Goal: Task Accomplishment & Management: Manage account settings

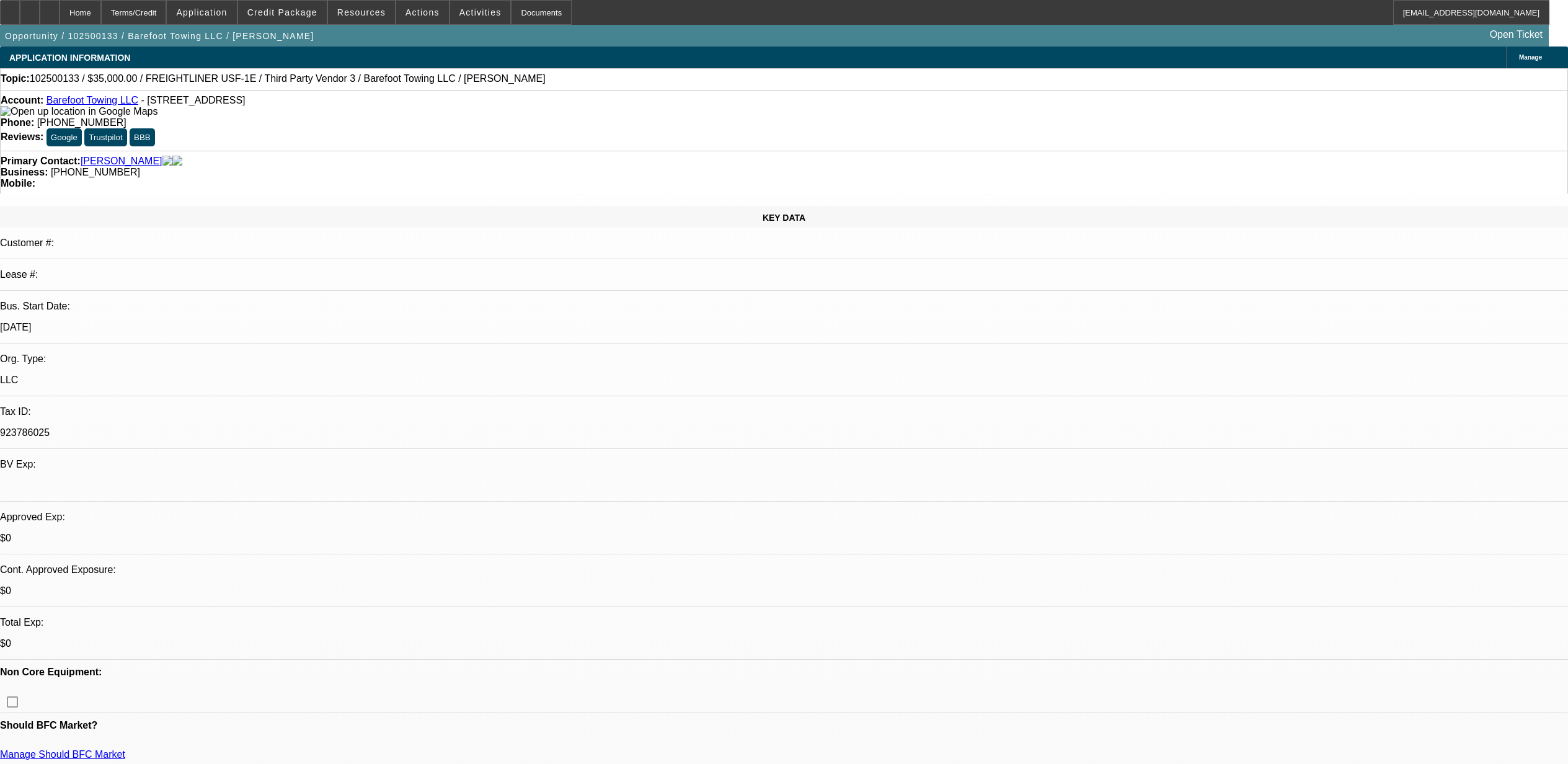
select select "0"
select select "2"
select select "0.1"
select select "4"
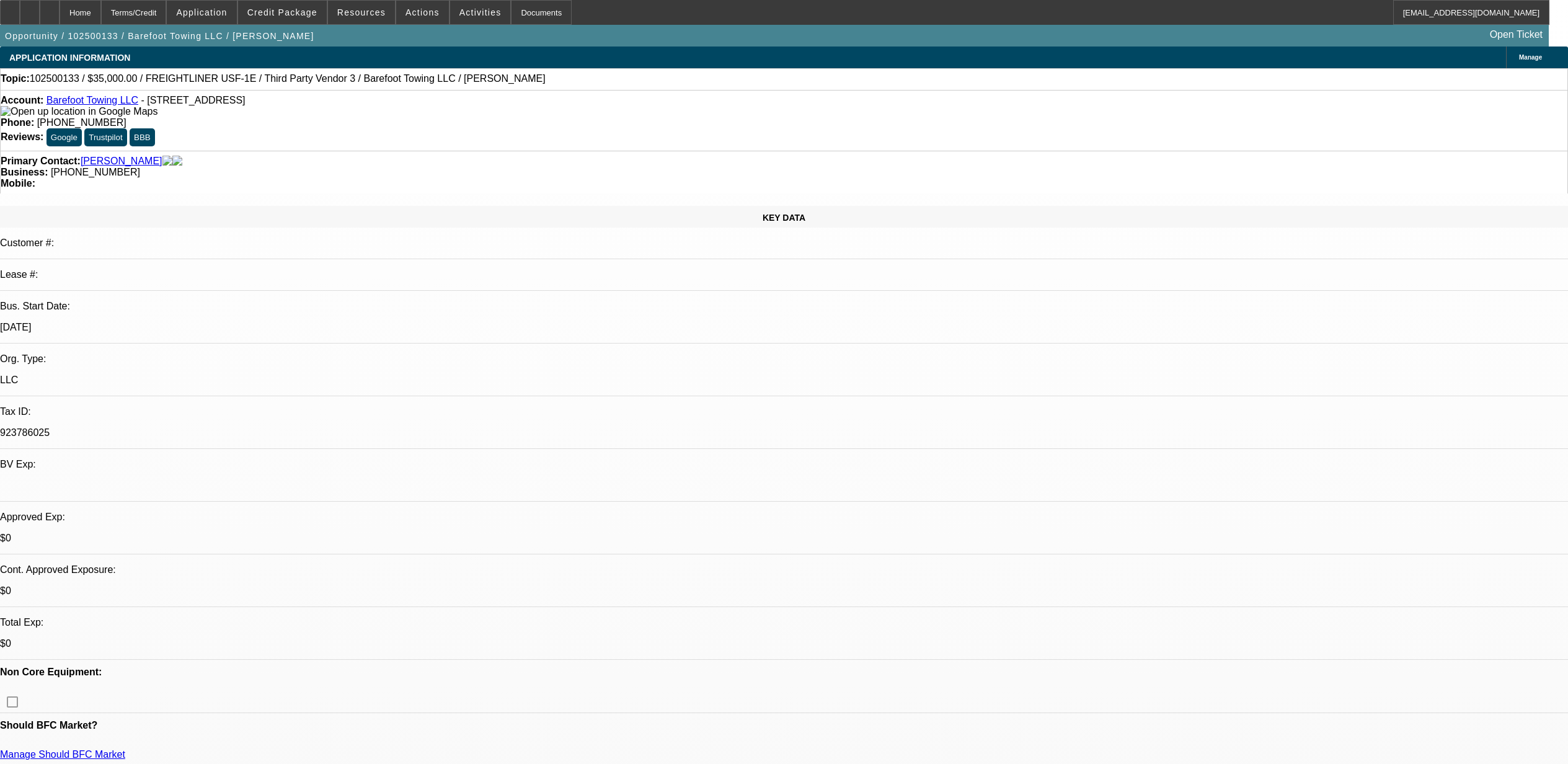
select select "0"
select select "2"
select select "0.1"
select select "4"
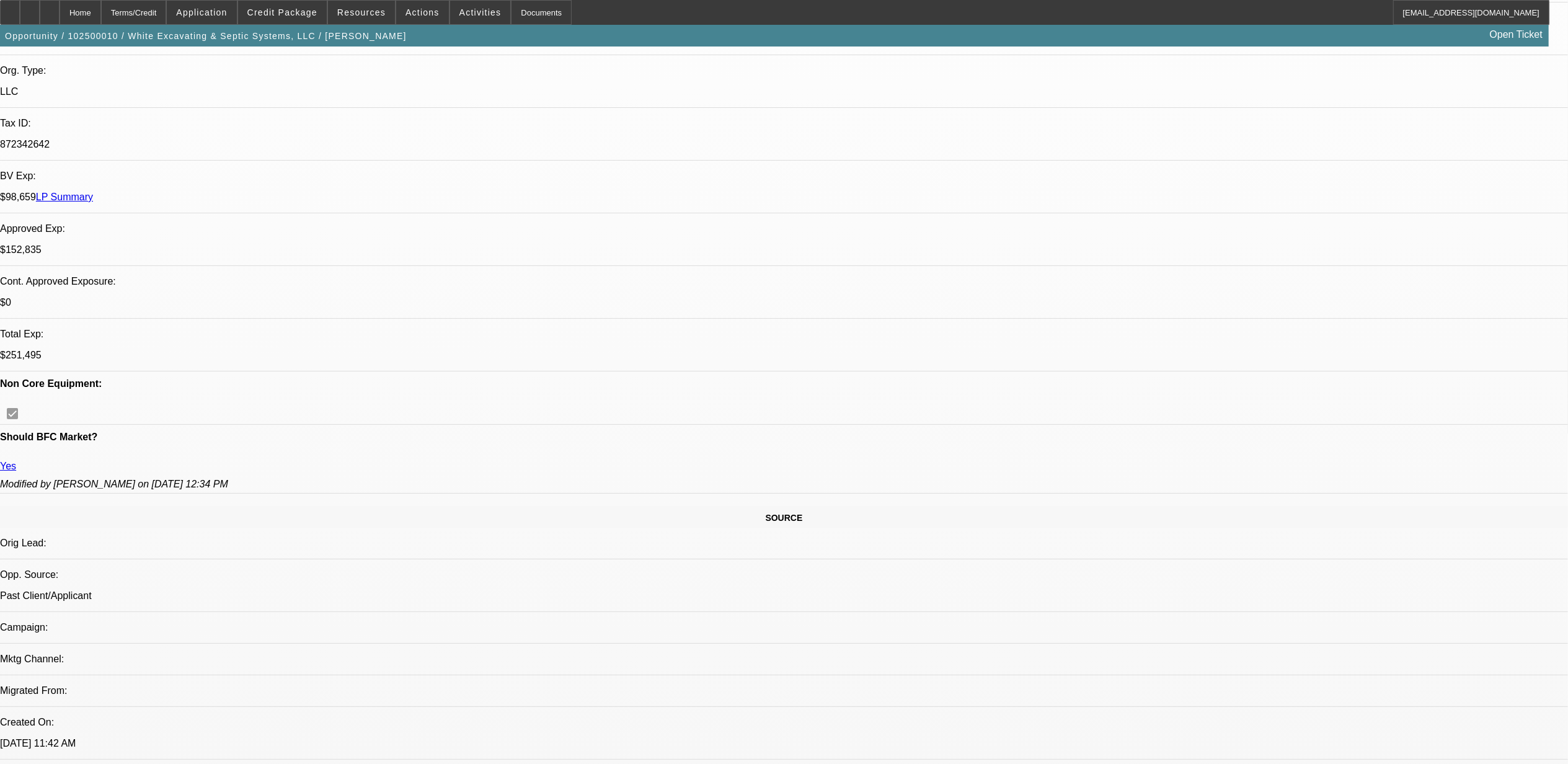
select select "0.1"
select select "0"
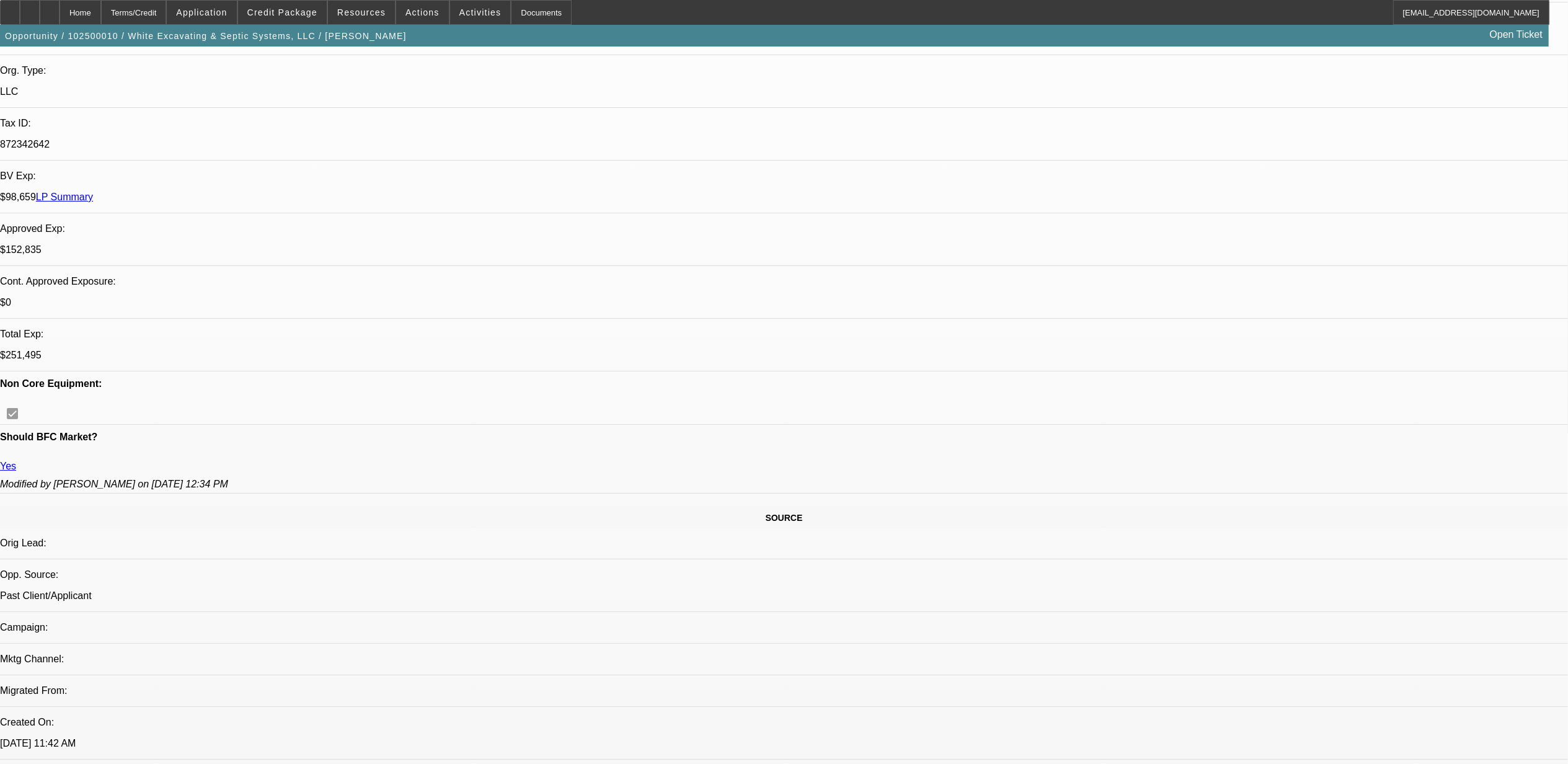
select select "0"
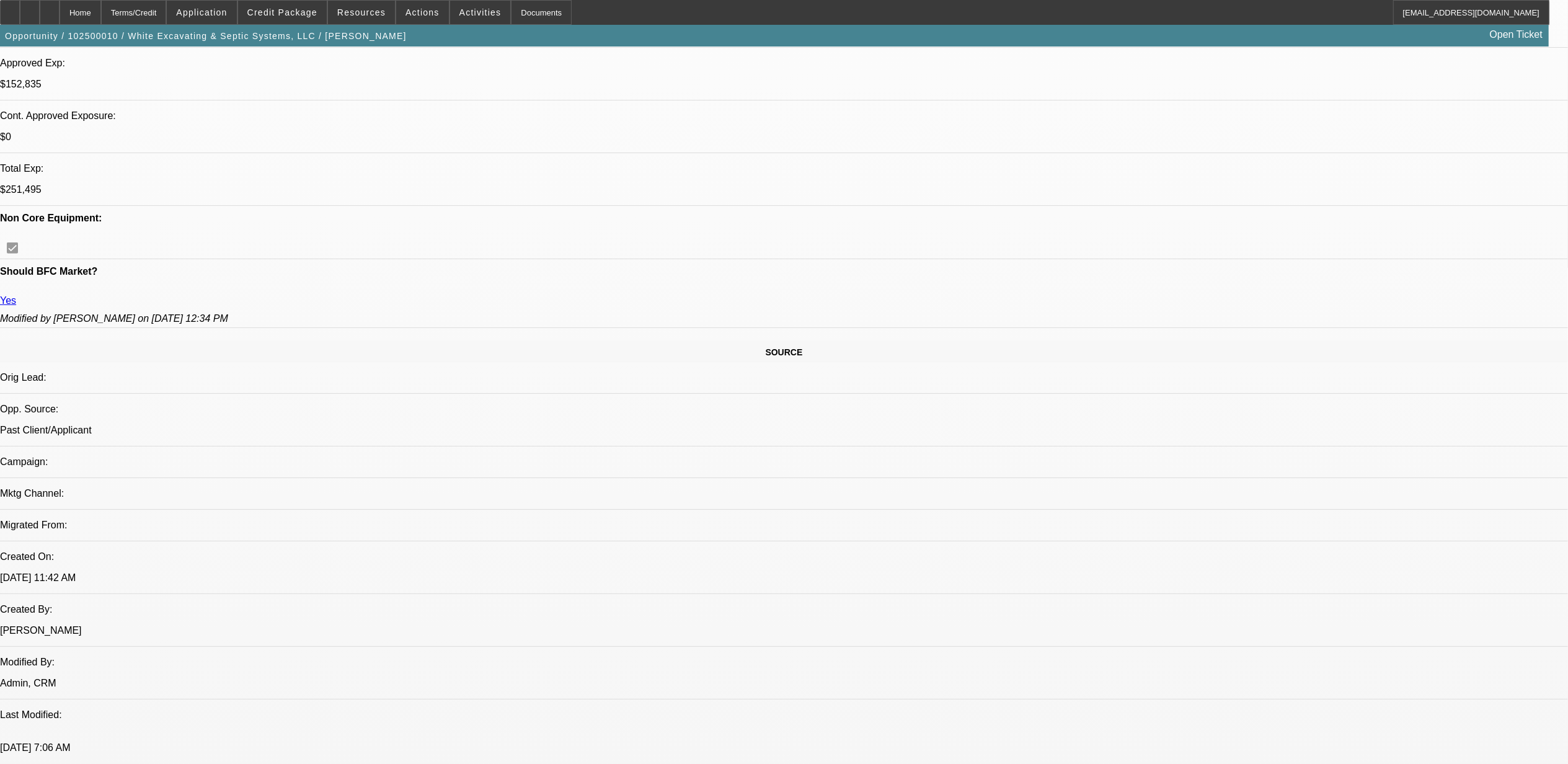
select select "1"
select select "6"
select select "1"
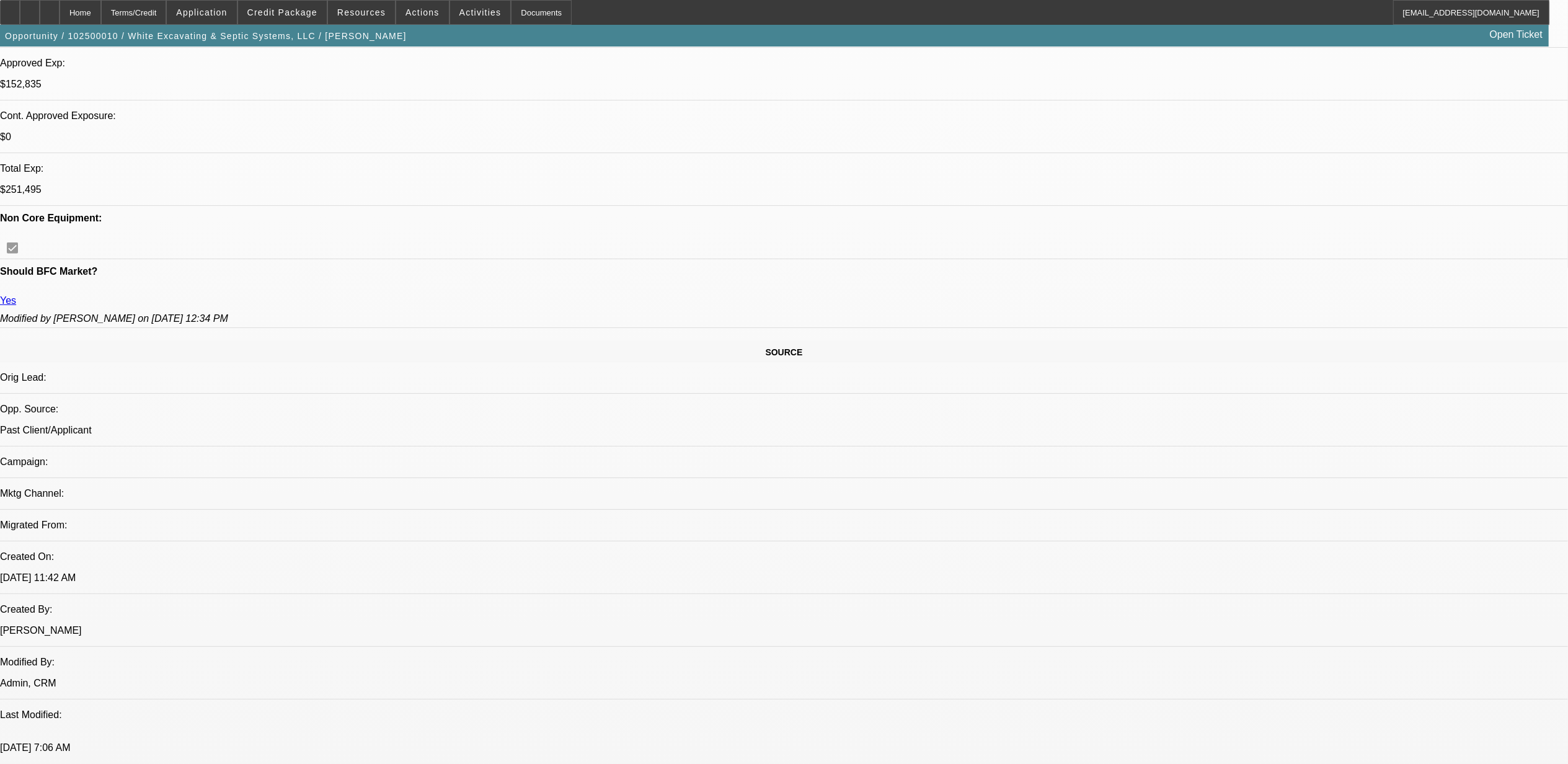
select select "6"
select select "1"
select select "6"
select select "1"
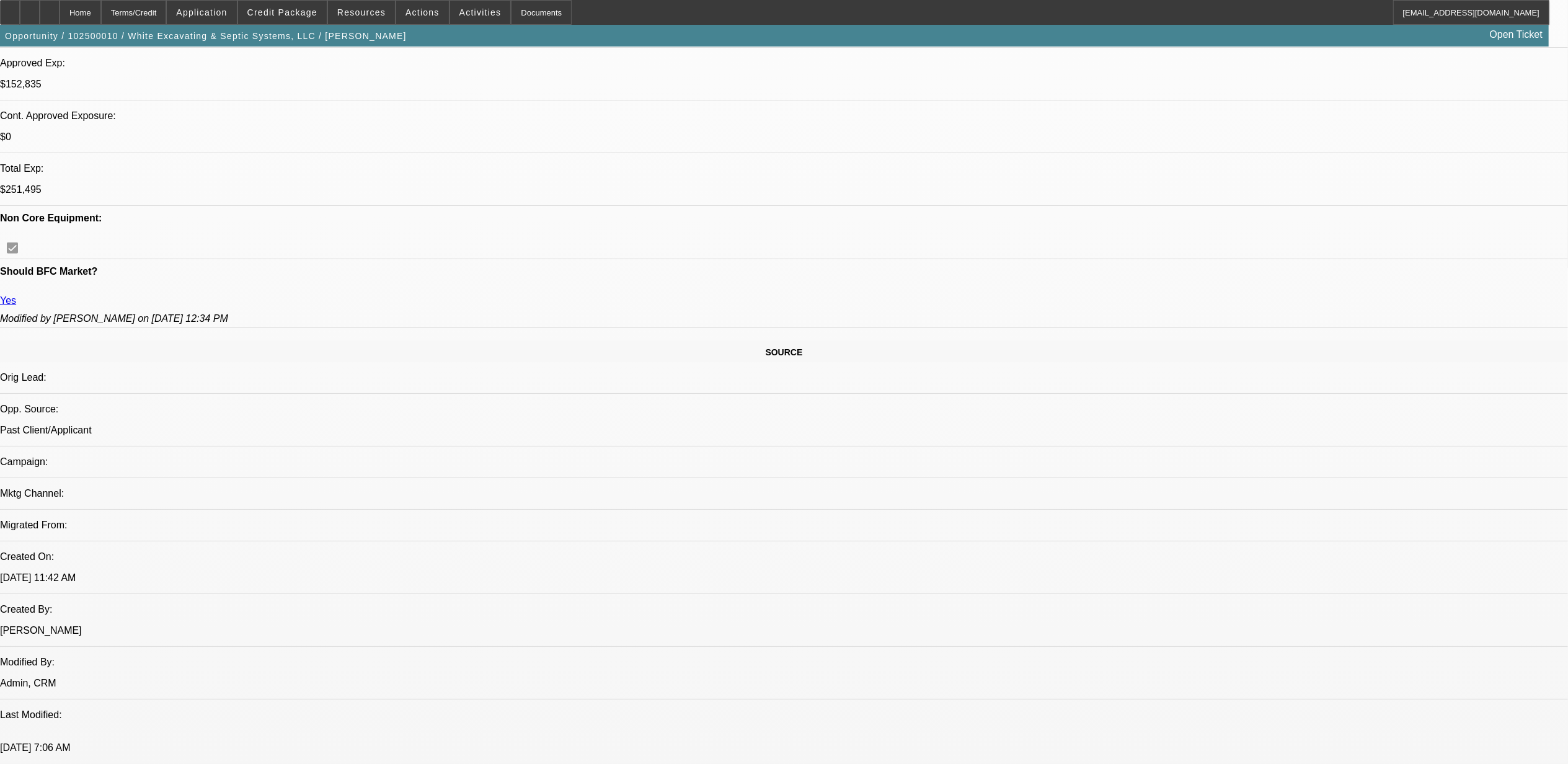
select select "1"
select select "6"
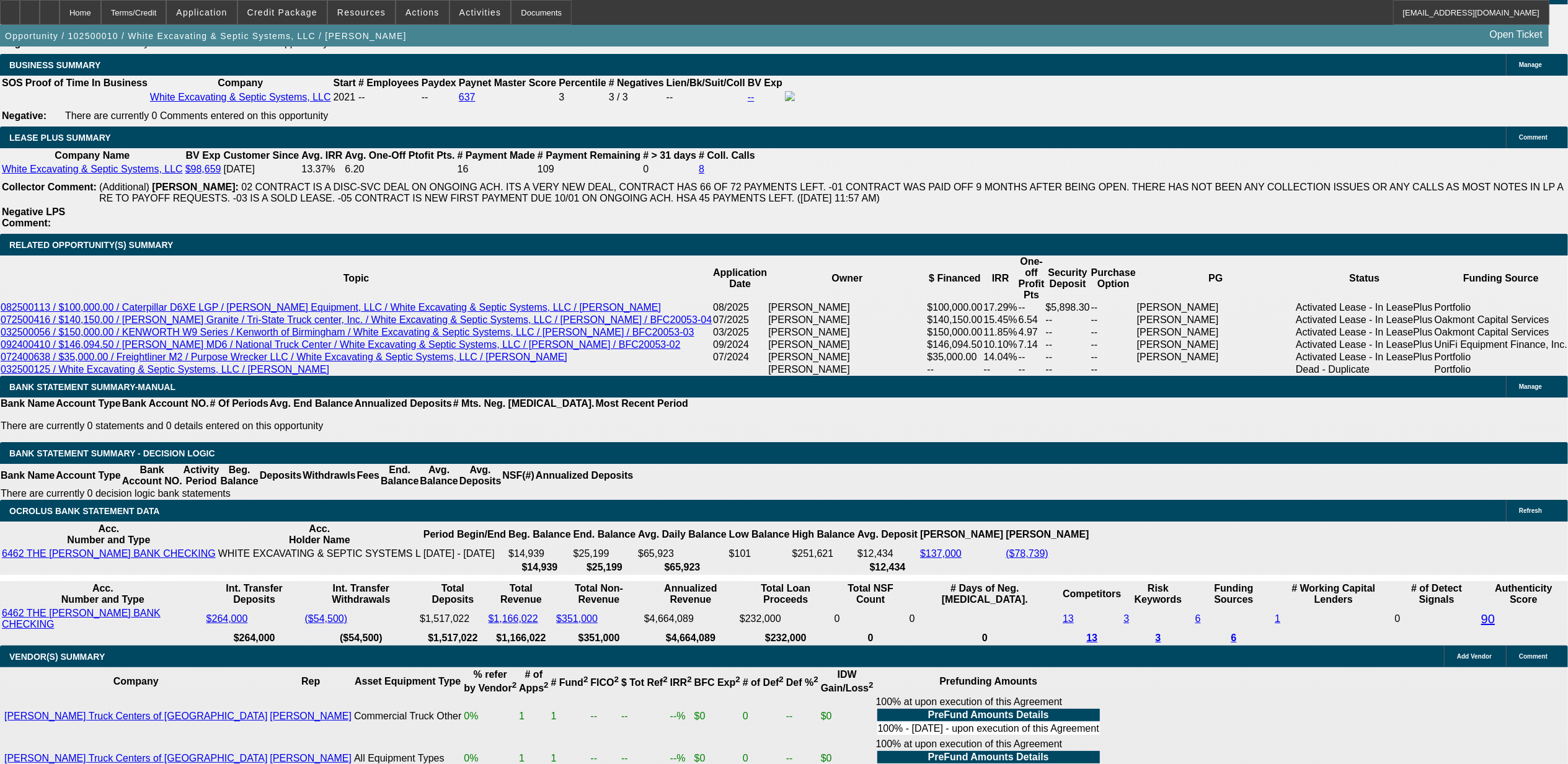
scroll to position [2067, 0]
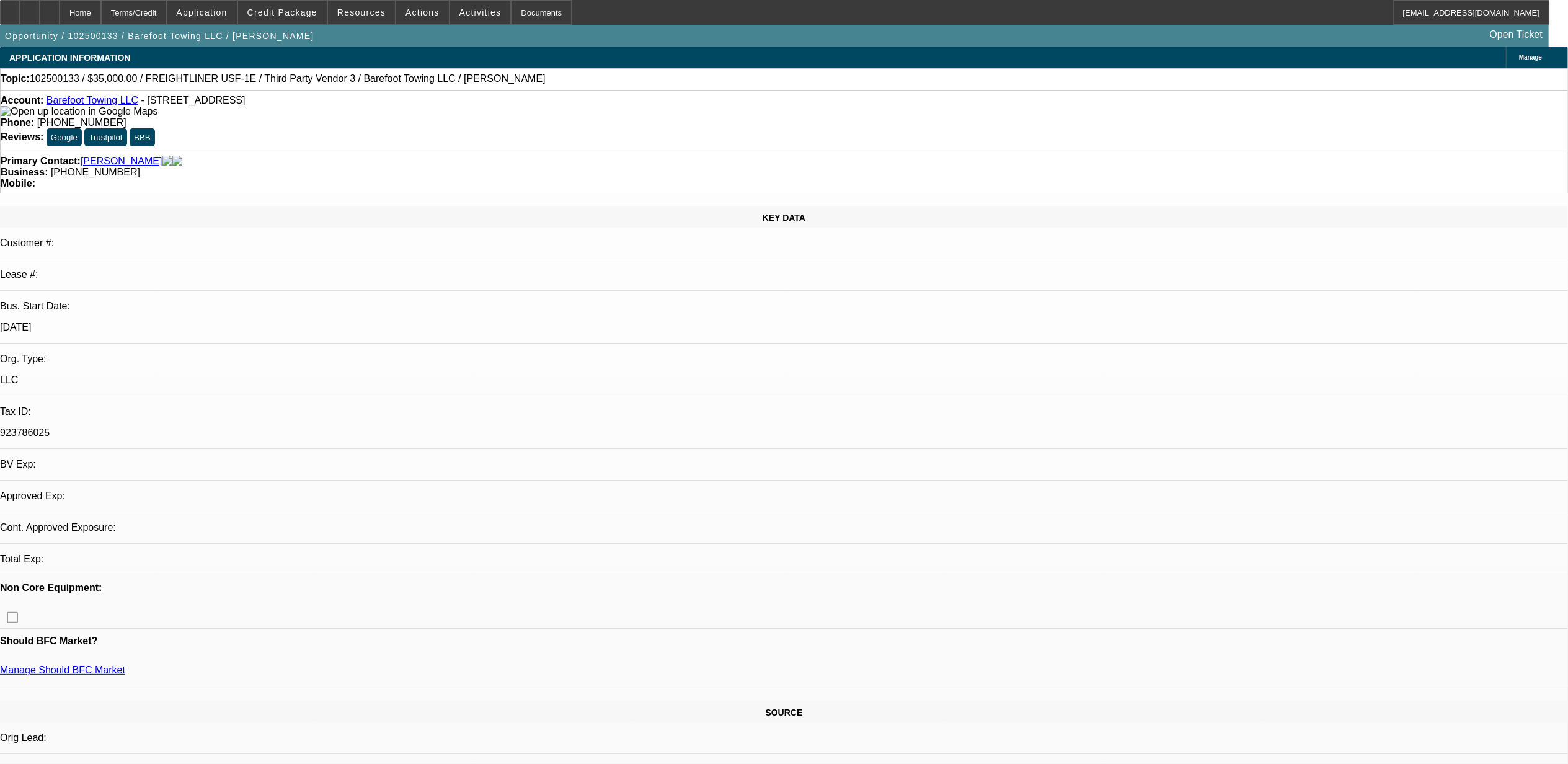
select select "0"
select select "2"
select select "0.1"
select select "4"
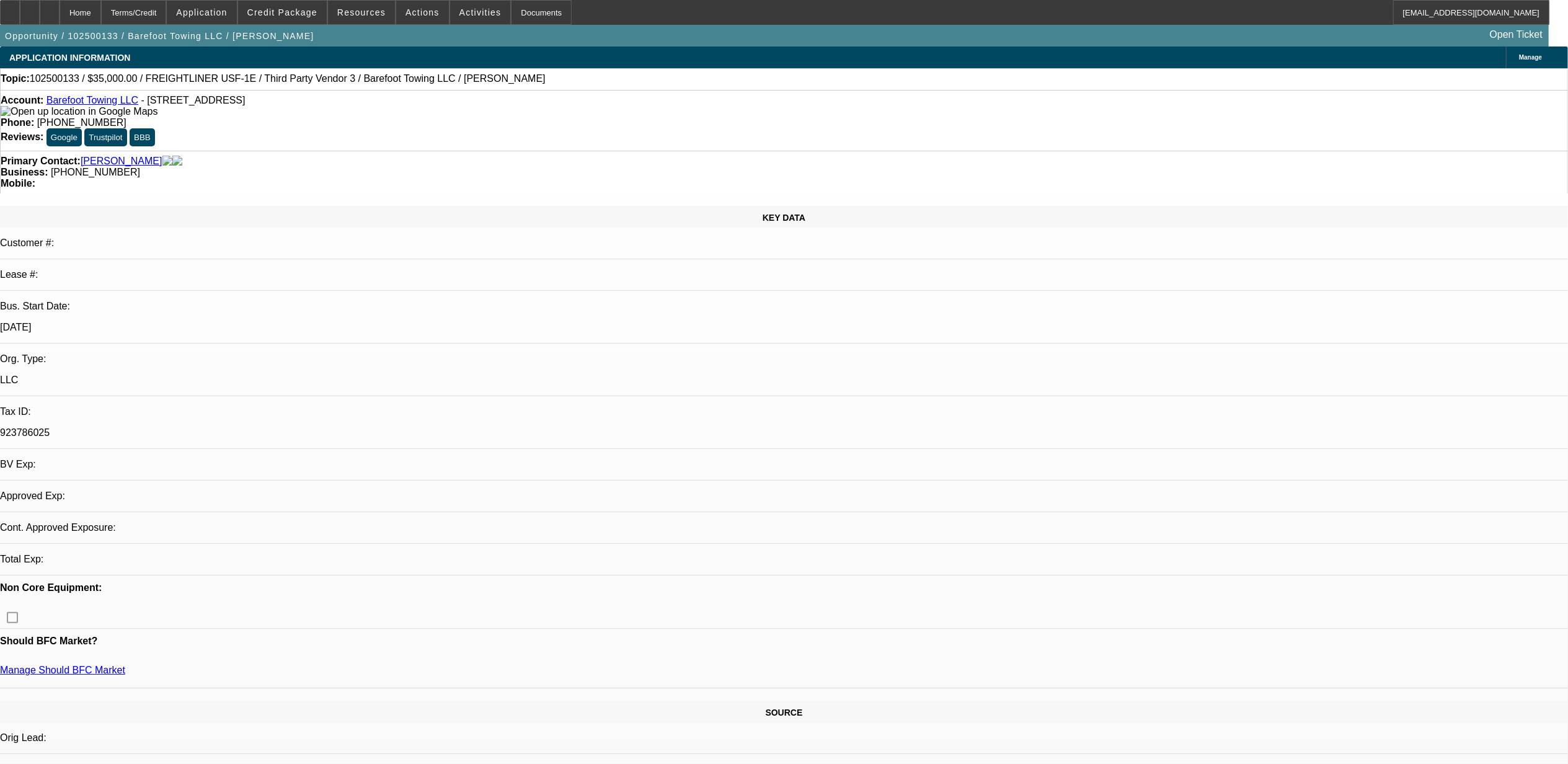
select select "0"
select select "2"
select select "0.1"
select select "4"
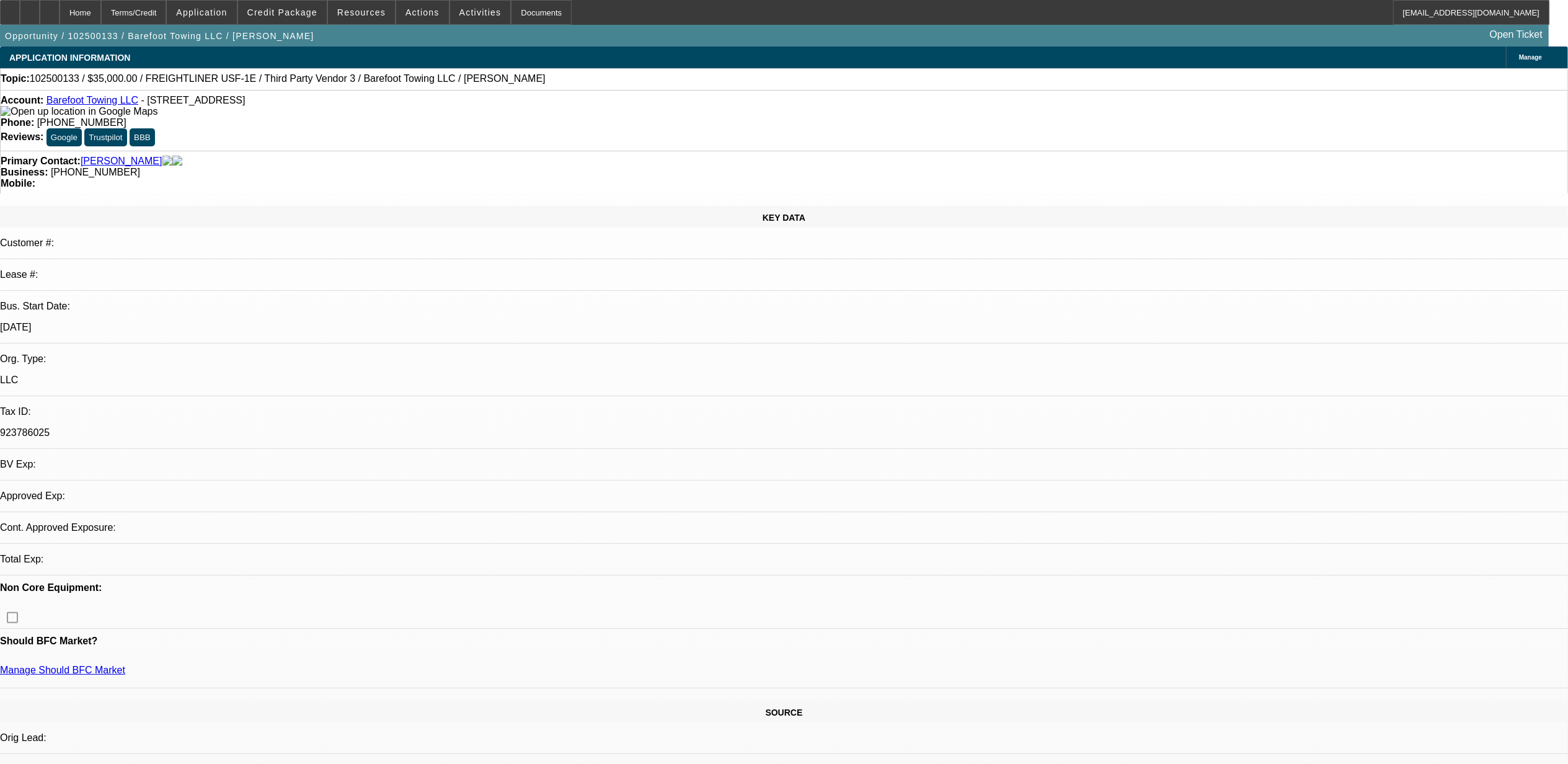
select select "1"
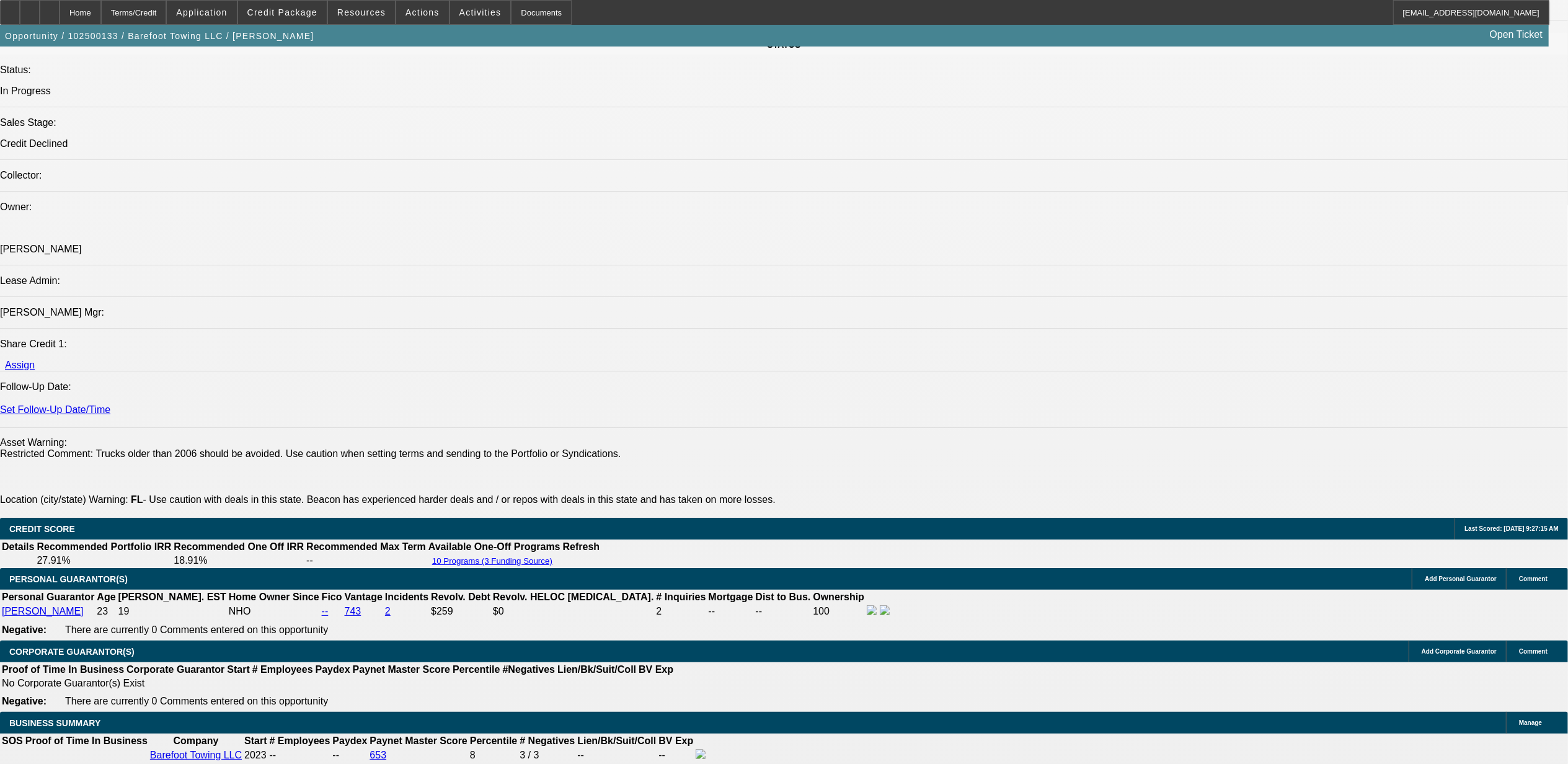
scroll to position [1488, 0]
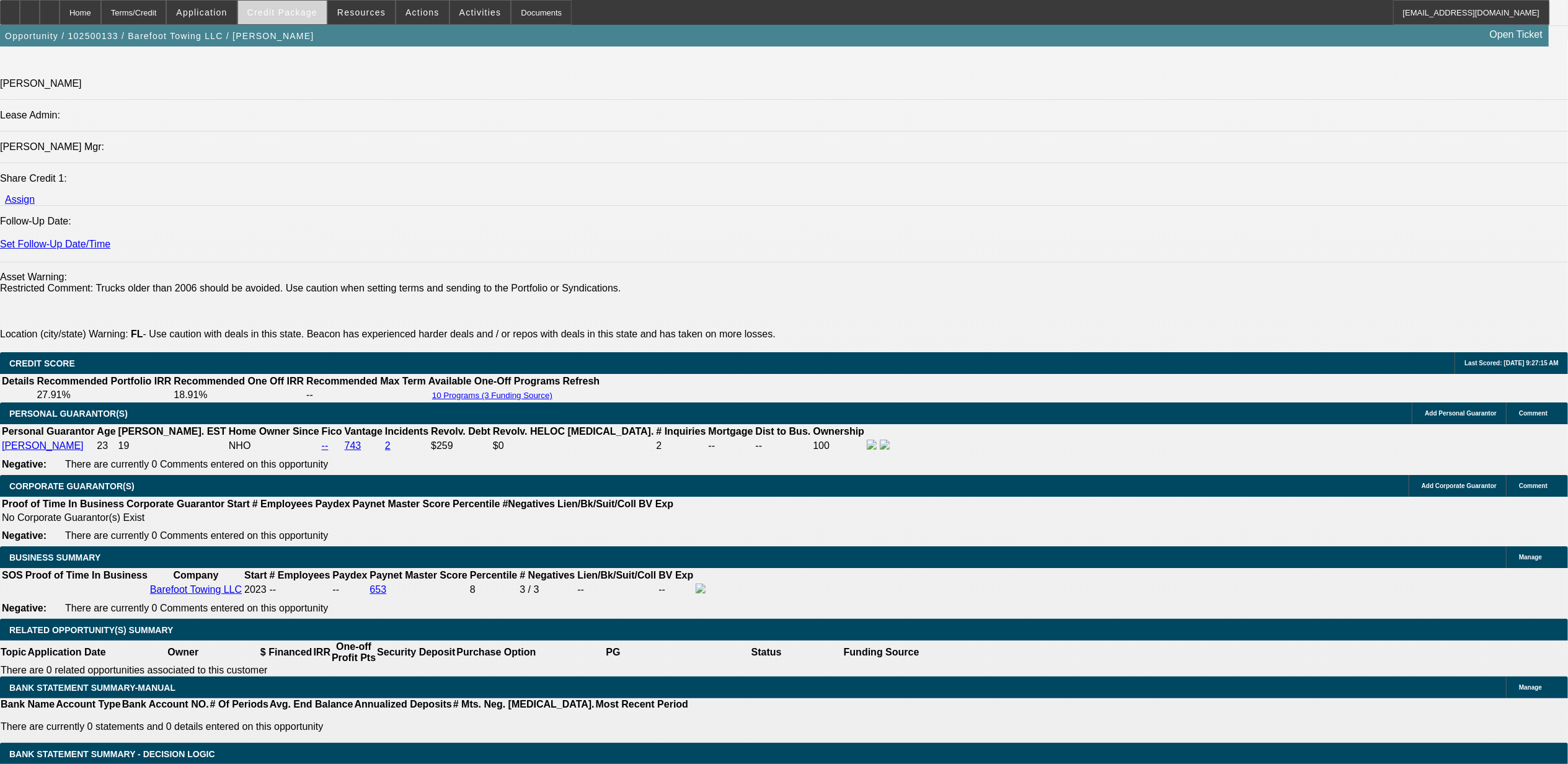
click at [286, 19] on span at bounding box center [282, 12] width 88 height 29
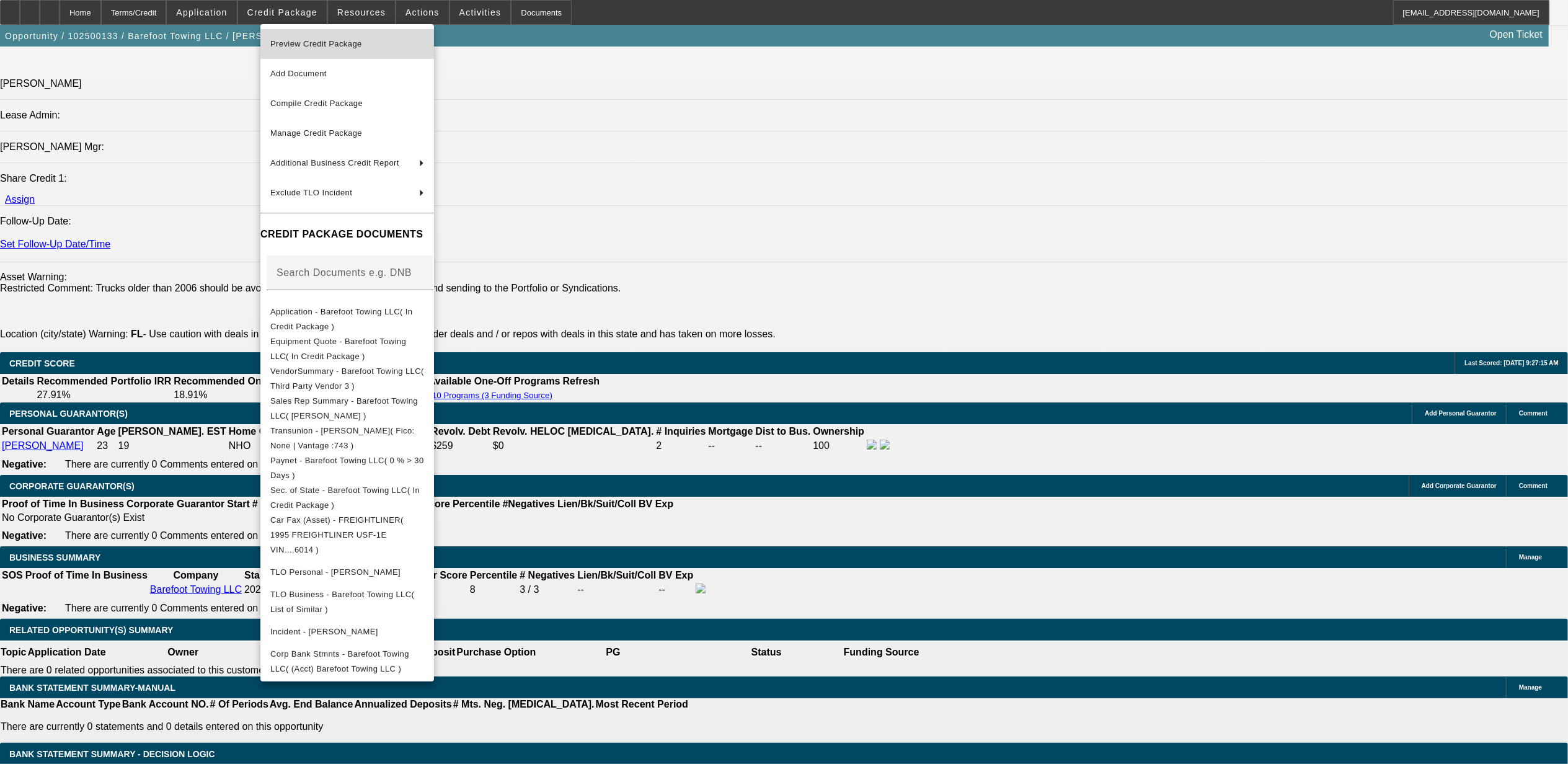
click at [314, 45] on span "Preview Credit Package" at bounding box center [316, 44] width 92 height 10
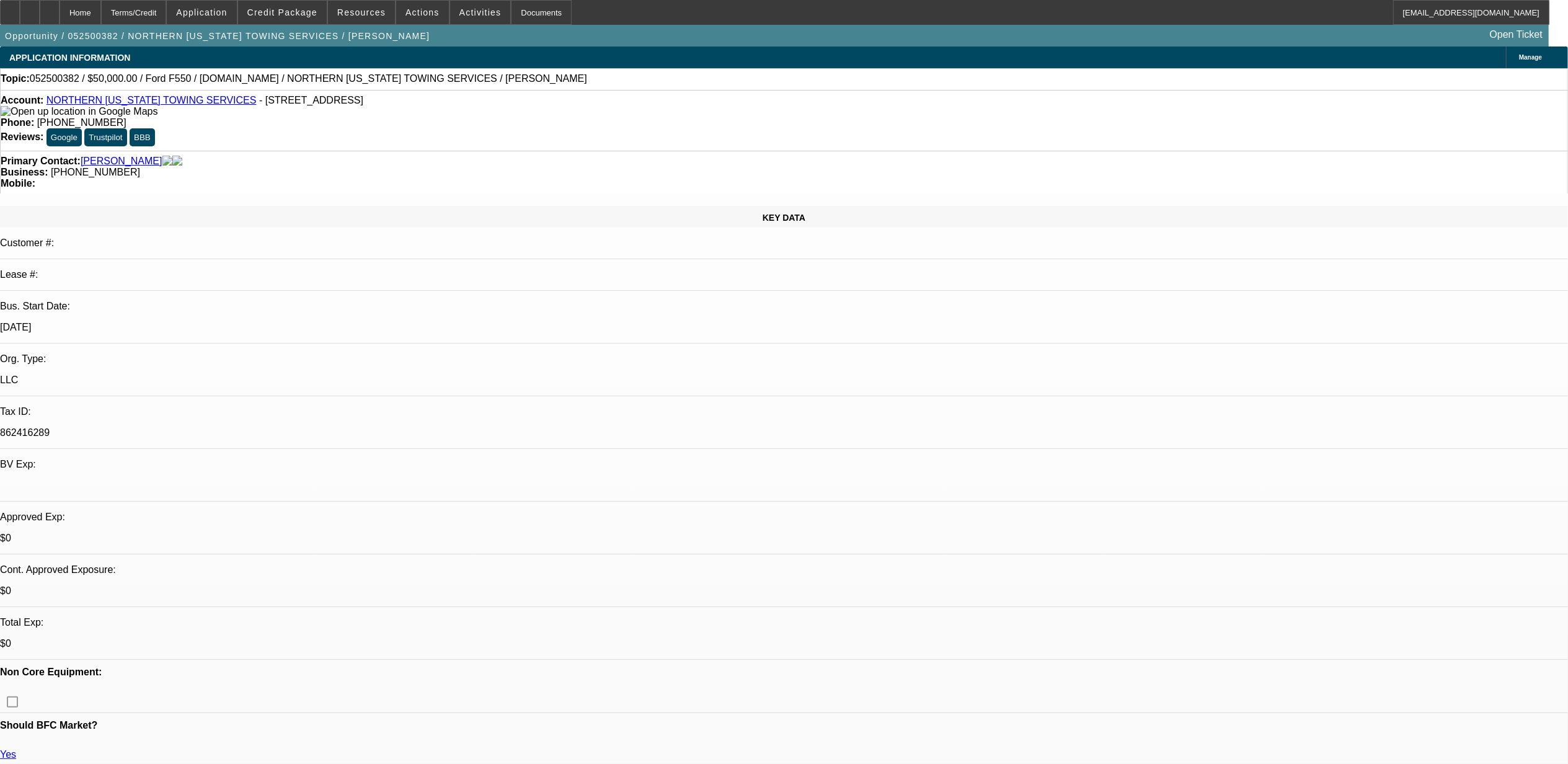
select select "0"
select select "2"
select select "0.1"
select select "0"
select select "2"
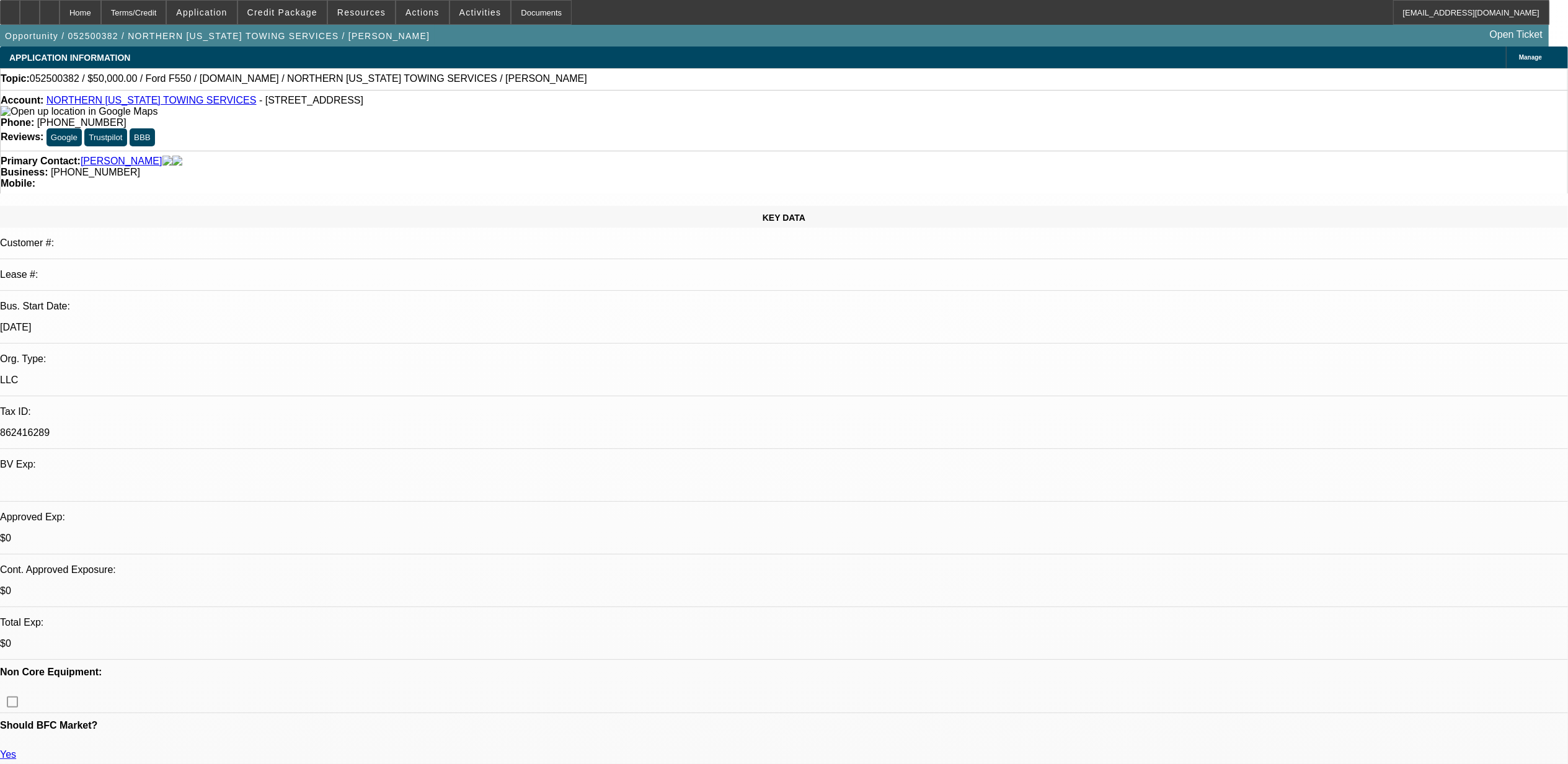
select select "0.1"
select select "0"
select select "2"
select select "0.1"
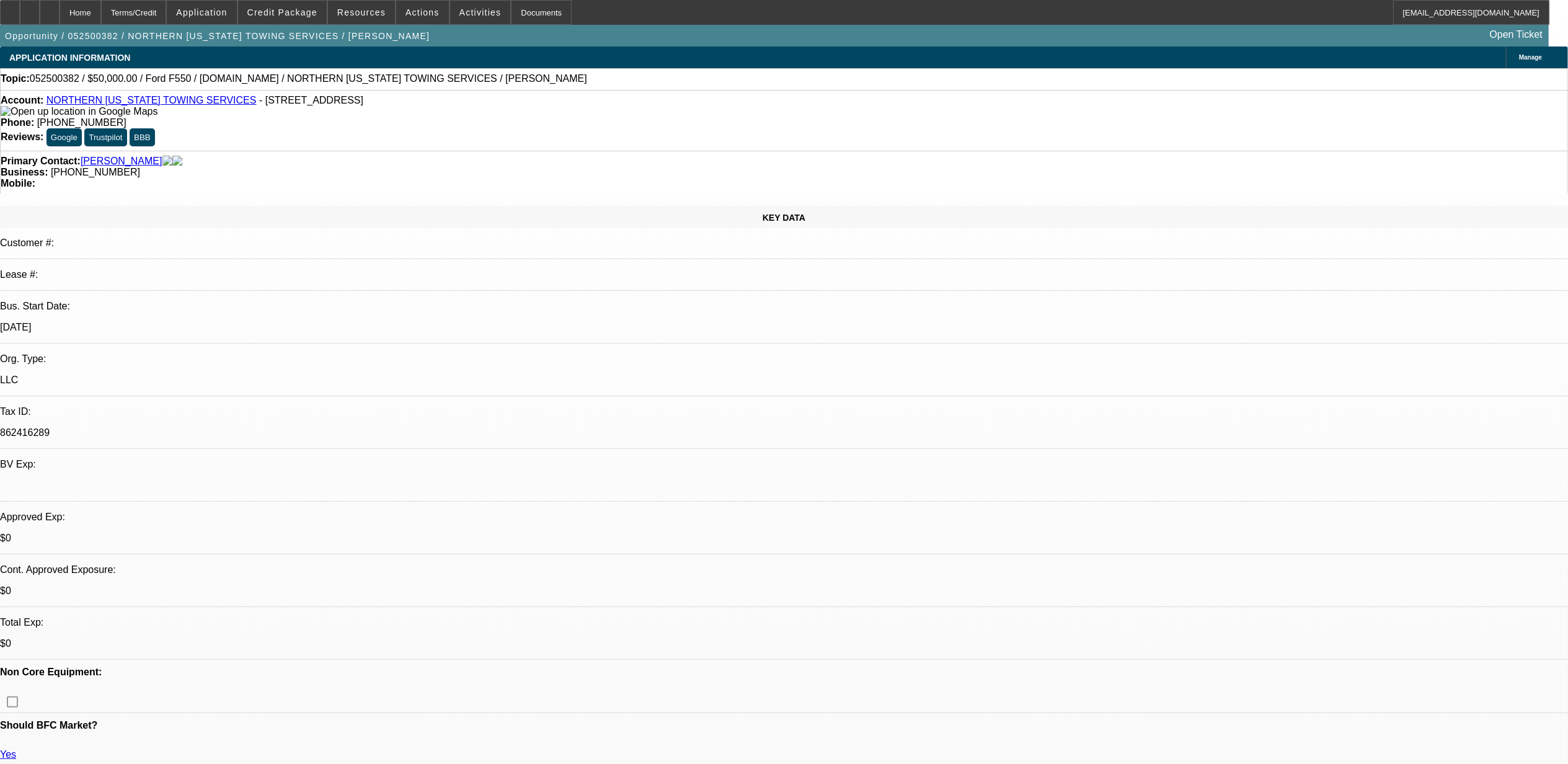
select select "0"
select select "0.1"
select select "1"
select select "2"
select select "4"
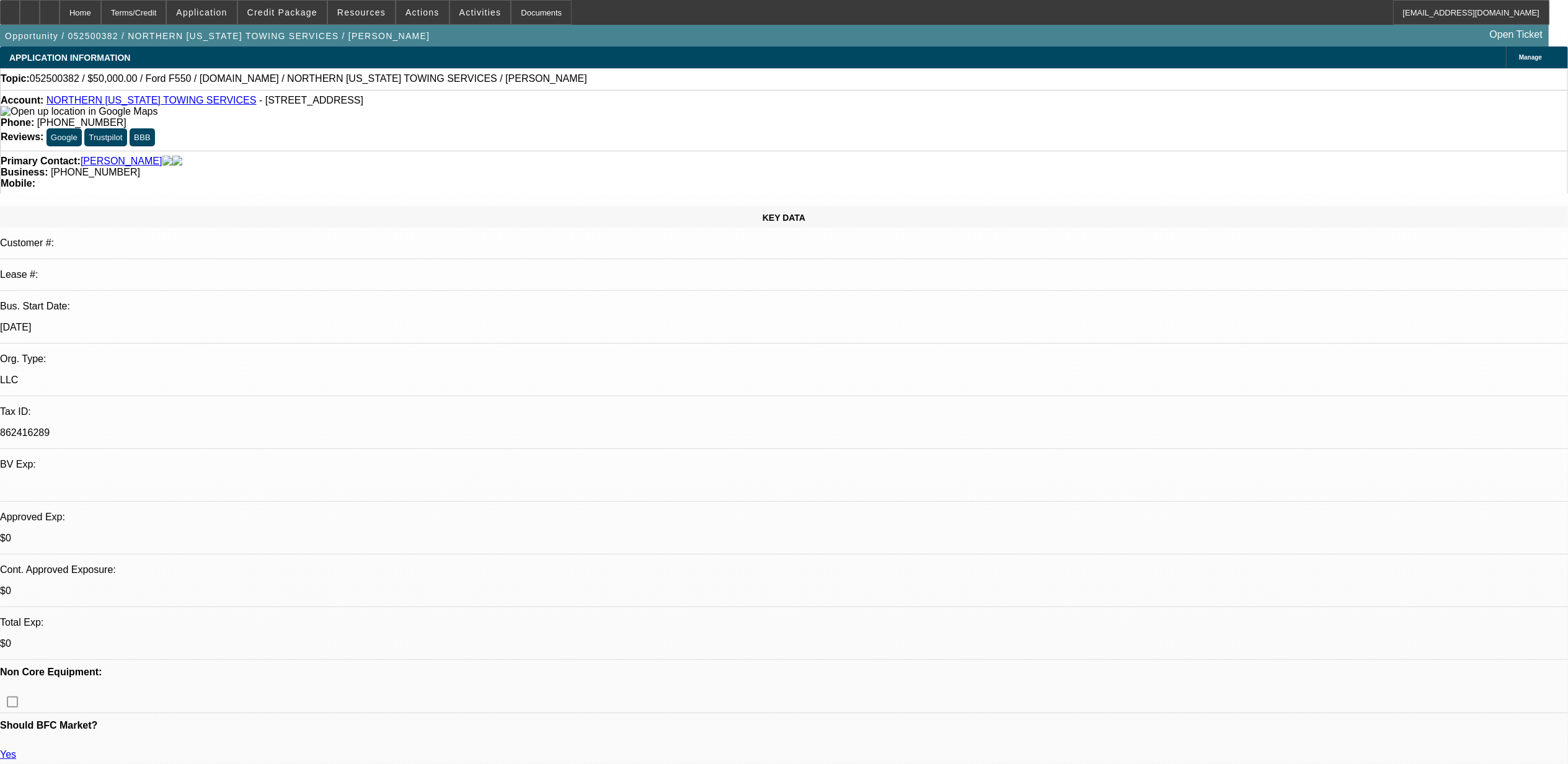
select select "1"
select select "2"
select select "4"
select select "1"
select select "2"
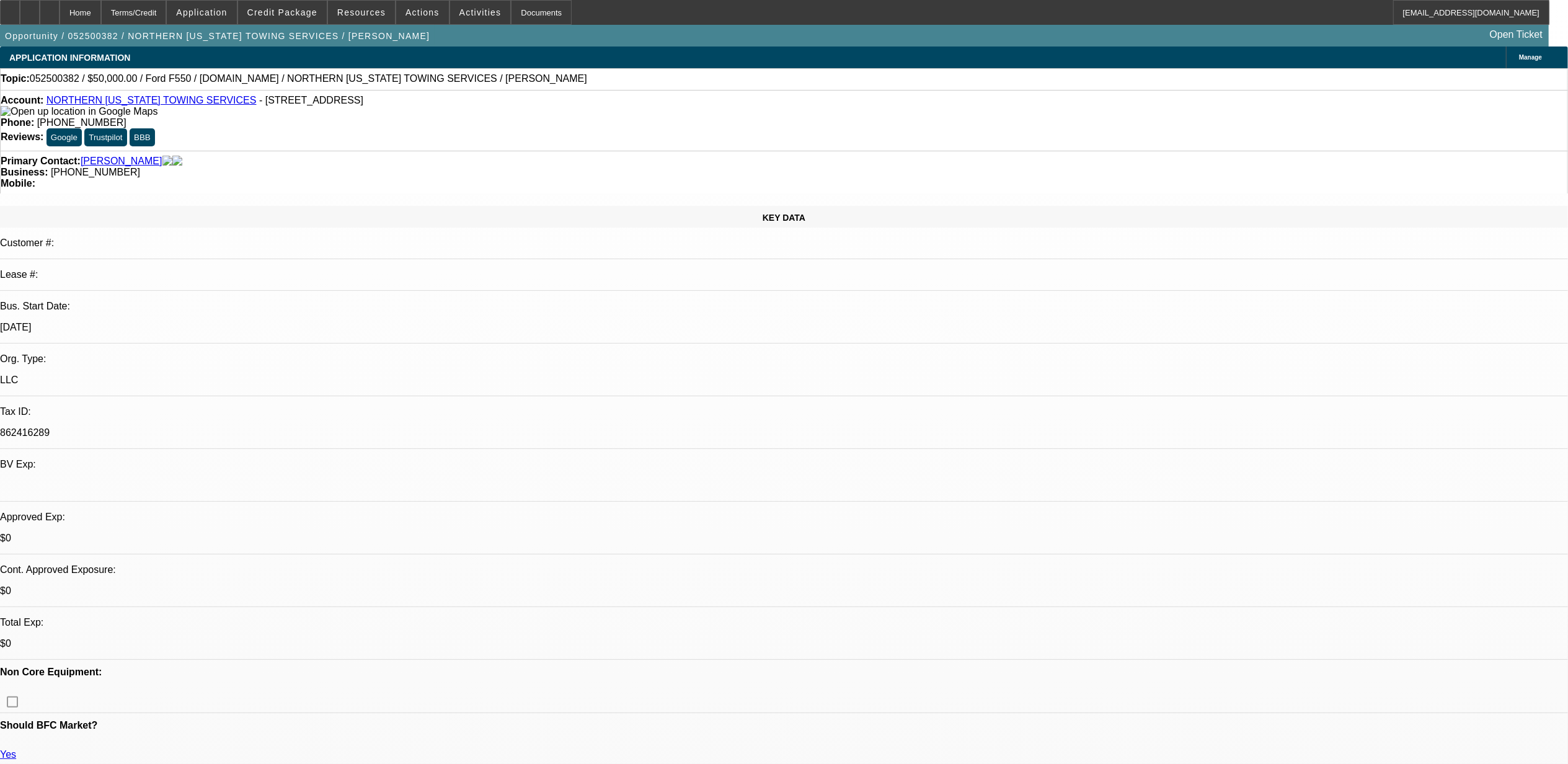
select select "4"
select select "1"
select select "4"
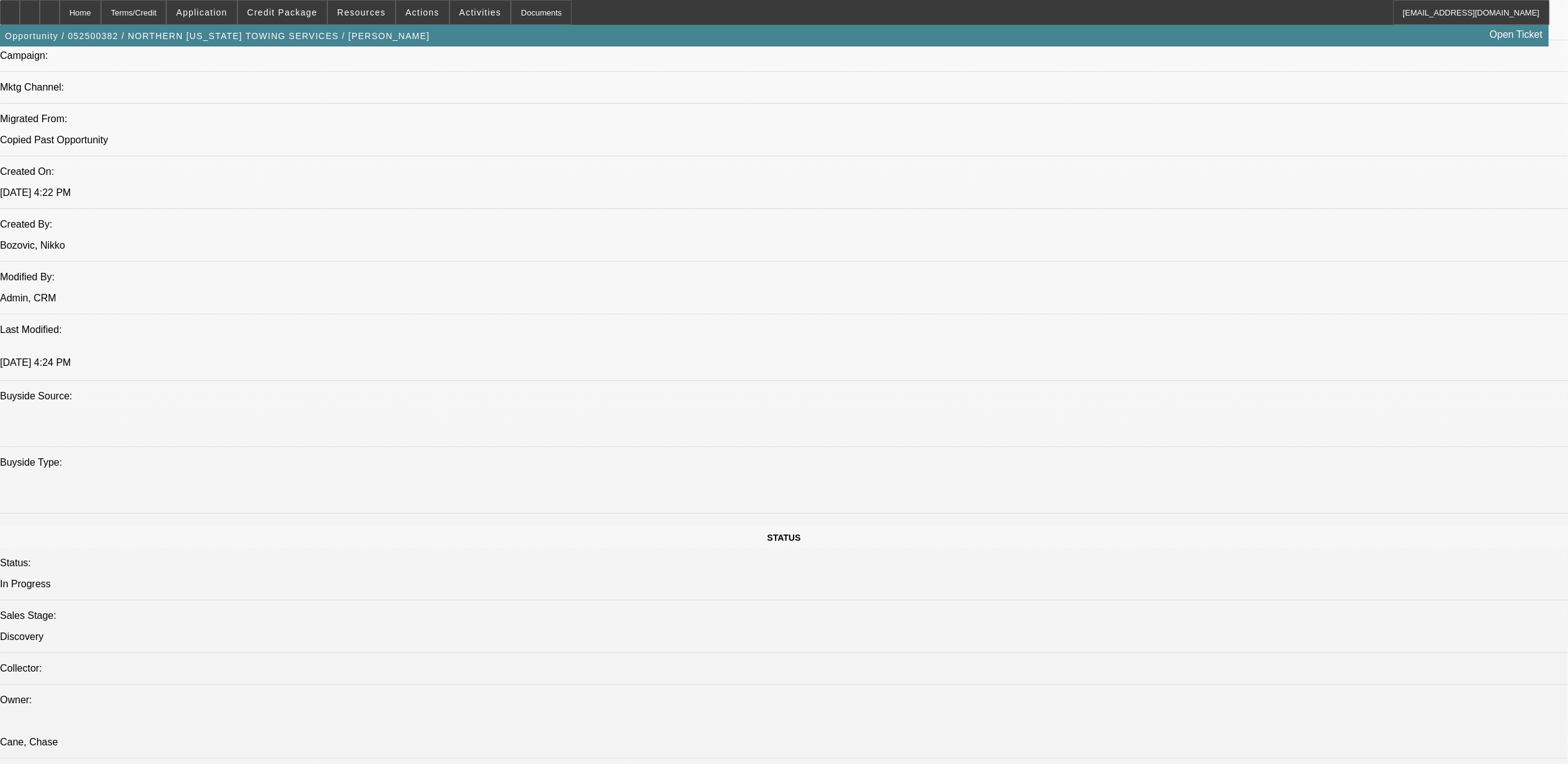
scroll to position [804, 0]
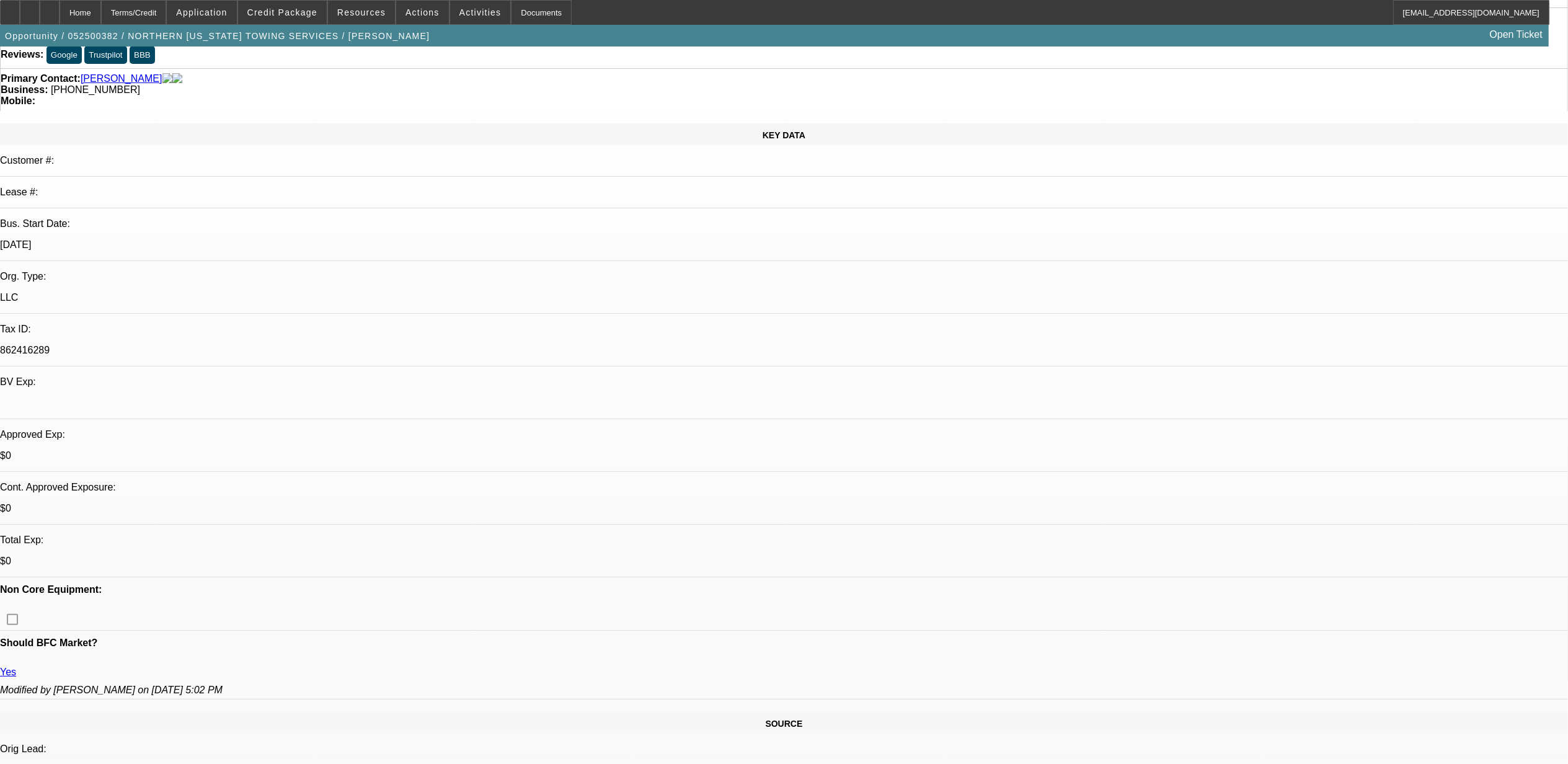
scroll to position [0, 0]
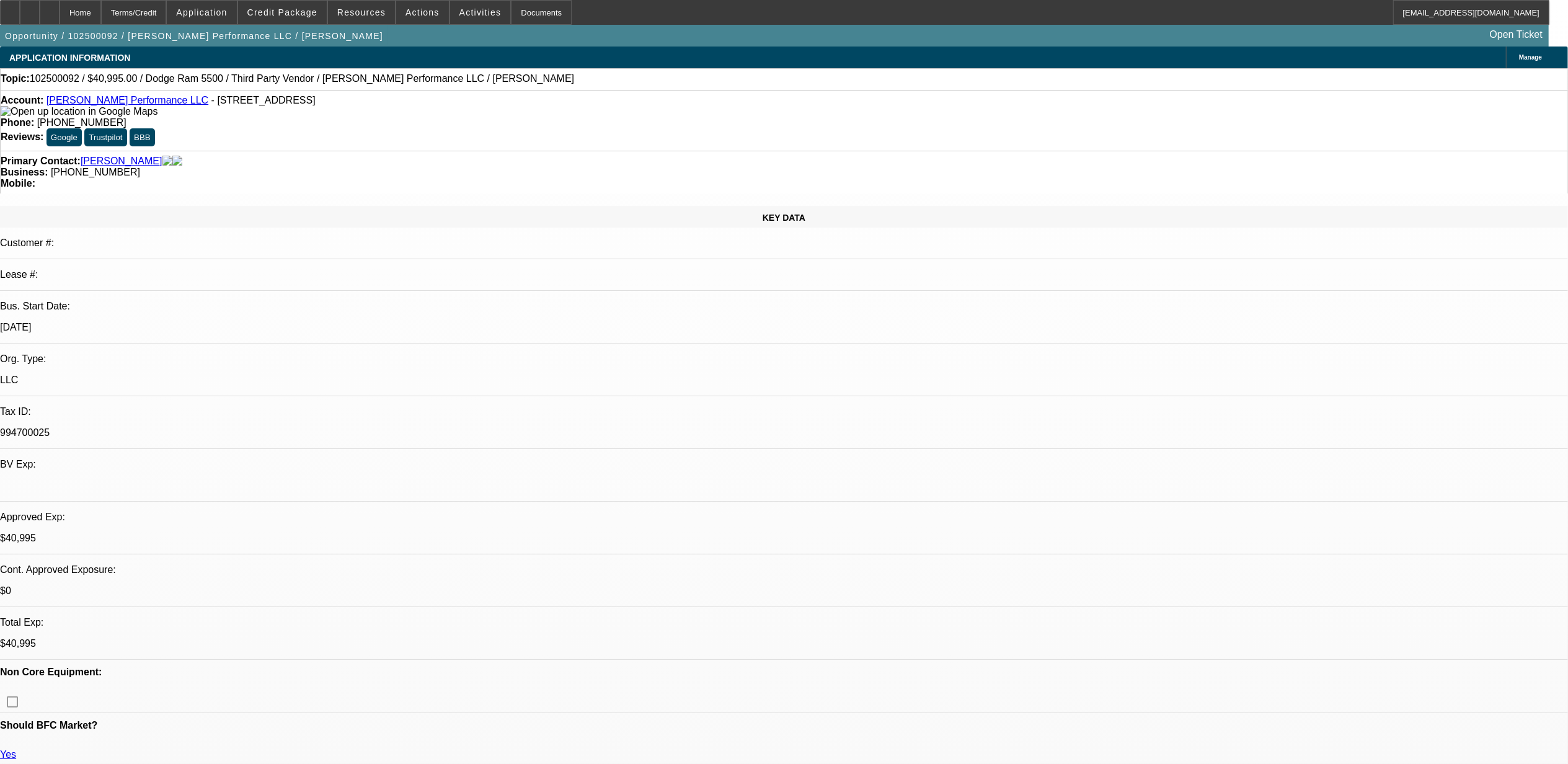
select select "0"
select select "2"
select select "0.1"
select select "0"
select select "2"
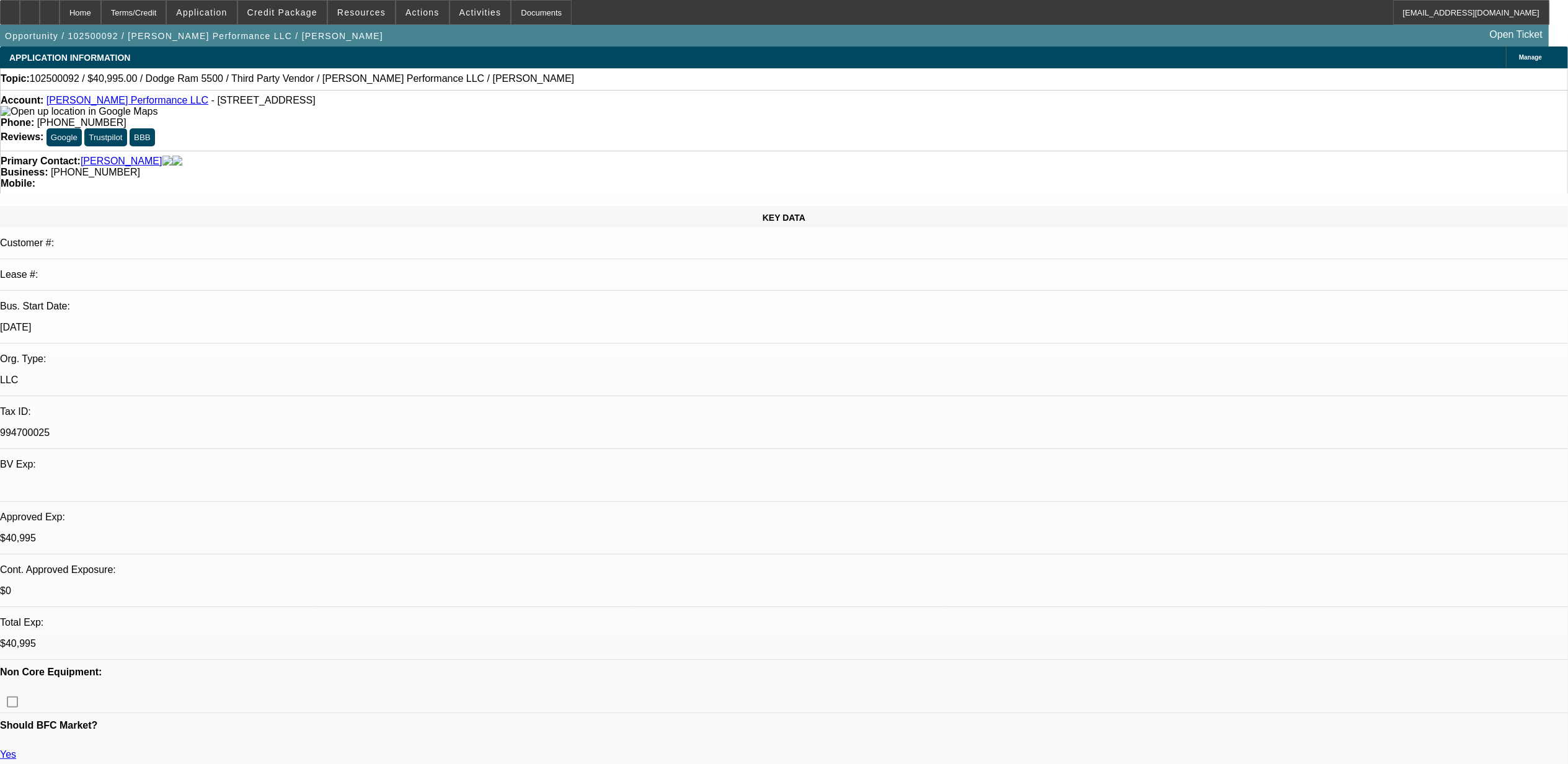
select select "0.1"
select select "0"
select select "2"
select select "0.1"
select select "1"
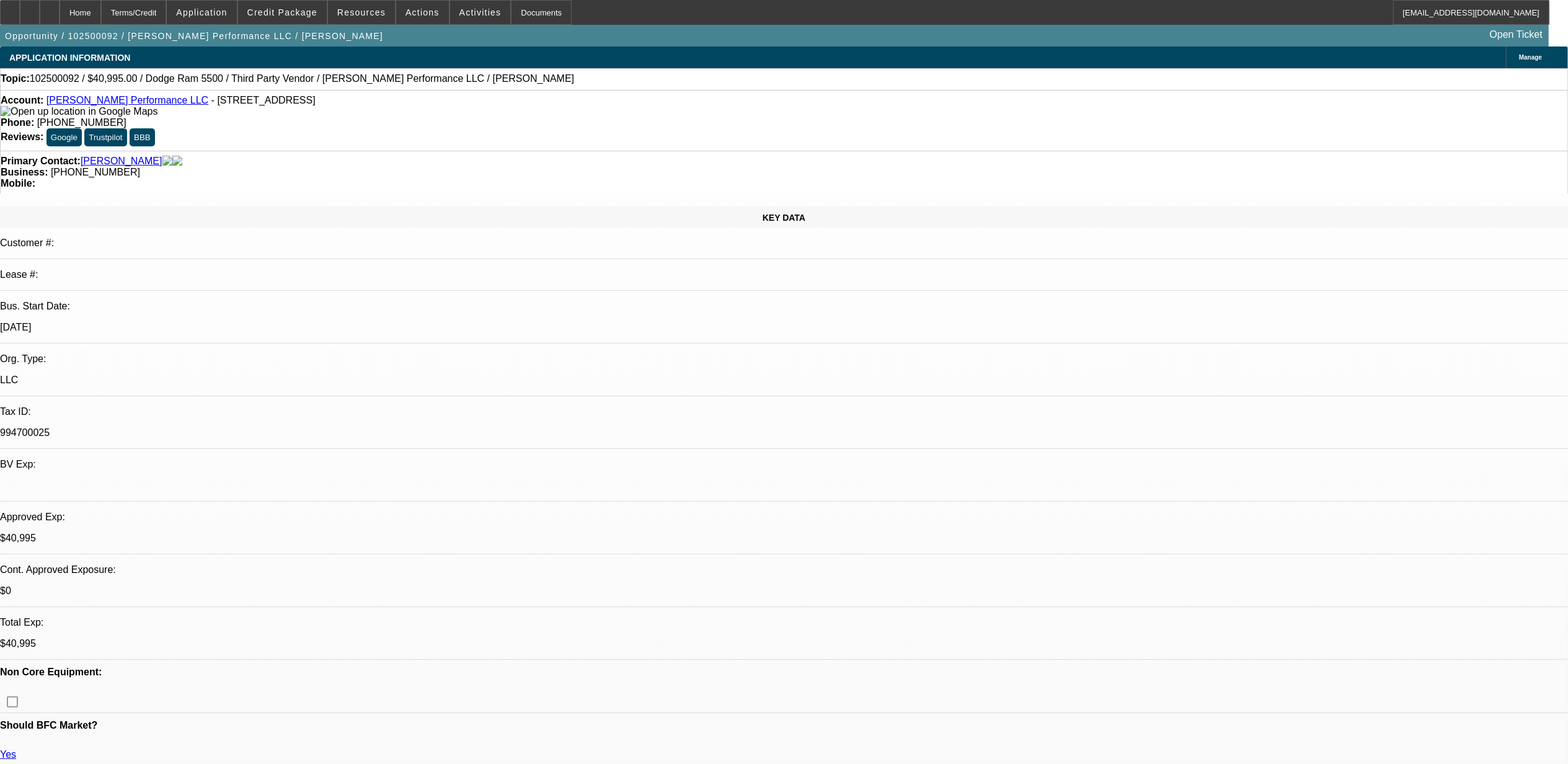
select select "2"
select select "4"
select select "1"
select select "2"
select select "4"
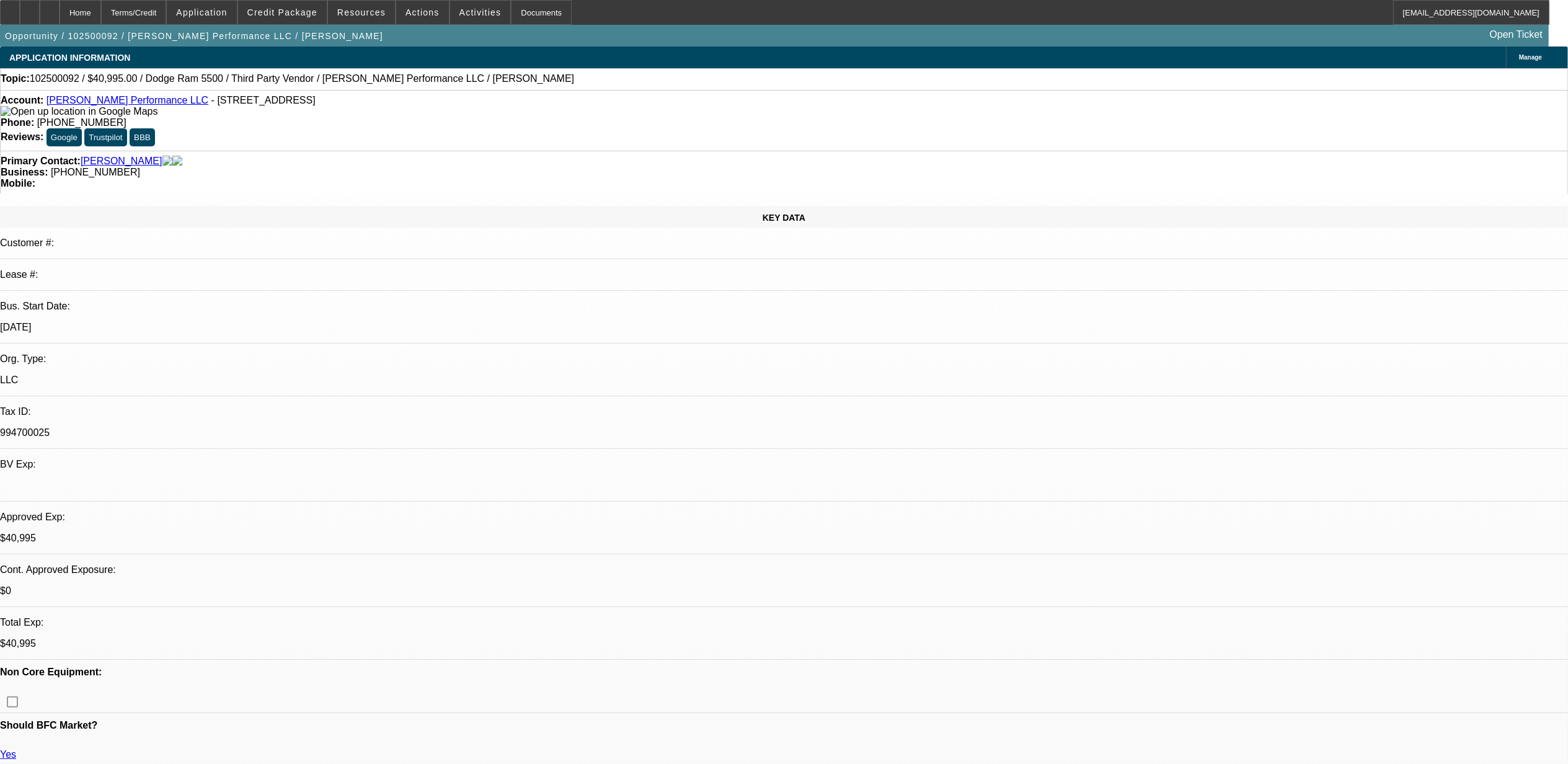
select select "1"
select select "2"
select select "4"
drag, startPoint x: 1157, startPoint y: 137, endPoint x: 1158, endPoint y: 172, distance: 35.0
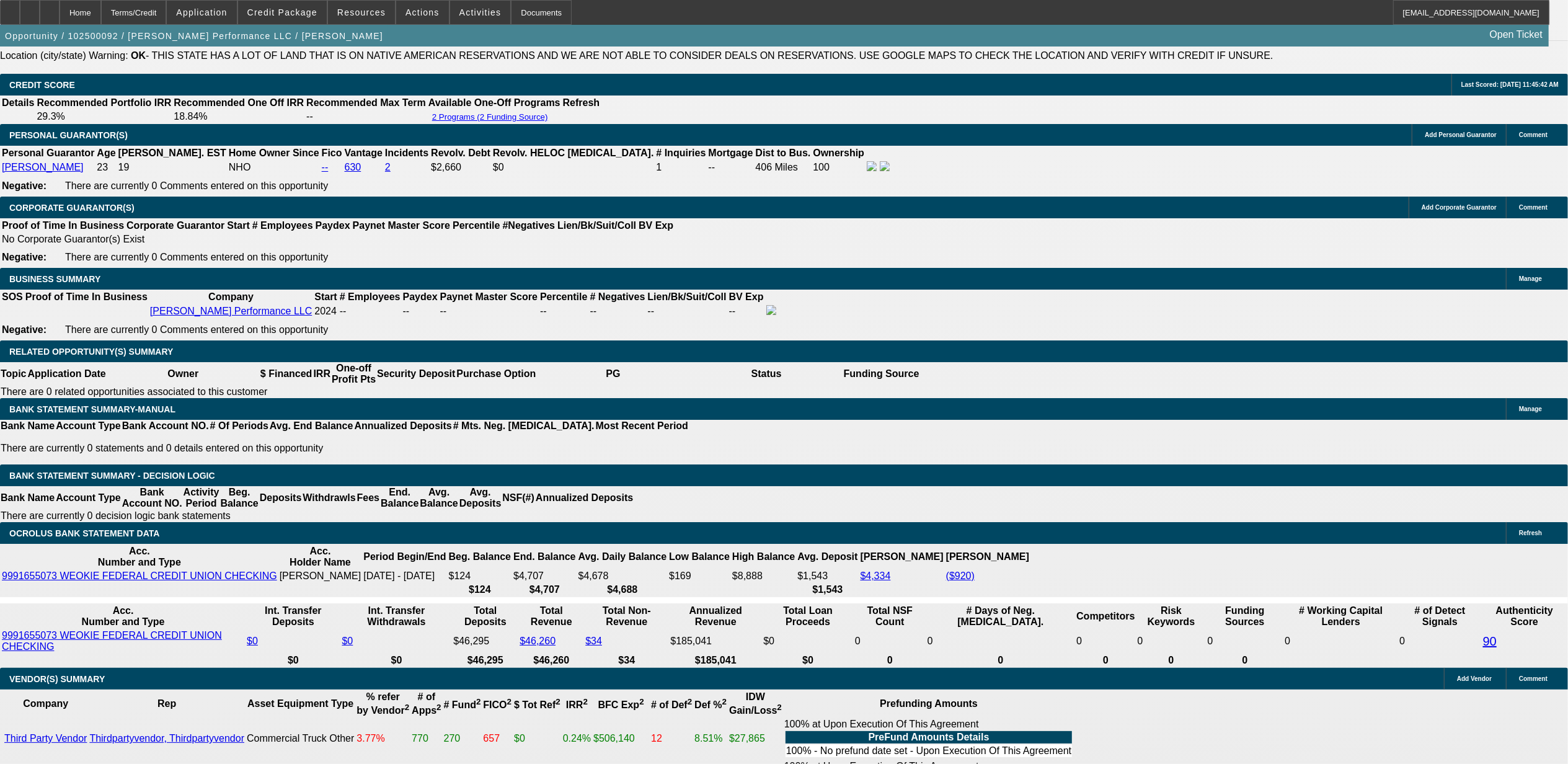
scroll to position [1736, 0]
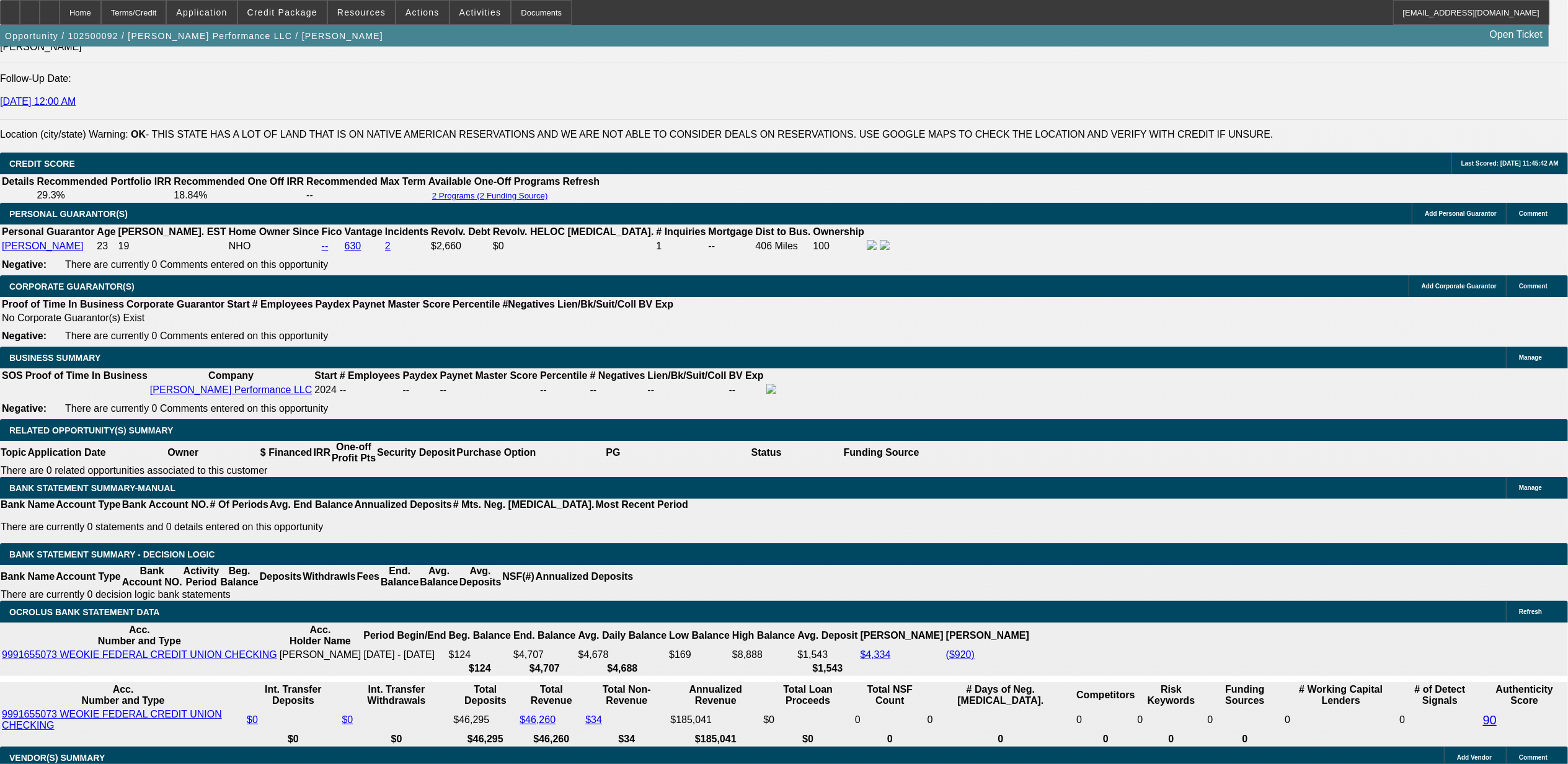
scroll to position [1654, 0]
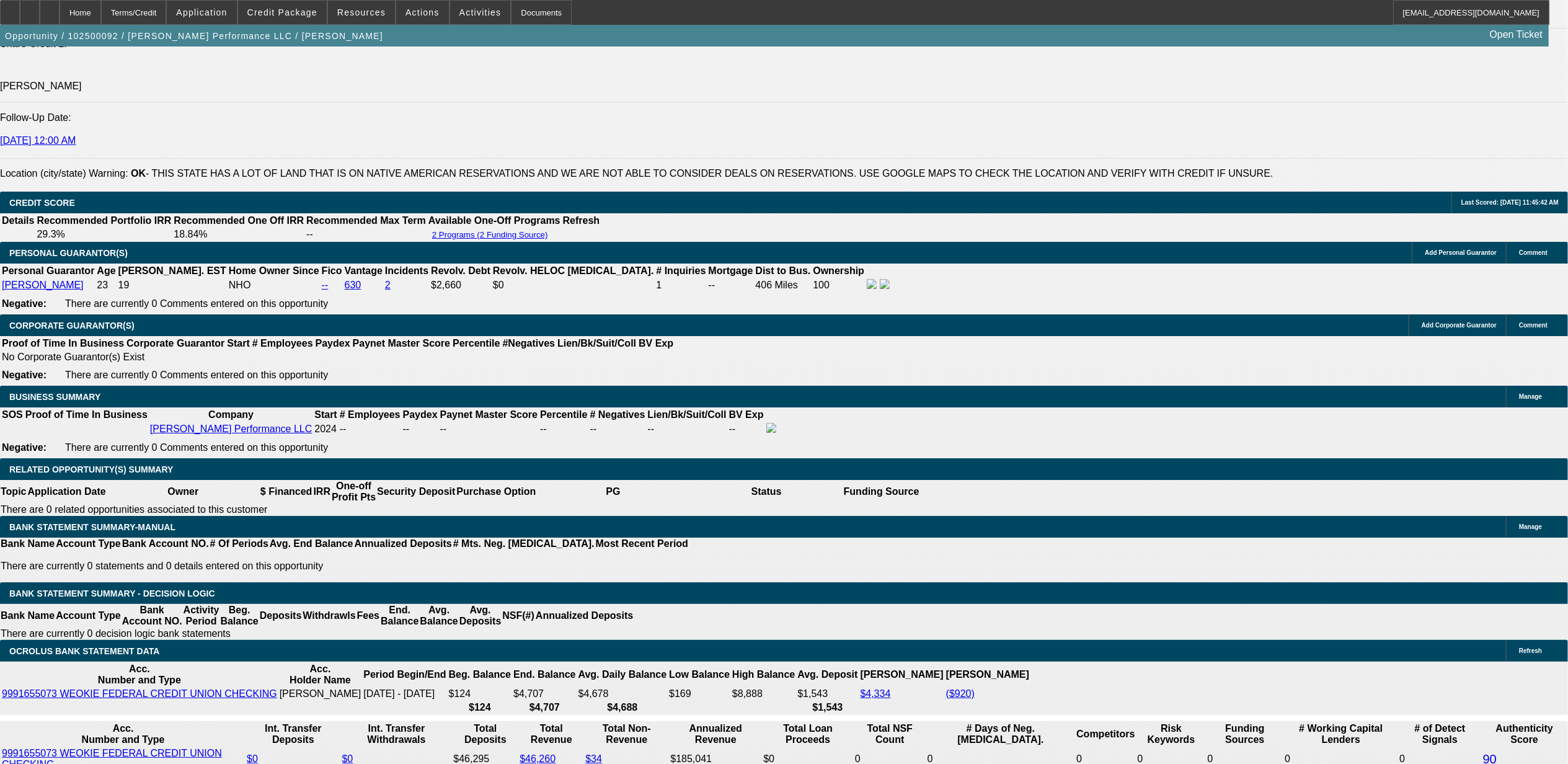
drag, startPoint x: 1131, startPoint y: 106, endPoint x: 1102, endPoint y: 107, distance: 29.0
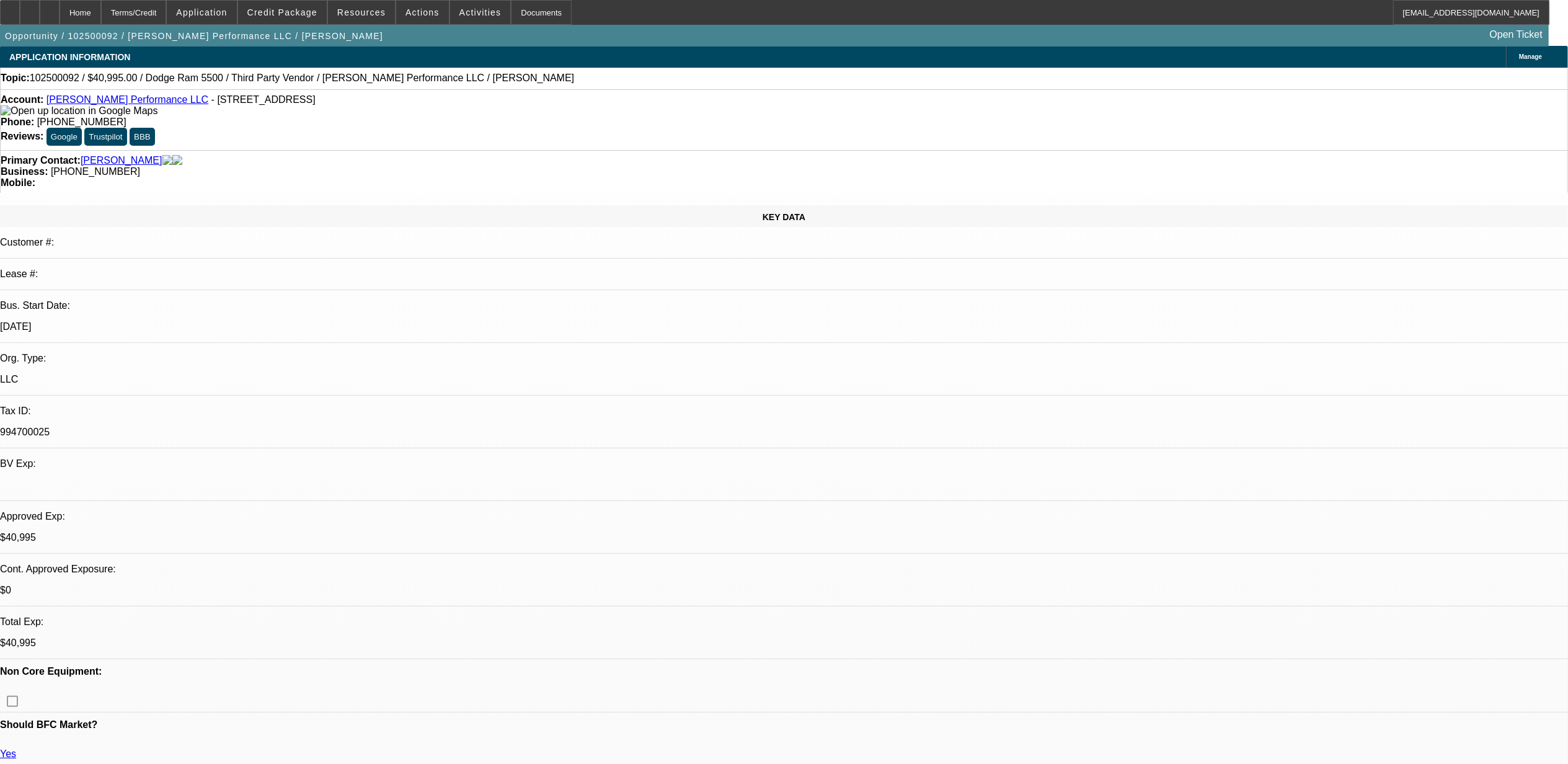
scroll to position [0, 0]
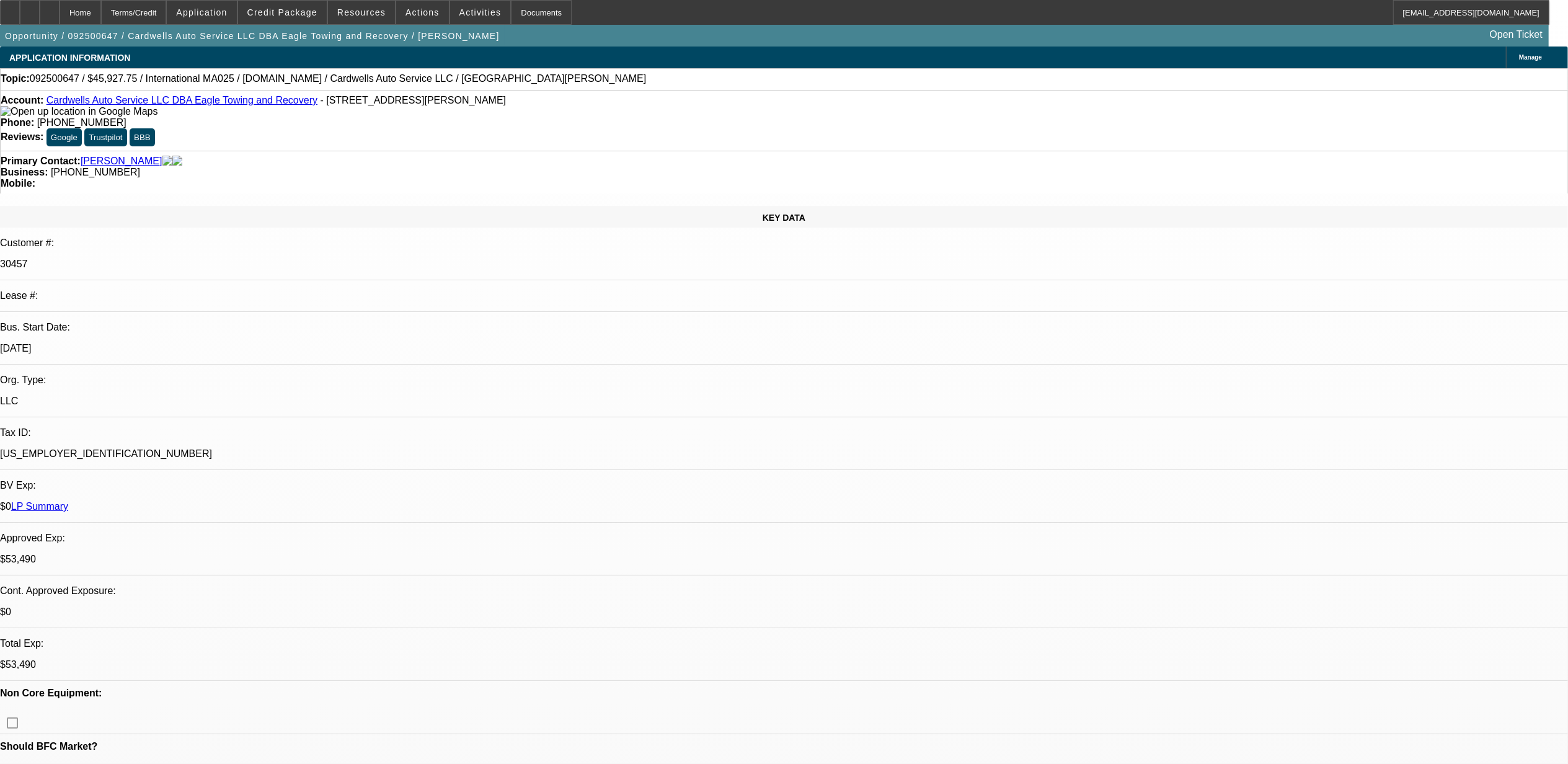
select select "0"
select select "0.1"
select select "0"
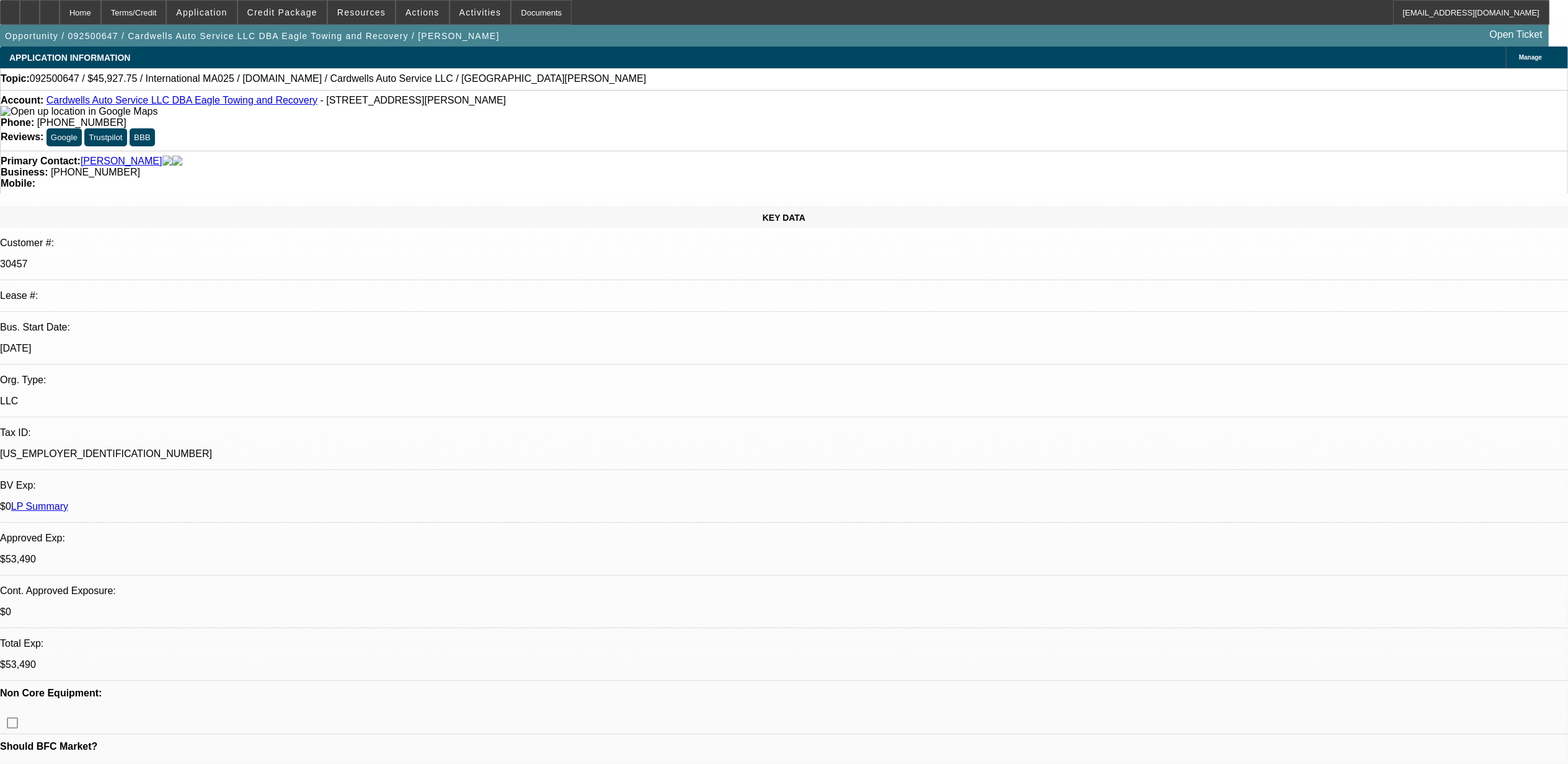
select select "0.1"
select select "0"
select select "0.1"
select select "0"
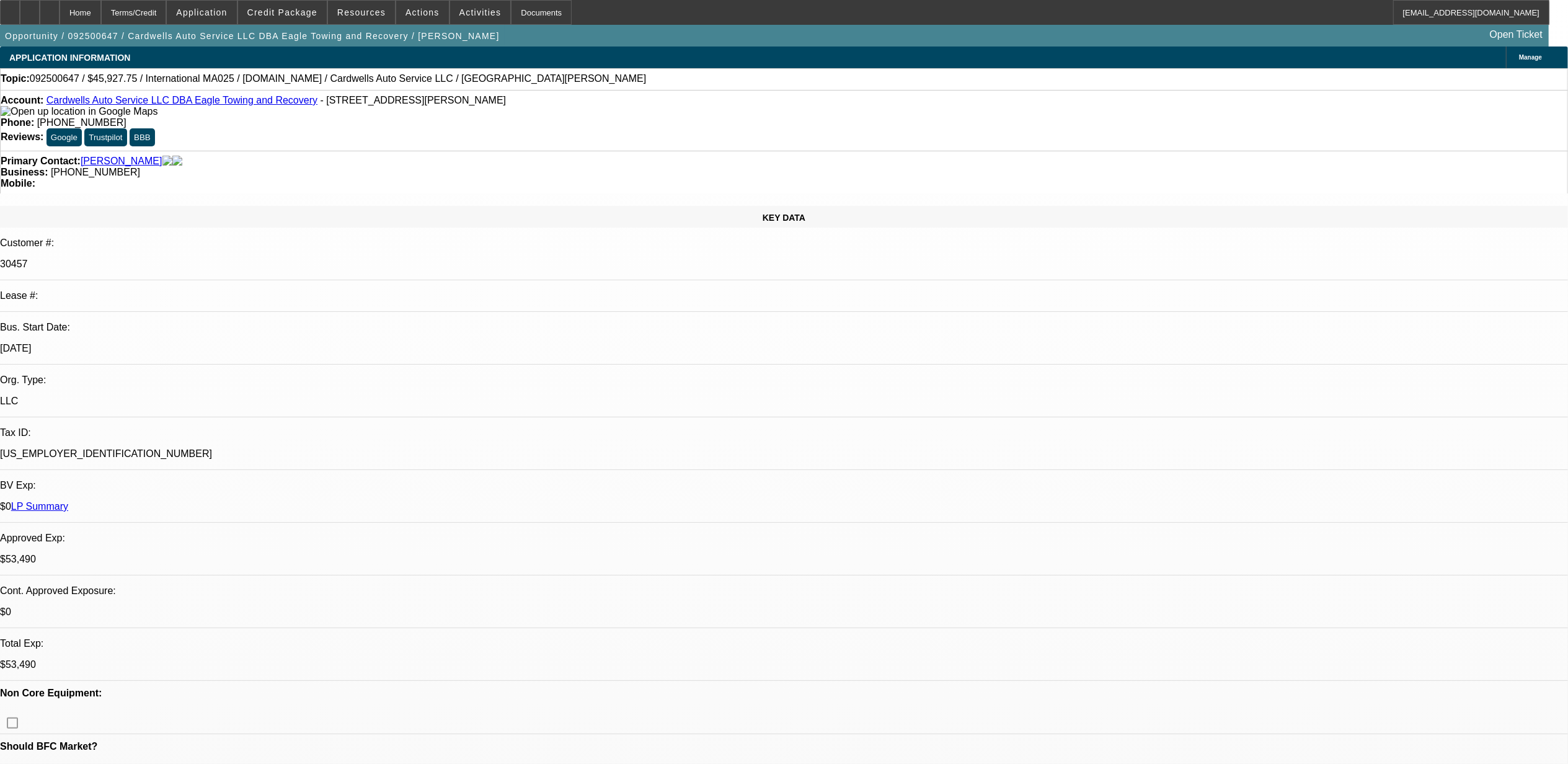
select select "0"
select select "0.1"
select select "1"
select select "2"
select select "4"
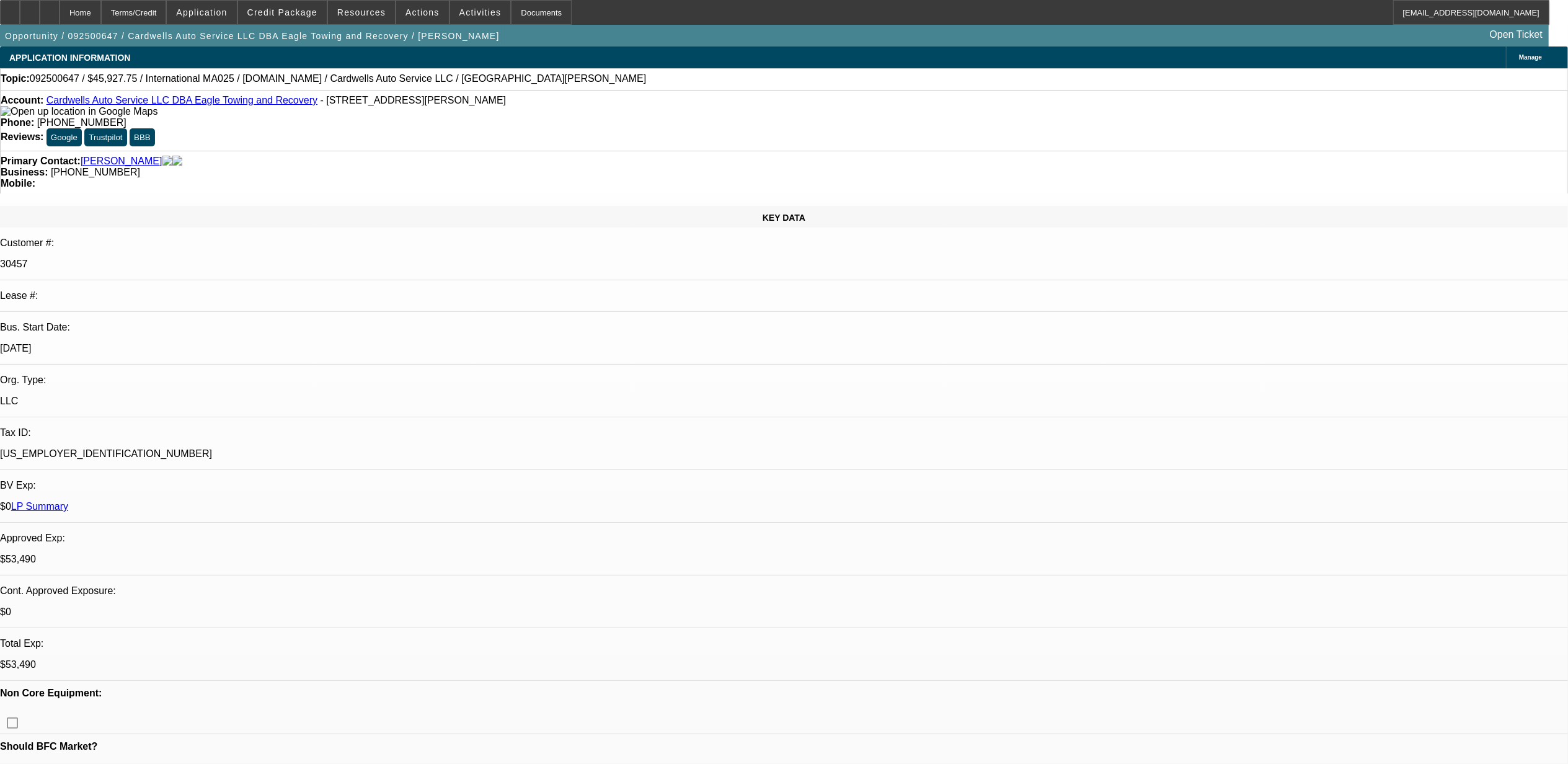
select select "1"
select select "2"
select select "4"
select select "1"
select select "2"
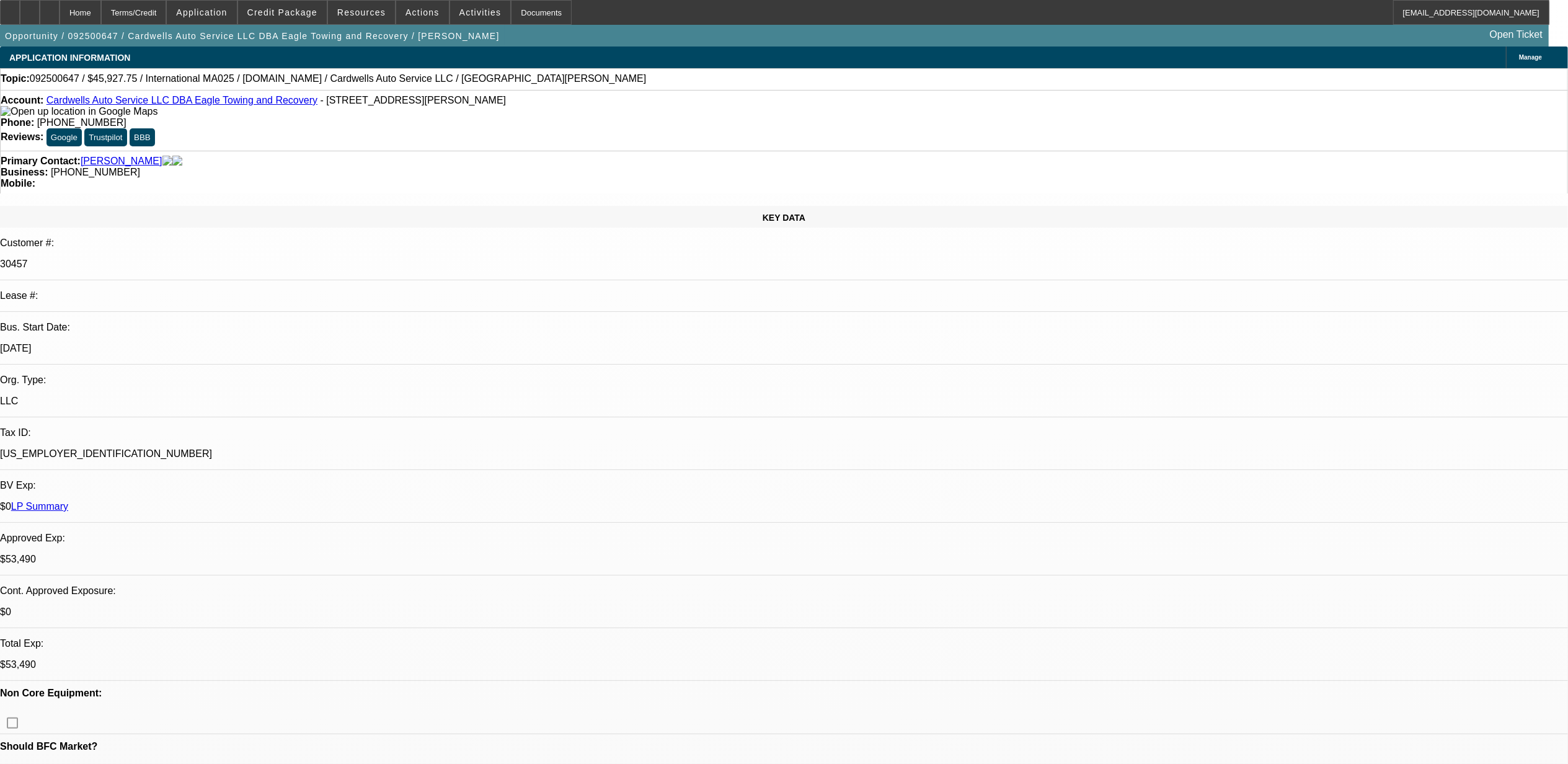
select select "4"
select select "1"
select select "2"
select select "4"
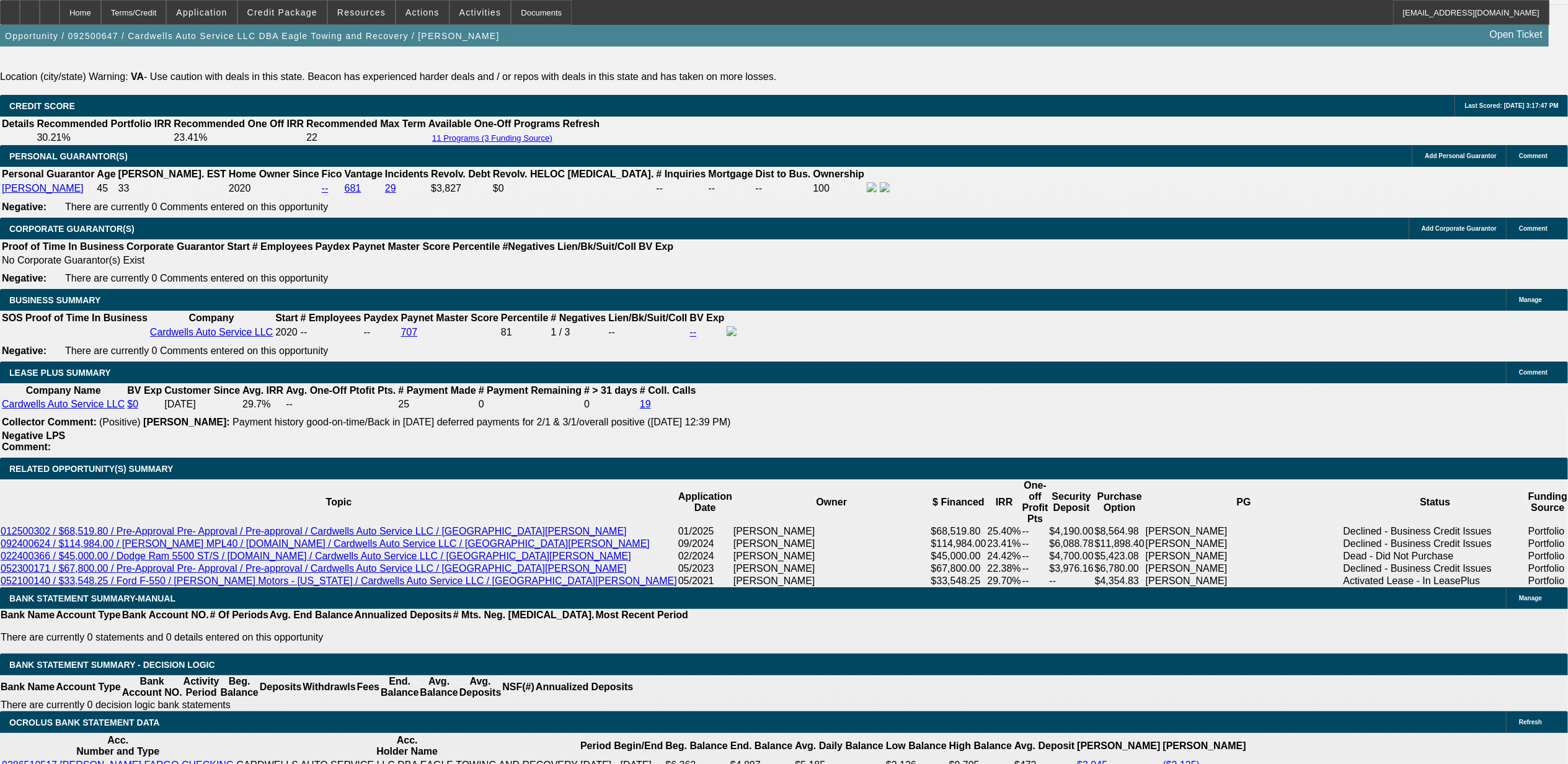
scroll to position [1985, 0]
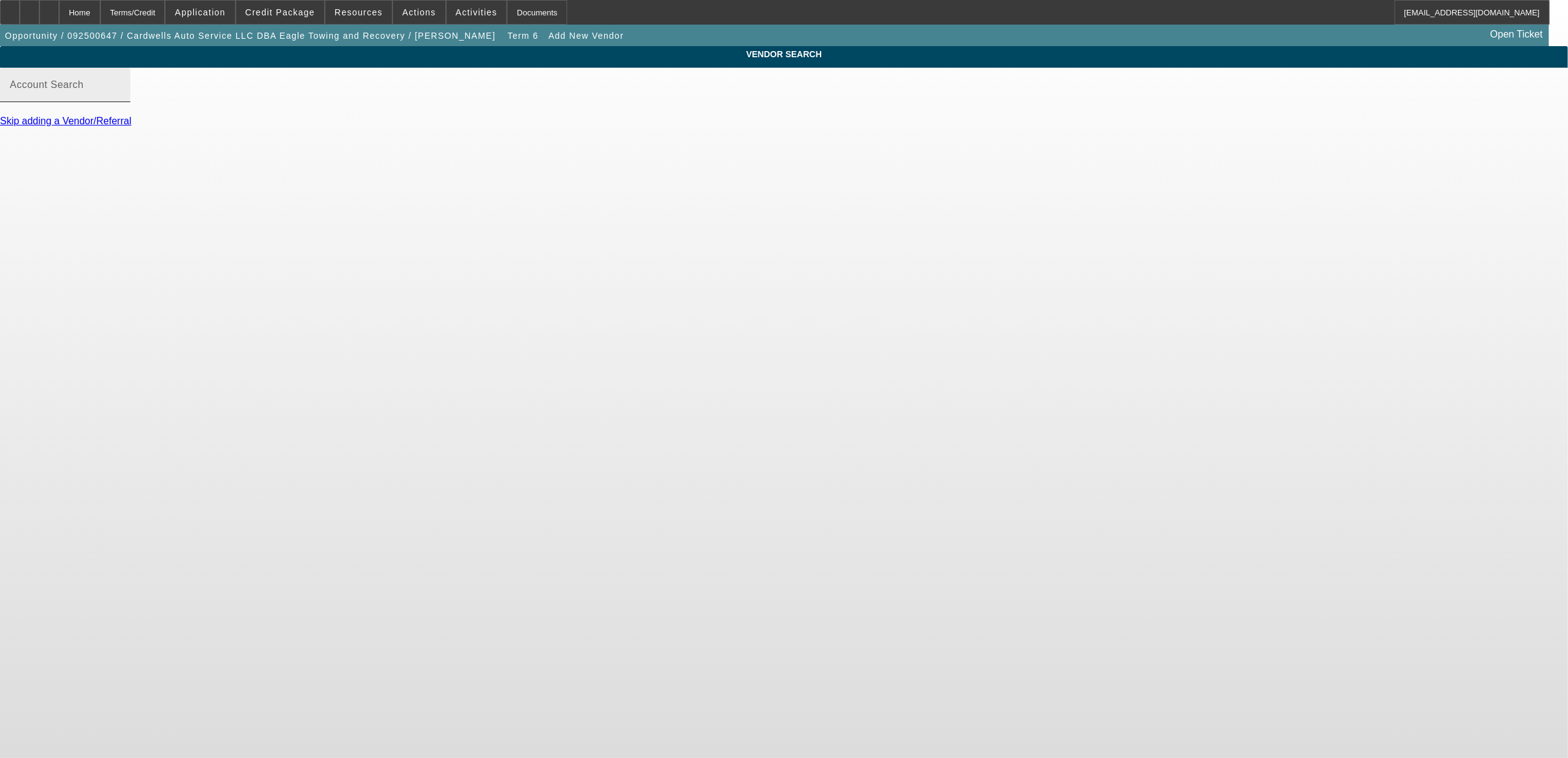
click at [120, 97] on input "Account Search" at bounding box center [65, 90] width 111 height 15
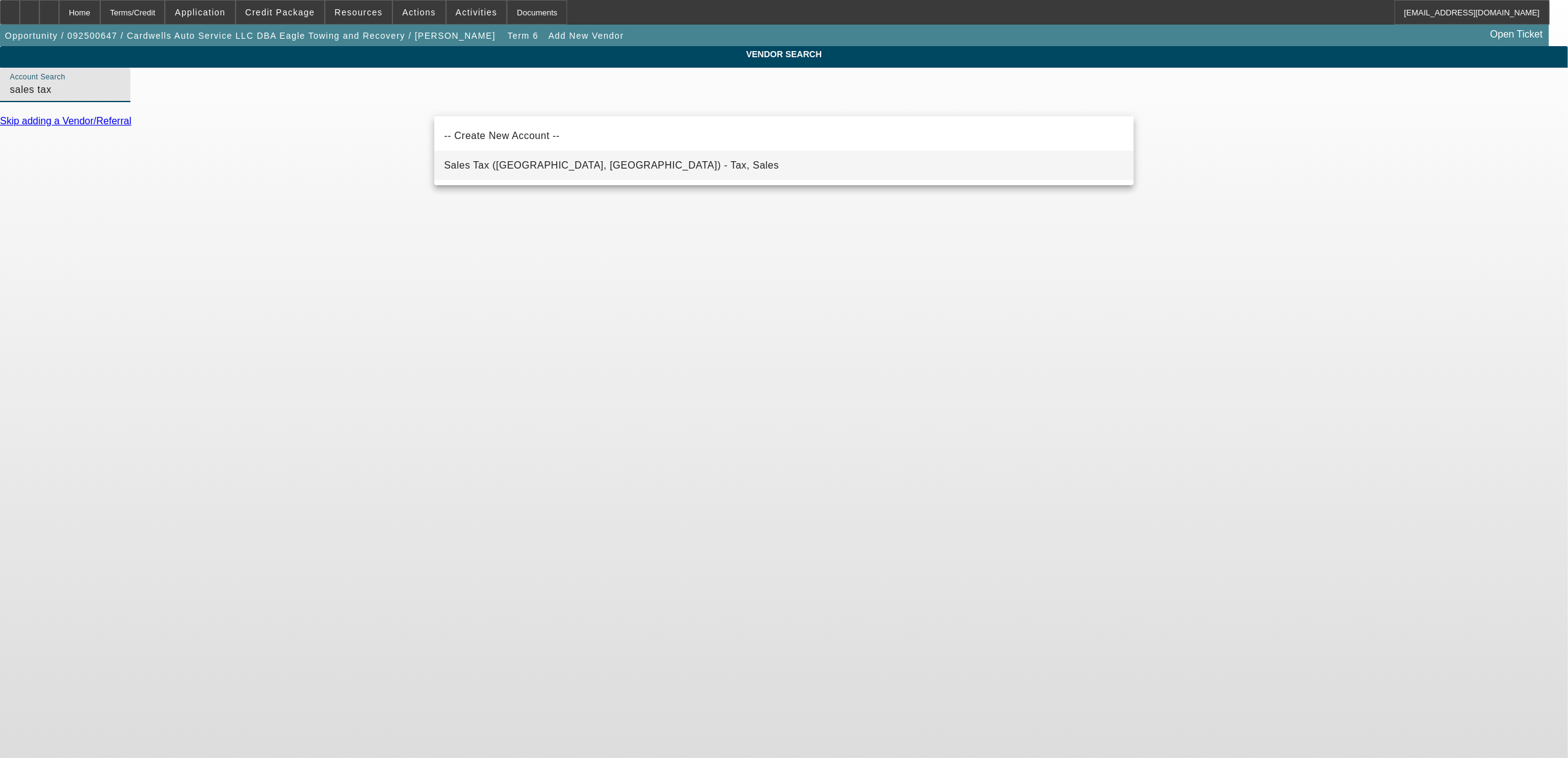
click at [522, 163] on span "Sales Tax (Marlborough, MA) - Tax, Sales" at bounding box center [612, 165] width 335 height 10
type input "Sales Tax (Marlborough, MA) - Tax, Sales"
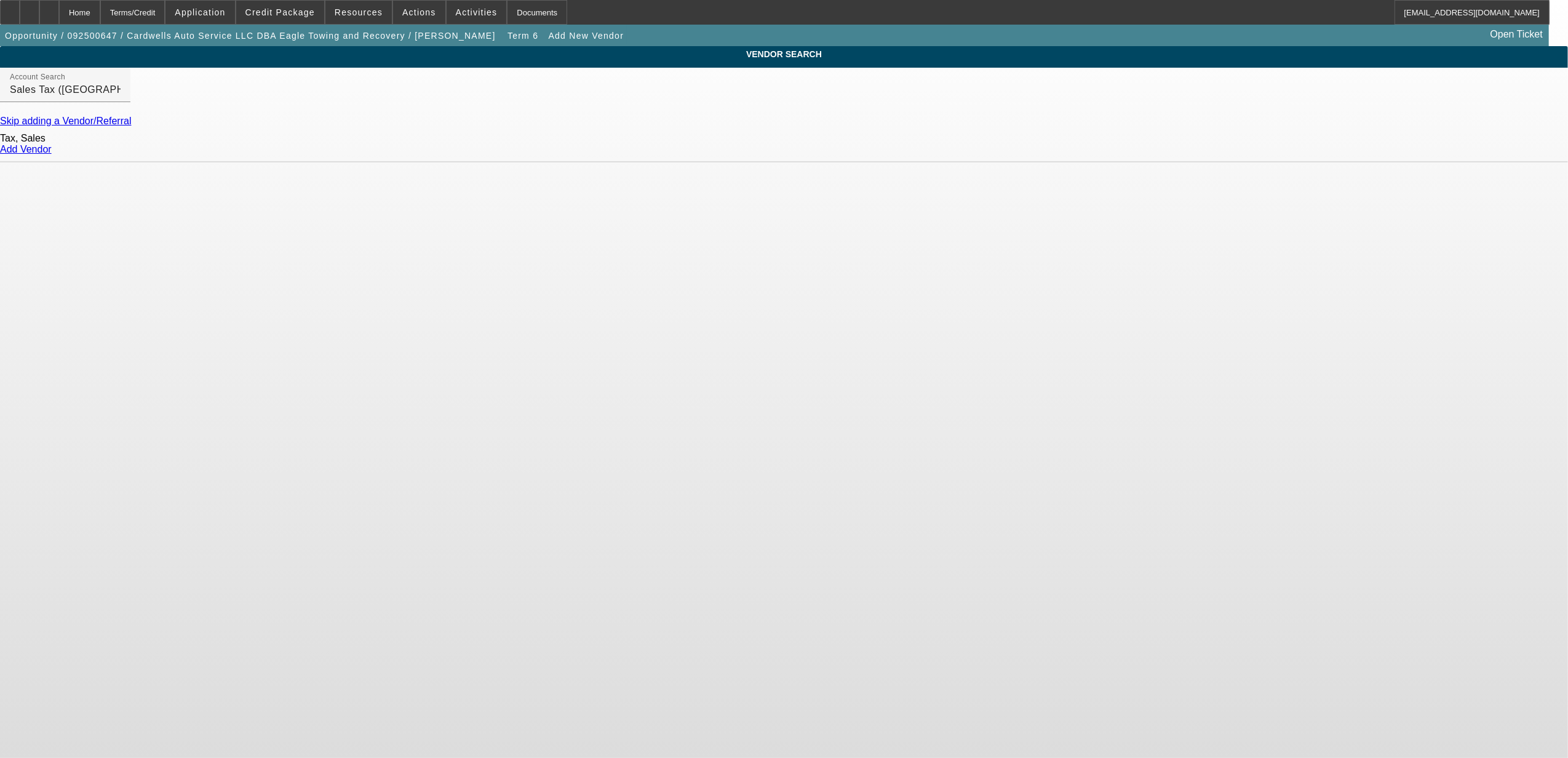
click at [52, 154] on link "Add Vendor" at bounding box center [26, 149] width 52 height 10
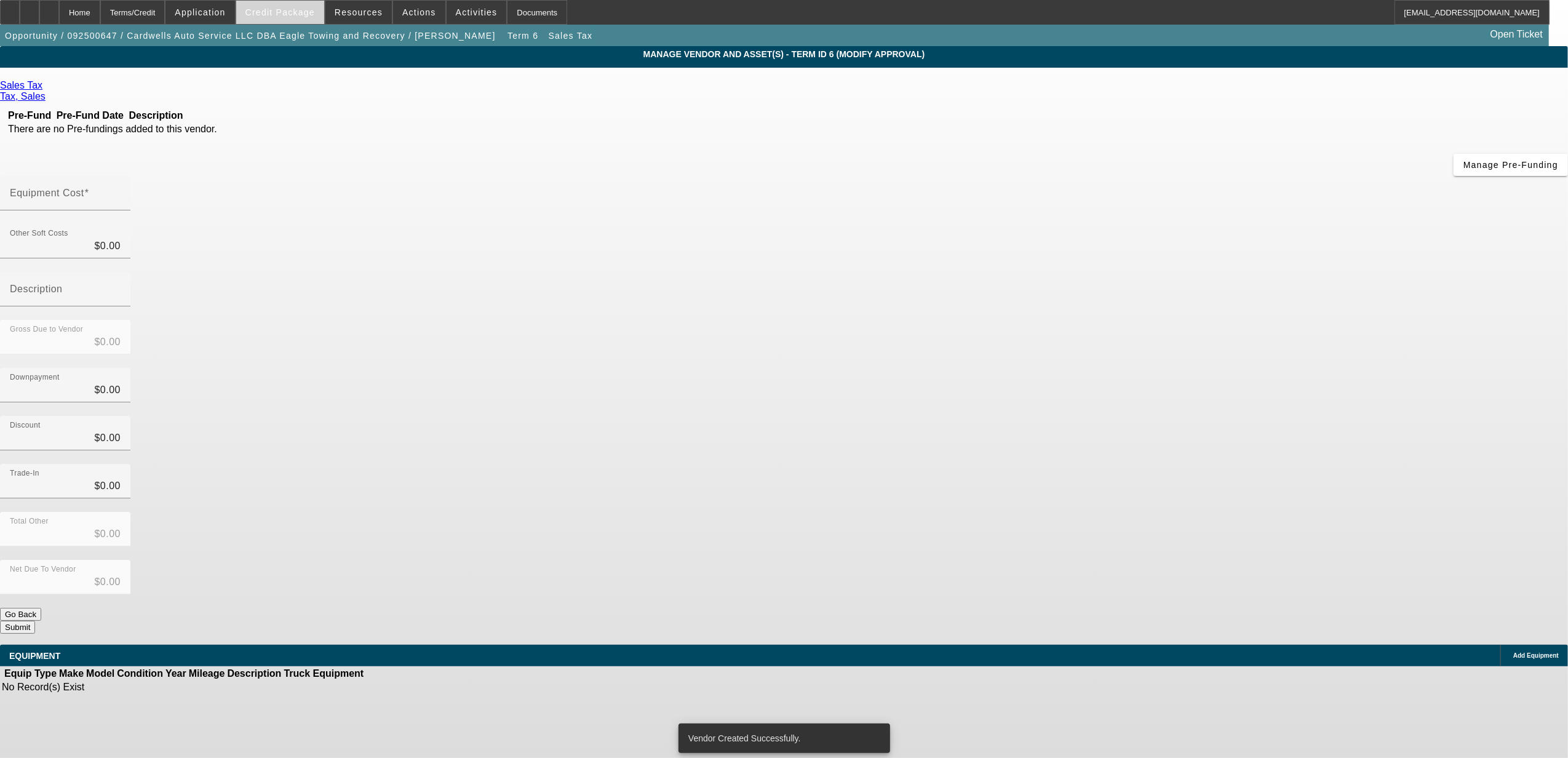
click at [315, 22] on span at bounding box center [280, 12] width 88 height 29
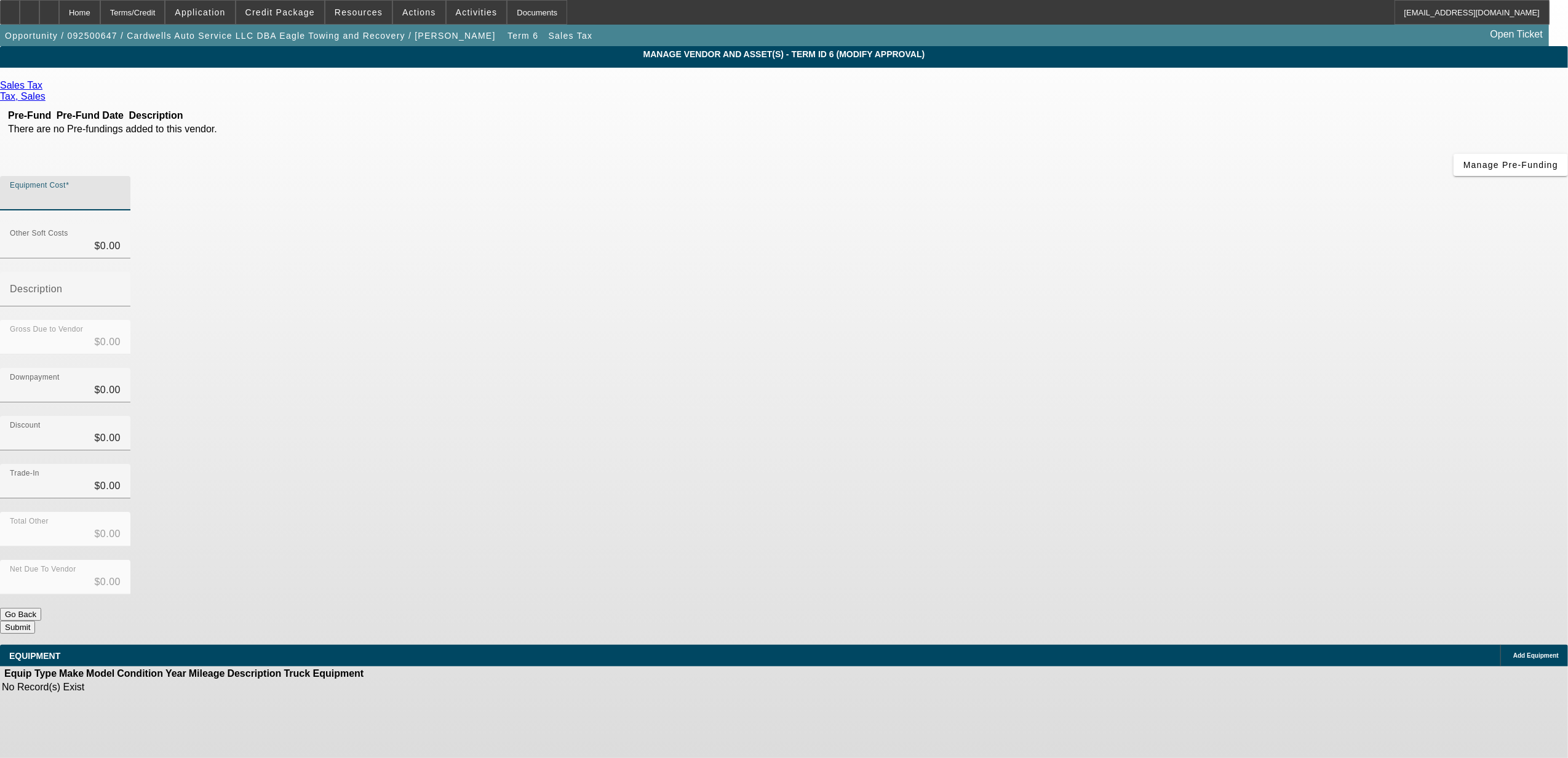
click at [120, 191] on input "Equipment Cost" at bounding box center [65, 198] width 111 height 15
type input "2"
type input "$2.00"
type input "24"
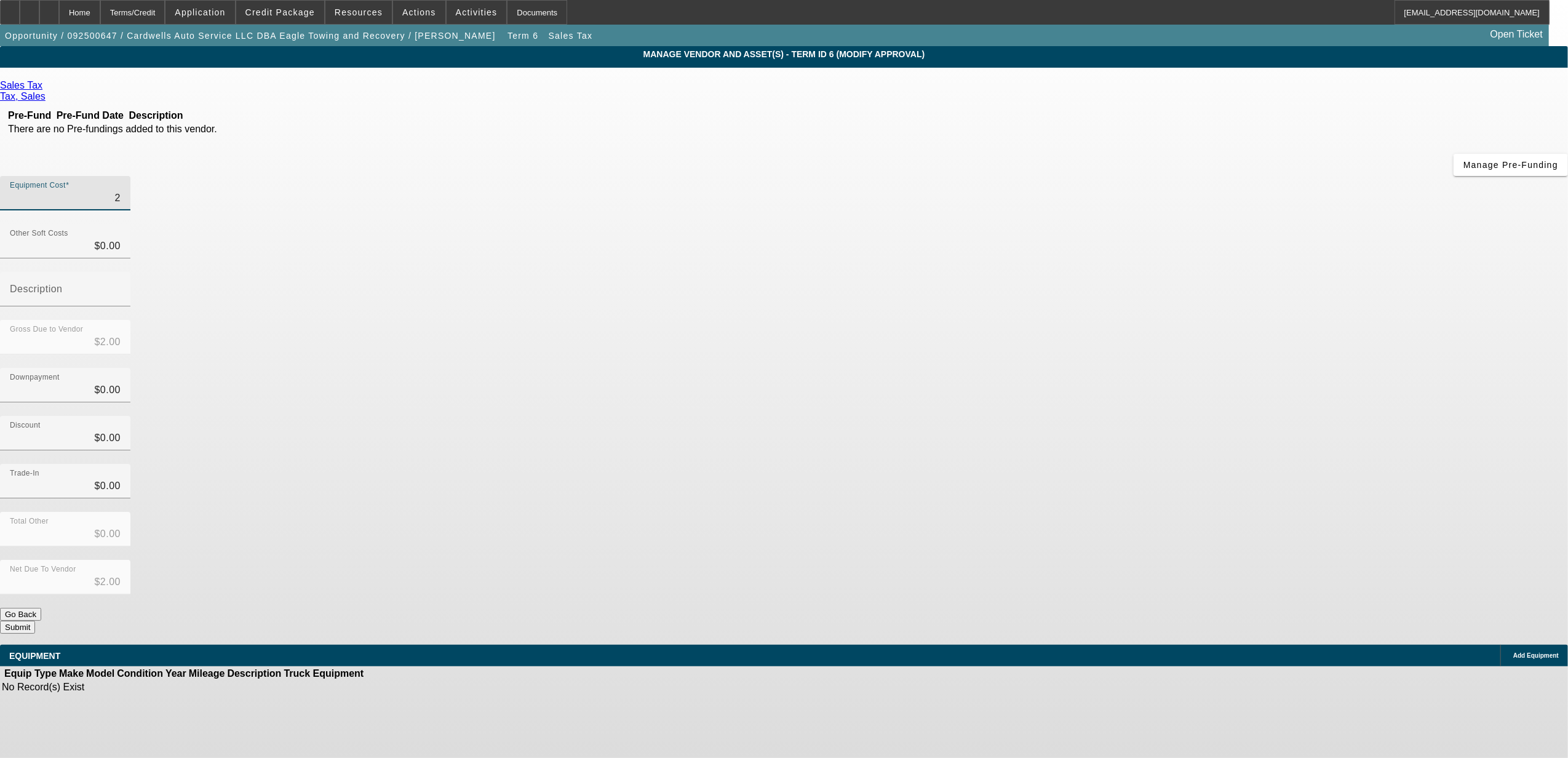
type input "$24.00"
type input "242"
type input "$242.00"
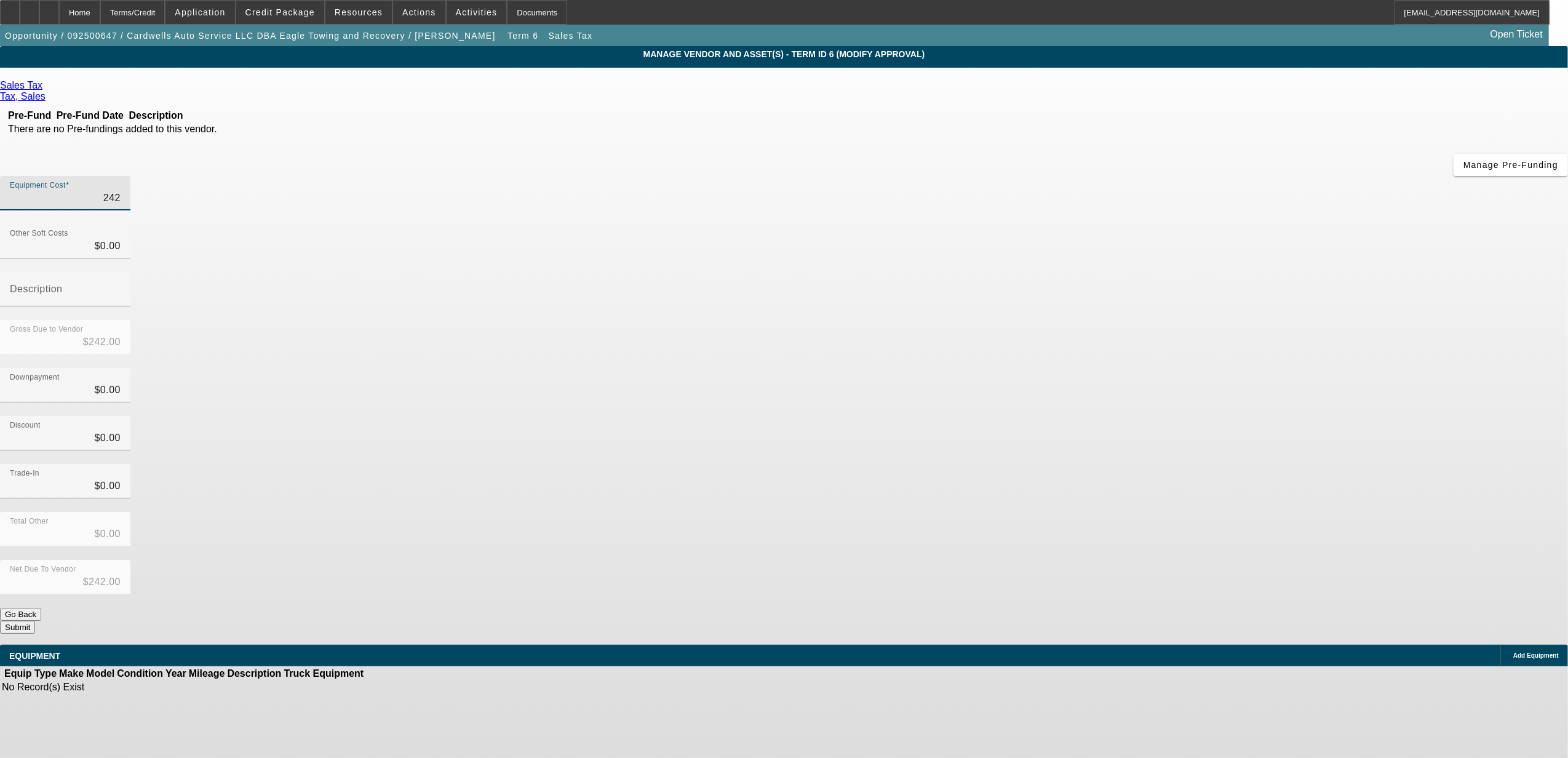
type input "2427"
type input "$2,427.00"
type input "2427.7"
type input "$2,427.70"
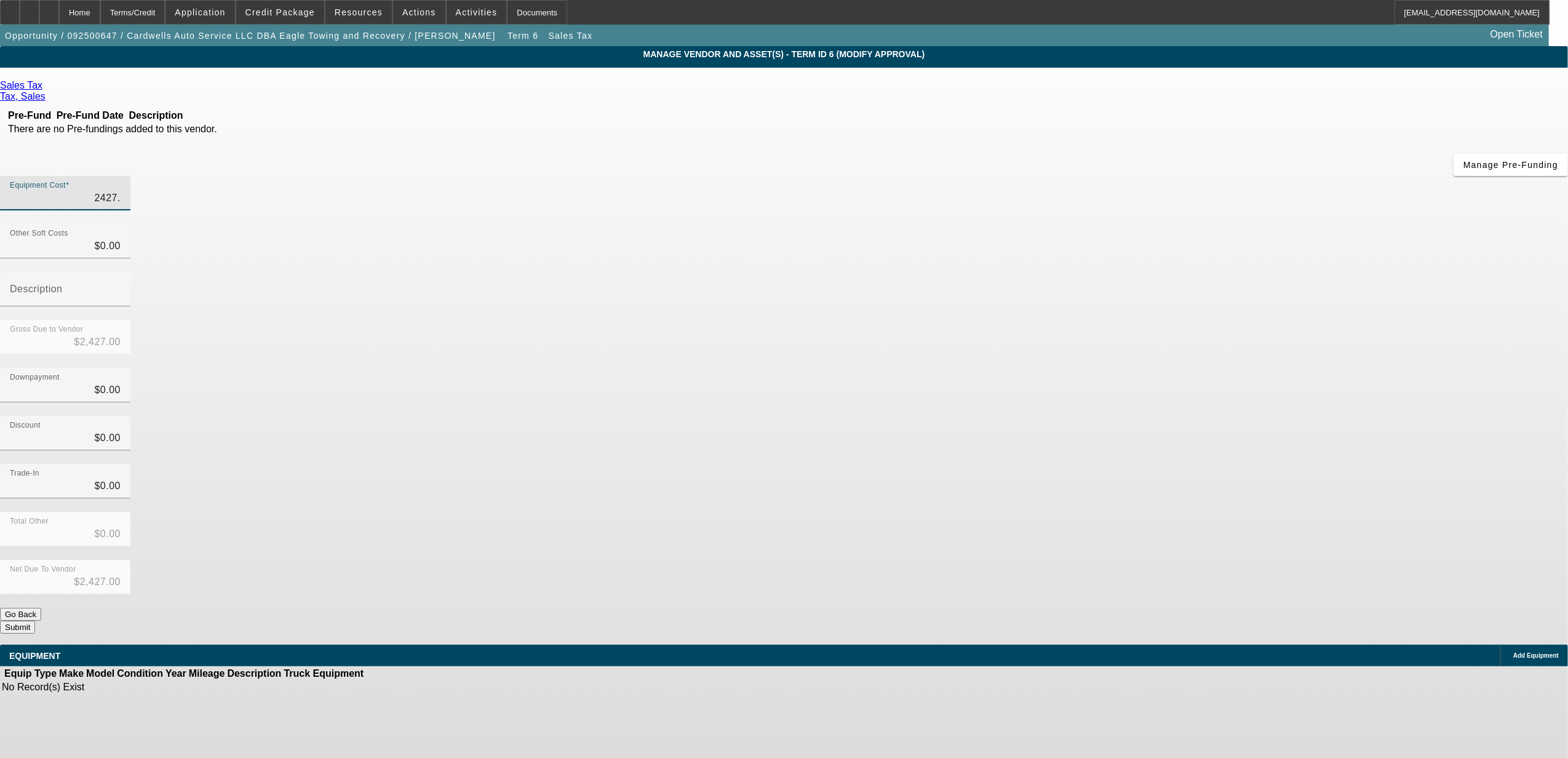
type input "$2,427.70"
type input "2427.75"
type input "$2,427.75"
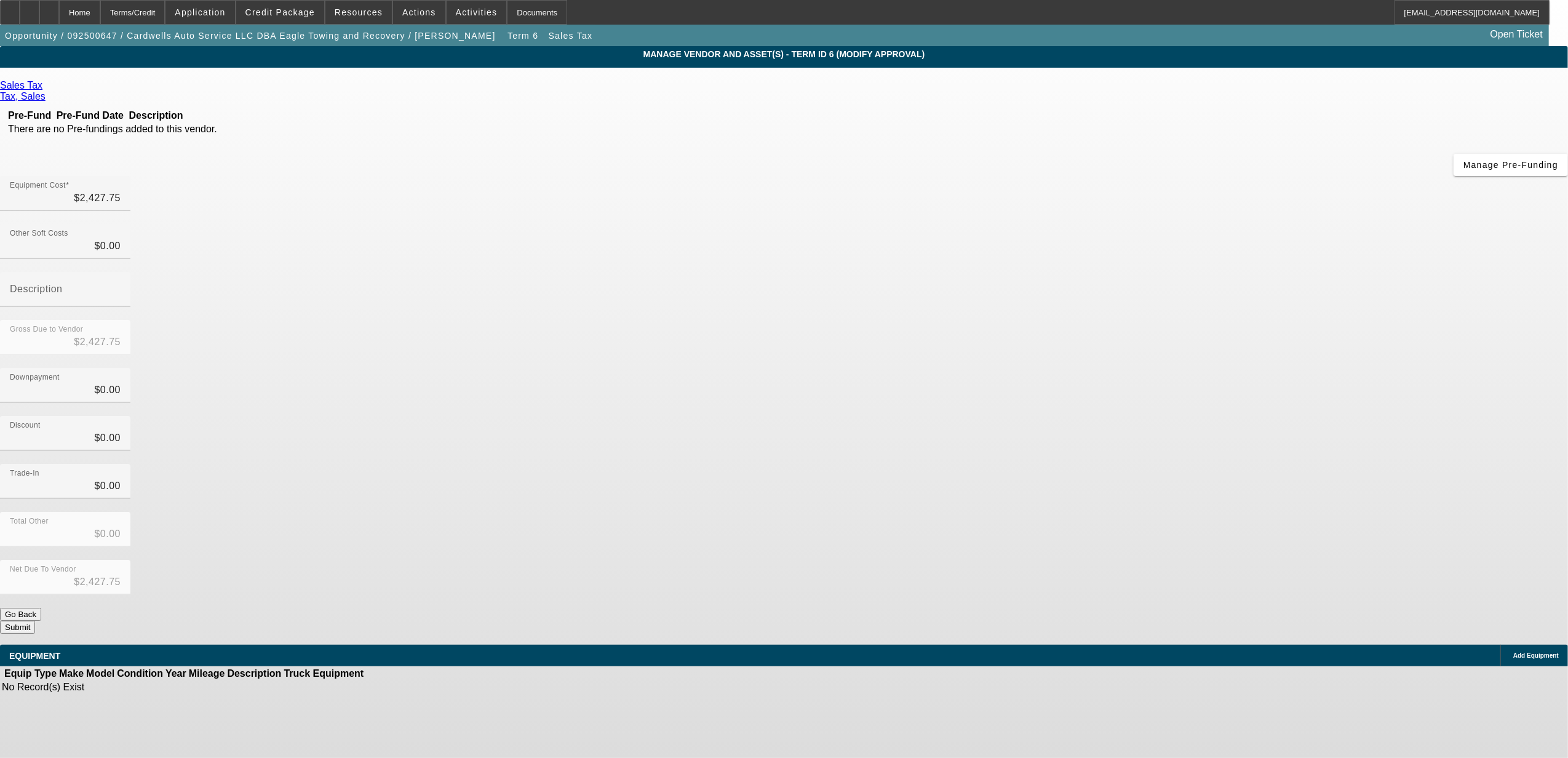
click at [1012, 464] on div "Trade-In $0.00" at bounding box center [784, 488] width 1568 height 48
click at [35, 621] on button "Submit" at bounding box center [18, 627] width 35 height 13
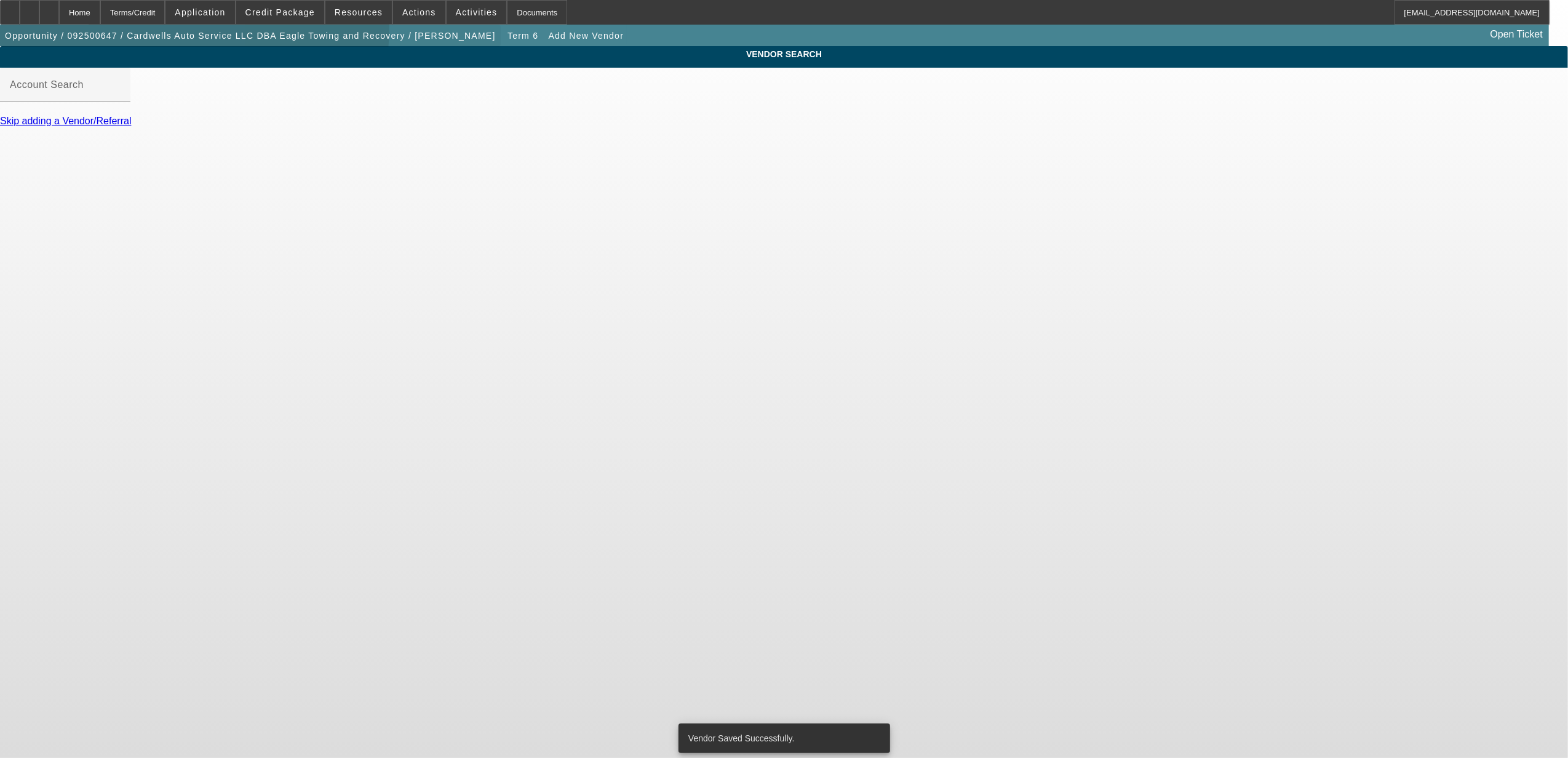
click at [91, 27] on span "button" at bounding box center [250, 35] width 501 height 29
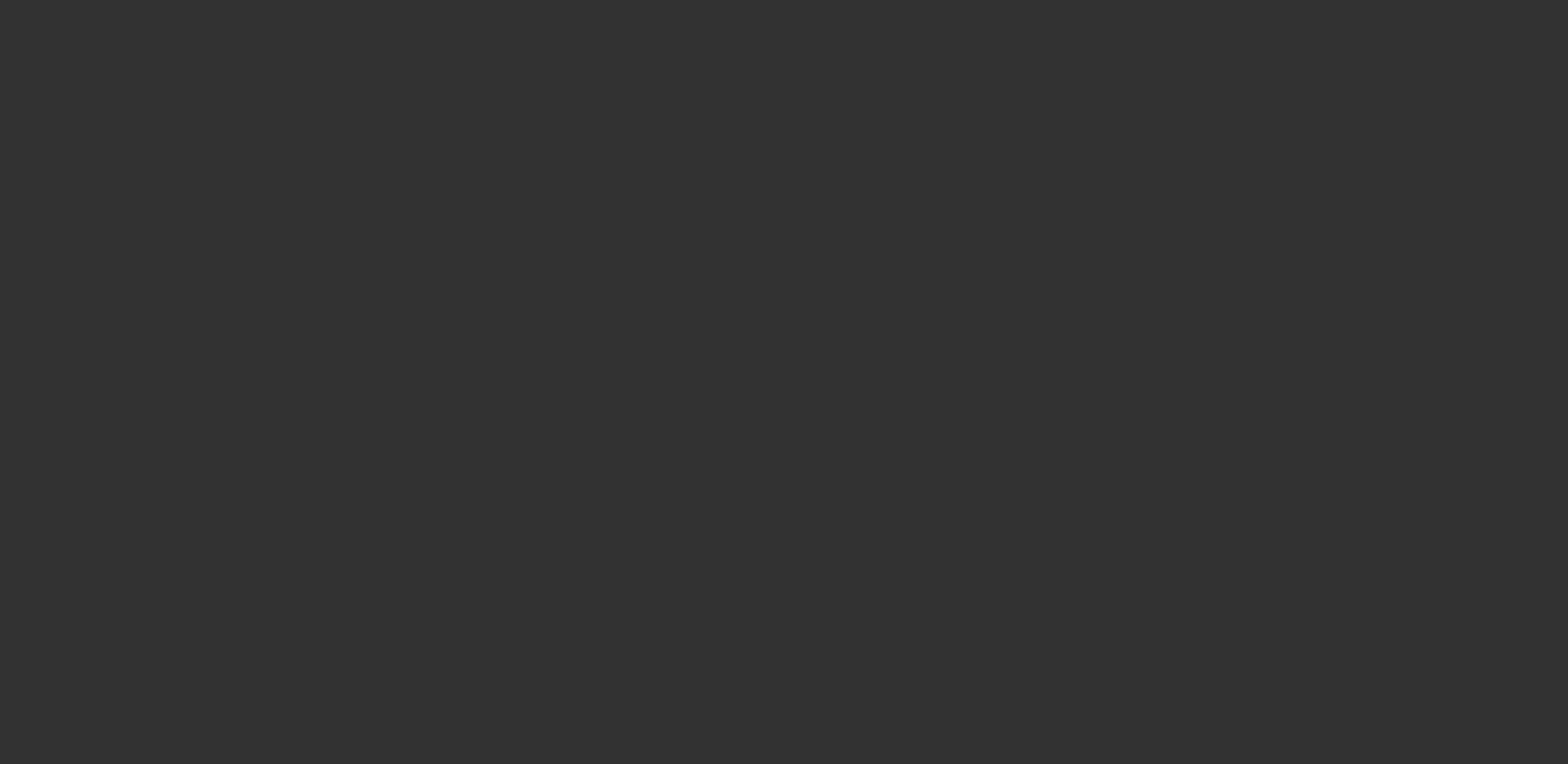
click at [104, 13] on div at bounding box center [784, 382] width 1568 height 764
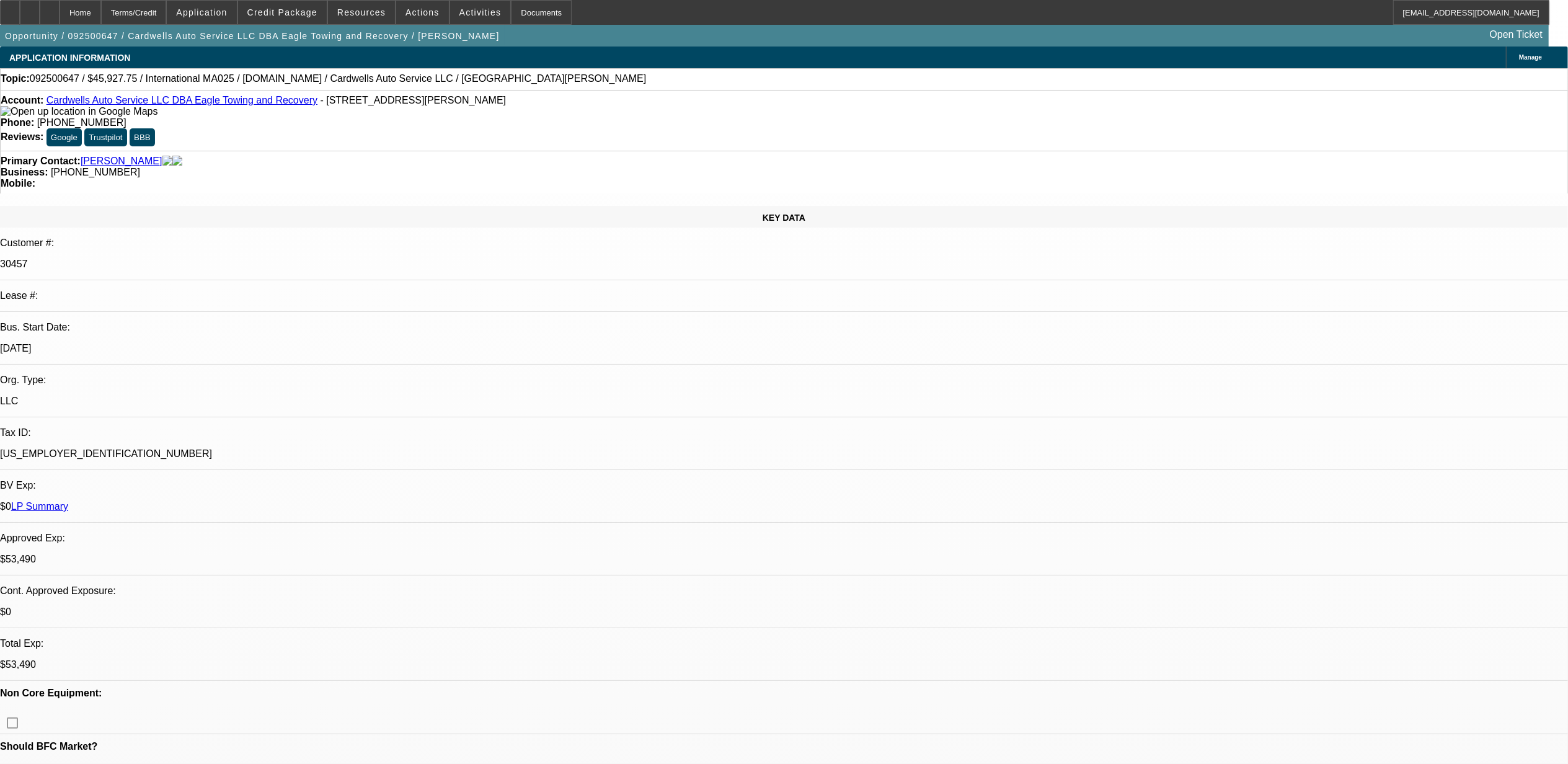
select select "0"
select select "2"
select select "0.1"
select select "4"
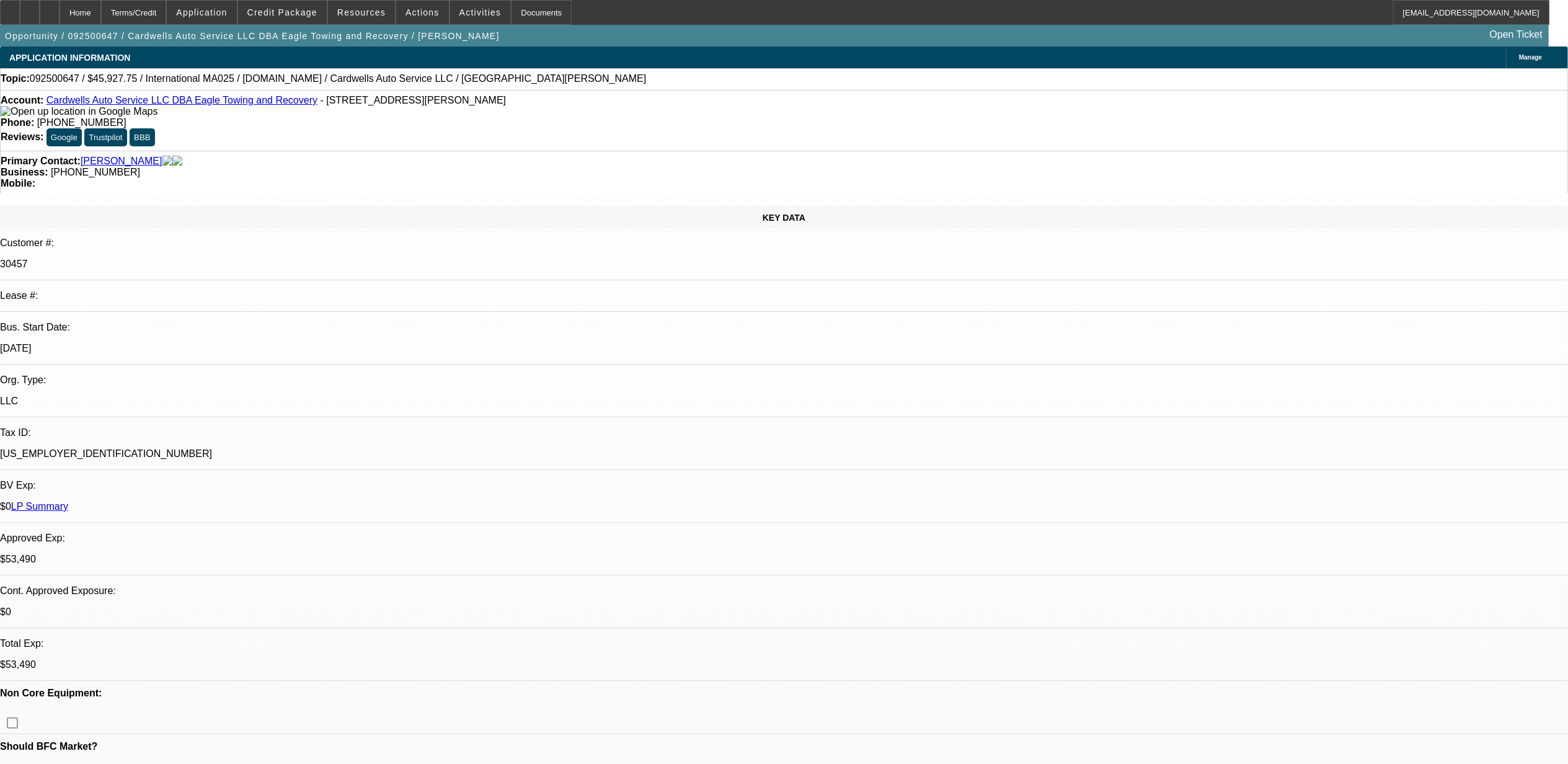
select select "0"
select select "2"
select select "0.1"
select select "4"
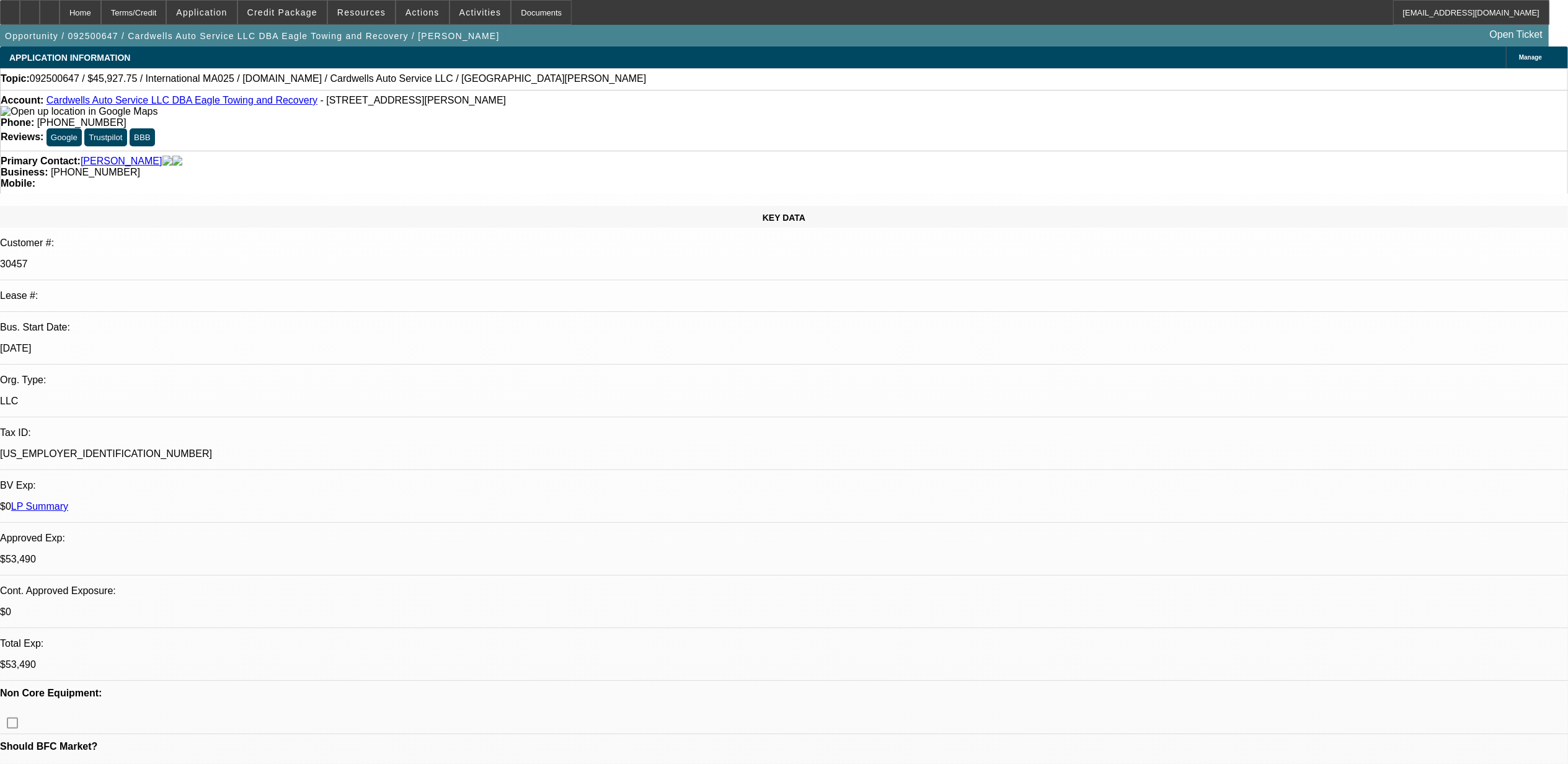
select select "0"
select select "2"
select select "0.1"
select select "4"
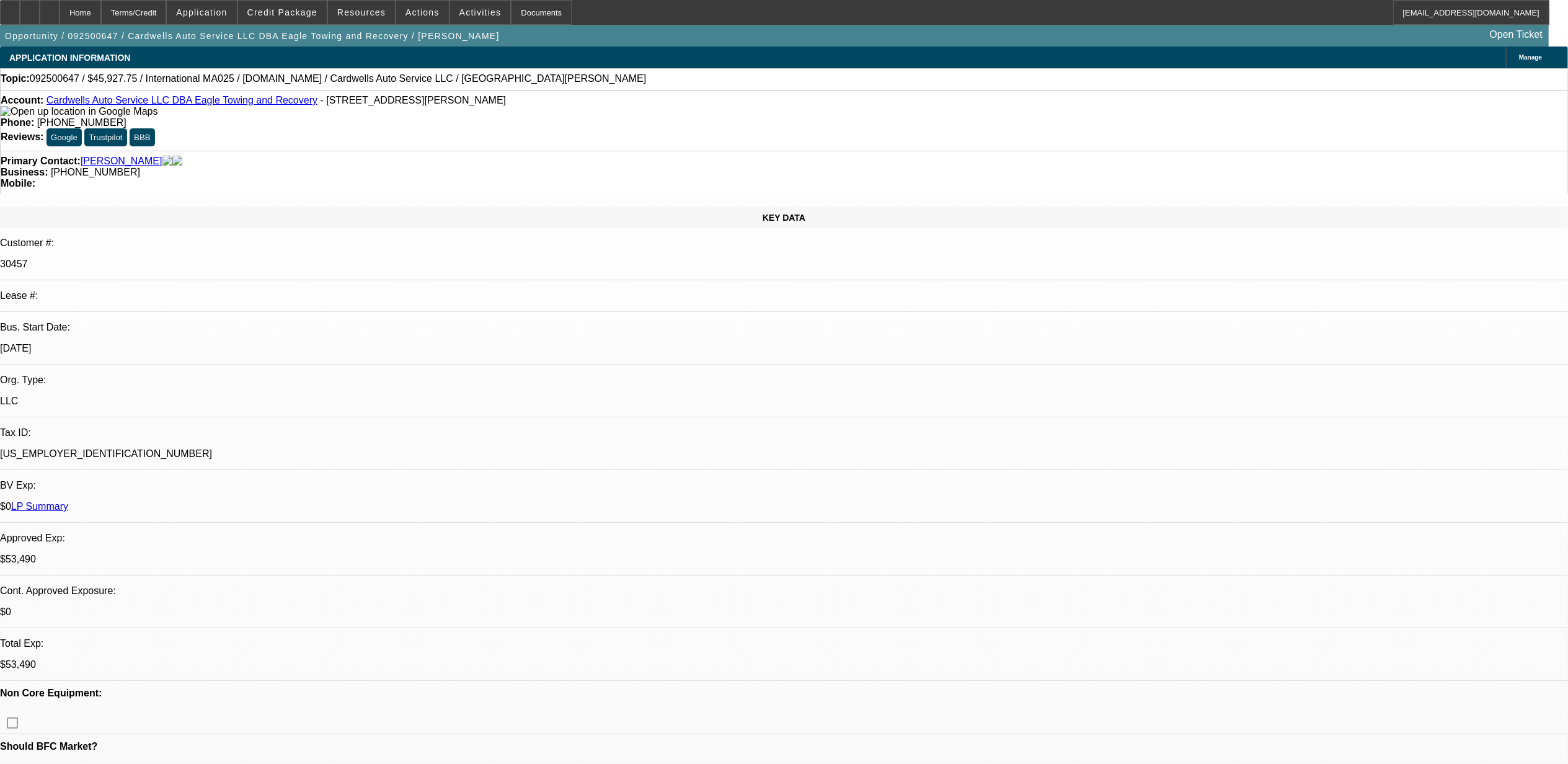
select select "0"
select select "2"
select select "0.1"
select select "4"
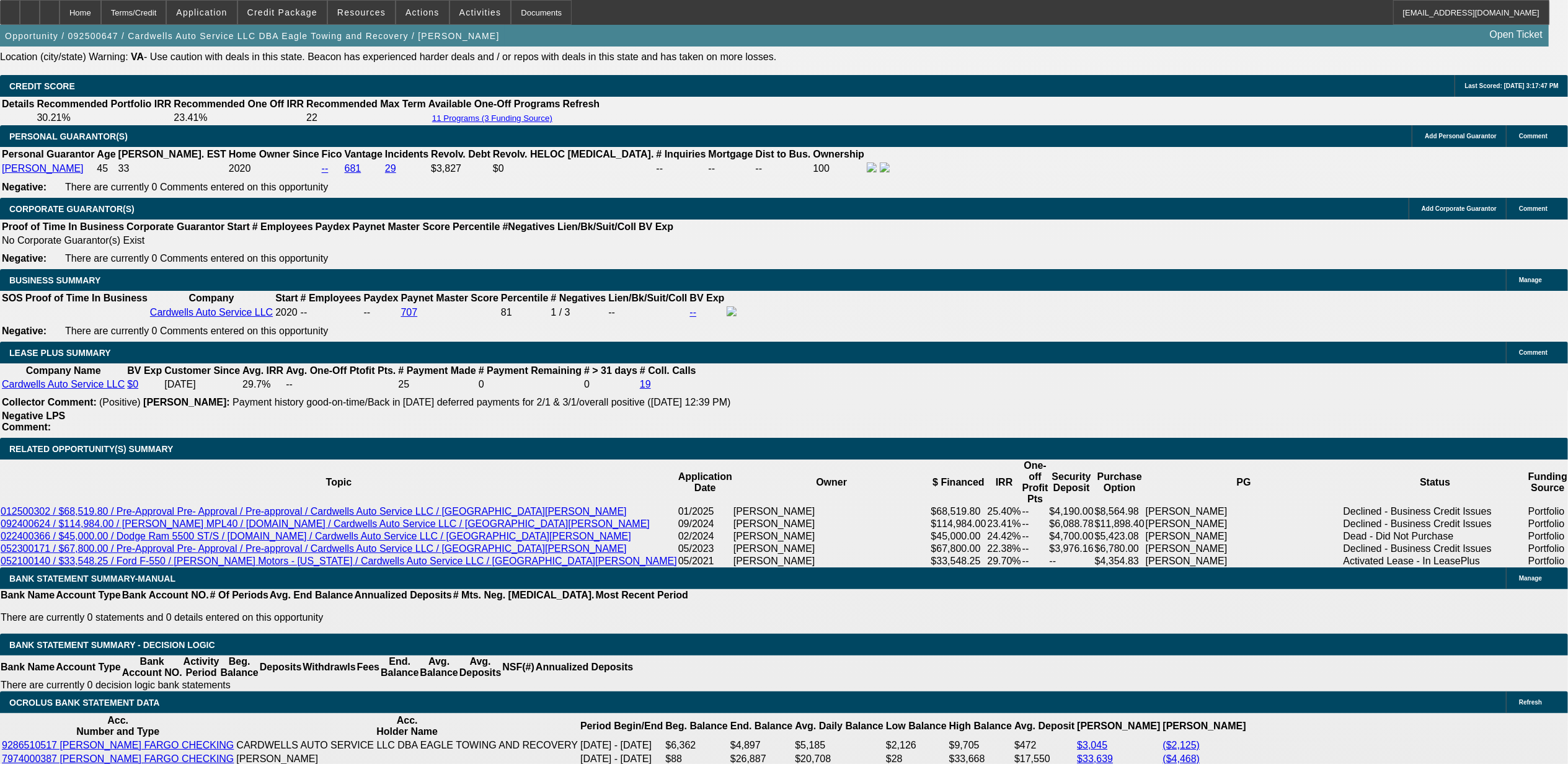
scroll to position [248, 0]
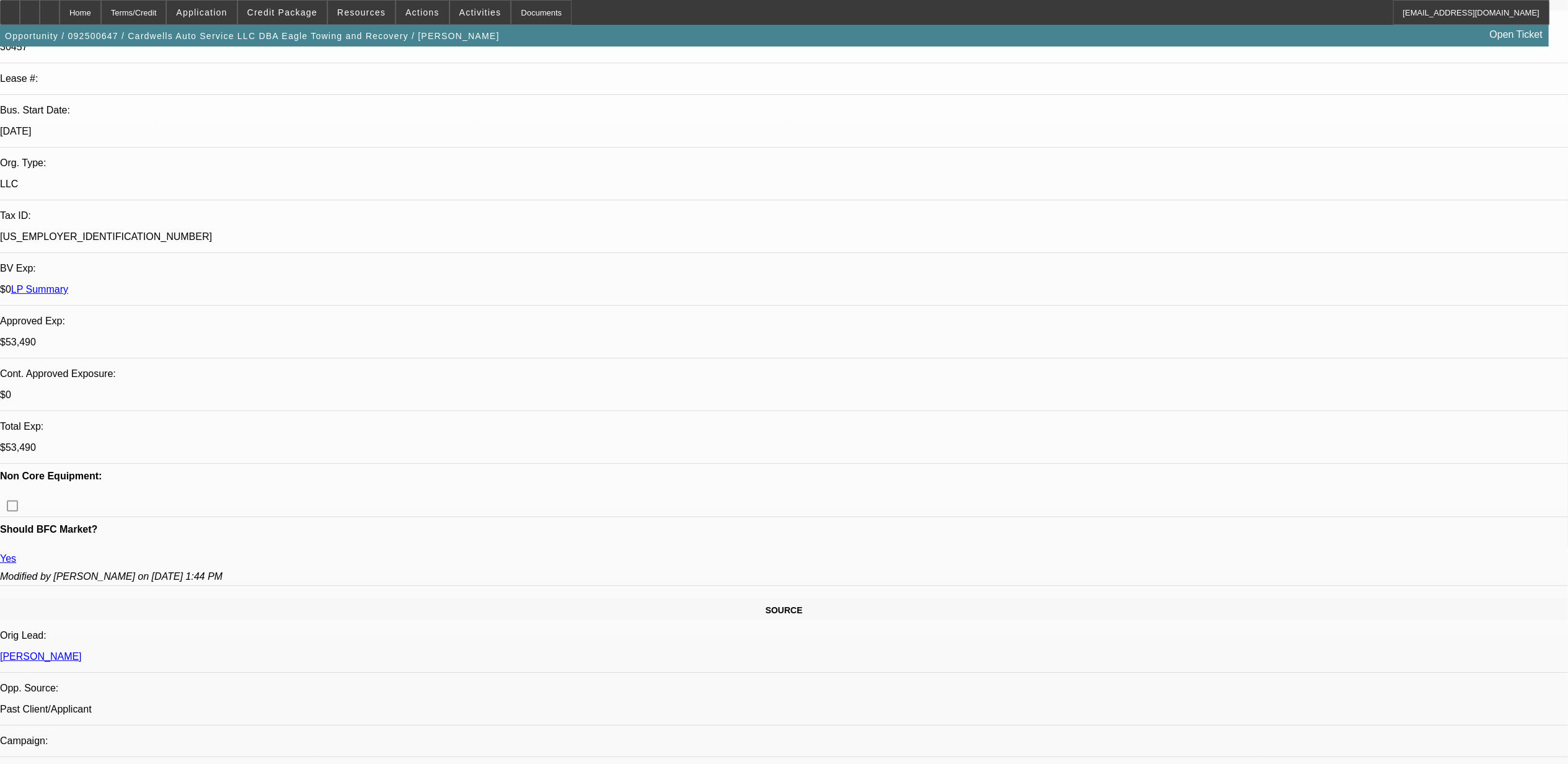
scroll to position [63, 0]
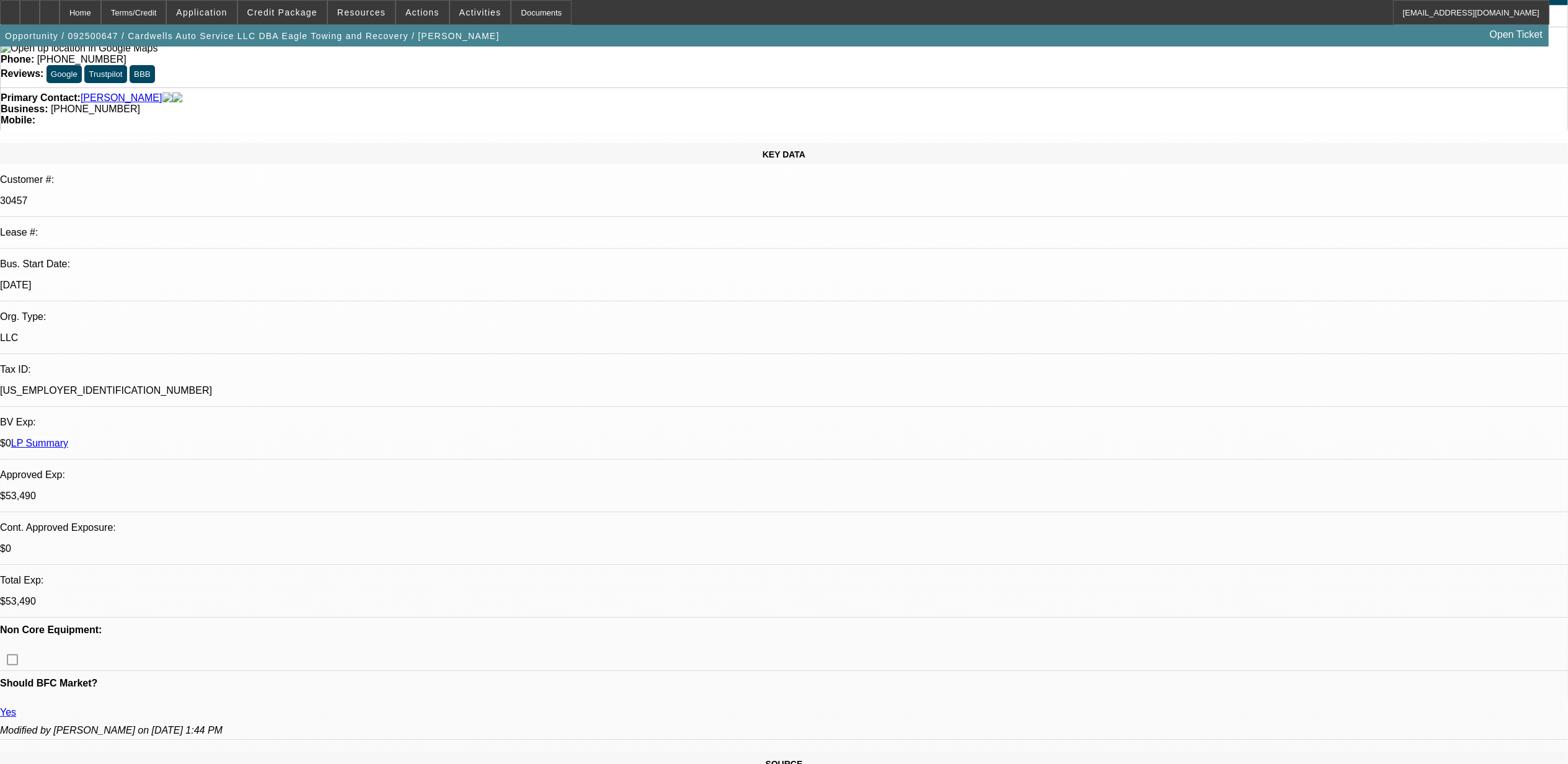
click at [68, 438] on link "LP Summary" at bounding box center [39, 442] width 57 height 10
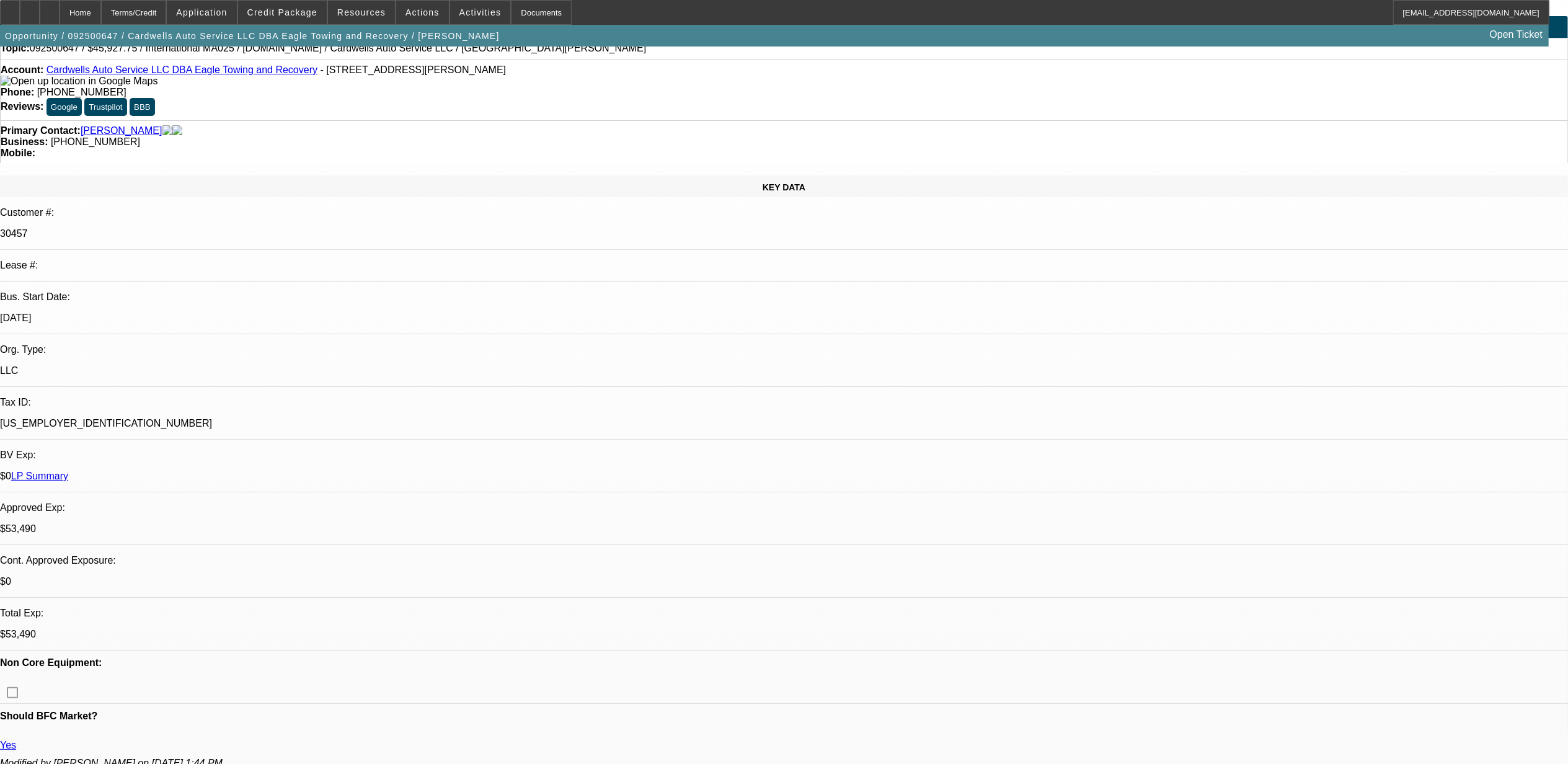
scroll to position [0, 0]
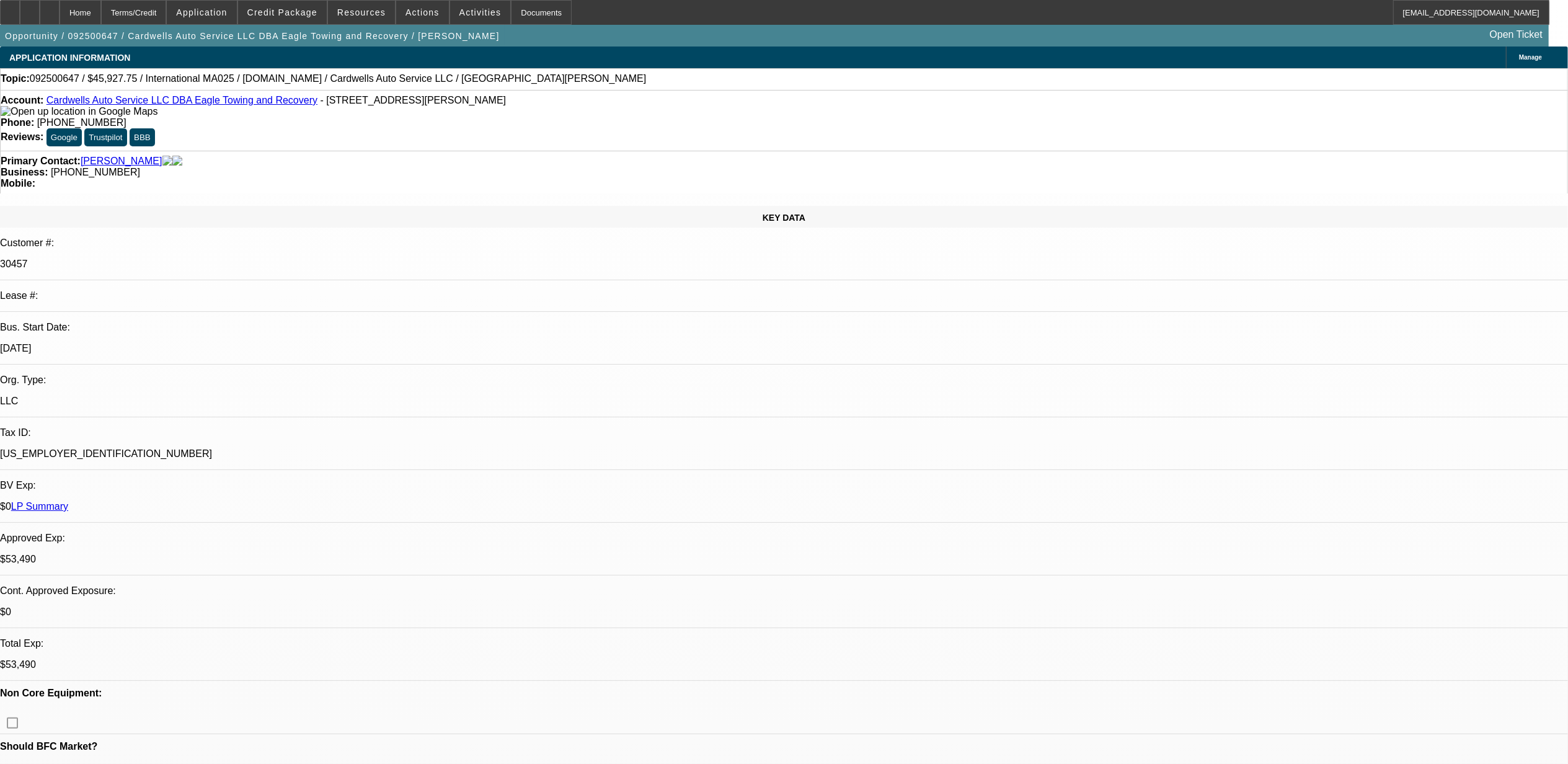
click at [1281, 295] on span "Reply All" at bounding box center [1296, 299] width 34 height 10
click at [23, 115] on img at bounding box center [79, 112] width 157 height 11
click at [68, 501] on link "LP Summary" at bounding box center [39, 506] width 57 height 10
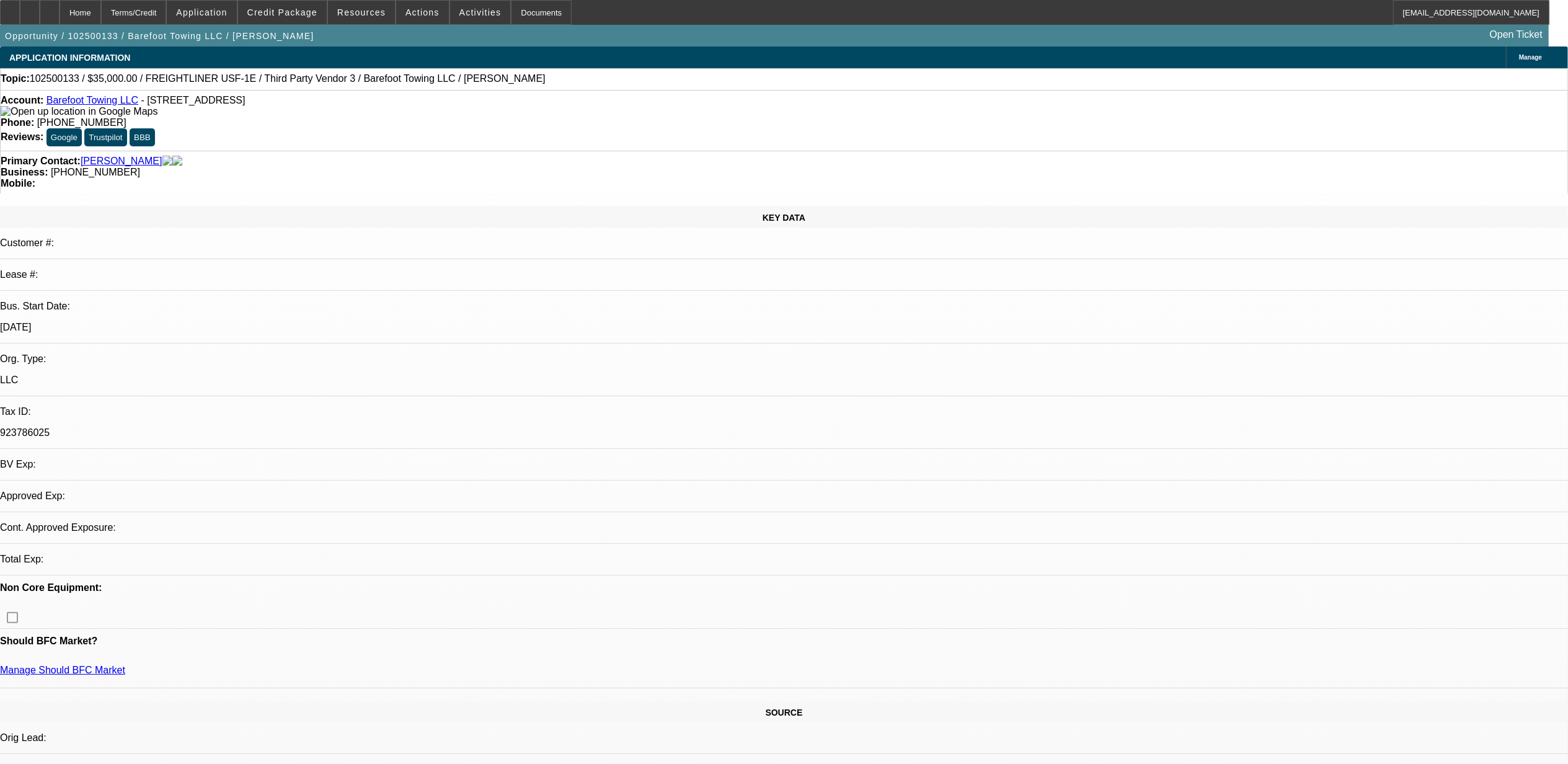
select select "0"
select select "2"
select select "0.1"
select select "0"
select select "2"
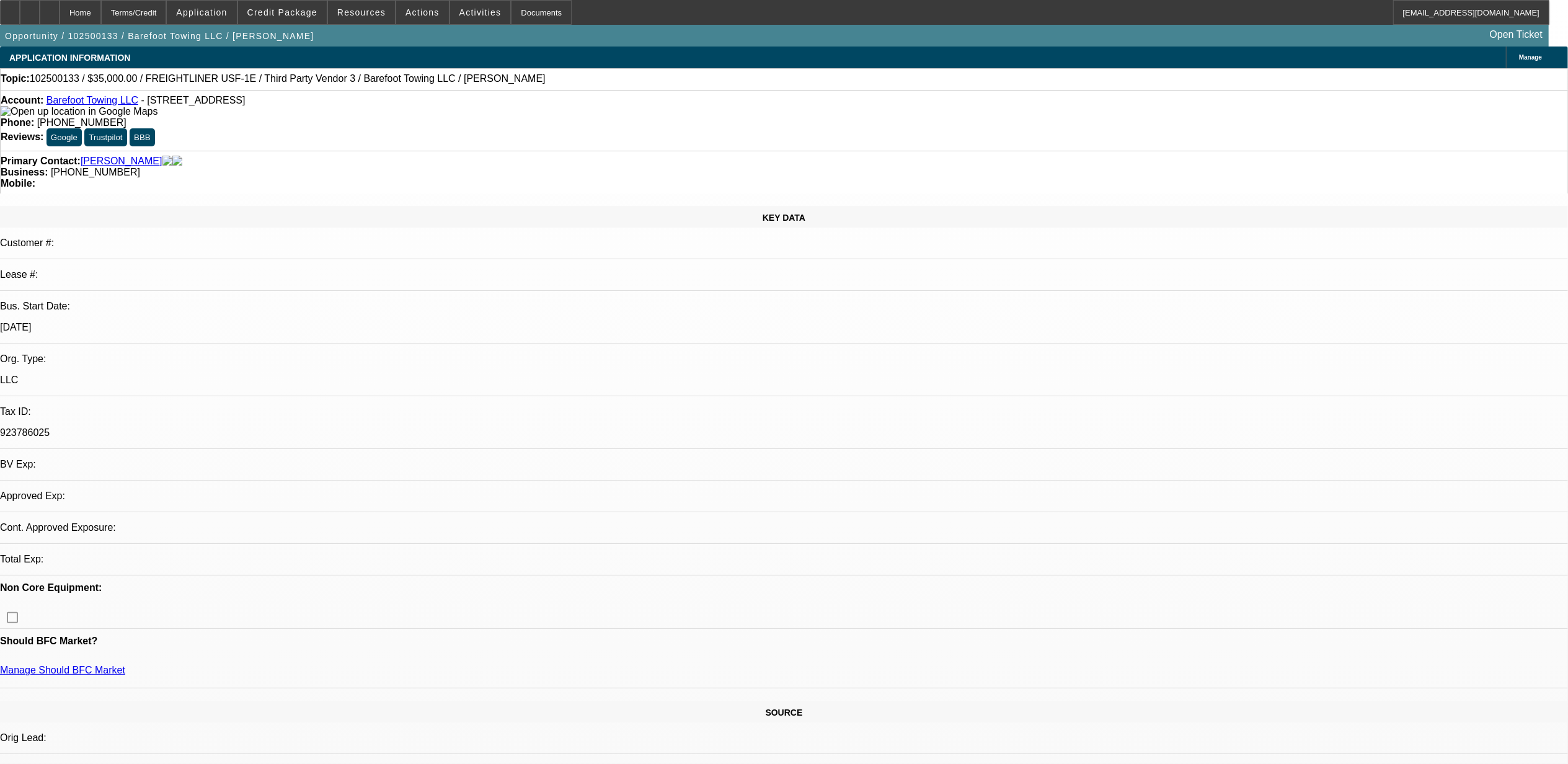
select select "0.1"
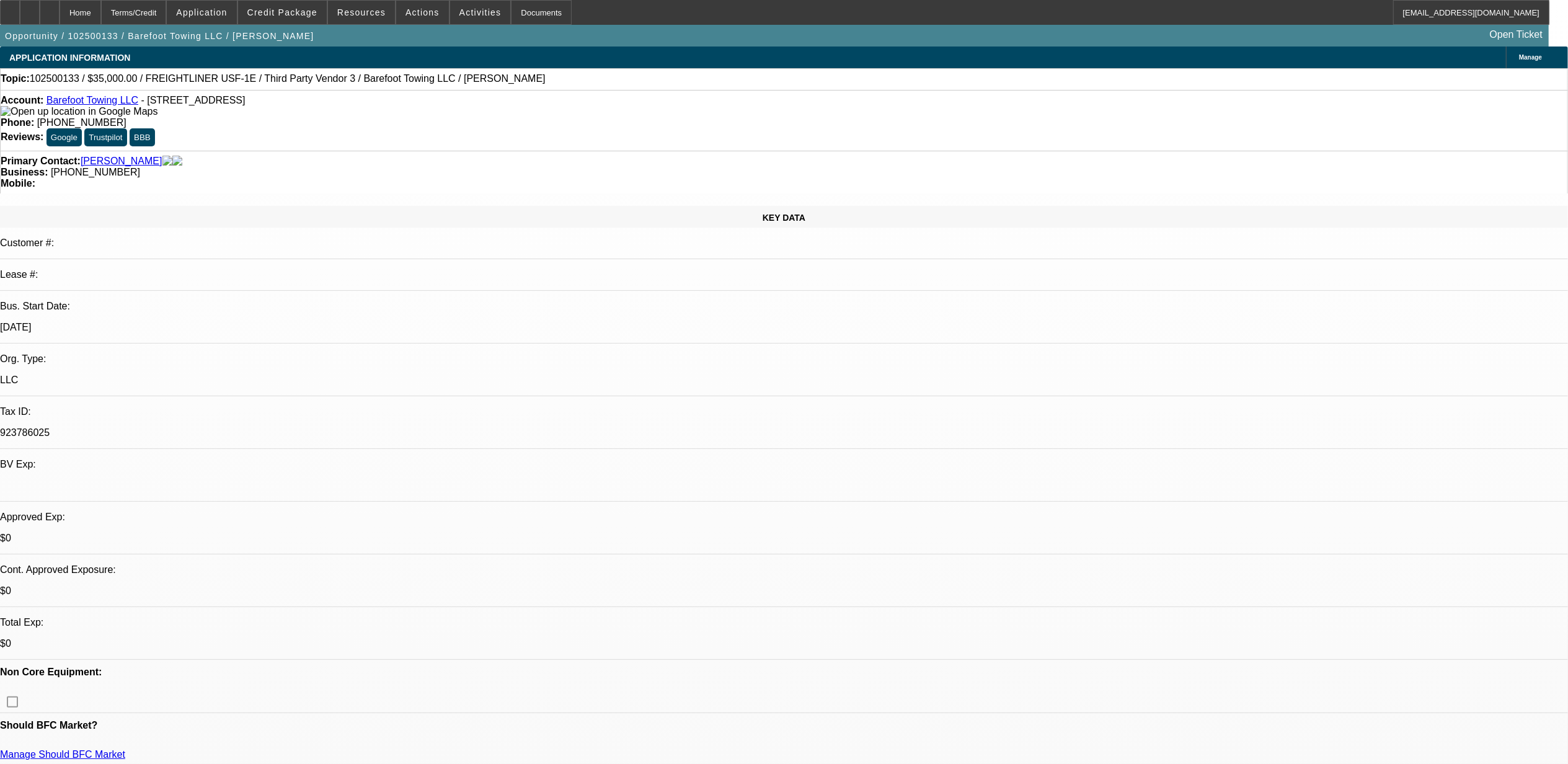
select select "1"
select select "2"
select select "4"
select select "1"
select select "2"
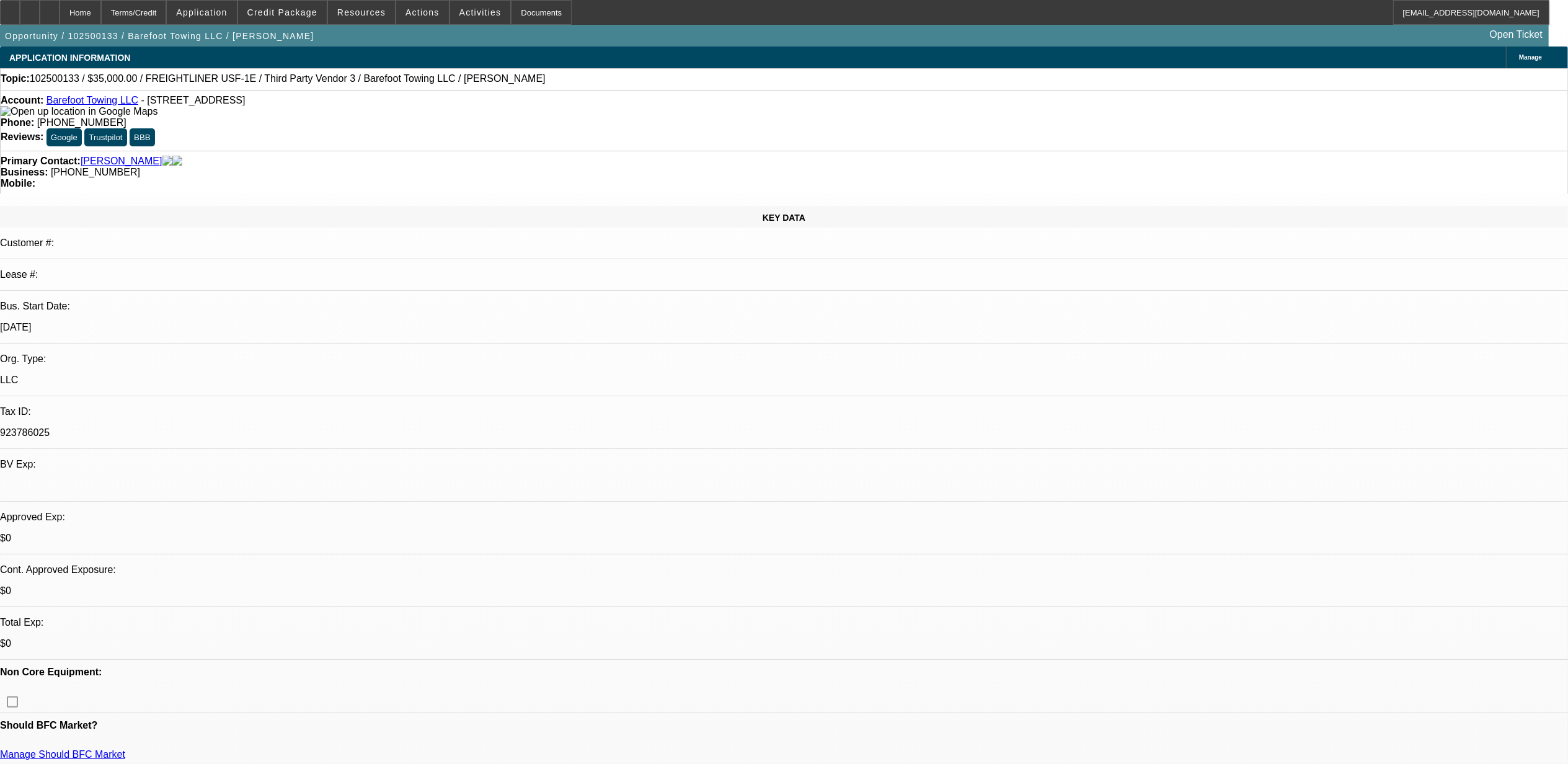
select select "4"
click at [420, 11] on span "Actions" at bounding box center [422, 12] width 34 height 10
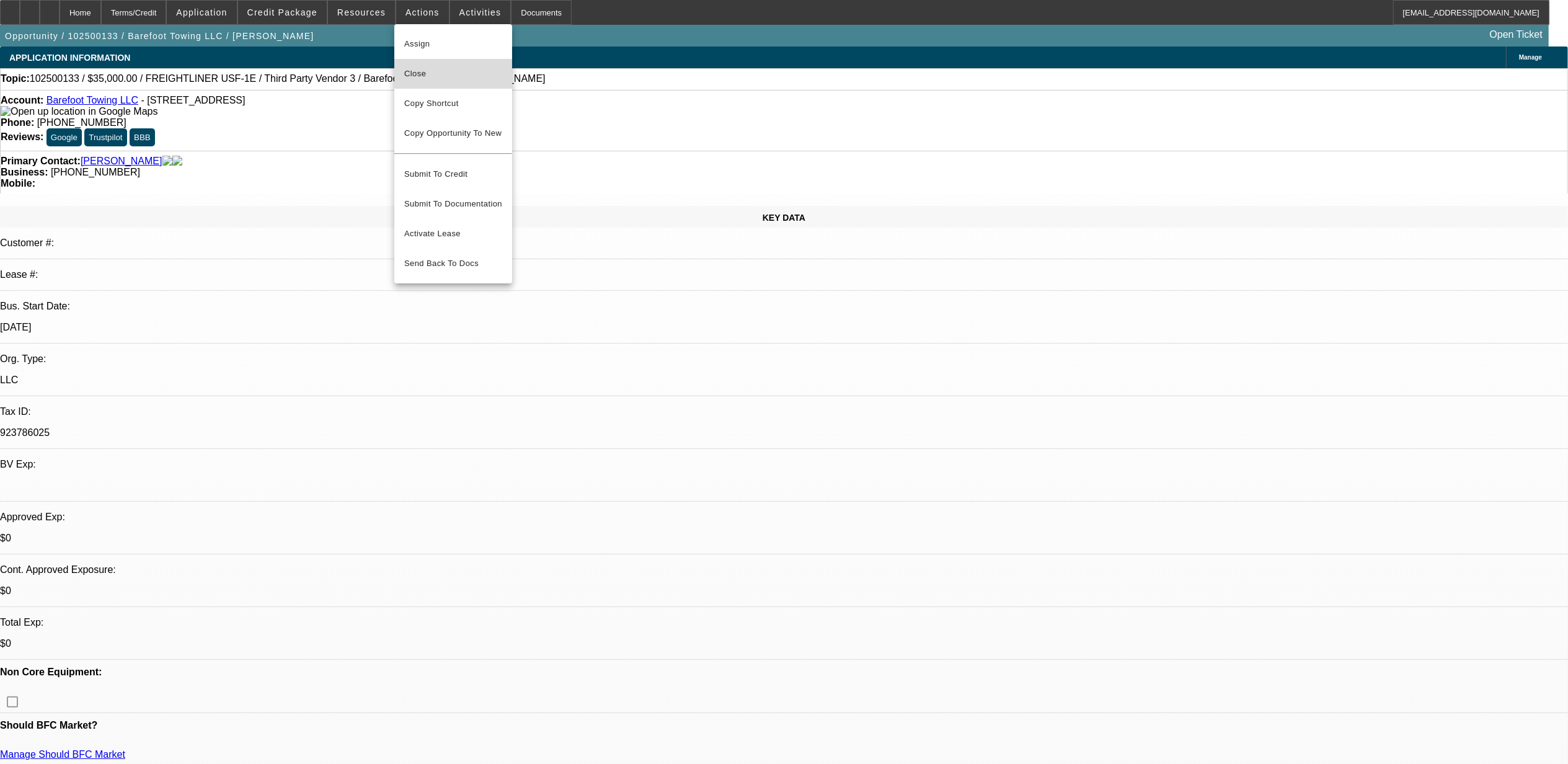
click at [444, 77] on span "Close" at bounding box center [453, 74] width 98 height 15
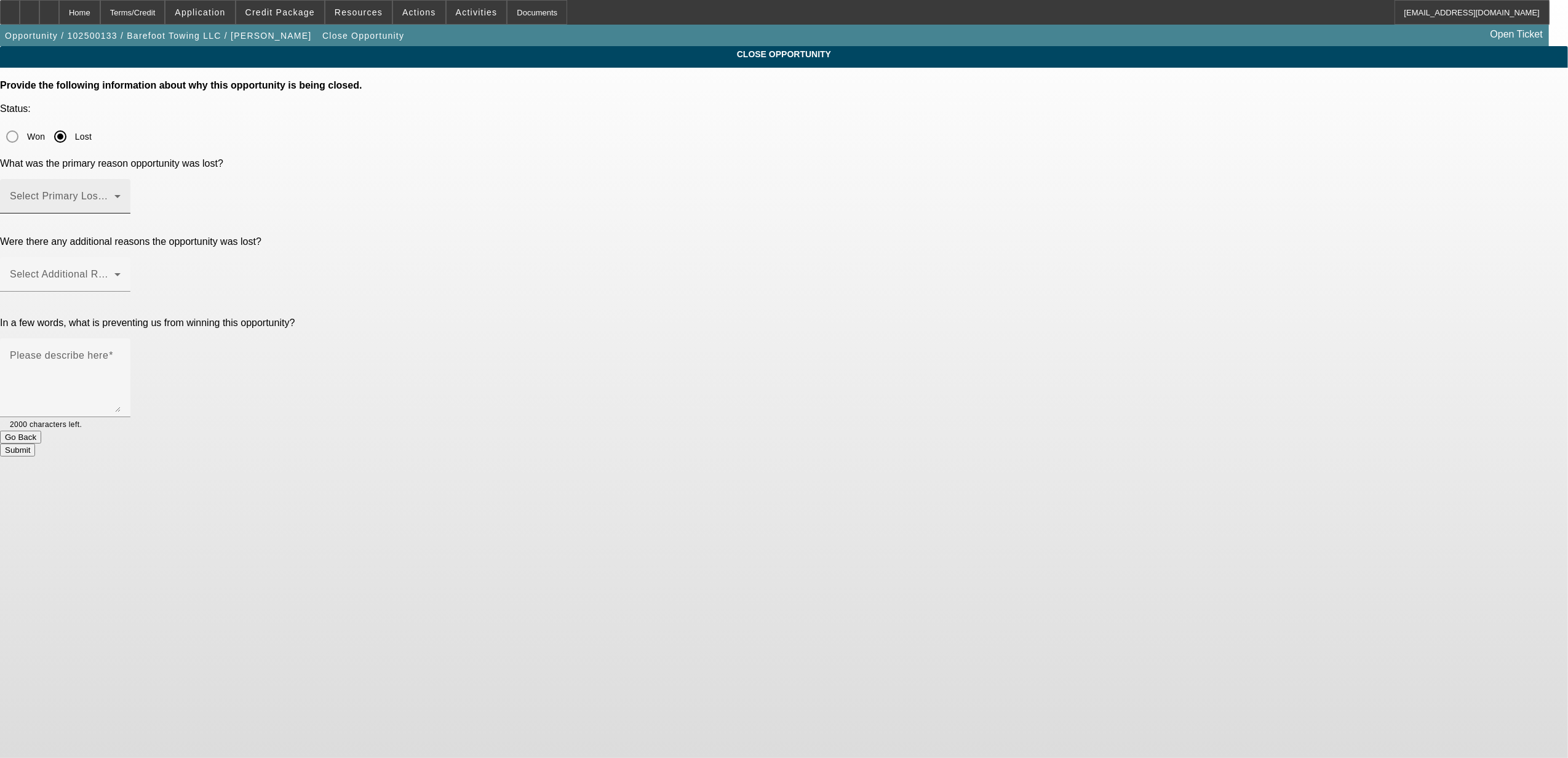
click at [114, 194] on span at bounding box center [62, 201] width 105 height 15
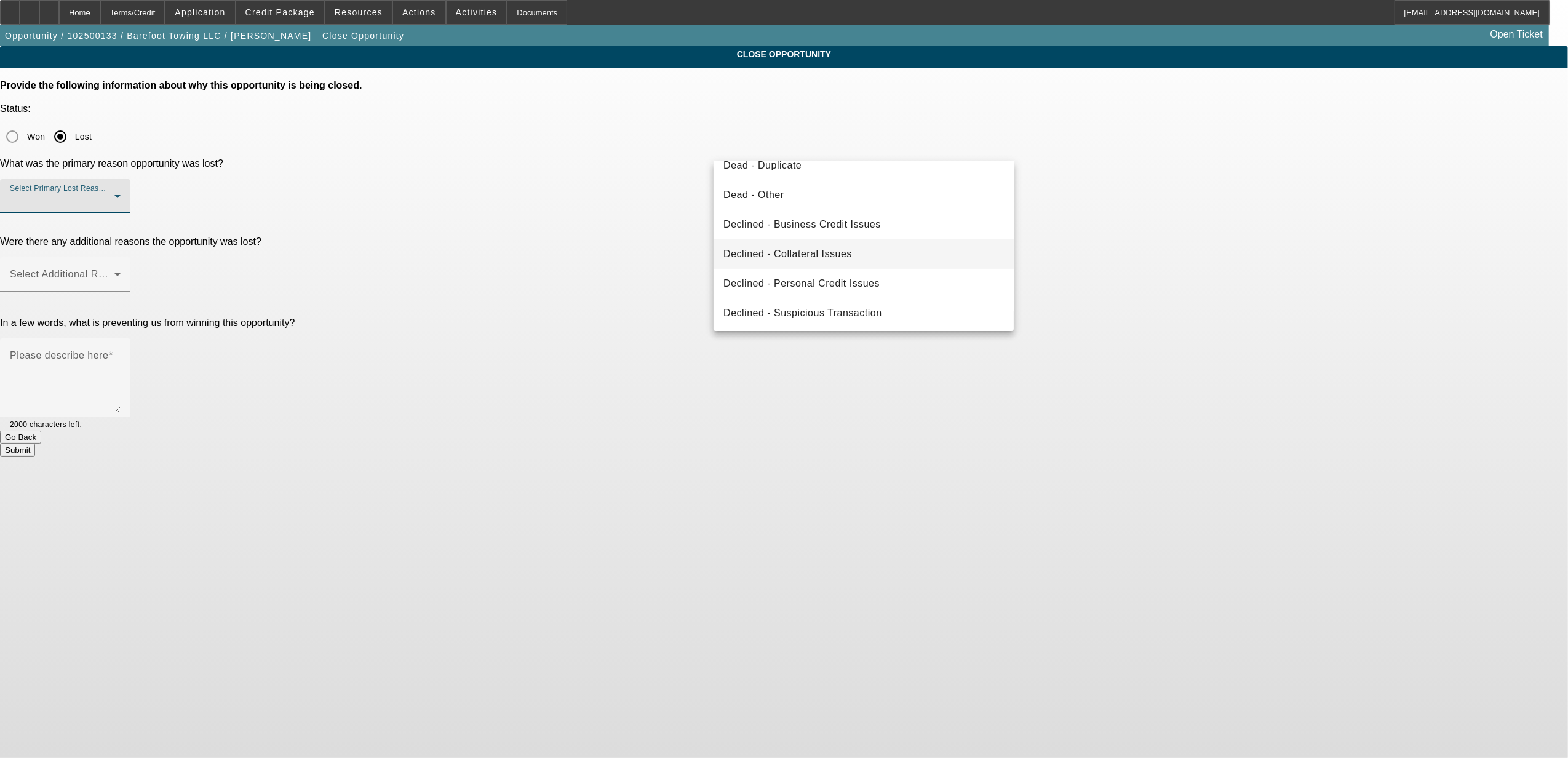
scroll to position [165, 0]
click at [814, 223] on span "Declined - Business Credit Issues" at bounding box center [803, 223] width 158 height 15
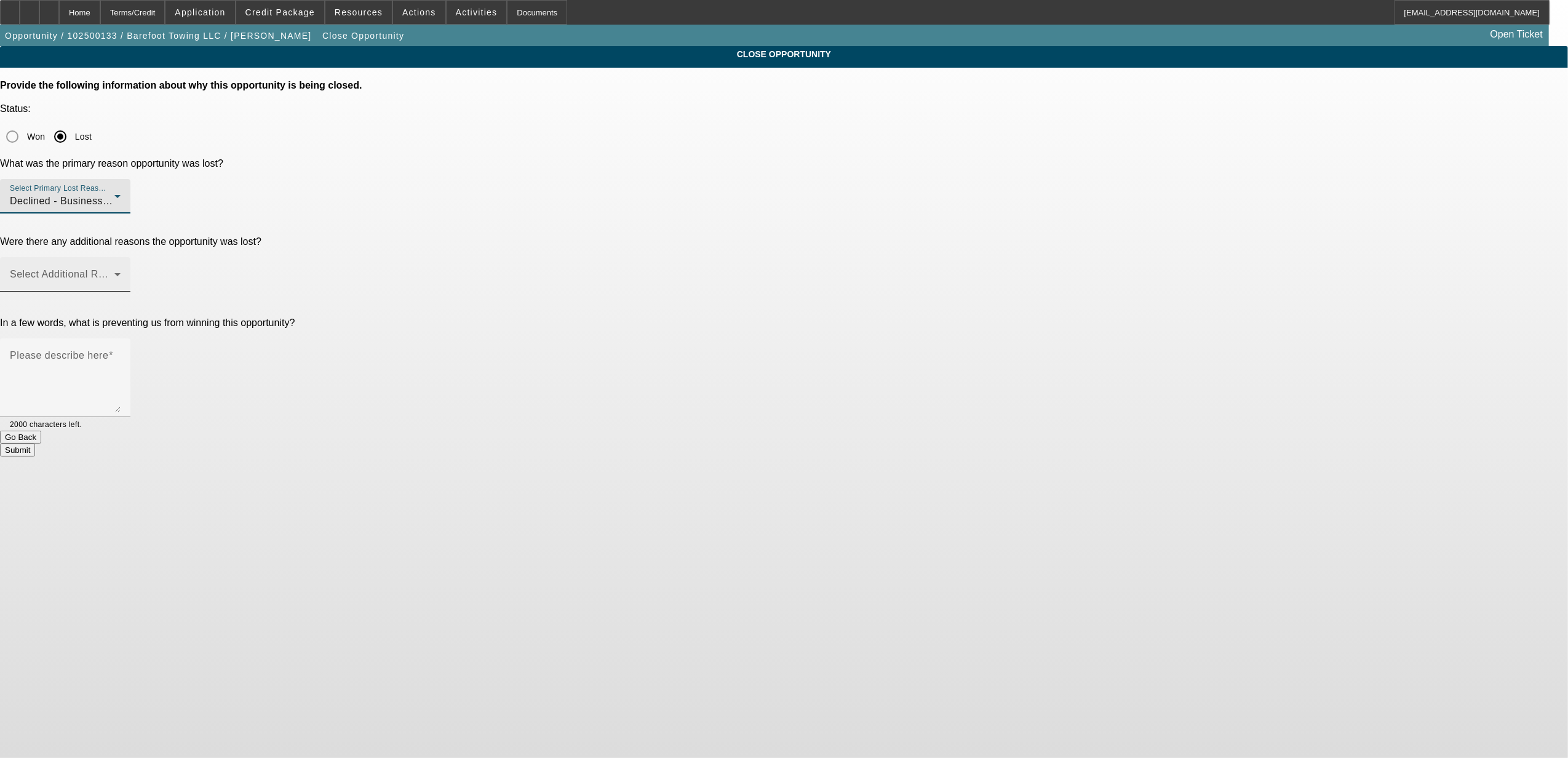
click at [120, 257] on div "Select Additional Reasons" at bounding box center [65, 274] width 111 height 35
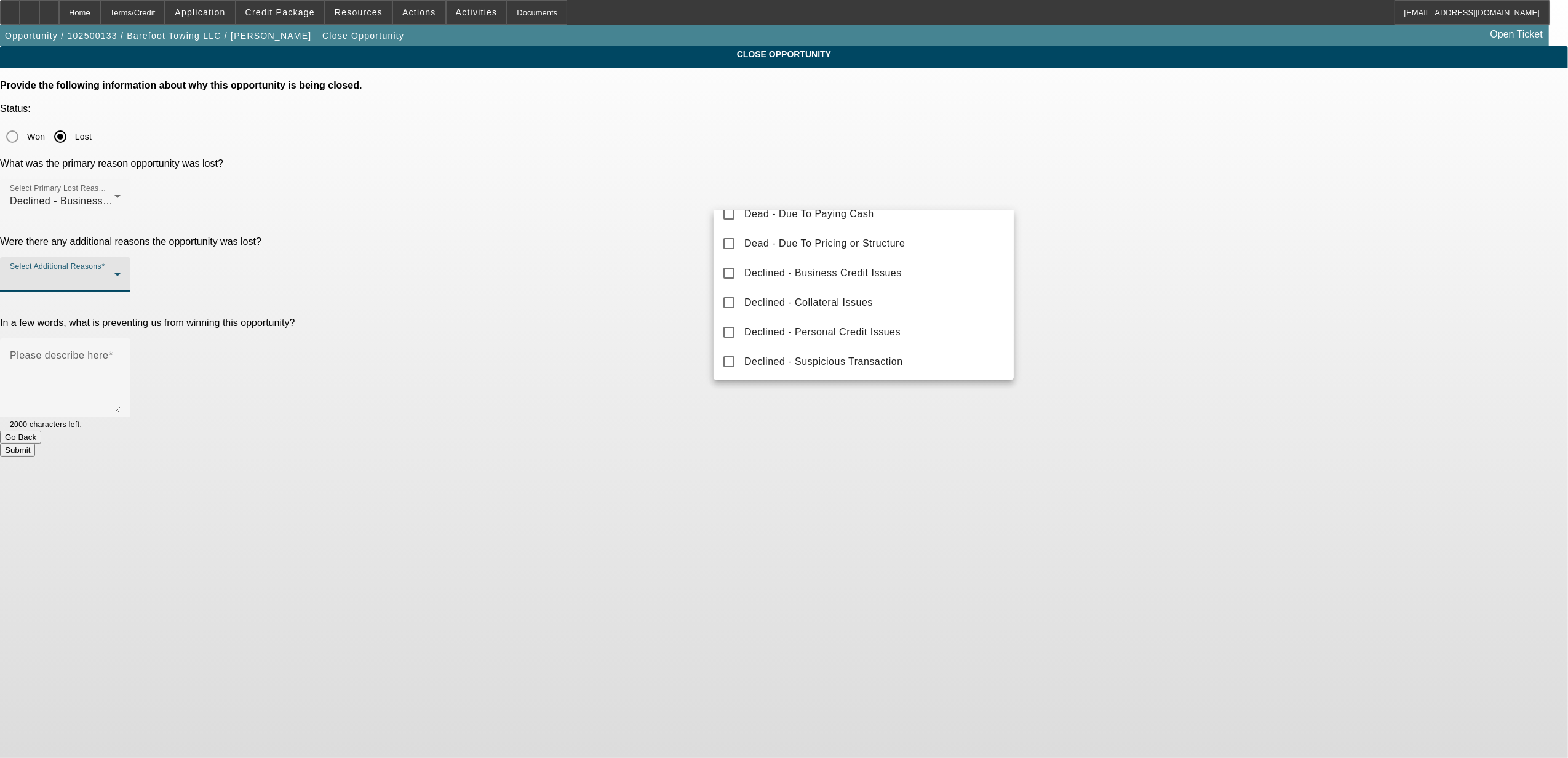
scroll to position [136, 0]
click at [859, 306] on span "Declined - Collateral Issues" at bounding box center [808, 301] width 129 height 15
drag, startPoint x: 652, startPoint y: 296, endPoint x: 665, endPoint y: 289, distance: 14.8
click at [654, 296] on div at bounding box center [784, 379] width 1568 height 758
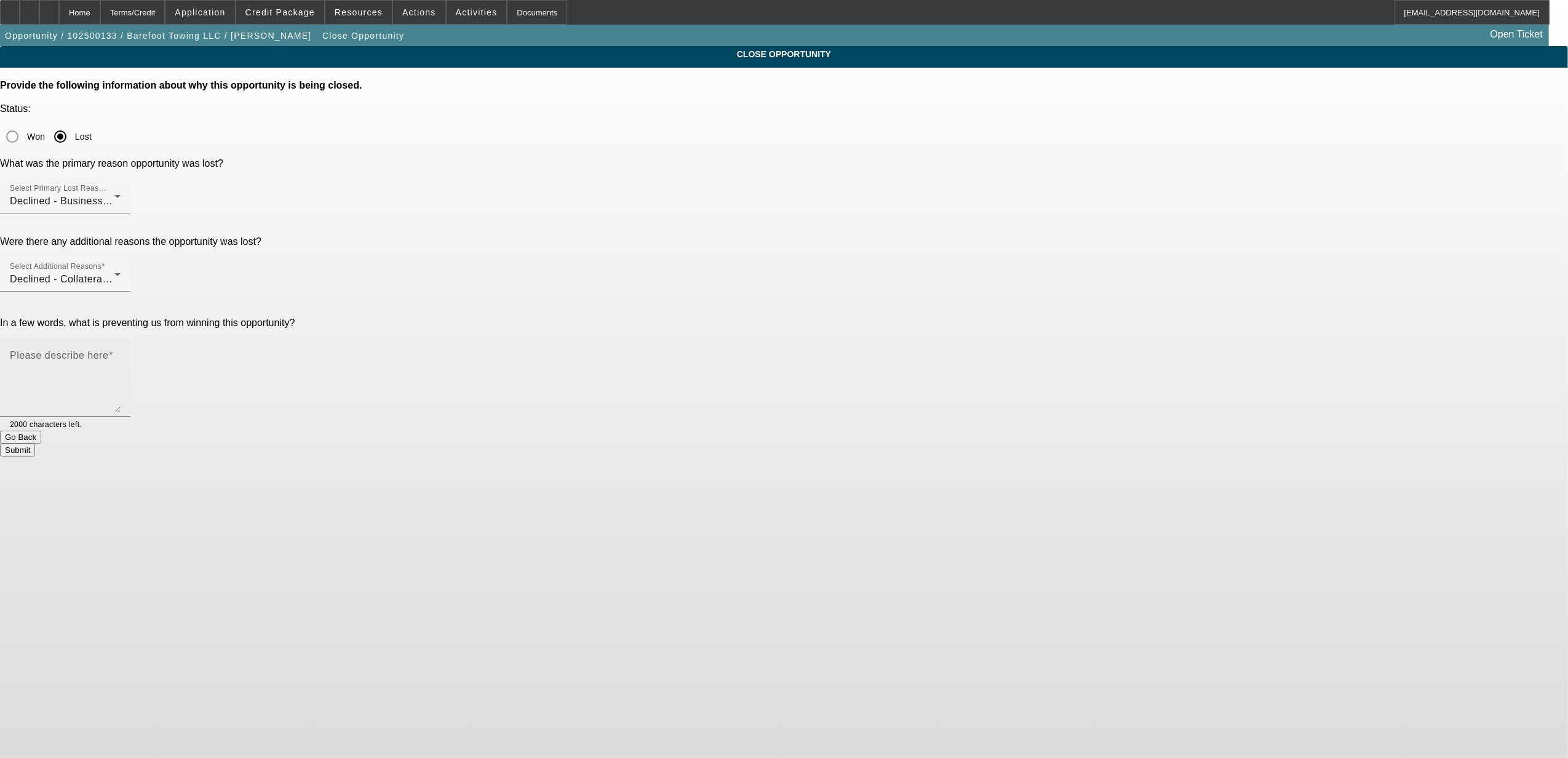
click at [120, 353] on textarea "Please describe here" at bounding box center [65, 382] width 111 height 59
type textarea "See Sam's notes."
click at [35, 444] on button "Submit" at bounding box center [18, 450] width 35 height 13
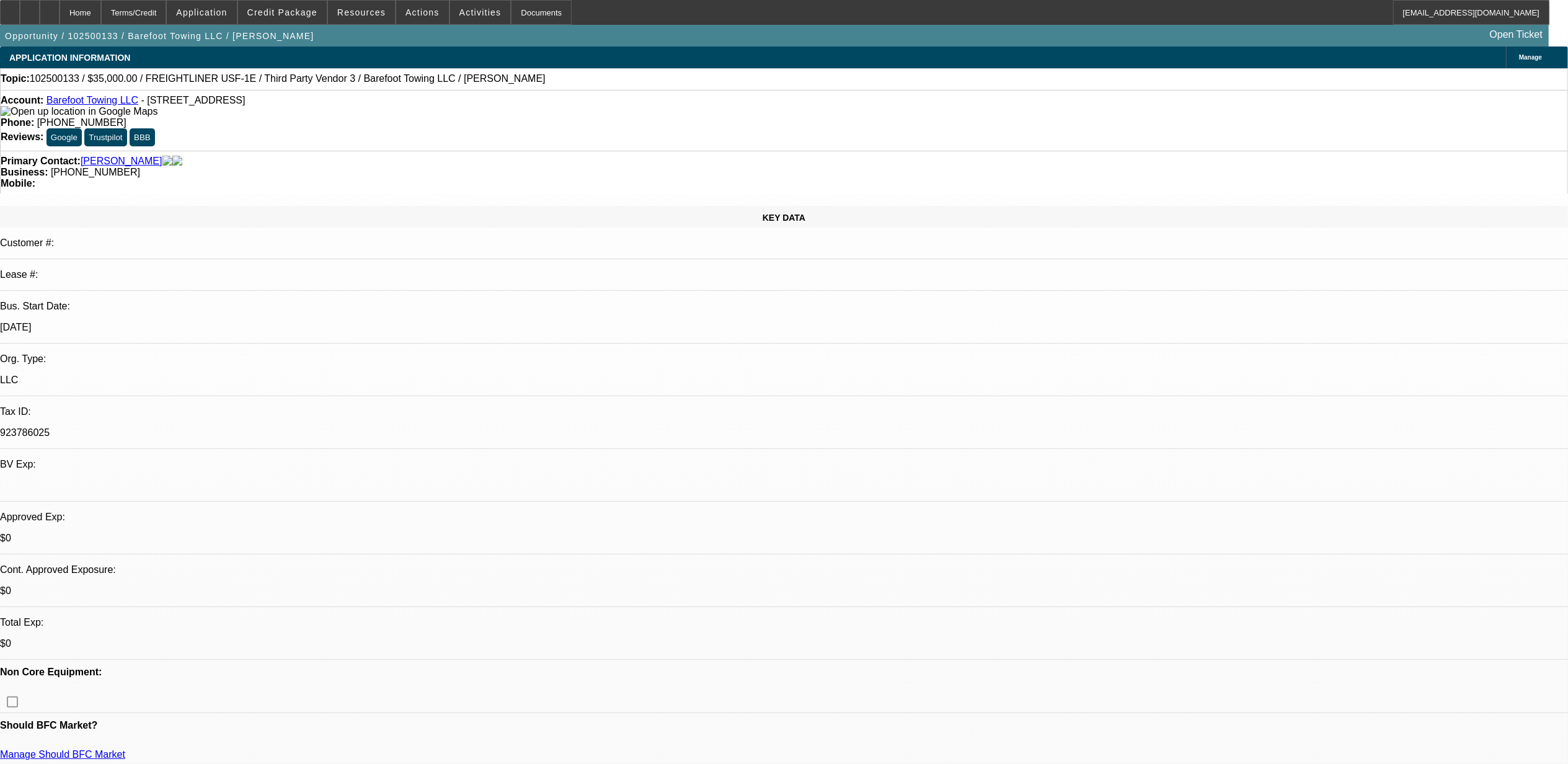
select select "0"
select select "2"
select select "0.1"
select select "4"
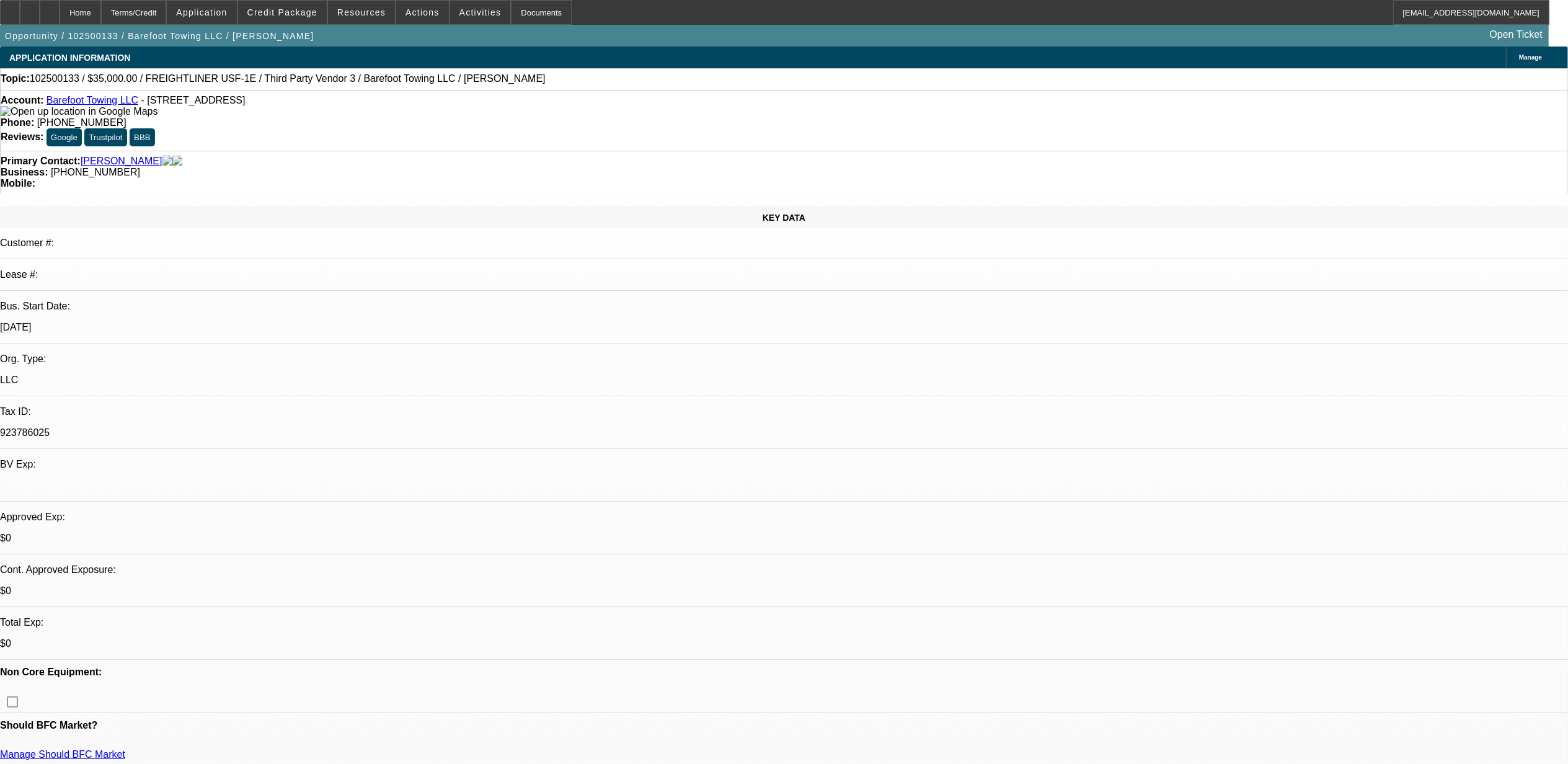
select select "0"
select select "2"
select select "0.1"
select select "4"
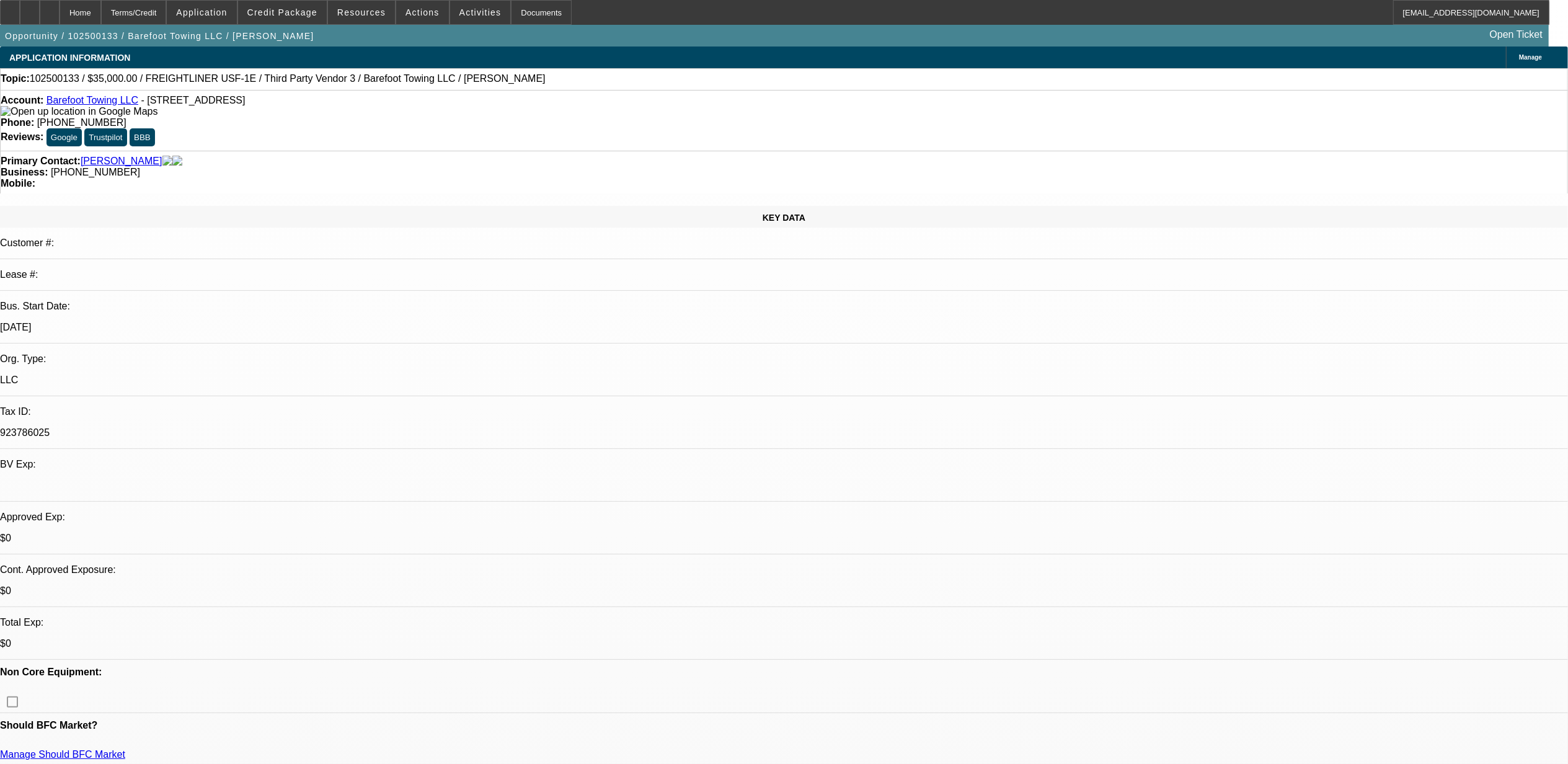
click at [65, 80] on span "102500133 / $35,000.00 / FREIGHTLINER USF-1E / Third Party Vendor 3 / Barefoot …" at bounding box center [287, 79] width 516 height 11
copy span "102500133"
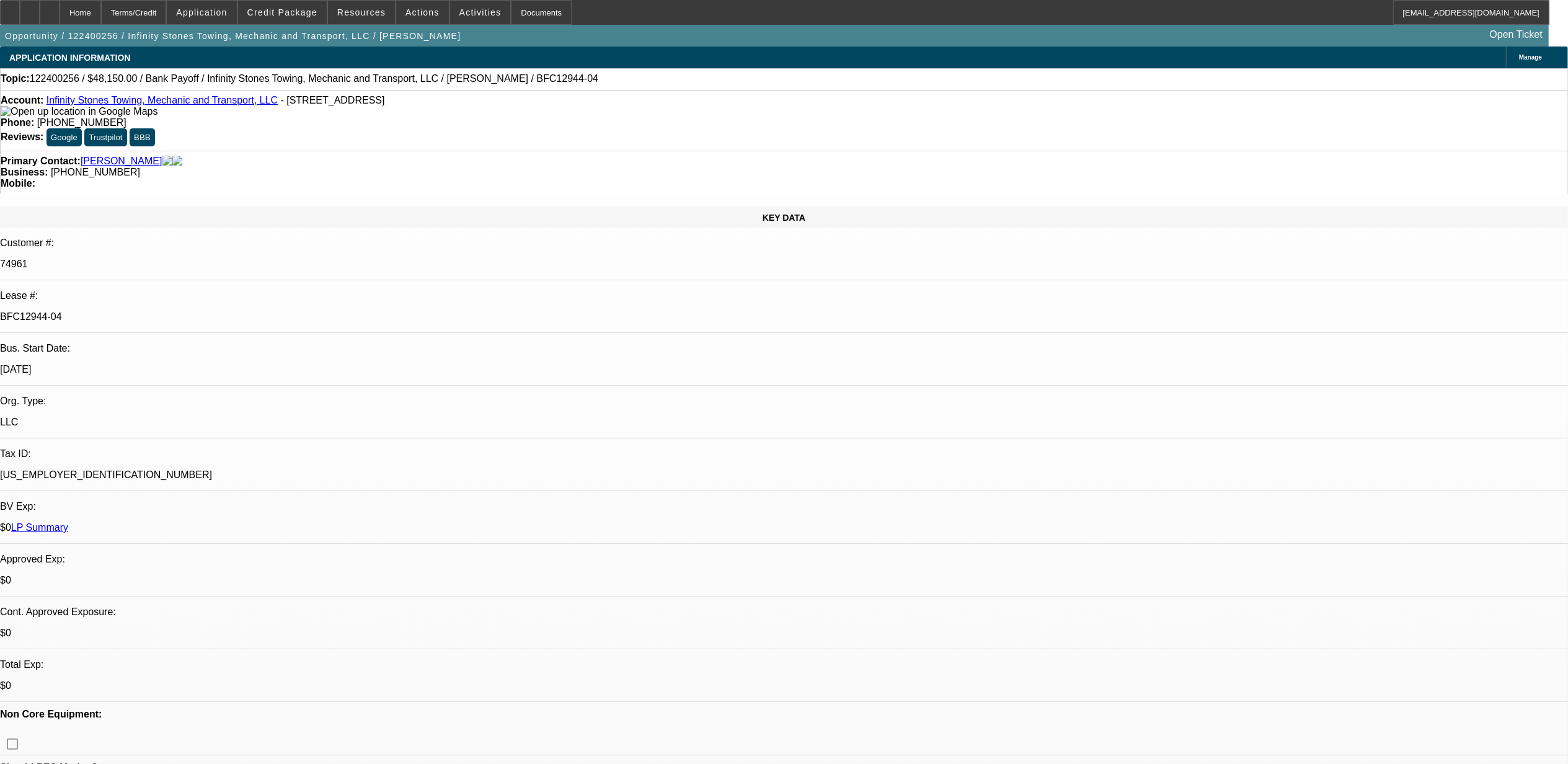
select select "0"
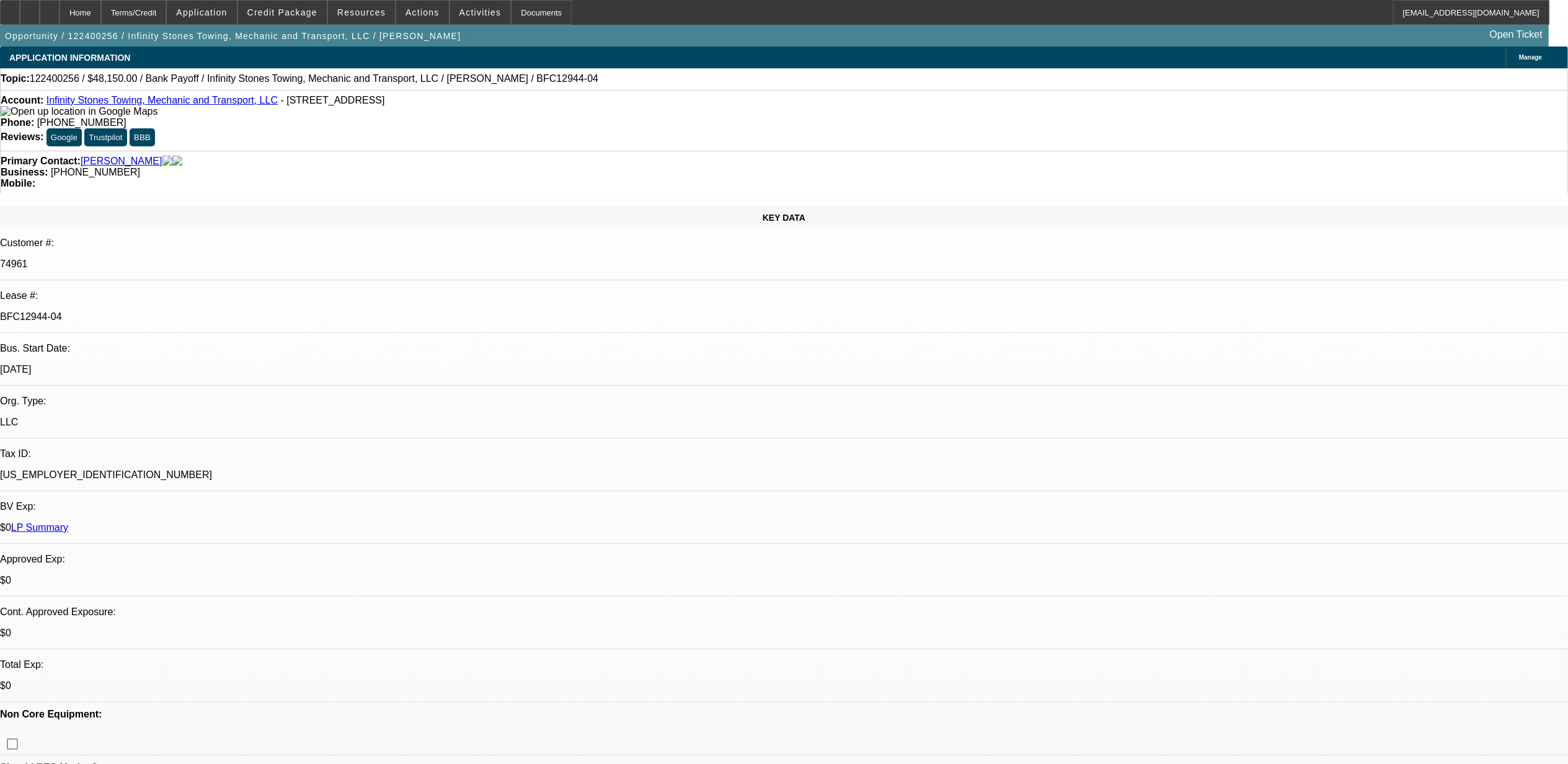
select select "0"
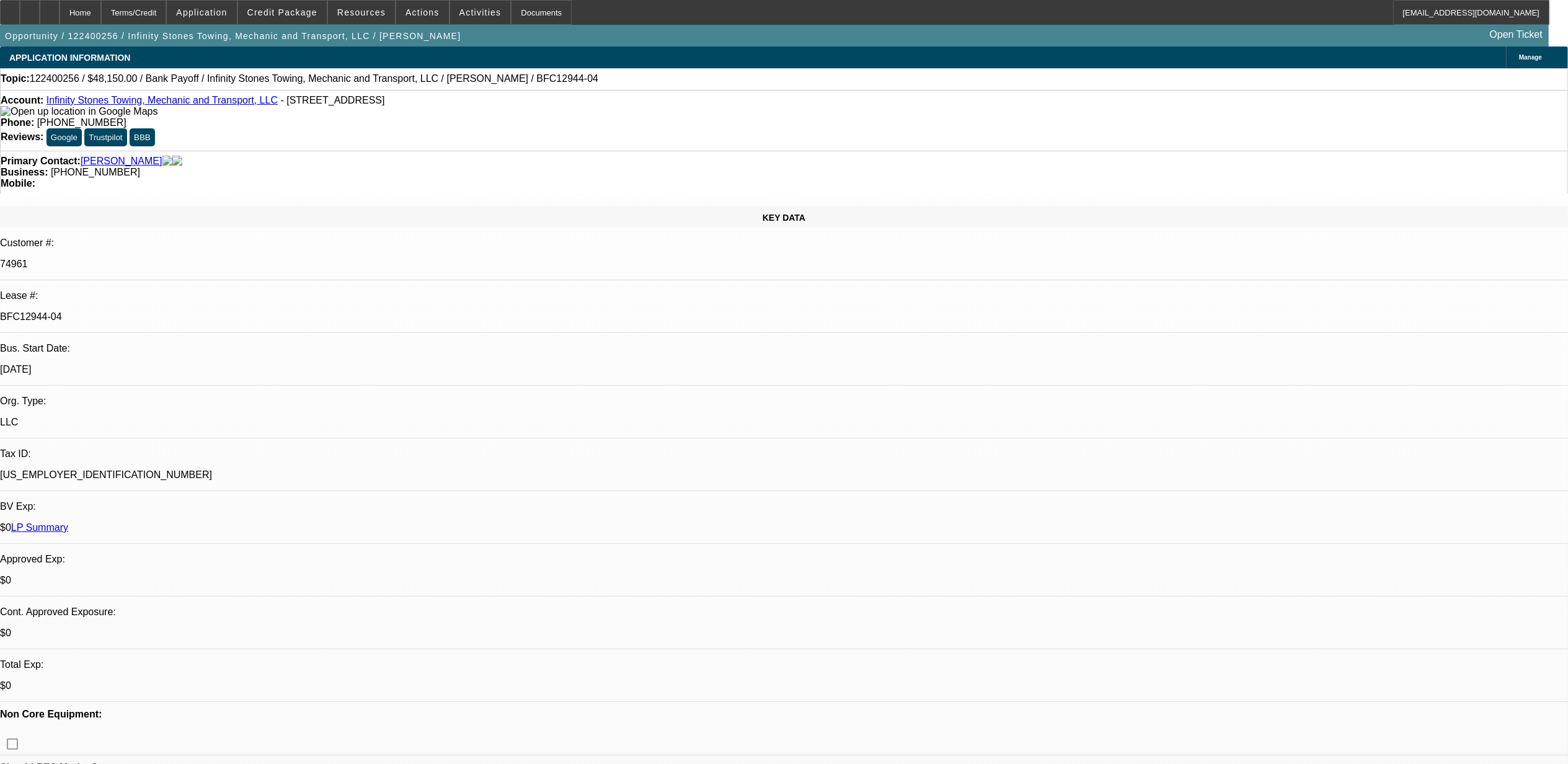
select select "0"
select select "1"
select select "3"
select select "6"
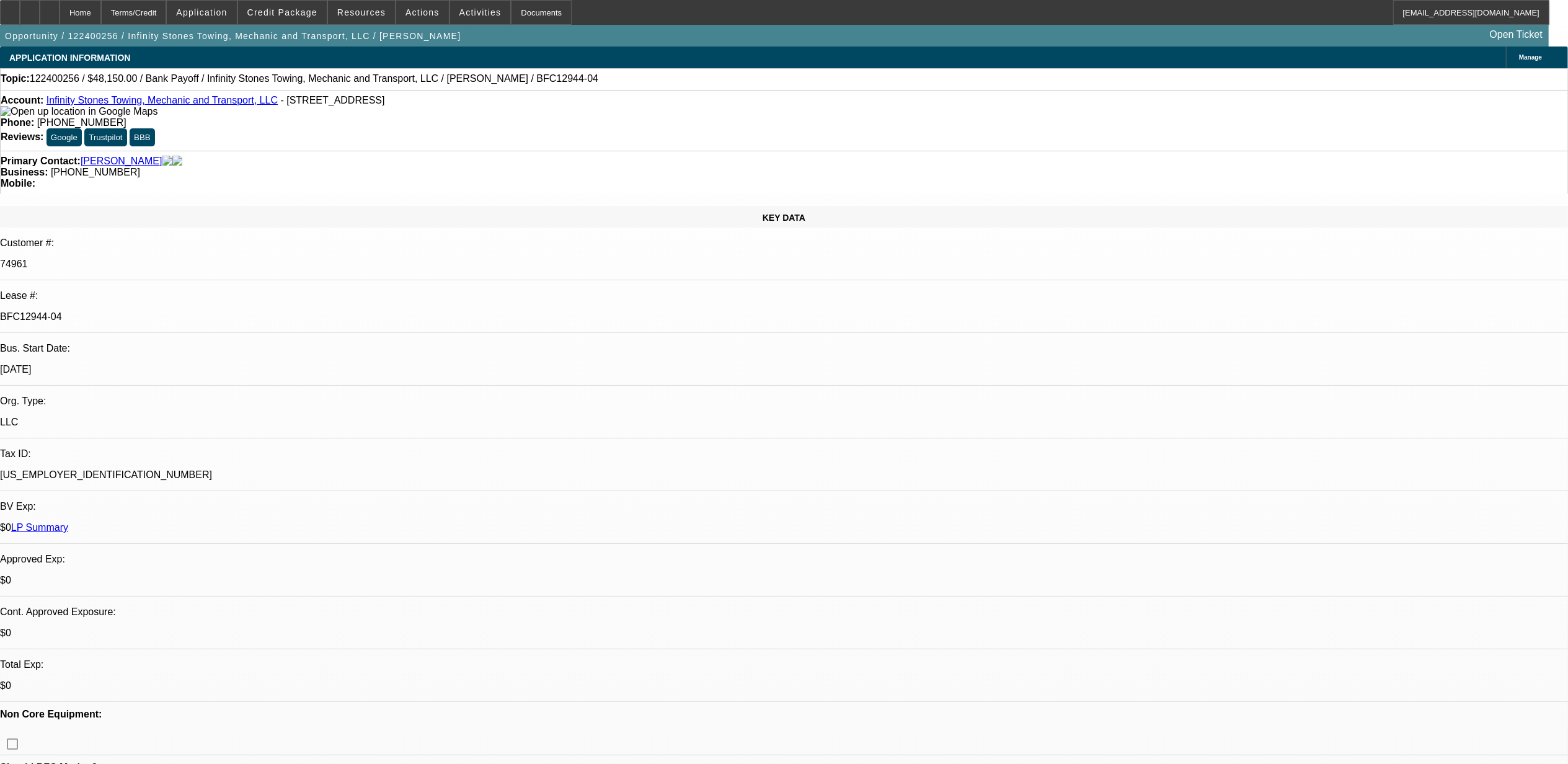
select select "1"
select select "3"
select select "6"
select select "1"
select select "2"
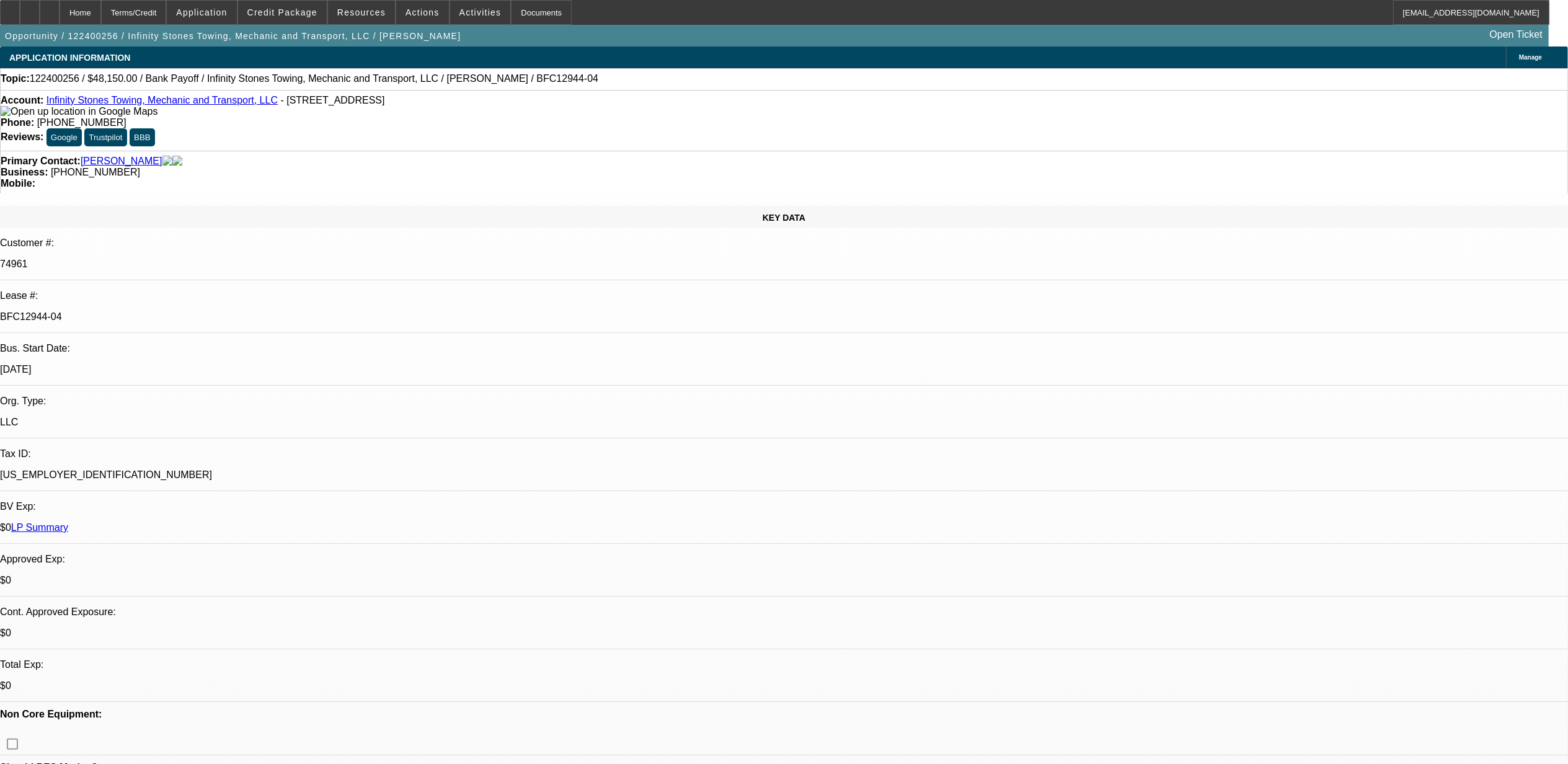
select select "6"
select select "1"
select select "2"
select select "6"
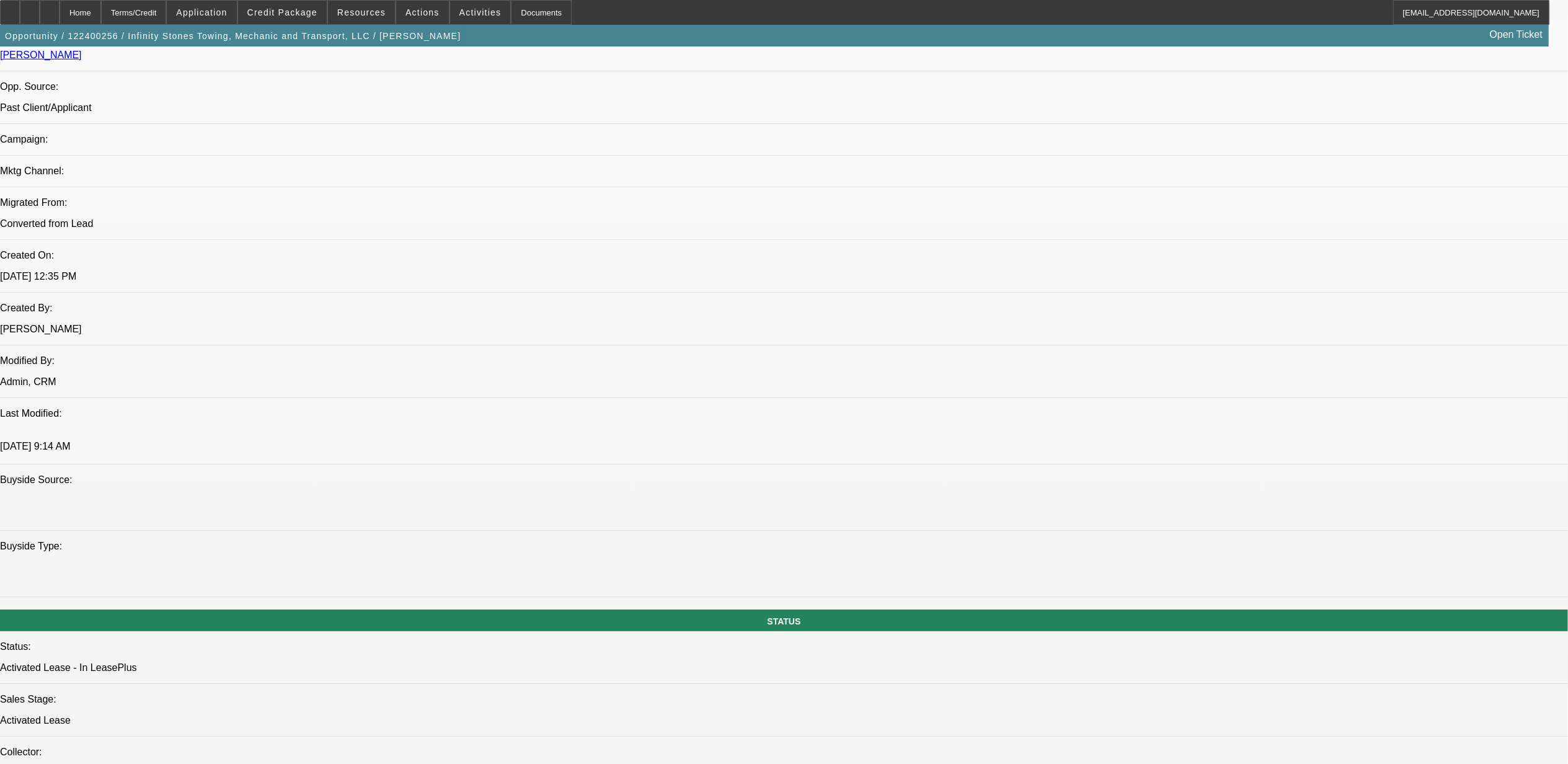
scroll to position [827, 0]
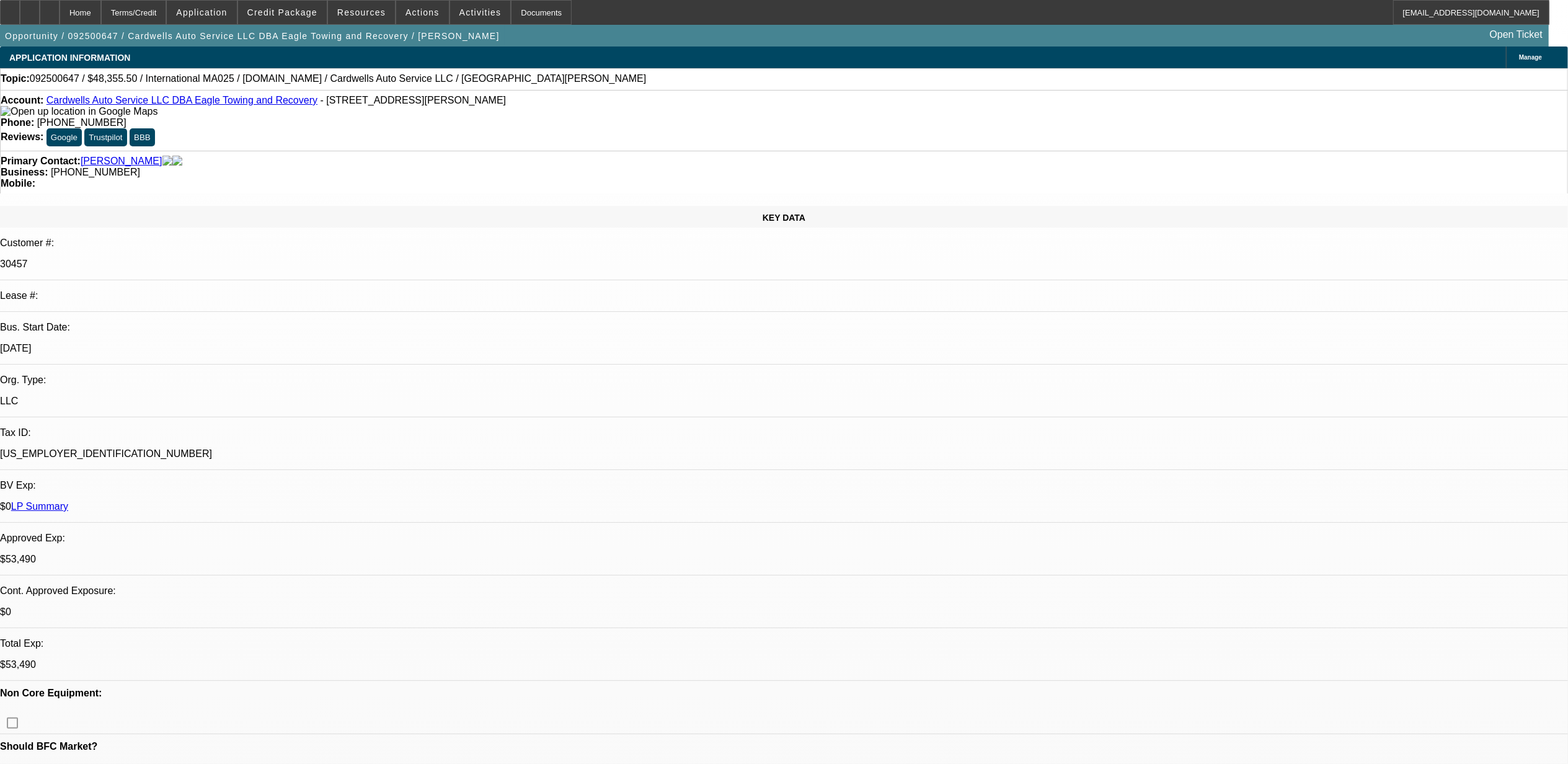
select select "0"
select select "0.1"
select select "0"
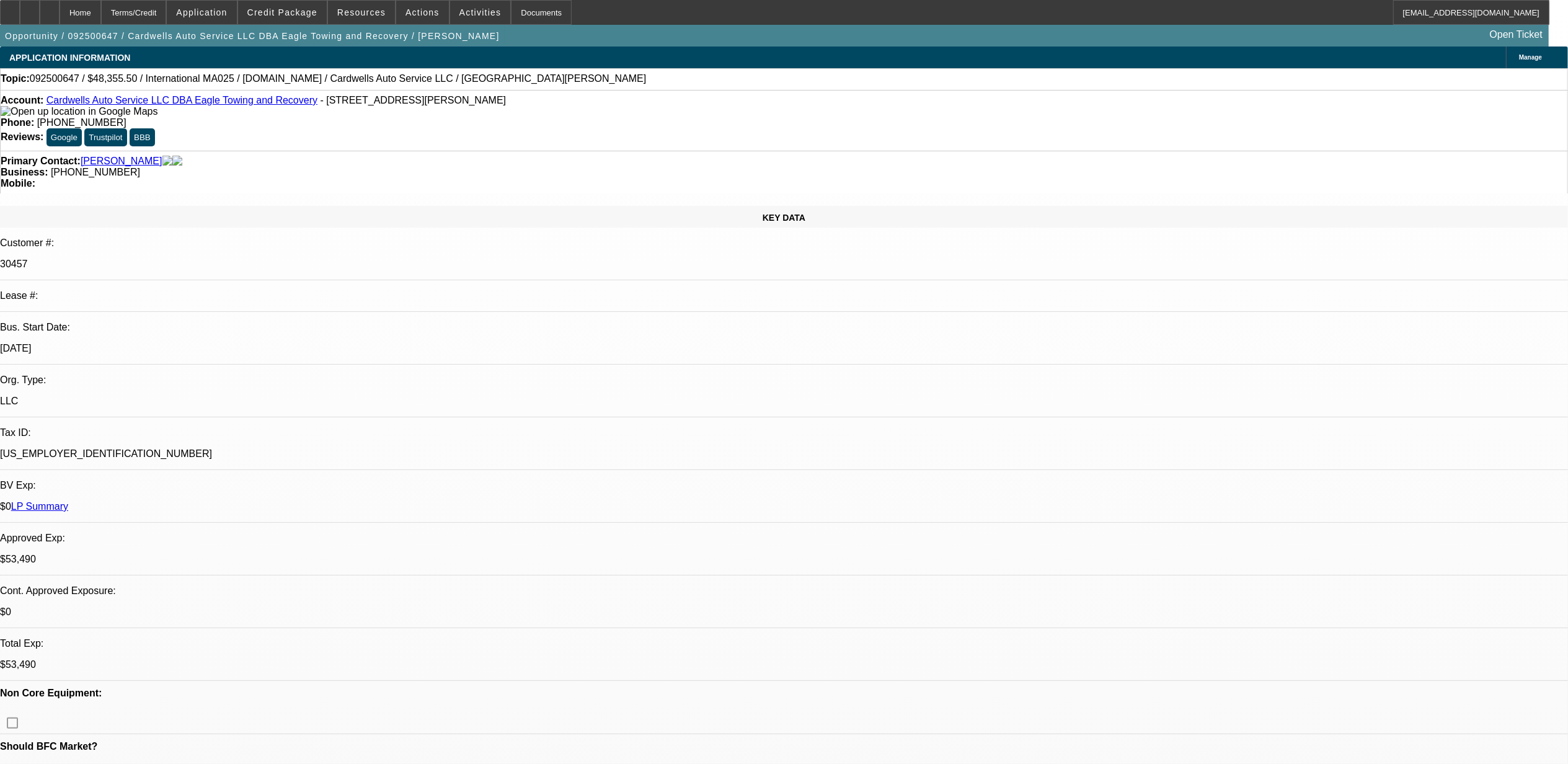
select select "0.1"
select select "0"
select select "0.1"
select select "0"
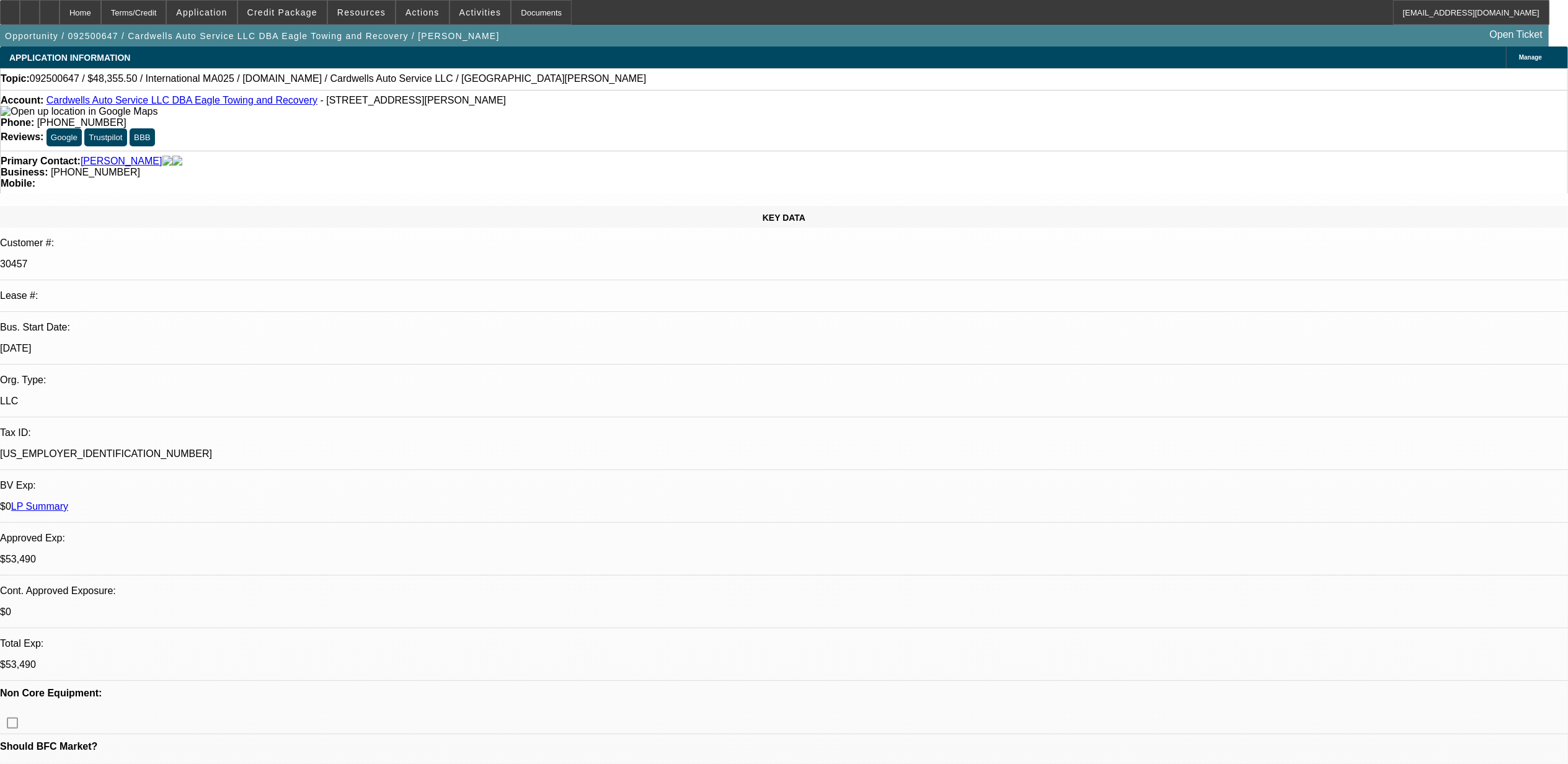
select select "0"
select select "0.1"
select select "1"
select select "4"
select select "1"
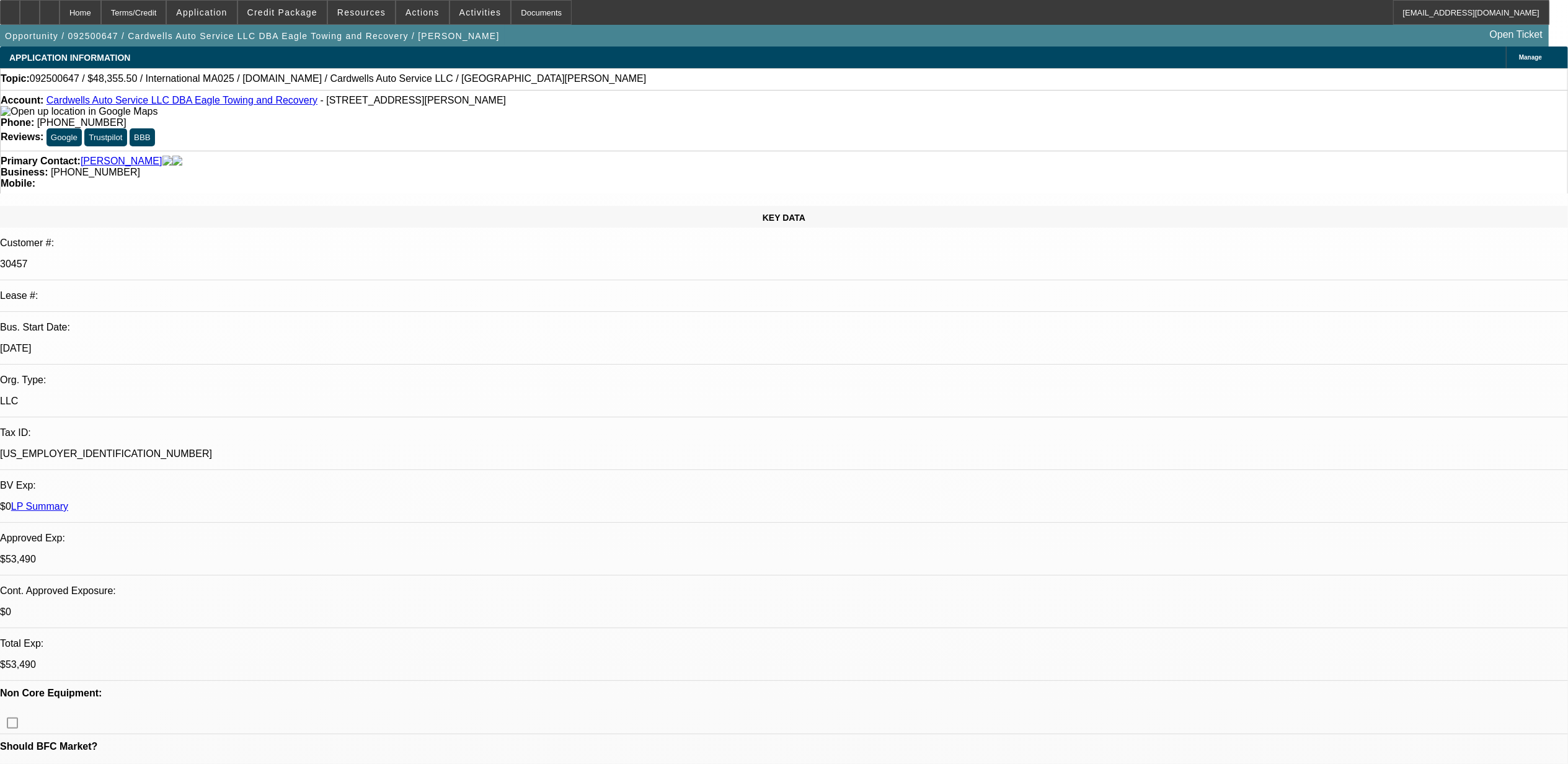
select select "4"
select select "1"
select select "4"
select select "1"
select select "4"
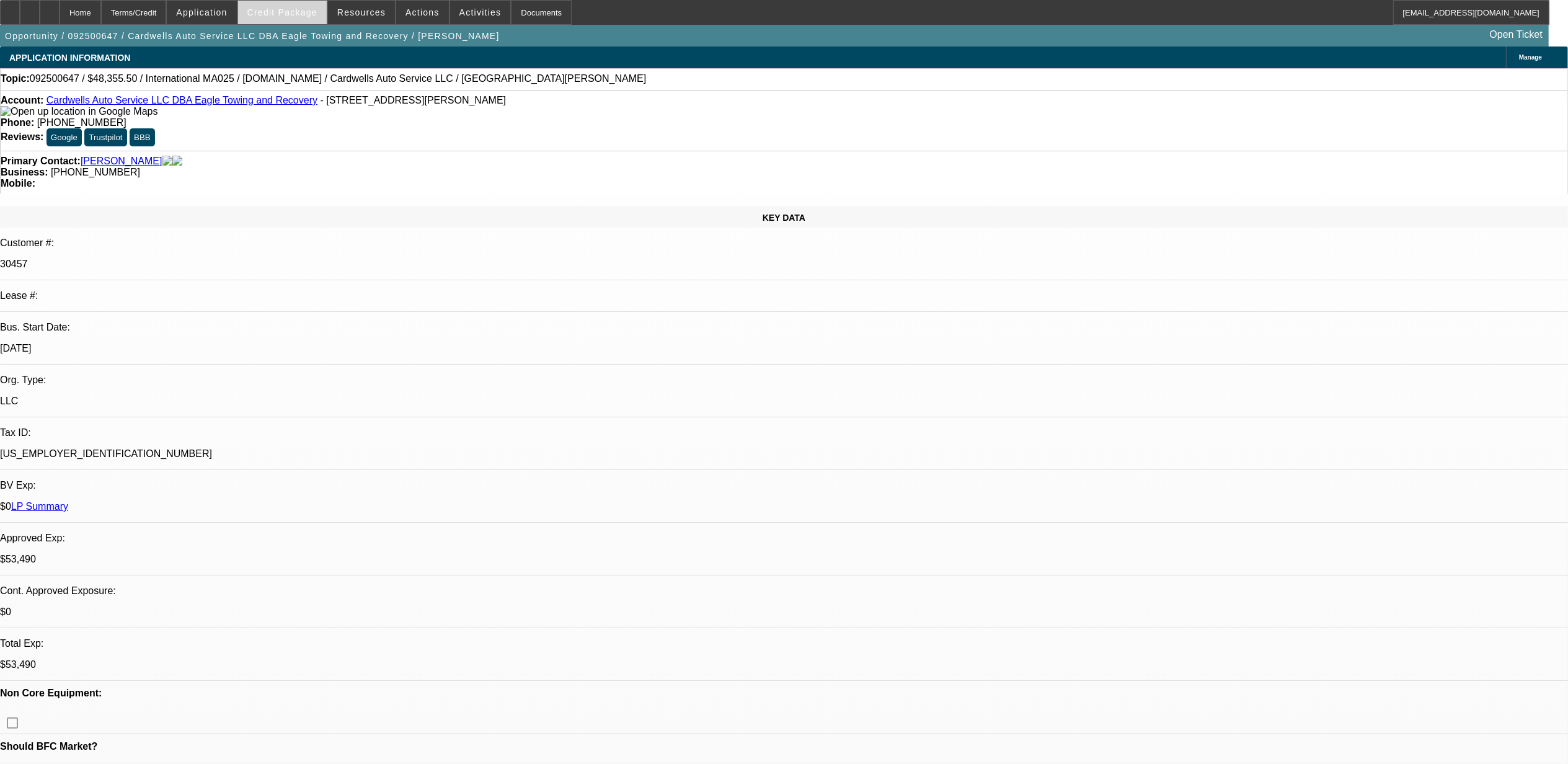
select select "2"
click at [290, 8] on span "Credit Package" at bounding box center [282, 12] width 70 height 10
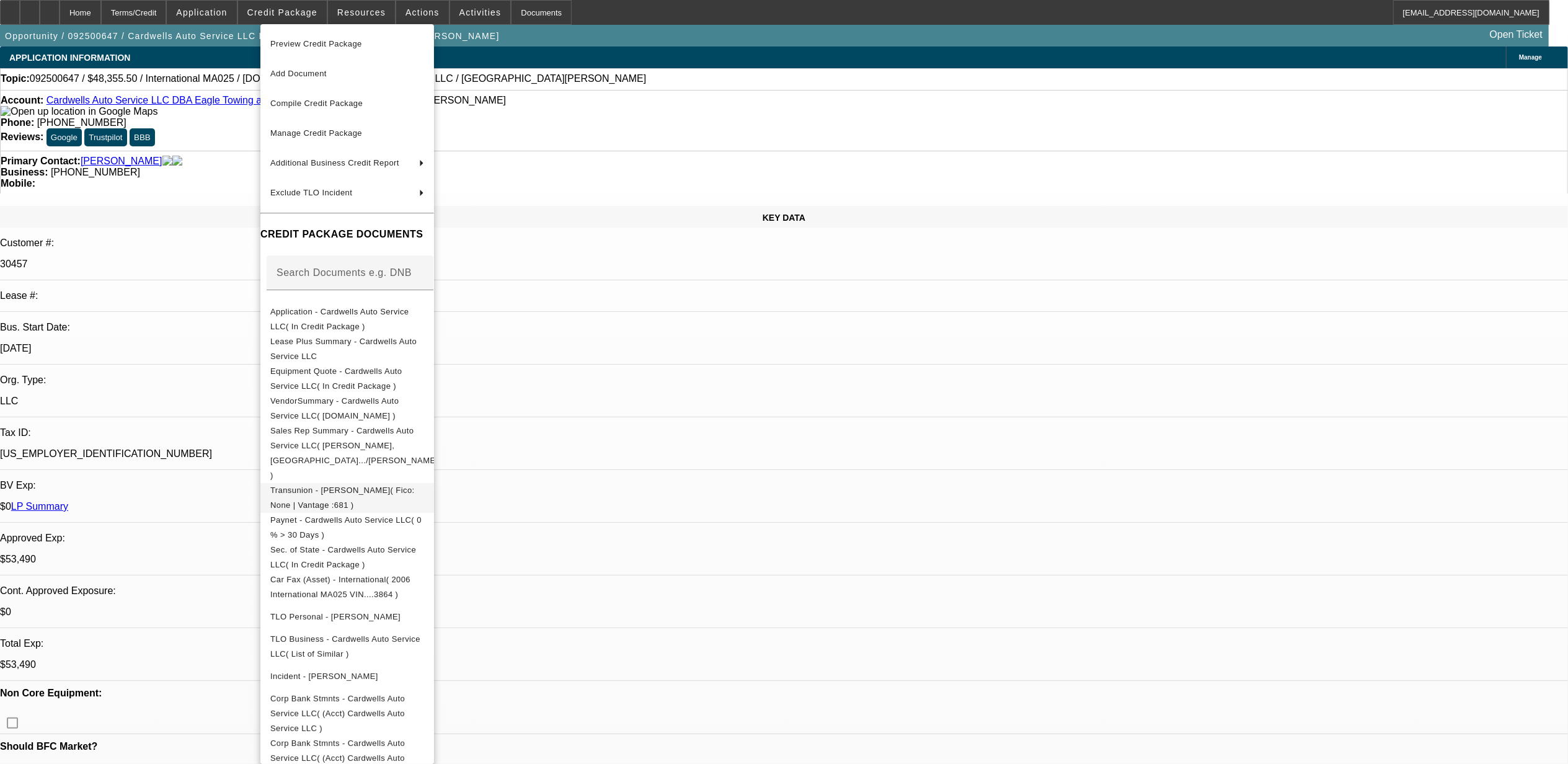
click at [377, 483] on button "Transunion - Cardwell, James( Fico: None | Vantage :681 )" at bounding box center [347, 497] width 173 height 29
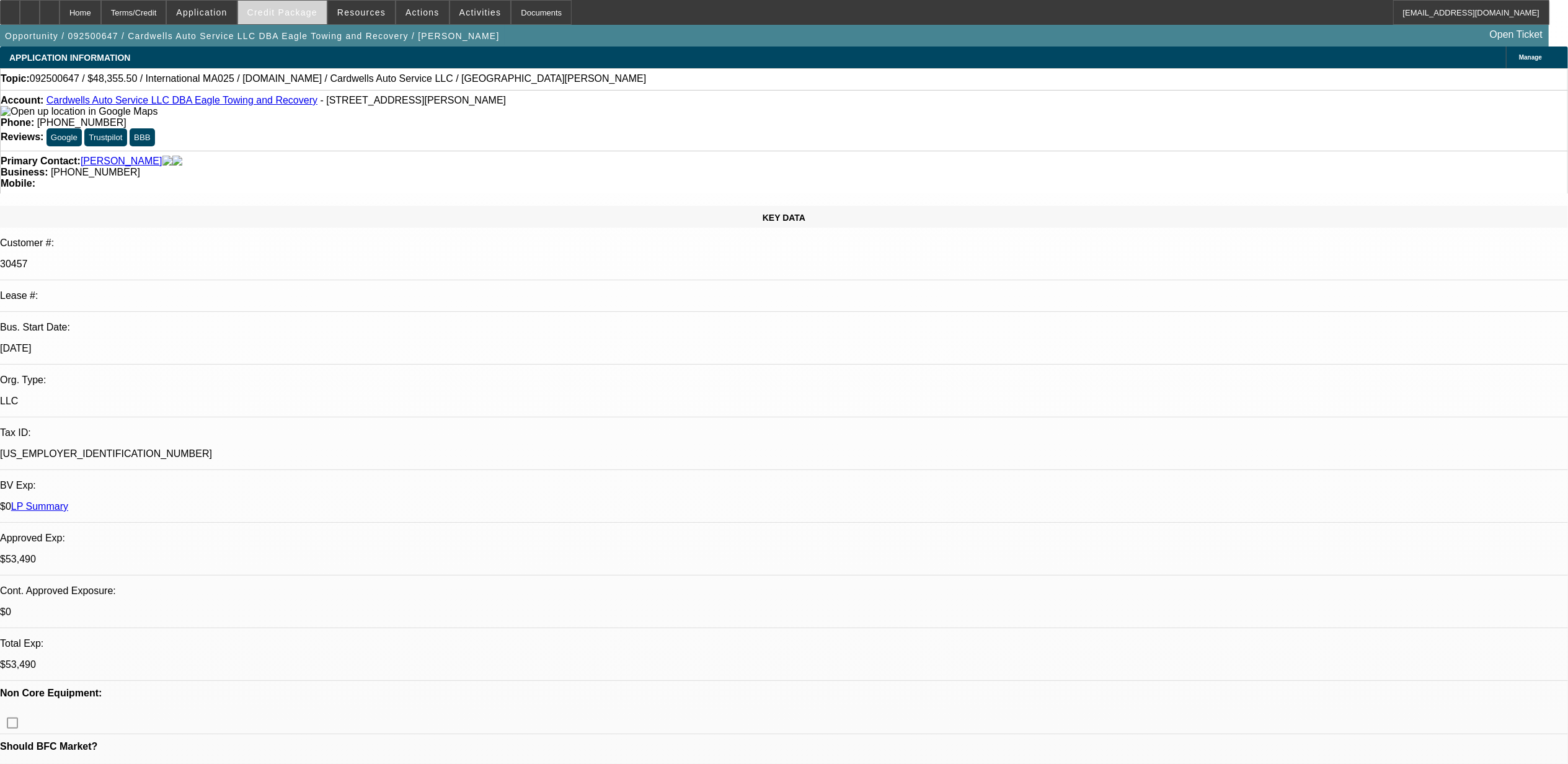
click at [317, 8] on span "Credit Package" at bounding box center [282, 12] width 70 height 10
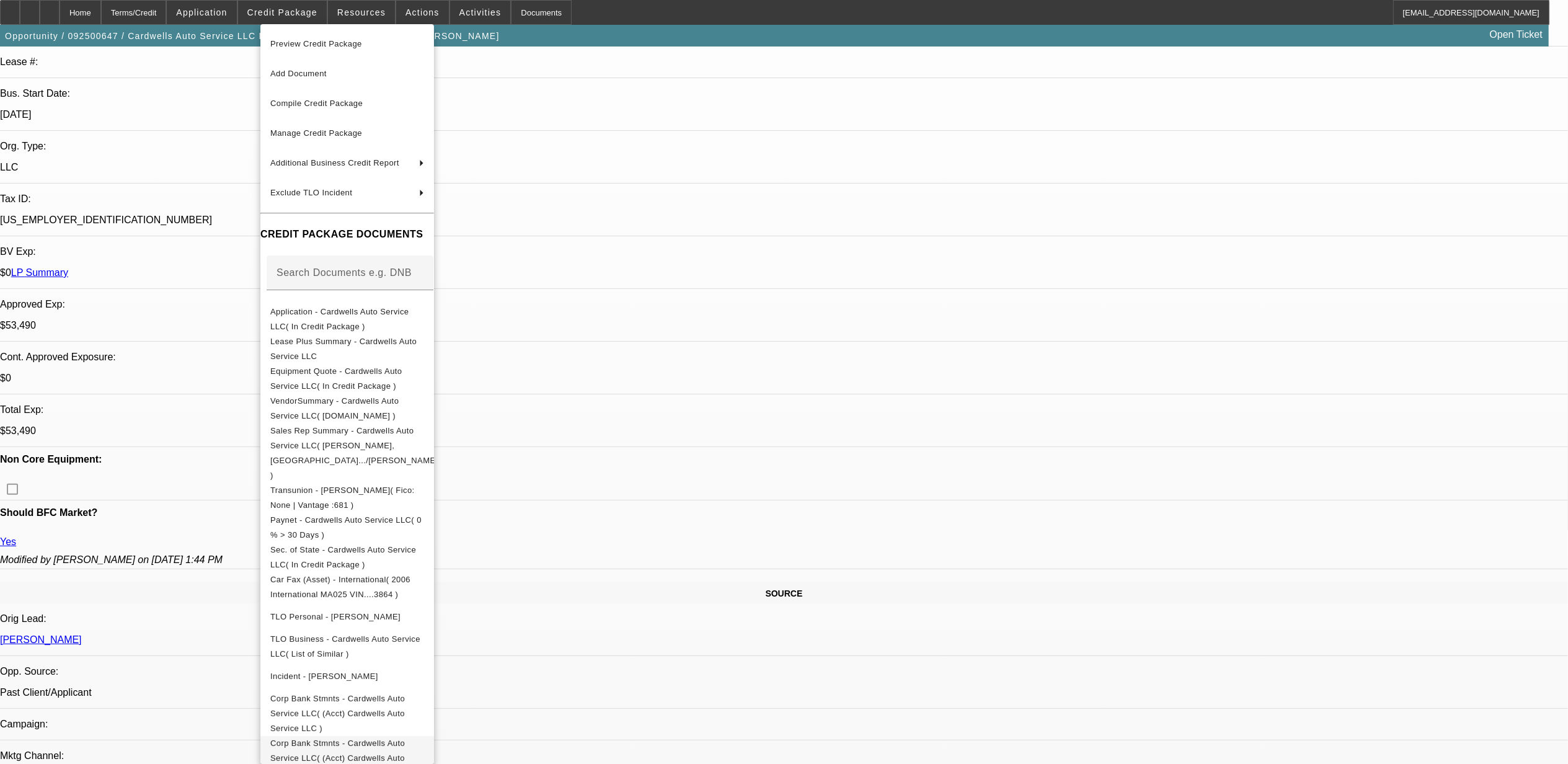
scroll to position [496, 0]
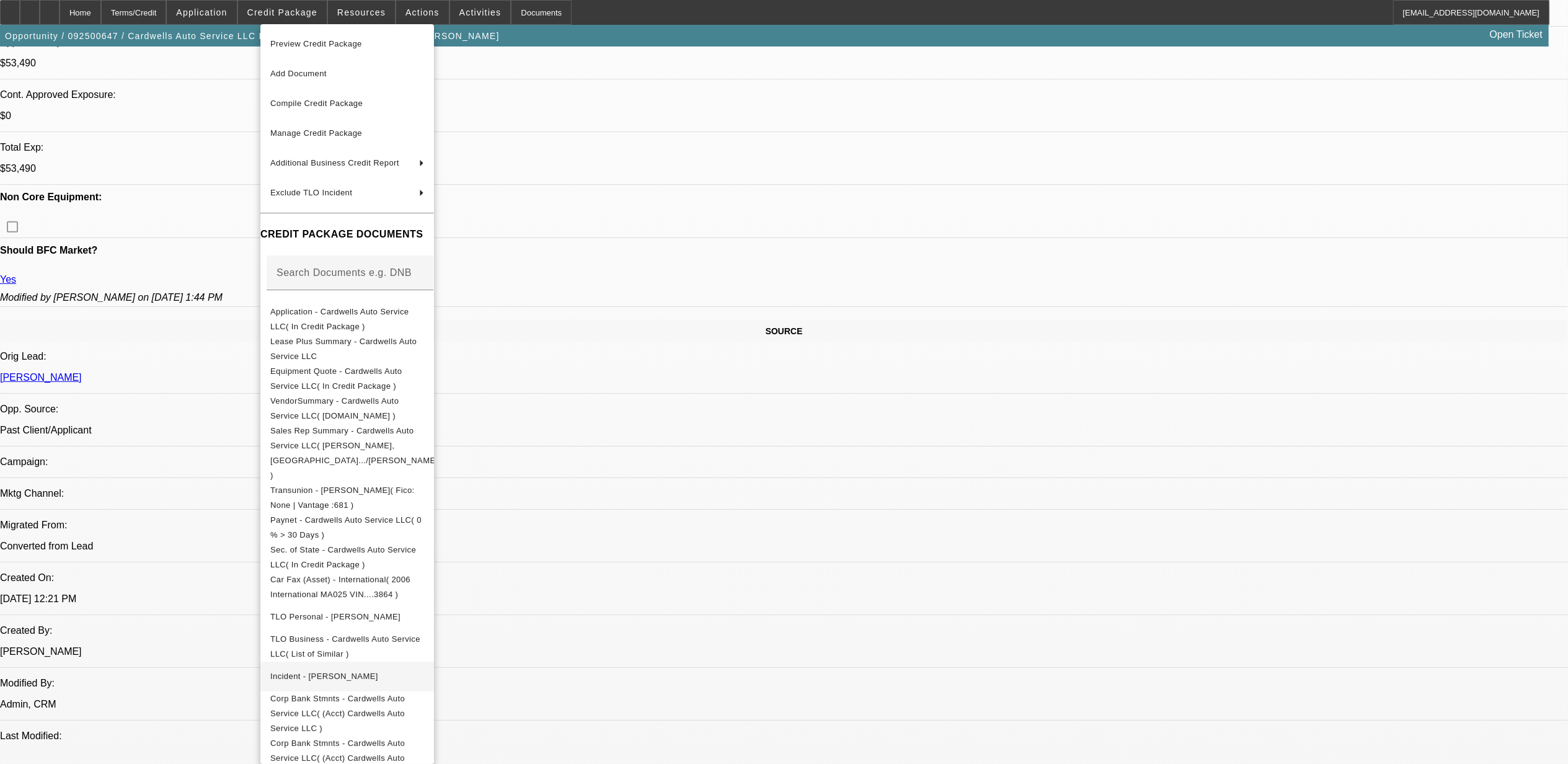
click at [335, 671] on span "Incident - Cardwell, James" at bounding box center [324, 676] width 108 height 10
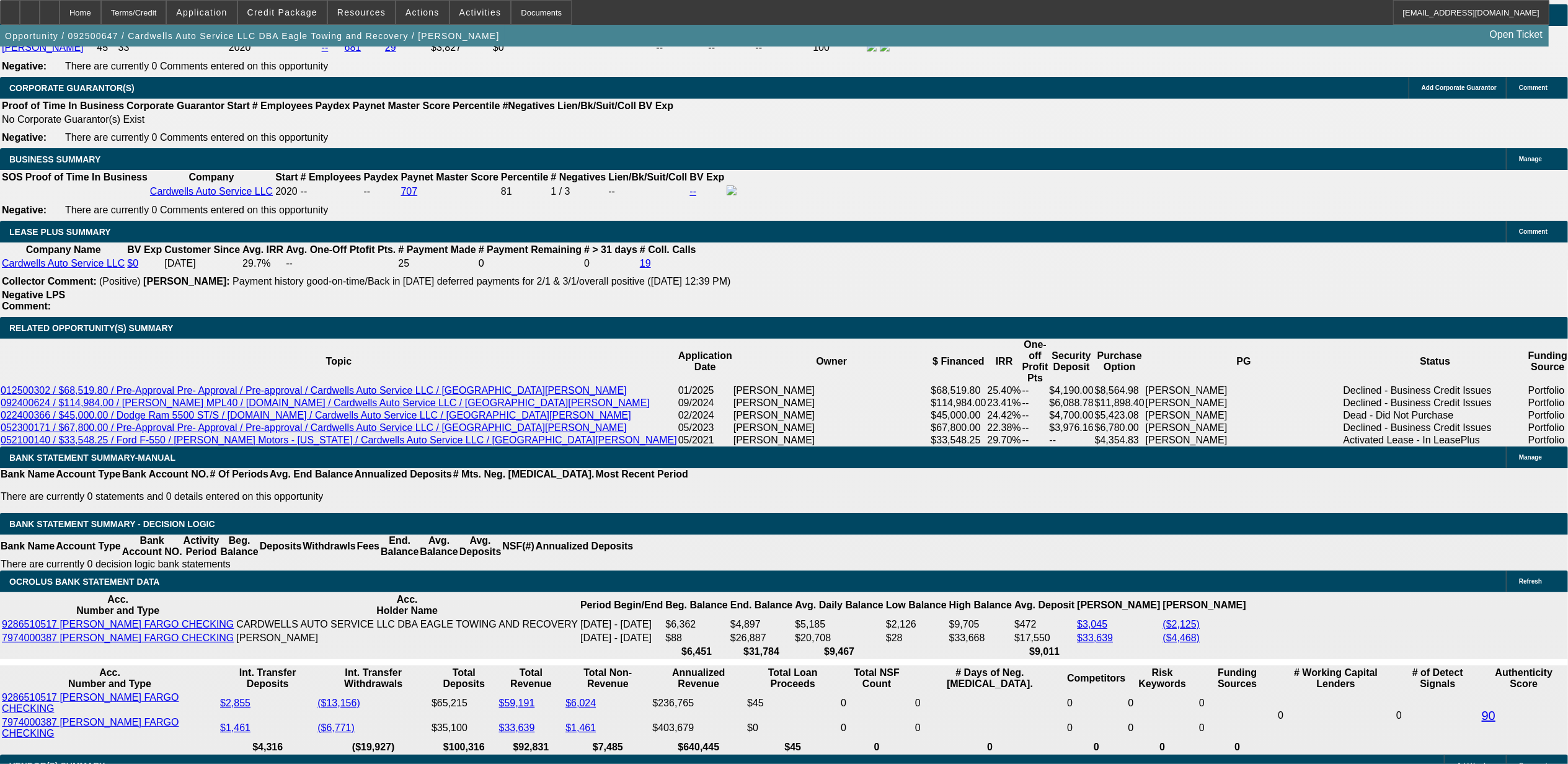
scroll to position [1985, 0]
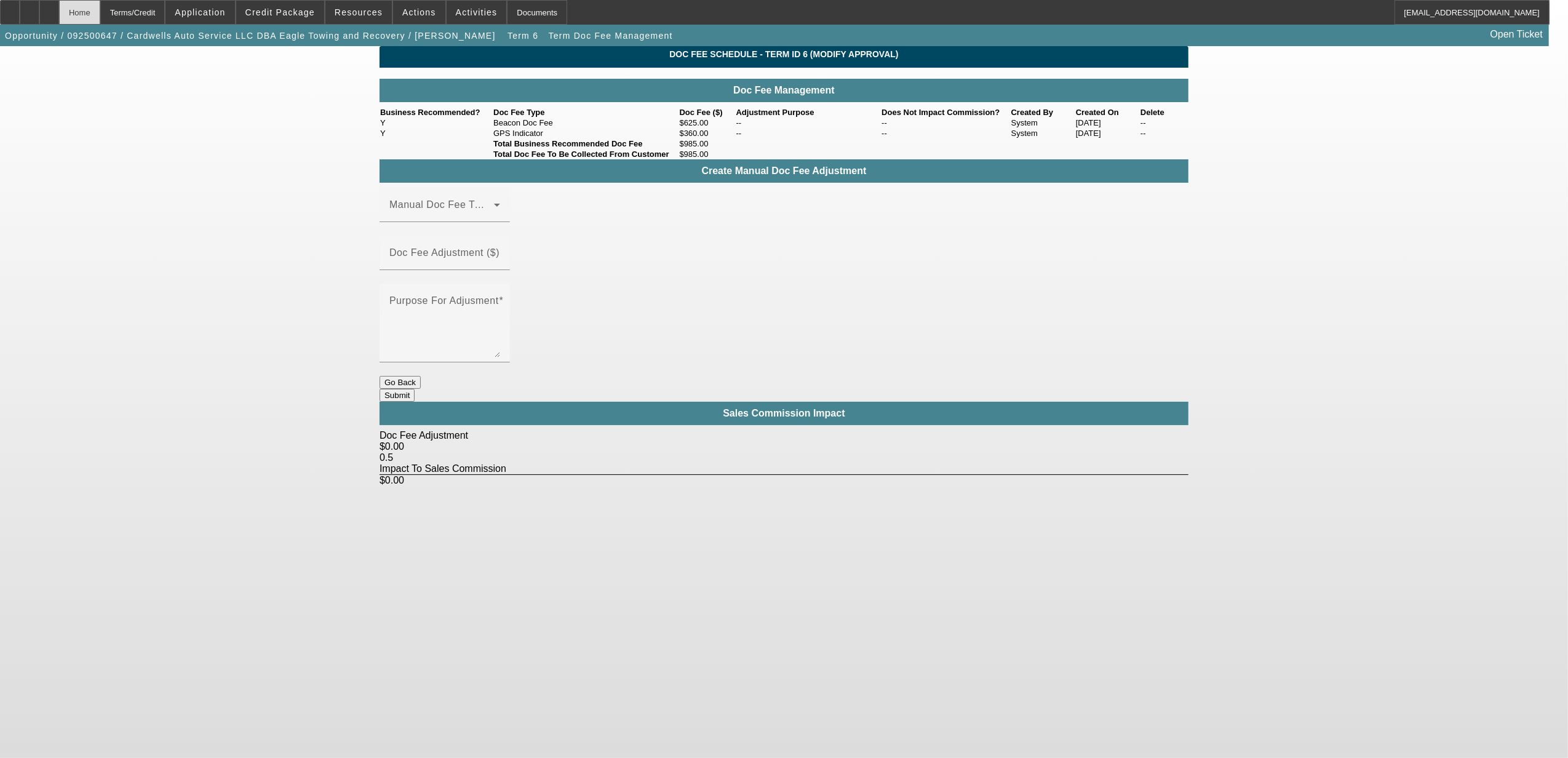
click at [100, 18] on div "Home" at bounding box center [80, 12] width 41 height 24
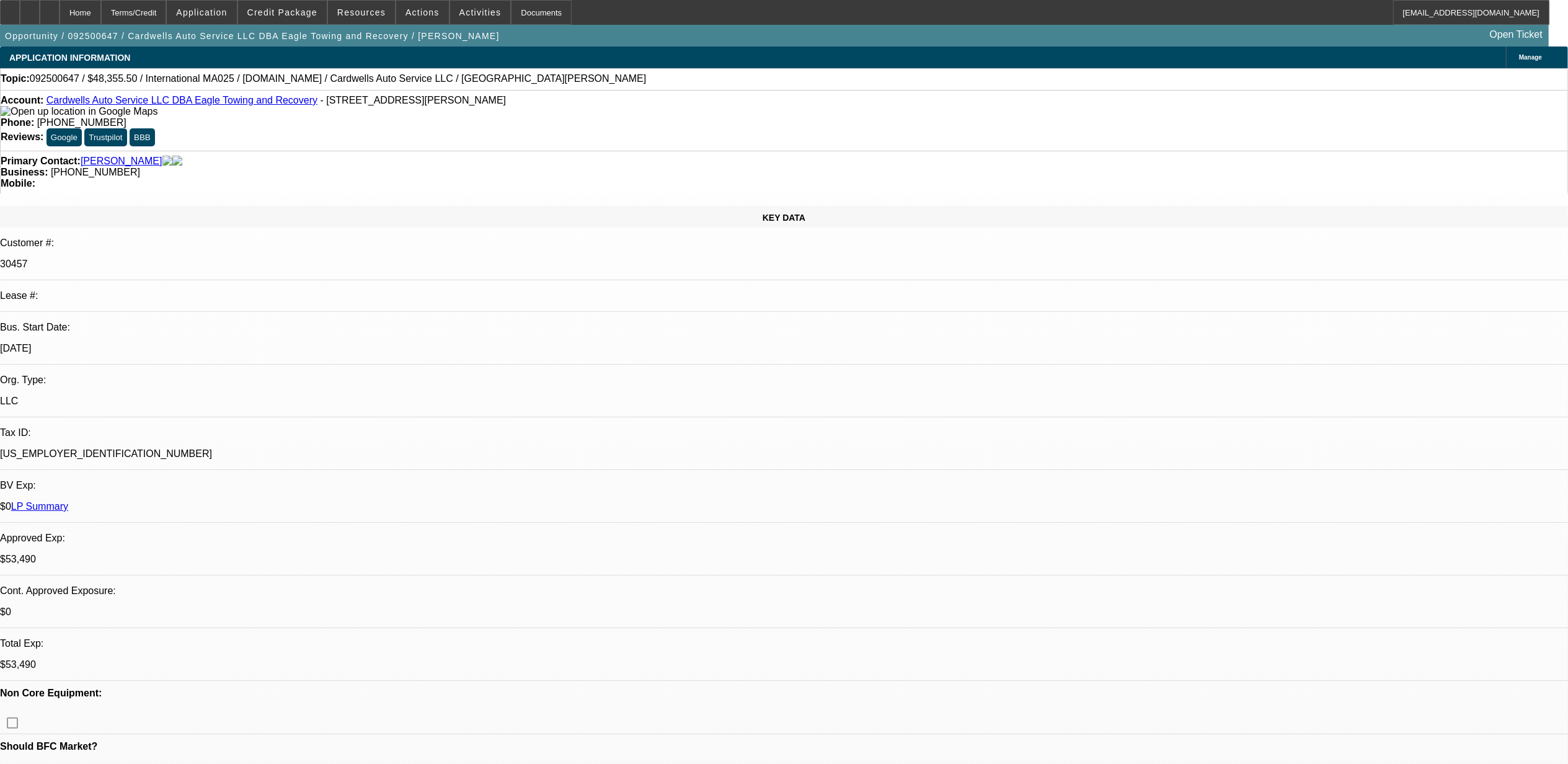
select select "0"
select select "2"
select select "0.1"
select select "4"
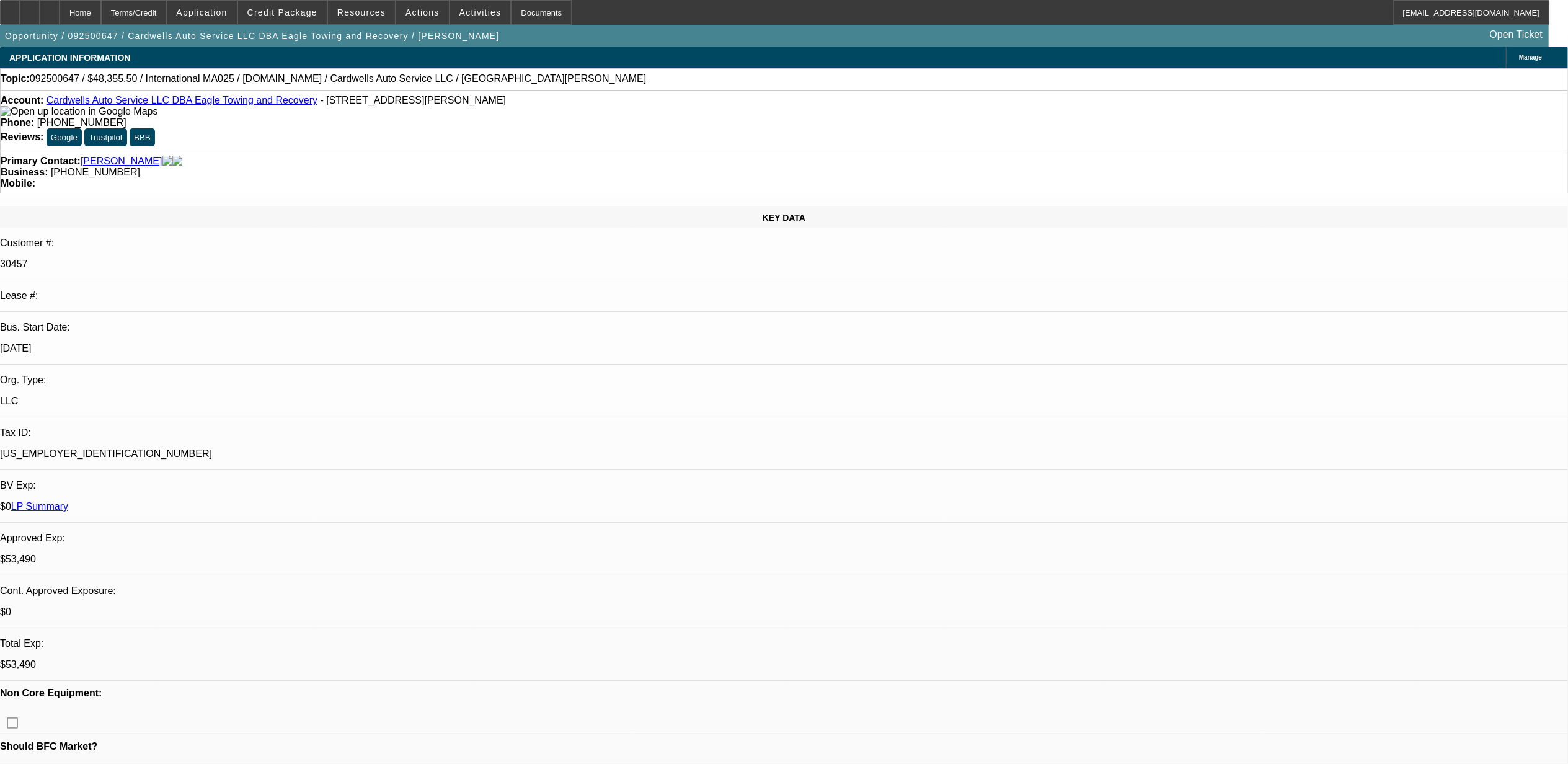
select select "0"
select select "2"
select select "0.1"
select select "4"
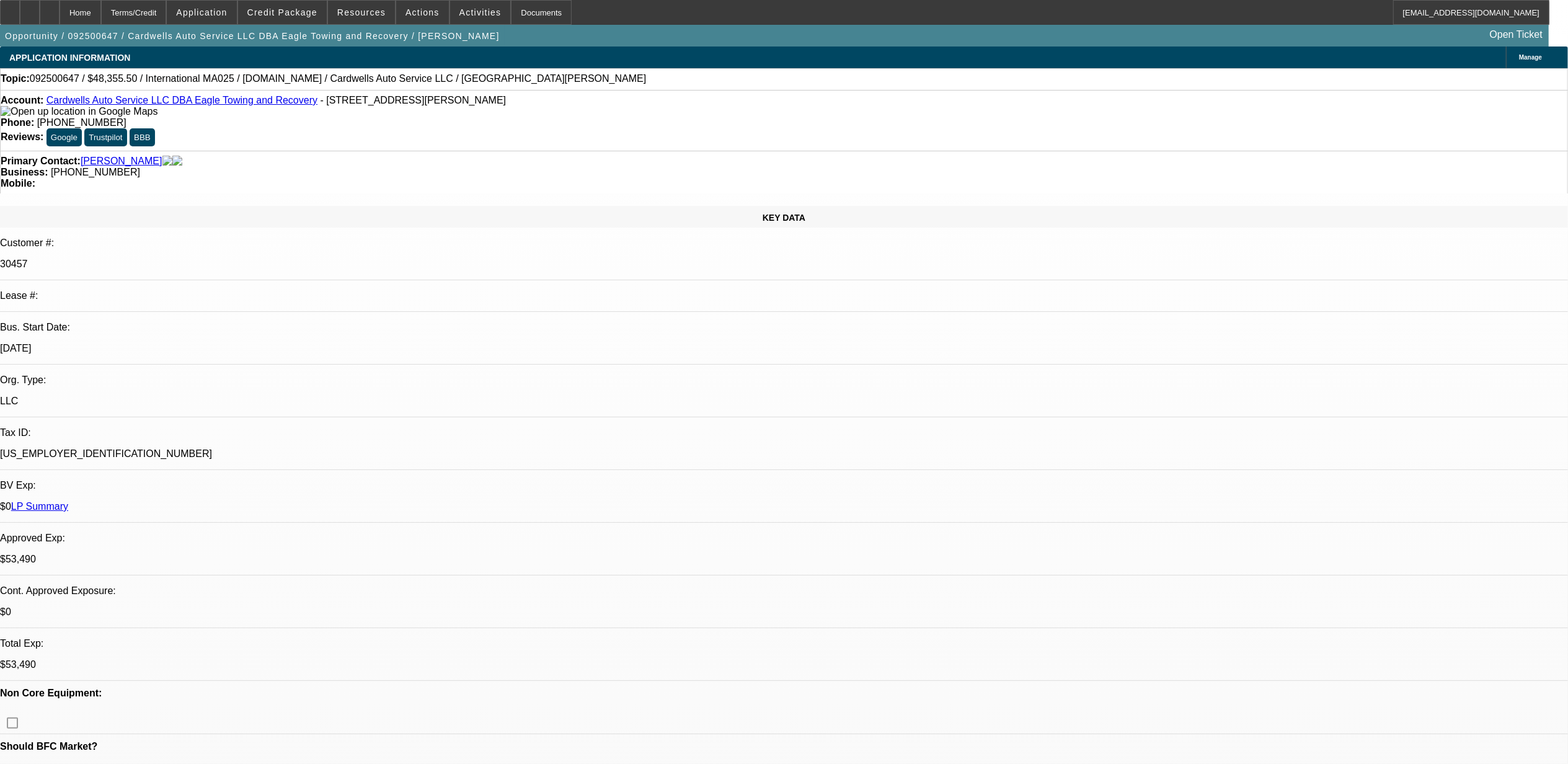
select select "0"
select select "2"
select select "0.1"
select select "4"
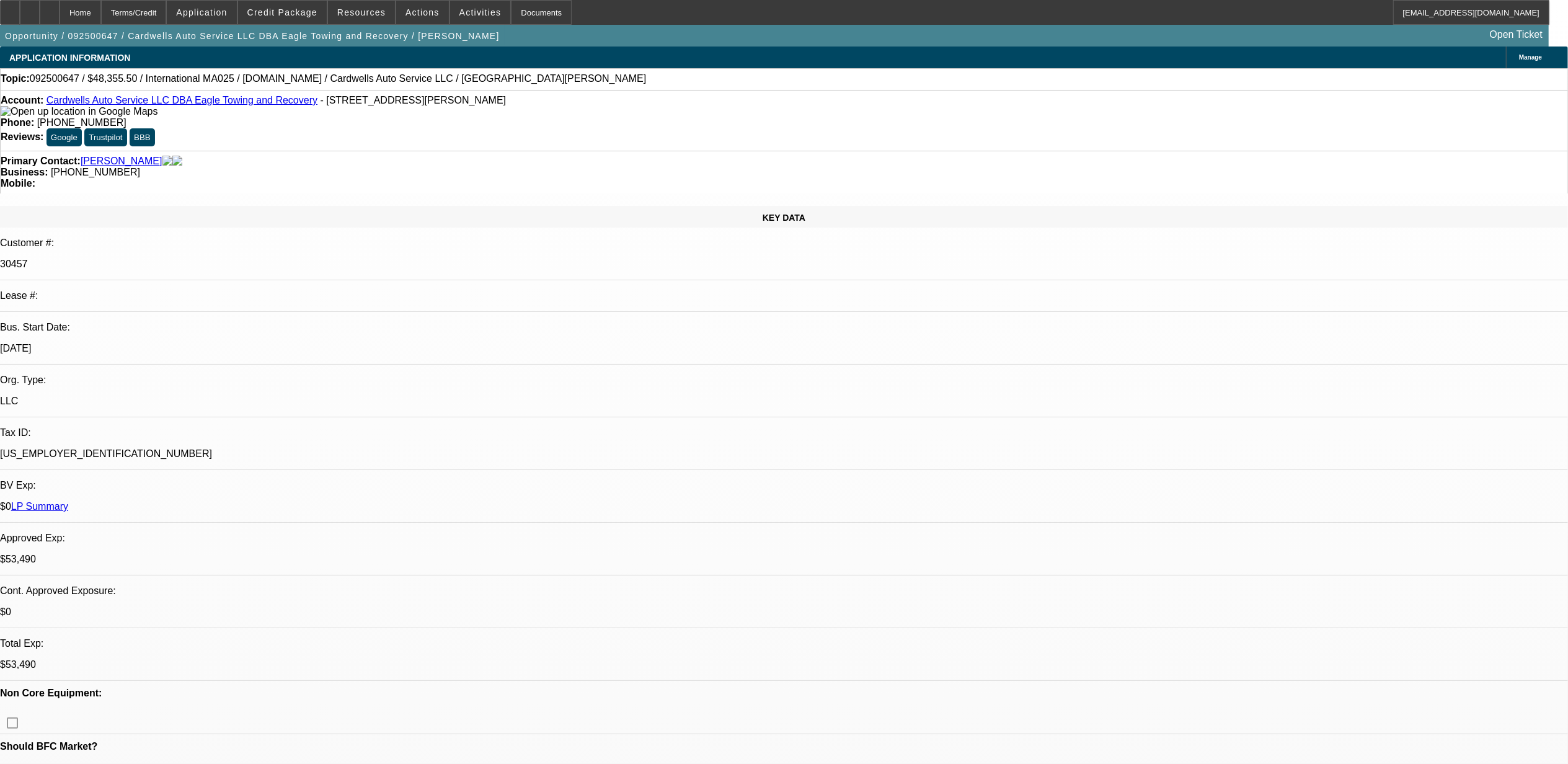
select select "0"
select select "2"
select select "0.1"
select select "4"
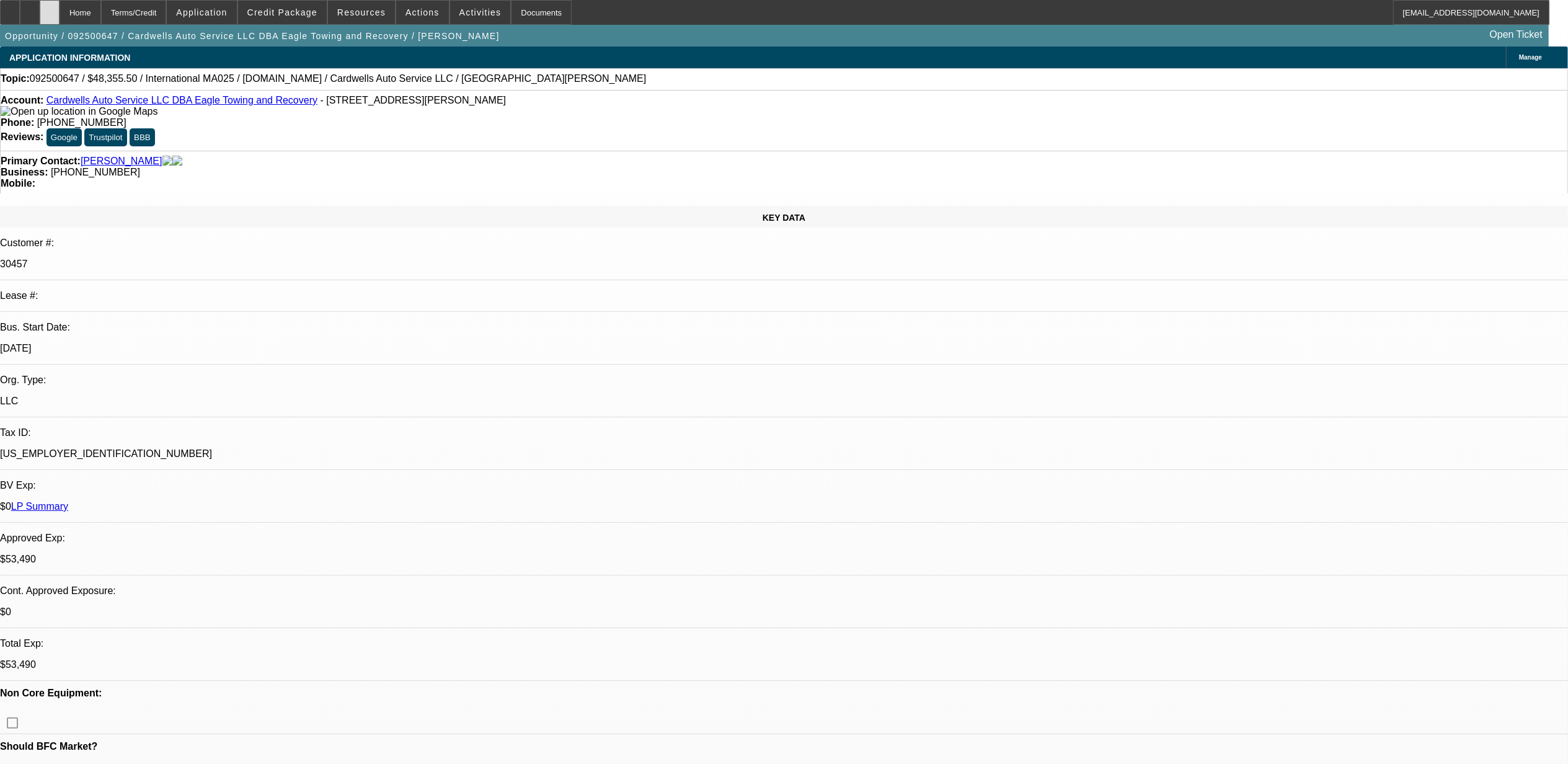
click at [60, 5] on div at bounding box center [49, 12] width 20 height 25
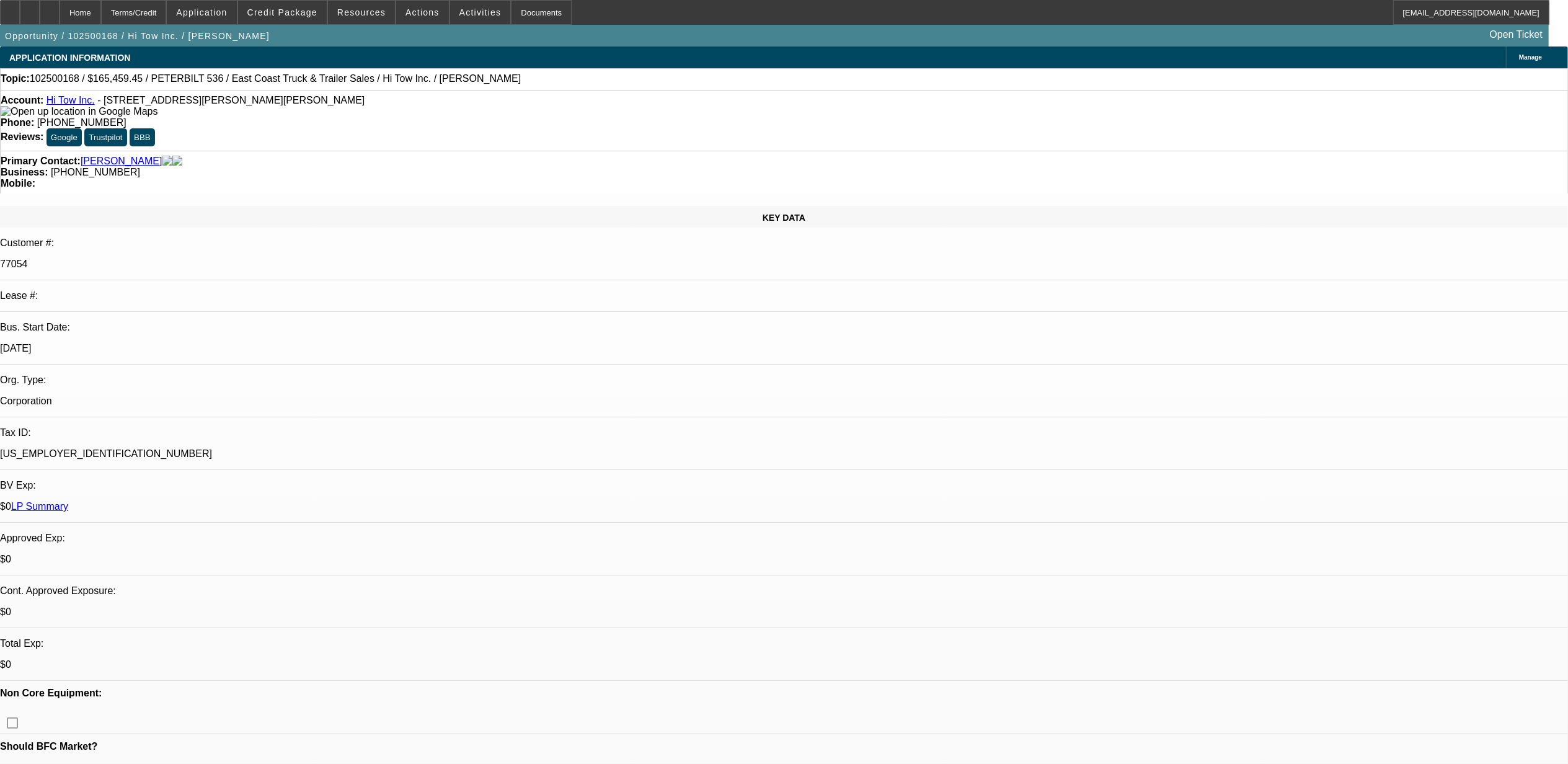
select select "0"
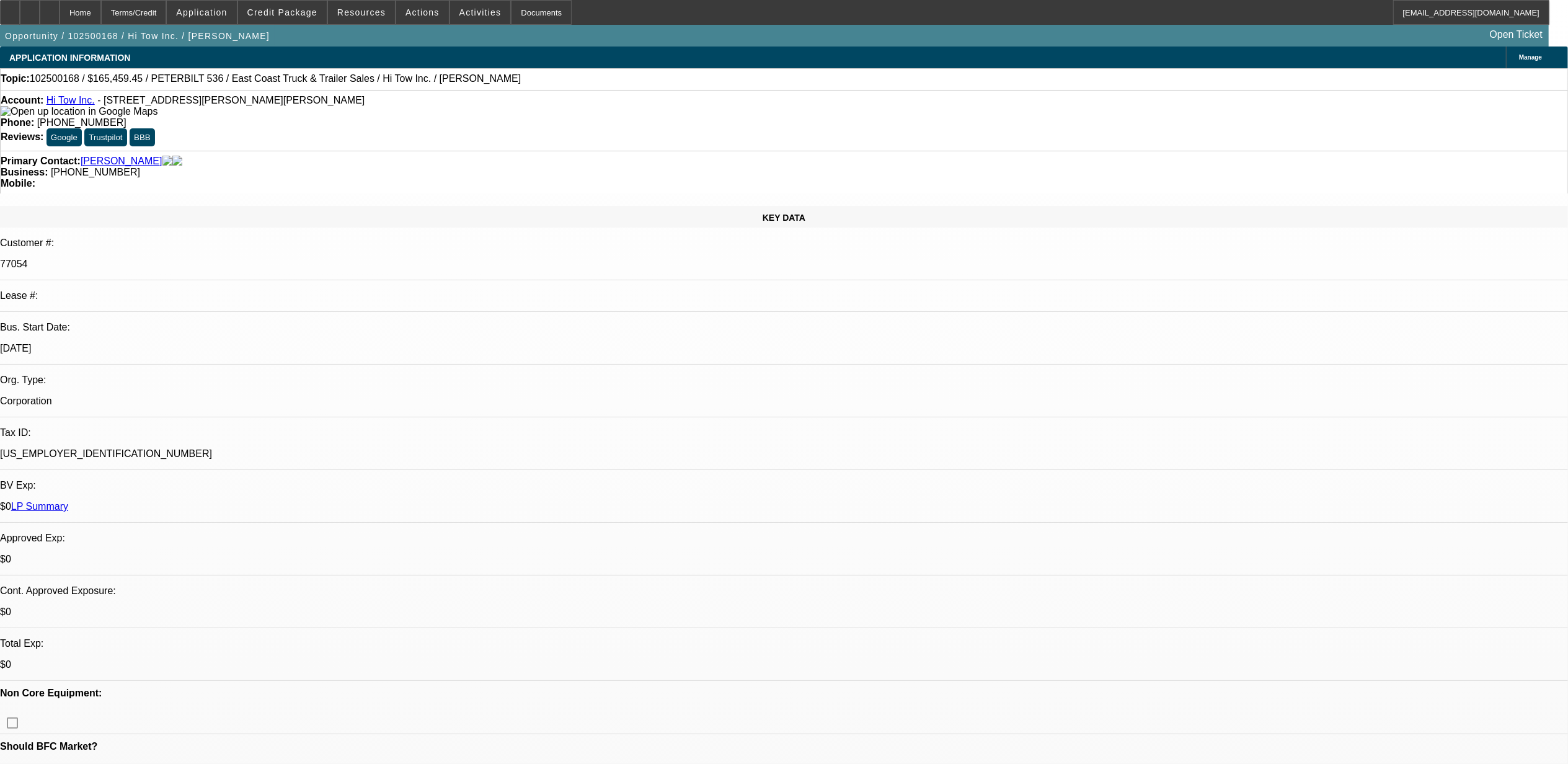
select select "0"
select select "1"
select select "2"
select select "6"
select select "1"
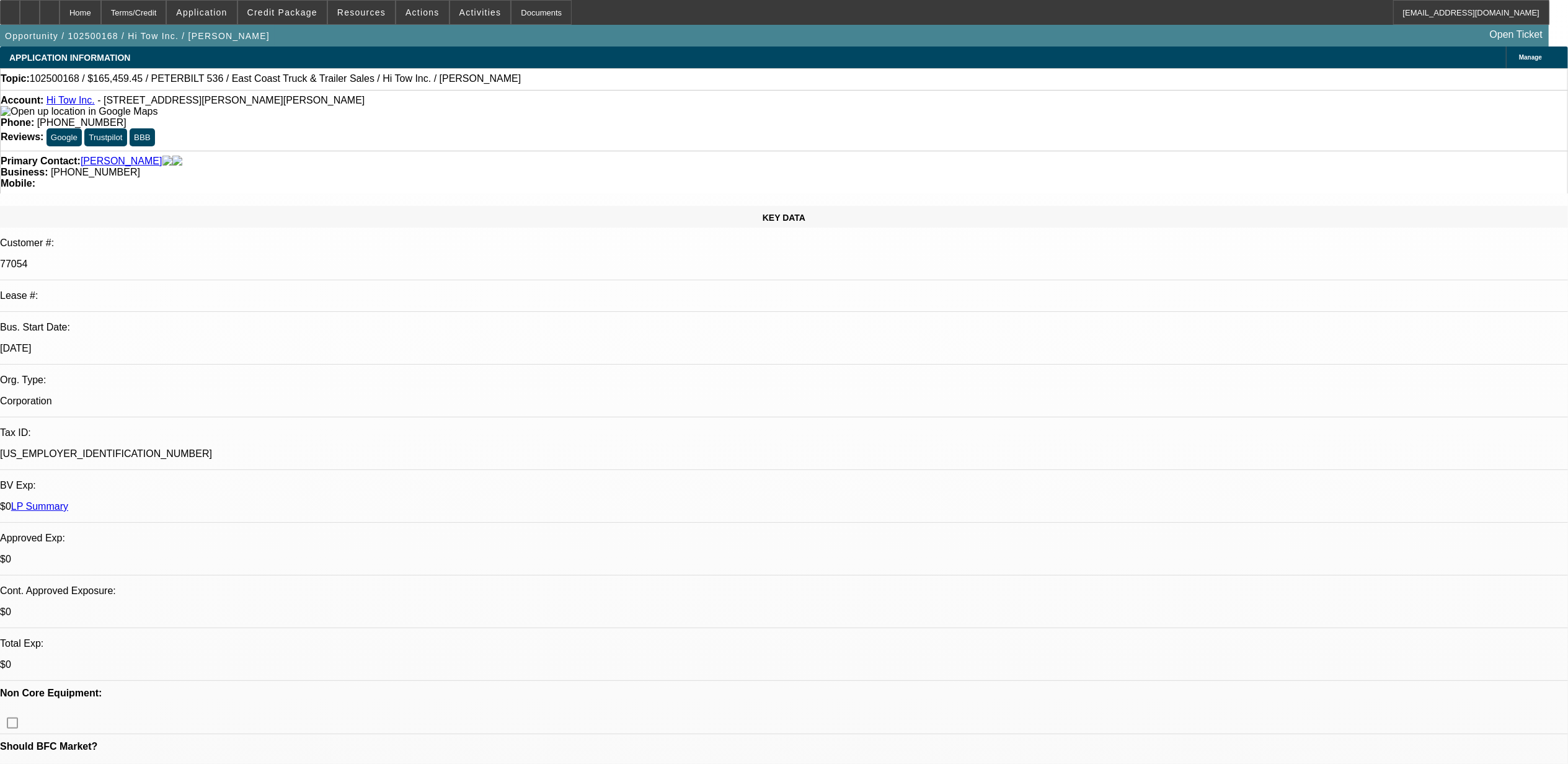
select select "2"
select select "6"
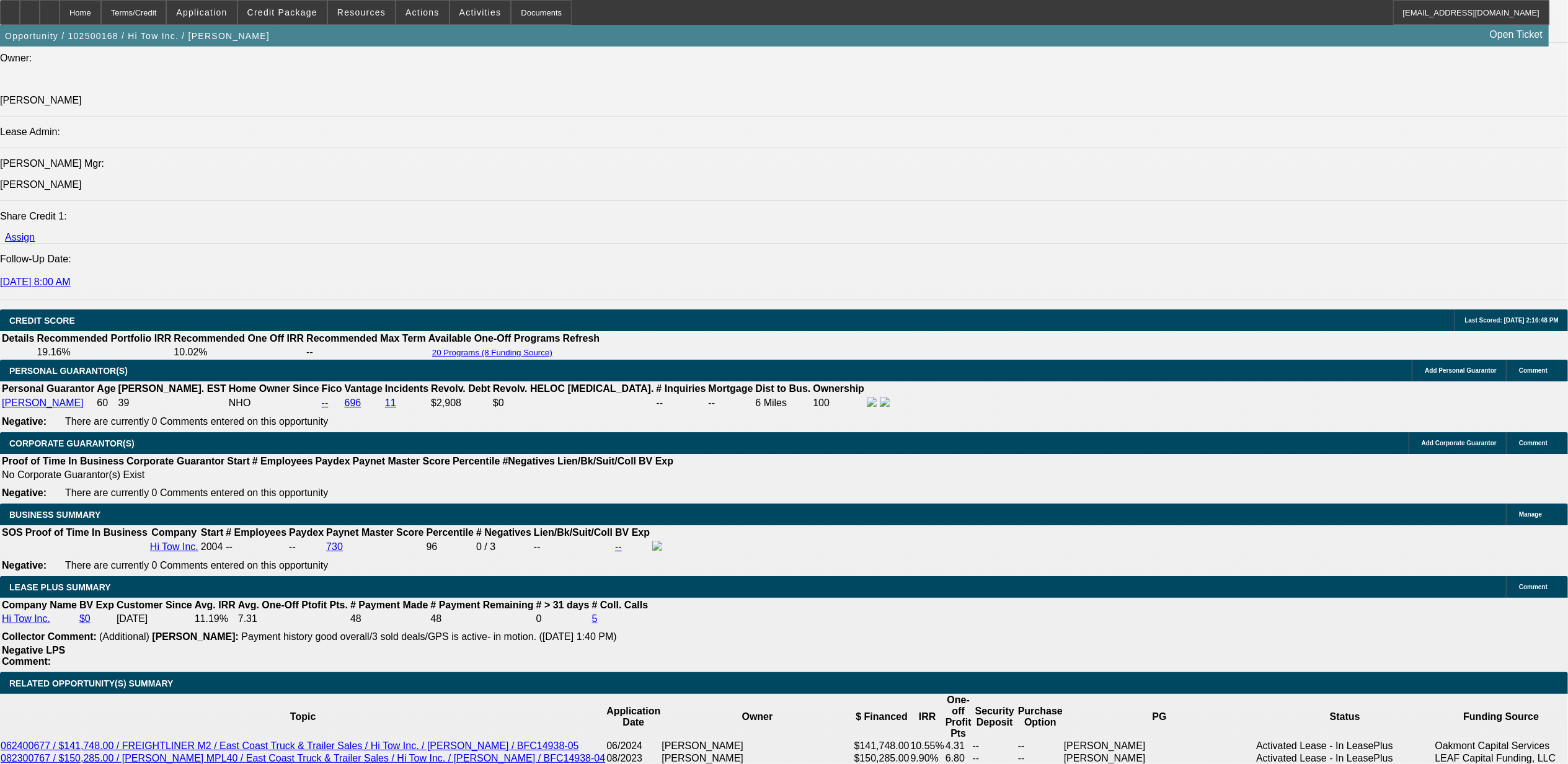
scroll to position [1736, 0]
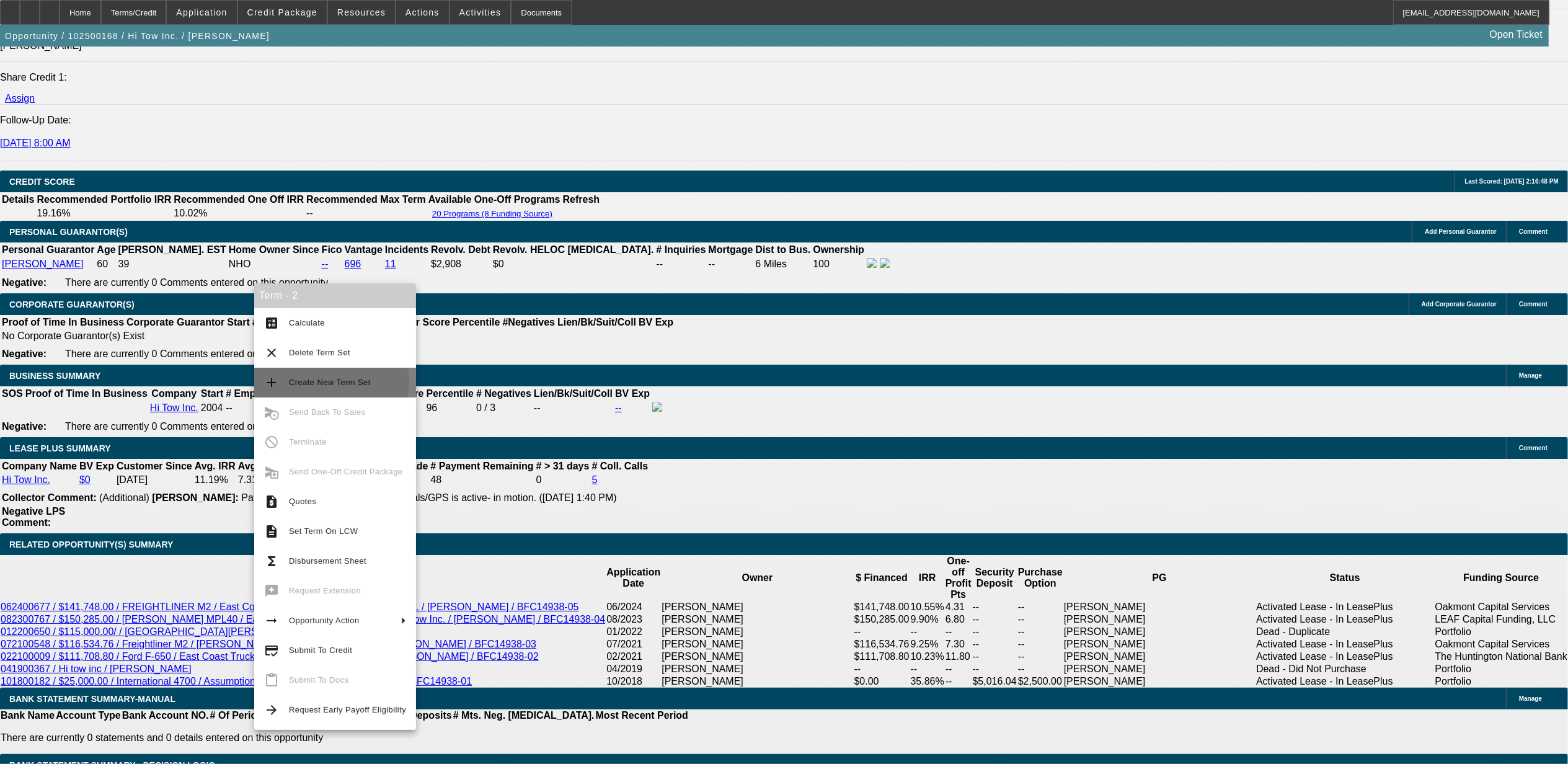
click at [310, 382] on span "Create New Term Set" at bounding box center [329, 383] width 82 height 10
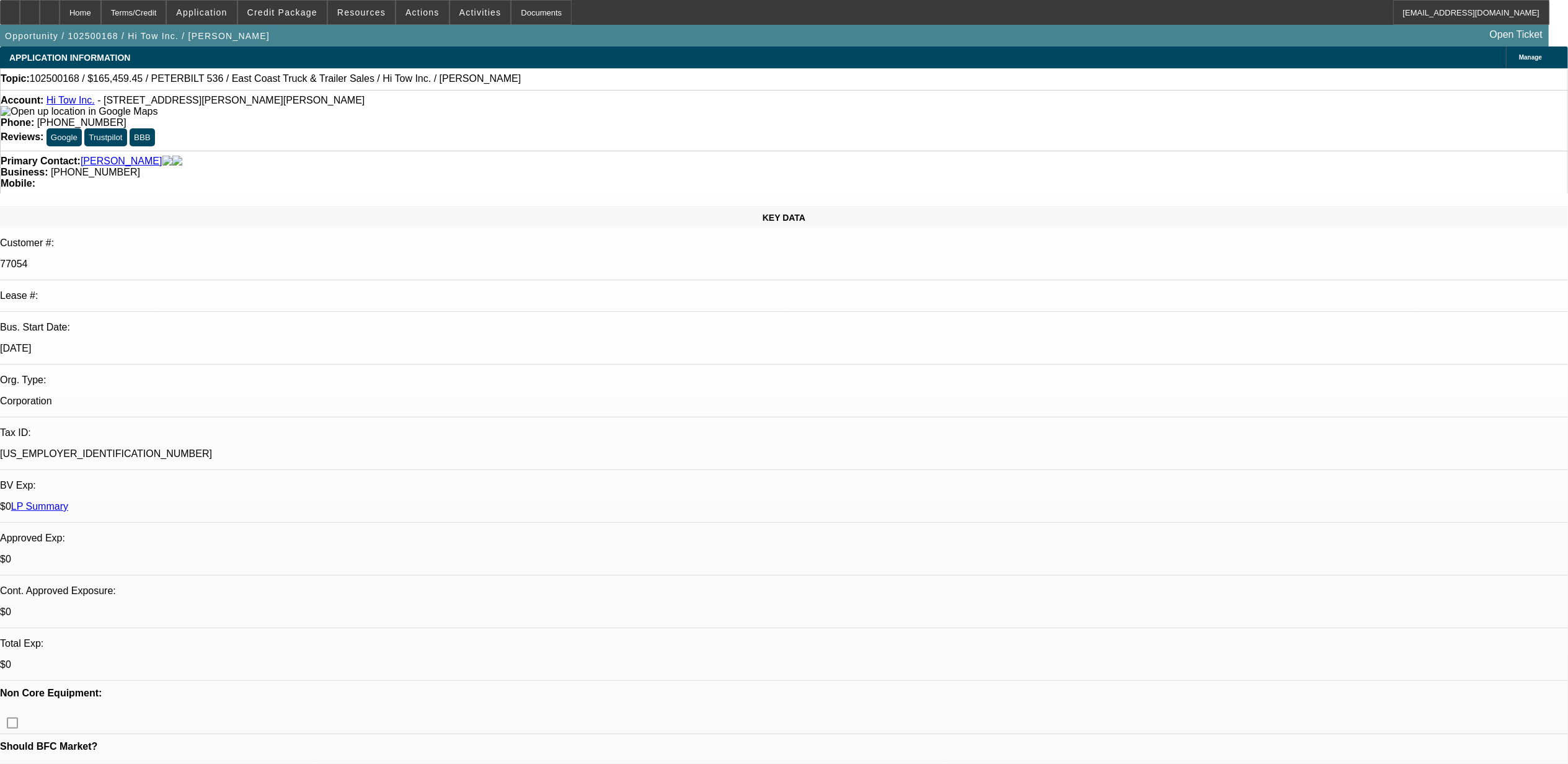
select select "0"
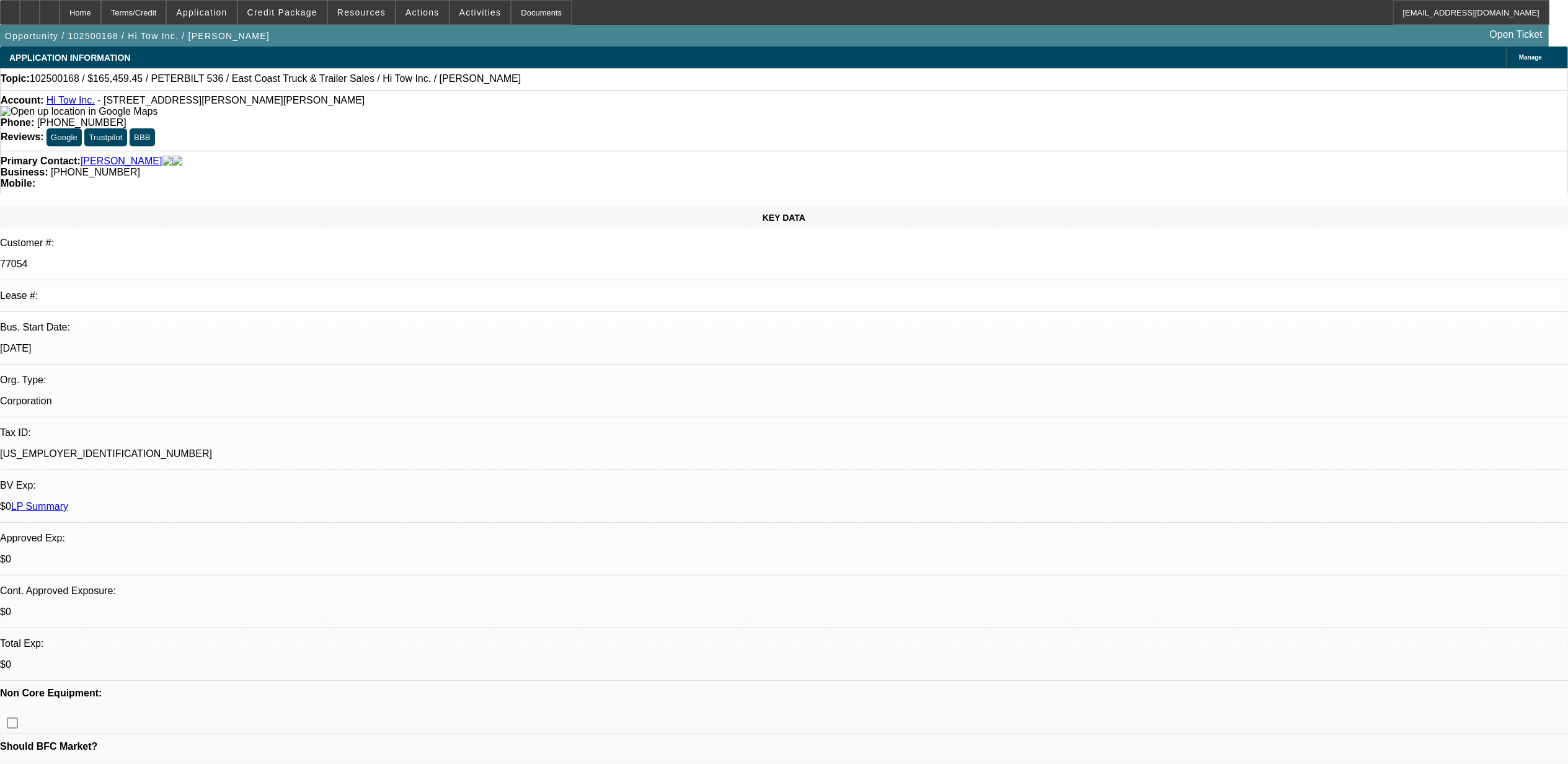
select select "0"
select select "1"
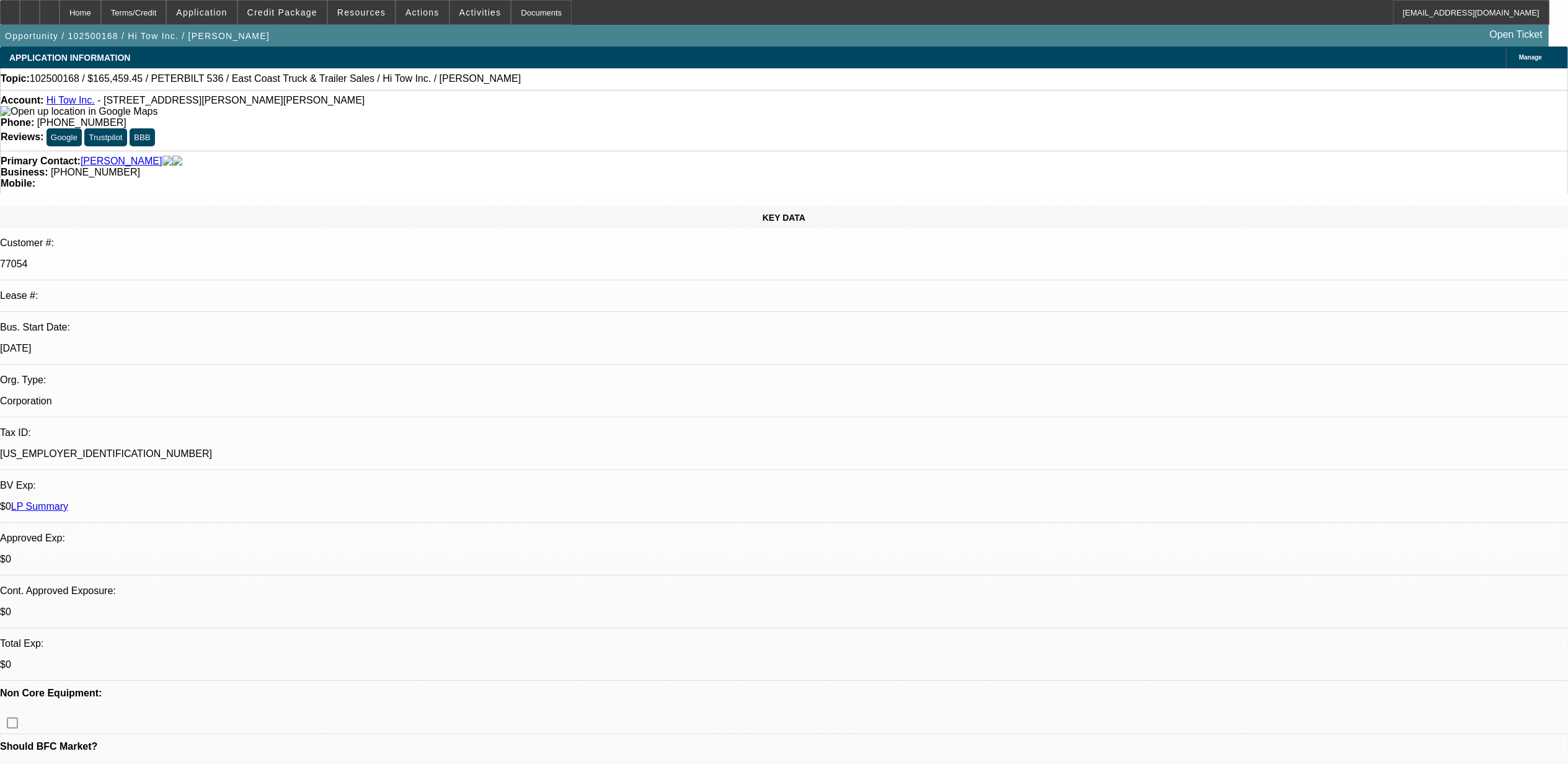
select select "2"
select select "6"
select select "1"
select select "2"
select select "6"
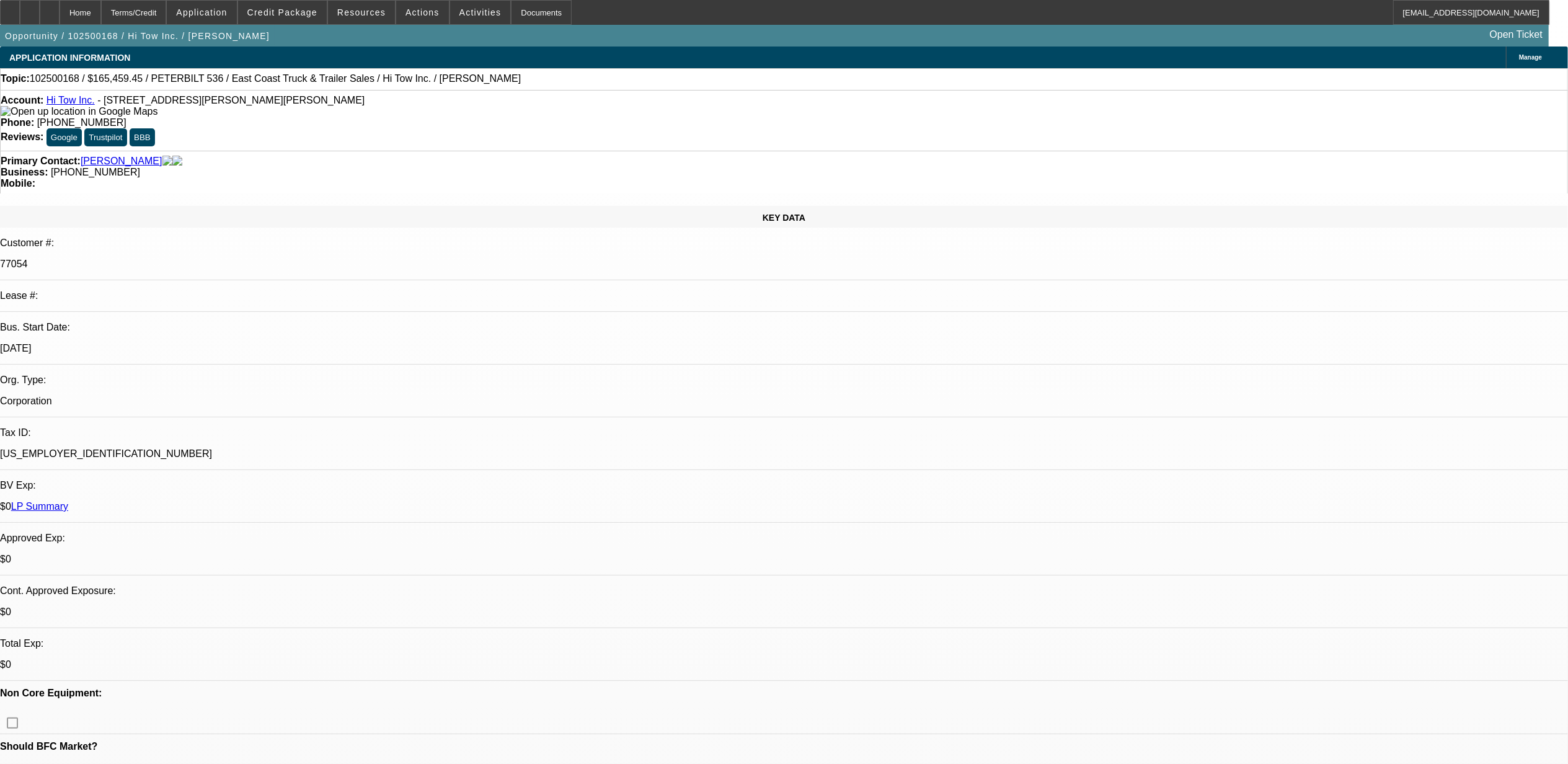
select select "1"
select select "2"
select select "6"
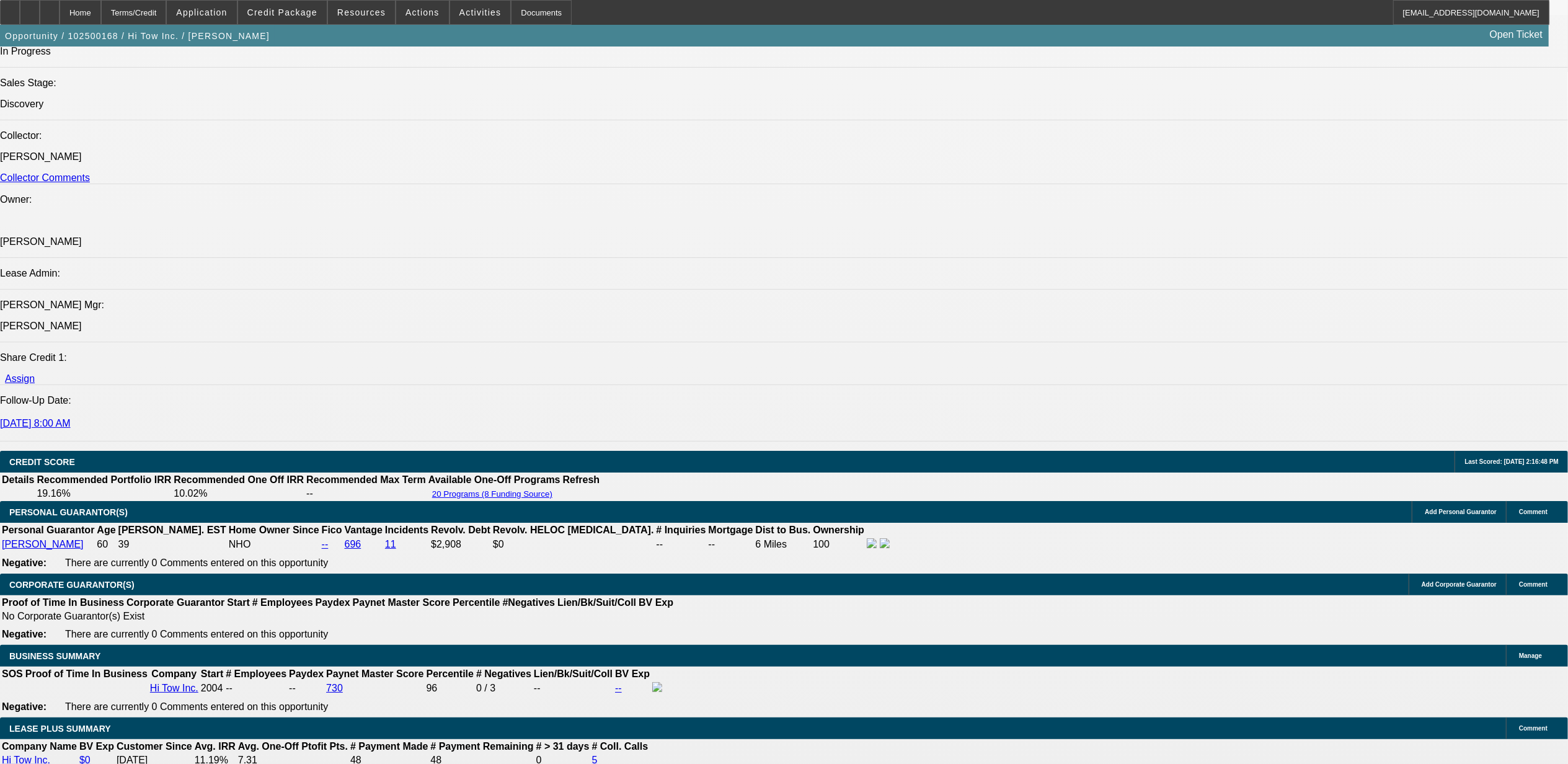
scroll to position [1736, 0]
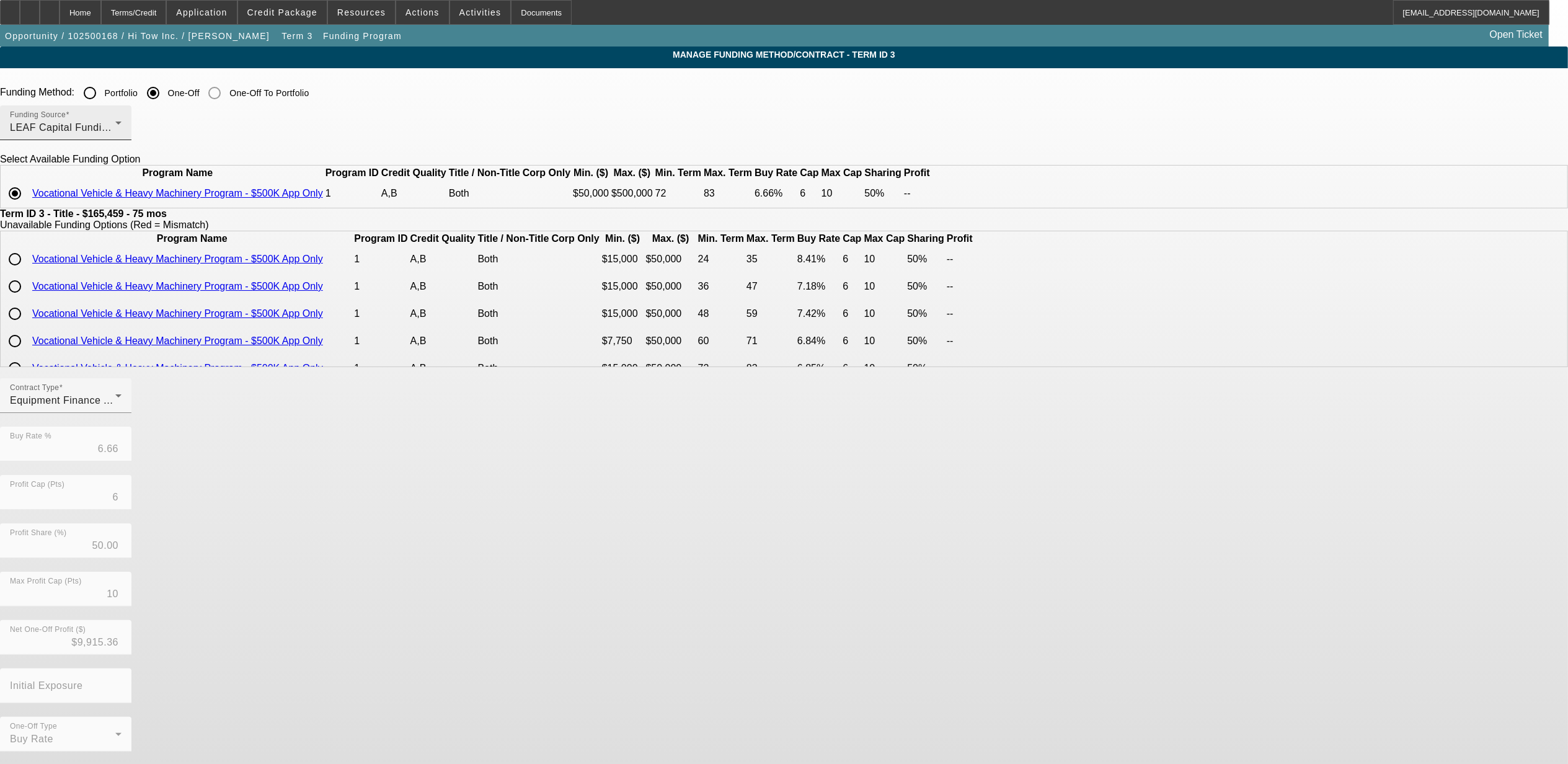
click at [115, 123] on div "LEAF Capital Funding, LLC" at bounding box center [62, 128] width 106 height 15
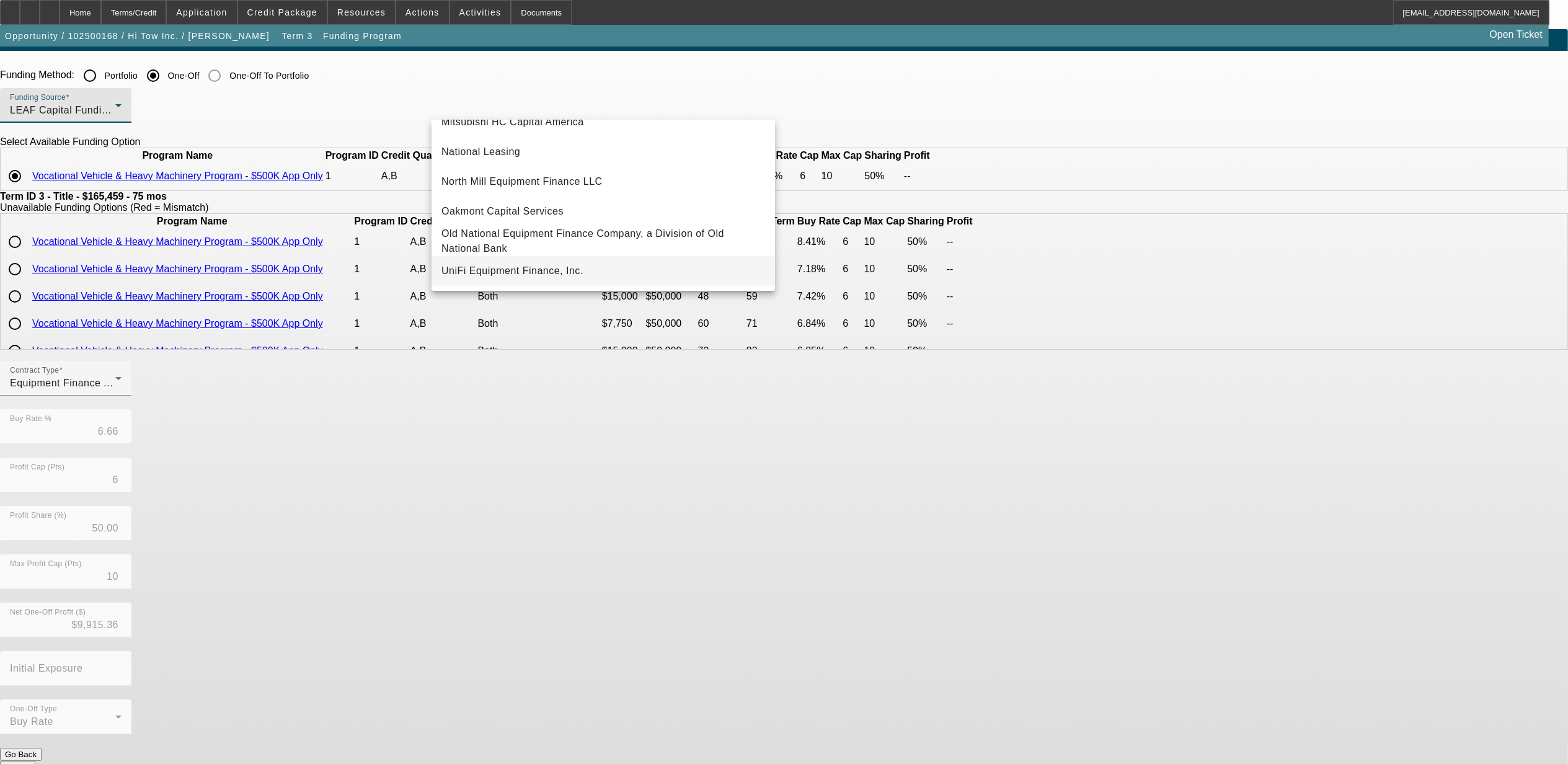
scroll to position [21, 0]
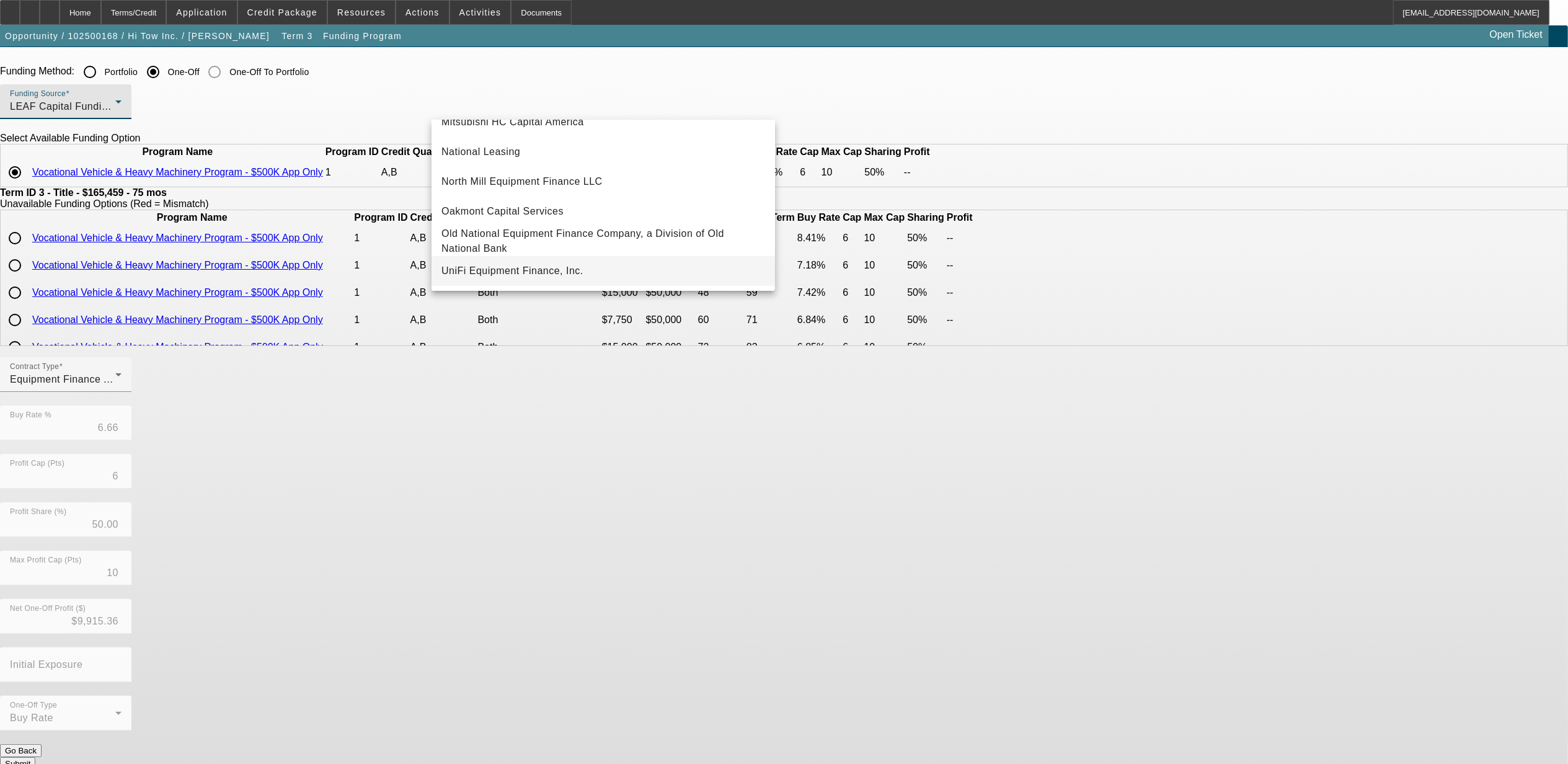
click at [485, 263] on span "UniFi Equipment Finance, Inc." at bounding box center [512, 271] width 142 height 15
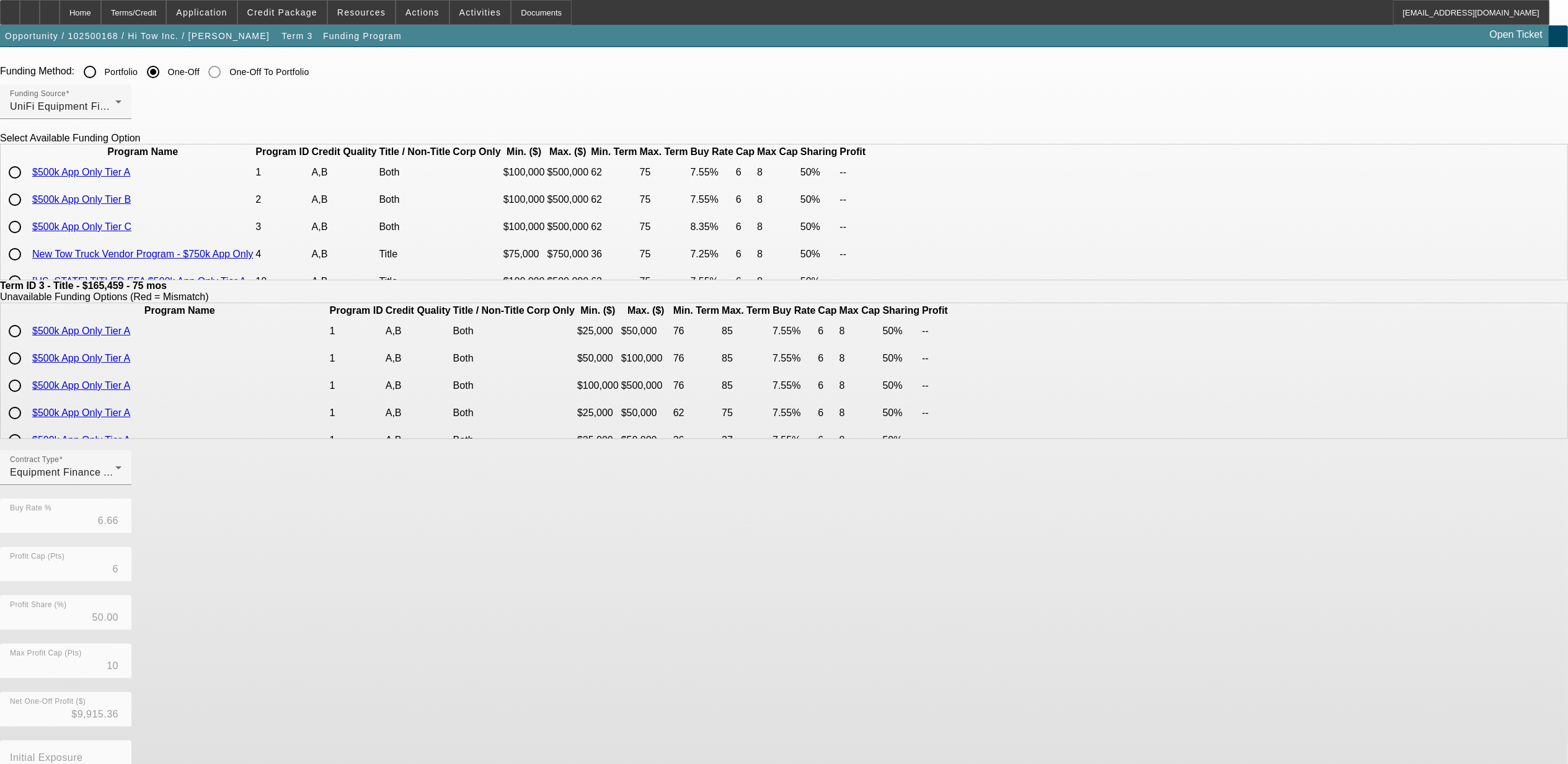
click at [27, 212] on input "radio" at bounding box center [15, 200] width 25 height 25
radio input "true"
type input "7.55"
type input "8"
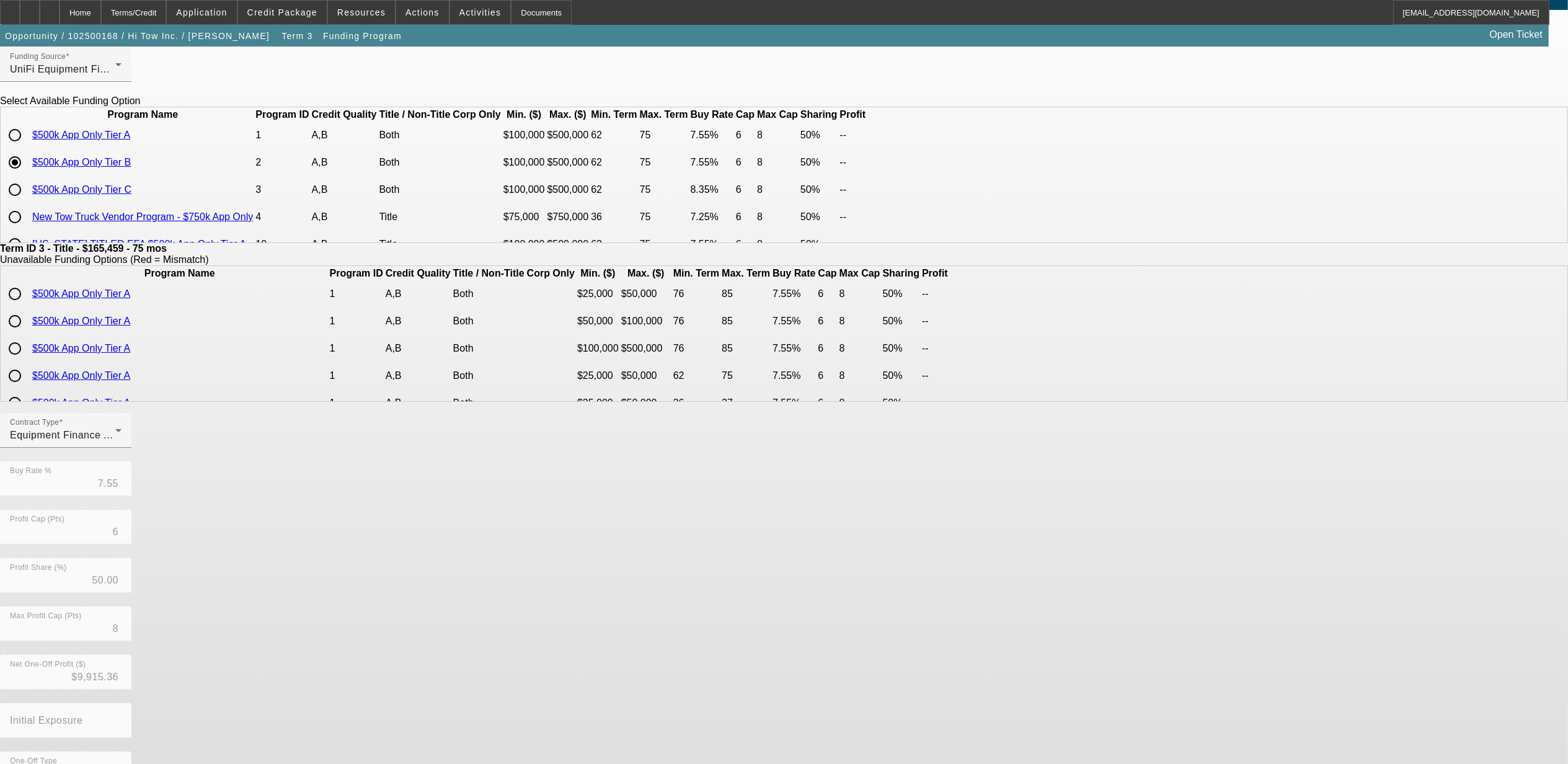
scroll to position [93, 0]
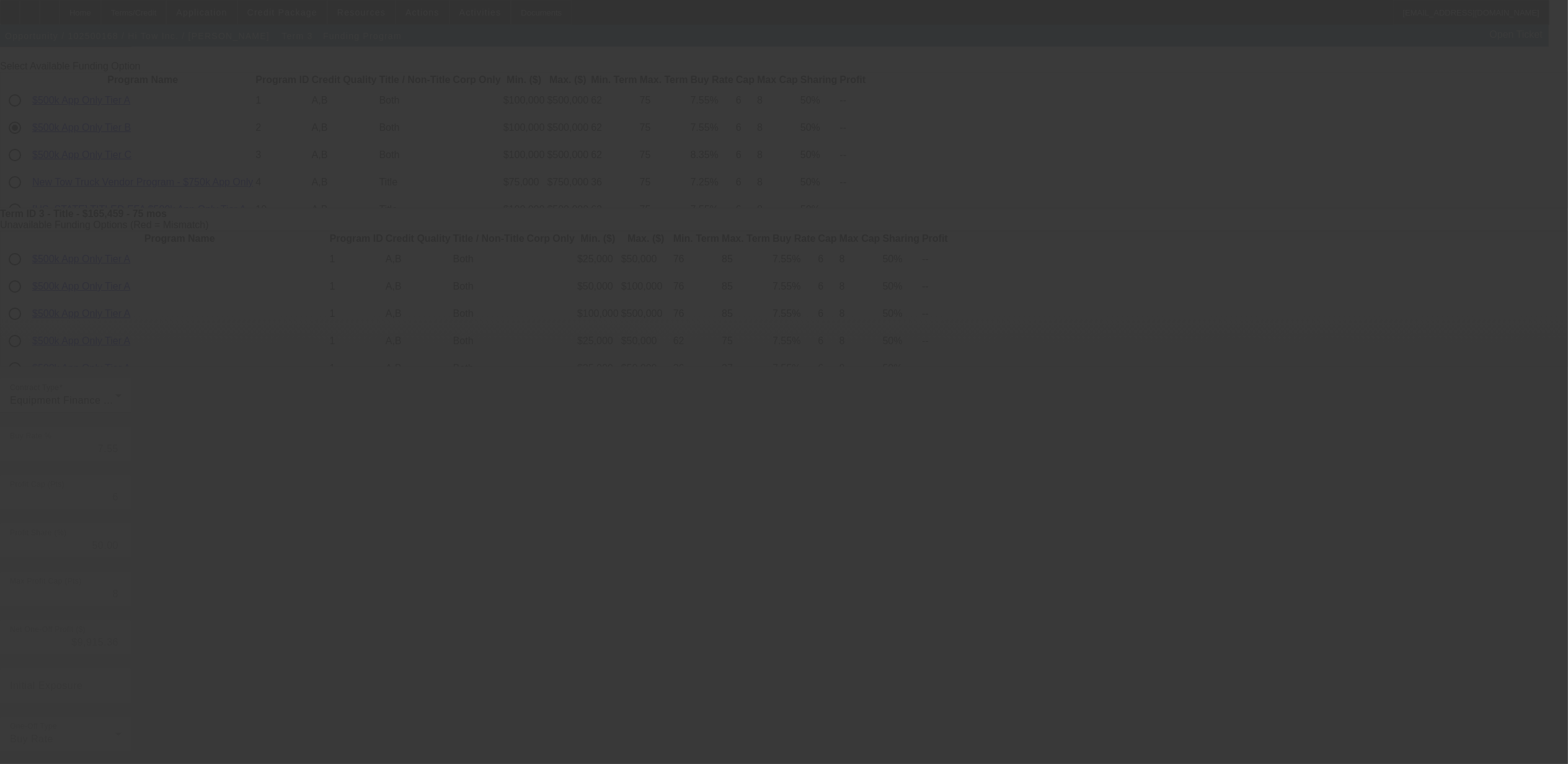
type input "6.66"
type input "10"
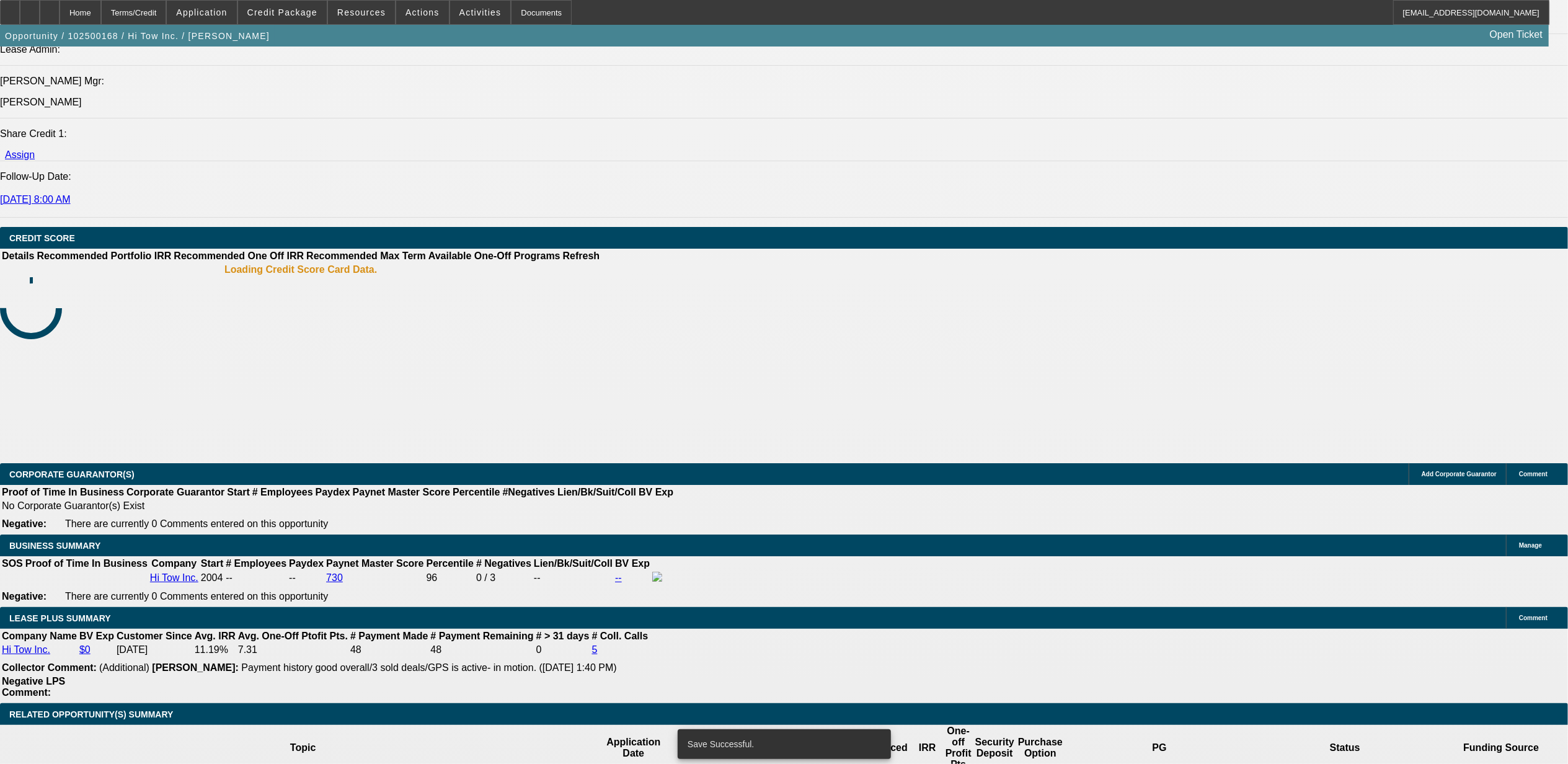
select select "0"
select select "2"
select select "0"
select select "6"
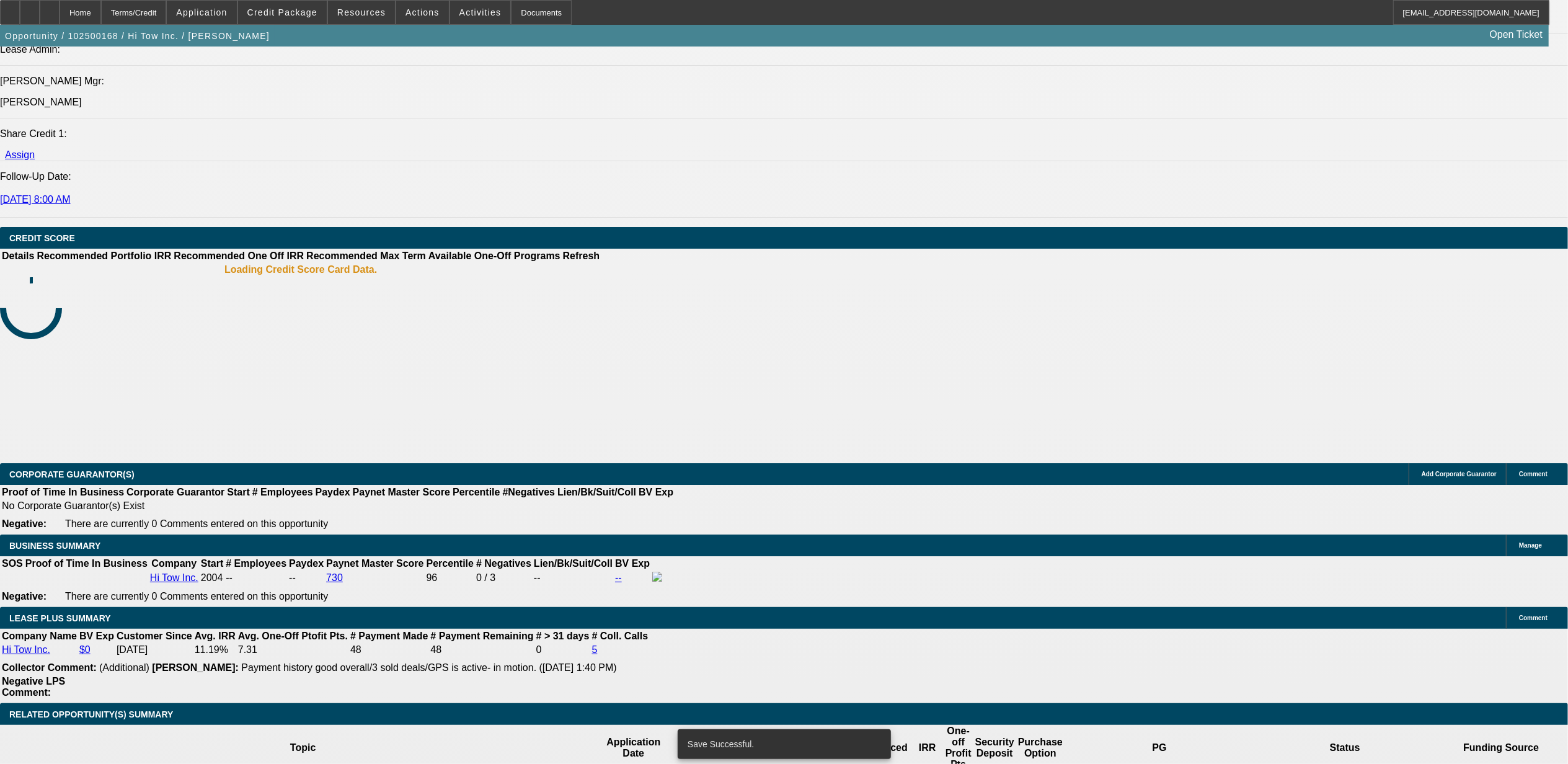
select select "0"
select select "2"
select select "0"
select select "6"
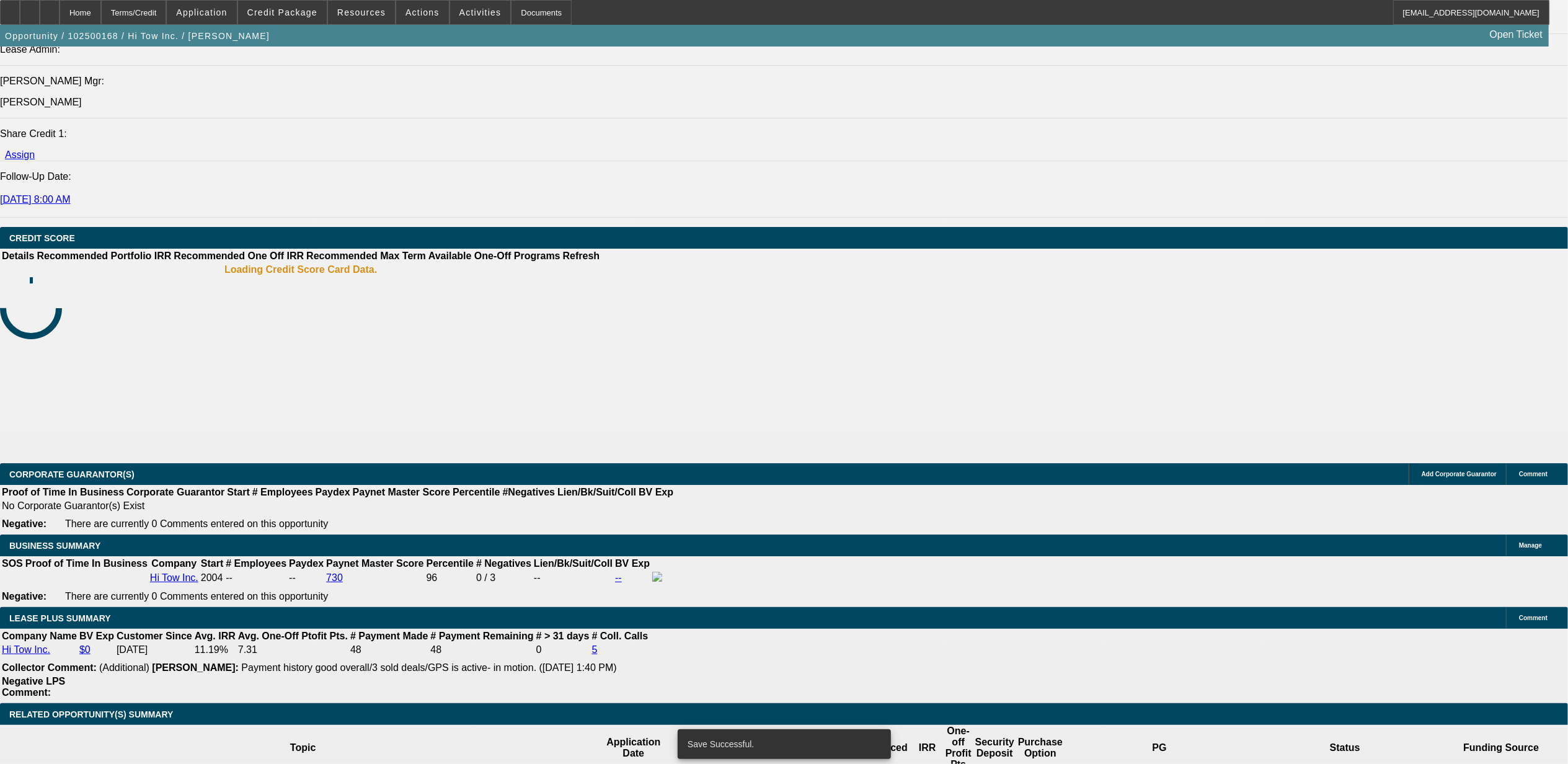
select select "0"
select select "2"
select select "0"
select select "6"
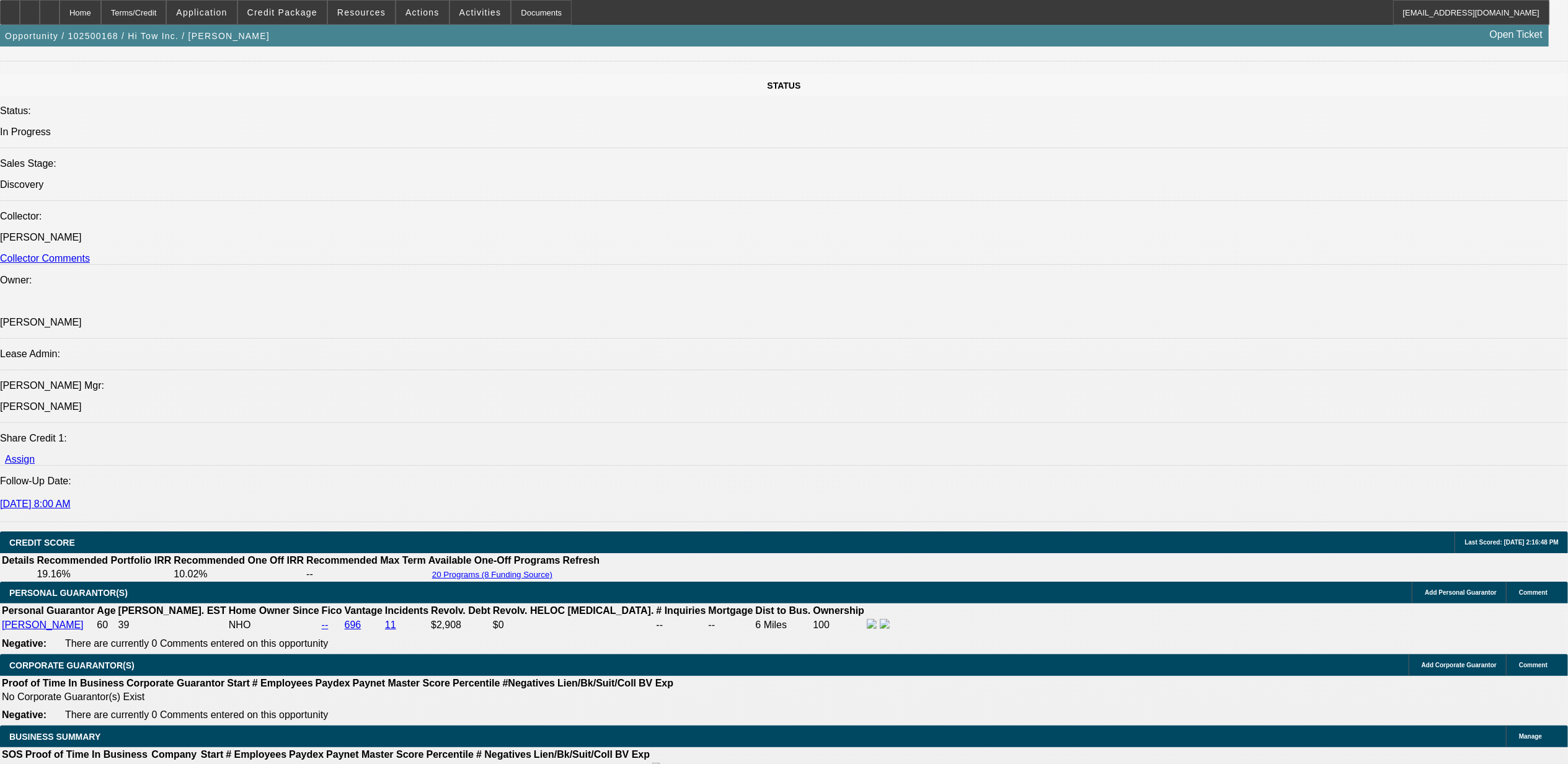
scroll to position [1211, 0]
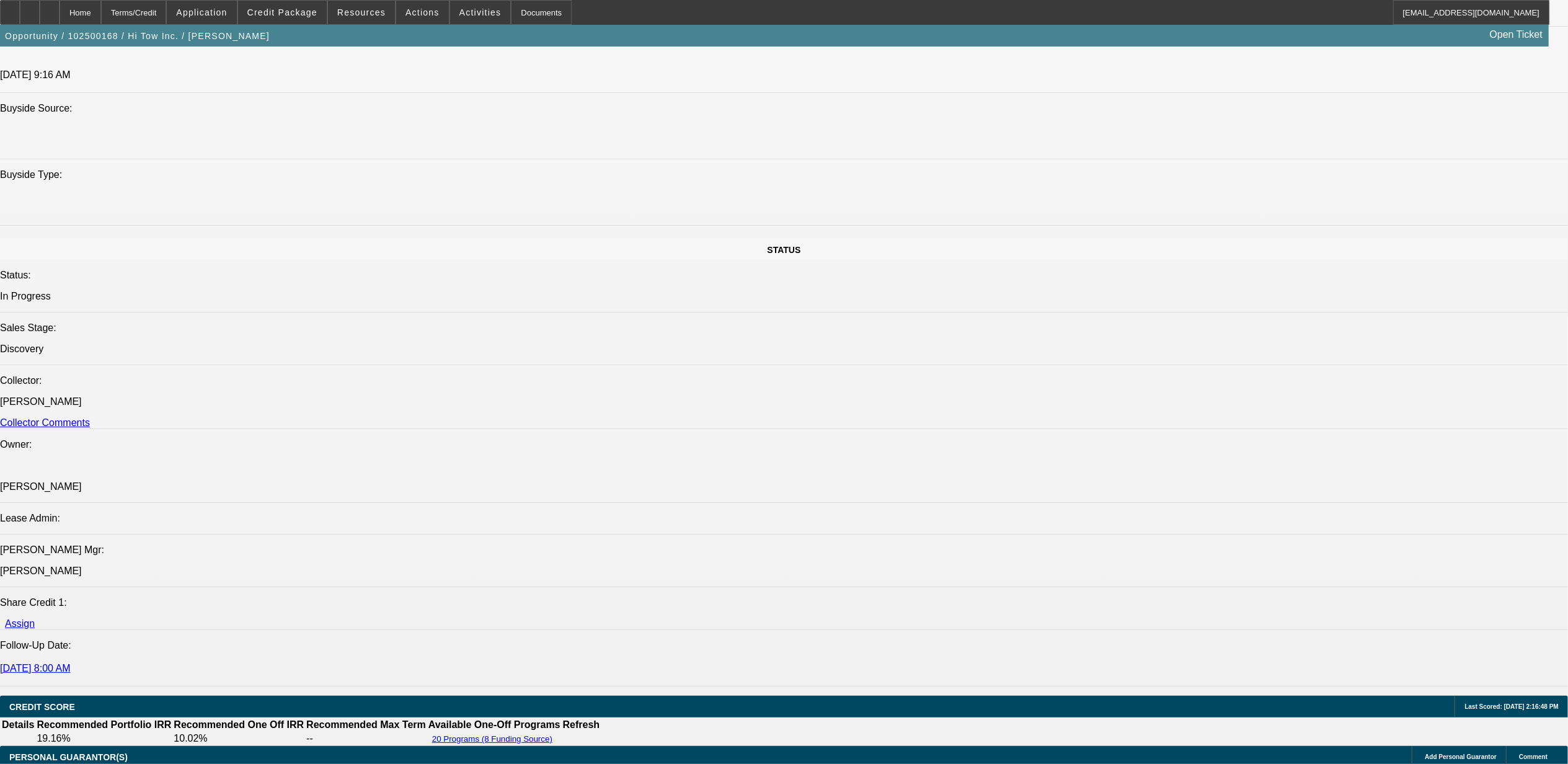
drag, startPoint x: 386, startPoint y: 490, endPoint x: 75, endPoint y: 467, distance: 311.8
drag, startPoint x: 75, startPoint y: 467, endPoint x: 87, endPoint y: 470, distance: 12.4
copy div "Hi Tow Inc is a four-time BFC customer, dating back to 2018, with two trucks pa…"
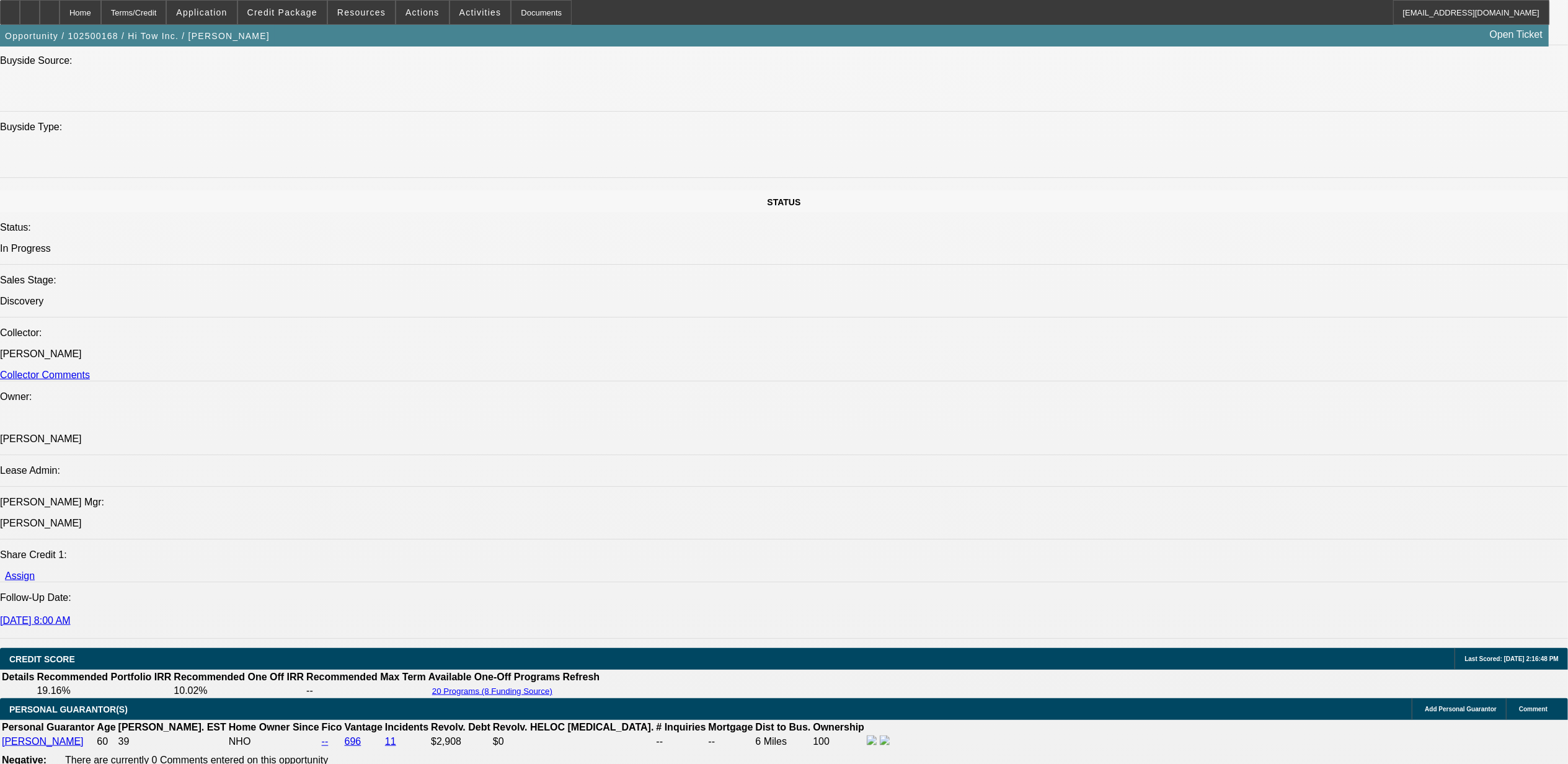
scroll to position [1046, 0]
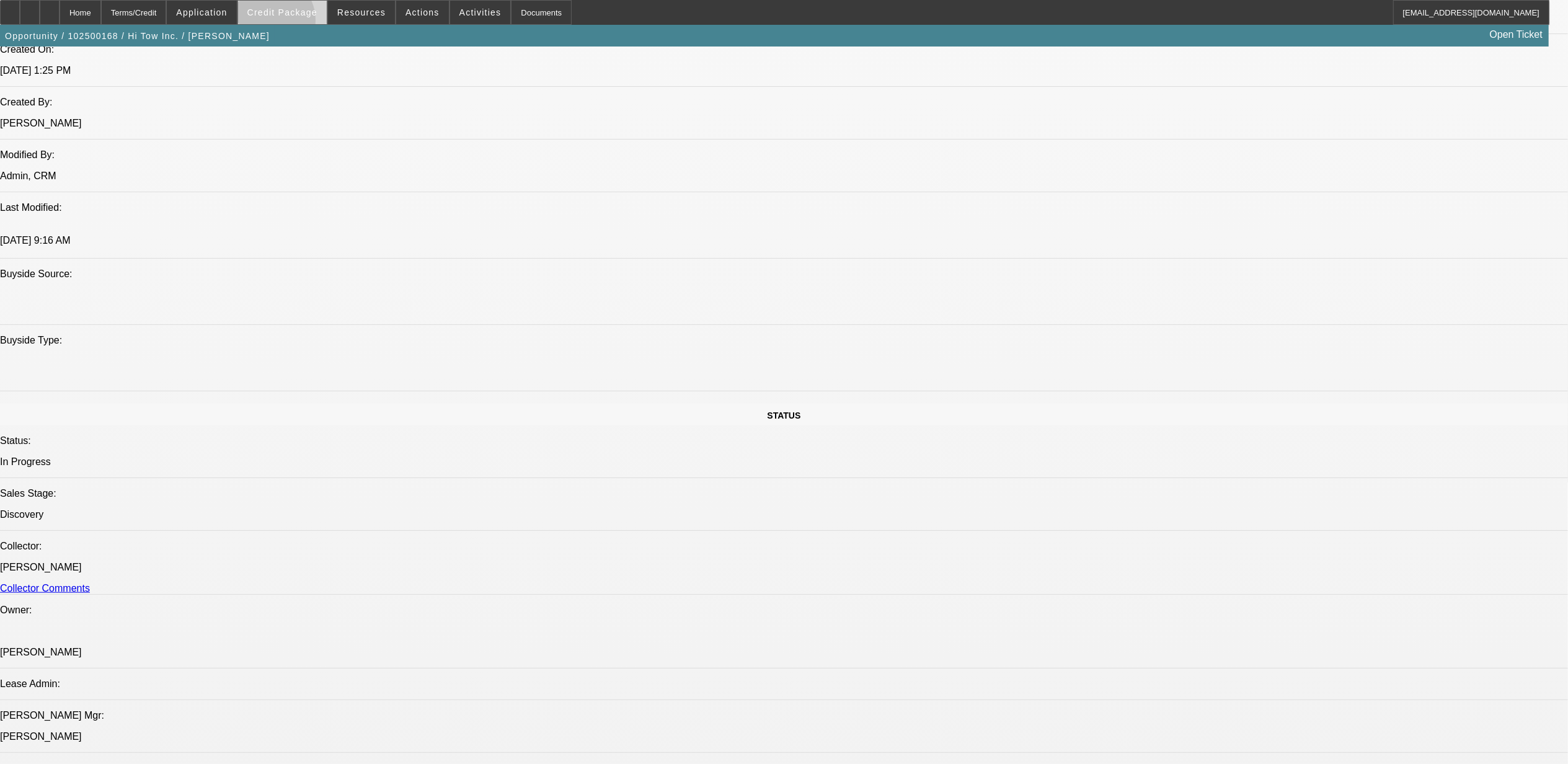
click at [291, 23] on span at bounding box center [282, 12] width 88 height 29
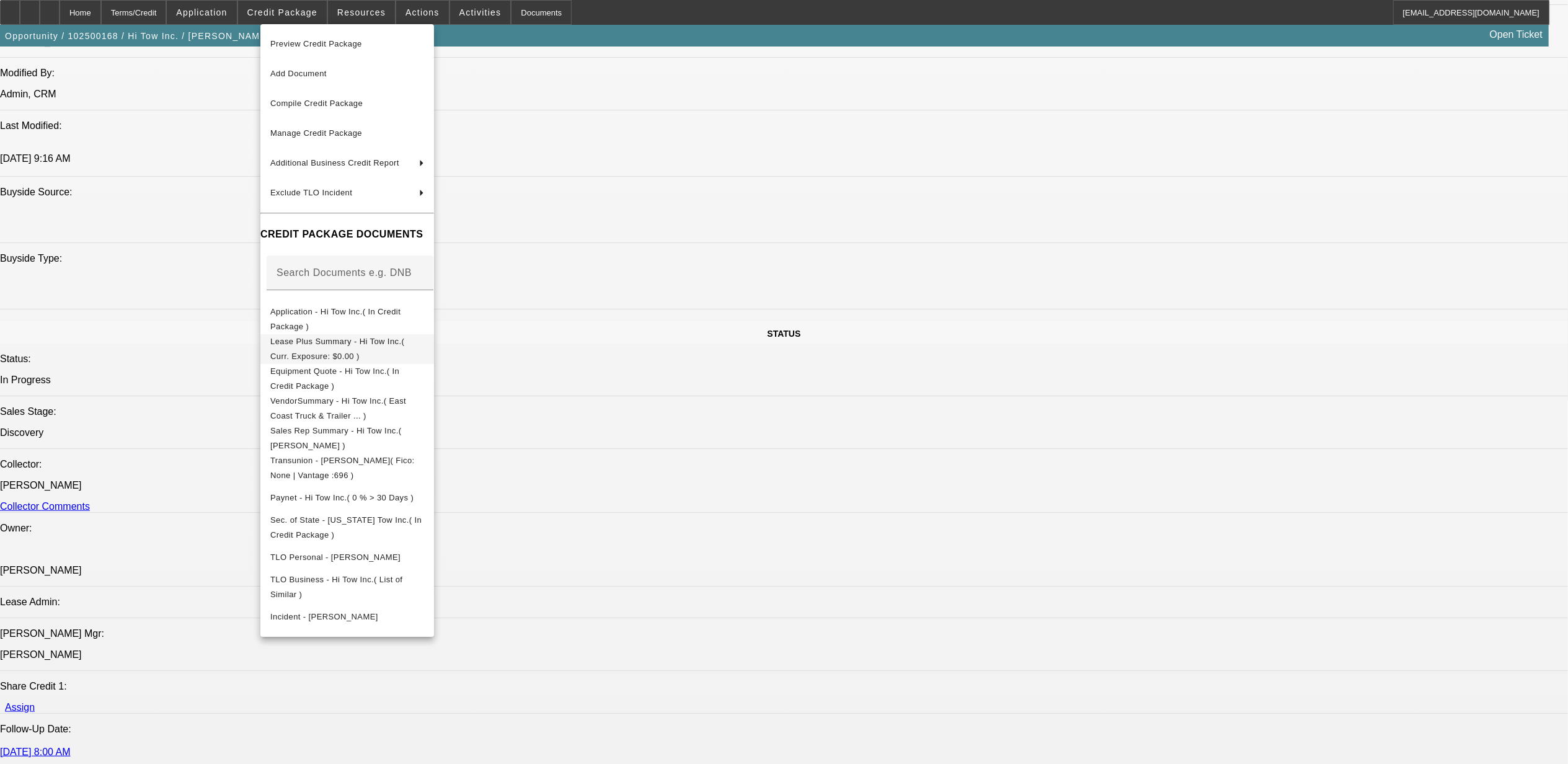
scroll to position [1129, 0]
click at [400, 459] on span "Transunion - Martinez, Jose( Fico: None | Vantage :696 )" at bounding box center [342, 467] width 145 height 24
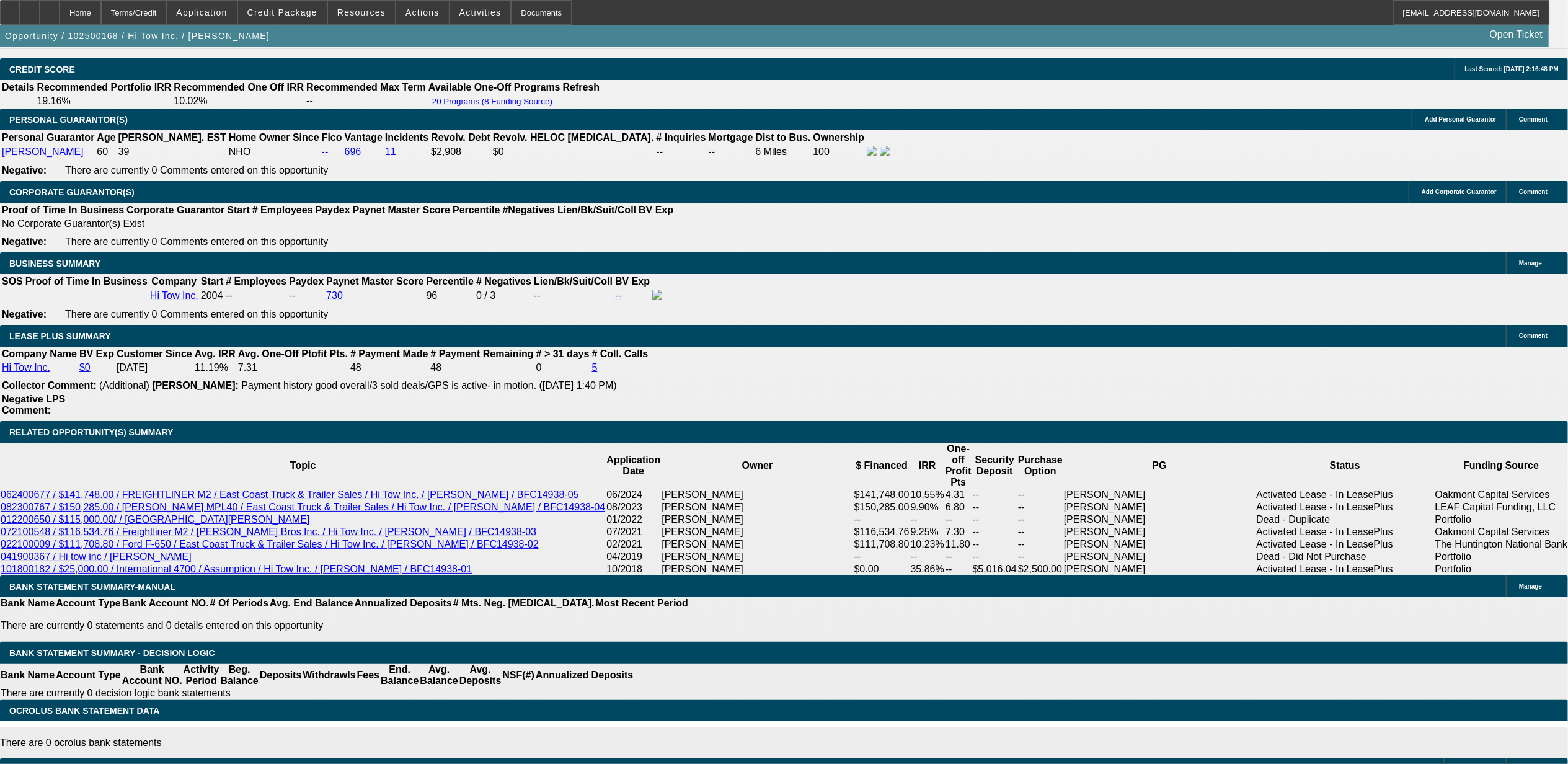
scroll to position [1873, 0]
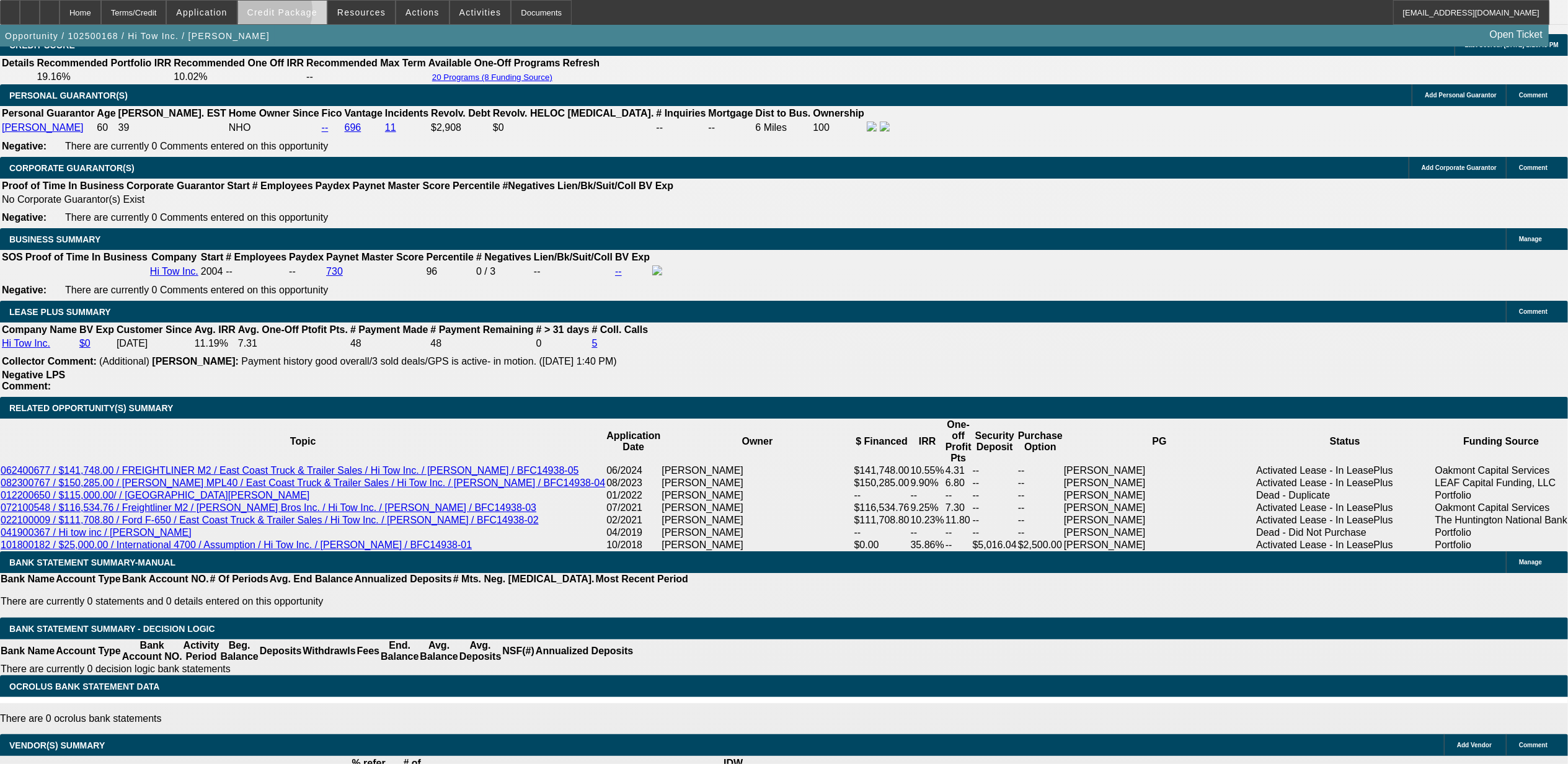
click at [286, 13] on span "Credit Package" at bounding box center [282, 12] width 70 height 10
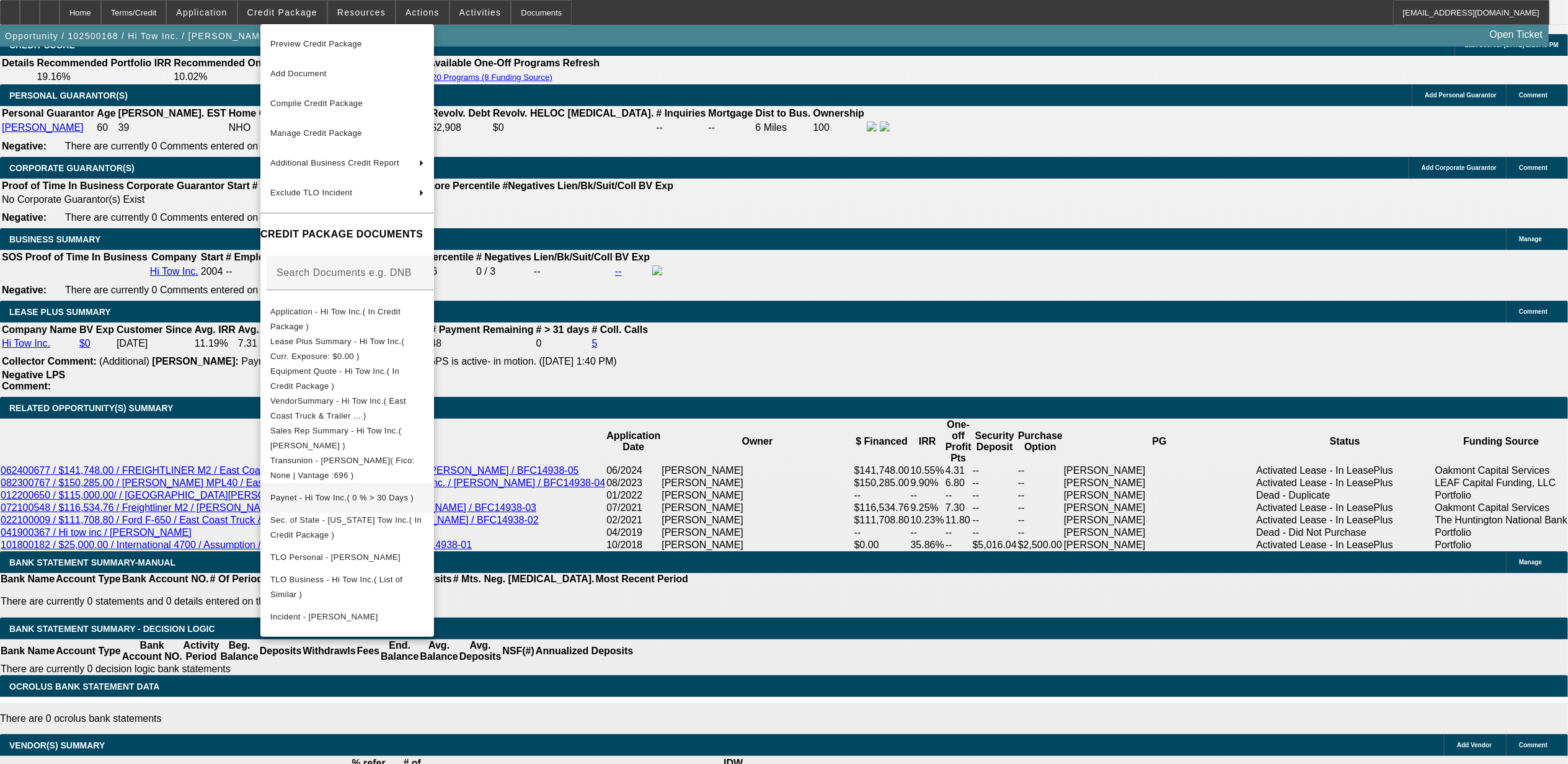
click at [333, 502] on button "Paynet - Hi Tow Inc.( 0 % > 30 Days )" at bounding box center [347, 497] width 173 height 29
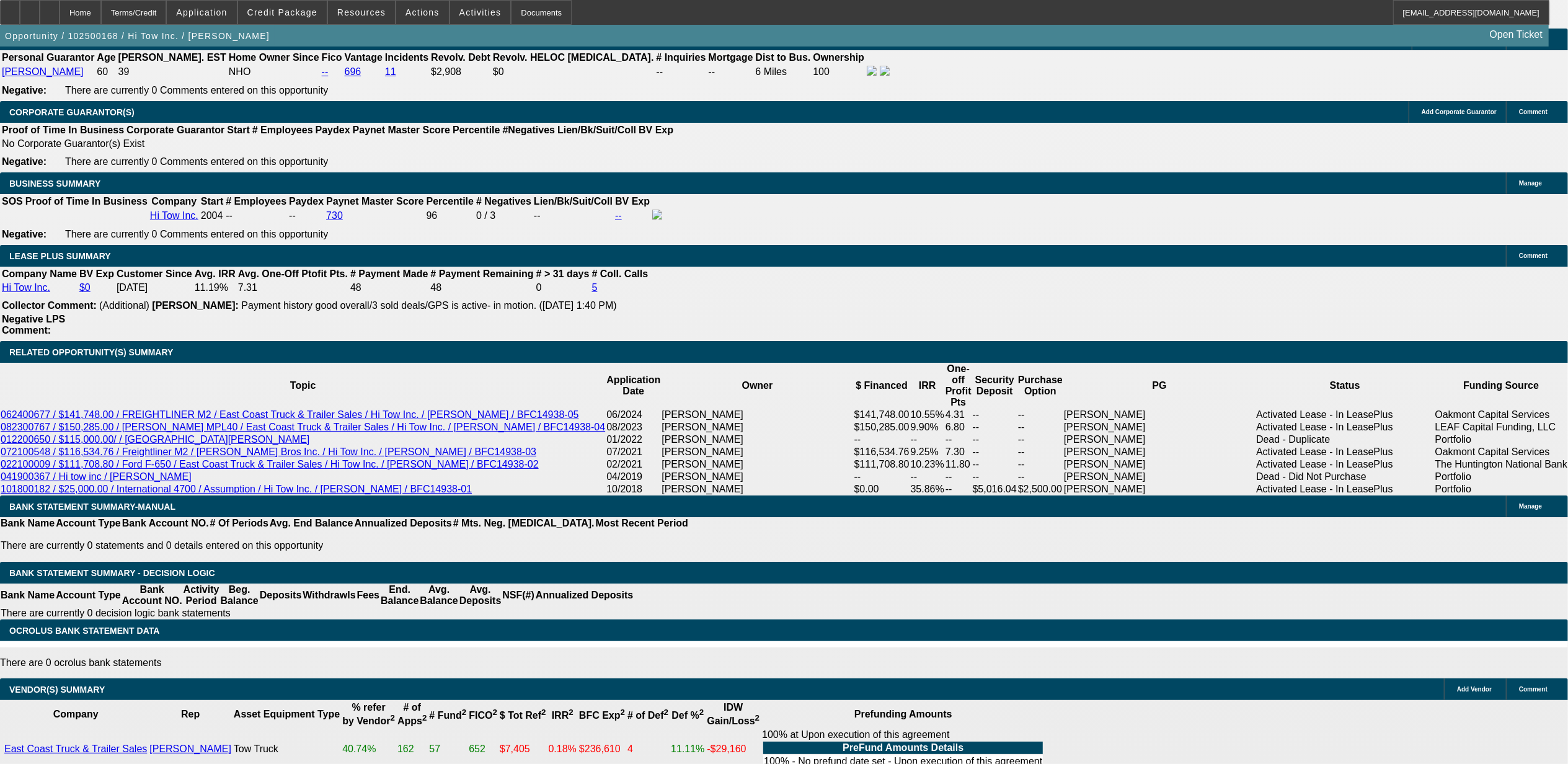
scroll to position [1790, 0]
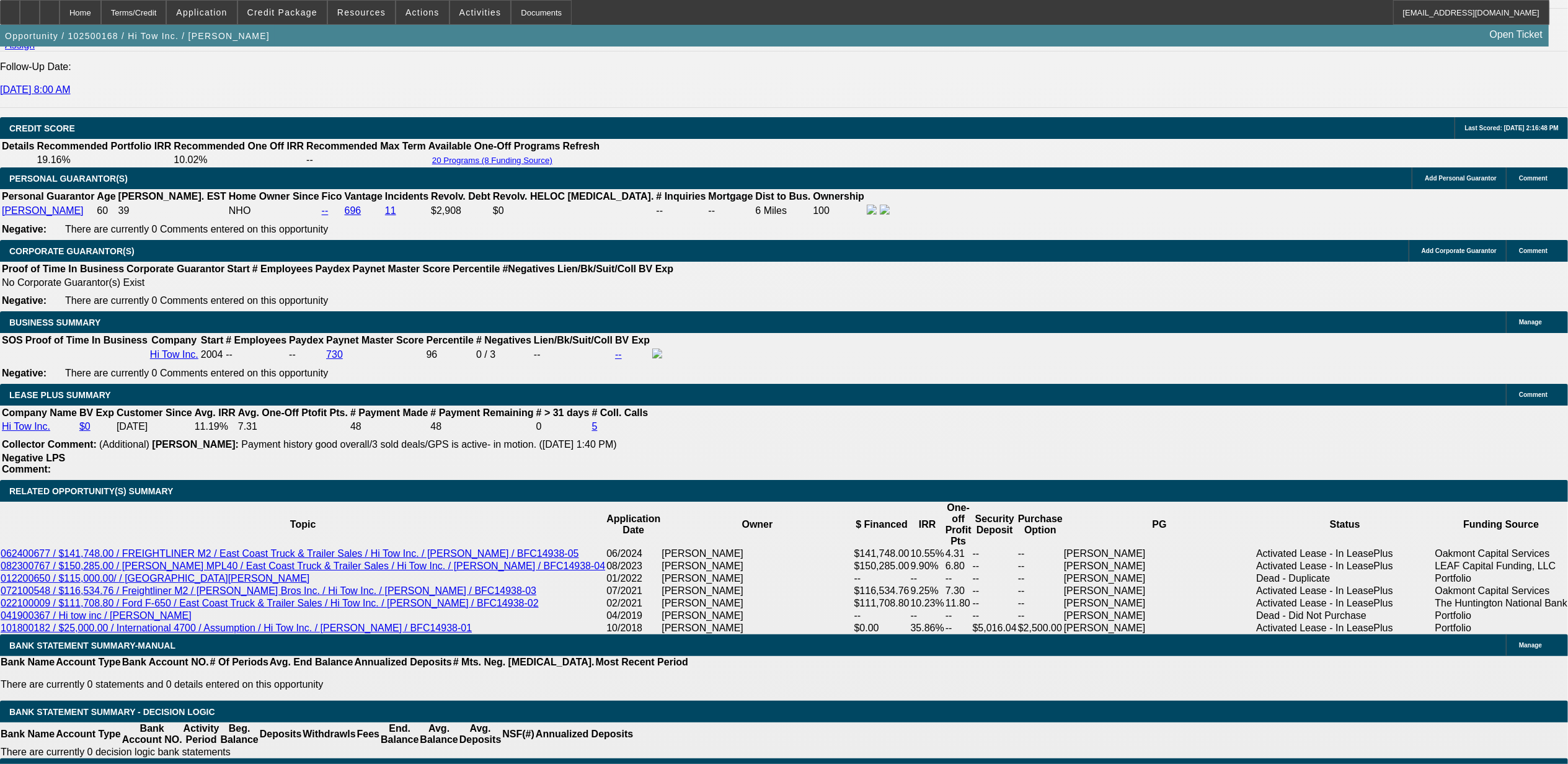
type input "UNKNOWN"
type input "9.9"
type input "$2,982.50"
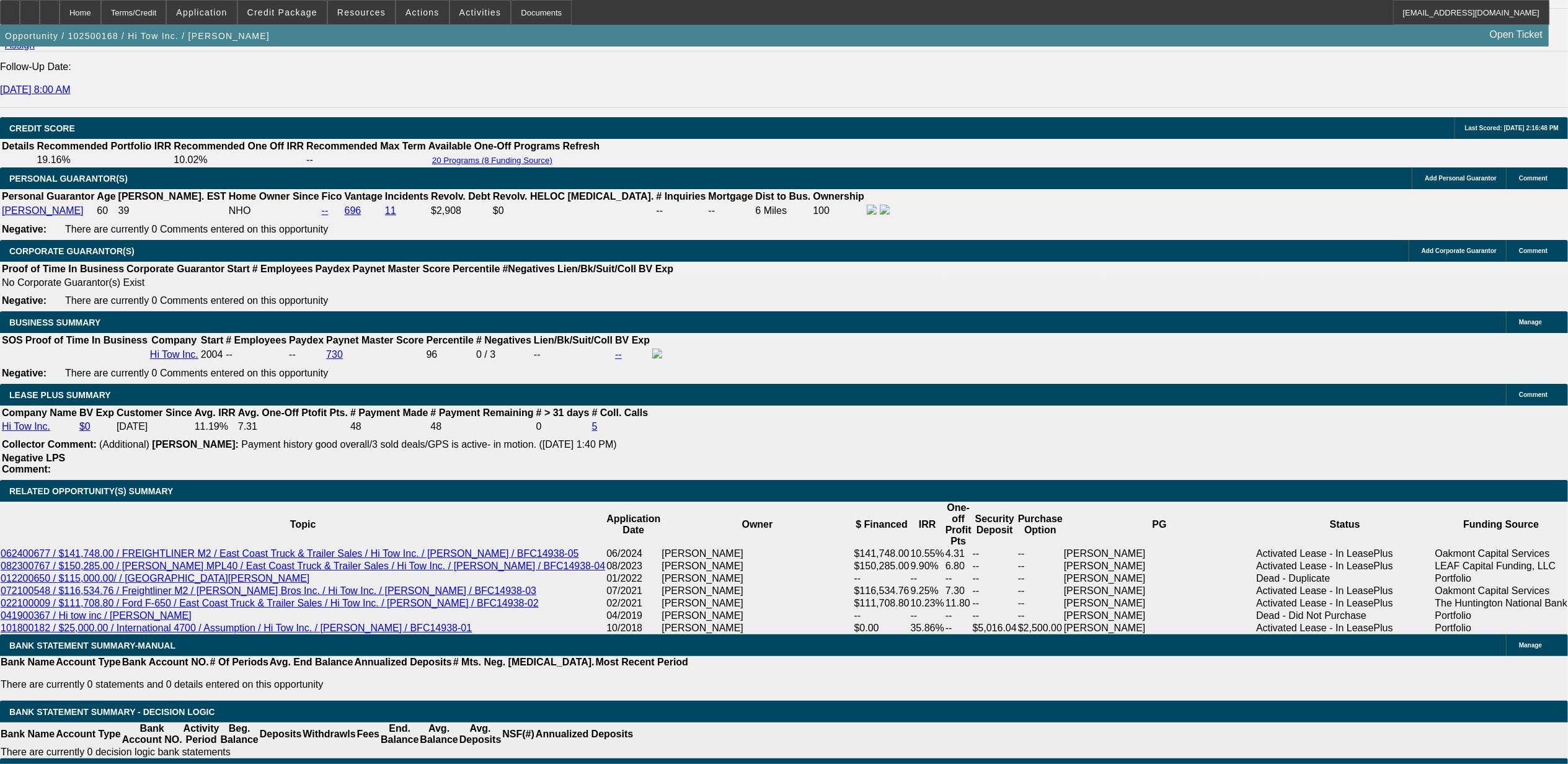
type input "9.9"
type input "$3,056.94"
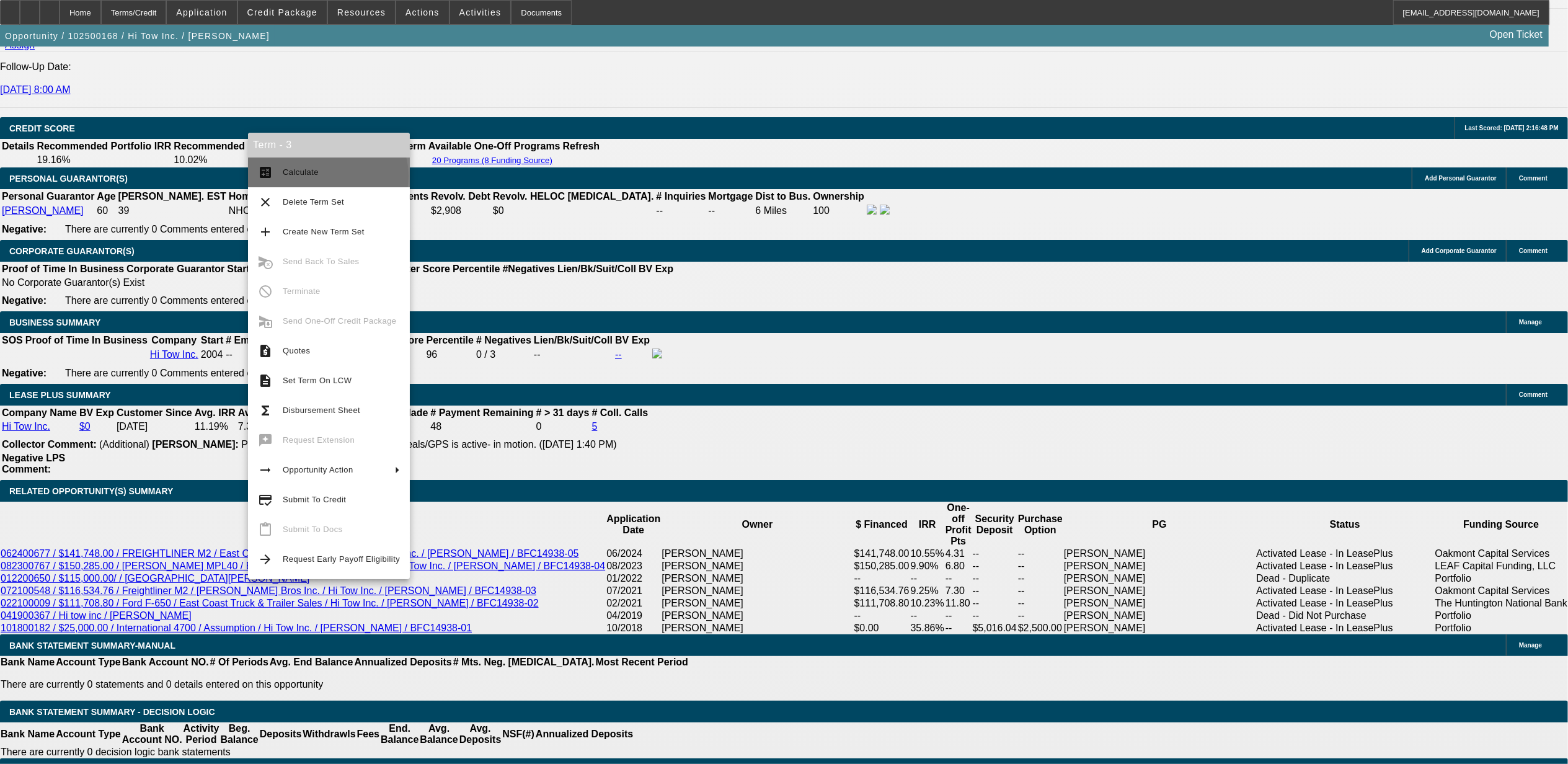
click at [327, 175] on span "Calculate" at bounding box center [341, 173] width 117 height 15
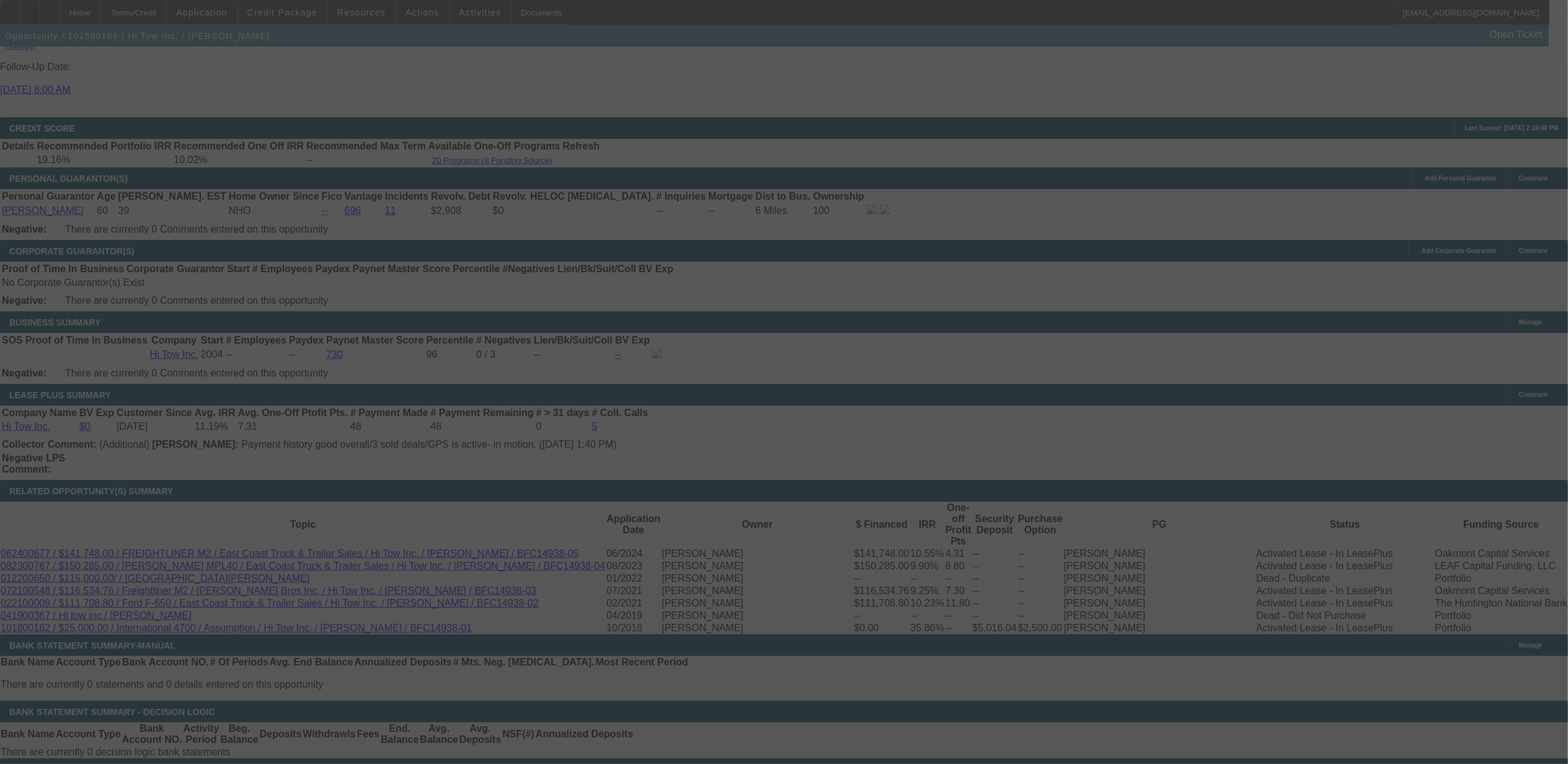
select select "0"
select select "2"
select select "0"
select select "6"
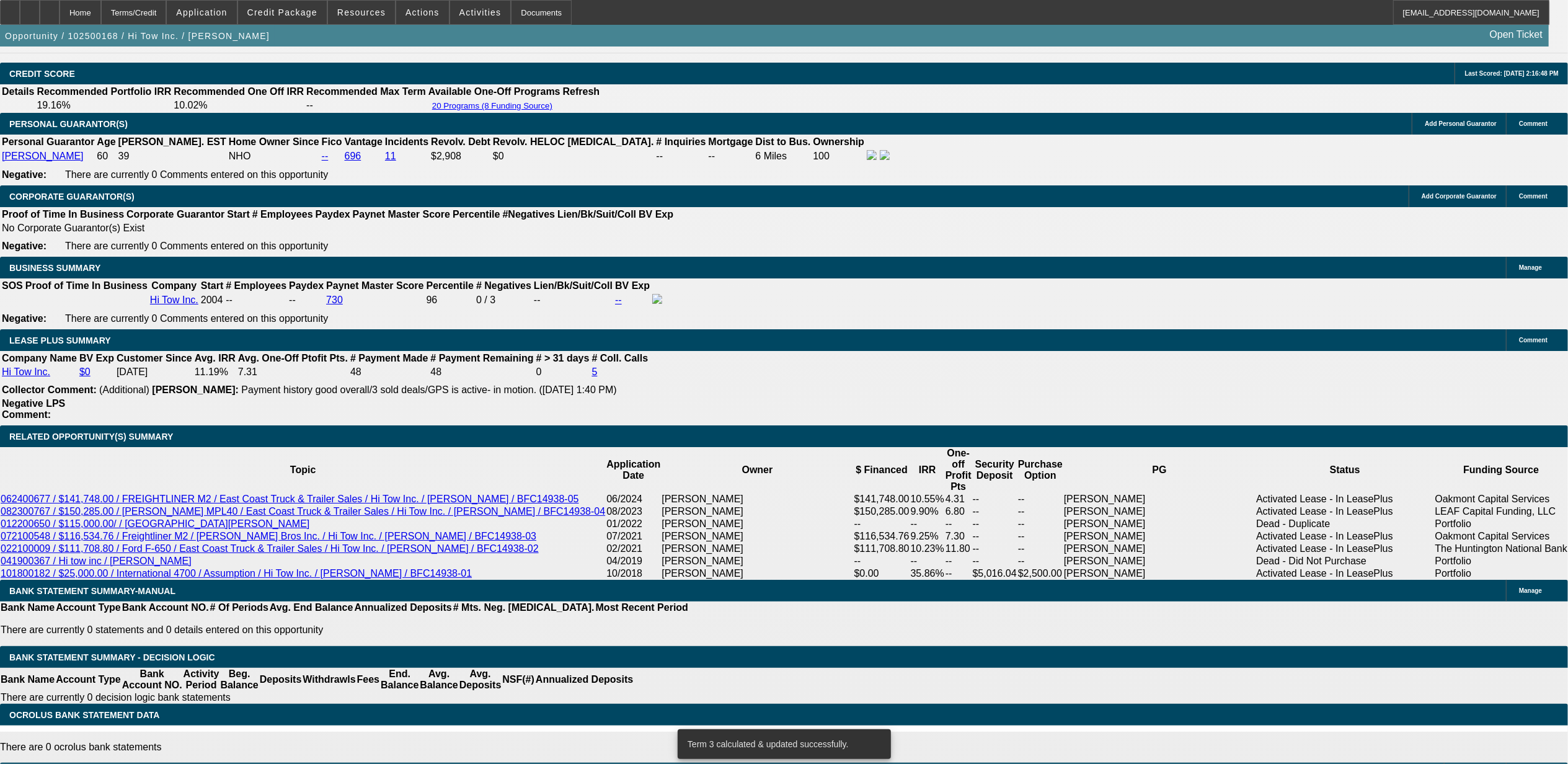
scroll to position [1873, 0]
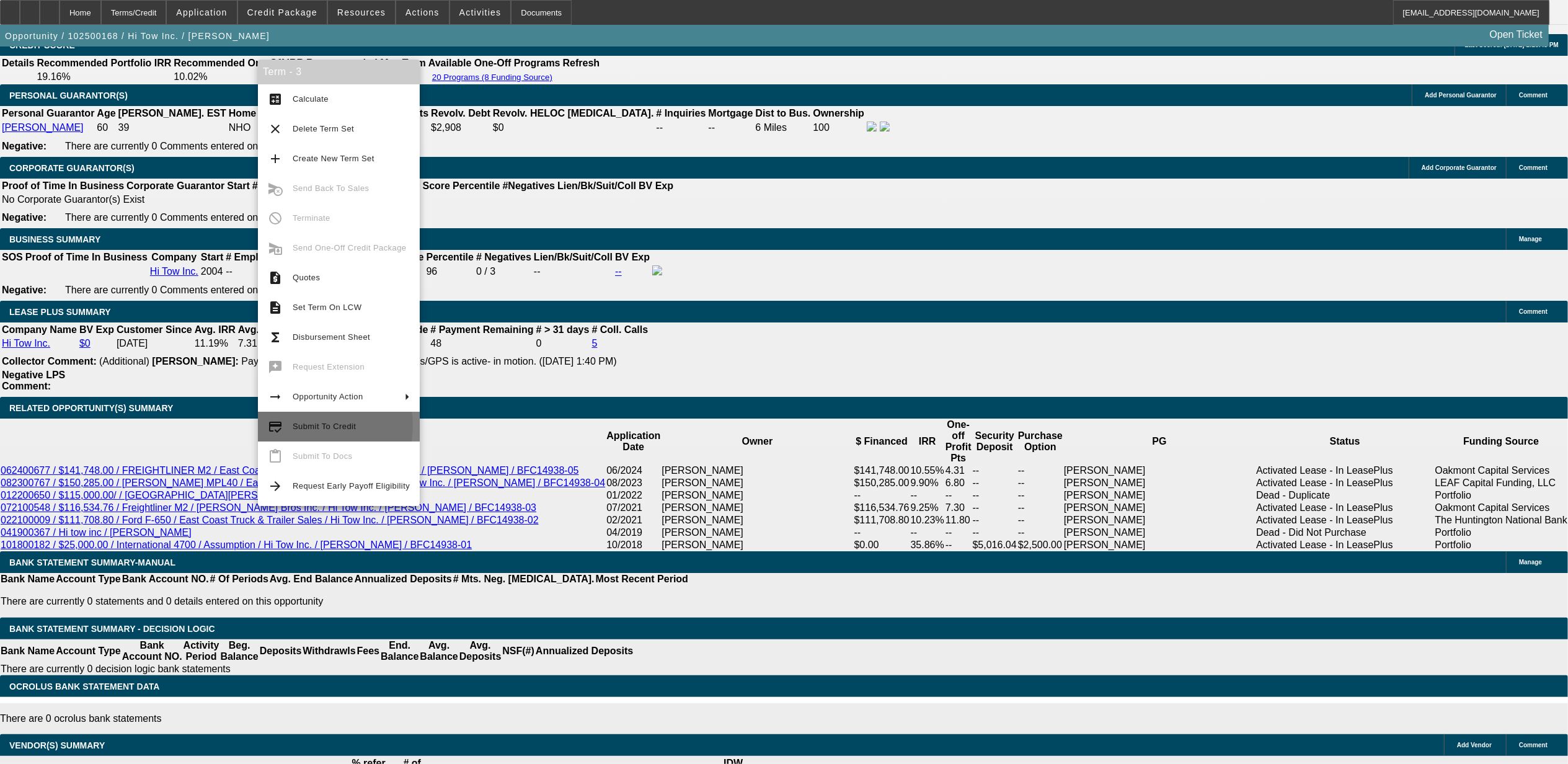
click at [316, 425] on span "Submit To Credit" at bounding box center [324, 427] width 63 height 10
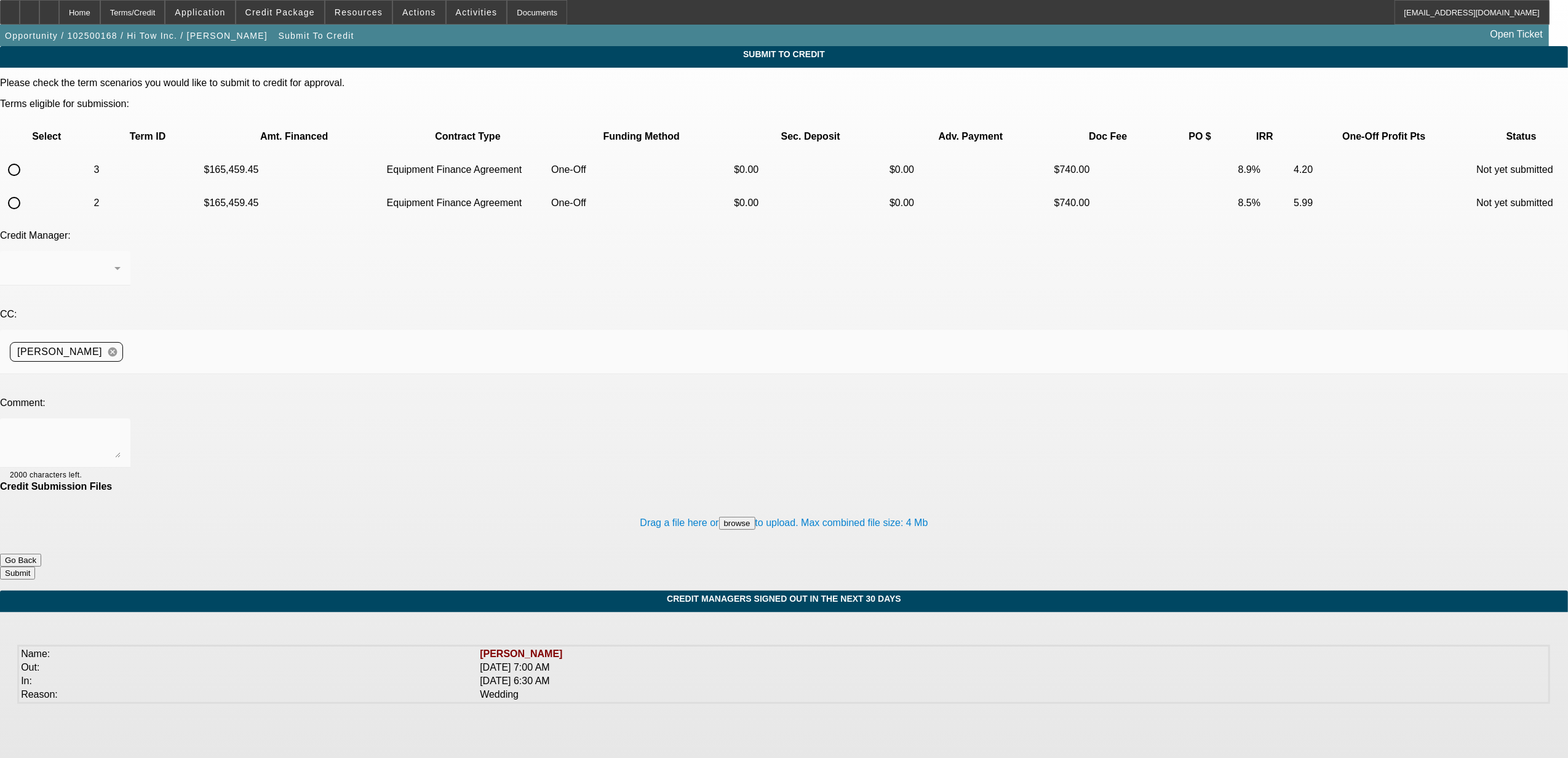
click at [27, 158] on input "radio" at bounding box center [14, 170] width 24 height 24
radio input "true"
click at [324, 325] on div at bounding box center [784, 379] width 1568 height 758
click at [120, 428] on textarea at bounding box center [65, 442] width 111 height 29
type textarea "please send to Uni. Nick"
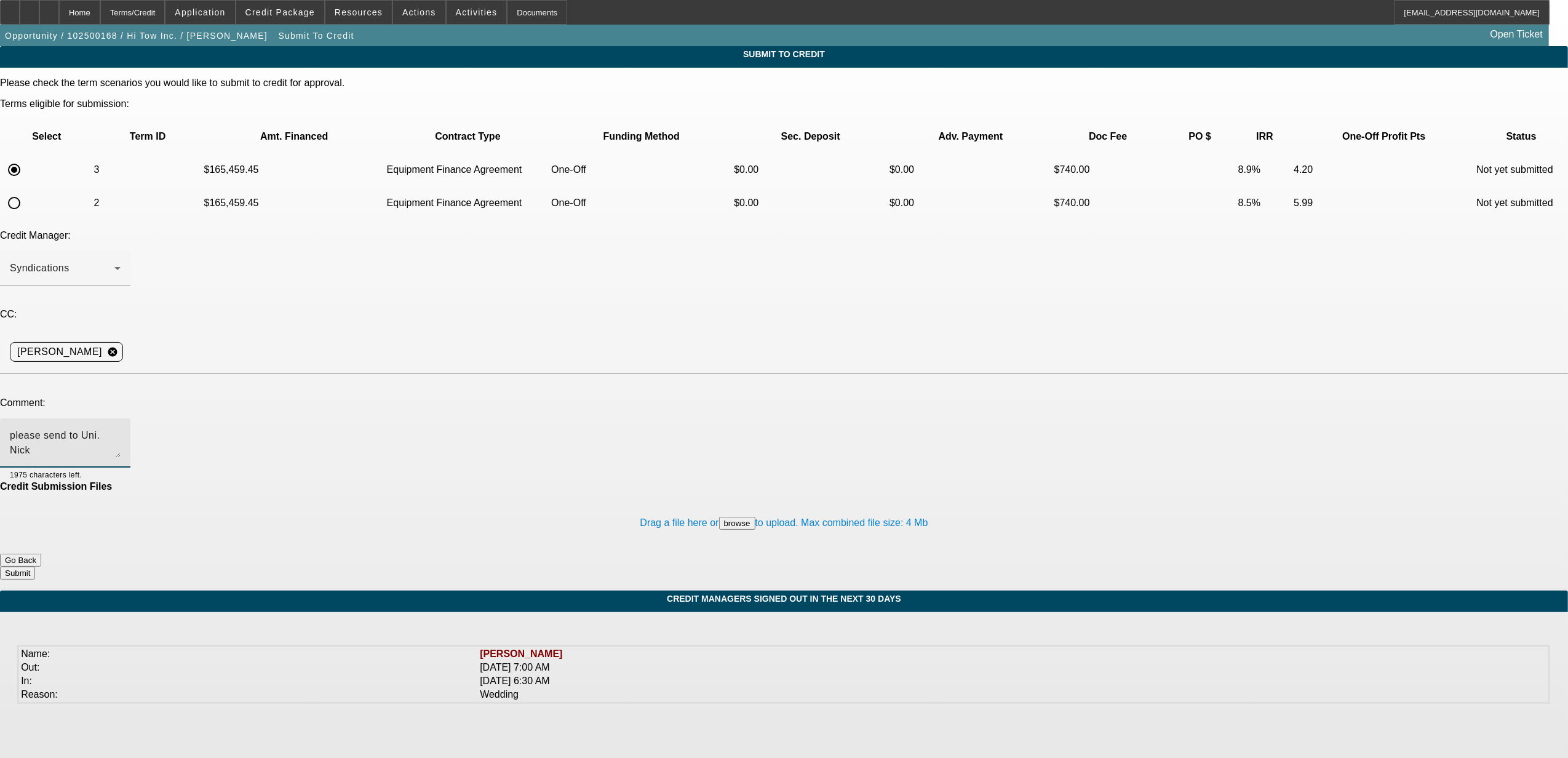
click at [35, 567] on button "Submit" at bounding box center [18, 573] width 35 height 13
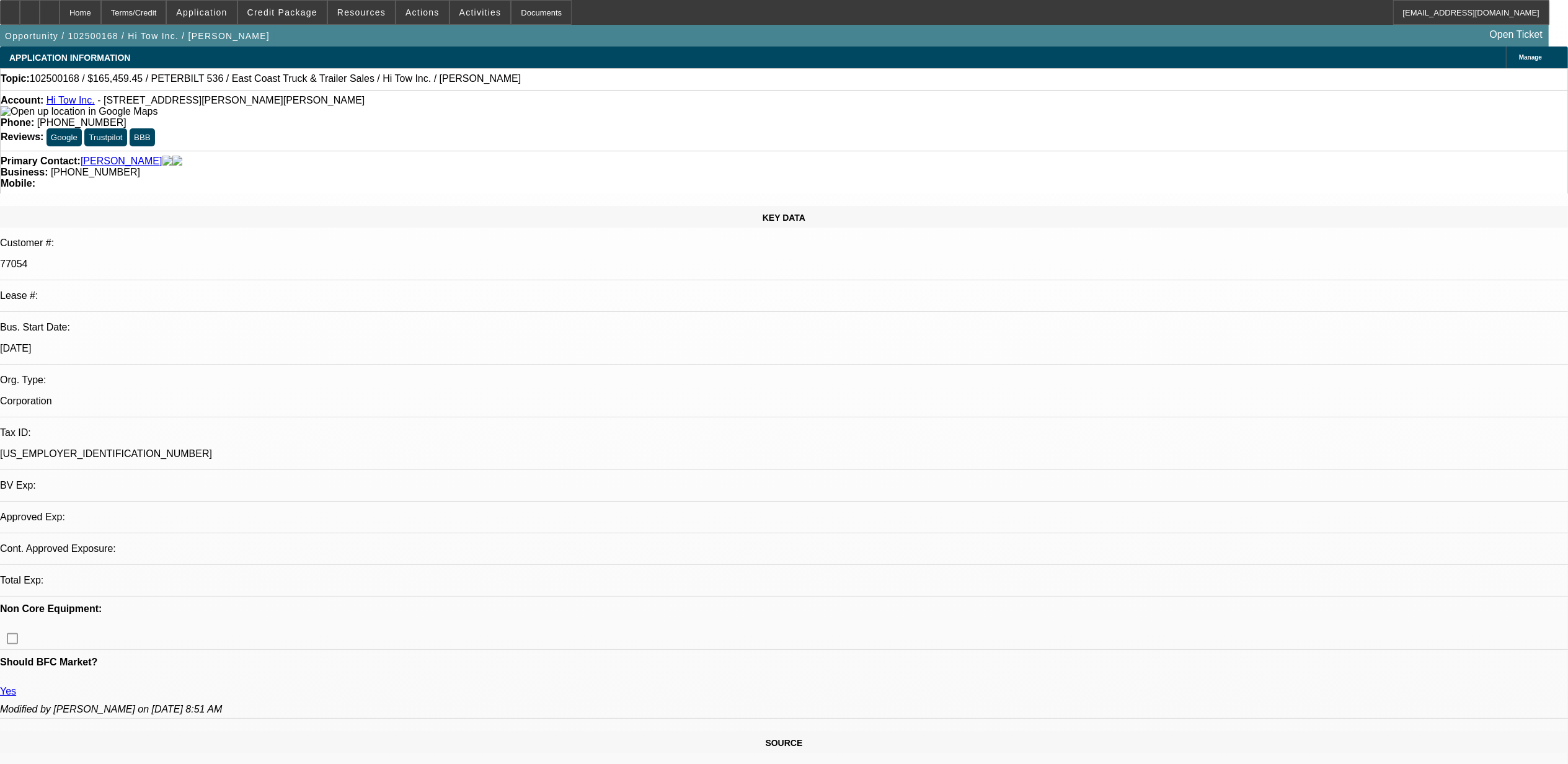
select select "0"
select select "2"
select select "0"
select select "6"
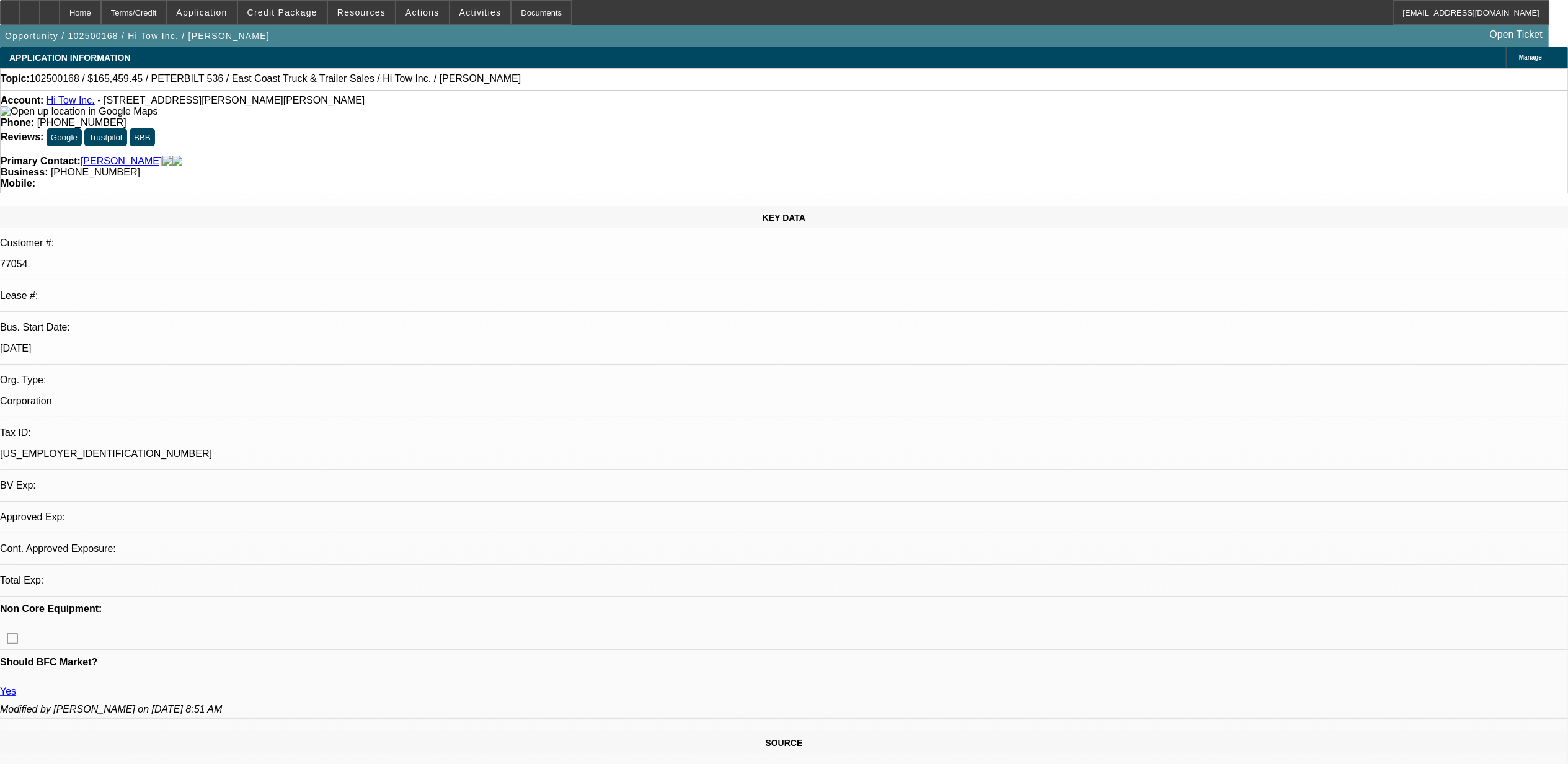
select select "0"
select select "2"
select select "0"
select select "6"
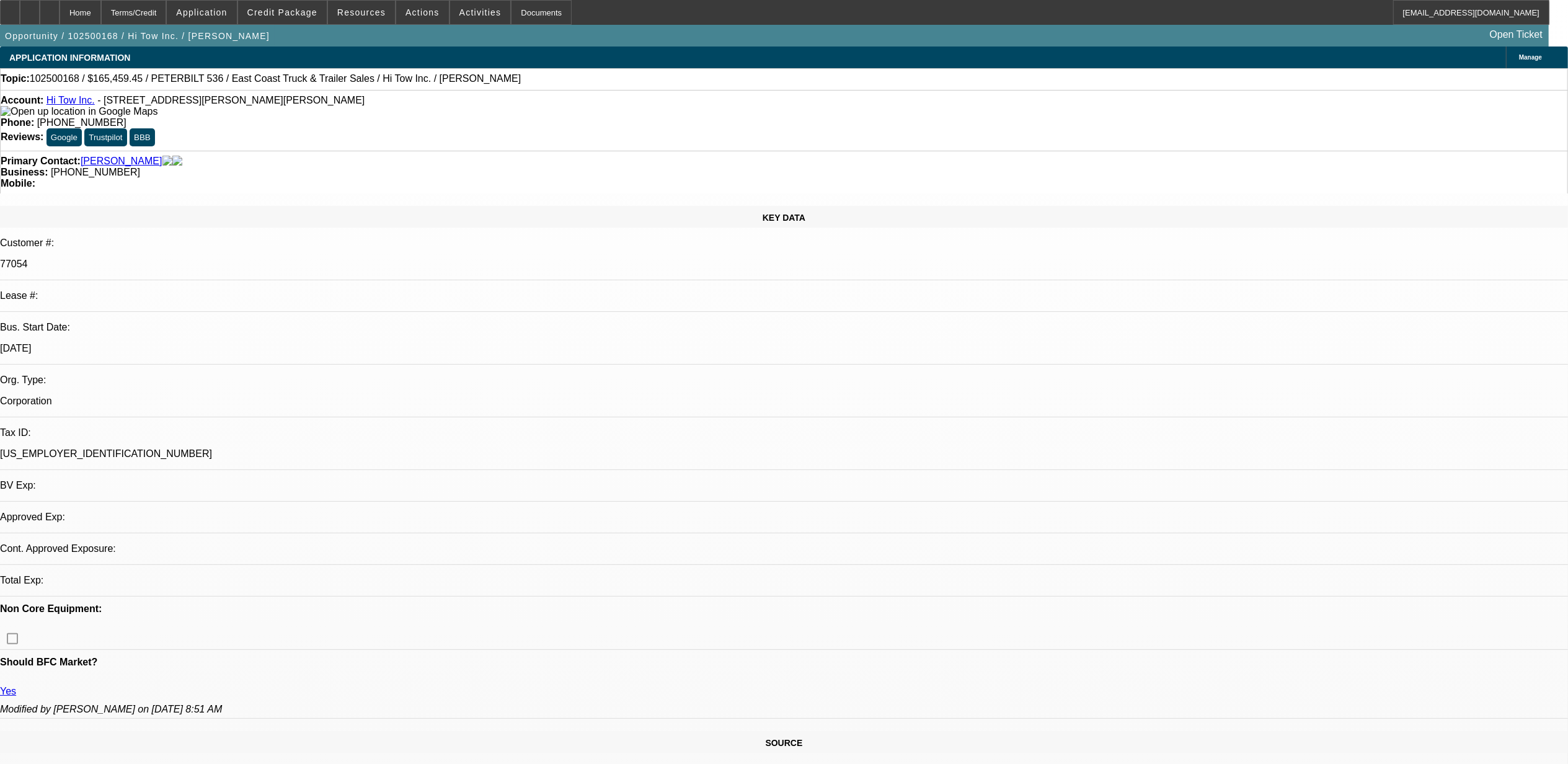
select select "0"
select select "2"
select select "0"
select select "6"
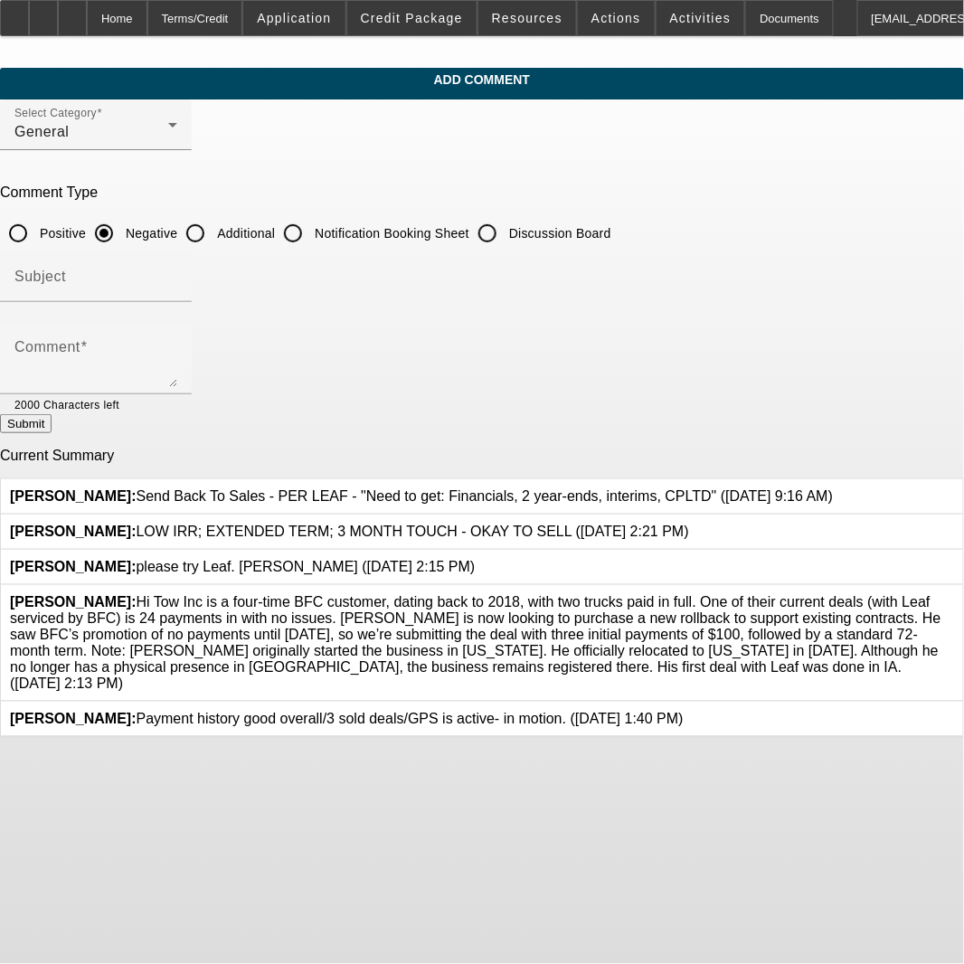
click at [954, 594] on div at bounding box center [954, 643] width 0 height 98
click at [954, 594] on icon at bounding box center [954, 594] width 0 height 0
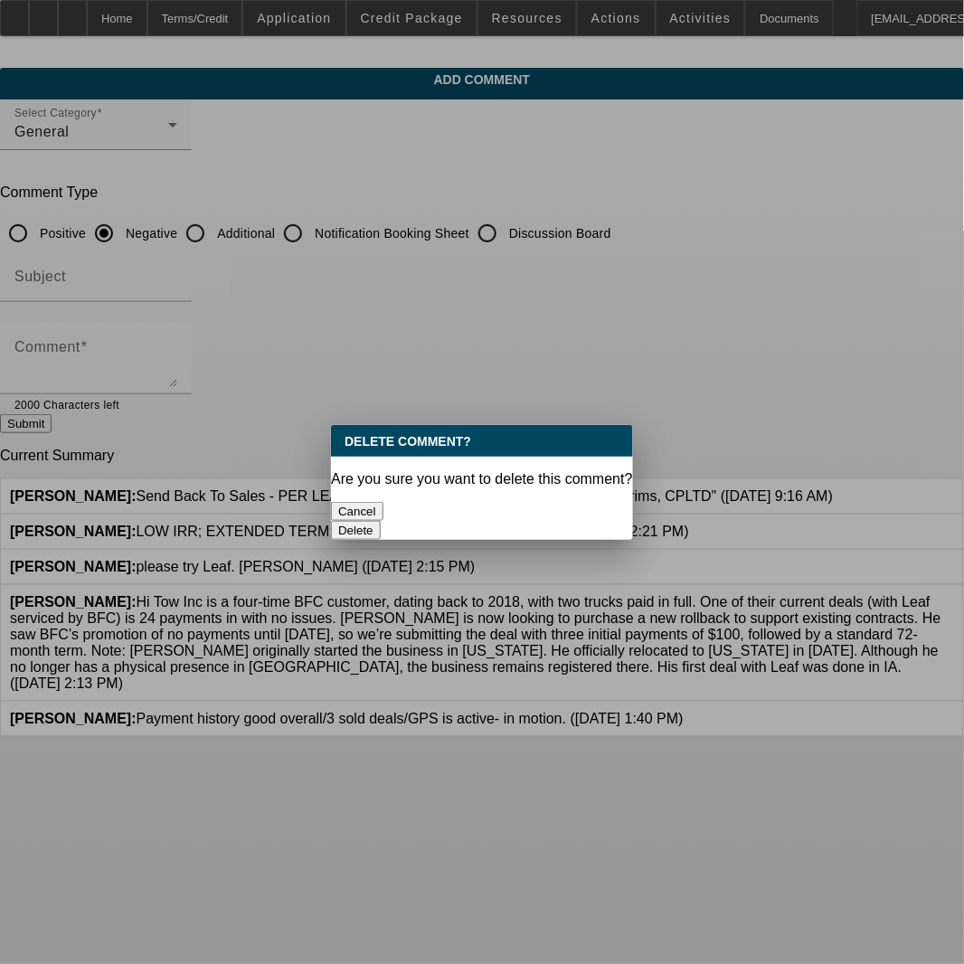
click at [381, 521] on button "Delete" at bounding box center [356, 530] width 50 height 19
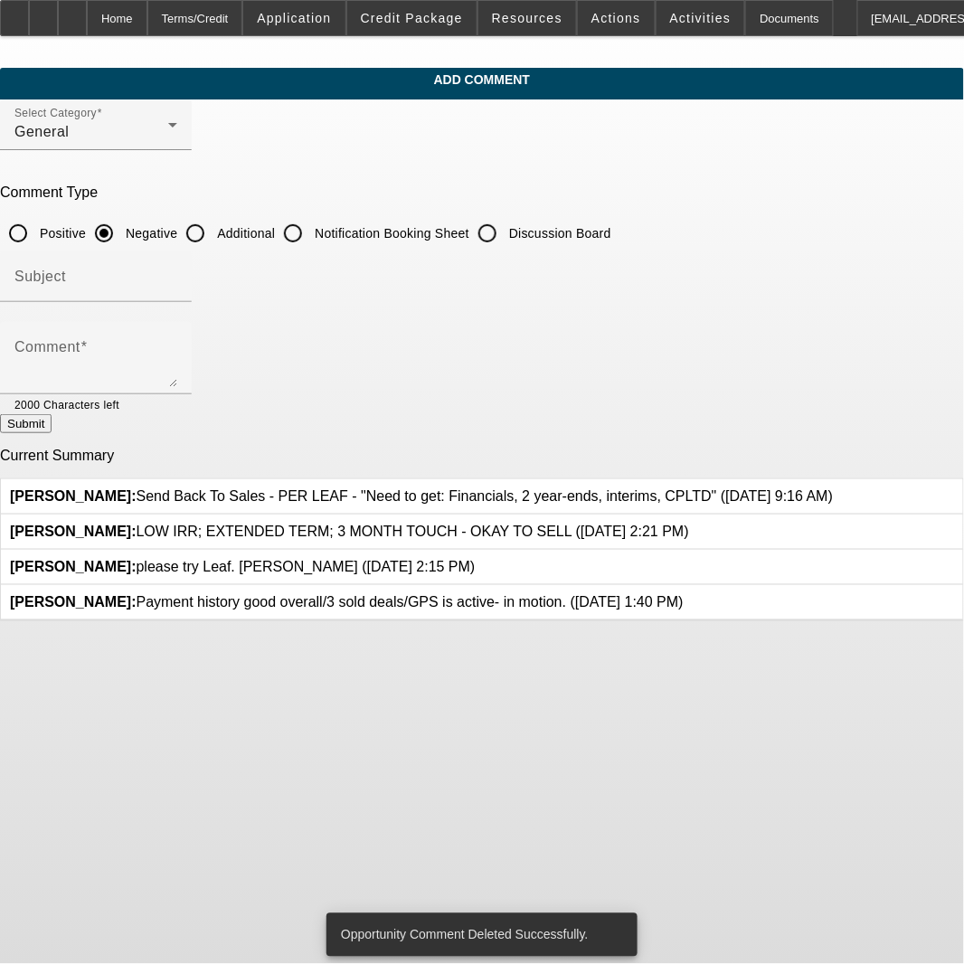
click at [476, 559] on div at bounding box center [476, 567] width 0 height 16
click at [476, 559] on icon at bounding box center [476, 559] width 0 height 0
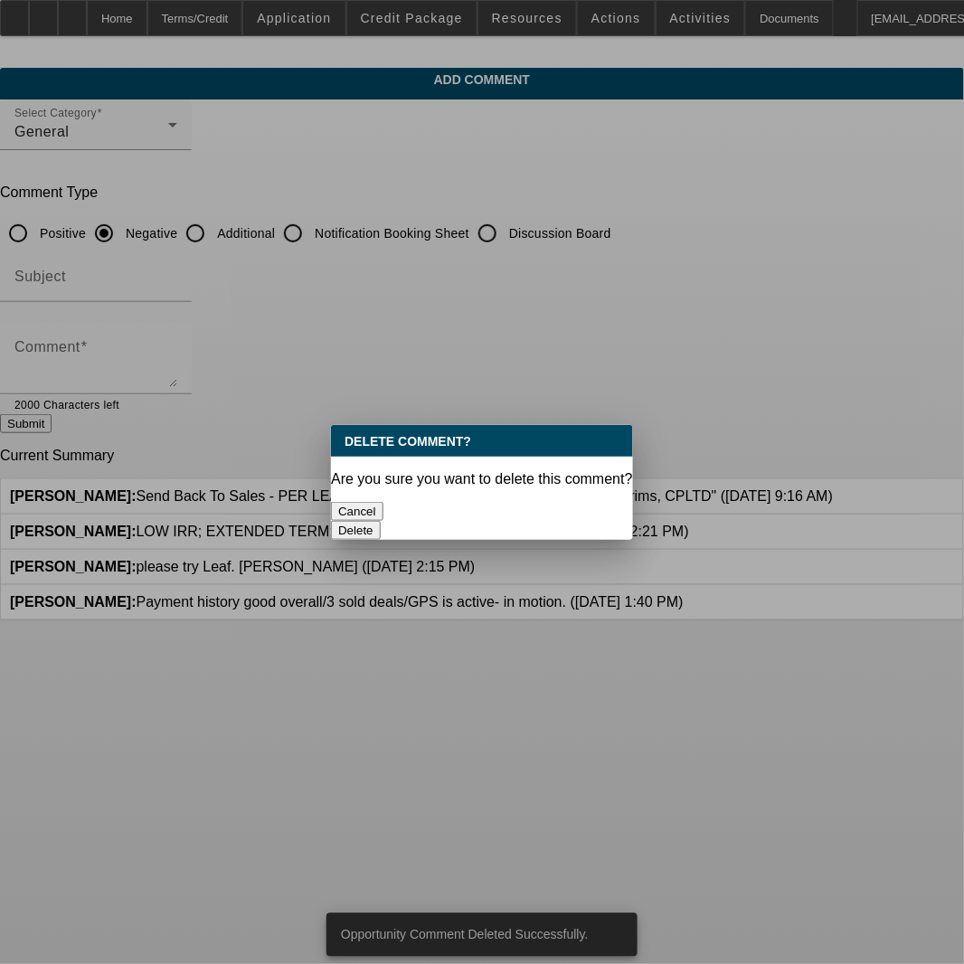
click at [381, 521] on button "Delete" at bounding box center [356, 530] width 50 height 19
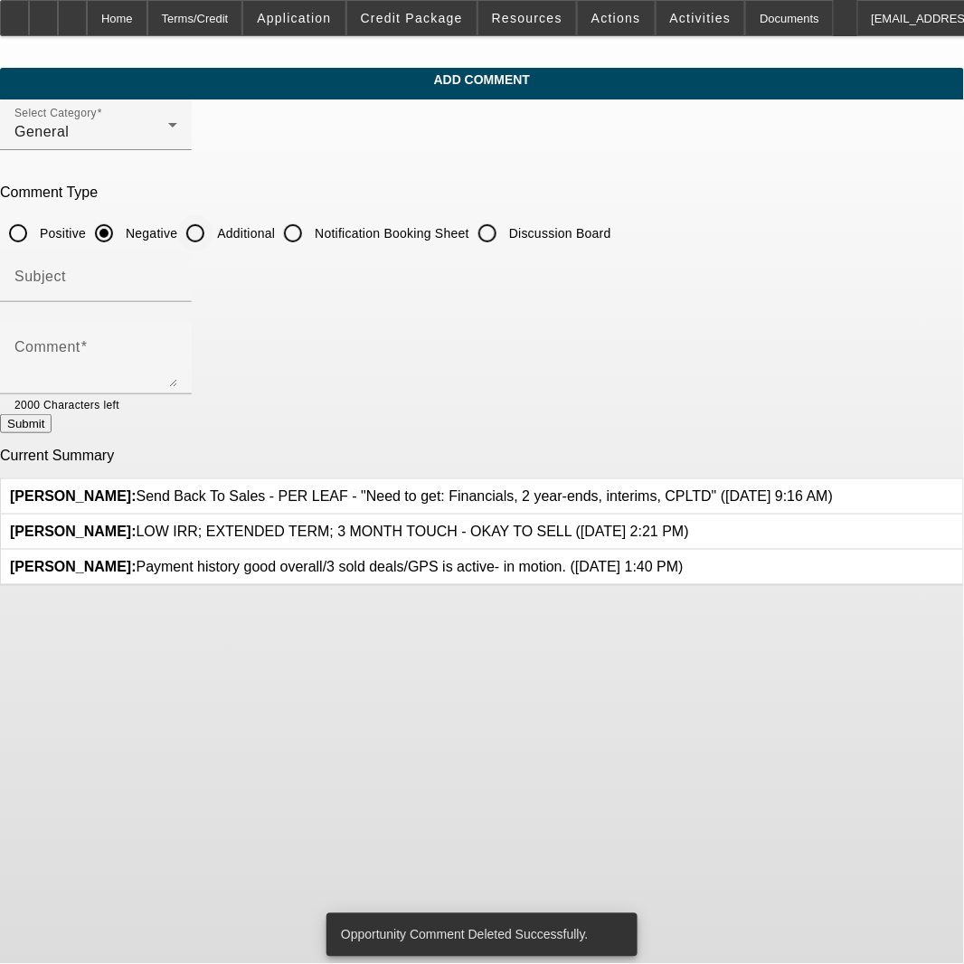
click at [213, 229] on input "Additional" at bounding box center [195, 233] width 36 height 36
radio input "true"
click at [177, 362] on textarea "Comment" at bounding box center [95, 365] width 163 height 43
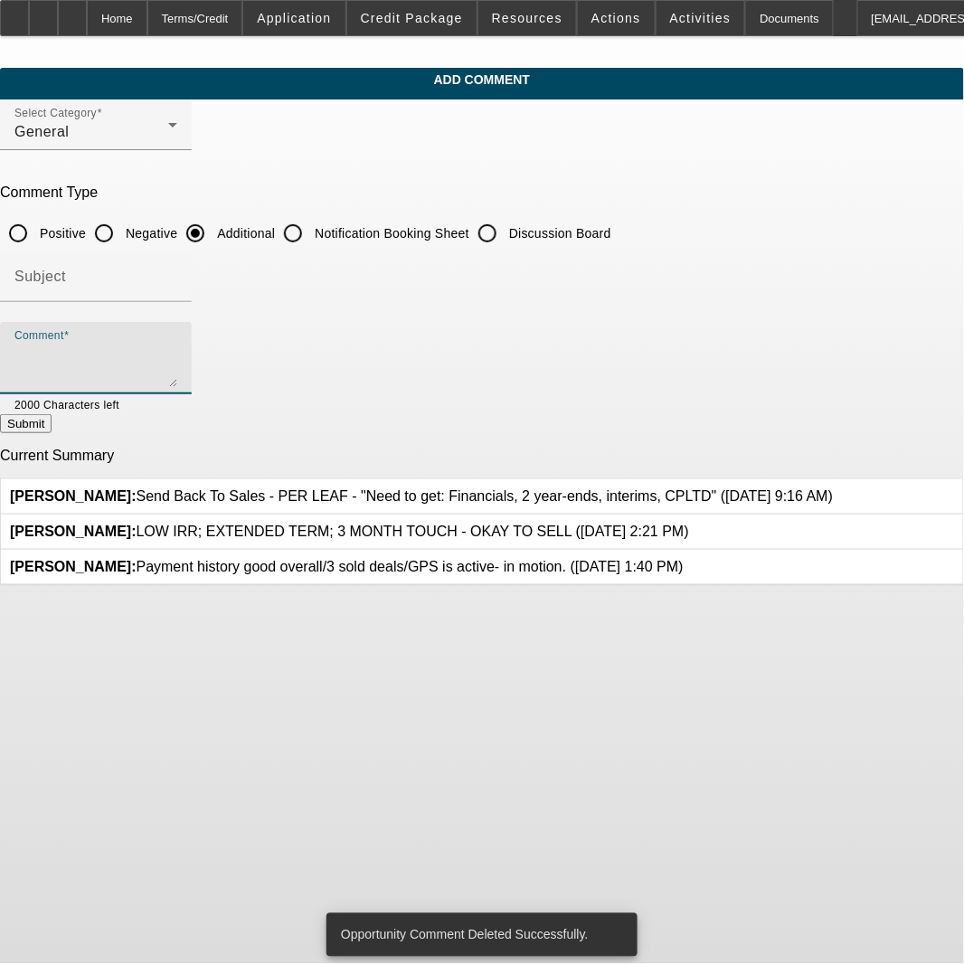
paste textarea "Hi Tow Inc is a four-time BFC customer, dating back to 2018, with two trucks pa…"
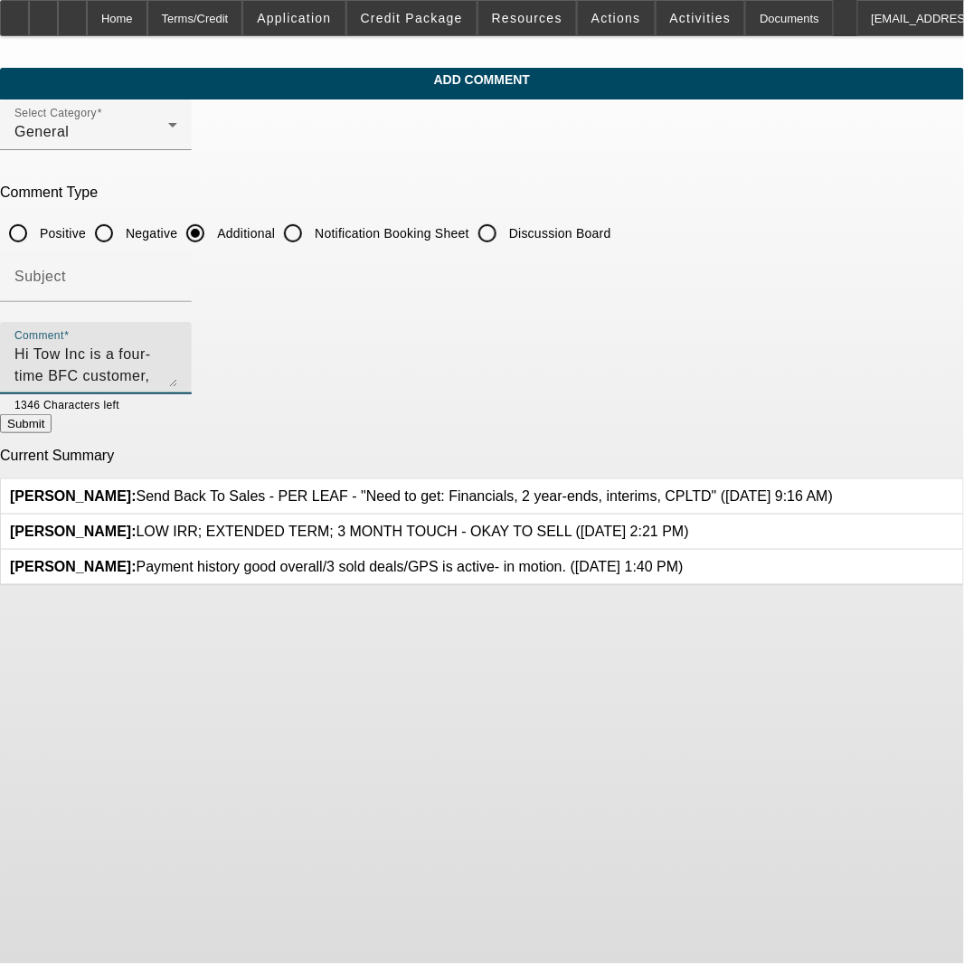
drag, startPoint x: 214, startPoint y: 374, endPoint x: 534, endPoint y: 330, distance: 322.3
click at [177, 330] on div "Comment Hi Tow Inc is a four-time BFC customer, dating back to 2018, with two t…" at bounding box center [95, 358] width 163 height 72
drag, startPoint x: 703, startPoint y: 373, endPoint x: 479, endPoint y: 381, distance: 223.5
click at [177, 381] on textarea "Hi Tow Inc is a four-time BFC customer, dating back to 2018, with two trucks pa…" at bounding box center [95, 365] width 163 height 43
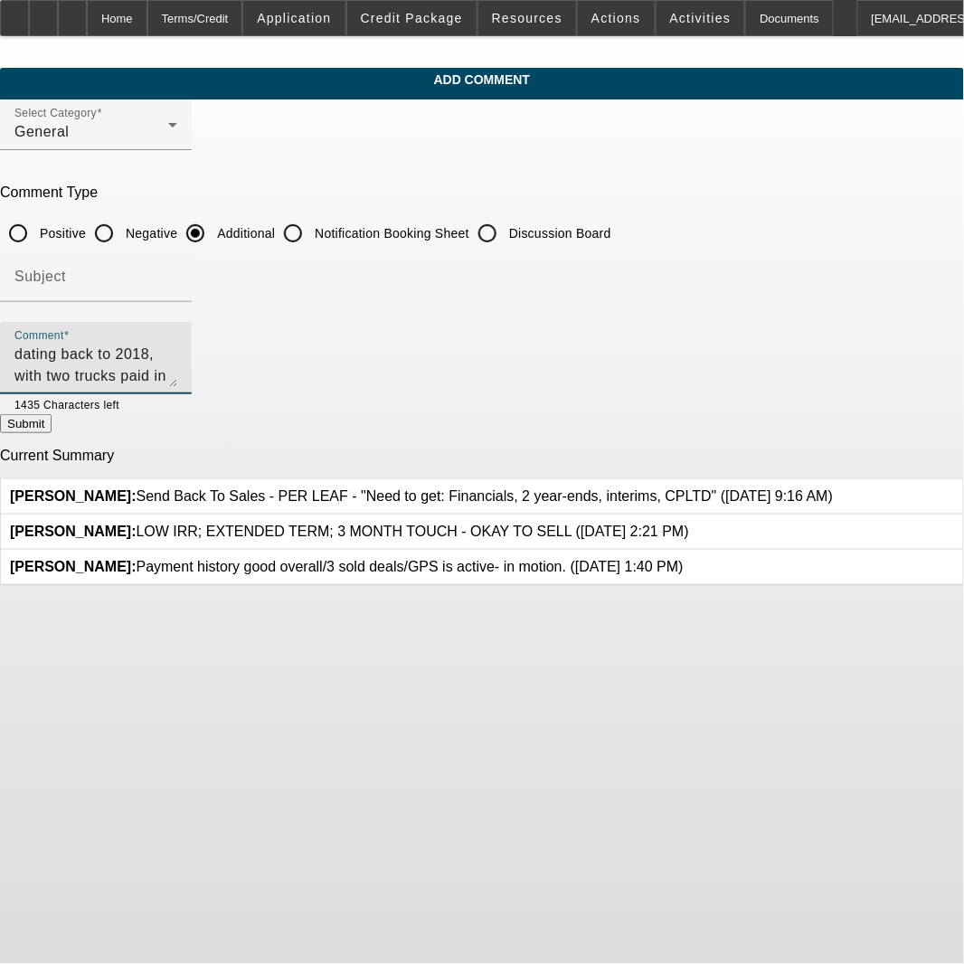
click at [177, 369] on textarea "Hi Tow Inc is a four-time BFC customer, dating back to 2018, with two trucks pa…" at bounding box center [95, 365] width 163 height 43
drag, startPoint x: 723, startPoint y: 374, endPoint x: 572, endPoint y: 388, distance: 151.6
click at [177, 388] on div "Comment Hi Tow Inc is a four-time BFC customer, dating back to 2018, with two t…" at bounding box center [95, 358] width 163 height 72
type textarea "Hi Tow Inc is a four-time BFC customer, dating back to 2018, with two trucks pa…"
click at [52, 423] on button "Submit" at bounding box center [26, 423] width 52 height 19
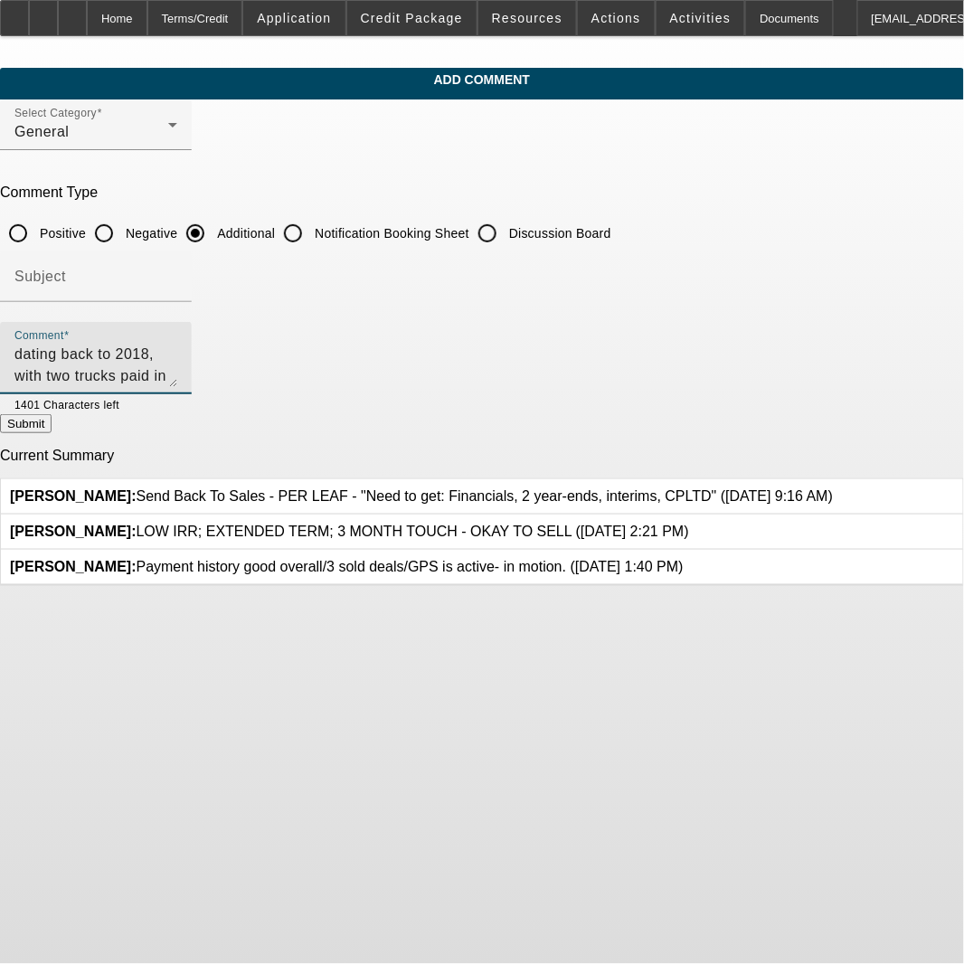
radio input "true"
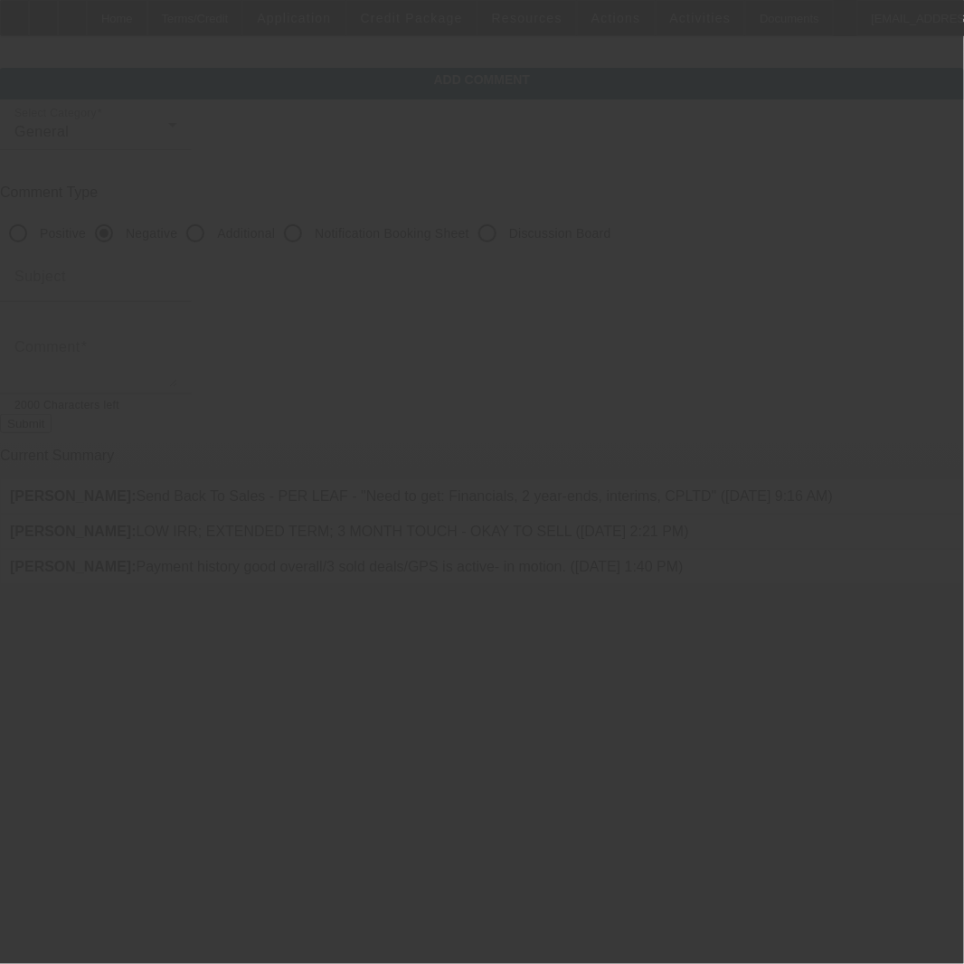
scroll to position [0, 0]
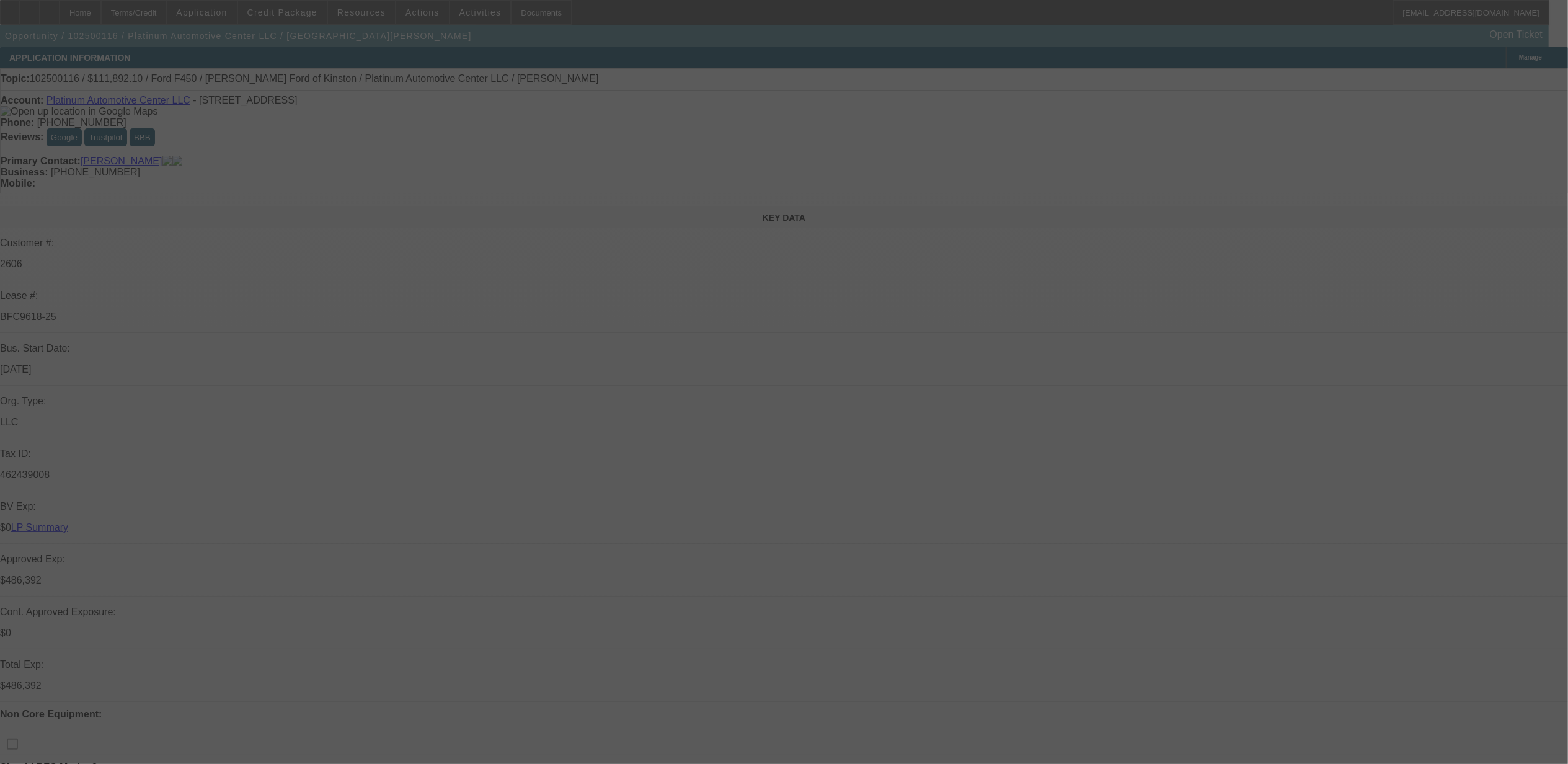
click at [1161, 169] on div at bounding box center [784, 382] width 1568 height 764
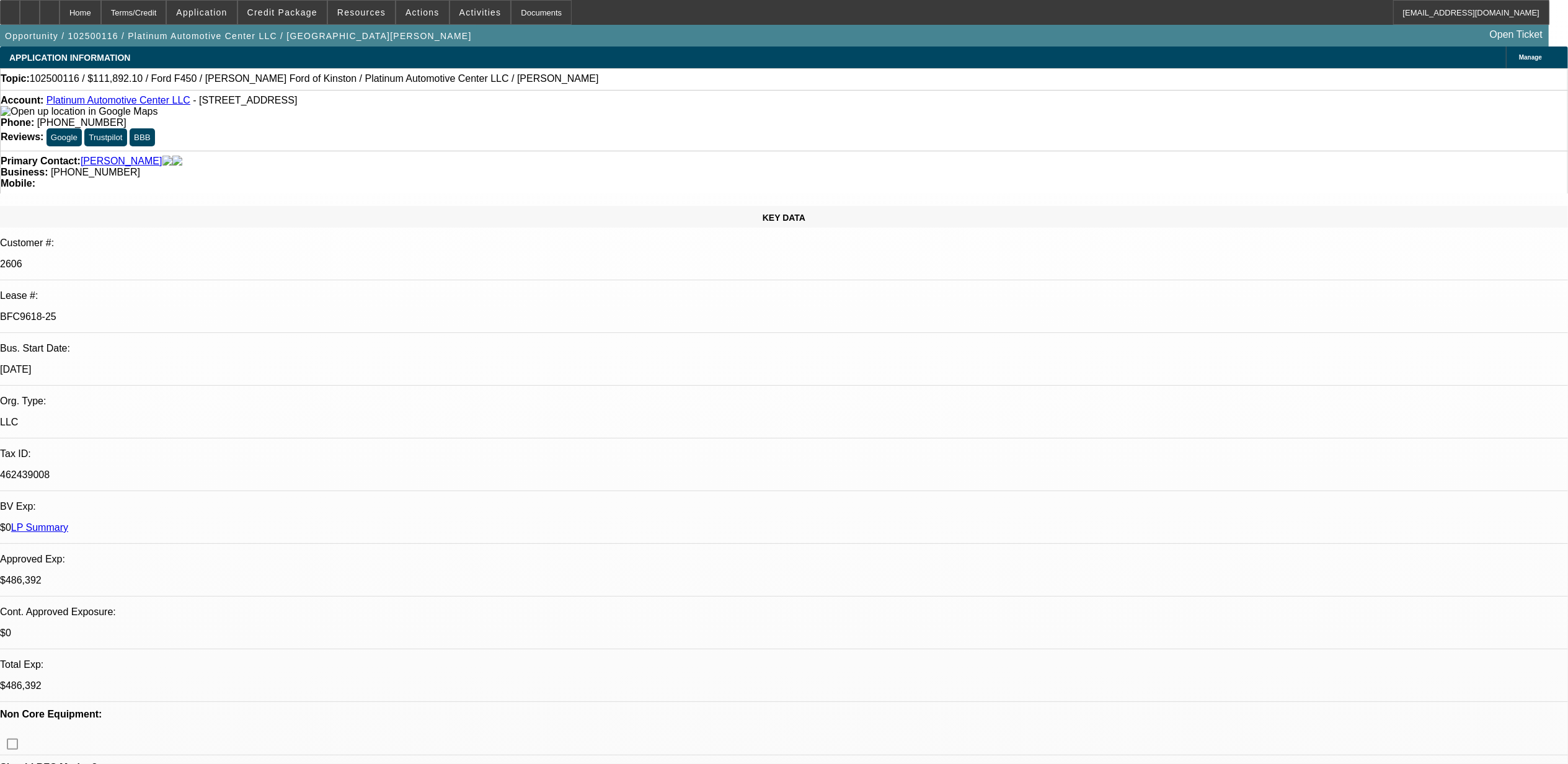
select select "0"
select select "2"
select select "0"
select select "2"
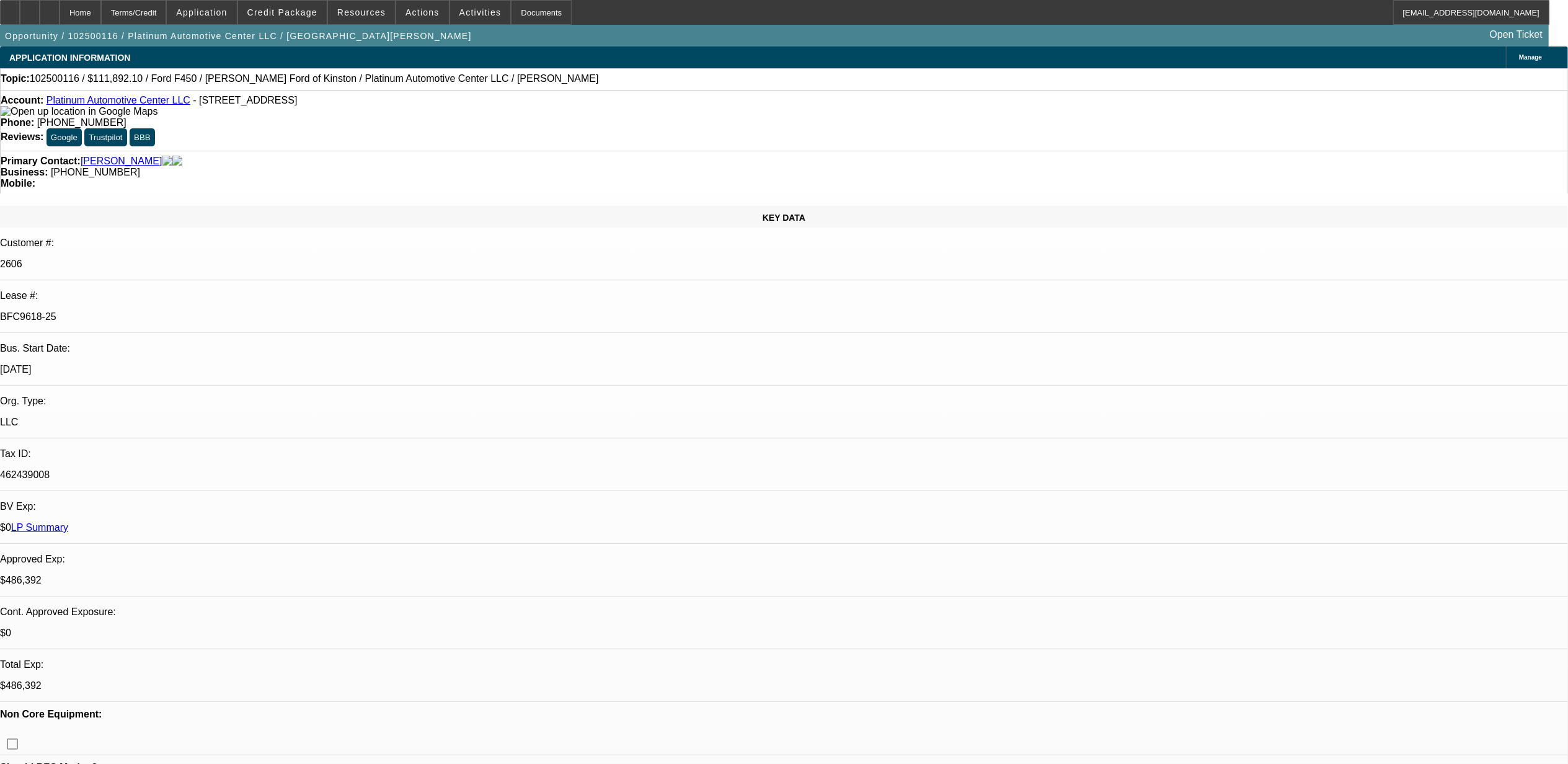
select select "0"
select select "2"
select select "0"
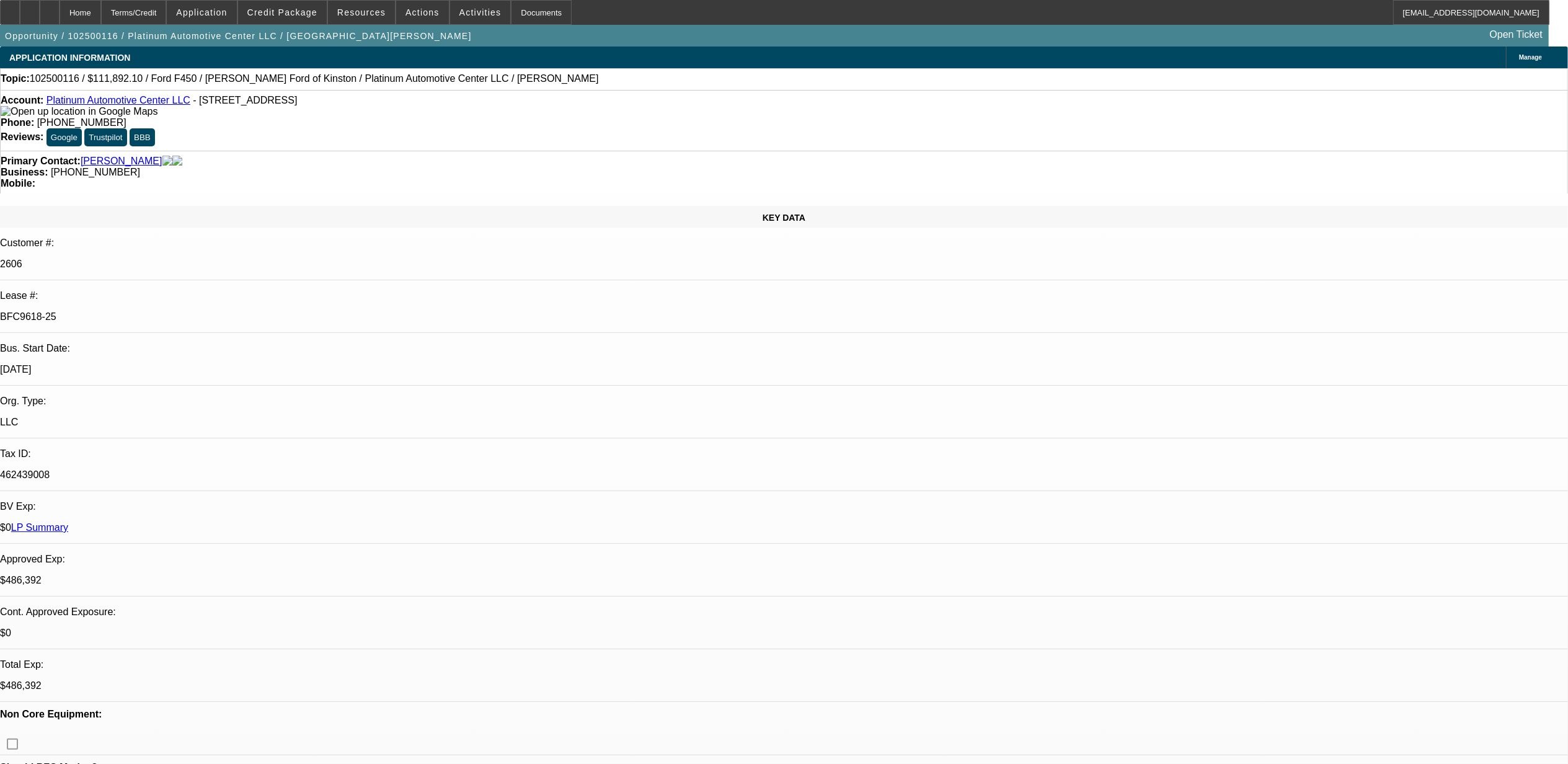
select select "0"
select select "1"
select select "2"
select select "6"
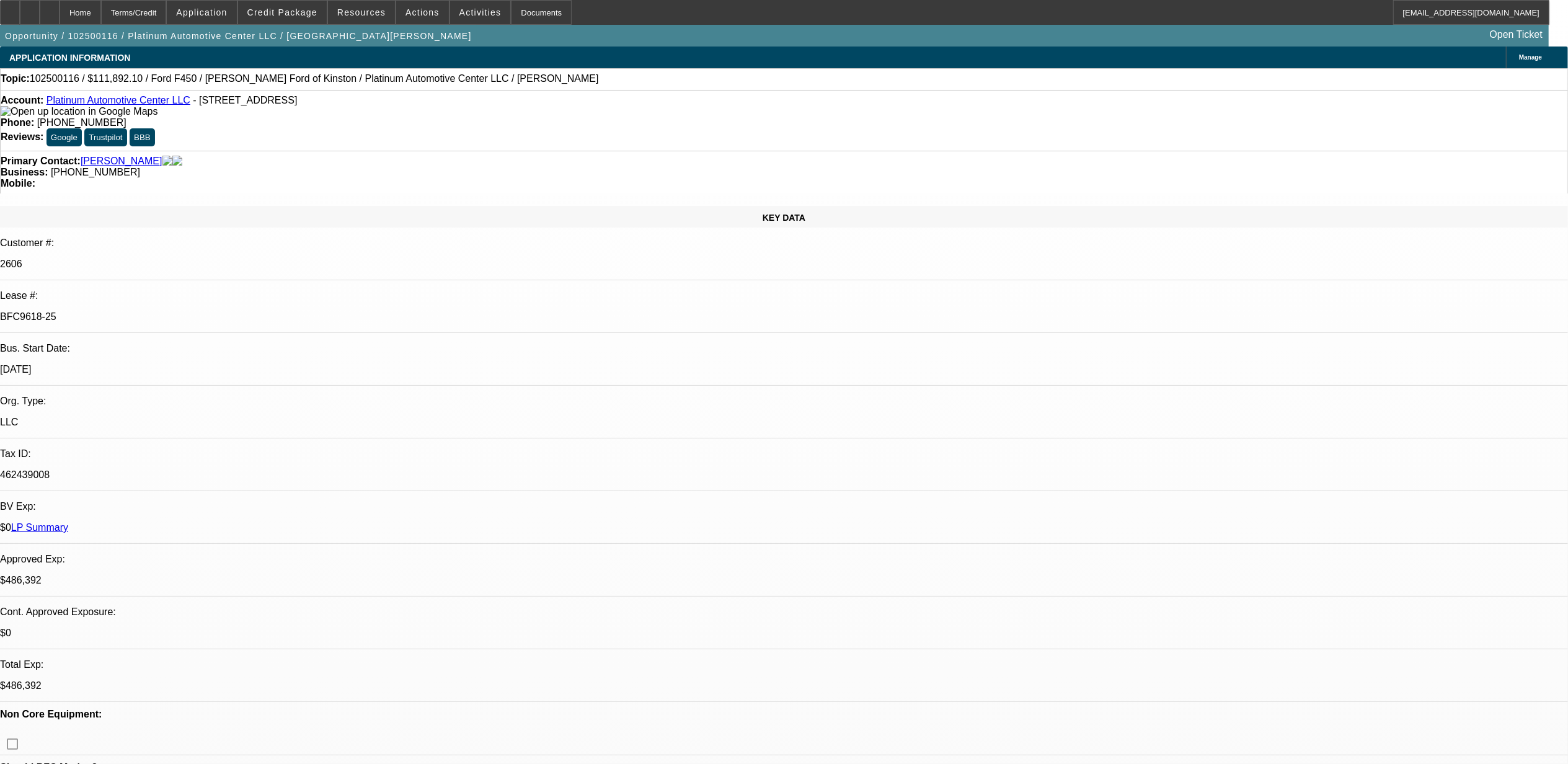
select select "1"
select select "2"
select select "6"
select select "1"
select select "2"
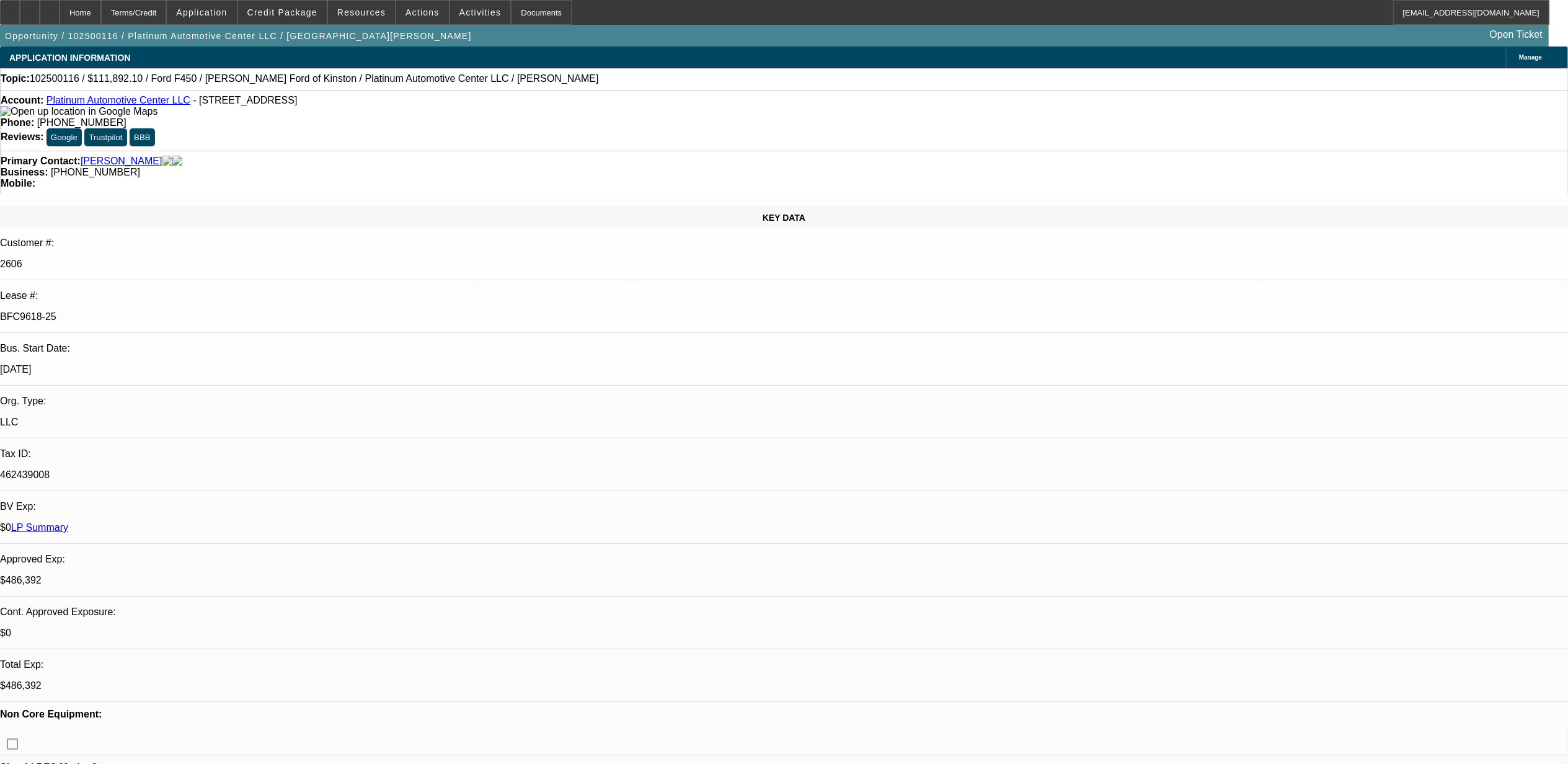
select select "6"
select select "1"
select select "3"
select select "6"
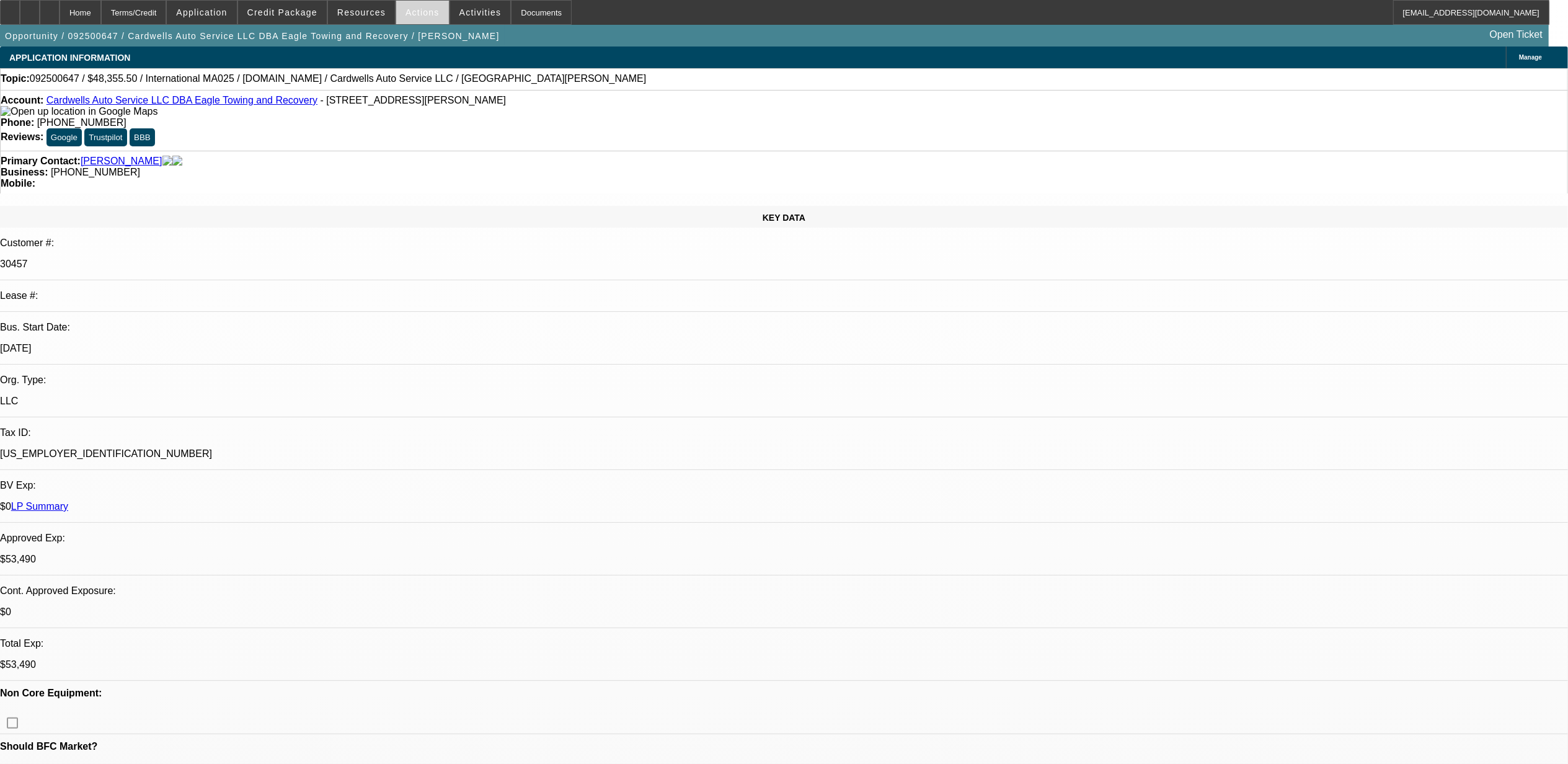
select select "0"
select select "0.1"
select select "0"
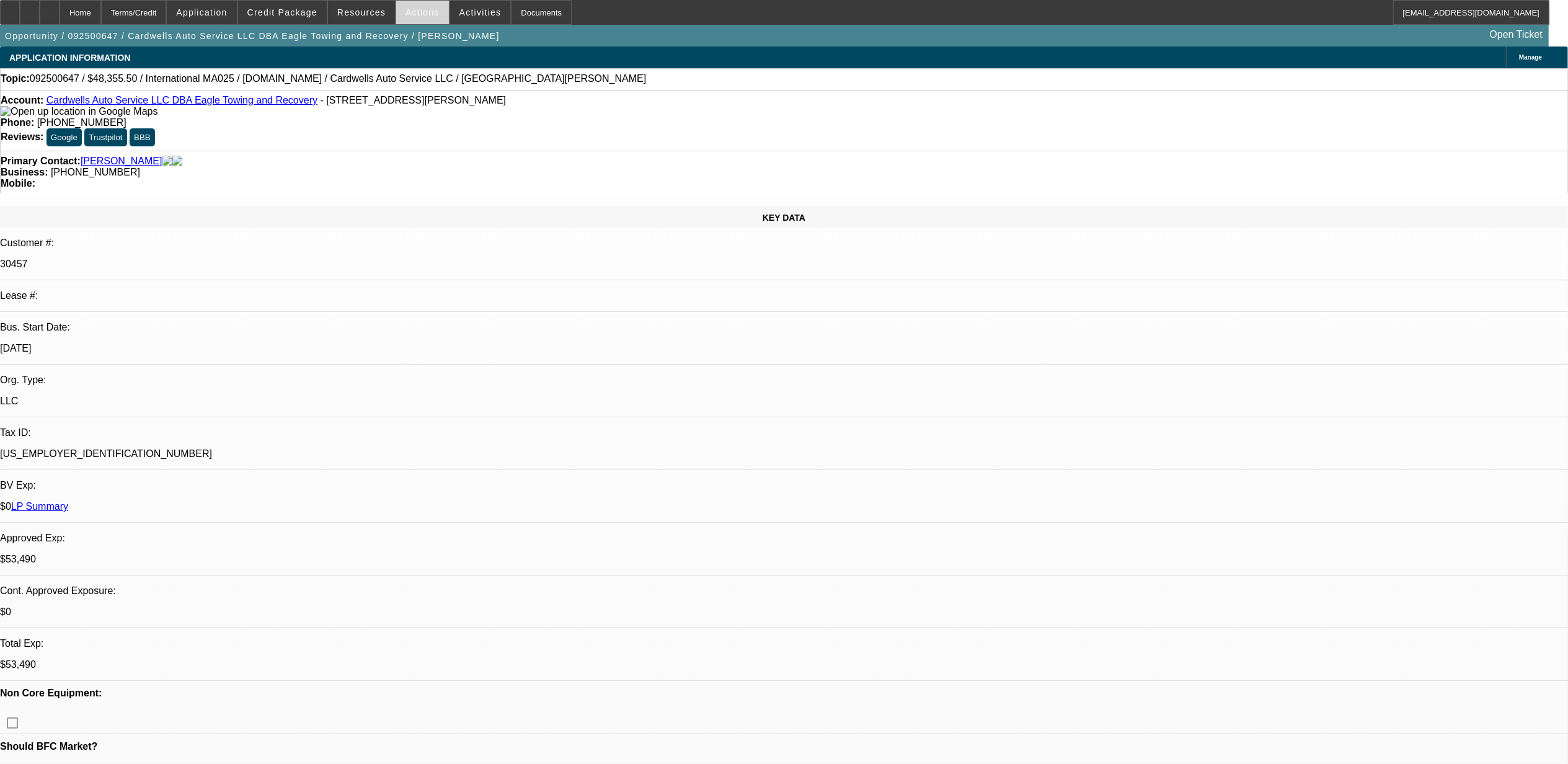
select select "0.1"
select select "0"
select select "0.1"
select select "0"
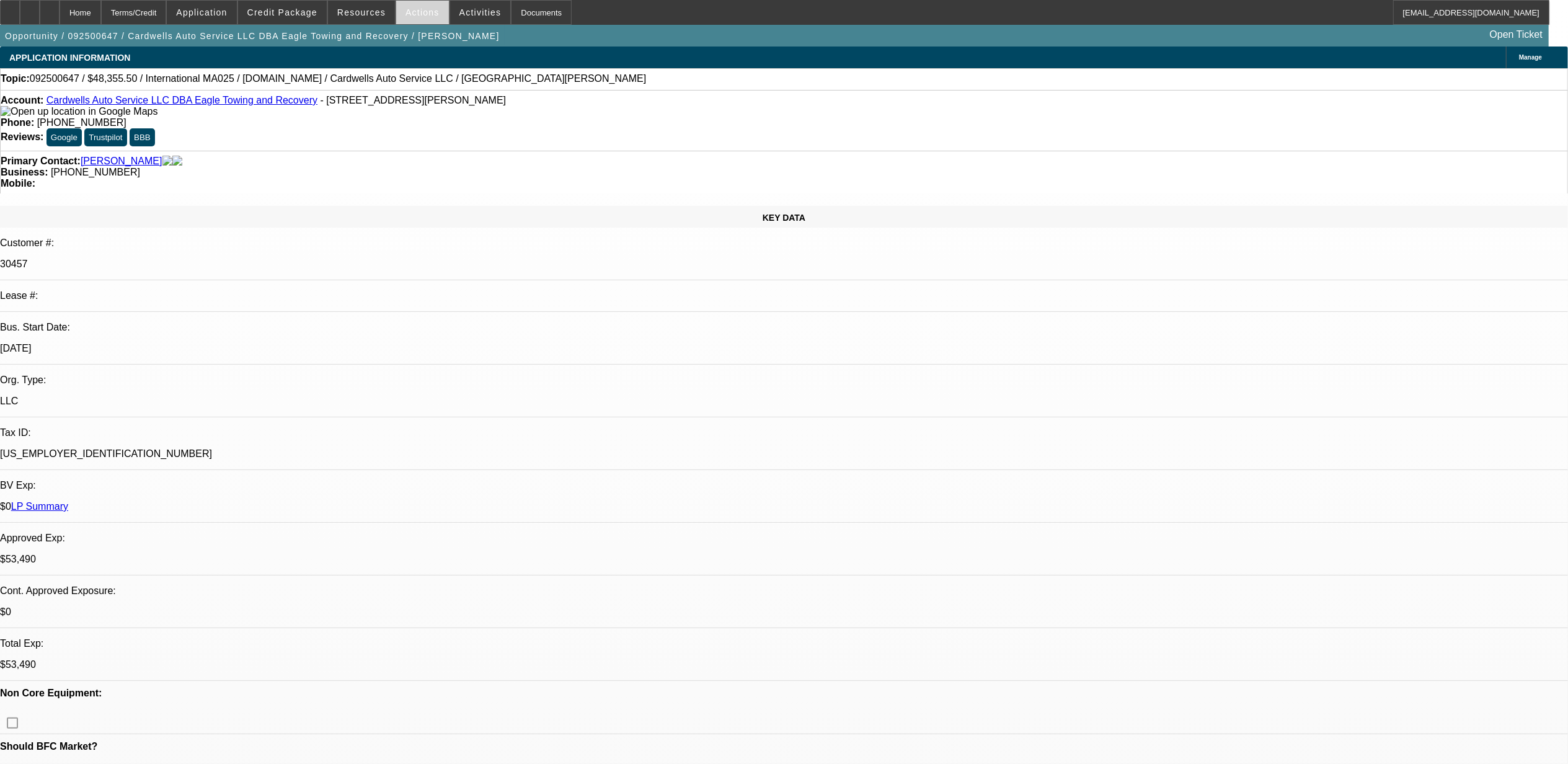
select select "0"
select select "0.1"
select select "1"
select select "2"
select select "4"
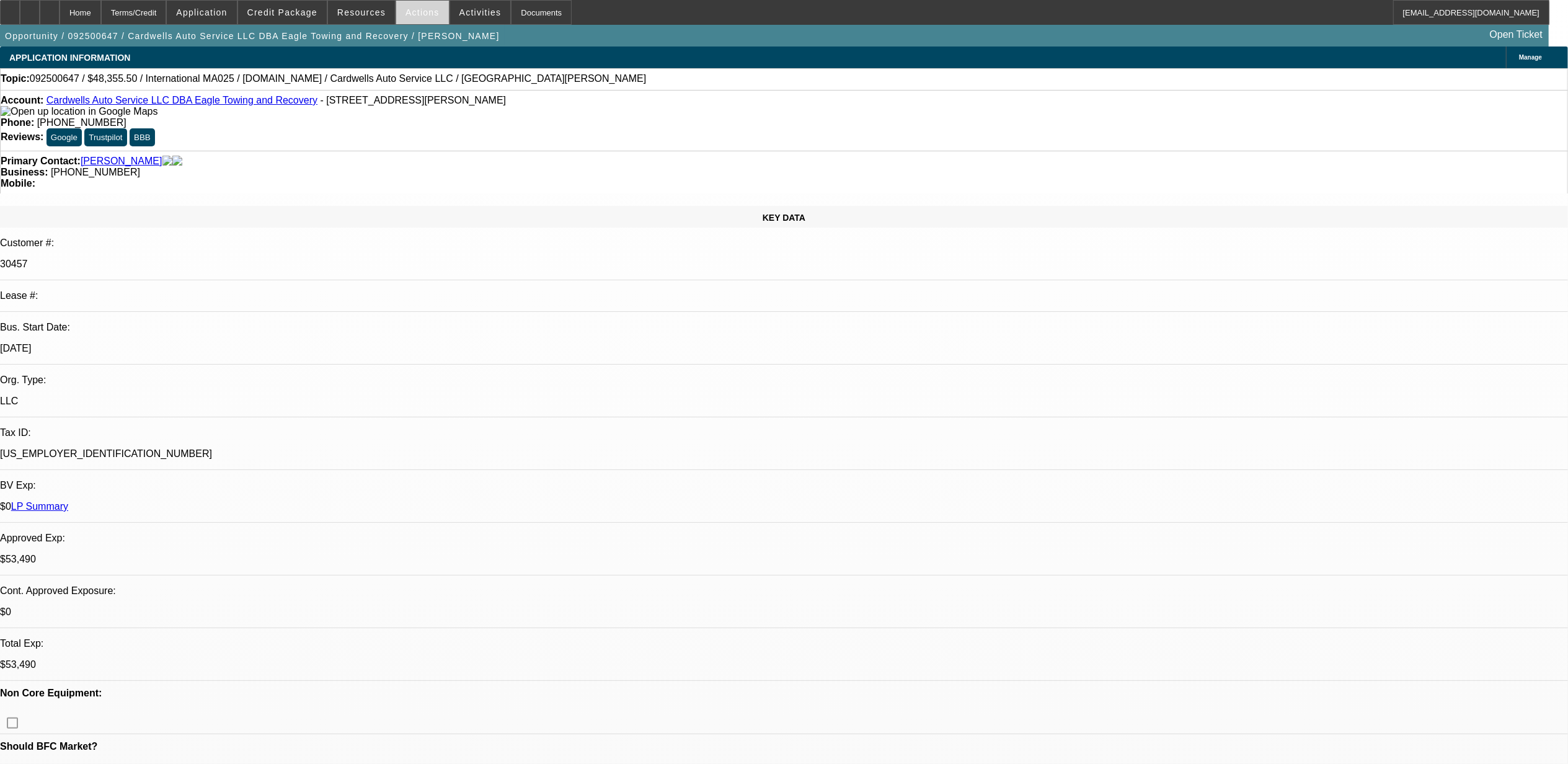
select select "1"
select select "2"
select select "4"
select select "1"
select select "2"
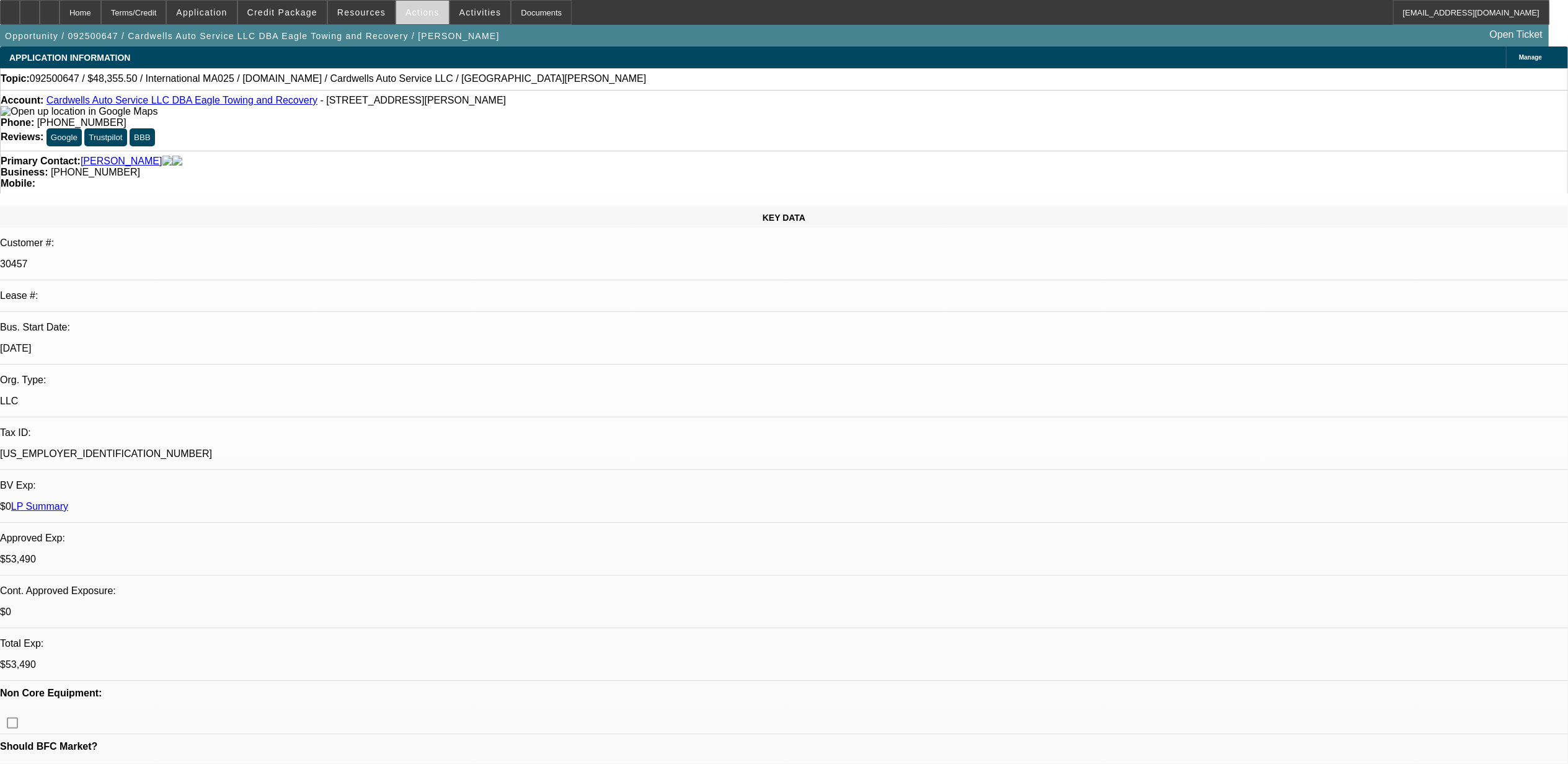
select select "4"
select select "1"
select select "2"
select select "4"
click at [405, 10] on span "Actions" at bounding box center [422, 12] width 34 height 10
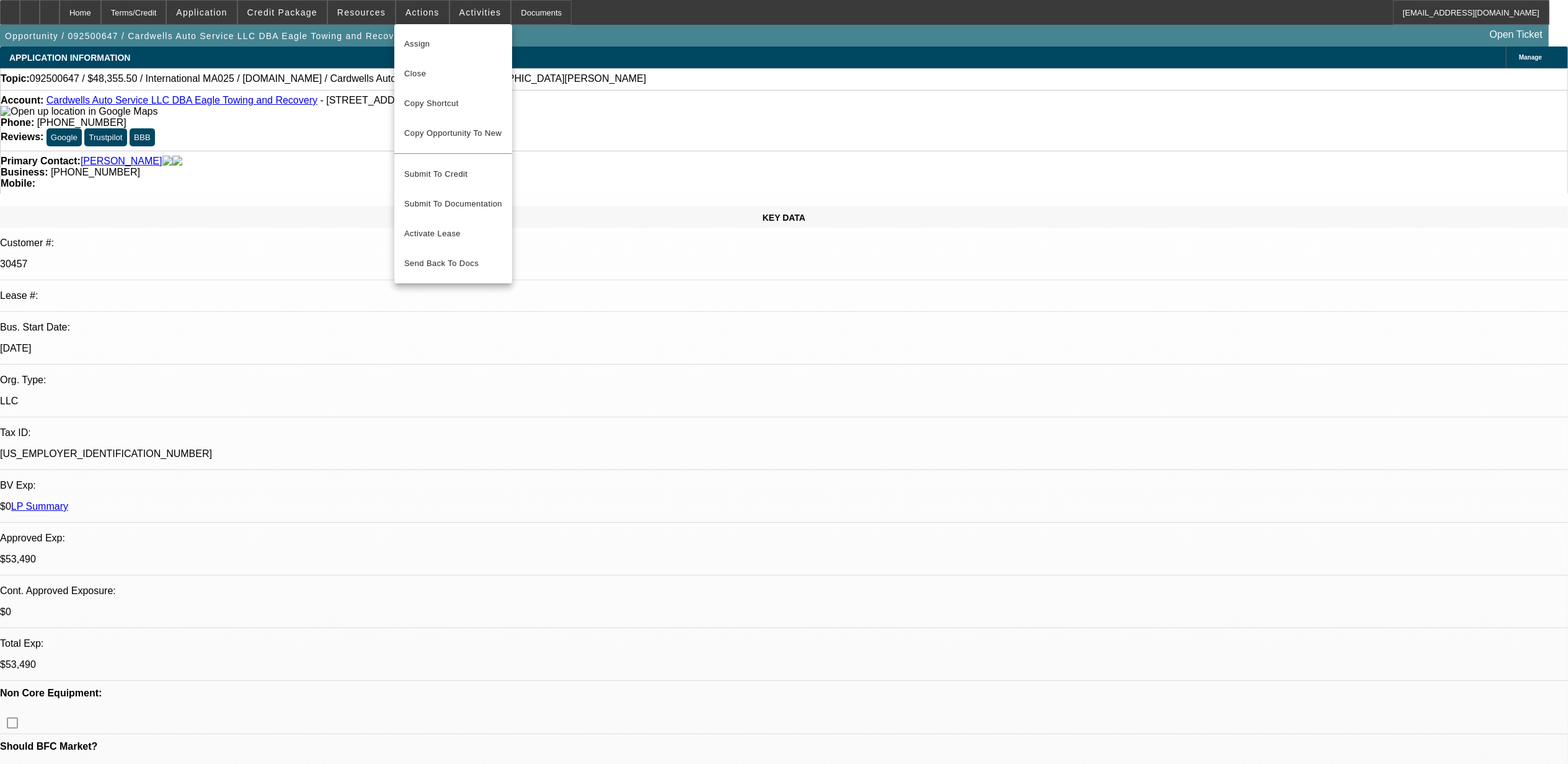
click at [921, 253] on div at bounding box center [784, 382] width 1568 height 764
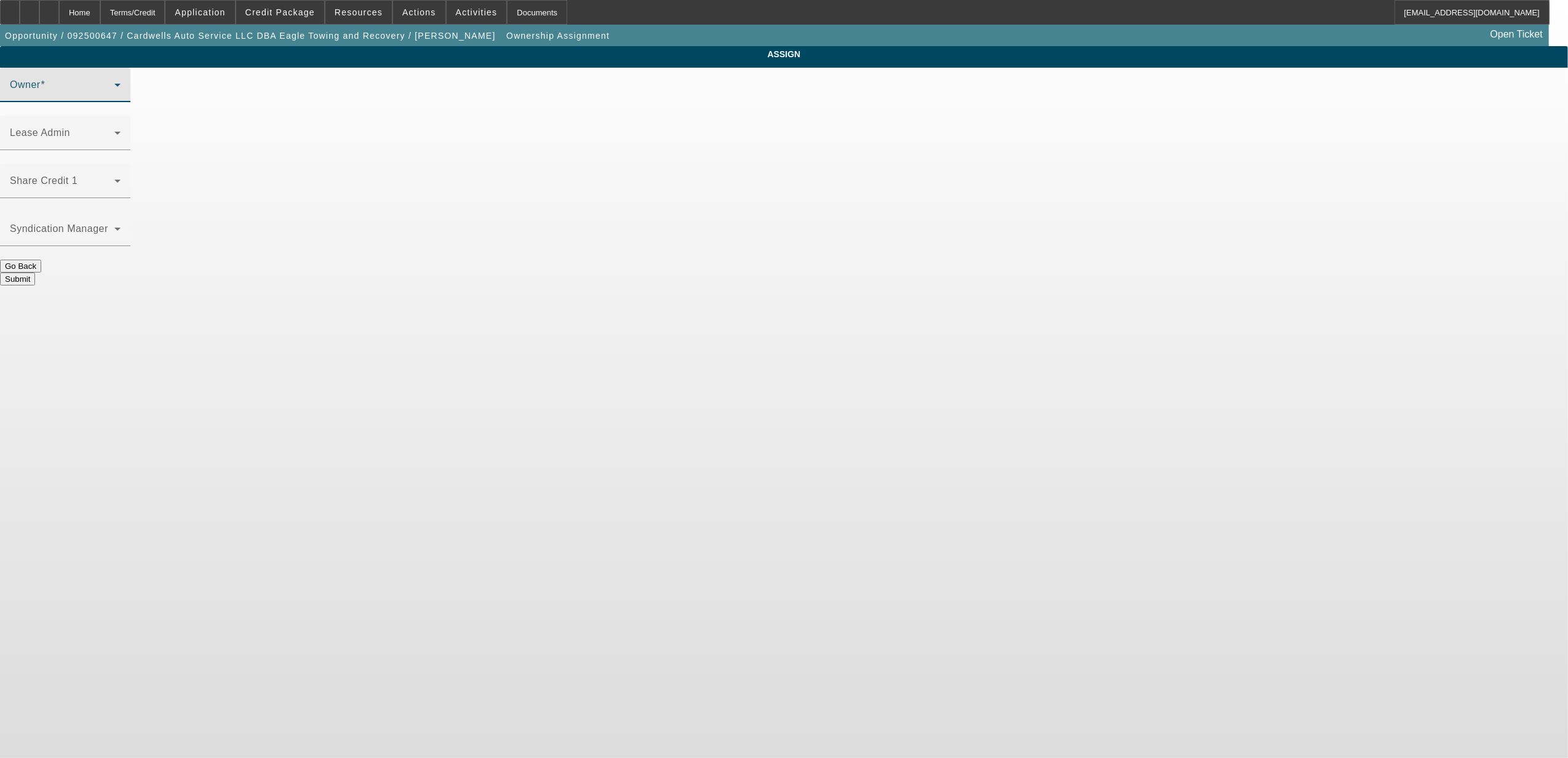
click at [114, 97] on span at bounding box center [62, 90] width 105 height 15
click at [114, 178] on span at bounding box center [62, 186] width 105 height 15
click at [572, 163] on div "ASSIGN Owner Lease Admin Share Credit 1 Syndication Manager Go Back" at bounding box center [784, 166] width 1568 height 240
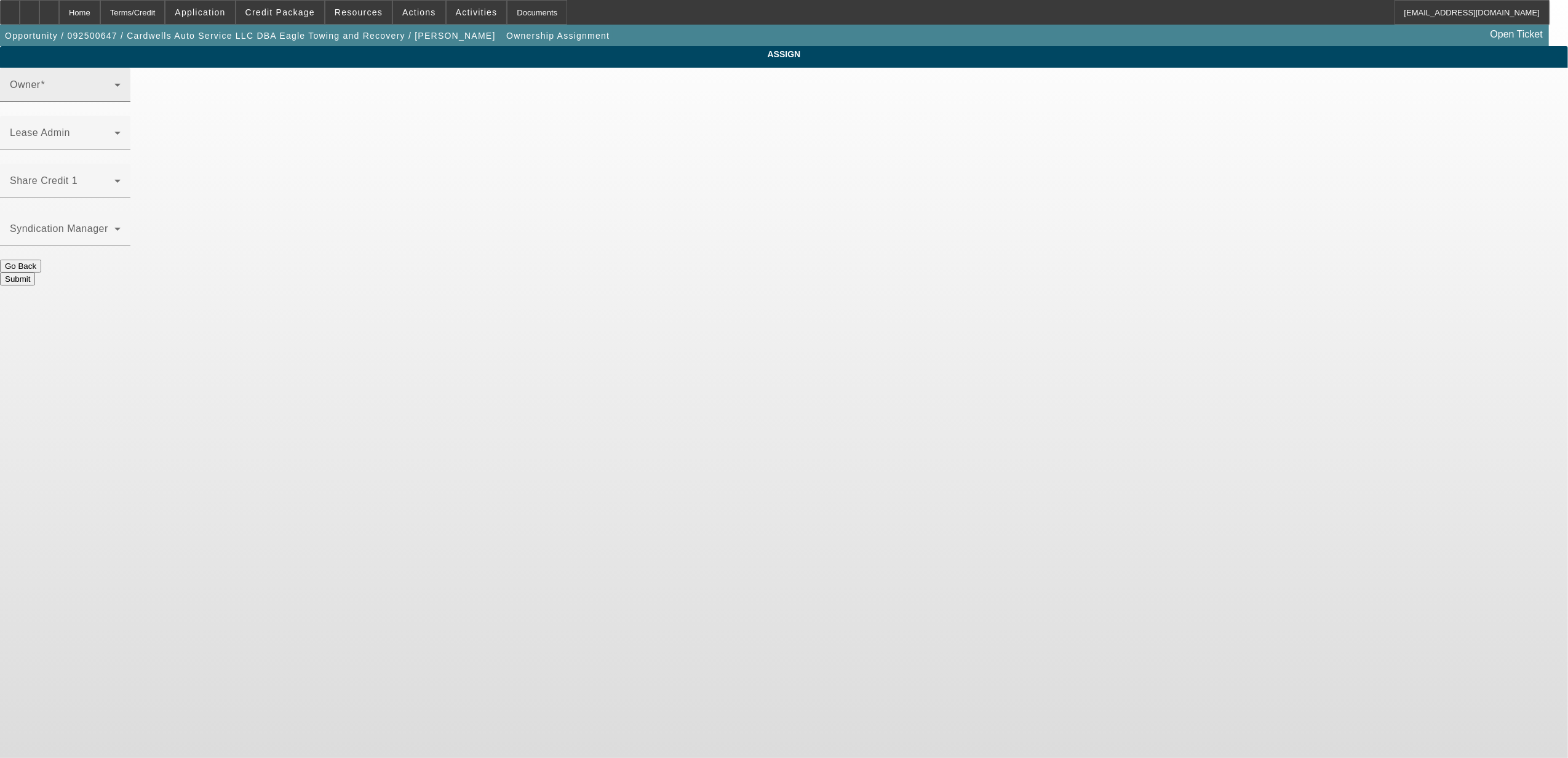
click at [114, 97] on span at bounding box center [62, 90] width 105 height 15
click at [120, 102] on div "Owner" at bounding box center [65, 84] width 111 height 35
click at [120, 93] on div "Owner" at bounding box center [65, 84] width 111 height 35
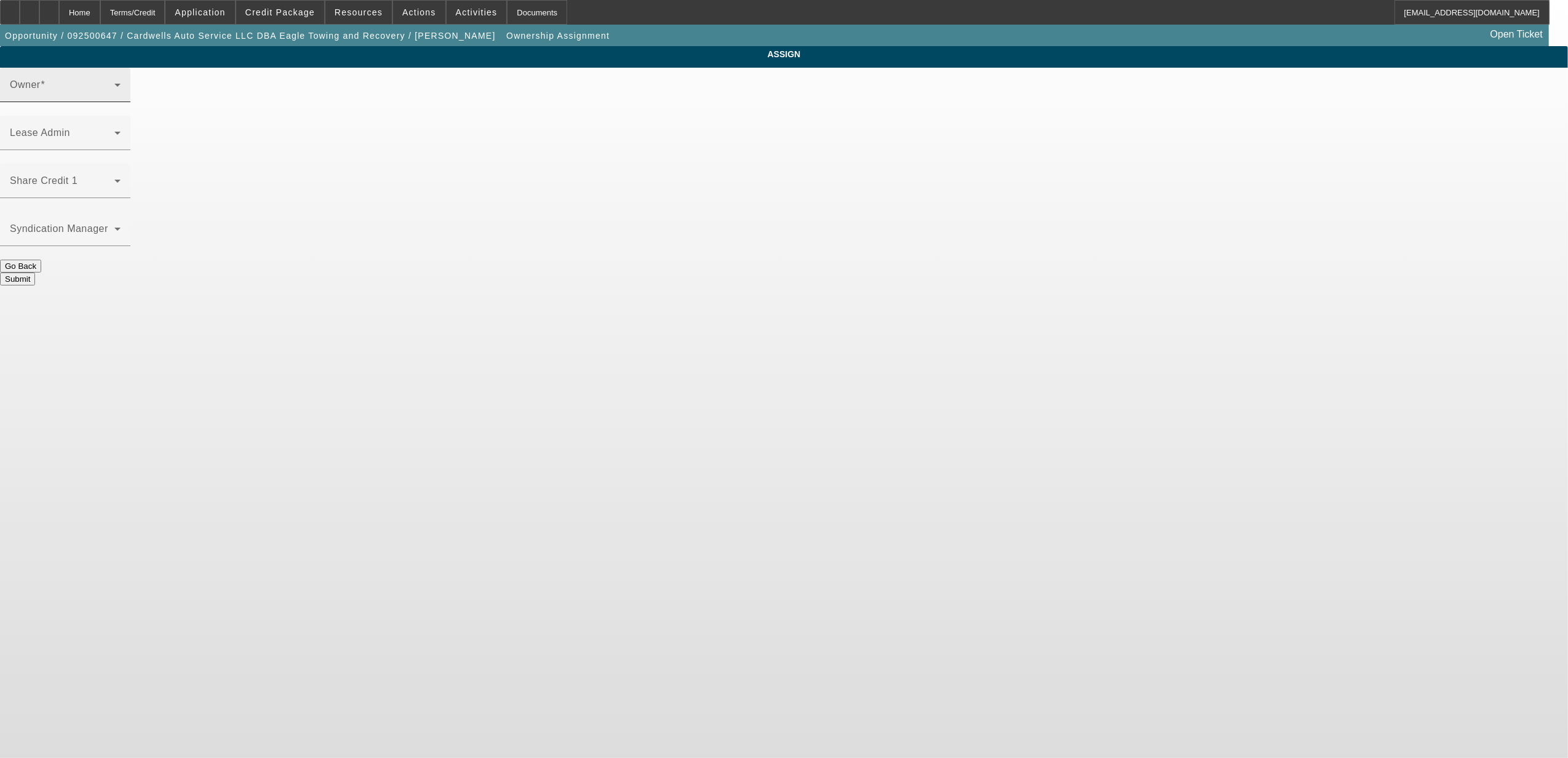
click at [120, 93] on div "Owner" at bounding box center [65, 84] width 111 height 35
click at [41, 260] on button "Go Back" at bounding box center [20, 266] width 41 height 13
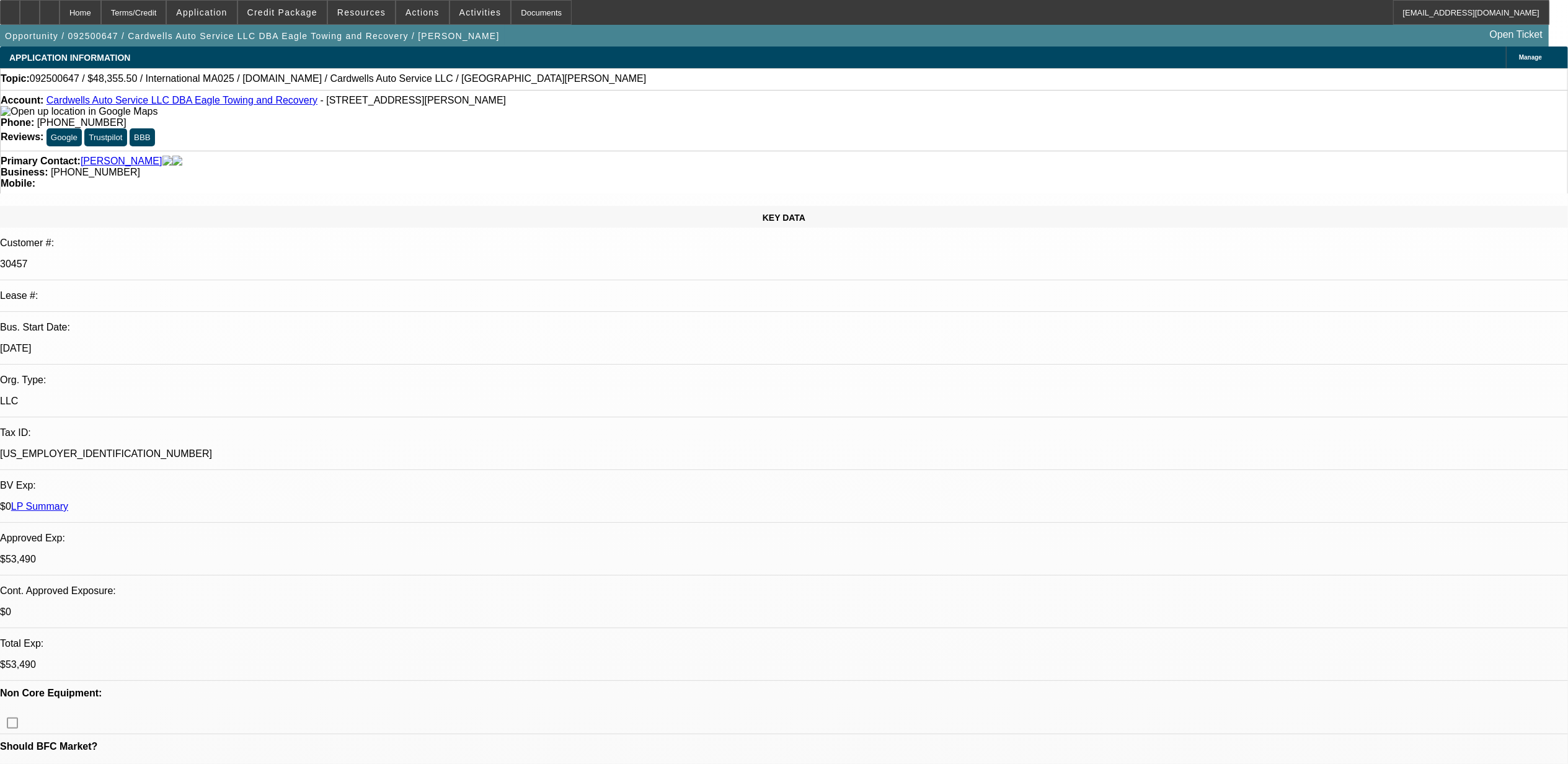
select select "0"
select select "2"
select select "0.1"
select select "4"
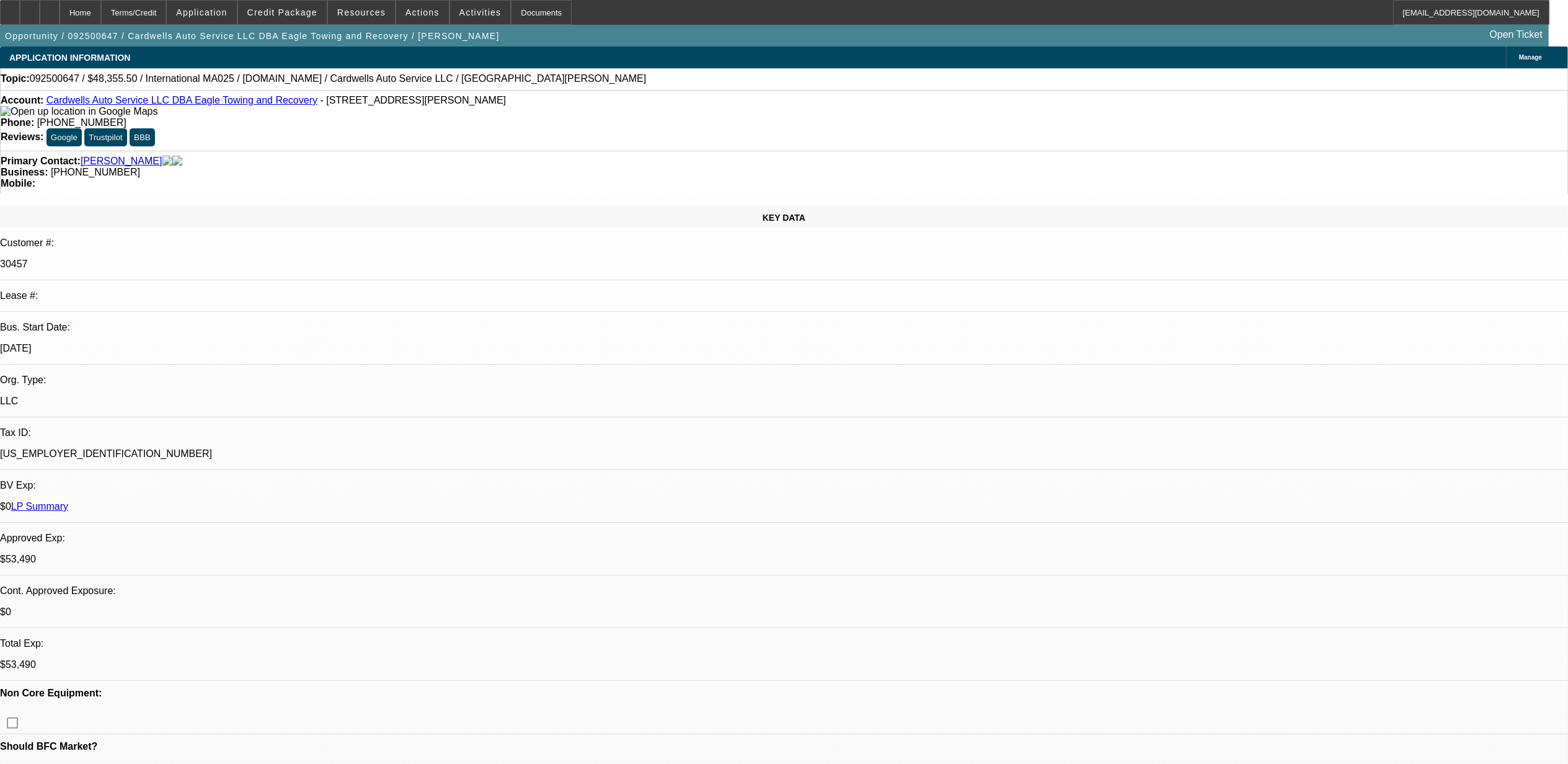
select select "0"
select select "2"
select select "0.1"
select select "4"
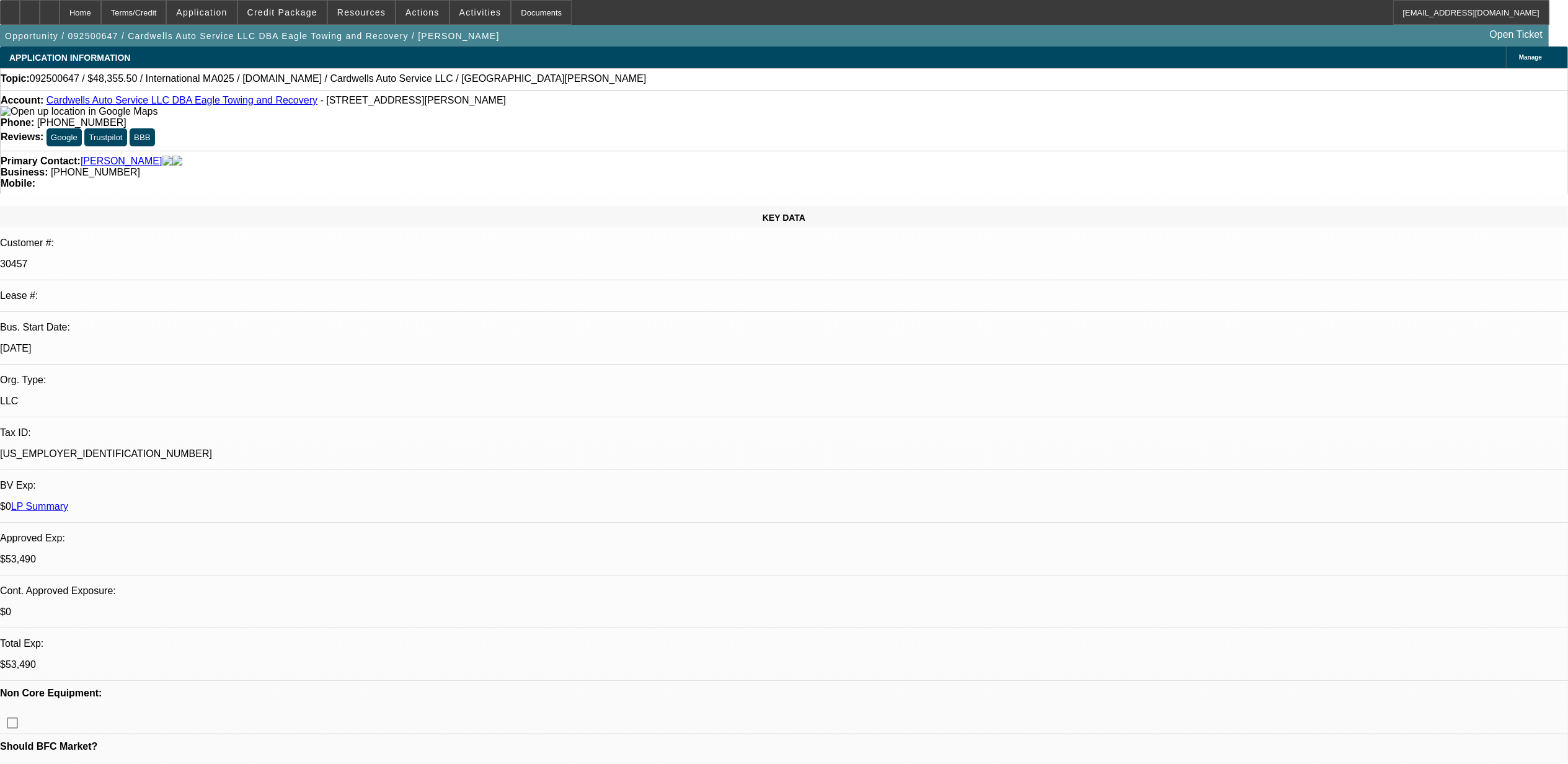
select select "0"
select select "2"
select select "0.1"
select select "4"
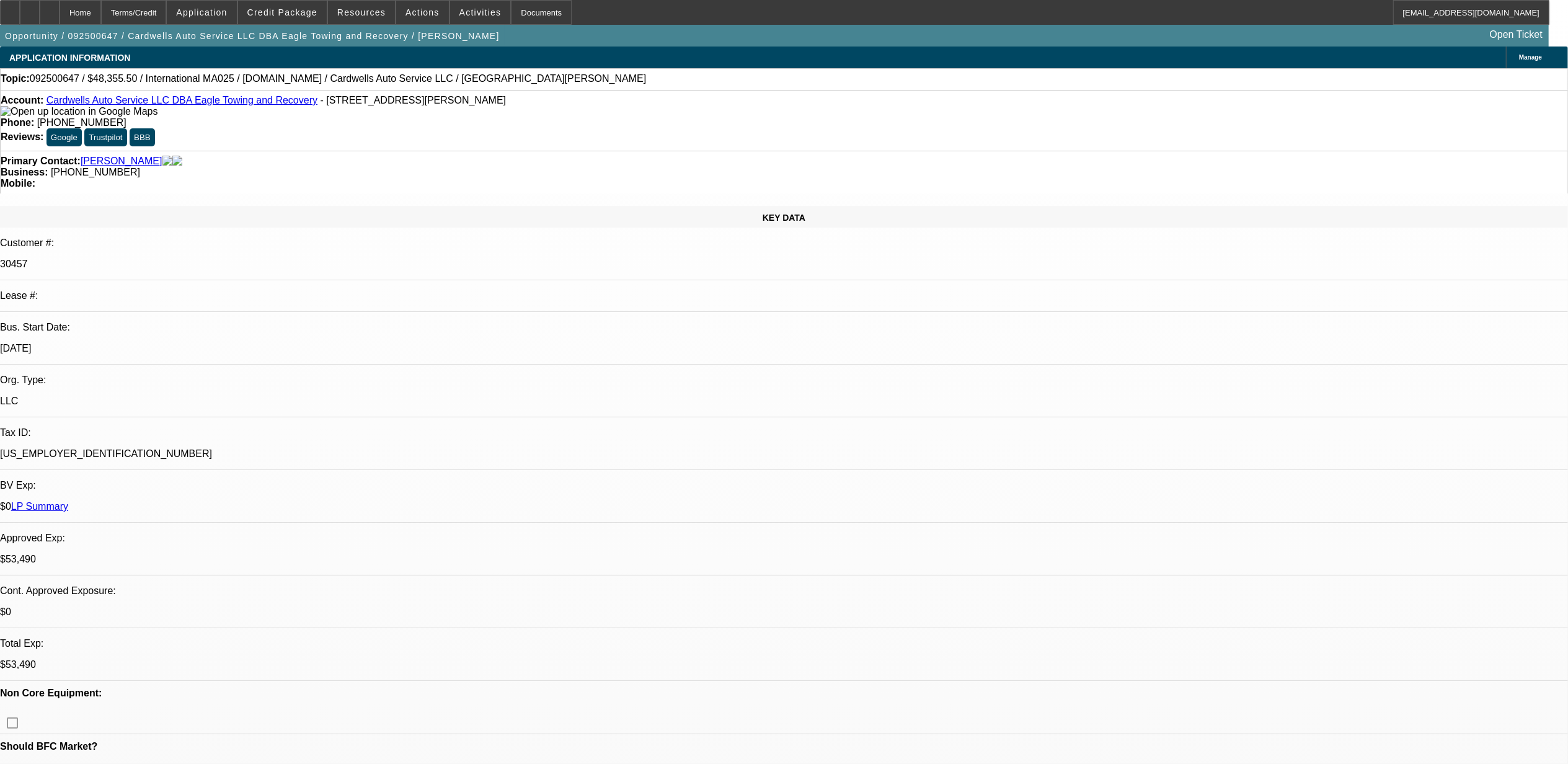
select select "0"
select select "2"
select select "0.1"
select select "4"
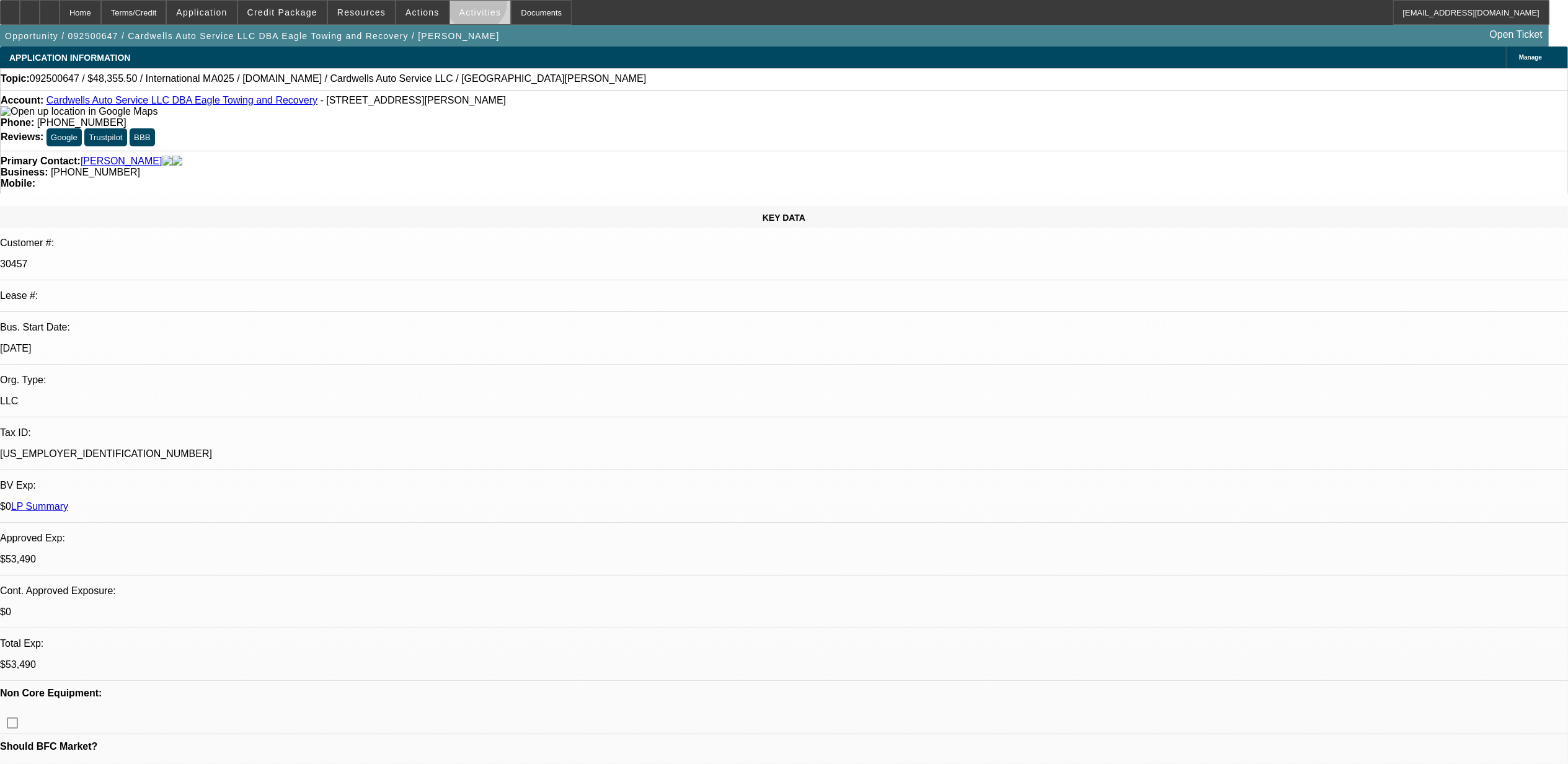
click at [468, 5] on span at bounding box center [481, 12] width 61 height 29
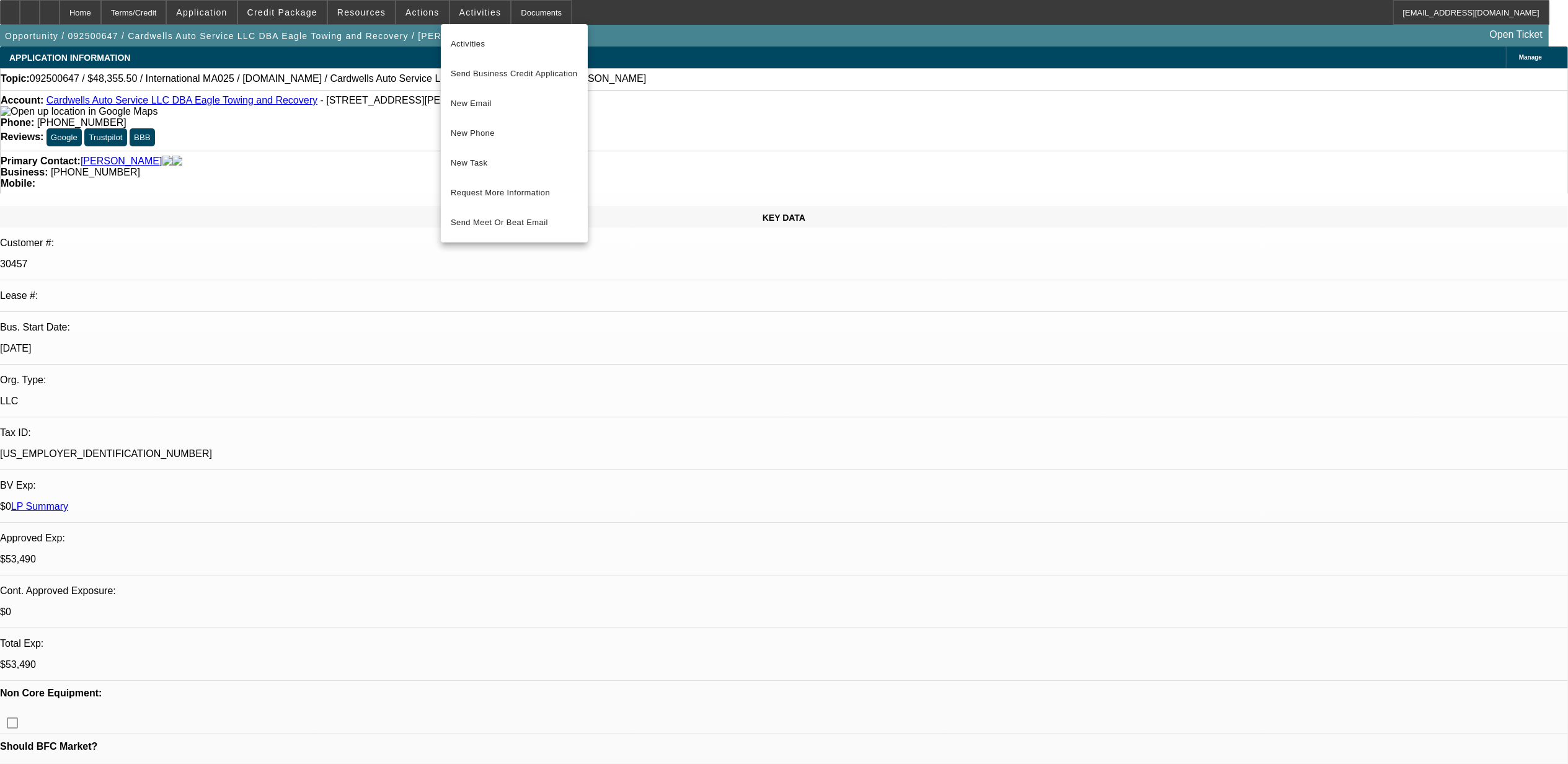
click at [428, 16] on div at bounding box center [784, 382] width 1568 height 764
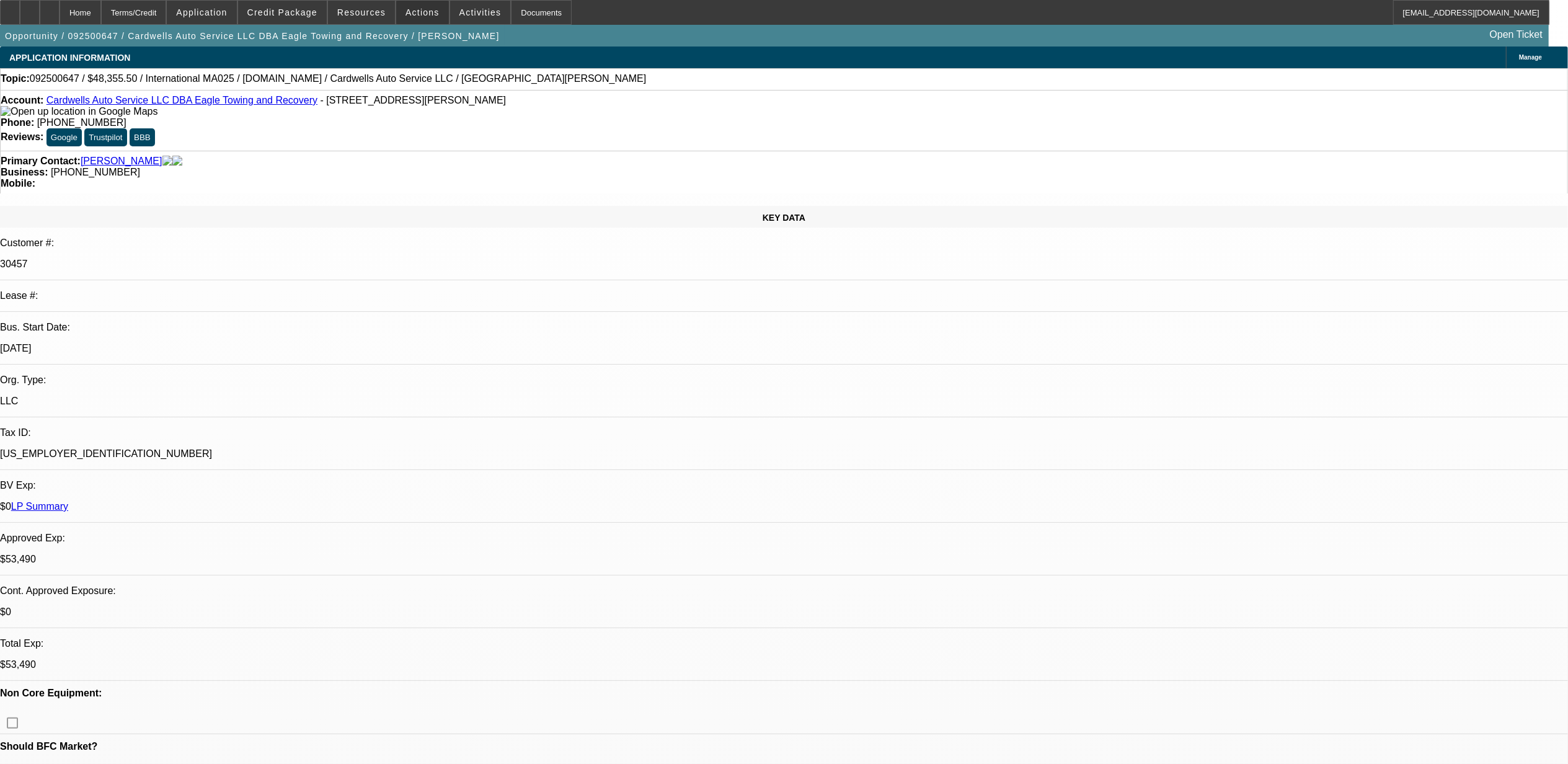
click at [428, 16] on span "Actions" at bounding box center [422, 12] width 34 height 10
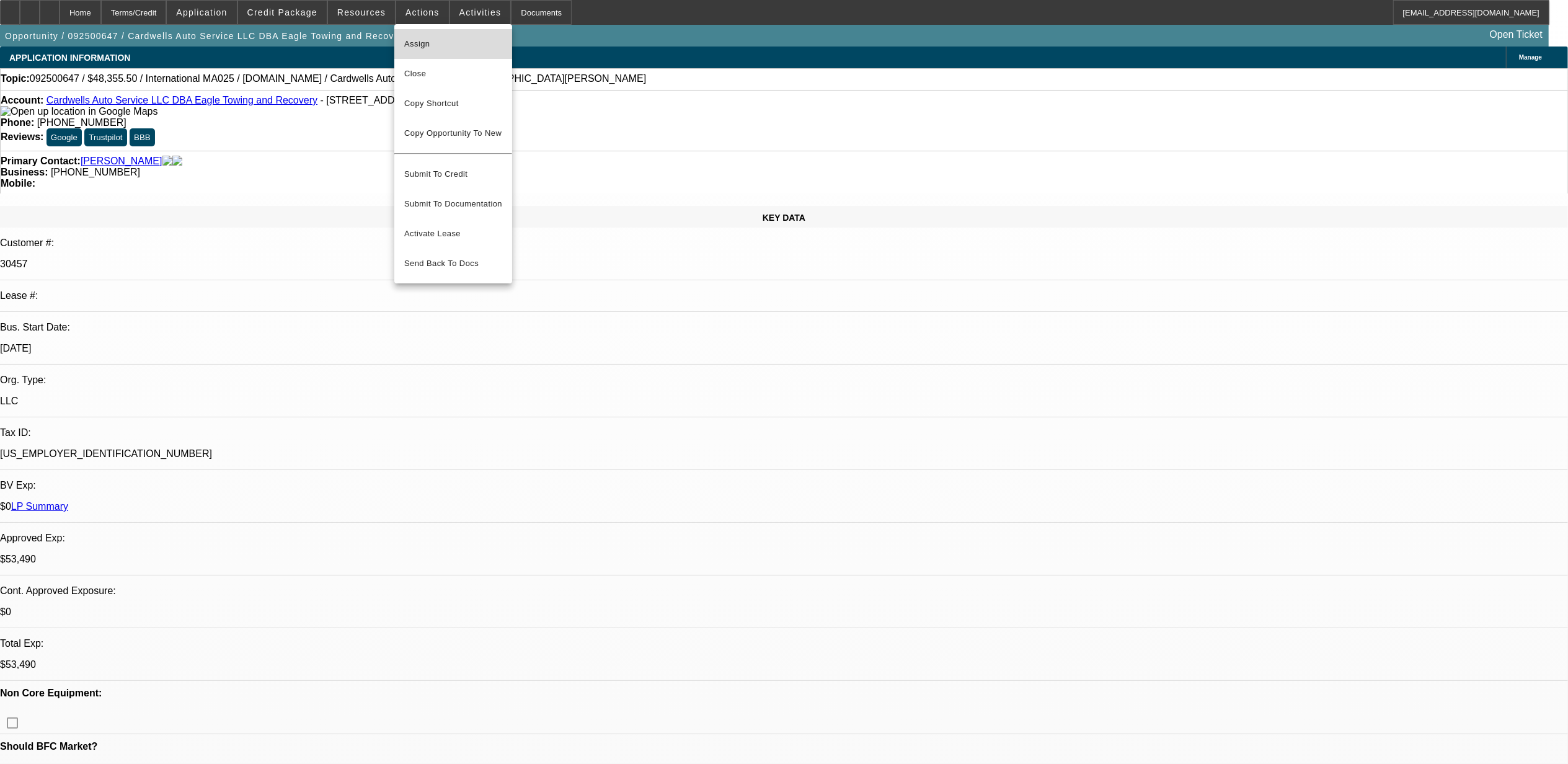
click at [449, 53] on button "Assign" at bounding box center [453, 44] width 118 height 29
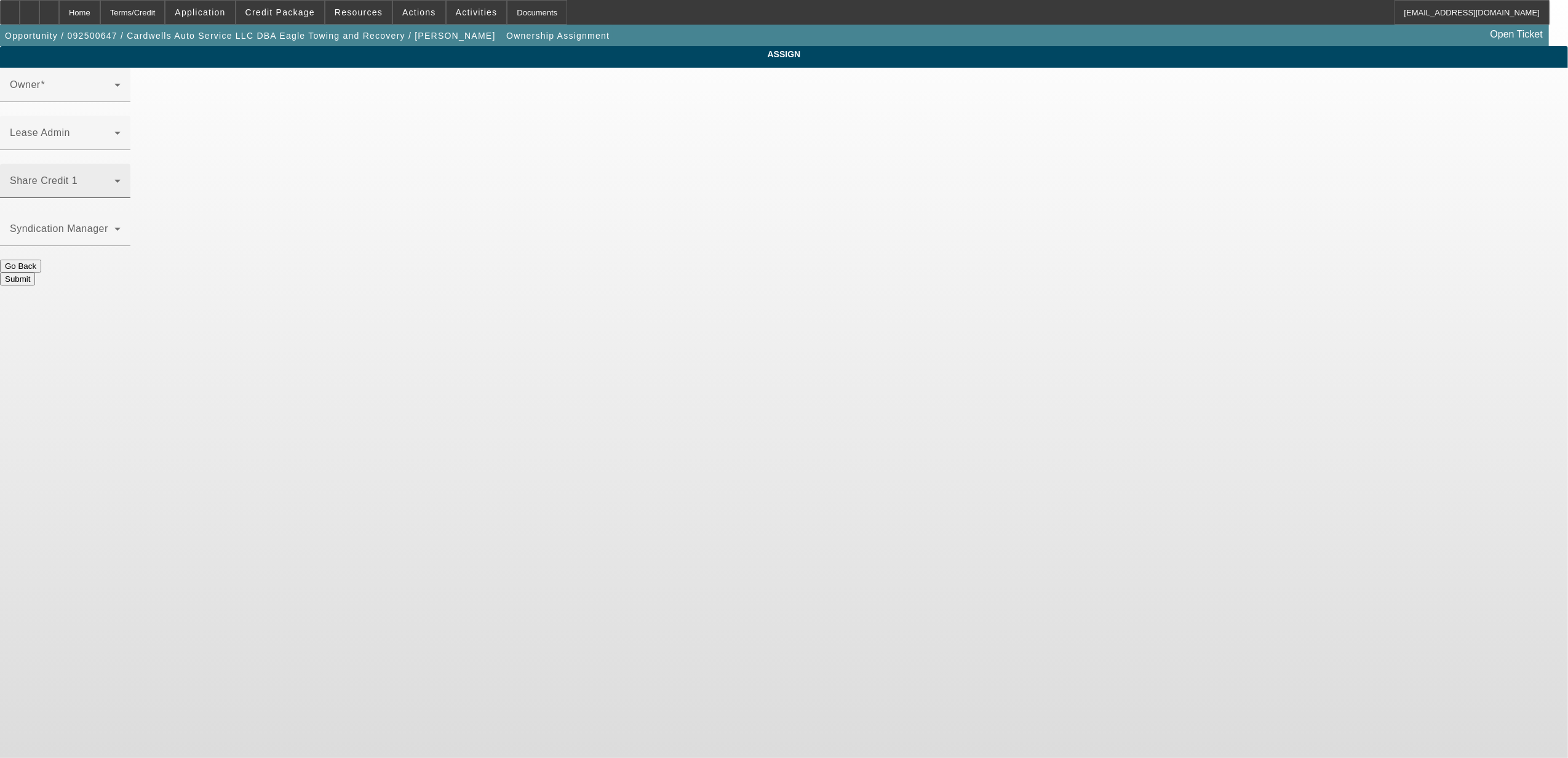
click at [114, 178] on span at bounding box center [62, 186] width 105 height 15
click at [120, 87] on div "Owner" at bounding box center [65, 84] width 111 height 35
click at [114, 97] on span at bounding box center [62, 90] width 105 height 15
click at [120, 164] on div "Share Credit 1" at bounding box center [65, 181] width 111 height 35
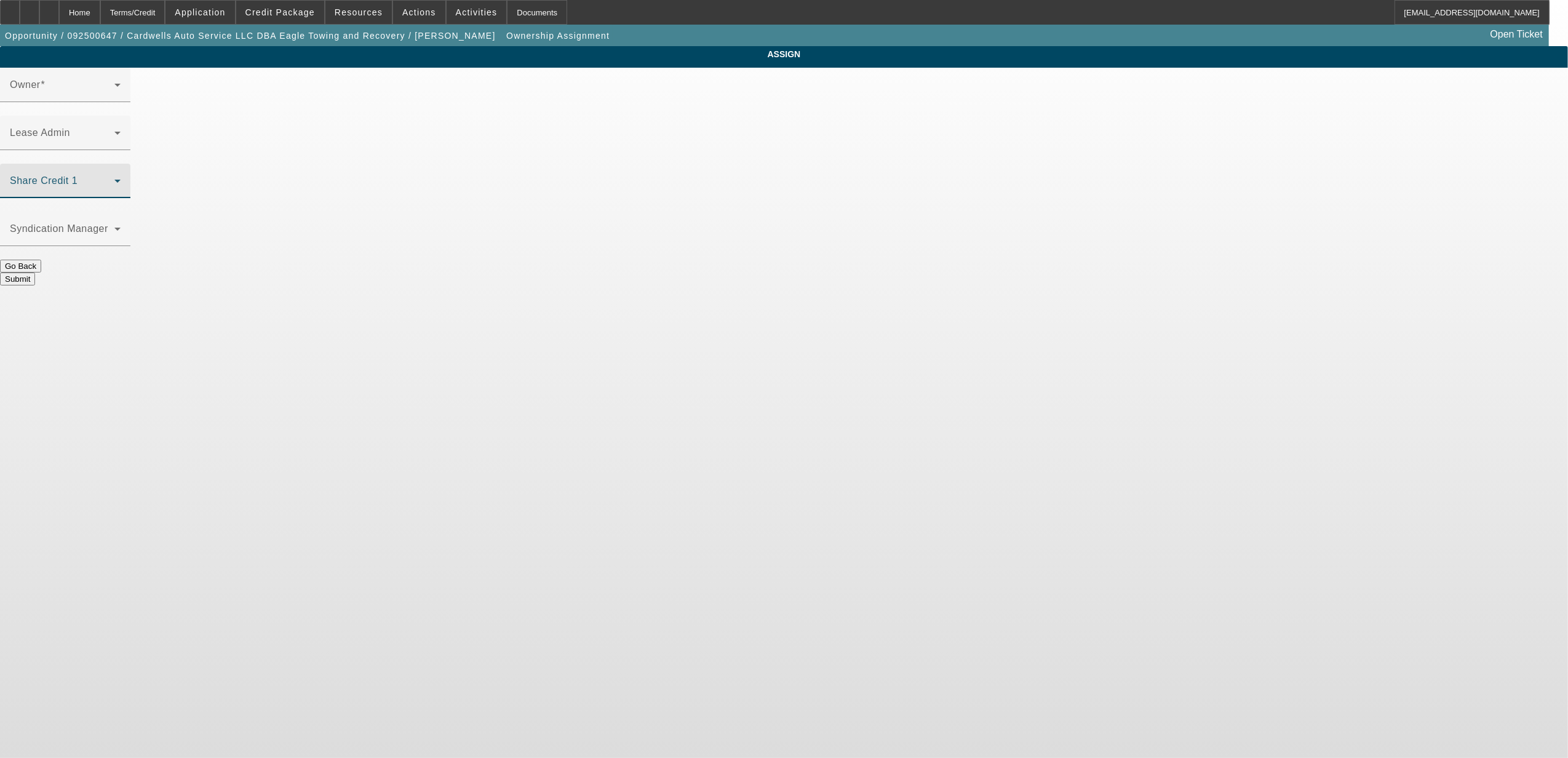
click at [120, 178] on mat-select at bounding box center [65, 186] width 111 height 15
click at [120, 89] on div "Owner" at bounding box center [65, 84] width 111 height 35
click at [120, 164] on div "Share Credit 1" at bounding box center [65, 181] width 111 height 35
click at [114, 97] on span at bounding box center [62, 90] width 105 height 15
drag, startPoint x: 729, startPoint y: 142, endPoint x: 739, endPoint y: 156, distance: 17.2
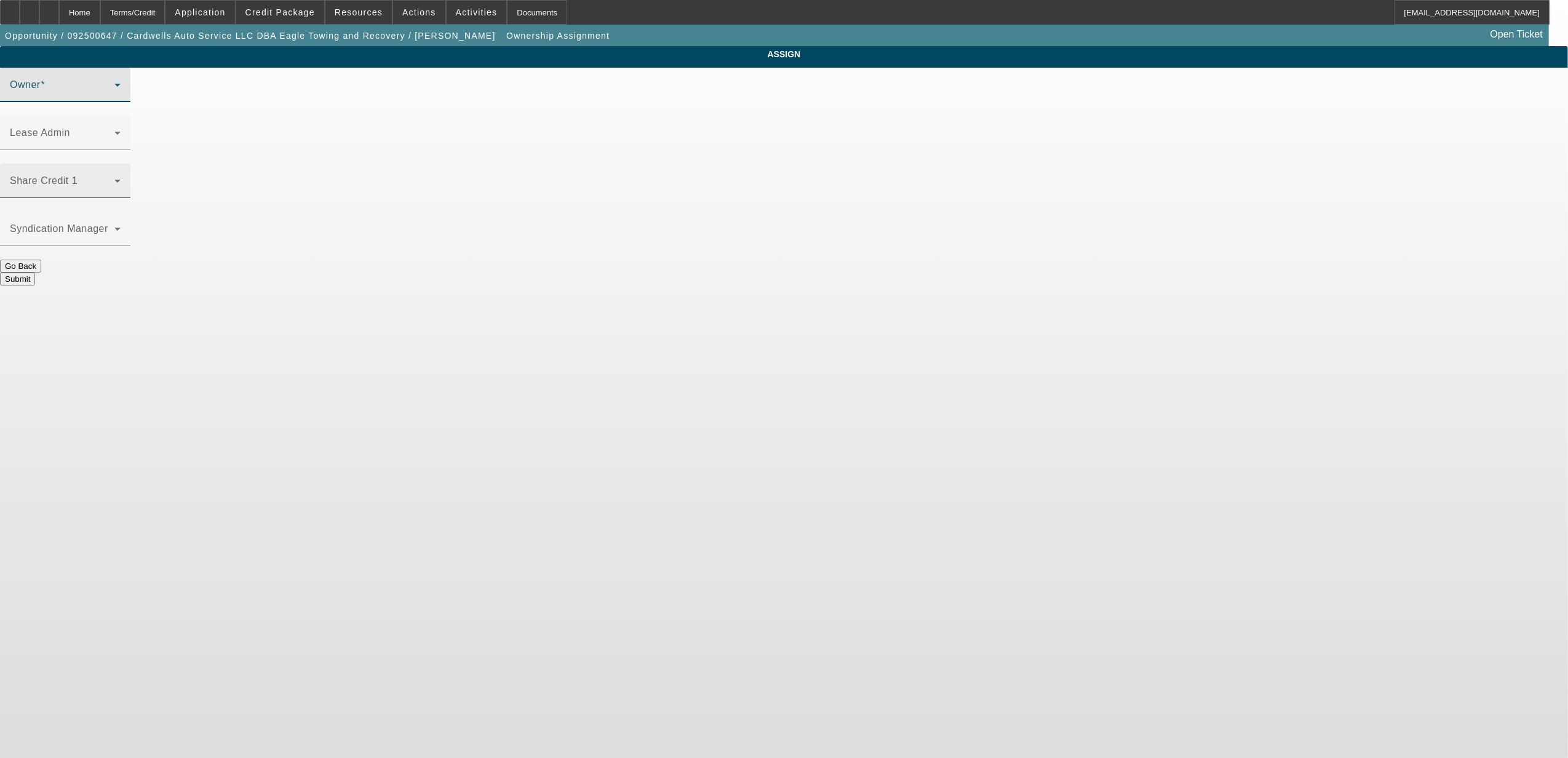
click at [120, 164] on div "Share Credit 1" at bounding box center [65, 181] width 111 height 35
click at [743, 260] on div "Go Back" at bounding box center [784, 266] width 1568 height 13
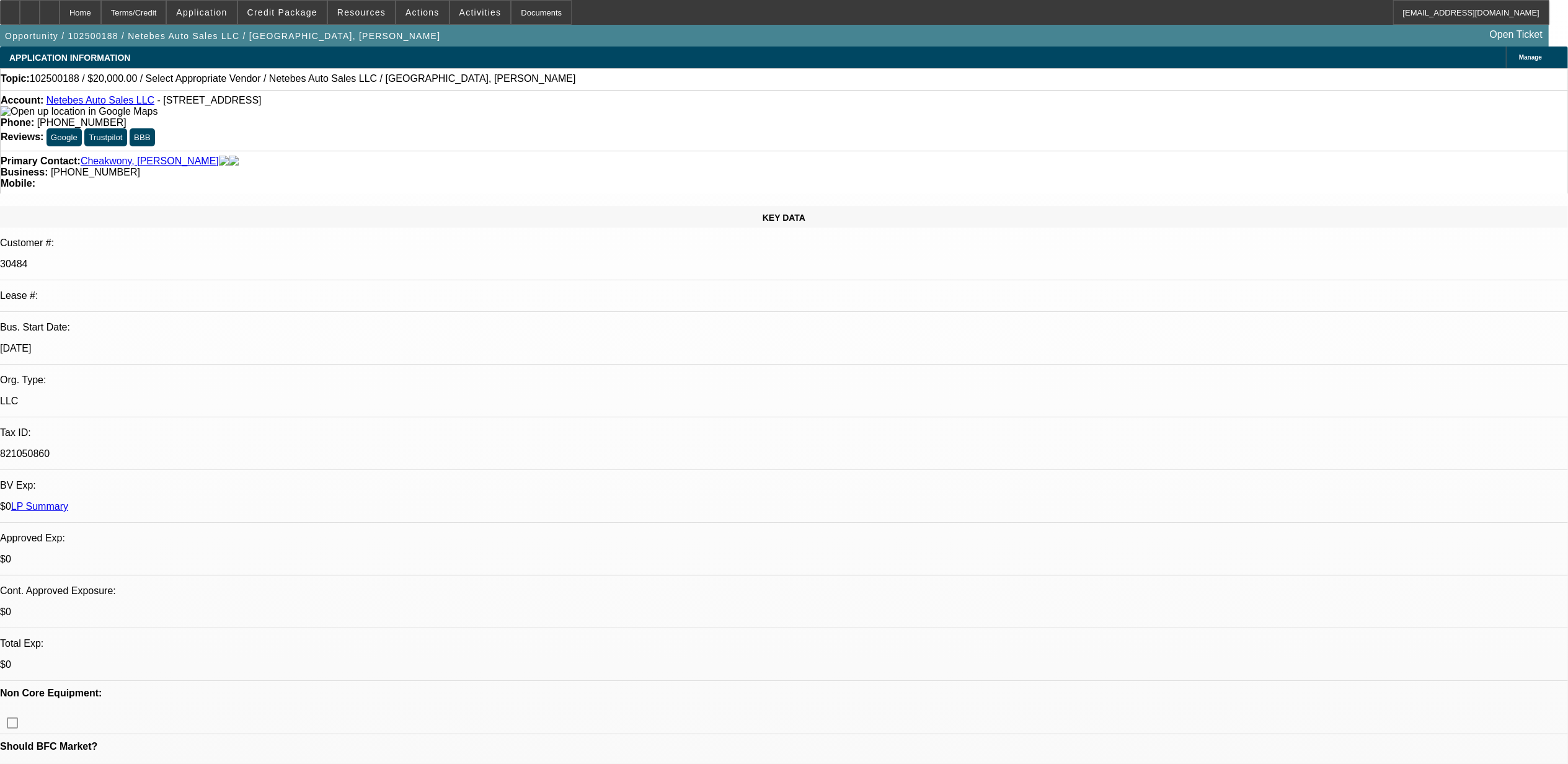
select select "0"
select select "2"
select select "0.1"
select select "4"
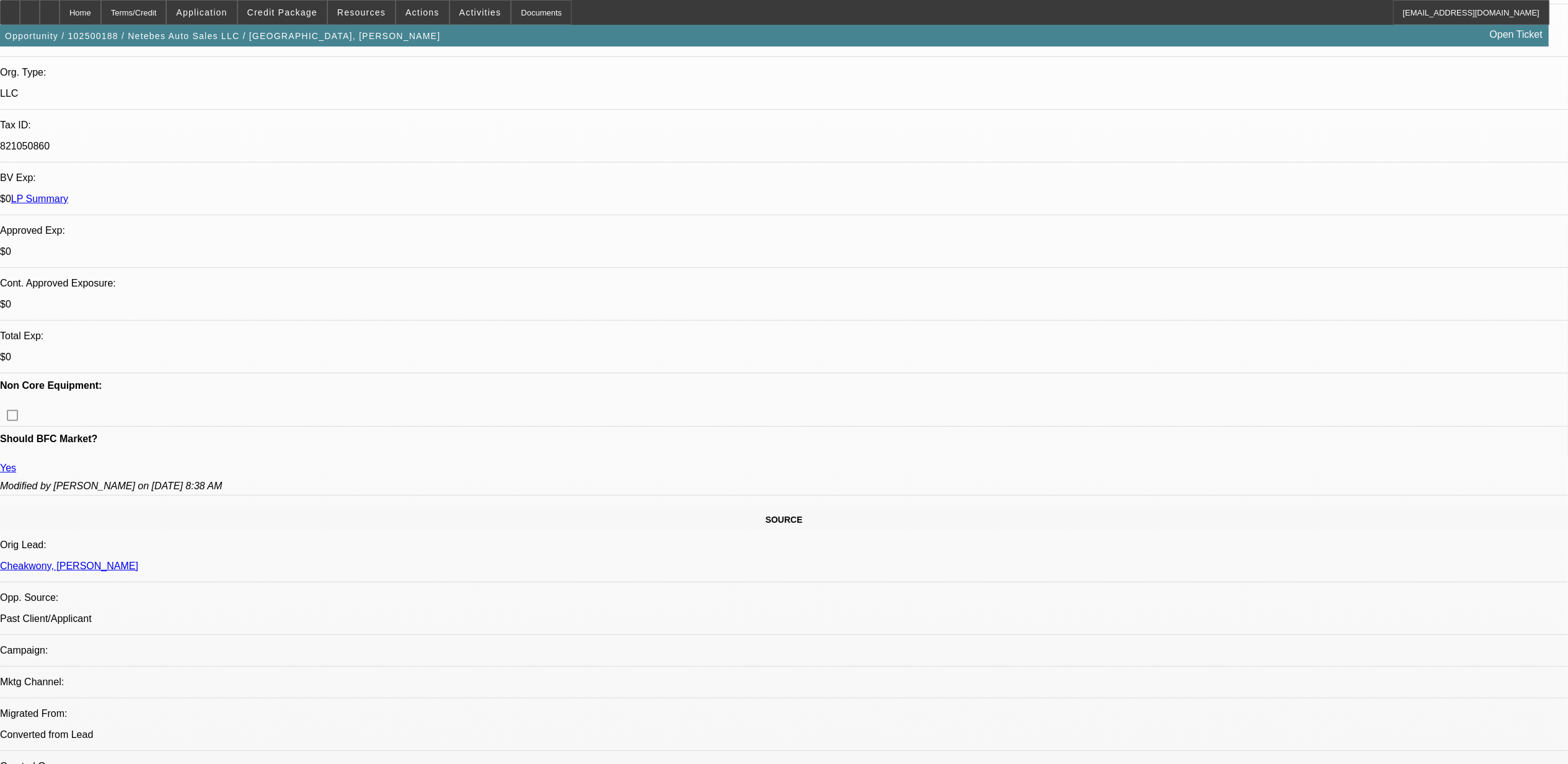
scroll to position [248, 0]
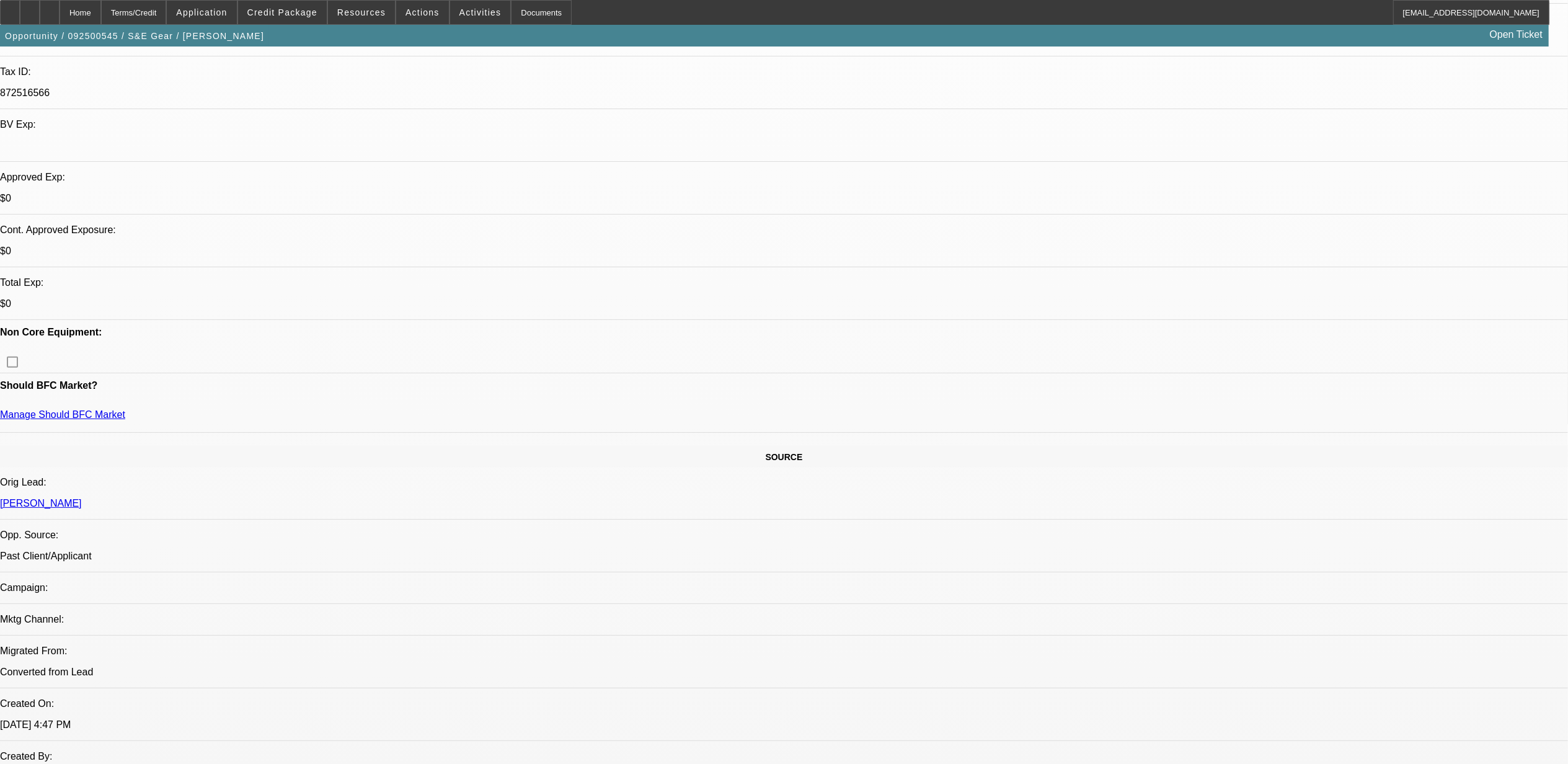
select select "0"
select select "2"
select select "0.1"
select select "4"
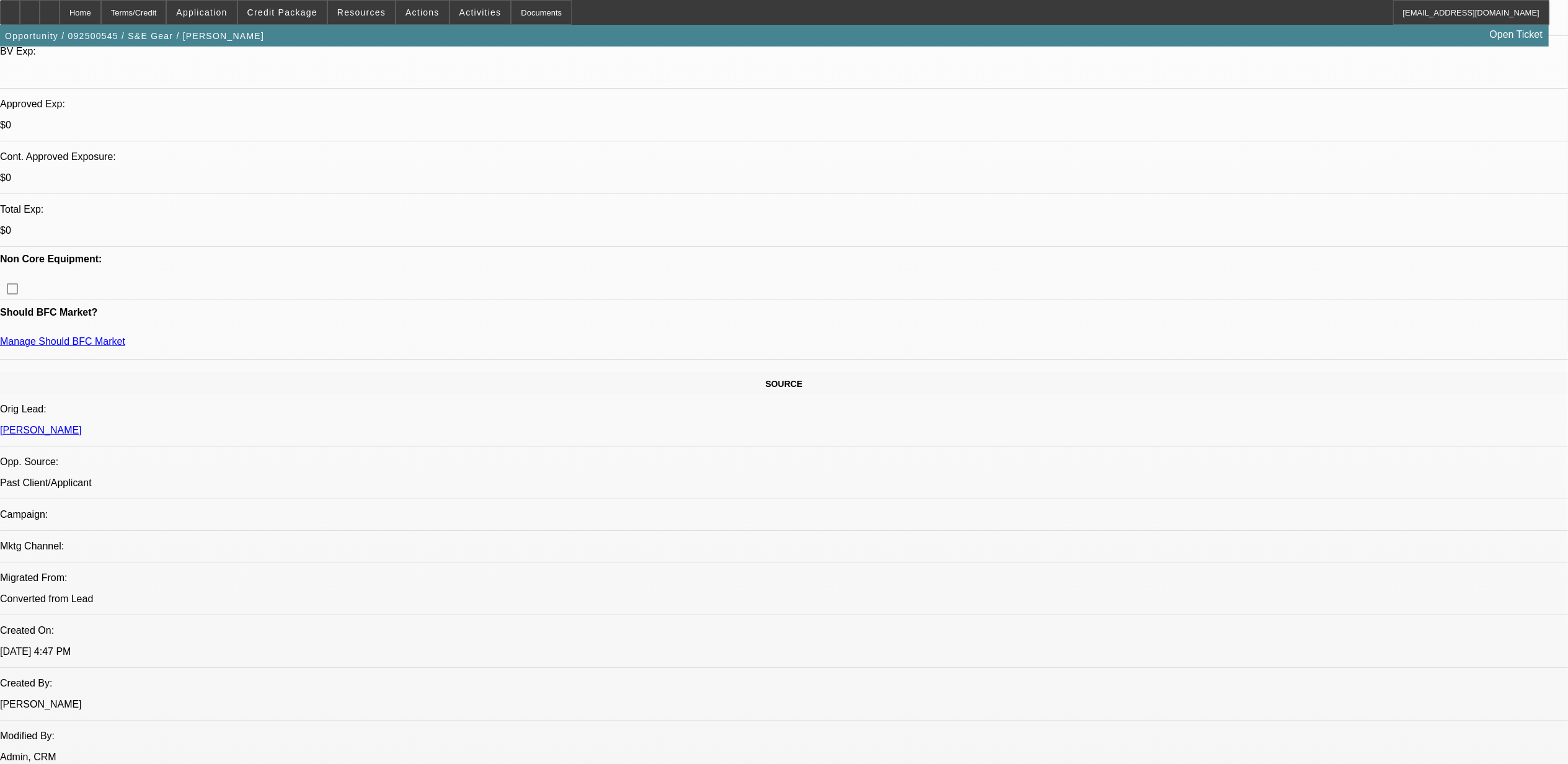
scroll to position [5, 0]
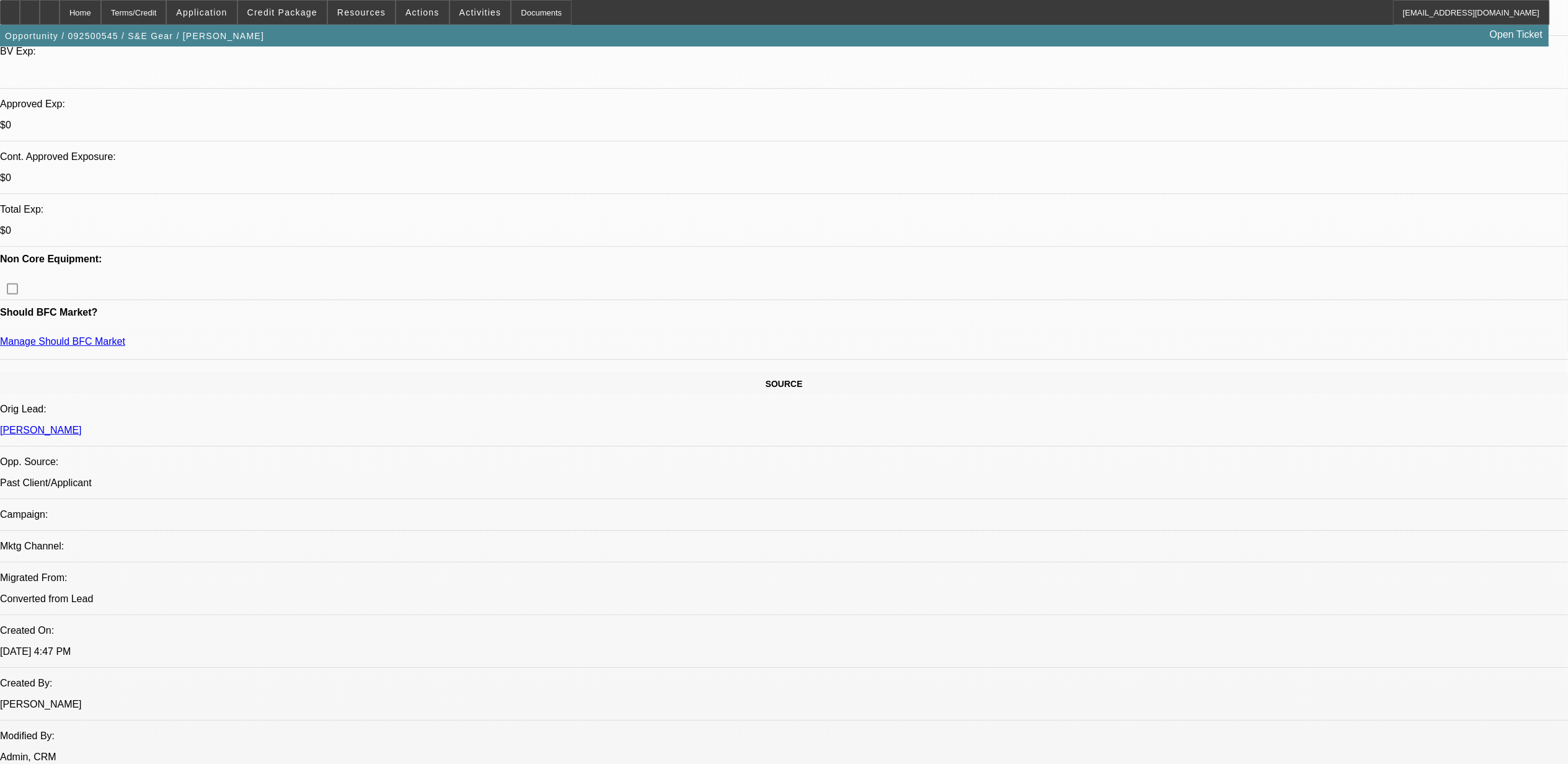
drag, startPoint x: 1207, startPoint y: 182, endPoint x: 1207, endPoint y: 162, distance: 20.0
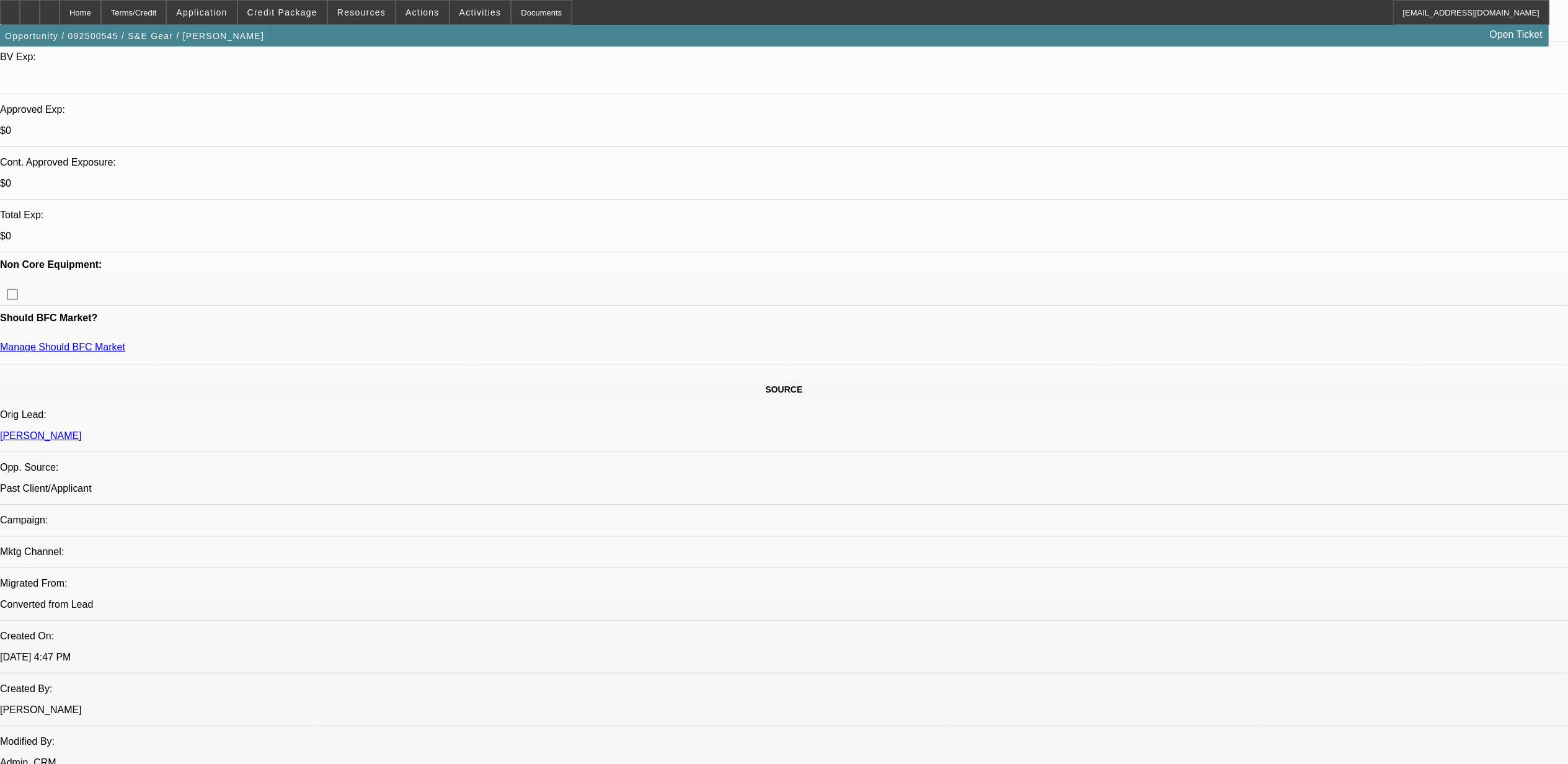
scroll to position [0, 0]
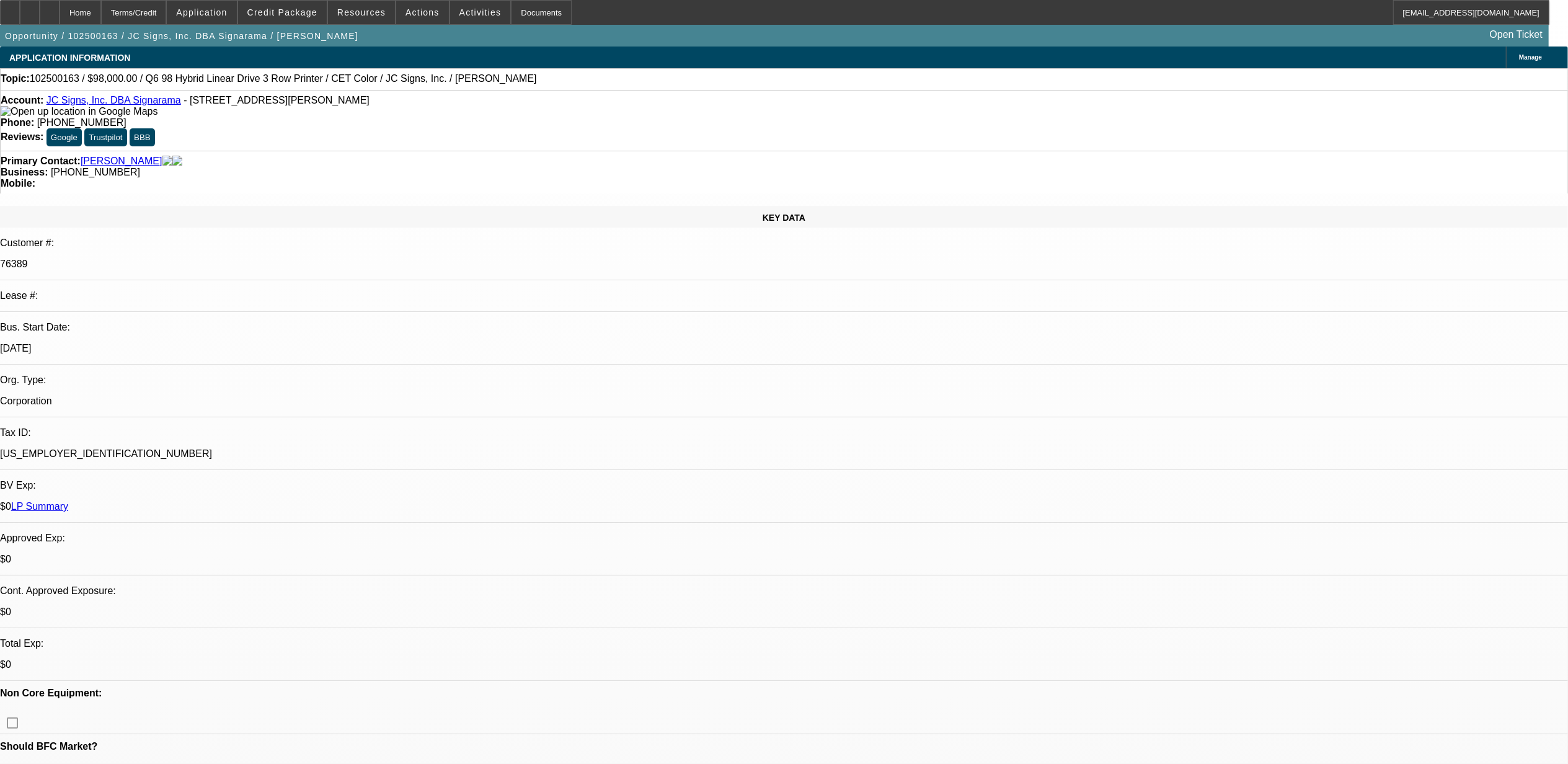
select select "0"
select select "2"
select select "0"
select select "6"
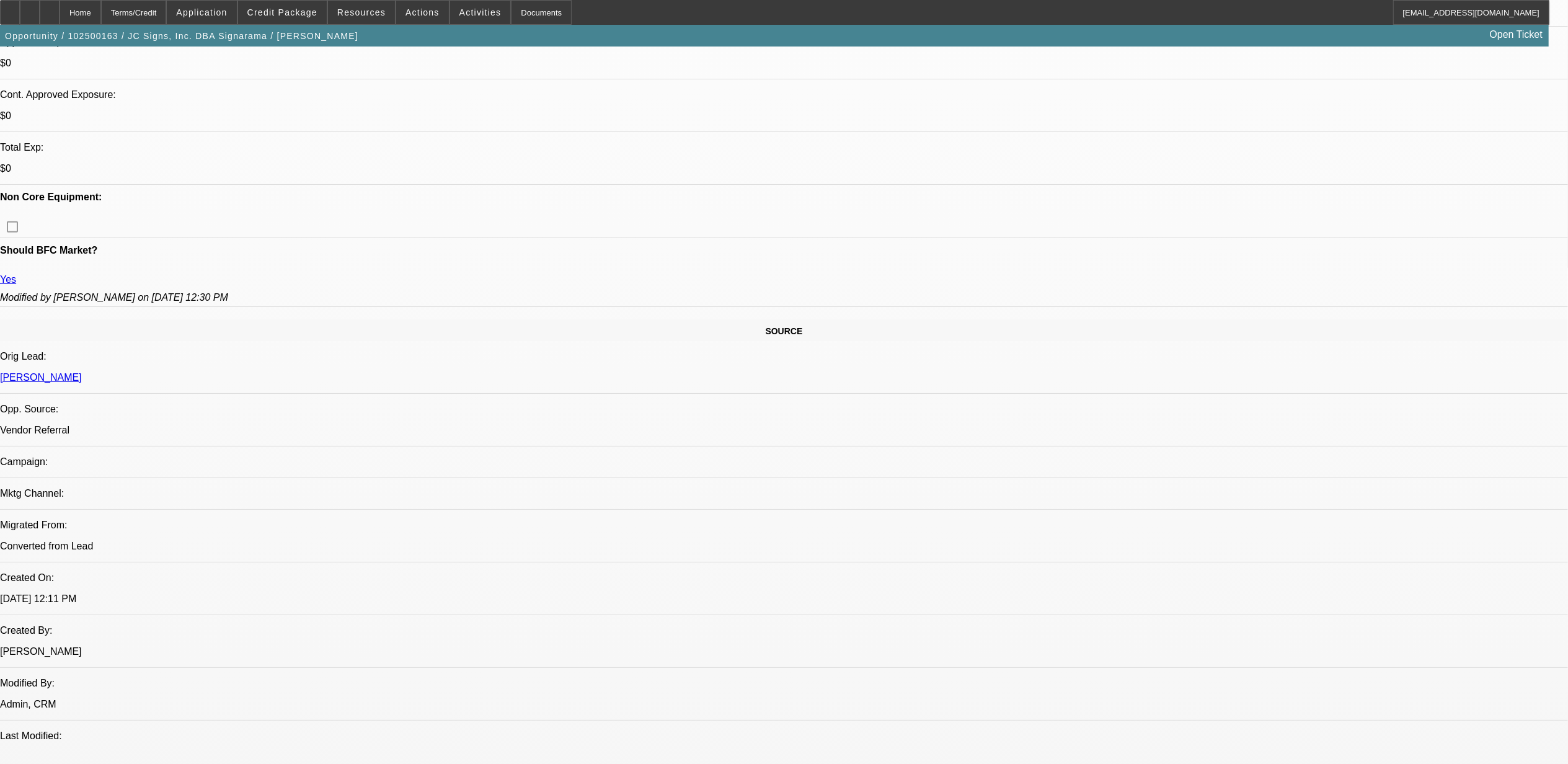
scroll to position [92, 0]
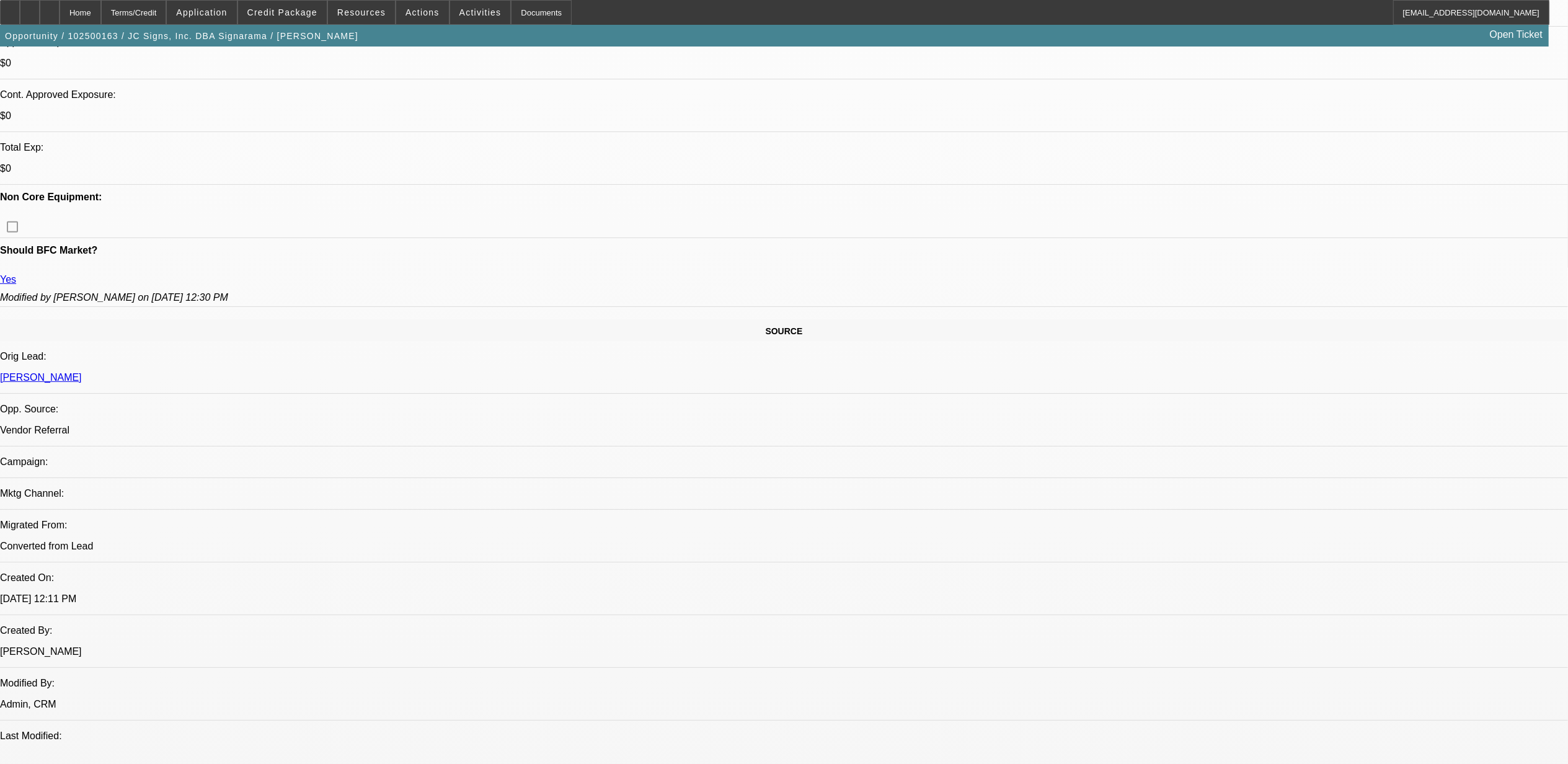
drag, startPoint x: 1177, startPoint y: 262, endPoint x: 1163, endPoint y: 230, distance: 34.9
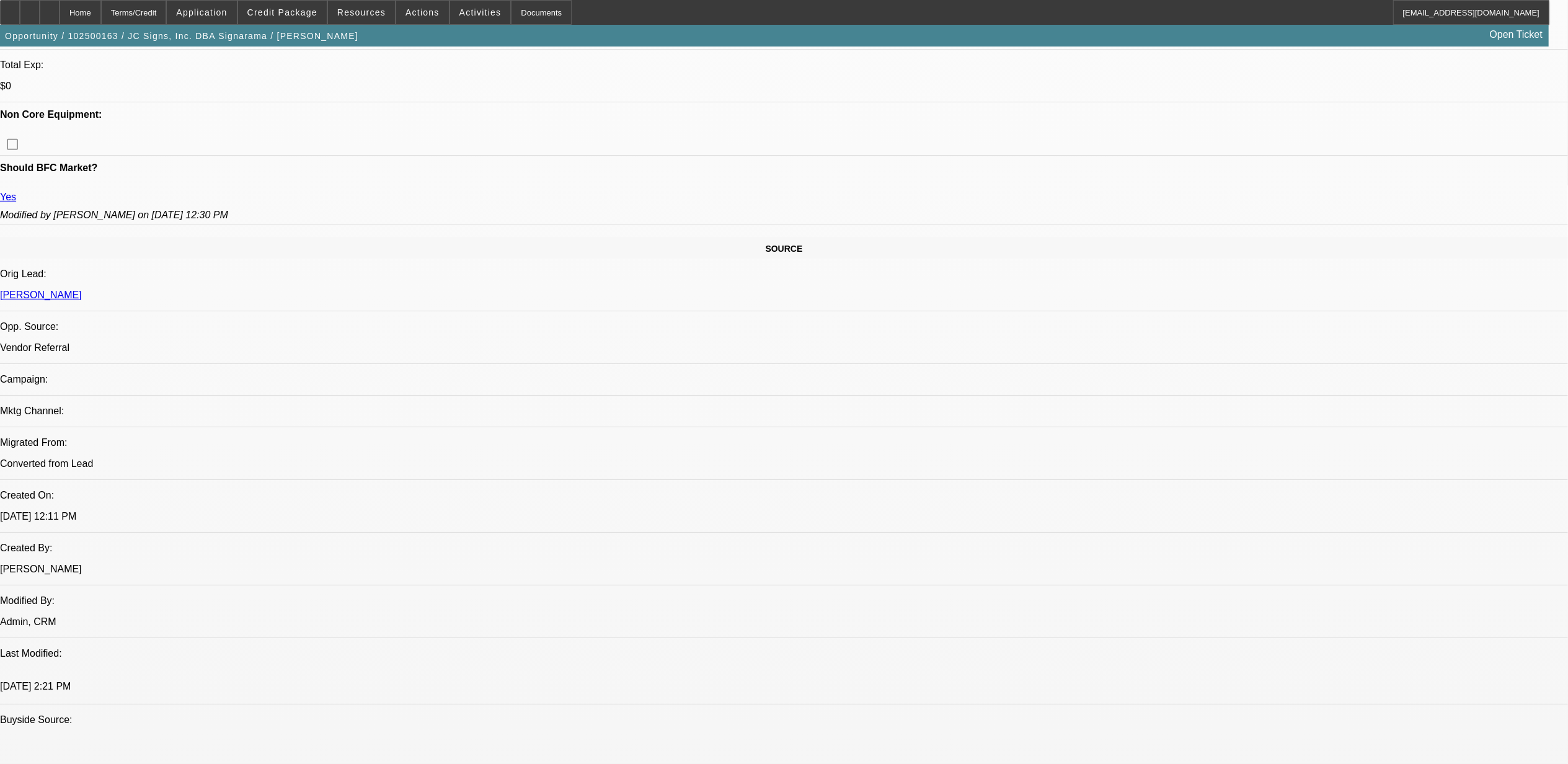
scroll to position [0, 0]
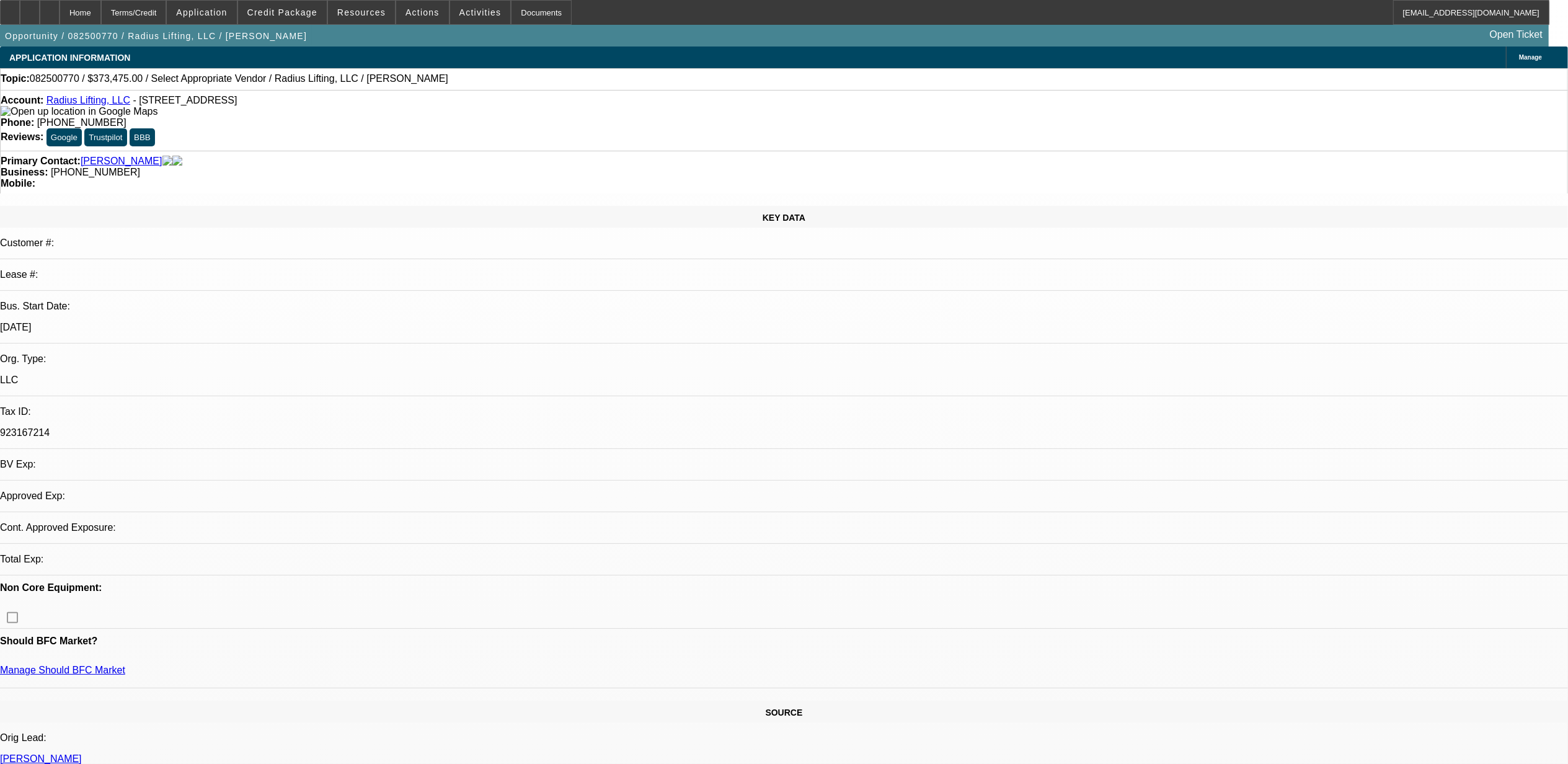
select select "0"
select select "2"
select select "0.1"
select select "4"
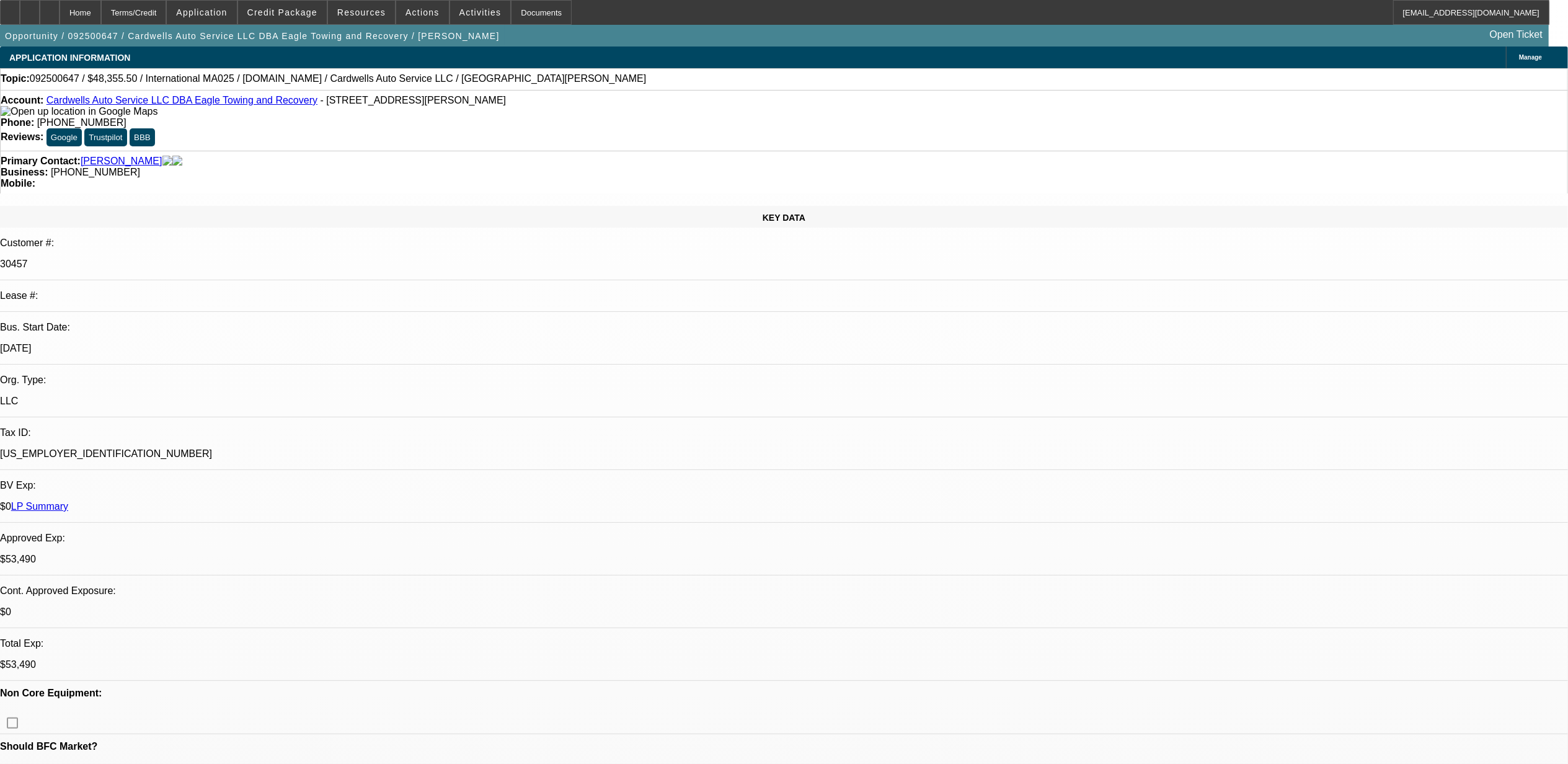
select select "0"
select select "0.1"
select select "0"
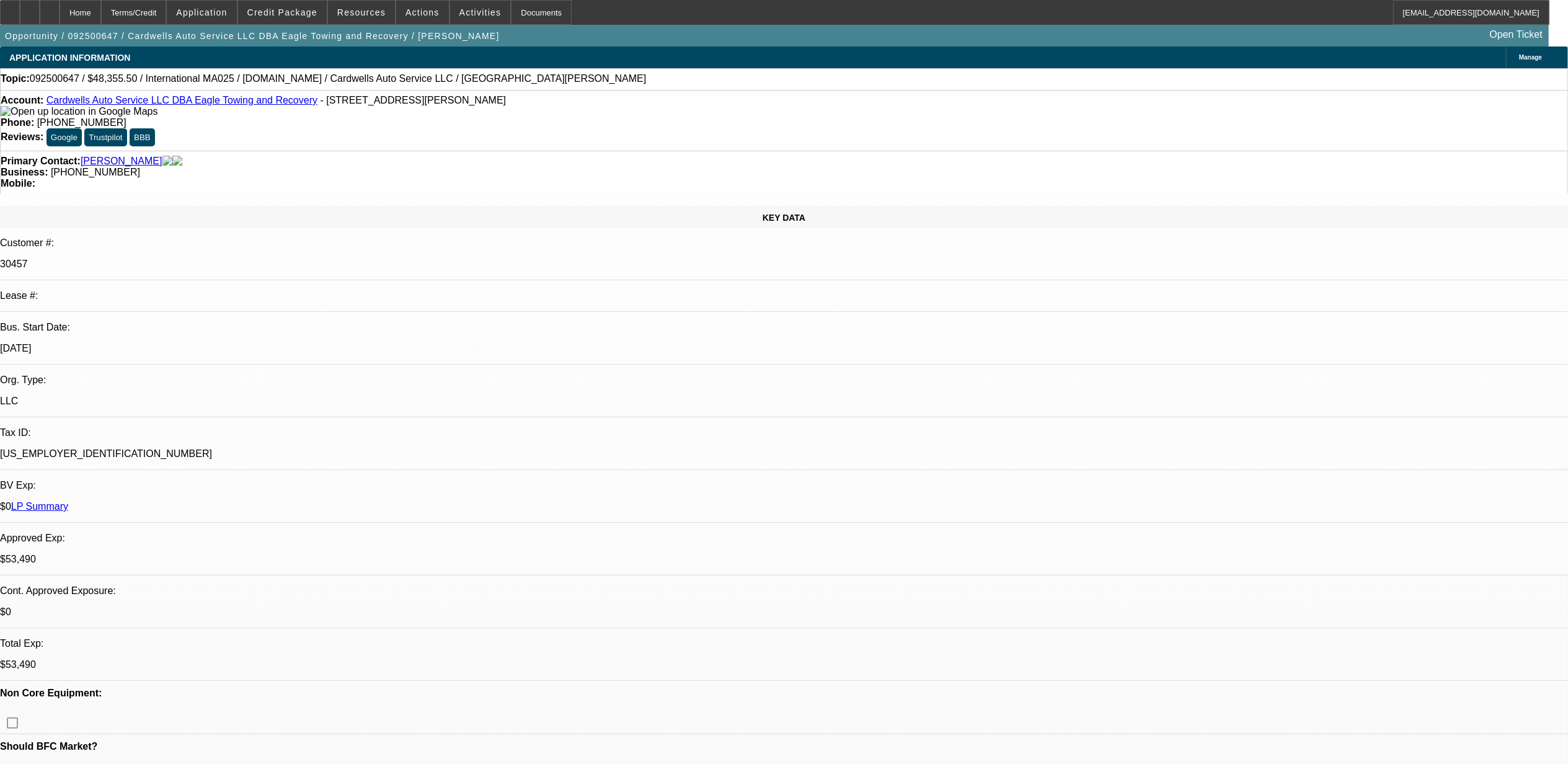
select select "0.1"
select select "0"
select select "0.1"
select select "0"
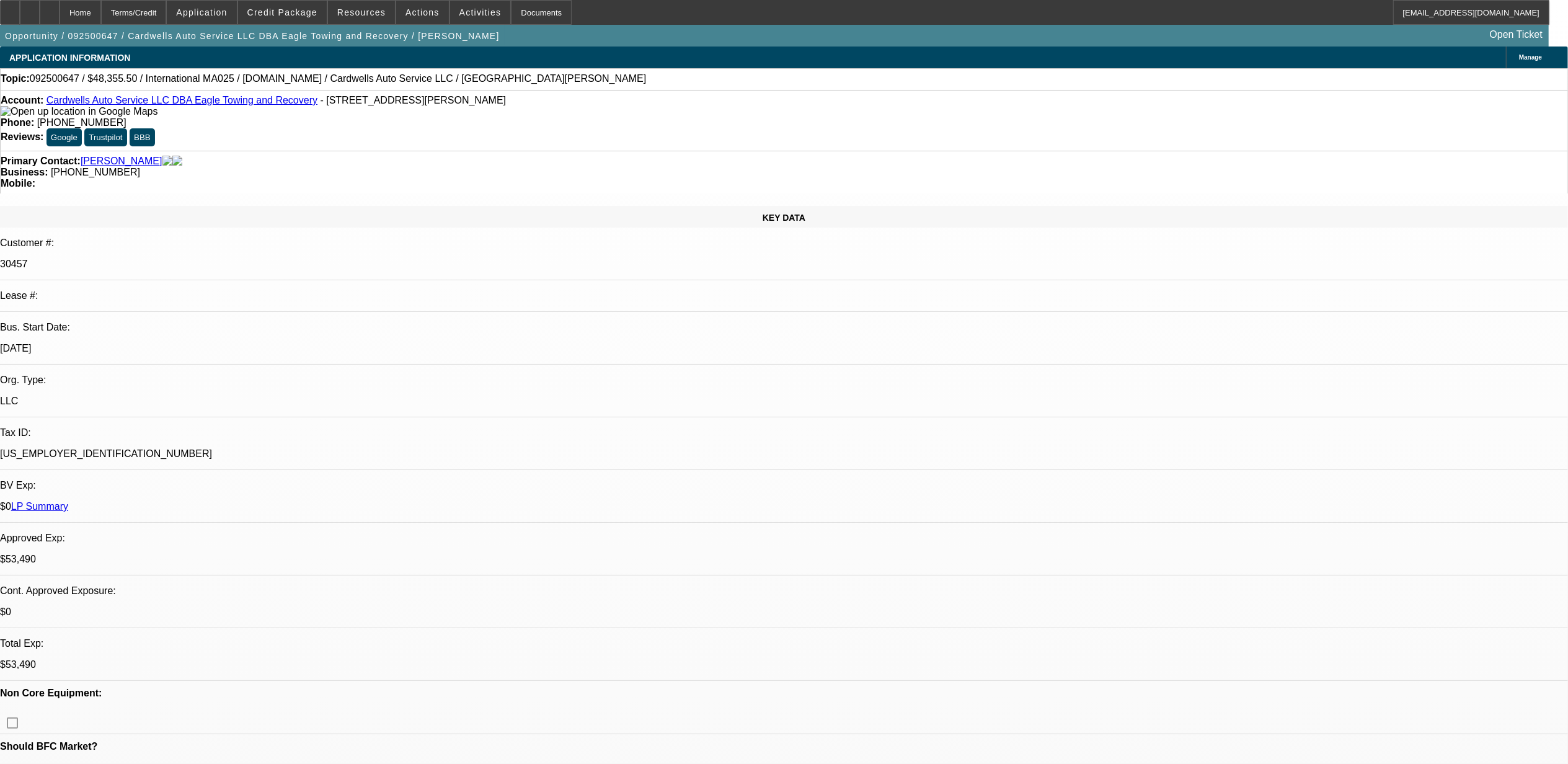
select select "0"
select select "0.1"
select select "1"
select select "2"
select select "4"
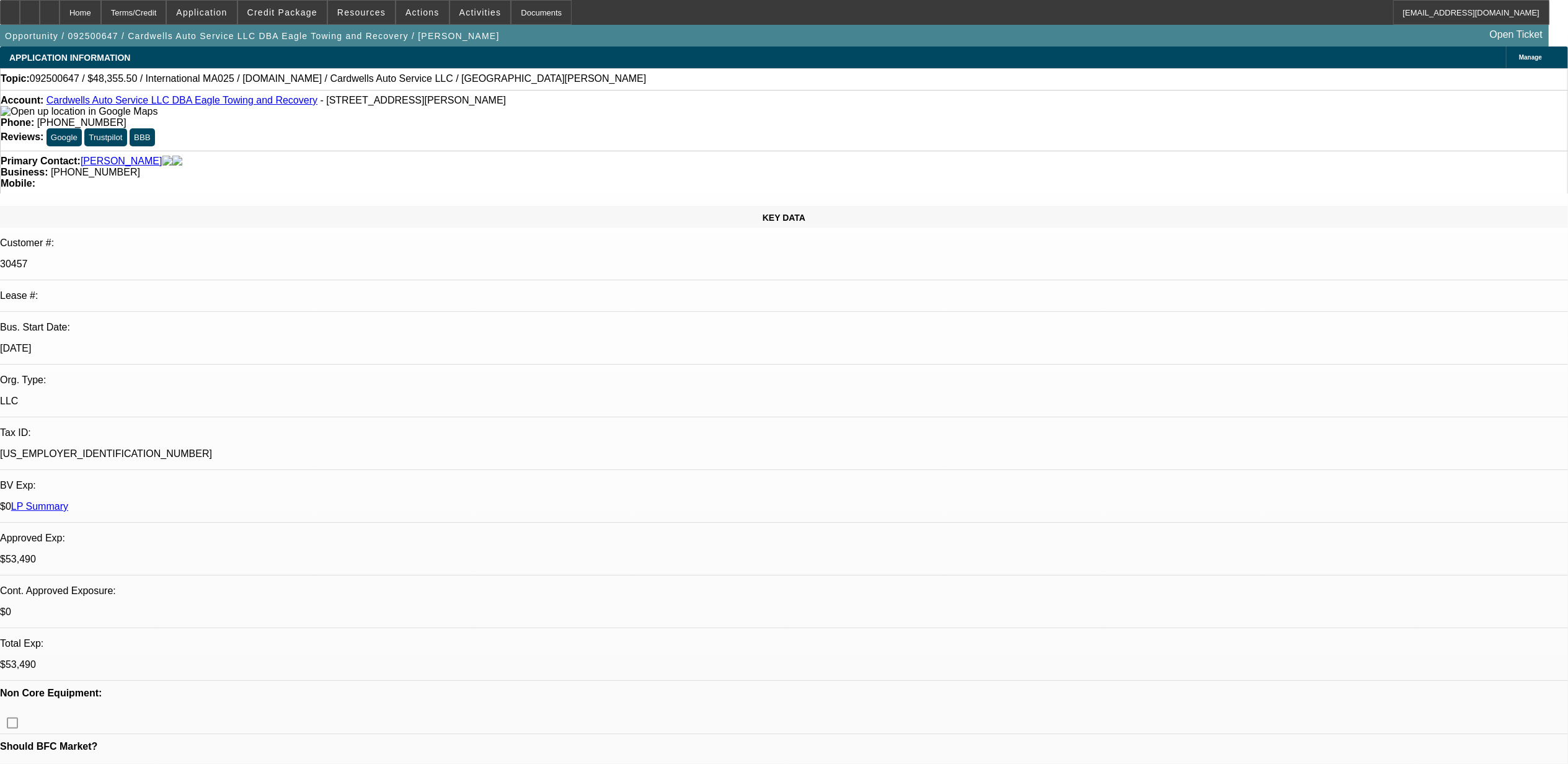
select select "1"
select select "2"
select select "4"
select select "1"
select select "2"
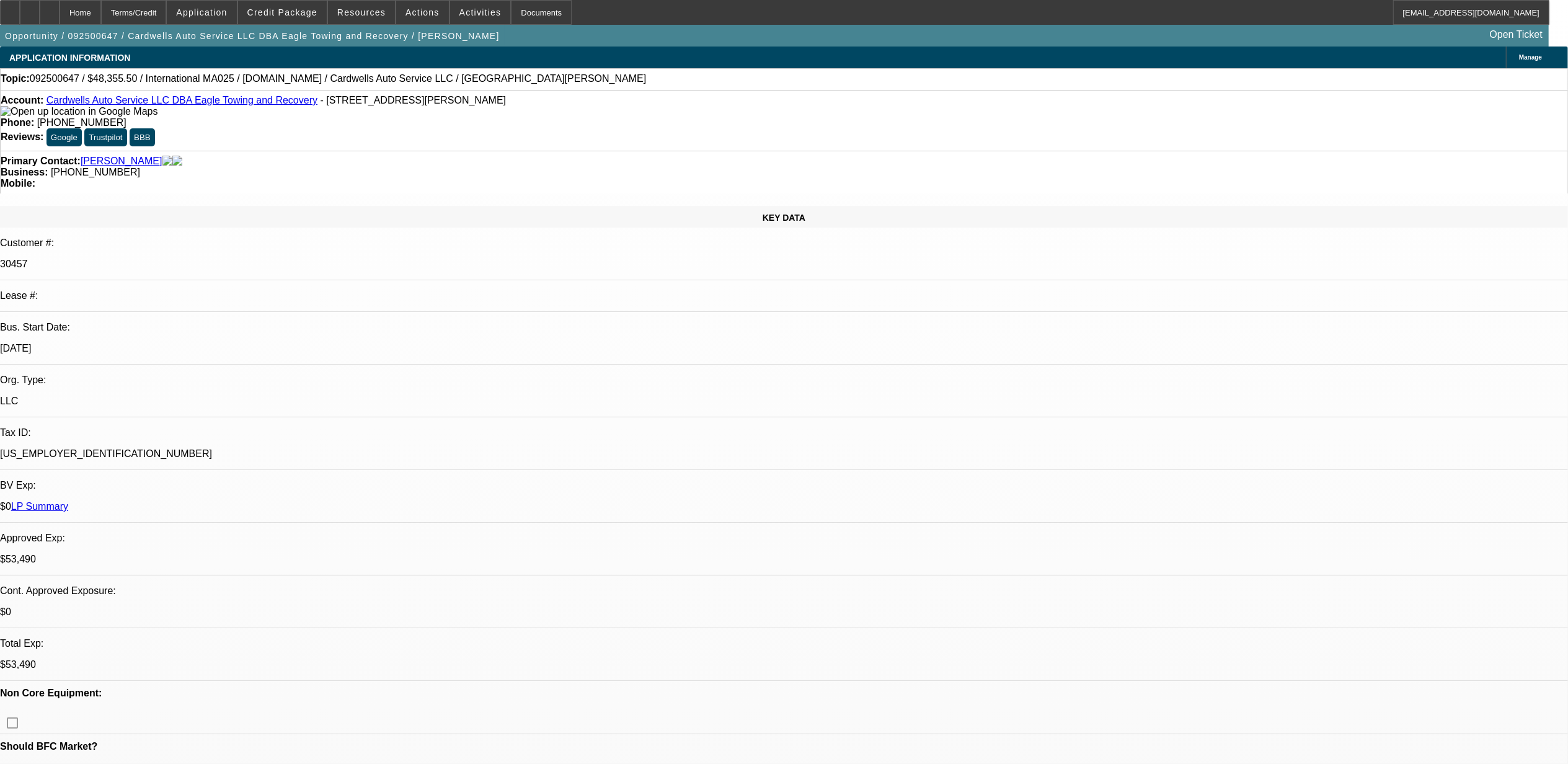
select select "4"
select select "1"
select select "2"
select select "4"
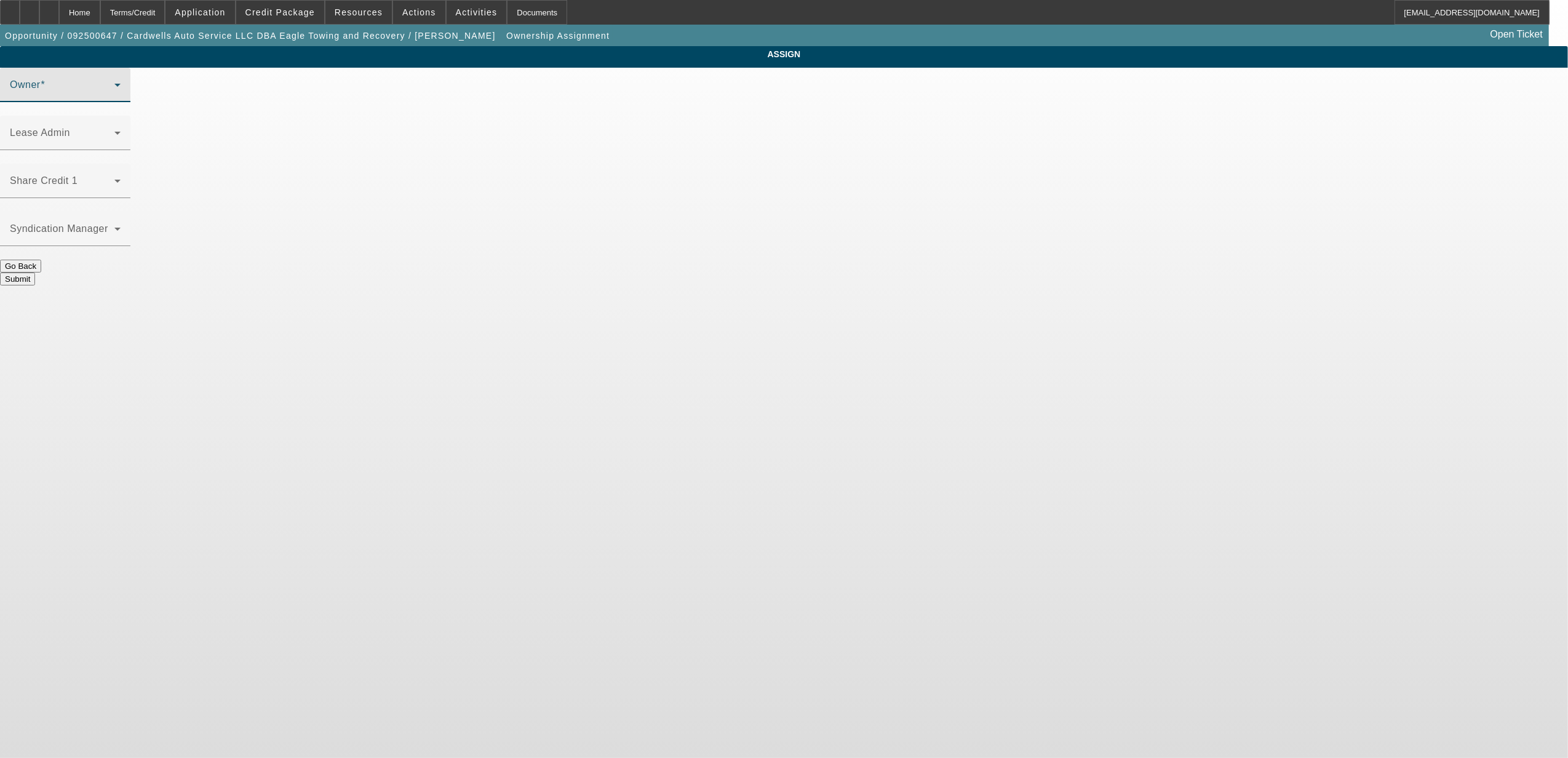
click at [114, 97] on span at bounding box center [62, 90] width 105 height 15
click at [120, 87] on icon at bounding box center [117, 85] width 6 height 3
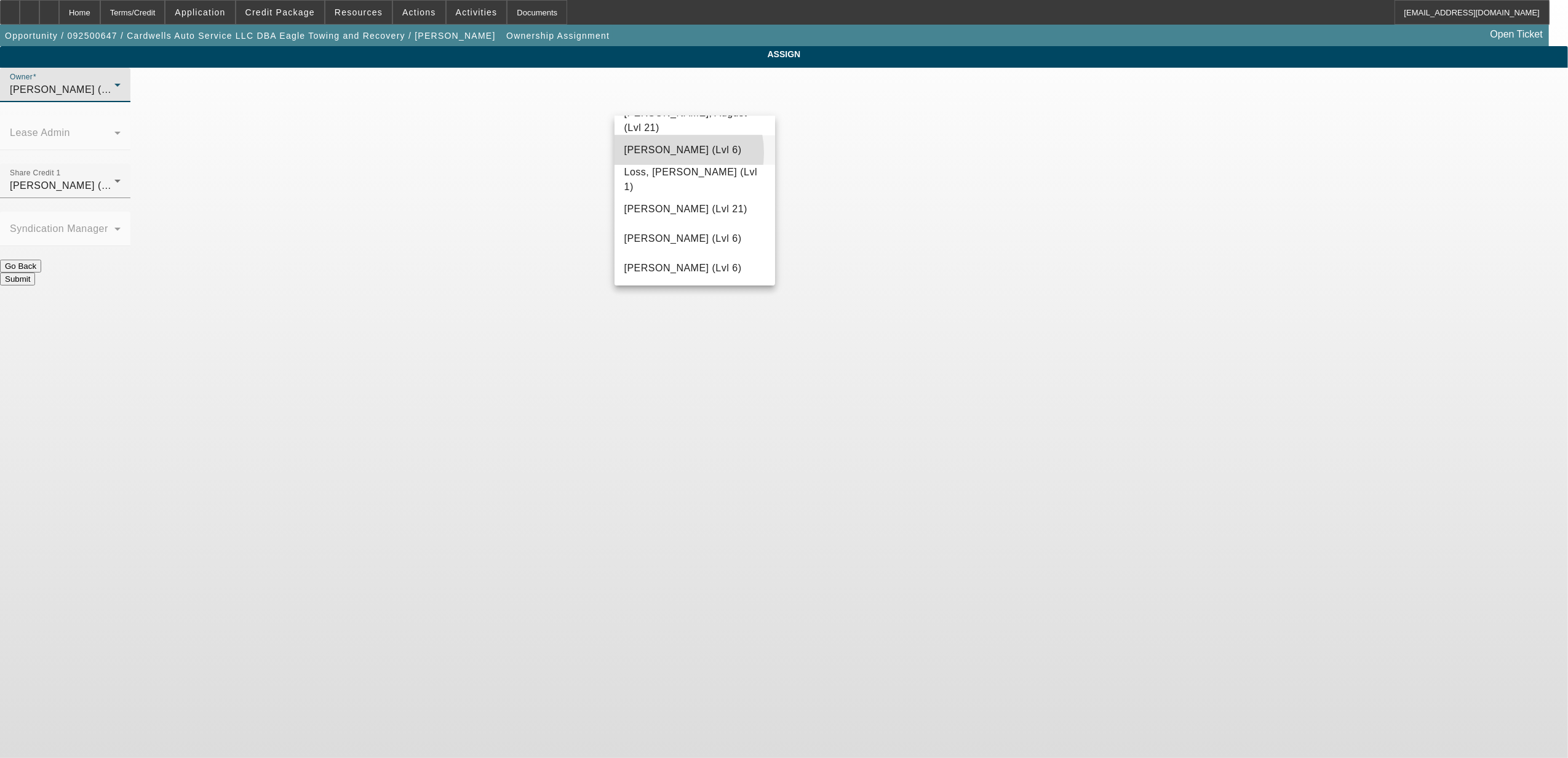
click at [667, 152] on span "Lionello, Nick (Lvl 6)" at bounding box center [683, 150] width 118 height 15
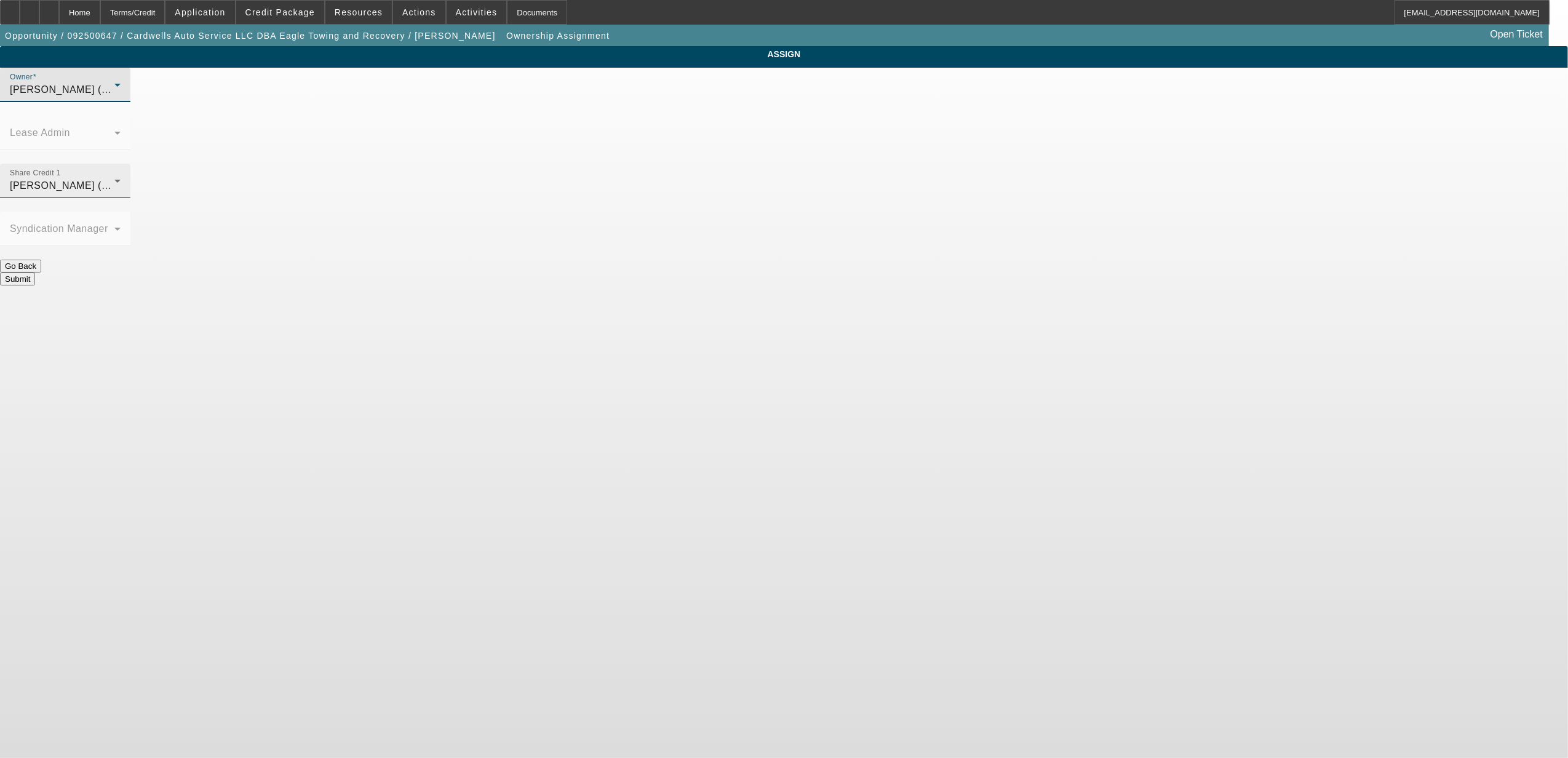
click at [127, 180] on span "Lionello, Nick (Lvl 6)" at bounding box center [68, 185] width 118 height 10
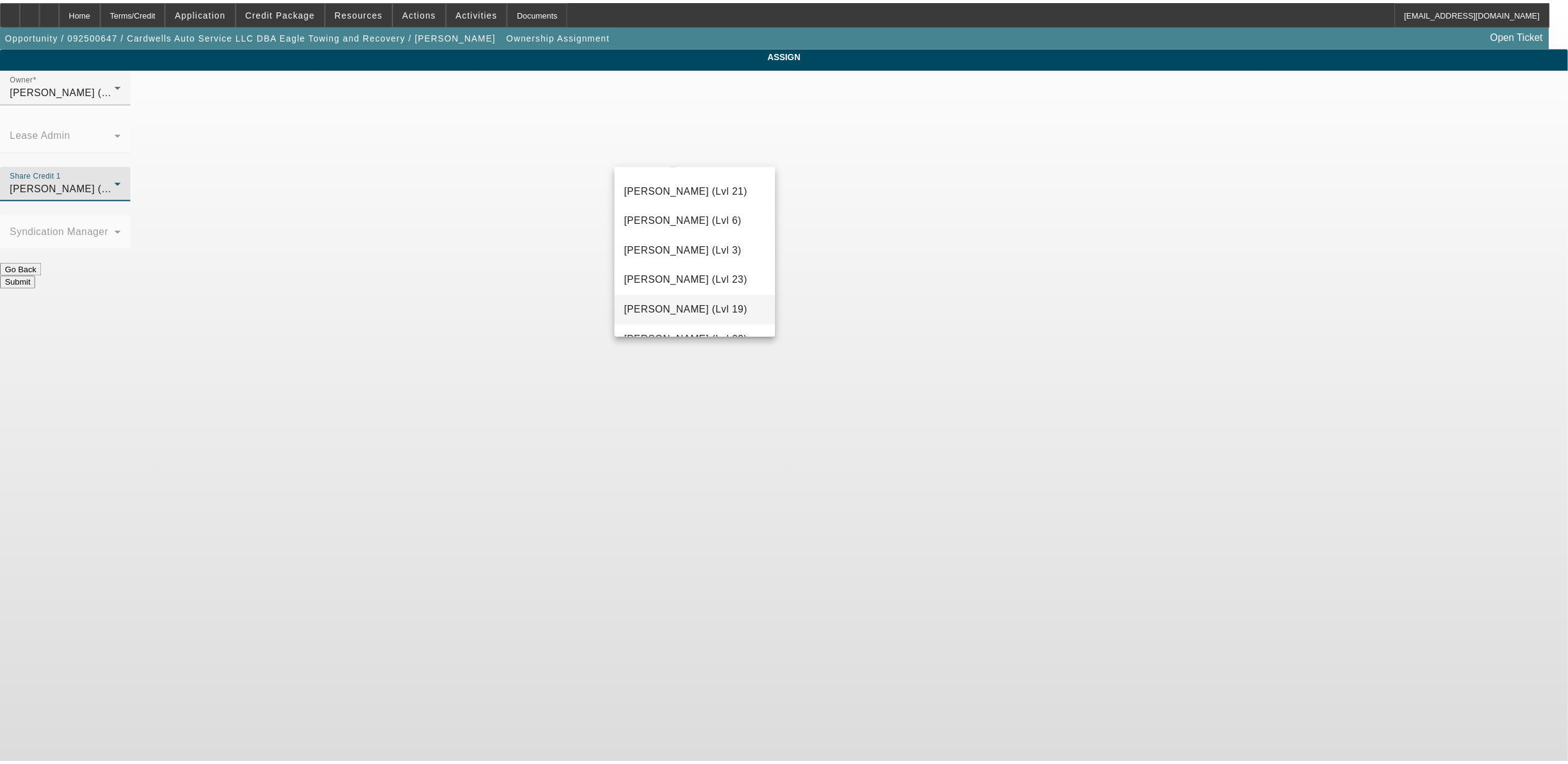
scroll to position [1283, 0]
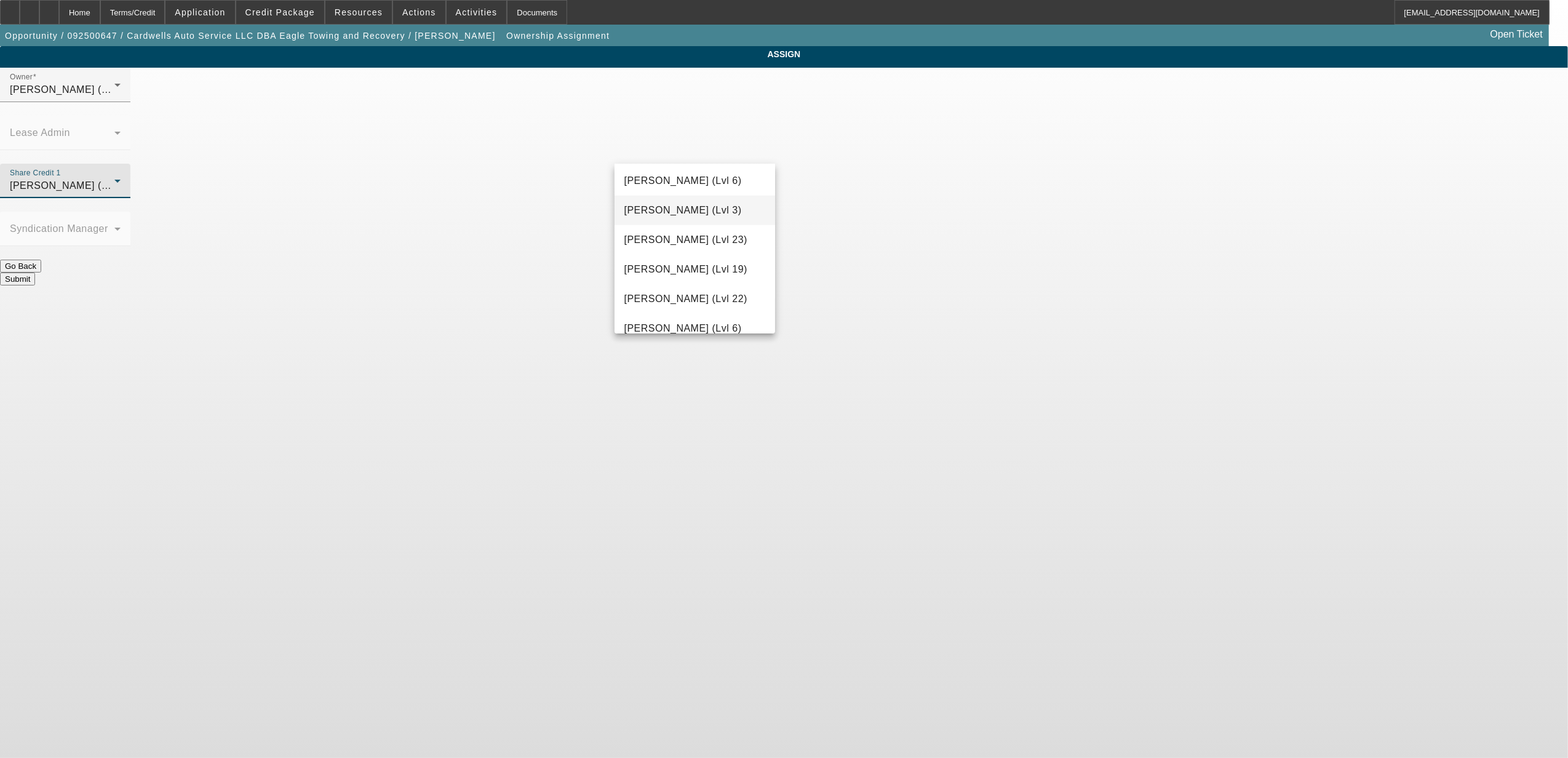
click at [678, 210] on span "Richards, Stephanie (Lvl 3)" at bounding box center [683, 210] width 118 height 15
click at [35, 273] on button "Submit" at bounding box center [18, 279] width 35 height 13
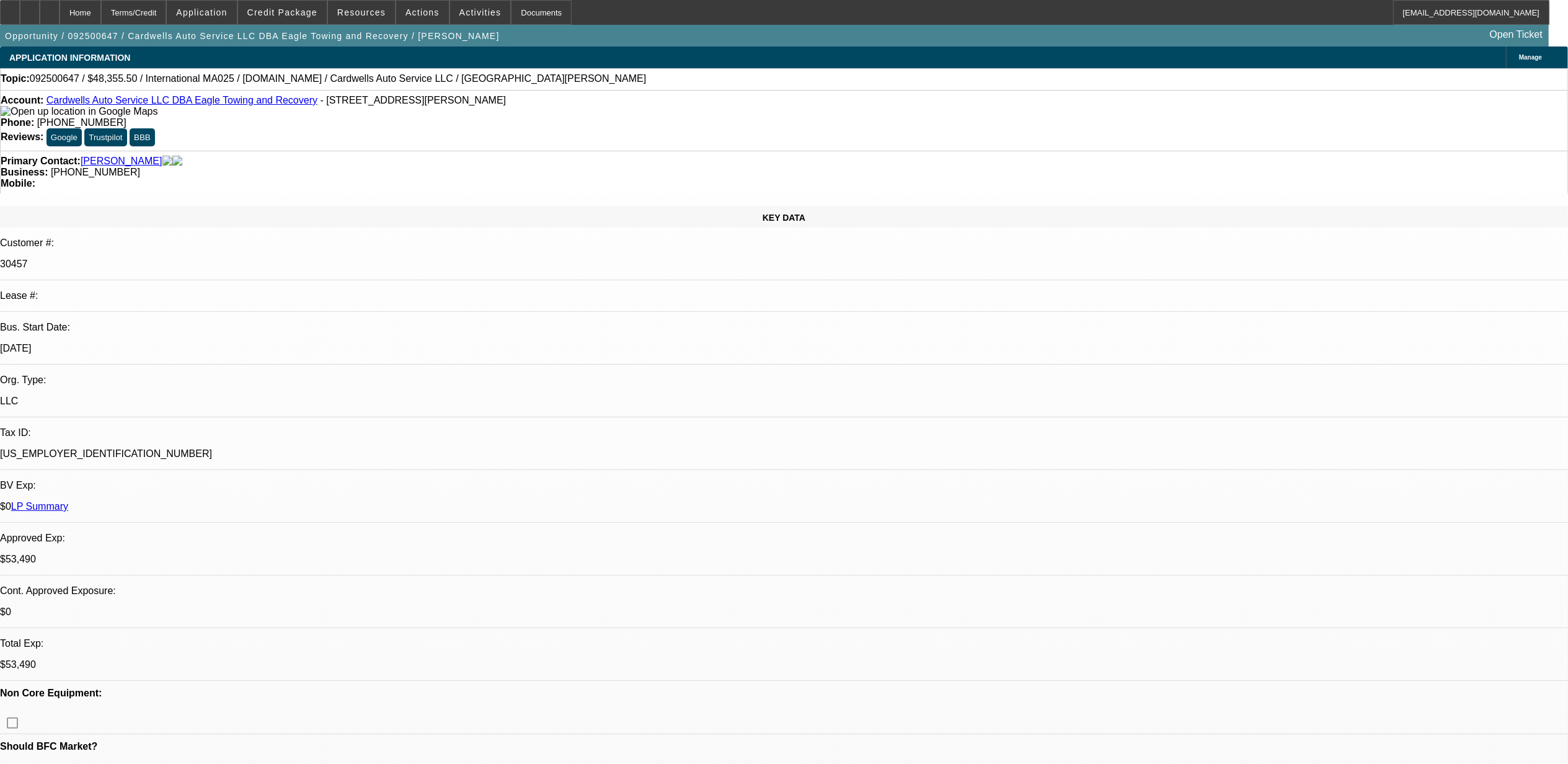
select select "0"
select select "2"
select select "0.1"
select select "4"
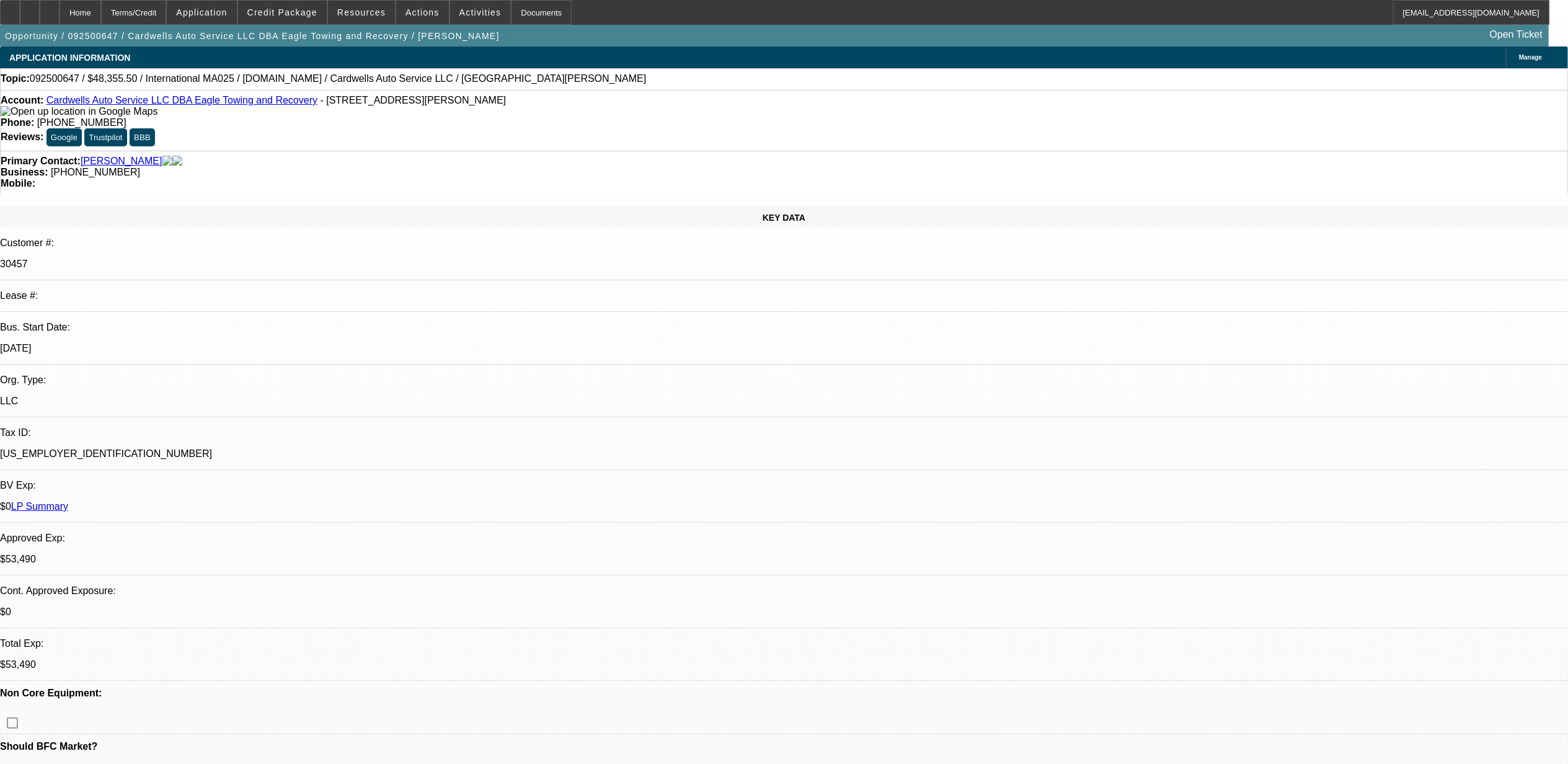
select select "0"
select select "2"
select select "0.1"
select select "4"
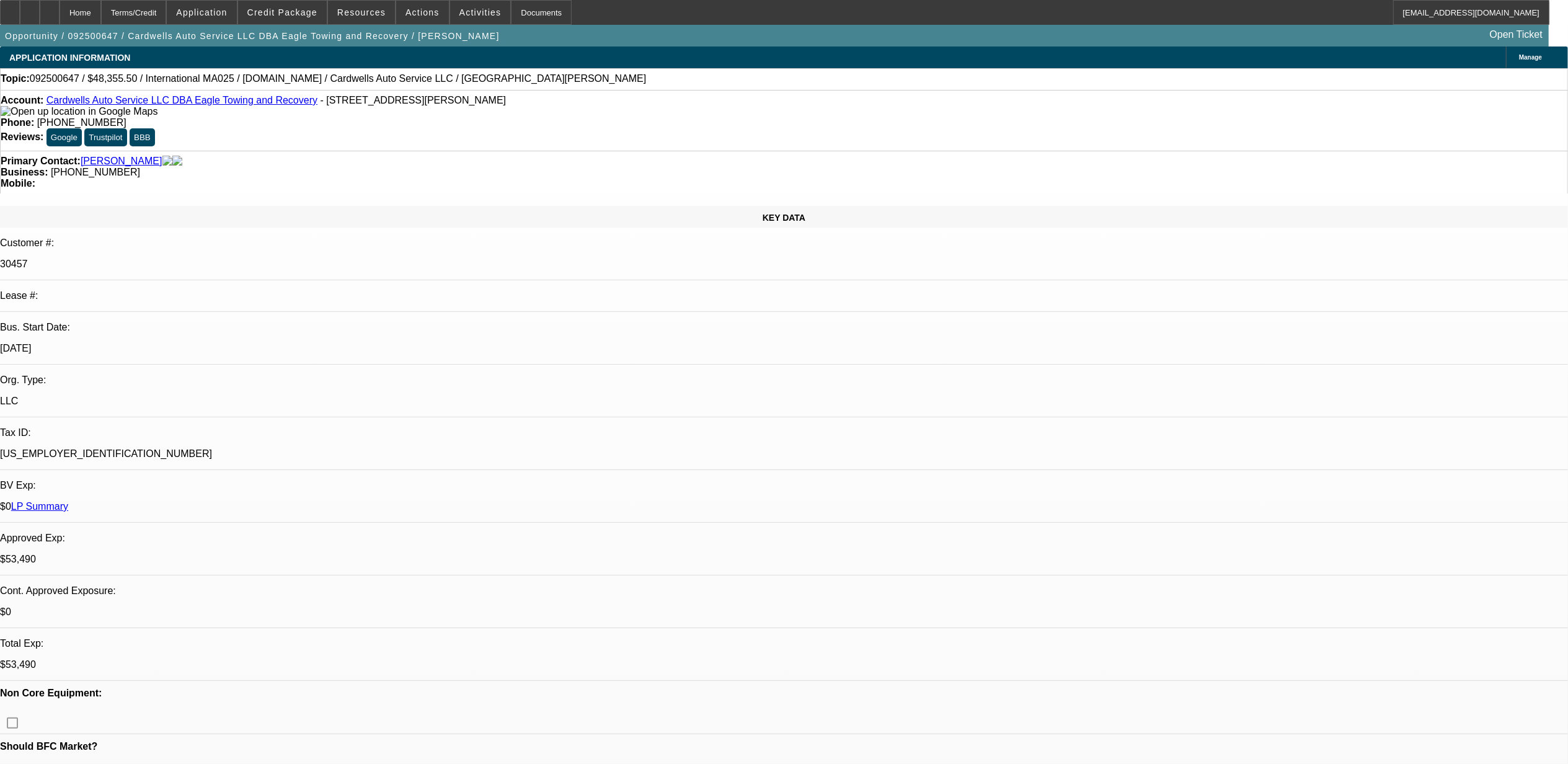
select select "0"
select select "2"
select select "0.1"
select select "4"
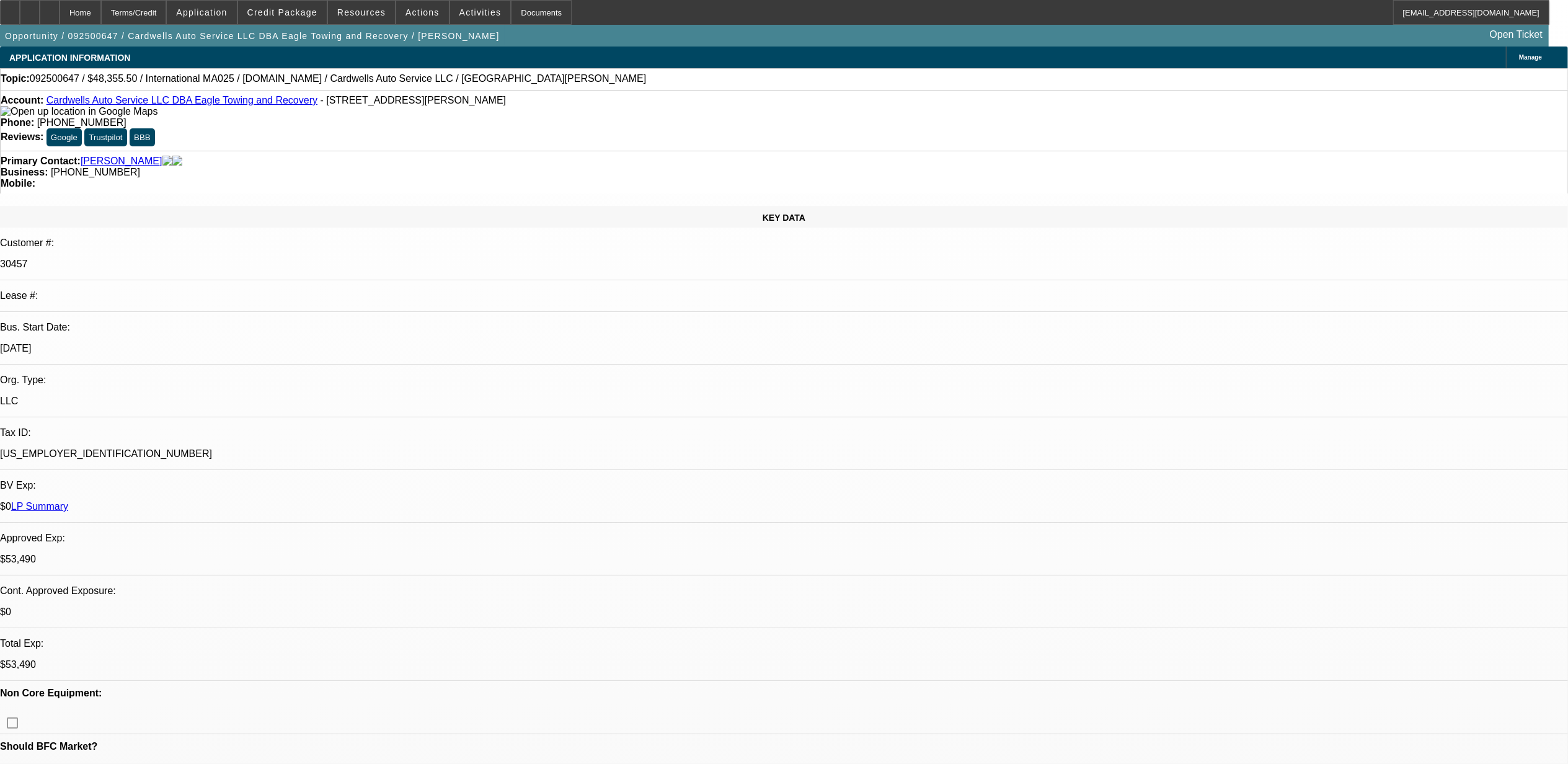
select select "0"
select select "2"
select select "0.1"
select select "4"
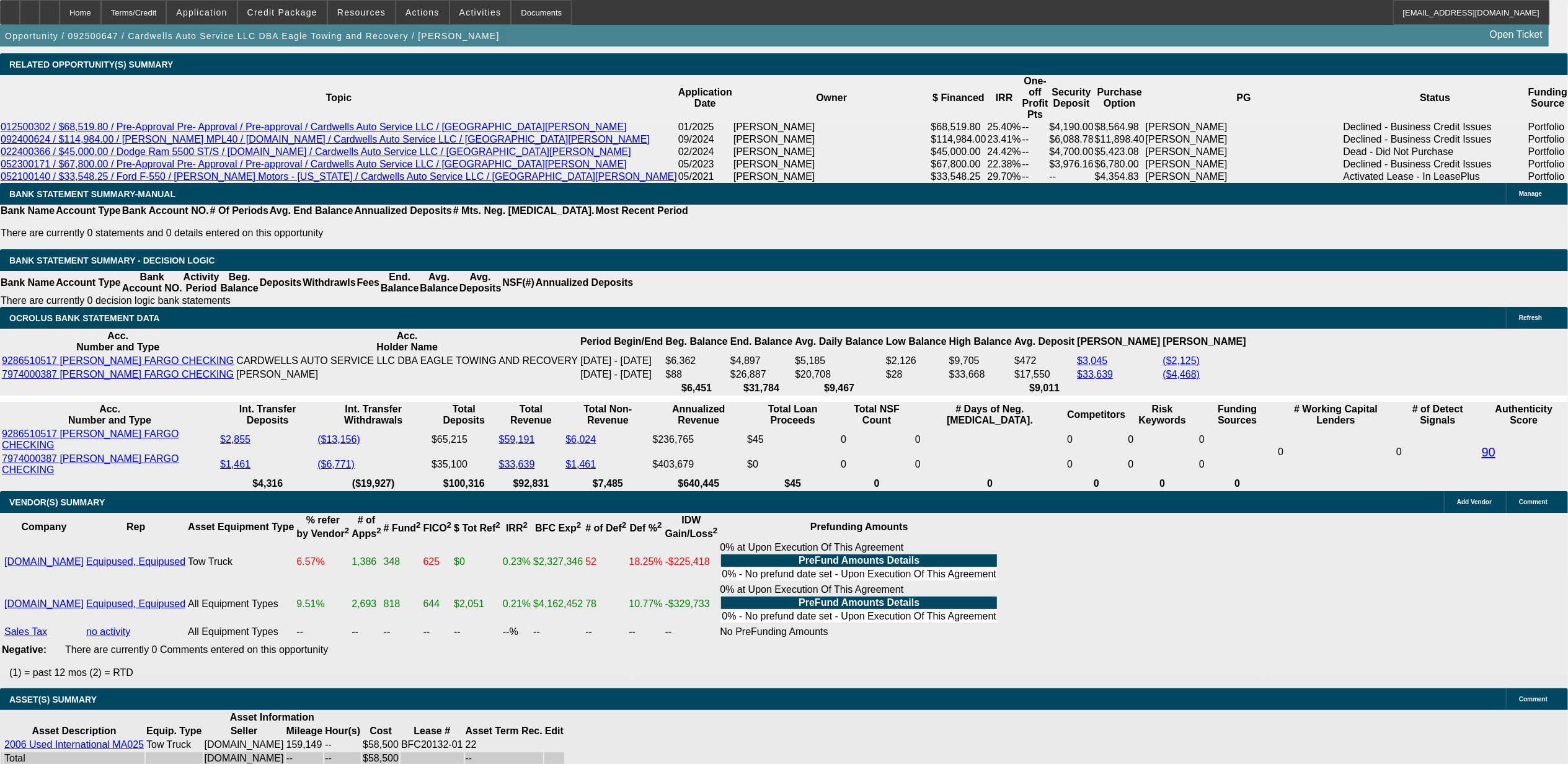
scroll to position [2315, 0]
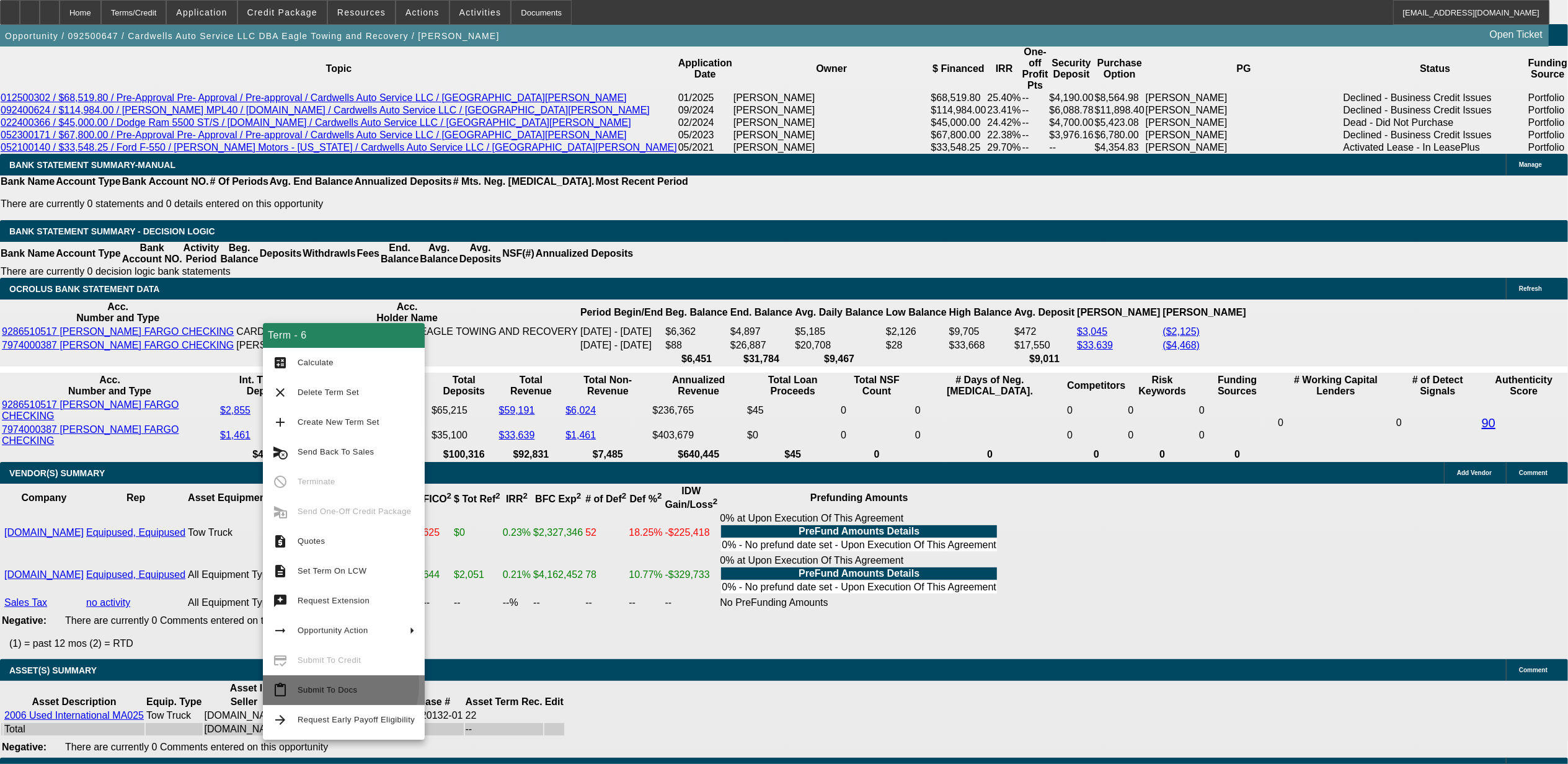
click at [326, 684] on span "Submit To Docs" at bounding box center [356, 691] width 117 height 15
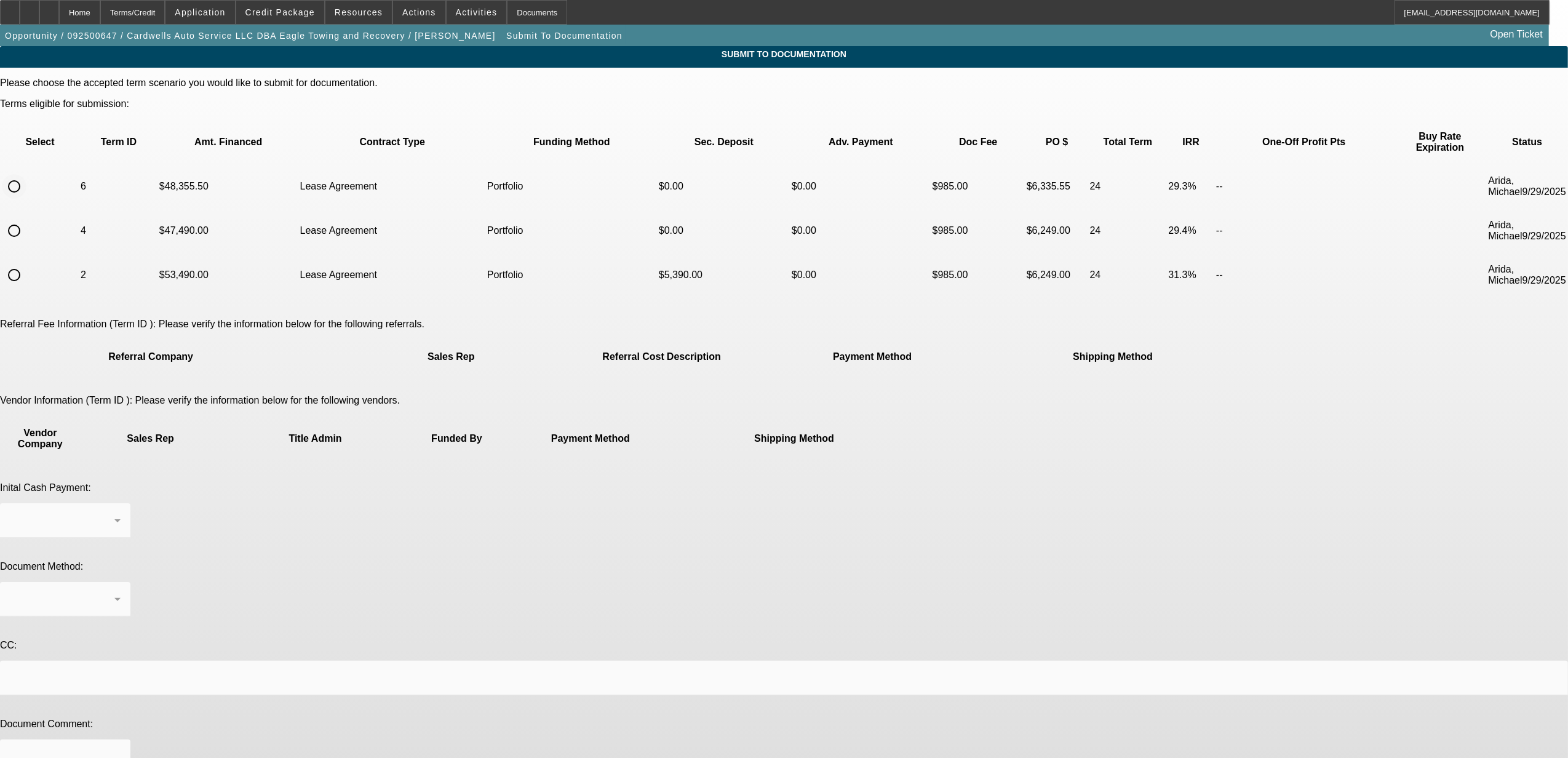
click at [27, 174] on input "radio" at bounding box center [14, 186] width 24 height 24
radio input "true"
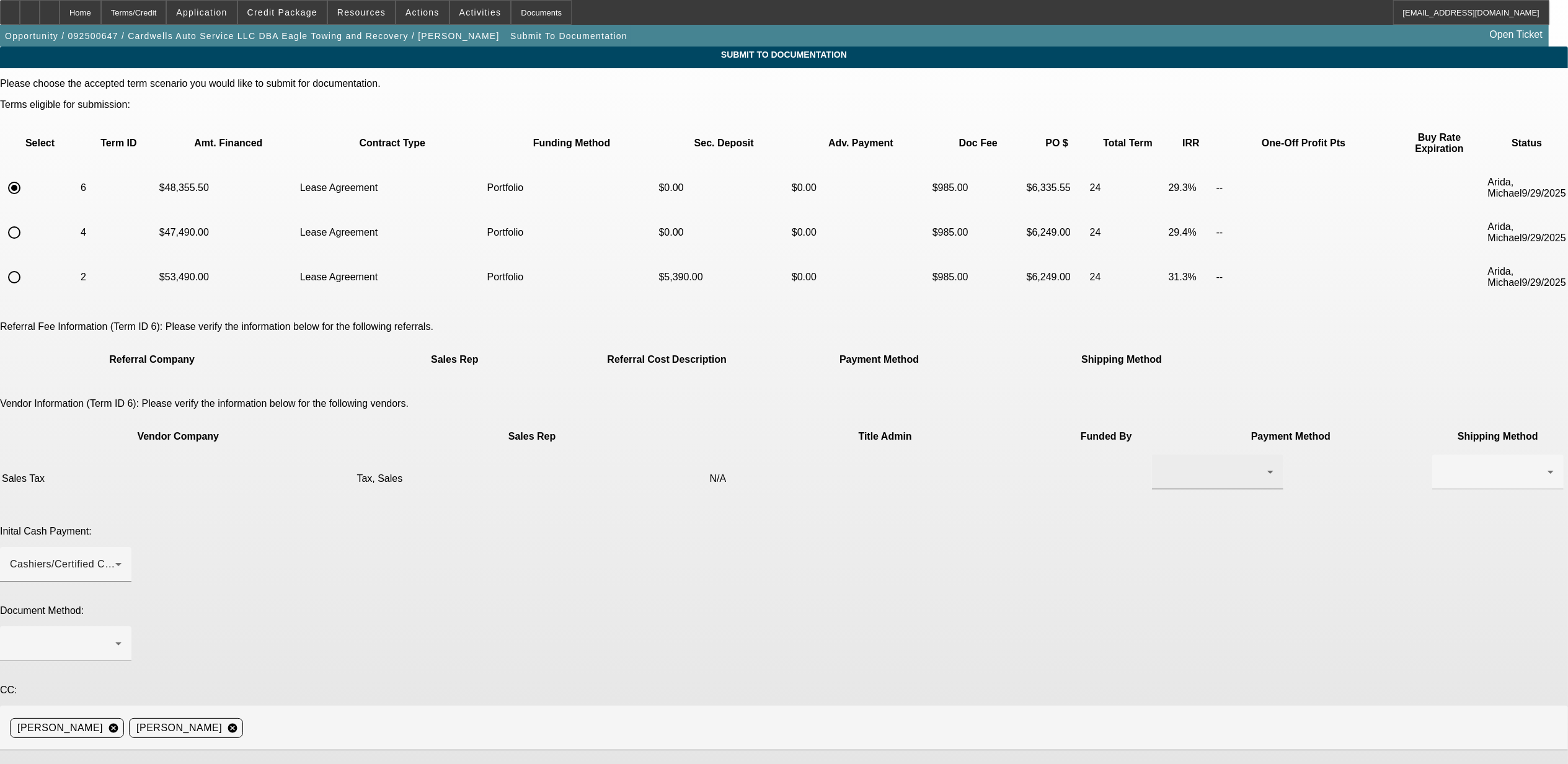
click at [1162, 464] on div at bounding box center [1215, 472] width 106 height 15
click at [894, 454] on mat-option "Check" at bounding box center [912, 452] width 132 height 29
click at [1443, 464] on div at bounding box center [1495, 472] width 106 height 15
click at [1026, 475] on span "Fed Ex" at bounding box center [1011, 482] width 34 height 15
click at [115, 557] on div "Cashiers/Certified Check" at bounding box center [62, 564] width 106 height 15
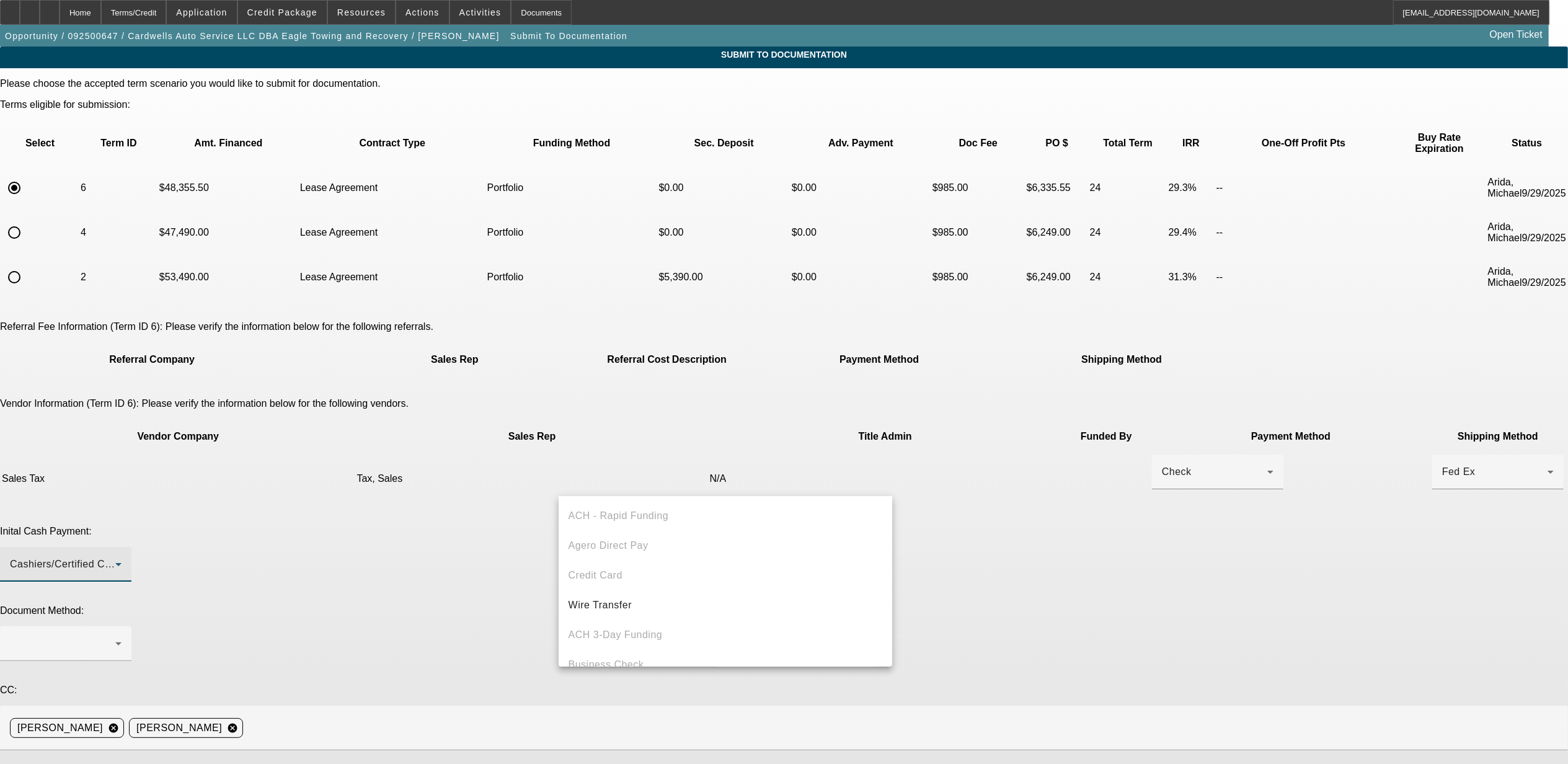
scroll to position [43, 0]
click at [635, 554] on mat-option "Wire Transfer" at bounding box center [725, 562] width 334 height 29
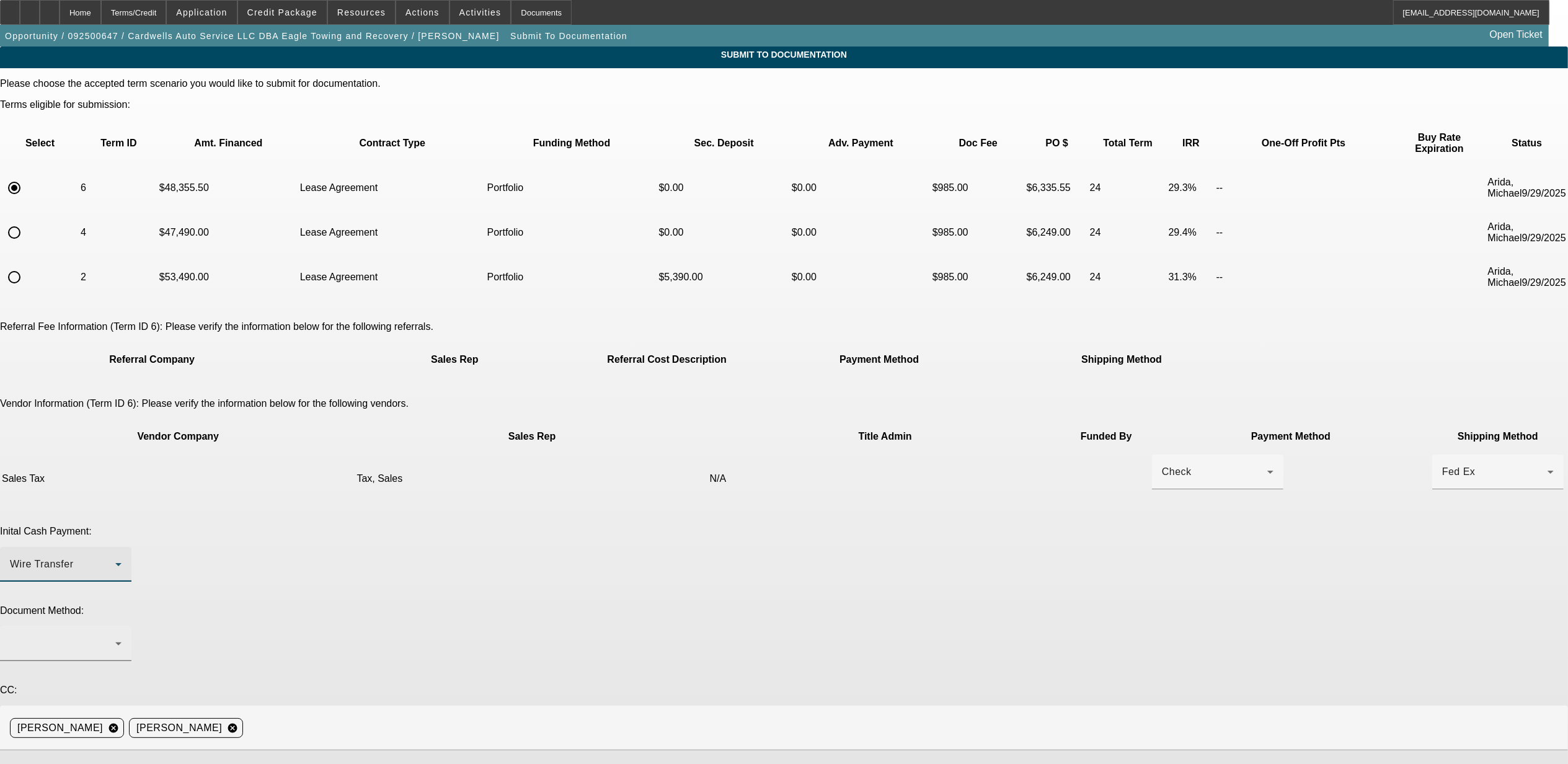
click at [115, 636] on div at bounding box center [62, 644] width 106 height 15
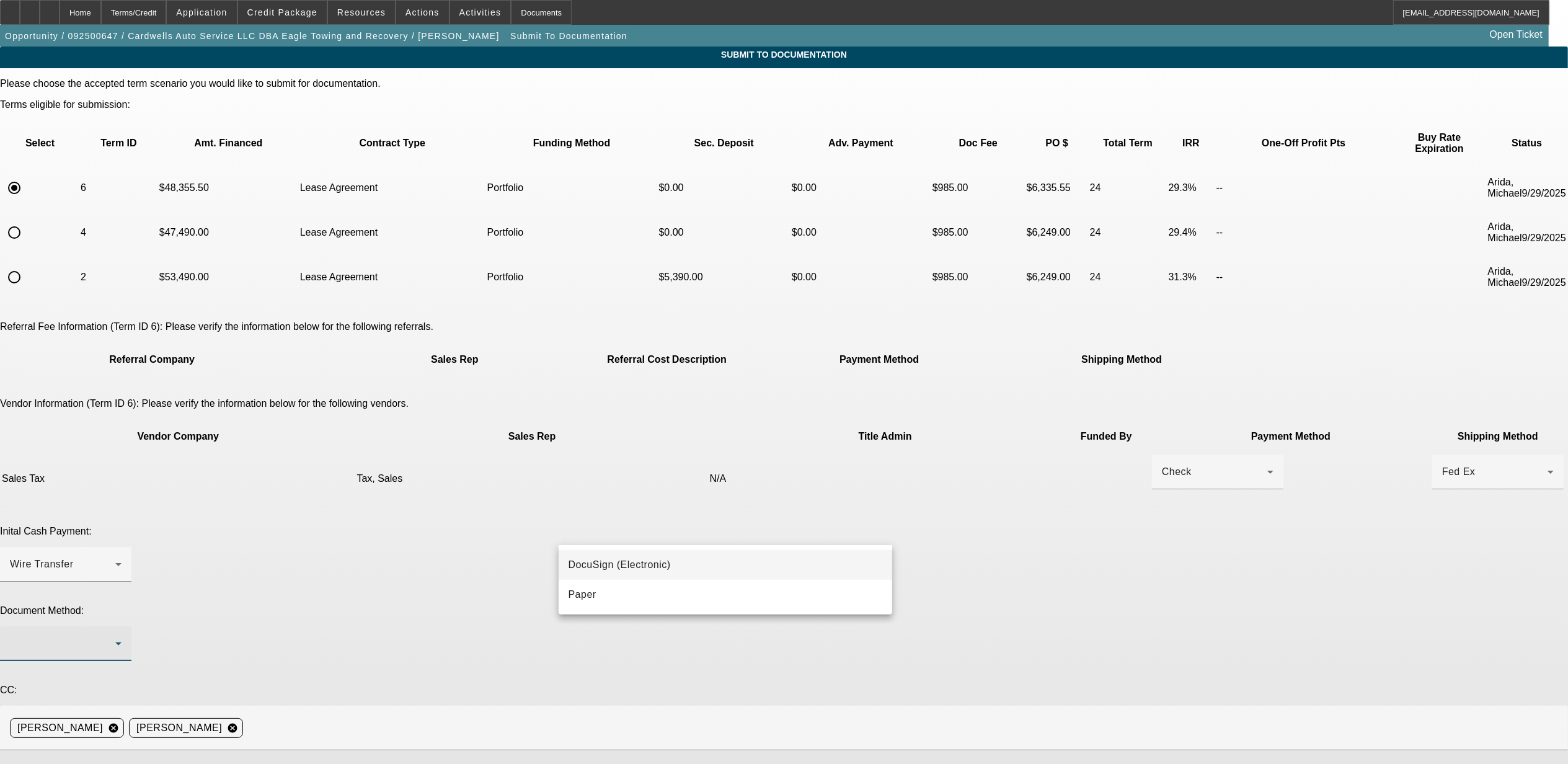
click at [618, 567] on span "DocuSign (Electronic)" at bounding box center [619, 565] width 102 height 15
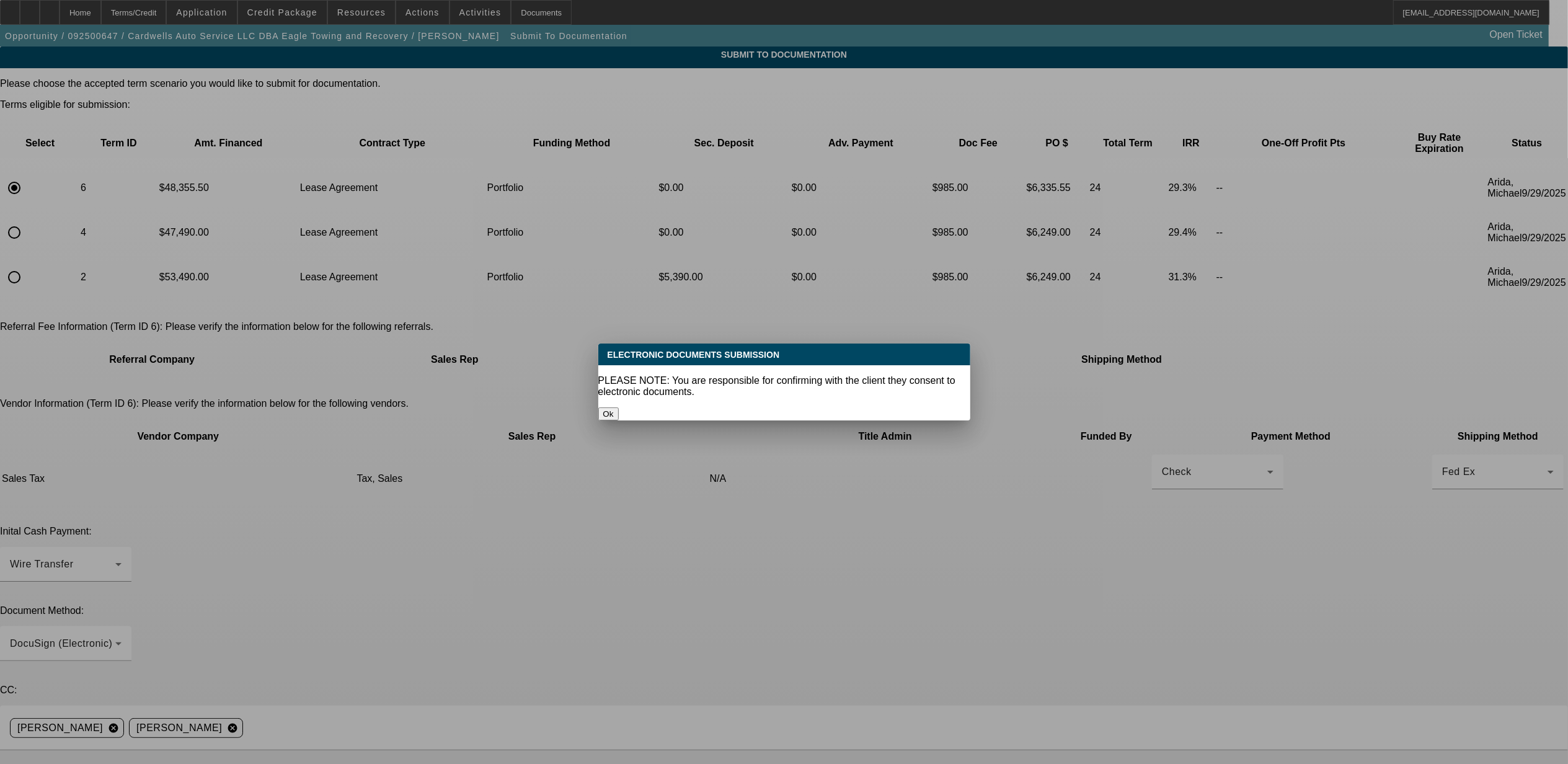
click at [619, 407] on button "Ok" at bounding box center [609, 414] width 21 height 13
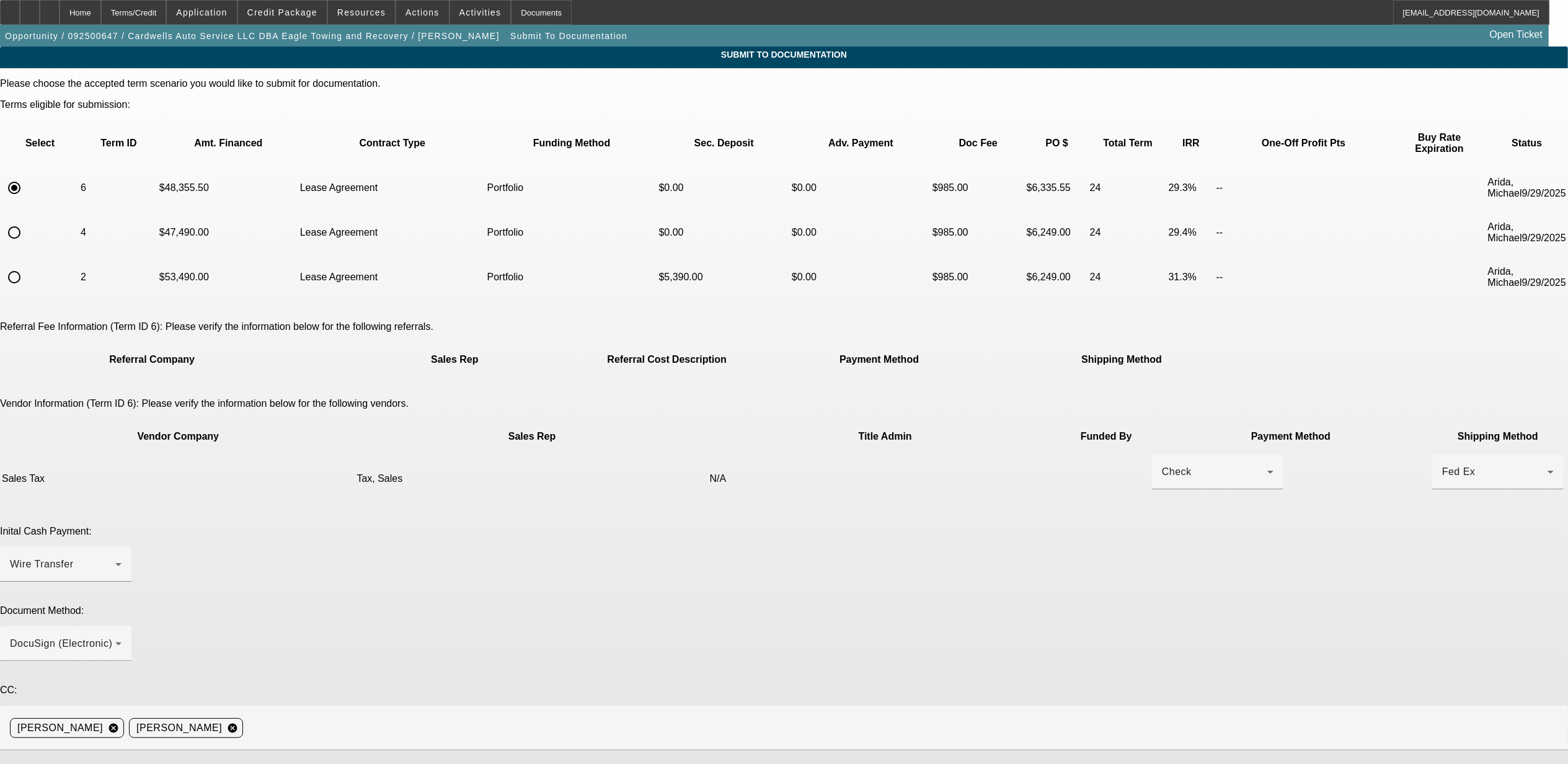
paste textarea "Eric Williams ericwservices@yahoo.com 704-222-1415 908 Reece Rd Severn, MD 21144"
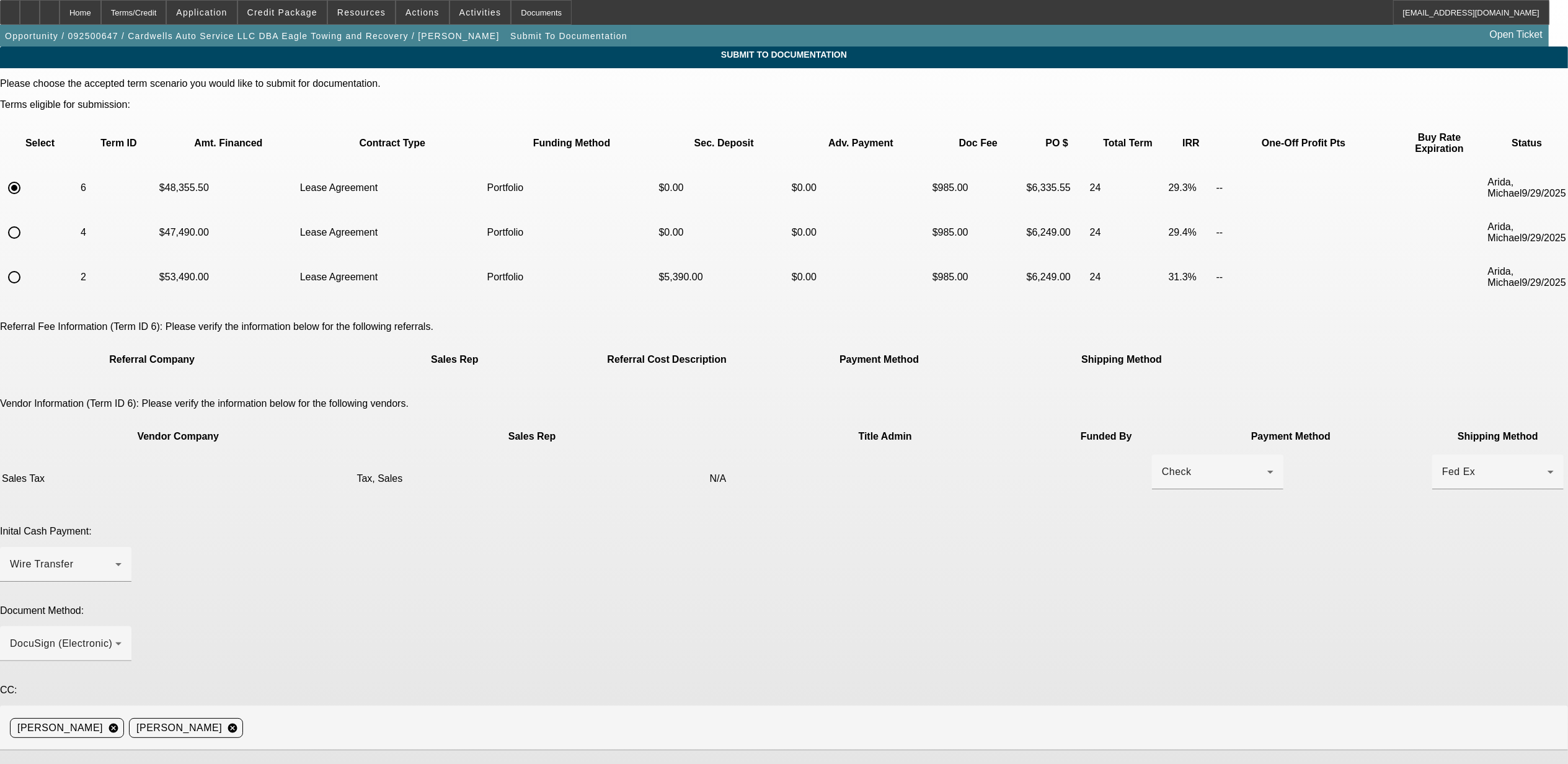
type textarea "***past customer *** please order GPS today - Eric Williams ericwservices@yahoo…"
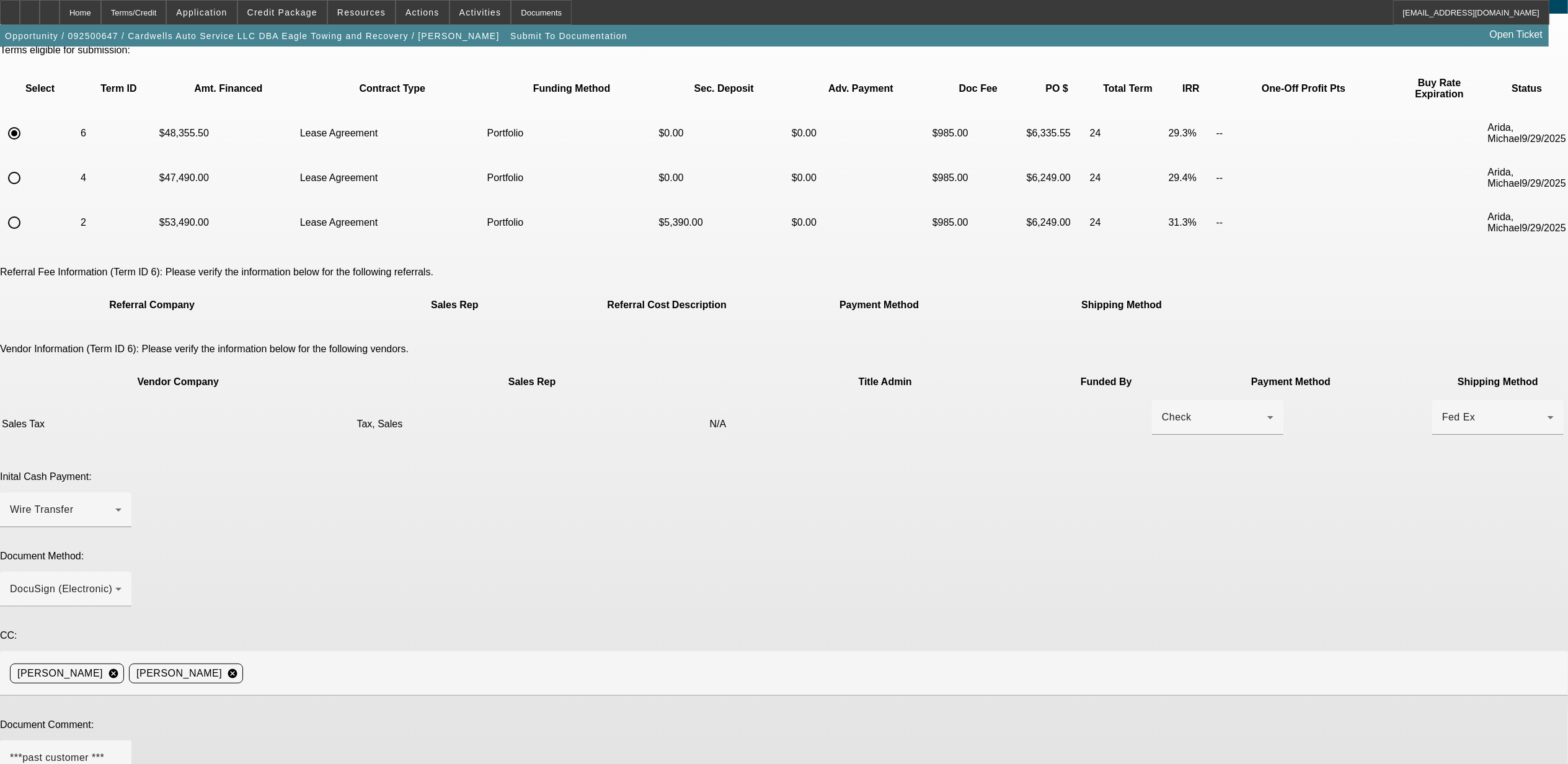
type textarea "lowered the price of the truck a little."
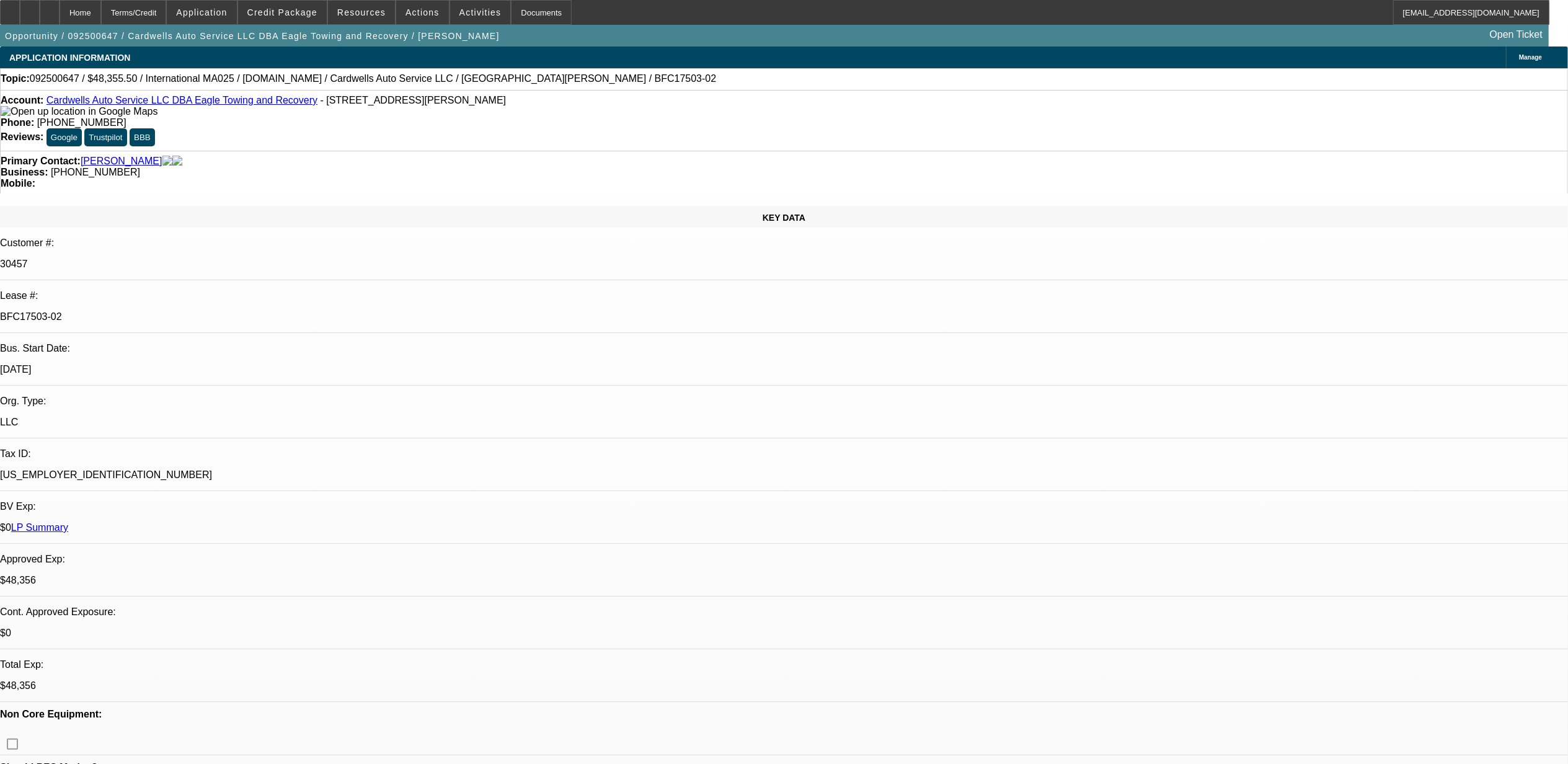
select select "0"
select select "2"
select select "0.1"
select select "4"
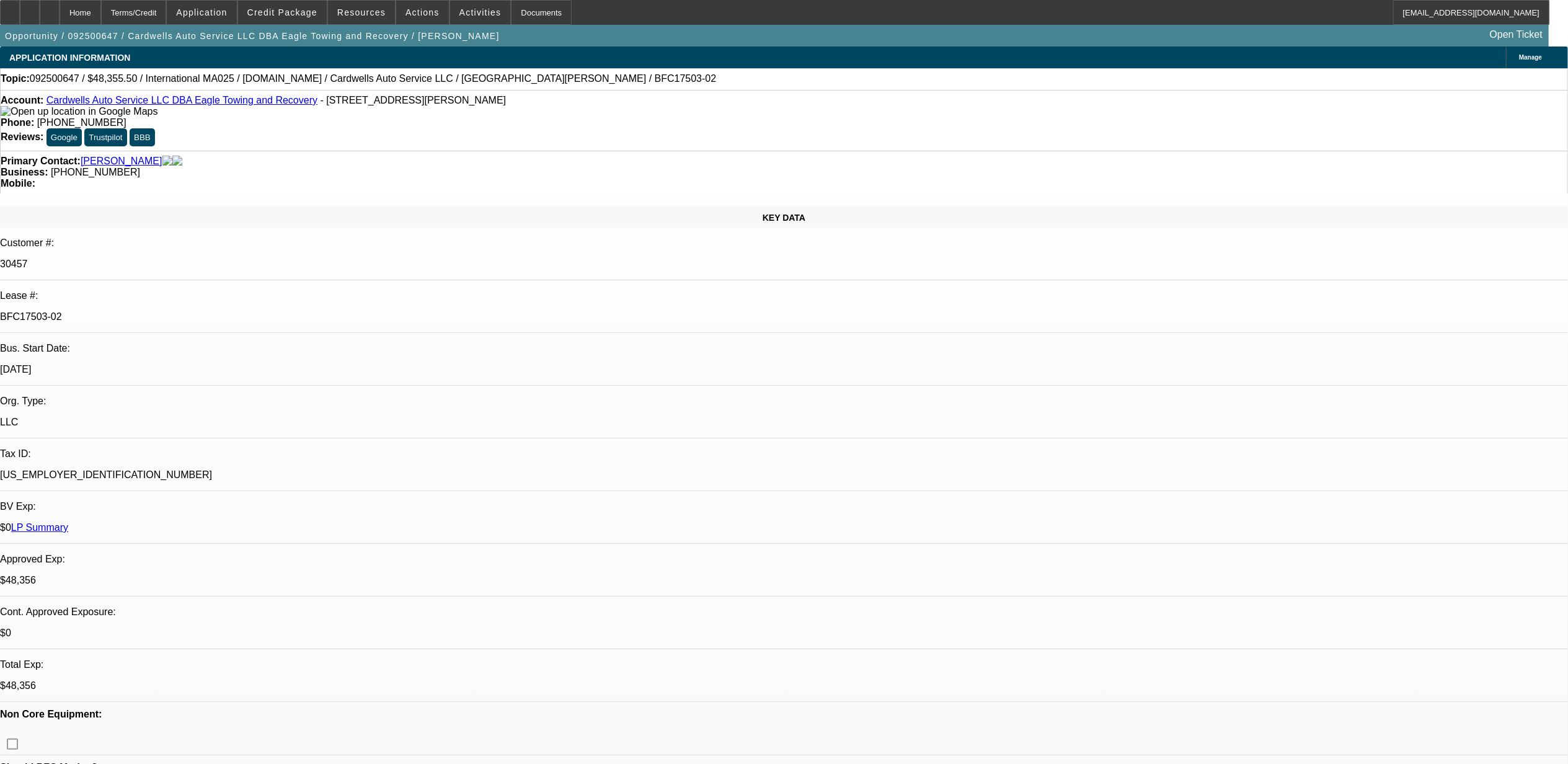
select select "0"
select select "2"
select select "0.1"
select select "4"
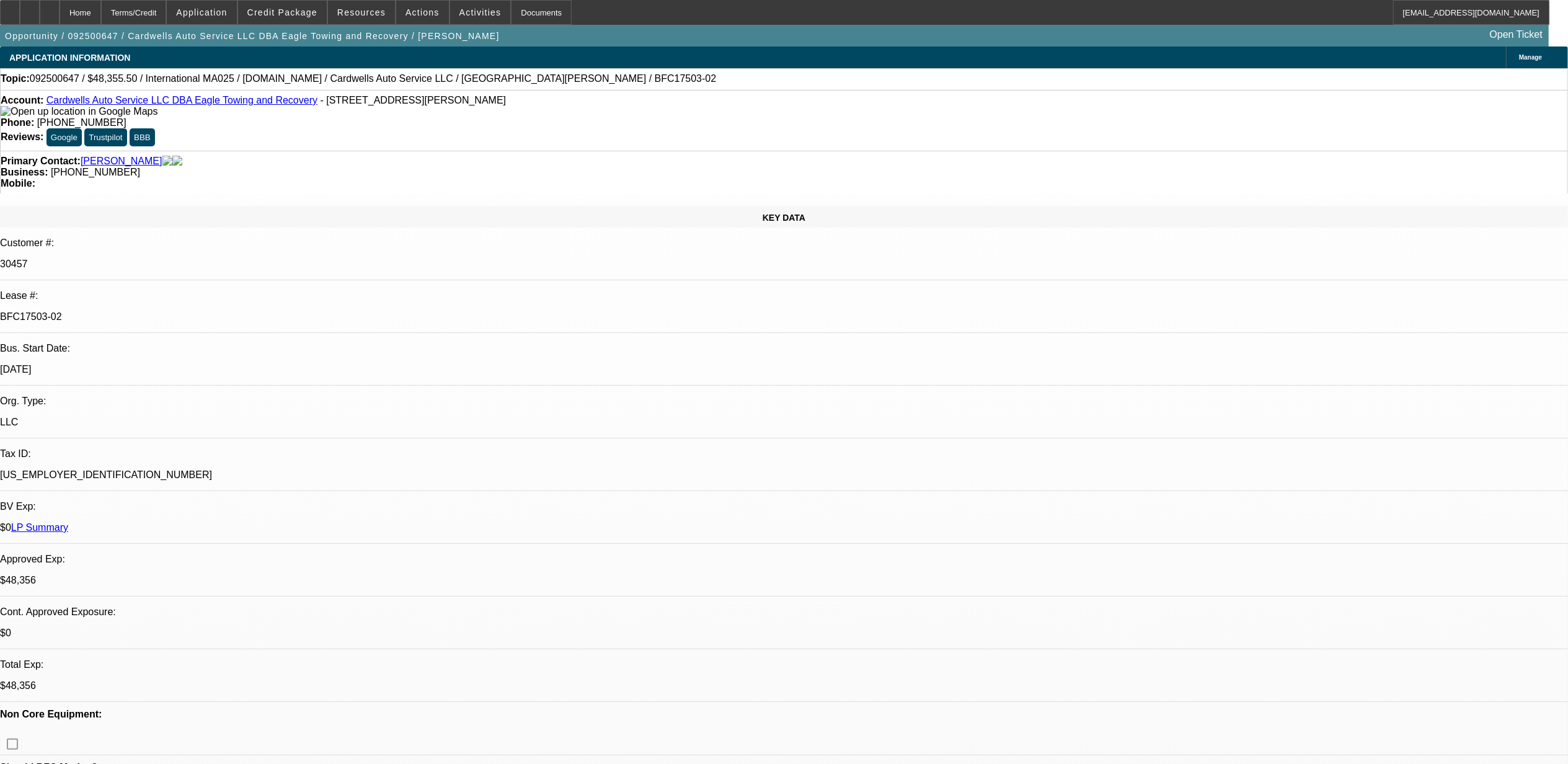
select select "0"
select select "2"
select select "0.1"
select select "4"
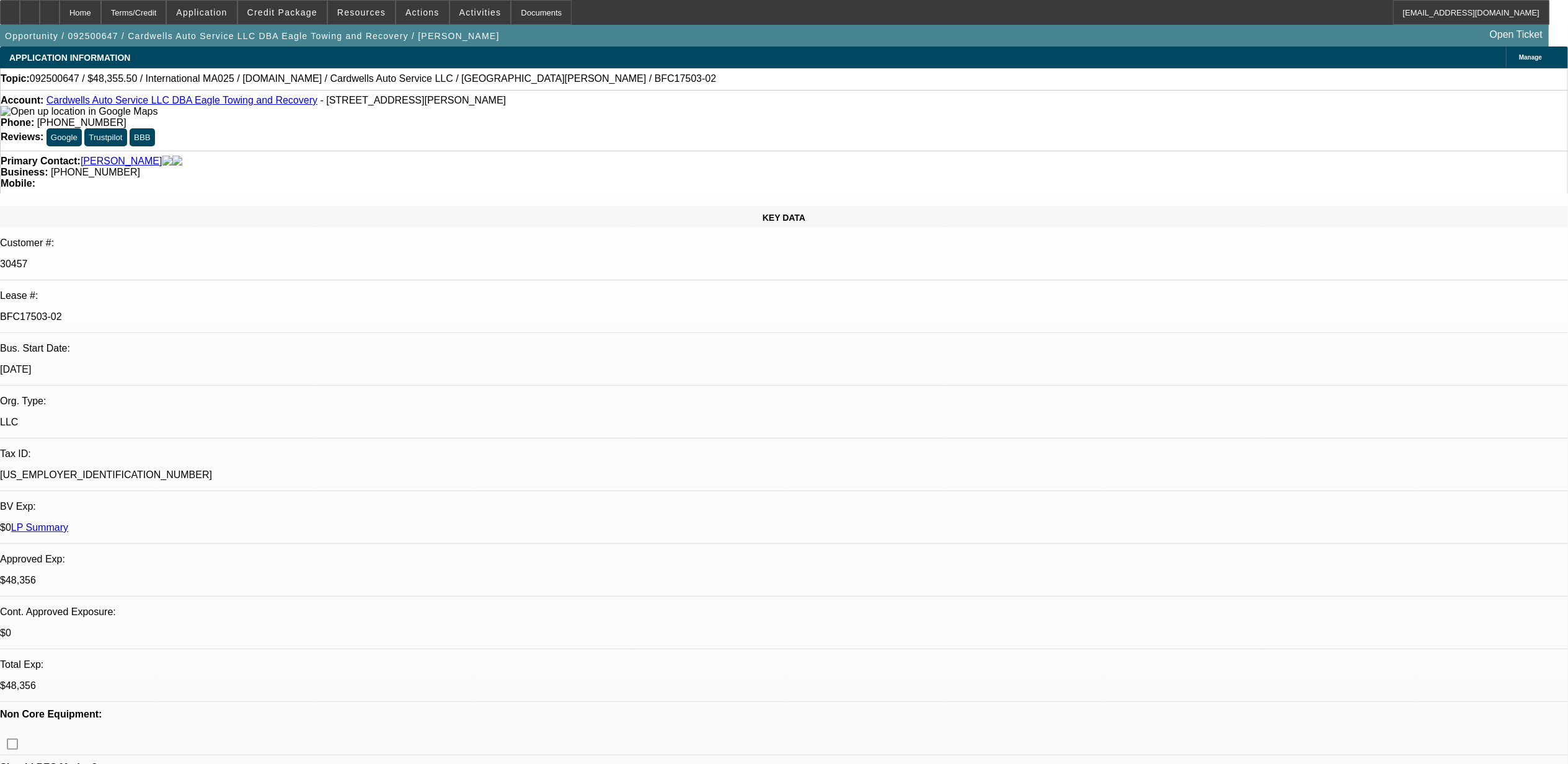
select select "0"
select select "2"
select select "0.1"
select select "4"
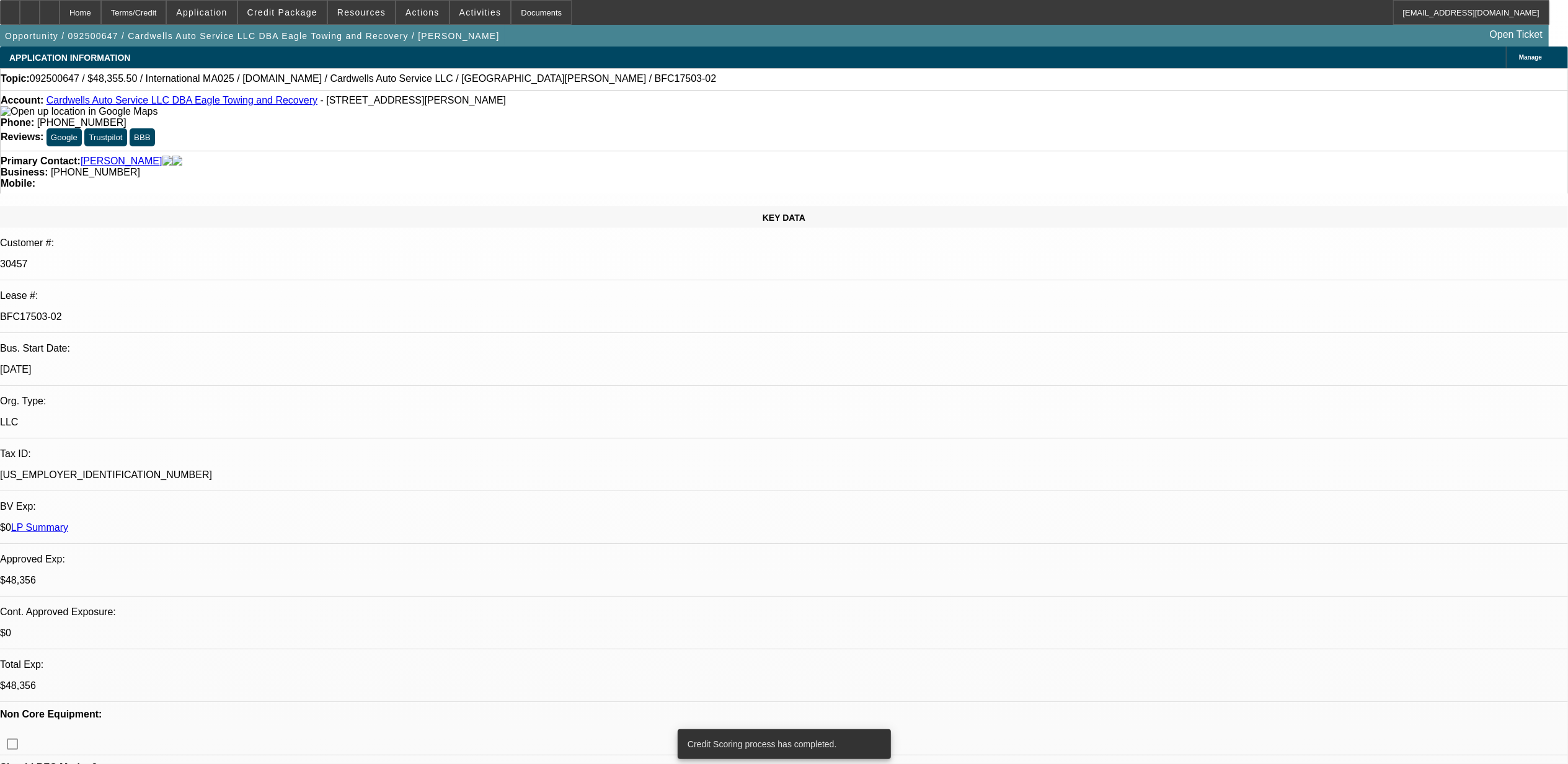
click at [60, 83] on span "092500647 / $48,355.50 / International MA025 / Equip-Used.com / Cardwells Auto …" at bounding box center [372, 79] width 686 height 11
click at [60, 82] on span "092500647 / $48,355.50 / International MA025 / Equip-Used.com / Cardwells Auto …" at bounding box center [372, 79] width 686 height 11
copy span "092500647"
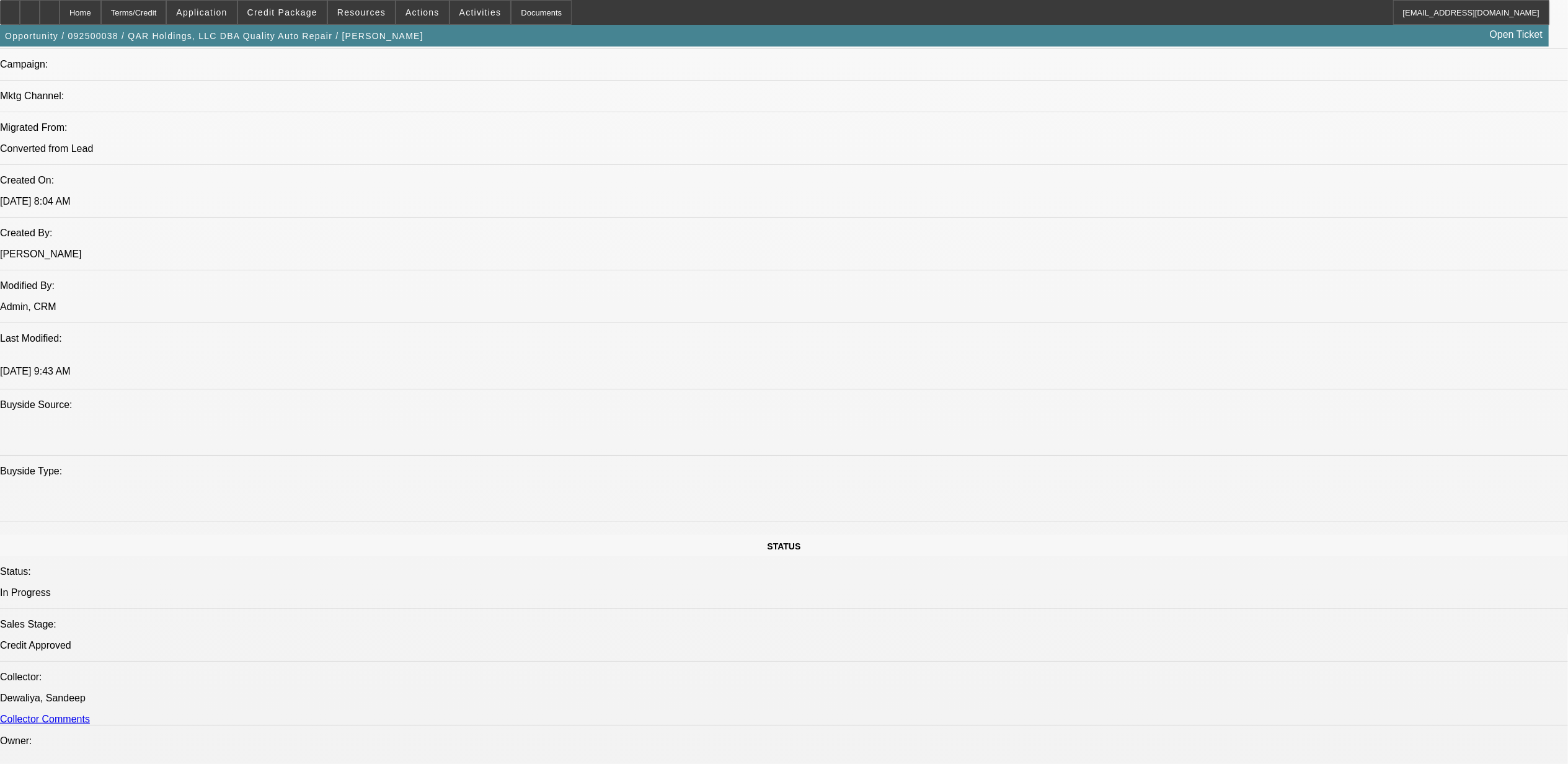
select select "0"
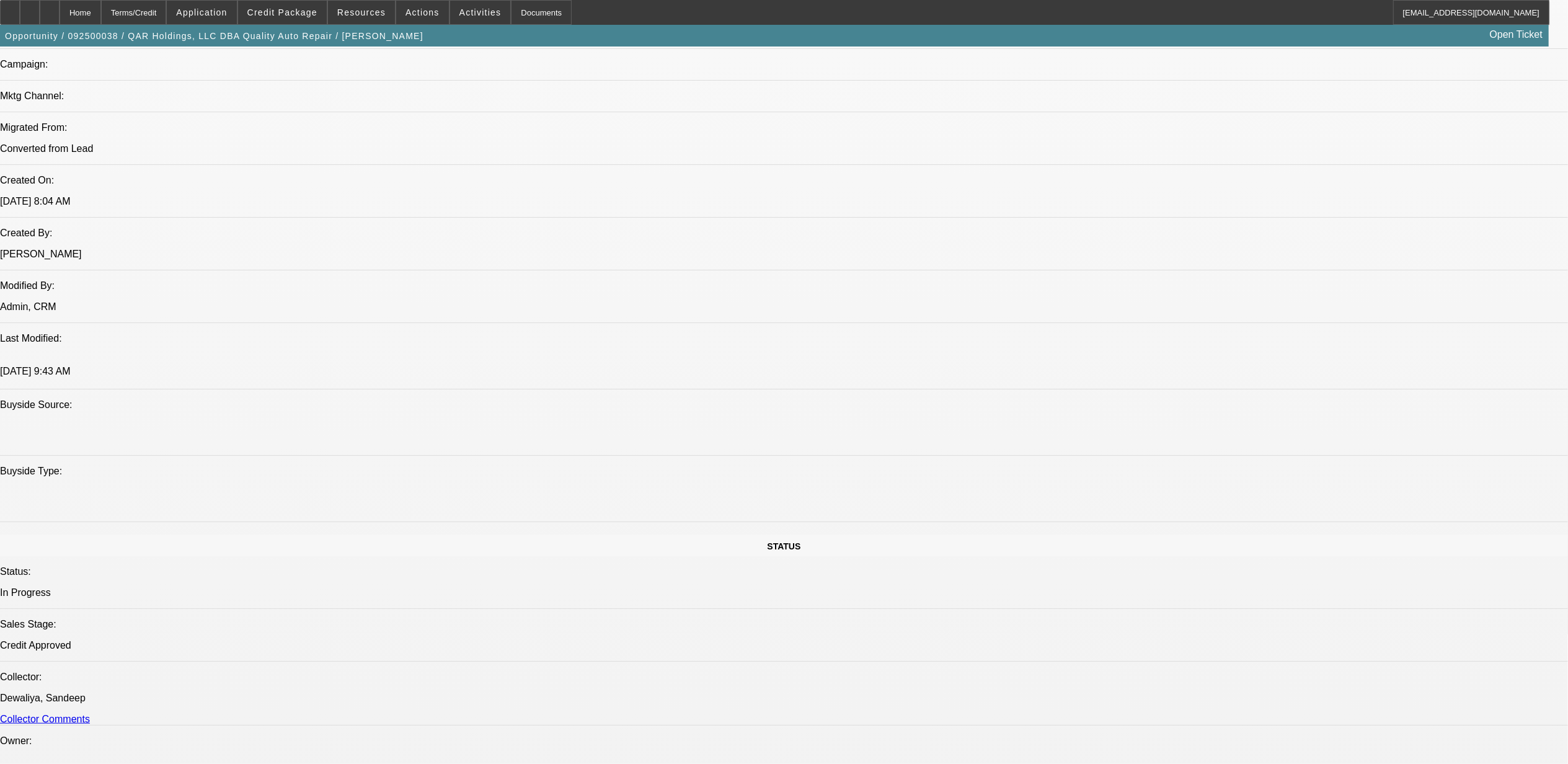
select select "0"
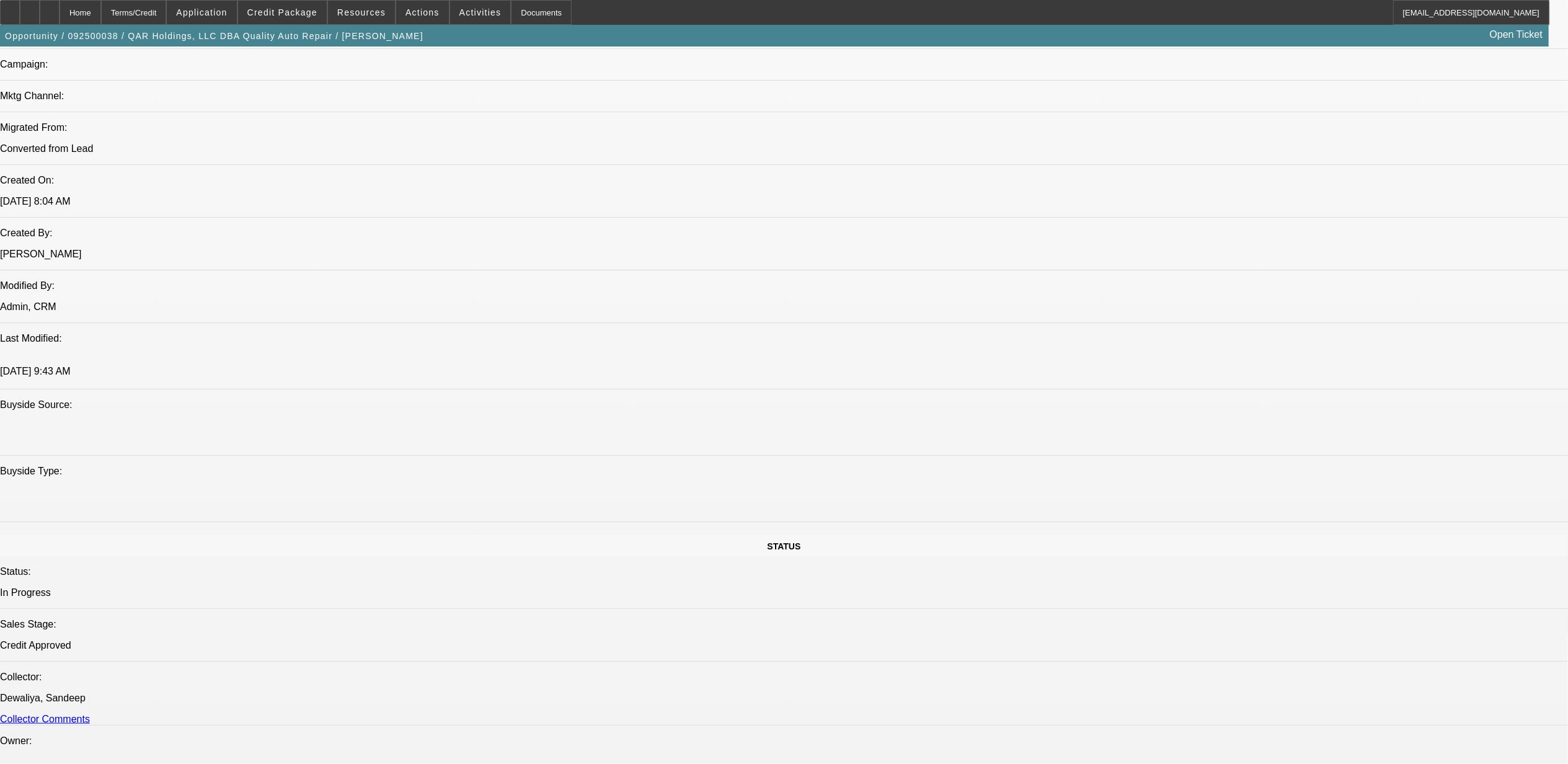
select select "0"
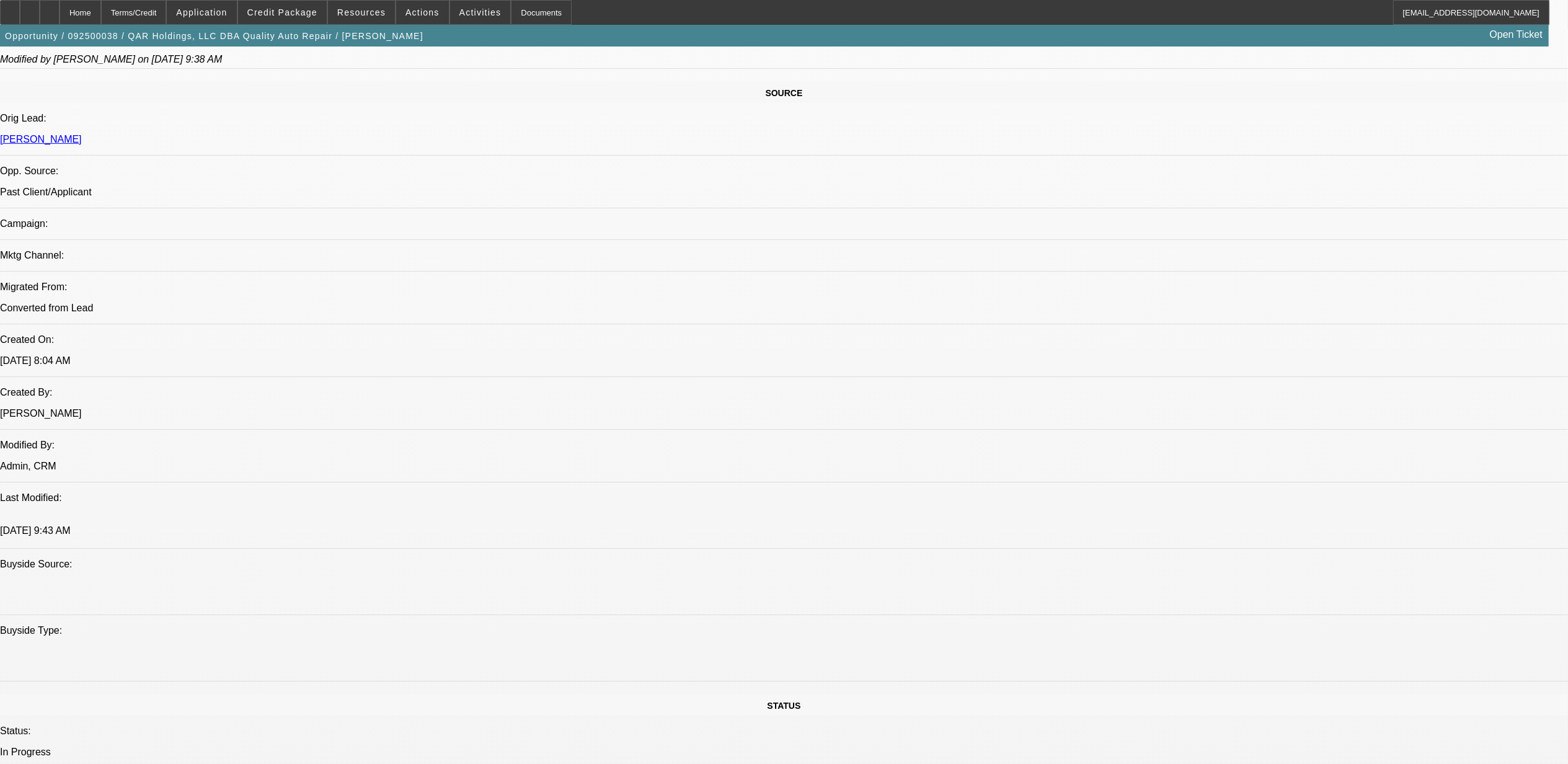
select select "1"
select select "2"
select select "6"
select select "1"
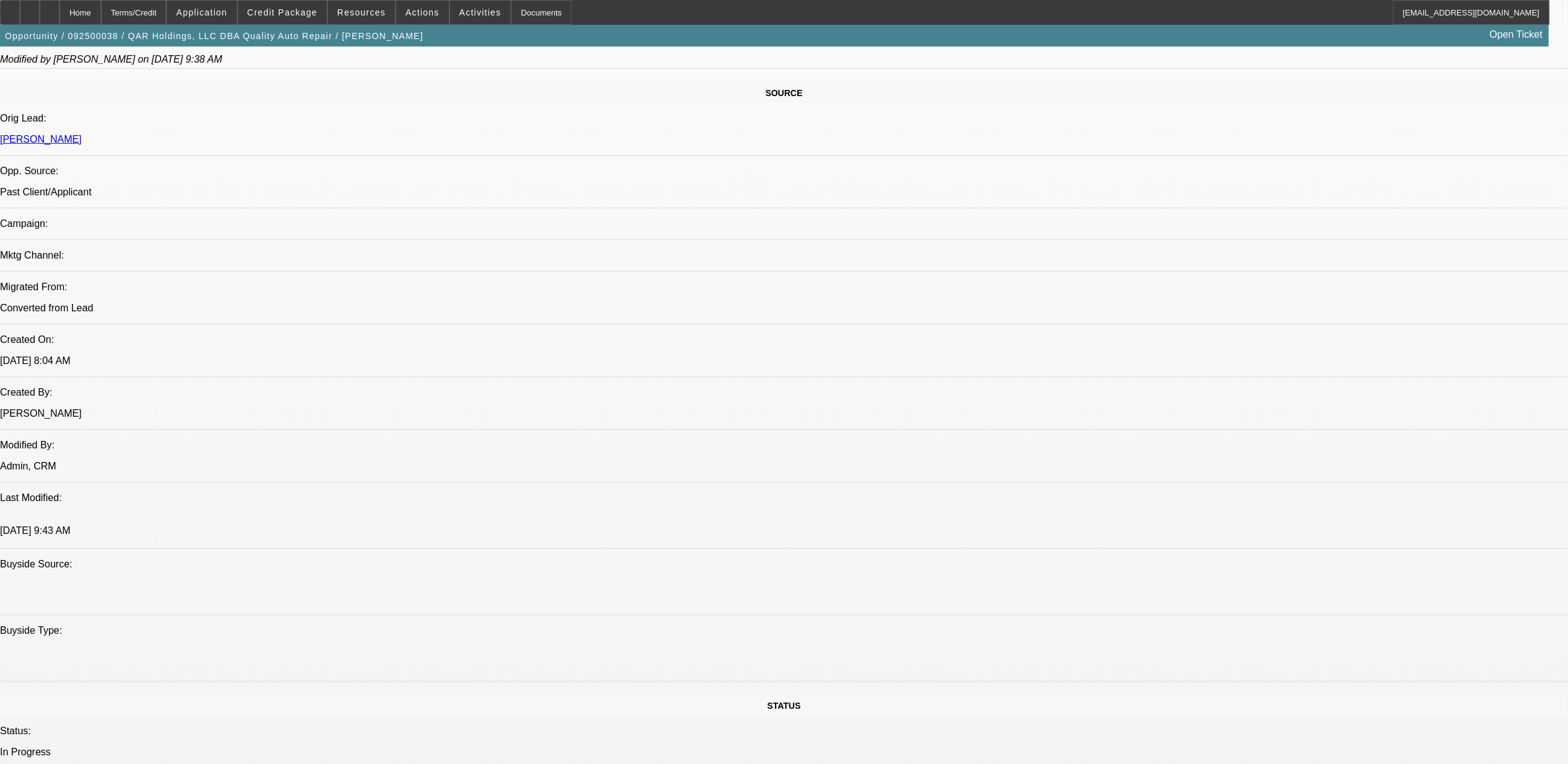
select select "6"
select select "1"
select select "2"
select select "6"
select select "1"
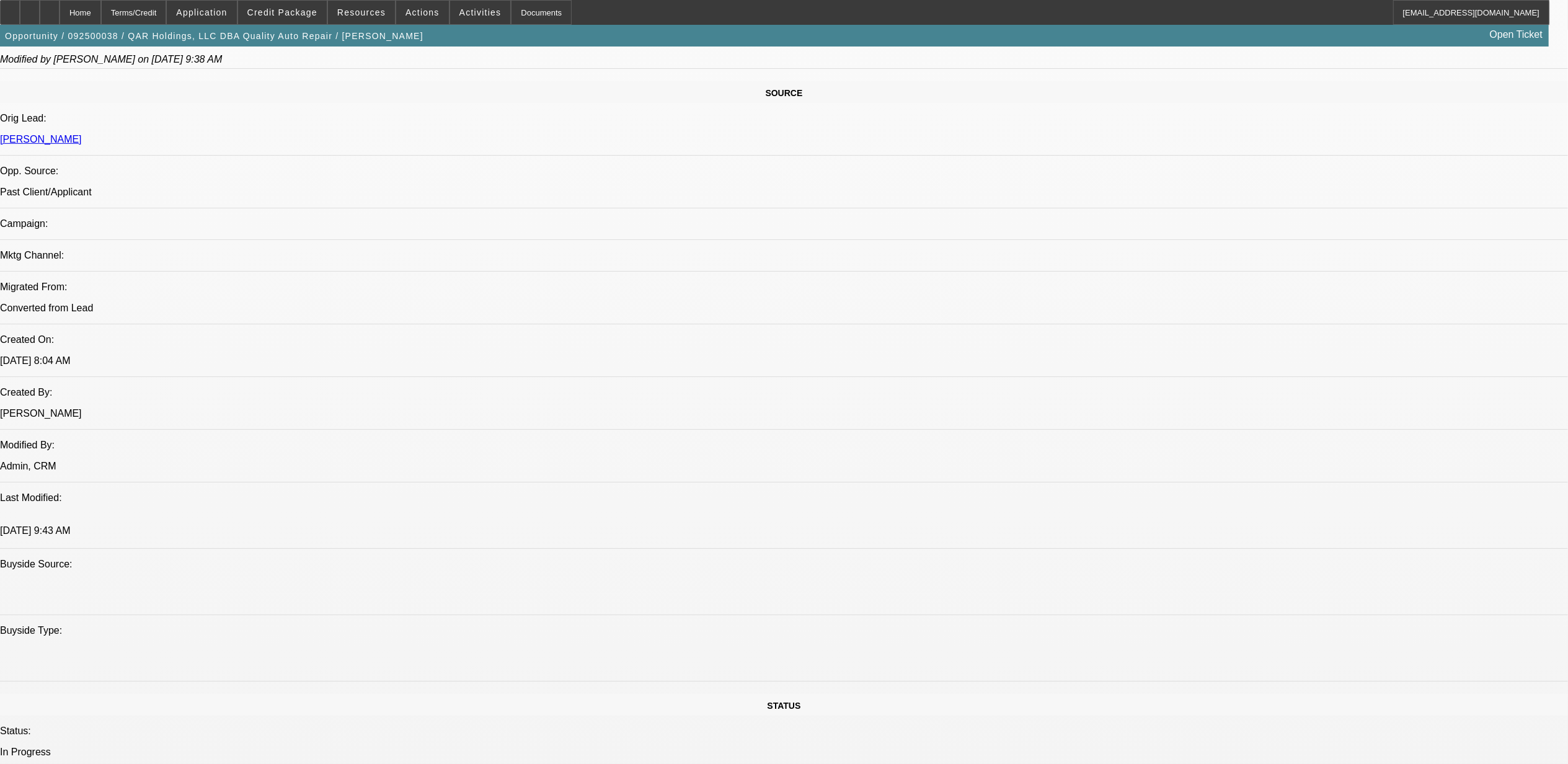
select select "2"
select select "6"
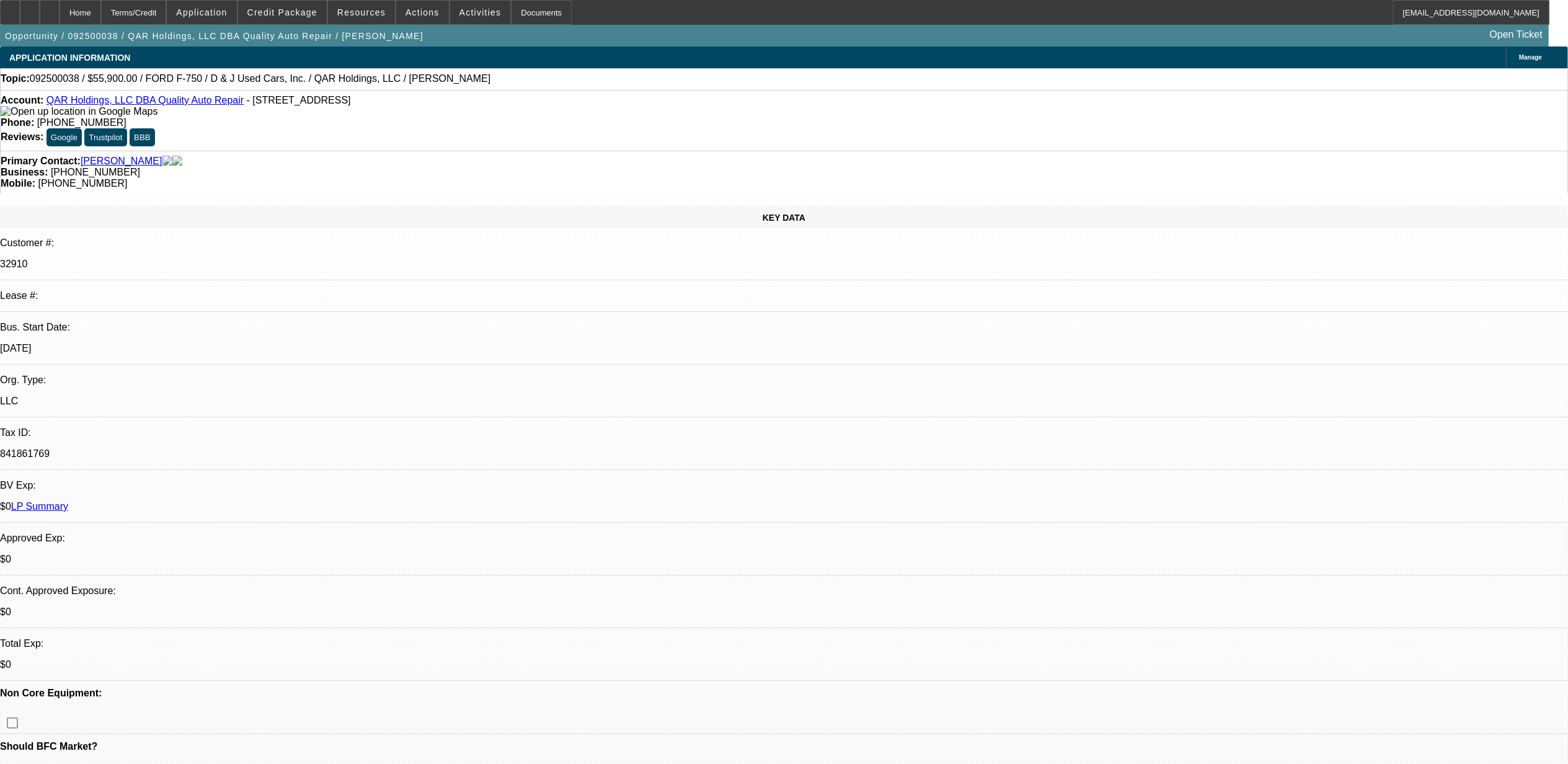
select select "0"
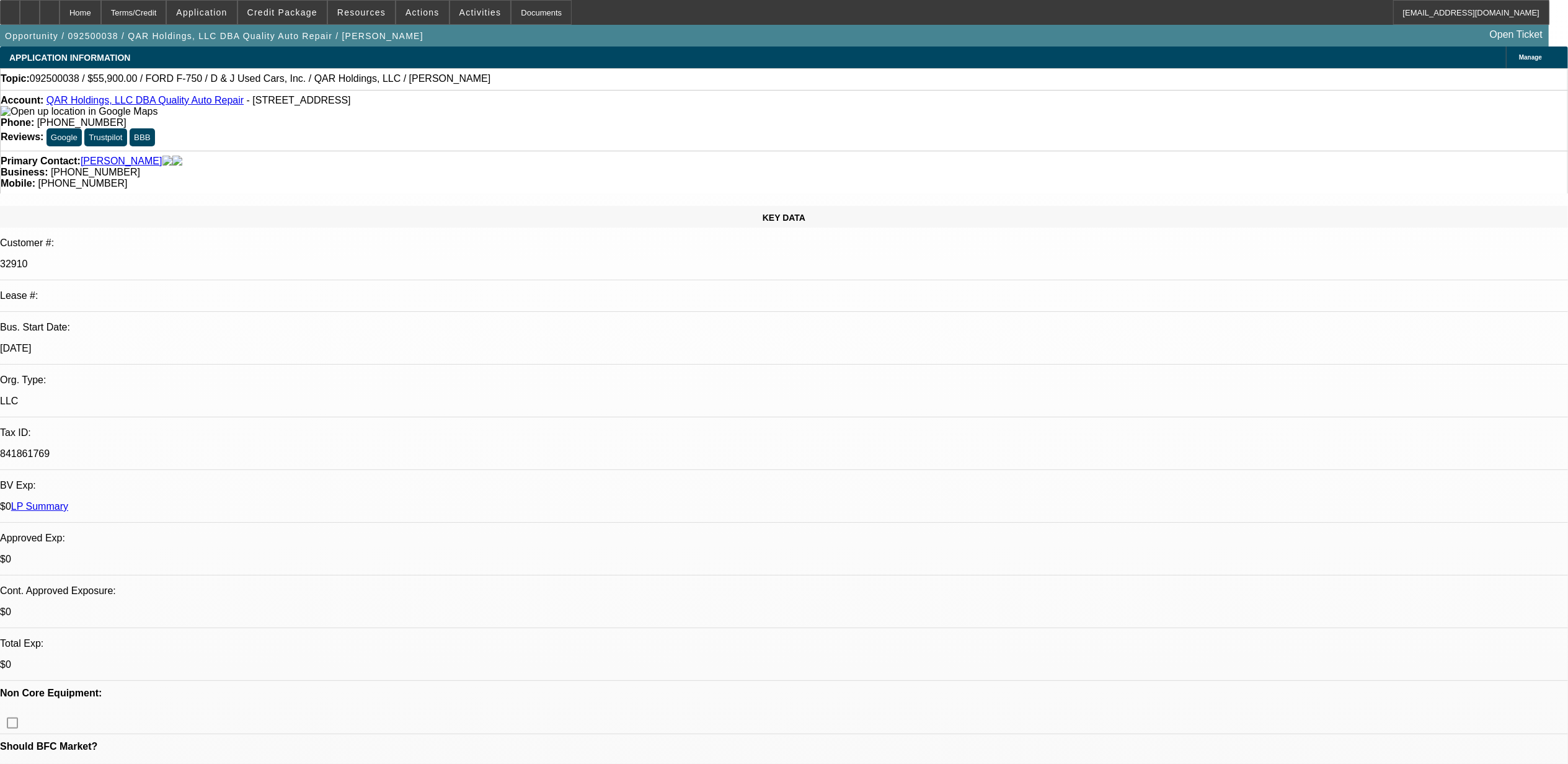
select select "0"
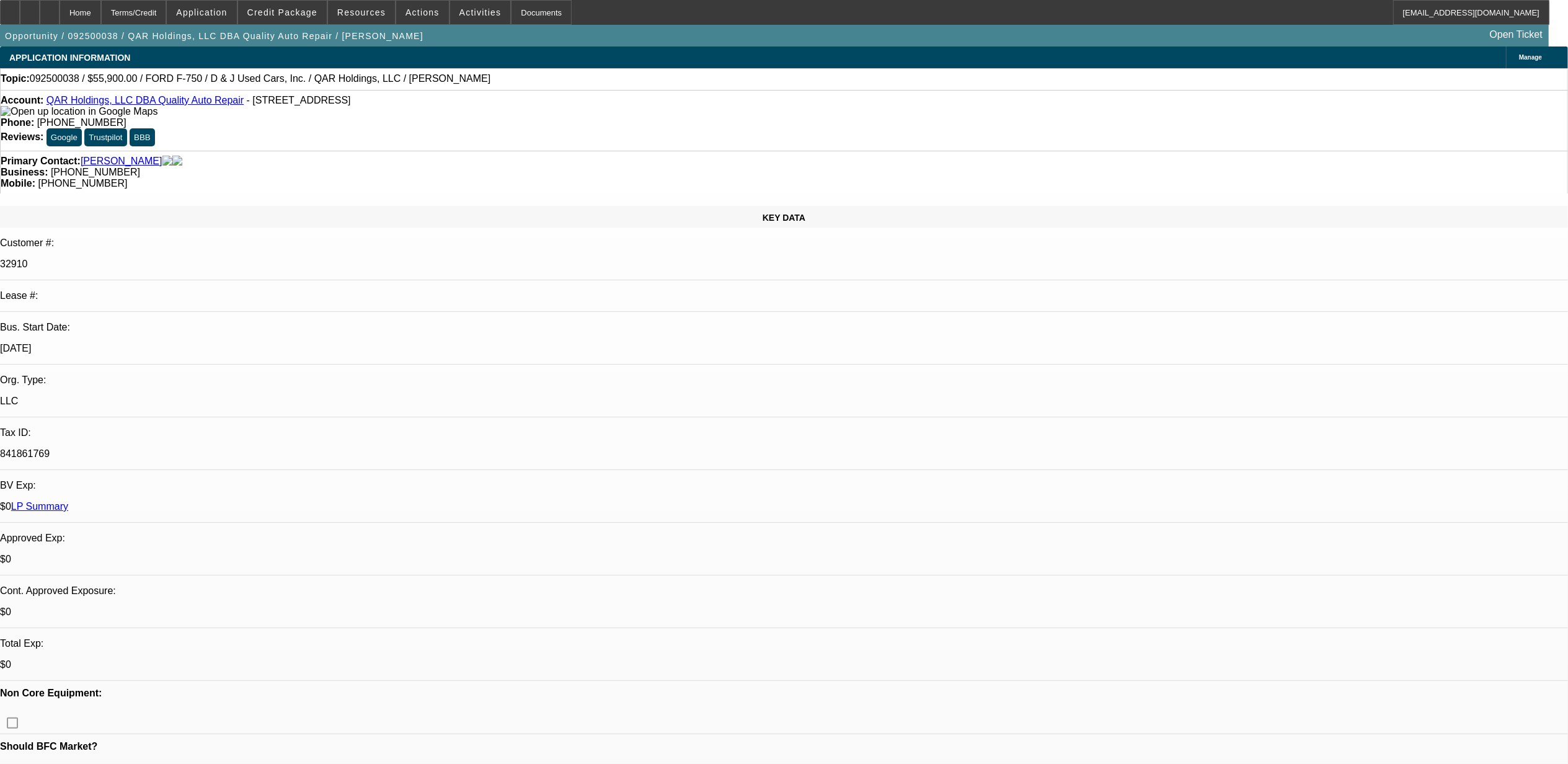
select select "0"
select select "1"
select select "2"
select select "6"
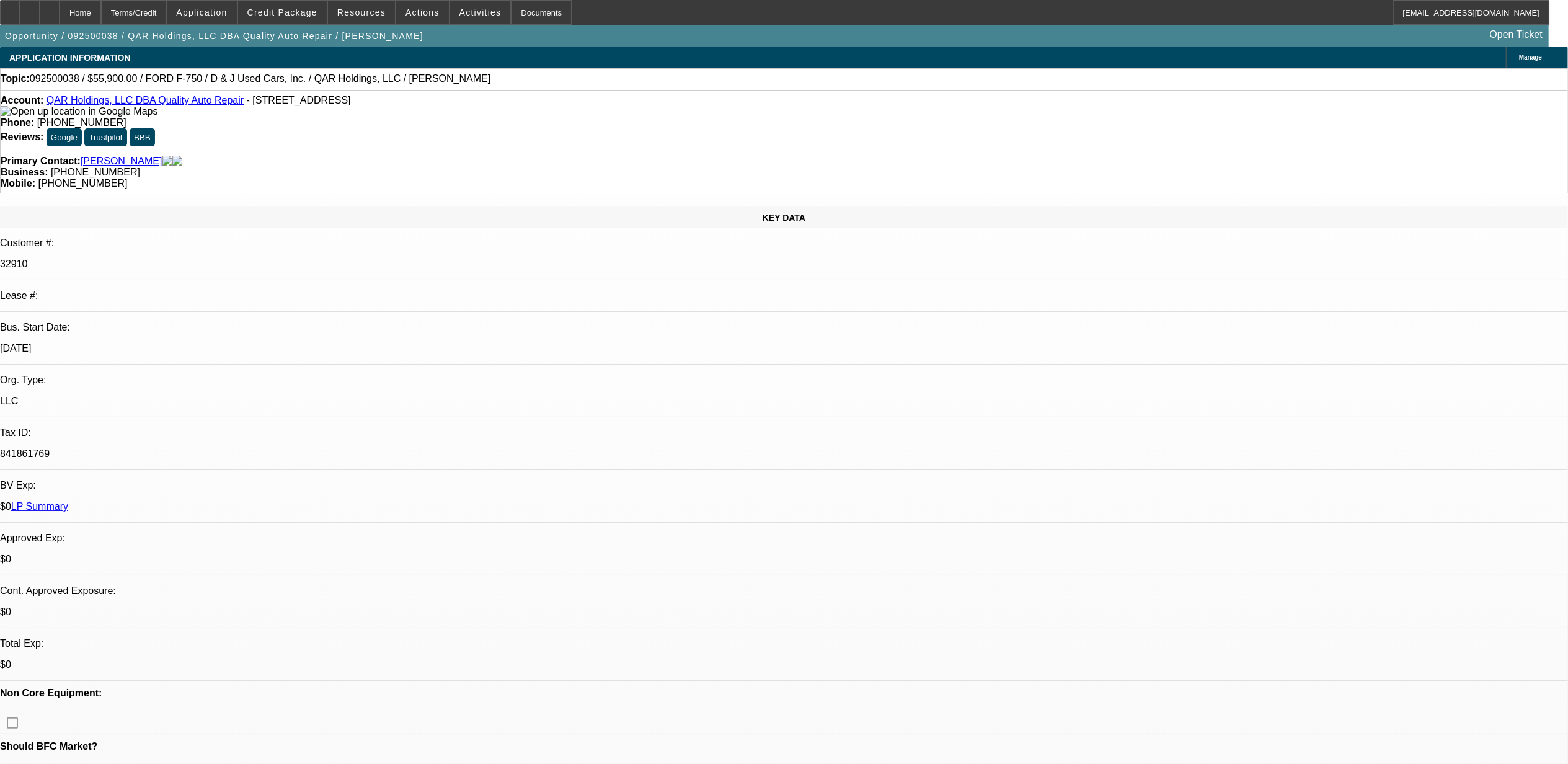
select select "1"
select select "6"
select select "1"
select select "2"
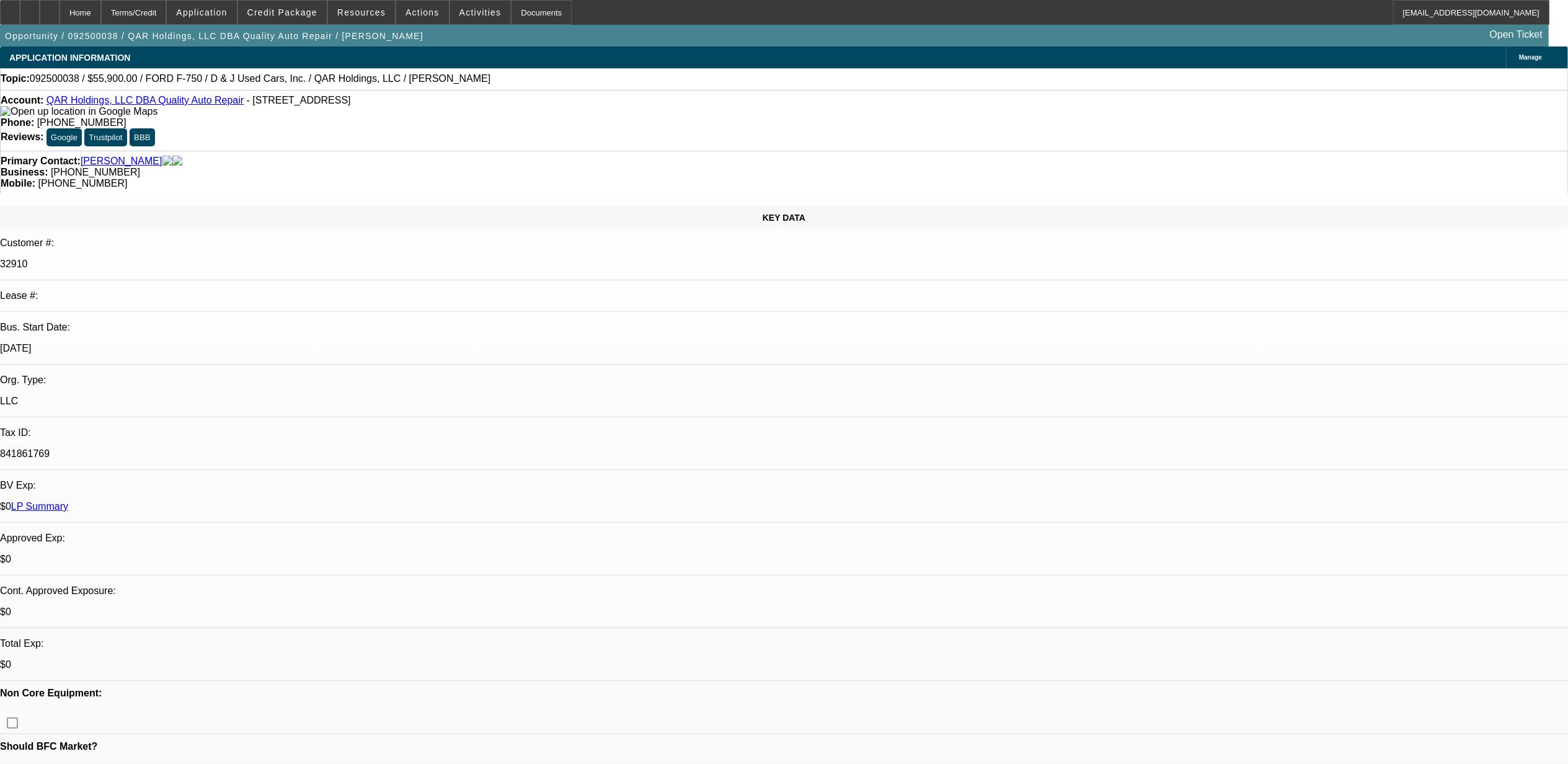
select select "6"
select select "1"
select select "2"
select select "6"
drag, startPoint x: 348, startPoint y: 103, endPoint x: 226, endPoint y: 107, distance: 122.1
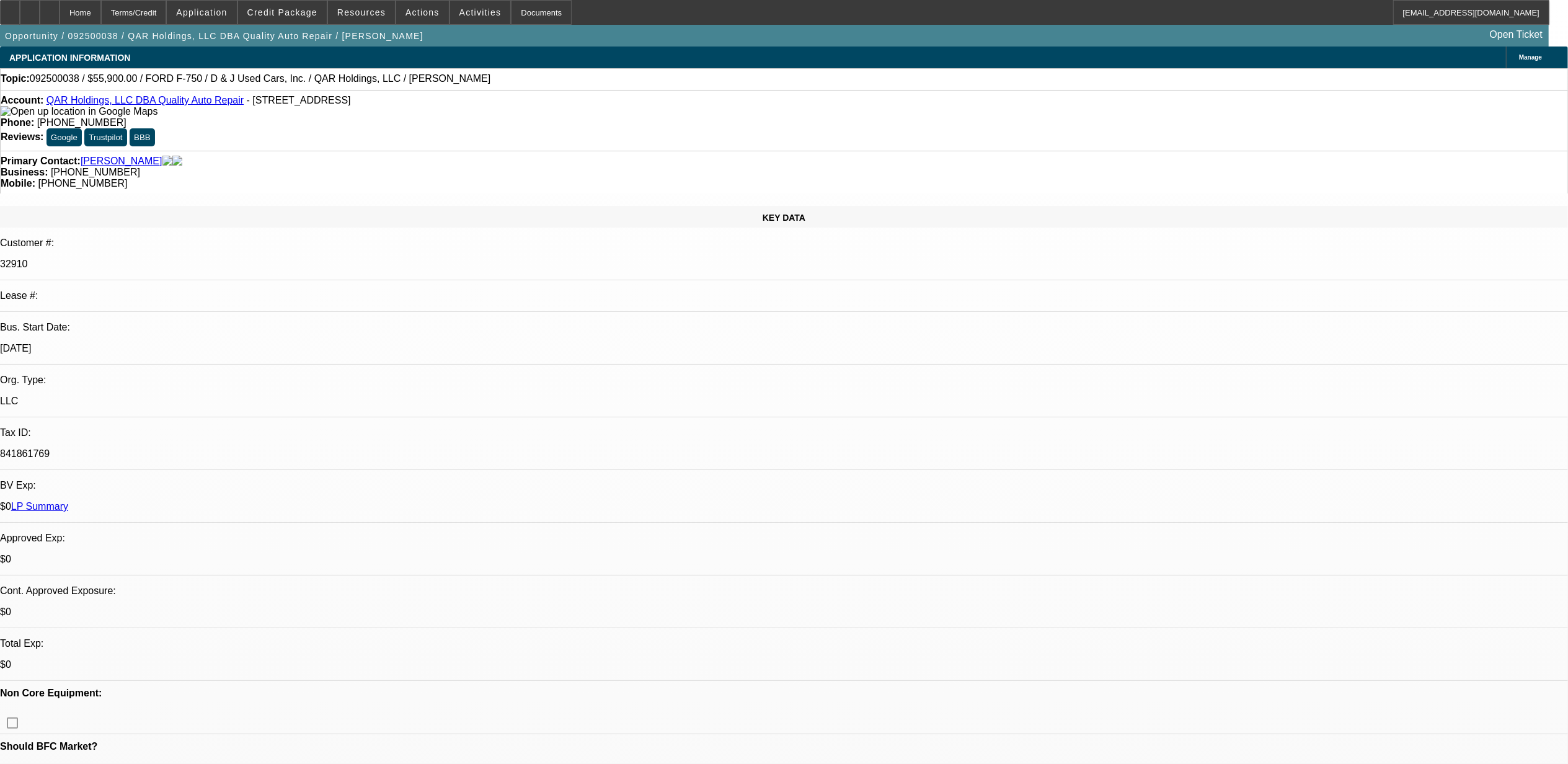
click at [226, 107] on div "Account: QAR Holdings, LLC DBA Quality Auto Repair - 1108 Clay St, Asheboro, NC…" at bounding box center [784, 106] width 1567 height 23
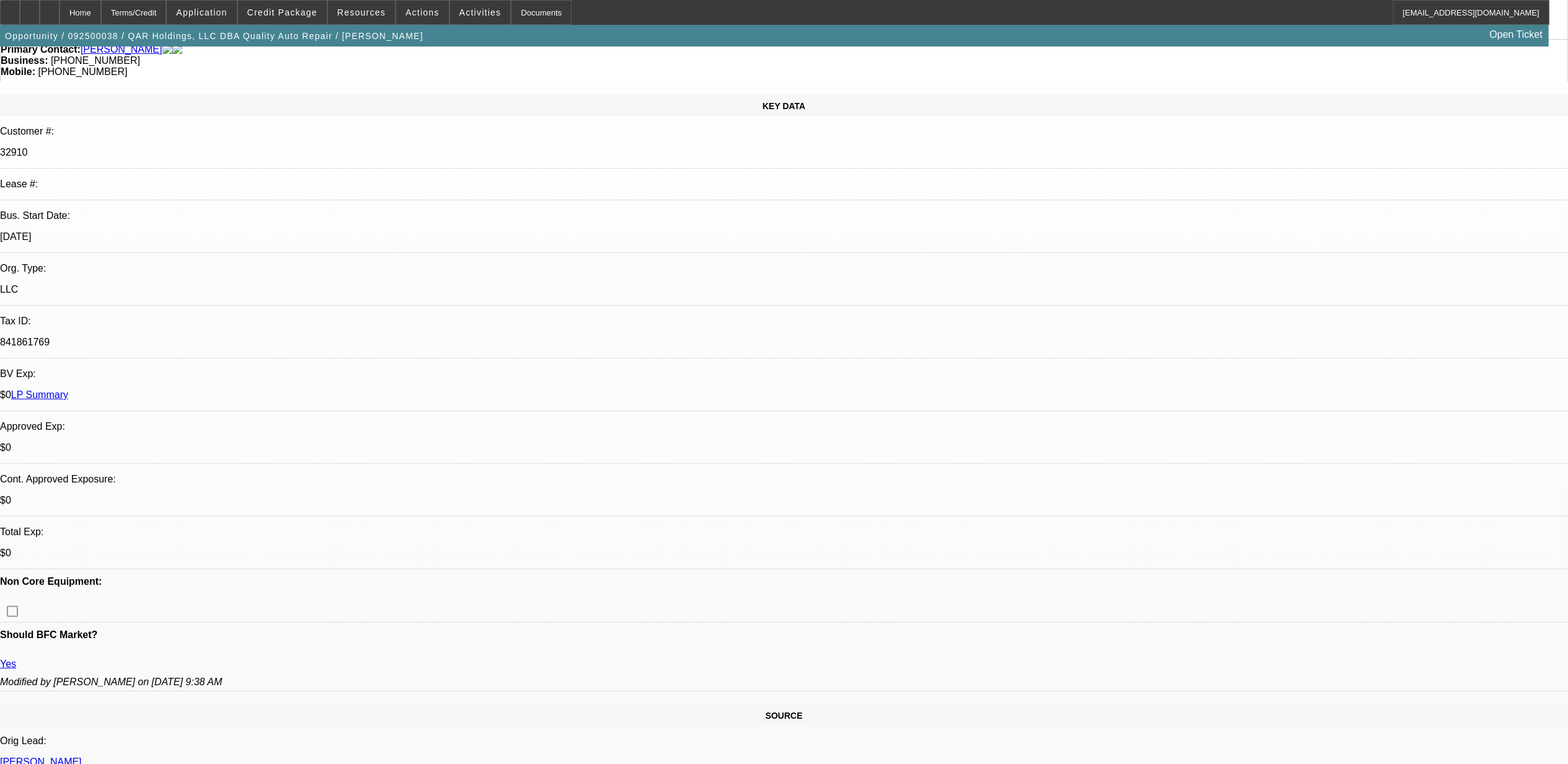
scroll to position [165, 0]
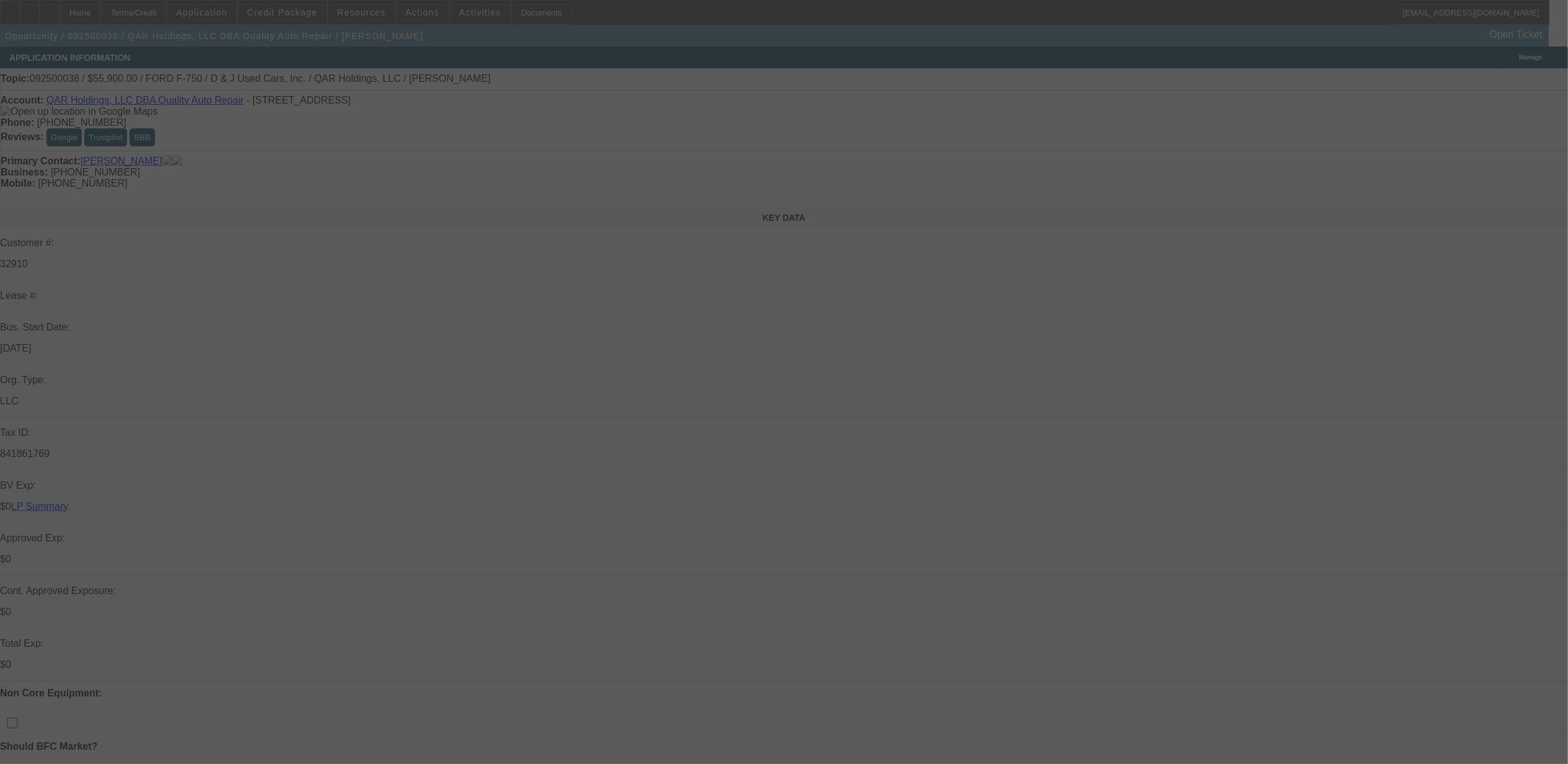
select select "0"
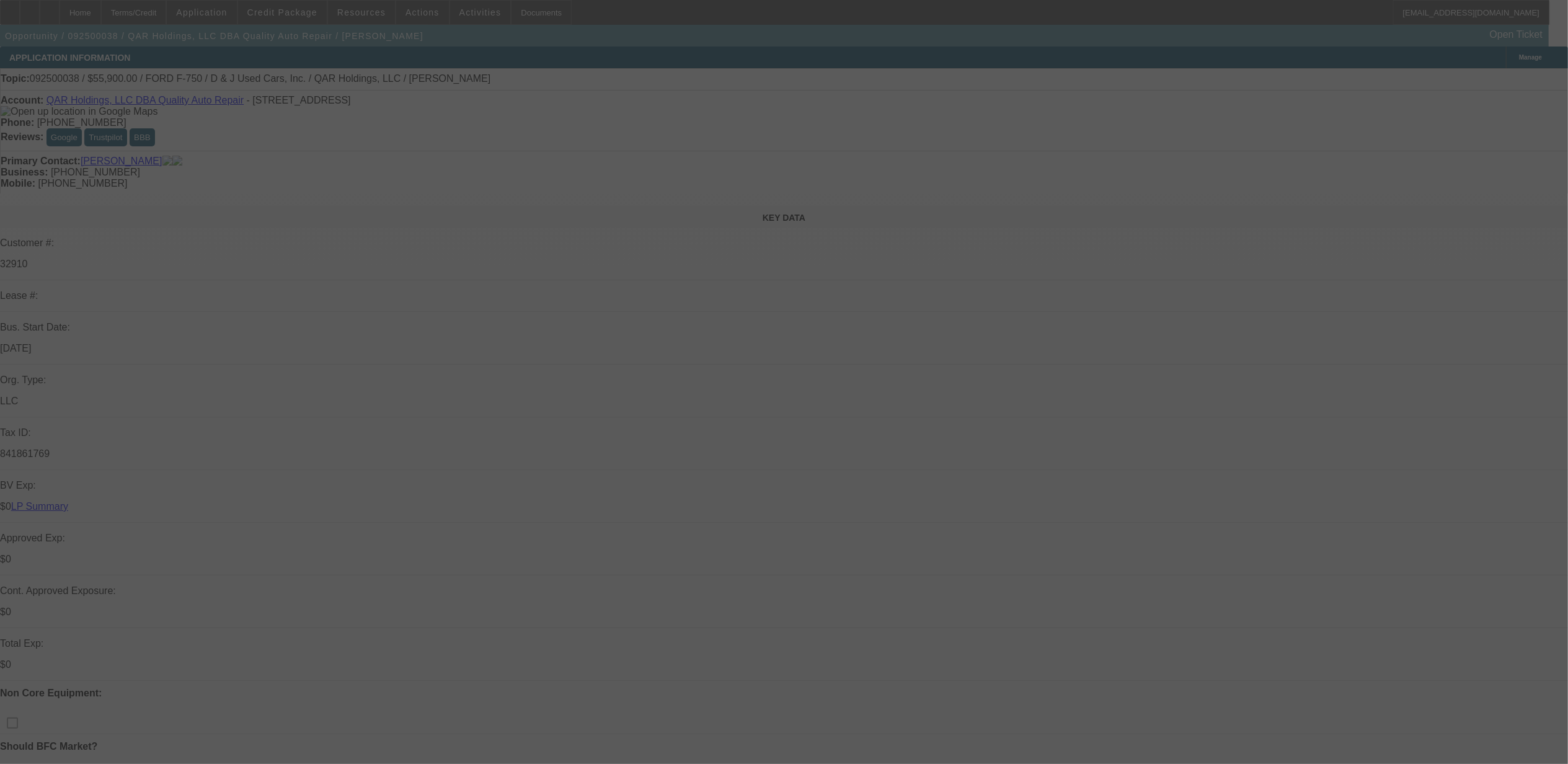
select select "0"
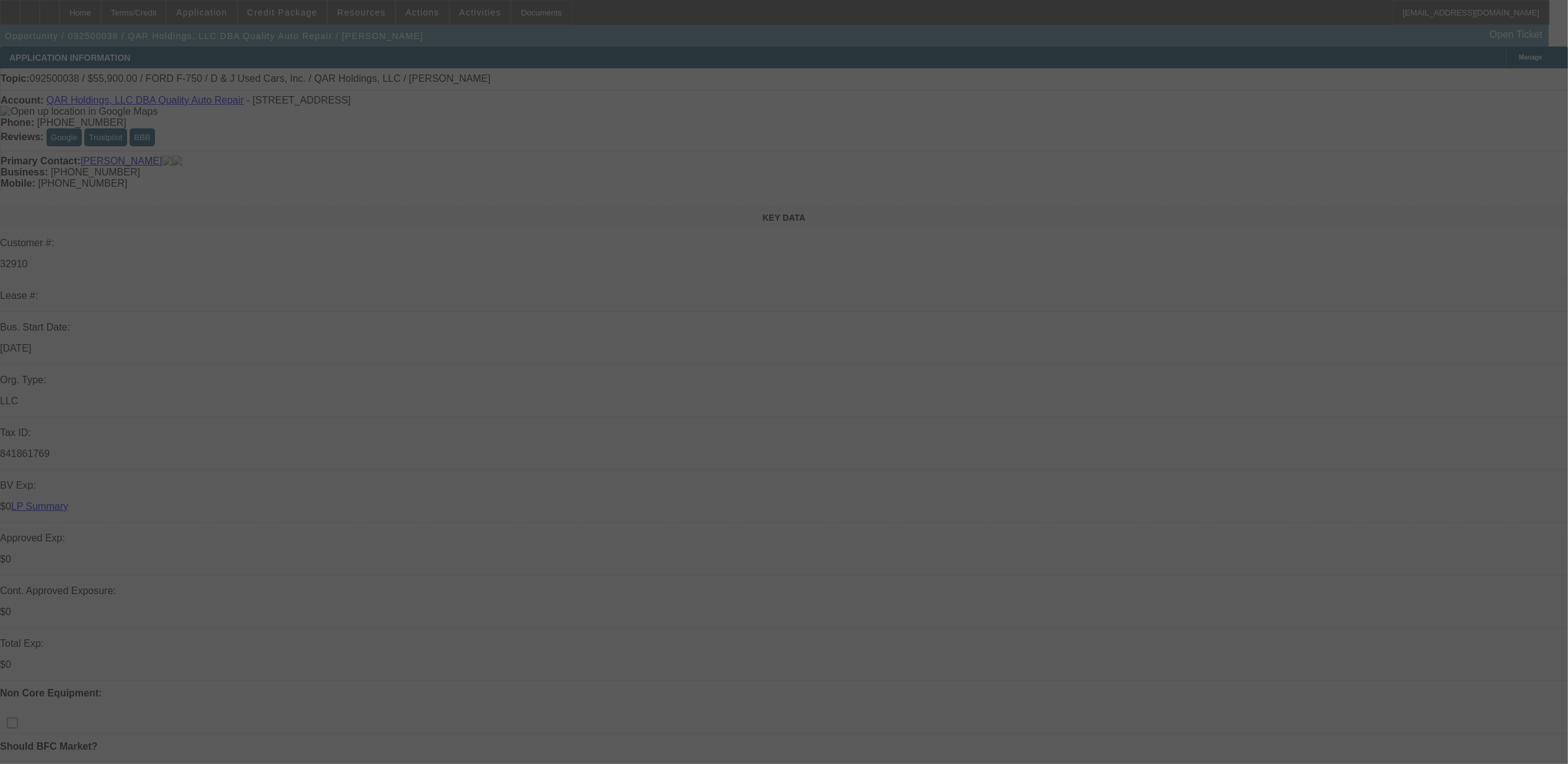
select select "0"
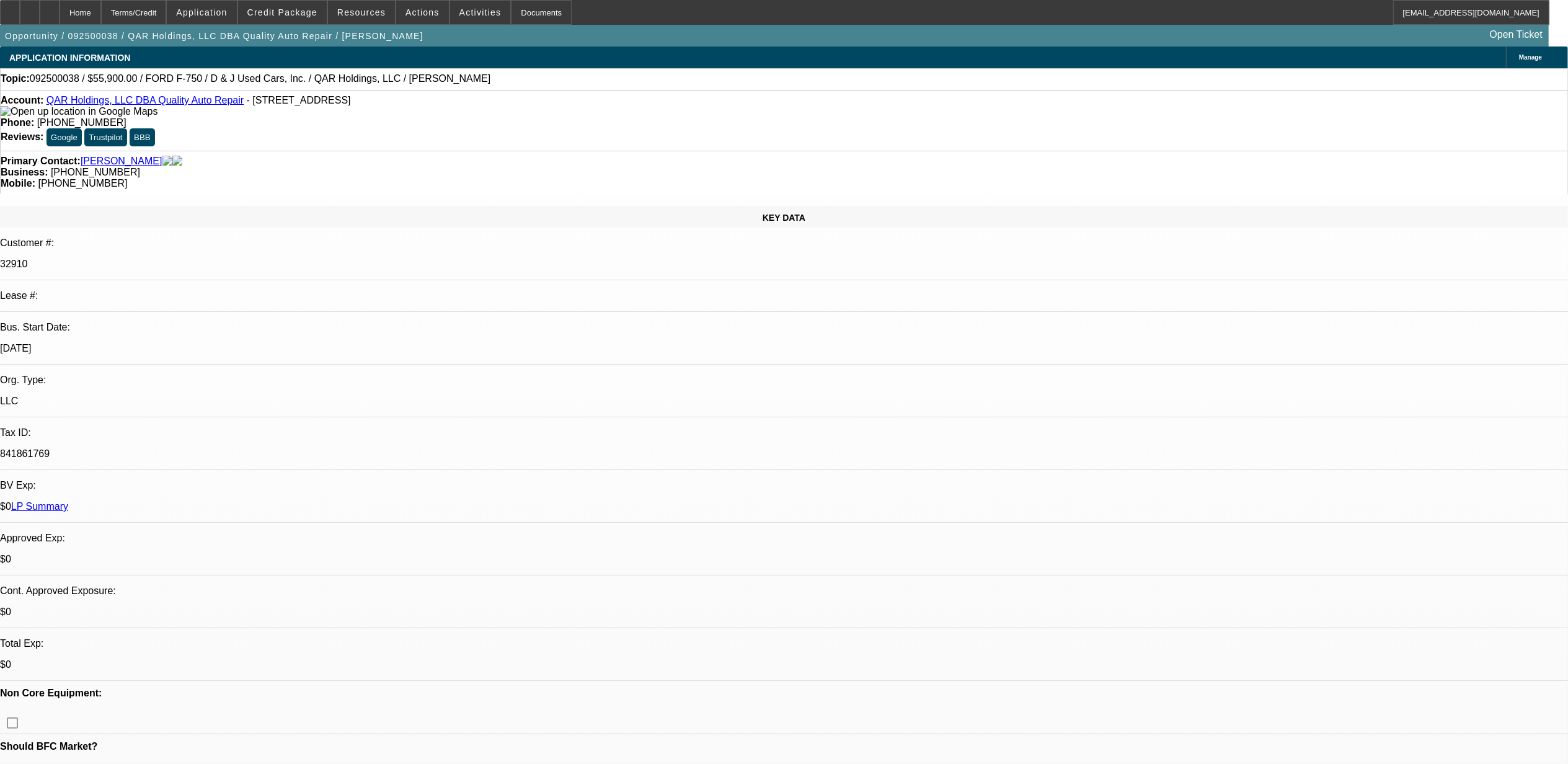
select select "1"
select select "2"
select select "6"
select select "1"
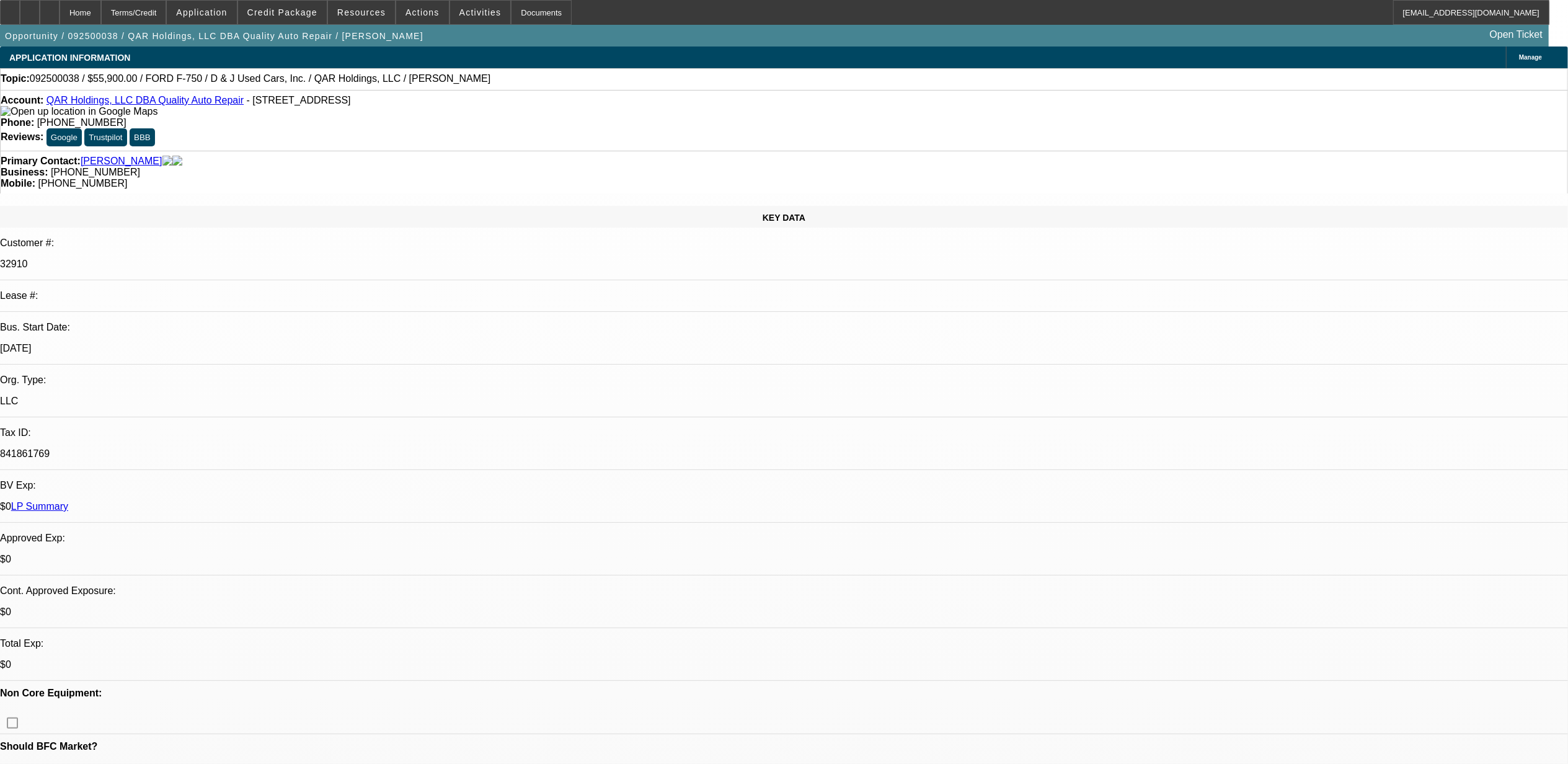
select select "6"
select select "1"
select select "2"
select select "6"
select select "1"
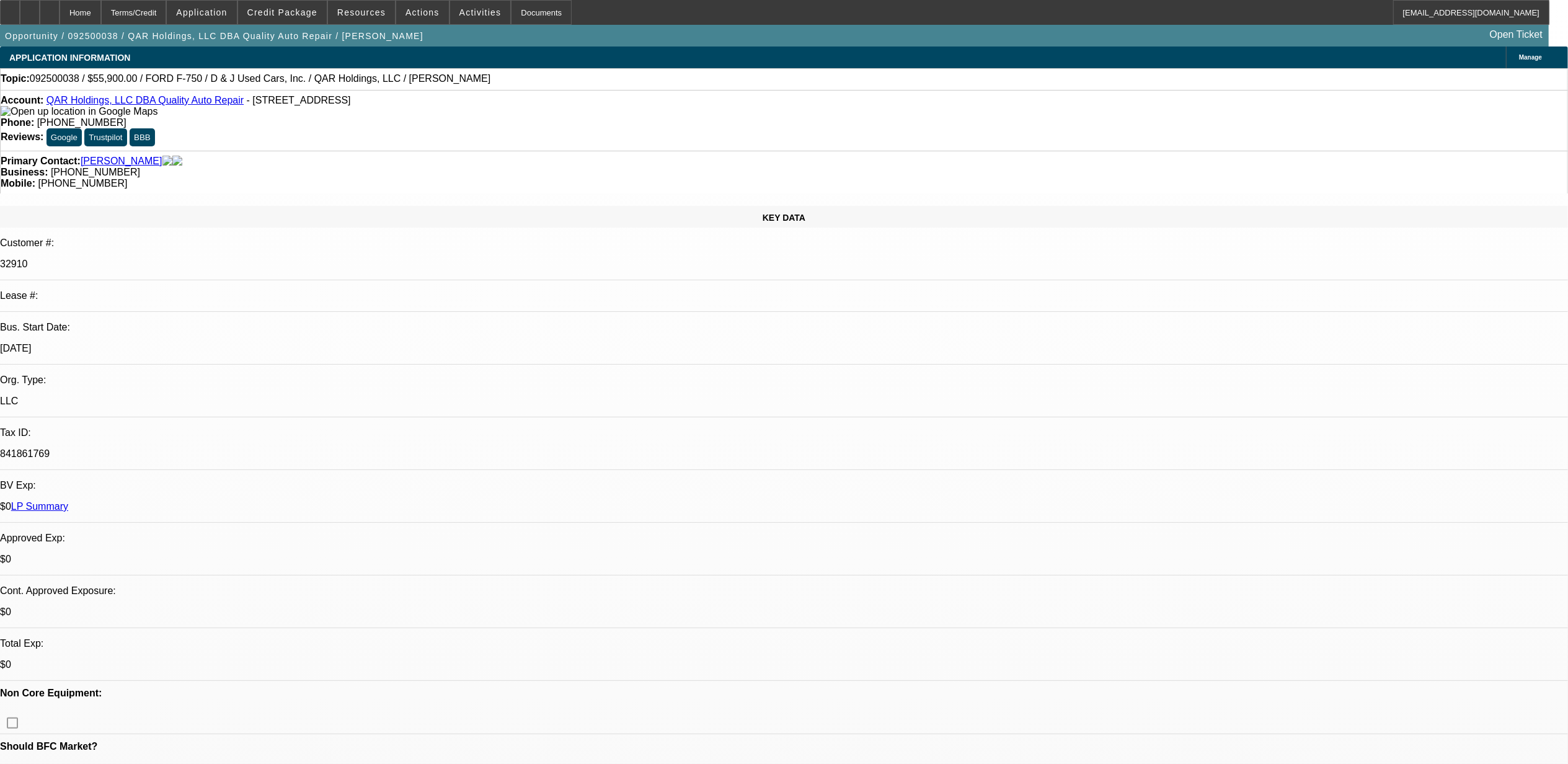
select select "2"
select select "6"
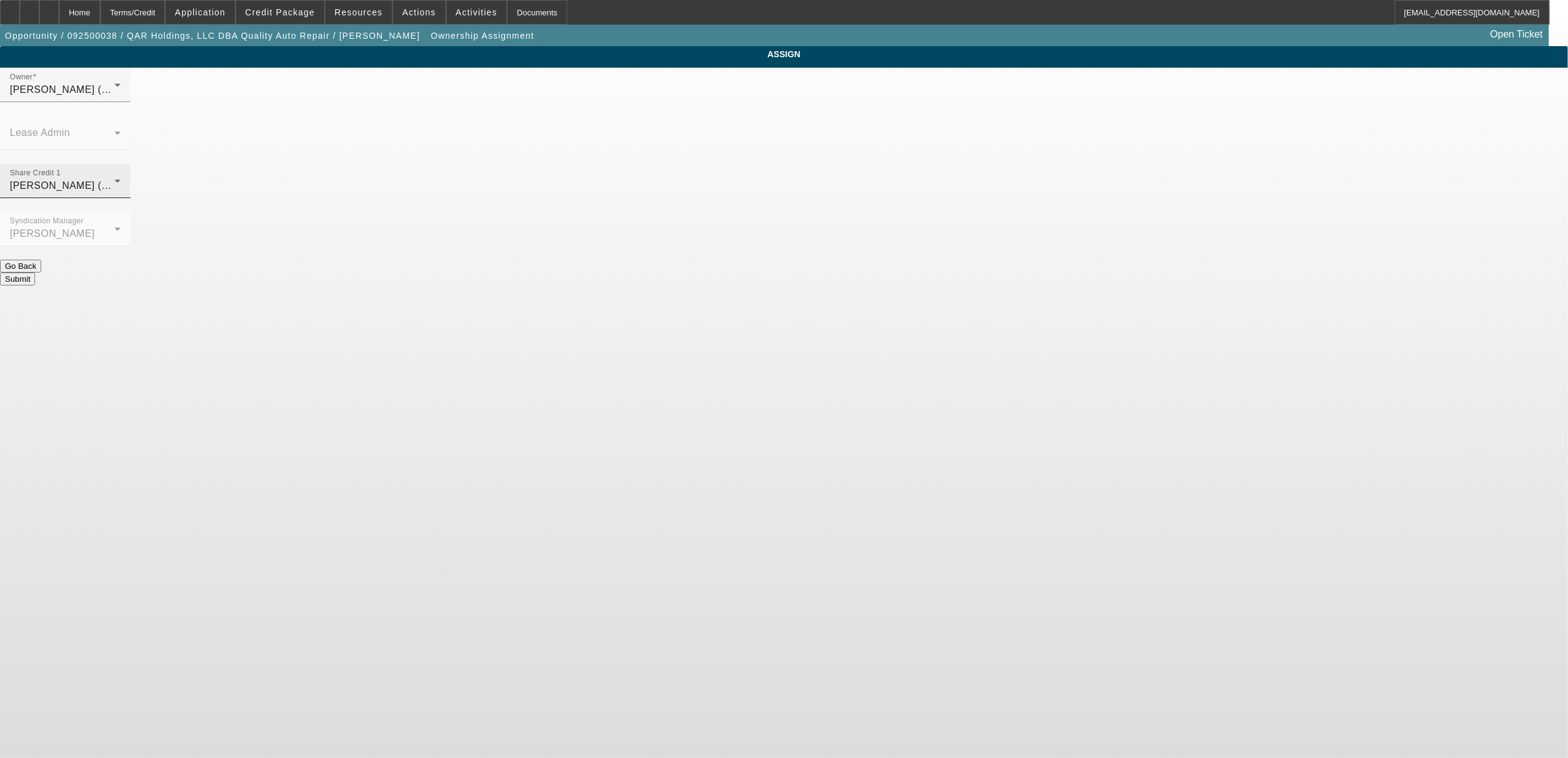
click at [114, 178] on div "Greene, Derek (Lvl 21)" at bounding box center [62, 186] width 105 height 15
click at [680, 187] on mat-option "- Select -" at bounding box center [695, 184] width 161 height 29
click at [832, 273] on div "Submit" at bounding box center [784, 279] width 1568 height 13
click at [35, 273] on button "Submit" at bounding box center [18, 279] width 35 height 13
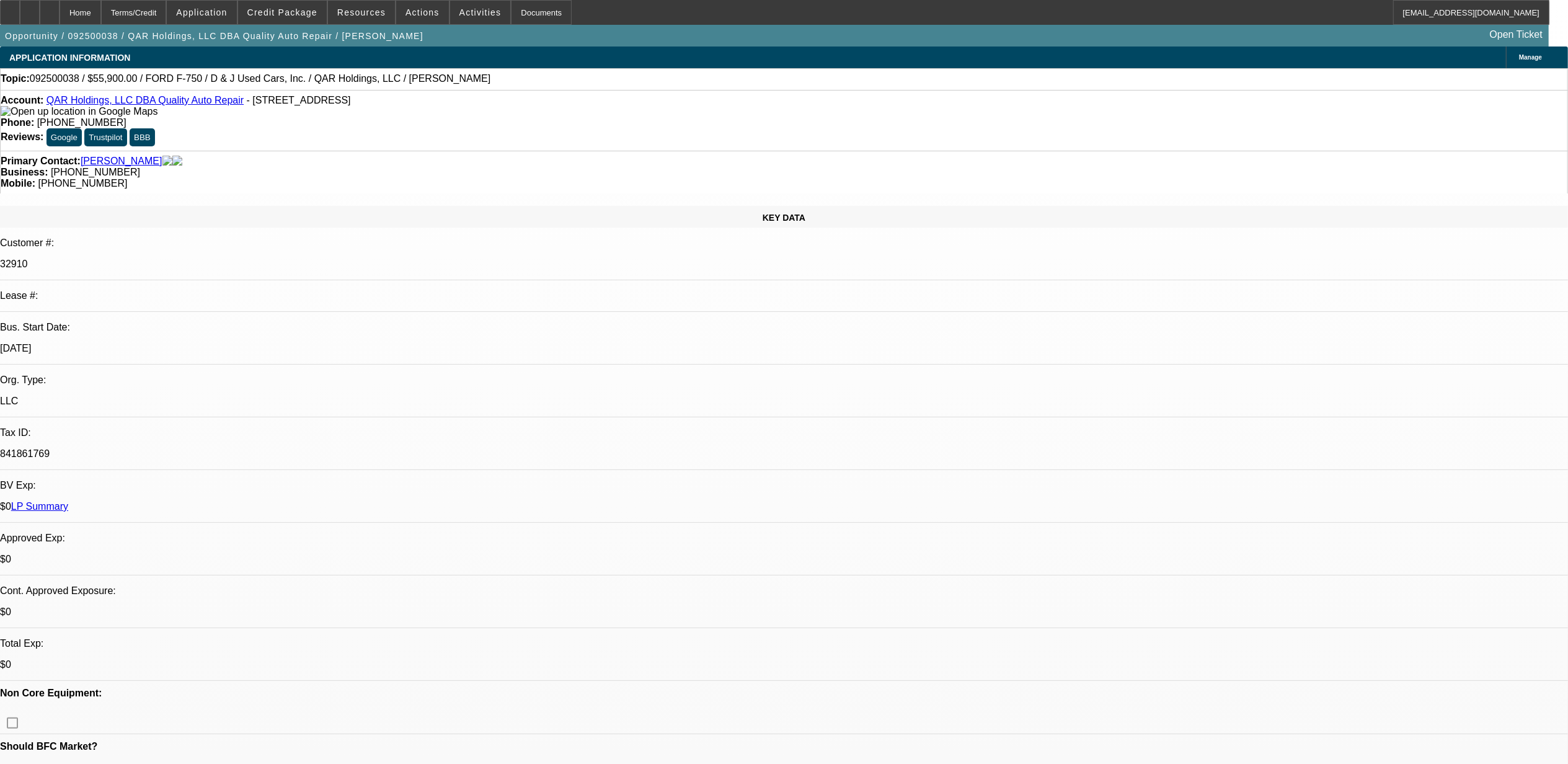
select select "0"
select select "2"
select select "0"
select select "6"
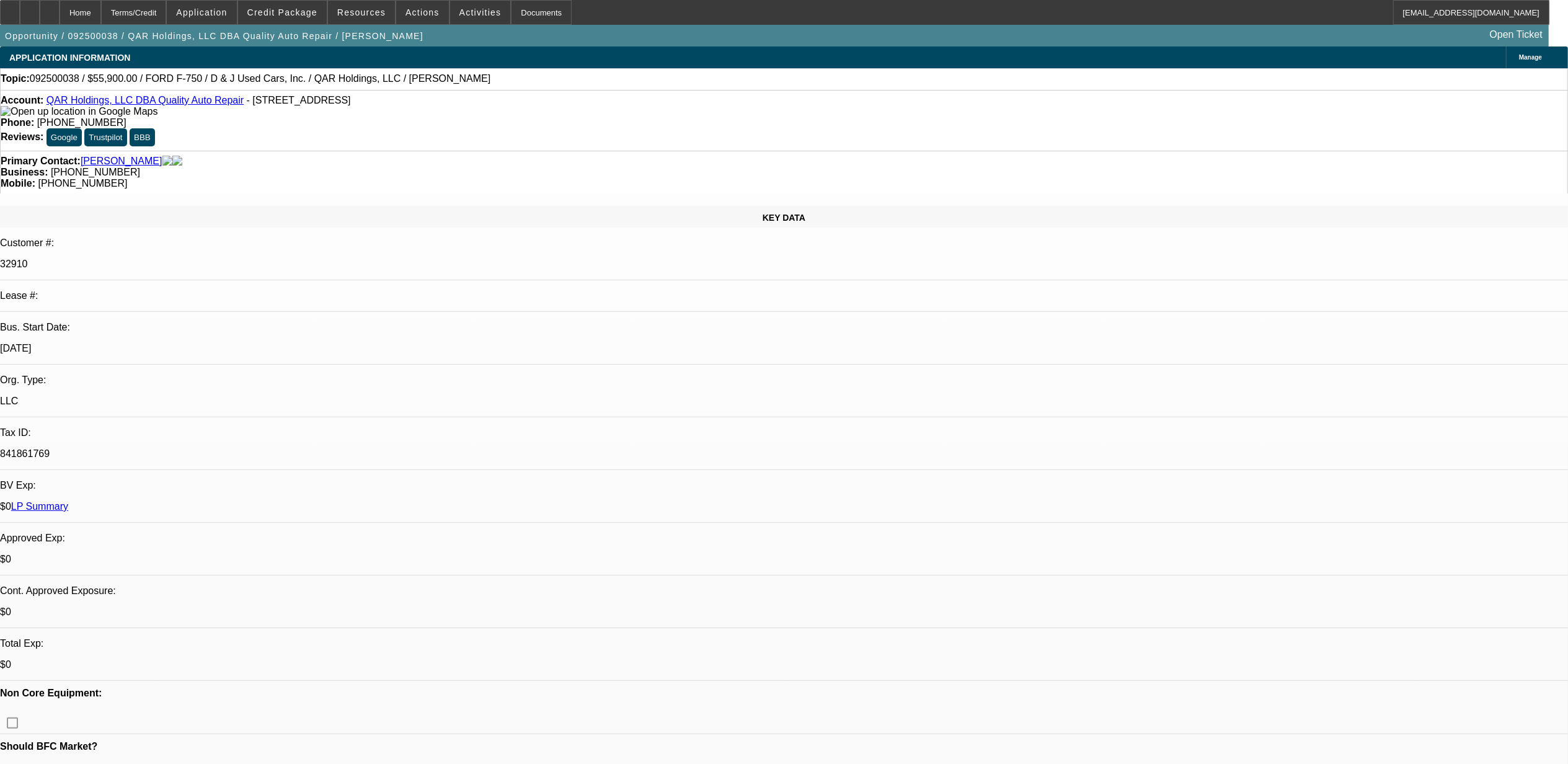
select select "0"
select select "6"
select select "0"
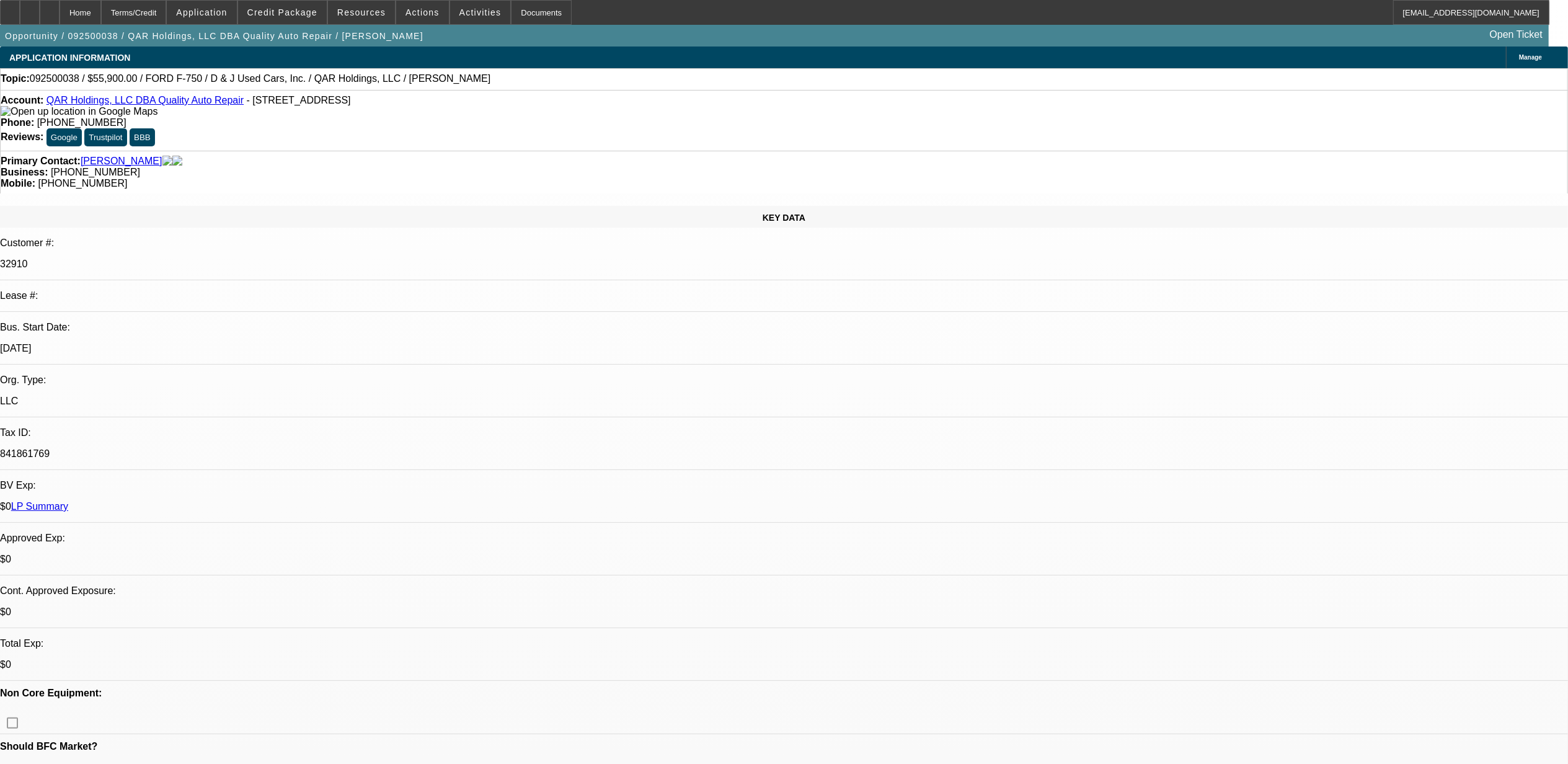
select select "0"
select select "2"
select select "0"
select select "6"
select select "0"
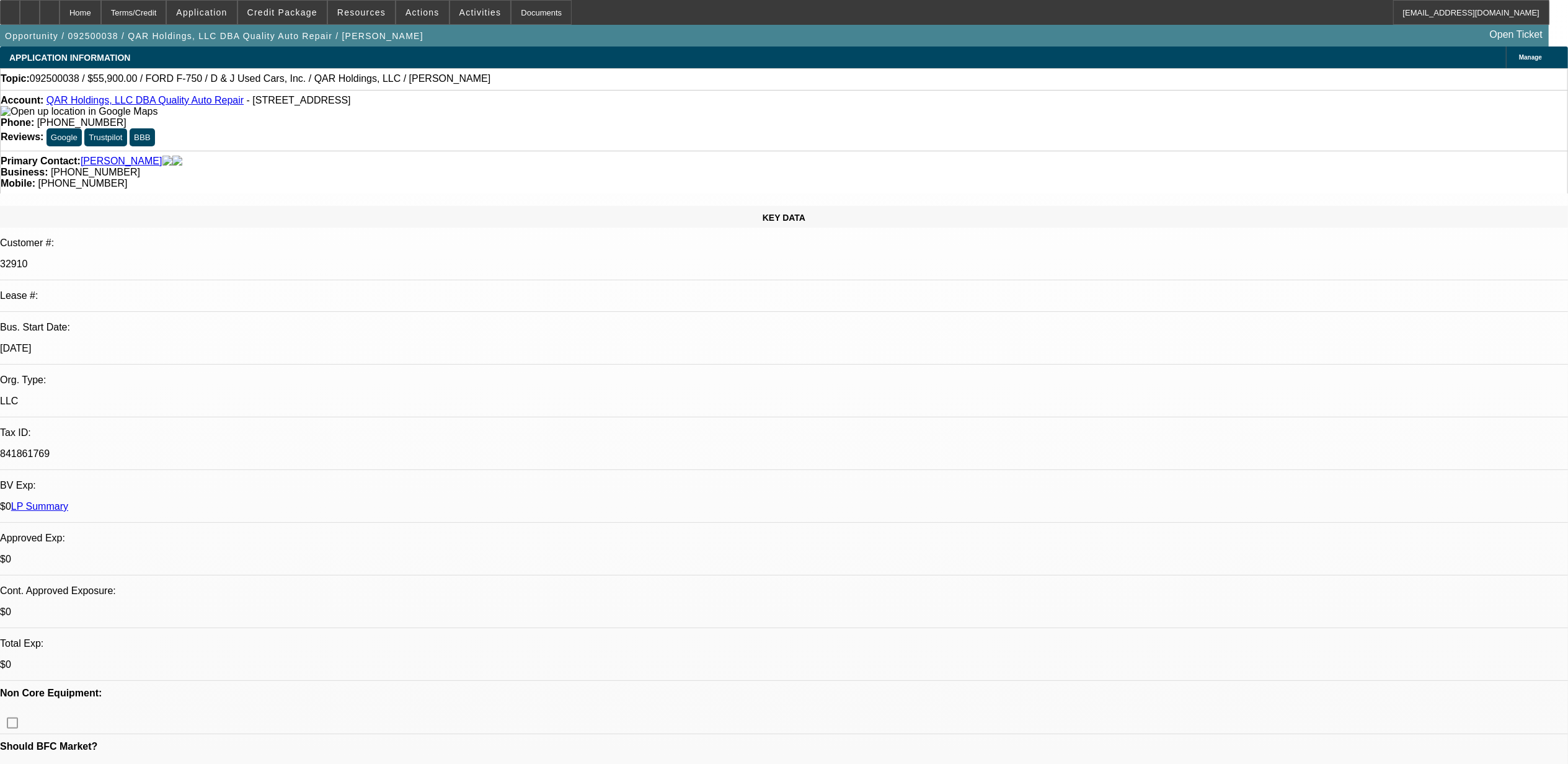
select select "0"
select select "2"
select select "0"
select select "6"
click at [64, 81] on span "092500038 / $55,900.00 / FORD F-750 / D & J Used Cars, Inc. / QAR Holdings, LLC…" at bounding box center [260, 79] width 461 height 11
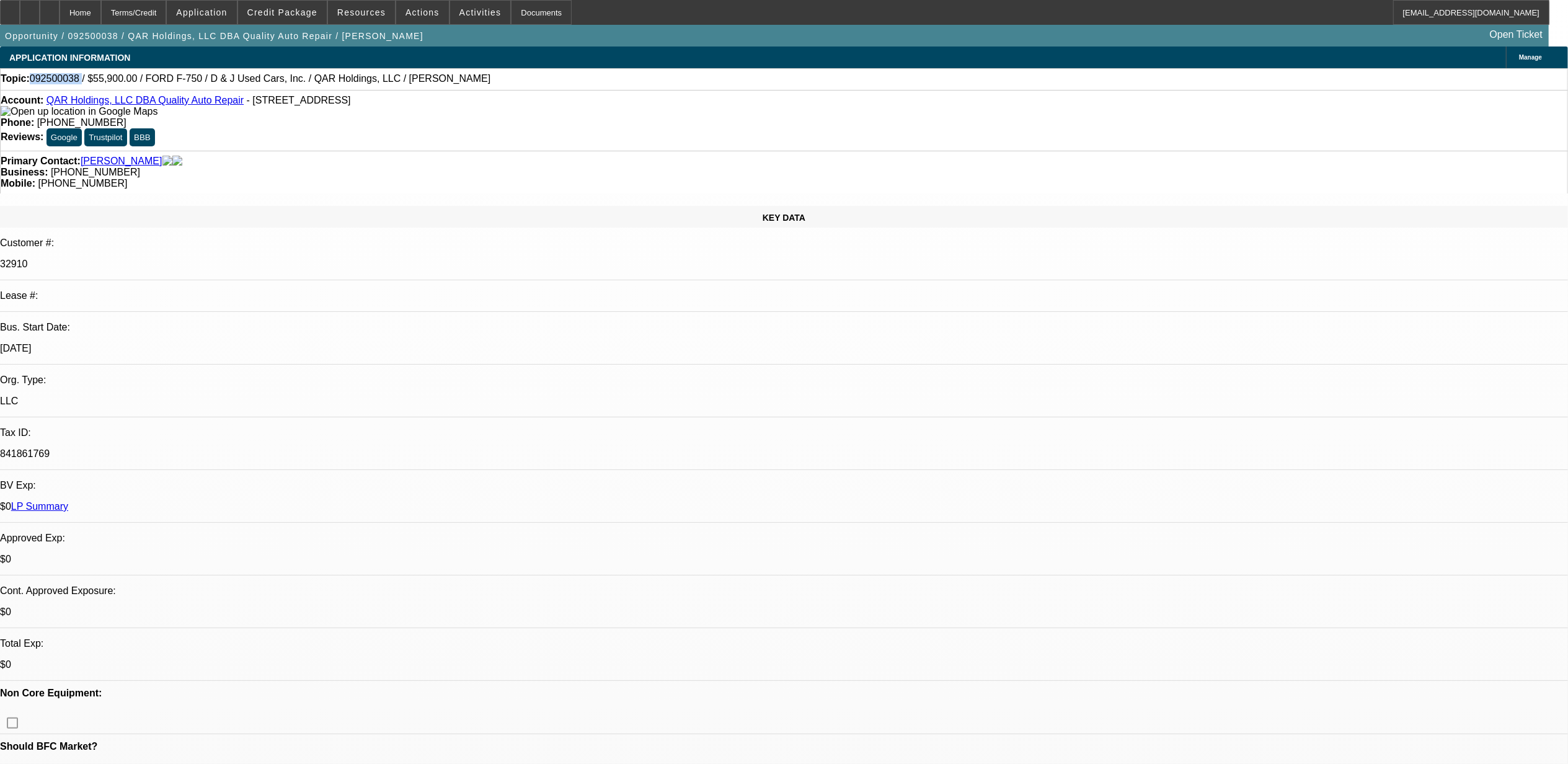
click at [64, 81] on span "092500038 / $55,900.00 / FORD F-750 / D & J Used Cars, Inc. / QAR Holdings, LLC…" at bounding box center [260, 79] width 461 height 11
copy span "092500038"
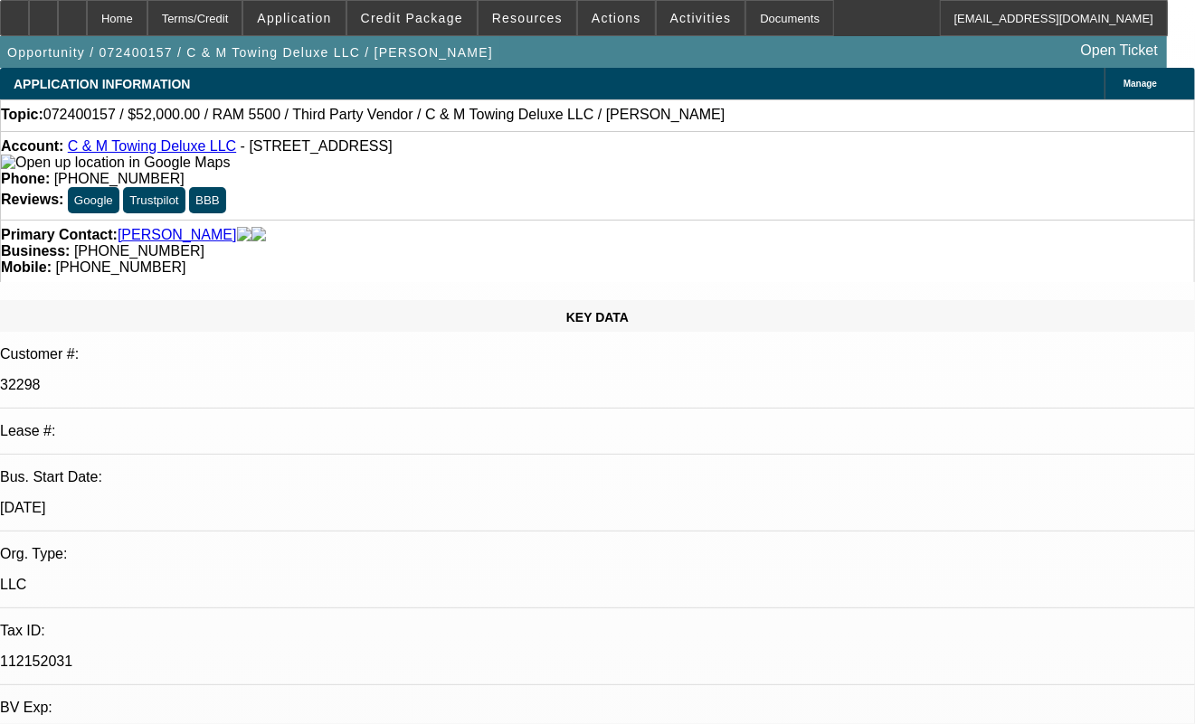
select select "0"
select select "2"
select select "0.1"
select select "4"
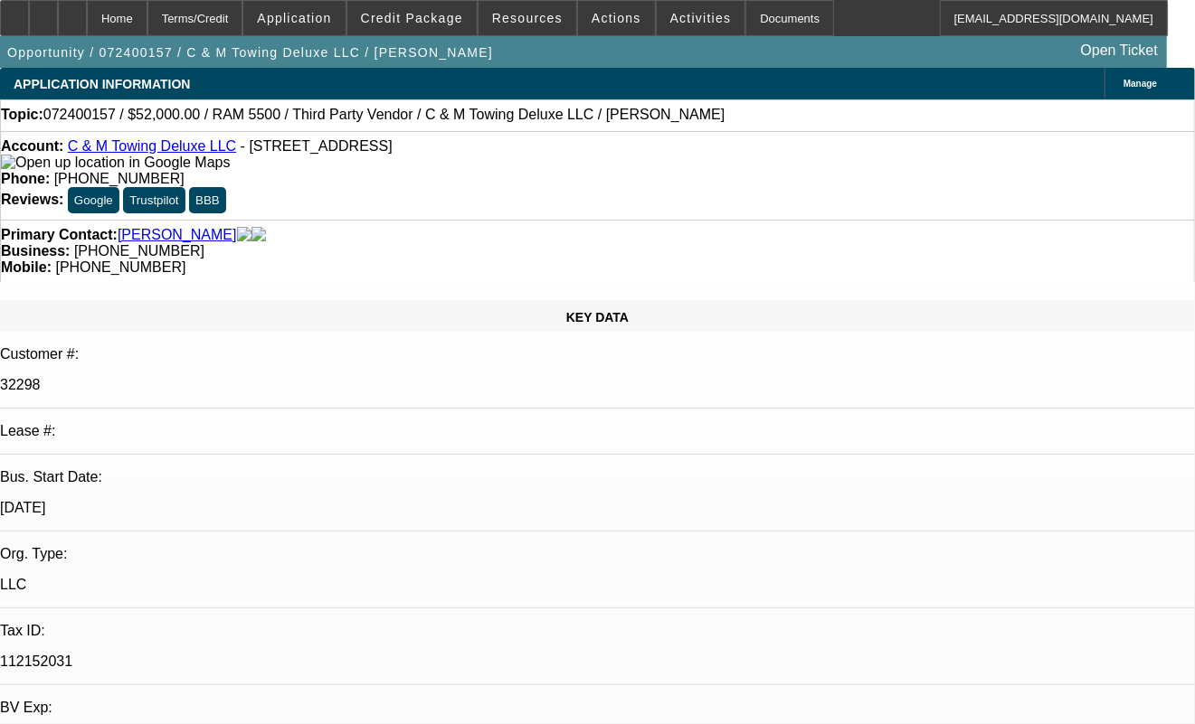
select select "0"
select select "2"
select select "0.1"
select select "4"
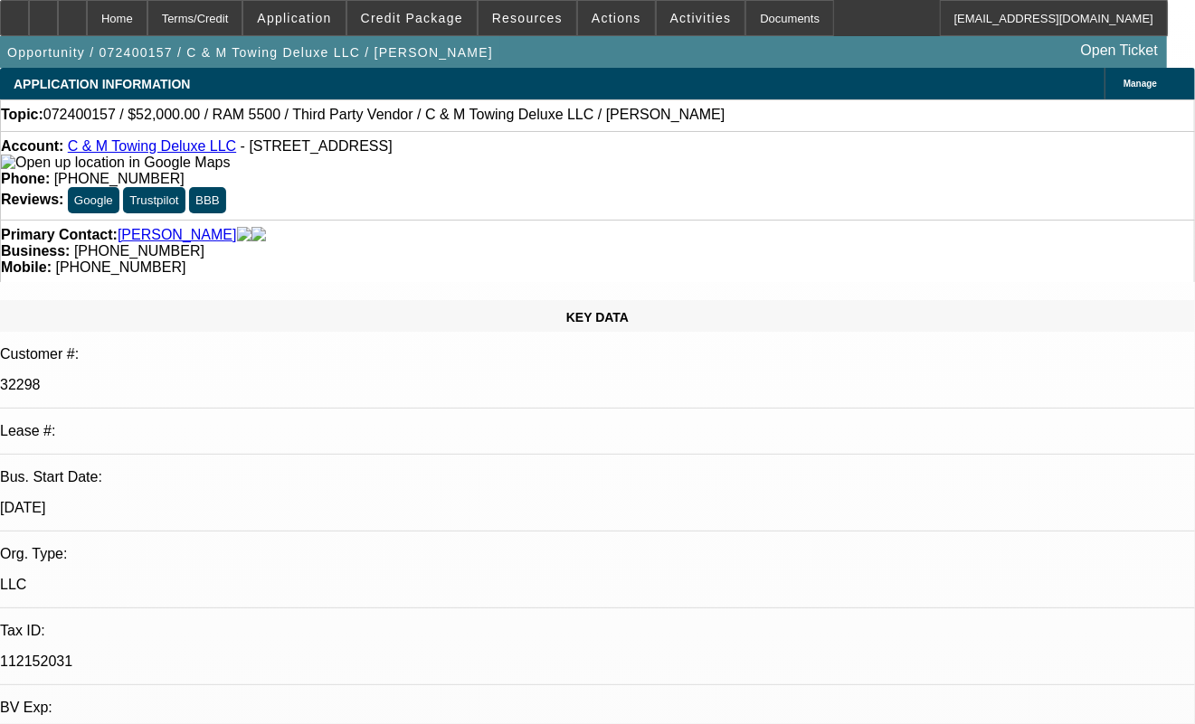
select select "0"
select select "2"
select select "0.1"
select select "4"
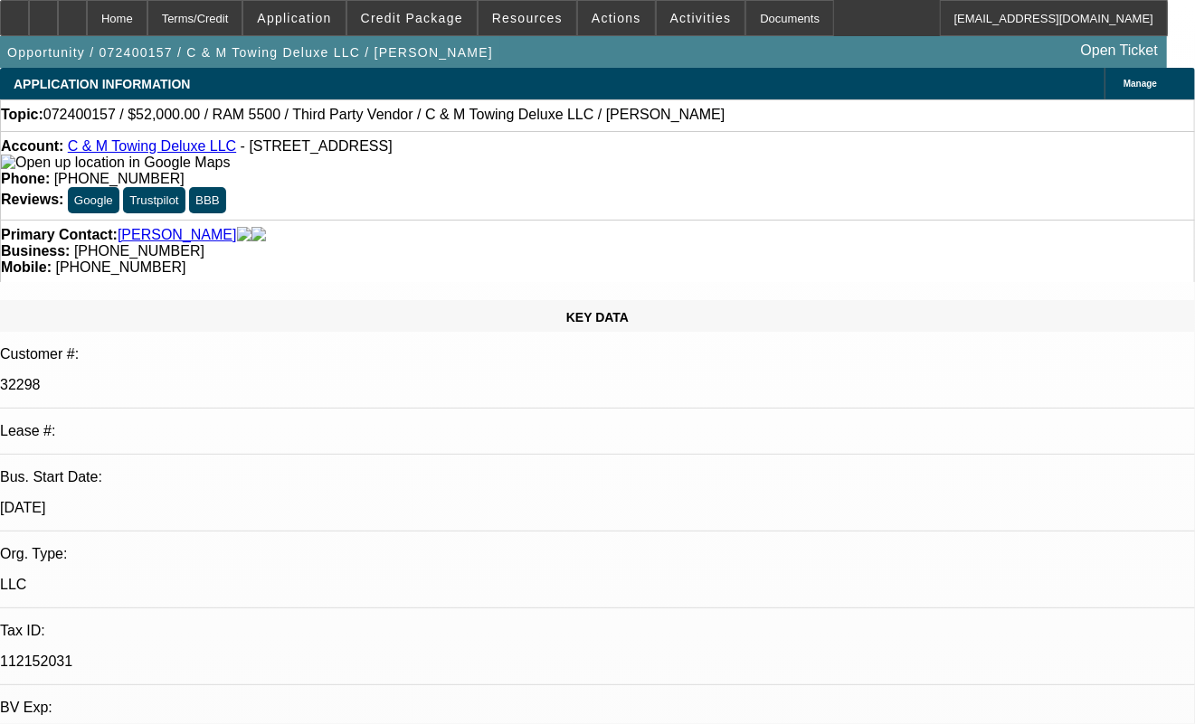
select select "0"
select select "6"
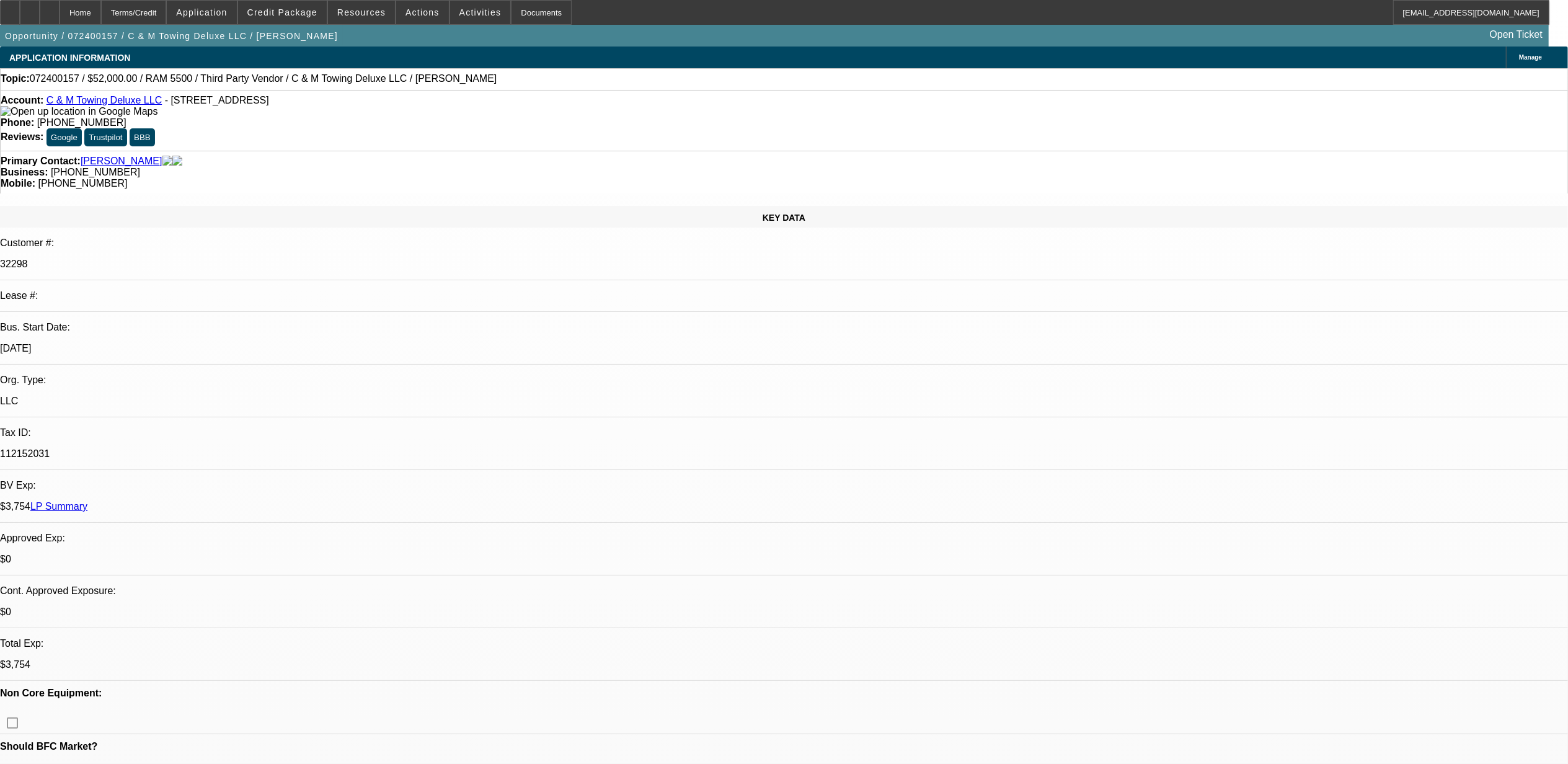
click at [88, 501] on link "LP Summary" at bounding box center [58, 506] width 57 height 10
drag, startPoint x: 1253, startPoint y: 200, endPoint x: 1238, endPoint y: 214, distance: 20.5
radio input "true"
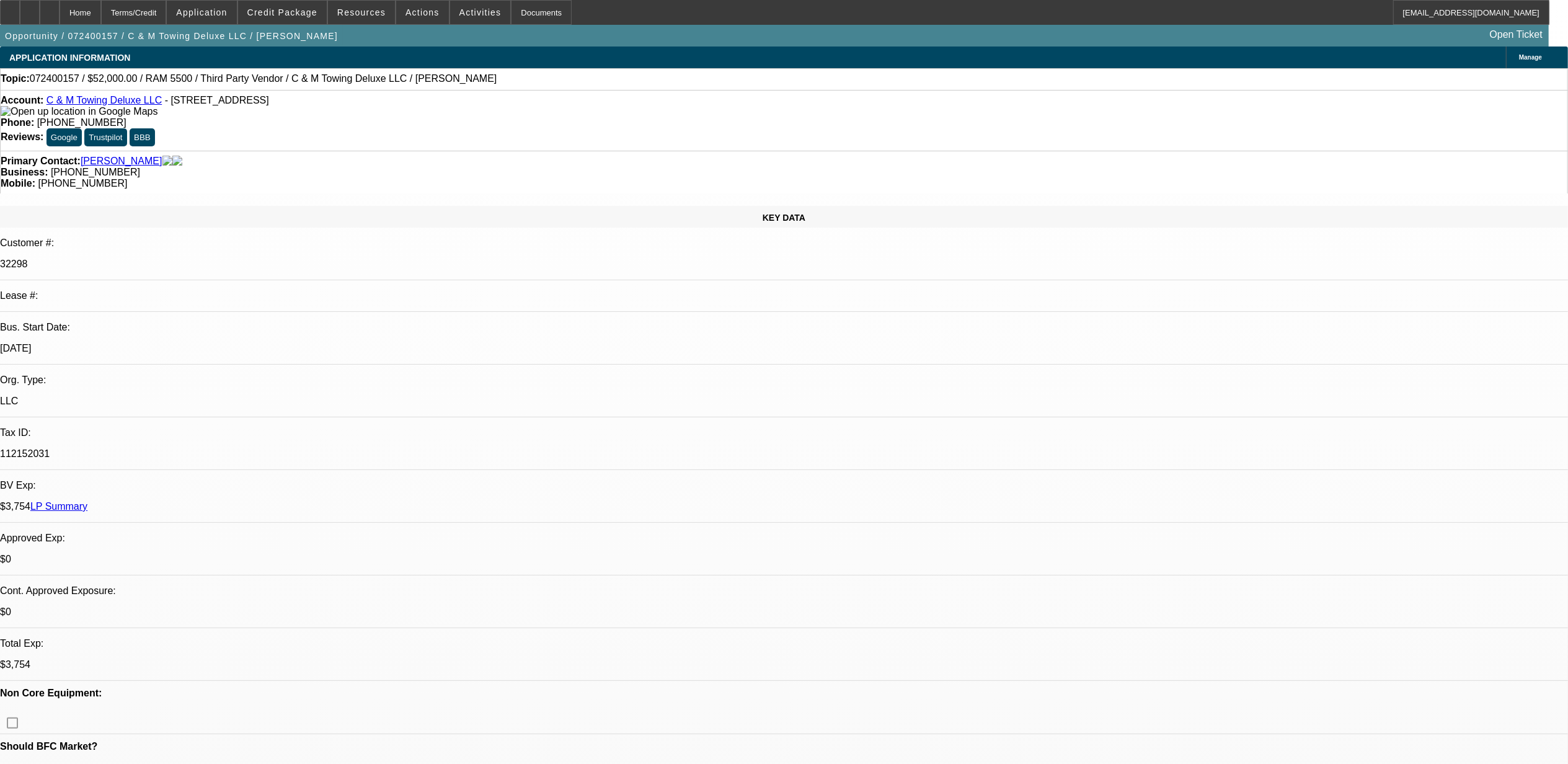
type textarea "10.8, has one more payment left. has two trucks now. this one and a truck in th…"
radio input "true"
click at [101, 16] on div "Home" at bounding box center [80, 12] width 42 height 25
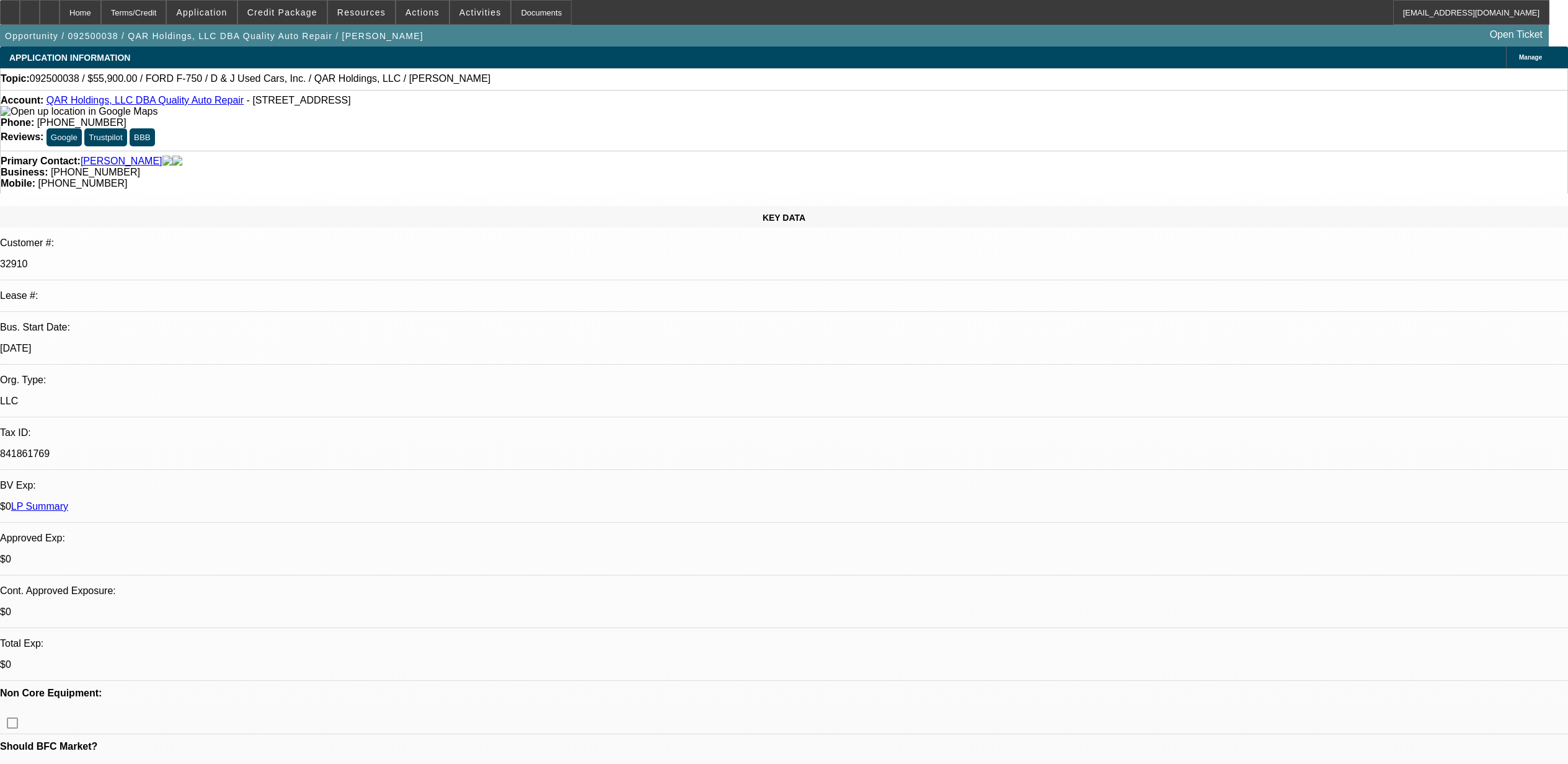
select select "0"
select select "2"
select select "0"
select select "6"
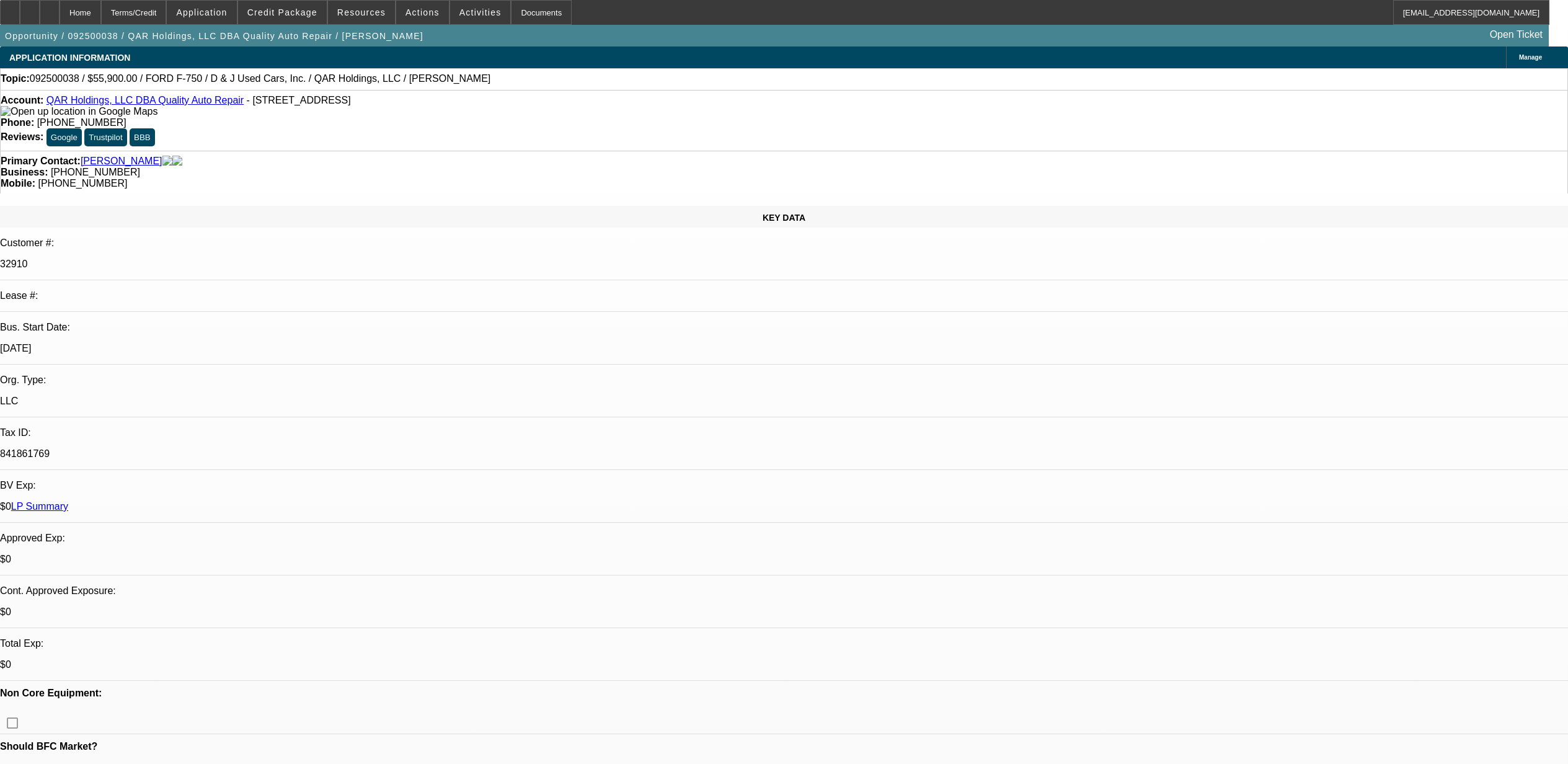
select select "0"
select select "6"
select select "0"
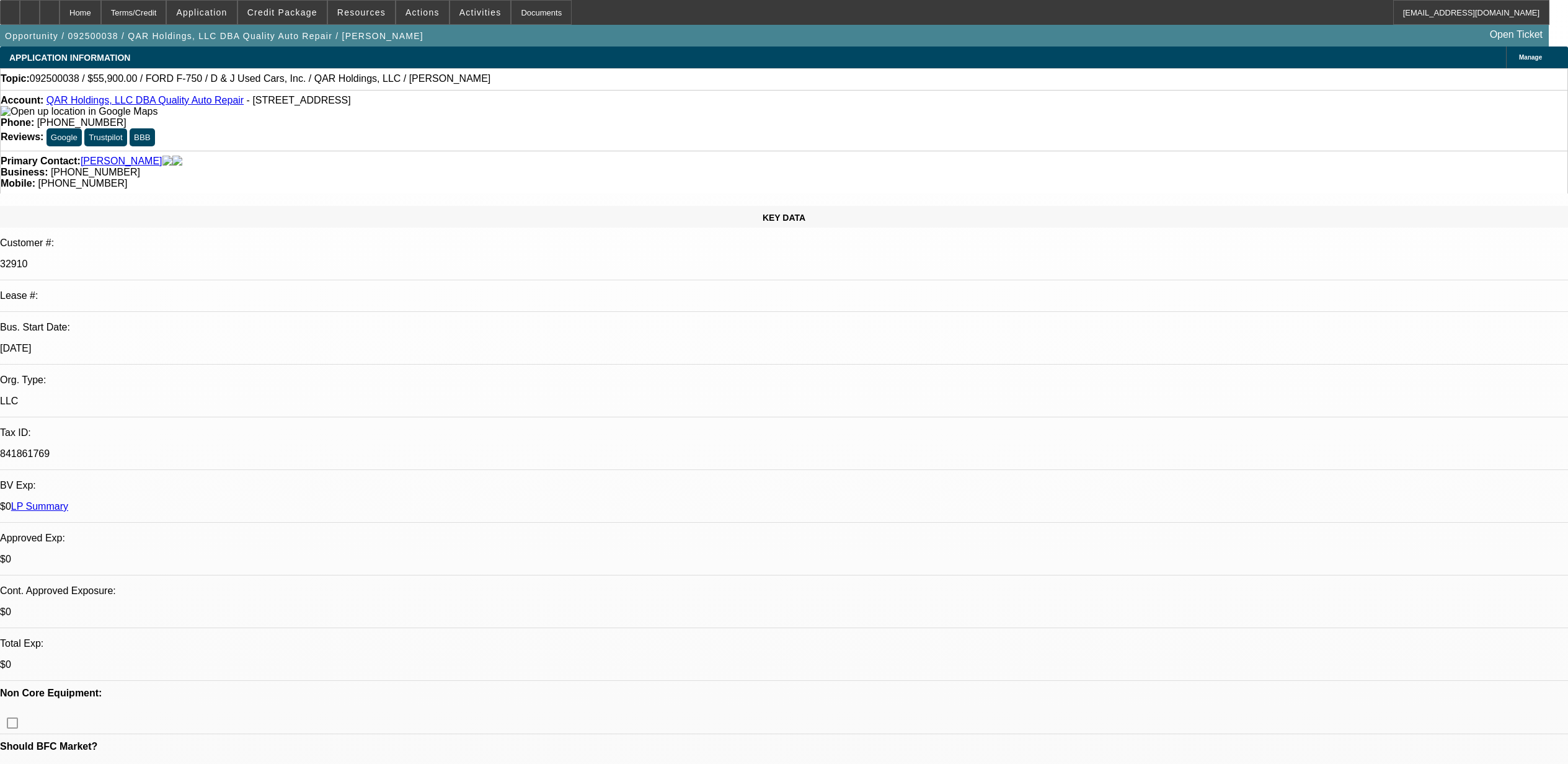
select select "0"
select select "2"
select select "0"
select select "6"
select select "0"
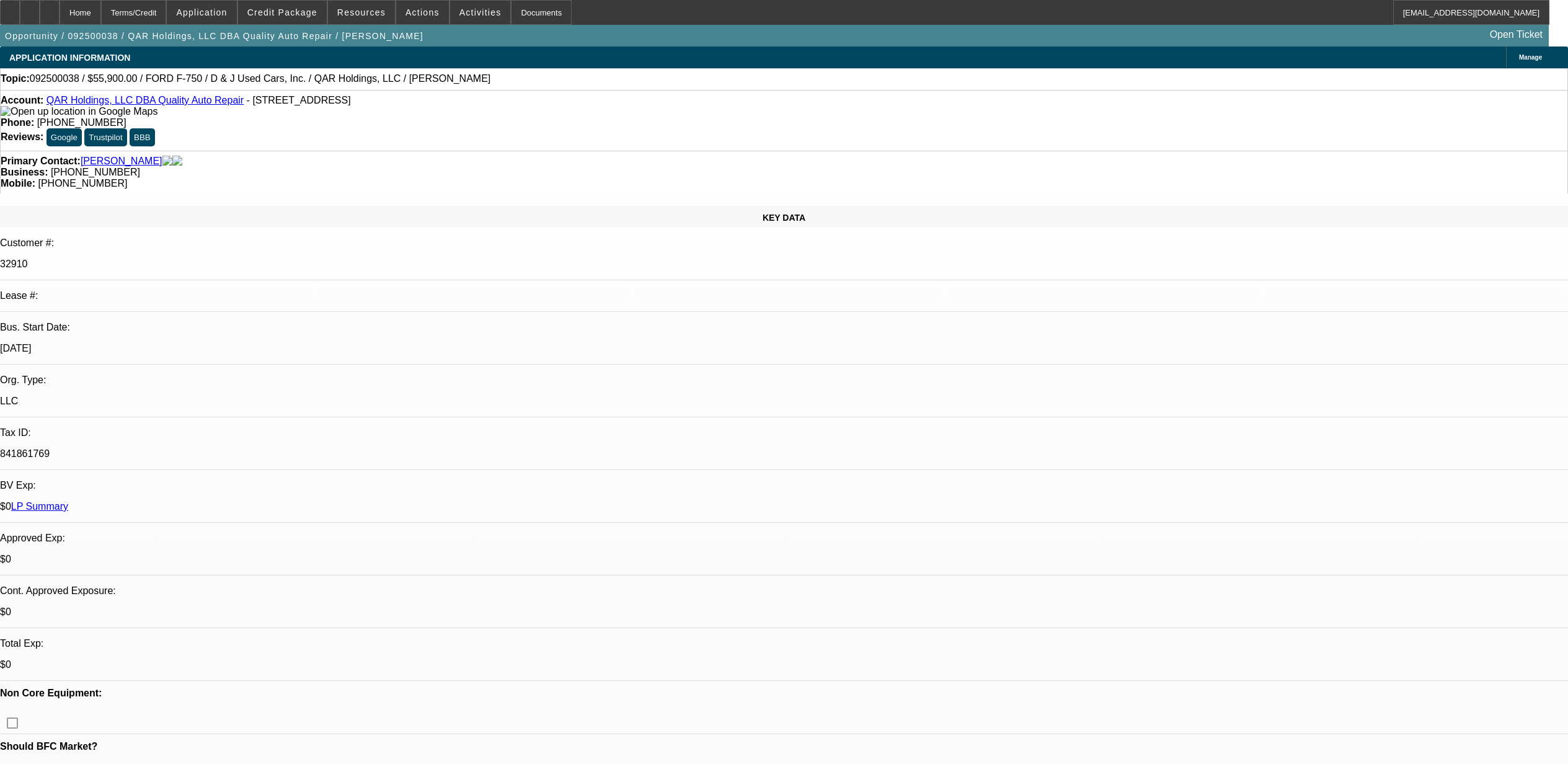
select select "0"
select select "2"
select select "0"
select select "6"
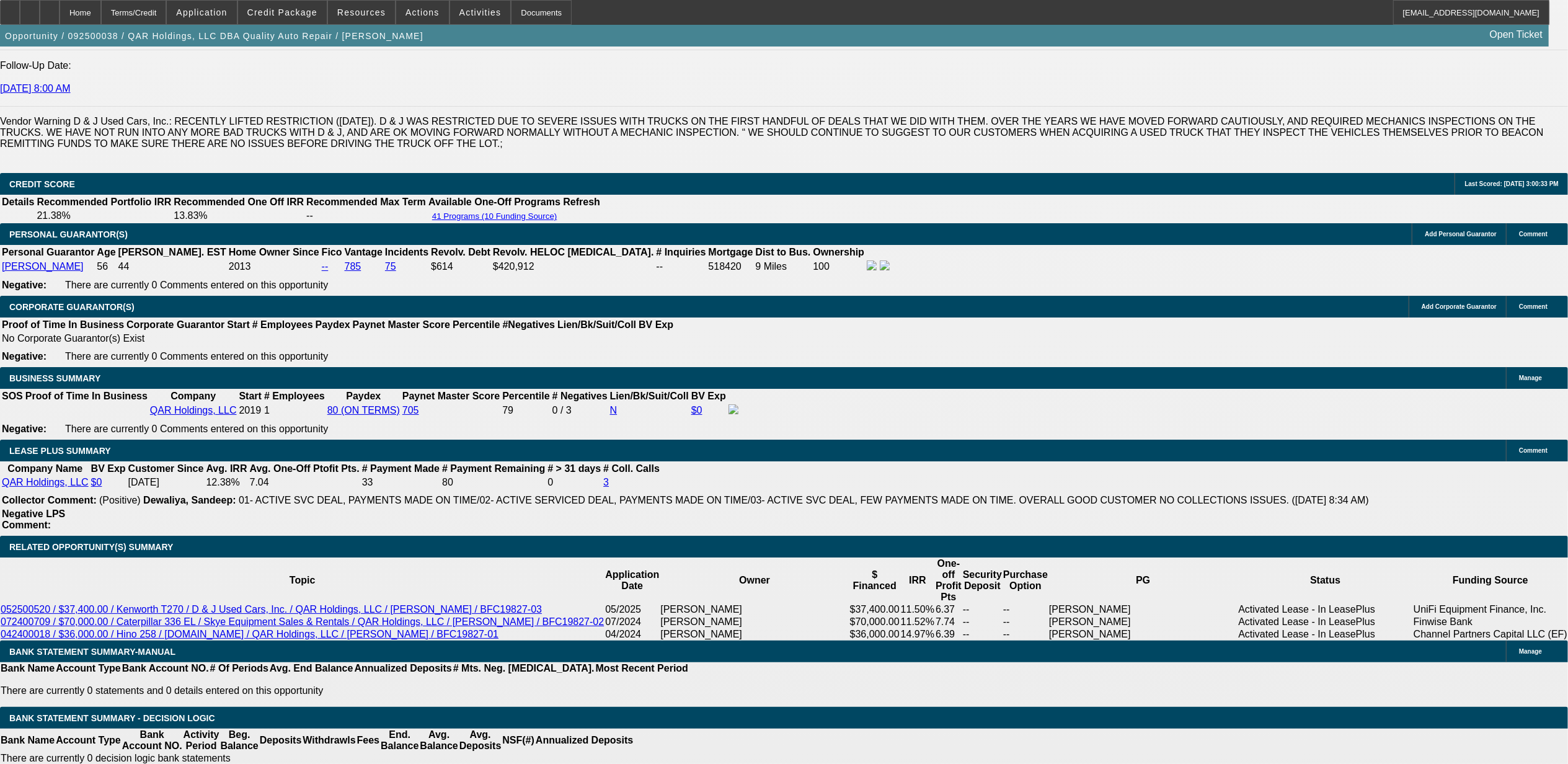
scroll to position [1568, 0]
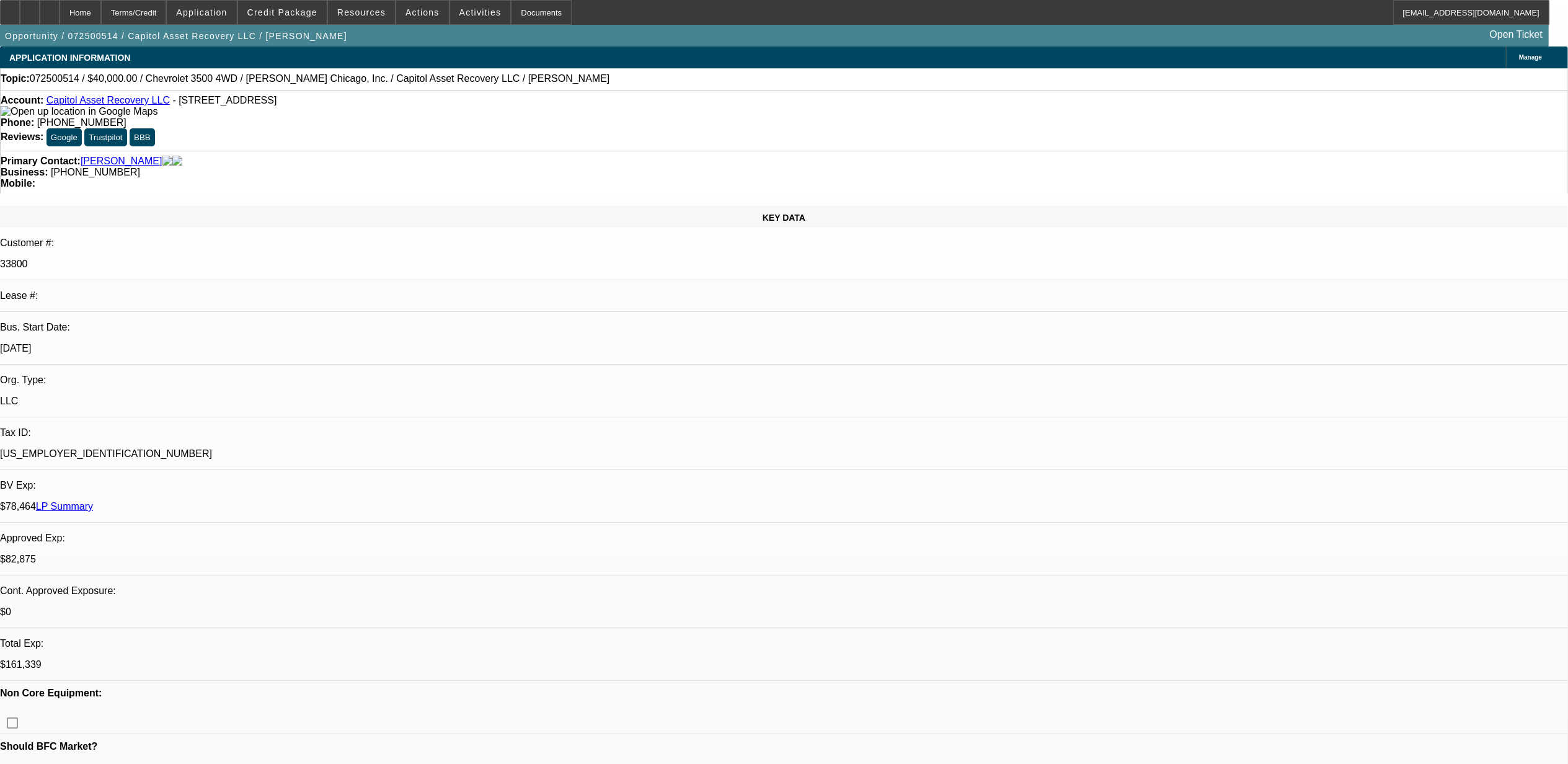
select select "0"
select select "2"
select select "0"
select select "0.15"
select select "2"
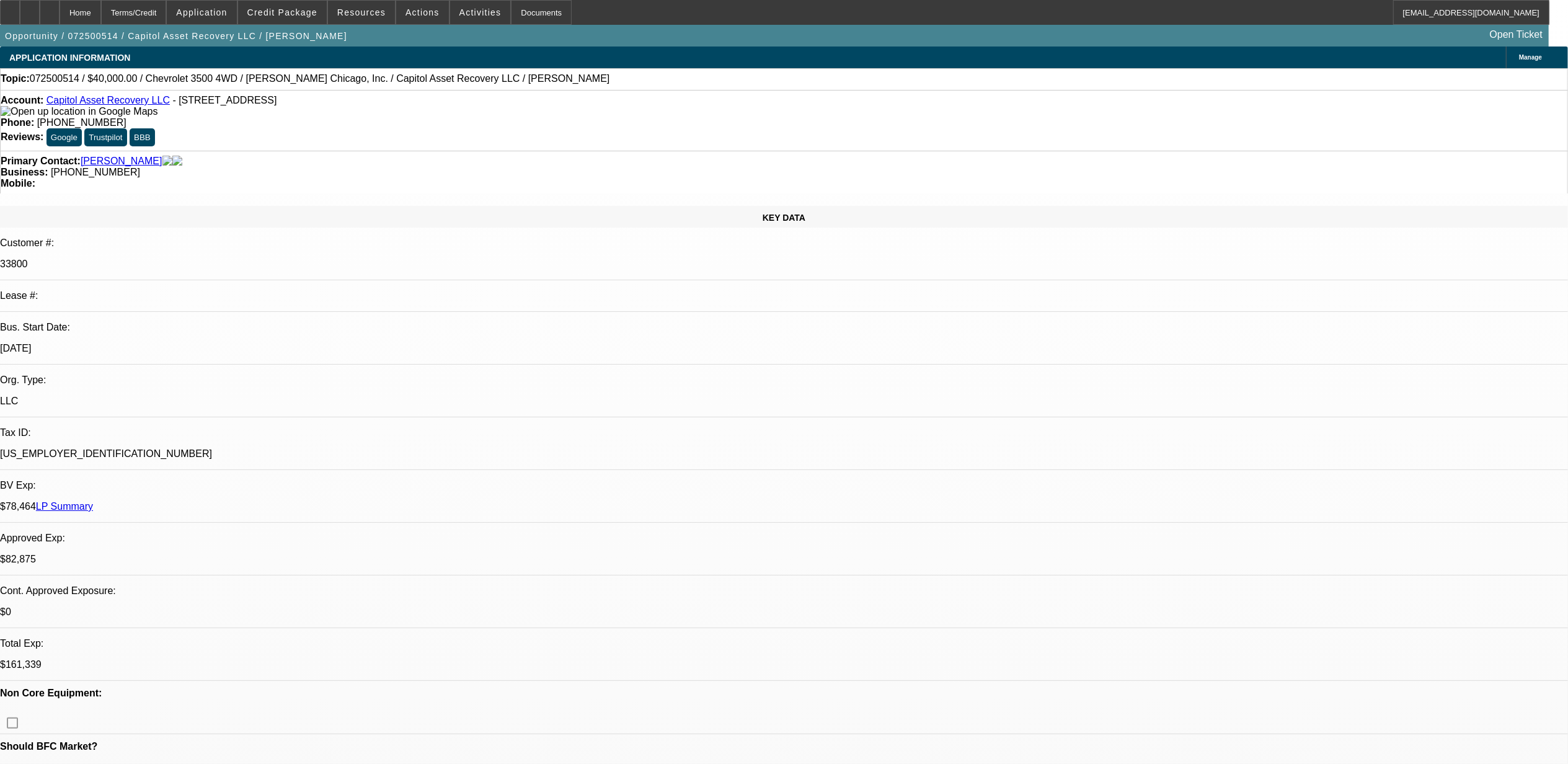
select select "0"
select select "0.15"
select select "2"
select select "0.1"
select select "0.15"
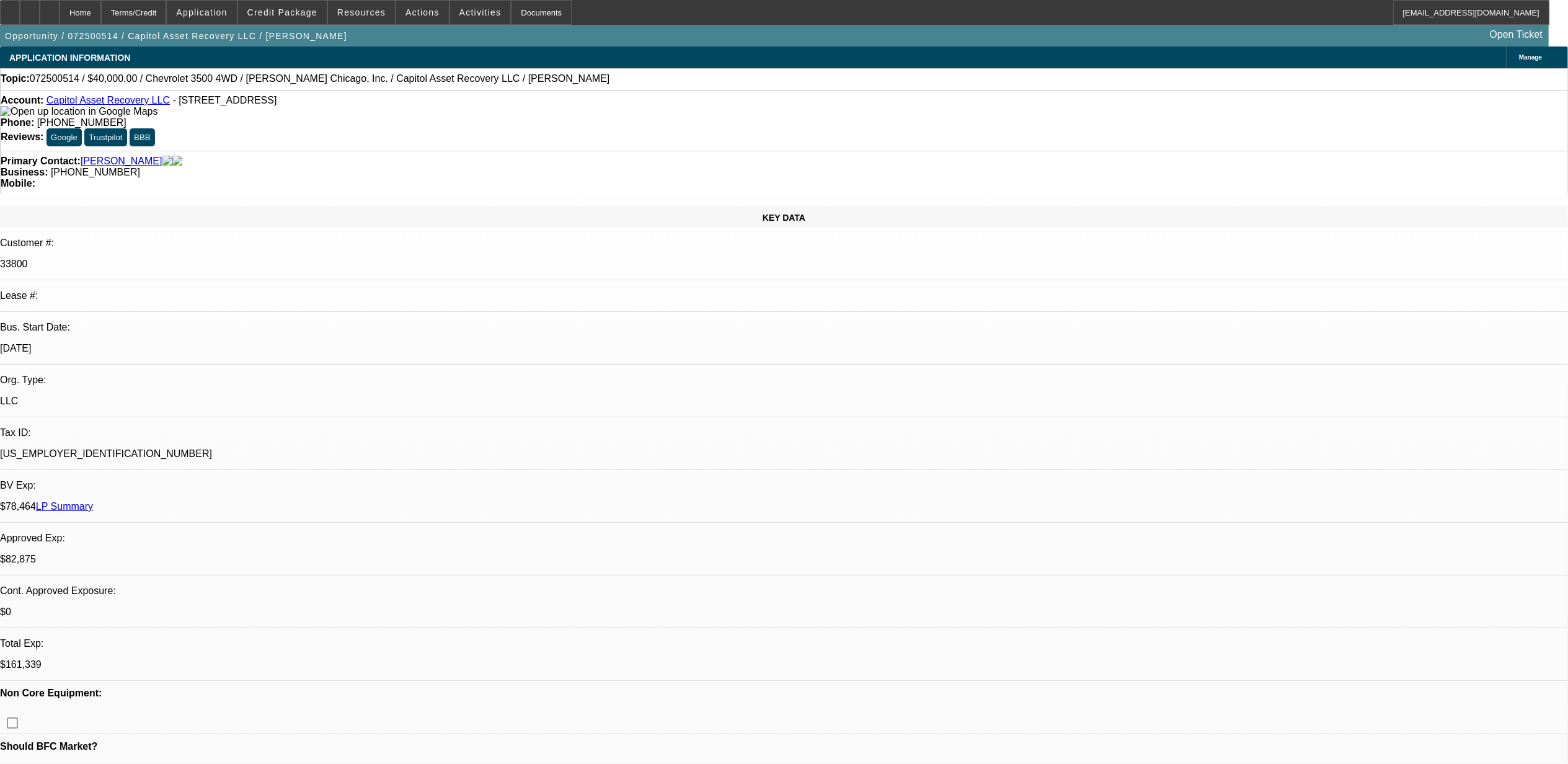
select select "2"
select select "0.1"
select select "1"
select select "2"
select select "6"
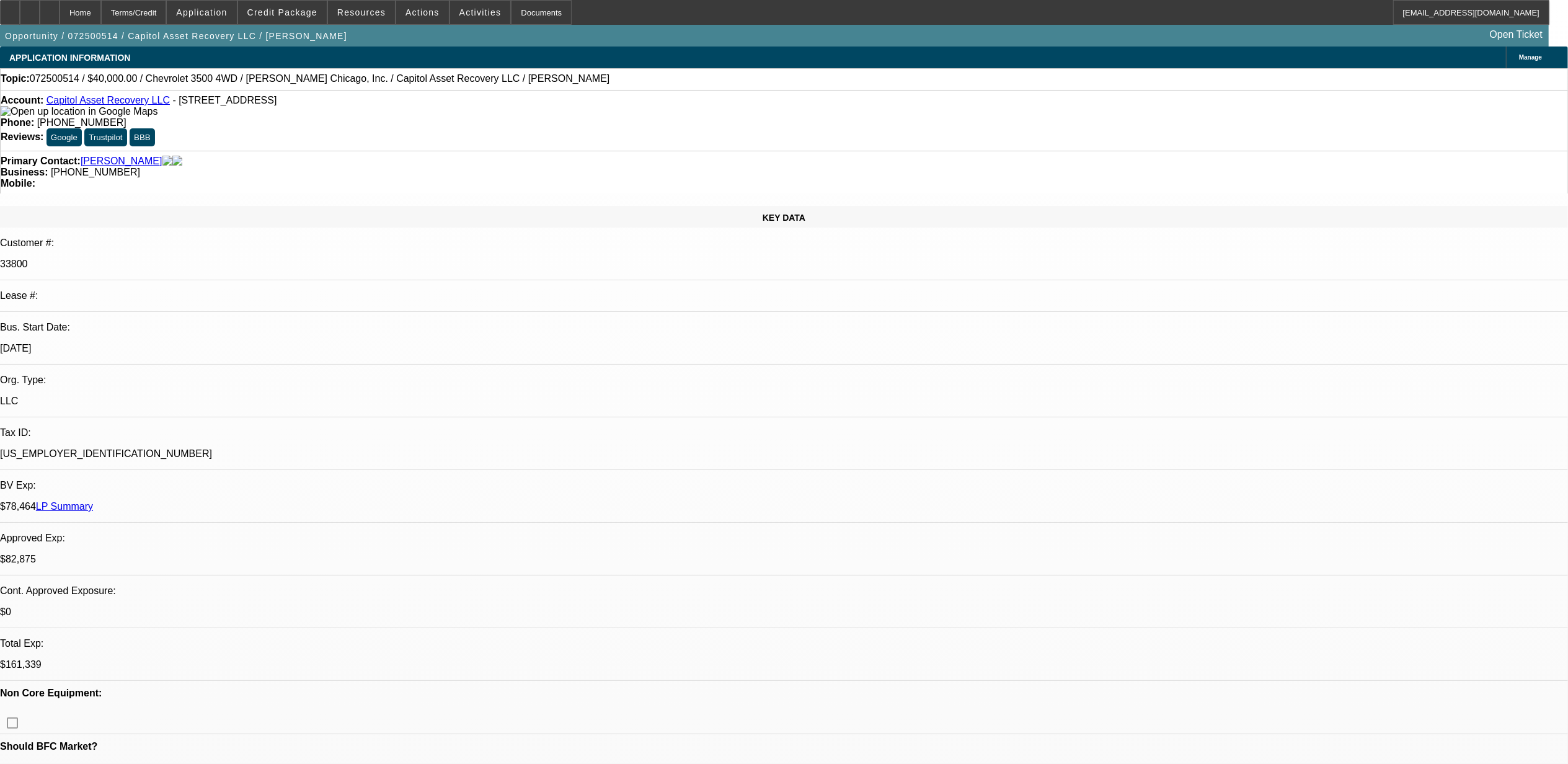
select select "1"
select select "2"
select select "6"
select select "1"
select select "2"
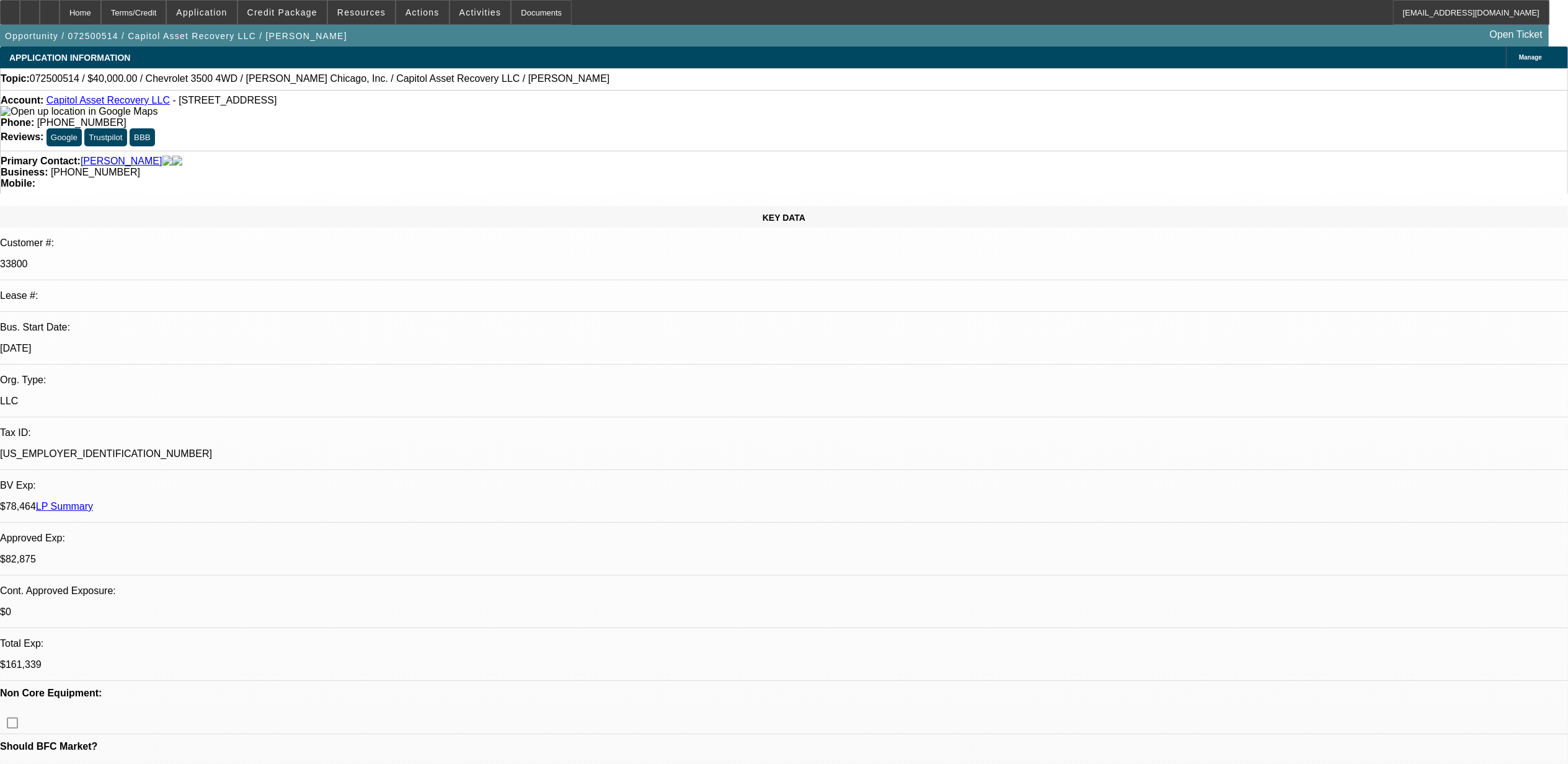
select select "4"
select select "1"
select select "2"
select select "4"
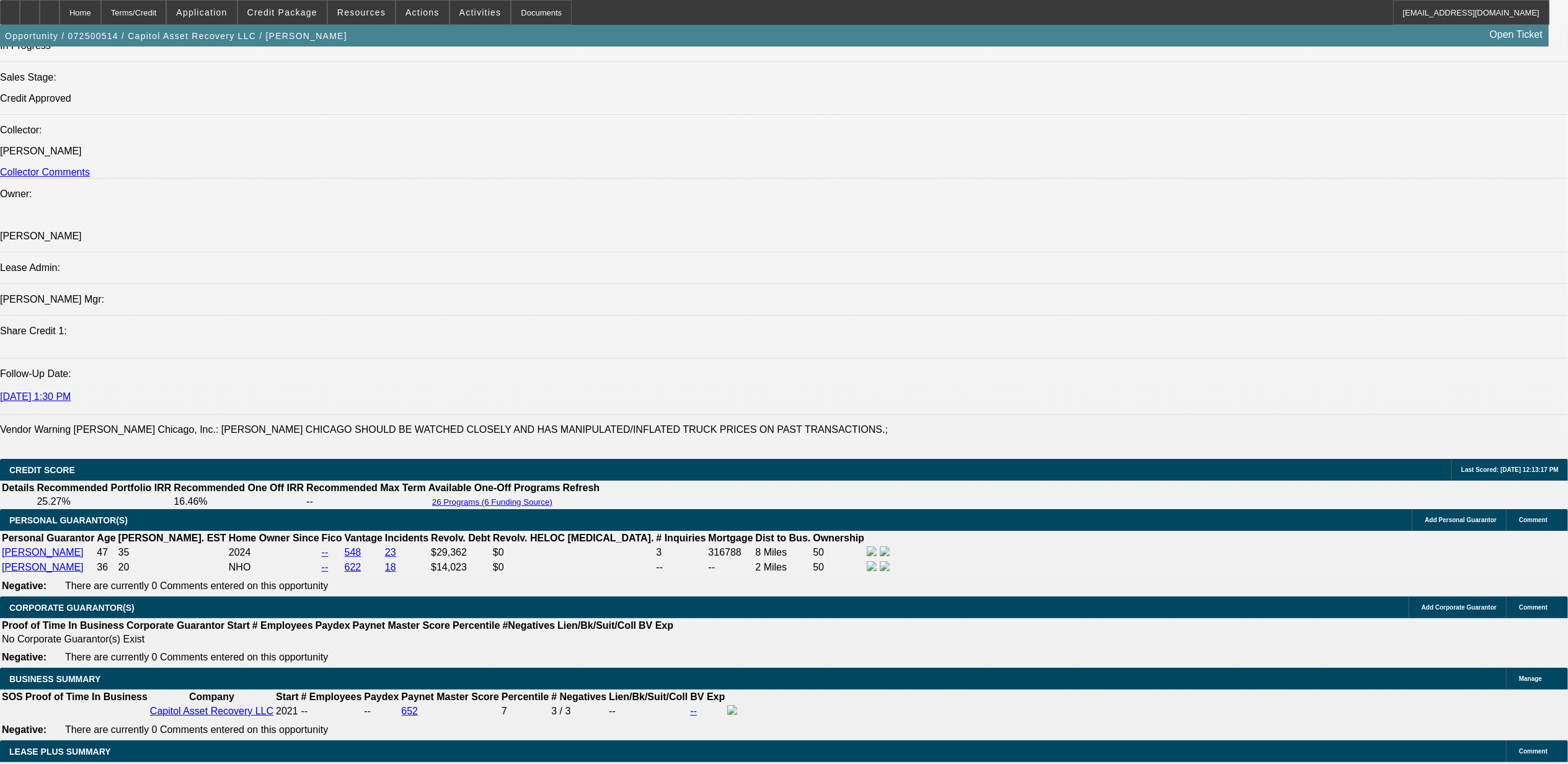
scroll to position [1075, 0]
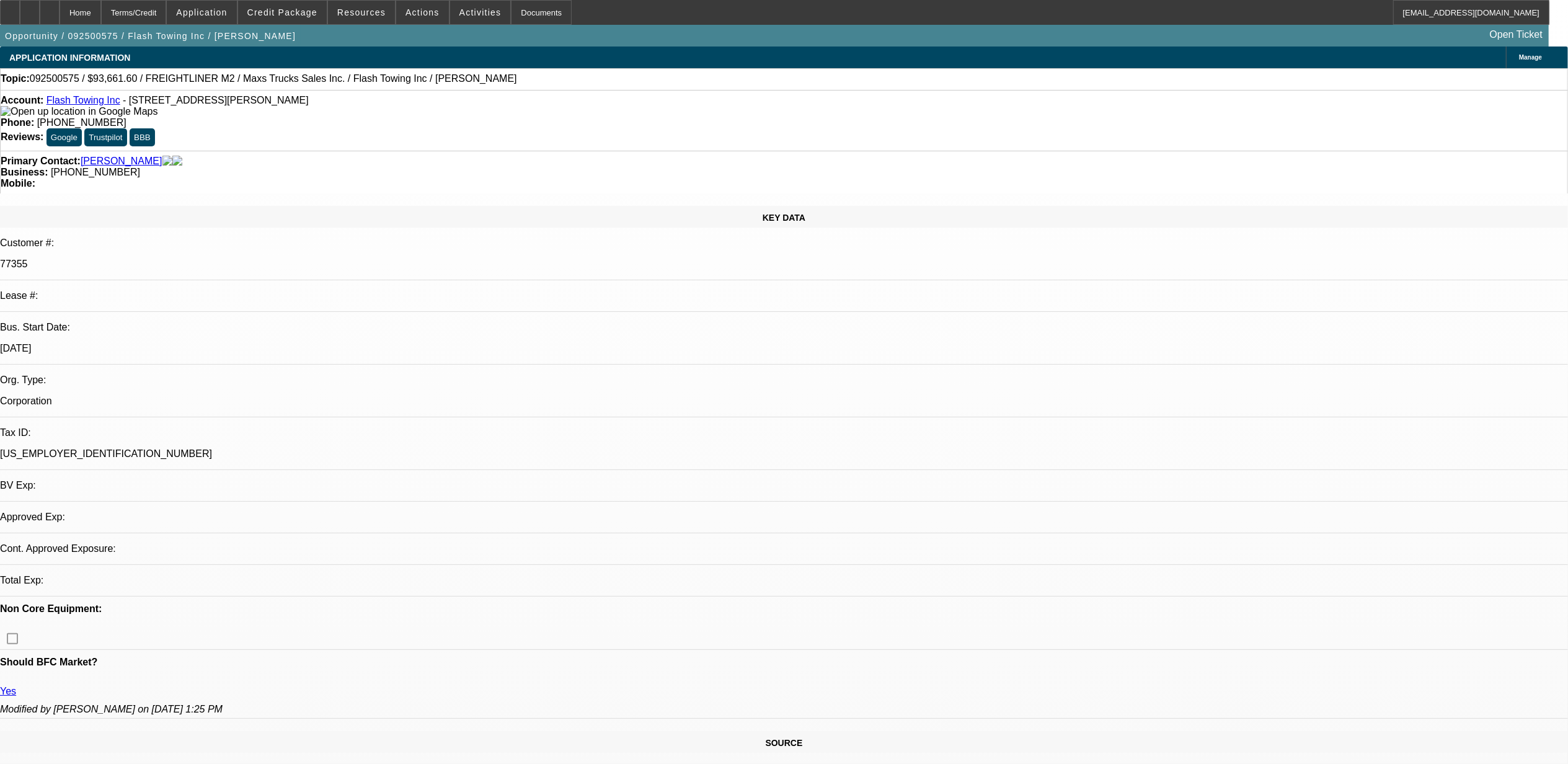
select select "0"
select select "2"
select select "0"
select select "6"
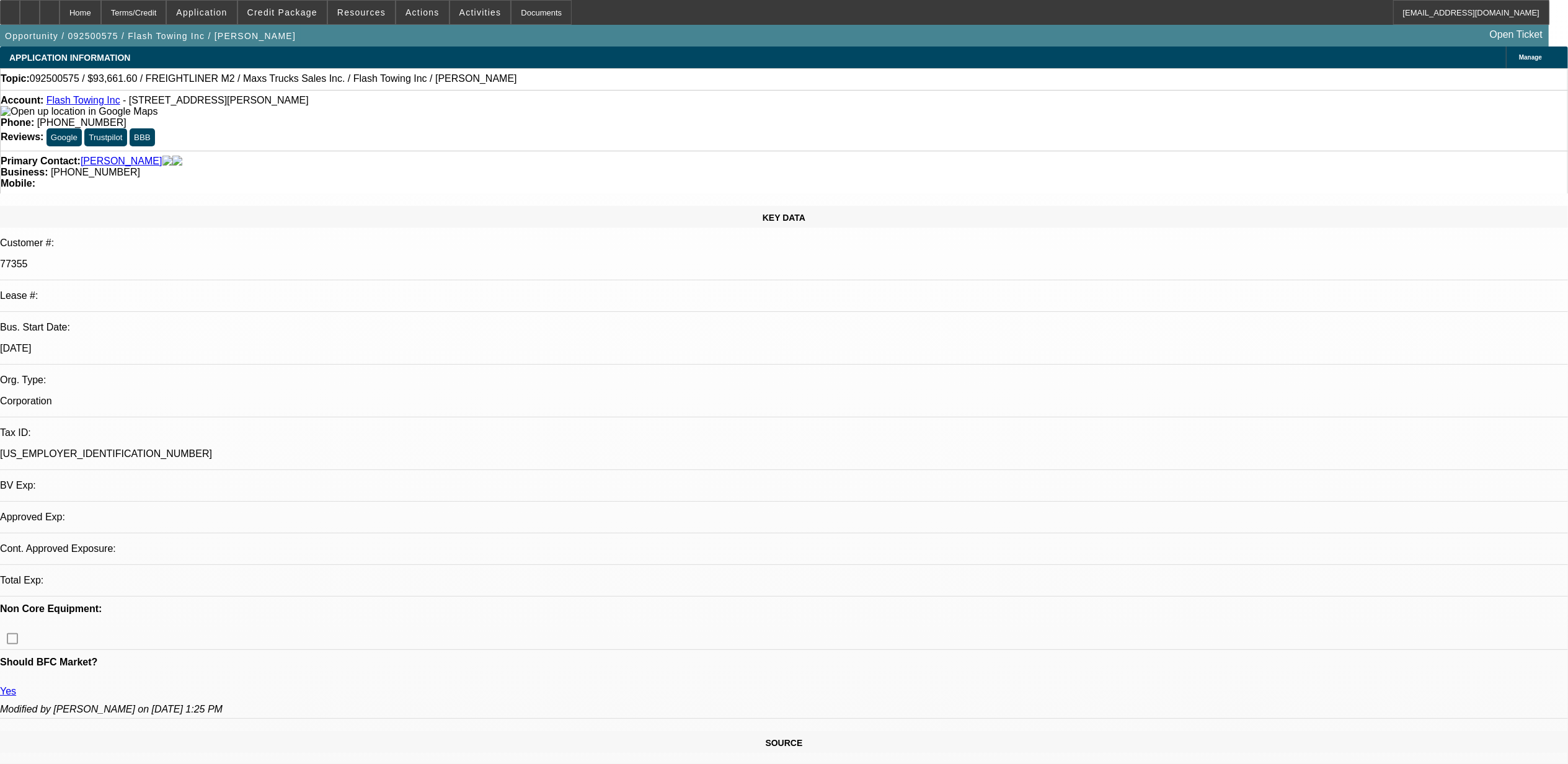
select select "0"
select select "2"
select select "0"
select select "6"
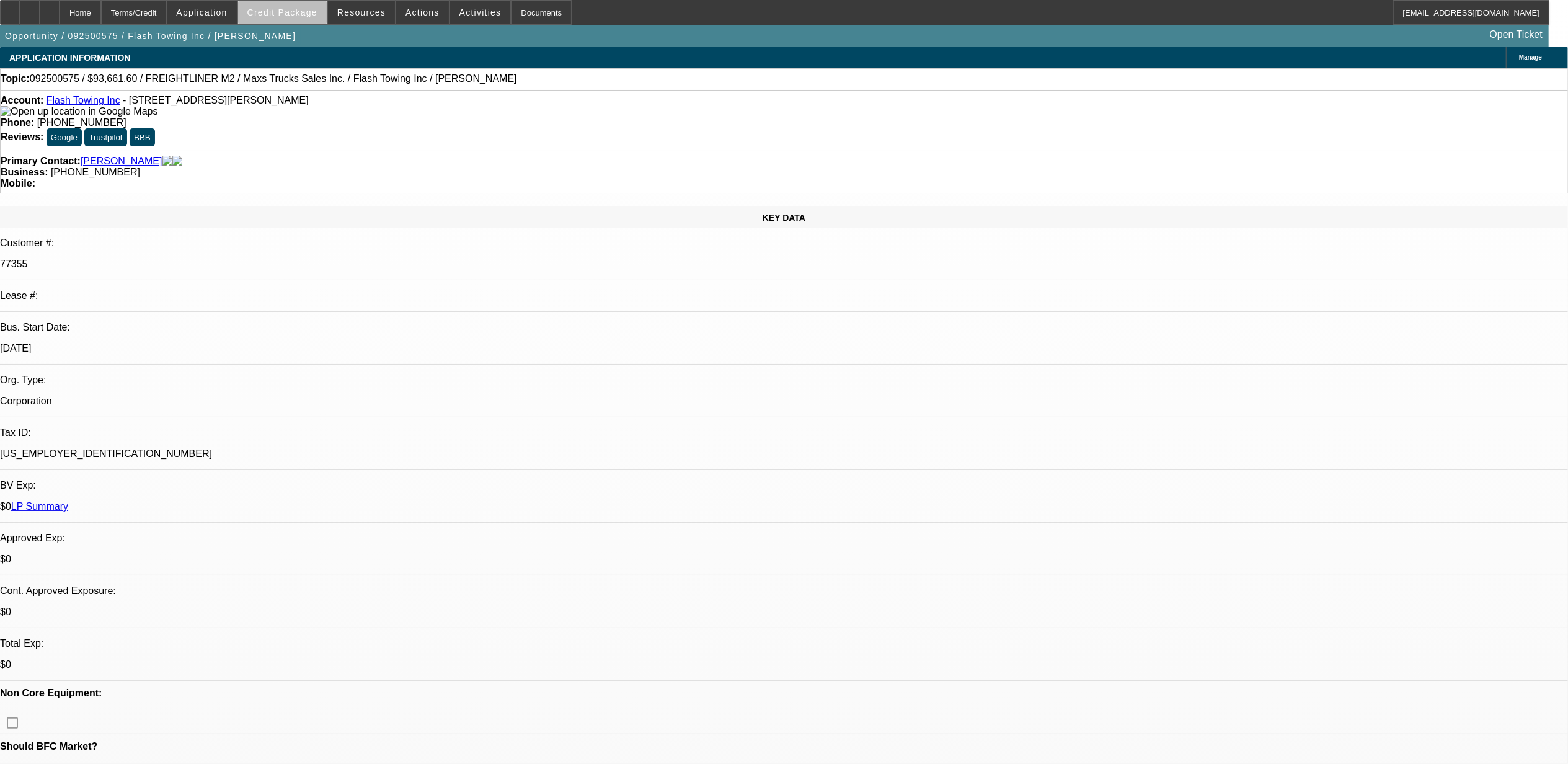
click at [306, 16] on span "Credit Package" at bounding box center [282, 12] width 70 height 10
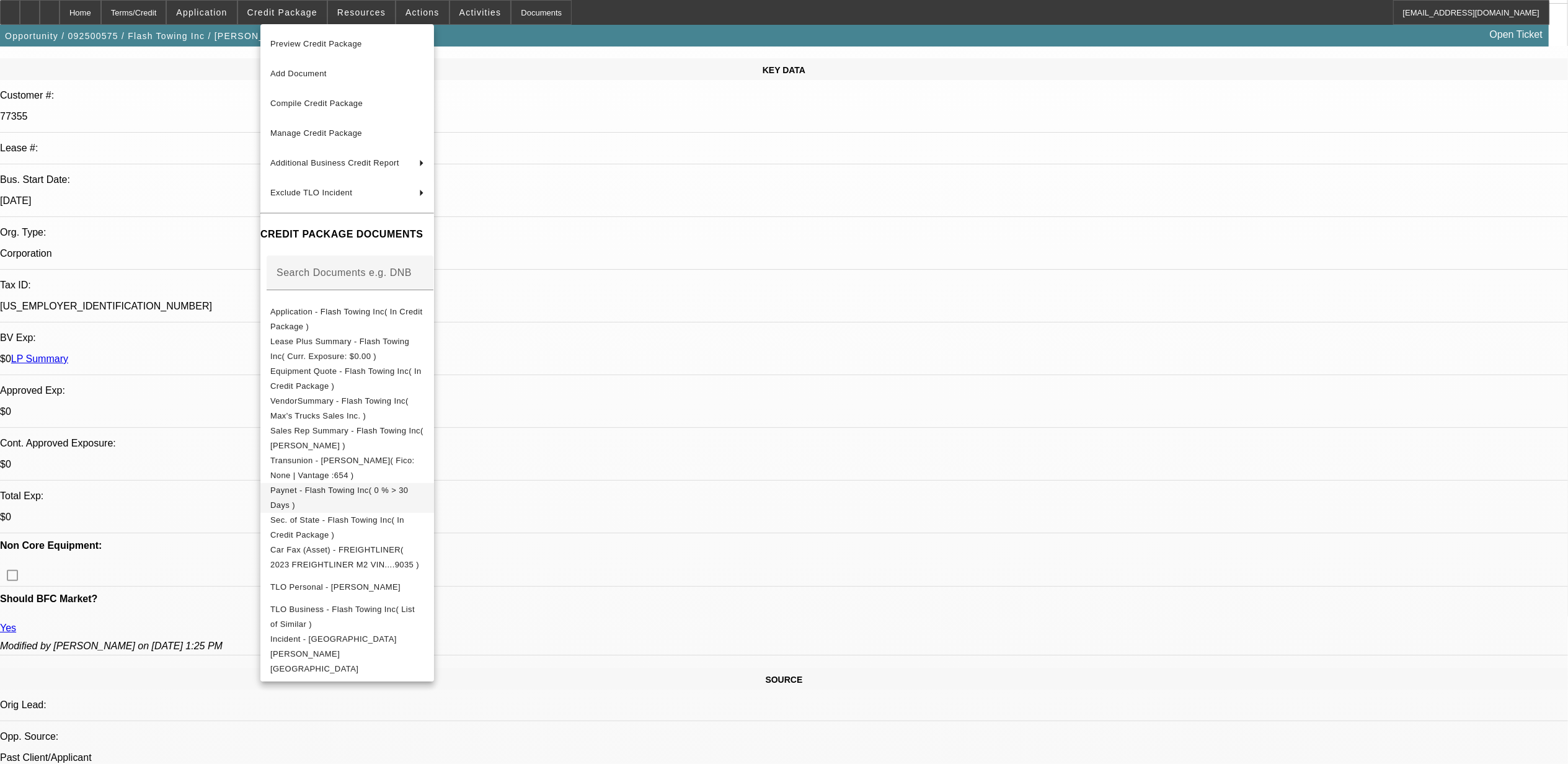
scroll to position [165, 0]
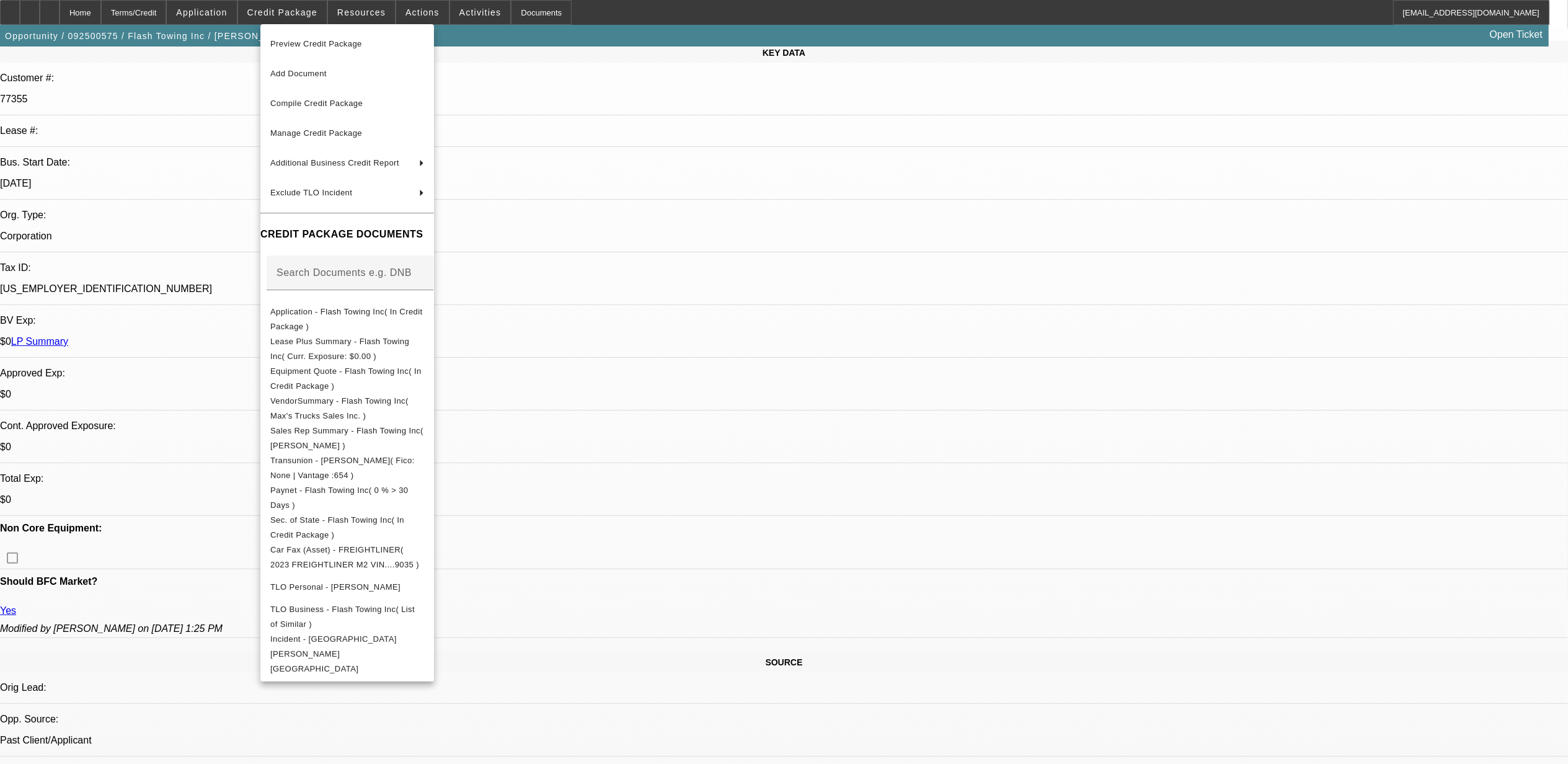
click at [710, 189] on div at bounding box center [784, 382] width 1568 height 764
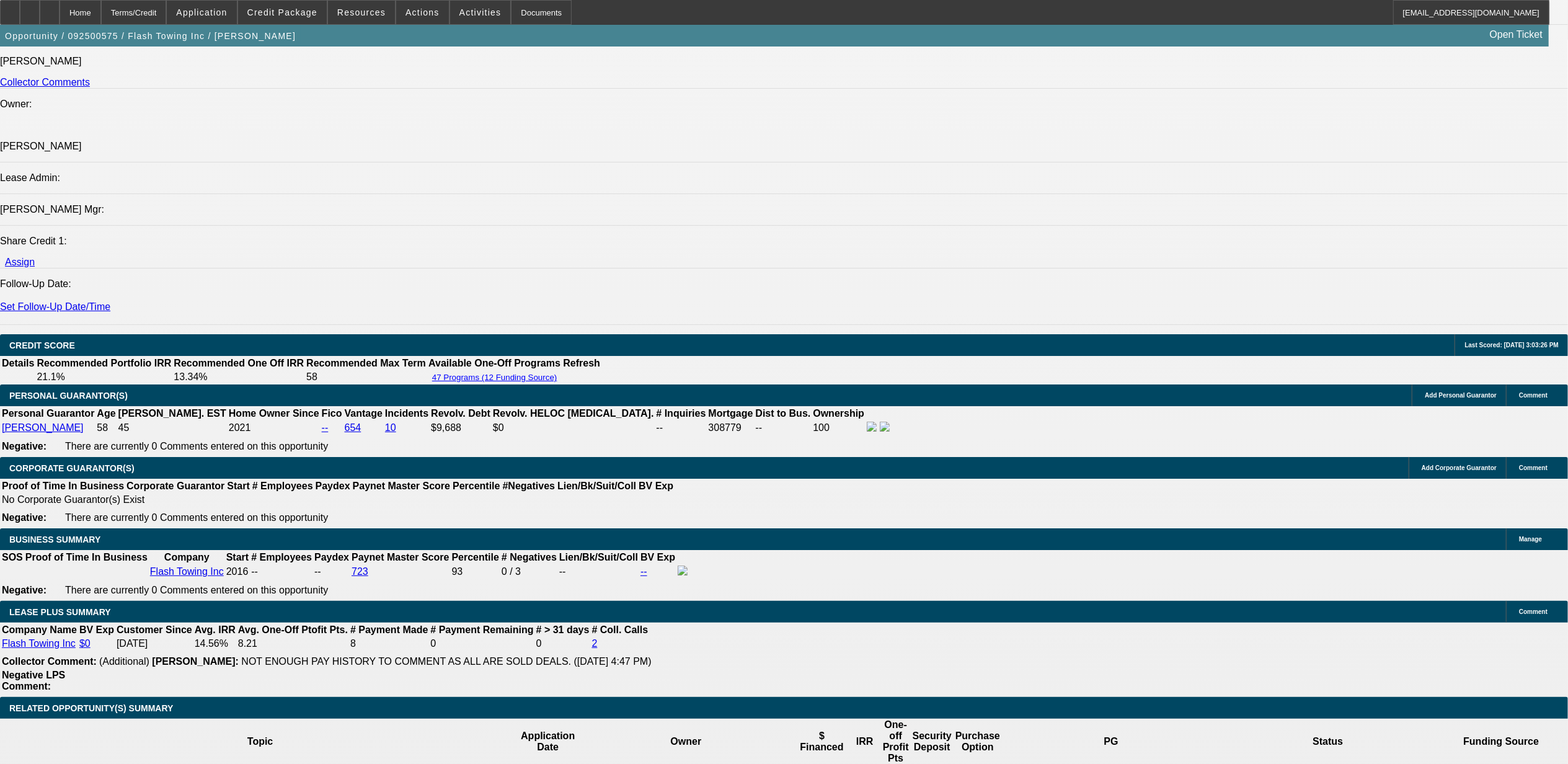
scroll to position [0, 0]
radio input "true"
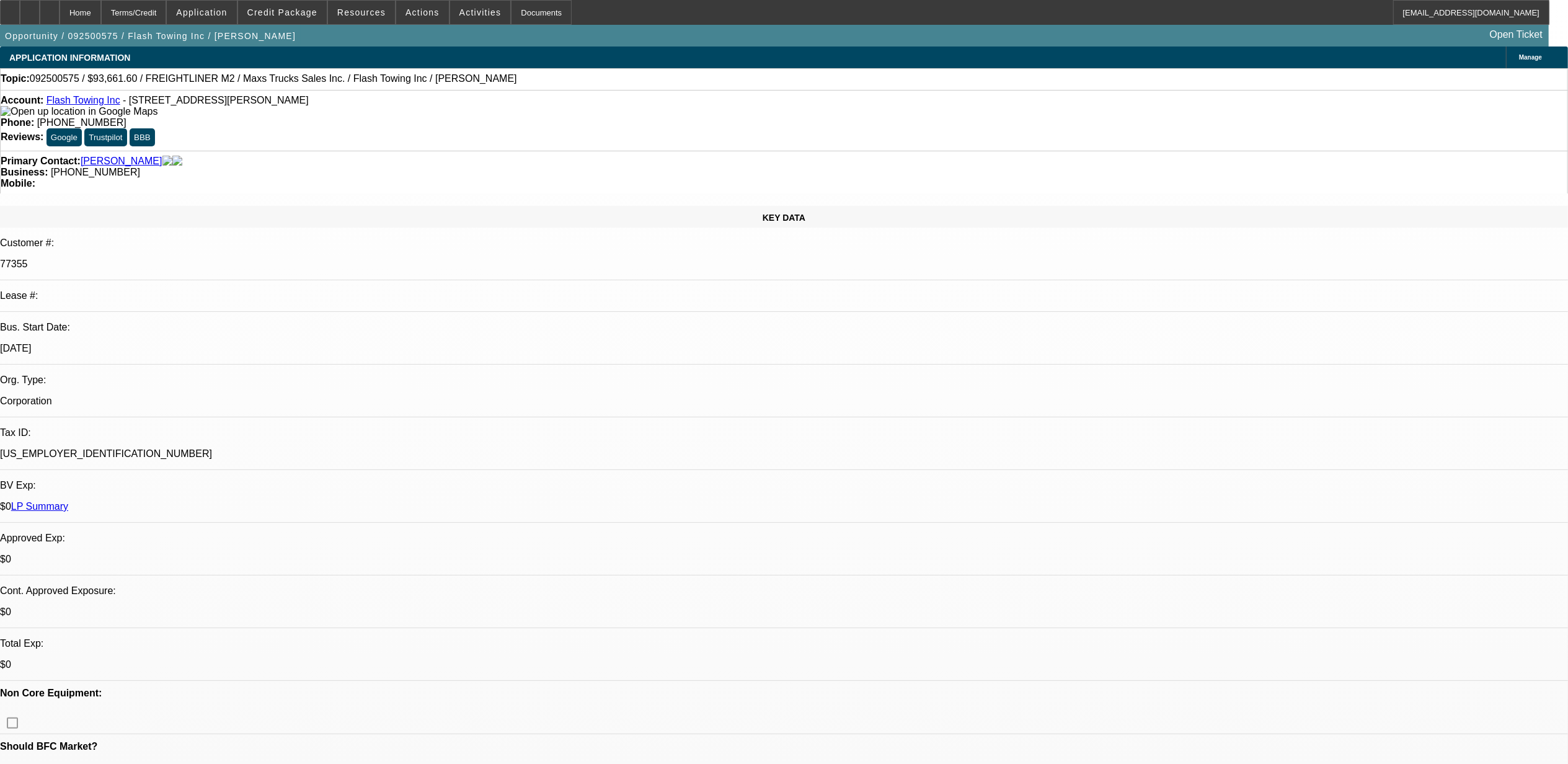
radio input "true"
type textarea "looking at a used Hino for 54K or a used Int for 84K from Lynch"
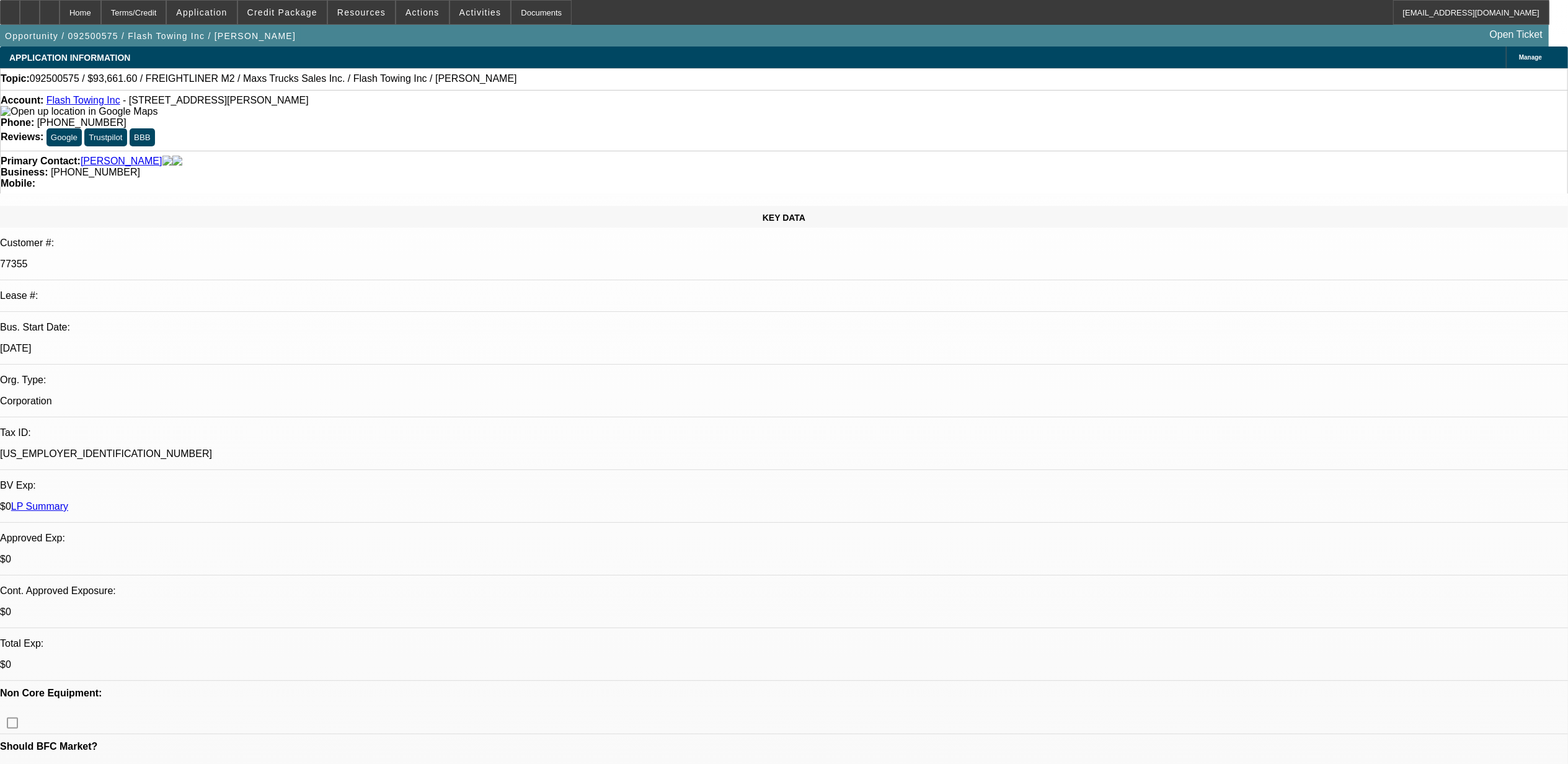
radio input "true"
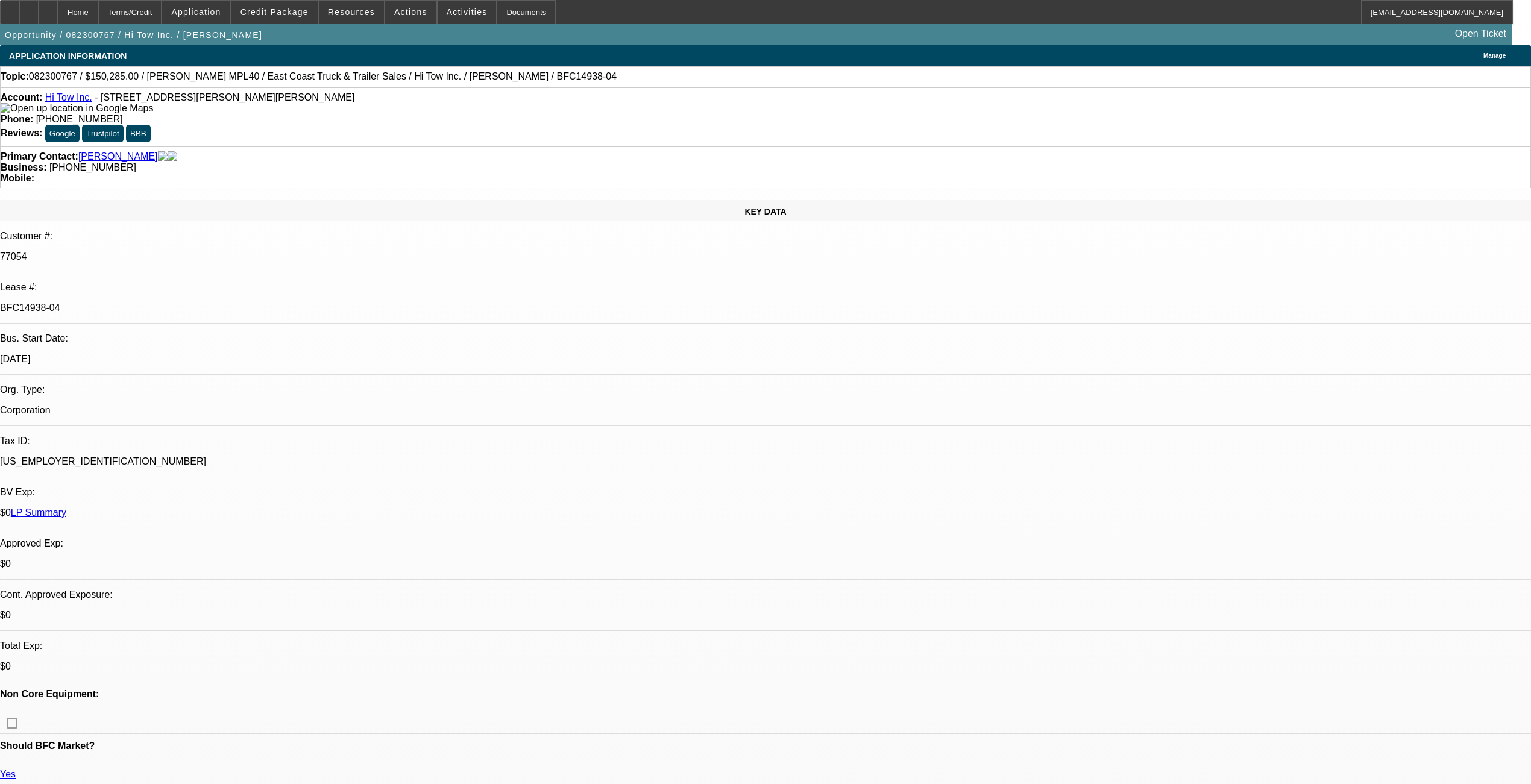
select select "0"
select select "2"
select select "0"
select select "6"
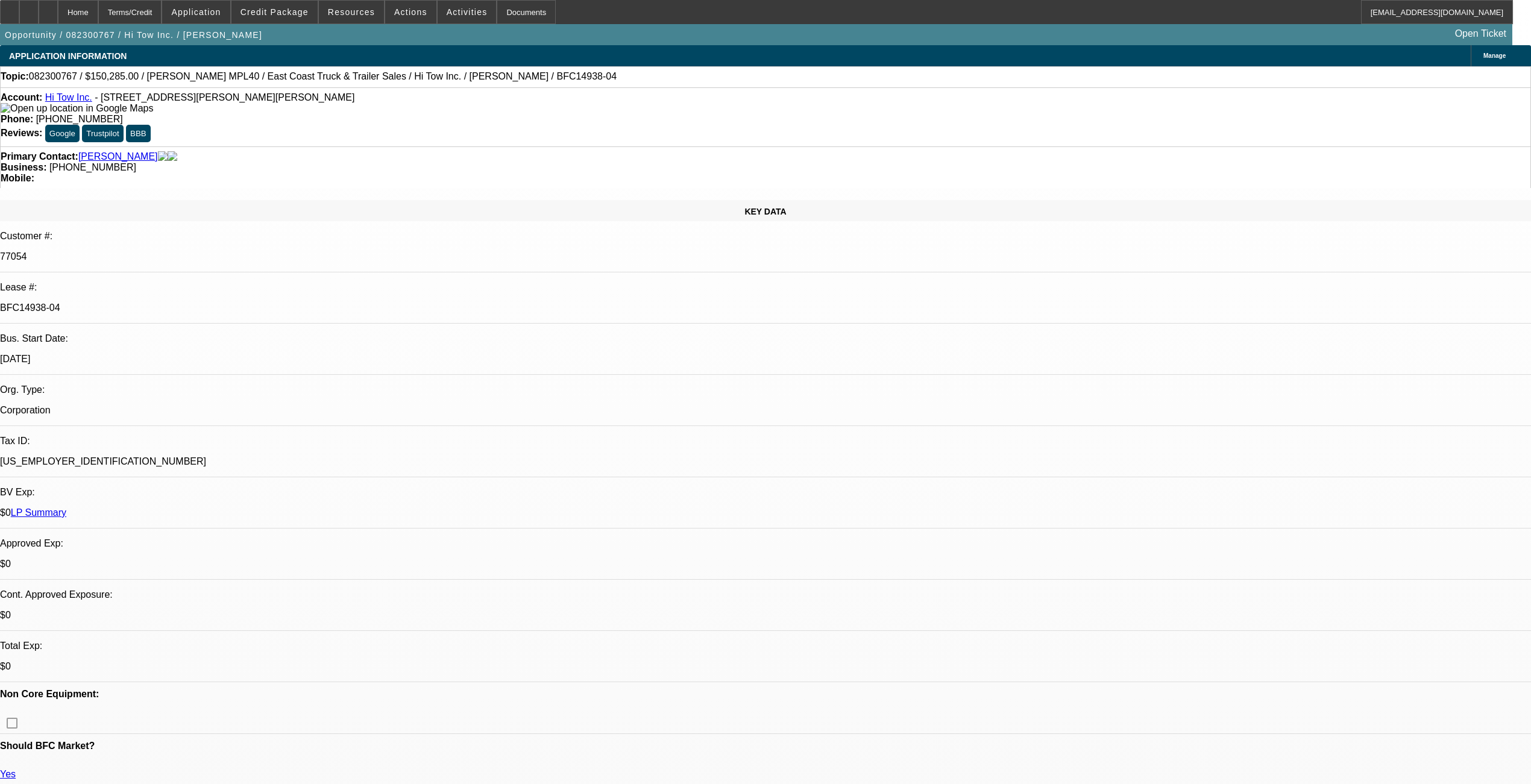
select select "0"
select select "2"
select select "0"
select select "6"
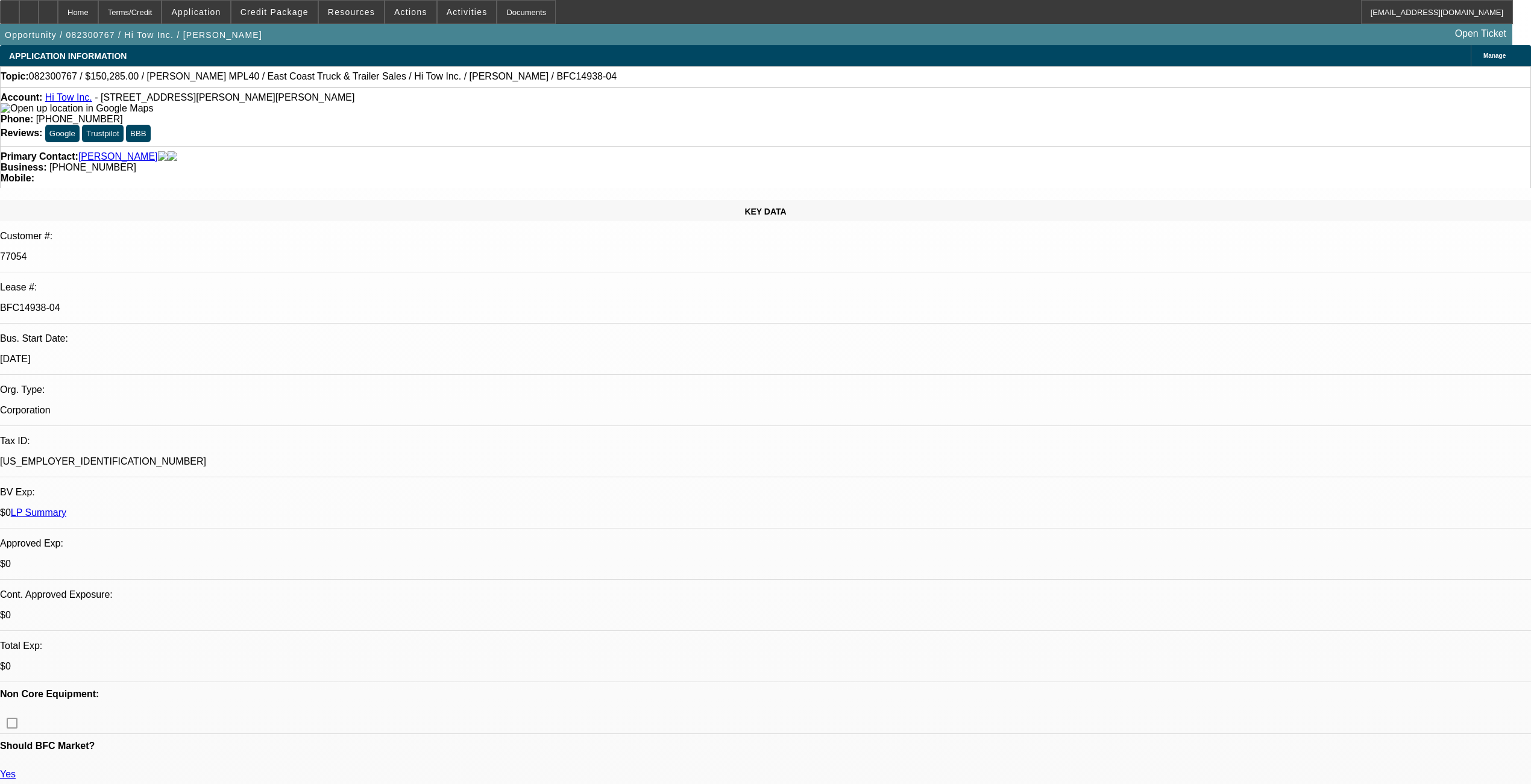
select select "0"
select select "2"
select select "0"
select select "6"
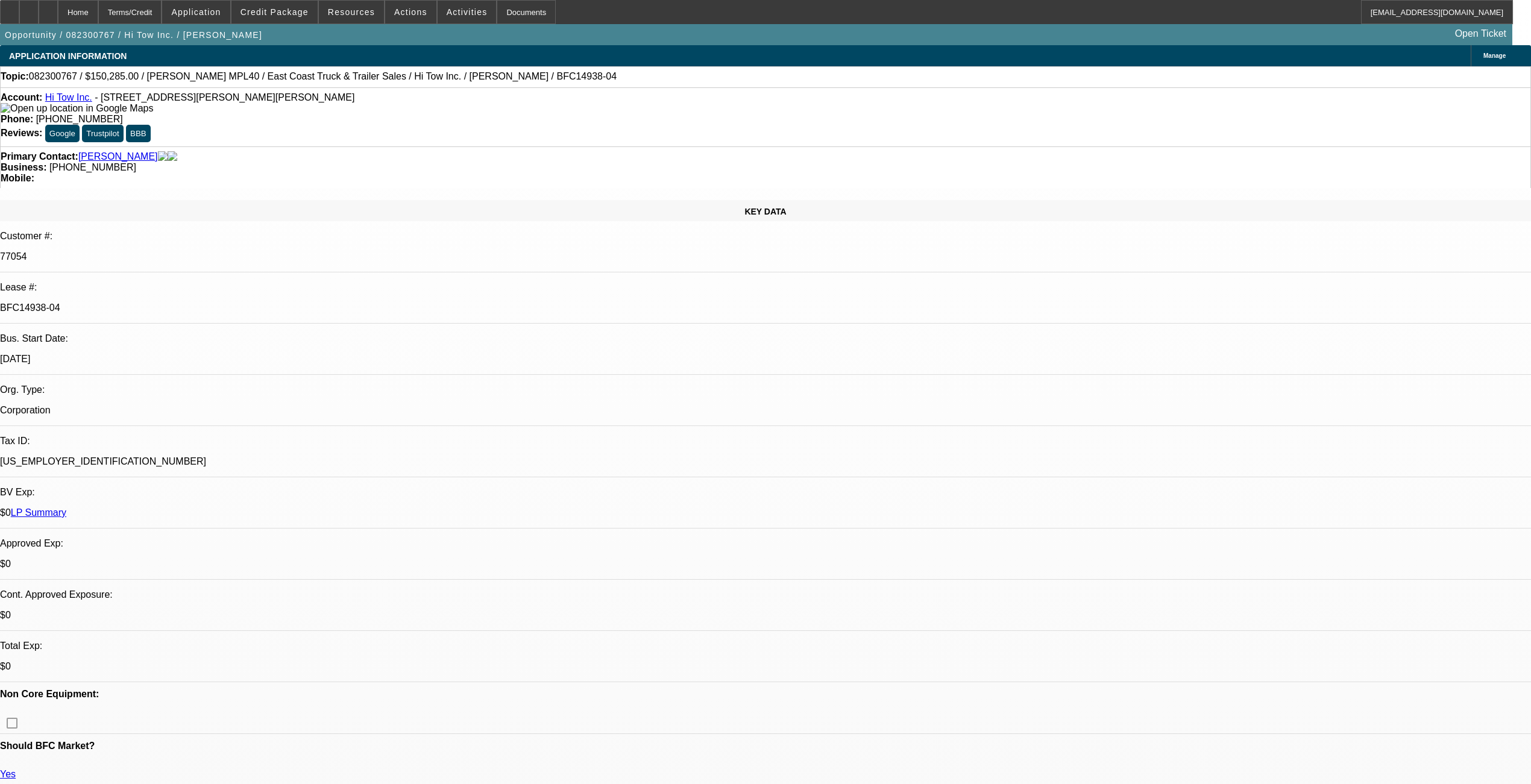
select select "0"
select select "2"
select select "0"
select select "6"
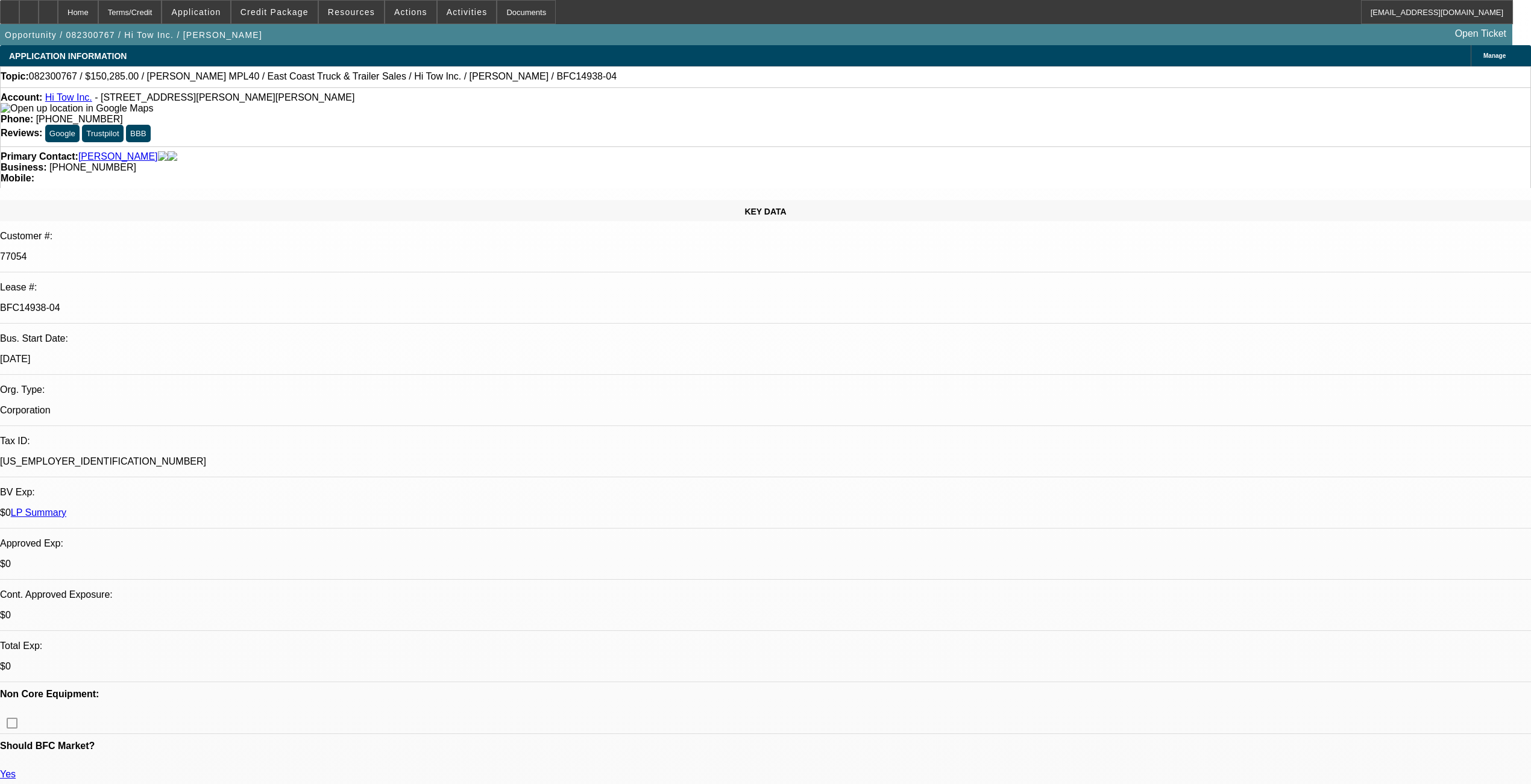
scroll to position [1285, 0]
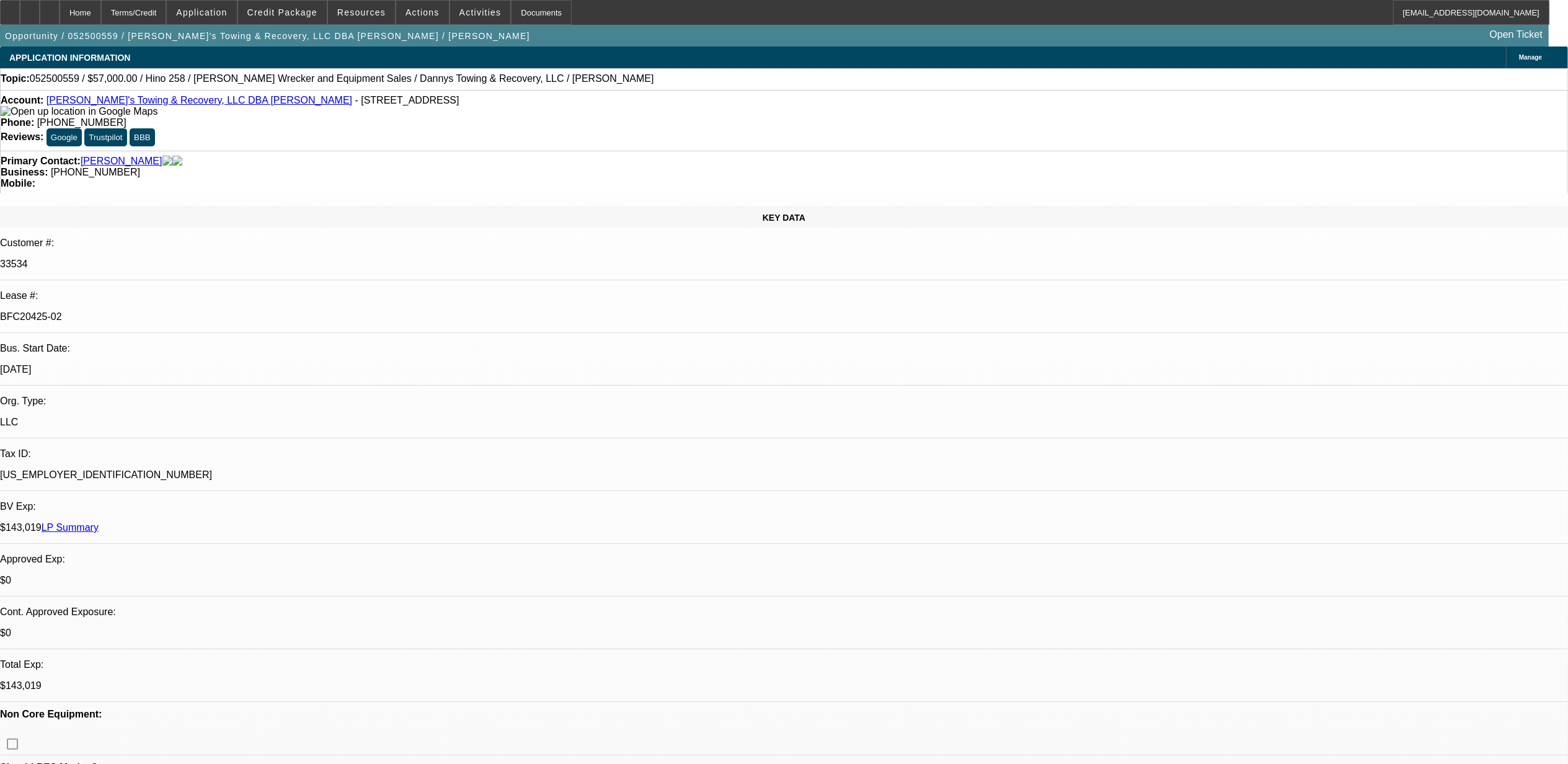
select select "0"
select select "2"
select select "0"
select select "2"
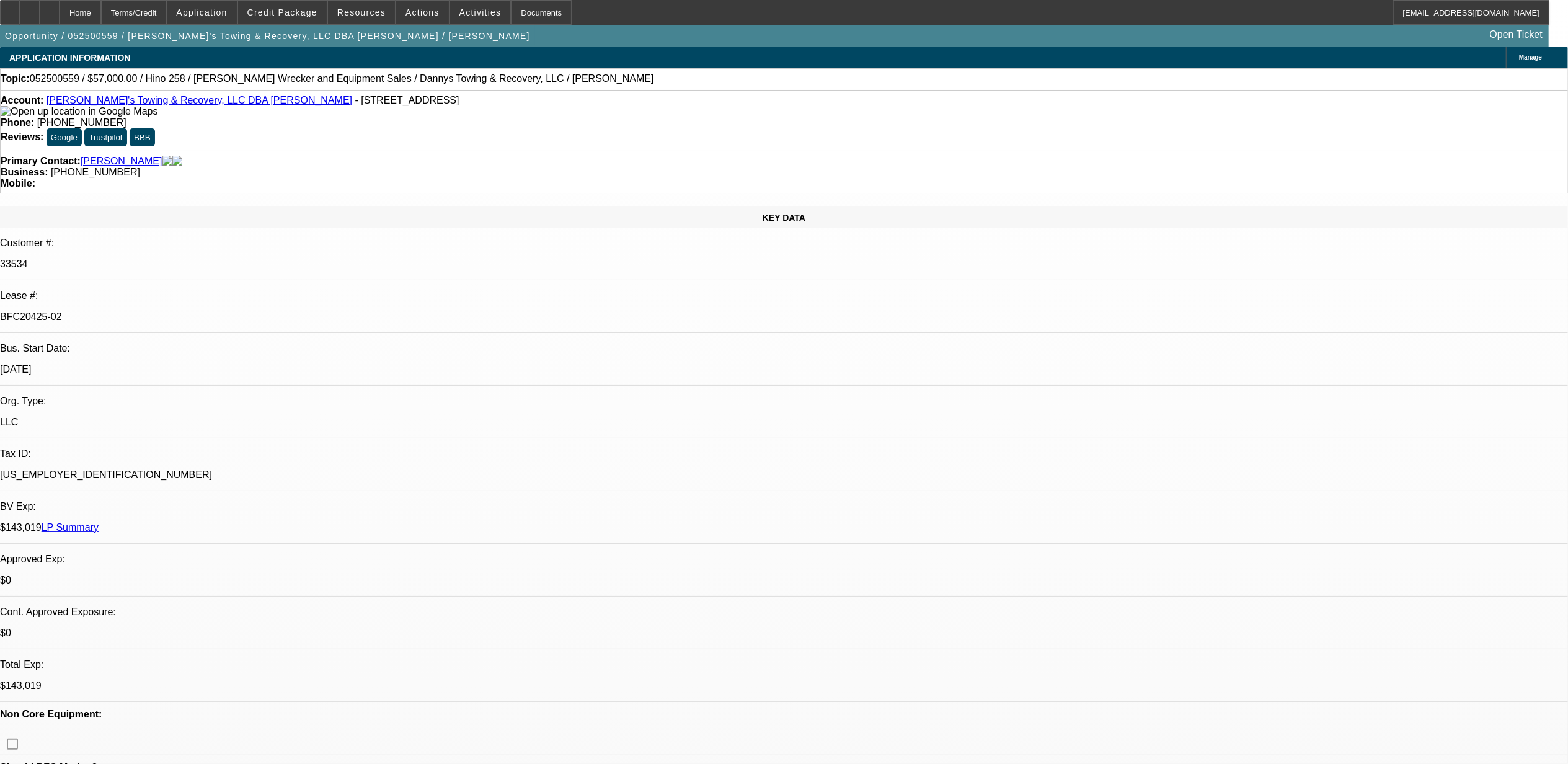
select select "0"
select select "2"
select select "0"
select select "0.1"
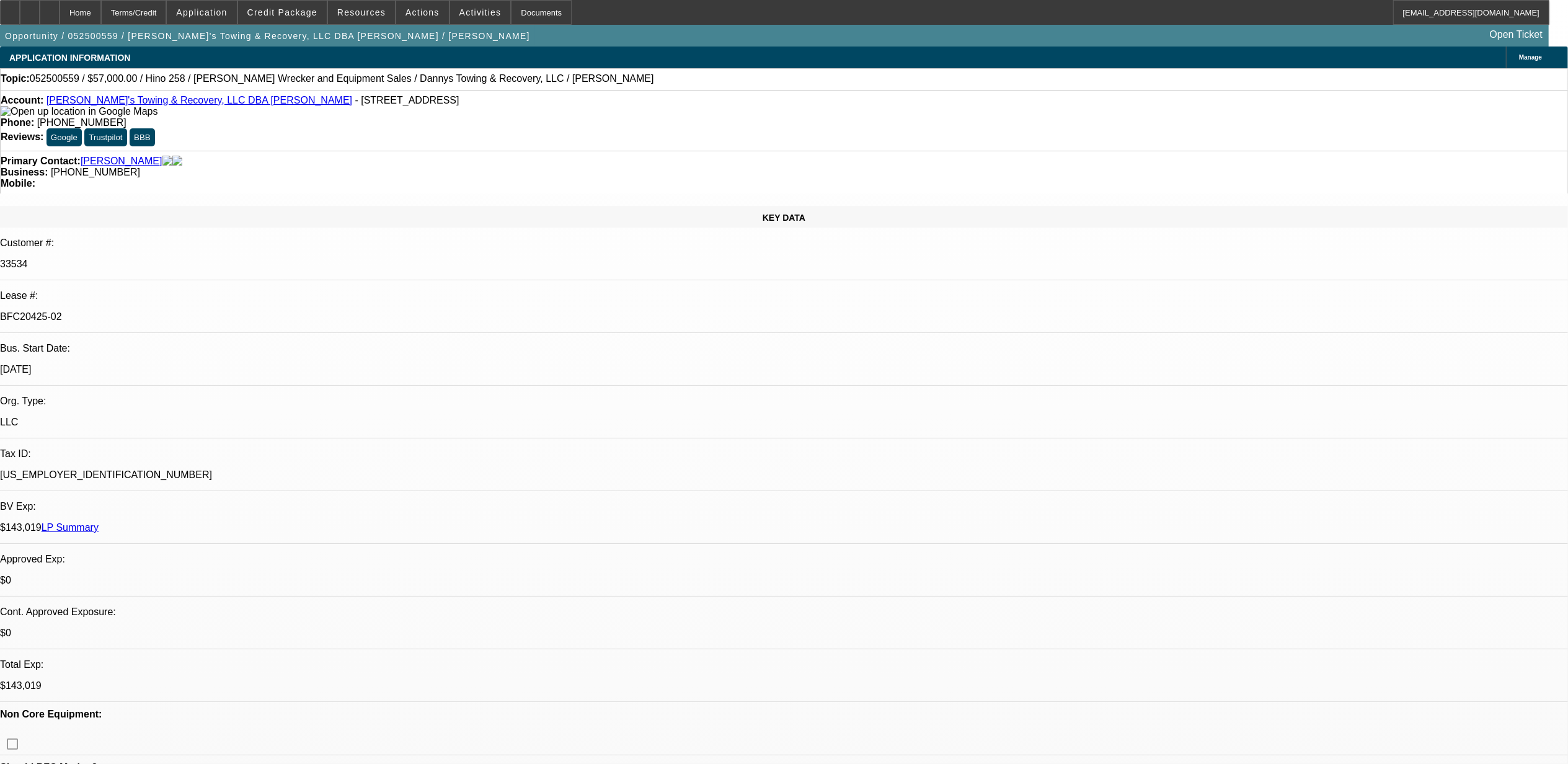
select select "2"
select select "0"
select select "1"
select select "2"
select select "6"
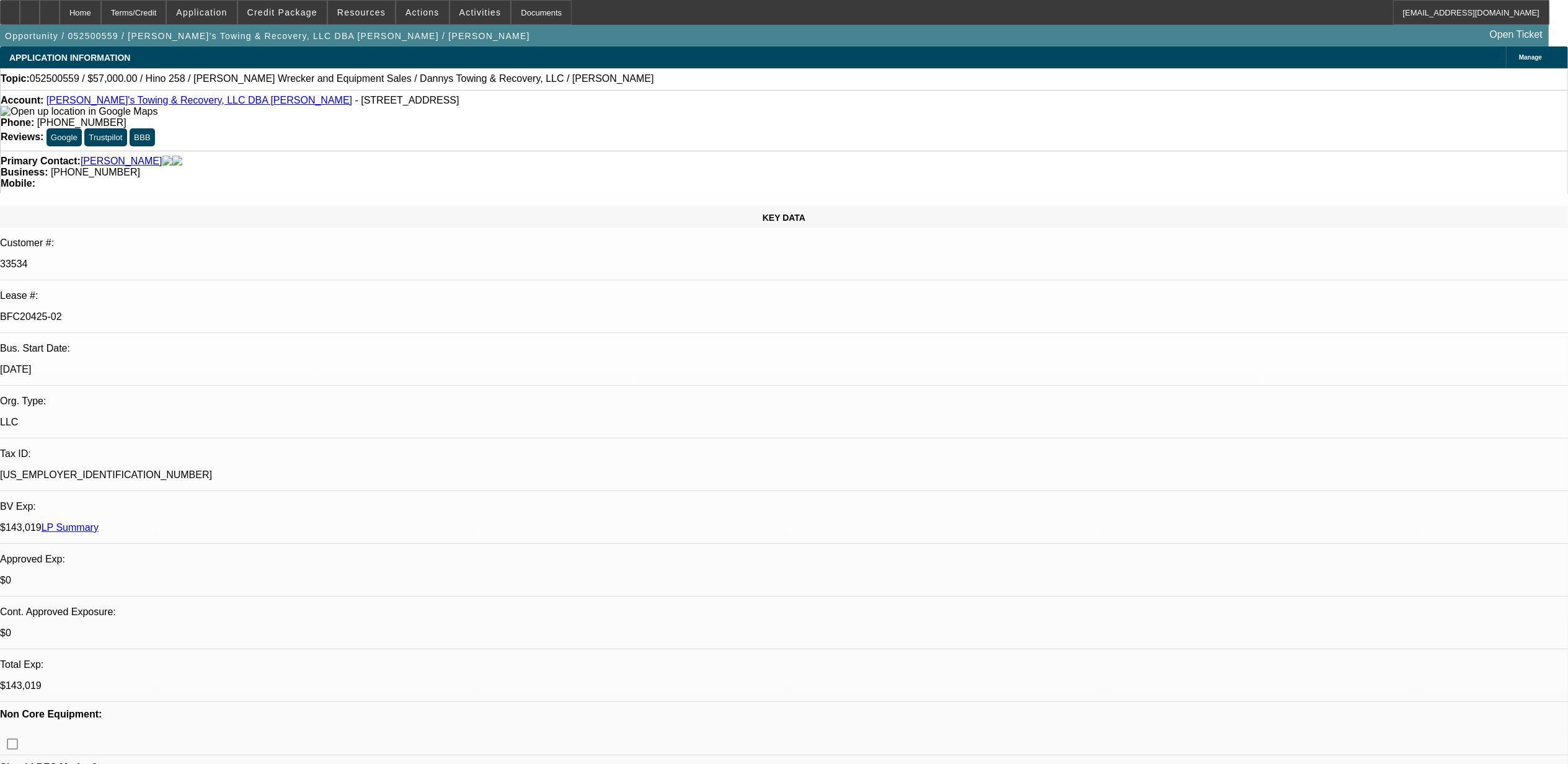
select select "1"
select select "2"
select select "6"
select select "1"
select select "2"
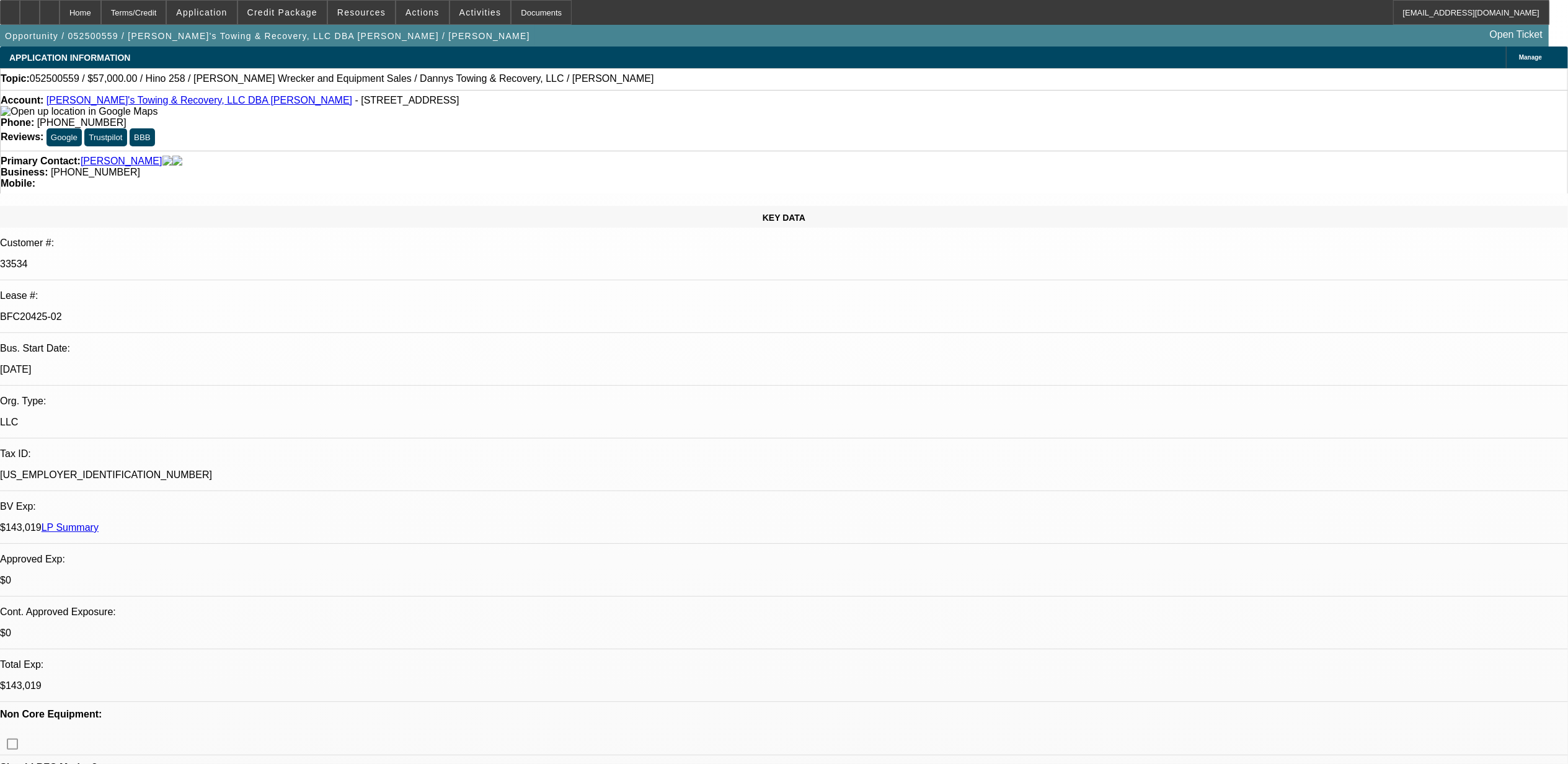
select select "6"
select select "1"
select select "2"
select select "6"
click at [155, 106] on link "Danny's Towing & Recovery, LLC DBA Dannys Towing" at bounding box center [200, 99] width 306 height 10
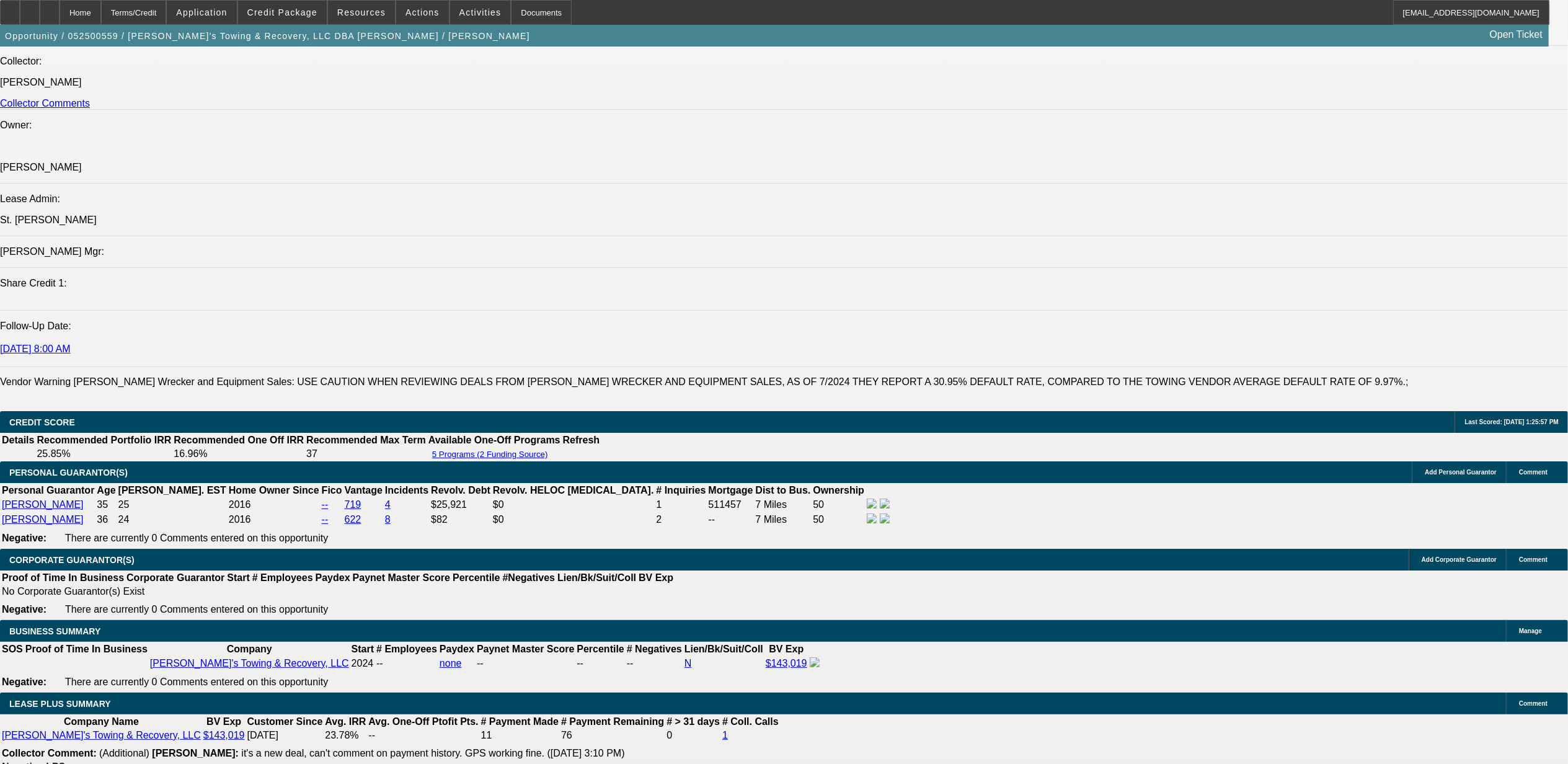
scroll to position [2078, 0]
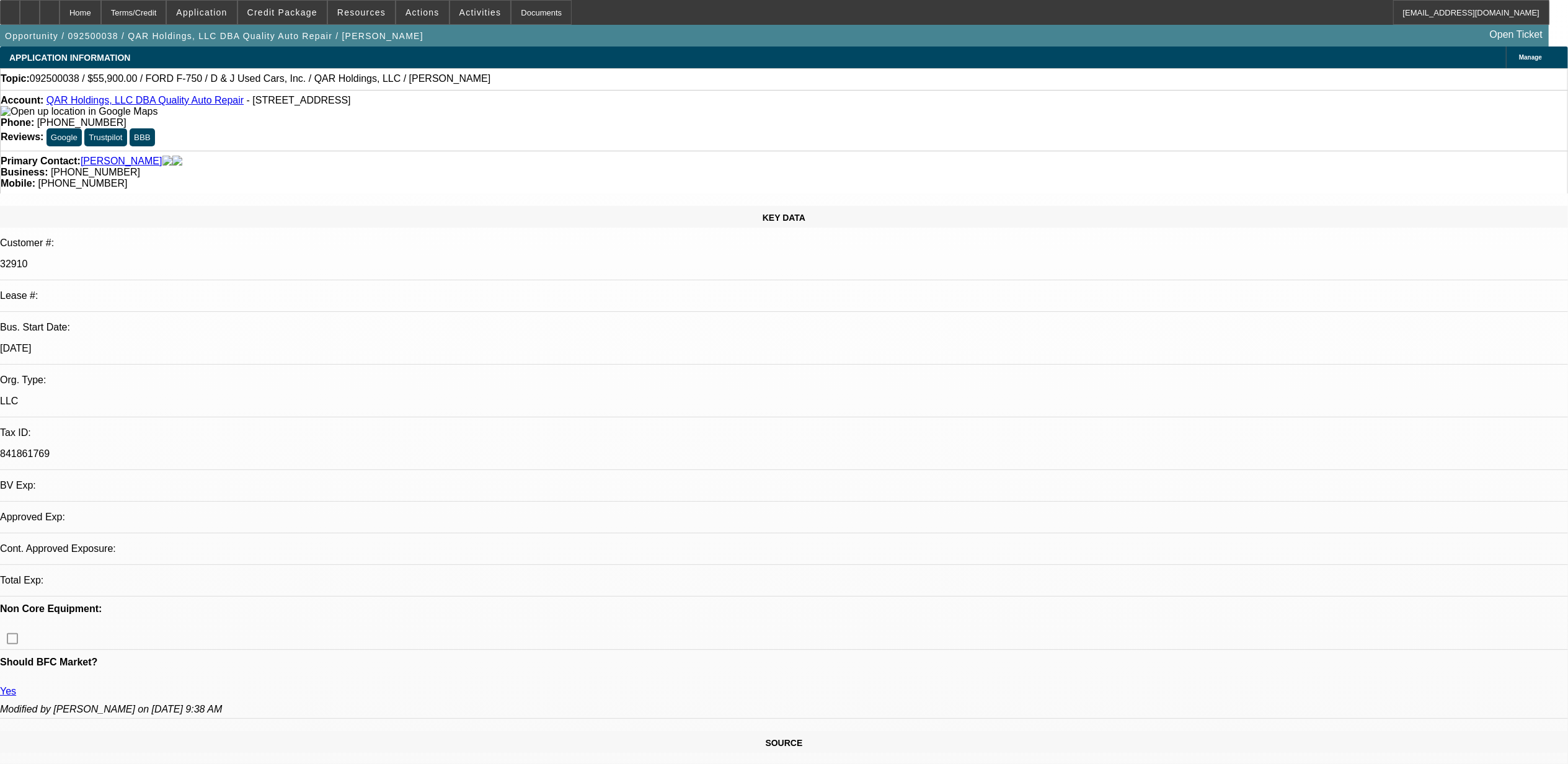
select select "0"
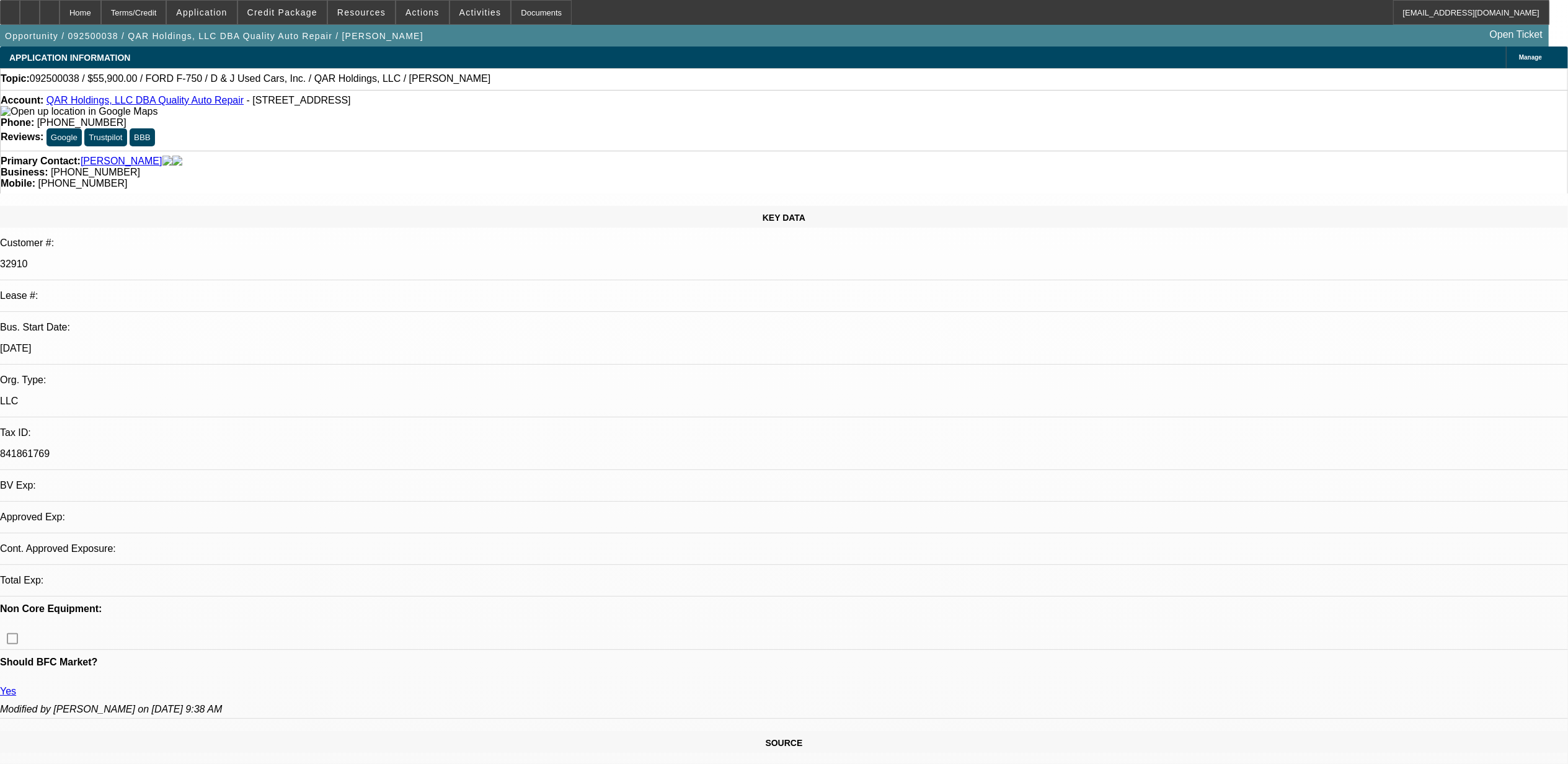
select select "0"
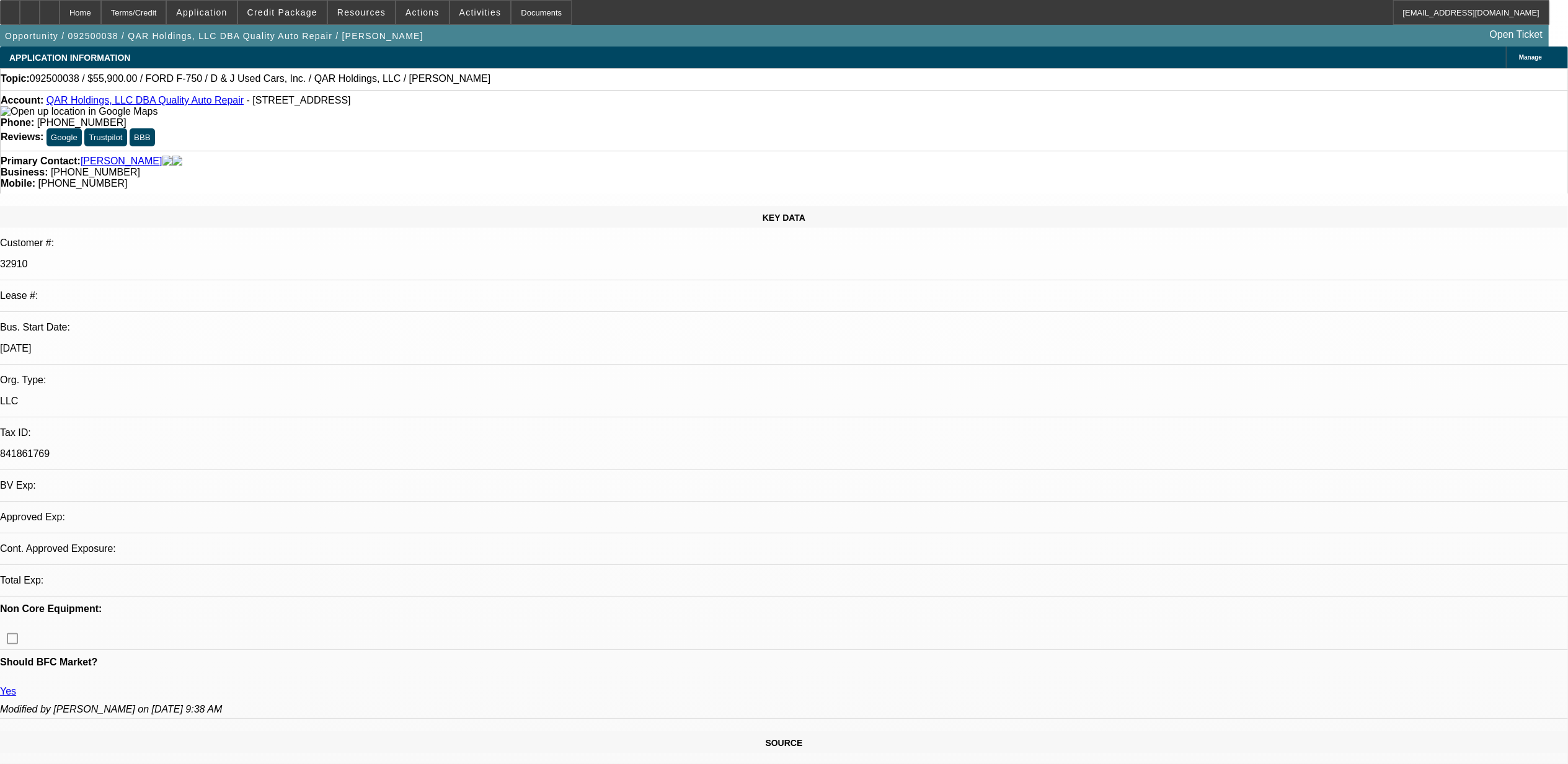
select select "0"
select select "1"
select select "2"
select select "6"
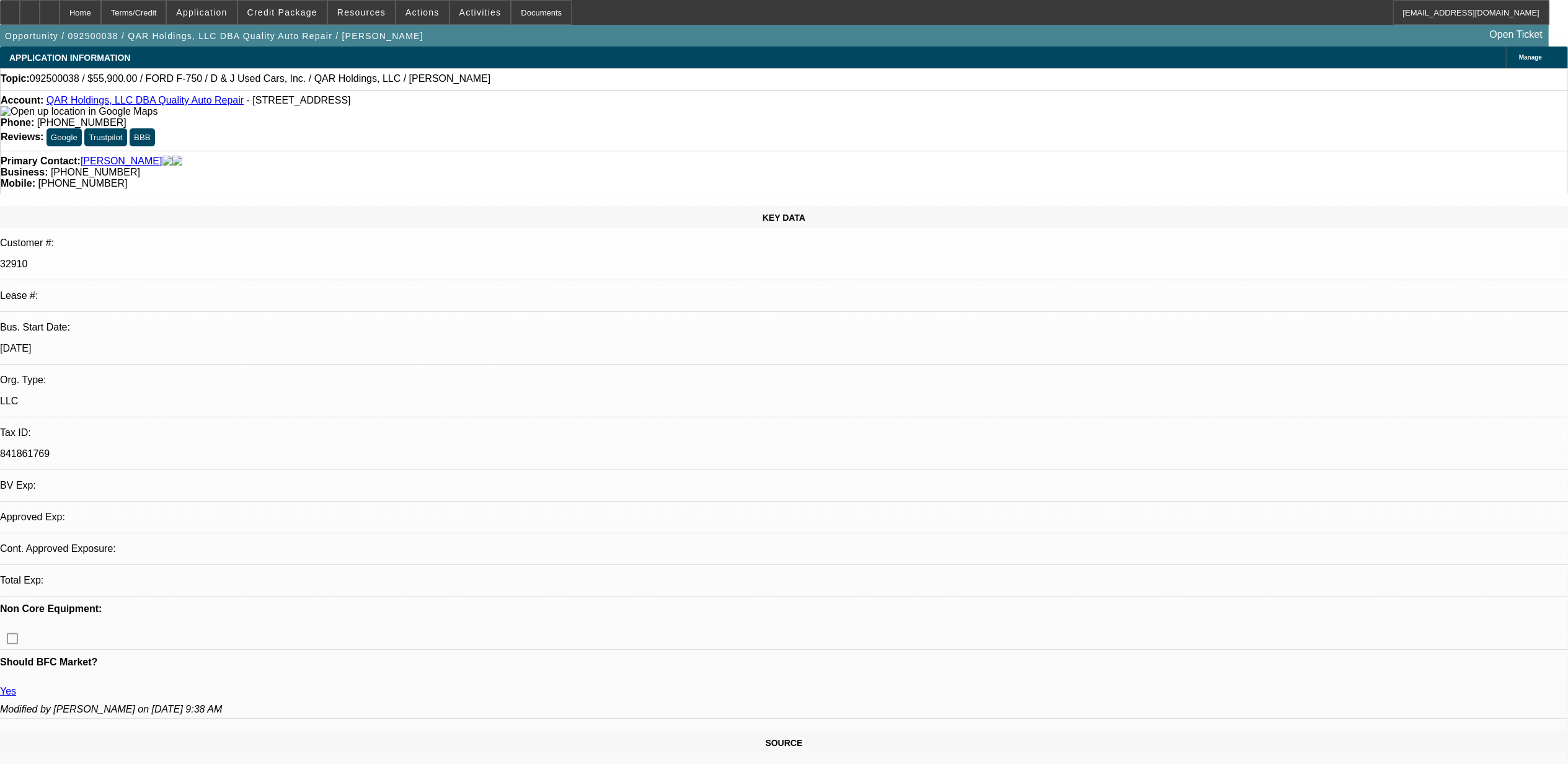
select select "1"
select select "6"
select select "1"
select select "2"
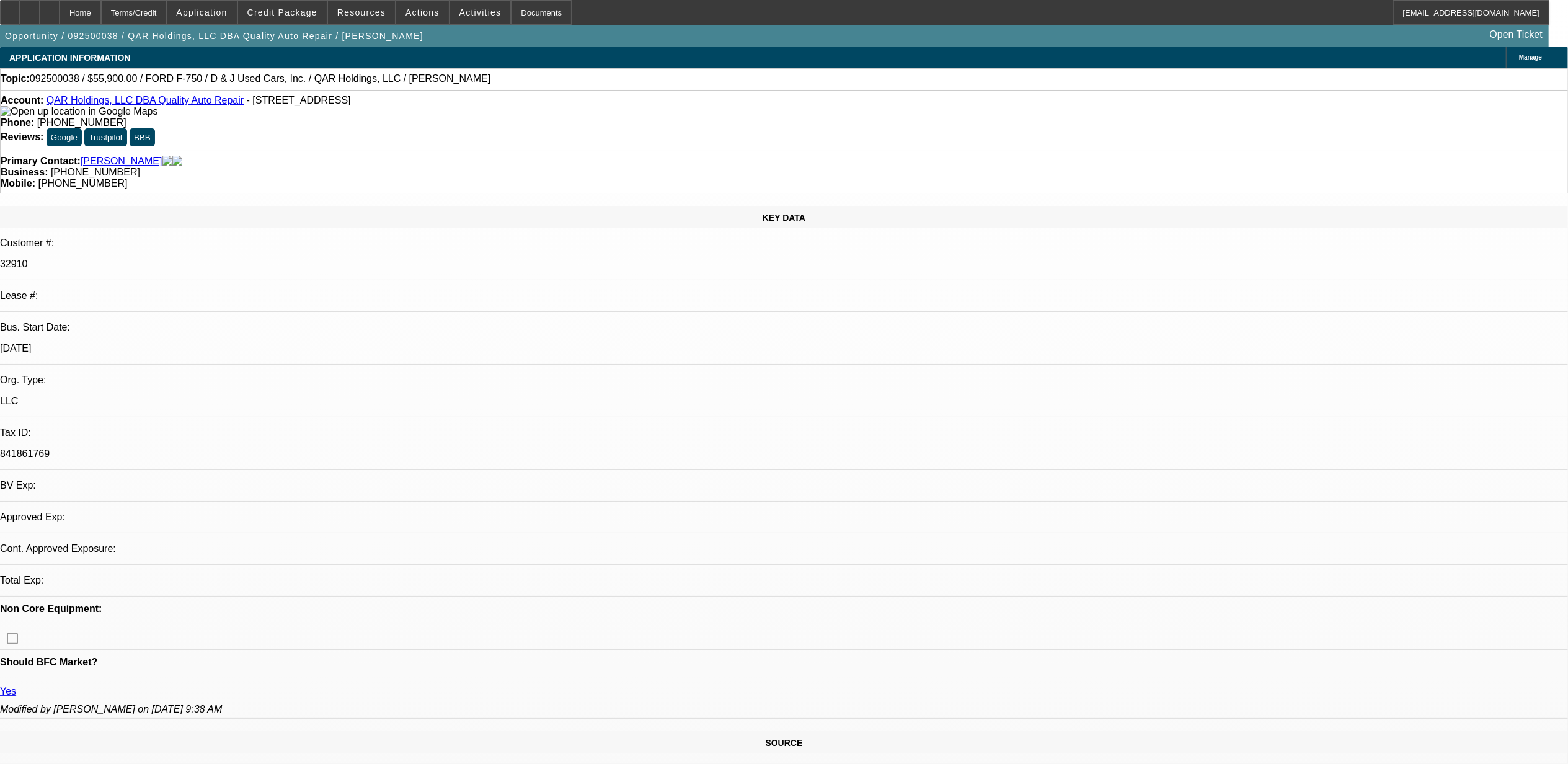
select select "6"
select select "1"
select select "2"
select select "6"
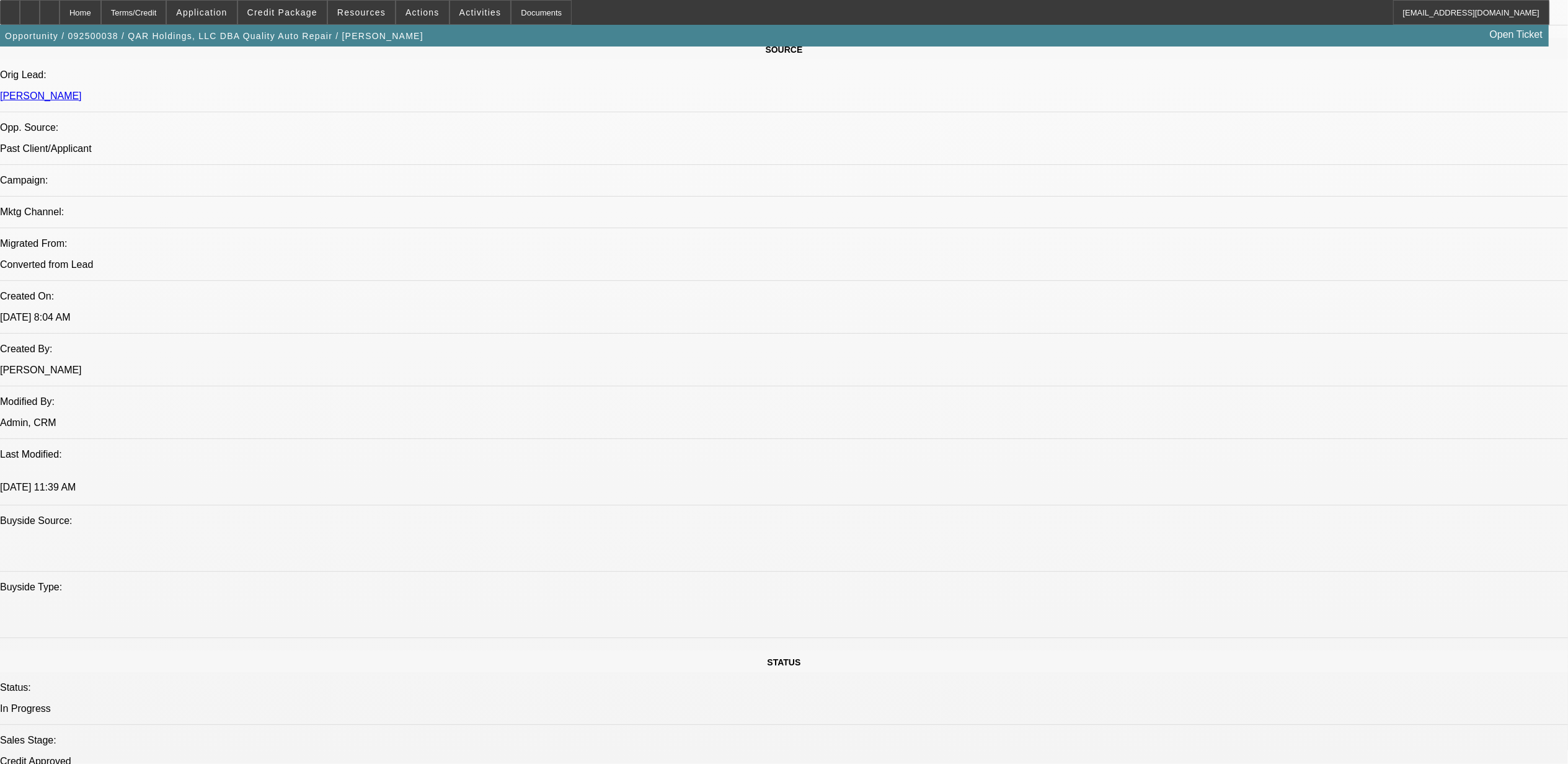
scroll to position [776, 0]
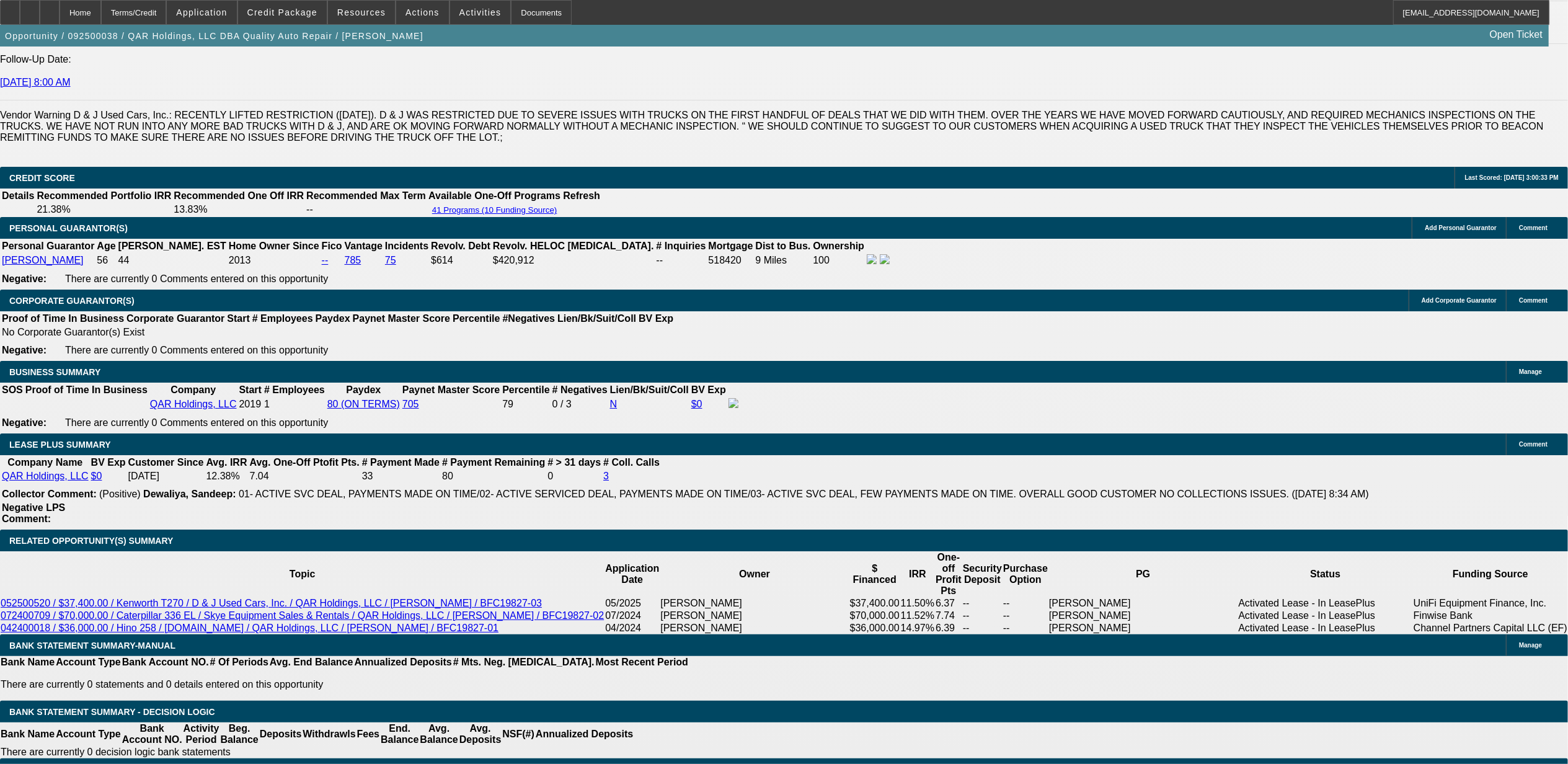
scroll to position [1769, 0]
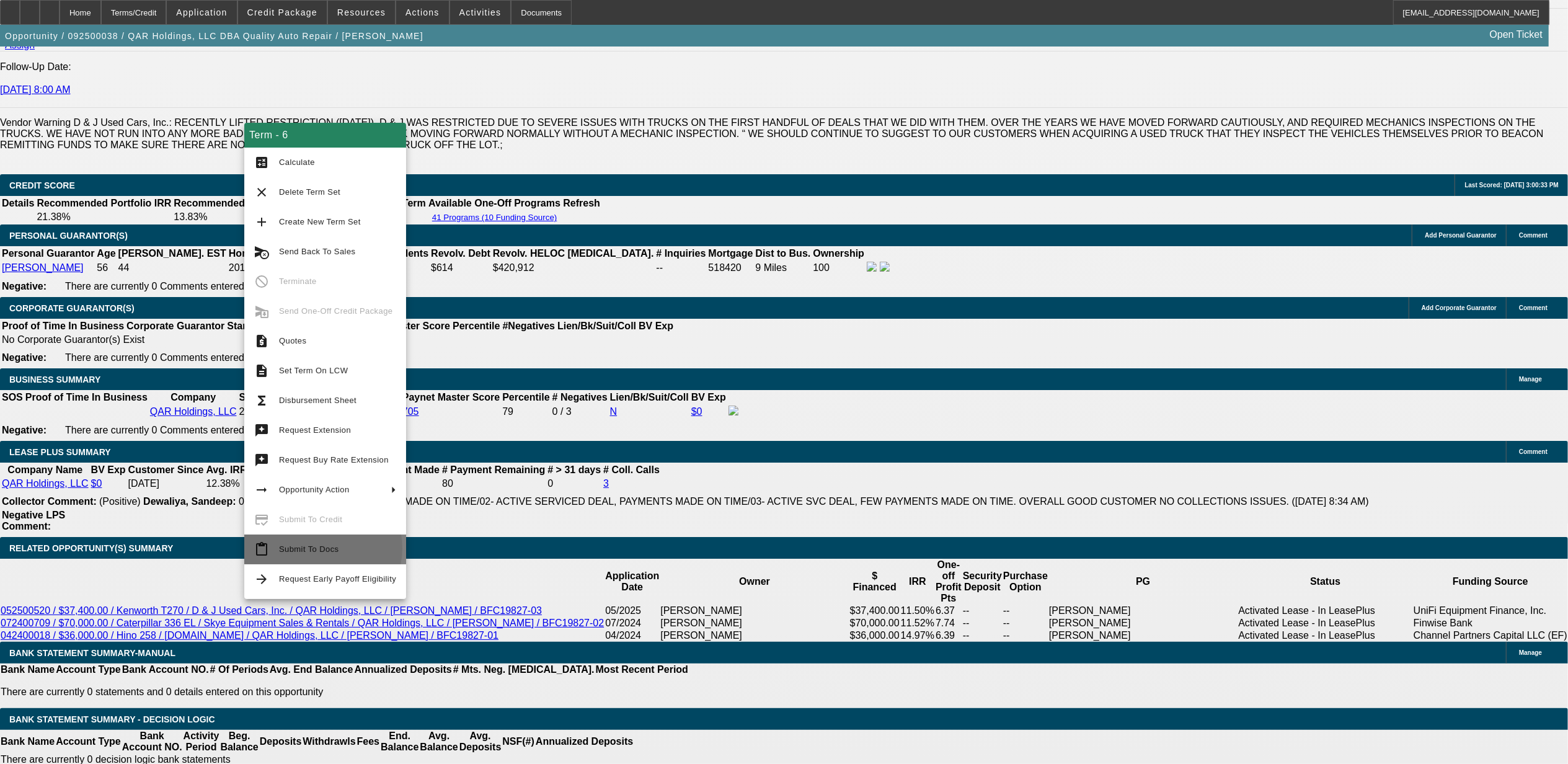
click at [322, 547] on span "Submit To Docs" at bounding box center [309, 549] width 60 height 10
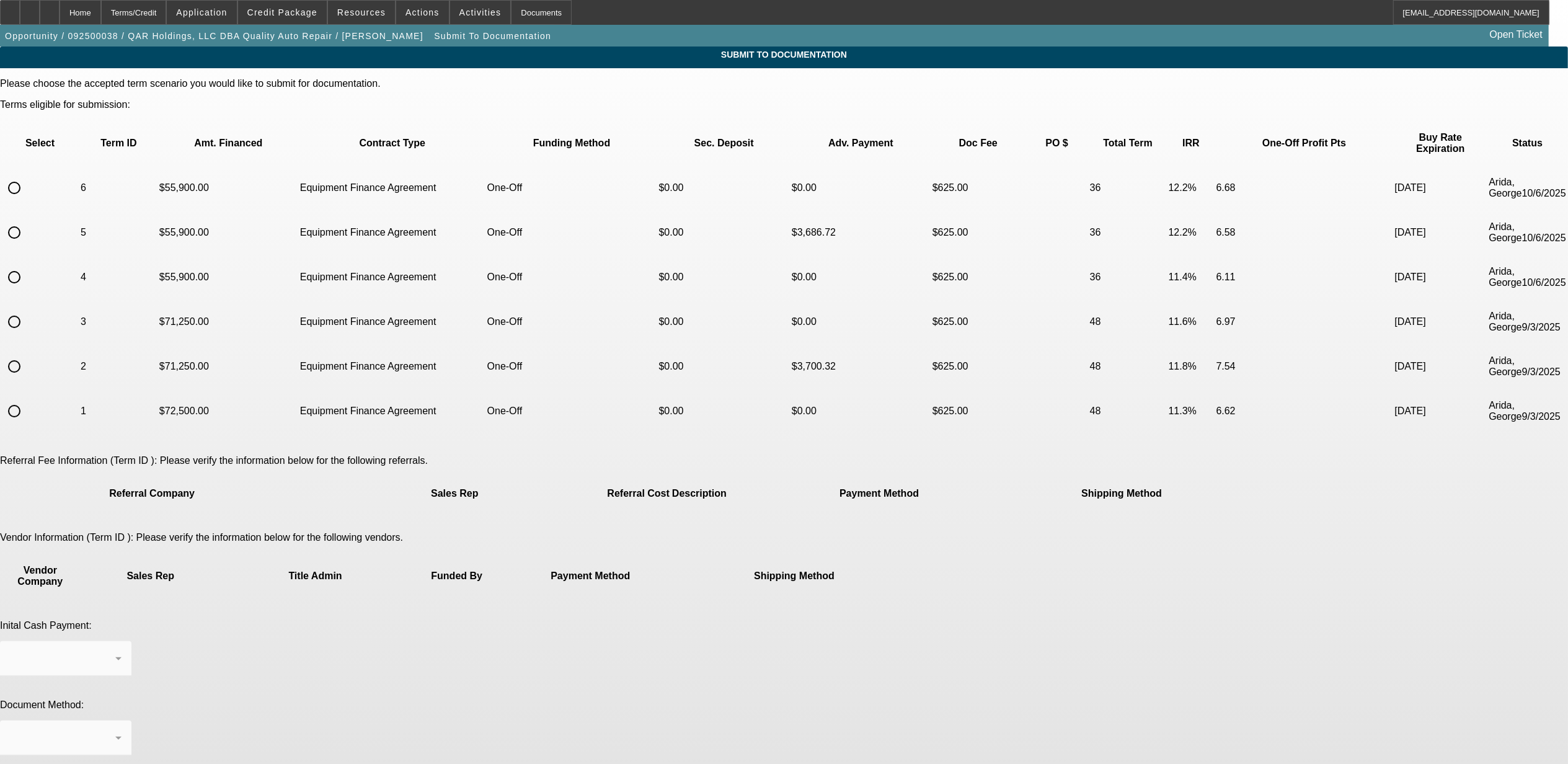
click at [27, 176] on input "radio" at bounding box center [14, 188] width 25 height 25
radio input "true"
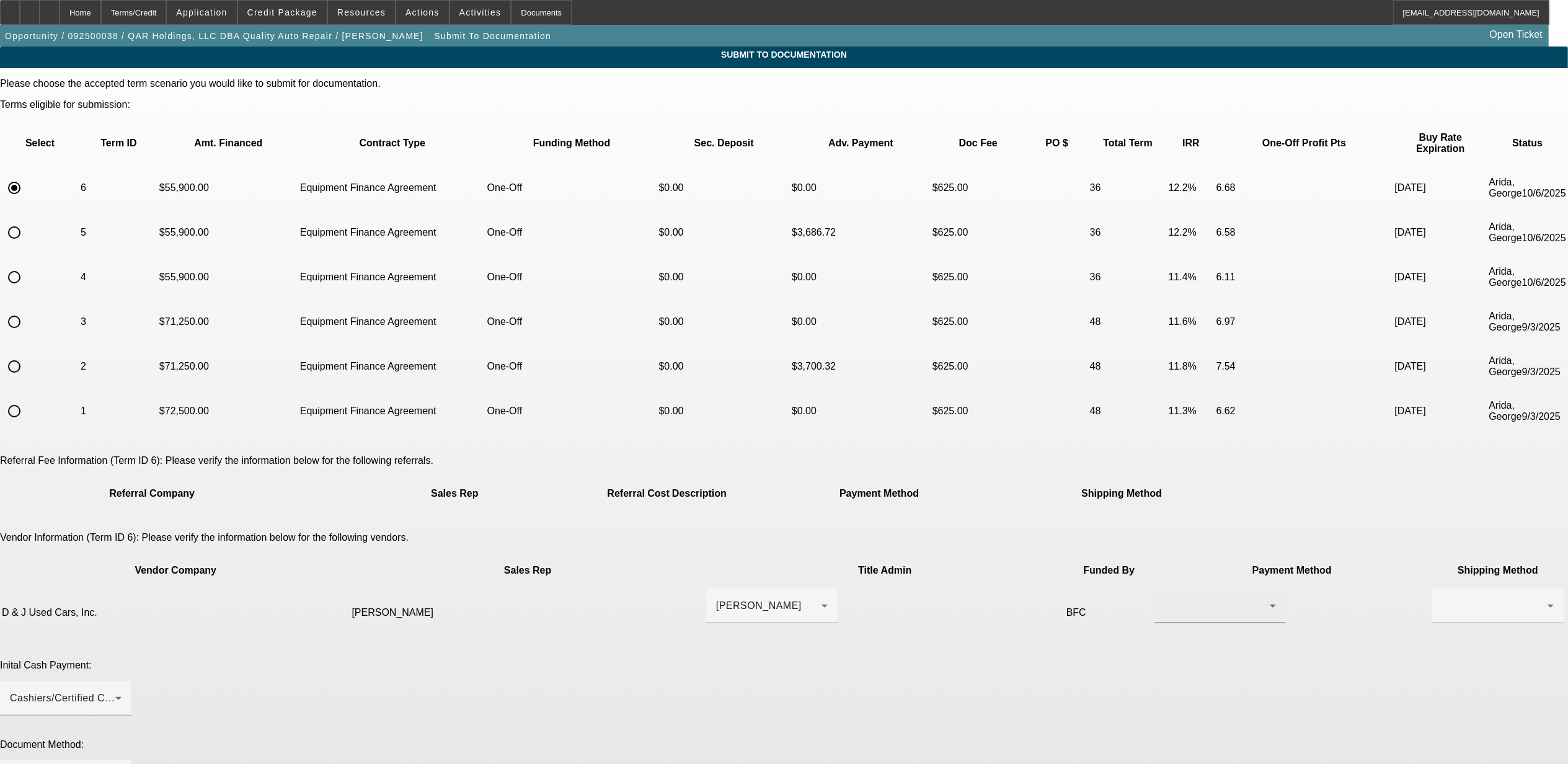
click at [1164, 599] on div at bounding box center [1217, 606] width 106 height 15
click at [883, 583] on span "Wire Transfer" at bounding box center [888, 590] width 64 height 15
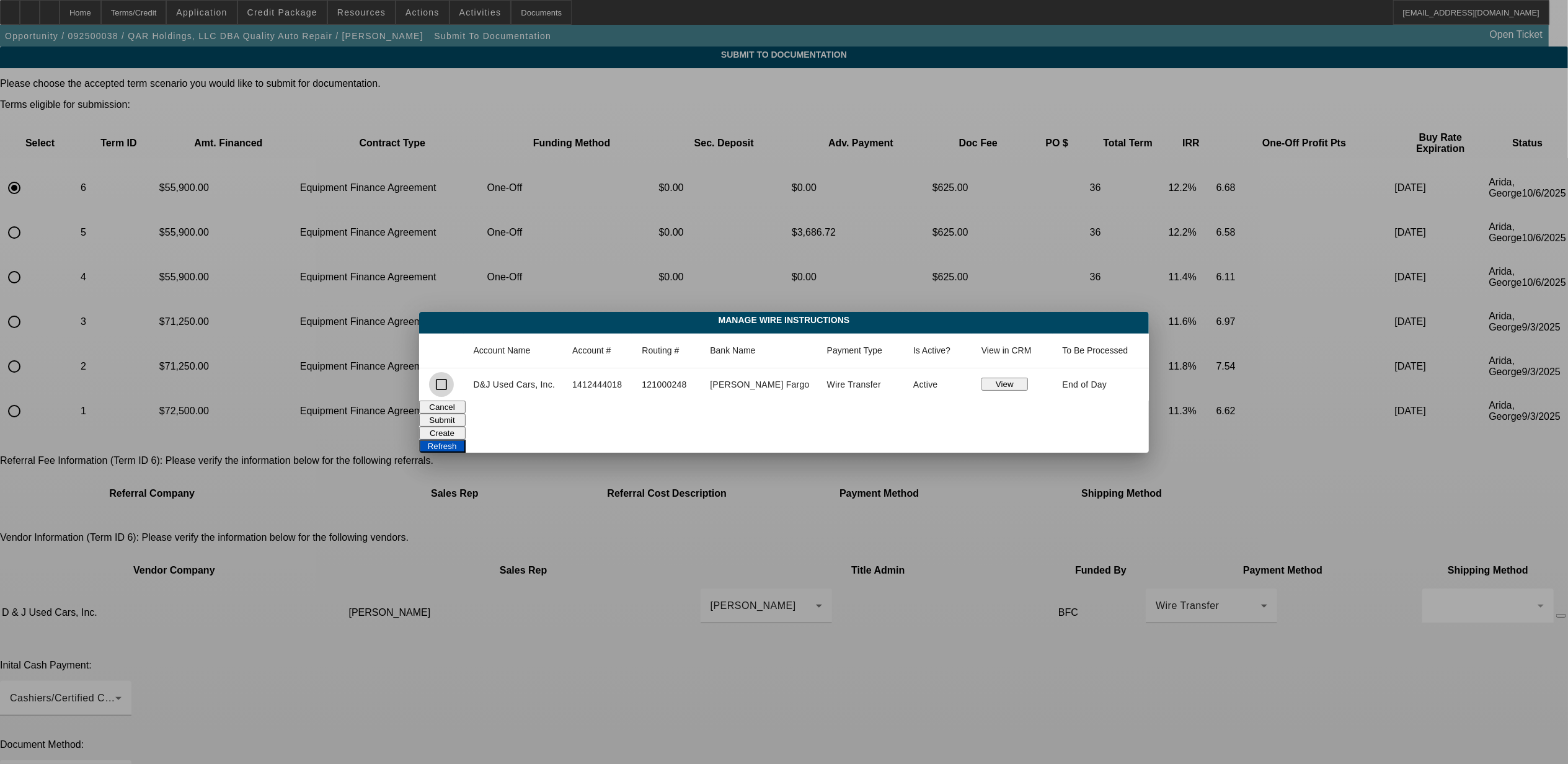
click at [454, 387] on input "checkbox" at bounding box center [442, 385] width 25 height 25
checkbox input "true"
click at [466, 414] on button "Submit" at bounding box center [442, 420] width 47 height 13
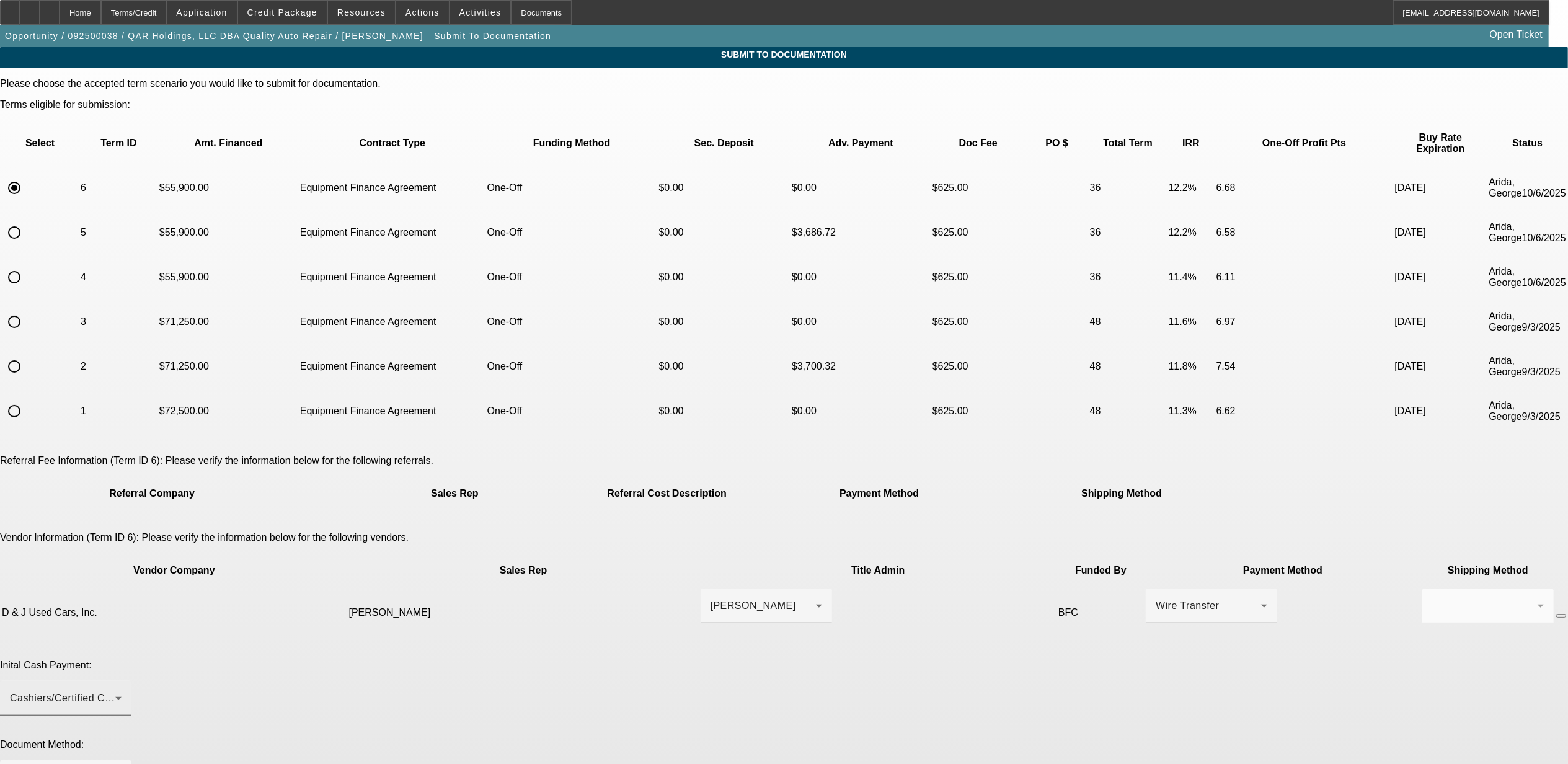
click at [121, 681] on div "Cashiers/Certified Check" at bounding box center [65, 698] width 112 height 35
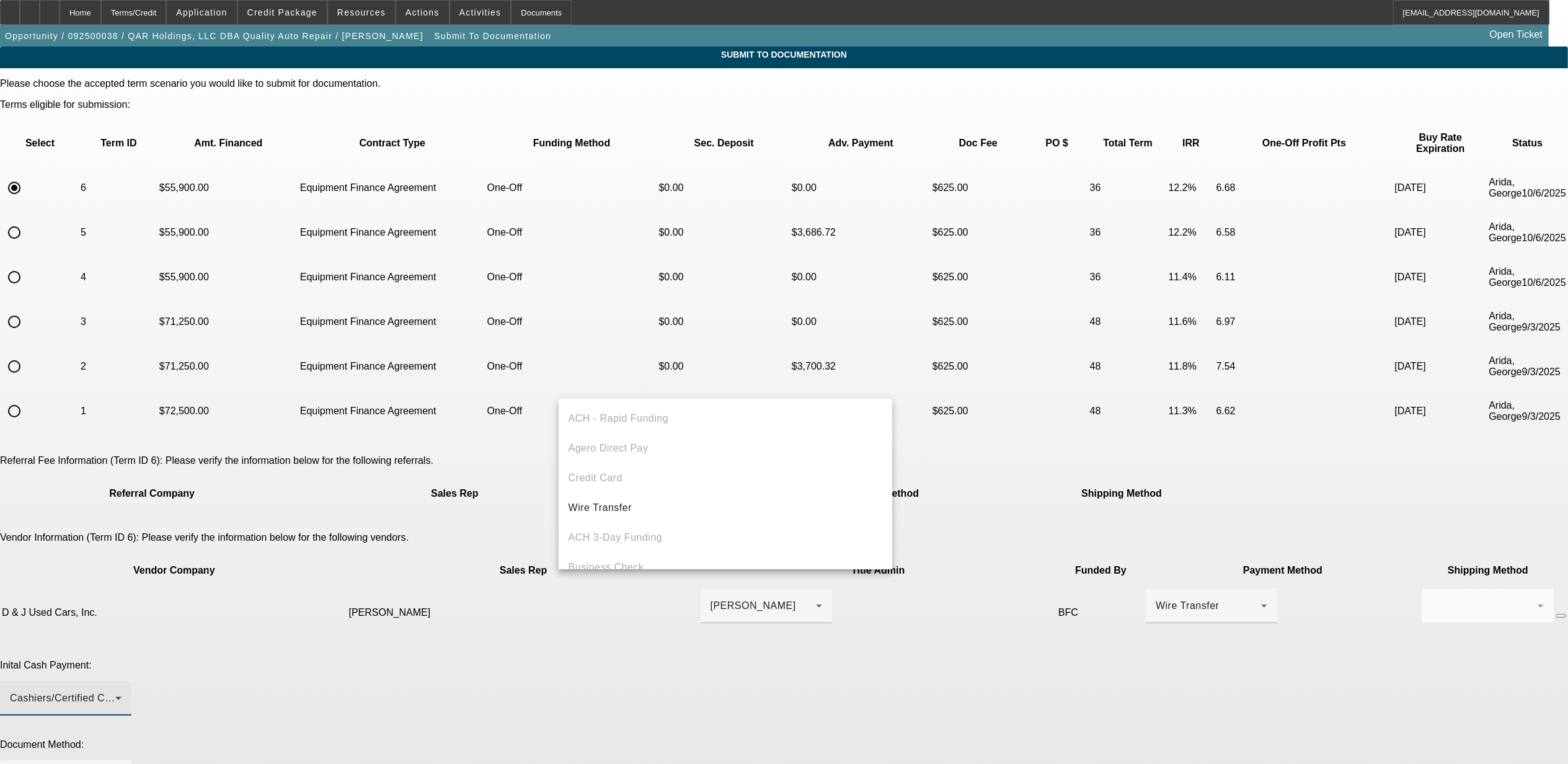
scroll to position [43, 0]
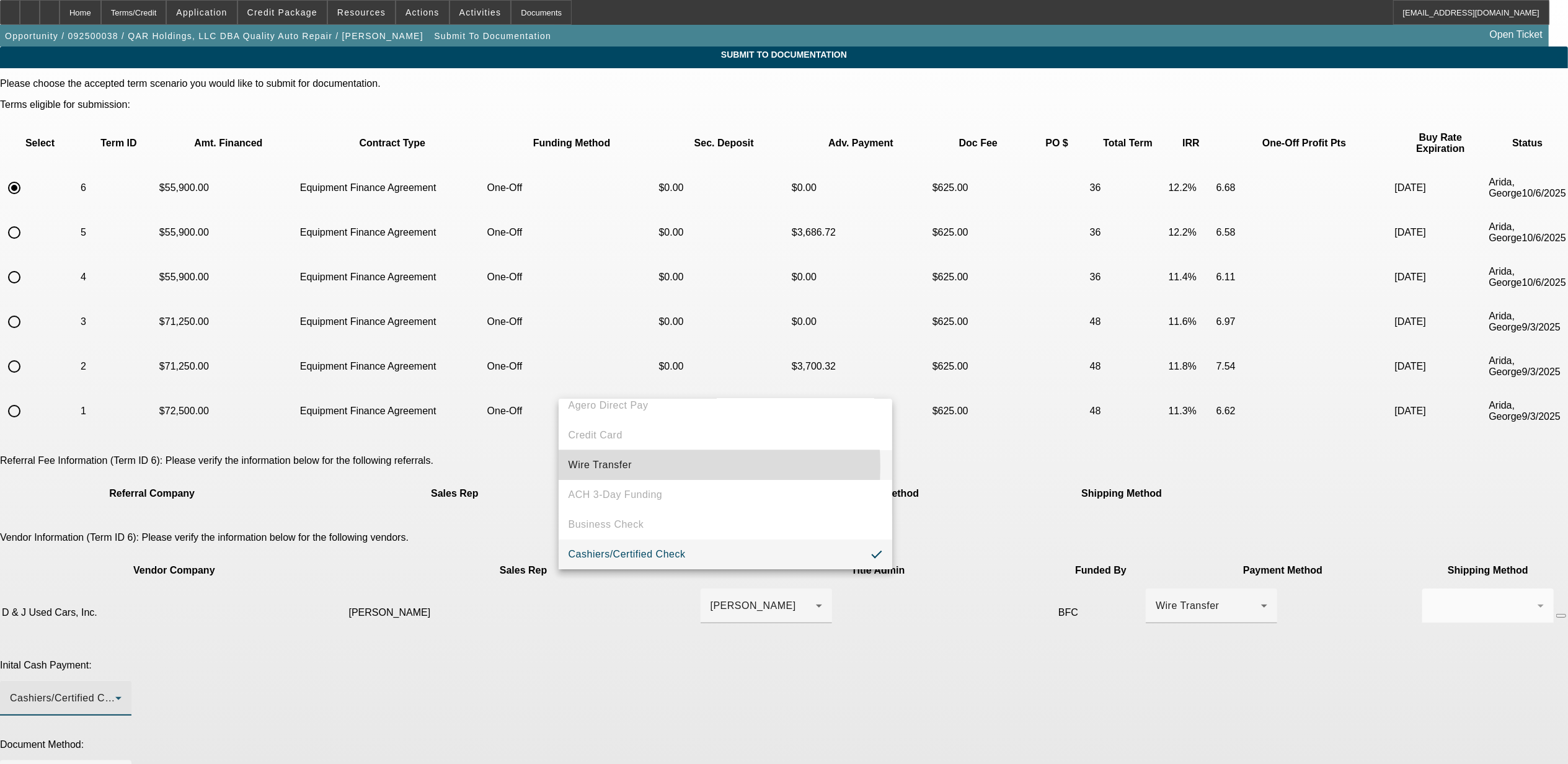
click at [628, 466] on span "Wire Transfer" at bounding box center [600, 465] width 64 height 15
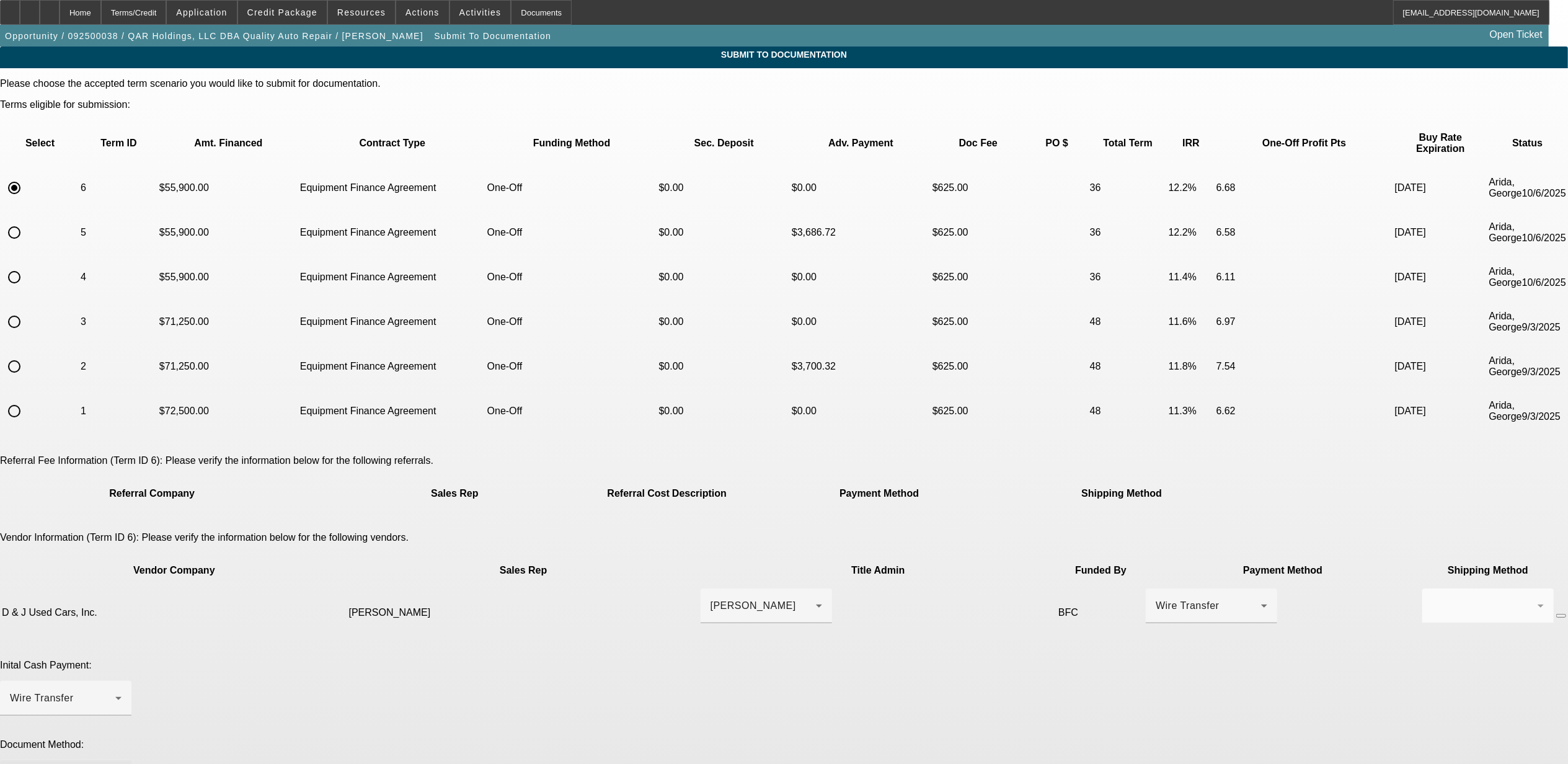
click at [115, 763] on div at bounding box center [62, 778] width 106 height 15
click at [613, 589] on div at bounding box center [784, 382] width 1568 height 764
click at [121, 681] on div "Wire Transfer" at bounding box center [65, 698] width 112 height 35
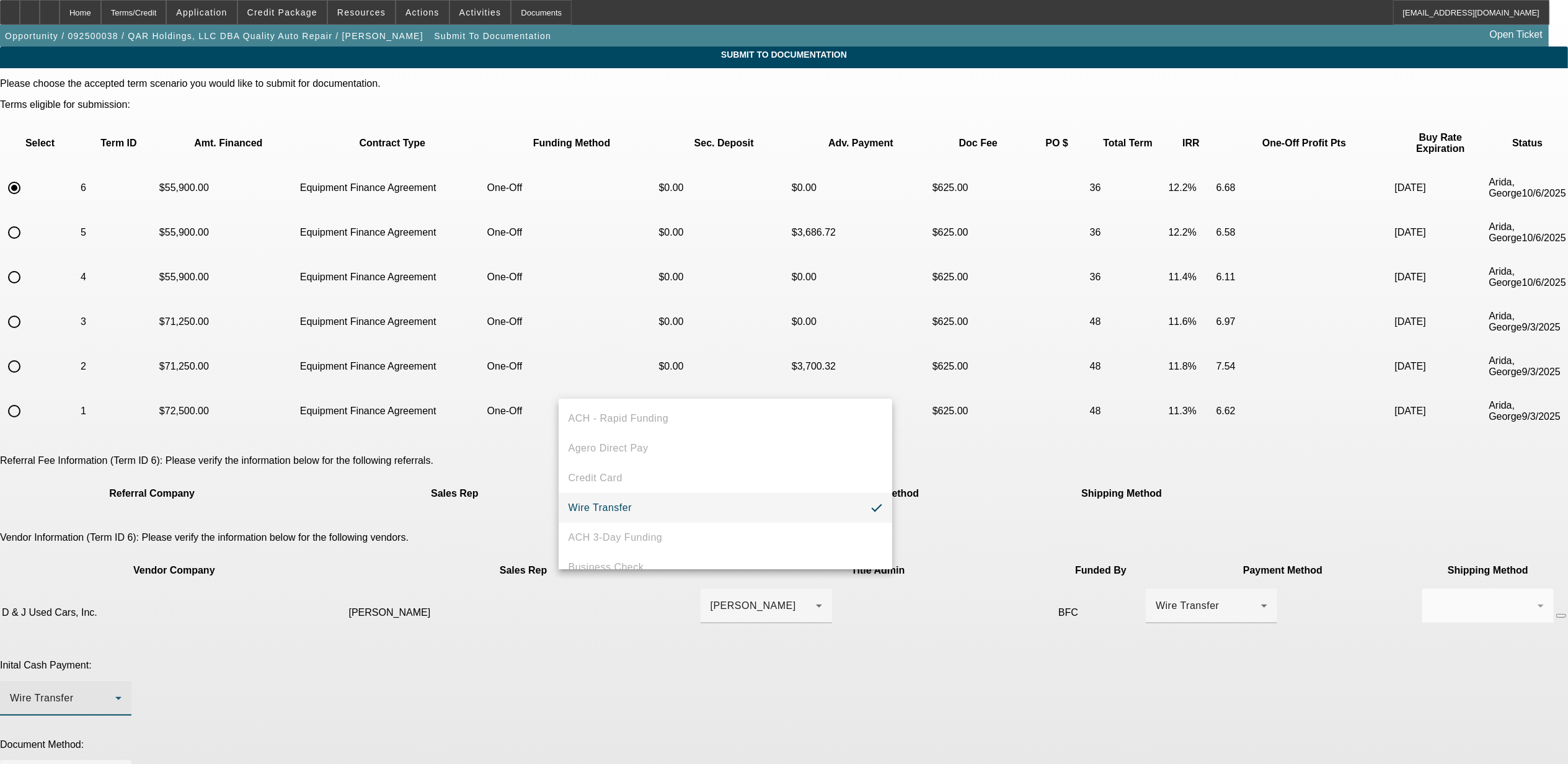
scroll to position [47, 0]
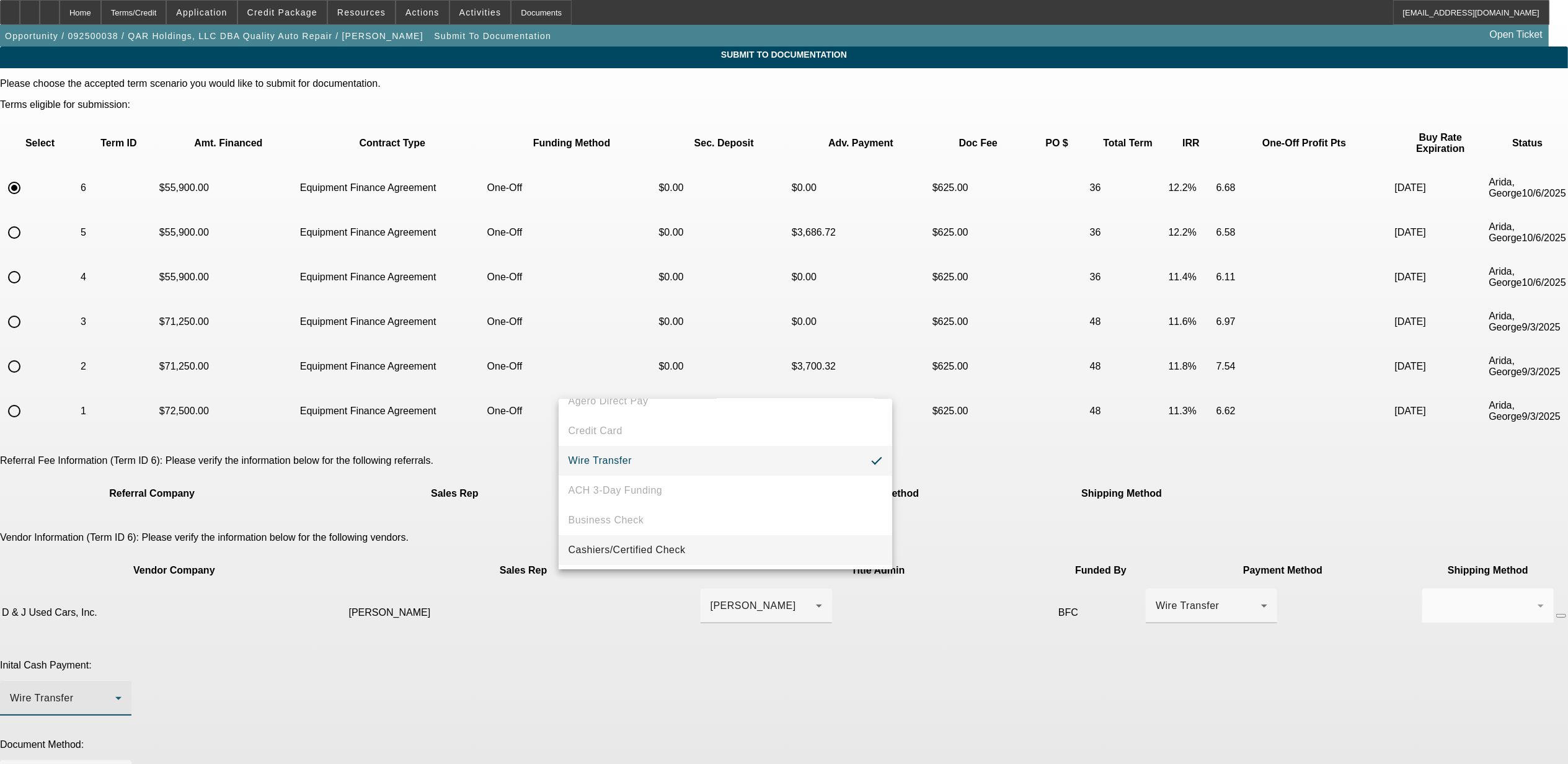
click at [599, 551] on span "Cashiers/Certified Check" at bounding box center [627, 550] width 117 height 15
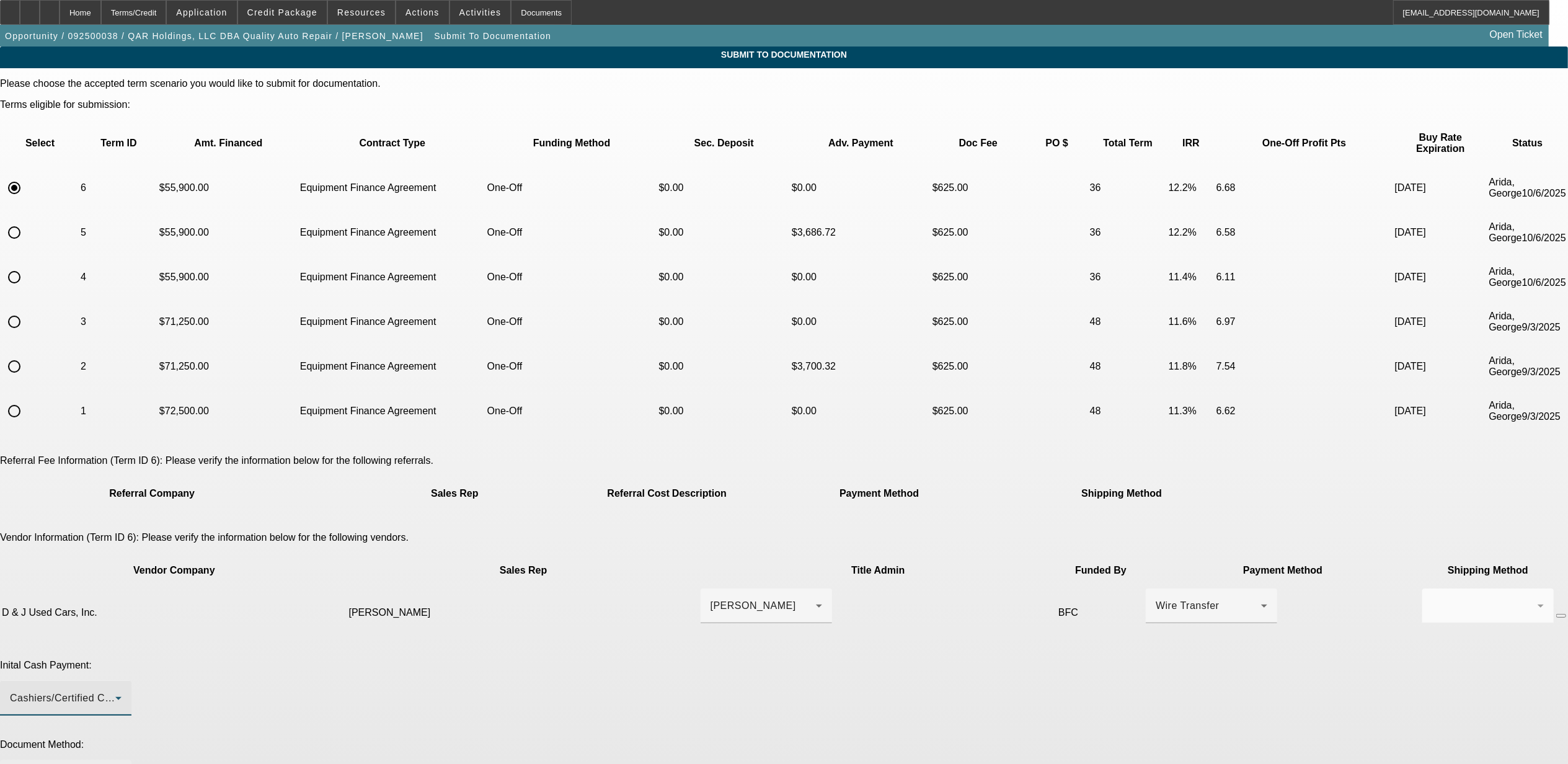
click at [115, 763] on div at bounding box center [62, 778] width 106 height 15
click at [615, 678] on span "DocuSign (Electronic)" at bounding box center [619, 673] width 102 height 15
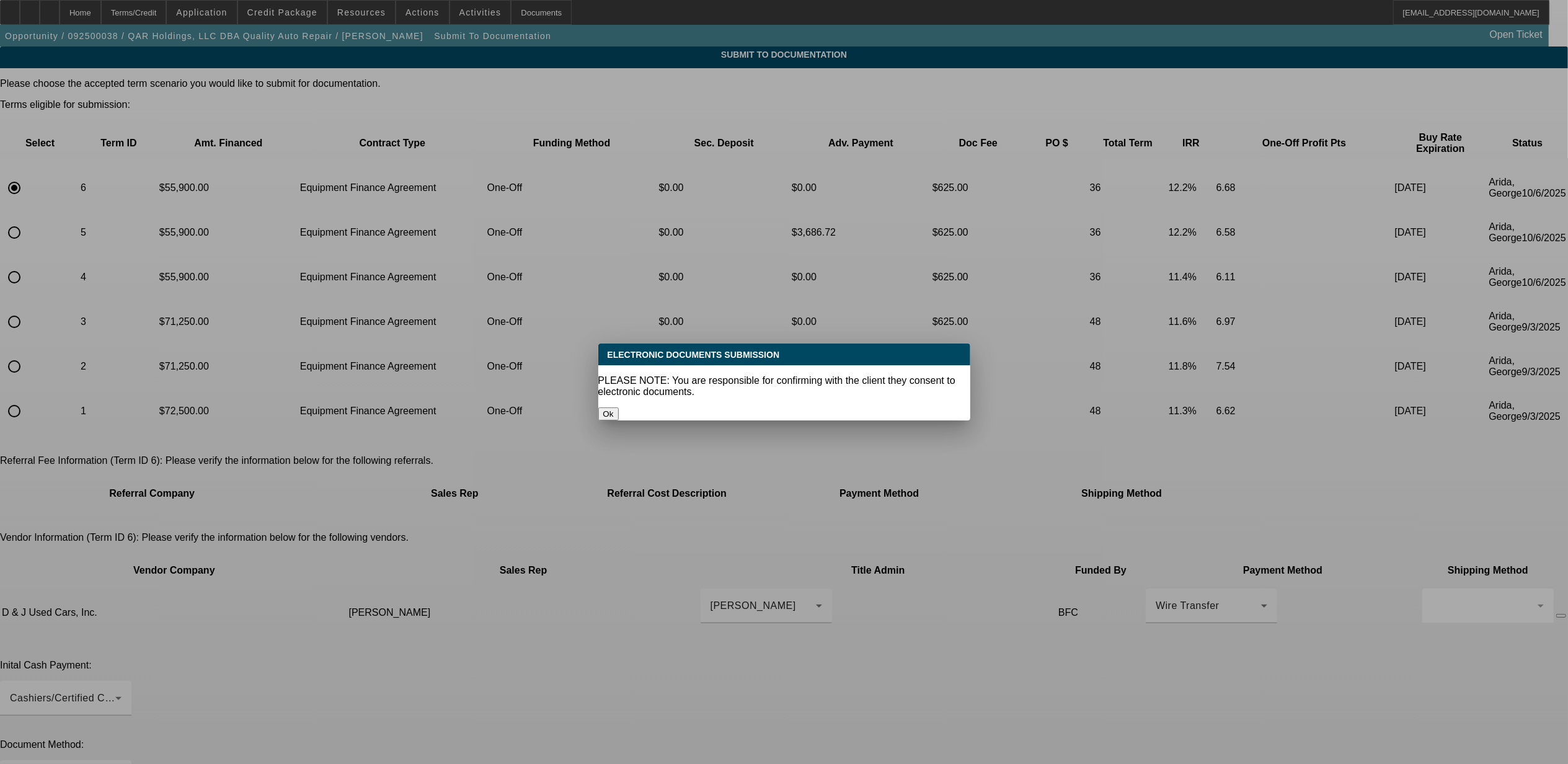
click at [619, 407] on button "Ok" at bounding box center [609, 414] width 21 height 13
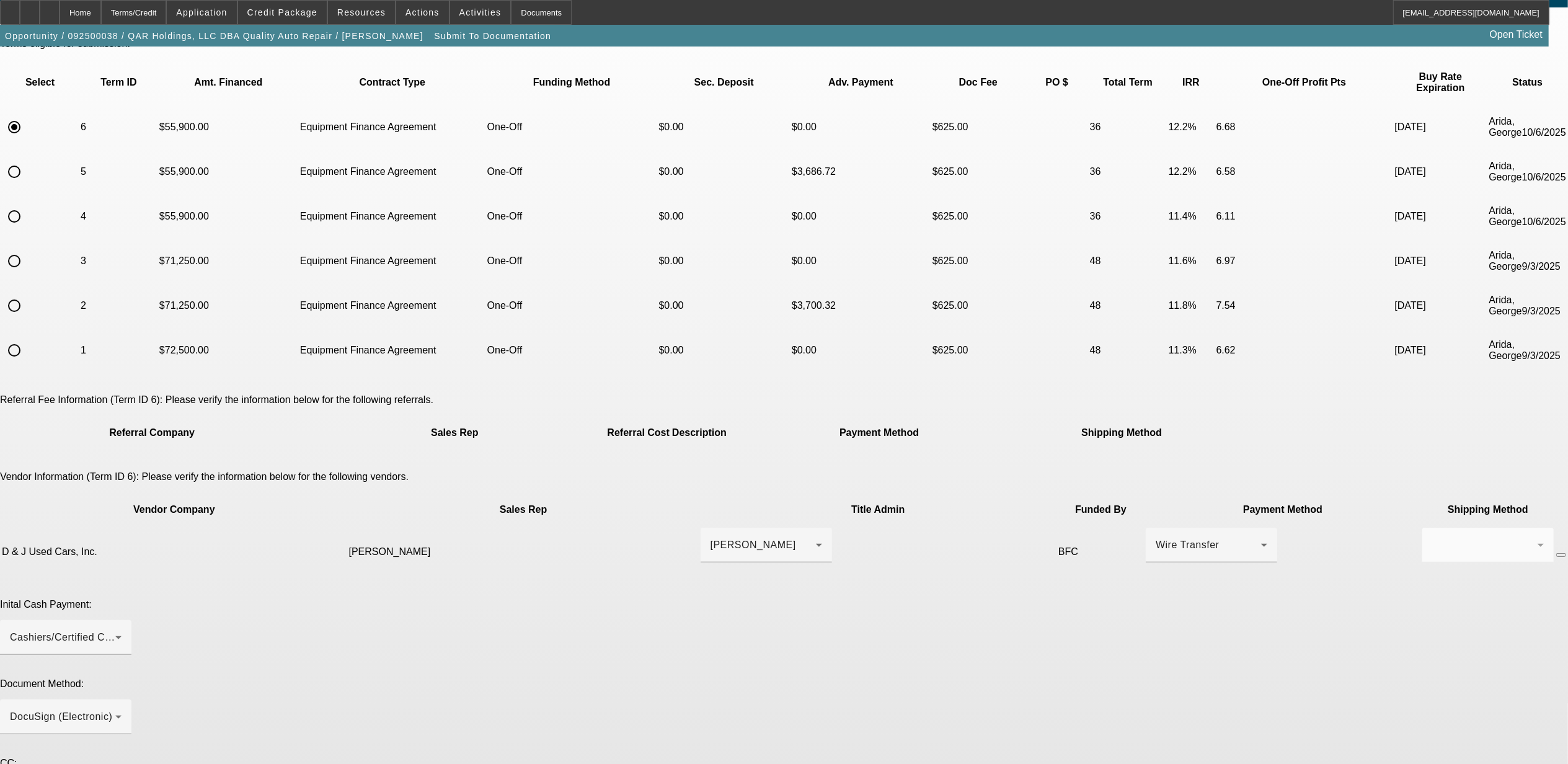
scroll to position [163, 0]
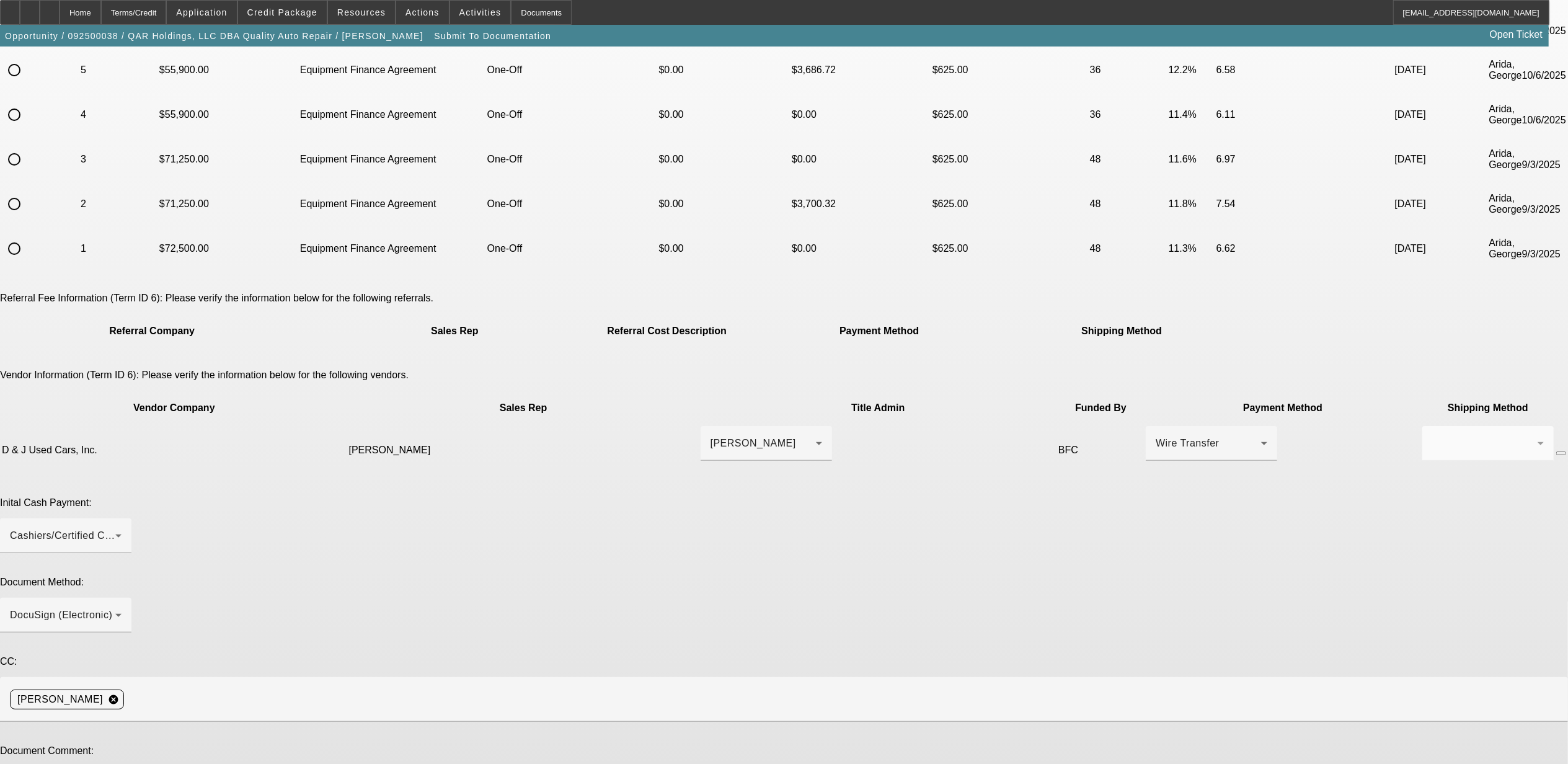
type textarea "***current customer *** E POA ***"
type textarea "adjusted pricing to customer."
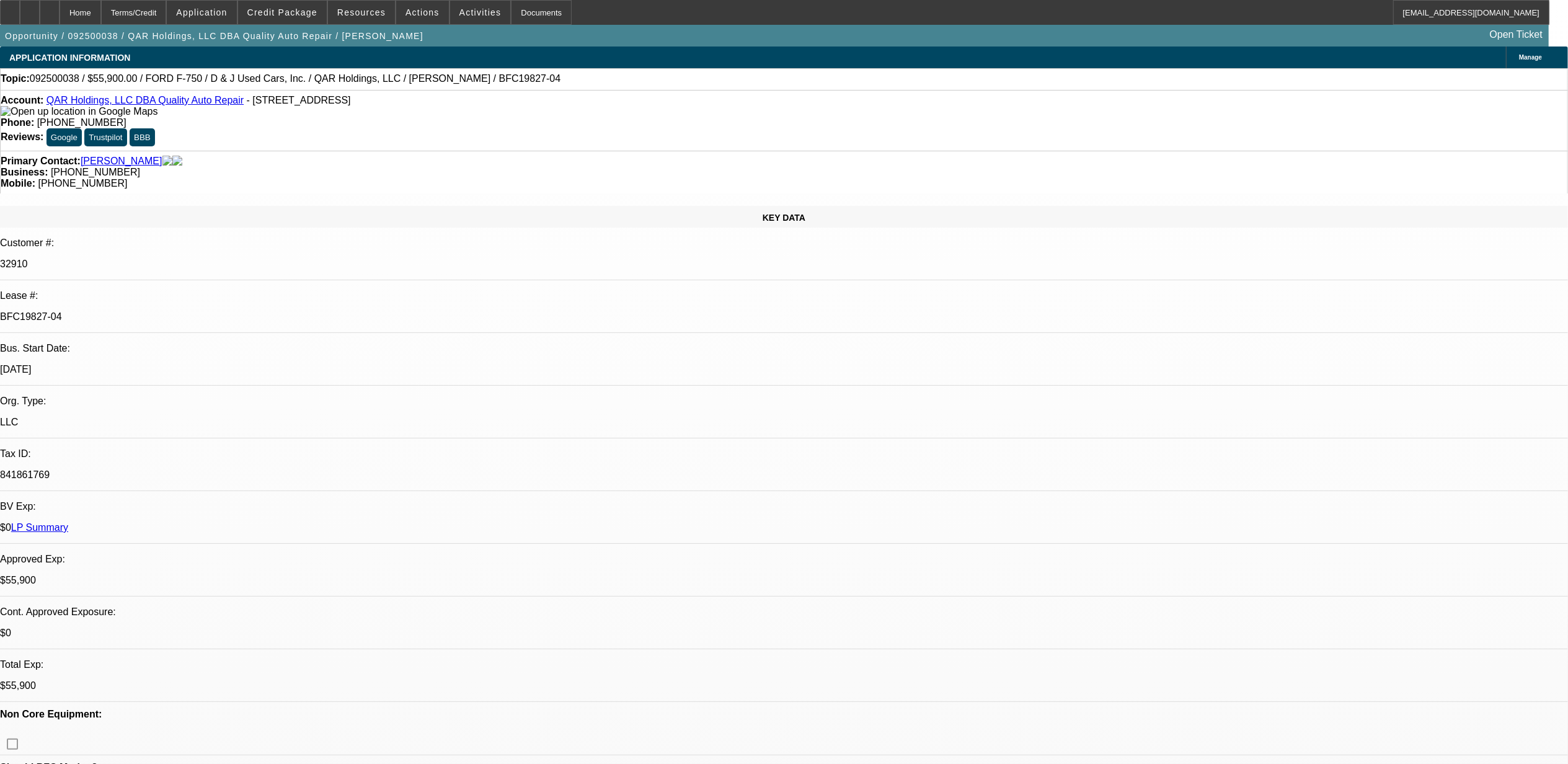
select select "0"
select select "2"
select select "0"
select select "6"
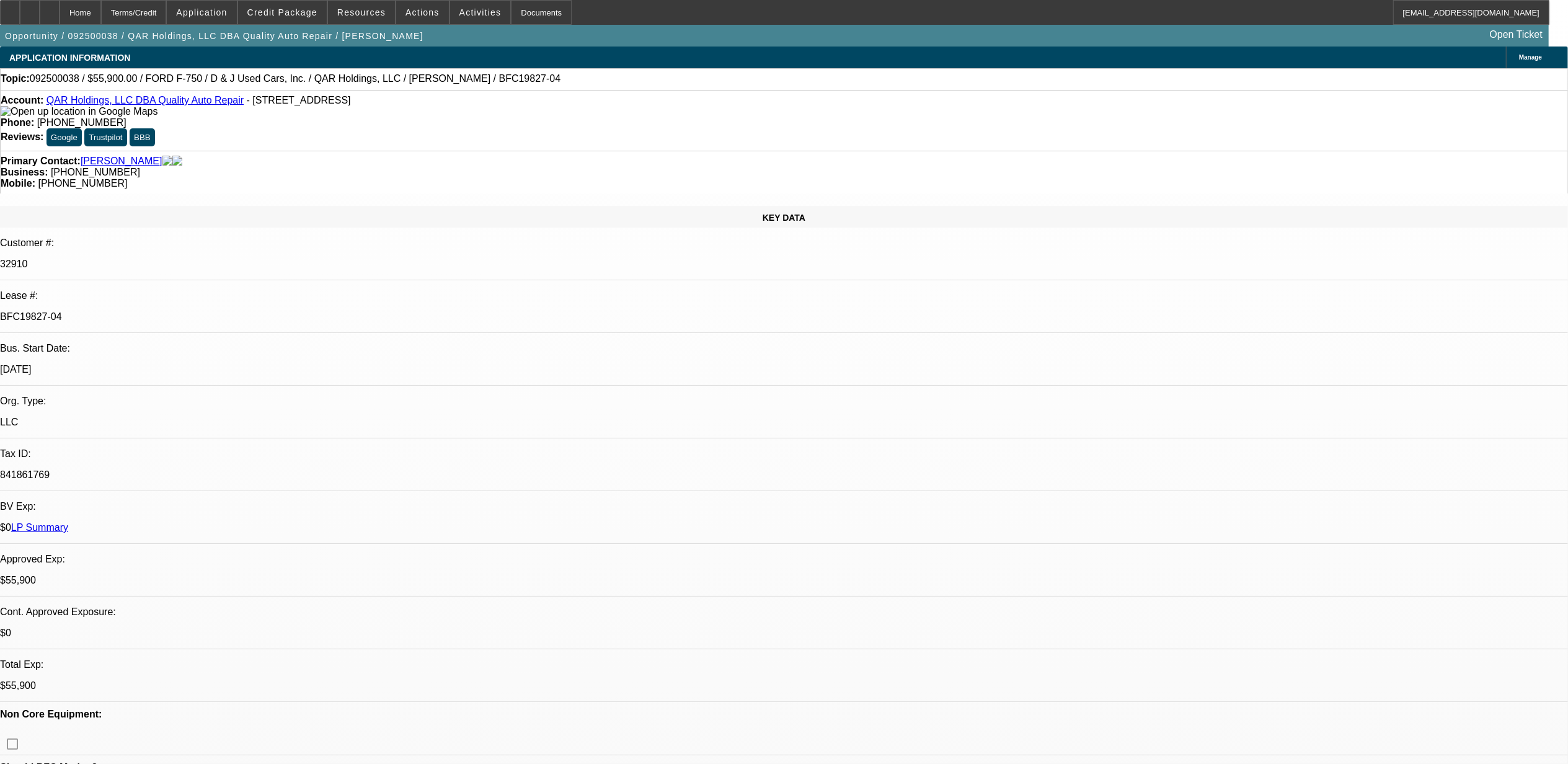
select select "0"
select select "6"
select select "0"
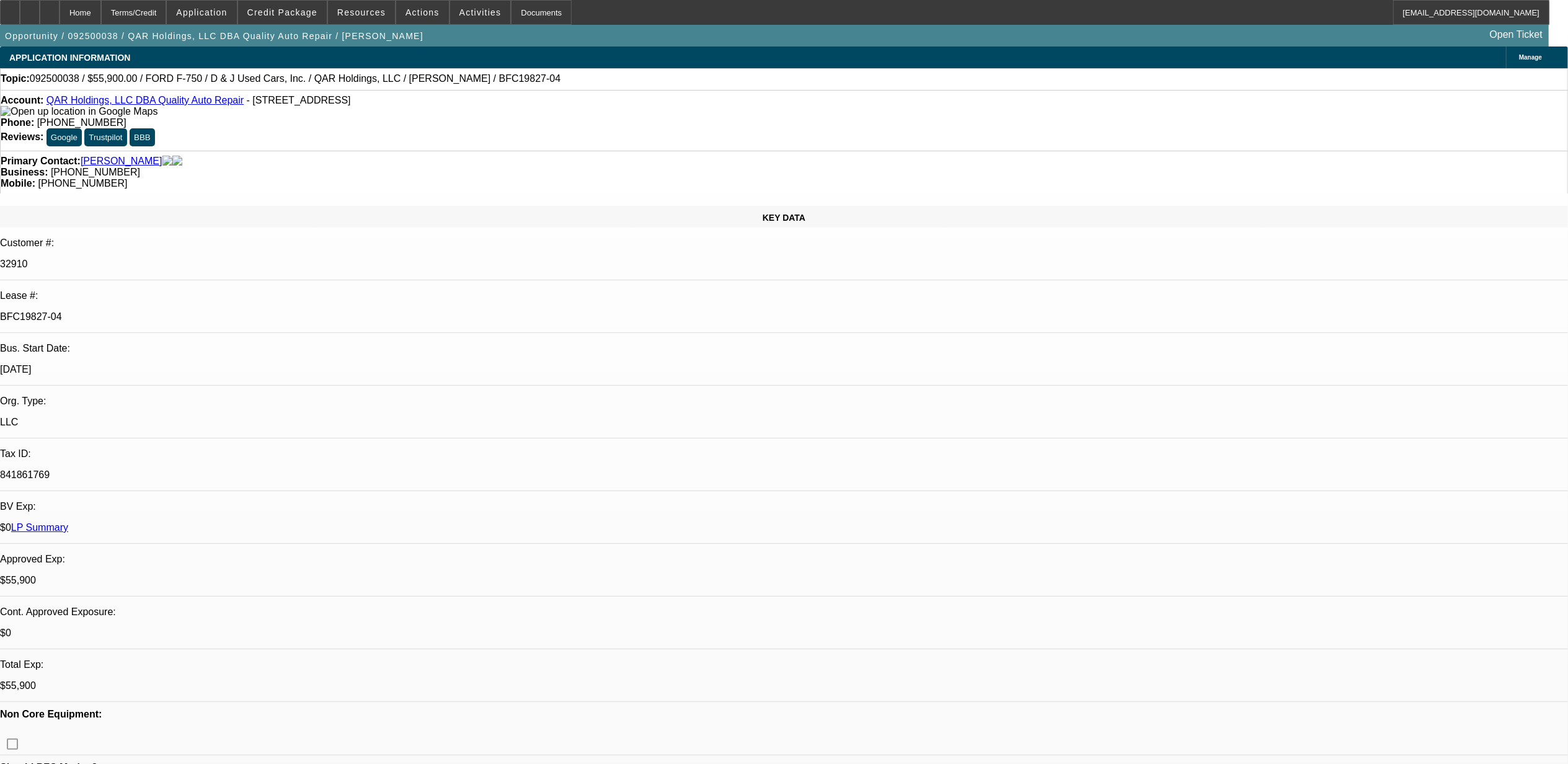
select select "0"
select select "2"
select select "0"
select select "6"
select select "0"
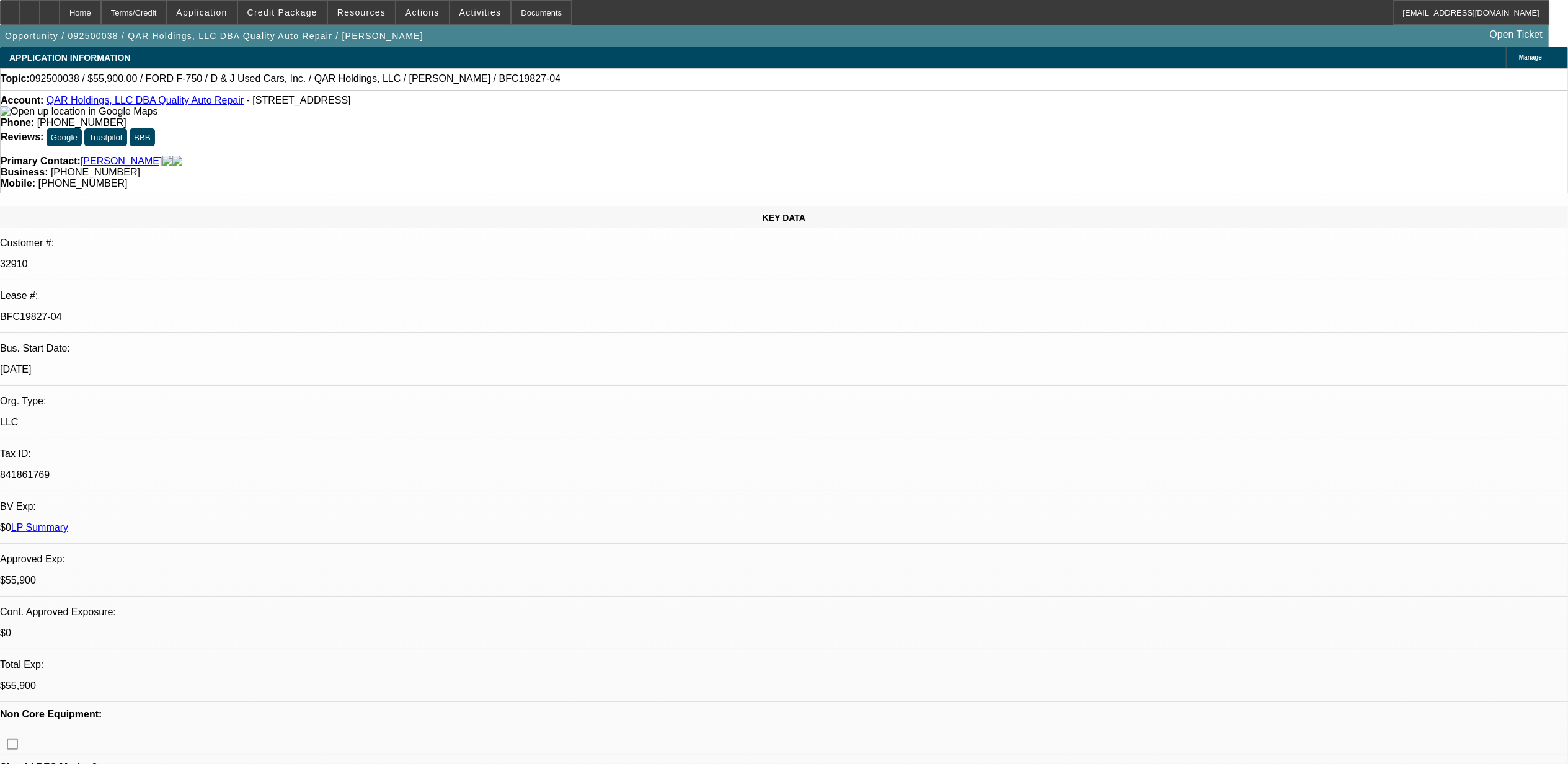
select select "0"
select select "2"
select select "0"
select select "6"
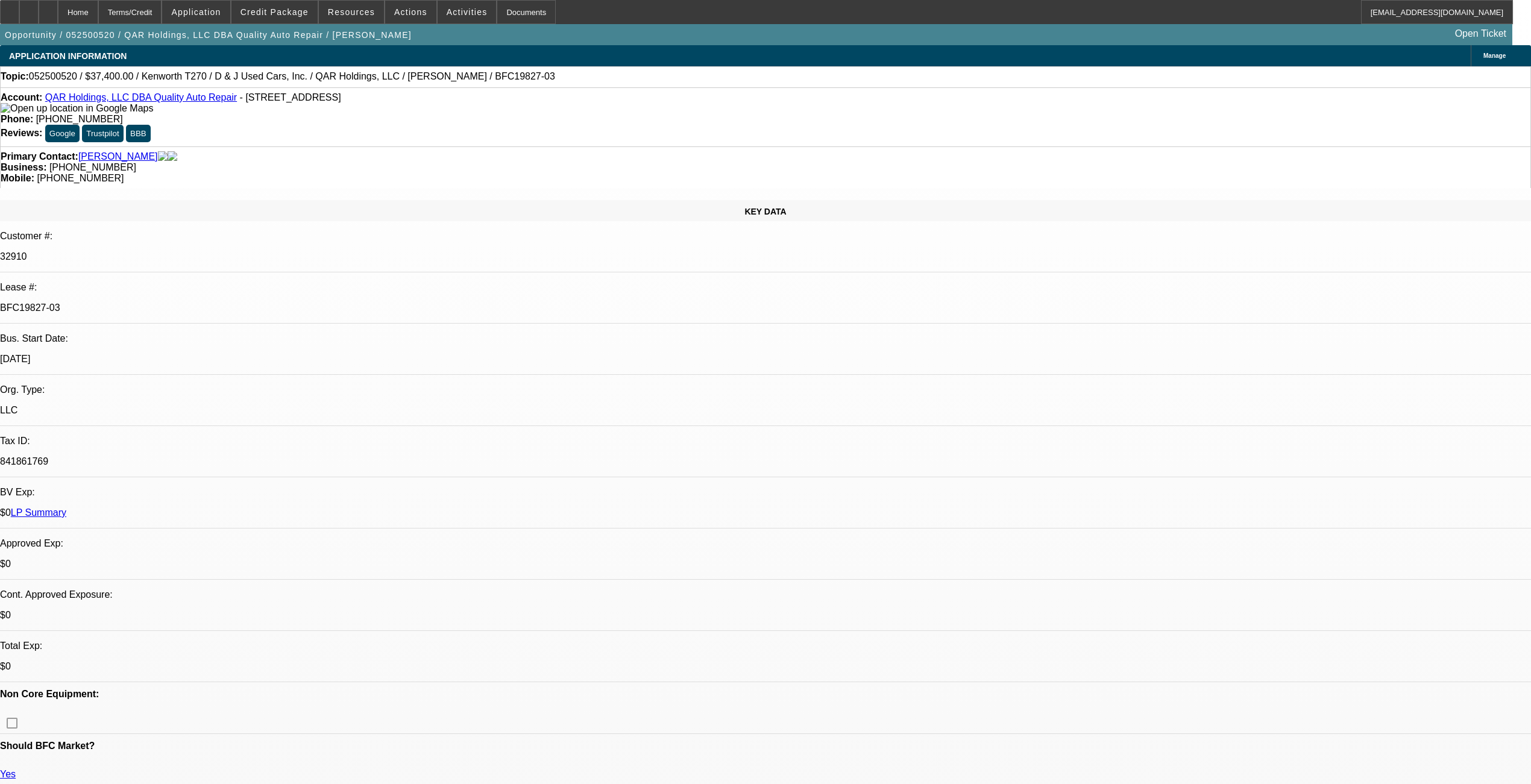
select select "0"
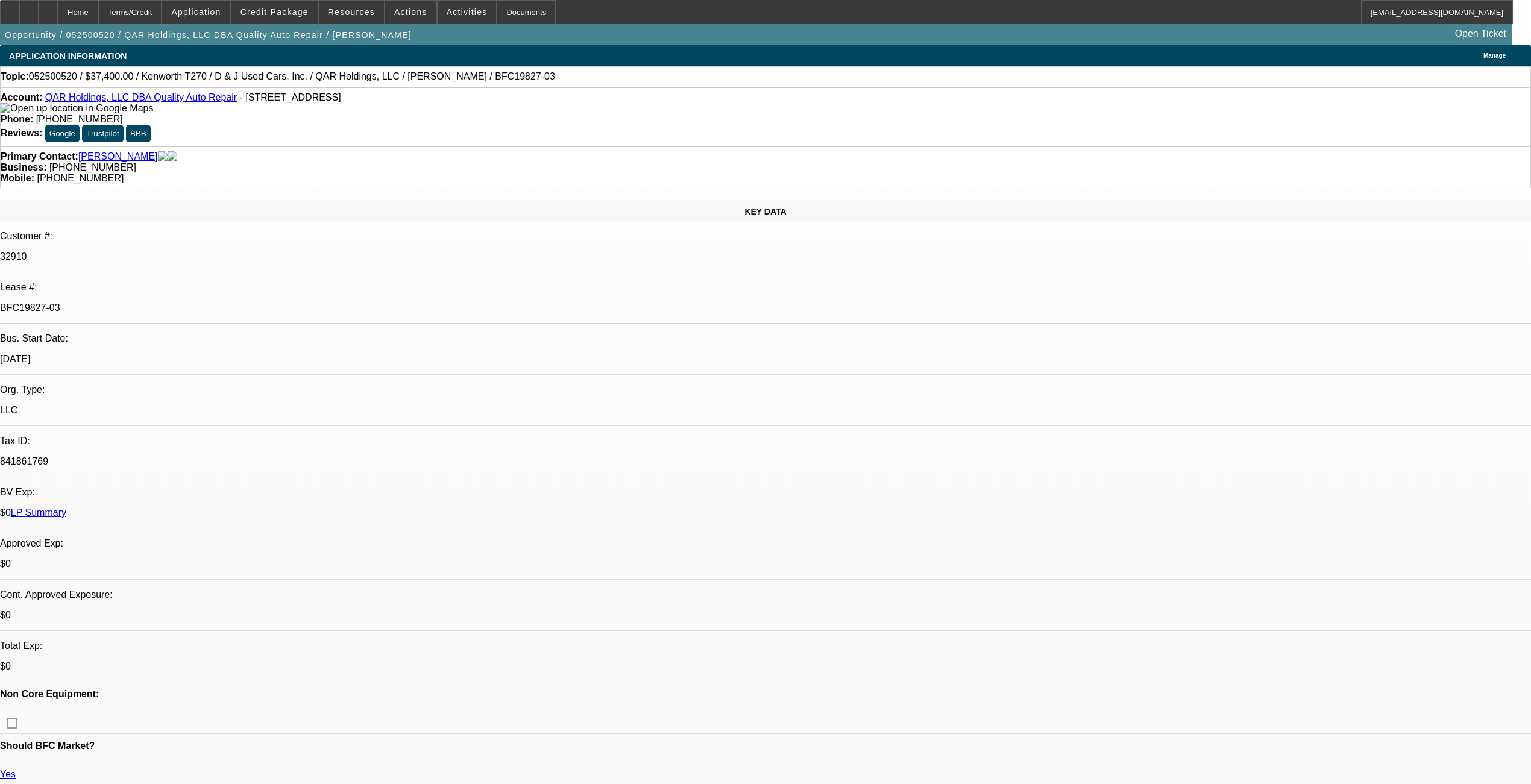
select select "0"
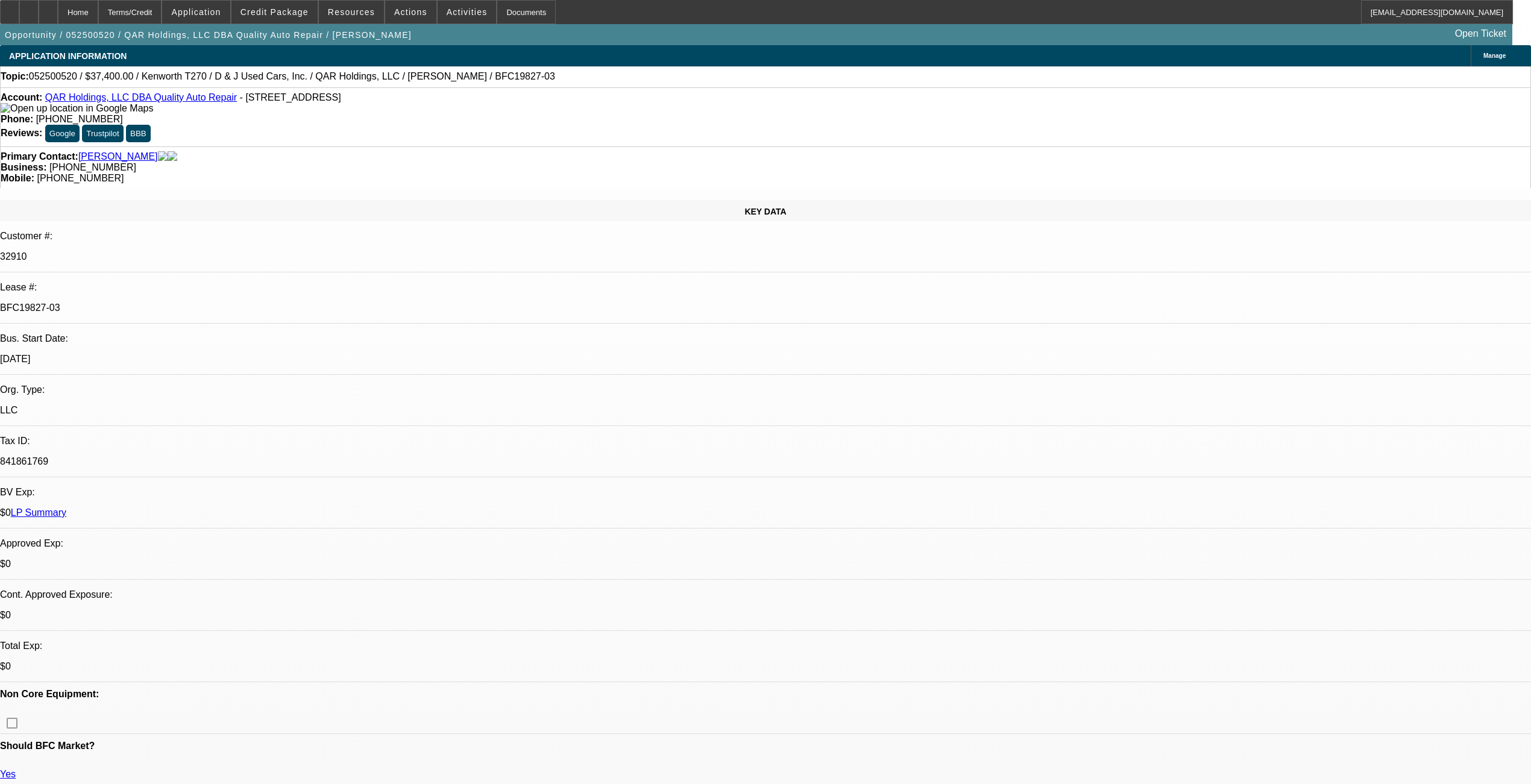
select select "0"
select select "1"
select select "6"
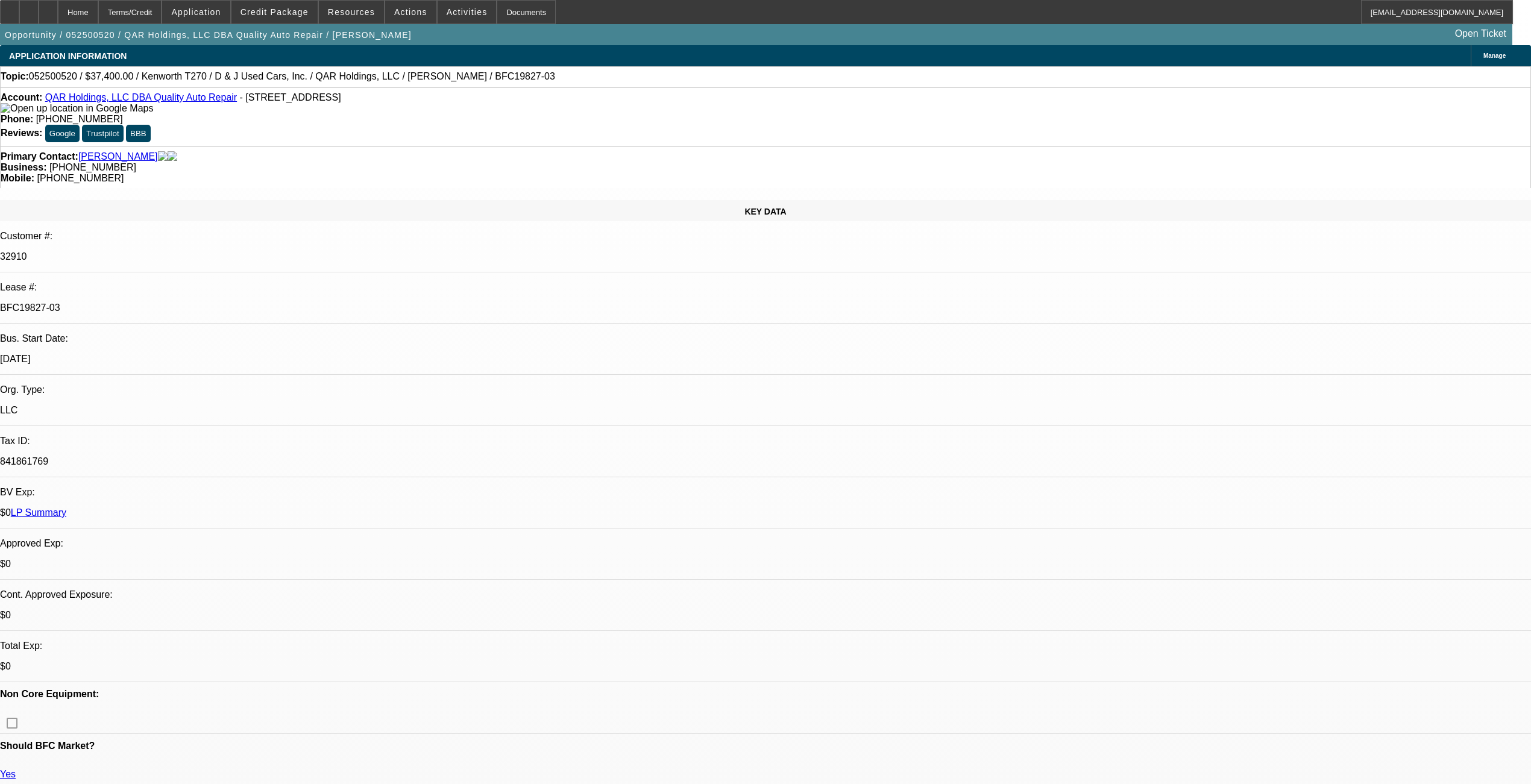
select select "1"
select select "2"
select select "6"
select select "1"
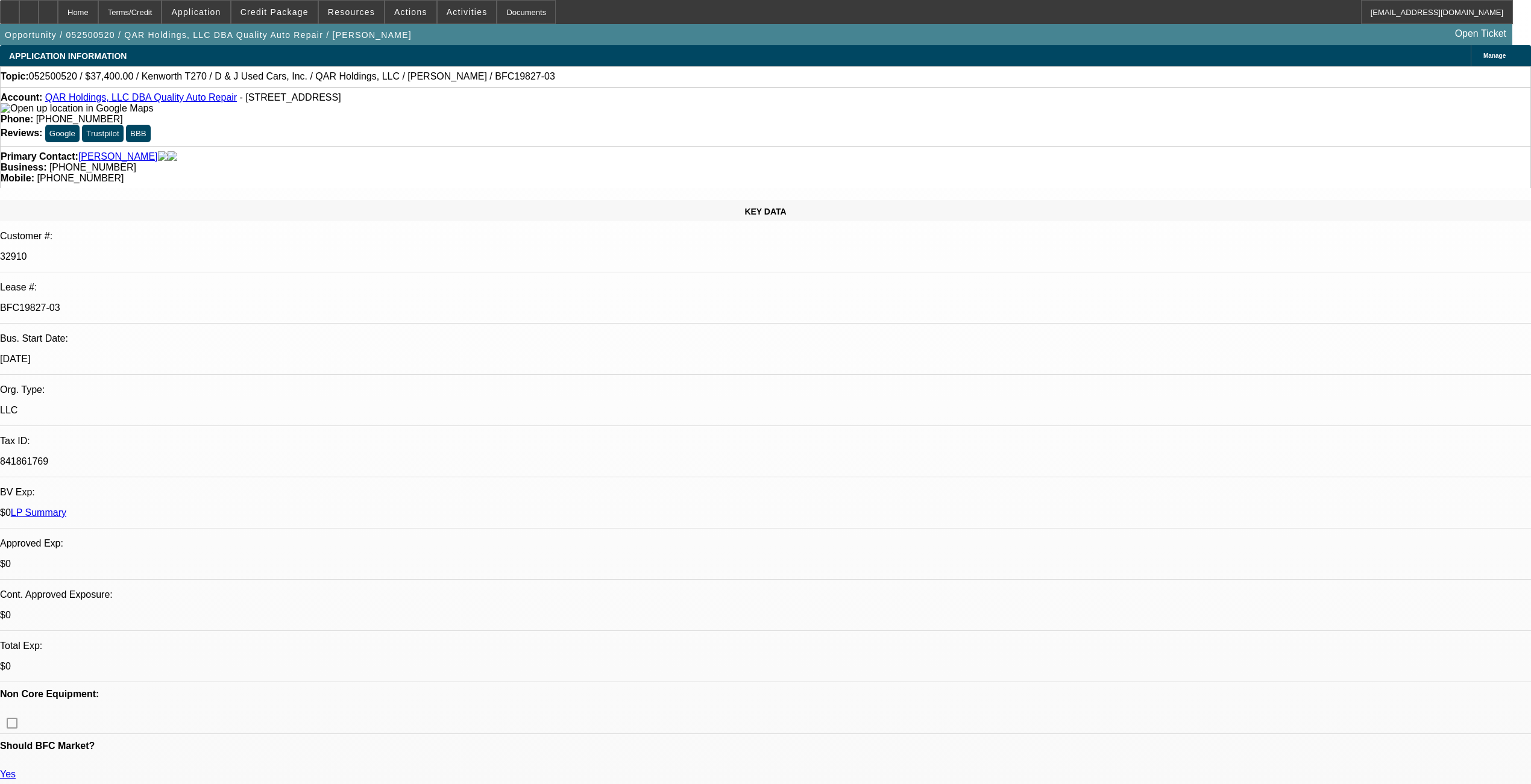
select select "6"
select select "1"
select select "2"
select select "6"
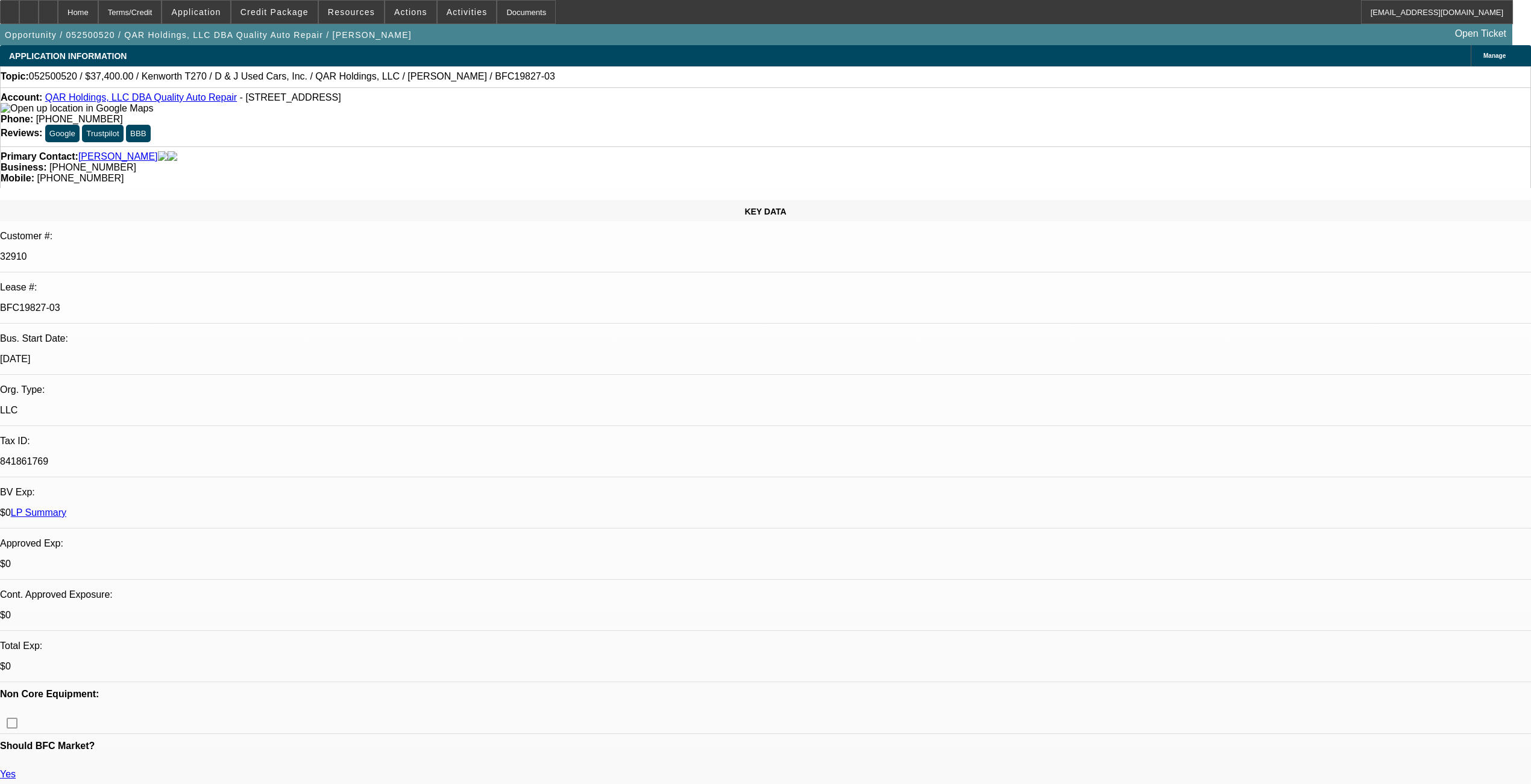
type input "a"
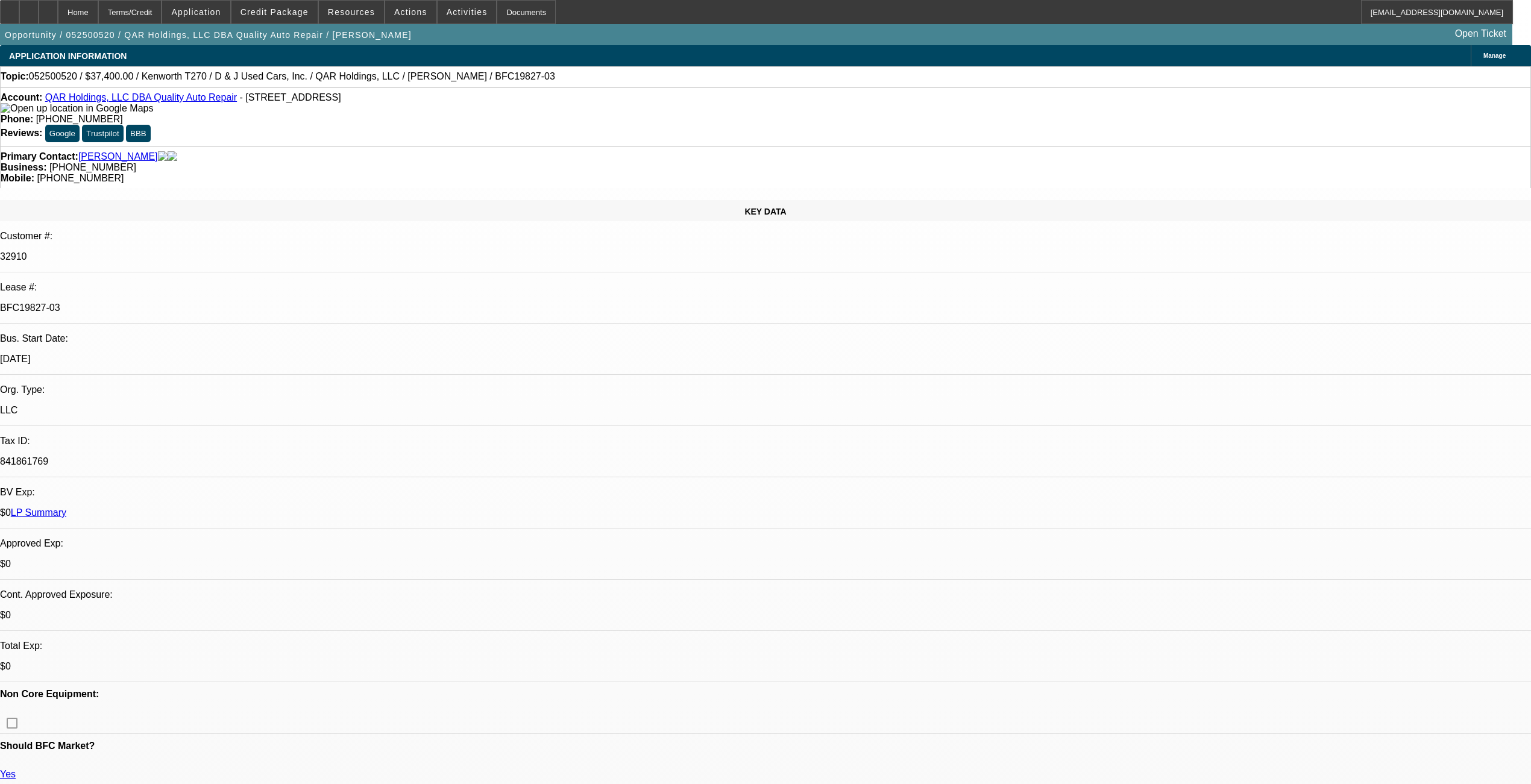
type input "early"
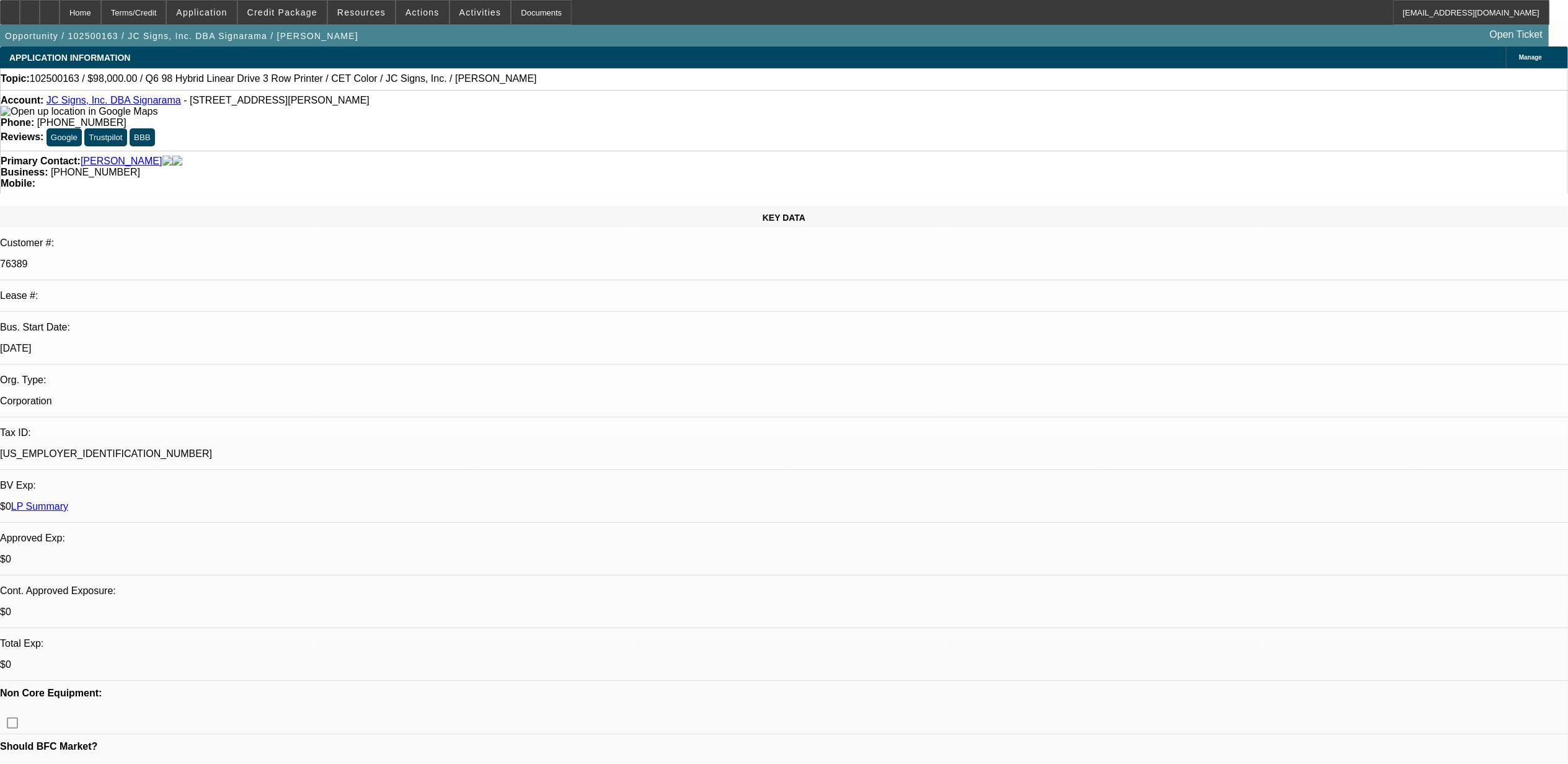
select select "0"
select select "2"
select select "0"
select select "2"
select select "6"
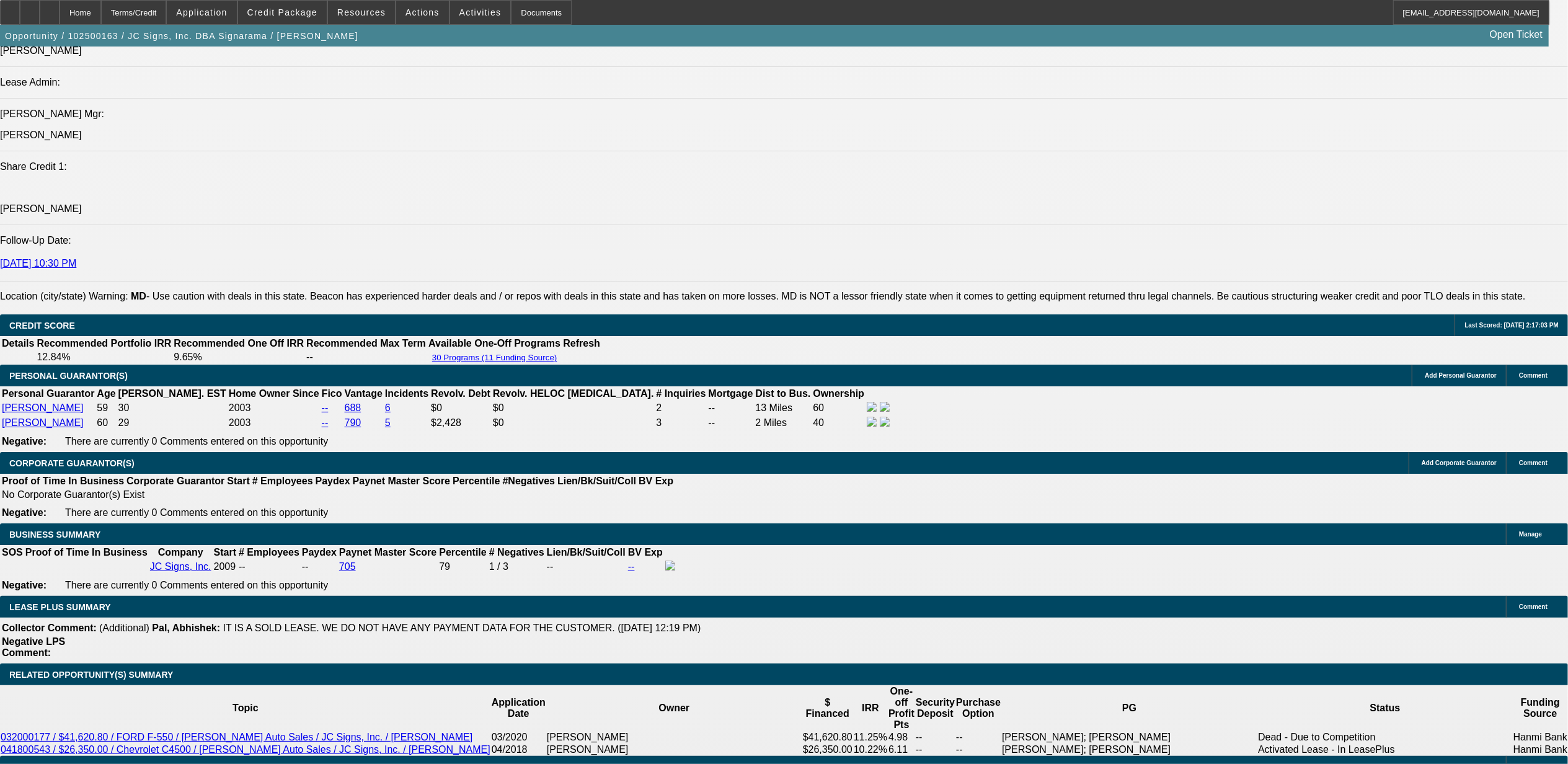
scroll to position [1902, 0]
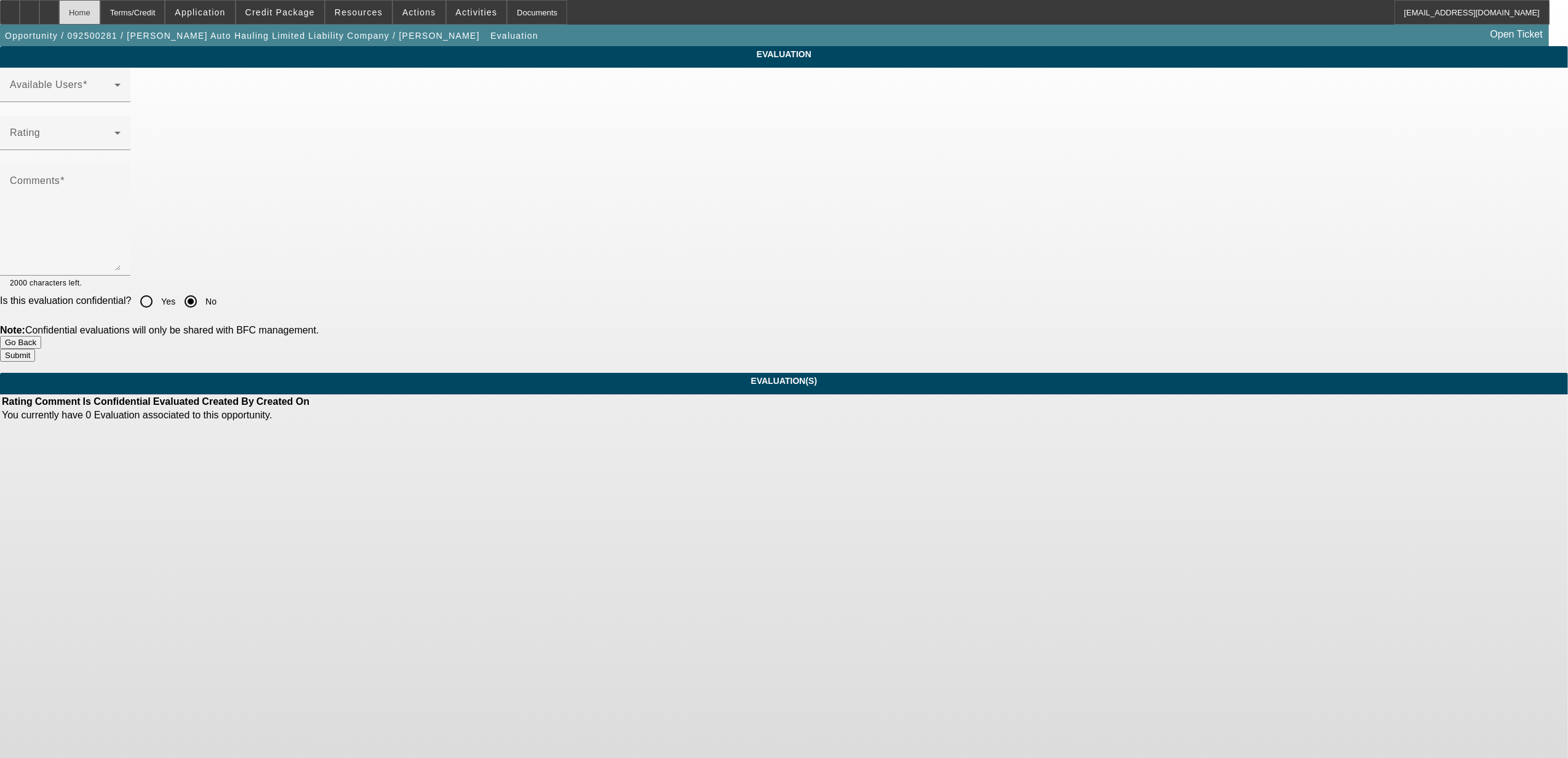
click at [100, 6] on div "Home" at bounding box center [80, 12] width 41 height 24
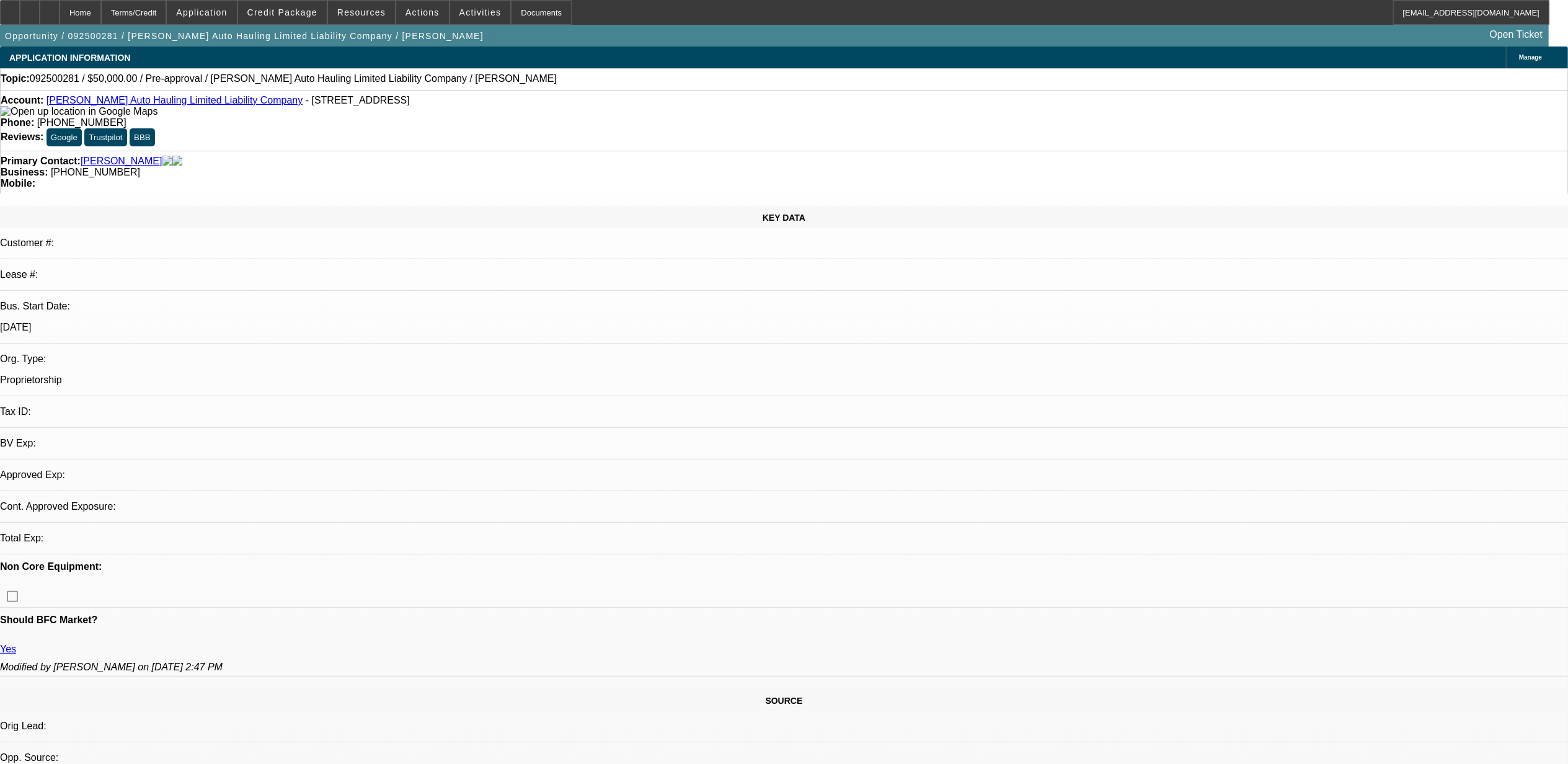
select select "0"
select select "2"
select select "0.1"
select select "4"
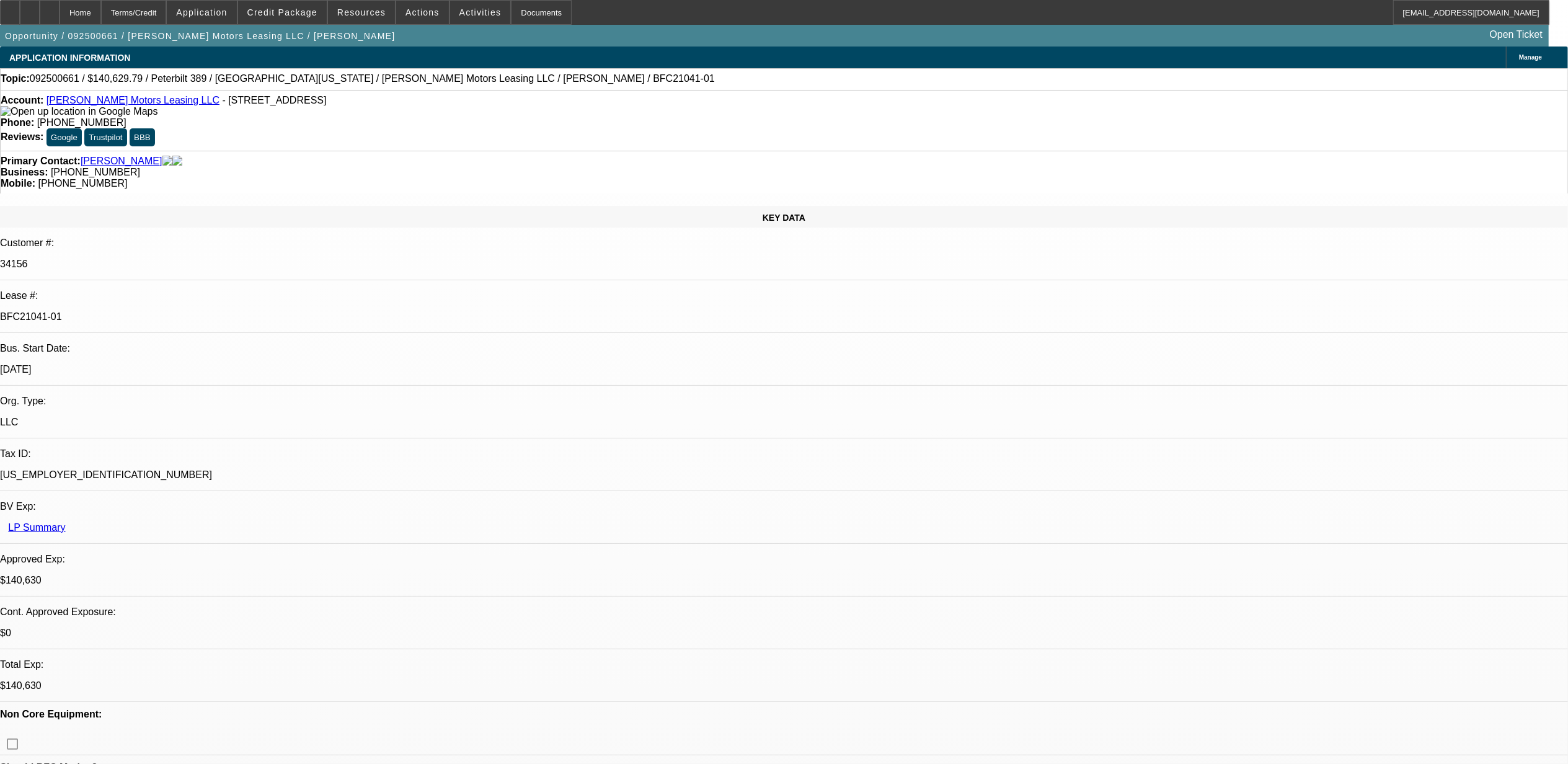
select select "0"
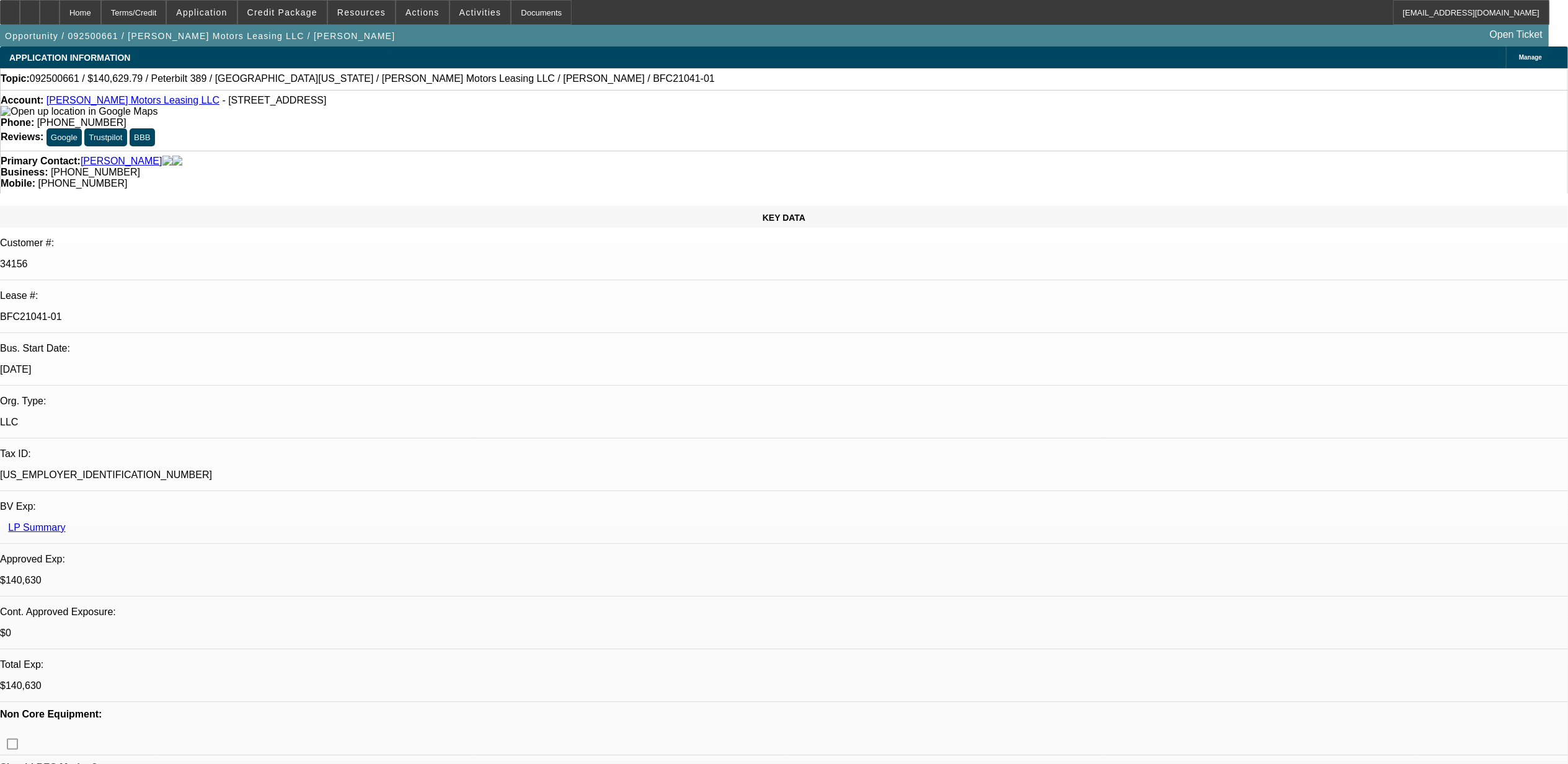
select select "0"
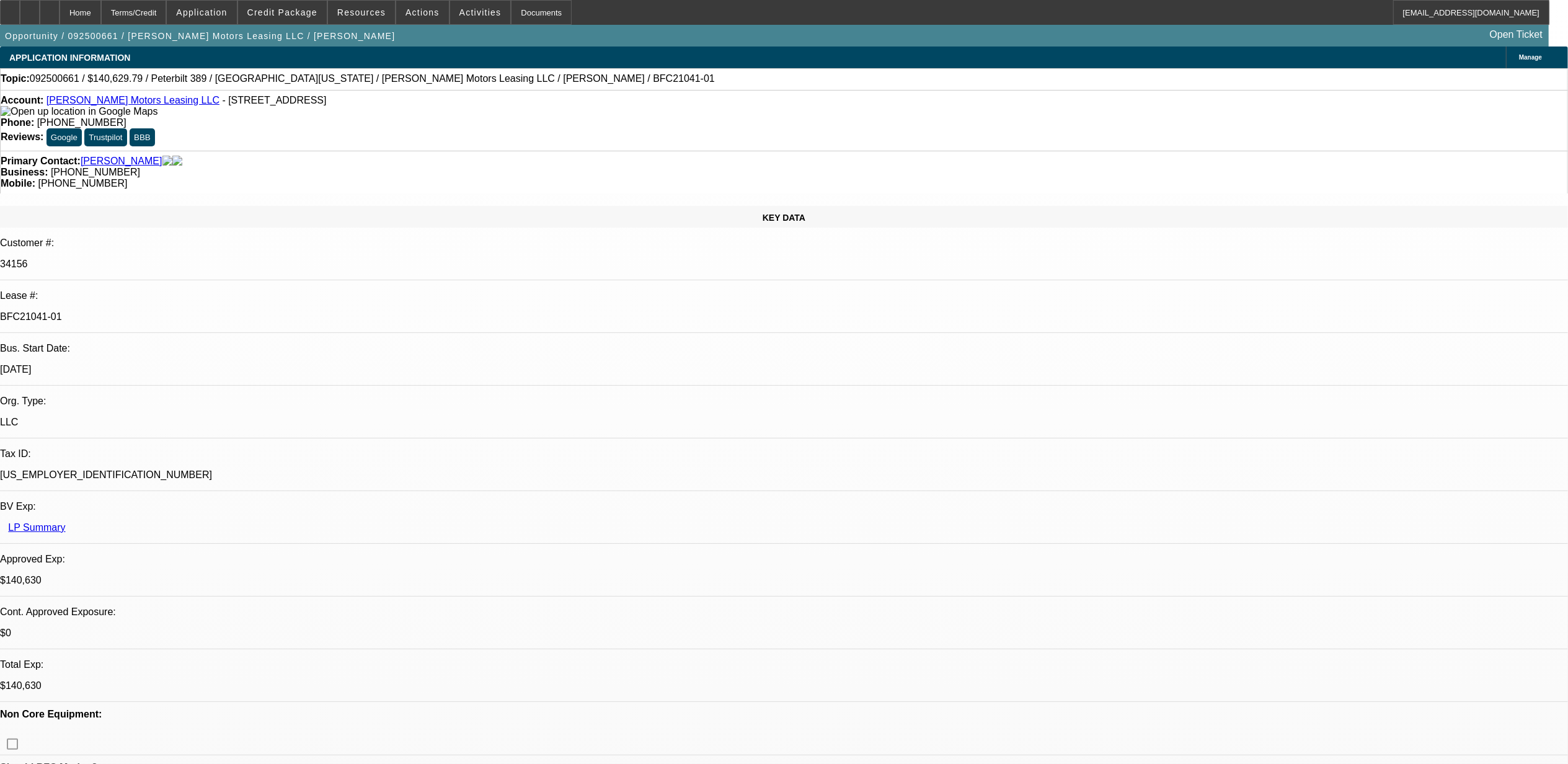
select select "0"
select select "1"
select select "2"
select select "6"
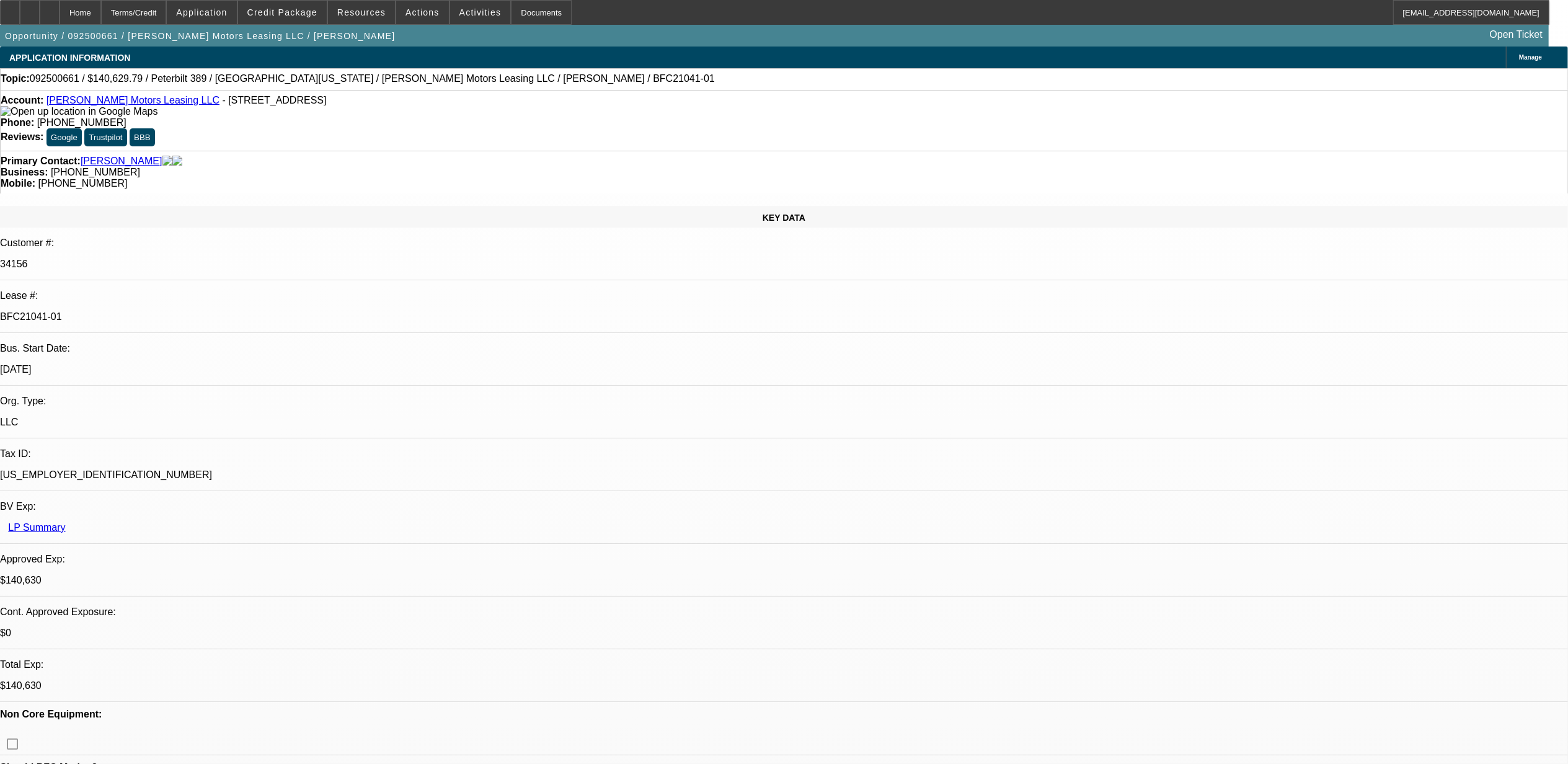
select select "1"
select select "6"
select select "1"
select select "2"
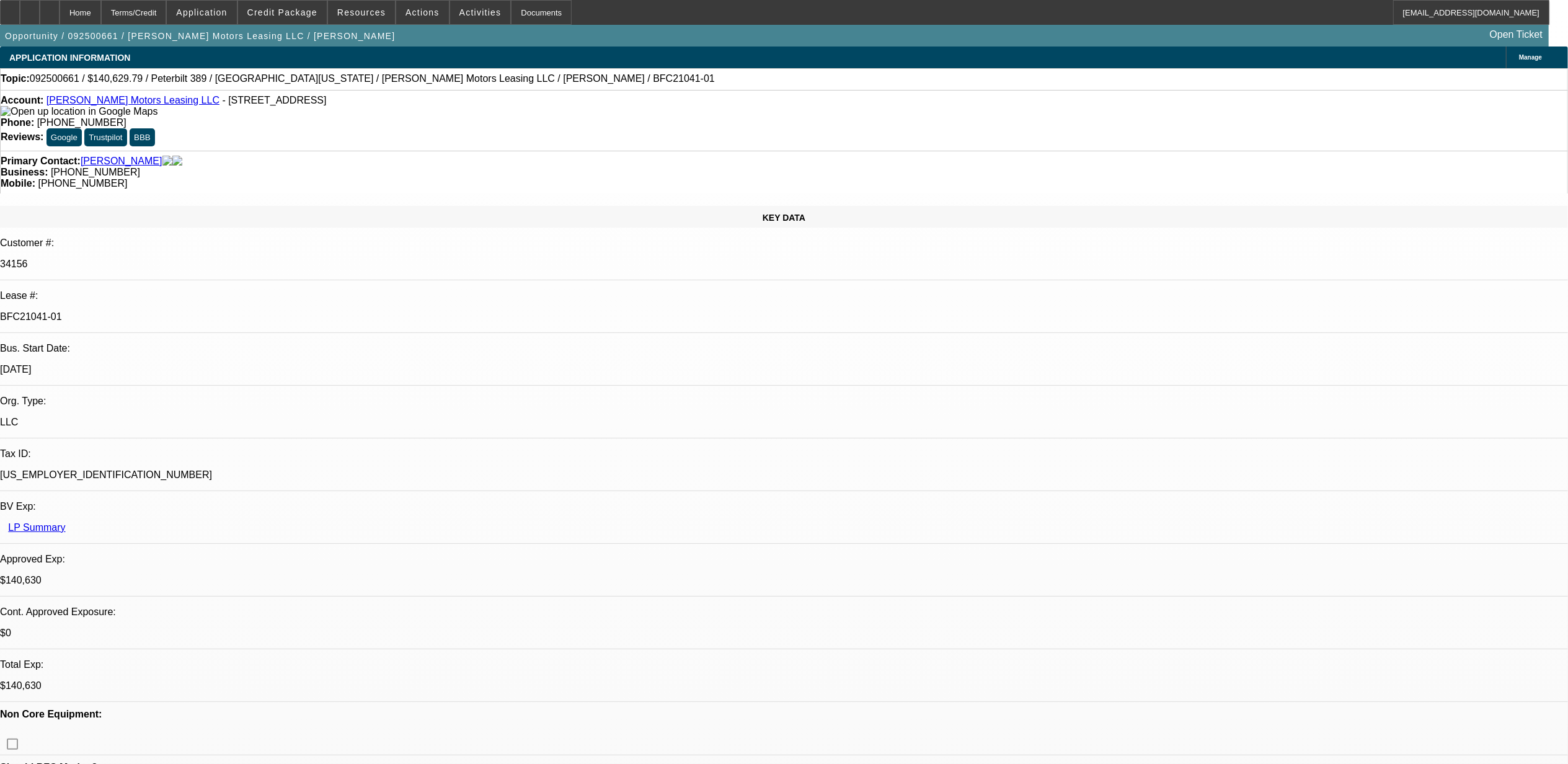
select select "6"
select select "1"
select select "6"
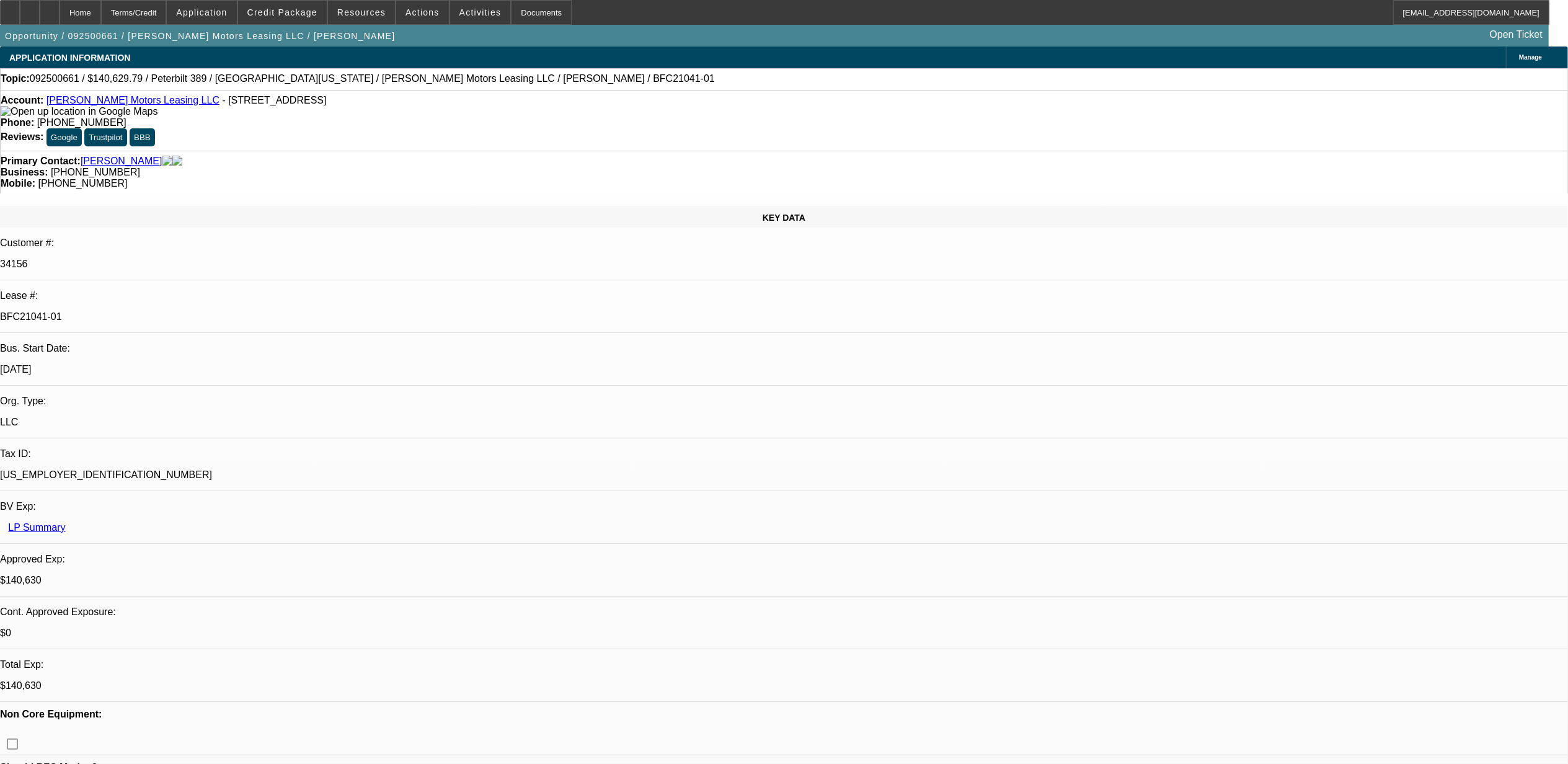
click at [296, 13] on span "Credit Package" at bounding box center [282, 12] width 70 height 10
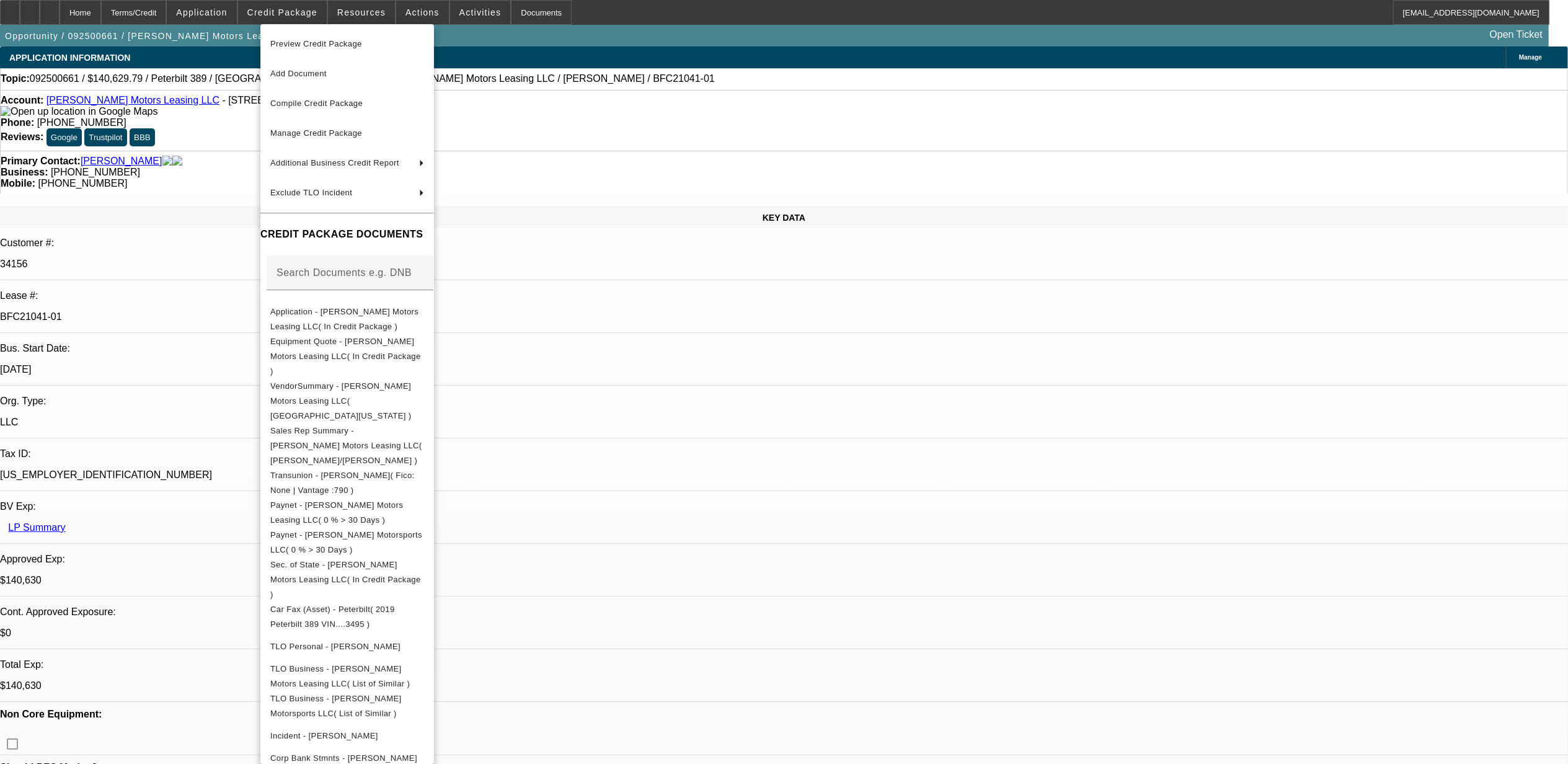
click at [732, 360] on div at bounding box center [784, 382] width 1568 height 764
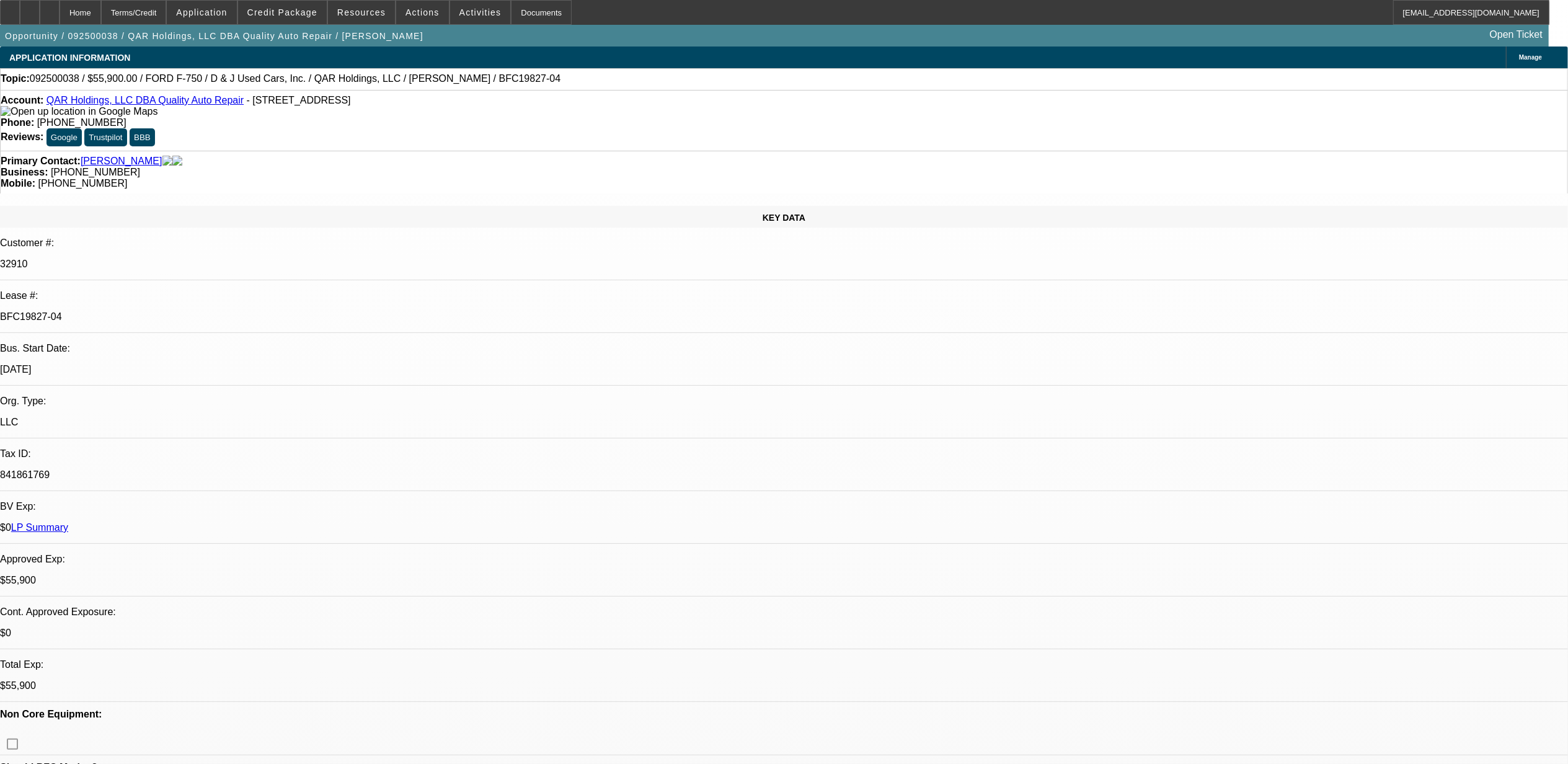
select select "0"
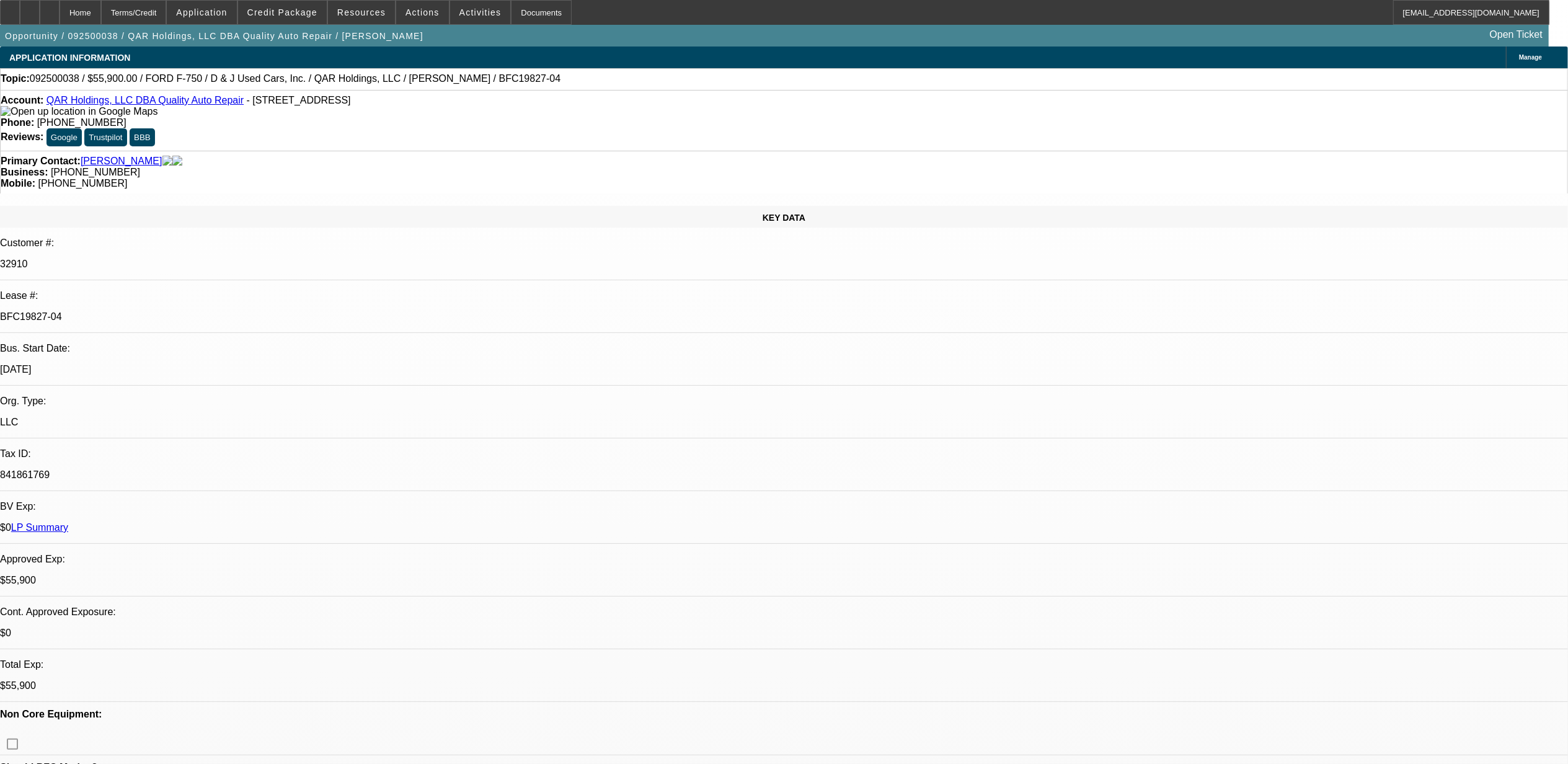
select select "0"
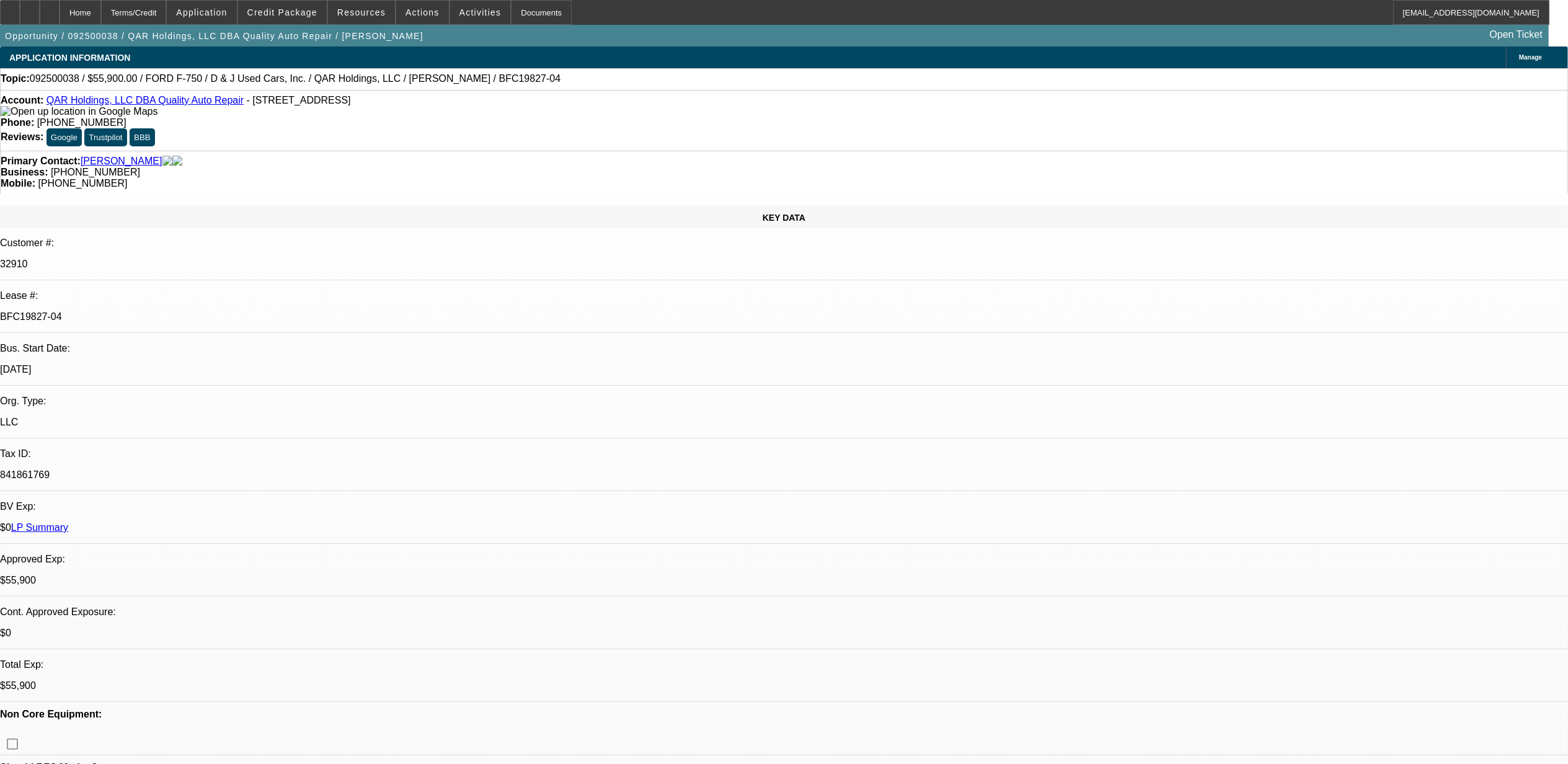
select select "0"
select select "1"
select select "2"
select select "6"
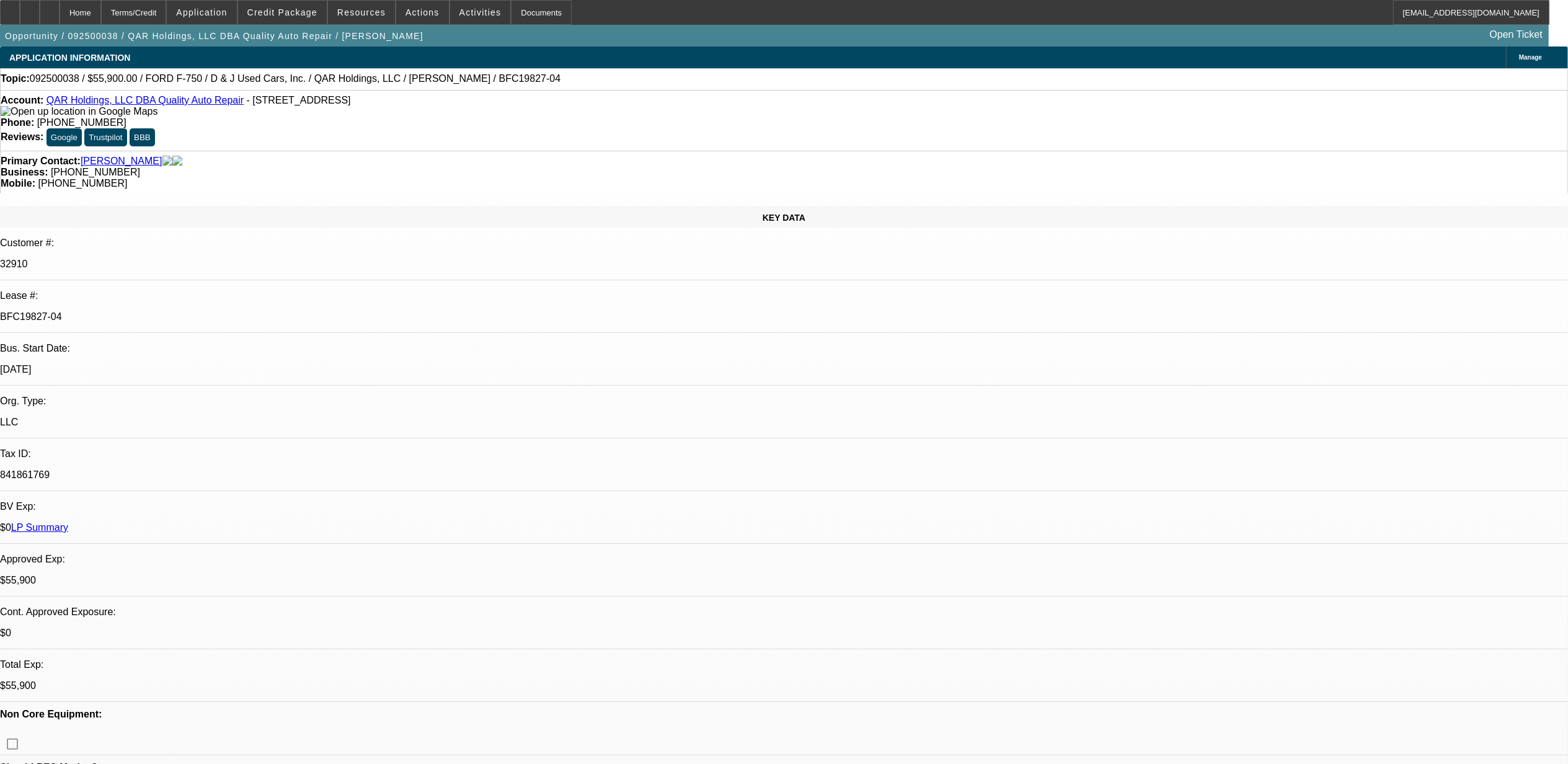
select select "1"
select select "6"
select select "1"
select select "2"
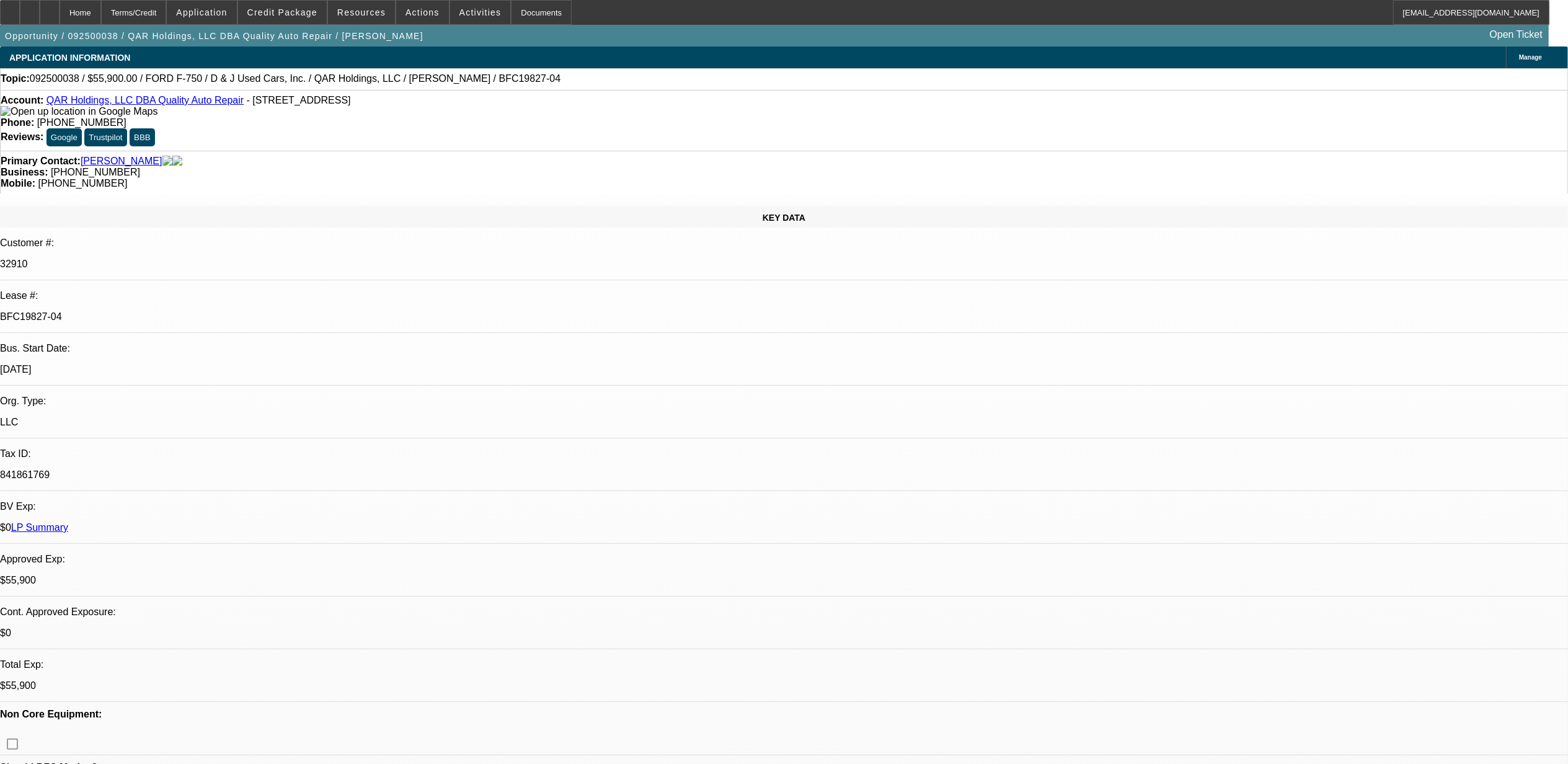
select select "6"
select select "1"
select select "2"
select select "6"
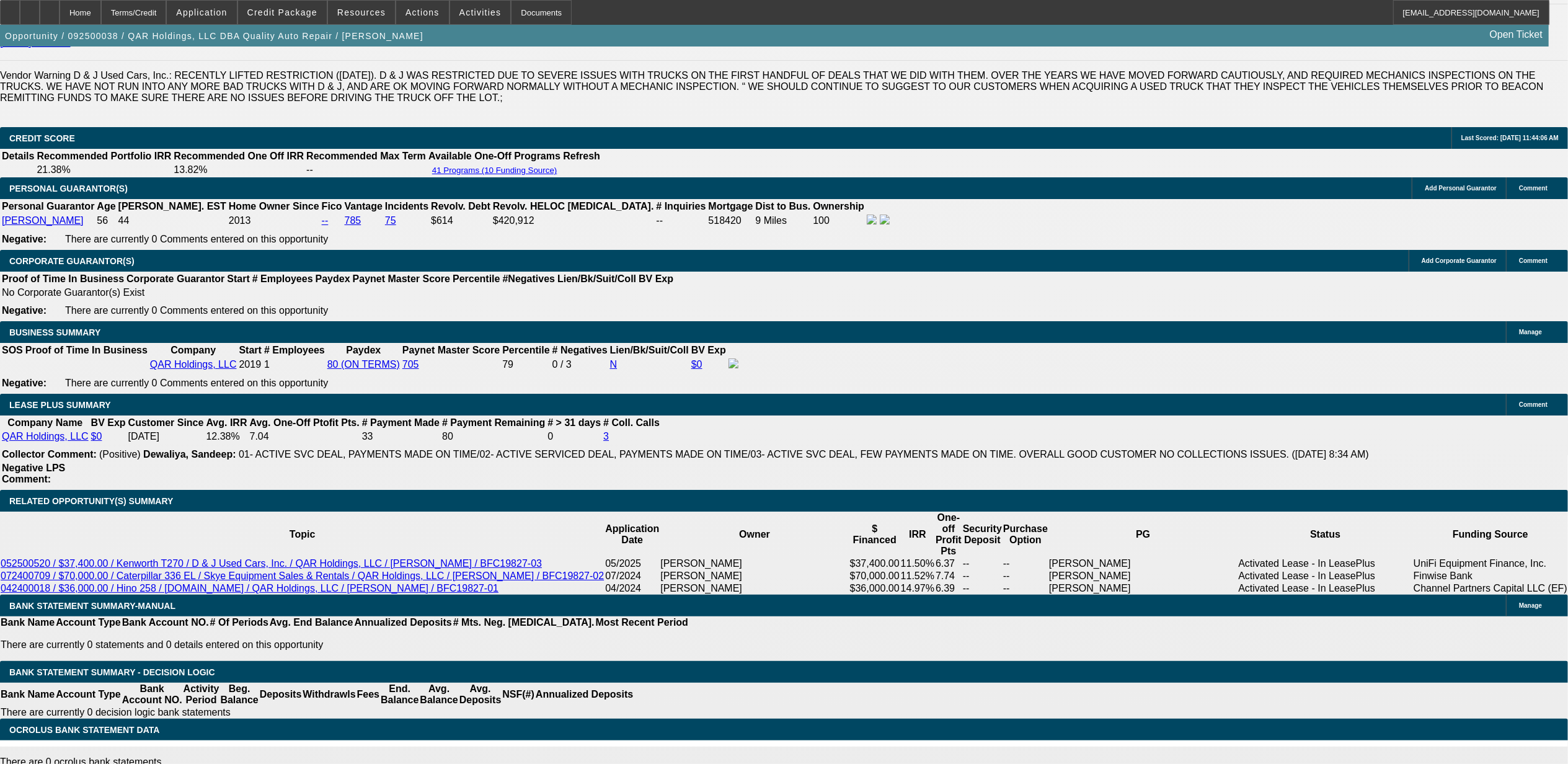
scroll to position [1819, 0]
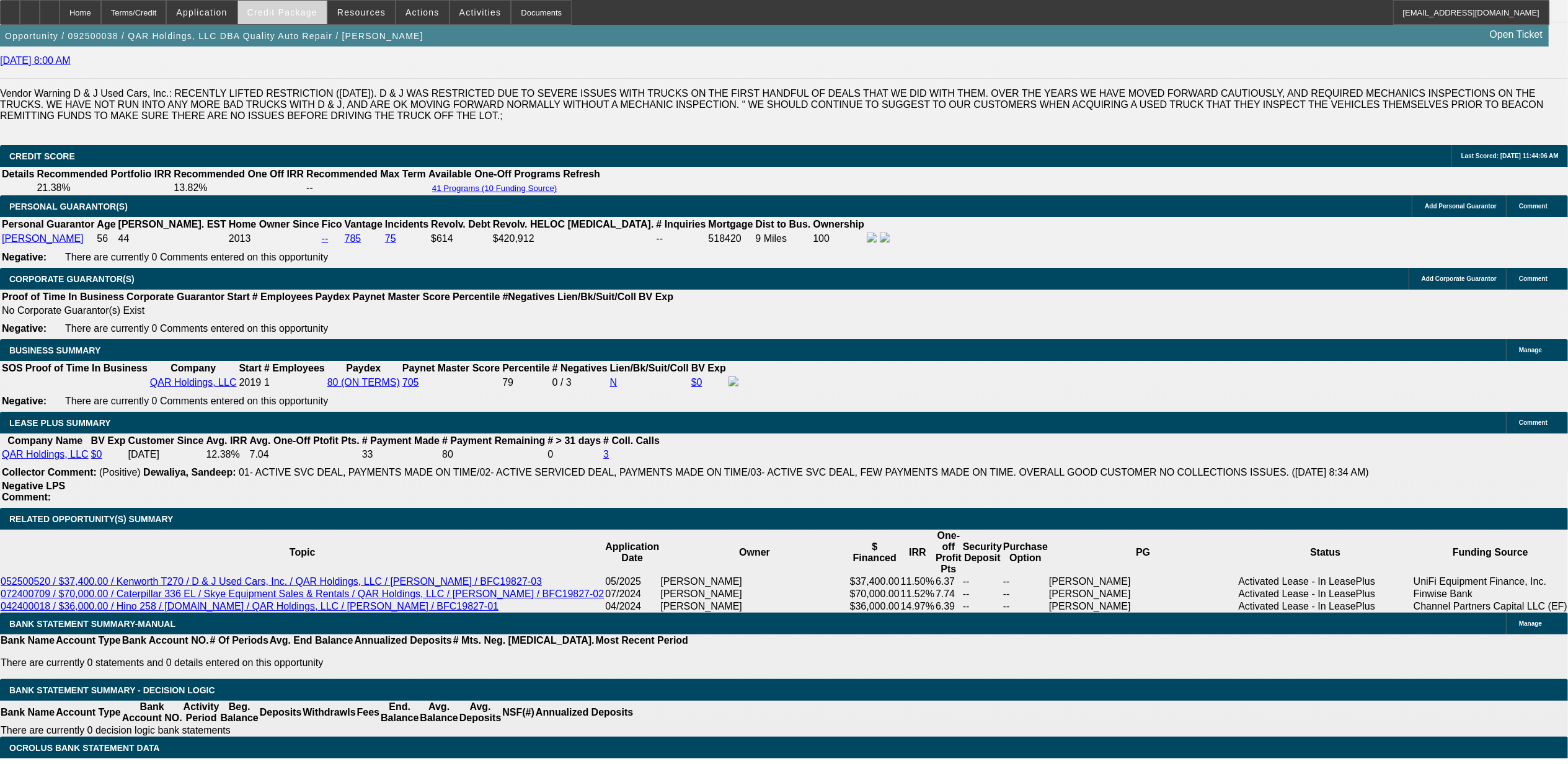
click at [280, 10] on span "Credit Package" at bounding box center [282, 12] width 70 height 10
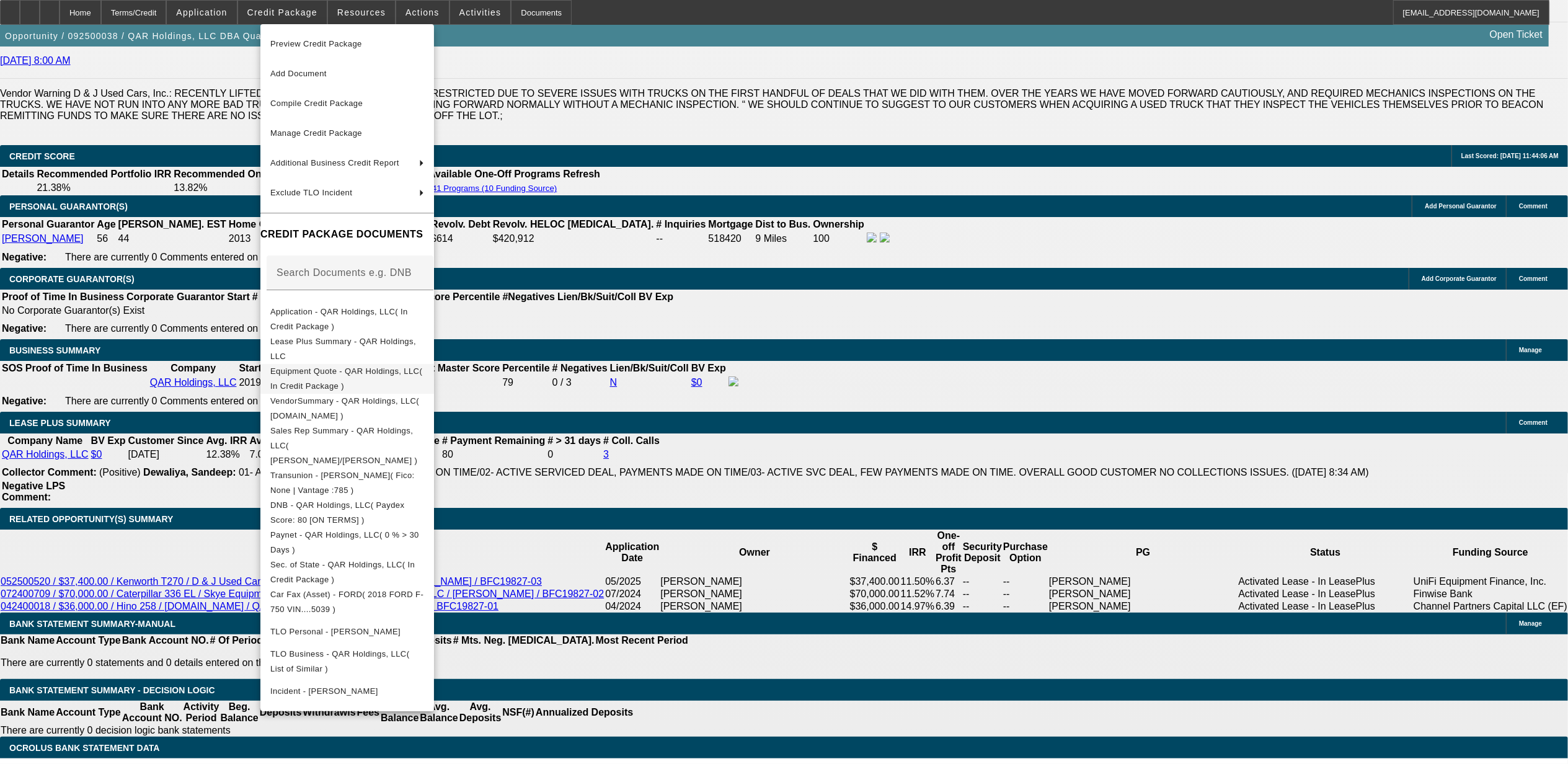
click at [330, 373] on span "Equipment Quote - QAR Holdings, LLC( In Credit Package )" at bounding box center [346, 378] width 152 height 24
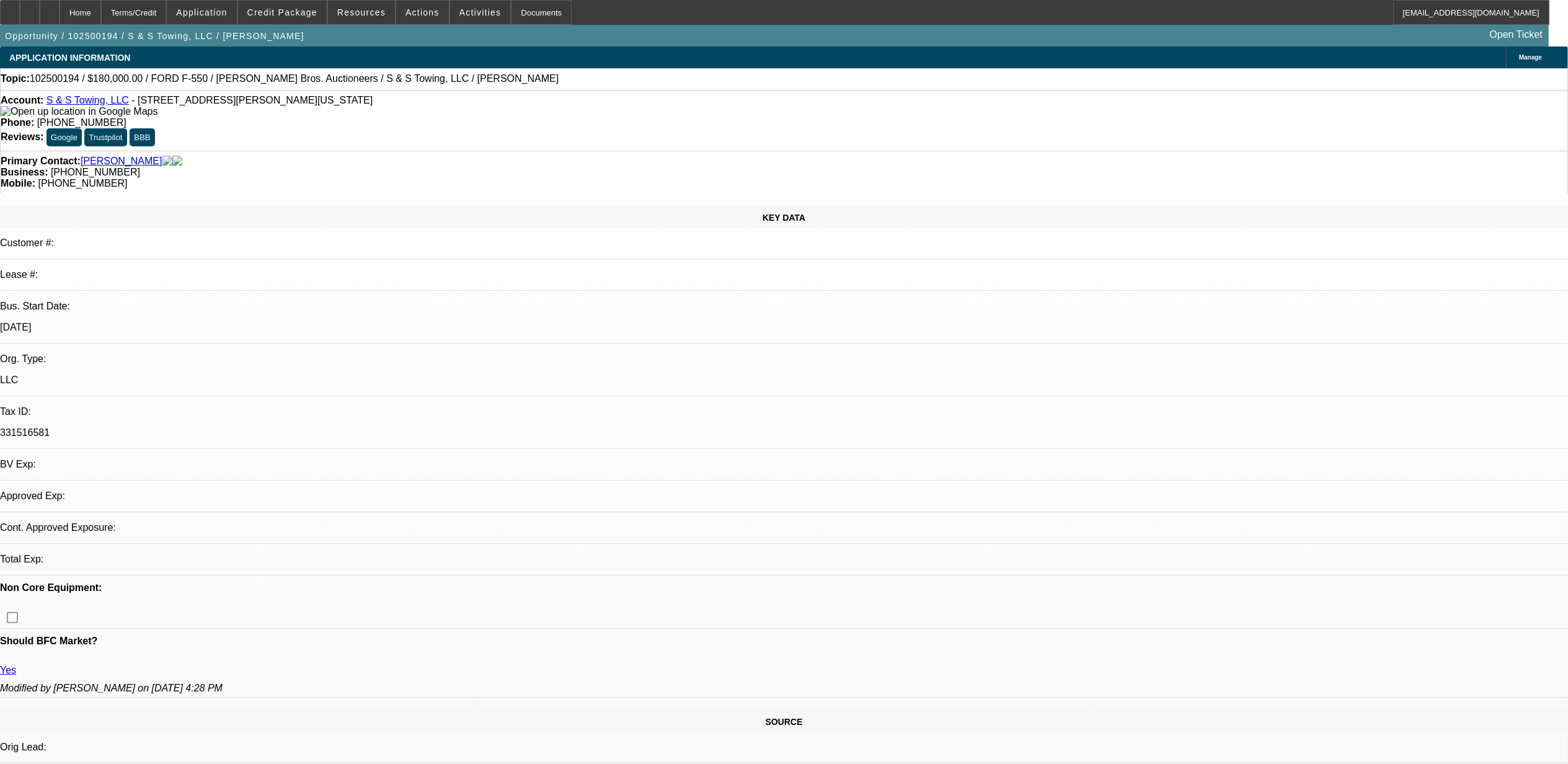
select select "0"
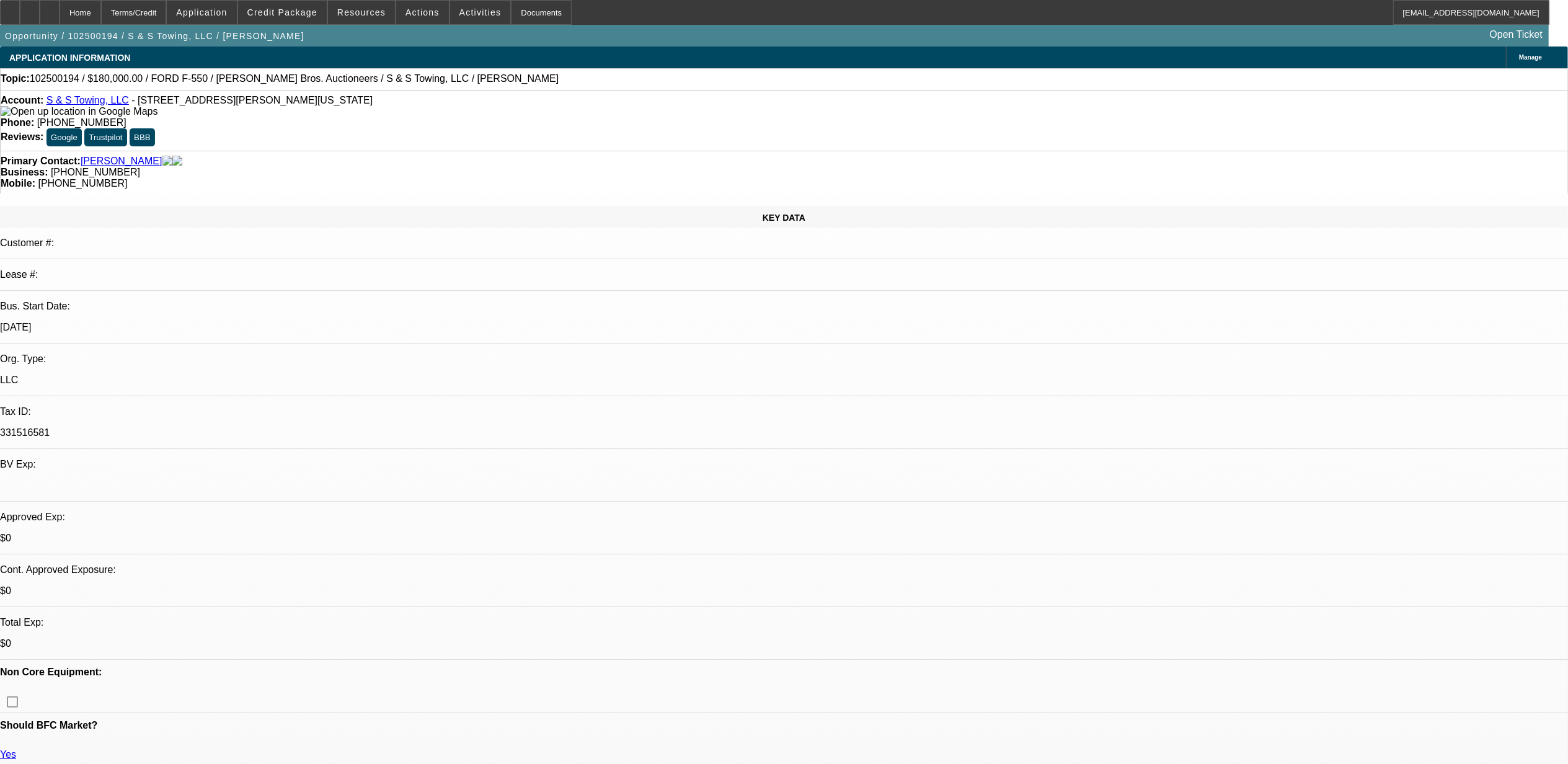
select select "1"
select select "3"
select select "6"
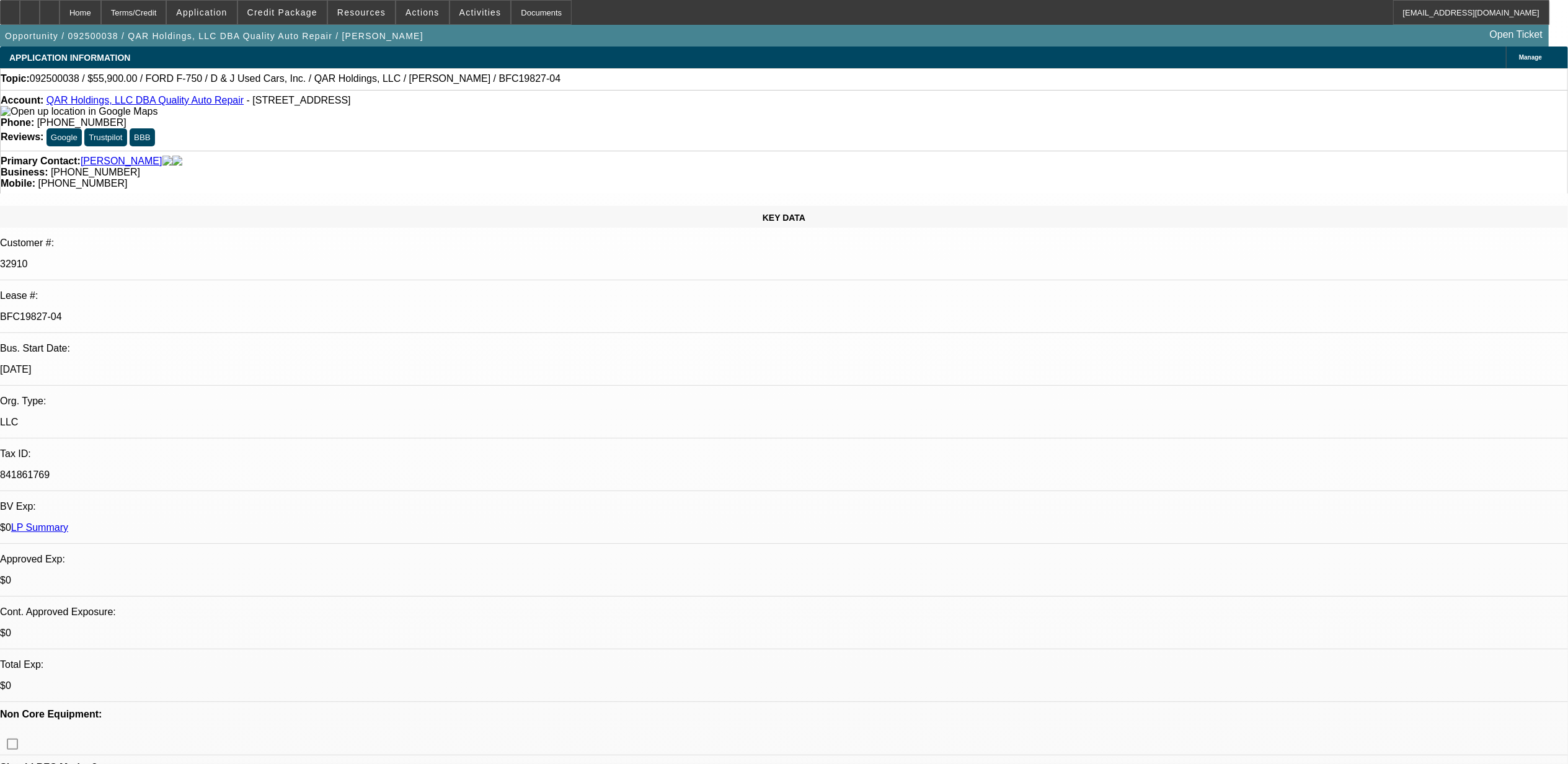
select select "0"
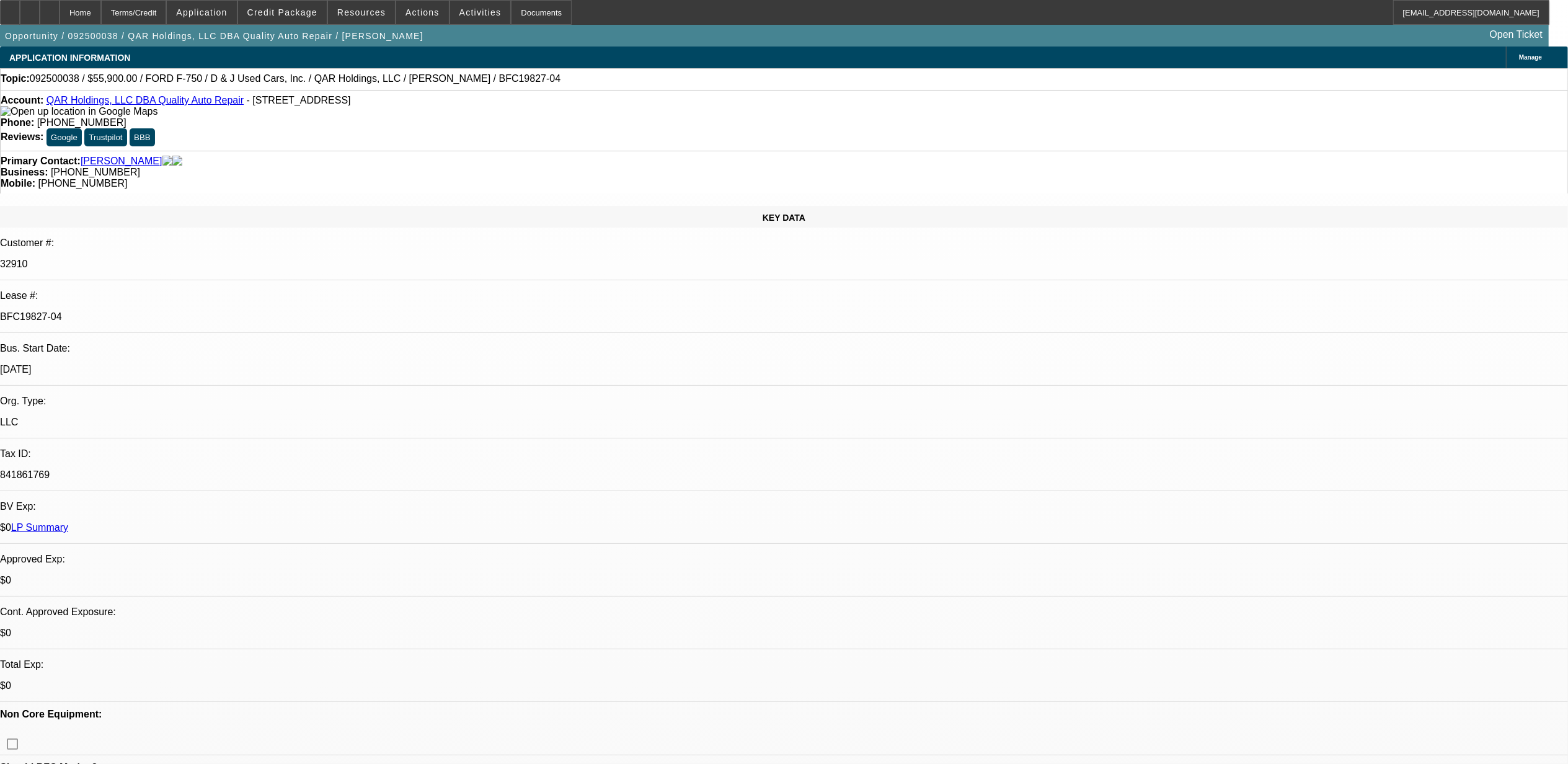
select select "0"
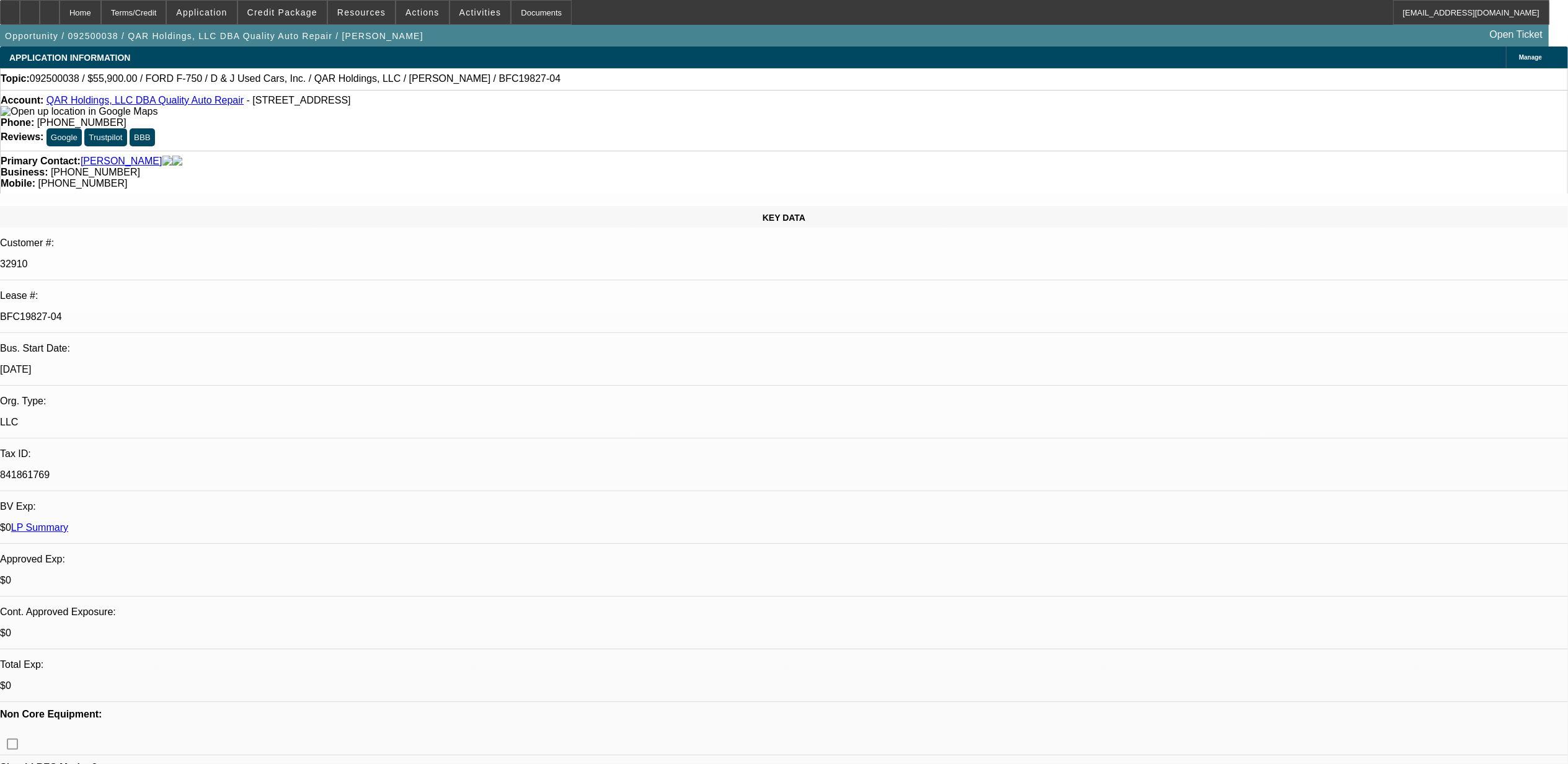
select select "0"
select select "1"
select select "2"
select select "6"
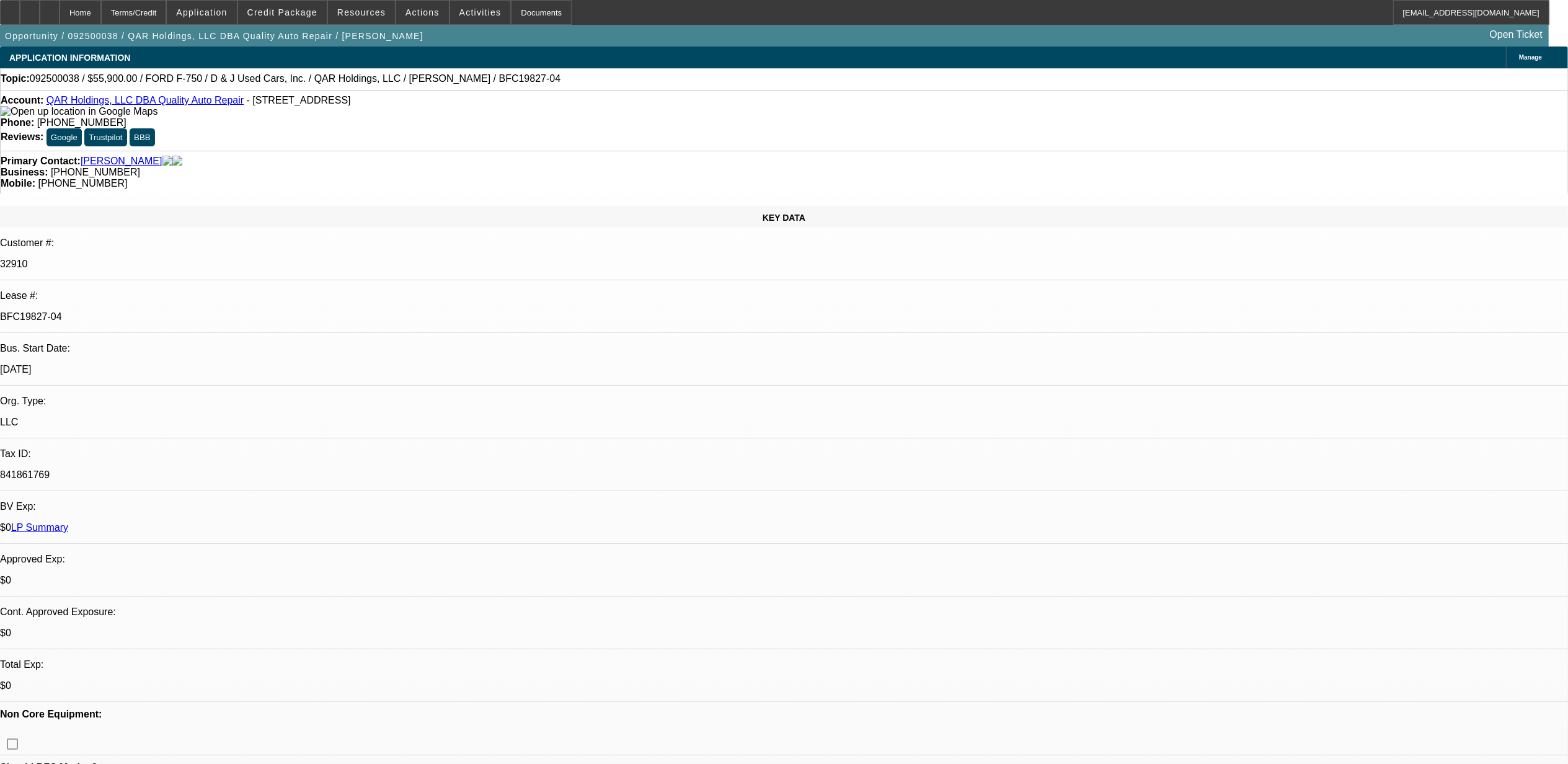
select select "1"
select select "6"
select select "1"
select select "2"
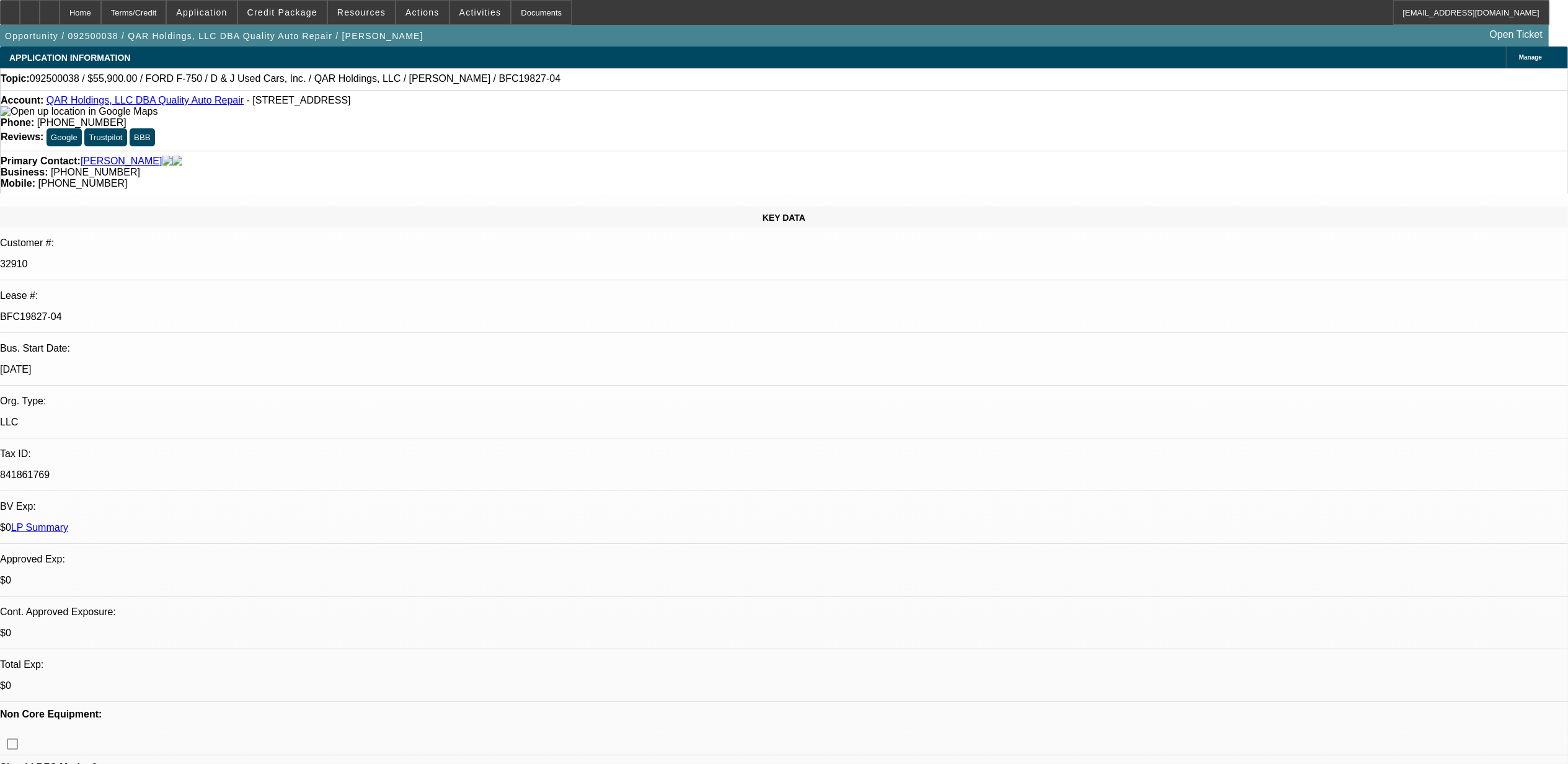
select select "6"
select select "1"
select select "2"
select select "6"
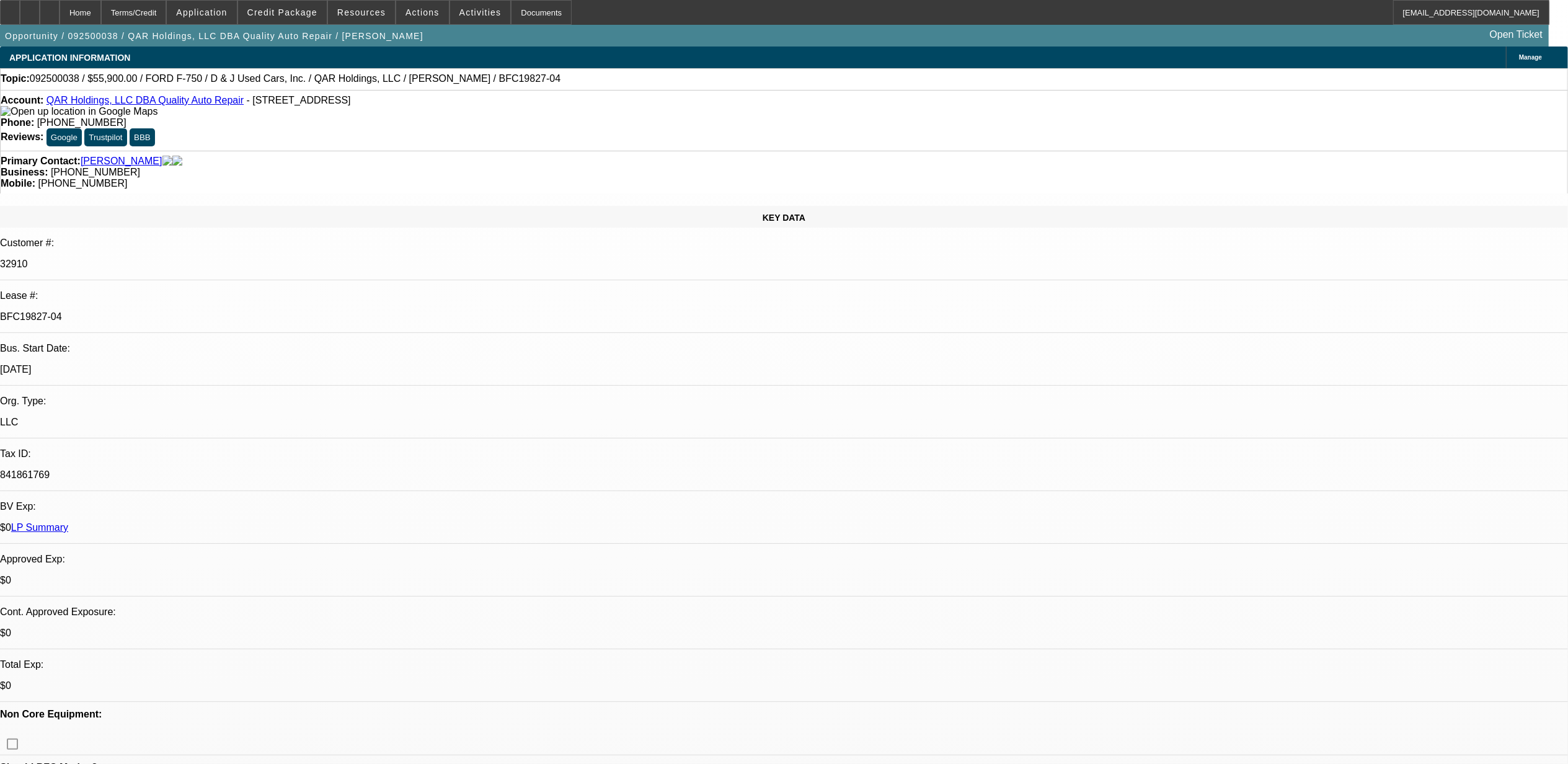
drag, startPoint x: 1159, startPoint y: 198, endPoint x: 1158, endPoint y: 236, distance: 38.0
drag, startPoint x: 1355, startPoint y: 531, endPoint x: 1213, endPoint y: 536, distance: 142.1
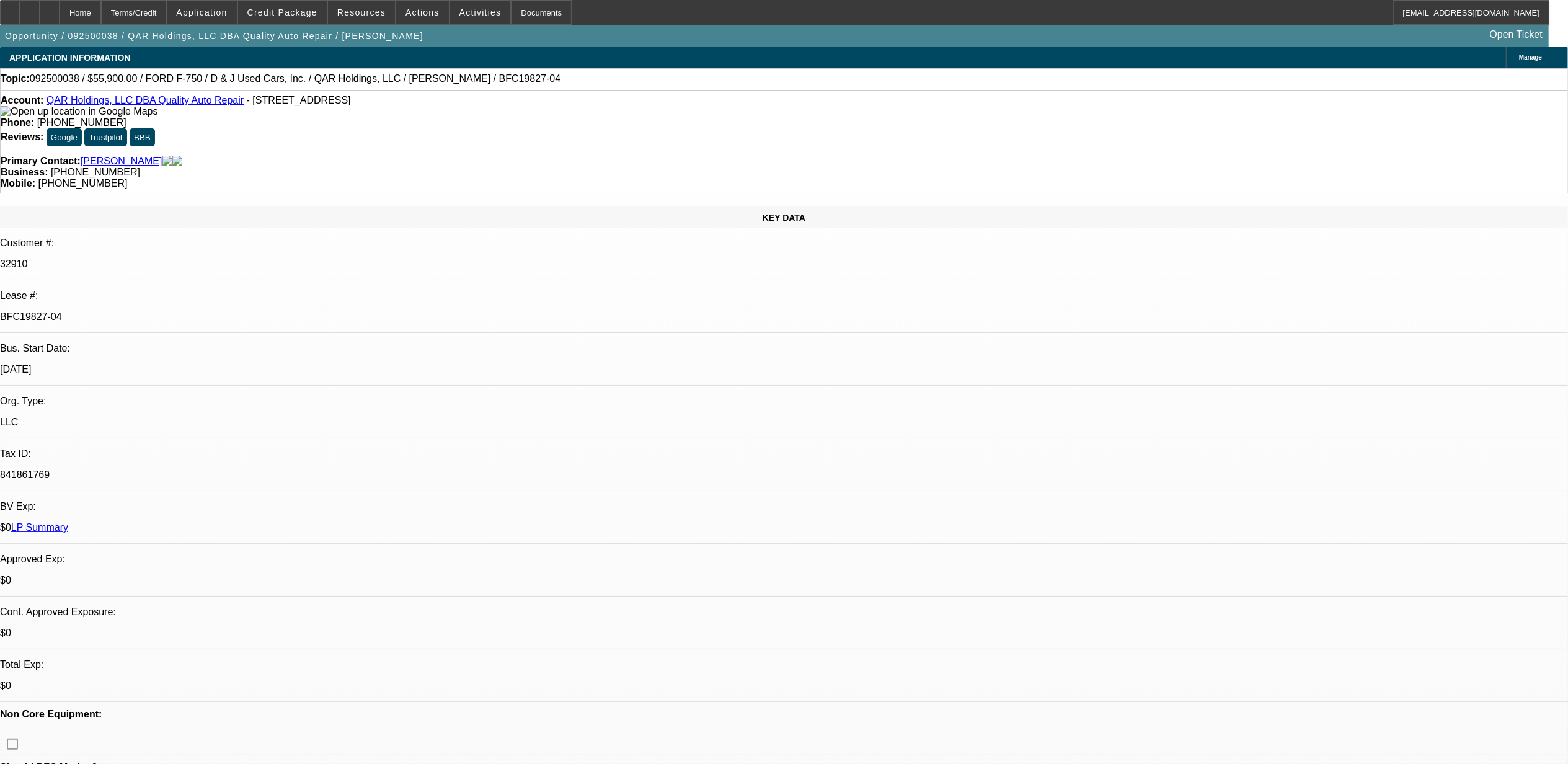
copy td "***current customer *** E POA ***"
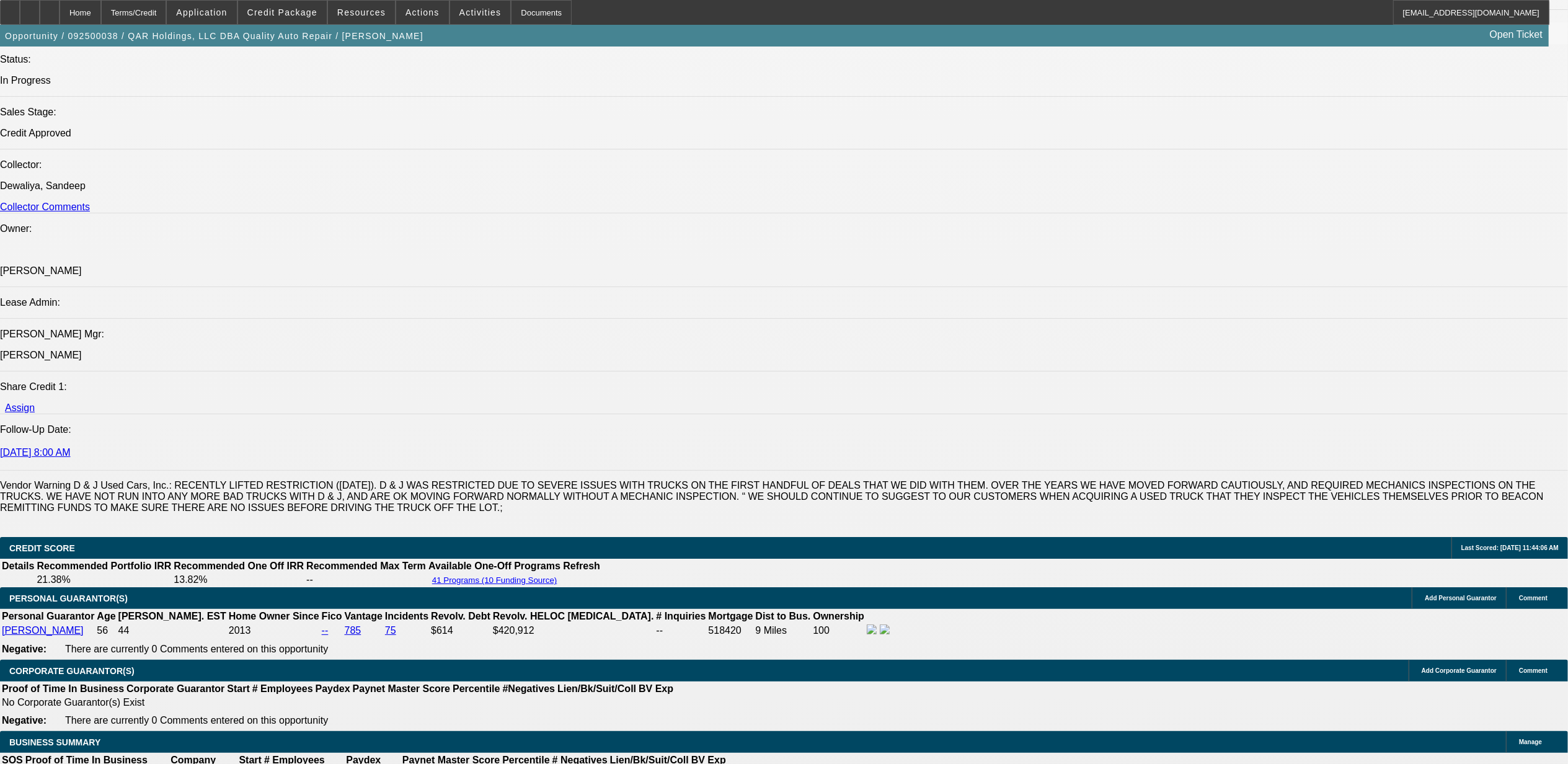
scroll to position [1571, 0]
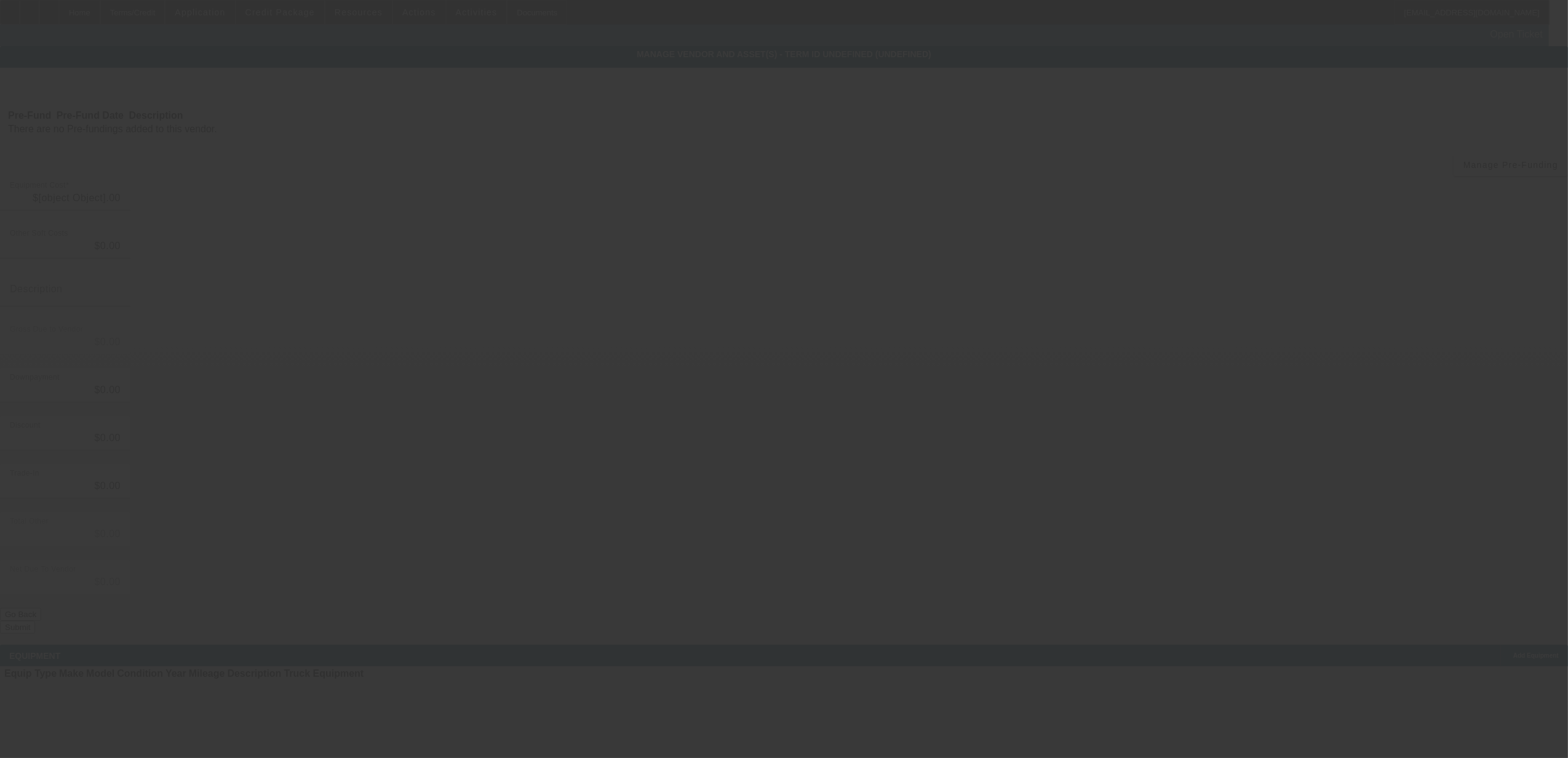
type input "$55,900.00"
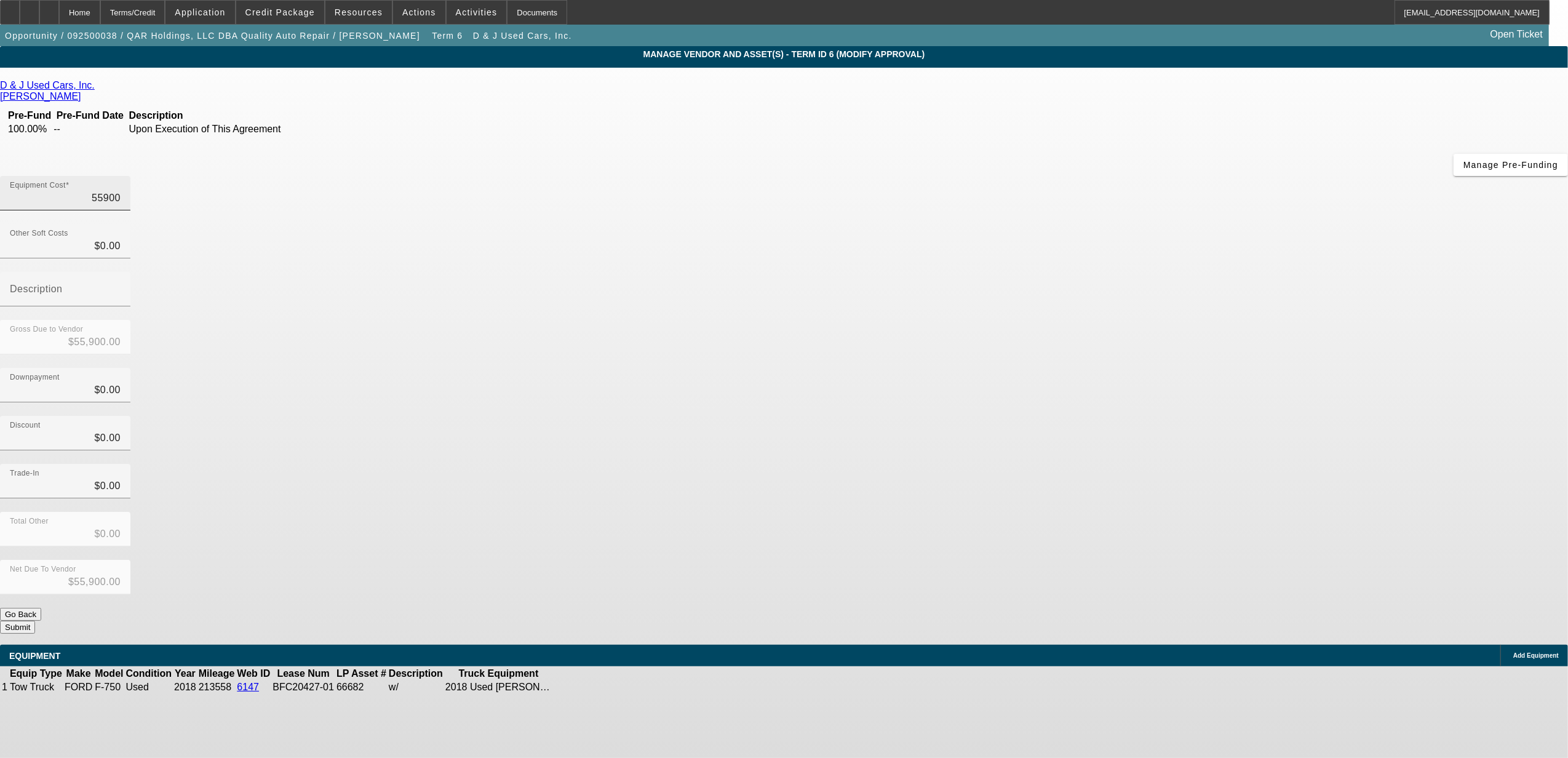
click at [120, 191] on input "55900" at bounding box center [65, 198] width 111 height 15
type input "5"
type input "$5.00"
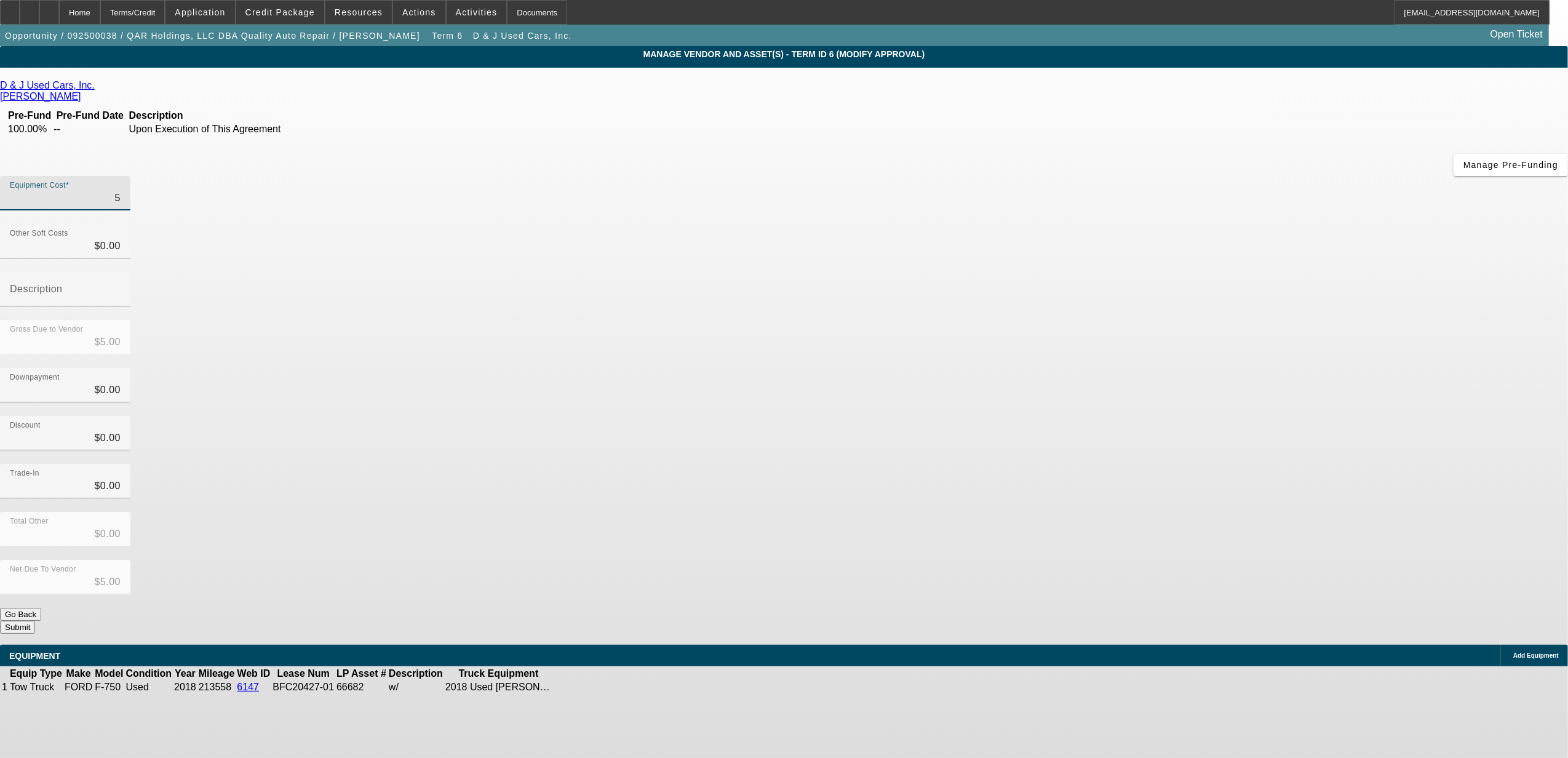
type input "54"
type input "$54.00"
type input "540"
type input "$540.00"
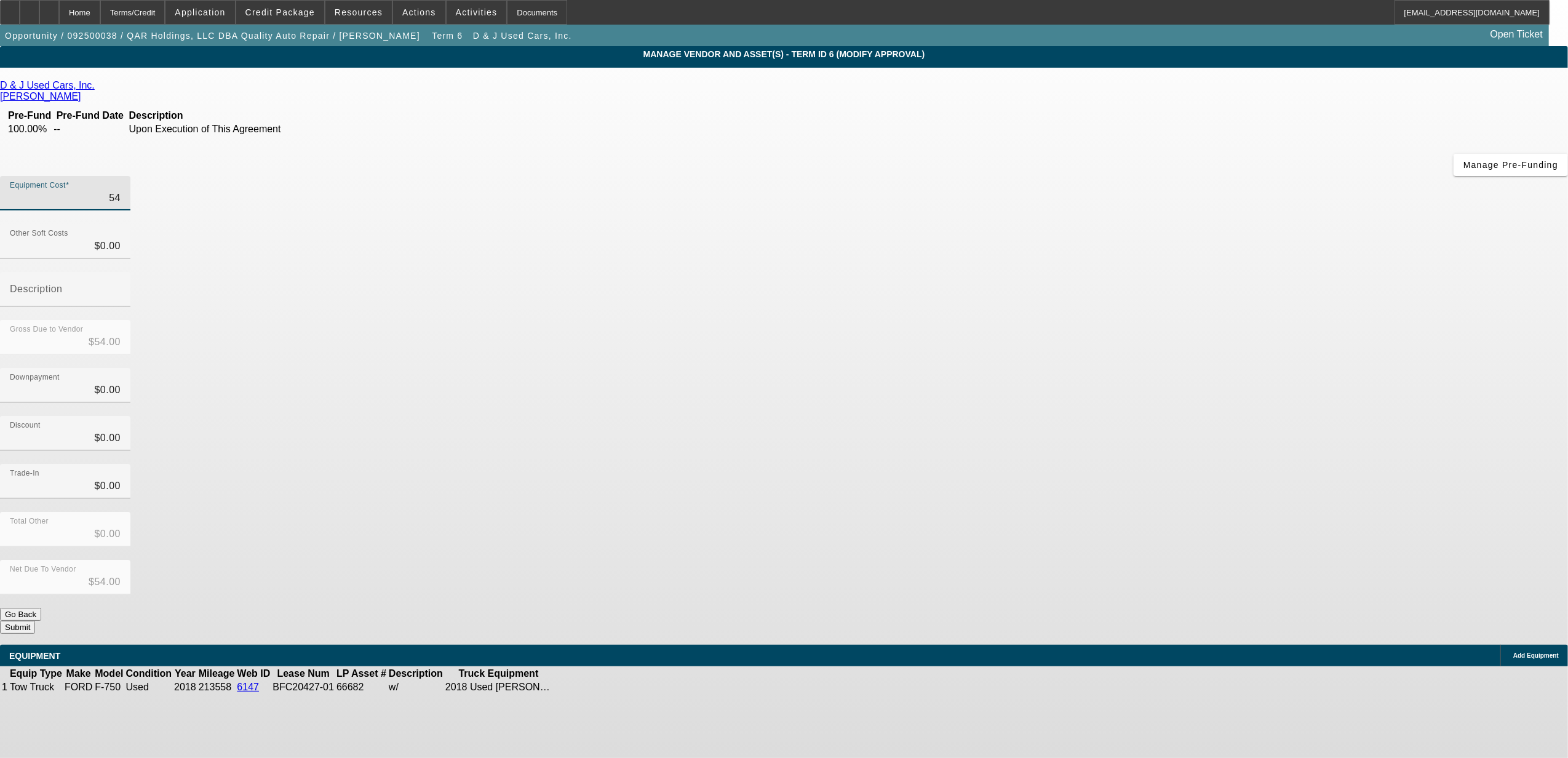
type input "$540.00"
type input "5400"
type input "$5,400.00"
type input "54000"
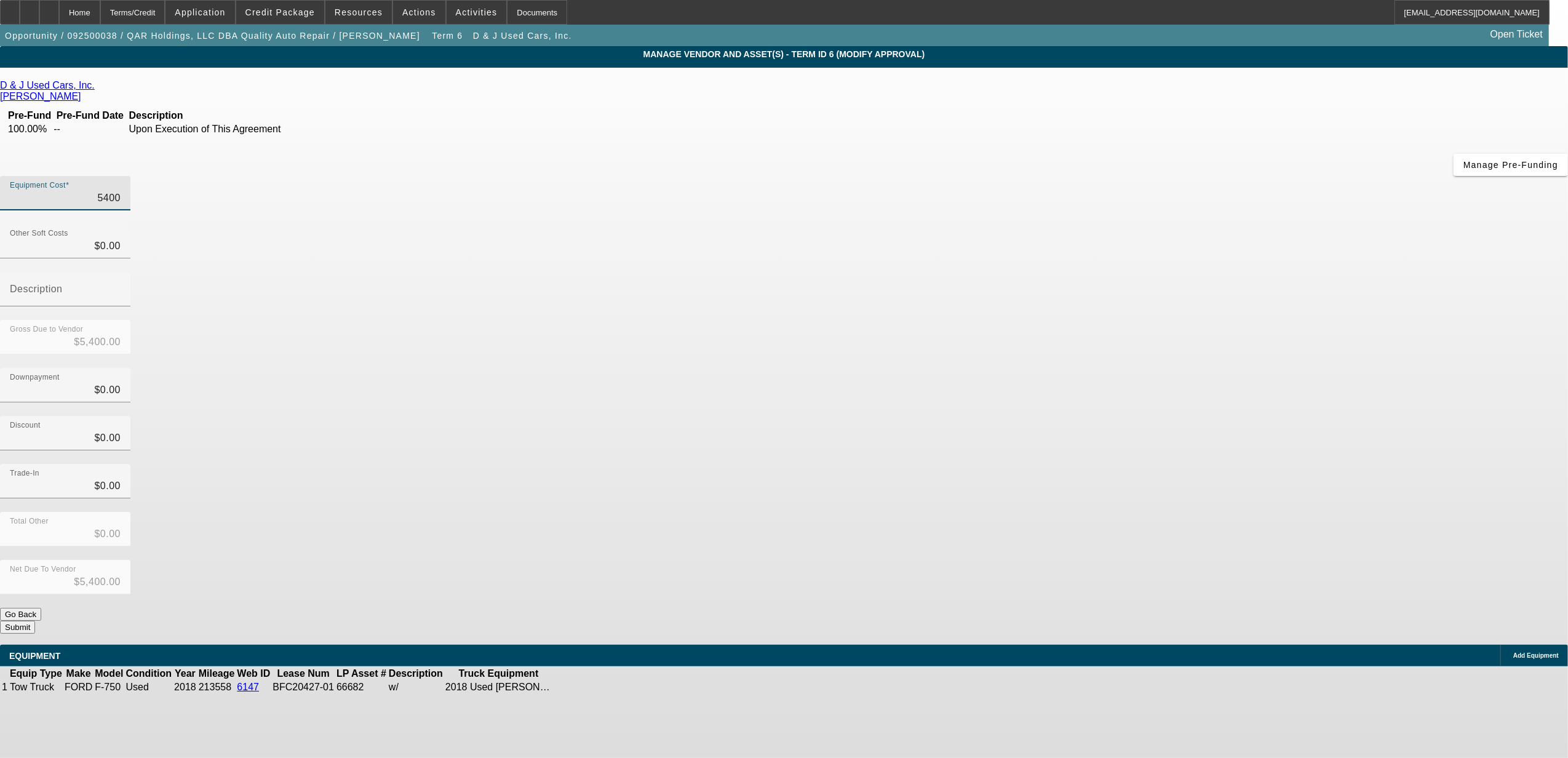
type input "$54,000.00"
type input "$0.00"
click at [120, 383] on input "0" at bounding box center [65, 391] width 111 height 15
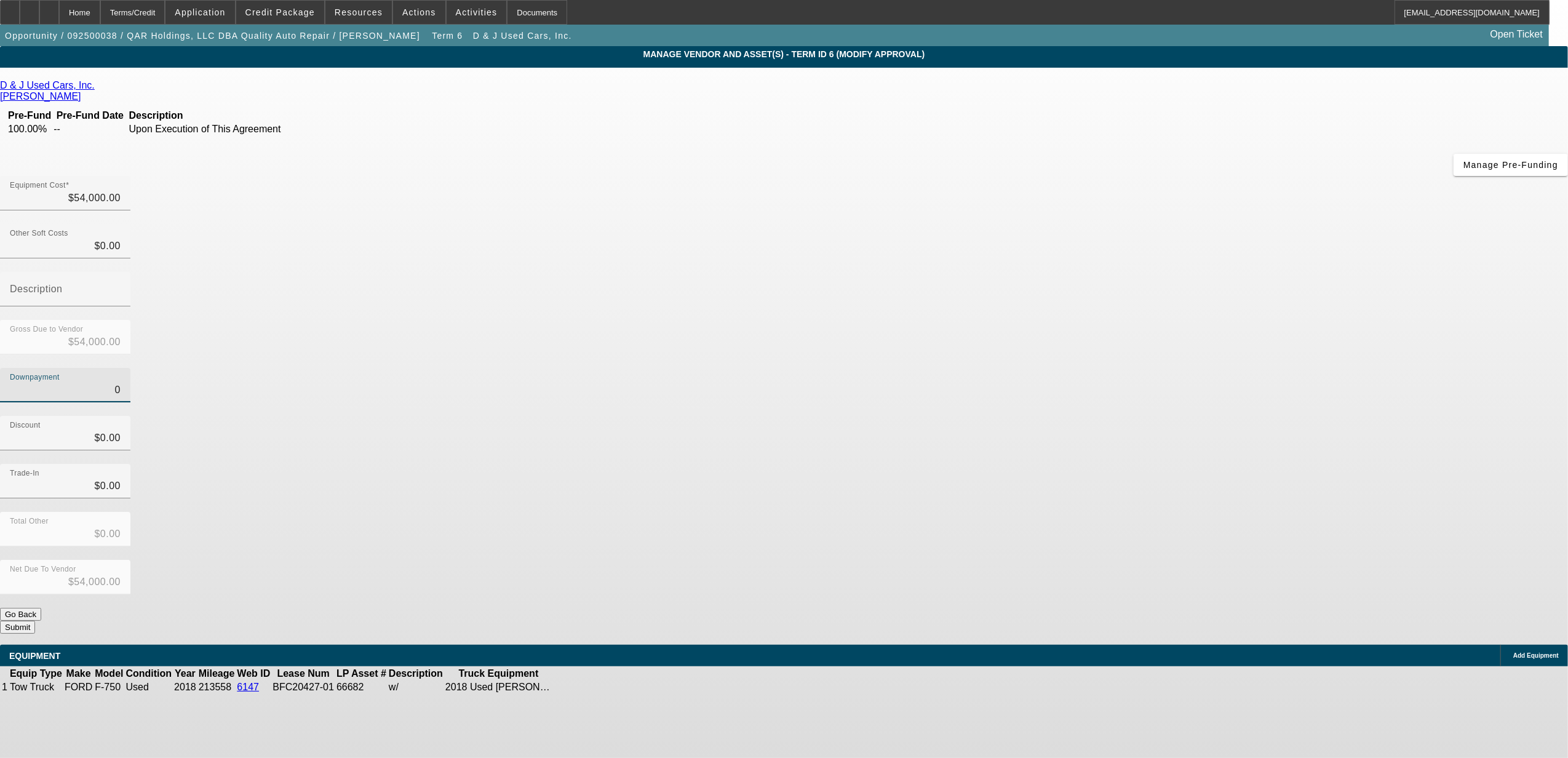
type input "50"
type input "$50.00"
type input "$53,950.00"
type input "500"
type input "$500.00"
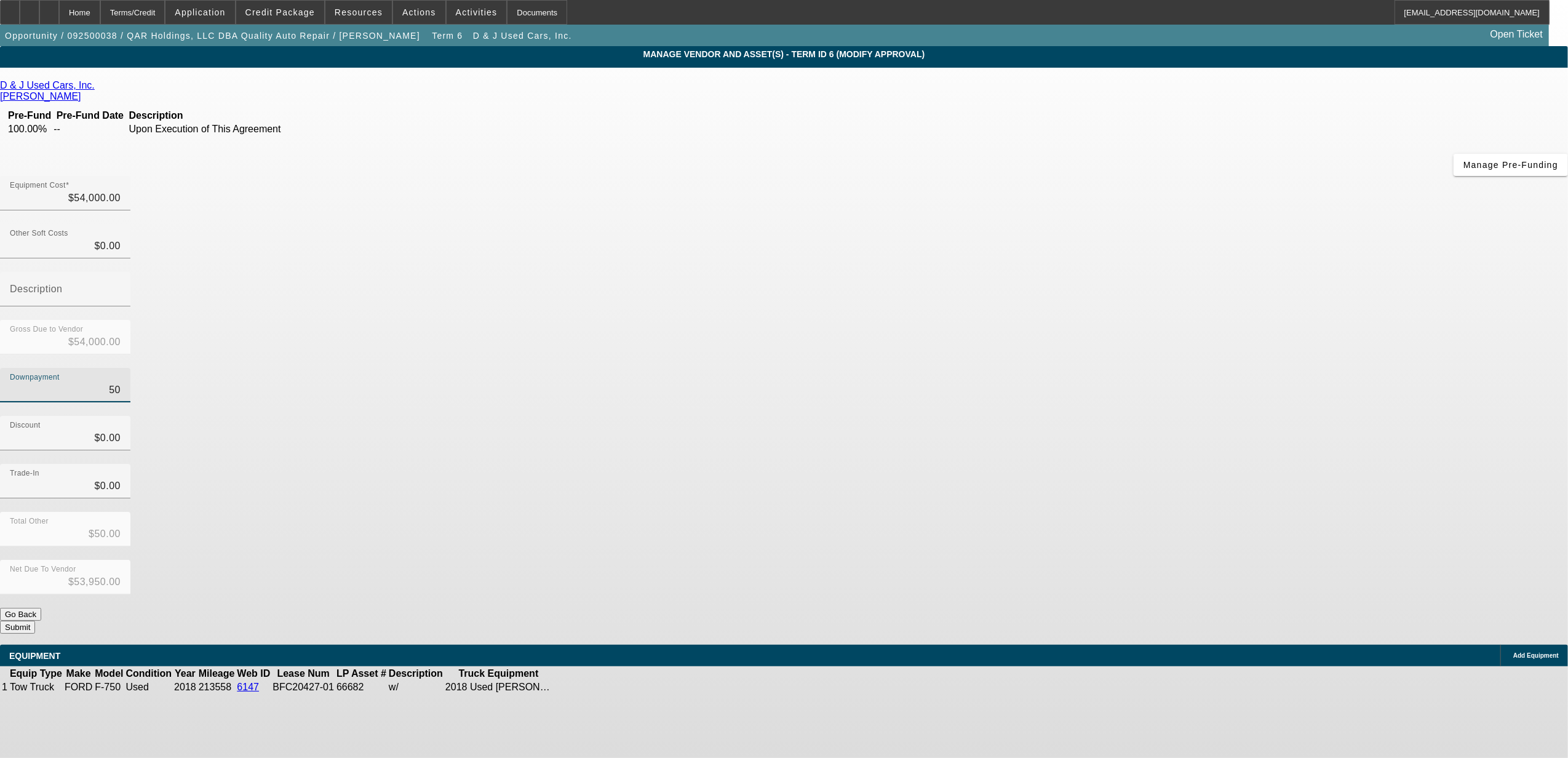
type input "$53,500.00"
type input "$500.00"
click at [1073, 512] on div "Total Other $500.00" at bounding box center [784, 535] width 1568 height 48
click at [35, 621] on button "Submit" at bounding box center [18, 627] width 35 height 13
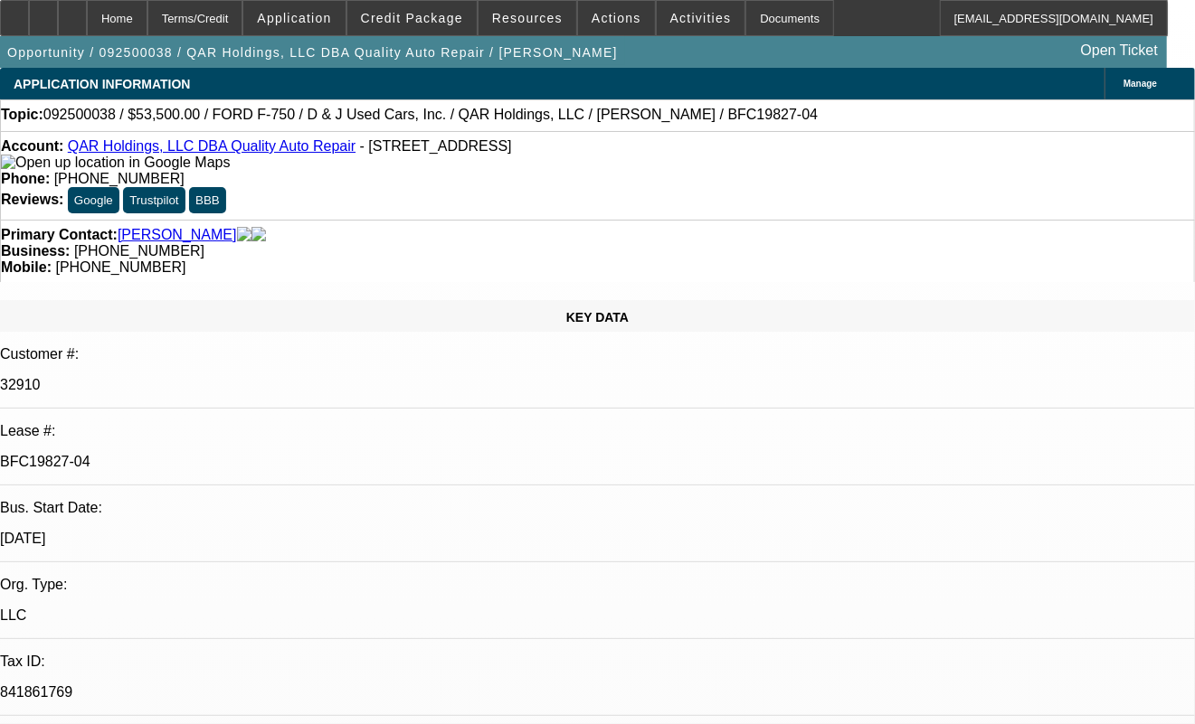
select select "0"
select select "2"
select select "0"
select select "6"
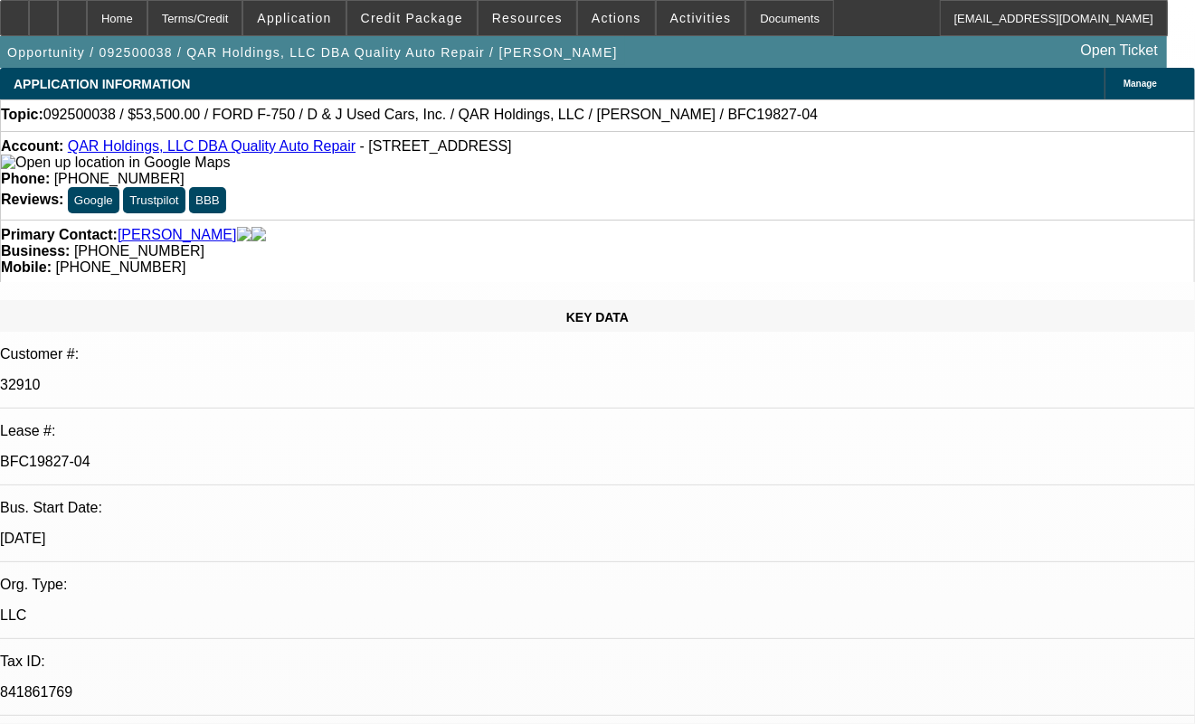
select select "0"
select select "6"
select select "0"
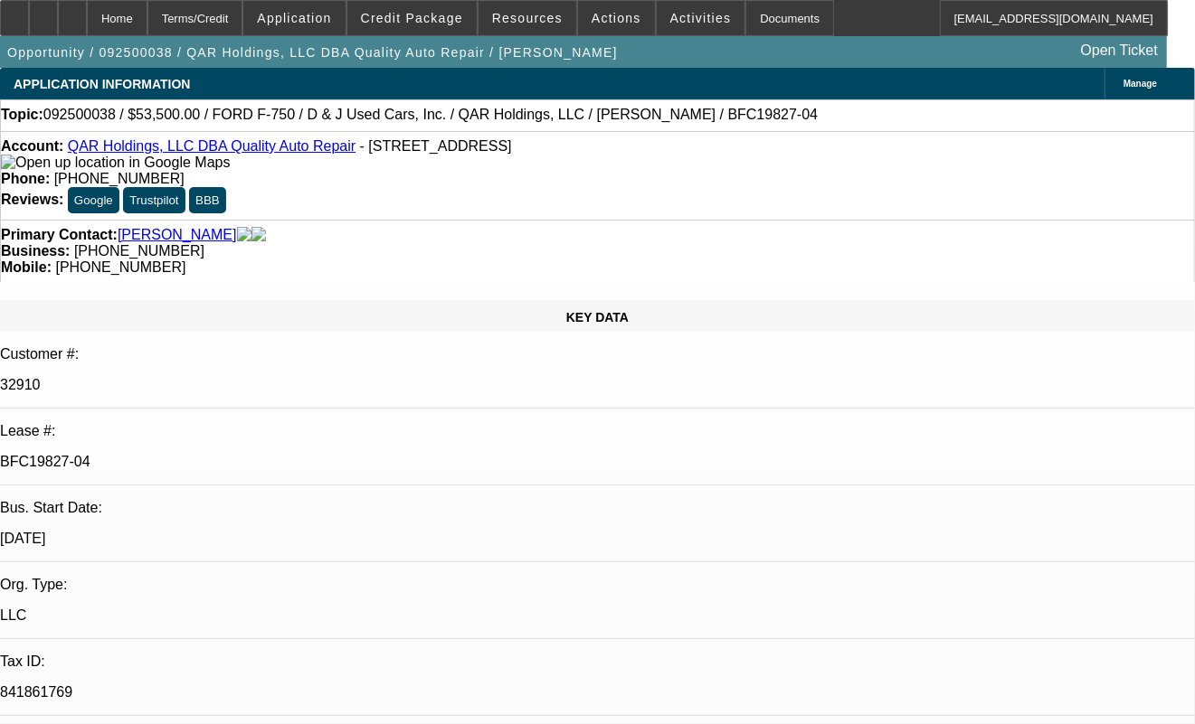
select select "0"
select select "2"
select select "0"
select select "6"
select select "0"
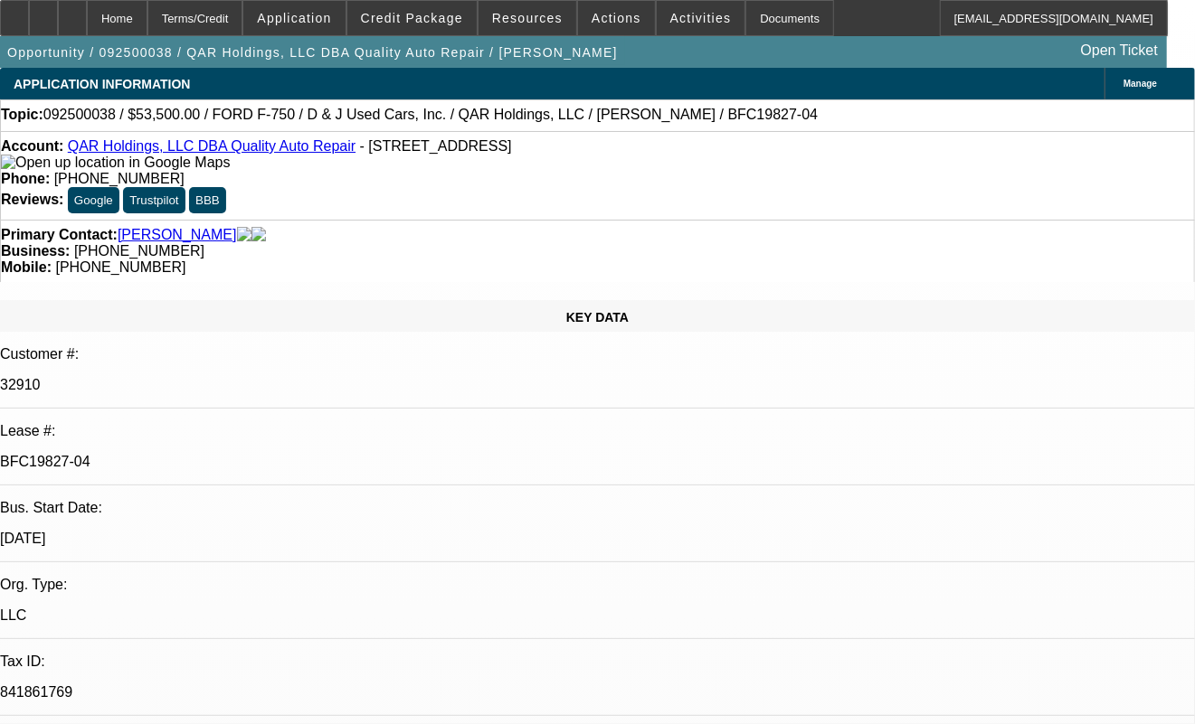
select select "0"
select select "2"
select select "0"
select select "6"
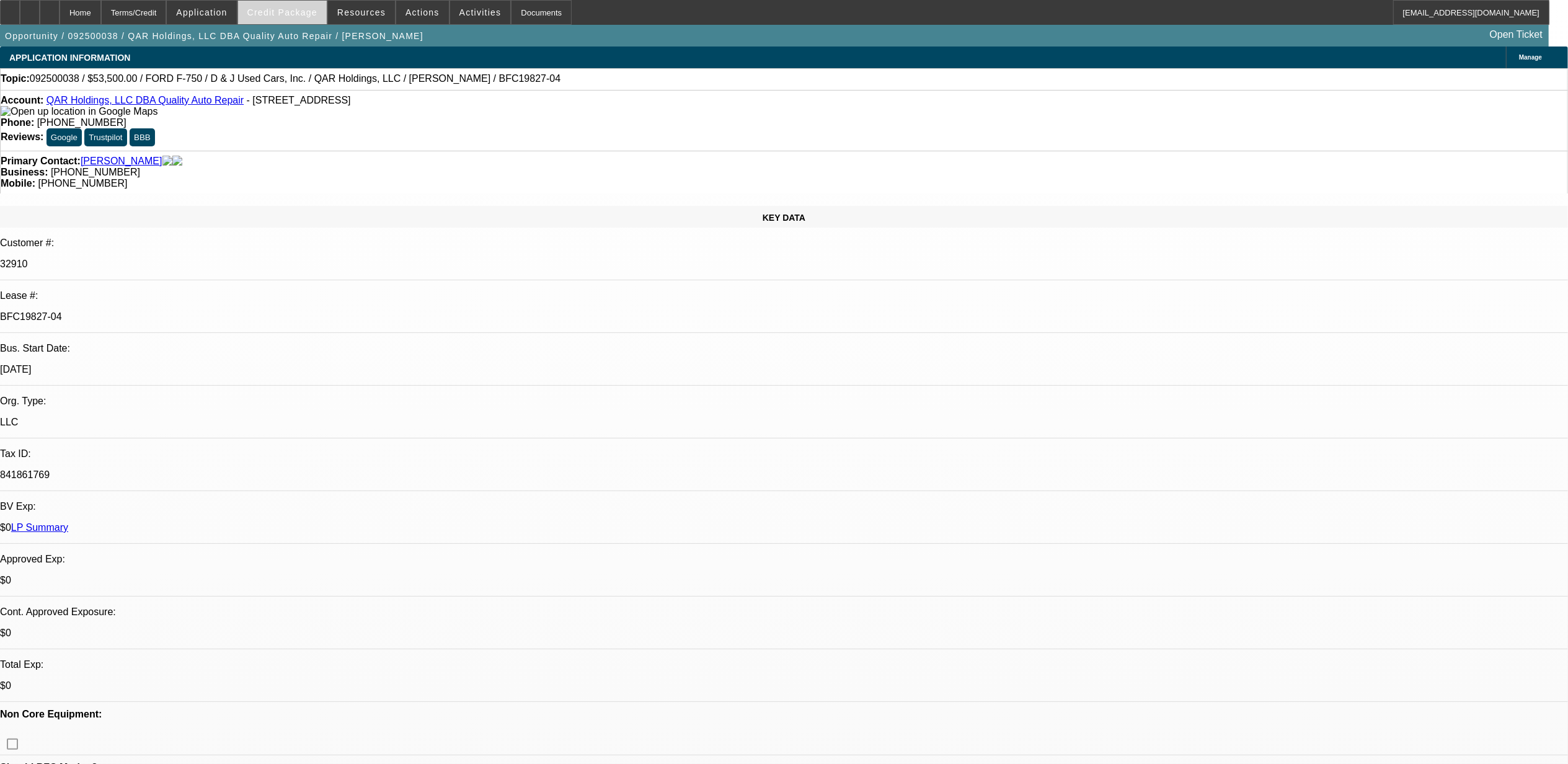
click at [313, 16] on span "Credit Package" at bounding box center [282, 12] width 70 height 10
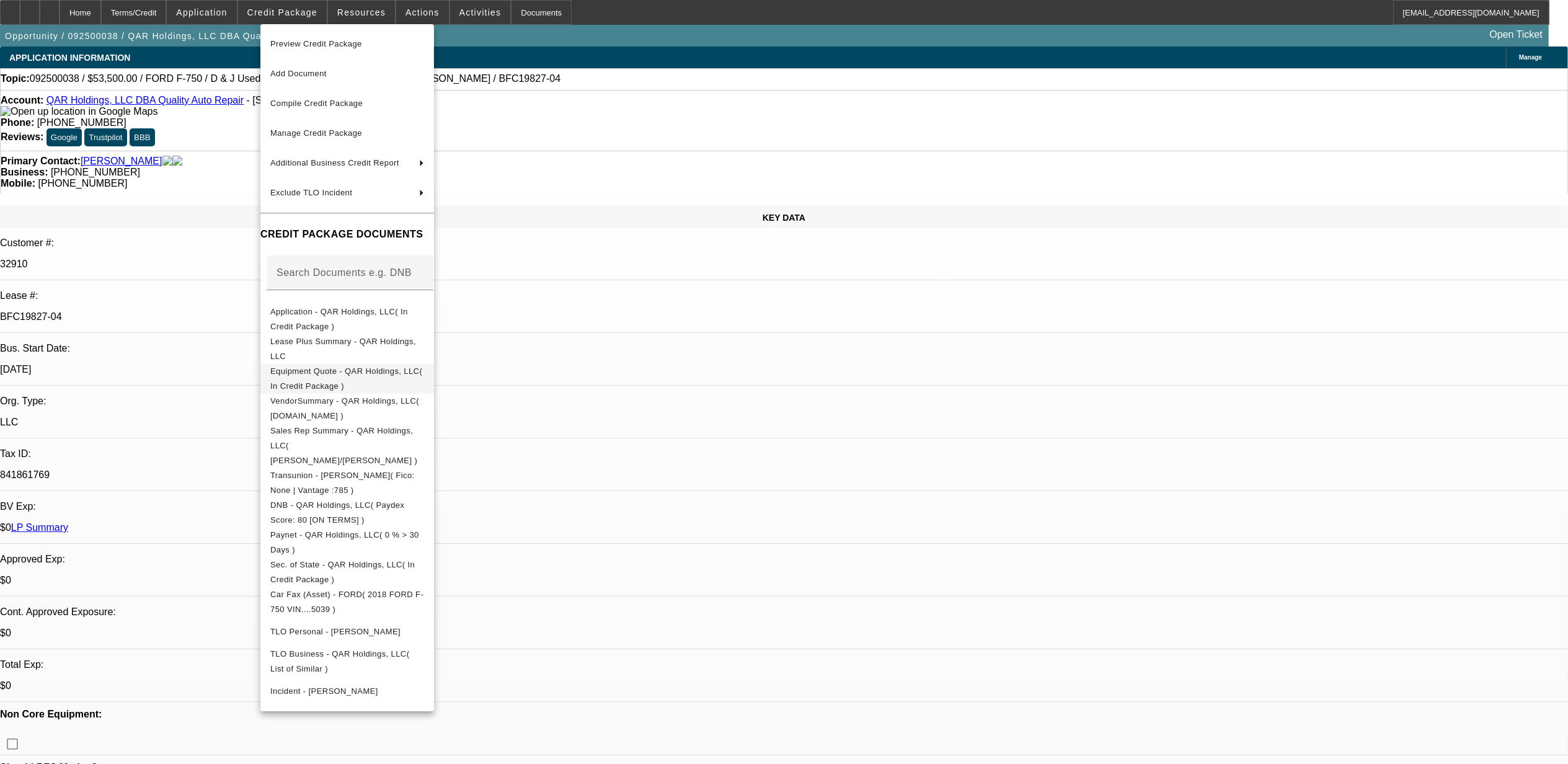
click at [380, 382] on button "Equipment Quote - QAR Holdings, LLC( In Credit Package )" at bounding box center [347, 378] width 173 height 29
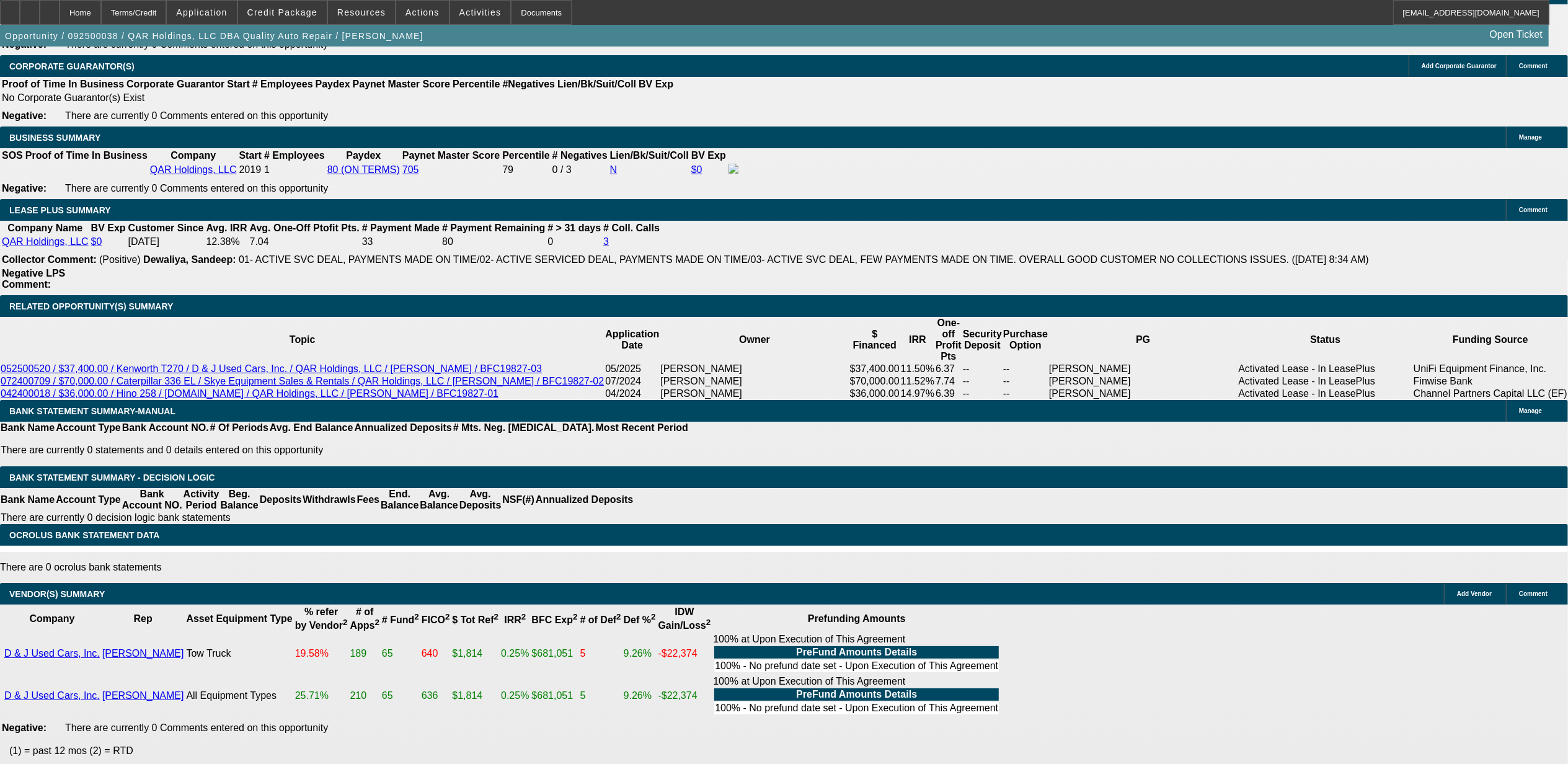
scroll to position [2149, 0]
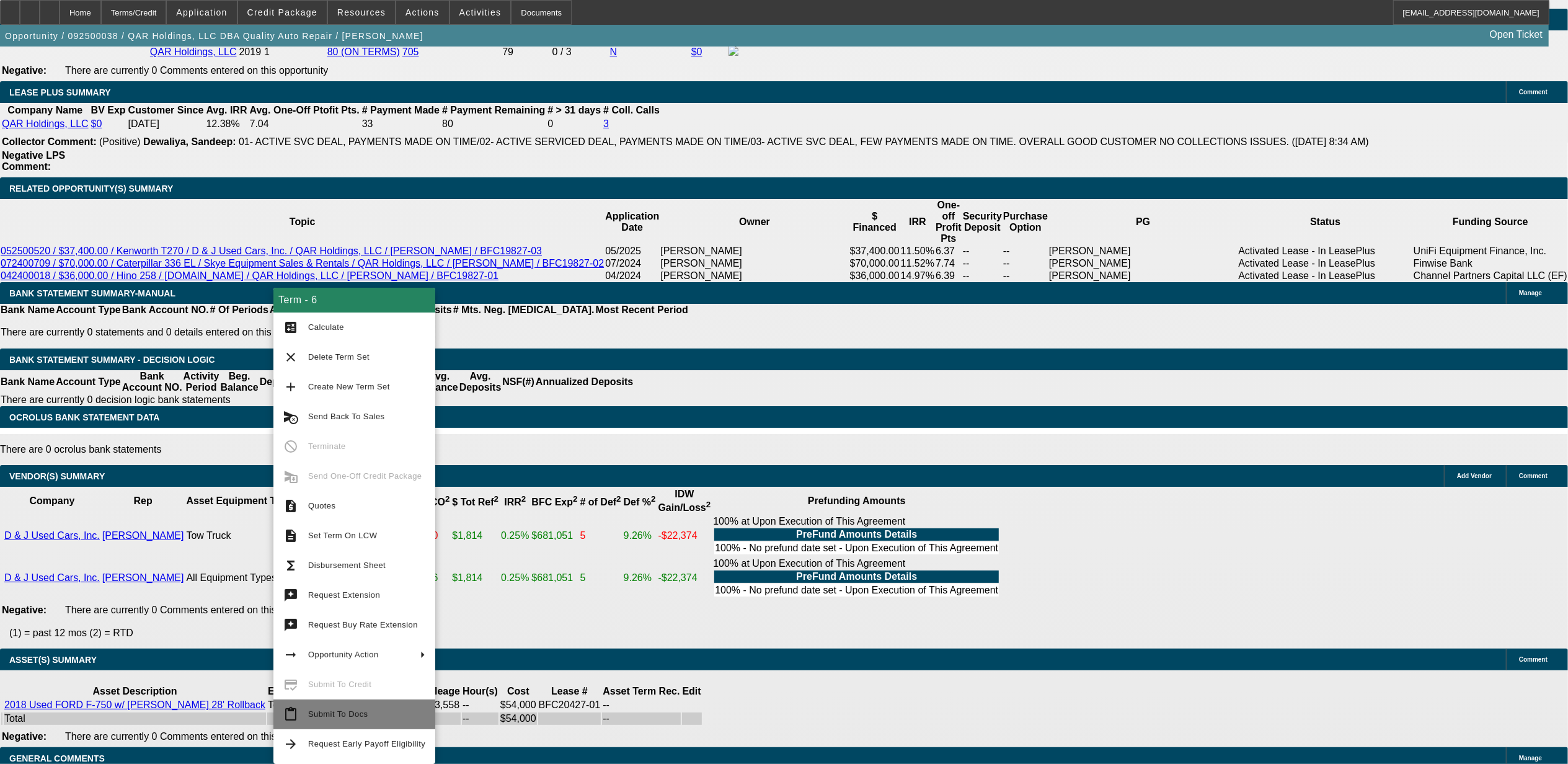
click at [348, 716] on span "Submit To Docs" at bounding box center [337, 715] width 60 height 10
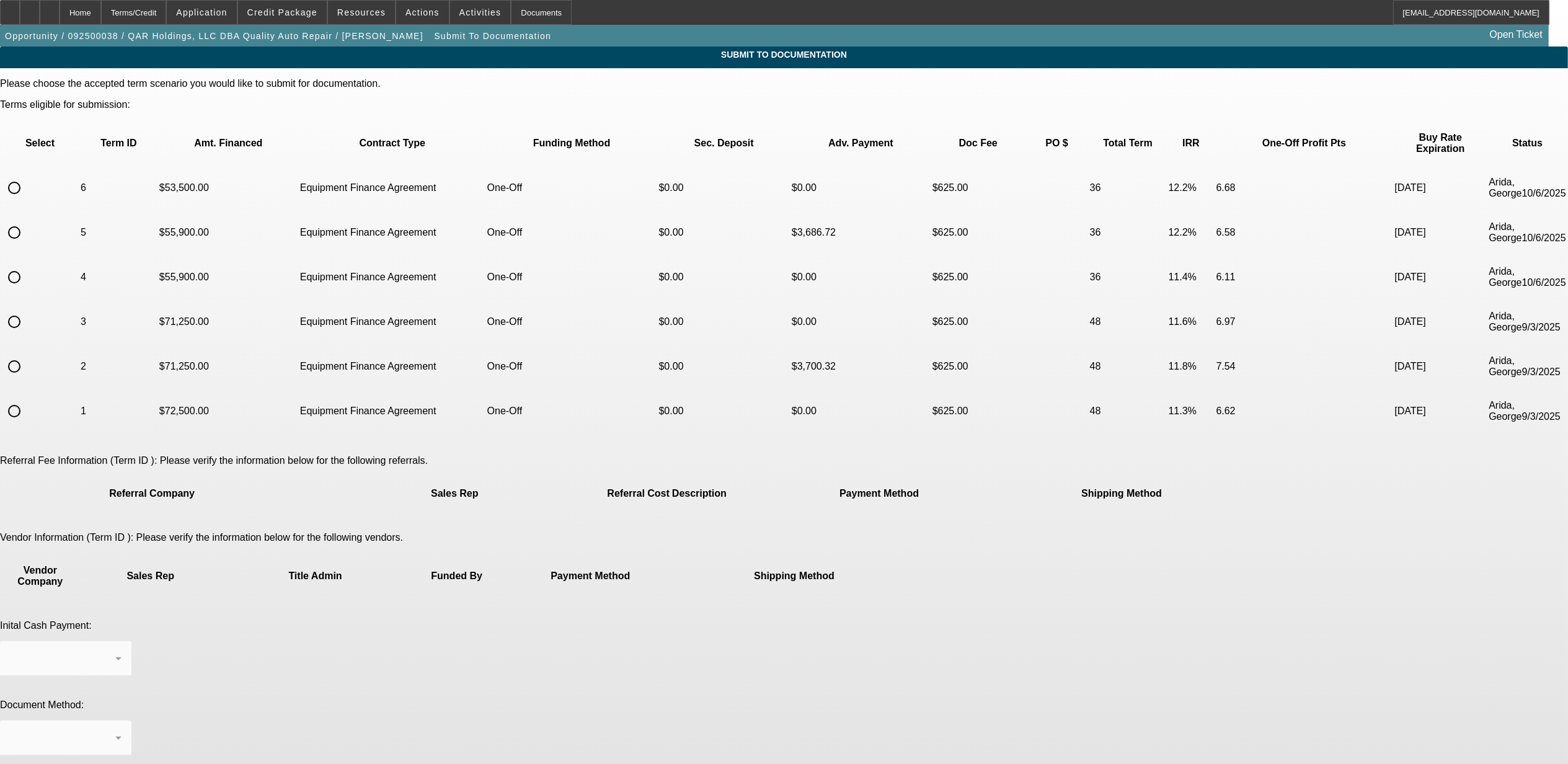
click at [27, 176] on input "radio" at bounding box center [14, 188] width 25 height 25
radio input "true"
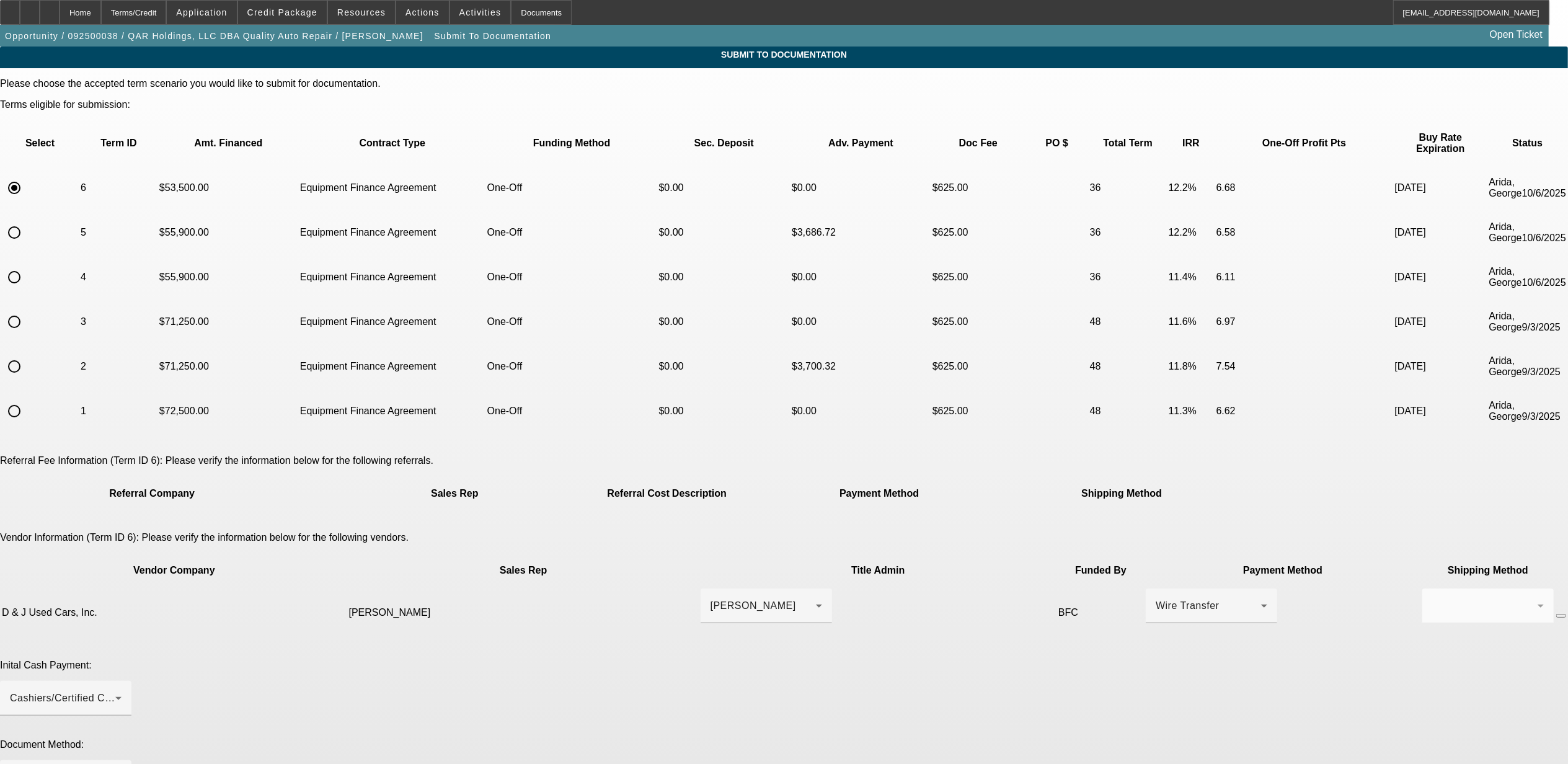
click at [115, 763] on div at bounding box center [62, 778] width 106 height 15
click at [605, 663] on mat-option "DocuSign (Electronic)" at bounding box center [725, 673] width 334 height 29
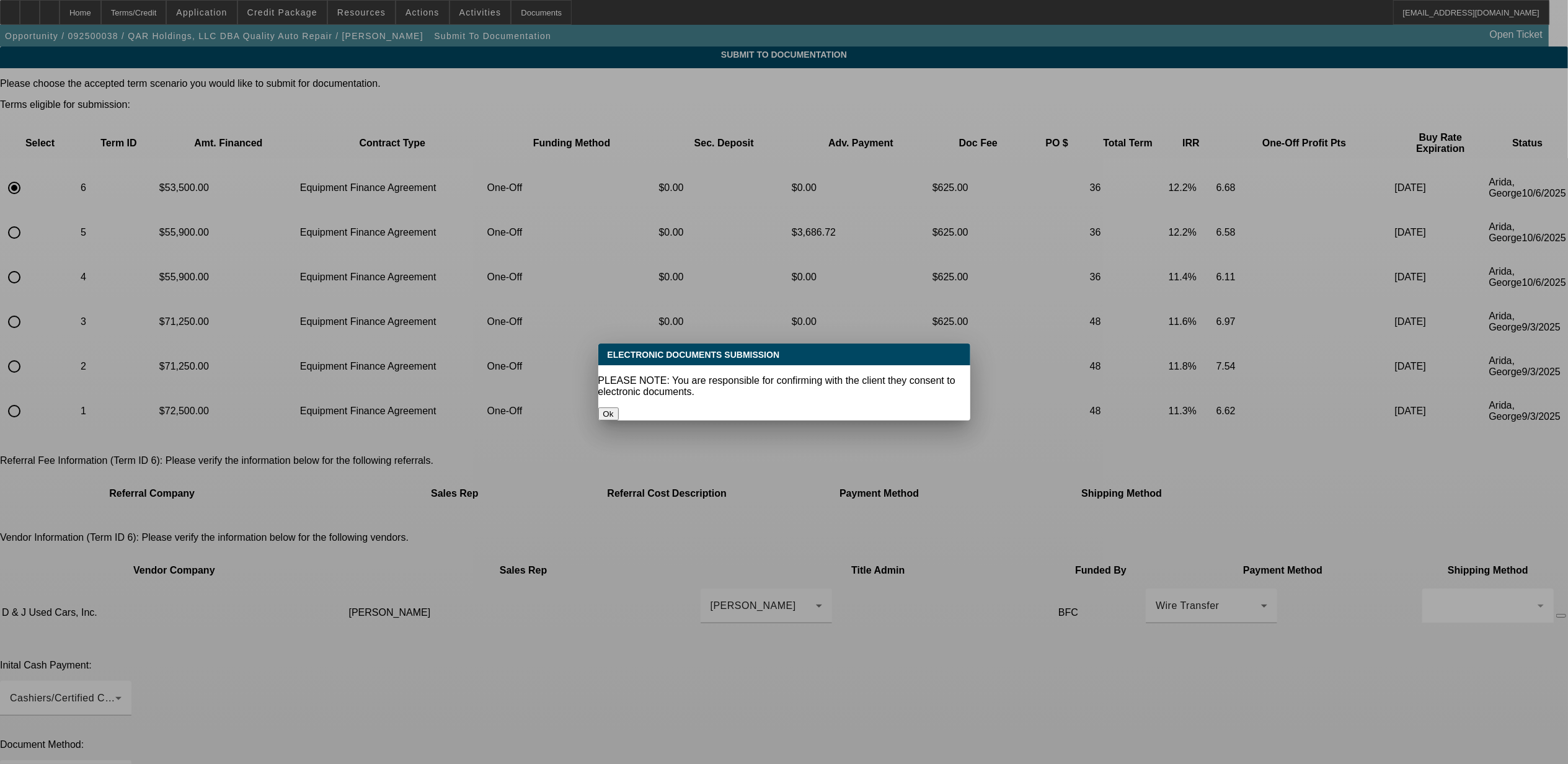
click at [619, 407] on button "Ok" at bounding box center [609, 414] width 21 height 13
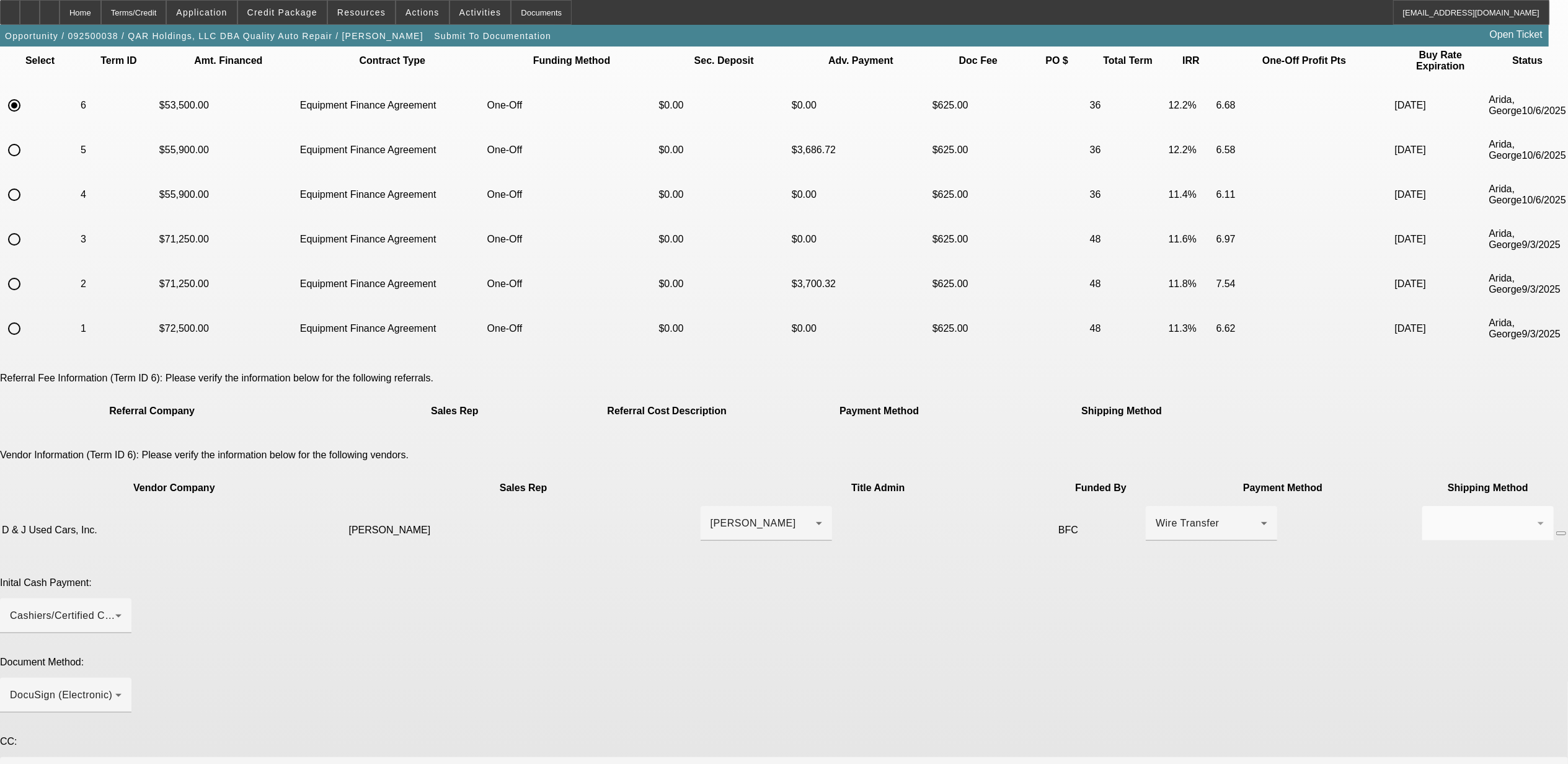
scroll to position [163, 0]
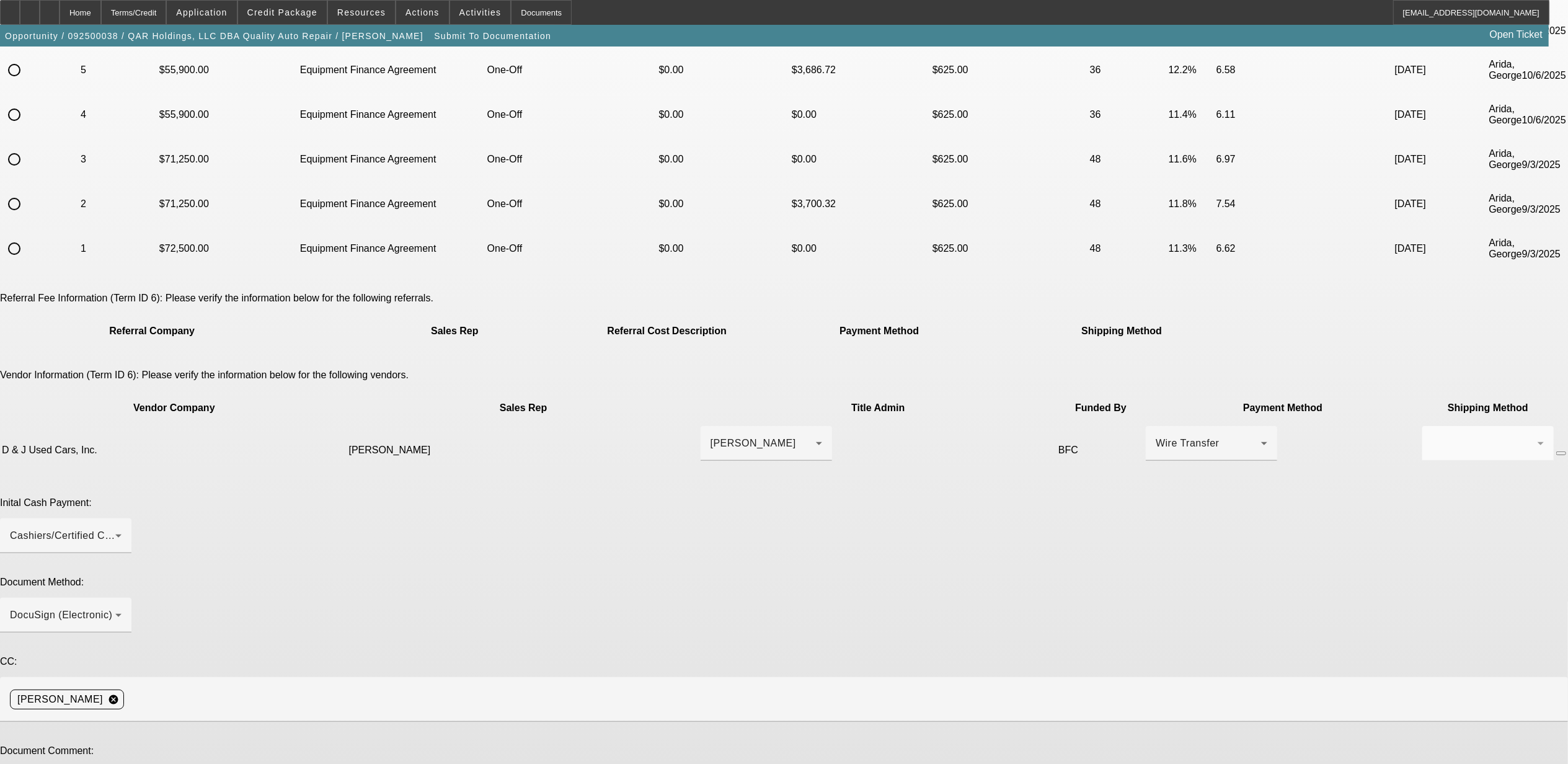
paste textarea "***current customer *** E POA ***"
type textarea "***current customer *** E POA ***"
type textarea "lower truck price."
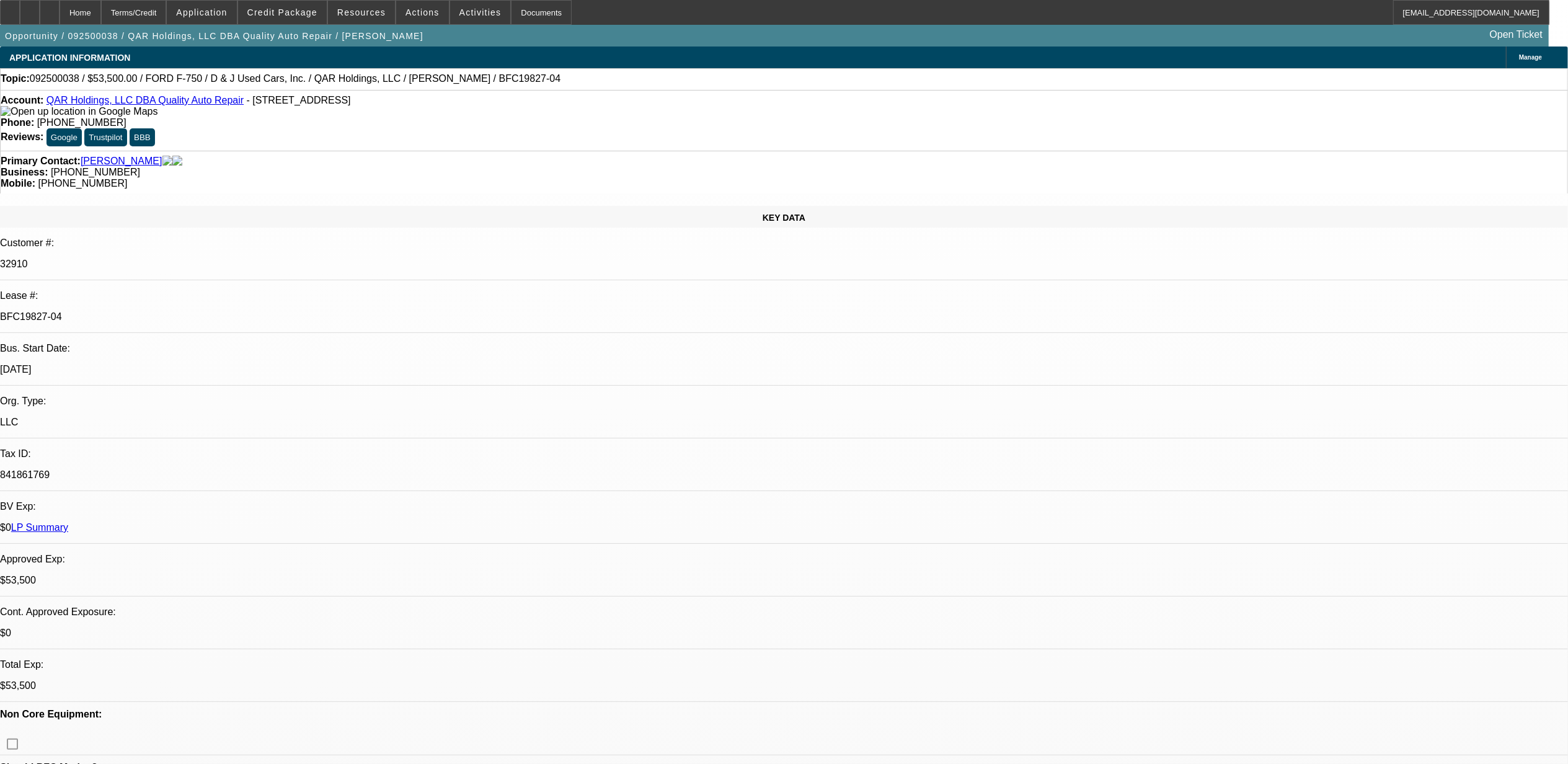
select select "0"
select select "2"
select select "0"
select select "6"
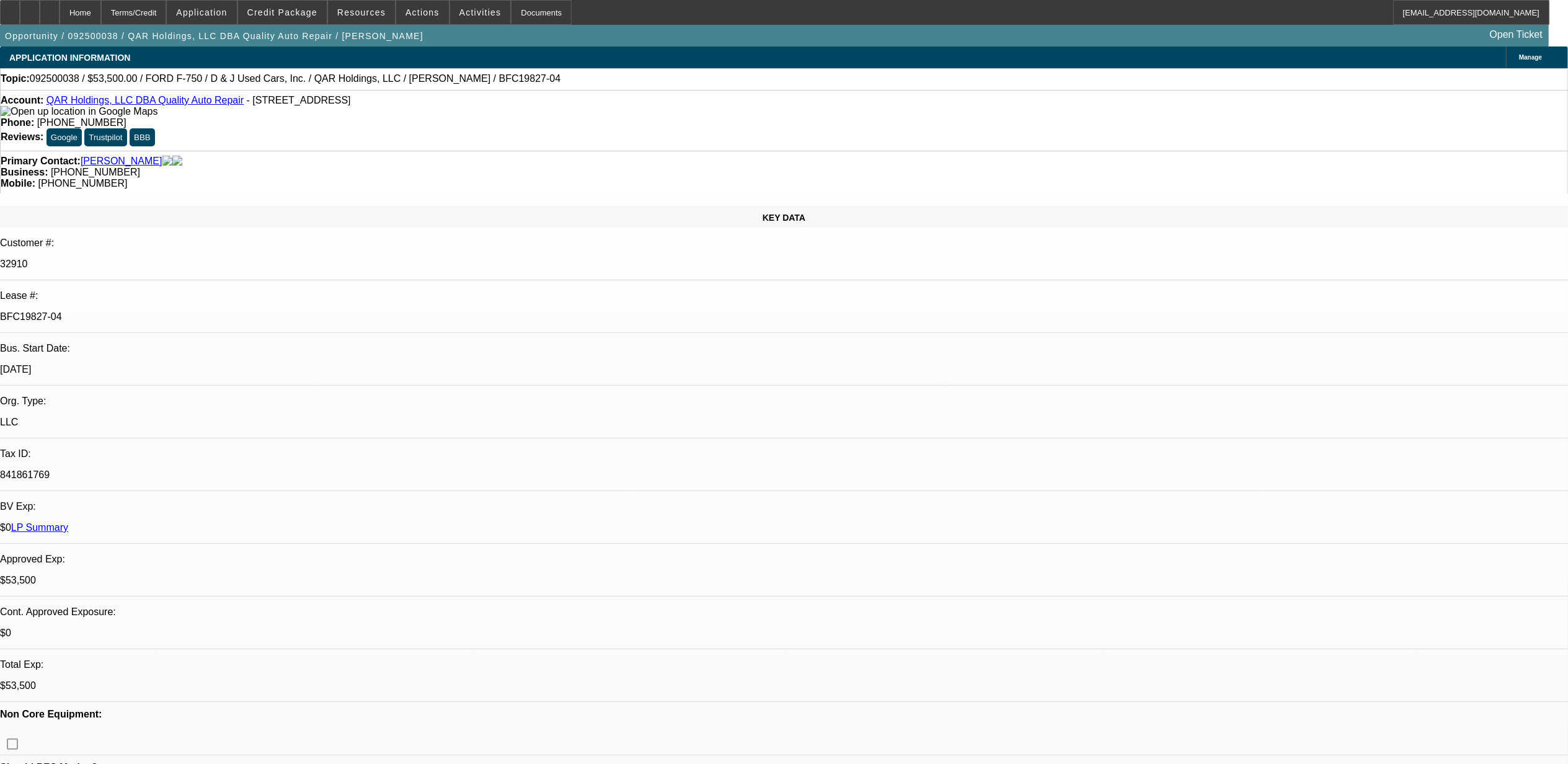
select select "0"
select select "6"
select select "0"
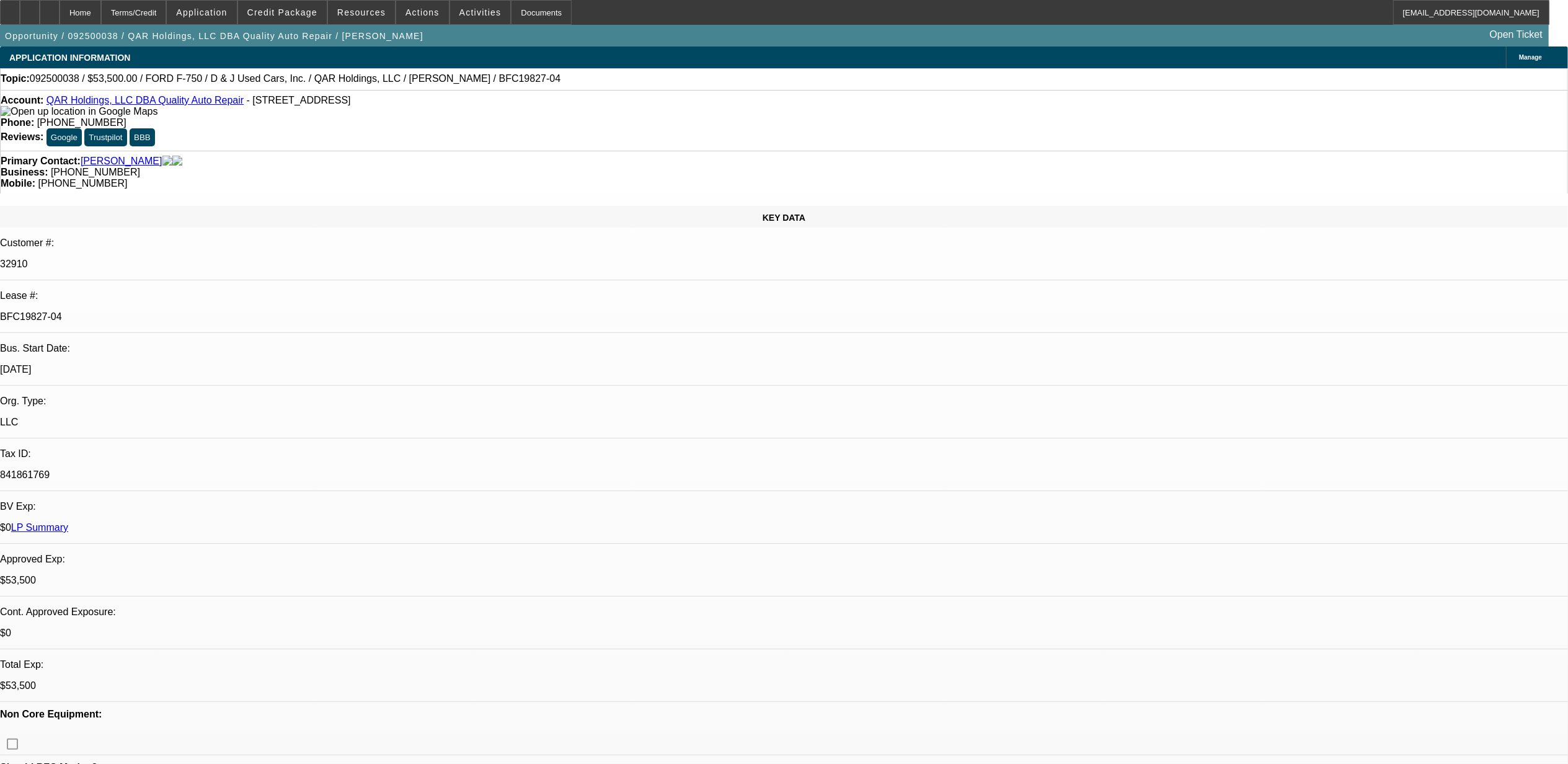
select select "0"
select select "2"
select select "0"
select select "6"
select select "0"
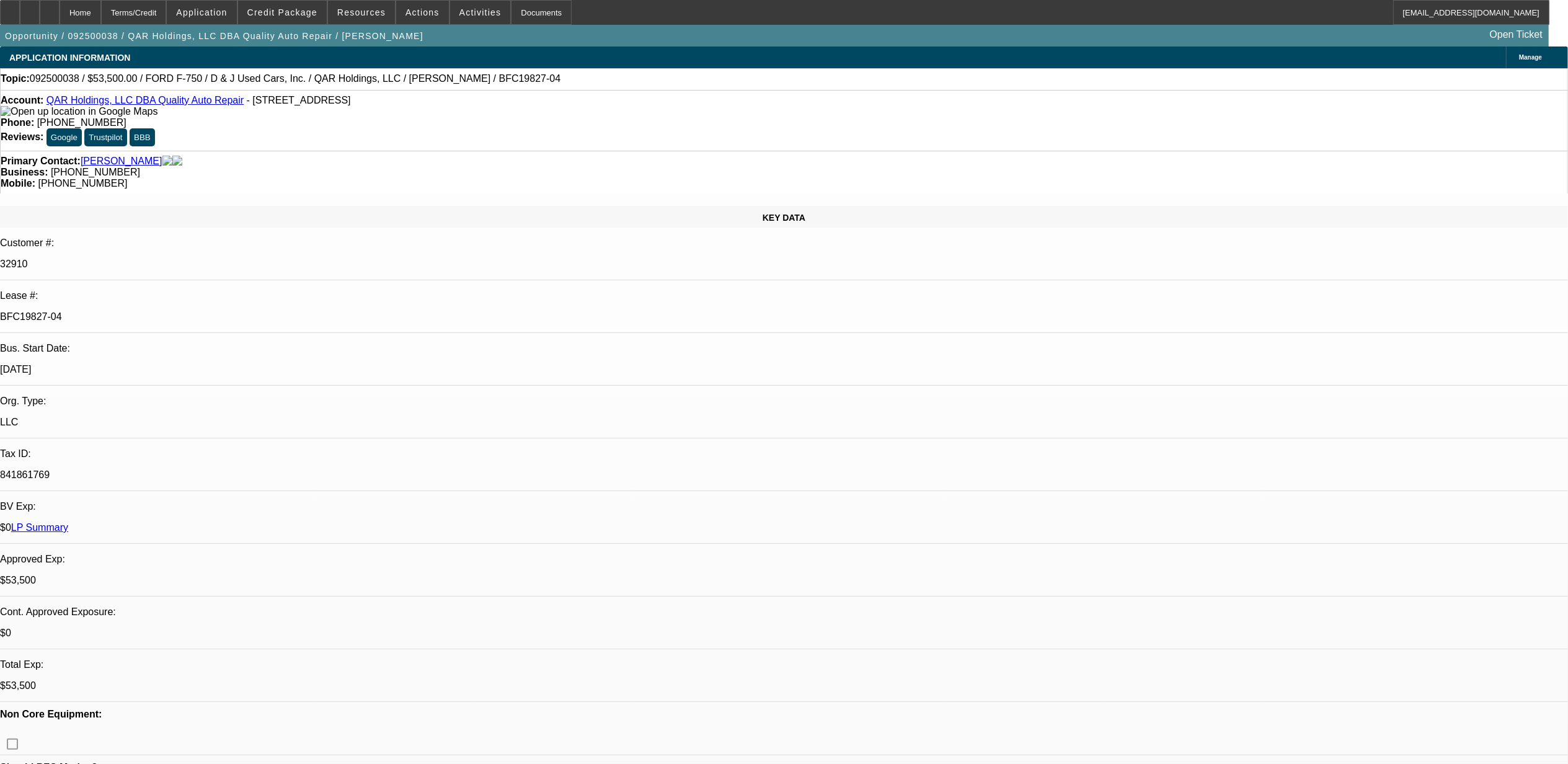
select select "0"
select select "2"
select select "0"
select select "6"
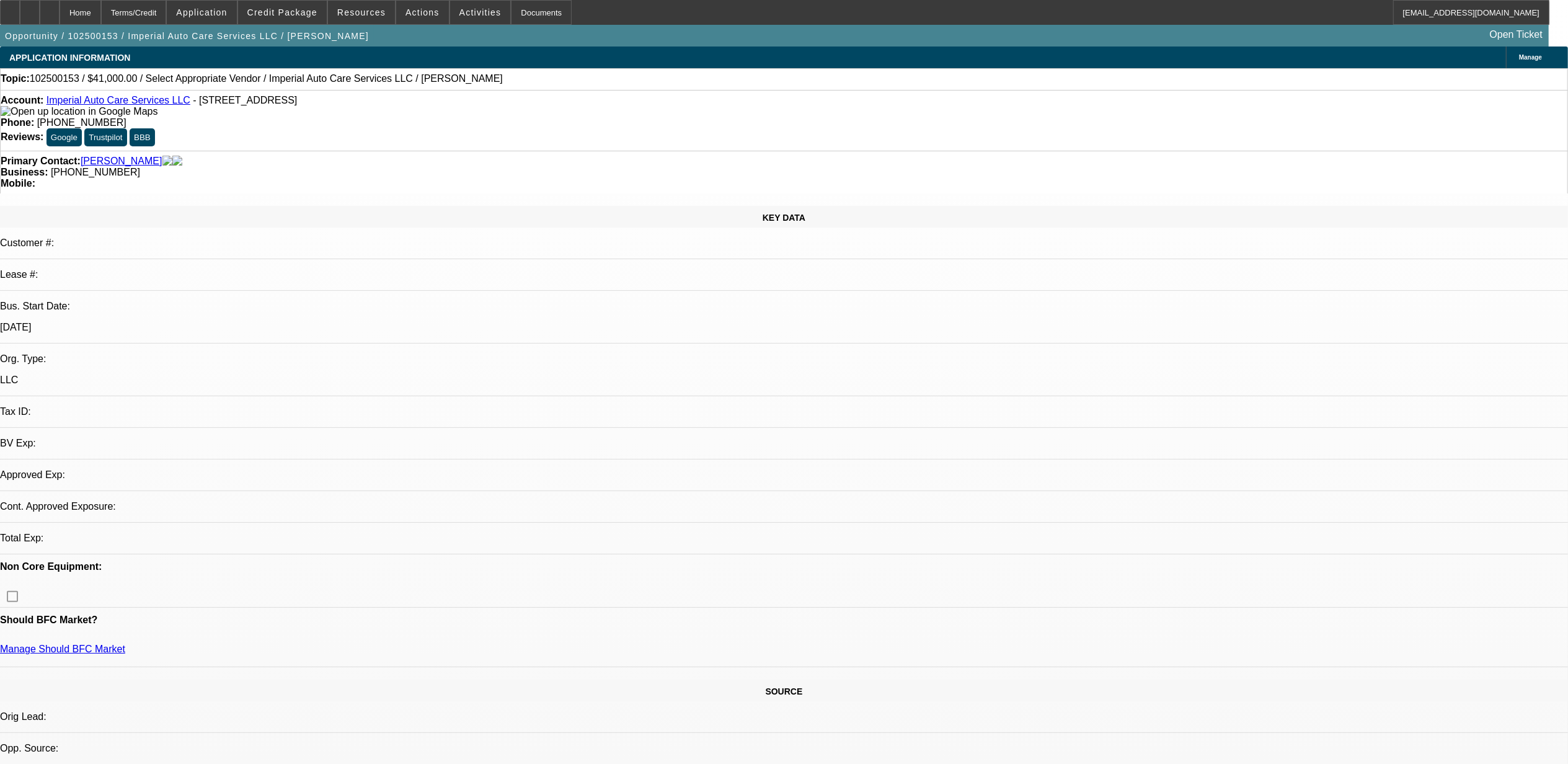
select select "0"
select select "2"
select select "0.1"
select select "1"
select select "2"
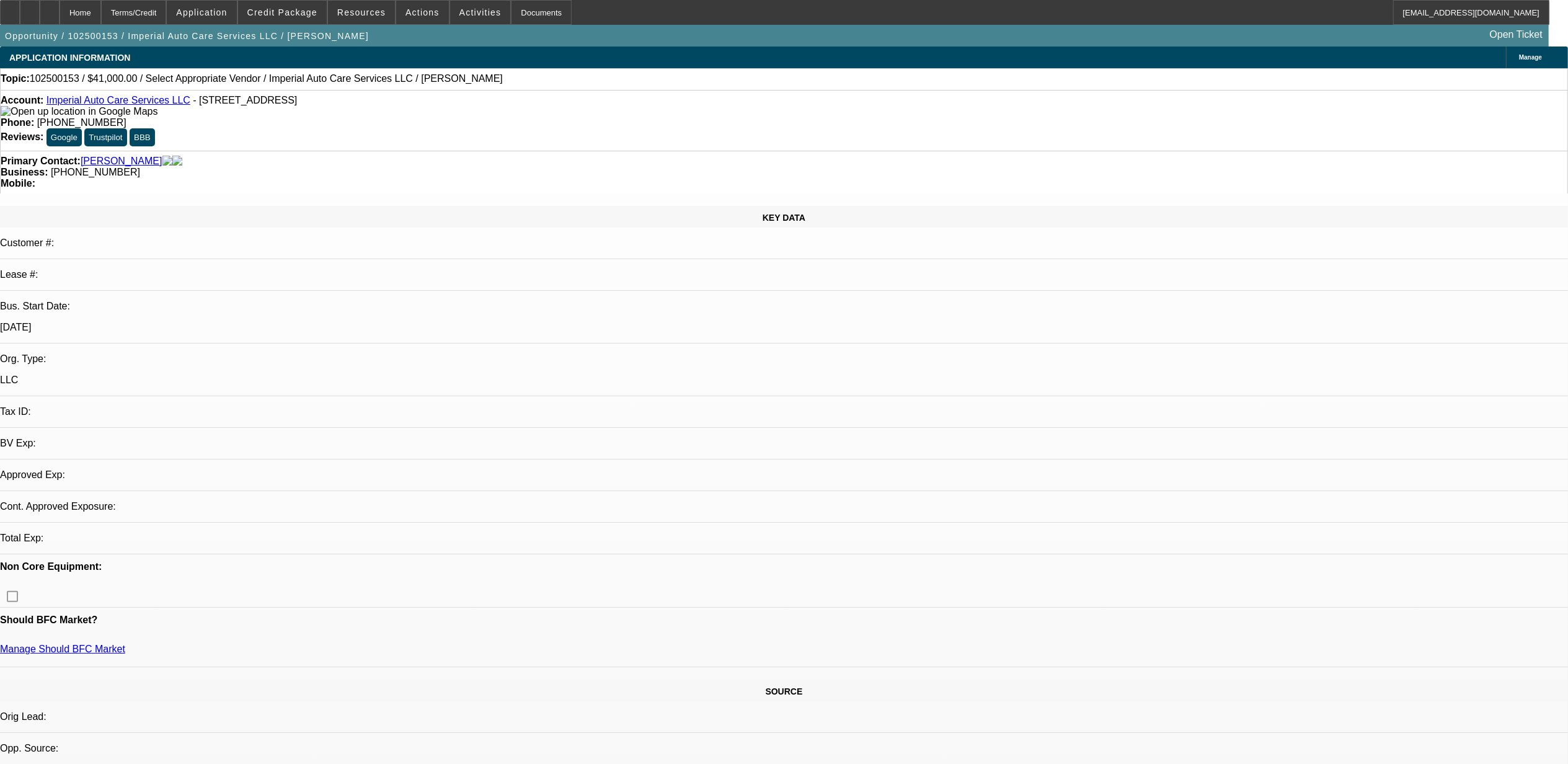
select select "4"
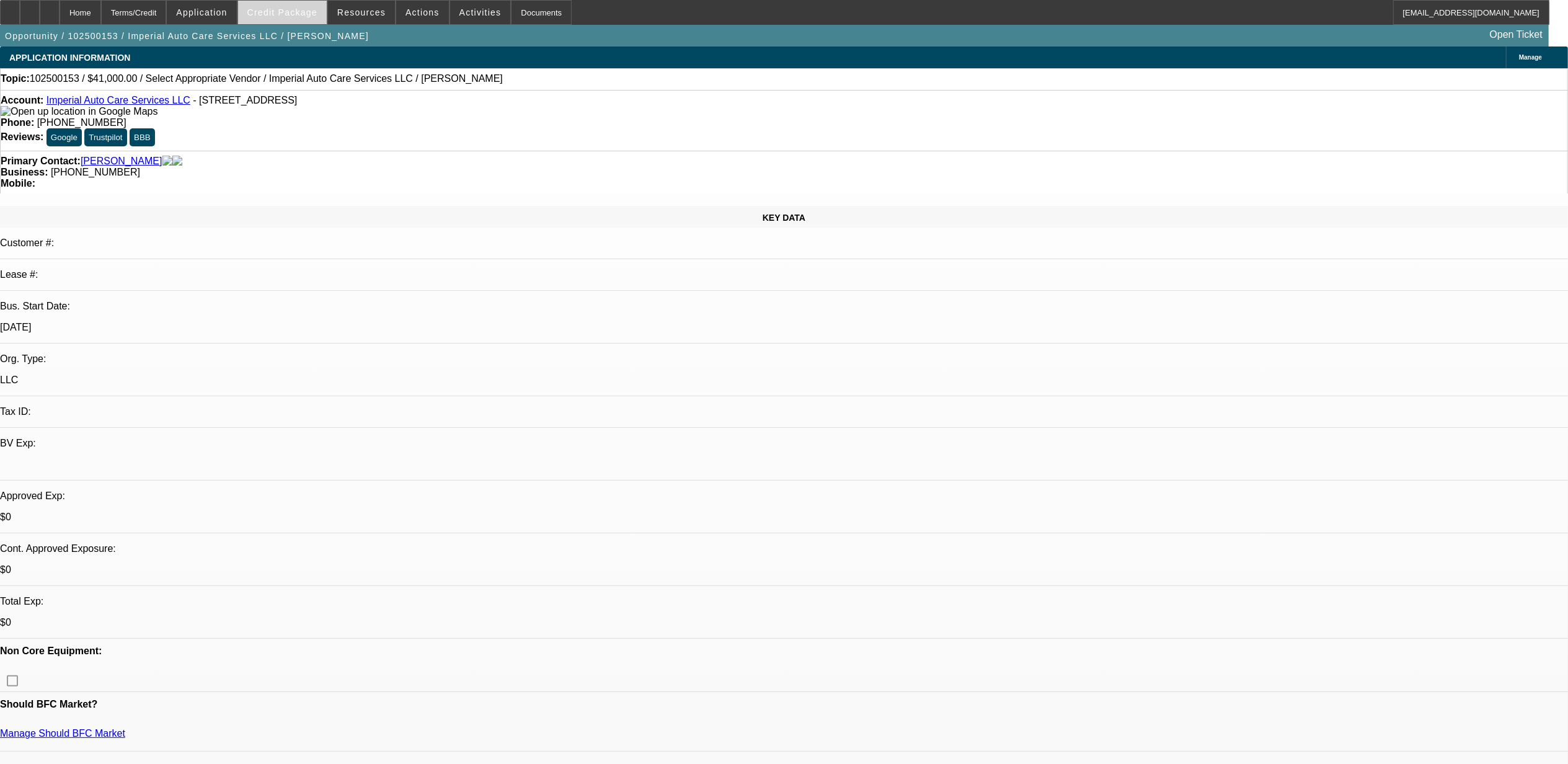
click at [290, 12] on span "Credit Package" at bounding box center [282, 12] width 70 height 10
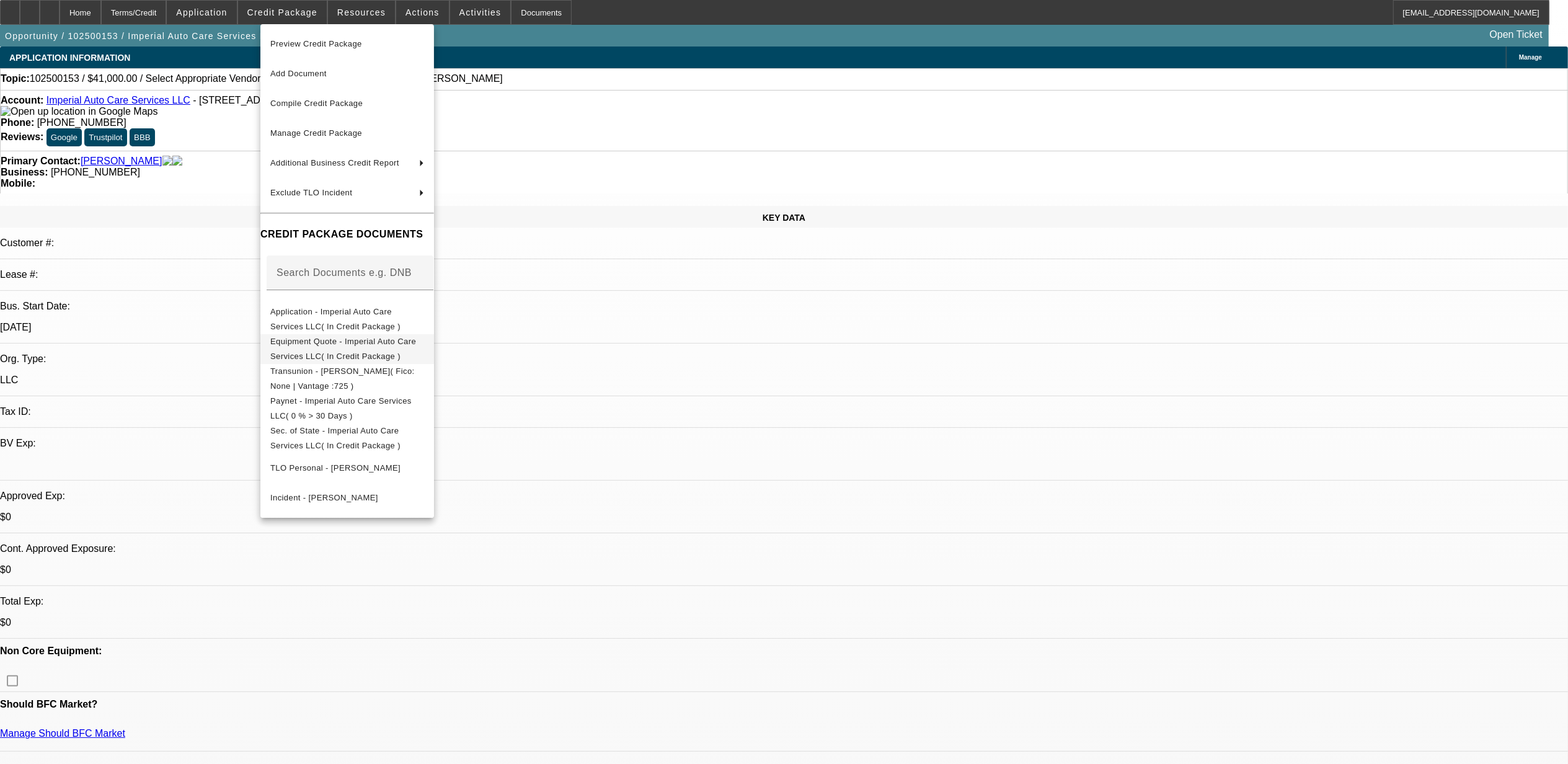
click at [365, 346] on span "Equipment Quote - Imperial Auto Care Services LLC( In Credit Package )" at bounding box center [343, 348] width 146 height 24
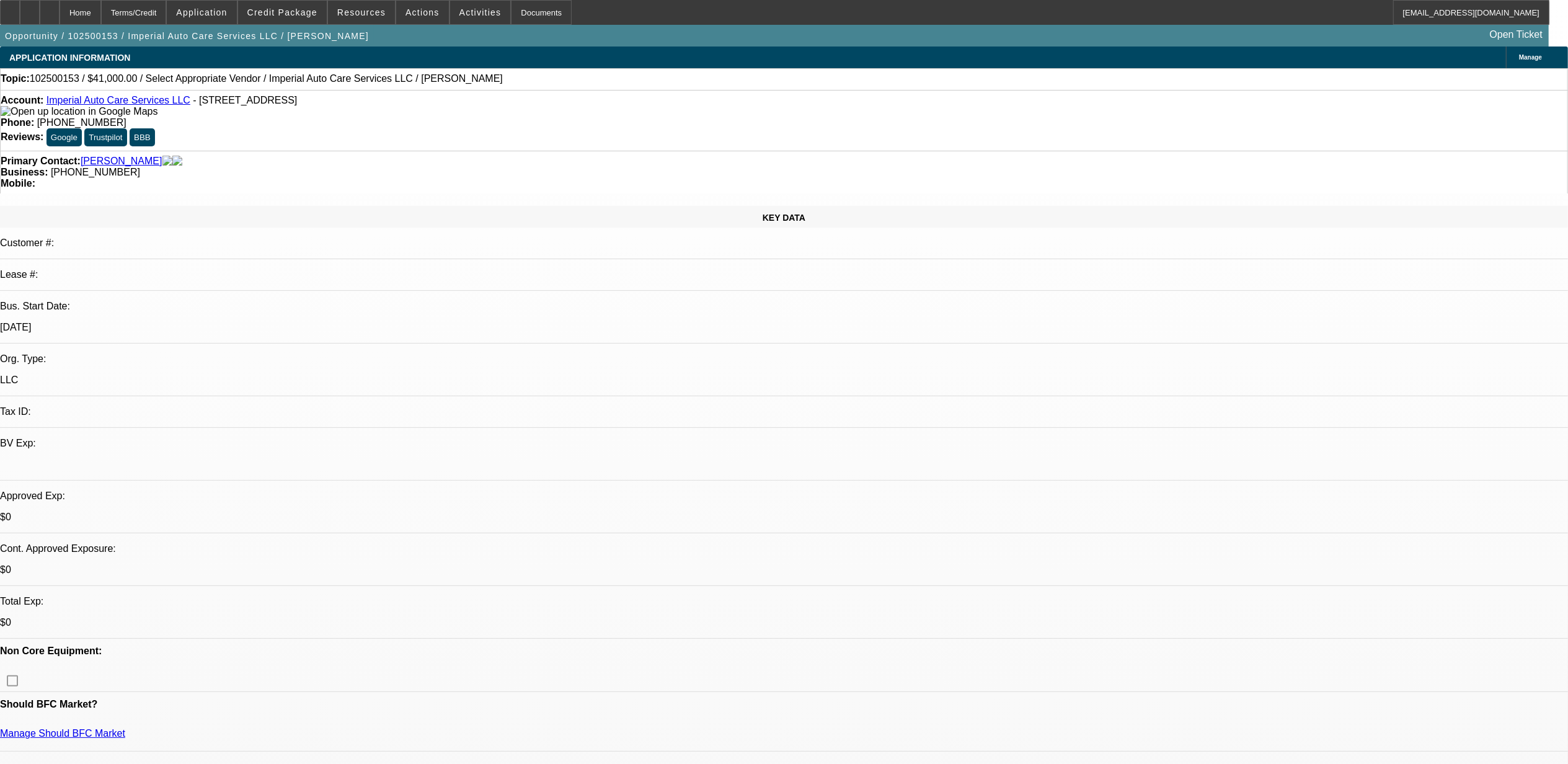
drag, startPoint x: 704, startPoint y: 25, endPoint x: 692, endPoint y: 23, distance: 12.2
click at [704, 25] on div "Opportunity / 102500153 / Imperial Auto Care Services LLC / Leach, Christopher …" at bounding box center [774, 36] width 1549 height 22
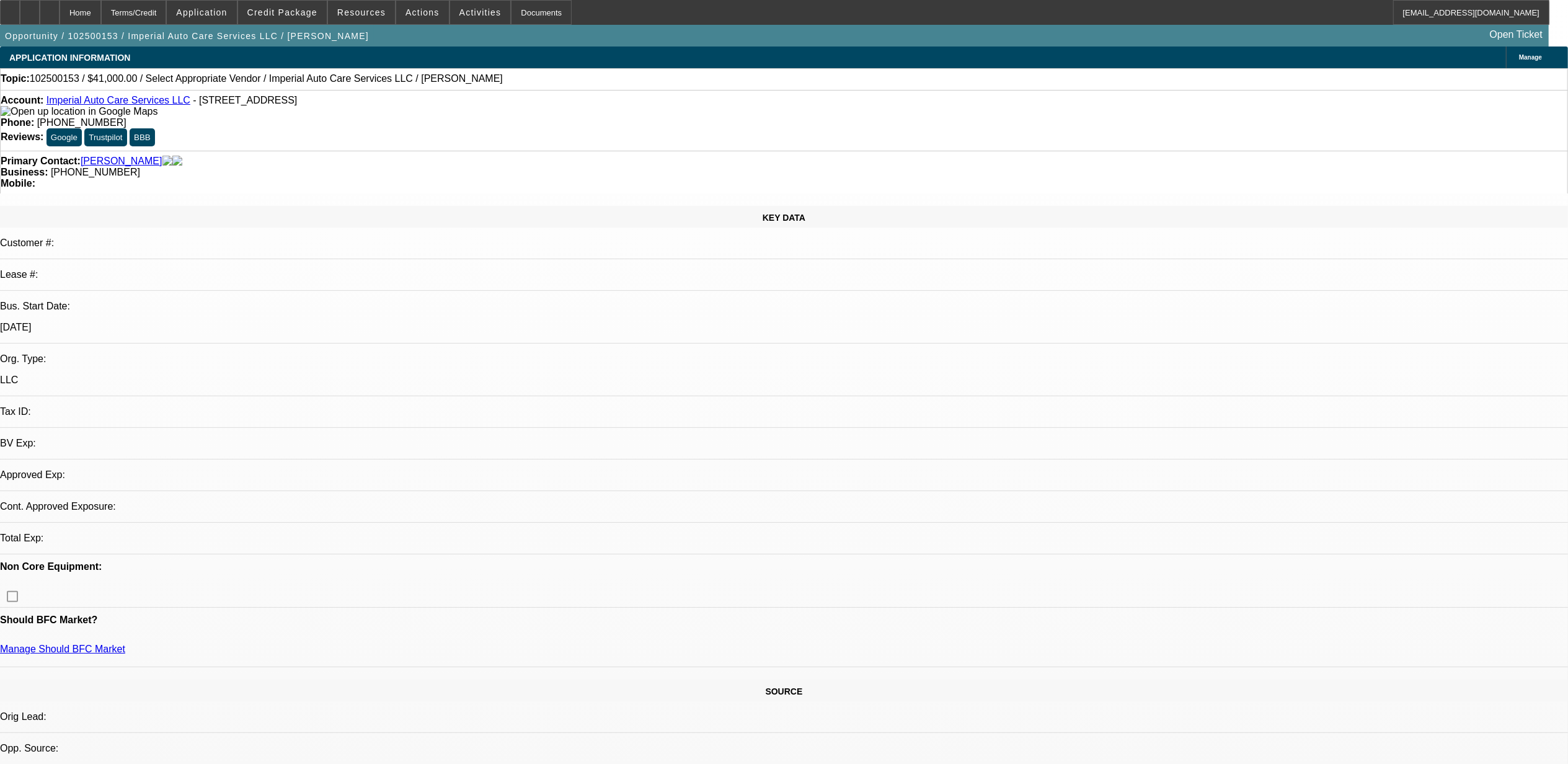
select select "0"
select select "2"
select select "0.1"
select select "4"
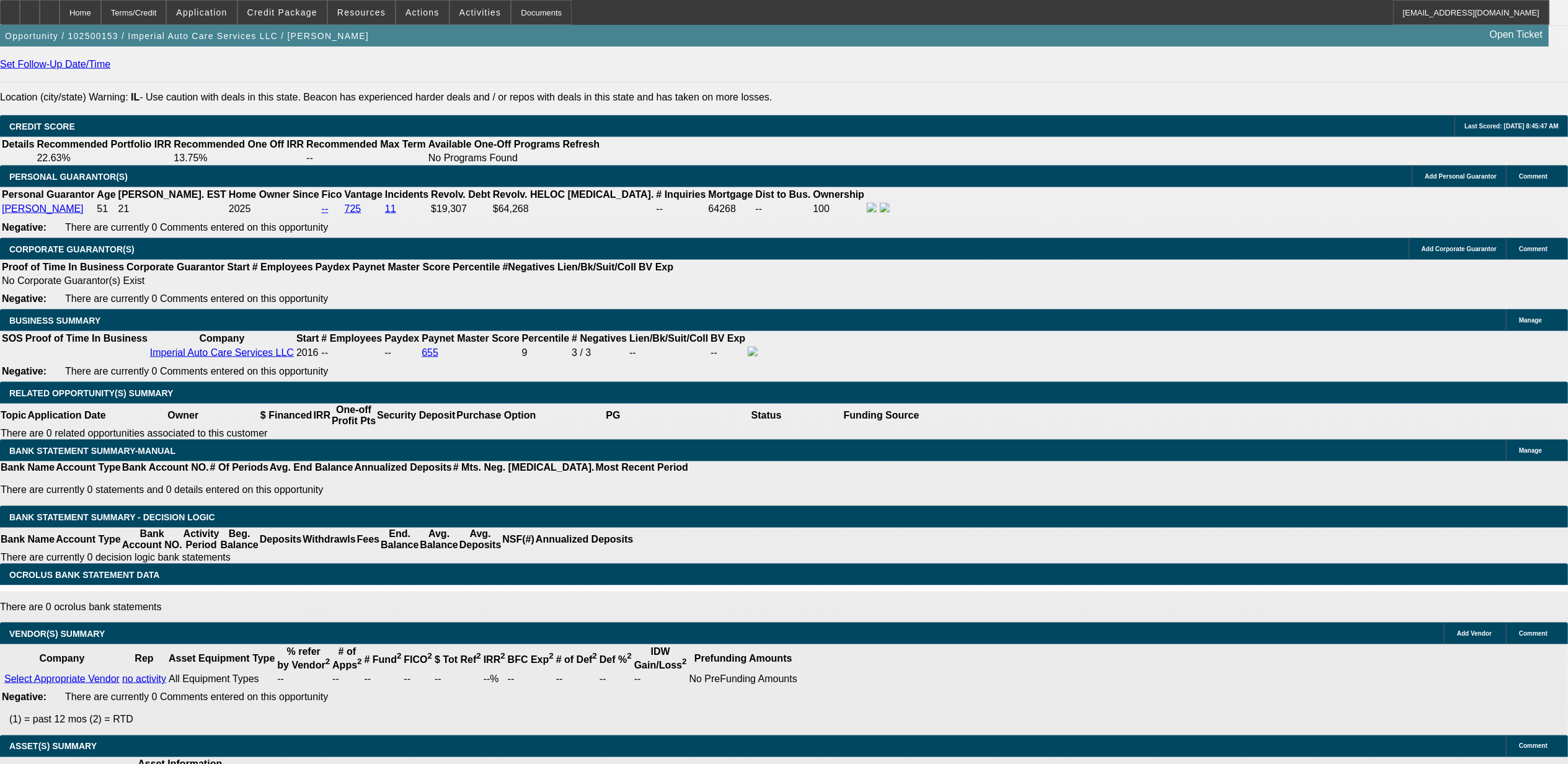
scroll to position [1488, 0]
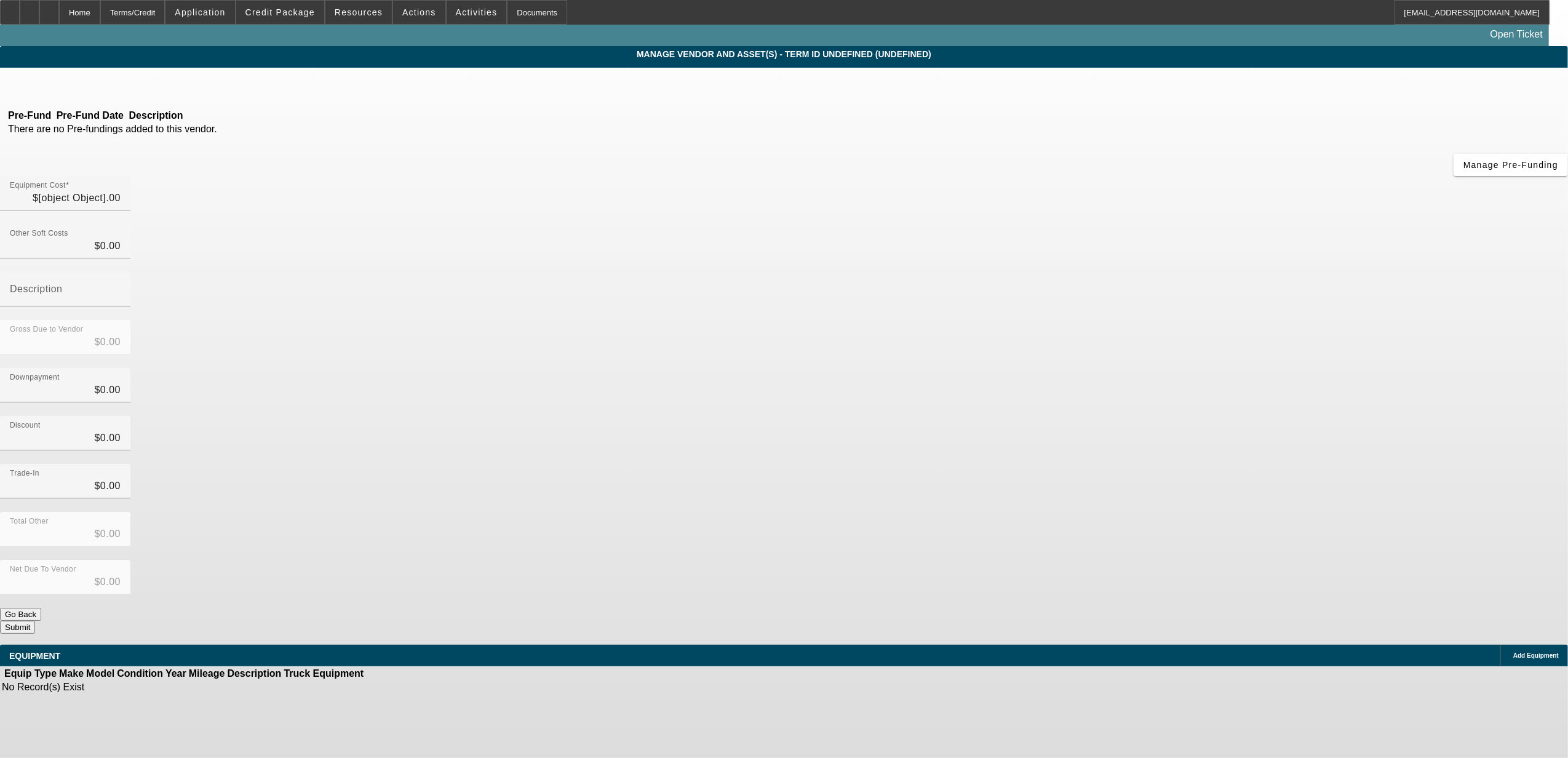
type input "$41,000.00"
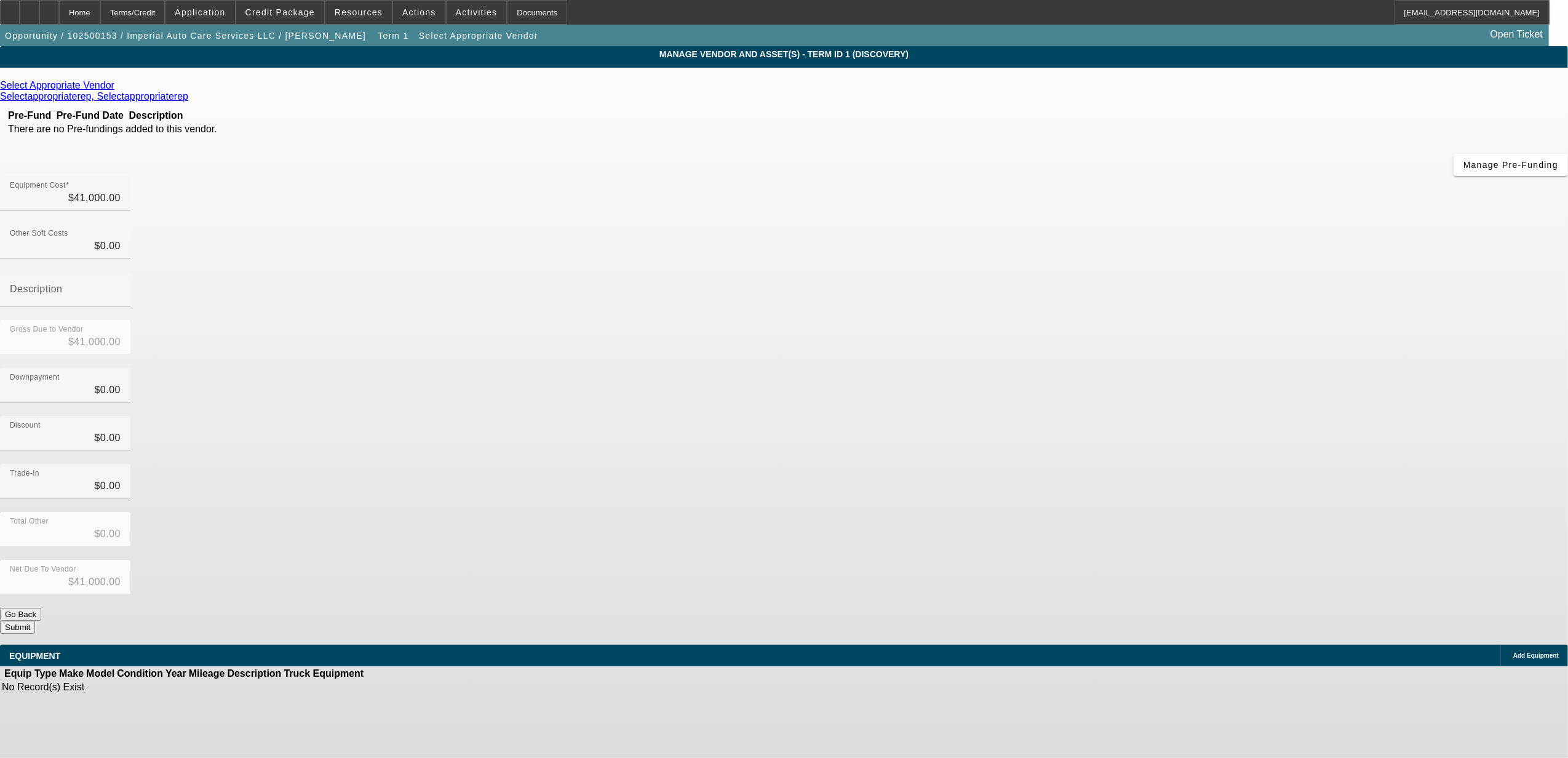
click at [1510, 656] on icon at bounding box center [1510, 656] width 0 height 0
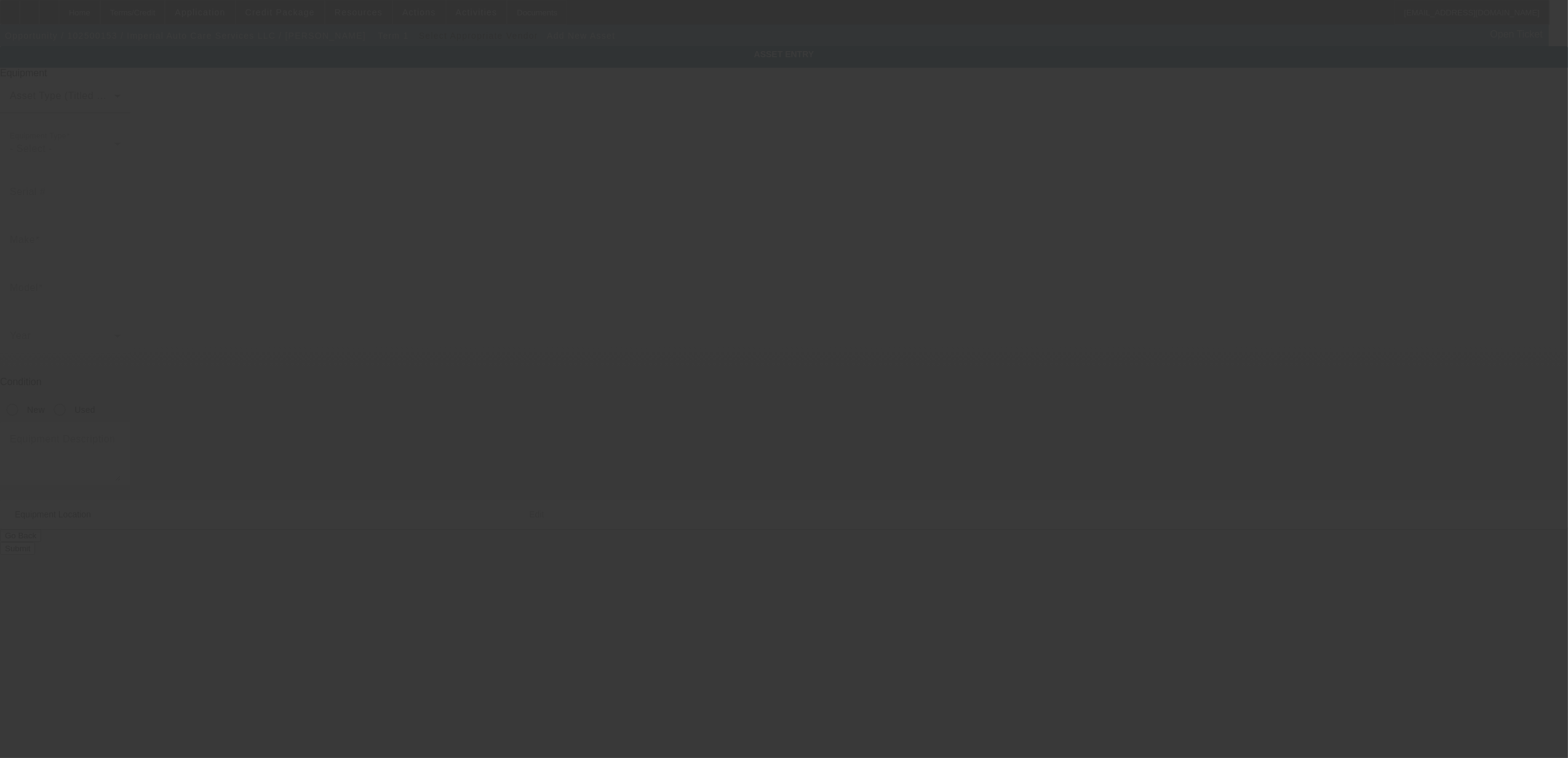
type input "[STREET_ADDRESS]"
type input "[PERSON_NAME]"
type input "60538"
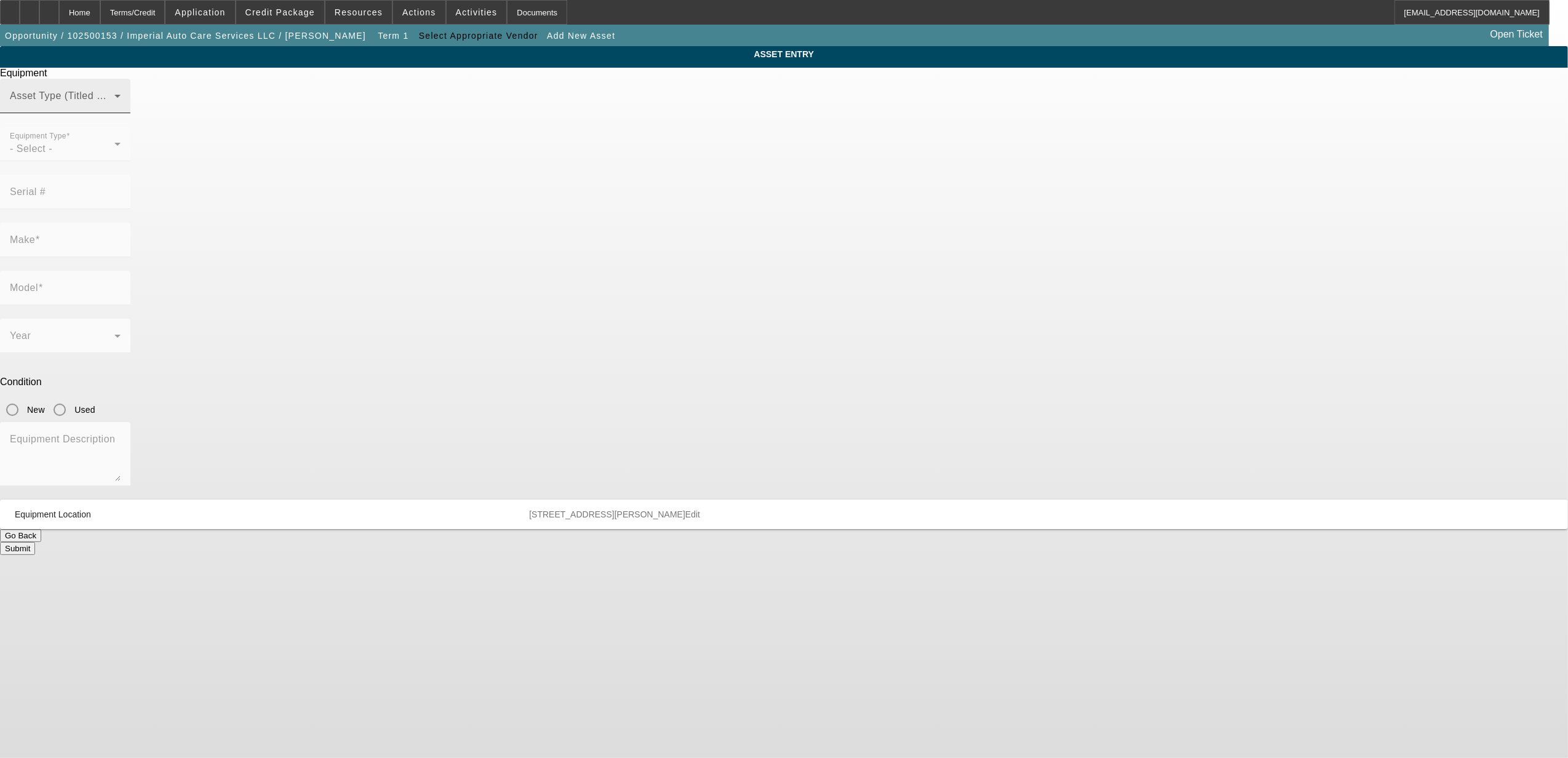
click at [114, 108] on span at bounding box center [62, 101] width 105 height 15
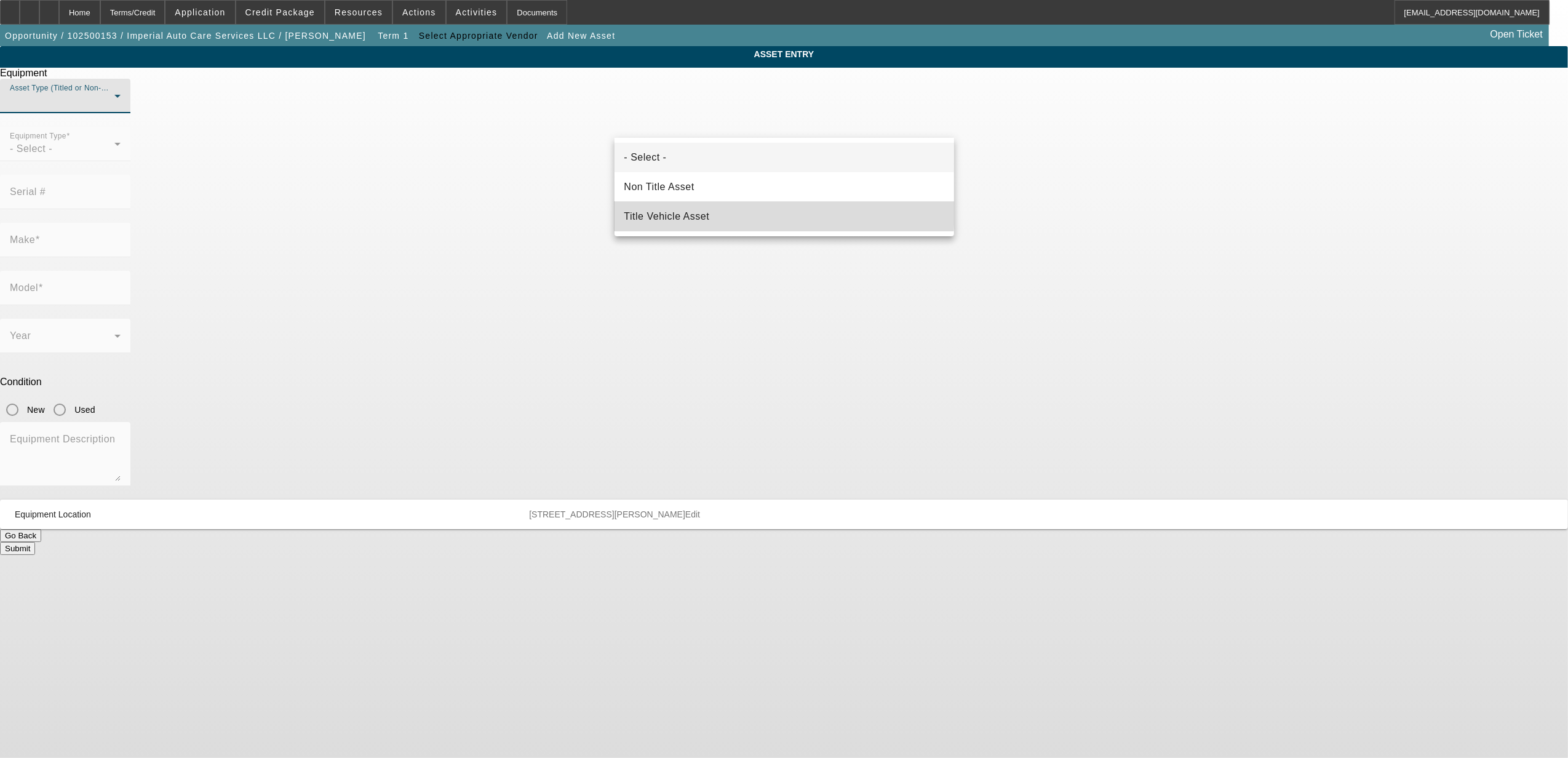
click at [655, 209] on span "Title Vehicle Asset" at bounding box center [667, 216] width 86 height 15
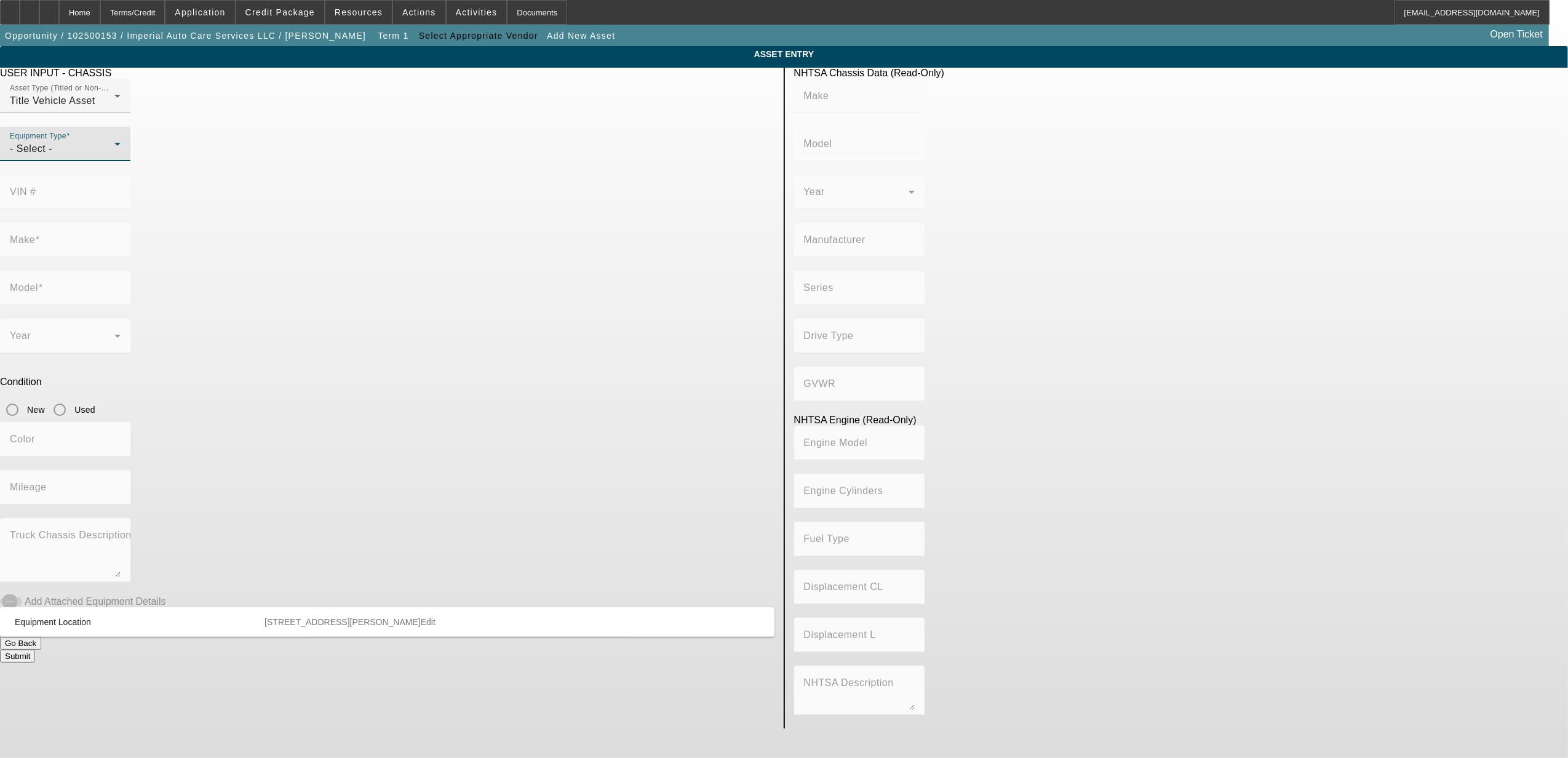
click at [114, 156] on div "- Select -" at bounding box center [62, 149] width 105 height 15
click at [277, 12] on div at bounding box center [784, 379] width 1568 height 758
click at [277, 12] on span "Credit Package" at bounding box center [280, 12] width 69 height 10
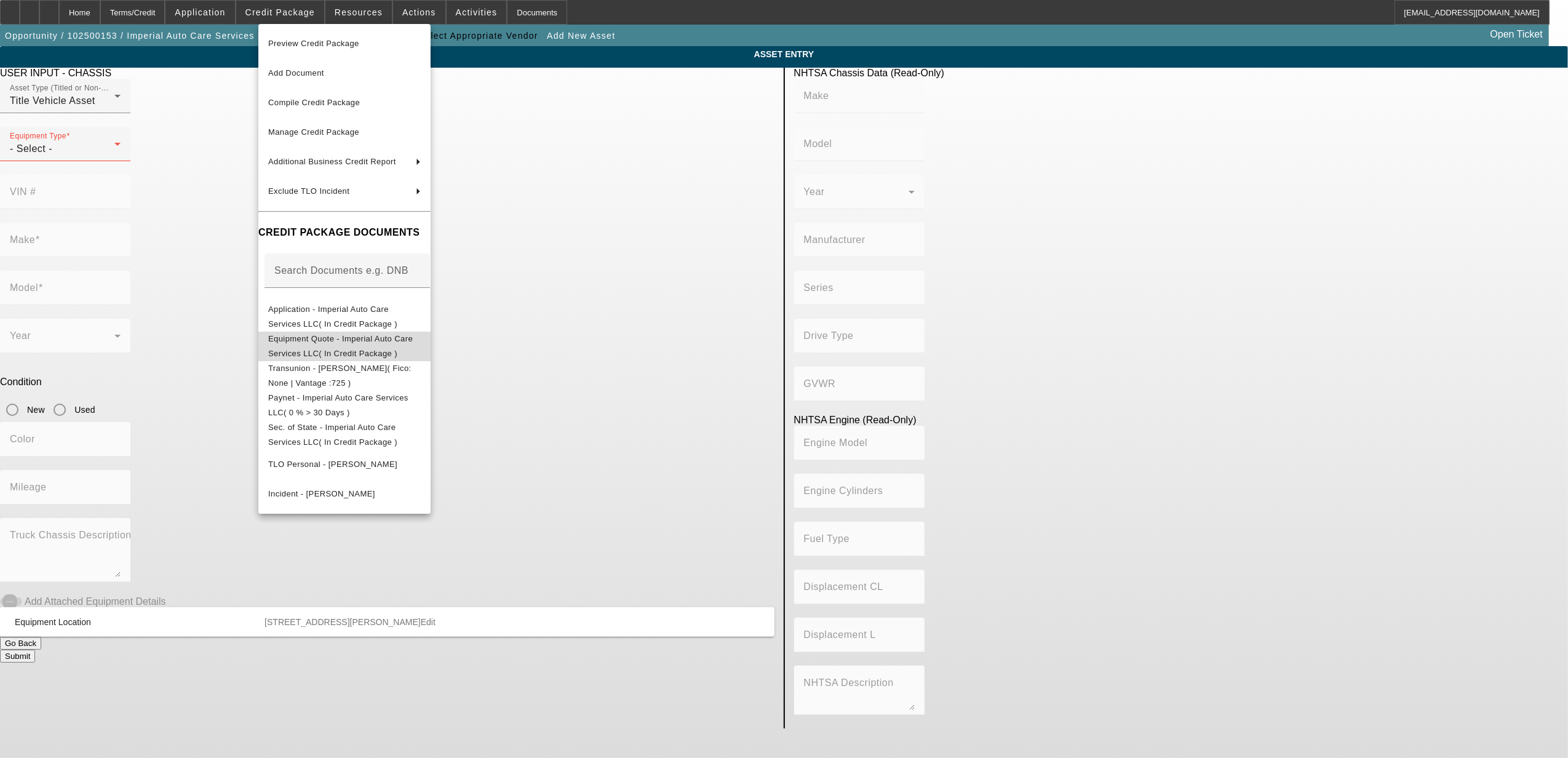
click at [299, 335] on span "Equipment Quote - Imperial Auto Care Services LLC( In Credit Package )" at bounding box center [344, 346] width 152 height 29
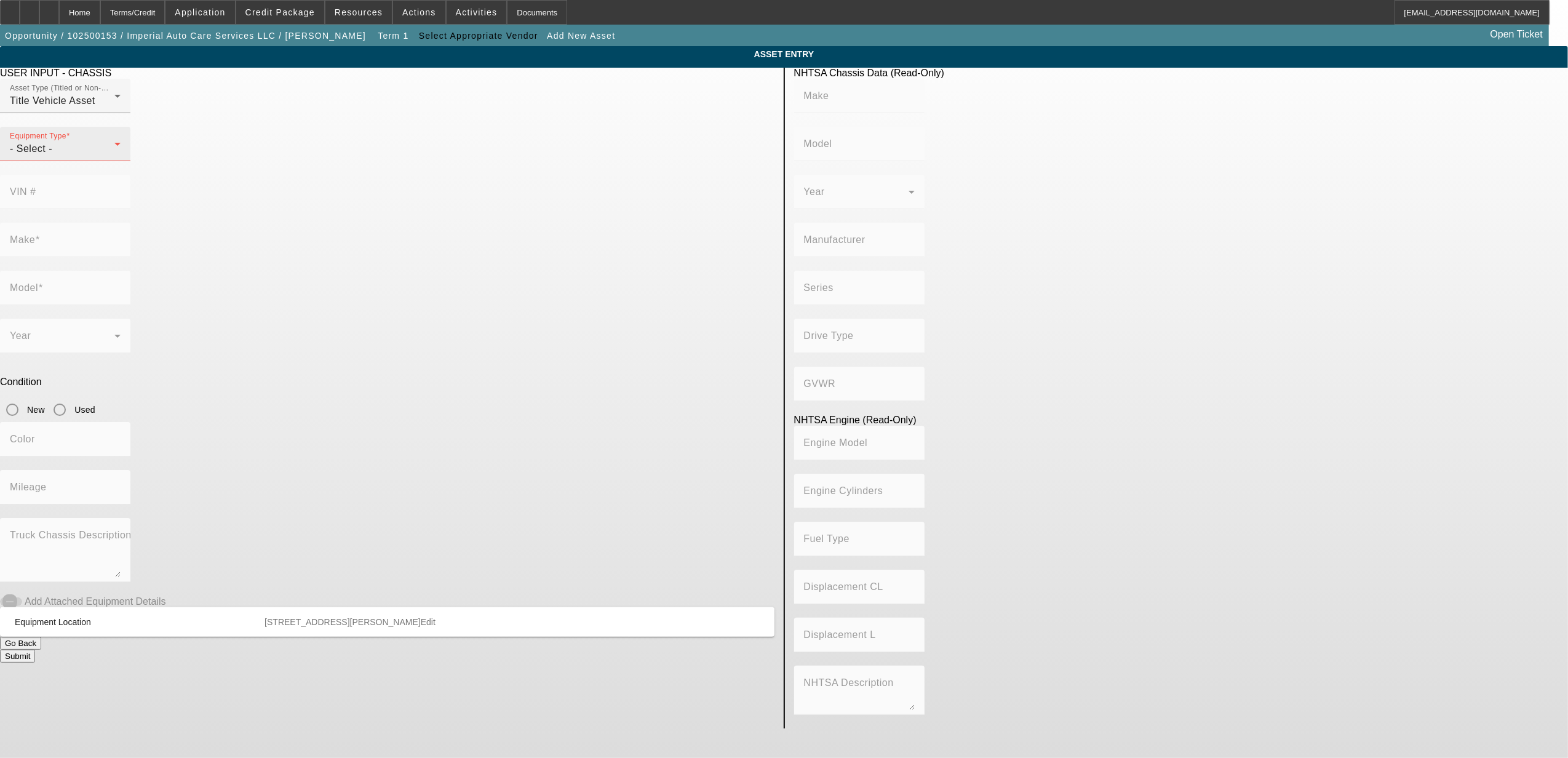
click at [114, 156] on div "- Select -" at bounding box center [62, 149] width 105 height 15
drag, startPoint x: 482, startPoint y: 254, endPoint x: 488, endPoint y: 250, distance: 7.2
click at [485, 252] on mat-option "Other" at bounding box center [514, 246] width 161 height 29
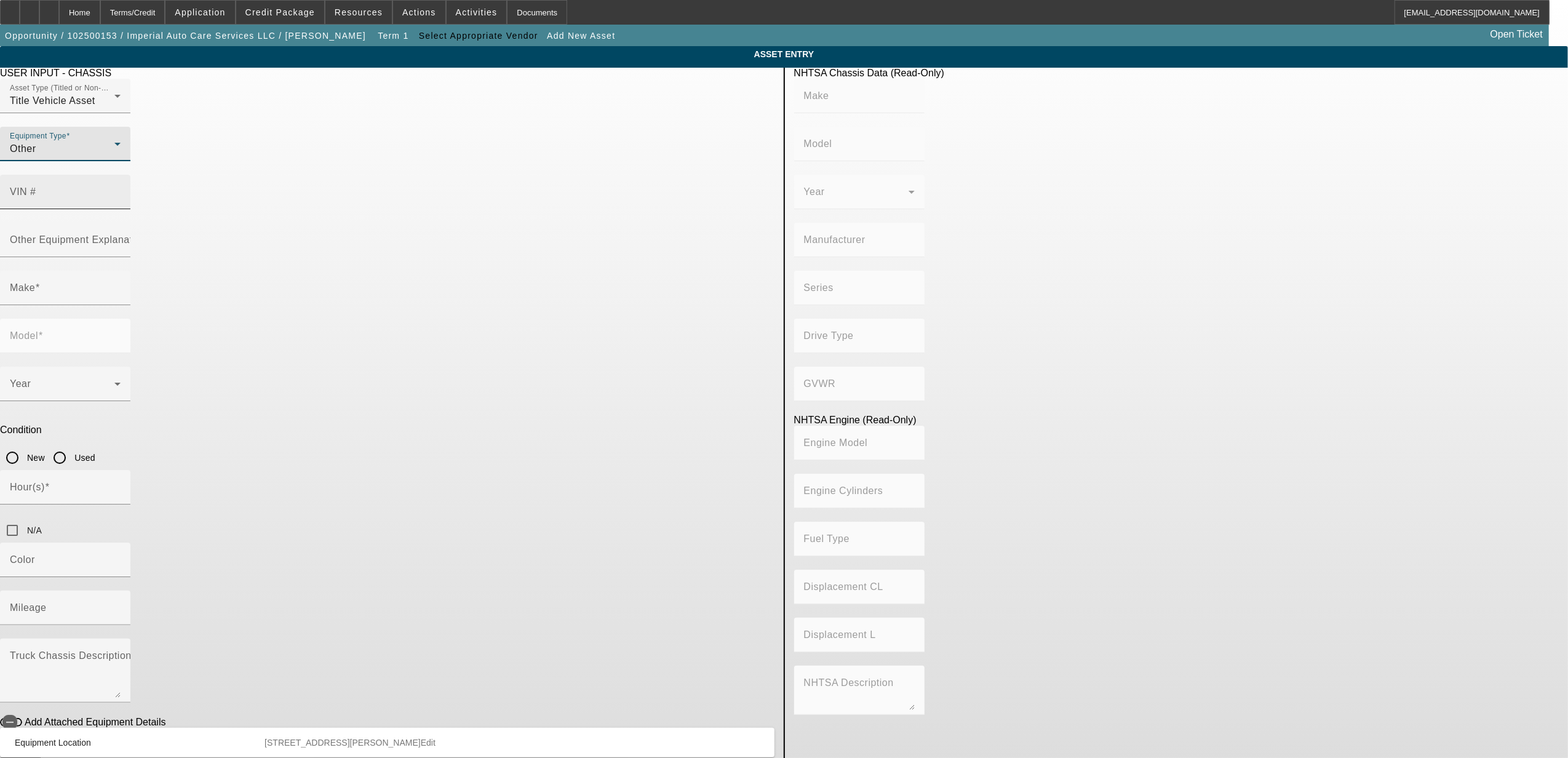
click at [36, 186] on mat-label "VIN #" at bounding box center [22, 191] width 27 height 10
click at [120, 190] on input "VIN #" at bounding box center [65, 197] width 111 height 15
click at [284, 21] on span at bounding box center [280, 12] width 88 height 29
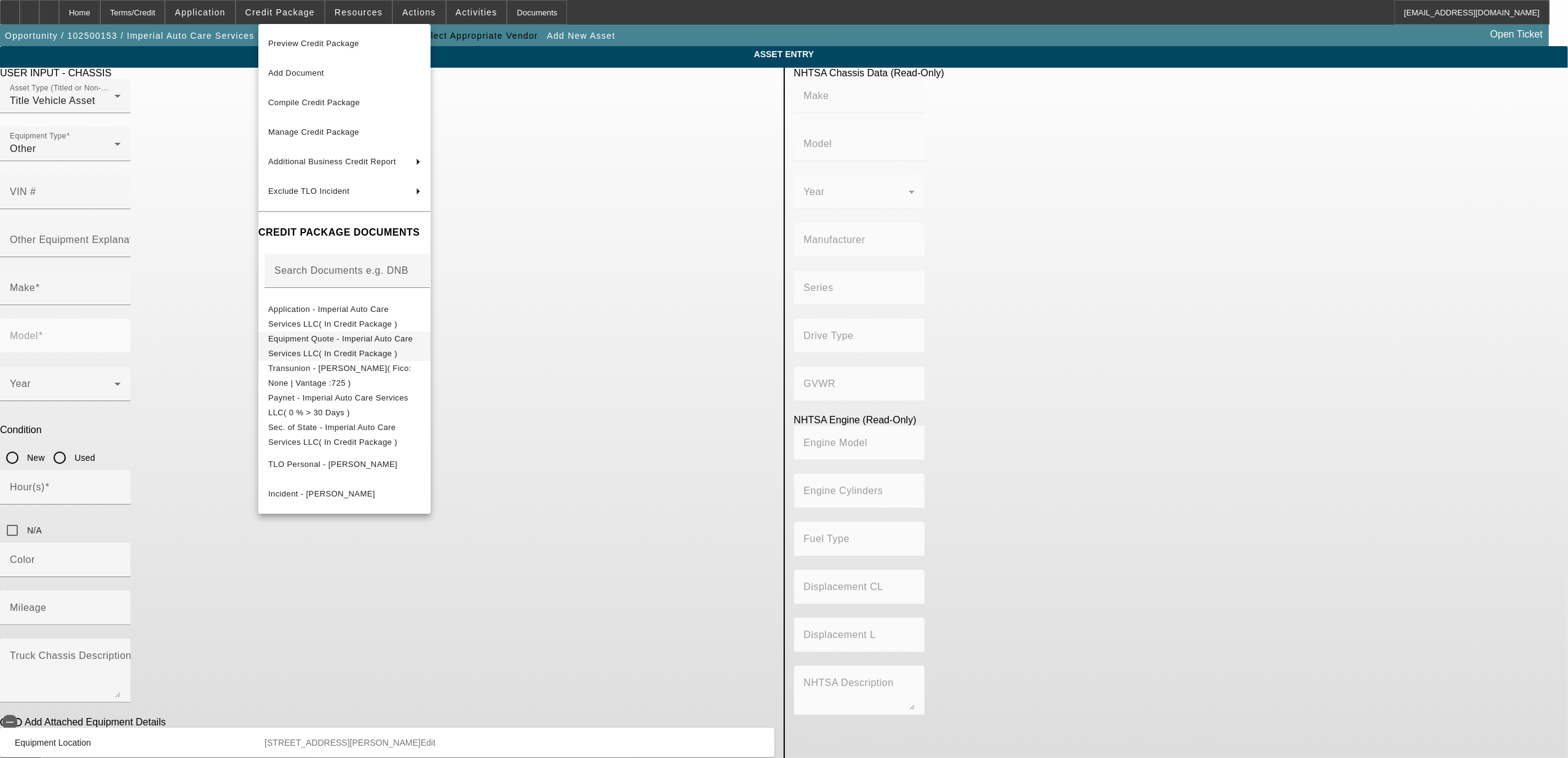
click at [346, 340] on span "Equipment Quote - Imperial Auto Care Services LLC( In Credit Package )" at bounding box center [340, 345] width 145 height 24
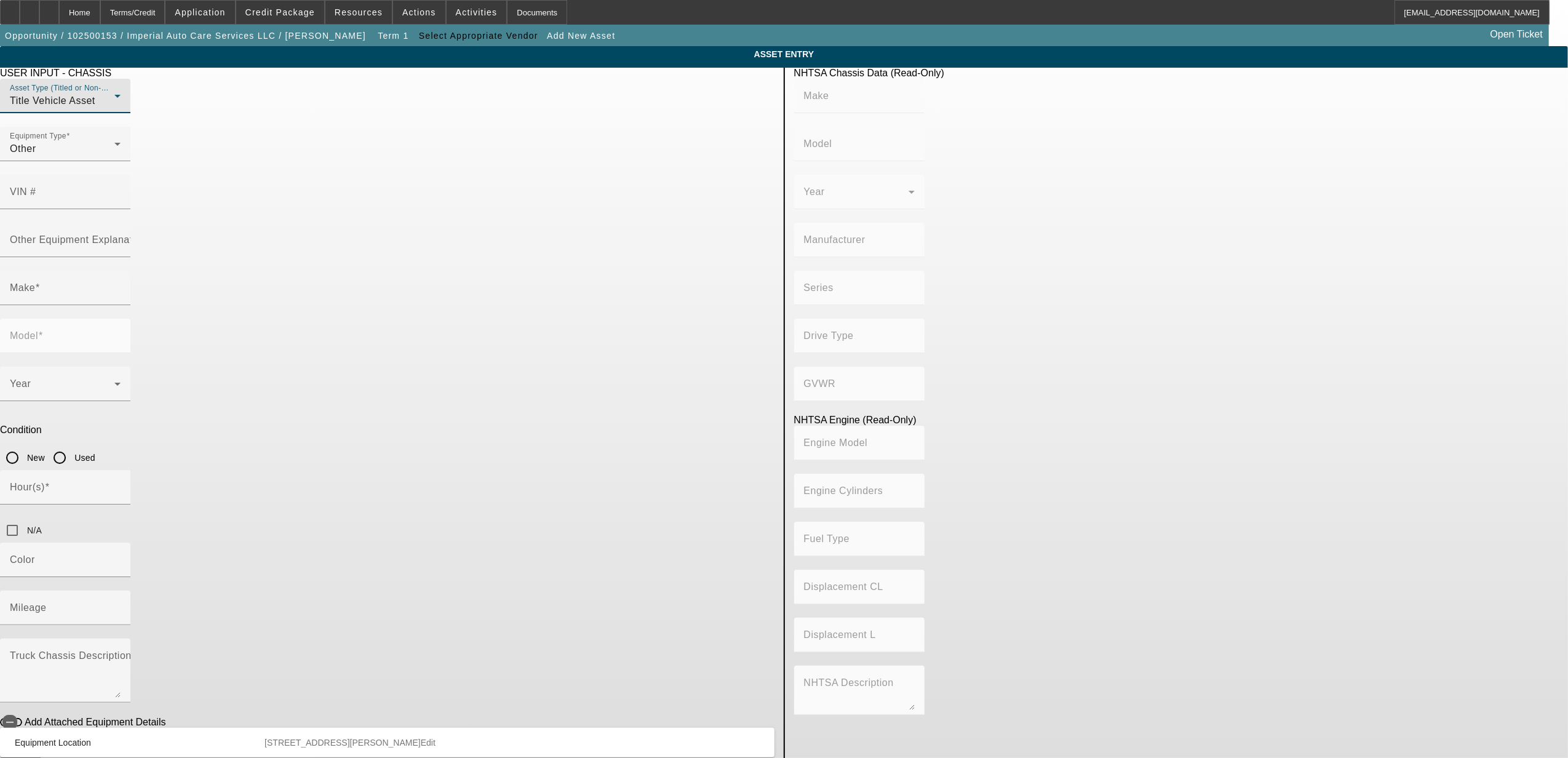
click at [95, 106] on span "Title Vehicle Asset" at bounding box center [52, 100] width 86 height 10
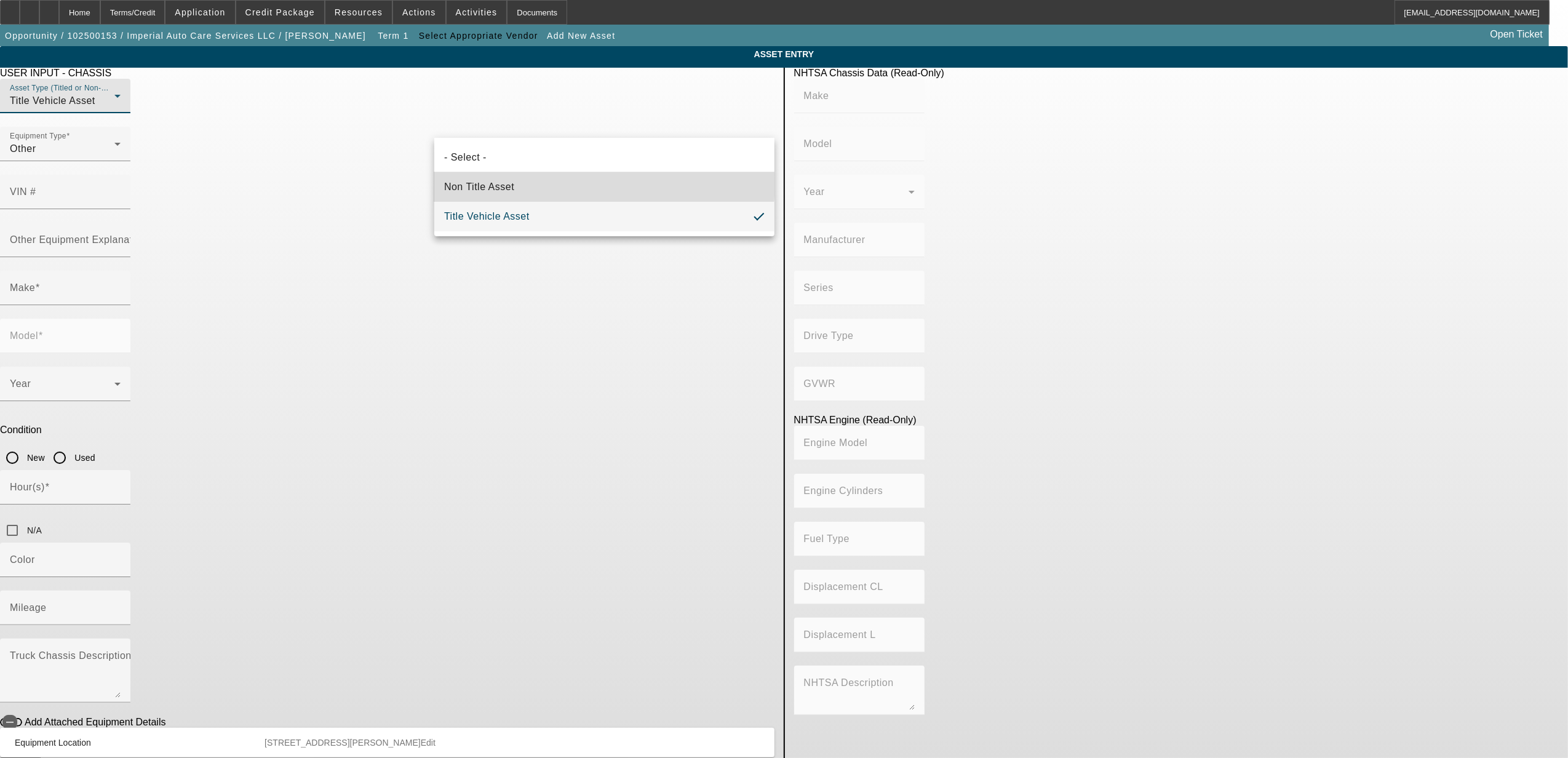
click at [482, 180] on span "Non Title Asset" at bounding box center [479, 187] width 70 height 15
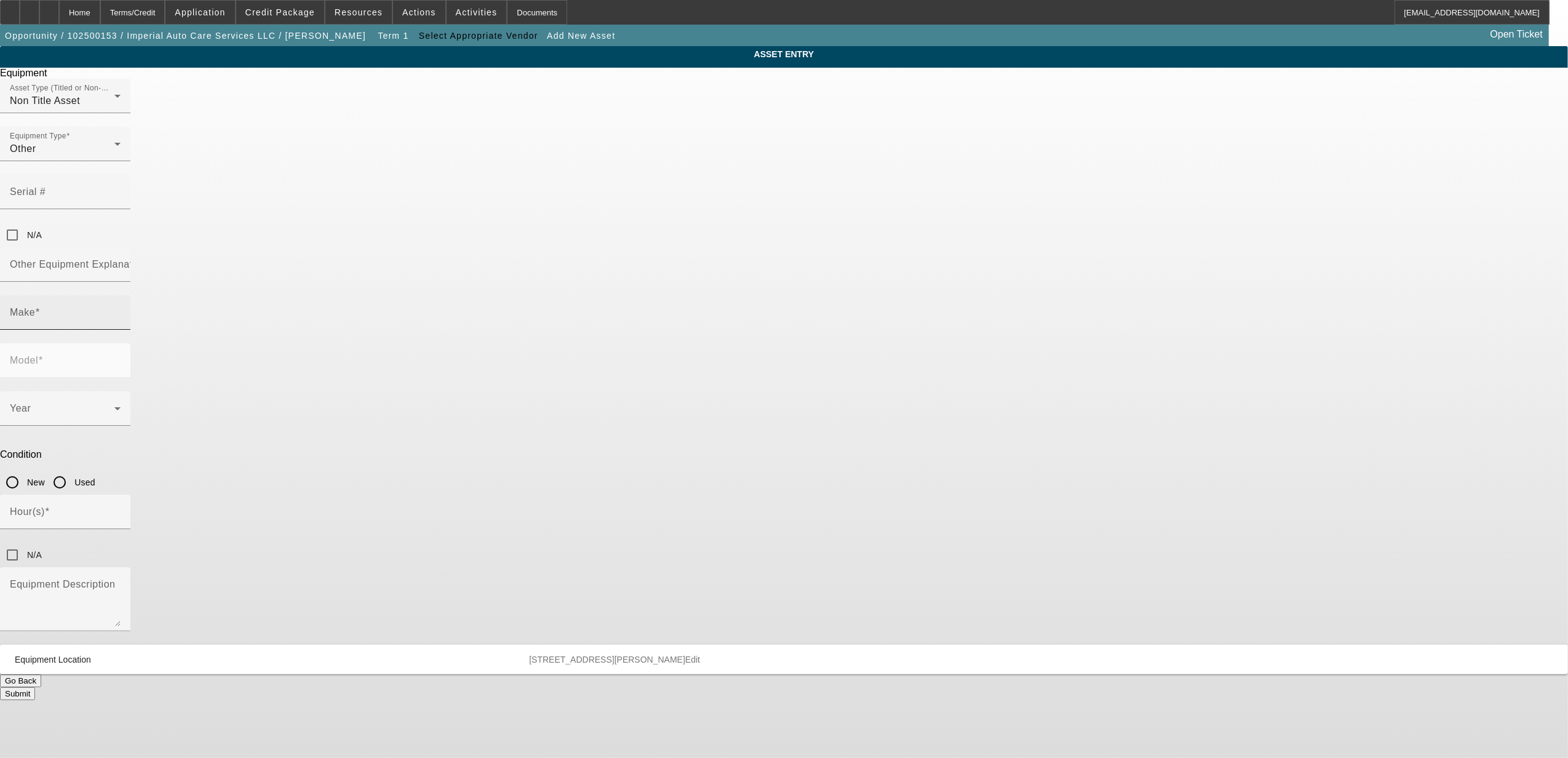
click at [40, 307] on label "Make" at bounding box center [24, 312] width 30 height 11
click at [120, 310] on input "Make" at bounding box center [65, 318] width 111 height 15
click at [120, 310] on input "Stac" at bounding box center [65, 318] width 111 height 15
type input "Stax"
click at [648, 306] on span "Create New Make/Model Match" at bounding box center [682, 302] width 115 height 25
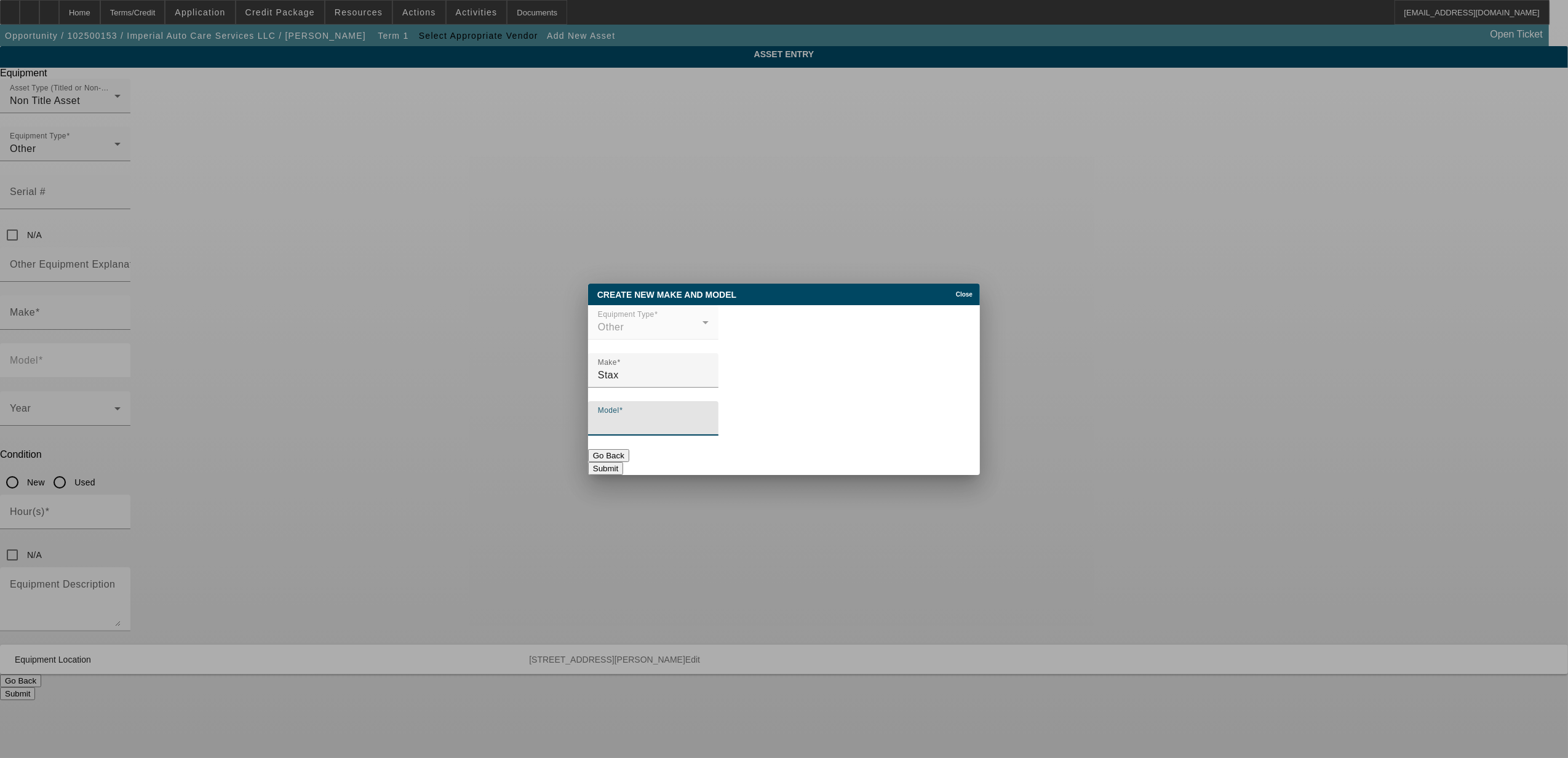
click at [650, 431] on input "Model" at bounding box center [653, 423] width 111 height 15
click at [635, 372] on input "Stax" at bounding box center [653, 376] width 111 height 15
drag, startPoint x: 641, startPoint y: 380, endPoint x: 582, endPoint y: 386, distance: 59.3
click at [582, 386] on div "Create New Make and Model Close Equipment Type Other Make Stax Model Go Back Su…" at bounding box center [784, 379] width 1568 height 758
type input "Next"
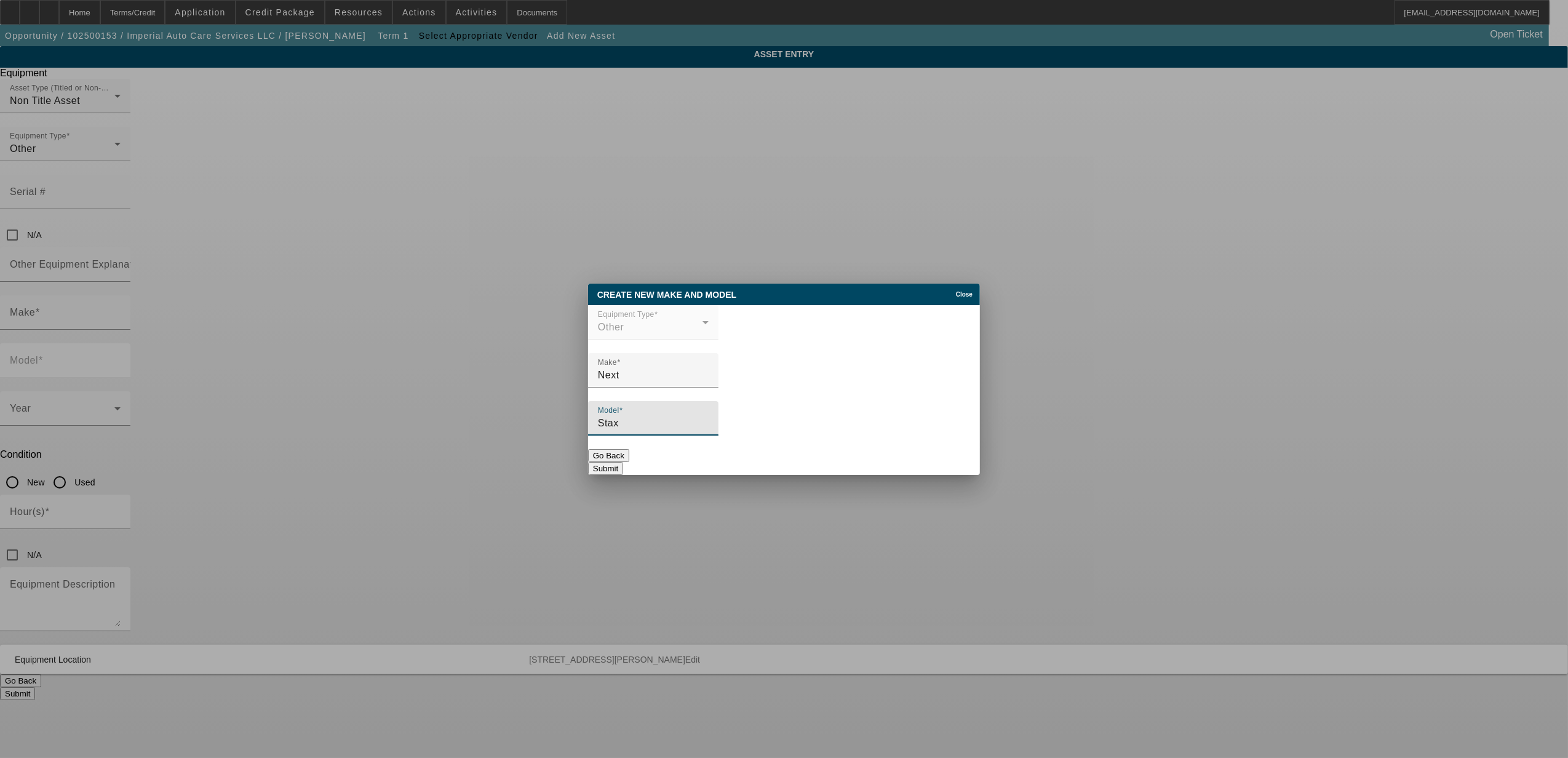
type input "Stax"
click at [623, 462] on button "Submit" at bounding box center [606, 468] width 35 height 13
type input "Next"
type input "Stax"
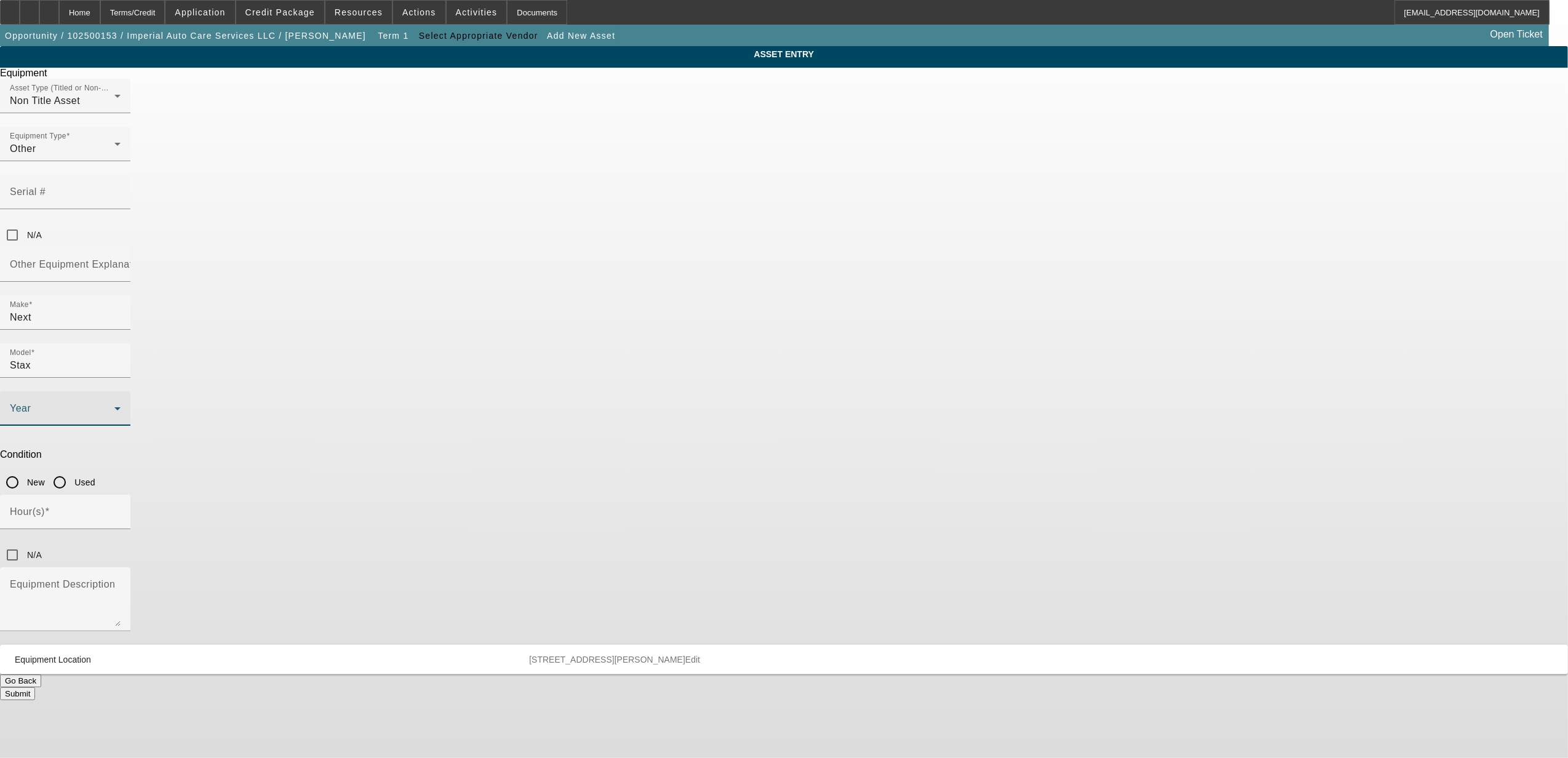
click at [114, 406] on span at bounding box center [62, 414] width 105 height 15
click at [653, 435] on mat-option "2025" at bounding box center [695, 439] width 161 height 29
click at [24, 470] on input "New" at bounding box center [12, 482] width 24 height 24
radio input "true"
click at [120, 510] on input "Hour(s)" at bounding box center [65, 517] width 111 height 15
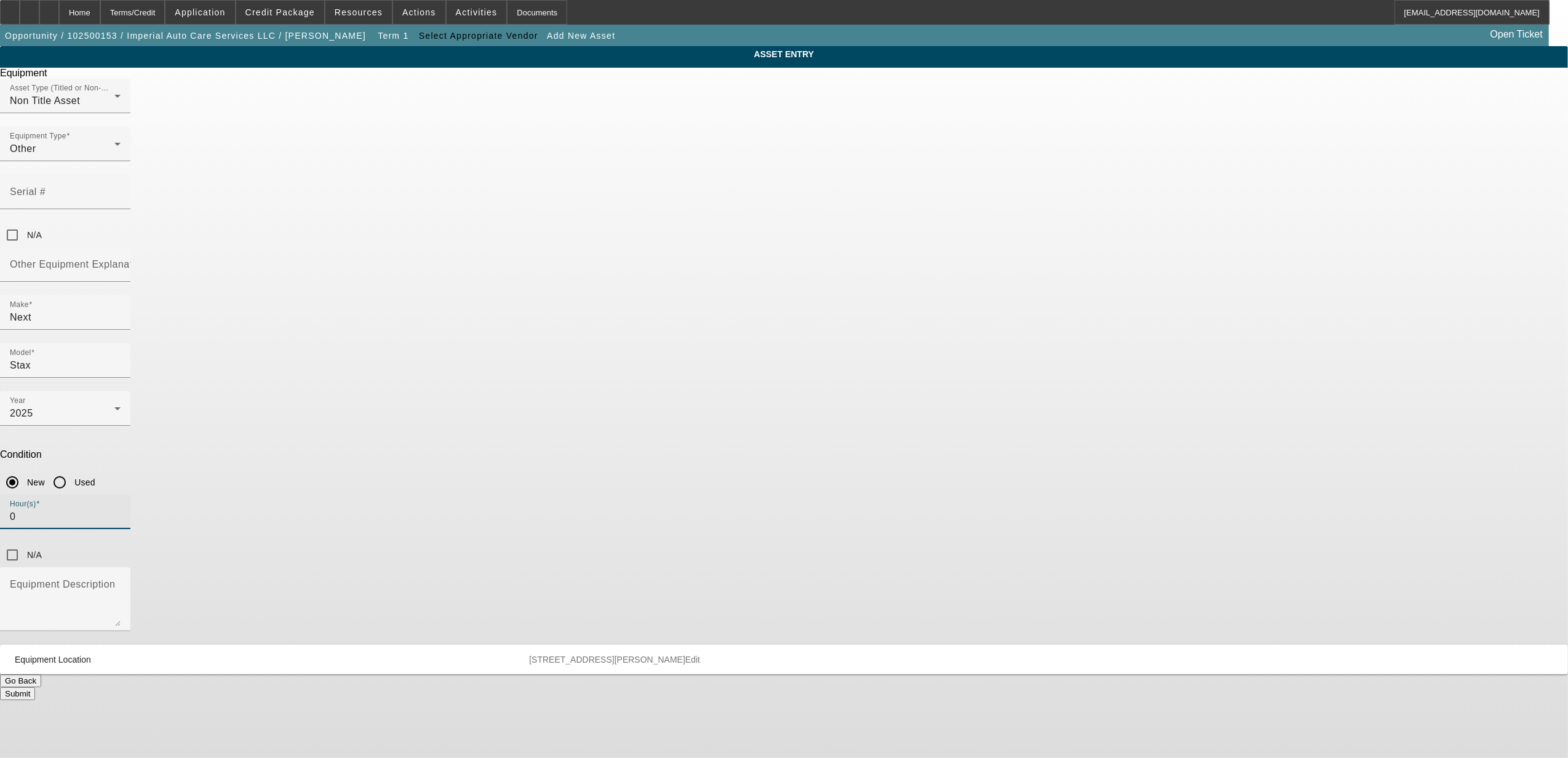
type input "0"
drag, startPoint x: 515, startPoint y: 478, endPoint x: 572, endPoint y: 467, distance: 58.1
click at [518, 476] on div "ASSET ENTRY Equipment Asset Type (Titled or Non-Titled) Non Title Asset Equipme…" at bounding box center [784, 373] width 1568 height 654
click at [120, 582] on textarea "Equipment Description" at bounding box center [65, 604] width 111 height 44
type textarea "LED Signs"
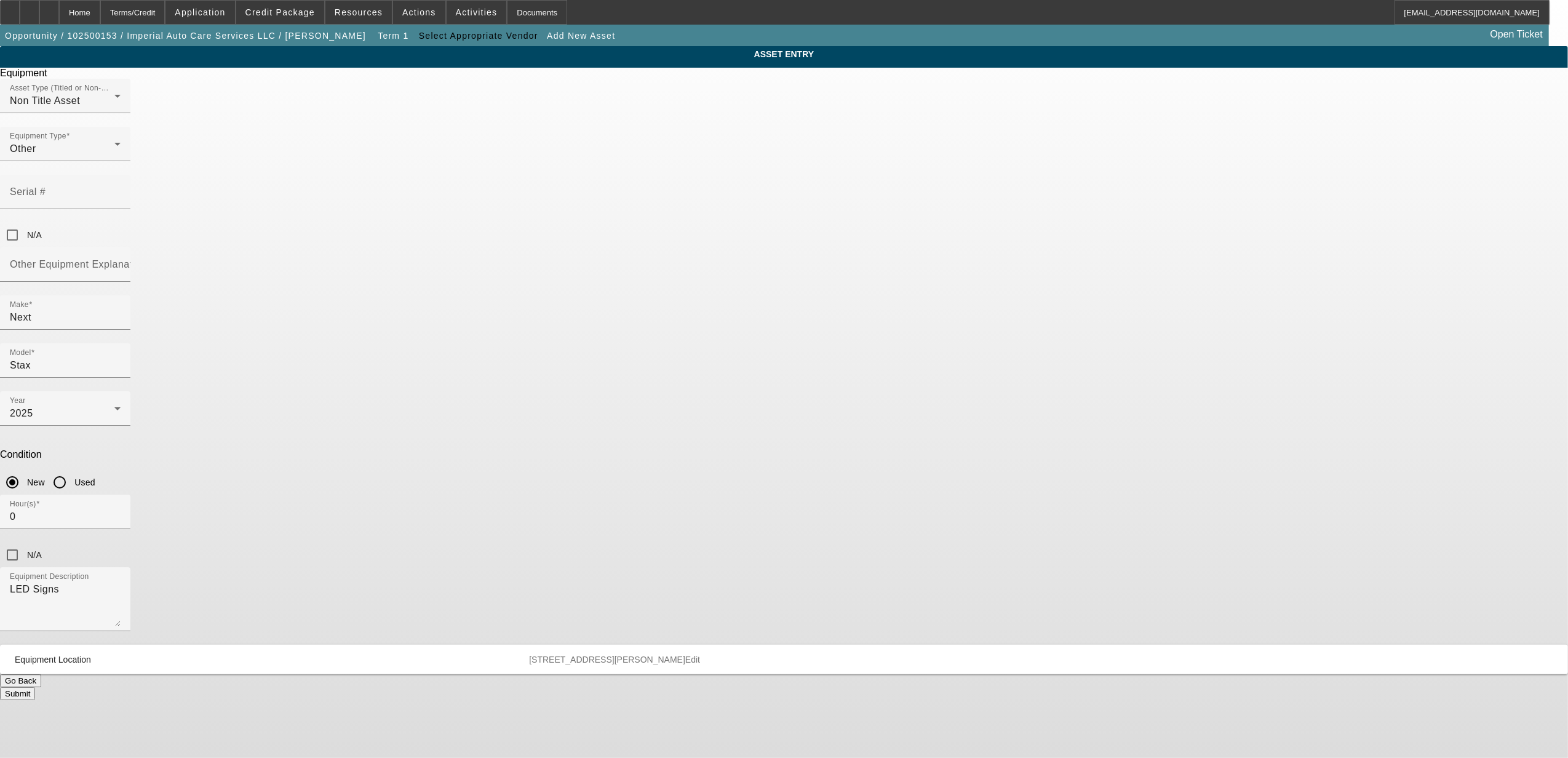
click at [35, 687] on button "Submit" at bounding box center [18, 693] width 35 height 13
click at [147, 259] on mat-label "Other Equipment Explanation" at bounding box center [78, 264] width 137 height 10
click at [120, 262] on input "Other Equipment Explanation" at bounding box center [65, 269] width 111 height 15
type input "LED Signs"
click at [35, 687] on button "Submit" at bounding box center [18, 693] width 35 height 13
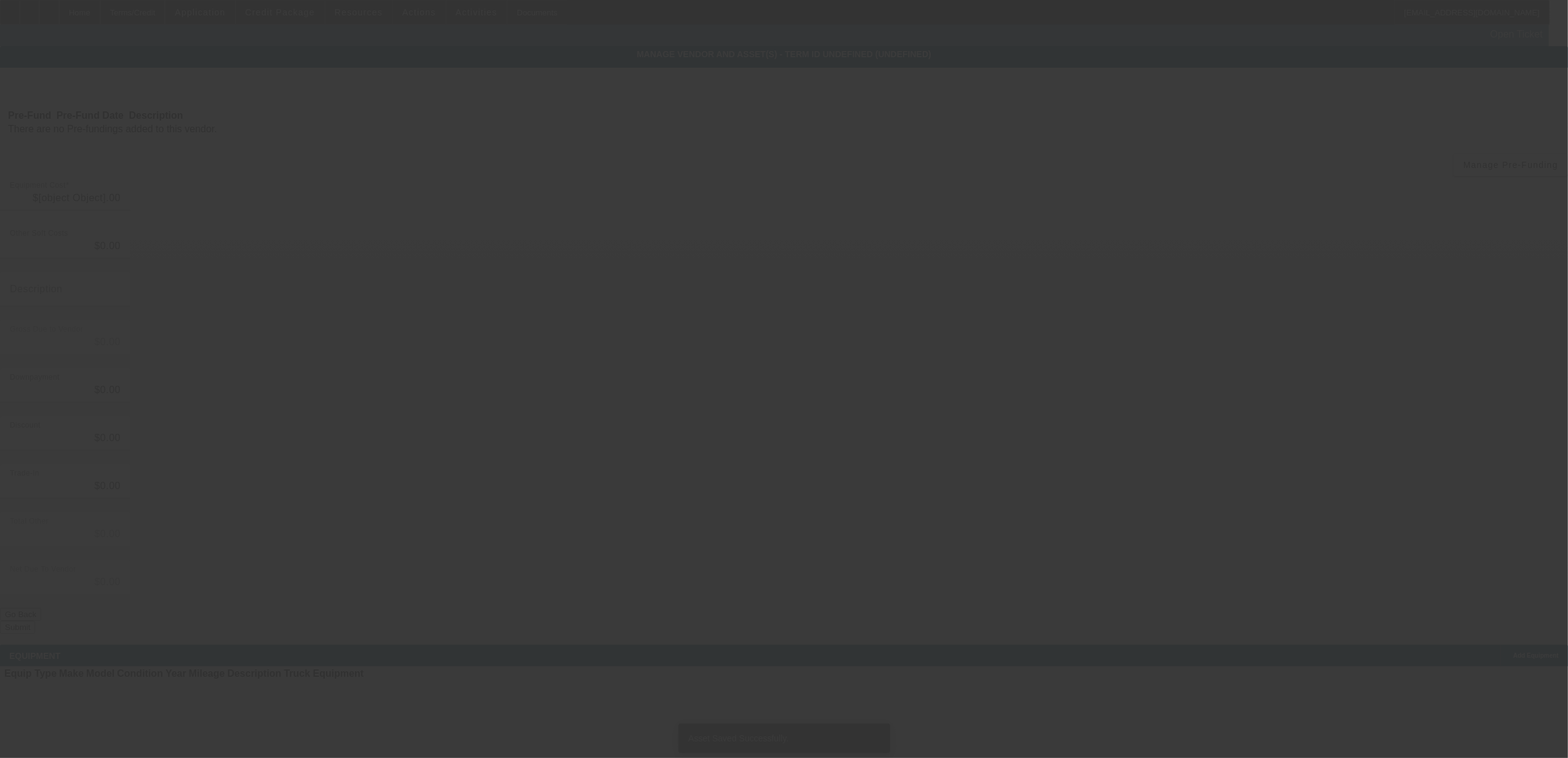
type input "$41,000.00"
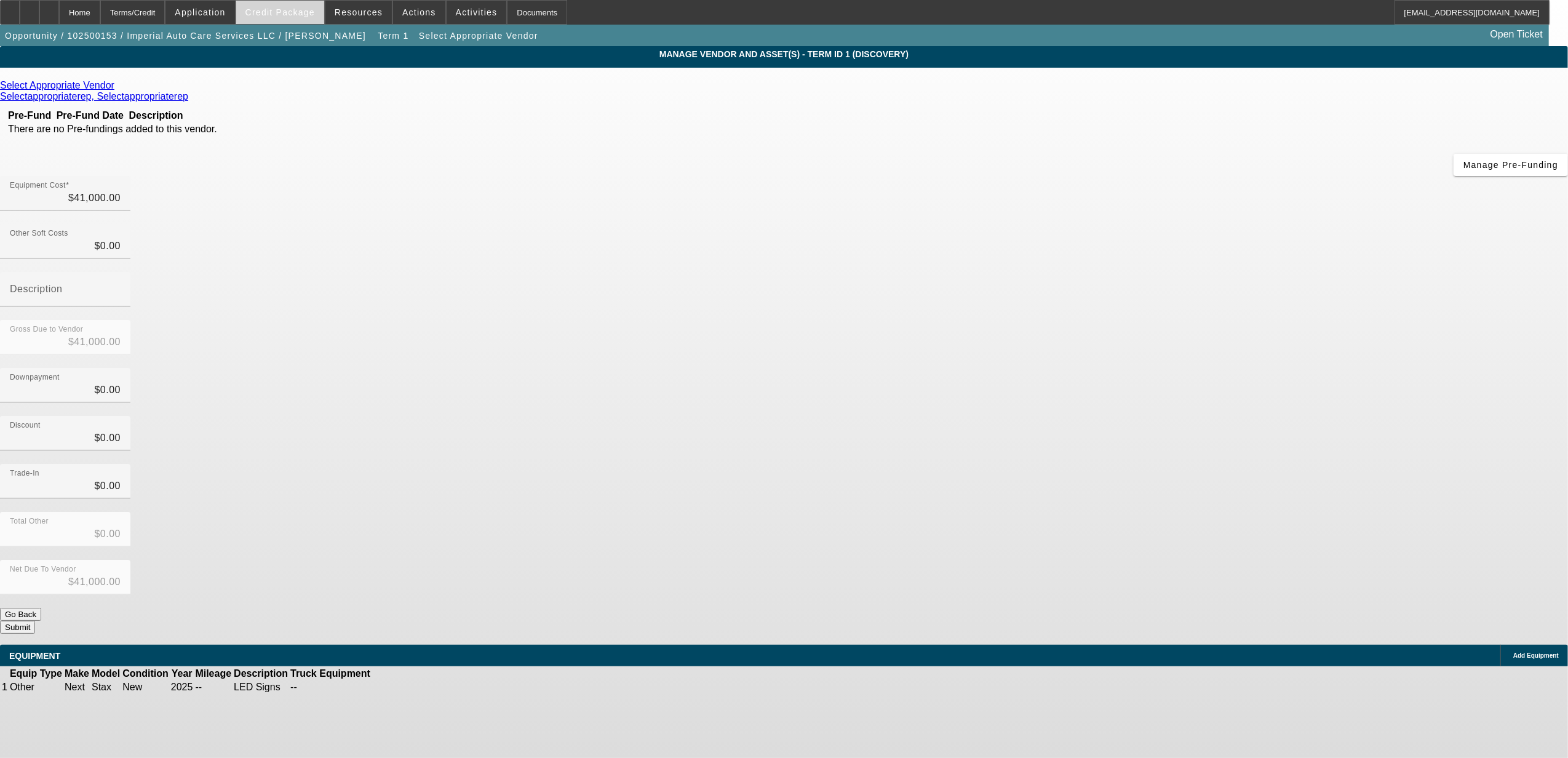
click at [290, 7] on span "Credit Package" at bounding box center [280, 12] width 69 height 10
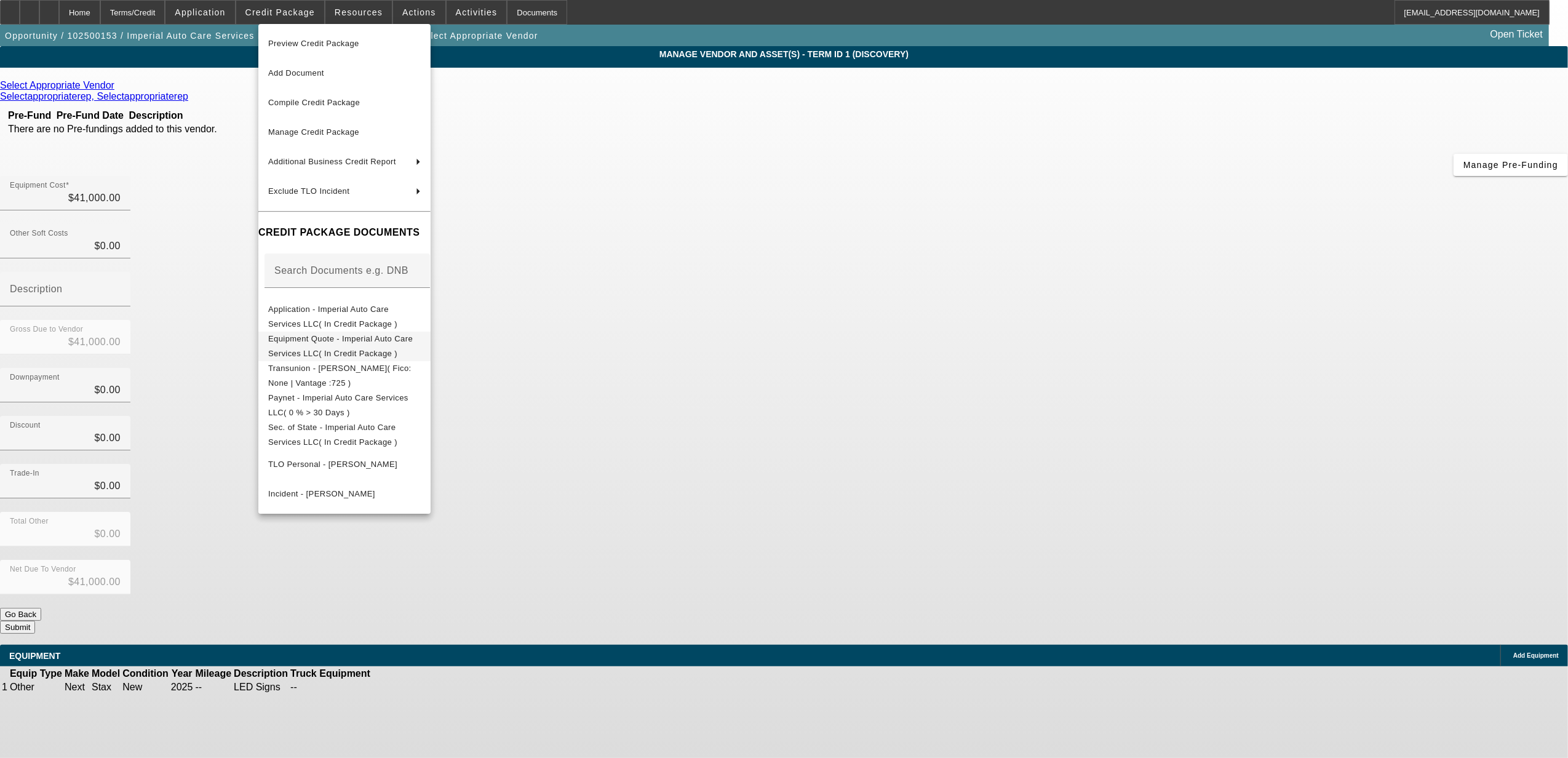
click at [325, 338] on span "Equipment Quote - Imperial Auto Care Services LLC( In Credit Package )" at bounding box center [340, 345] width 145 height 24
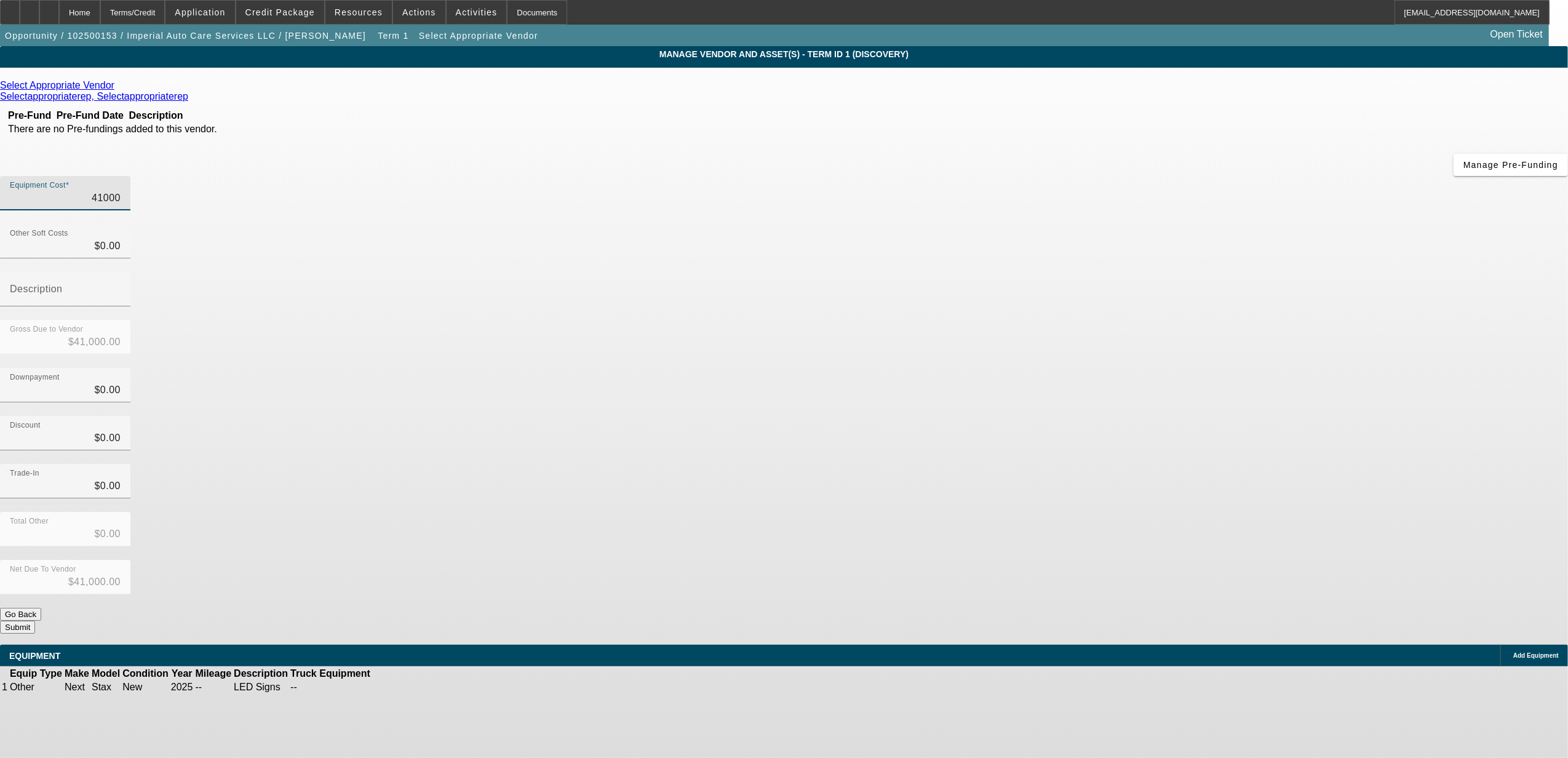
click at [120, 191] on input "41000" at bounding box center [65, 198] width 111 height 15
type input "4"
type input "$4.00"
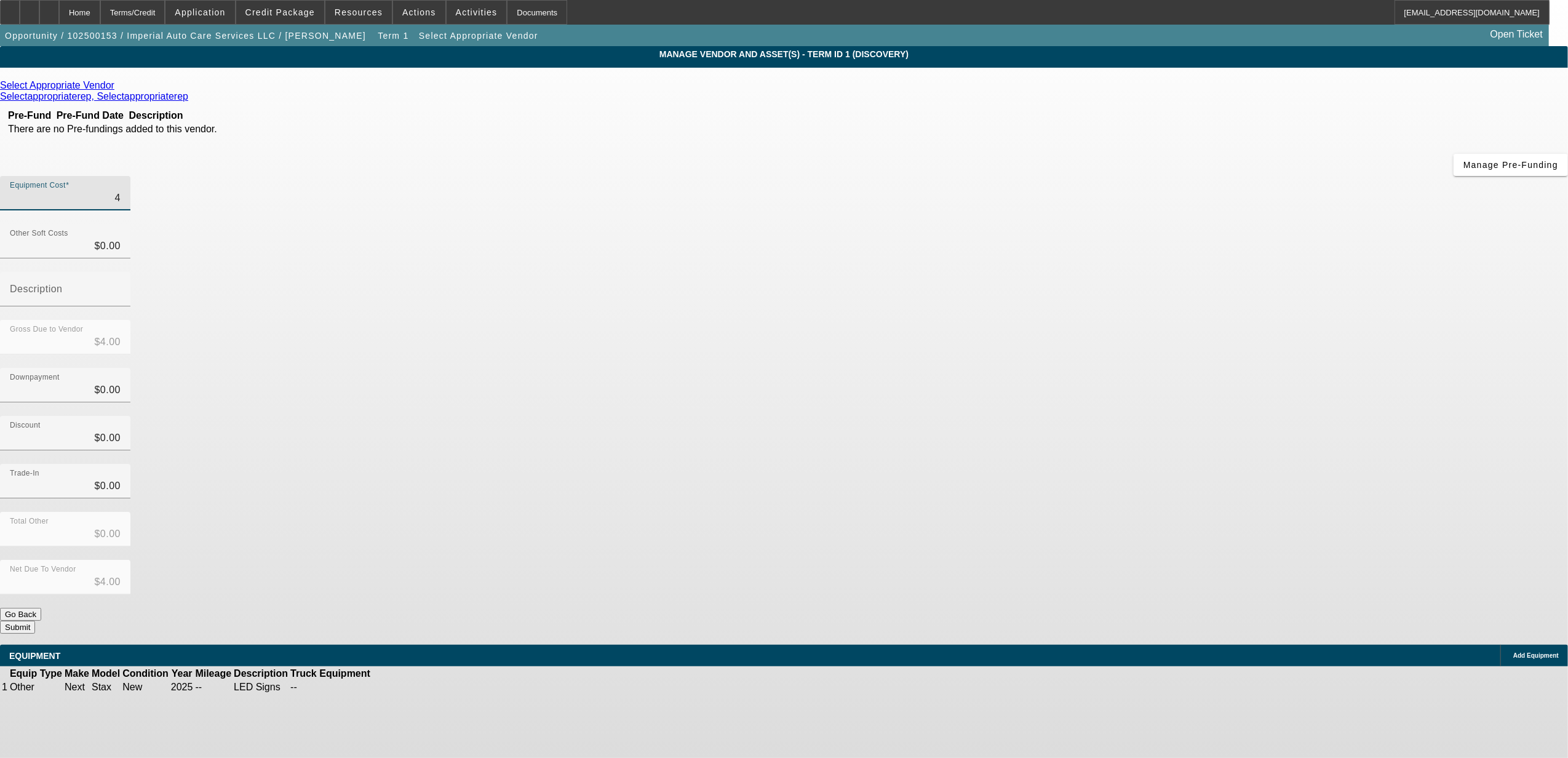
type input "41"
type input "$41.00"
type input "411"
type input "$411.00"
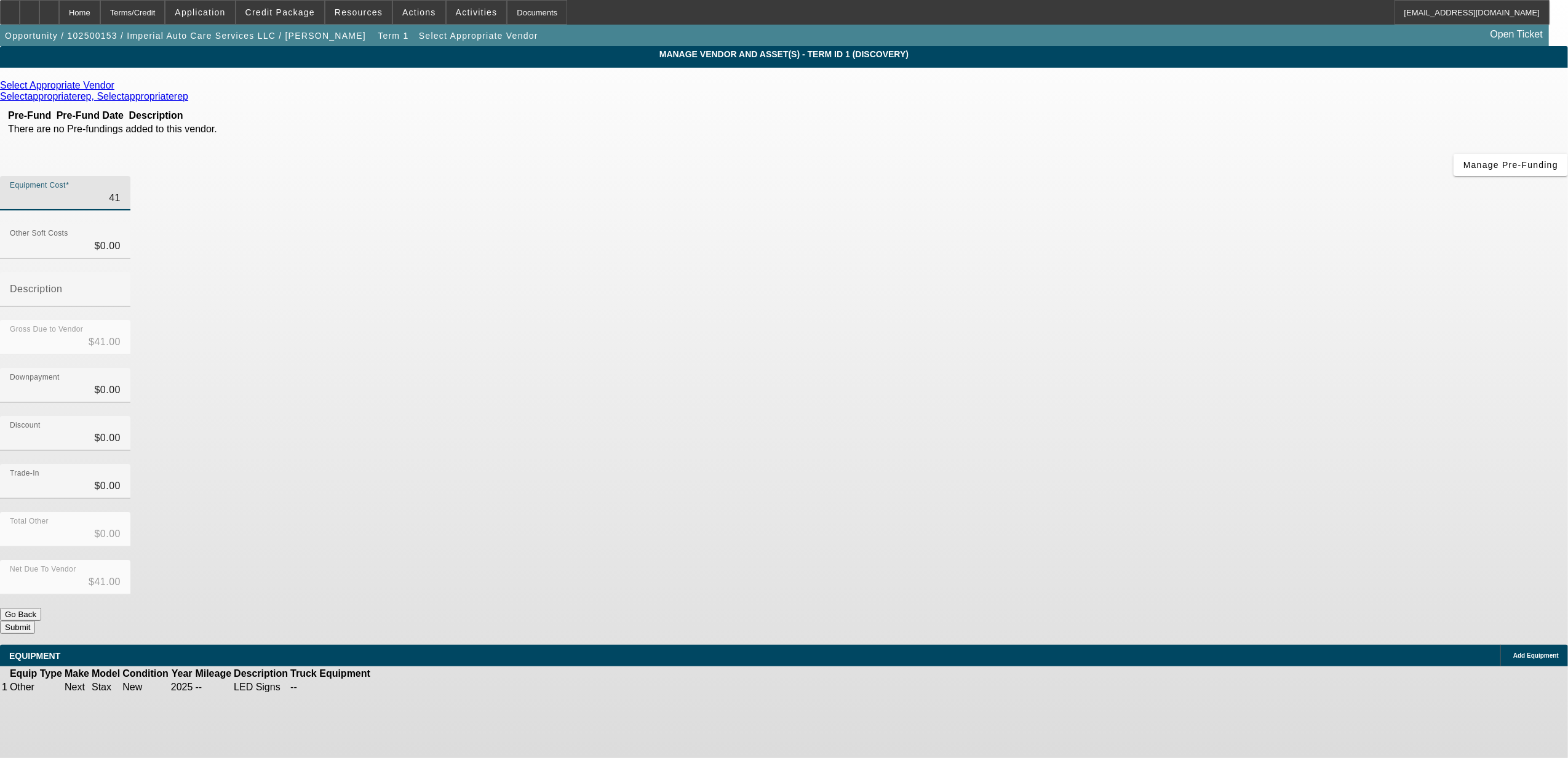
type input "$411.00"
type input "4113"
type input "$4,113.00"
type input "41131"
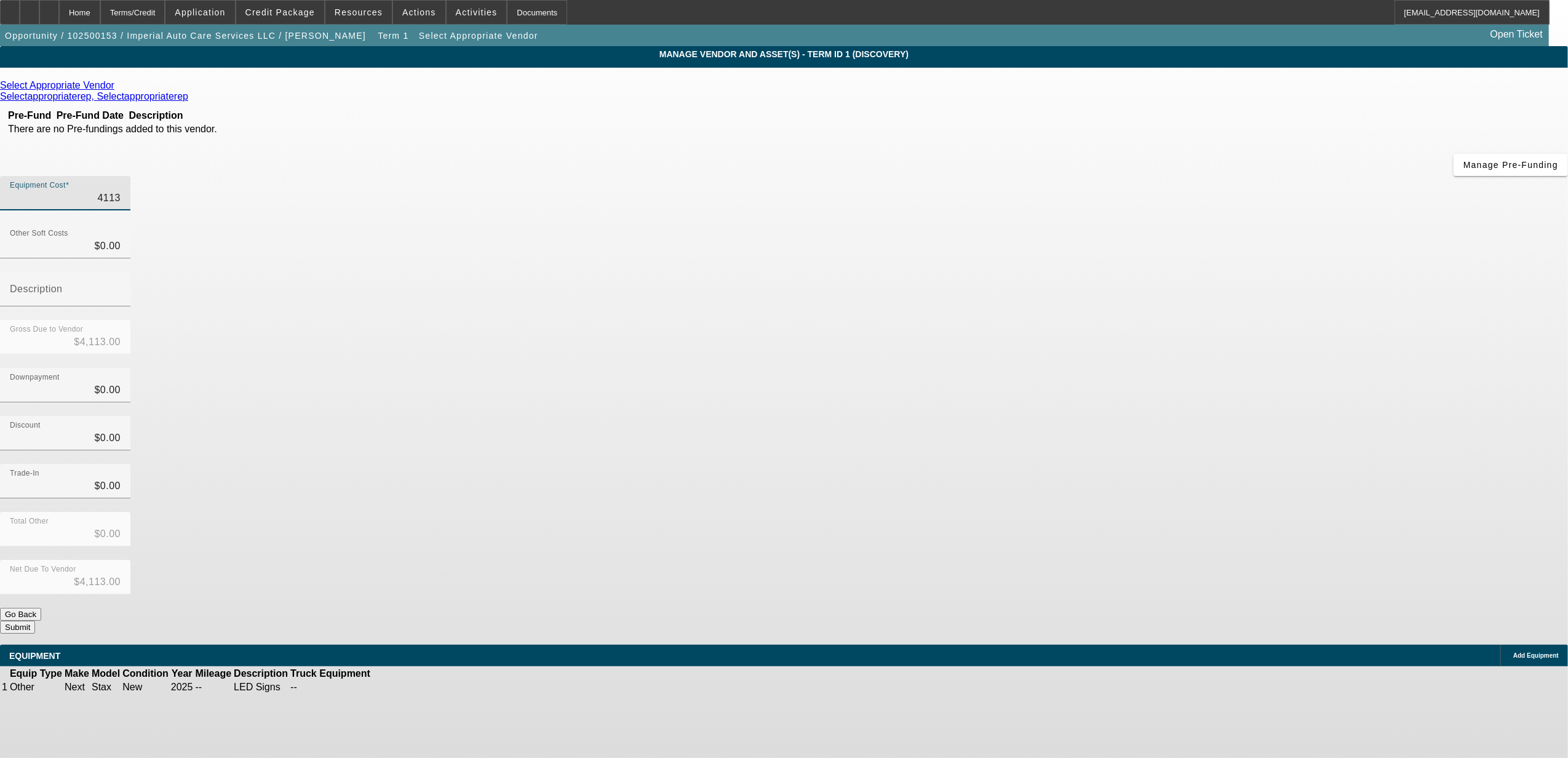
type input "$41,131.00"
type input "41131.09"
type input "$41,131.09"
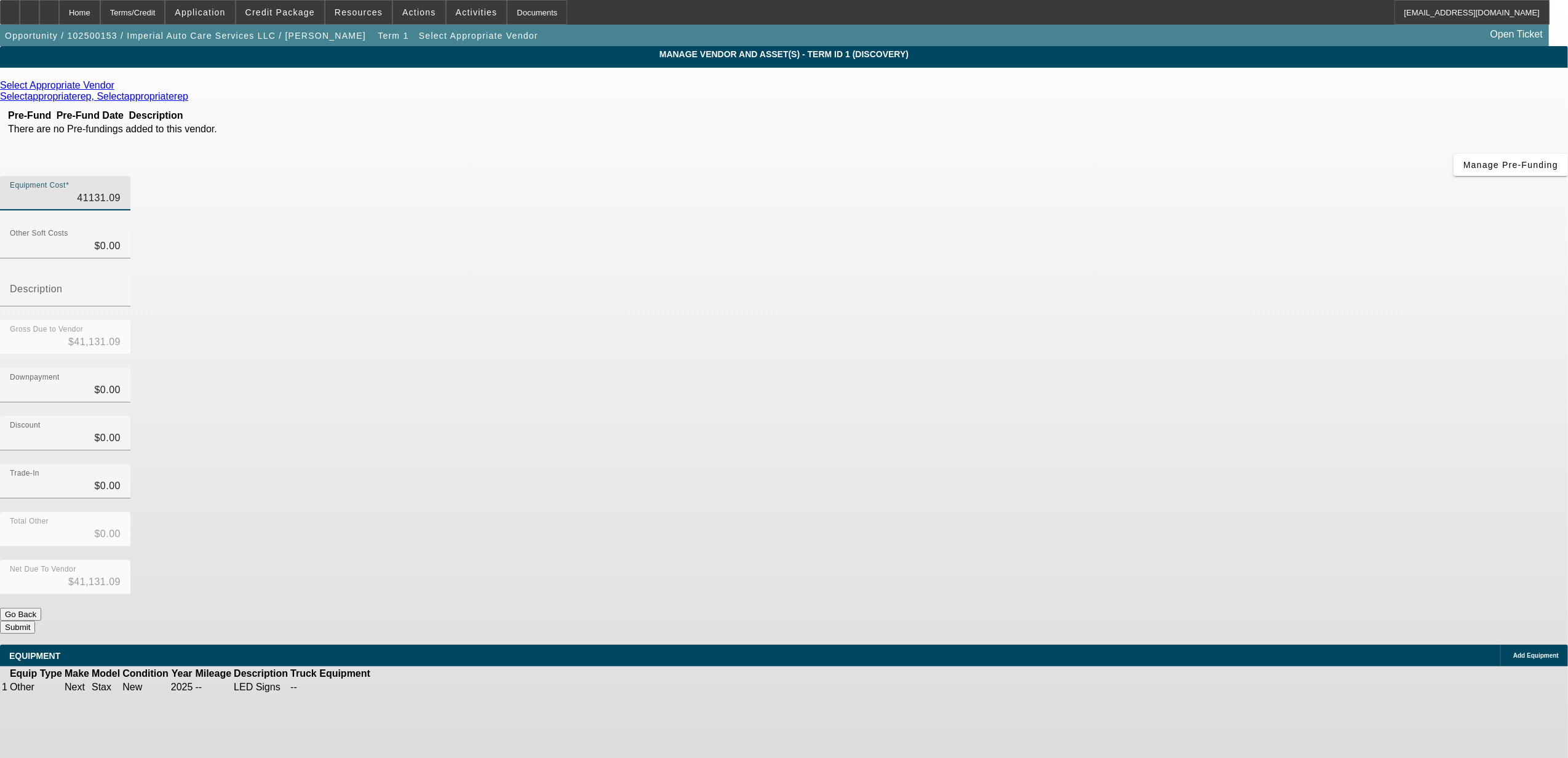
type input "41131.0"
type input "$41,131.00"
type input "4113"
type input "$4,113.00"
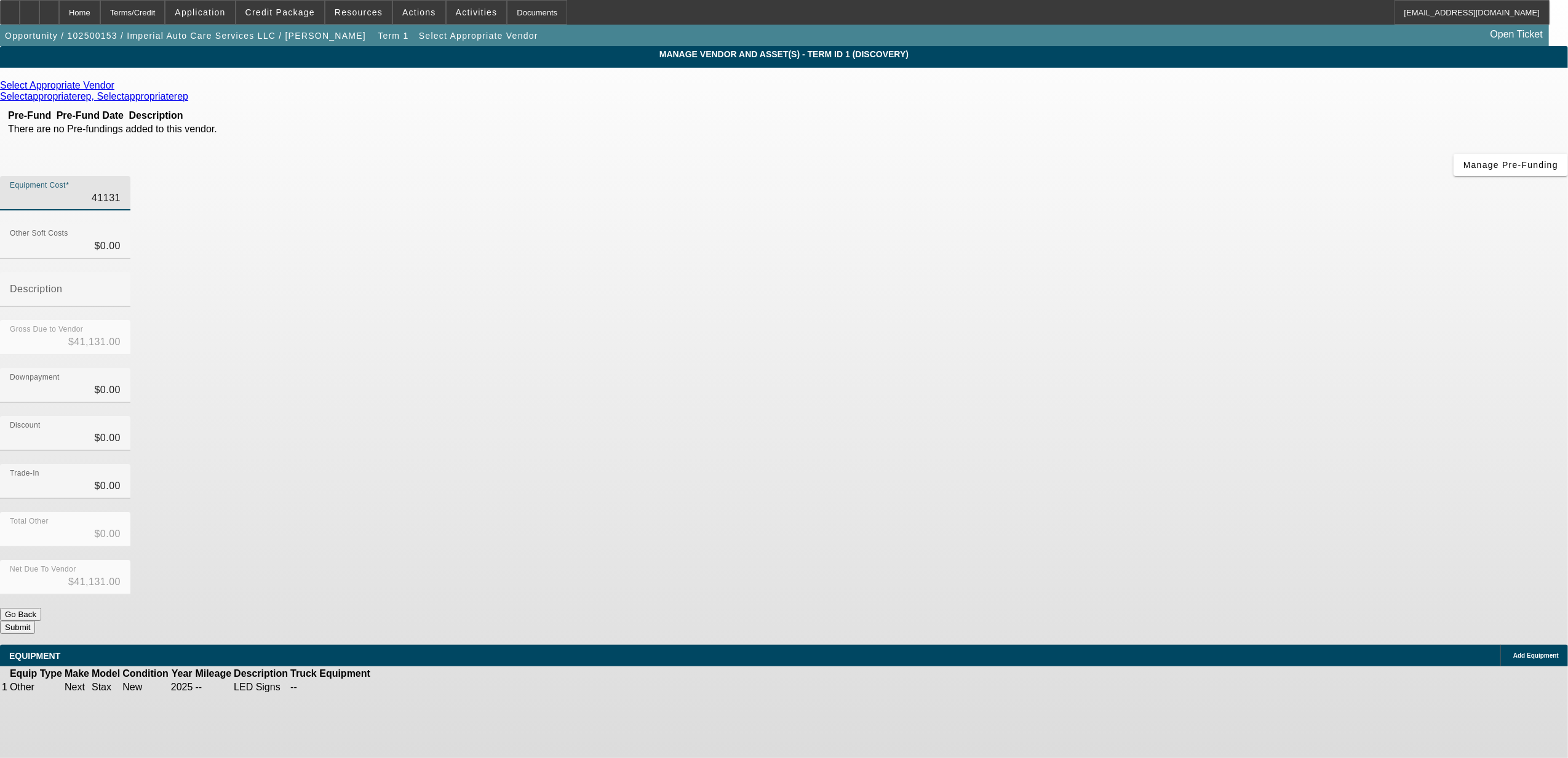
type input "$4,113.00"
type input "411"
type input "$411.00"
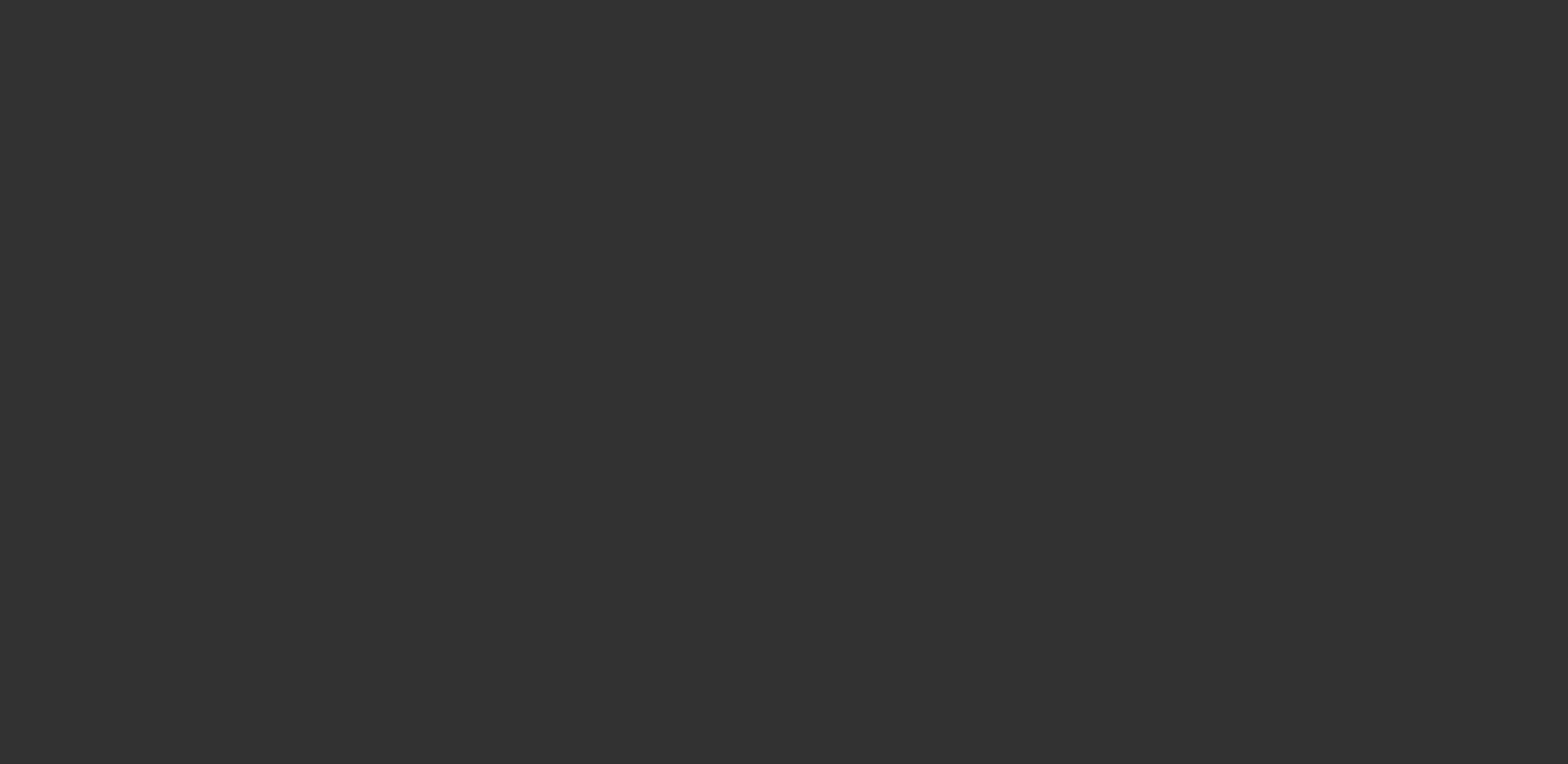
select select "0"
select select "2"
select select "0.1"
select select "4"
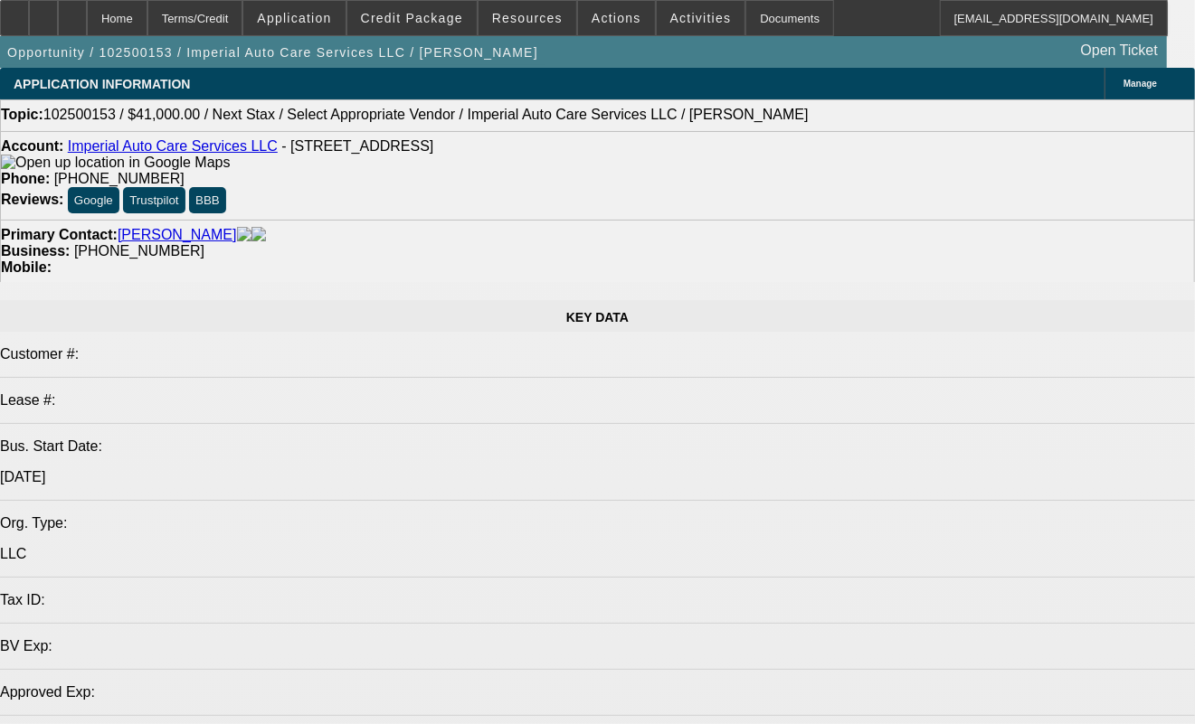
select select "0"
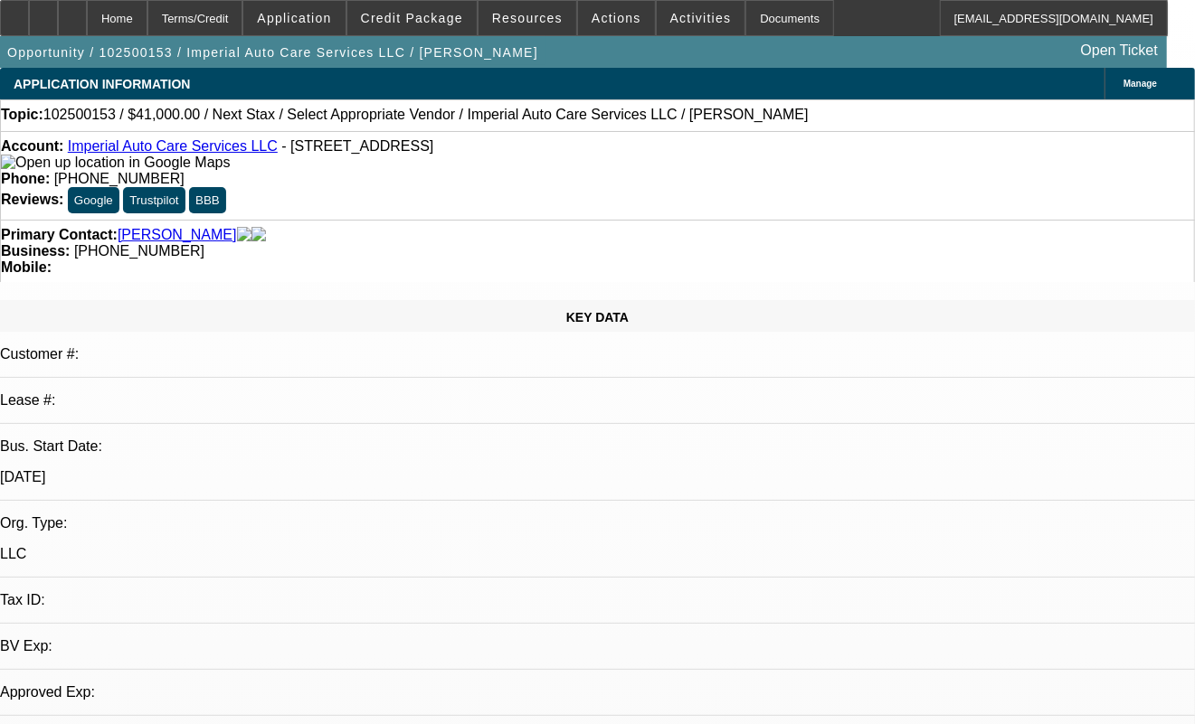
select select "2"
select select "0.1"
select select "4"
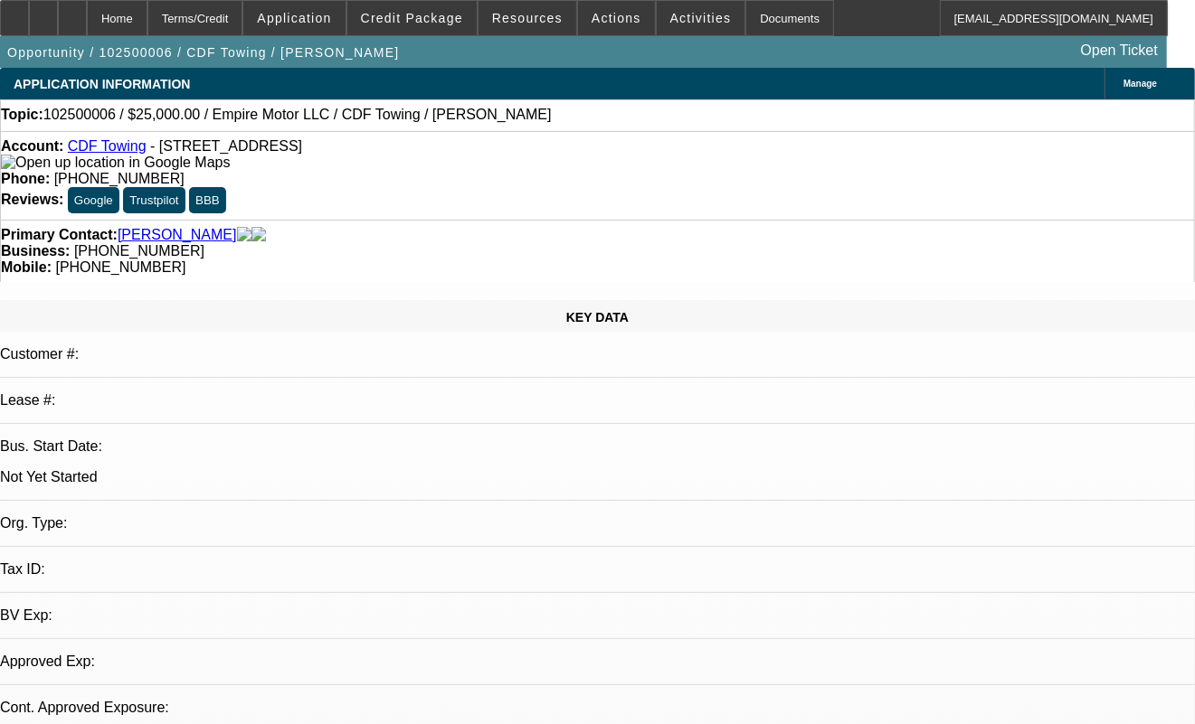
select select "0"
select select "2"
select select "0.1"
select select "4"
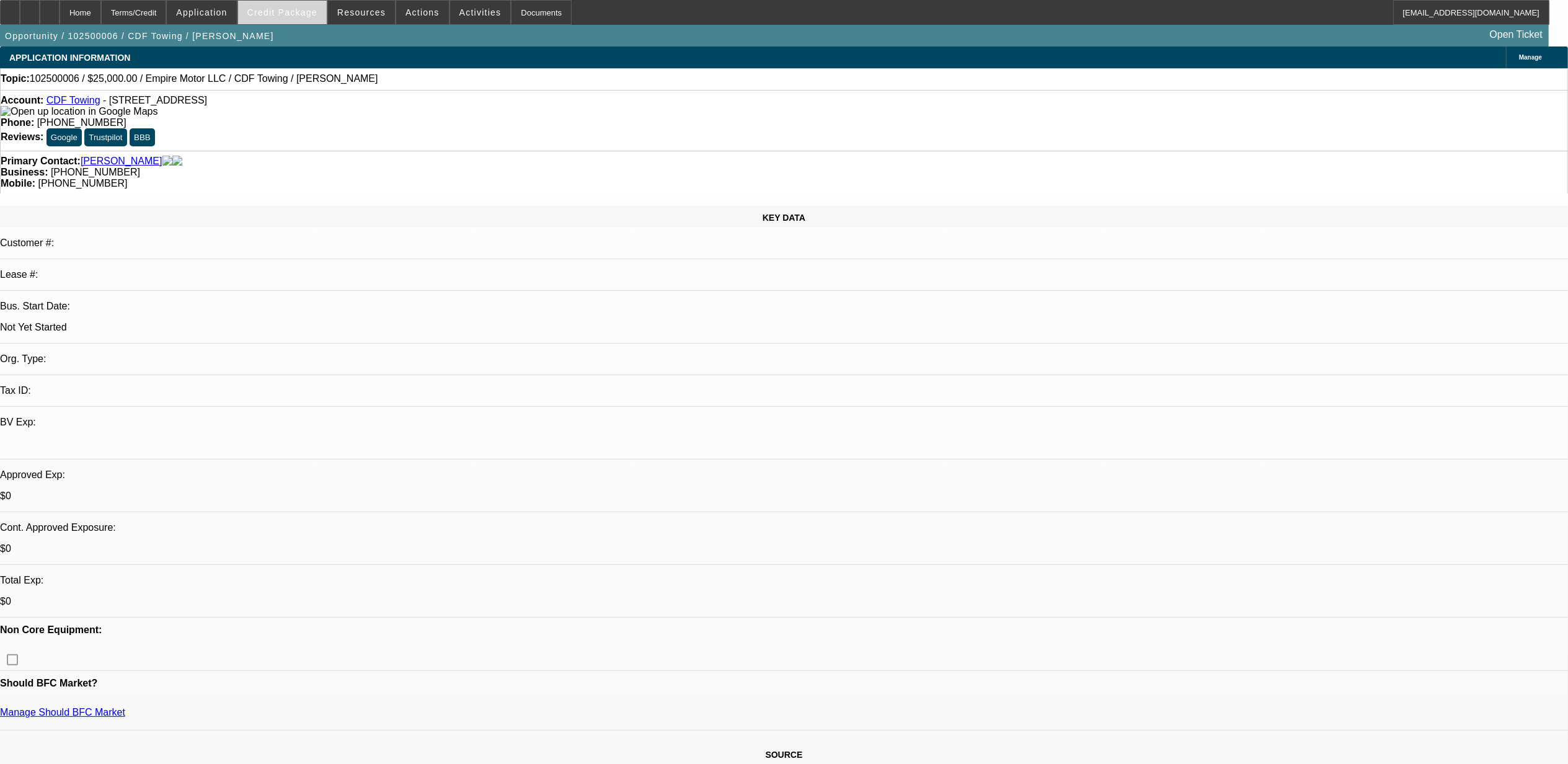
click at [302, 16] on span "Credit Package" at bounding box center [282, 12] width 70 height 10
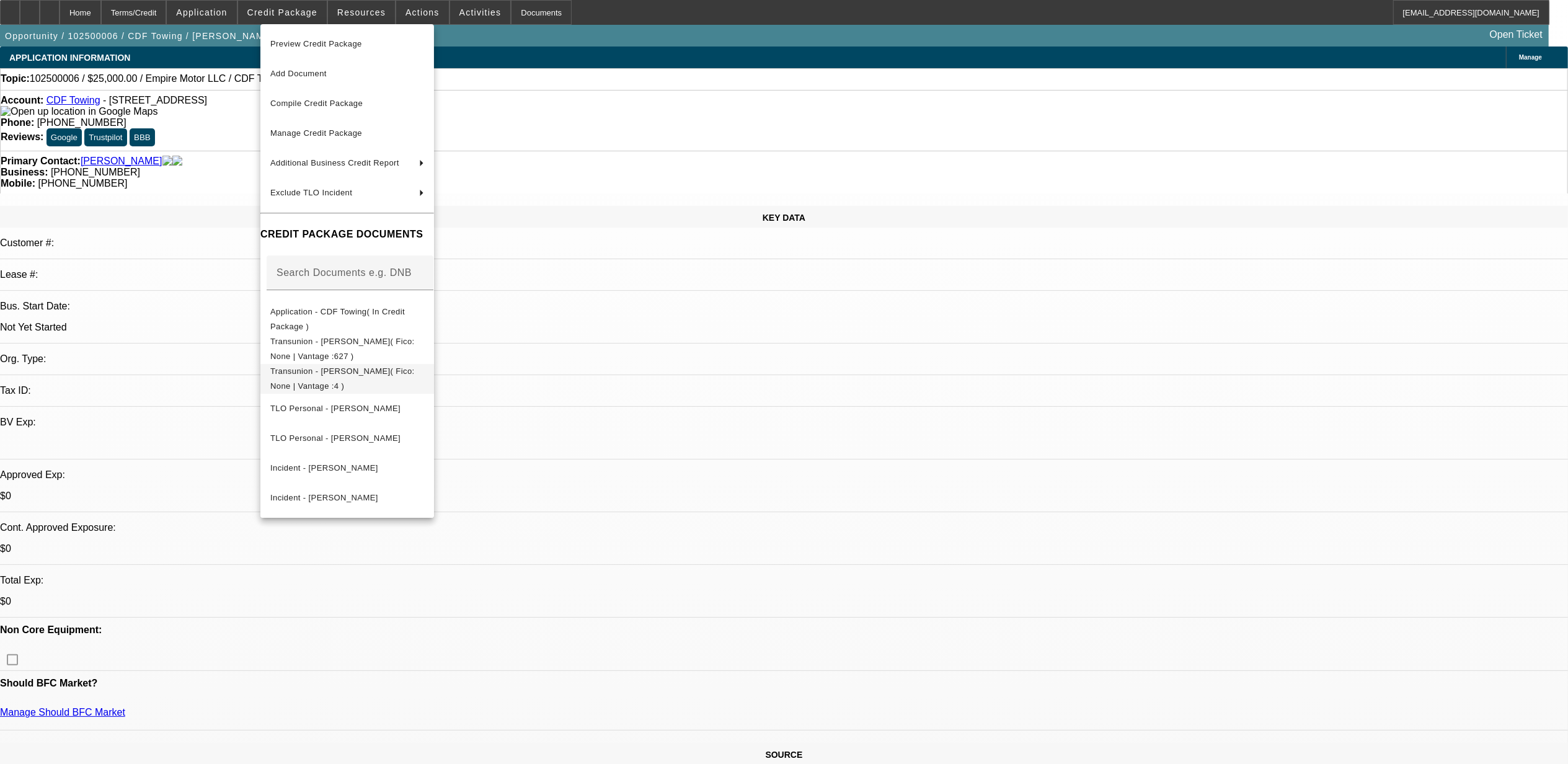
click at [365, 363] on button "Transunion - [PERSON_NAME]( Fico: None | Vantage :4 )" at bounding box center [347, 378] width 173 height 29
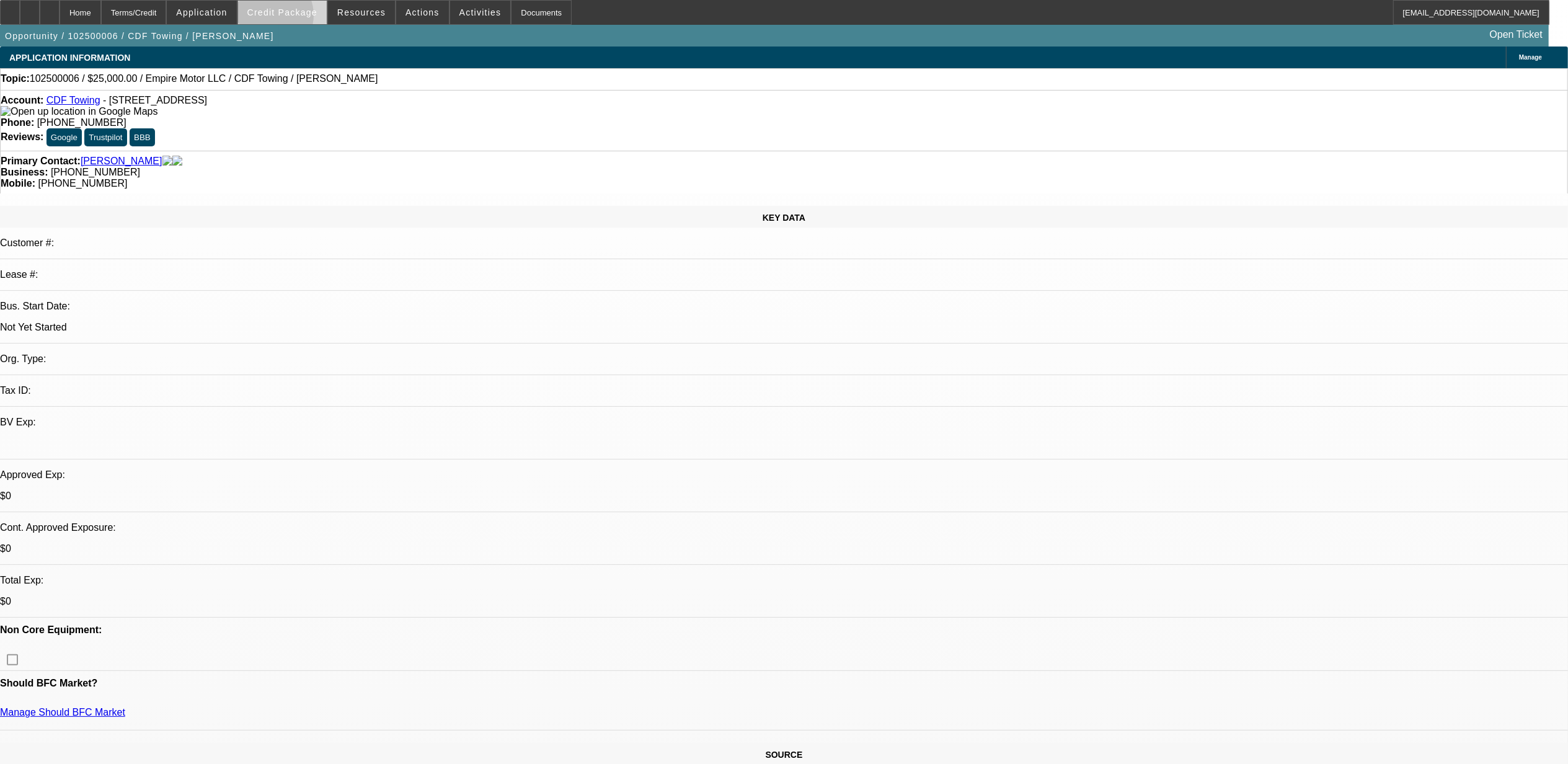
click at [290, 17] on span at bounding box center [282, 12] width 88 height 29
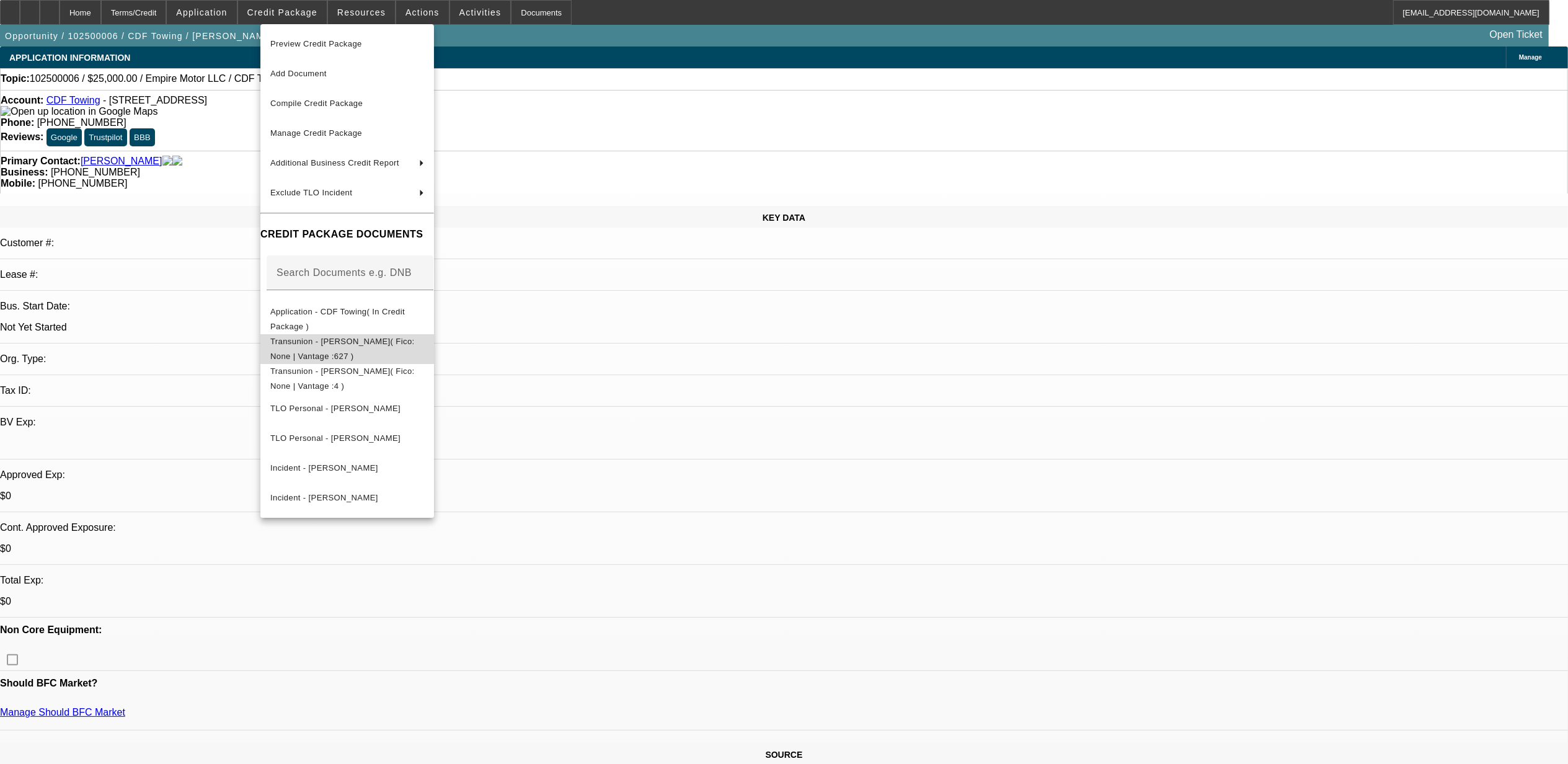
click at [359, 353] on button "Transunion - [PERSON_NAME]( Fico: None | Vantage :627 )" at bounding box center [347, 348] width 173 height 29
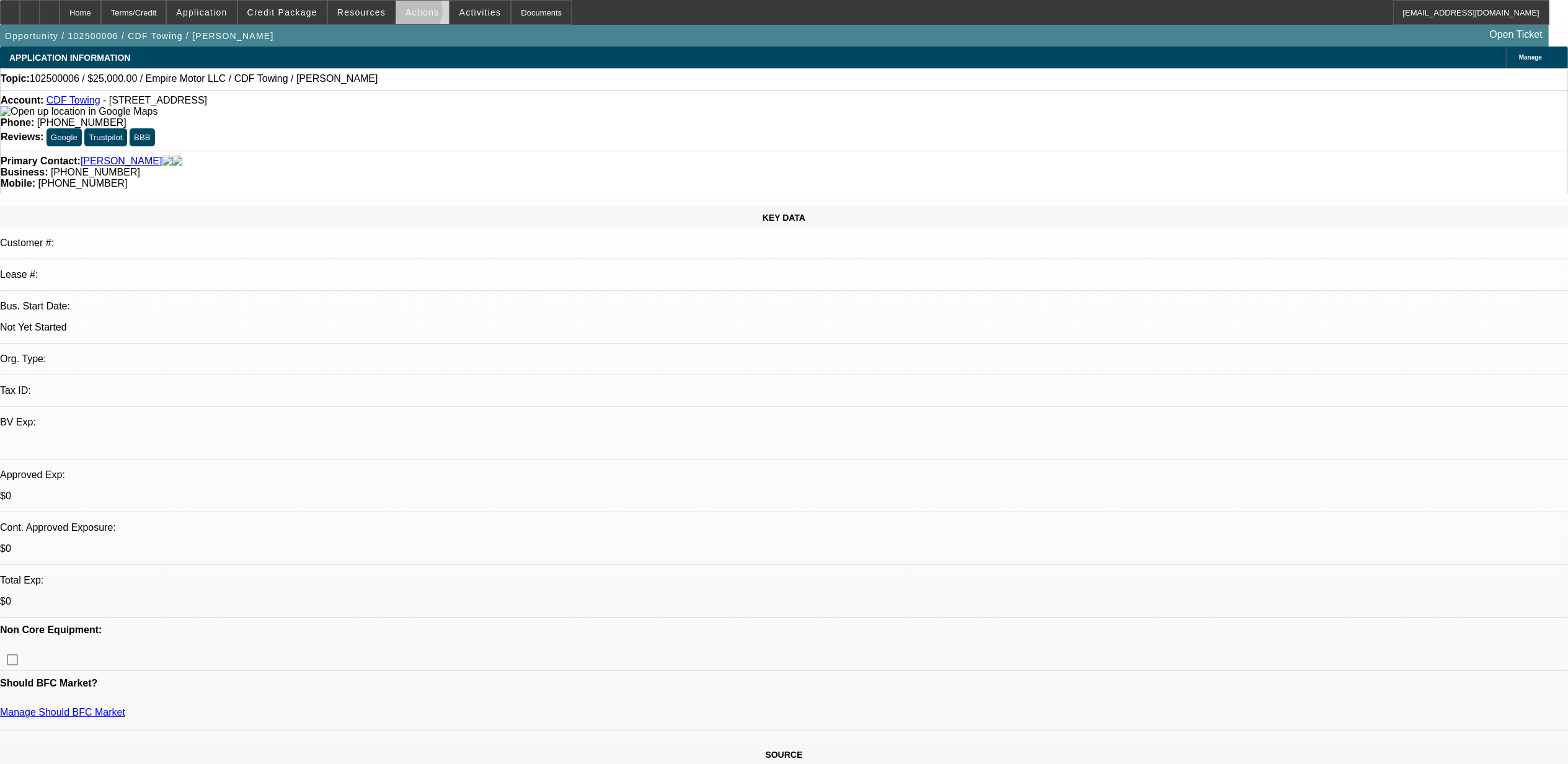
click at [412, 13] on span "Actions" at bounding box center [422, 12] width 34 height 10
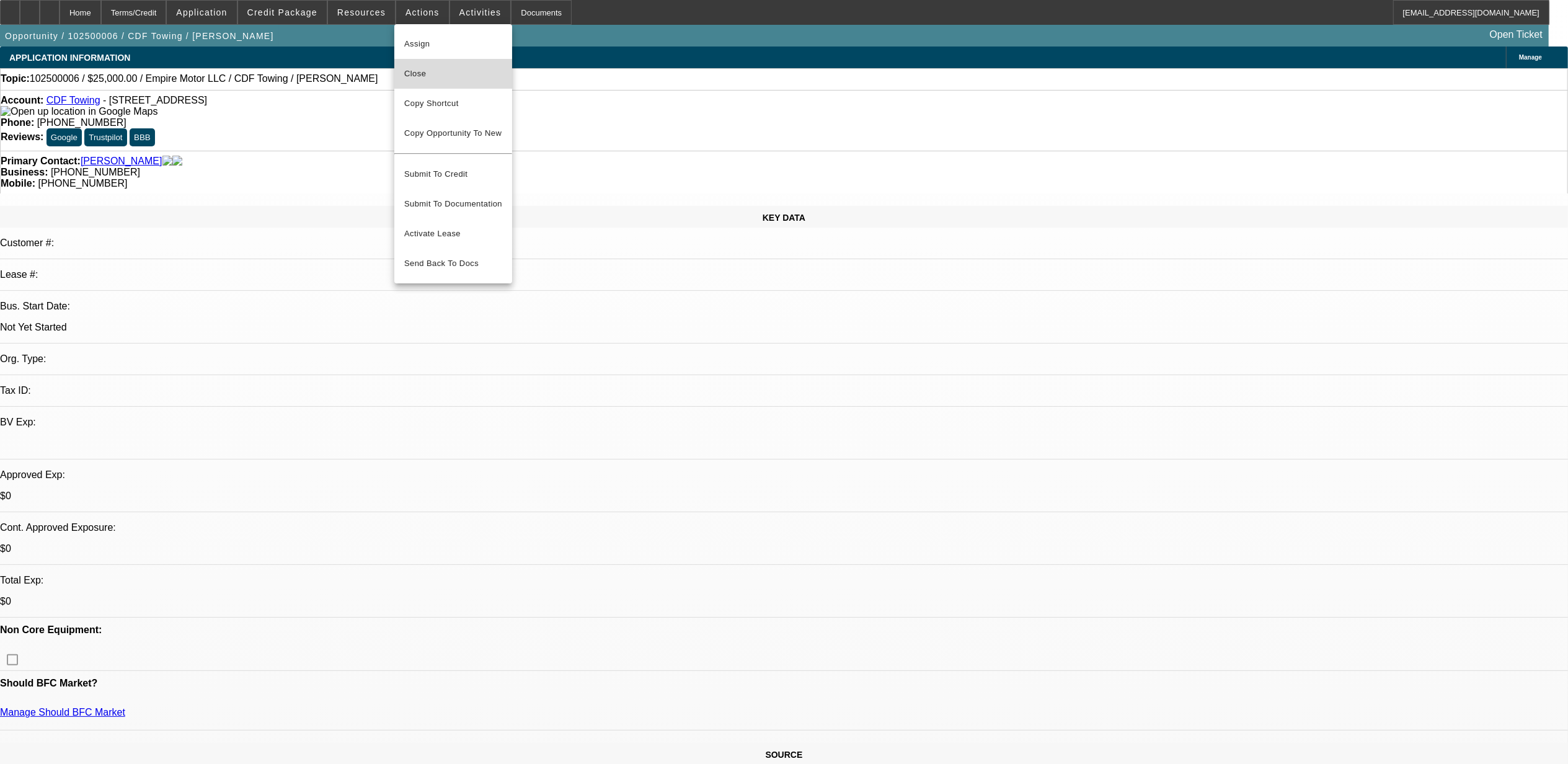
click at [443, 72] on span "Close" at bounding box center [453, 74] width 98 height 15
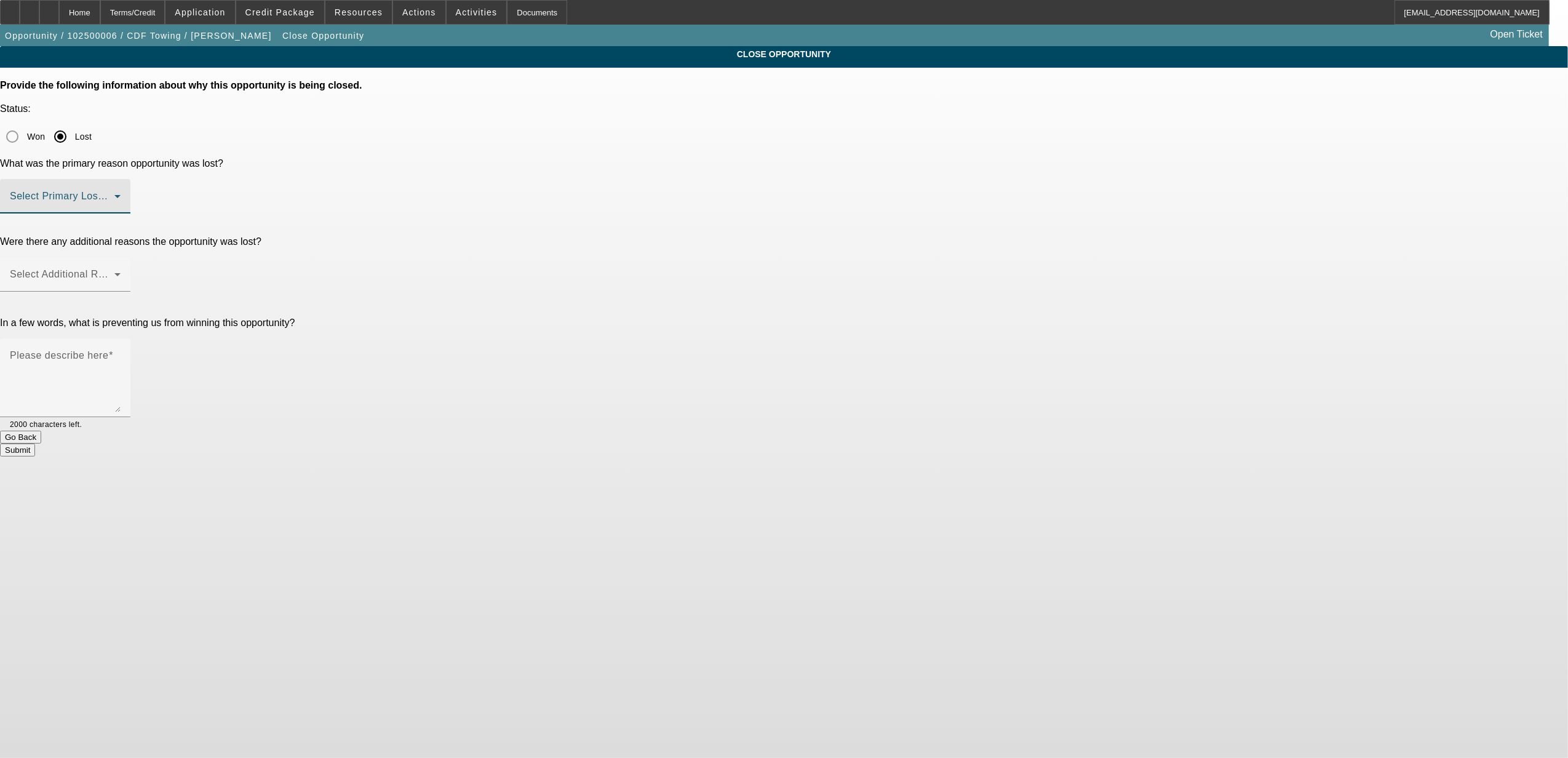
click at [114, 194] on span at bounding box center [62, 201] width 105 height 15
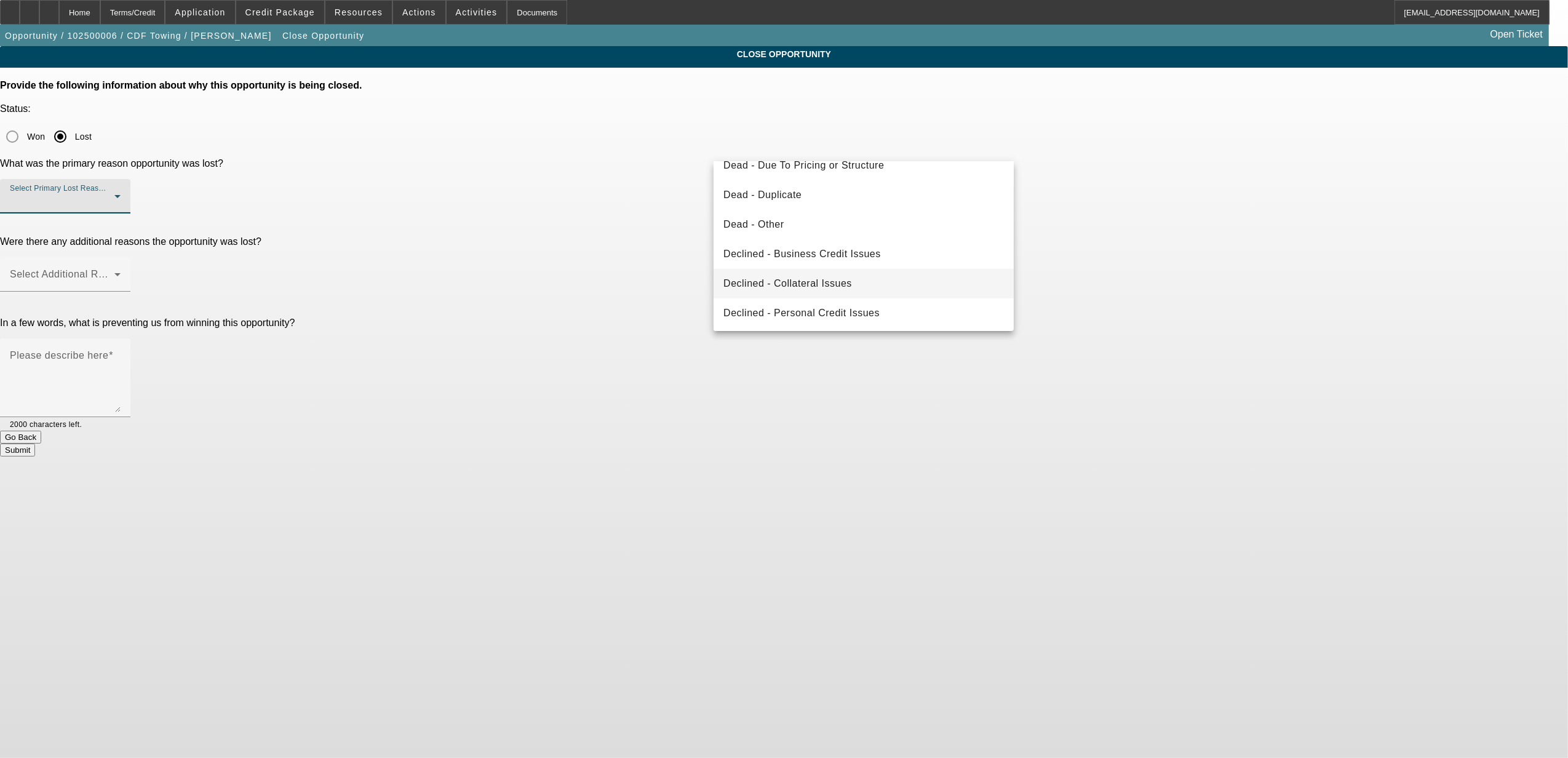
scroll to position [164, 0]
click at [801, 284] on span "Declined - Personal Credit Issues" at bounding box center [802, 284] width 156 height 15
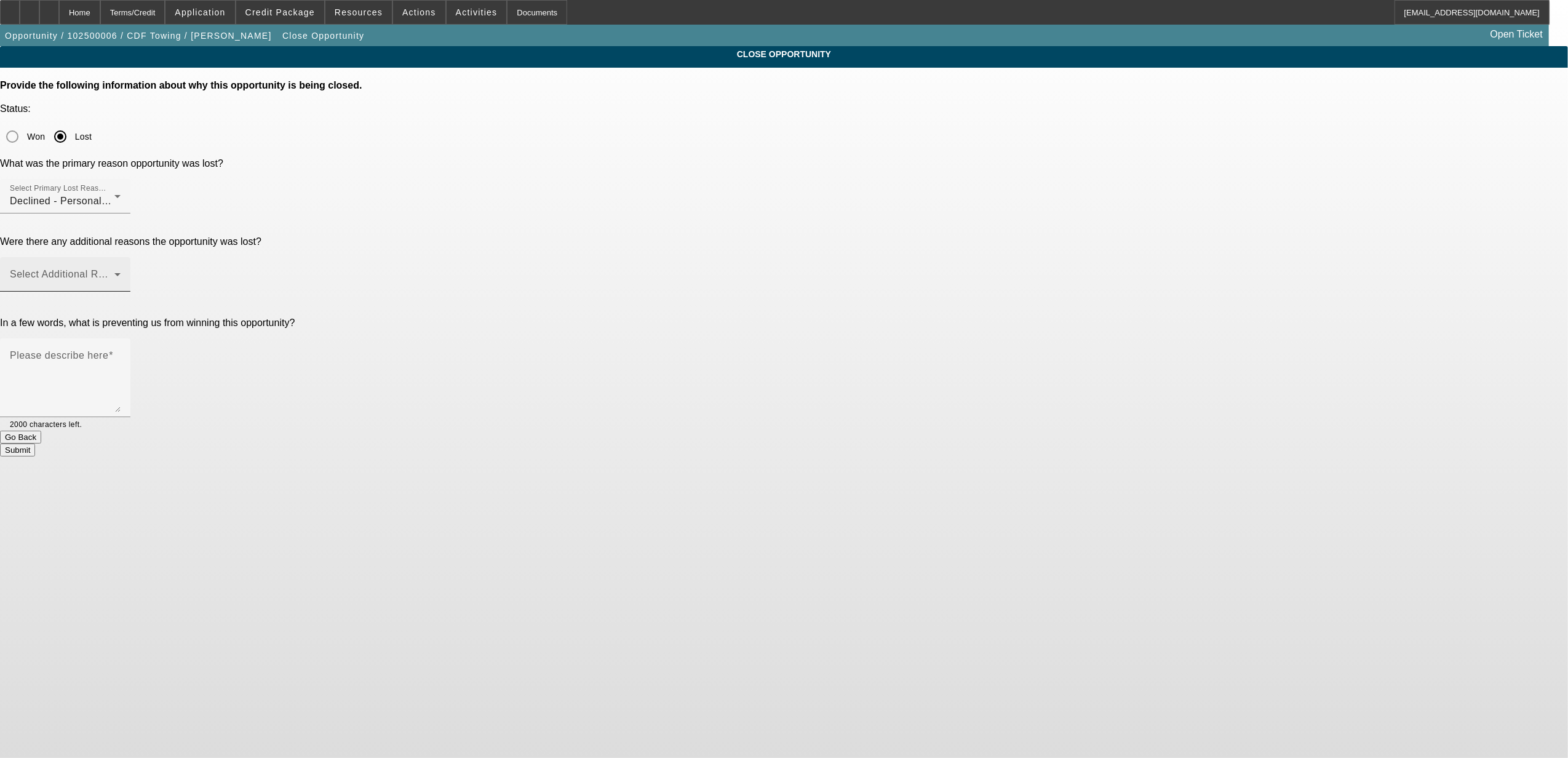
click at [120, 257] on div "Select Additional Reasons" at bounding box center [65, 274] width 111 height 35
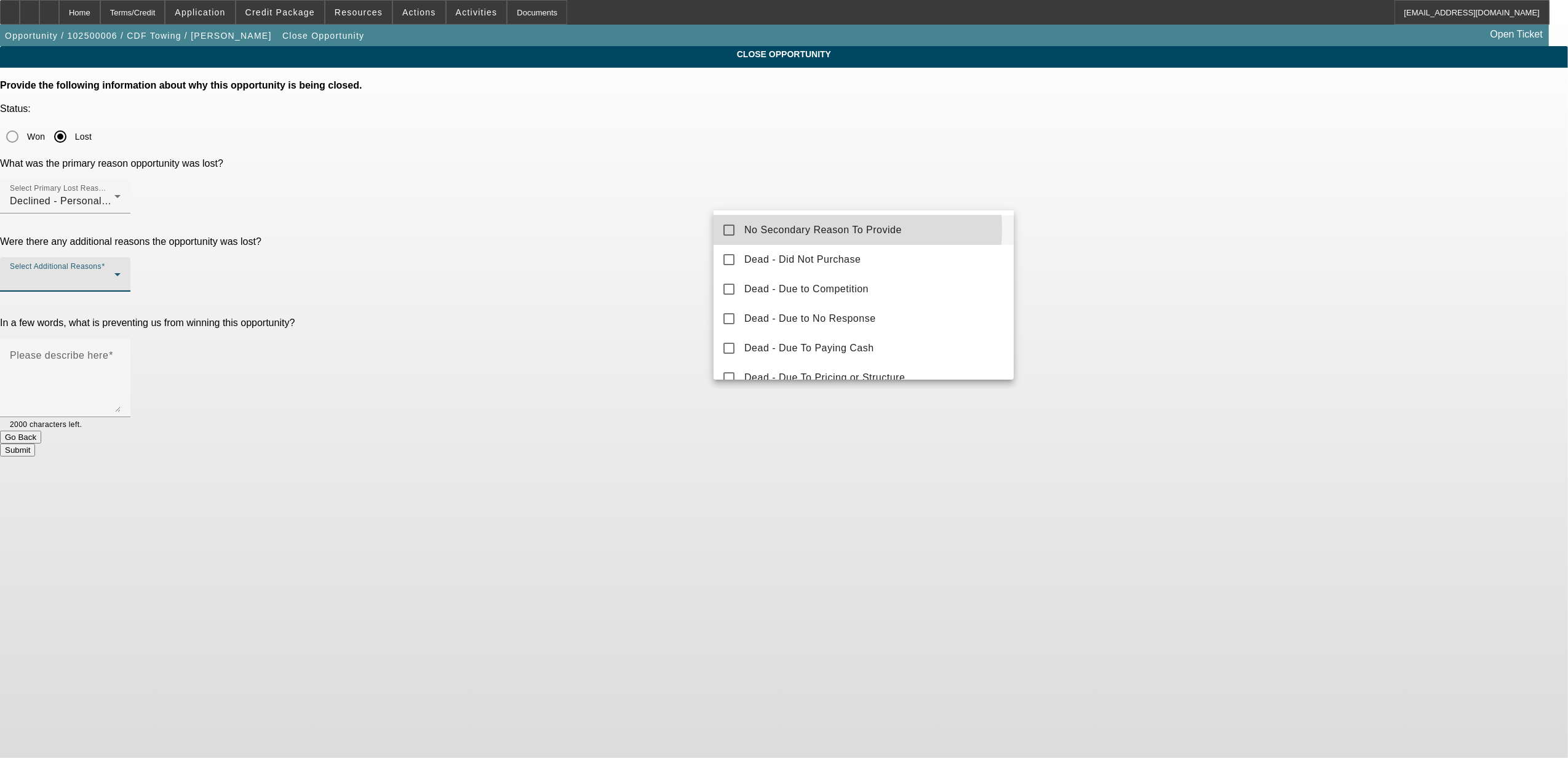
drag, startPoint x: 788, startPoint y: 229, endPoint x: 753, endPoint y: 254, distance: 43.0
click at [788, 229] on span "No Secondary Reason To Provide" at bounding box center [823, 230] width 158 height 15
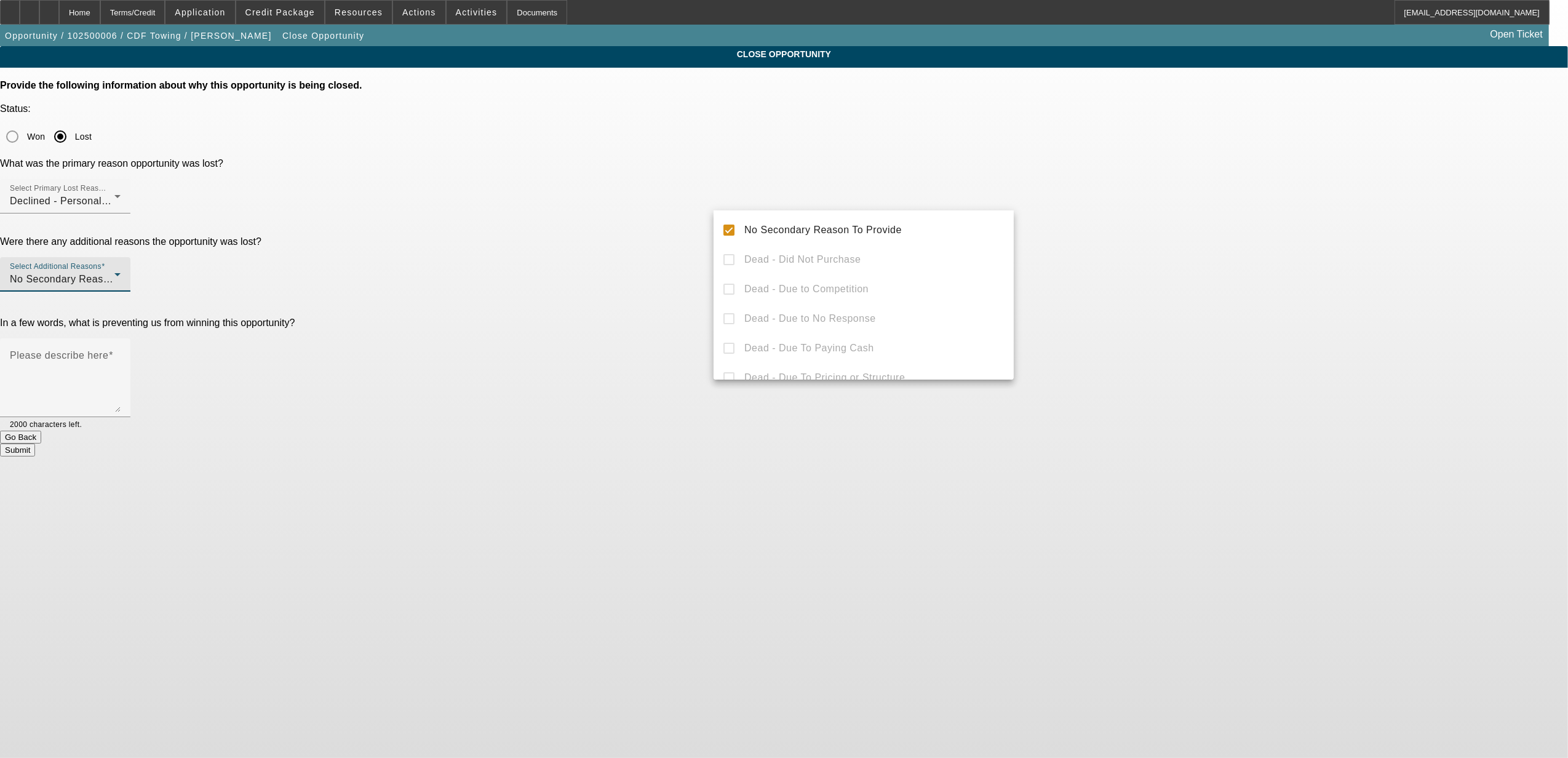
drag, startPoint x: 688, startPoint y: 279, endPoint x: 698, endPoint y: 284, distance: 11.2
click at [690, 280] on div at bounding box center [784, 379] width 1568 height 758
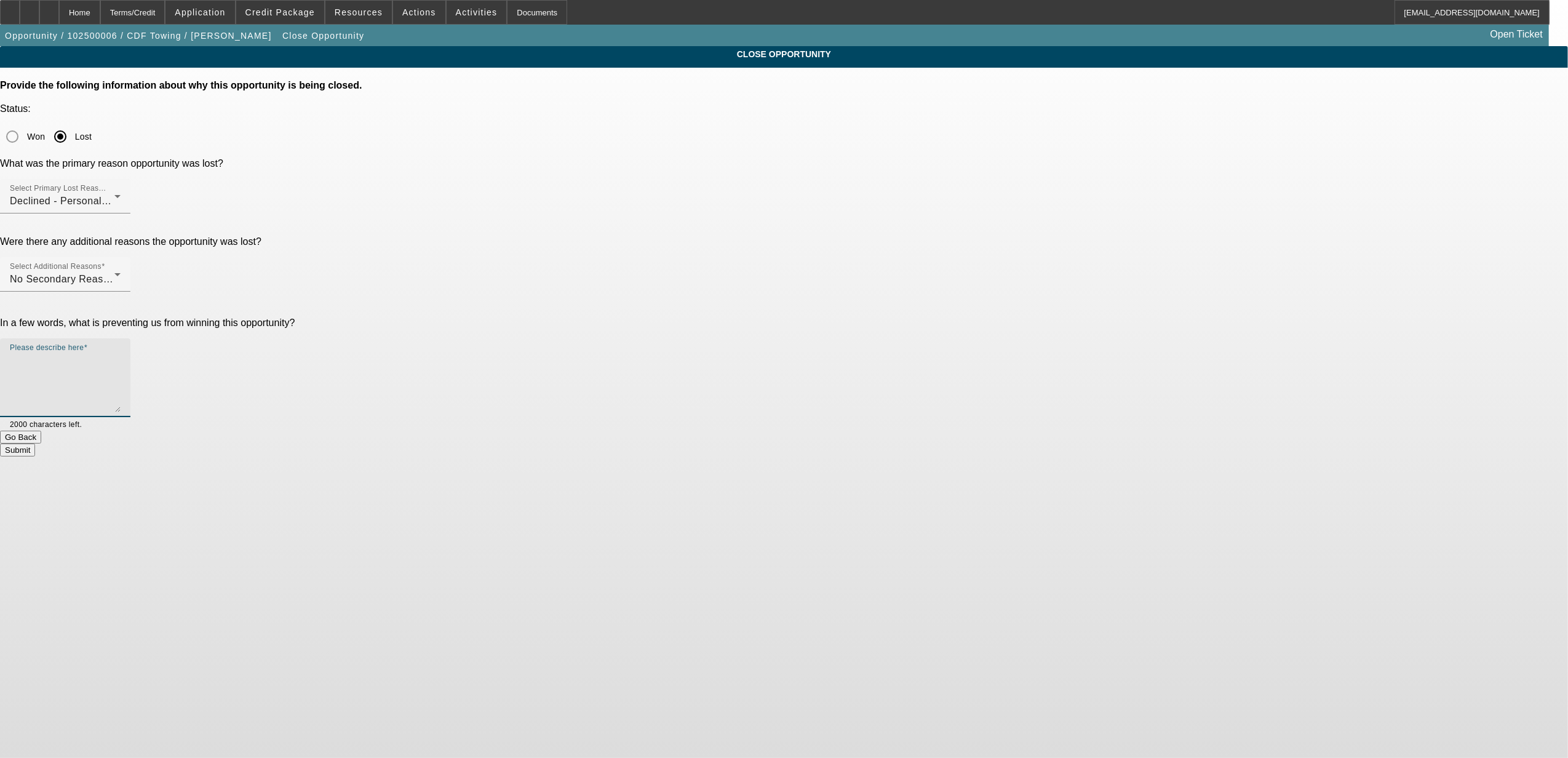
click at [120, 353] on textarea "Please describe here" at bounding box center [65, 382] width 111 height 59
type textarea "bad credit."
click at [824, 444] on div "Submit" at bounding box center [784, 450] width 1568 height 13
click at [35, 444] on button "Submit" at bounding box center [18, 450] width 35 height 13
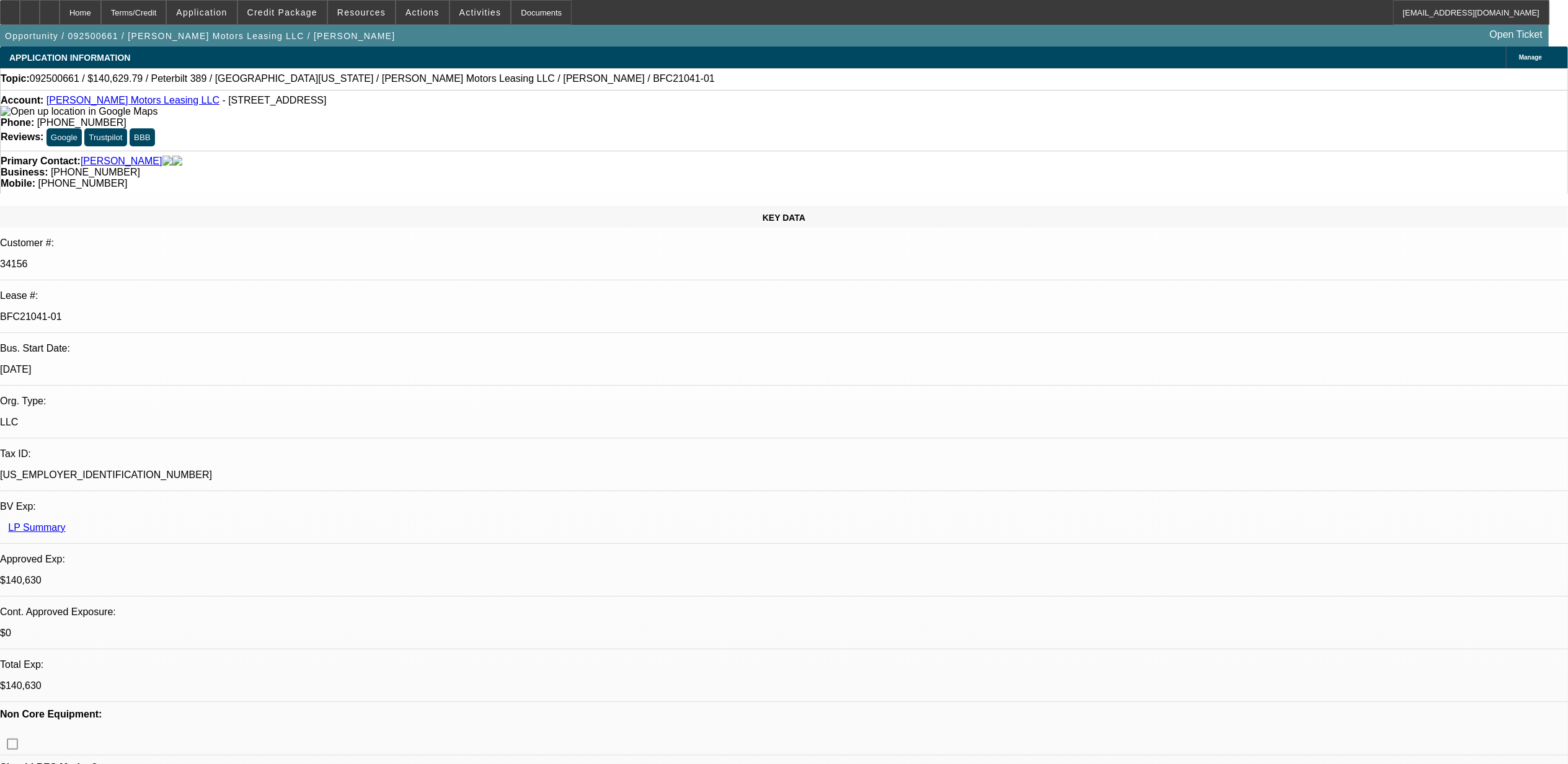
select select "0"
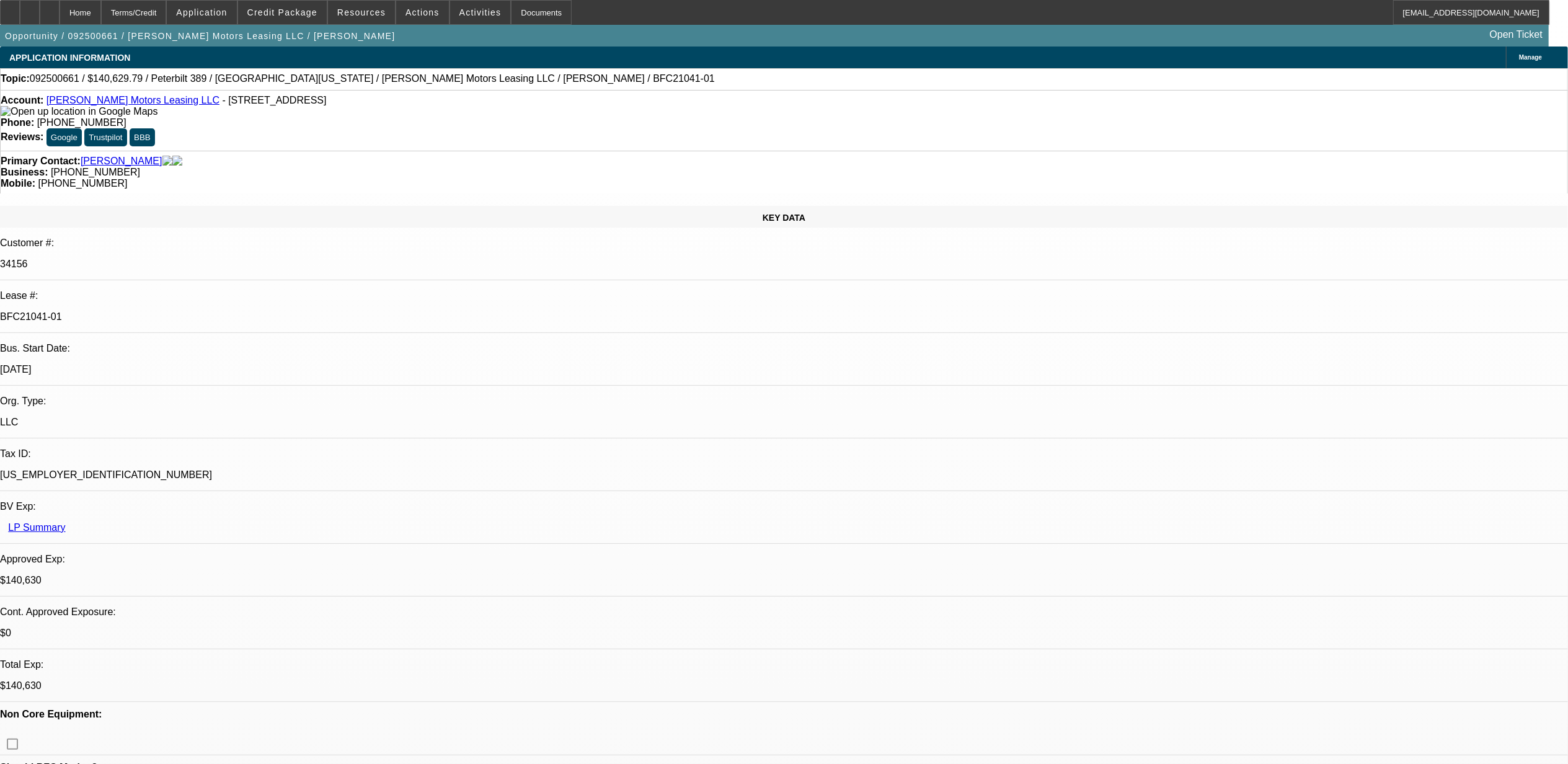
select select "0"
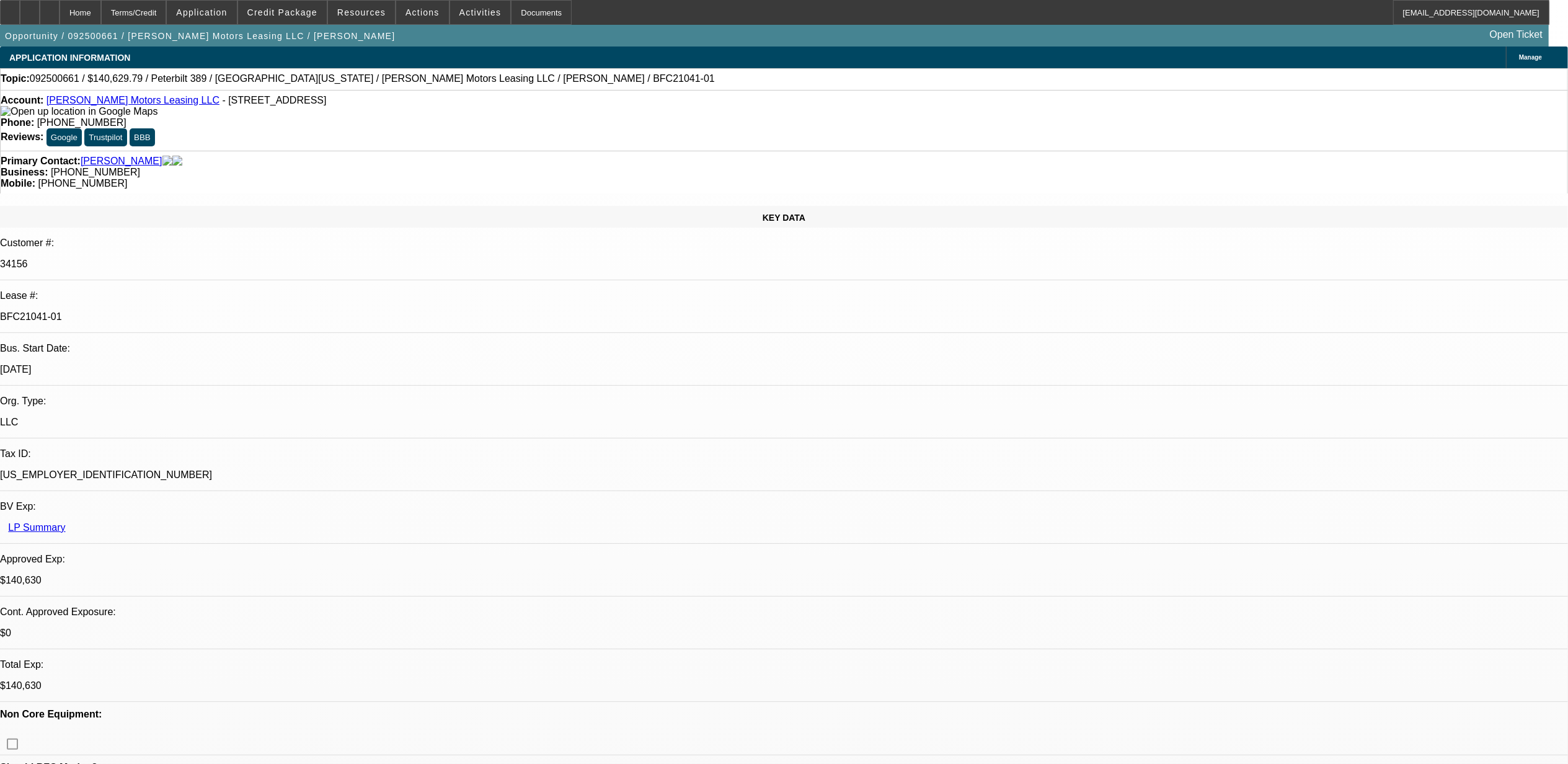
select select "0"
select select "1"
select select "2"
select select "6"
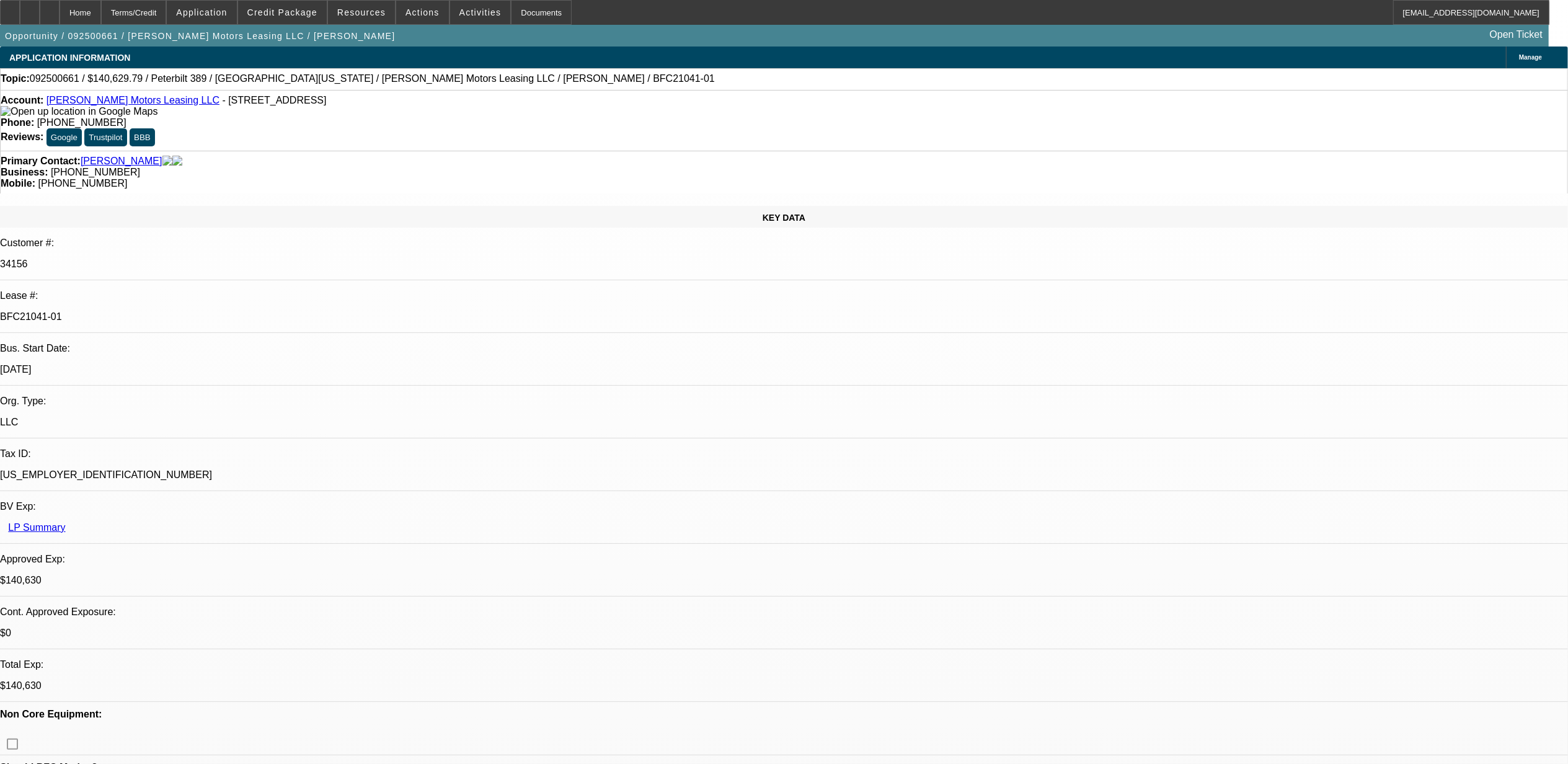
select select "1"
select select "6"
select select "1"
select select "2"
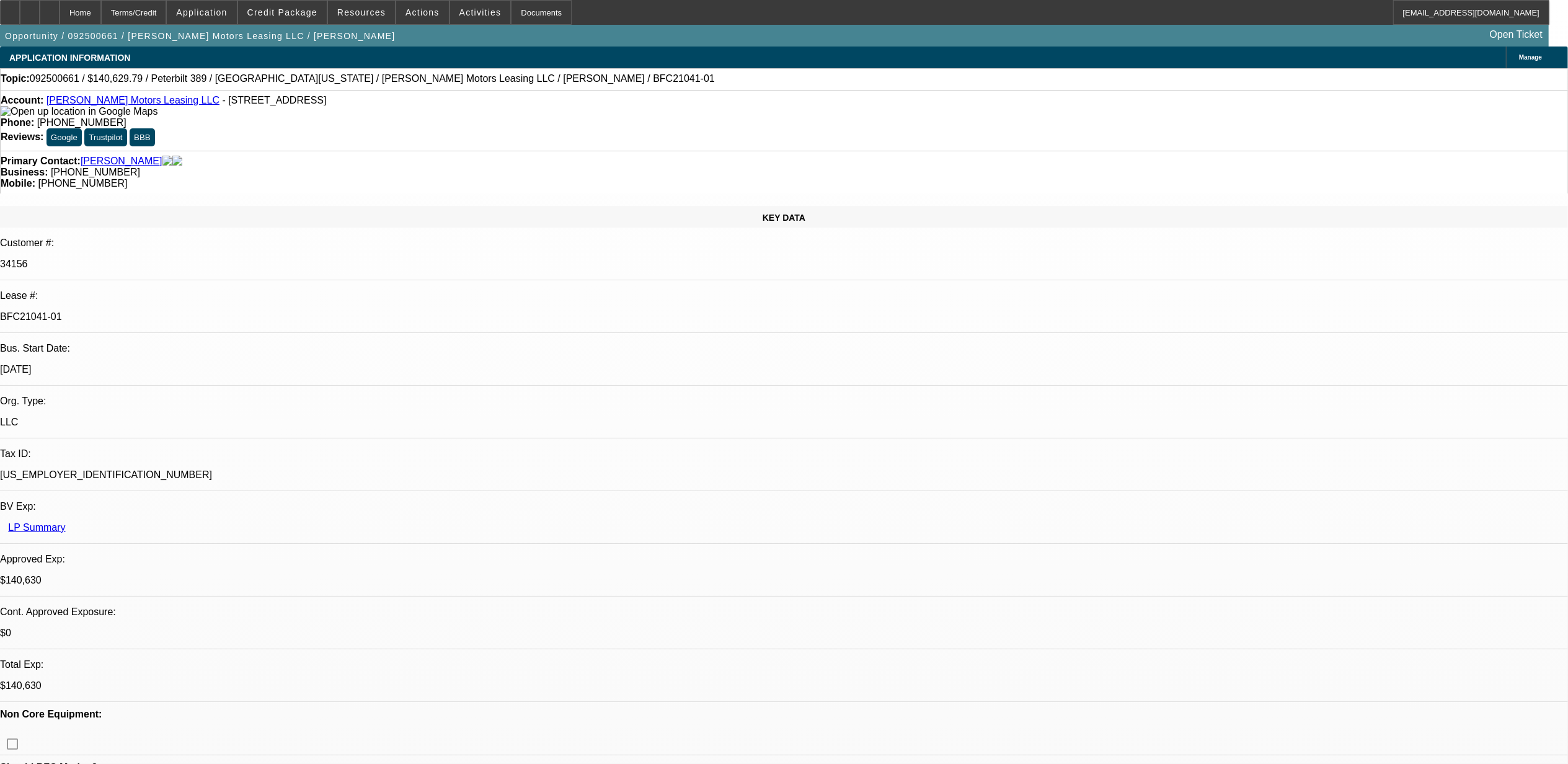
select select "6"
select select "1"
select select "6"
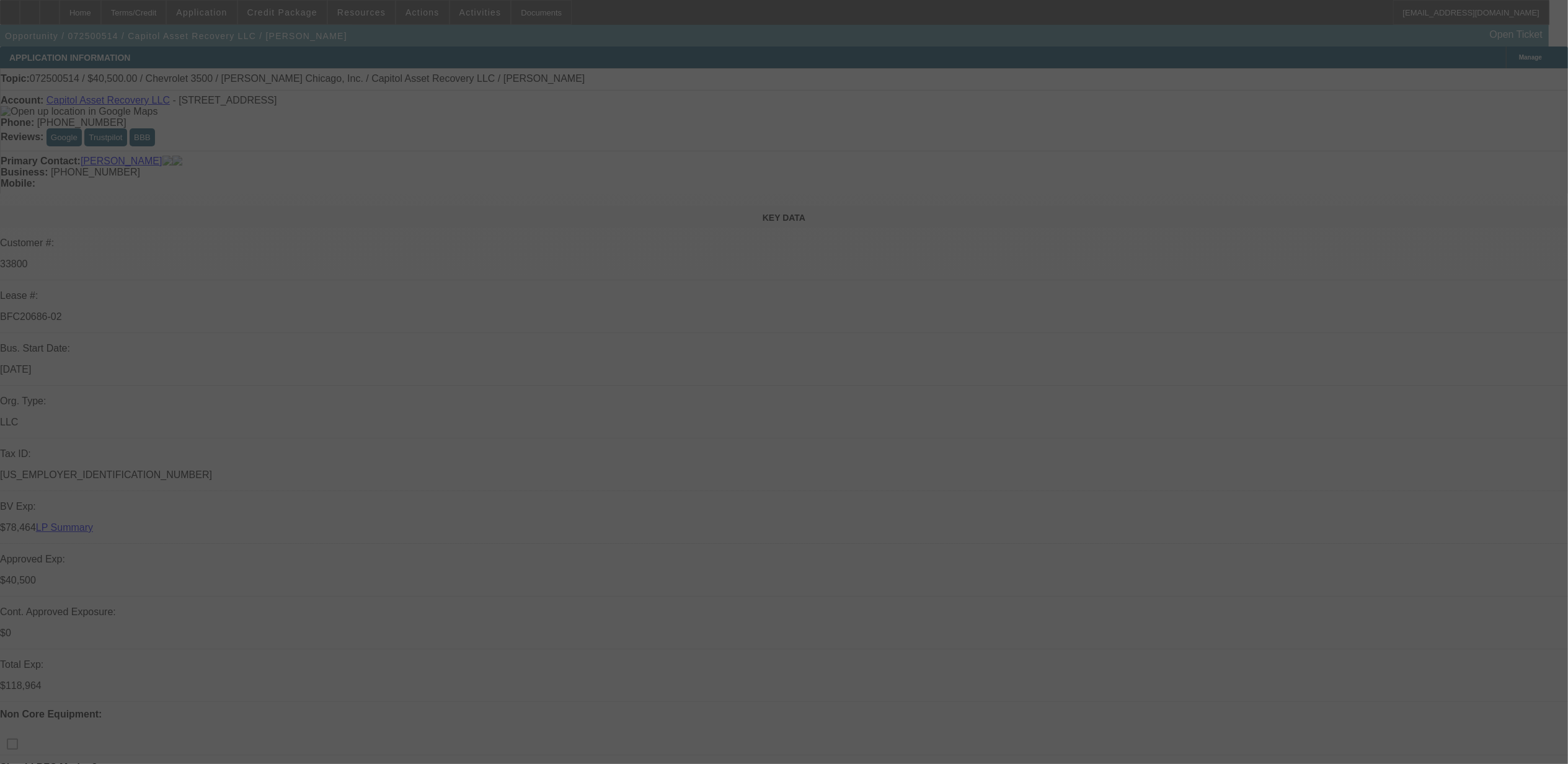
click at [298, 9] on div at bounding box center [784, 382] width 1568 height 764
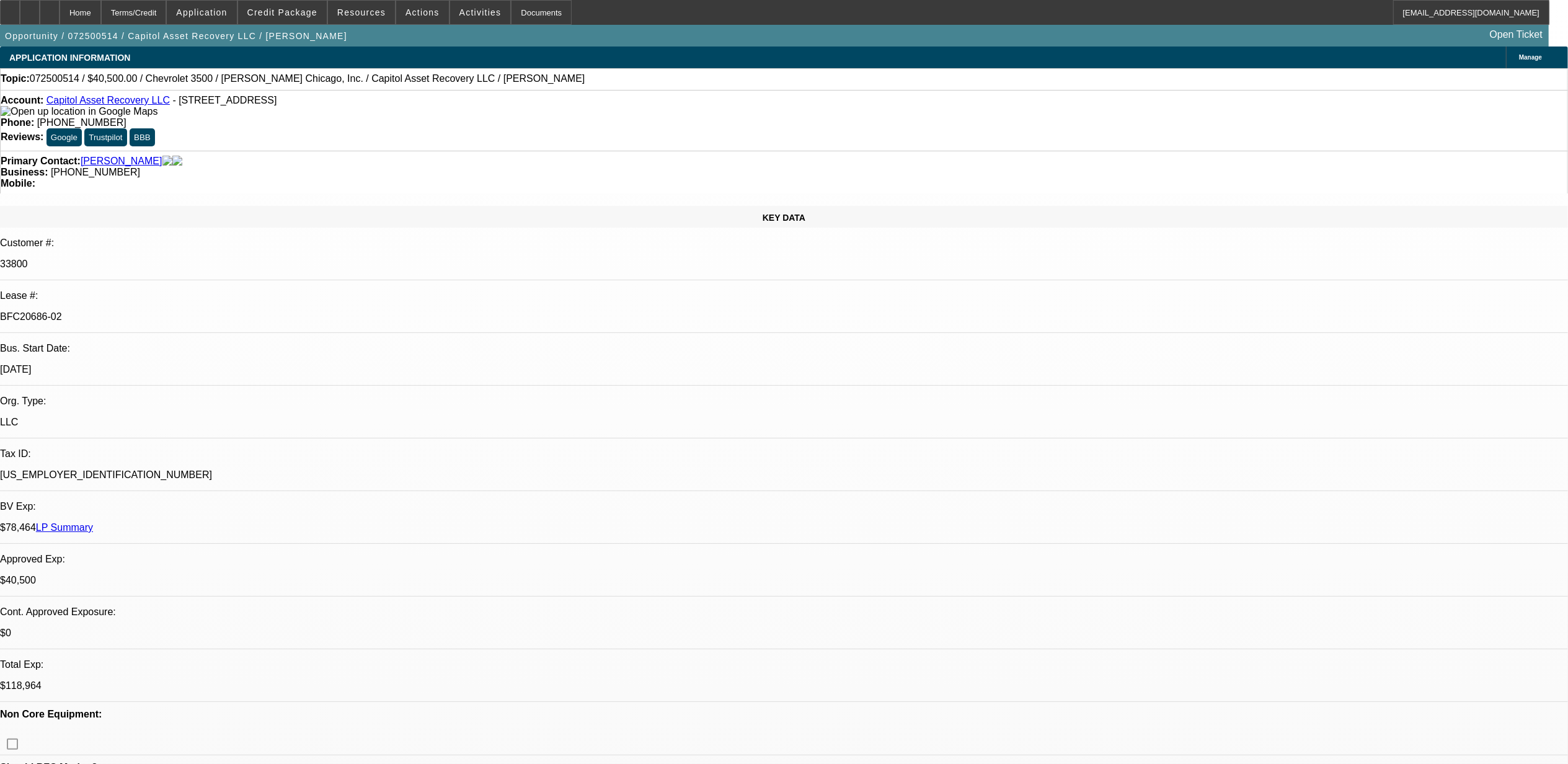
select select "0"
select select "2"
select select "0"
select select "2"
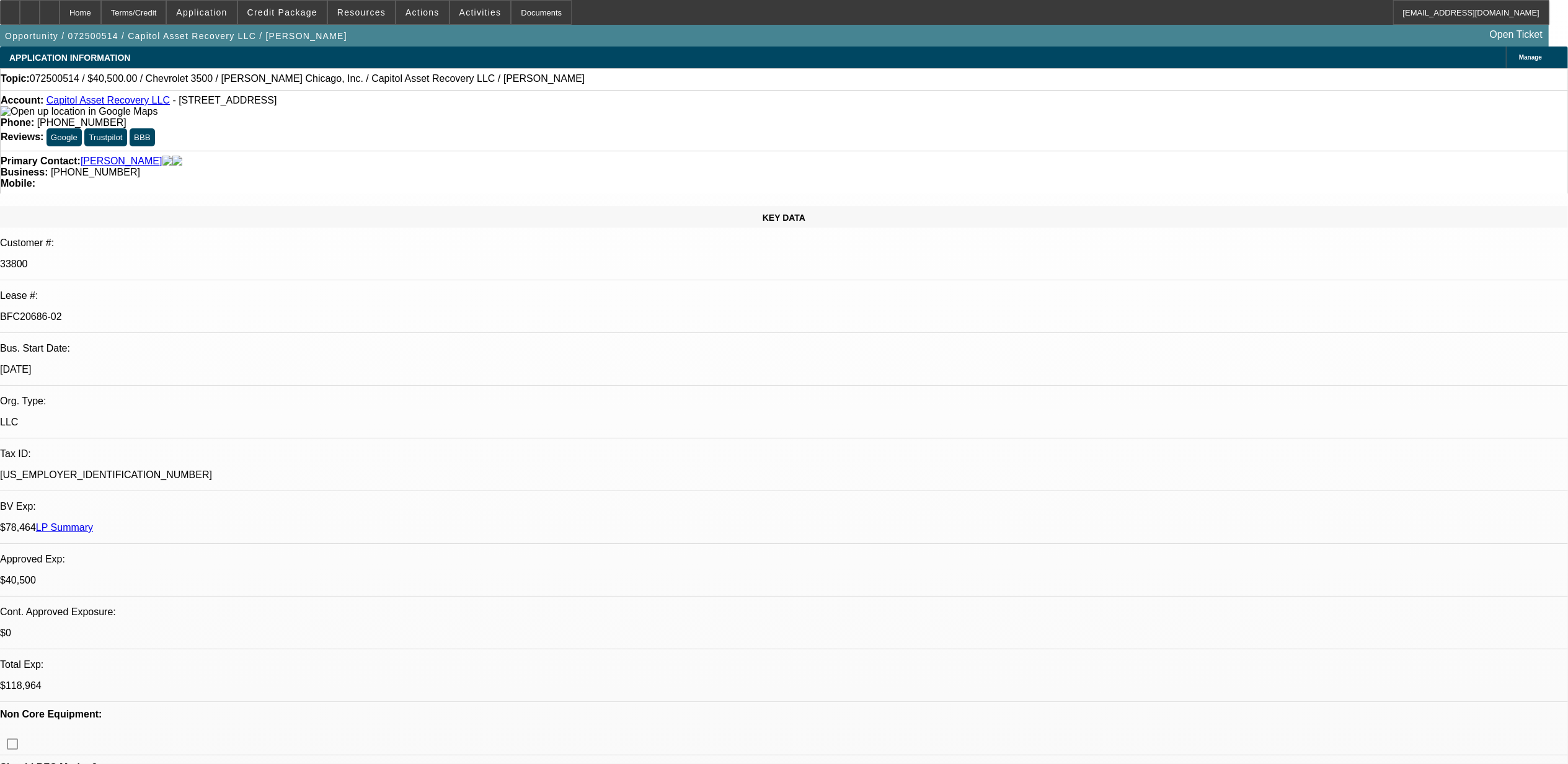
select select "0"
select select "0.15"
select select "2"
select select "0"
select select "0.15"
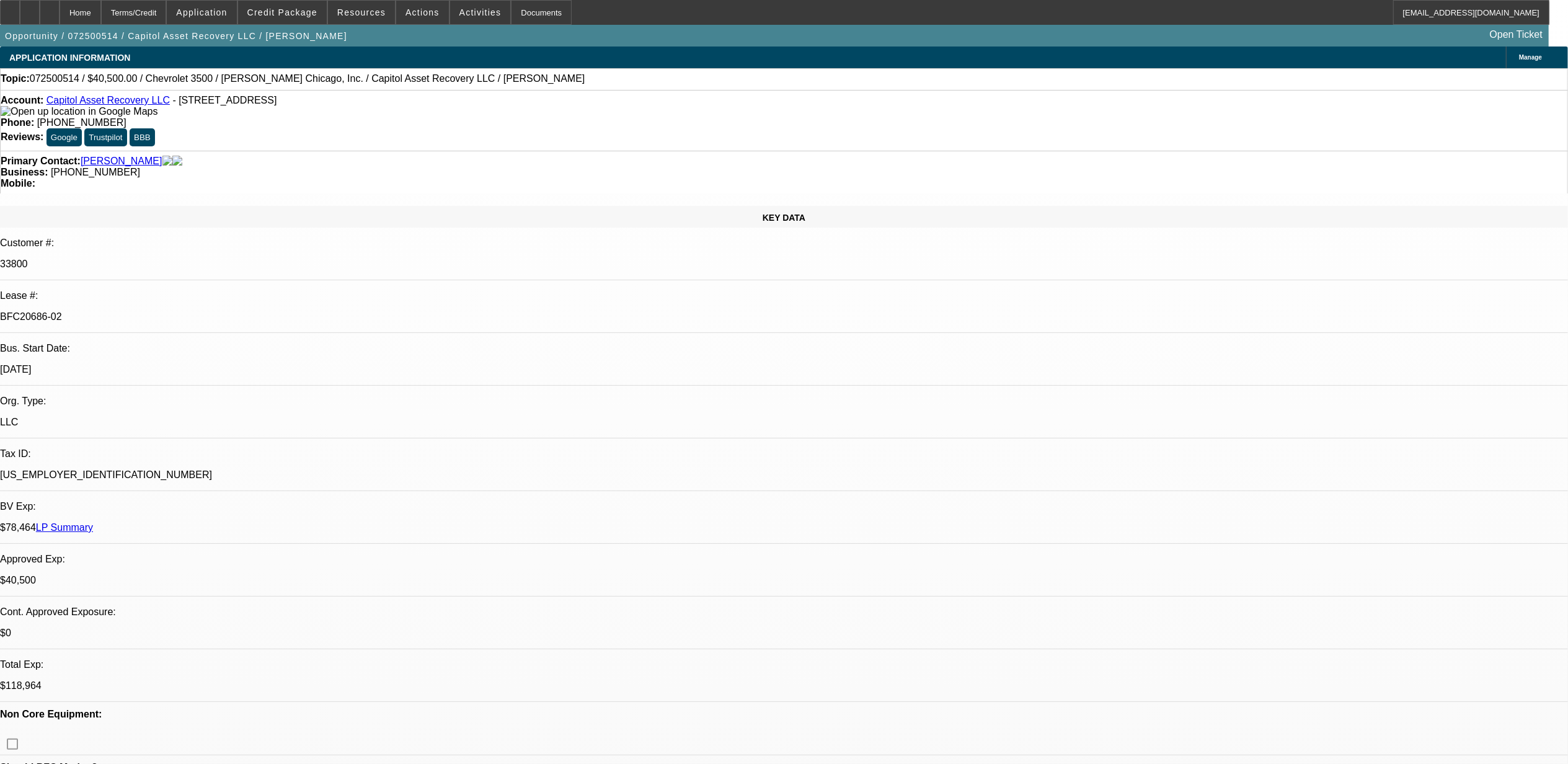
select select "2"
select select "0.1"
select select "1"
select select "2"
select select "6"
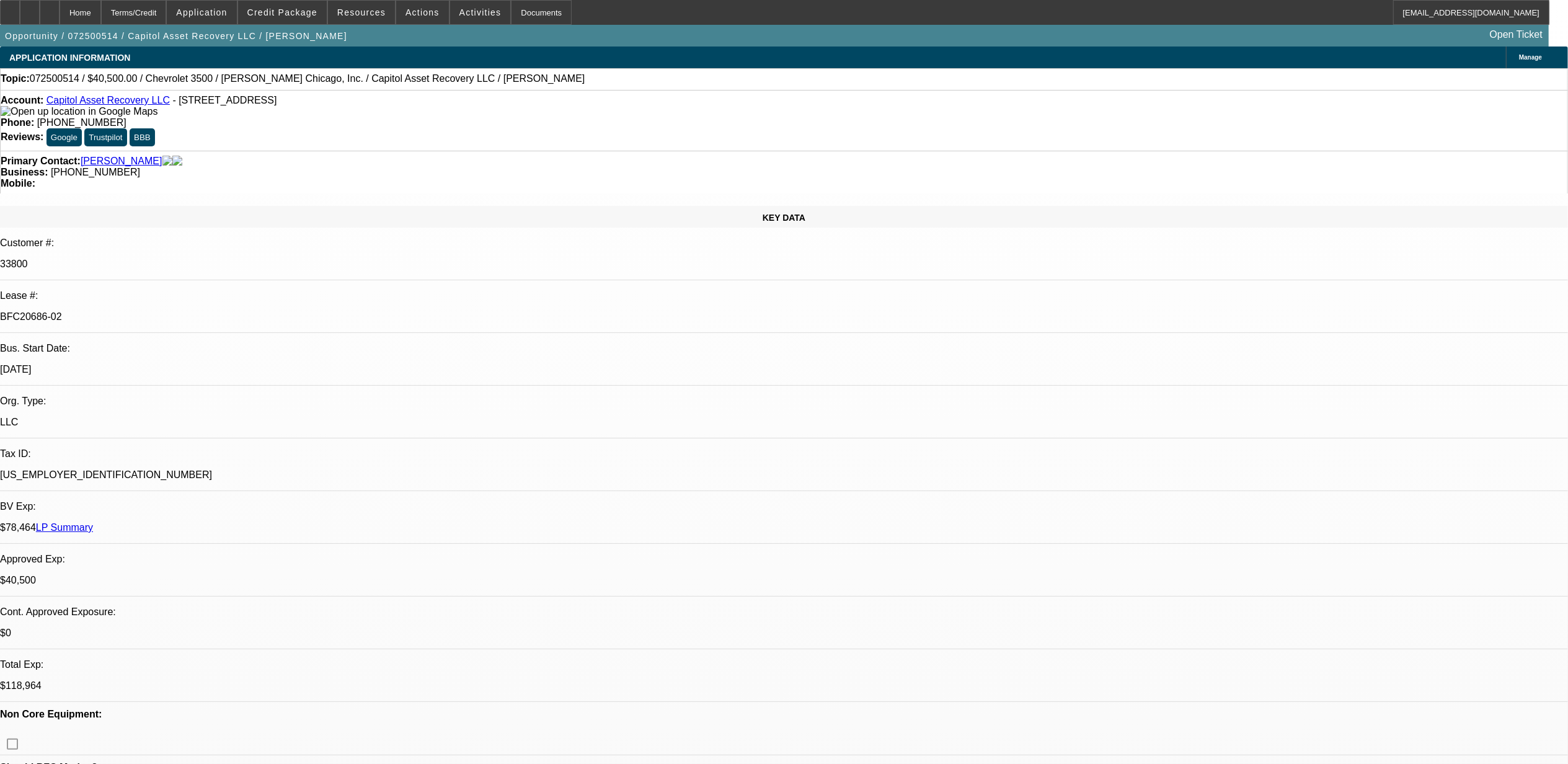
select select "1"
select select "2"
select select "6"
select select "1"
select select "2"
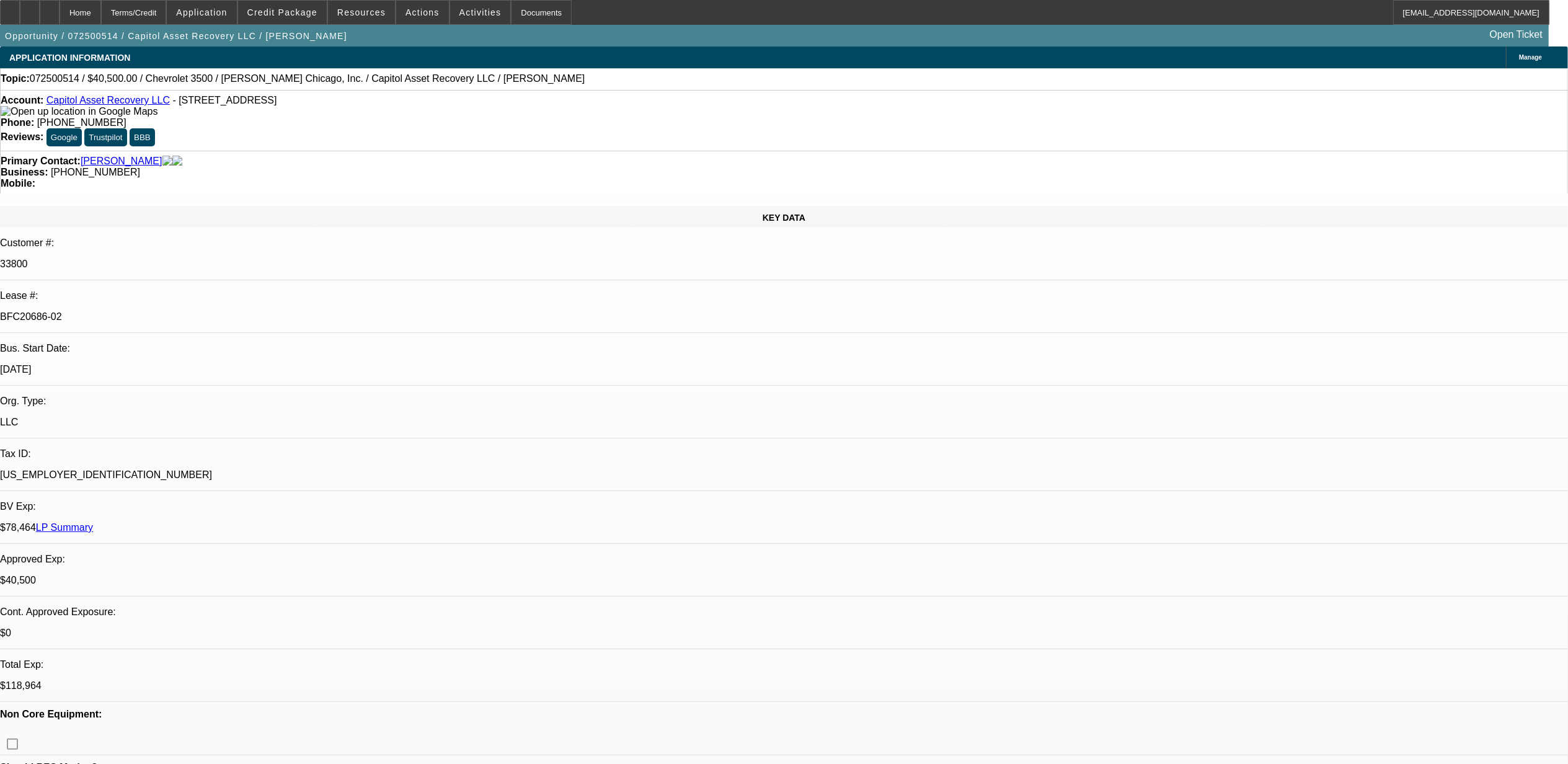
select select "6"
select select "1"
select select "2"
select select "4"
click at [298, 9] on span "Credit Package" at bounding box center [282, 12] width 70 height 10
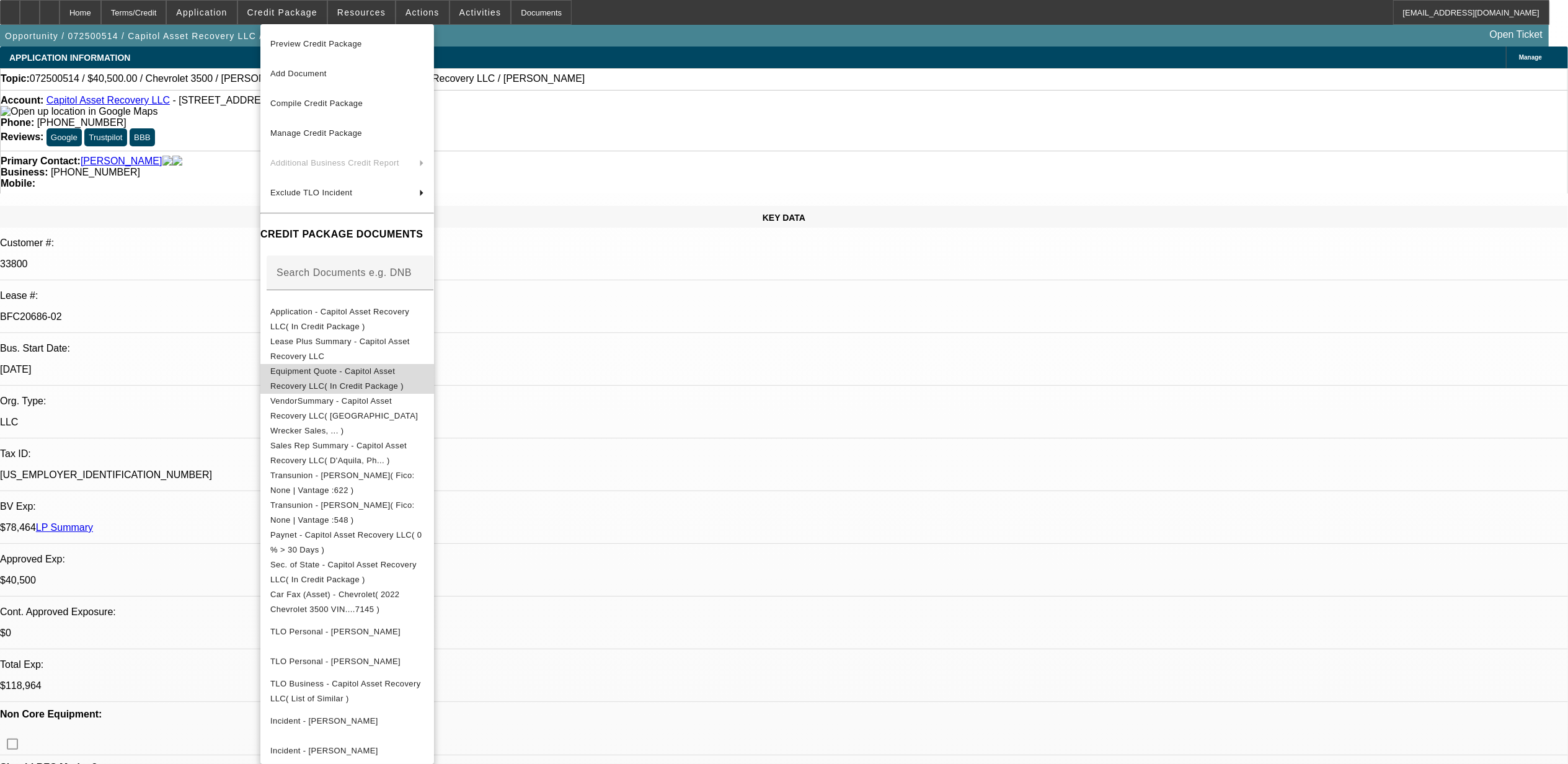
click at [318, 366] on span "Equipment Quote - Capitol Asset Recovery LLC( In Credit Package )" at bounding box center [347, 378] width 154 height 29
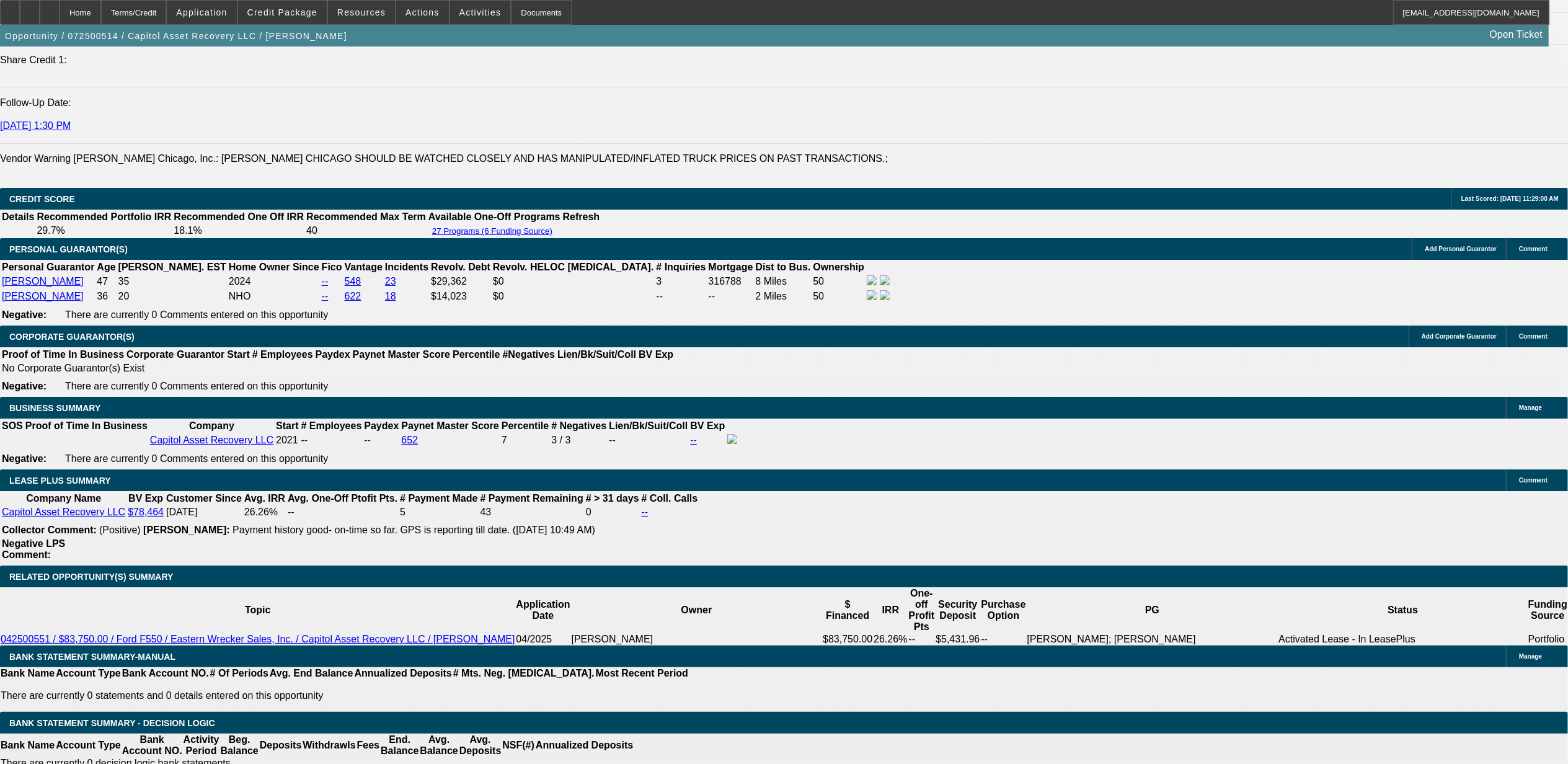
scroll to position [1902, 0]
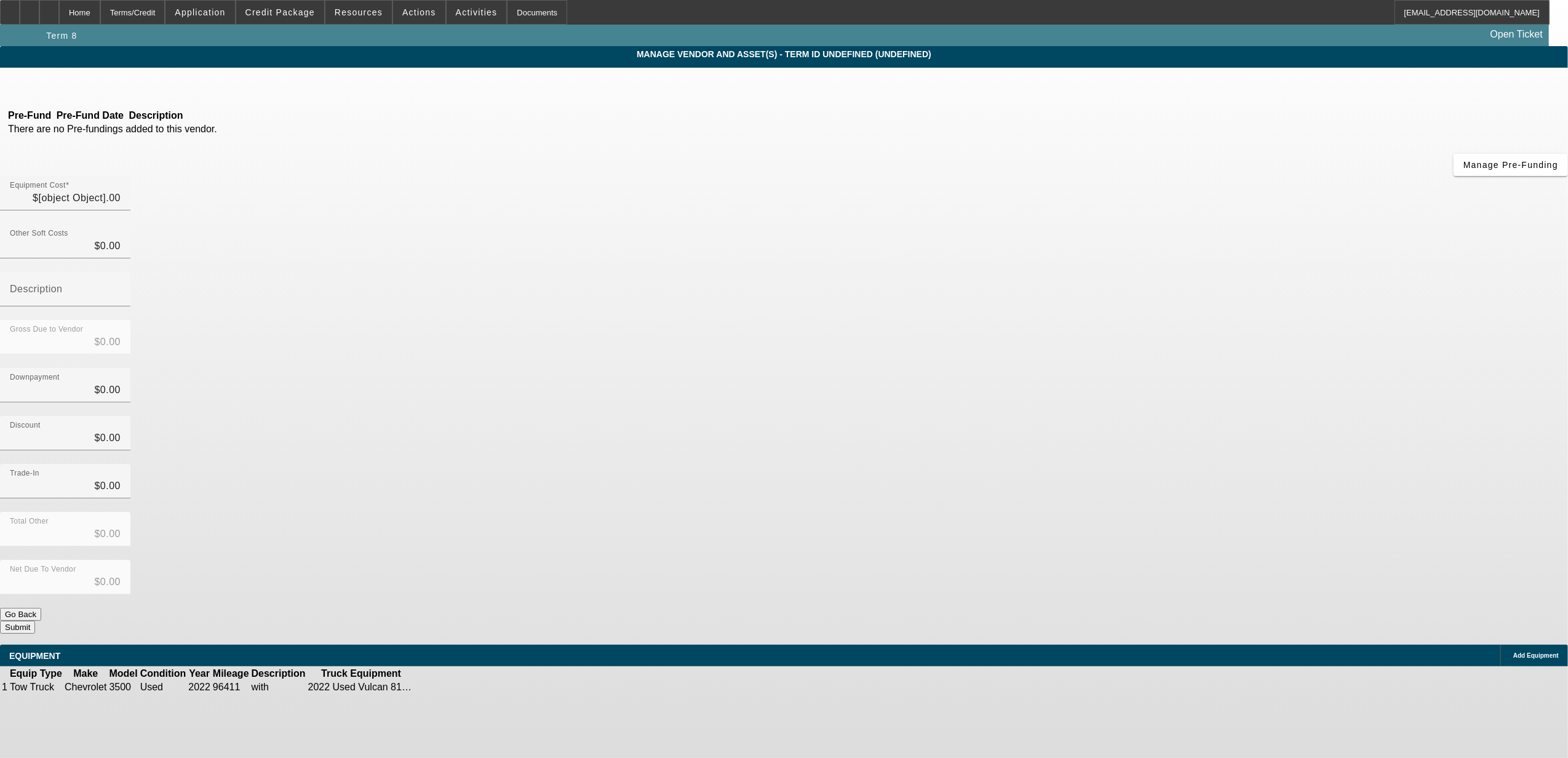
type input "$51,394.70"
type input "$500.00"
type input "$50,894.70"
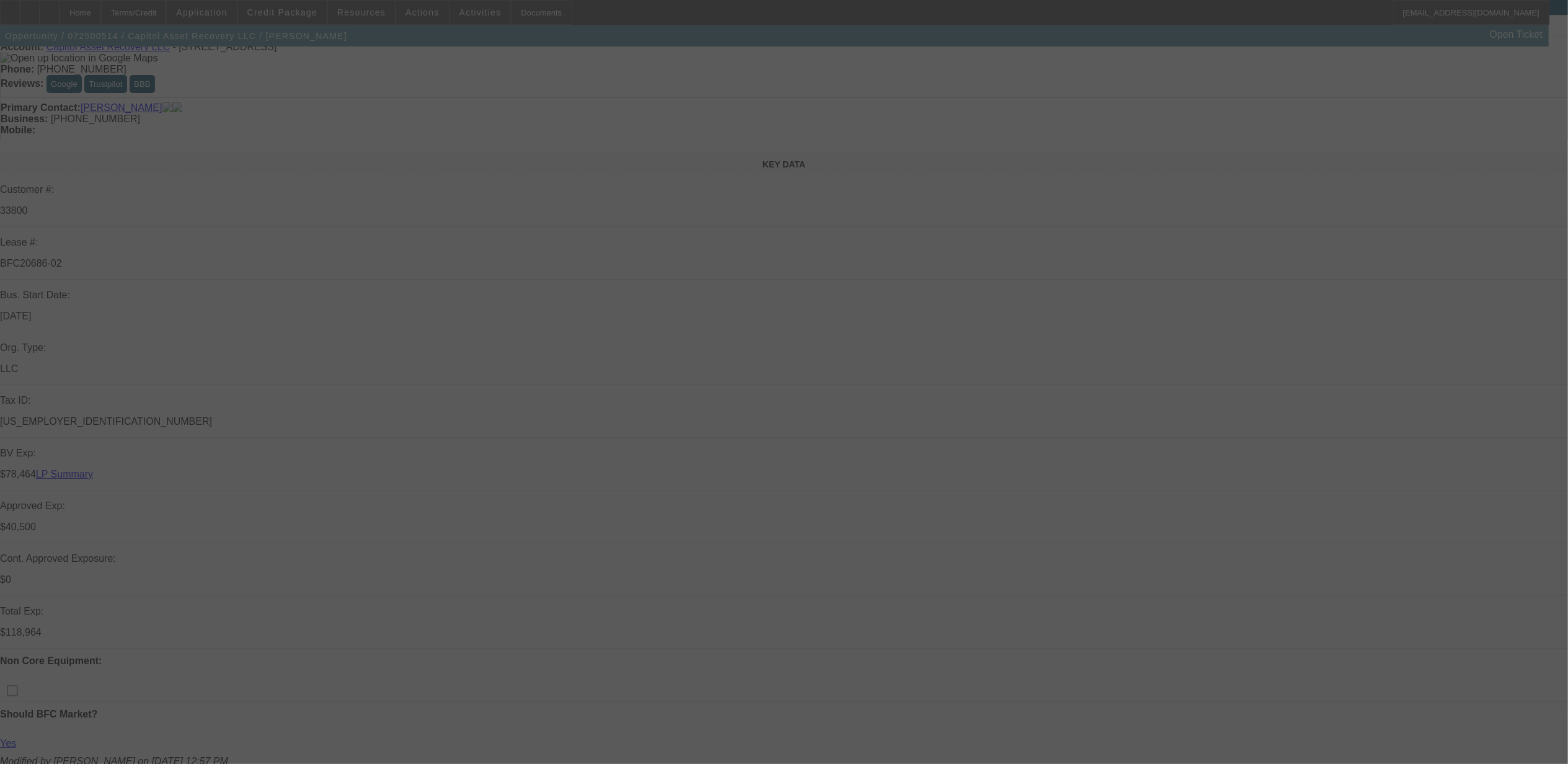
scroll to position [82, 0]
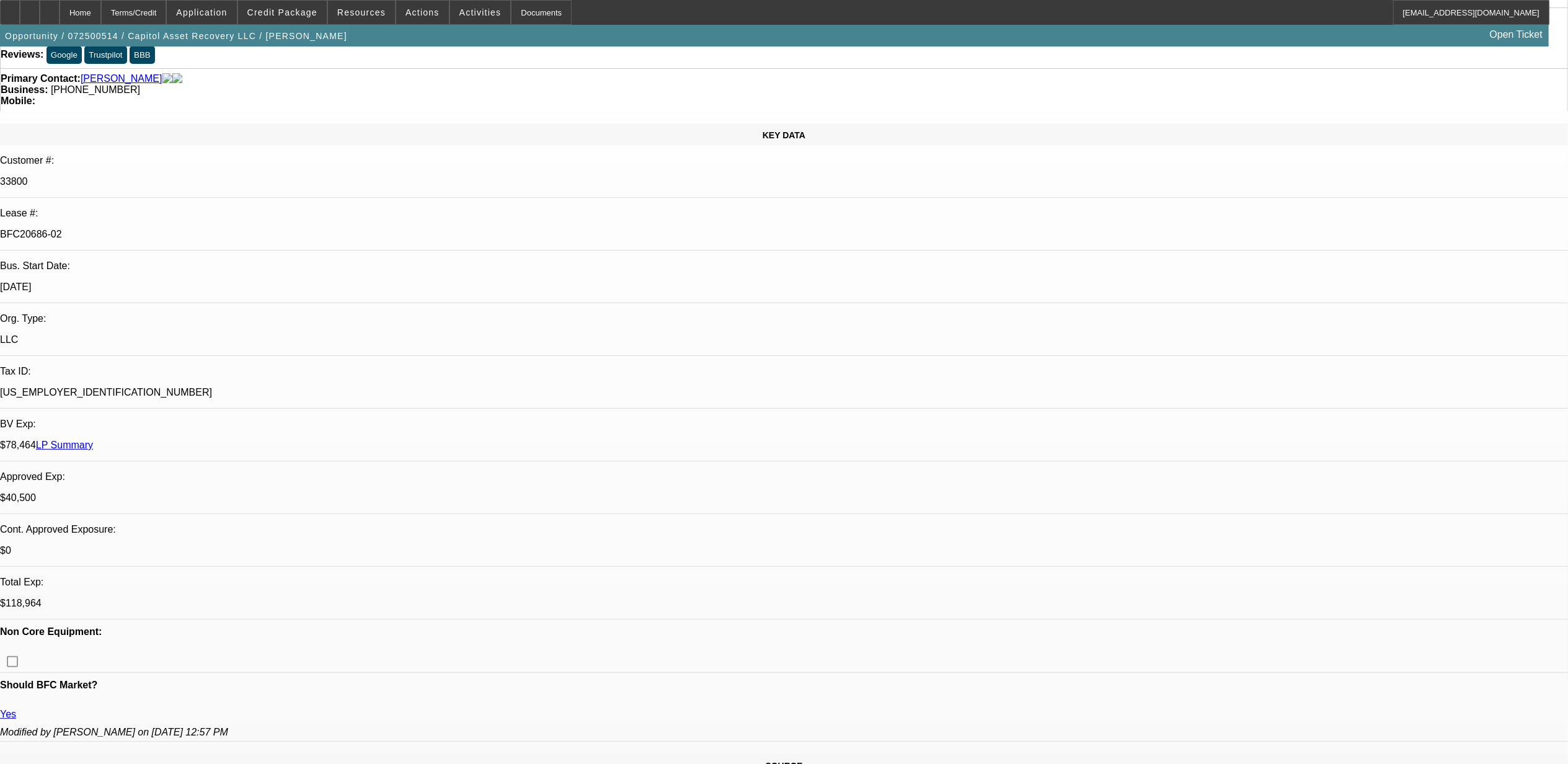
select select "0"
select select "2"
select select "0"
select select "2"
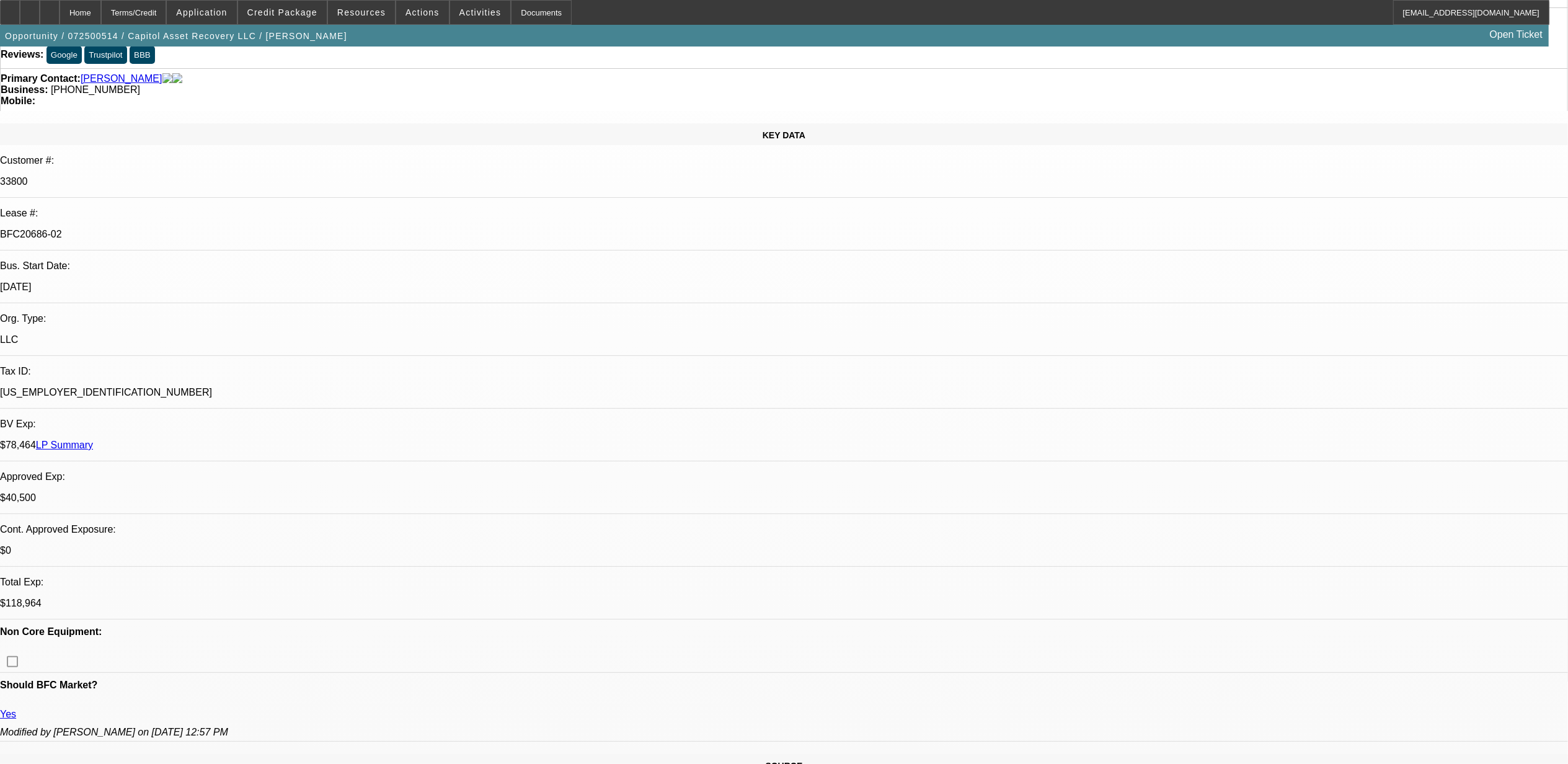
select select "0"
select select "0.15"
select select "2"
select select "0"
select select "0.15"
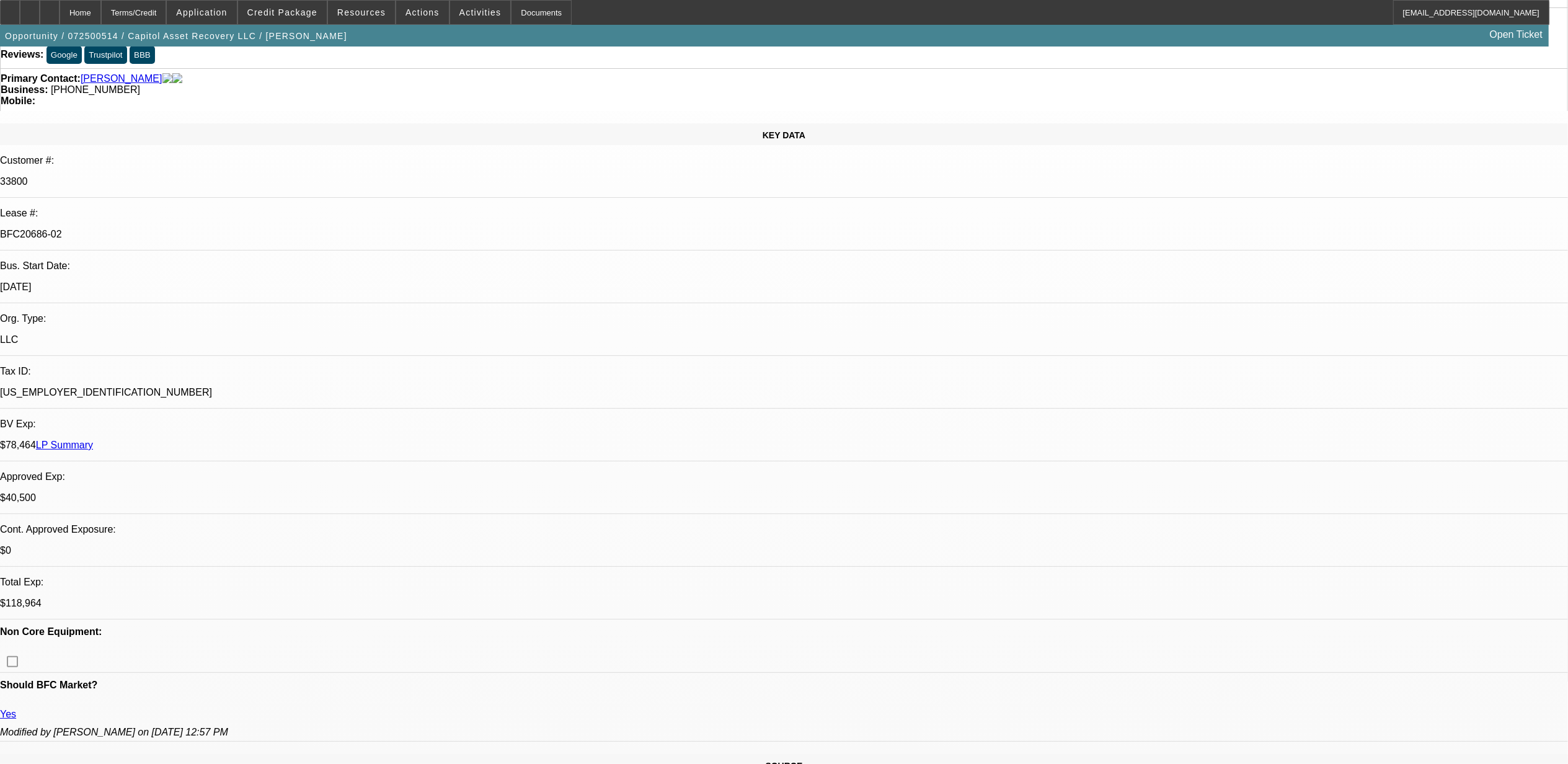
select select "2"
select select "0.1"
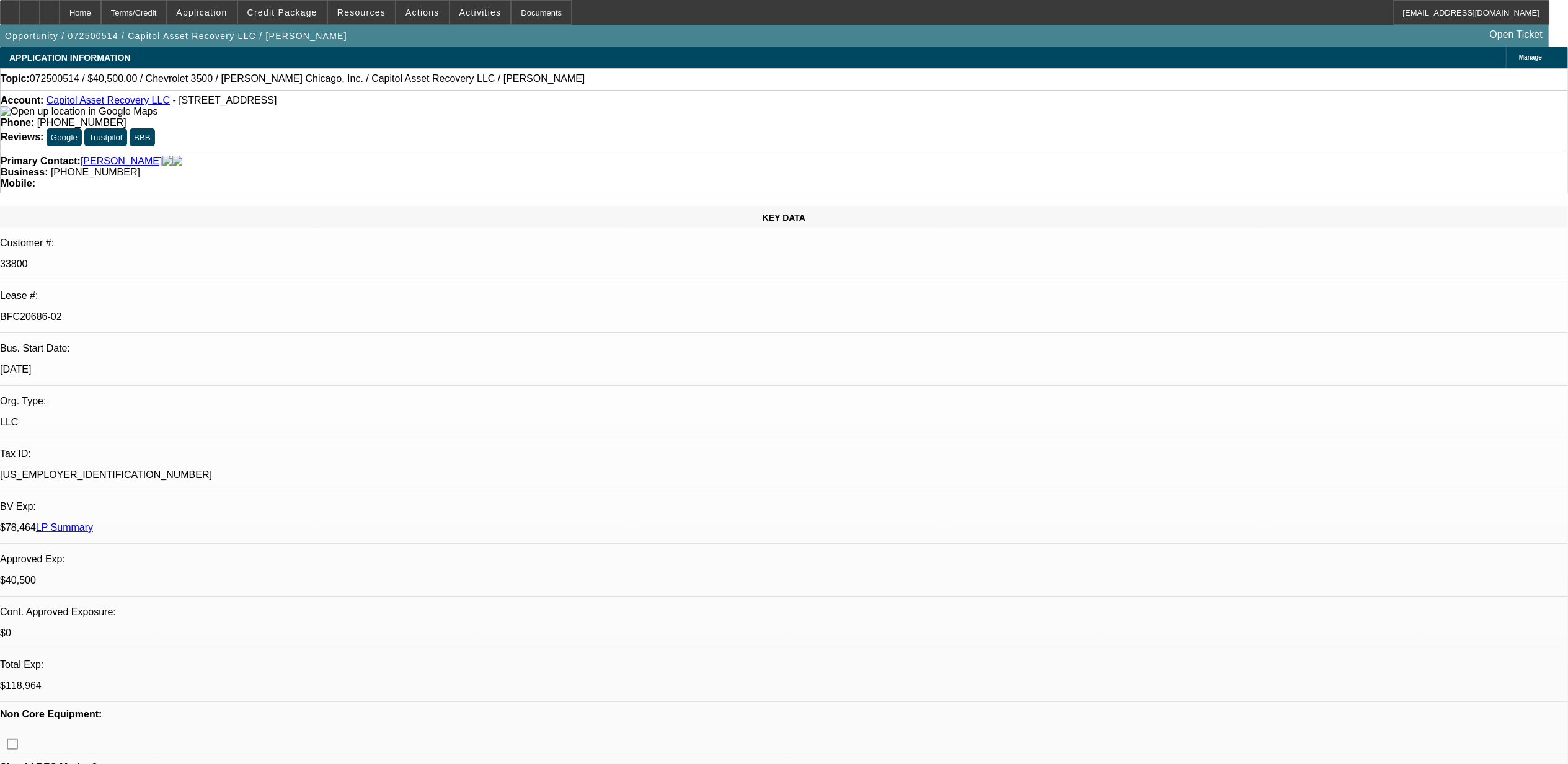
select select "1"
select select "2"
select select "6"
select select "1"
select select "2"
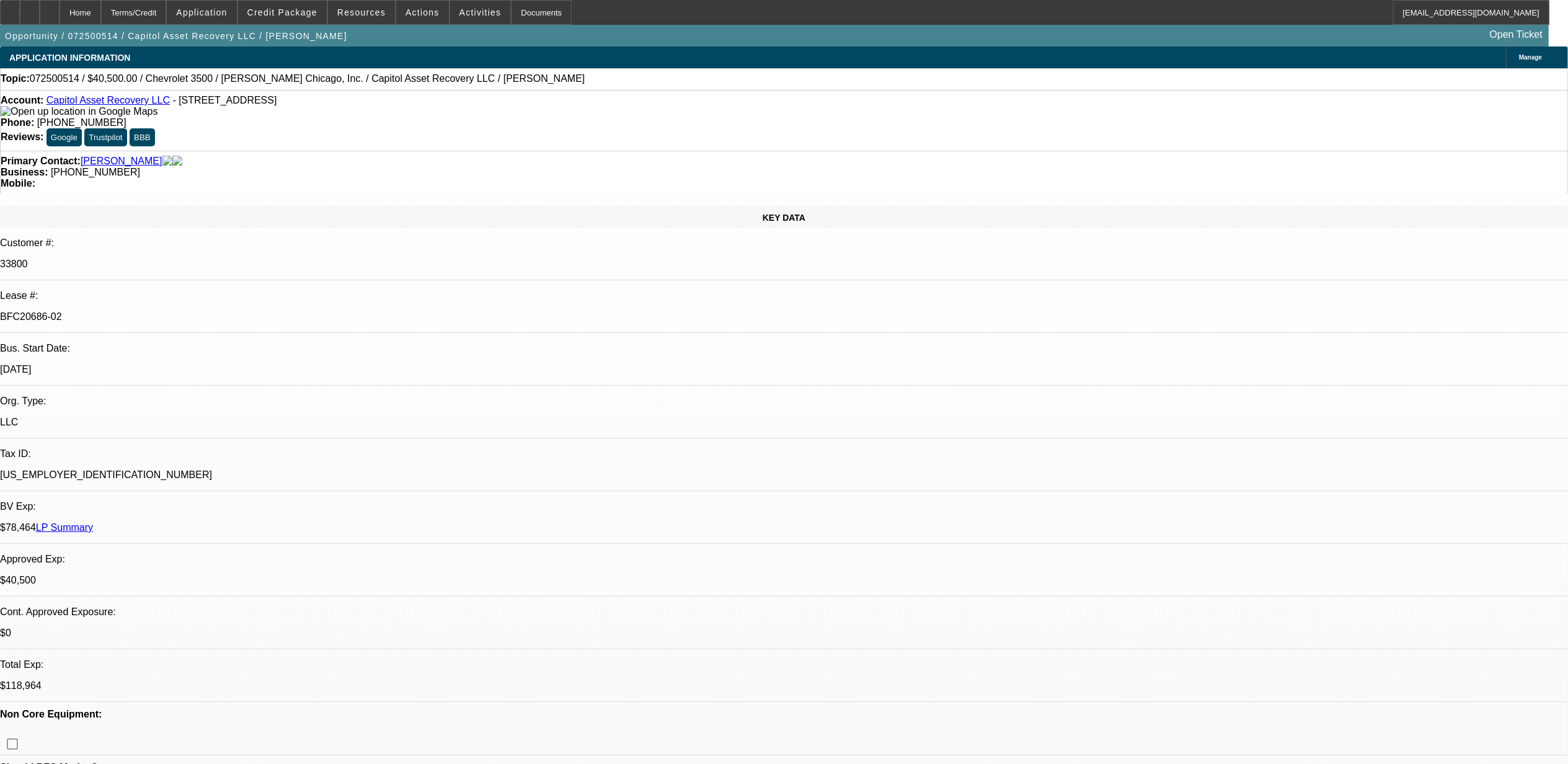
select select "6"
select select "1"
select select "2"
select select "6"
select select "1"
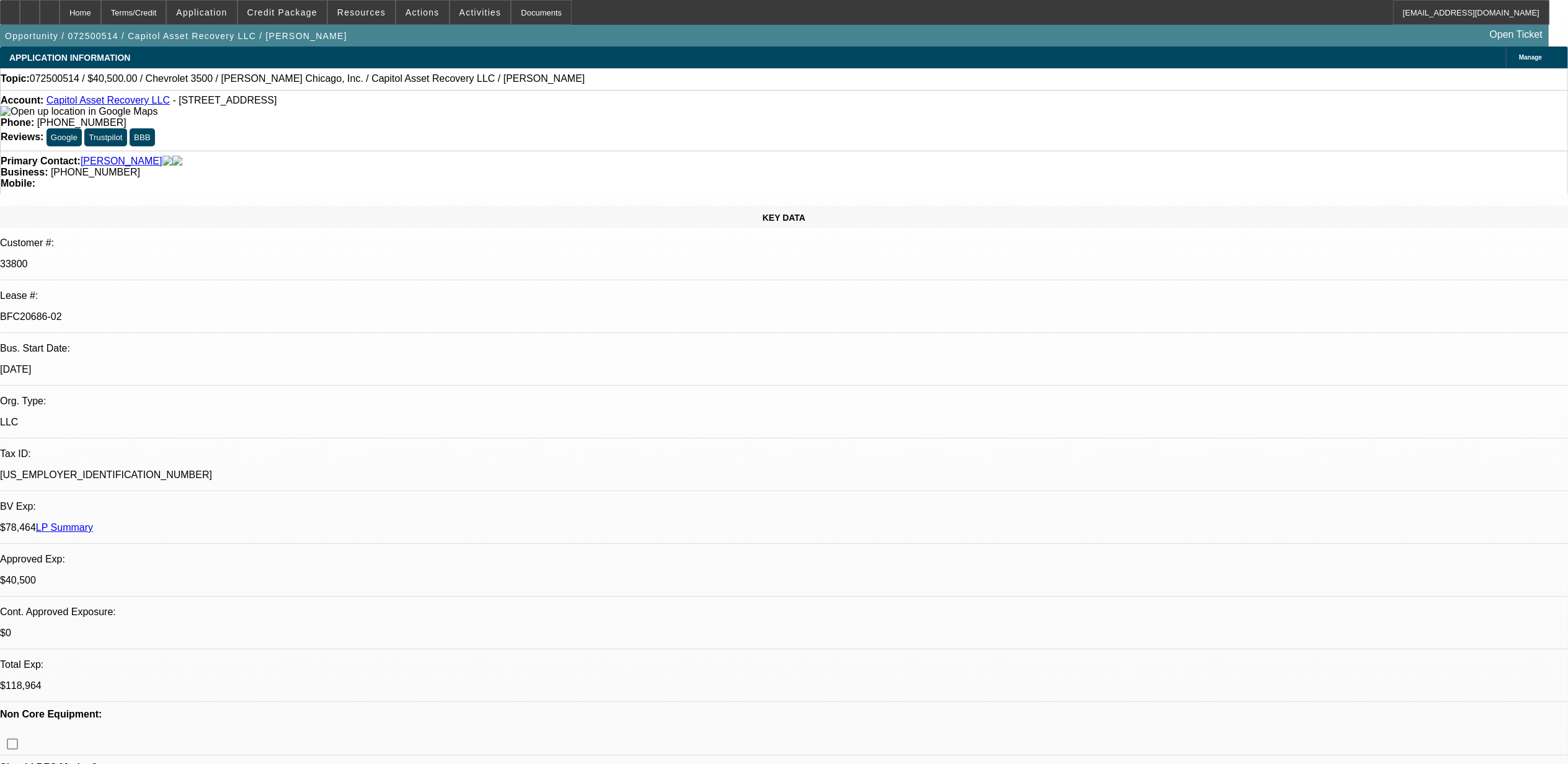
select select "2"
select select "4"
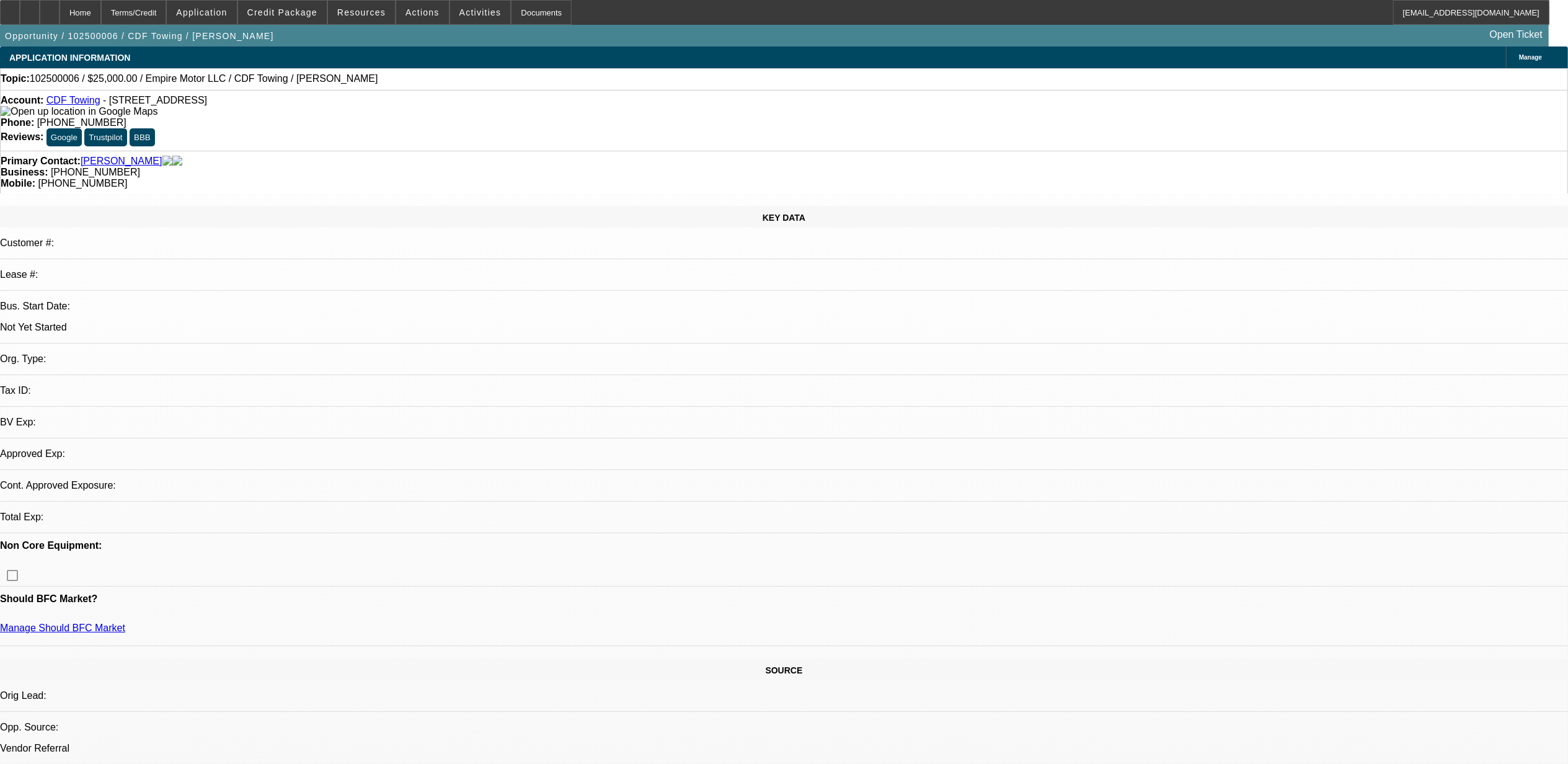
select select "0"
select select "2"
select select "0.1"
select select "4"
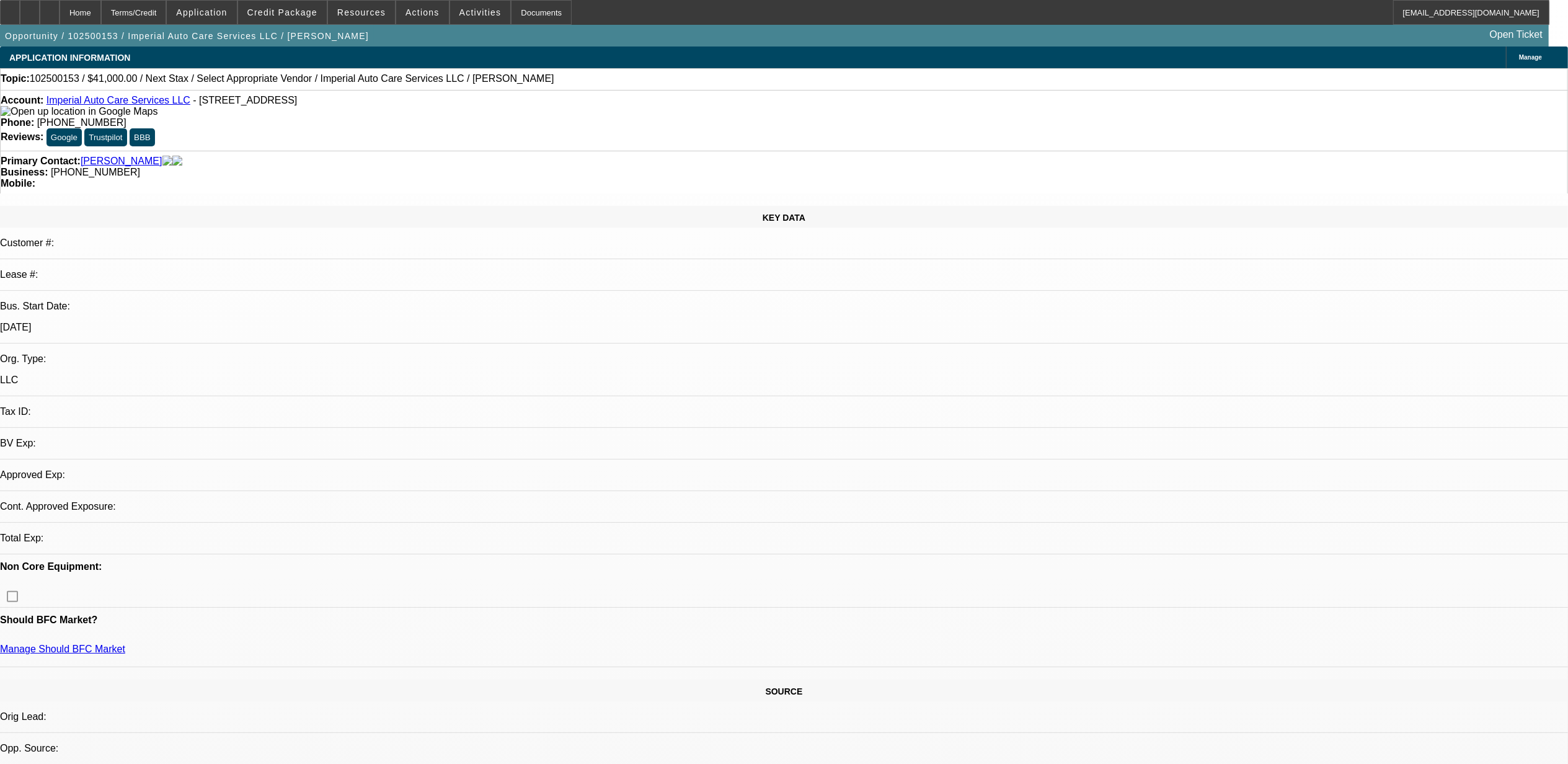
select select "0"
select select "2"
select select "0.1"
select select "4"
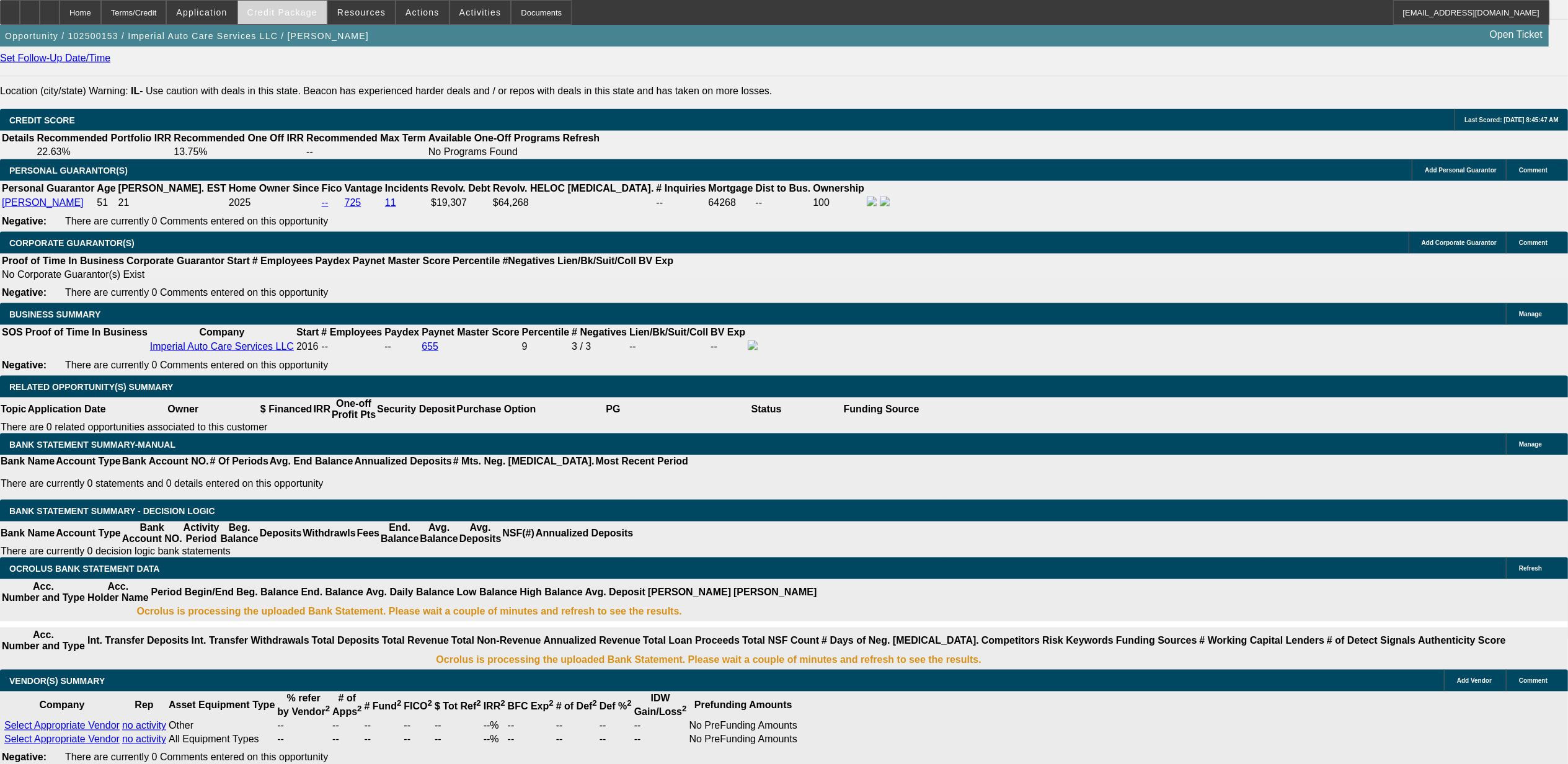
scroll to position [1691, 0]
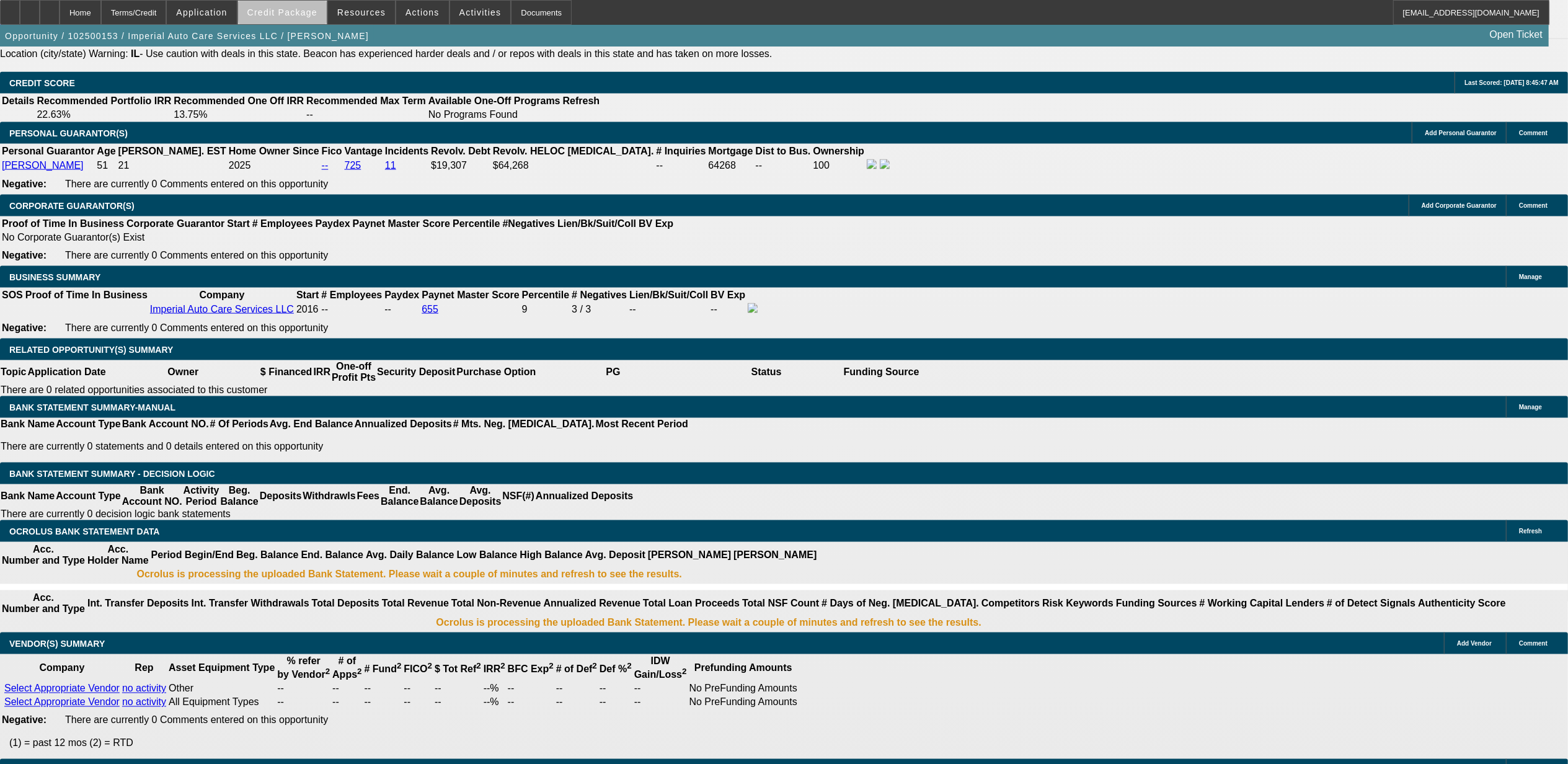
click at [306, 12] on span "Credit Package" at bounding box center [282, 12] width 70 height 10
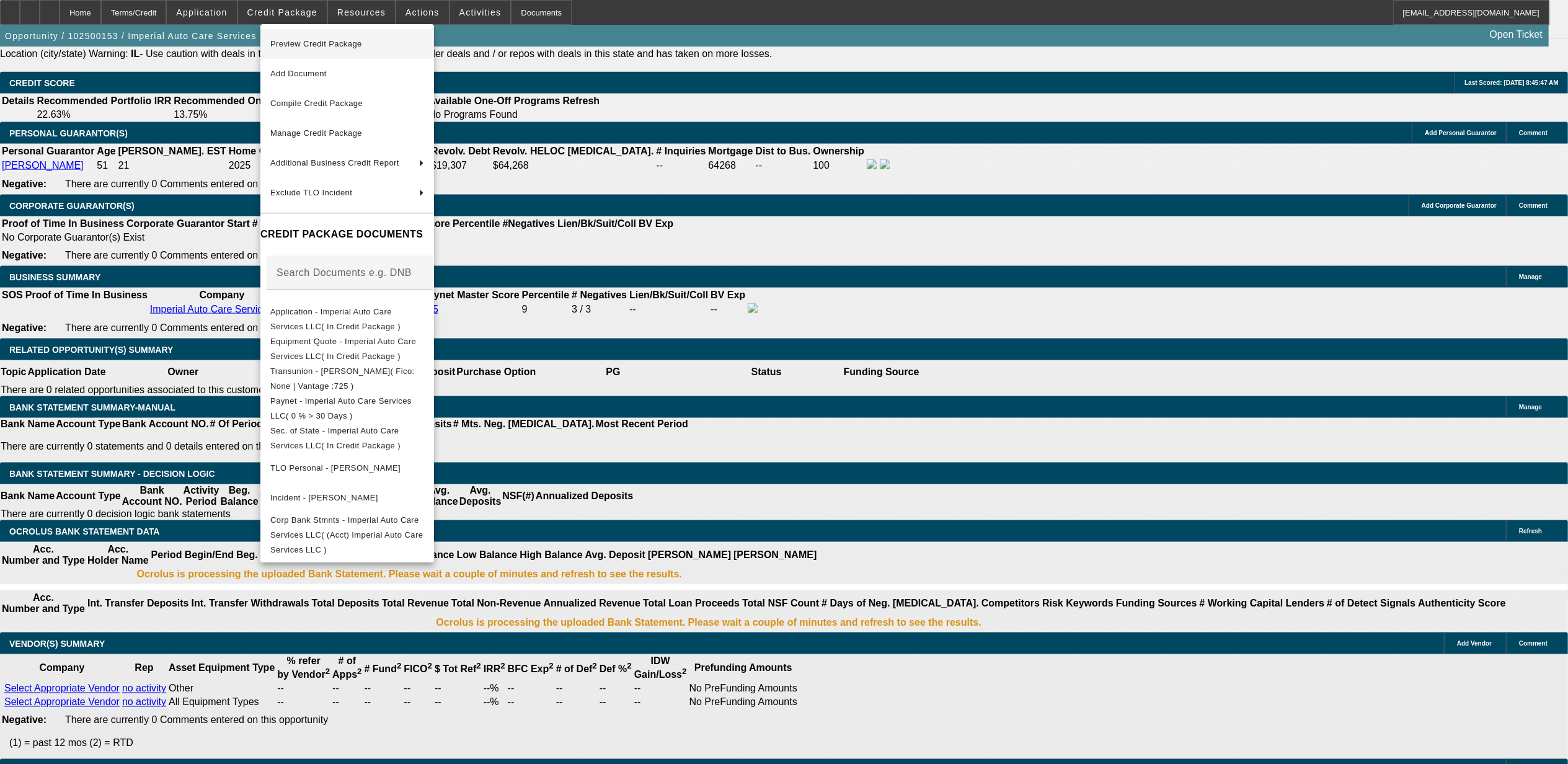
click at [308, 45] on span "Preview Credit Package" at bounding box center [316, 44] width 92 height 10
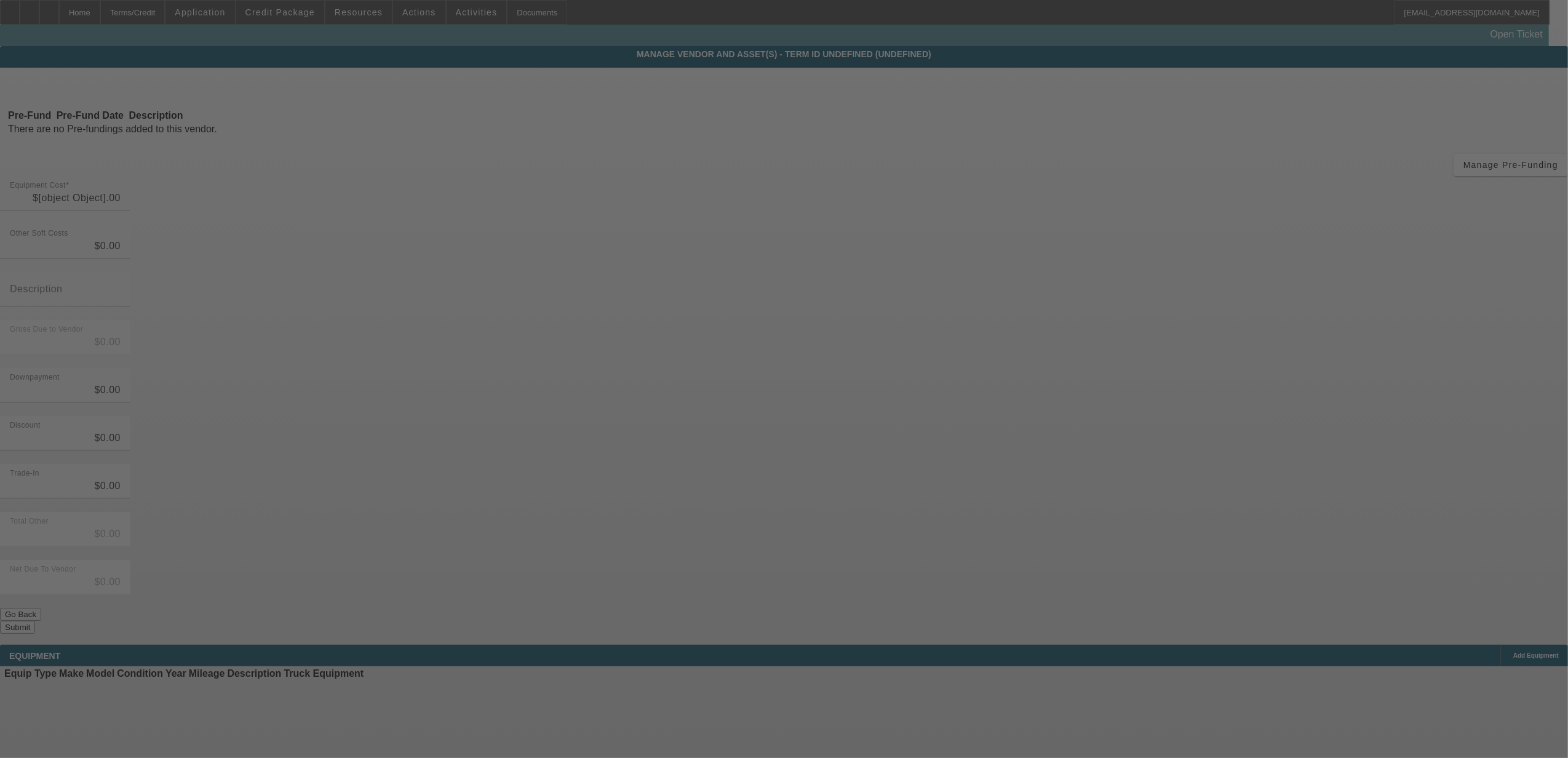
type input "$41,000.00"
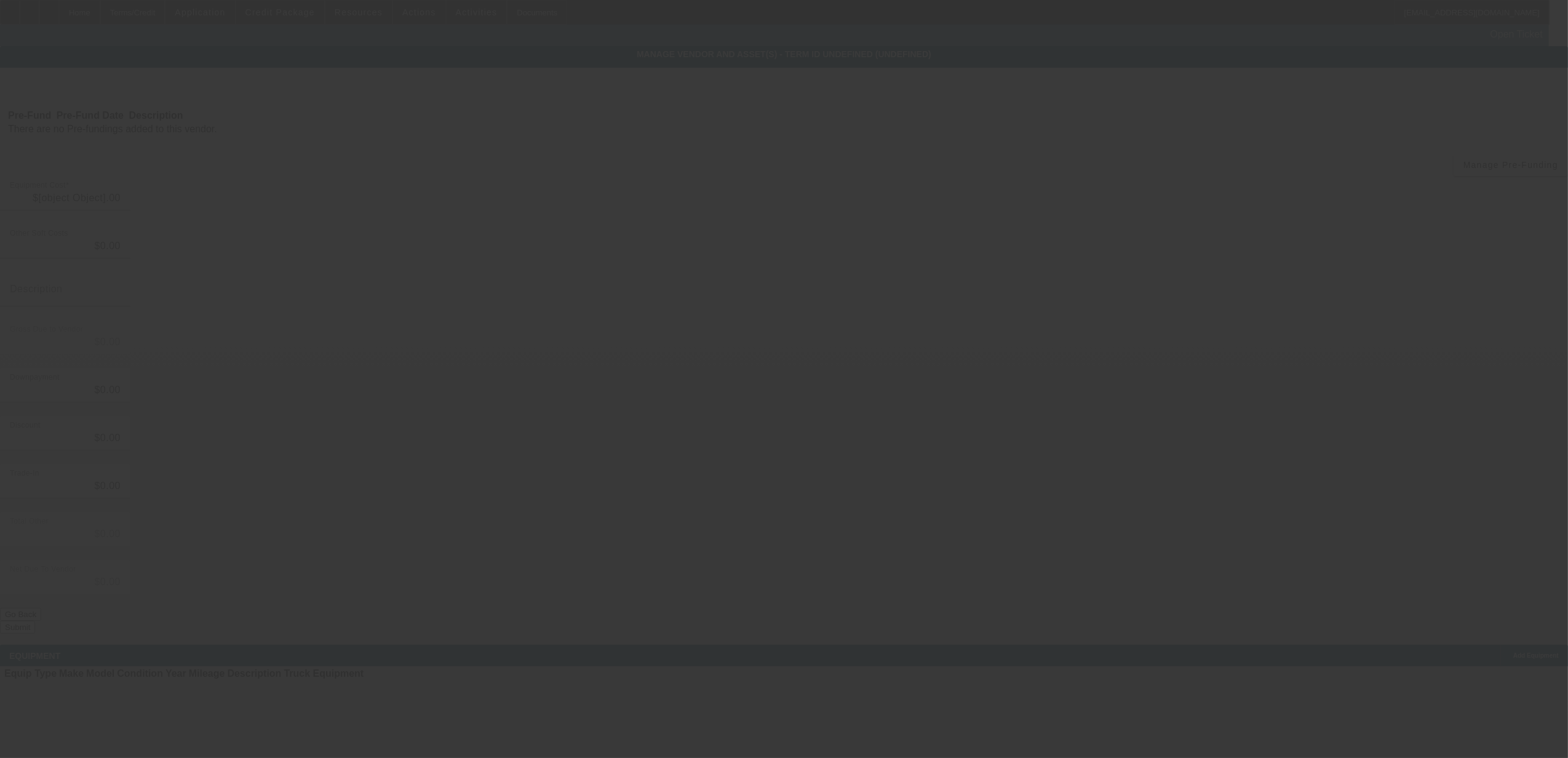
type input "$41,000.00"
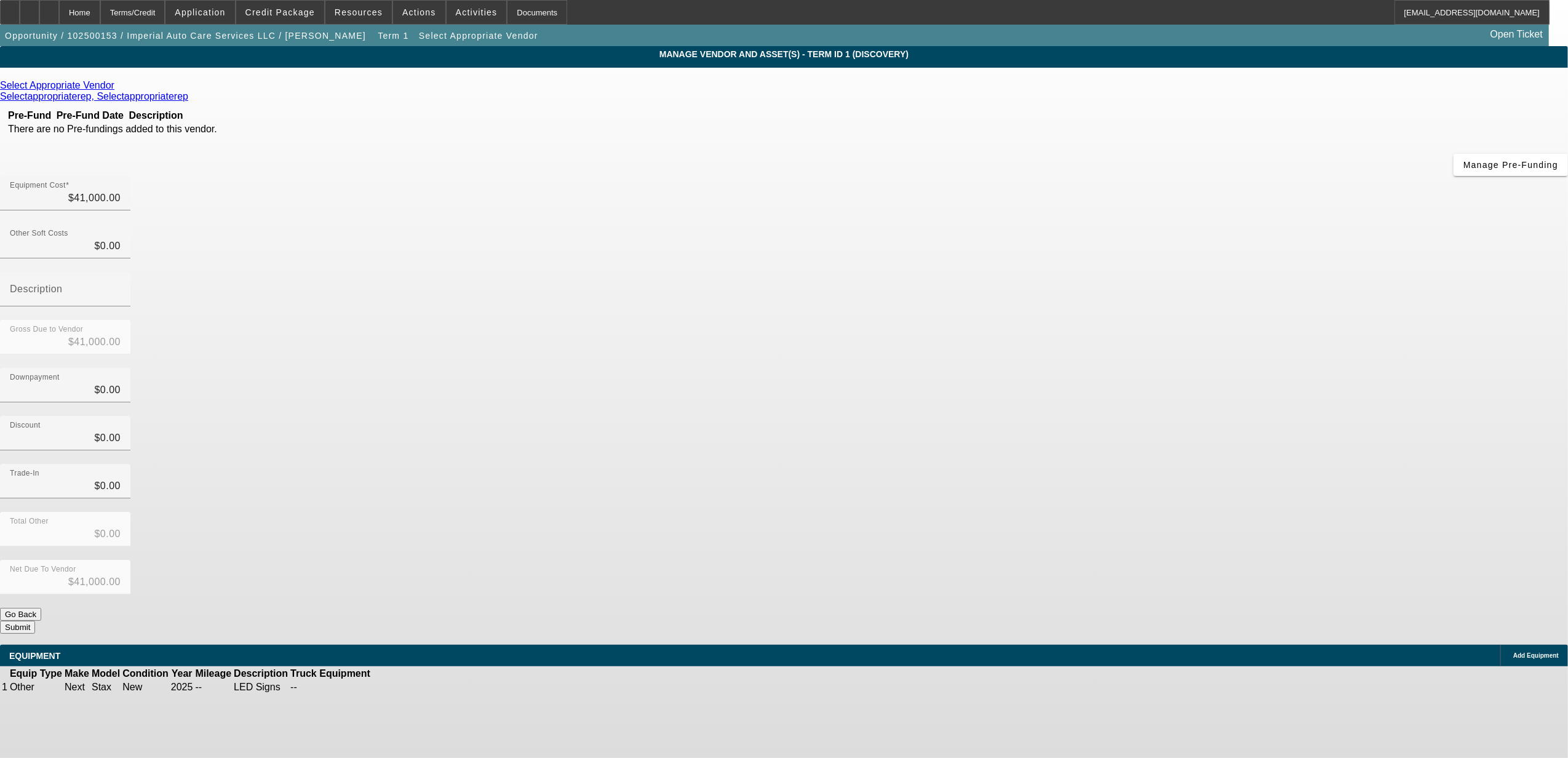
click at [118, 87] on icon at bounding box center [118, 85] width 0 height 10
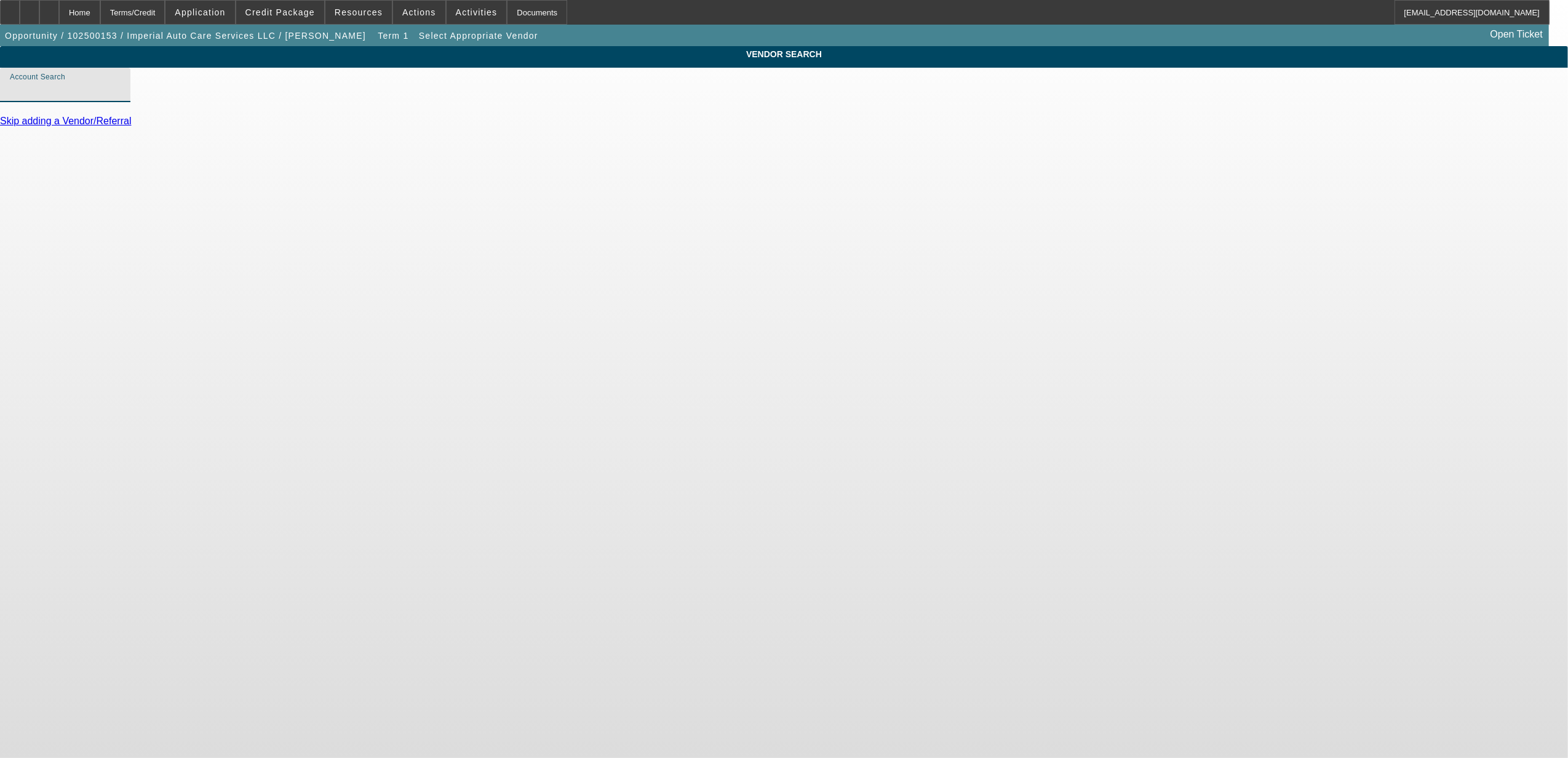
click at [120, 97] on input "Account Search" at bounding box center [65, 90] width 111 height 15
click at [522, 137] on span "-- Create New Account --" at bounding box center [502, 135] width 116 height 10
click at [120, 97] on input "-- Create New Account --" at bounding box center [65, 90] width 111 height 15
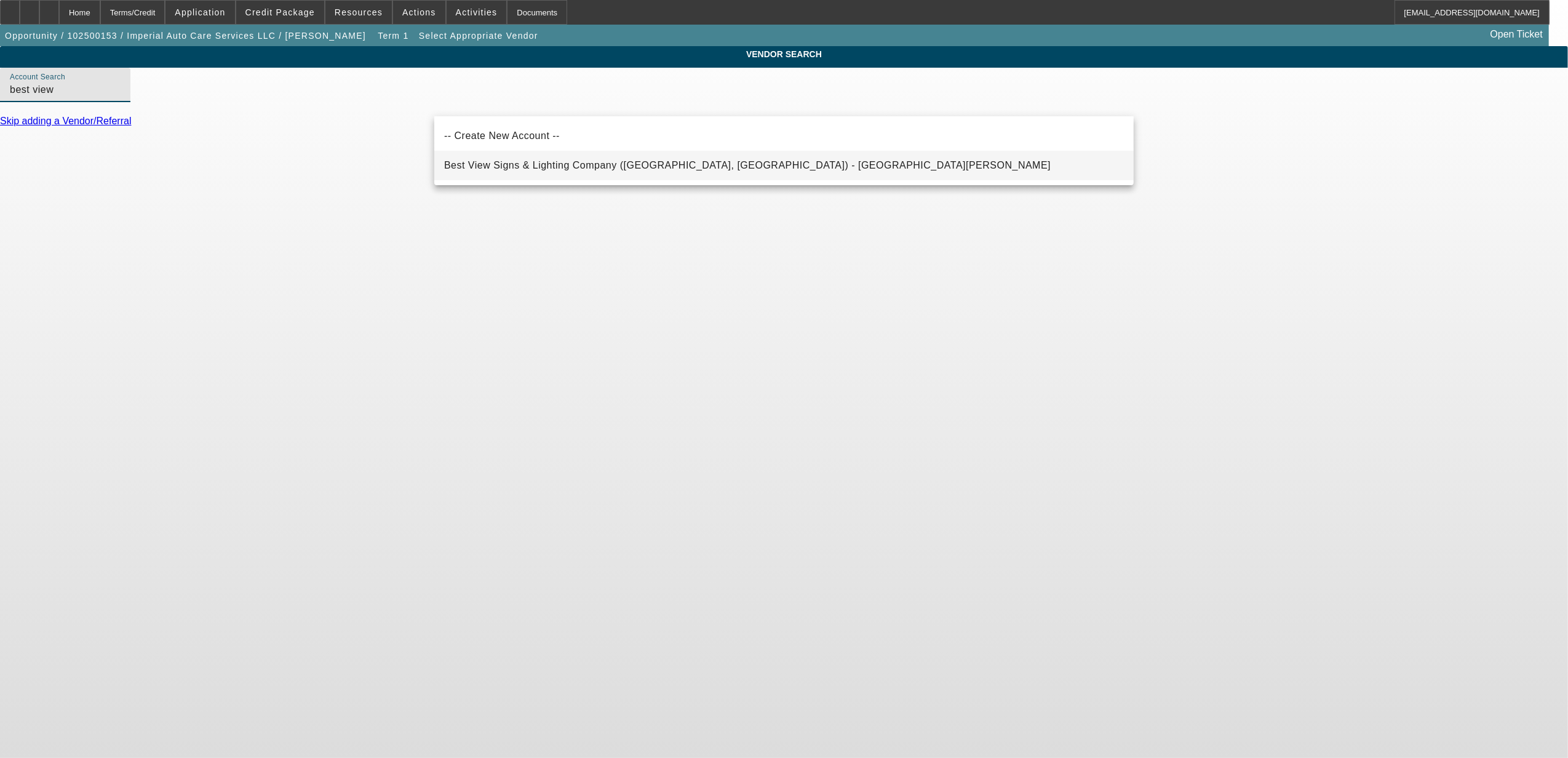
click at [524, 164] on span "Best View Signs & Lighting Company (Montgomery, IL) - Sutherland, Wade" at bounding box center [748, 165] width 607 height 10
type input "Best View Signs & Lighting Company (Montgomery, IL) - Sutherland, Wade"
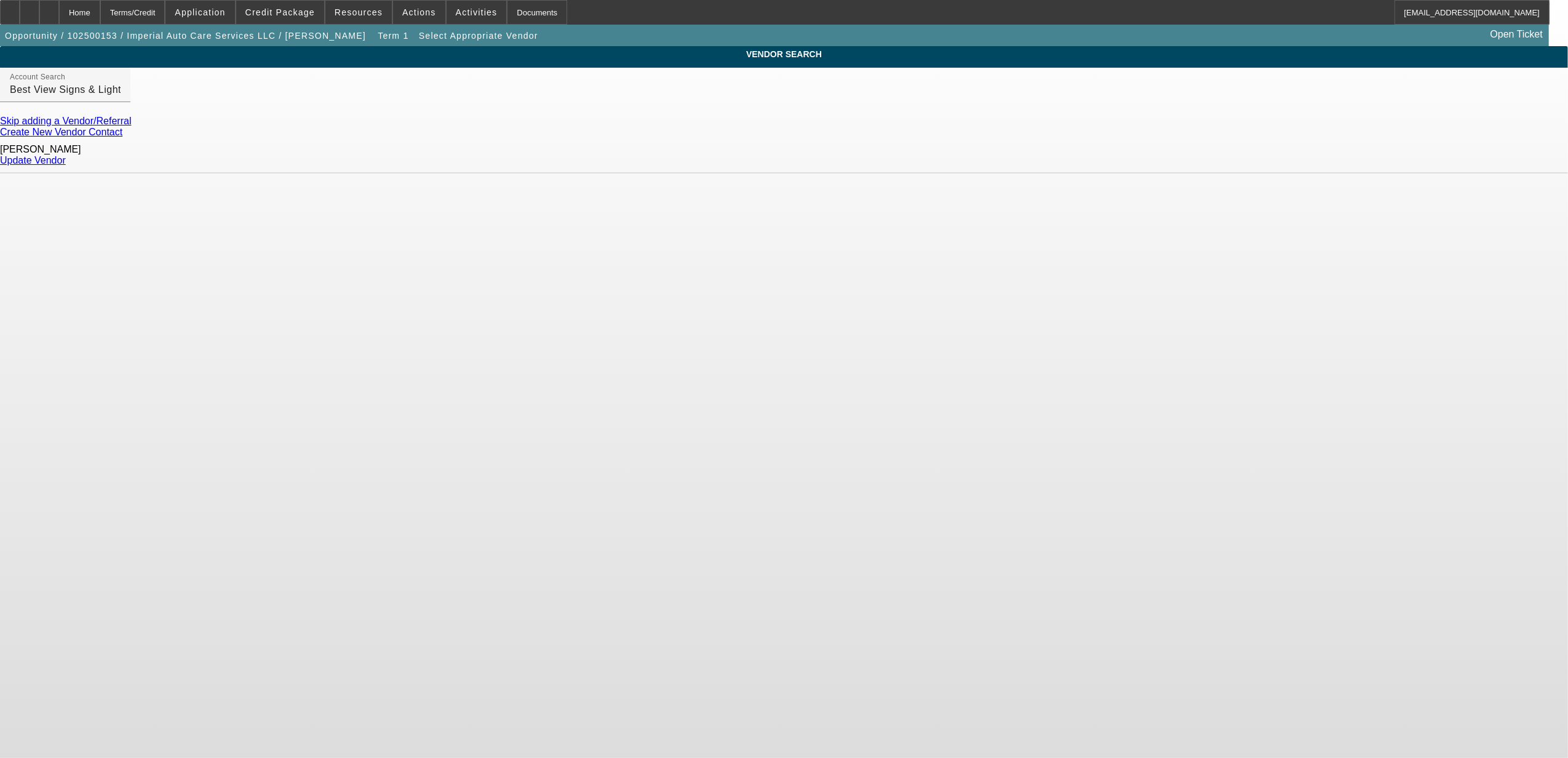
click at [66, 159] on link "Update Vendor" at bounding box center [33, 160] width 66 height 10
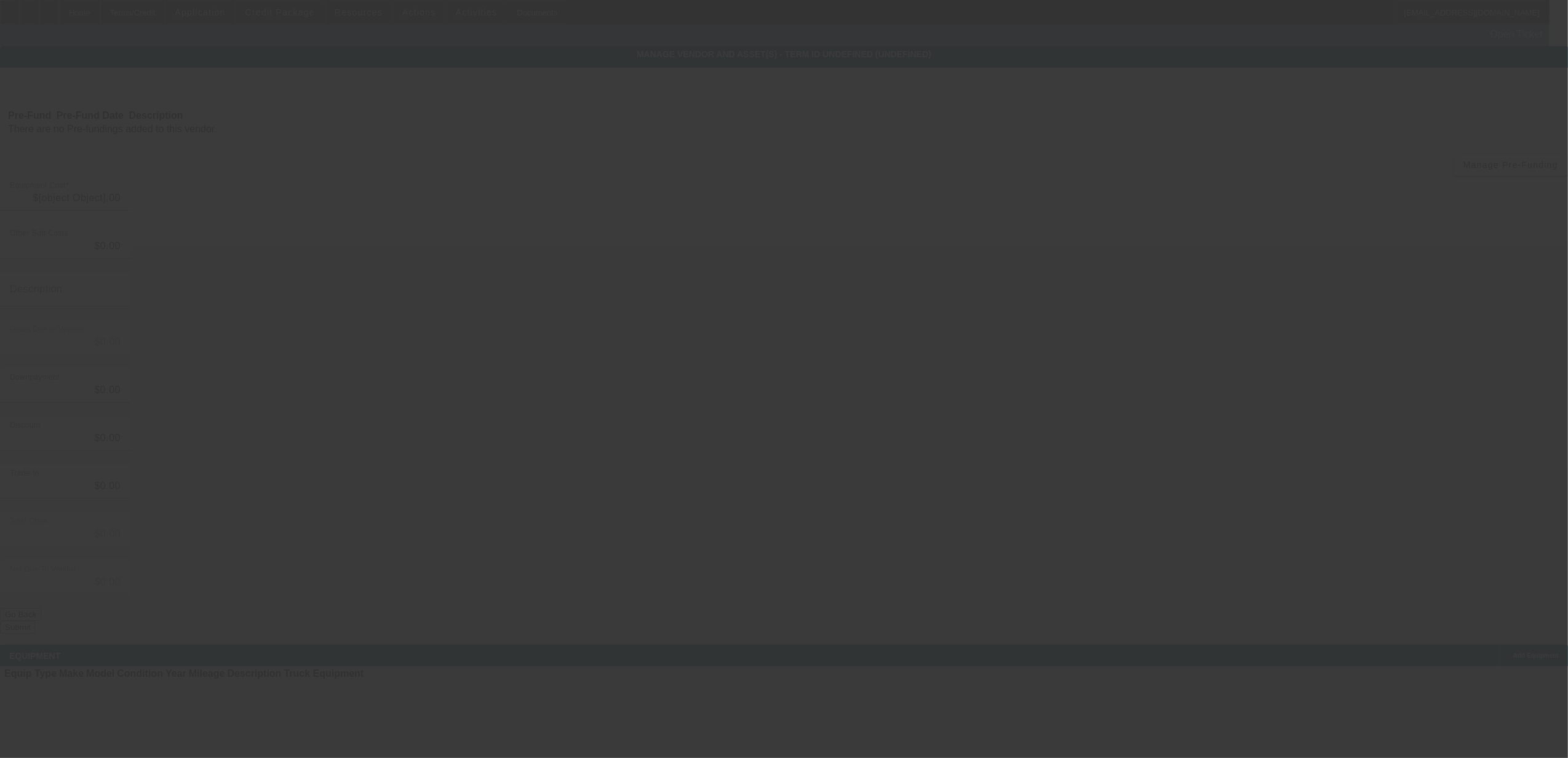
type input "$41,000.00"
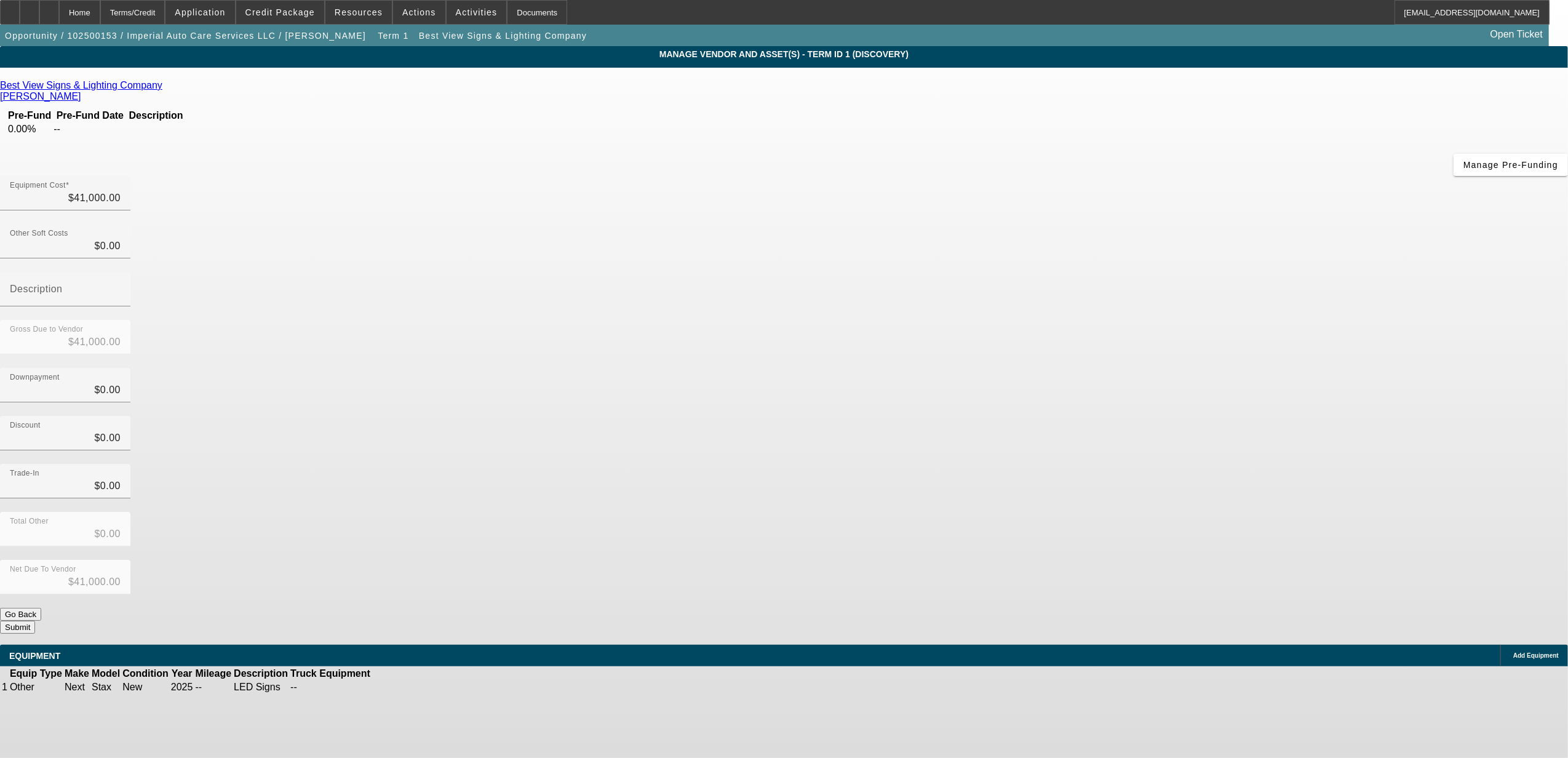
click at [41, 608] on button "Go Back" at bounding box center [20, 614] width 41 height 13
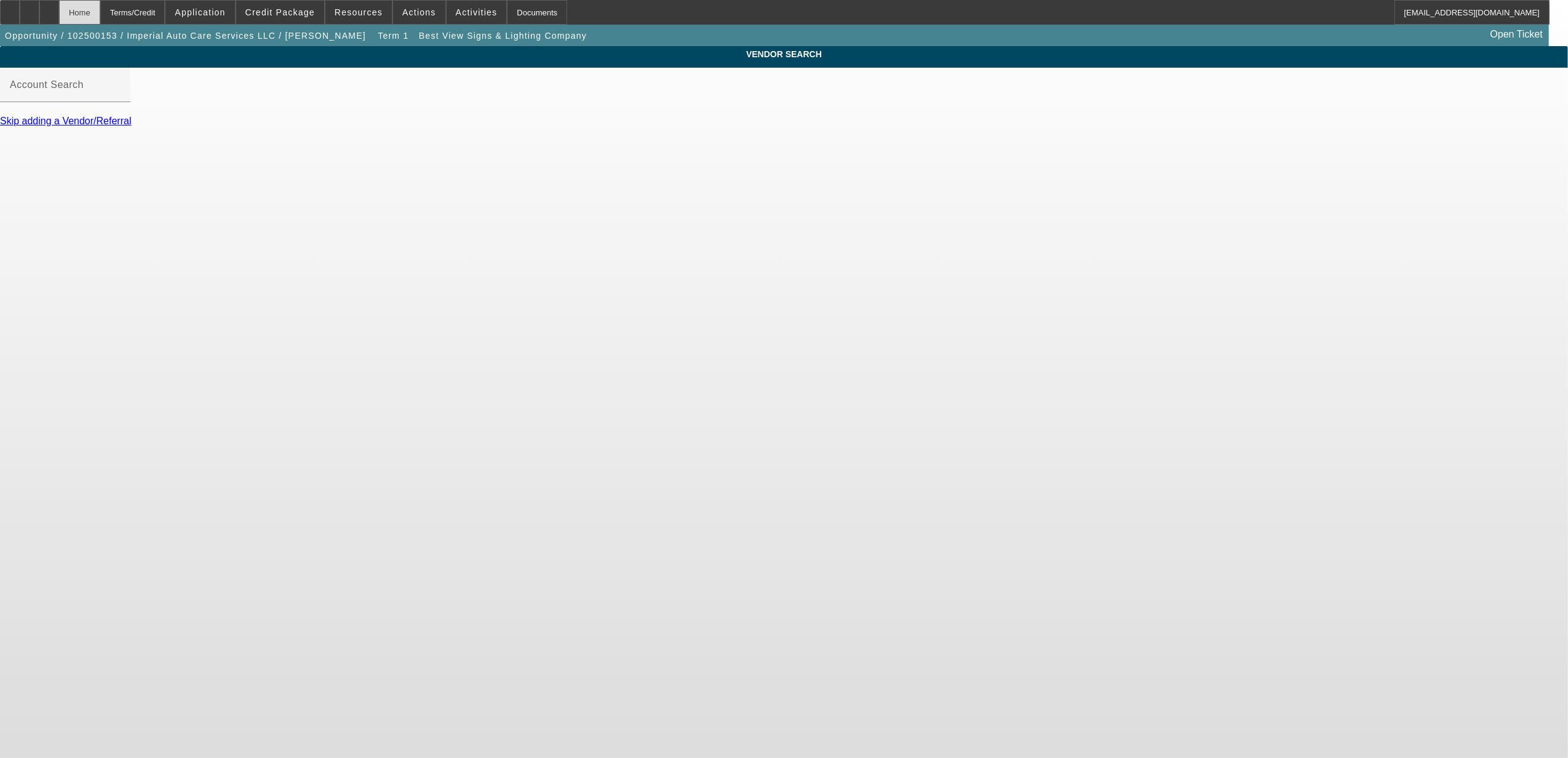
click at [100, 14] on div "Home" at bounding box center [80, 12] width 41 height 24
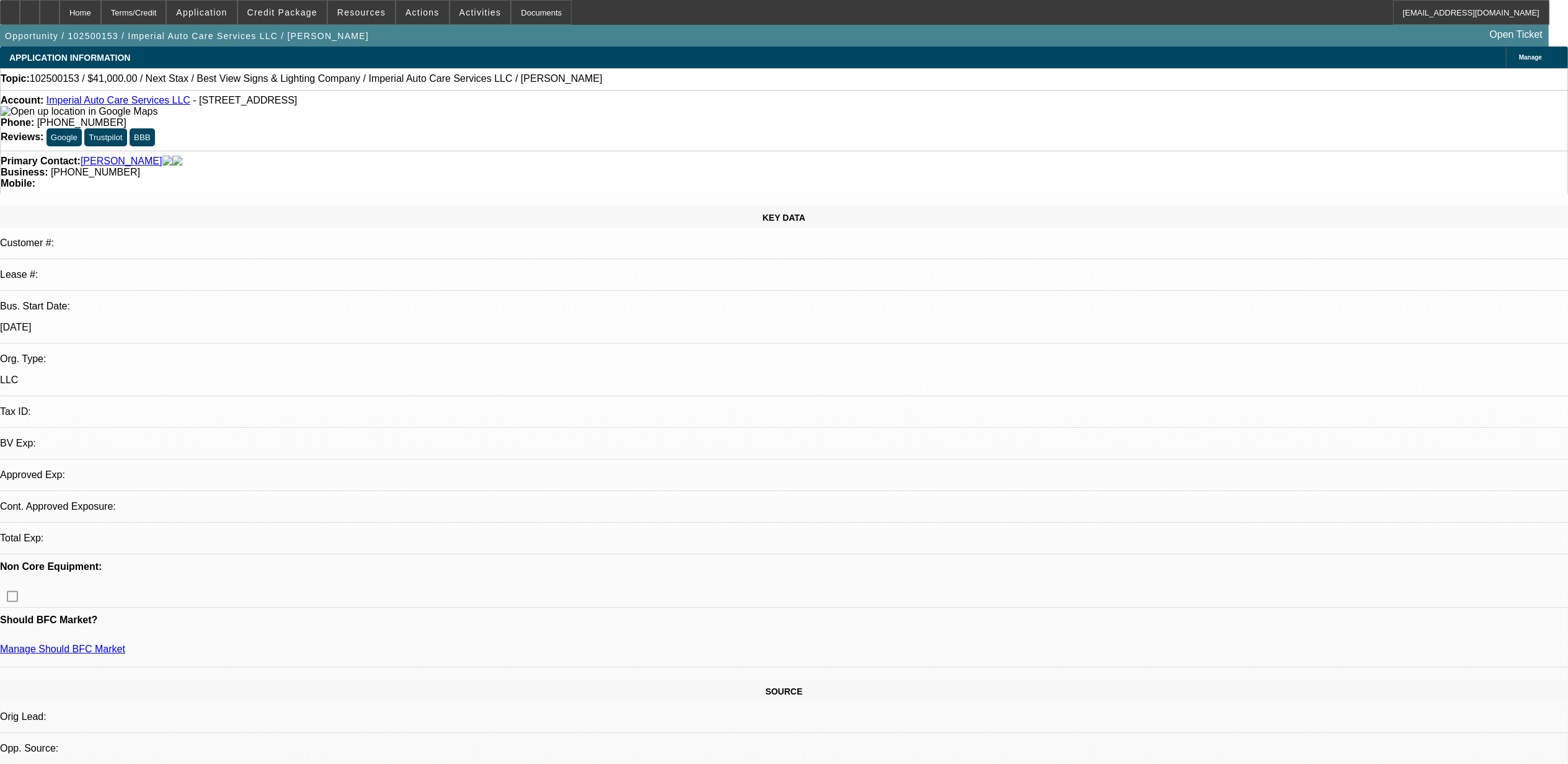
select select "0"
select select "2"
select select "0.1"
select select "4"
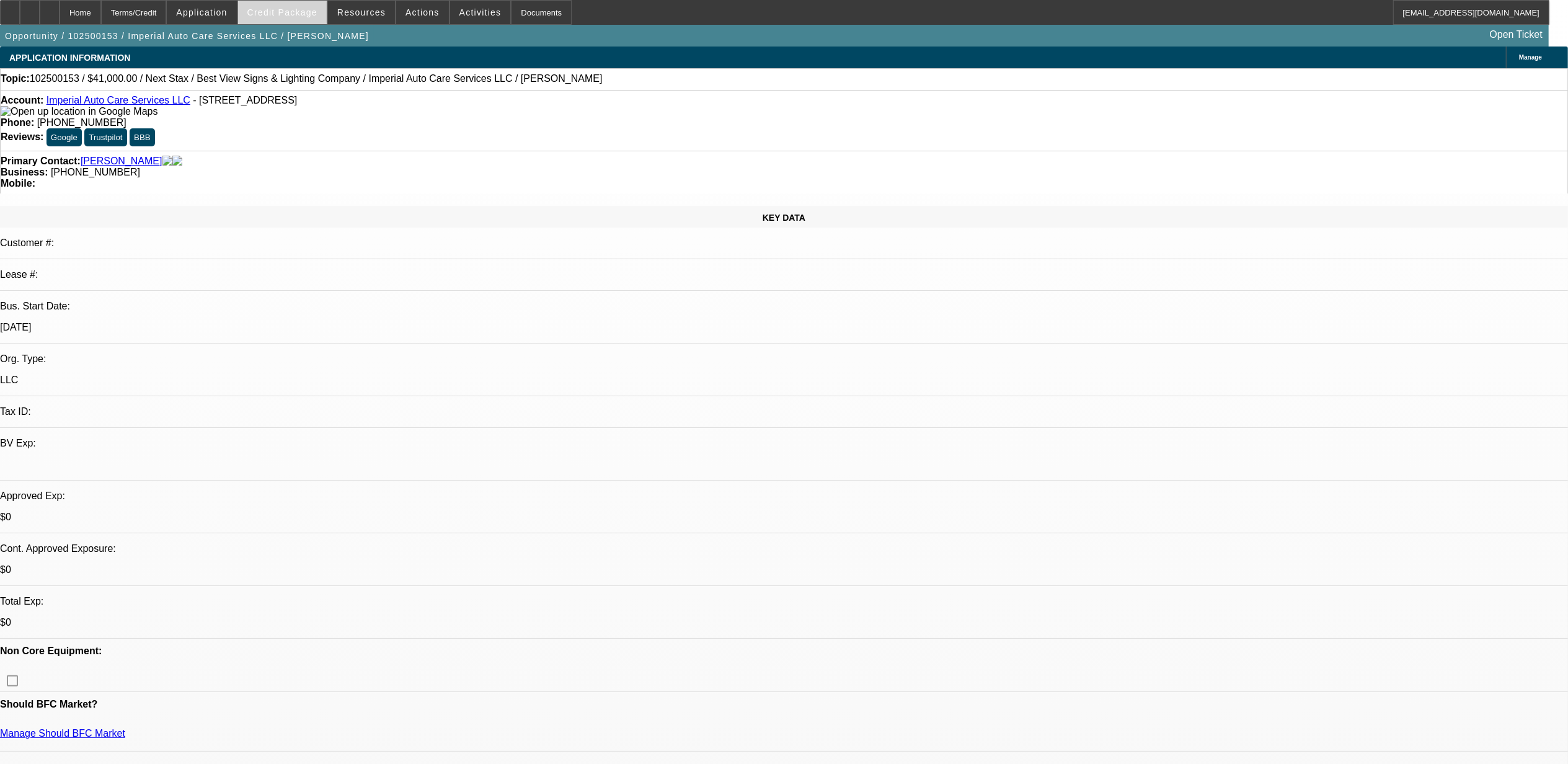
click at [298, 8] on span "Credit Package" at bounding box center [282, 12] width 70 height 10
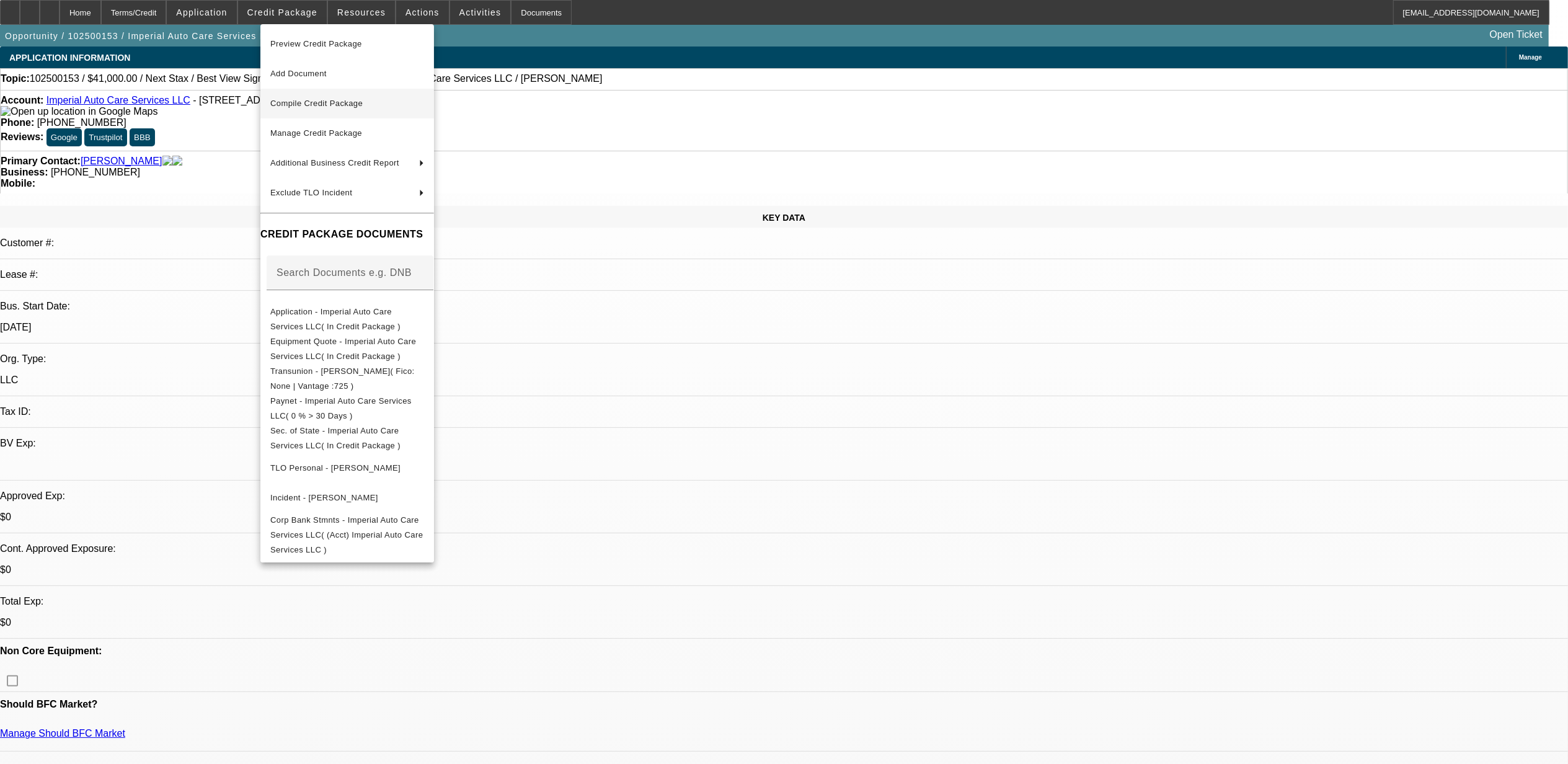
click at [335, 107] on span "Compile Credit Package" at bounding box center [347, 104] width 154 height 15
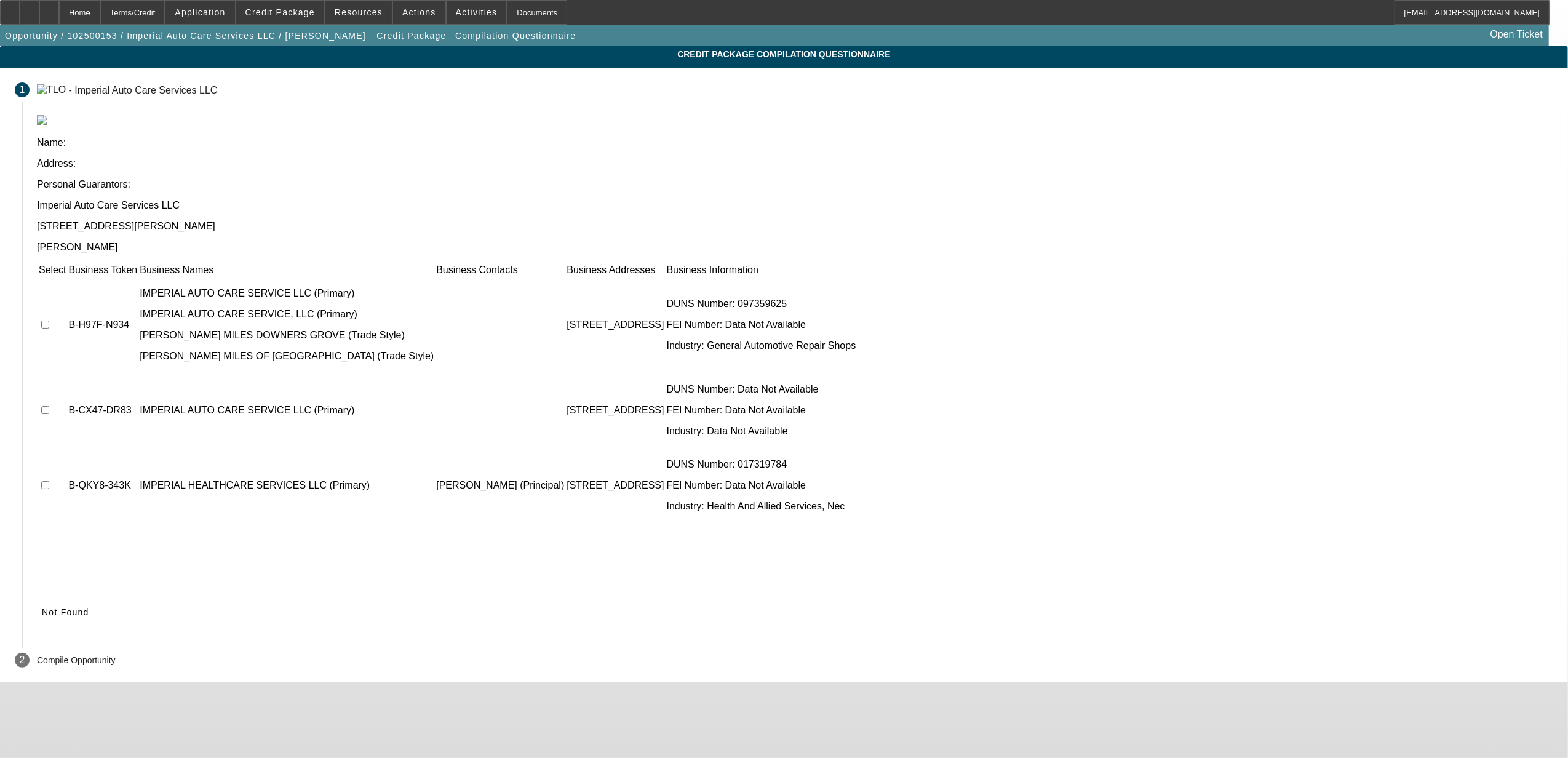
click at [49, 320] on input "checkbox" at bounding box center [46, 325] width 8 height 8
checkbox input "true"
click at [41, 608] on icon at bounding box center [41, 612] width 0 height 10
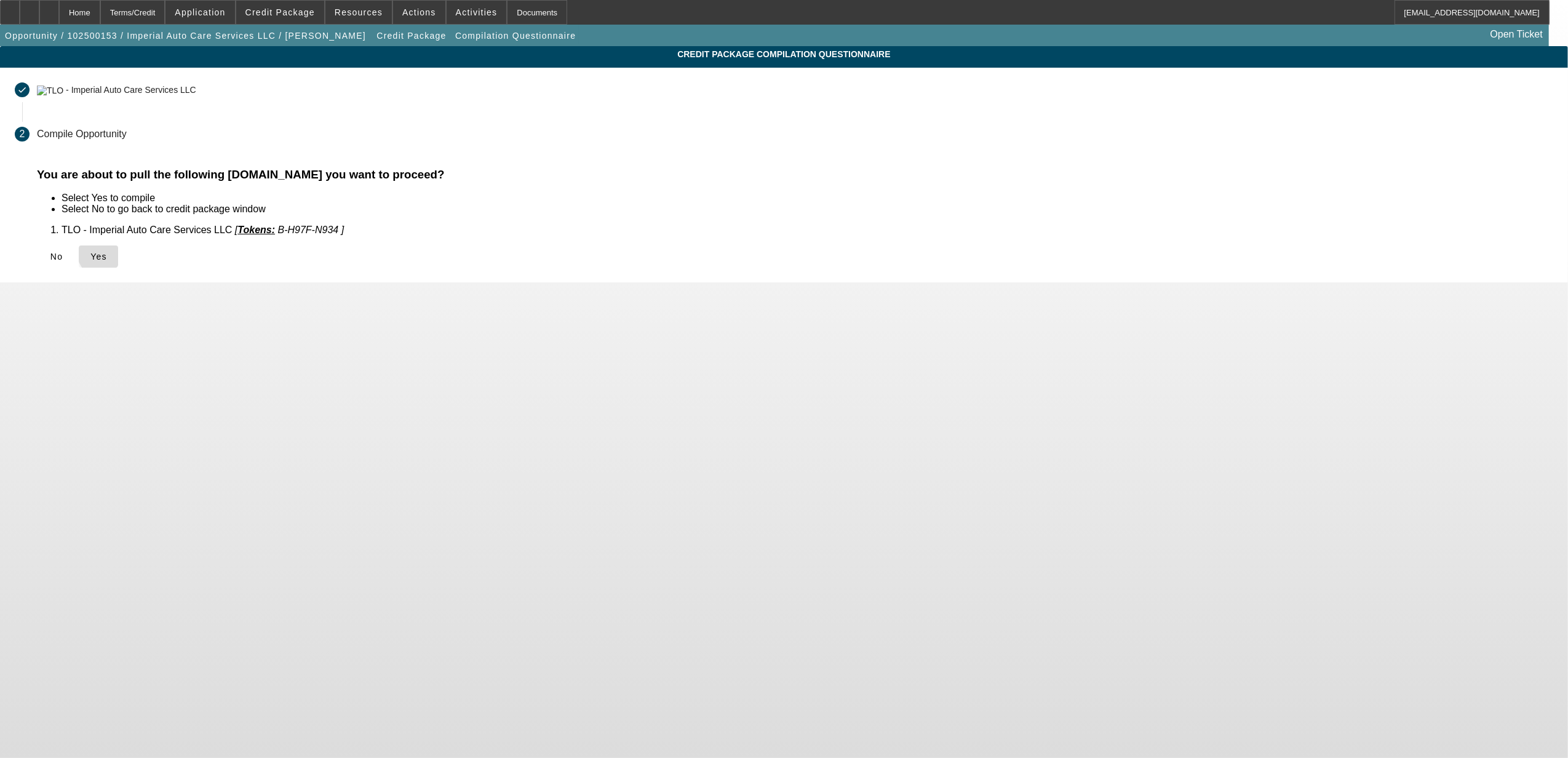
click at [107, 254] on span "Yes" at bounding box center [99, 257] width 16 height 10
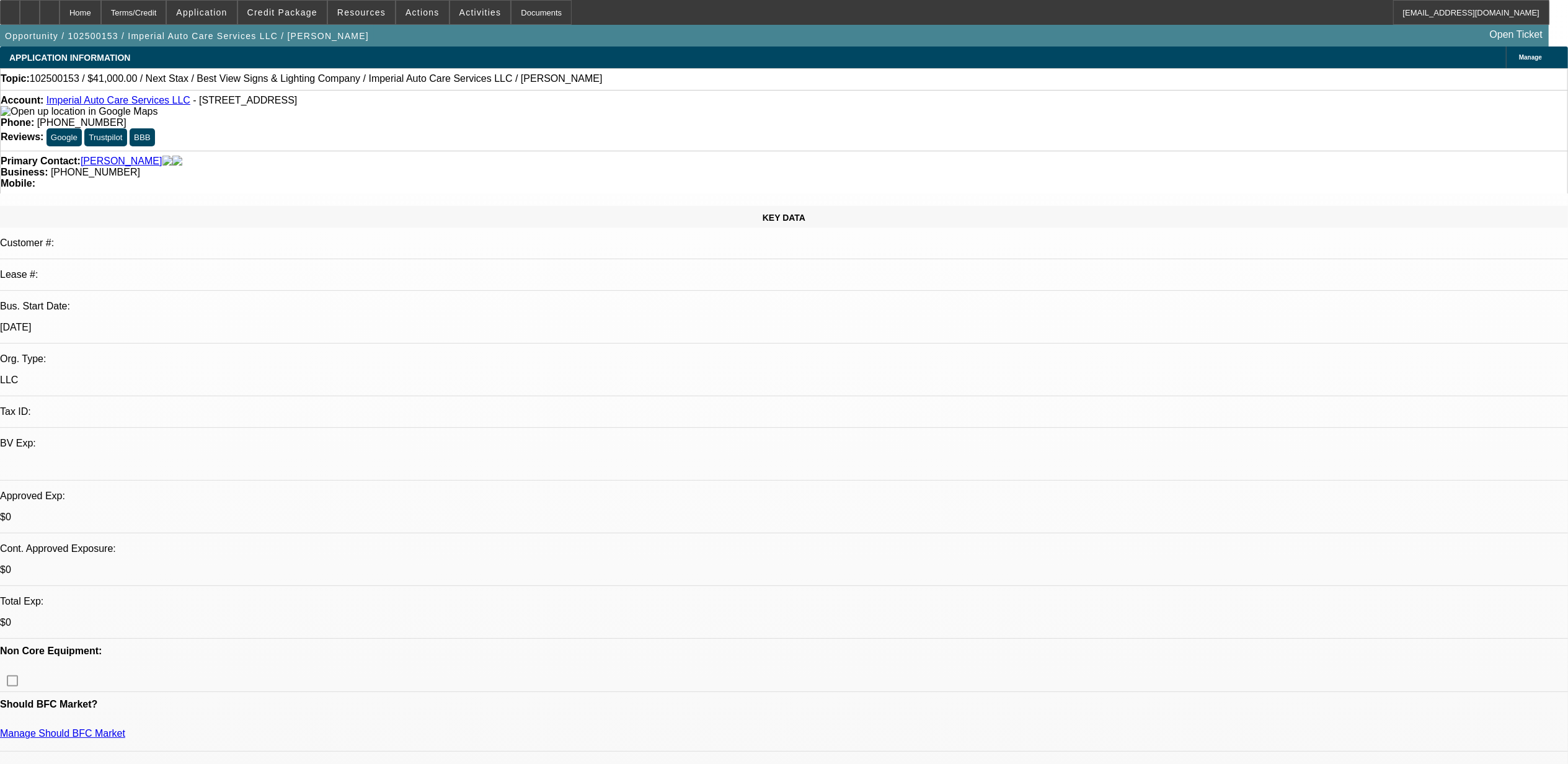
select select "0"
select select "2"
select select "0.1"
select select "4"
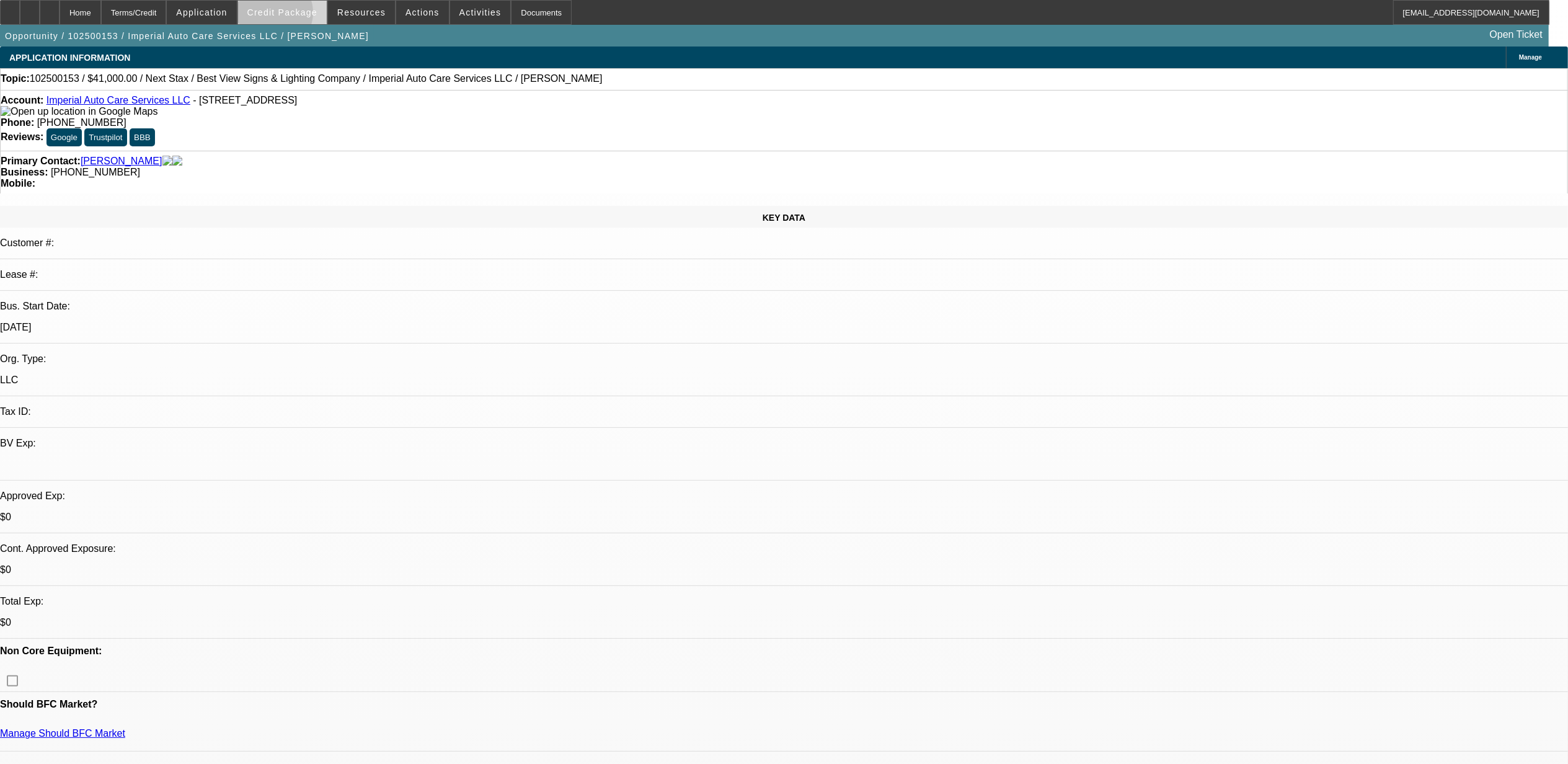
click at [293, 15] on span "Credit Package" at bounding box center [282, 12] width 70 height 10
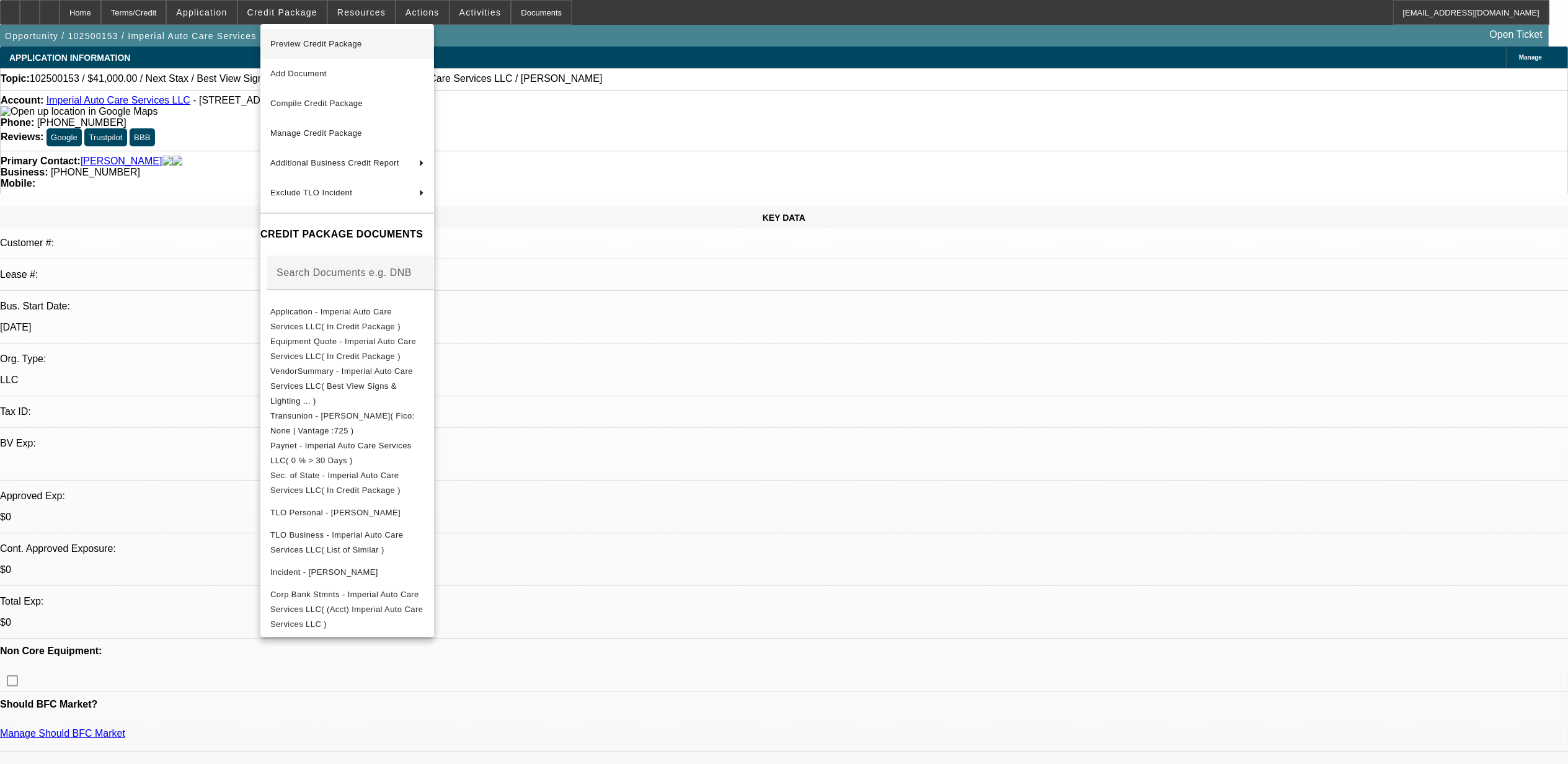
click at [315, 47] on span "Preview Credit Package" at bounding box center [347, 44] width 154 height 15
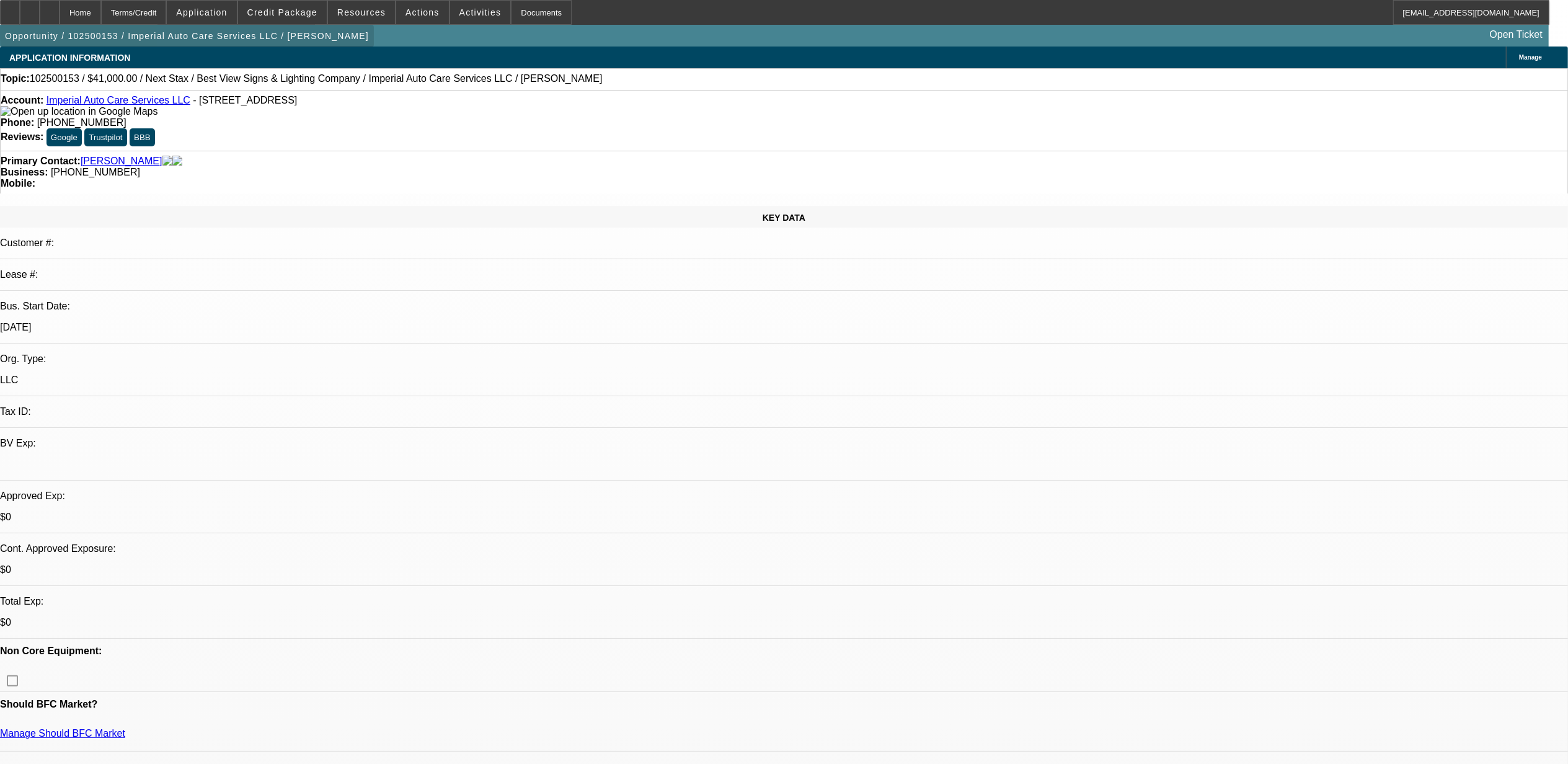
click at [293, 25] on span "button" at bounding box center [186, 36] width 374 height 29
click at [298, 15] on span "Credit Package" at bounding box center [282, 12] width 70 height 10
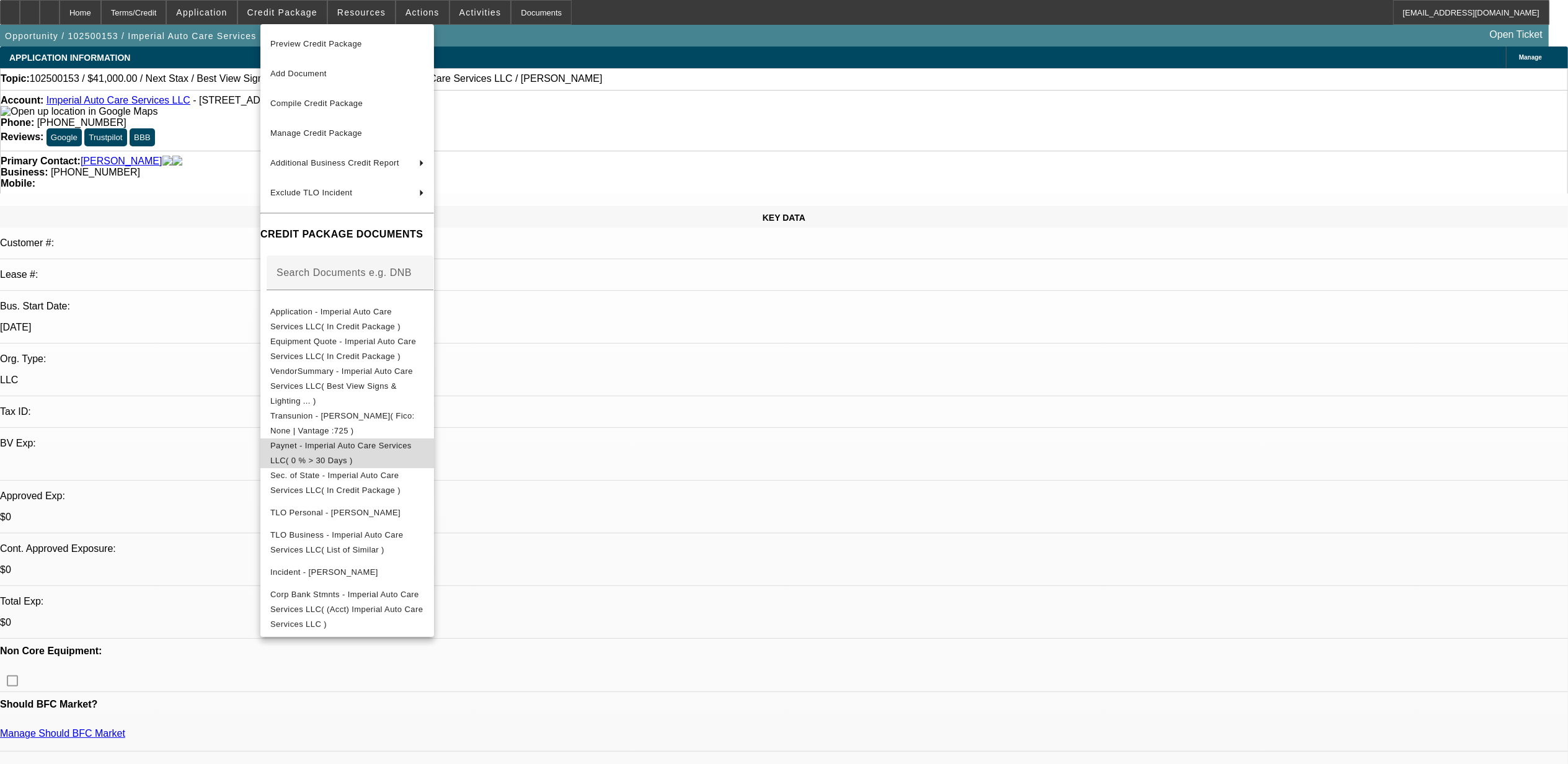
click at [350, 440] on span "Paynet - Imperial Auto Care Services LLC( 0 % > 30 Days )" at bounding box center [341, 452] width 141 height 24
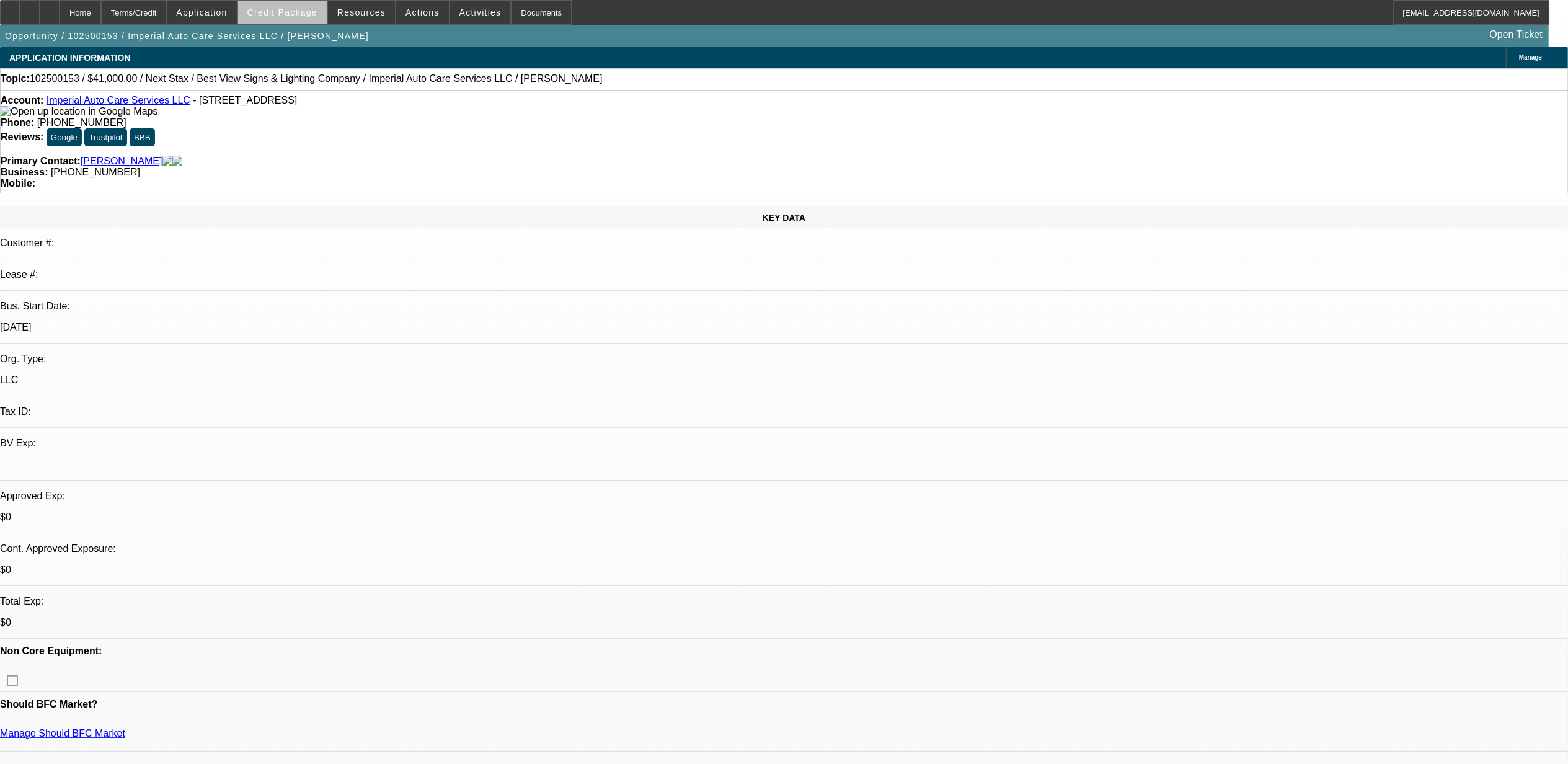
click at [317, 16] on span "Credit Package" at bounding box center [282, 12] width 70 height 10
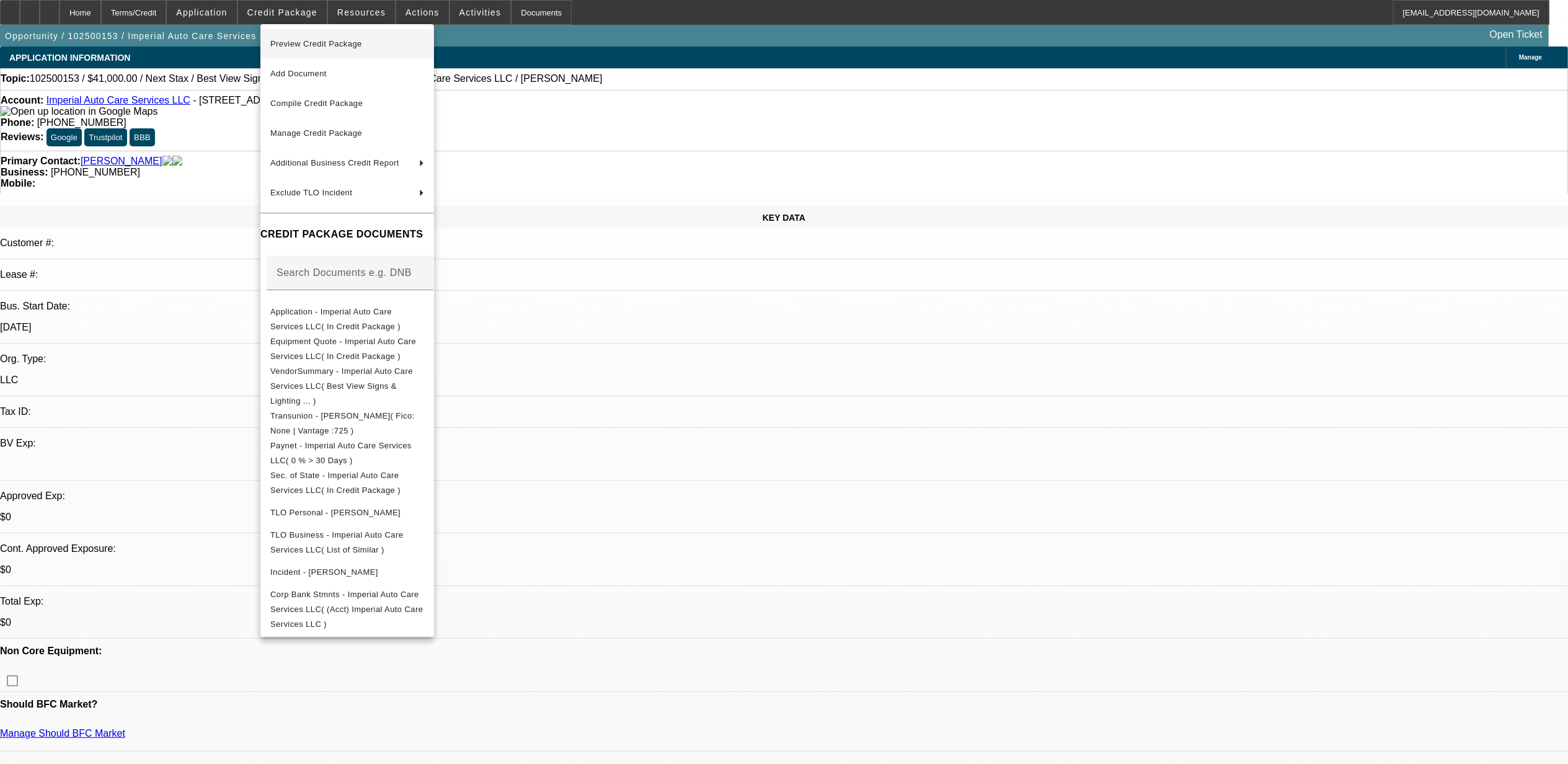
click at [321, 45] on span "Preview Credit Package" at bounding box center [316, 44] width 92 height 10
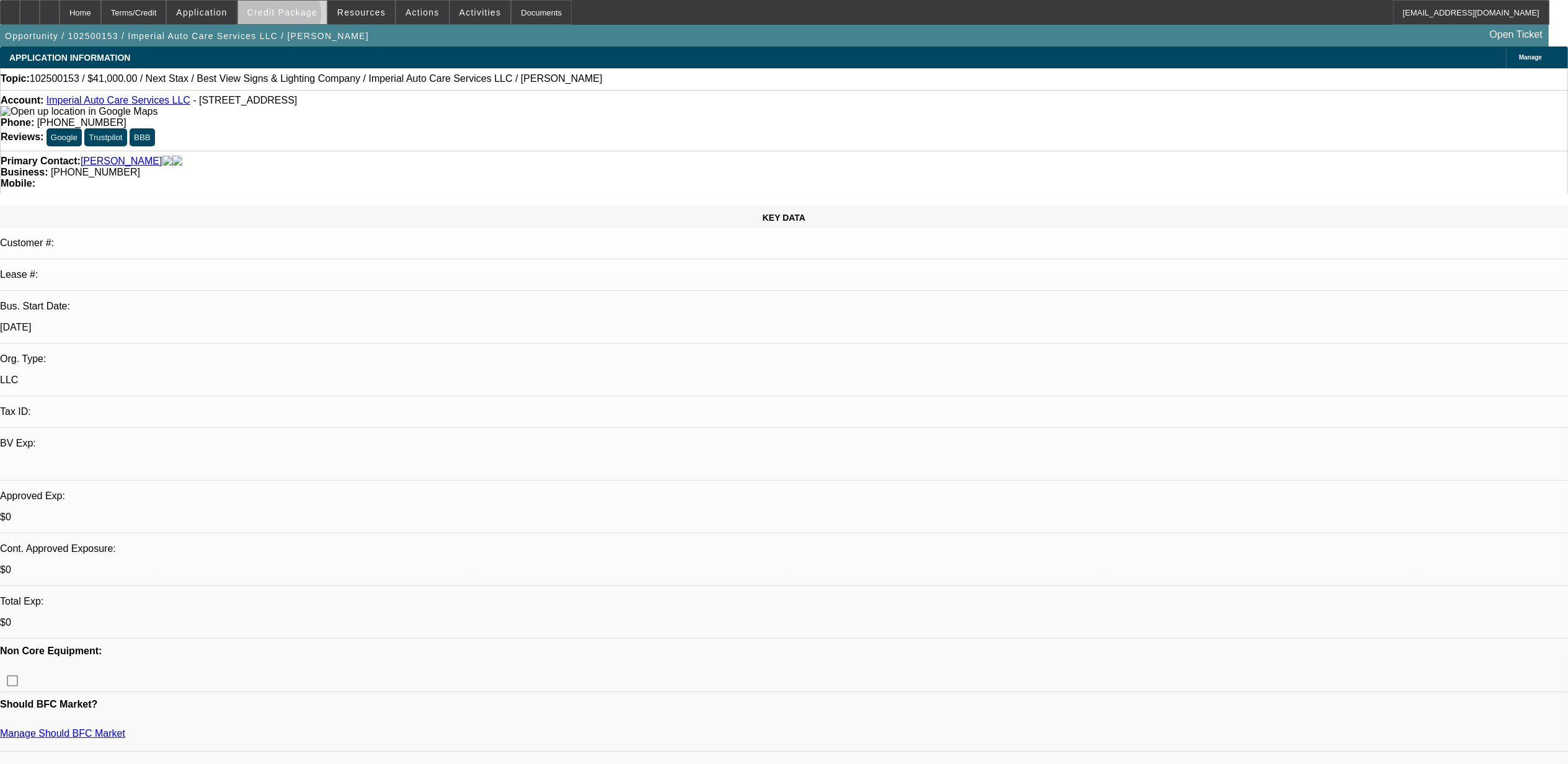
click at [301, 16] on button "Credit Package" at bounding box center [282, 12] width 88 height 23
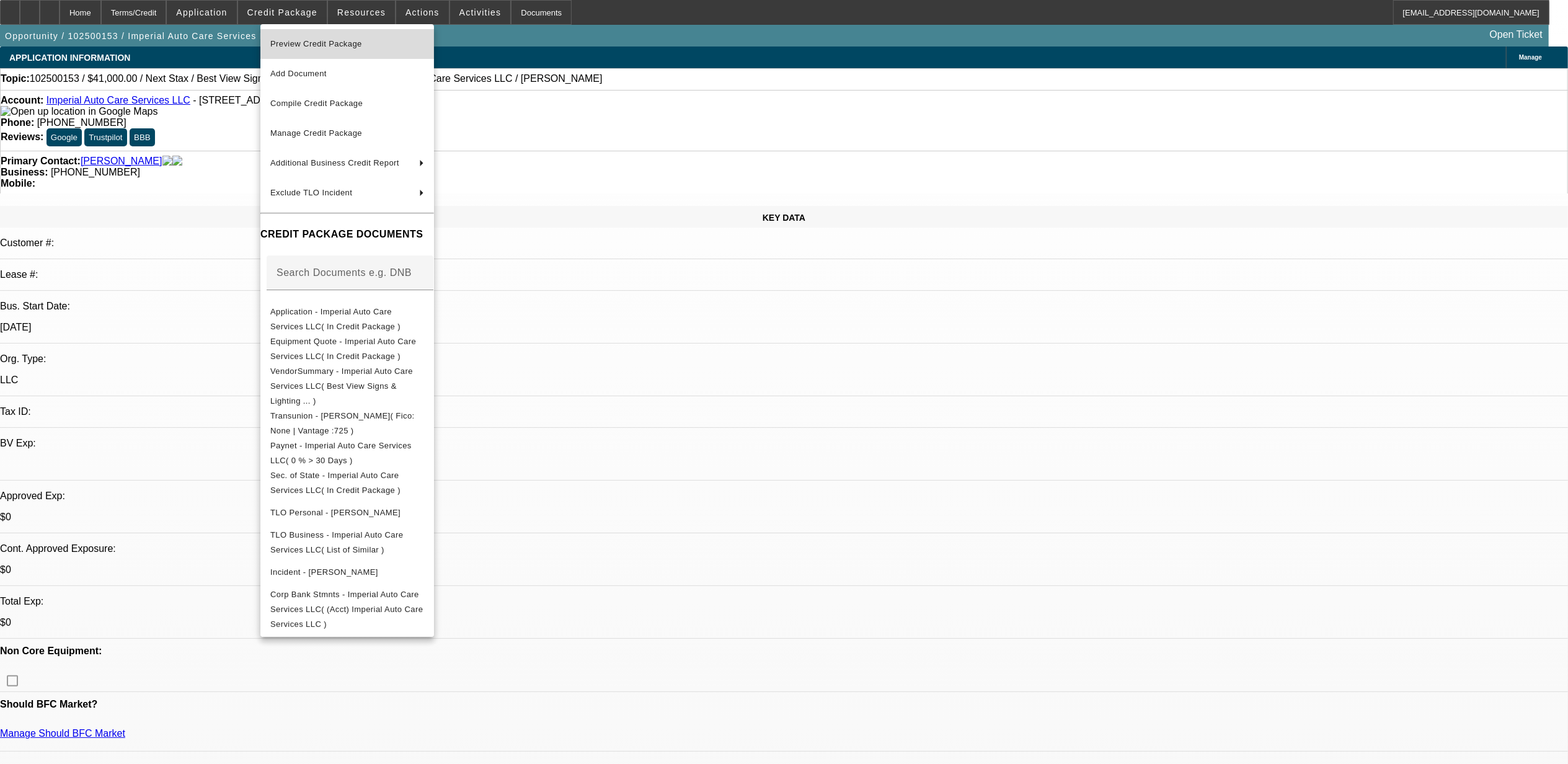
click at [330, 41] on span "Preview Credit Package" at bounding box center [316, 44] width 92 height 10
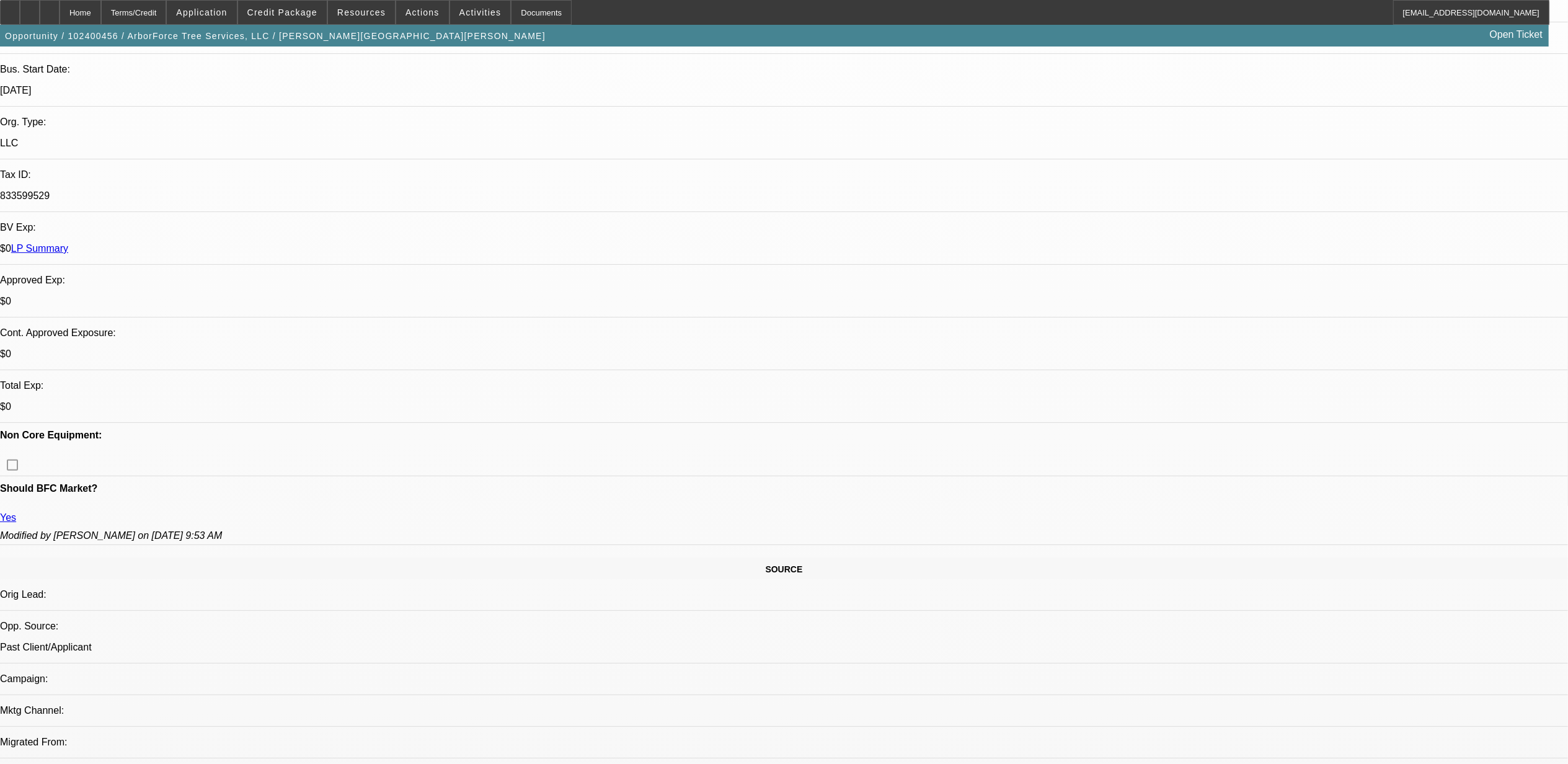
select select "0"
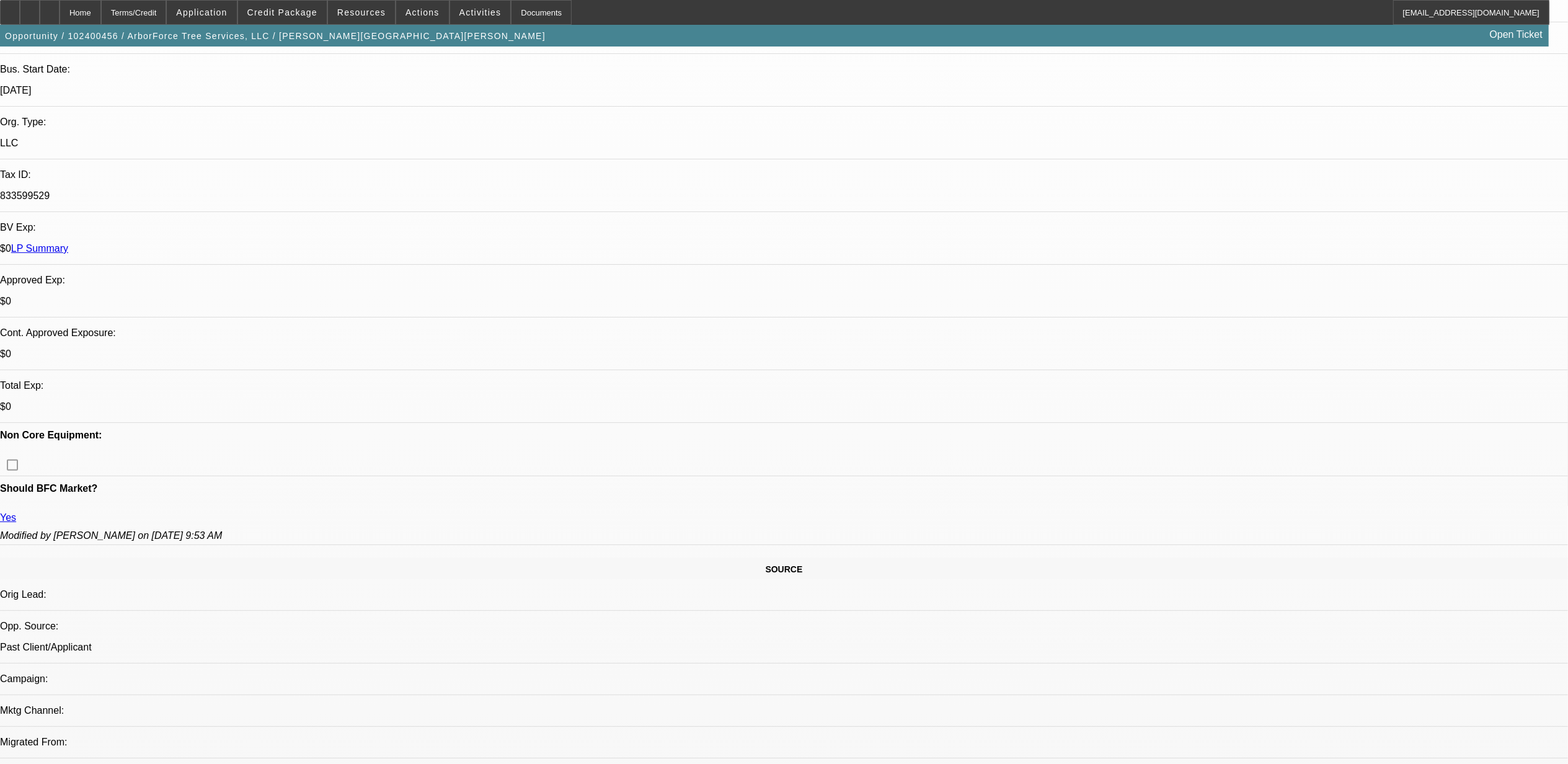
select select "0"
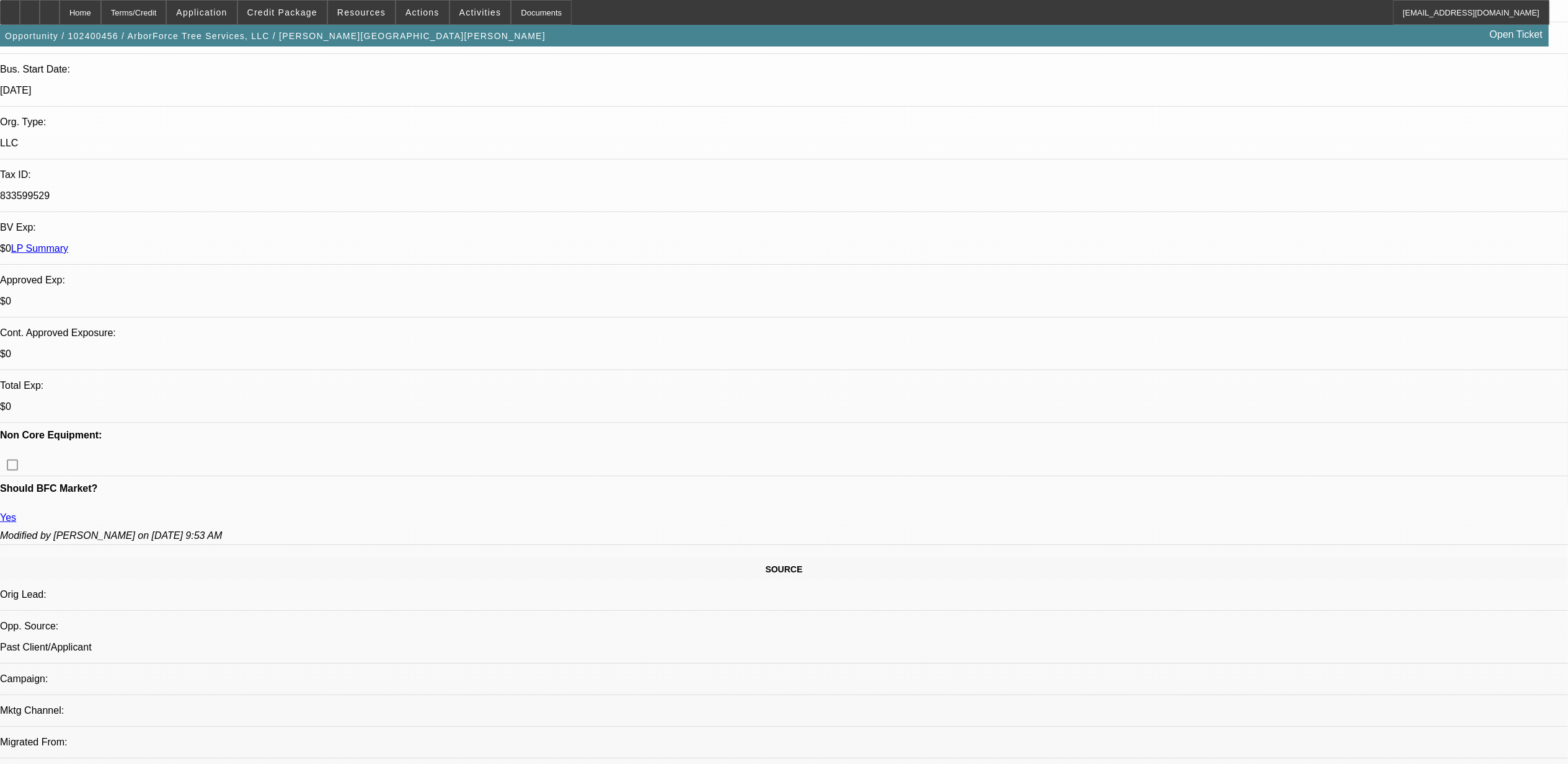
select select "0"
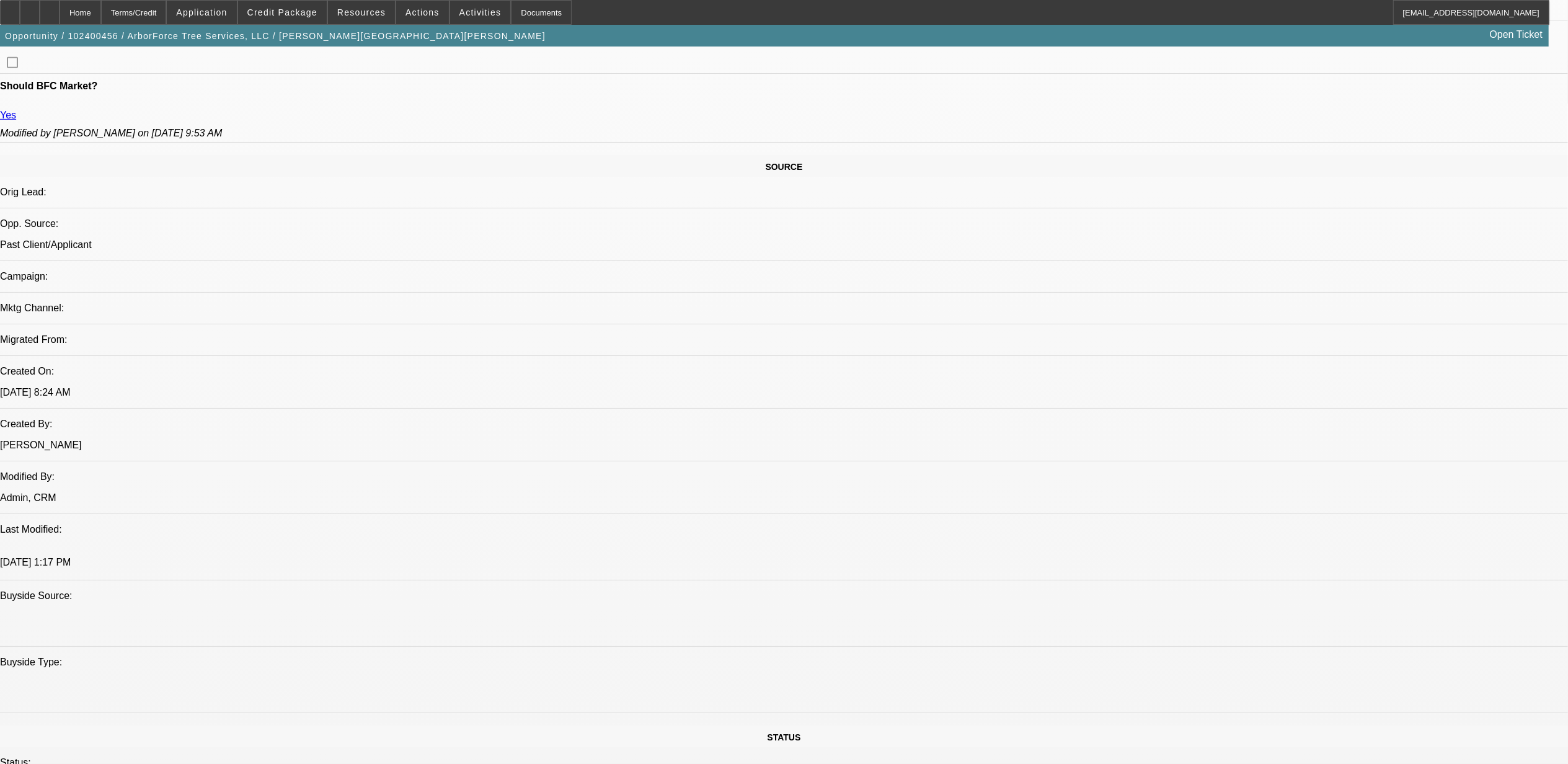
select select "1"
select select "2"
select select "6"
select select "1"
select select "2"
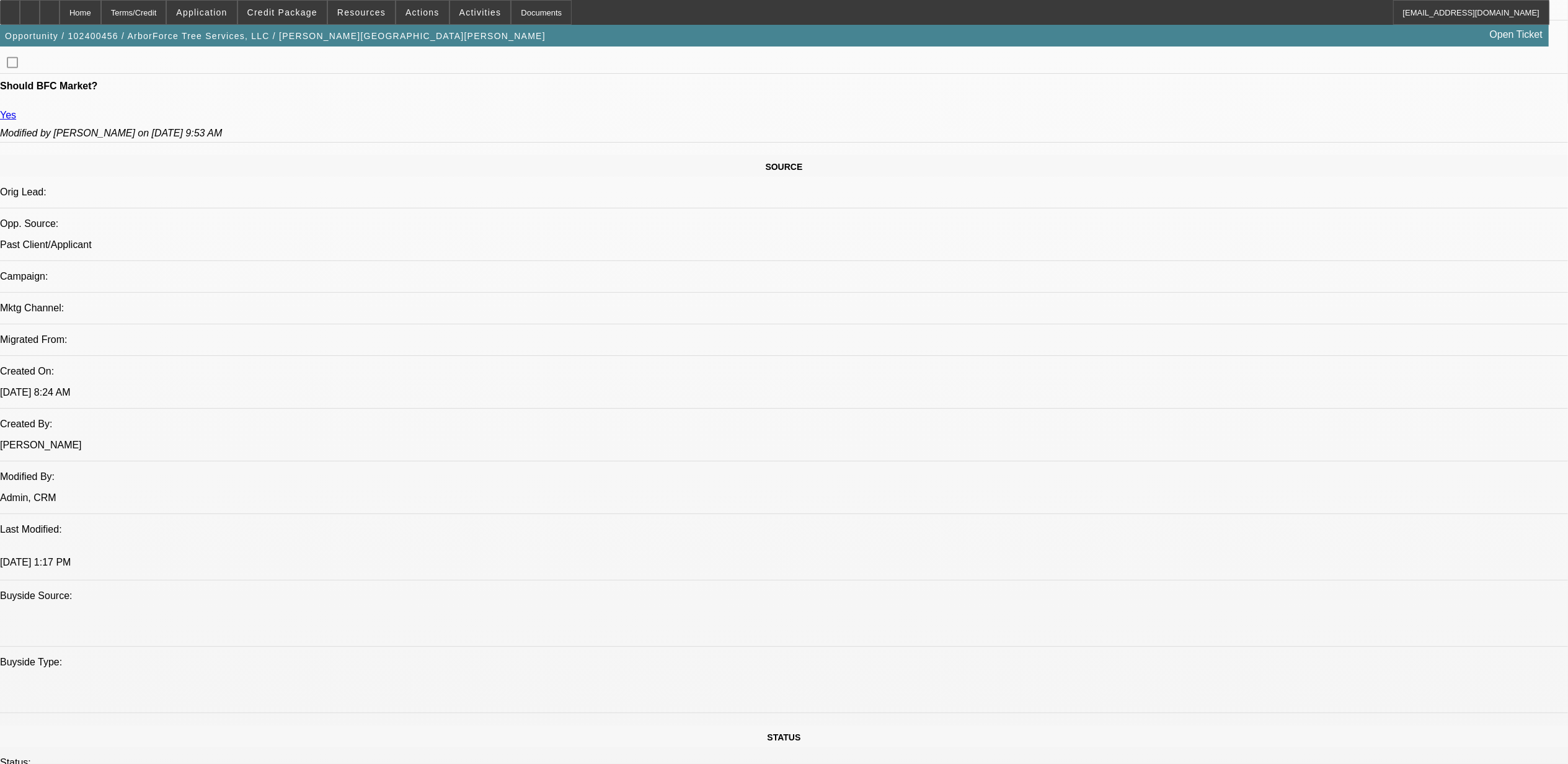
select select "6"
select select "1"
select select "6"
select select "1"
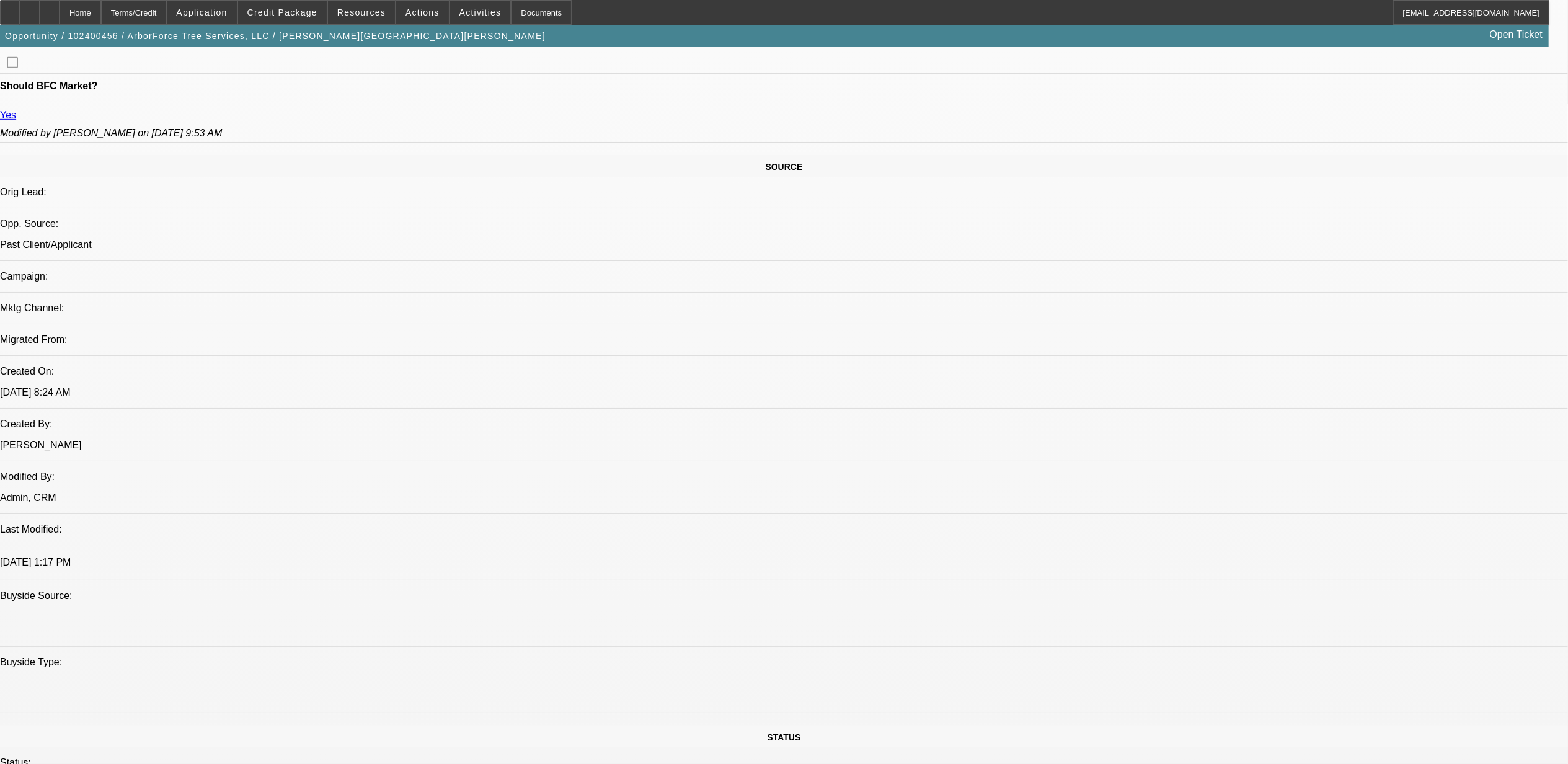
select select "2"
select select "6"
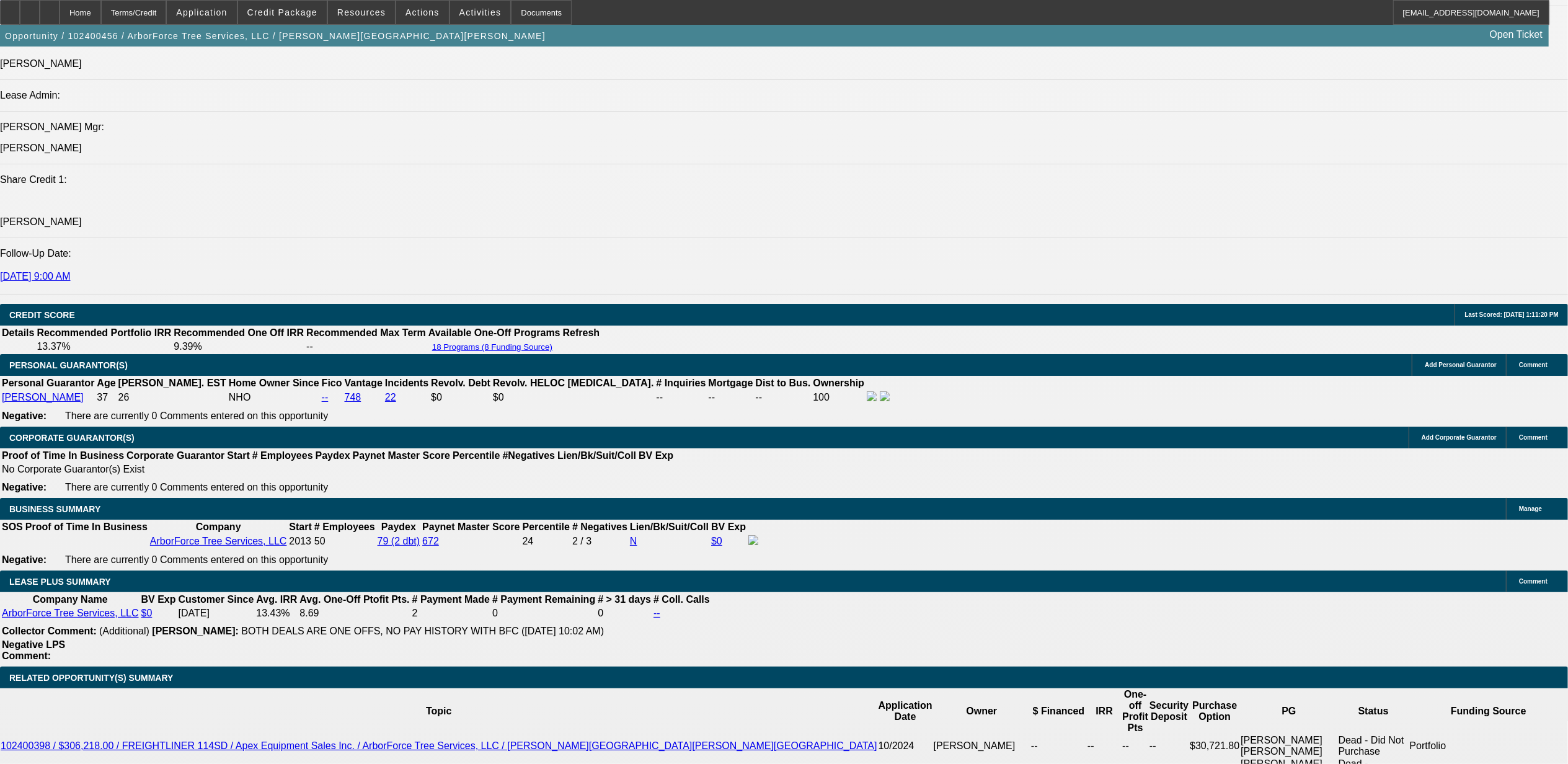
scroll to position [1589, 0]
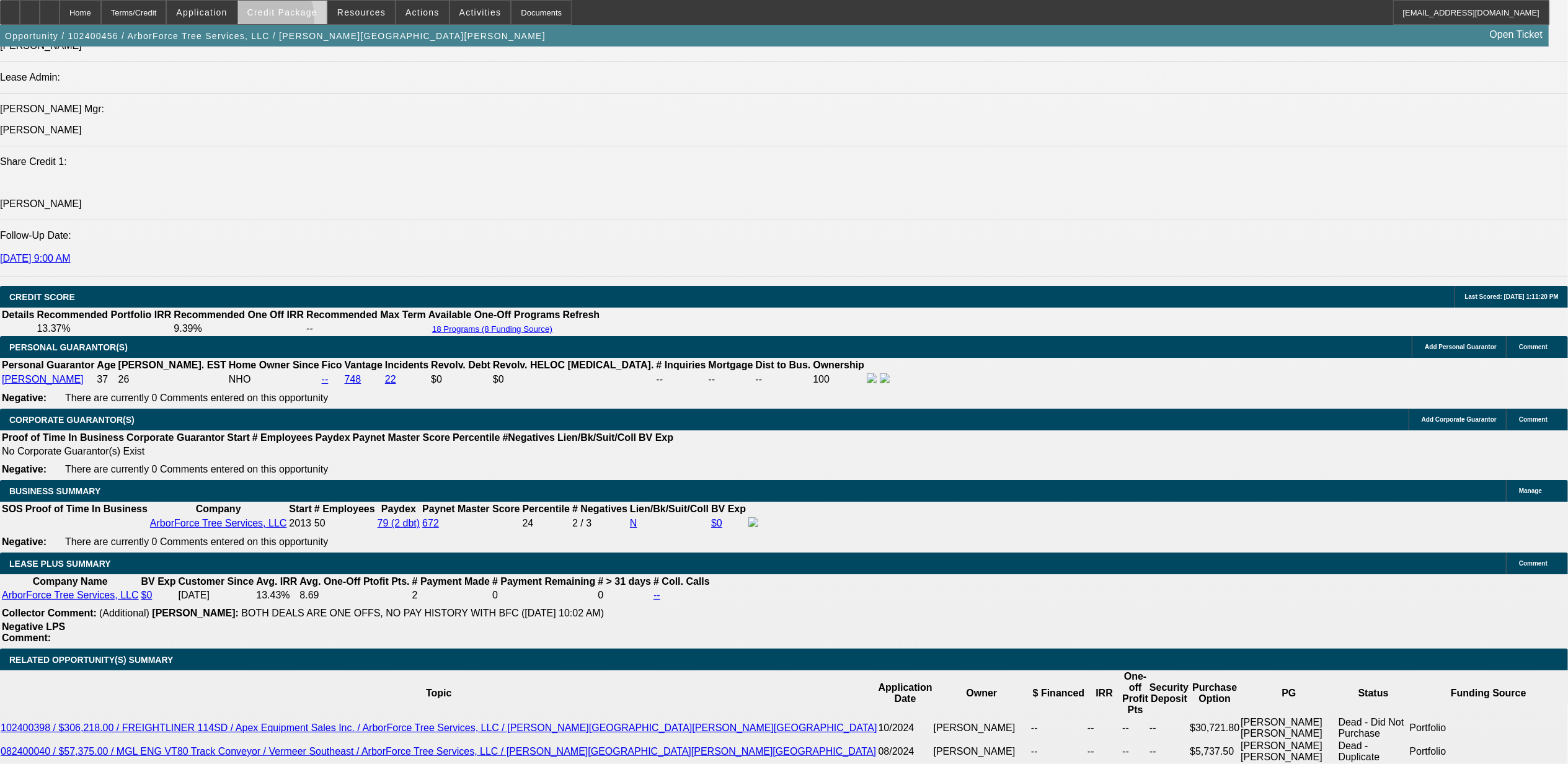
click at [291, 18] on span at bounding box center [282, 12] width 88 height 29
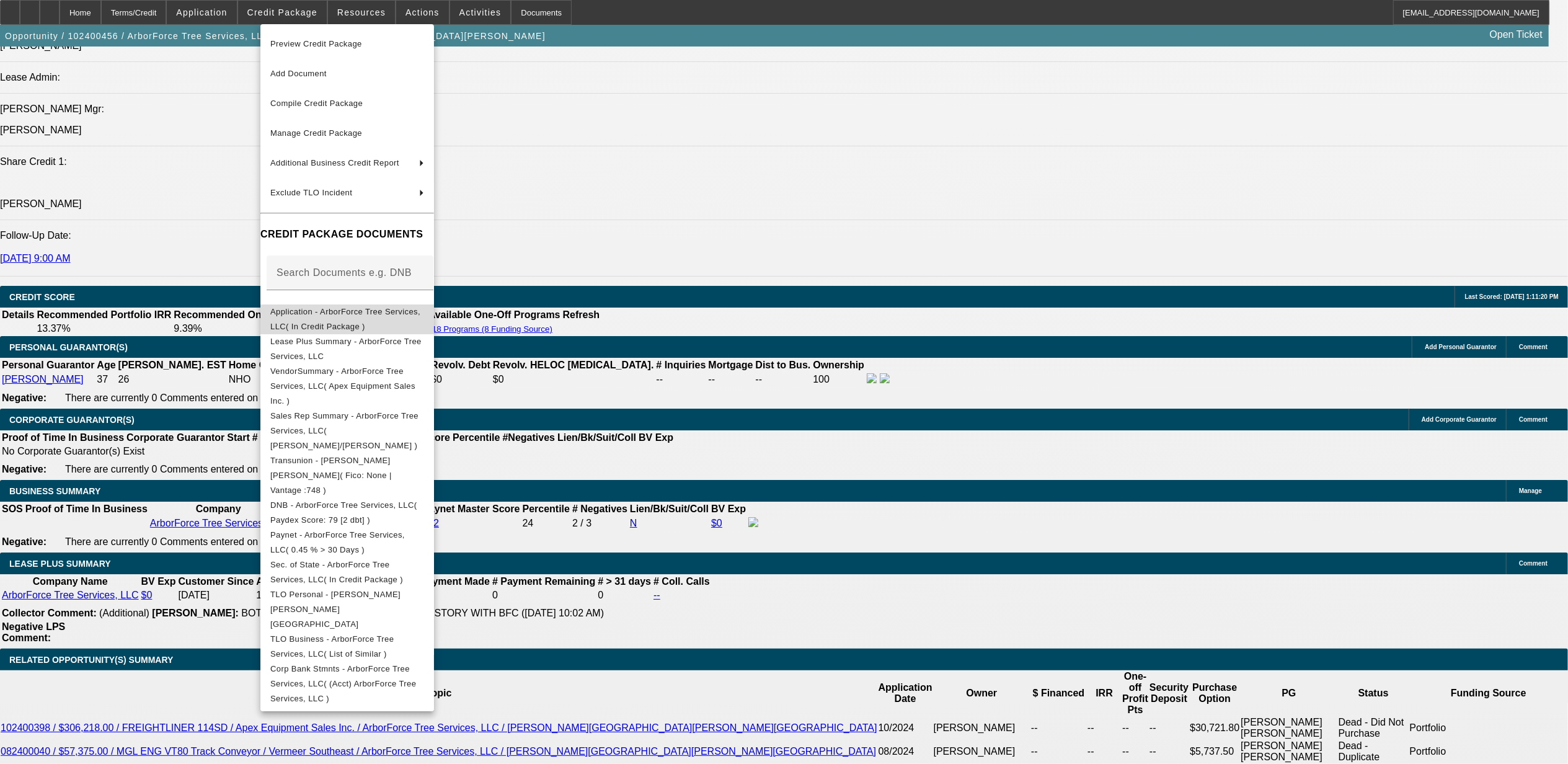
click at [323, 315] on span "Application - ArborForce Tree Services, LLC( In Credit Package )" at bounding box center [345, 318] width 150 height 24
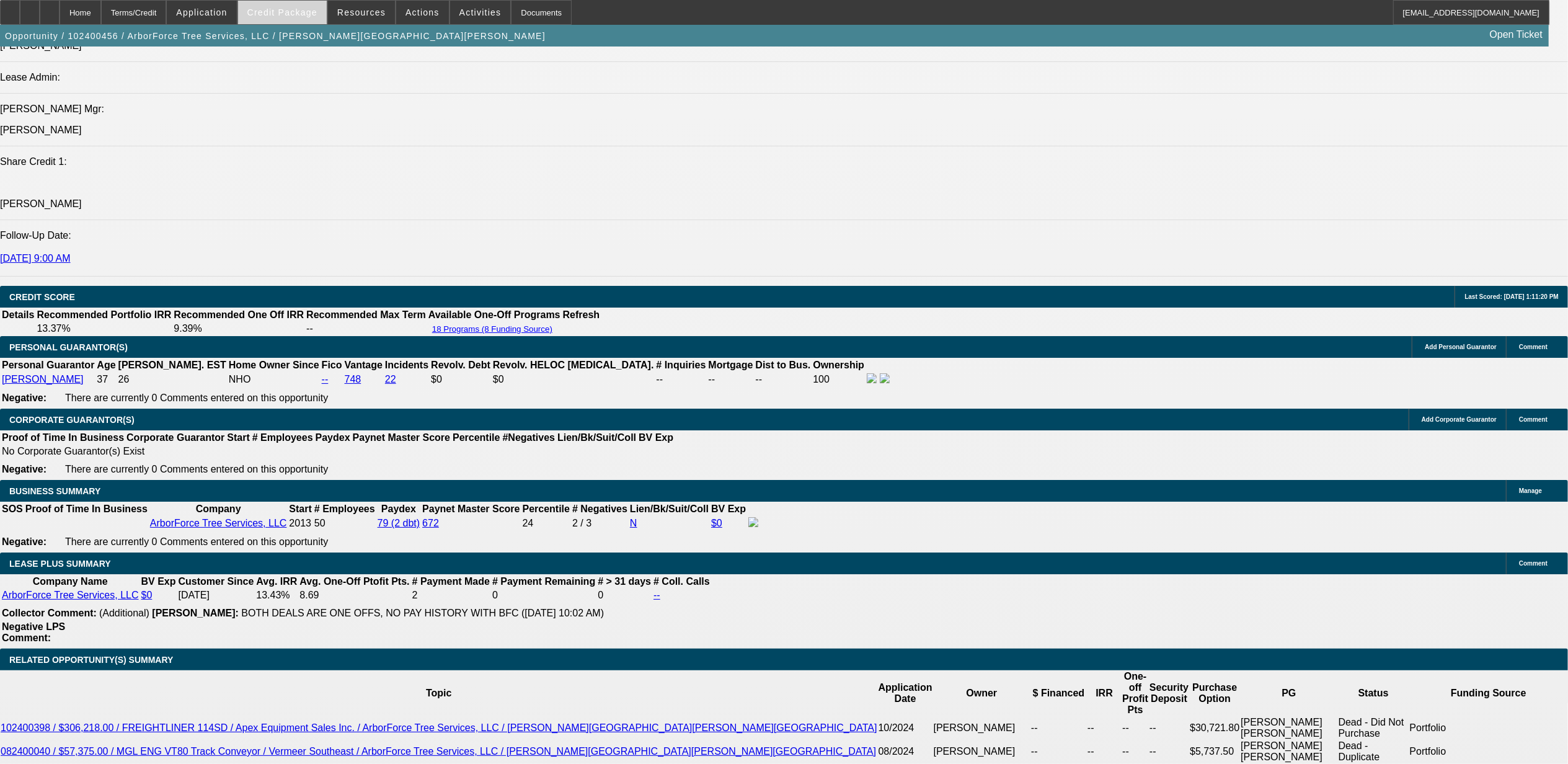
click at [295, 0] on span at bounding box center [282, 12] width 88 height 29
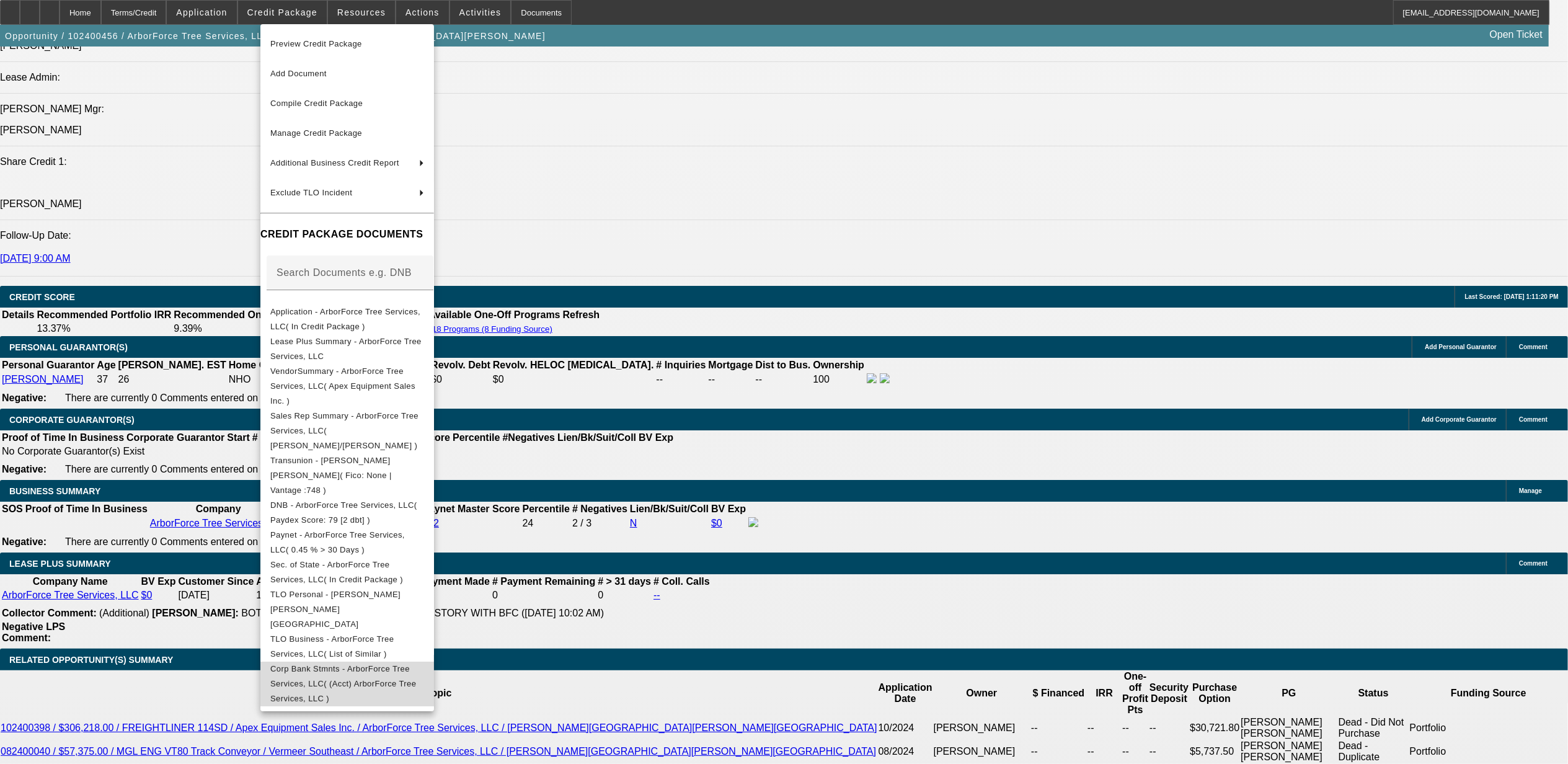
click at [345, 664] on span "Corp Bank Stmnts - ArborForce Tree Services, LLC( (Acct) ArborForce Tree Servic…" at bounding box center [343, 683] width 146 height 39
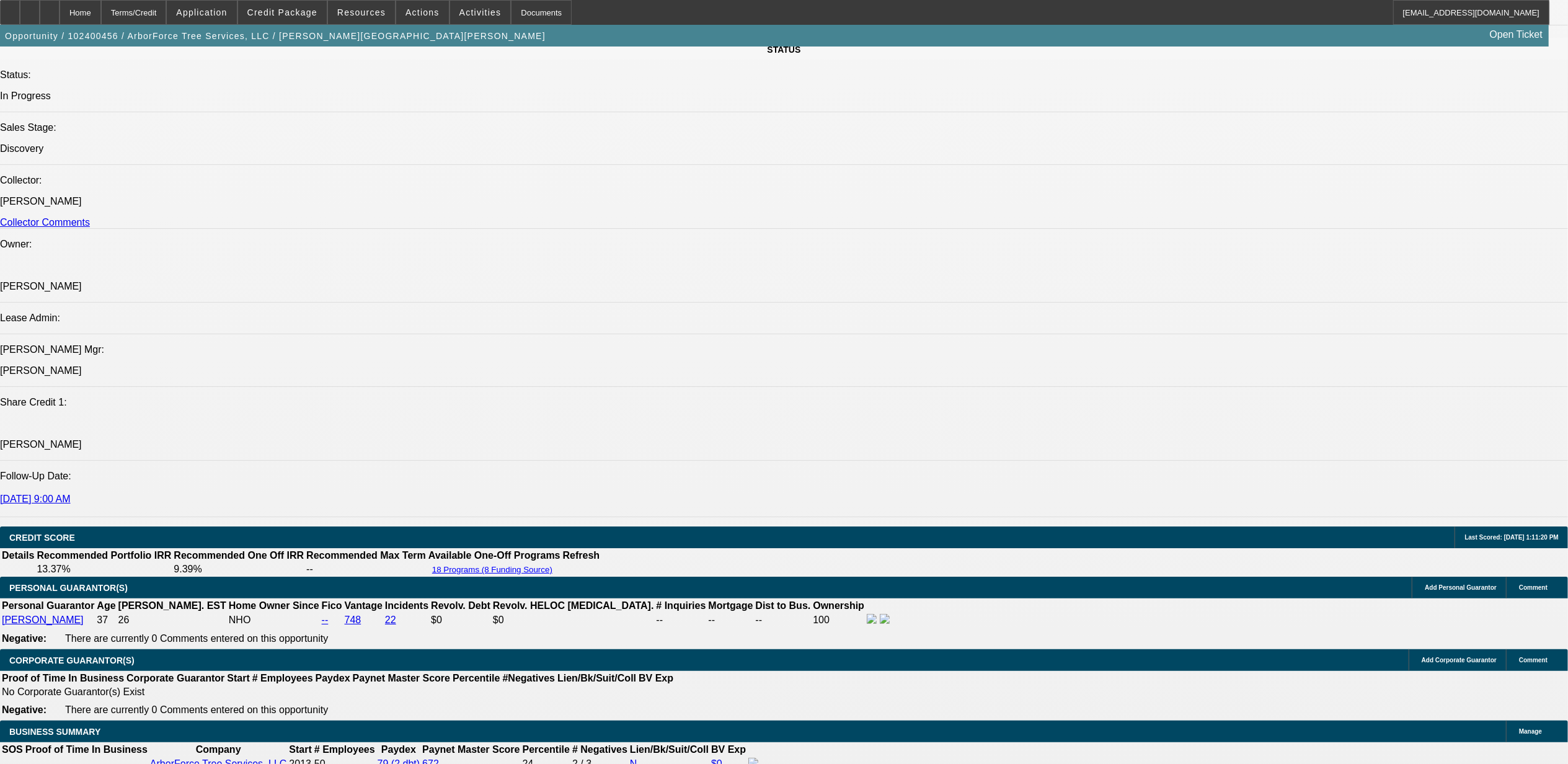
scroll to position [1341, 0]
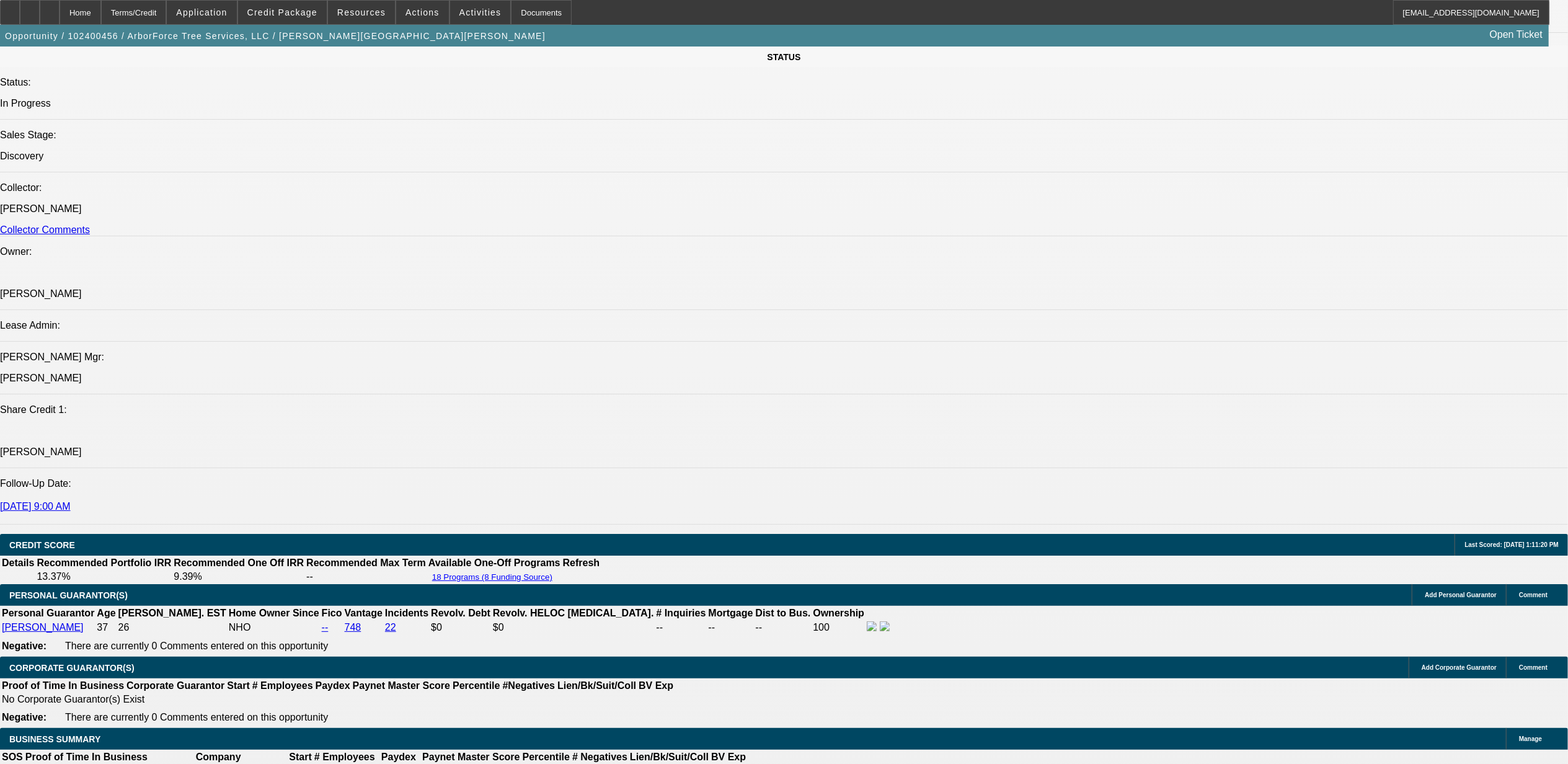
click at [60, 17] on div at bounding box center [49, 12] width 20 height 25
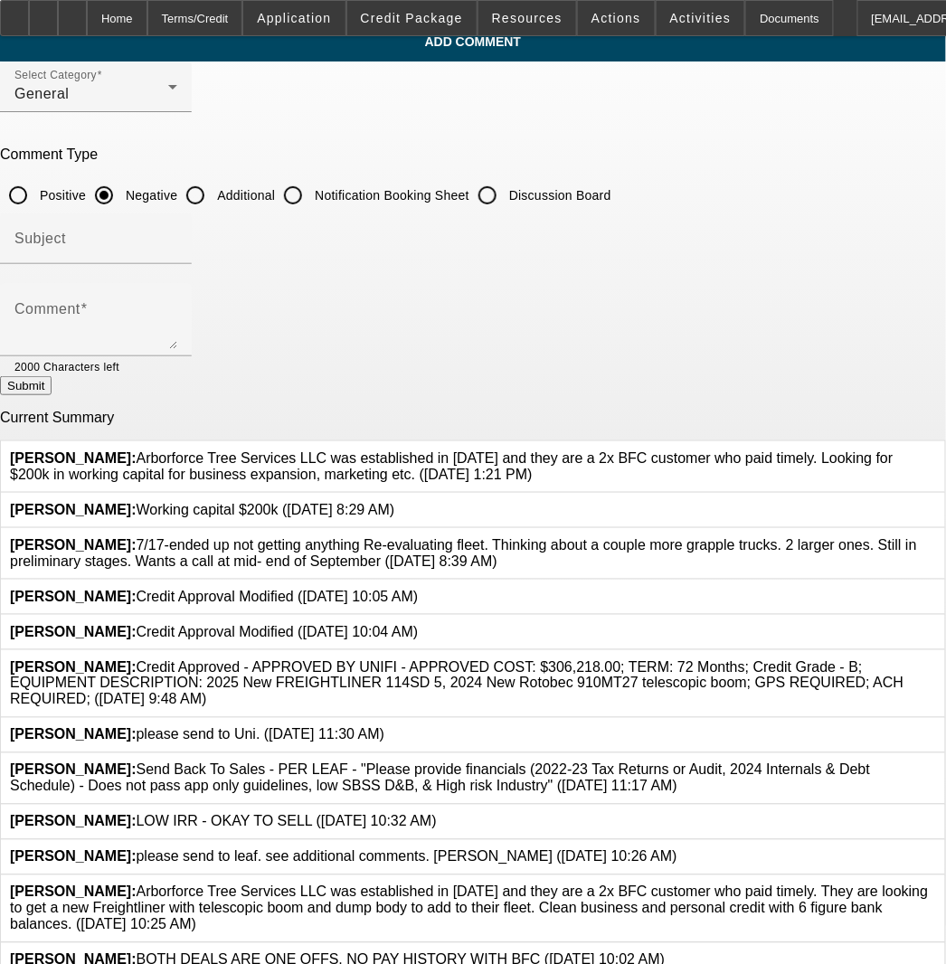
scroll to position [74, 0]
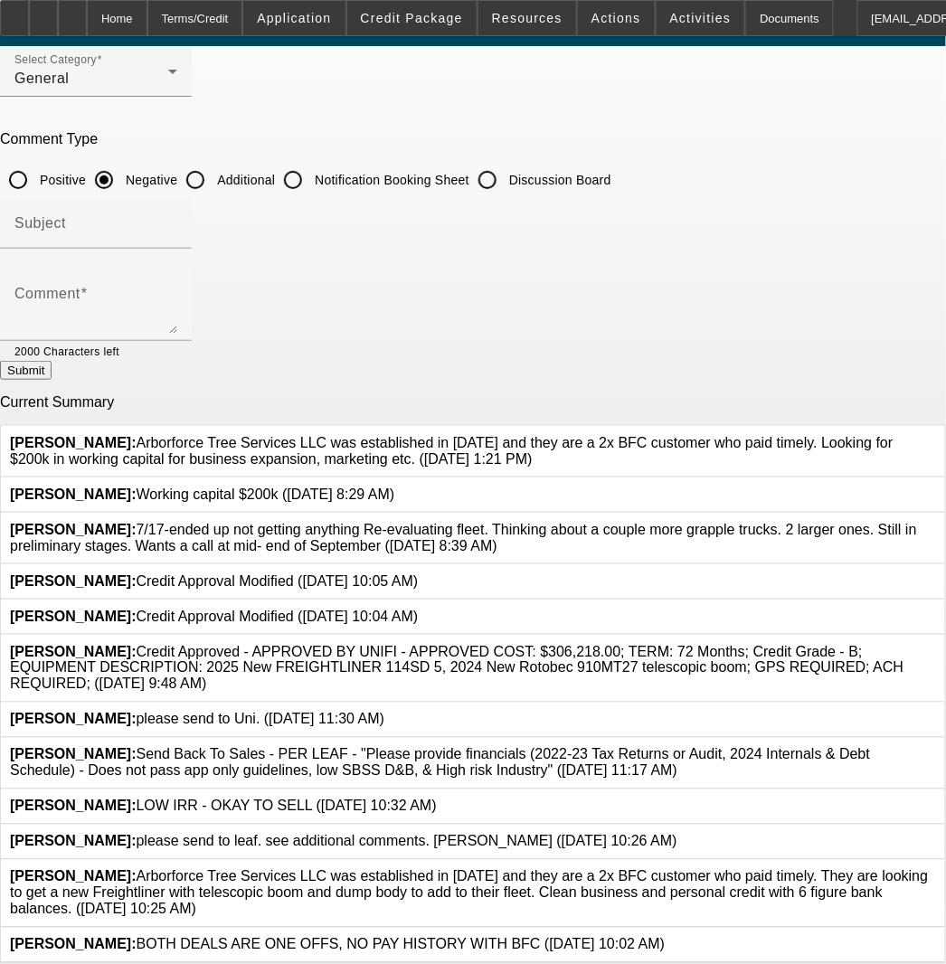
click at [936, 869] on icon at bounding box center [936, 869] width 0 height 0
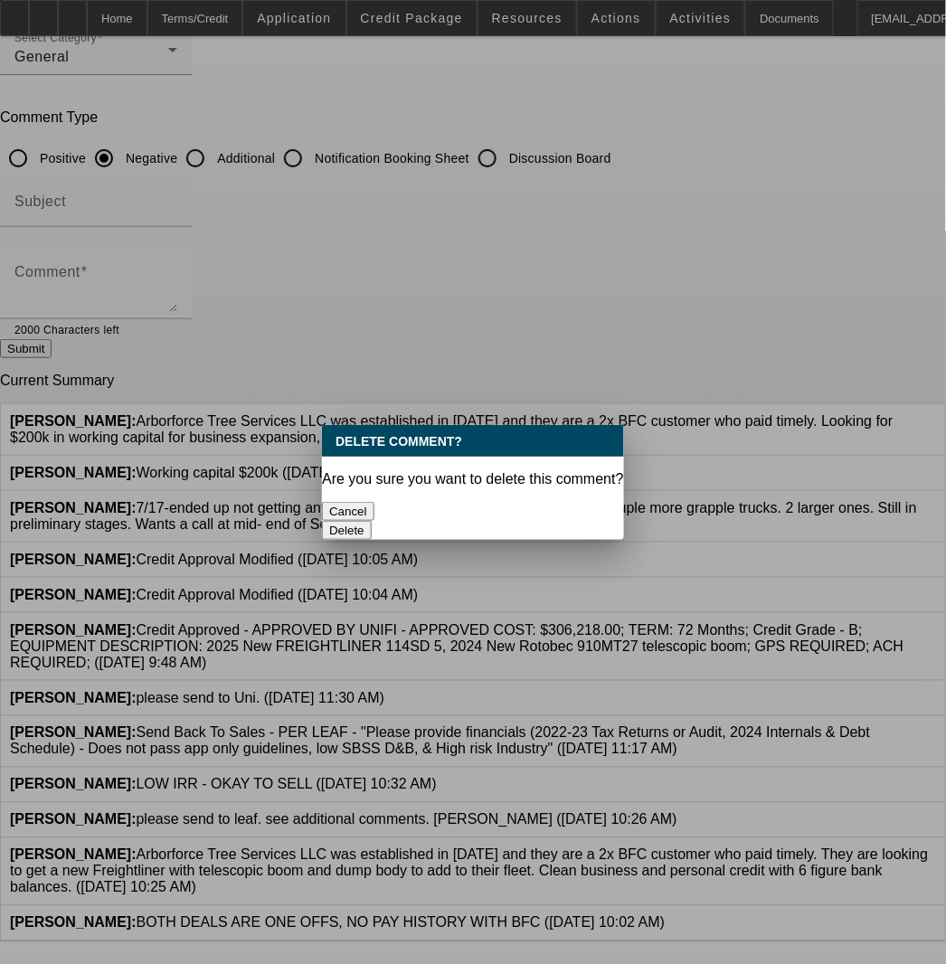
click at [372, 521] on button "Delete" at bounding box center [347, 530] width 50 height 19
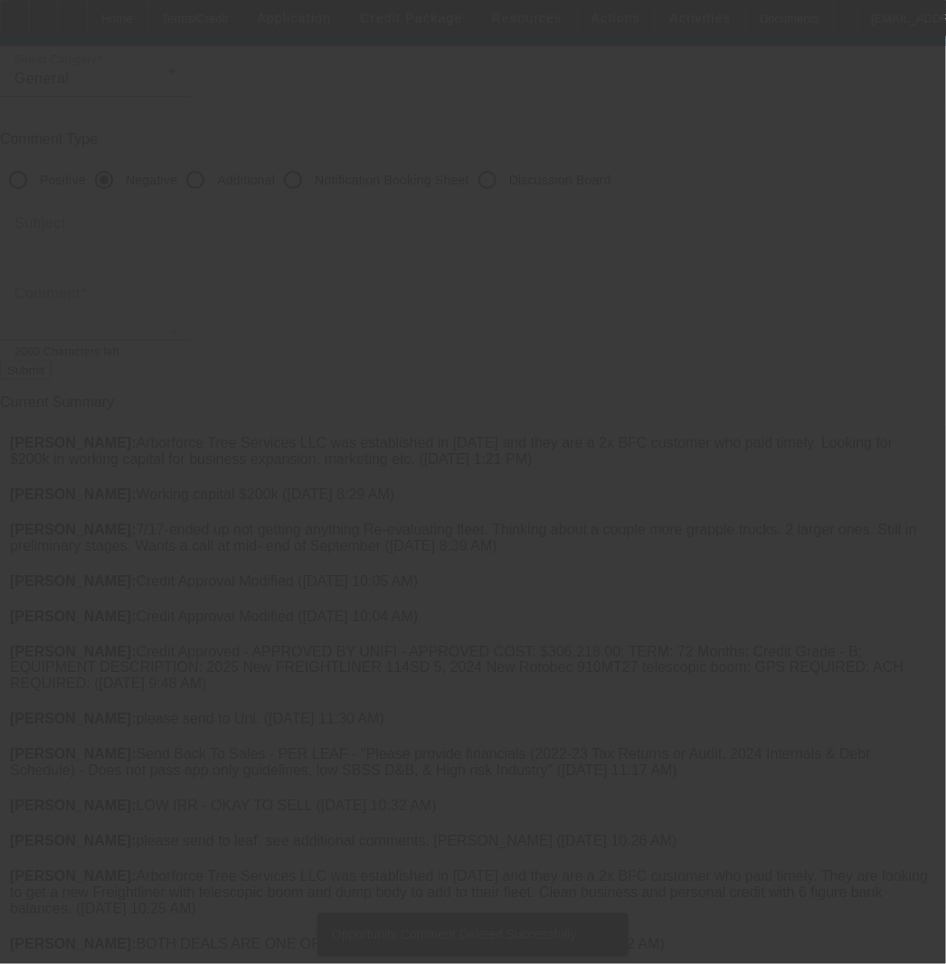
scroll to position [5, 0]
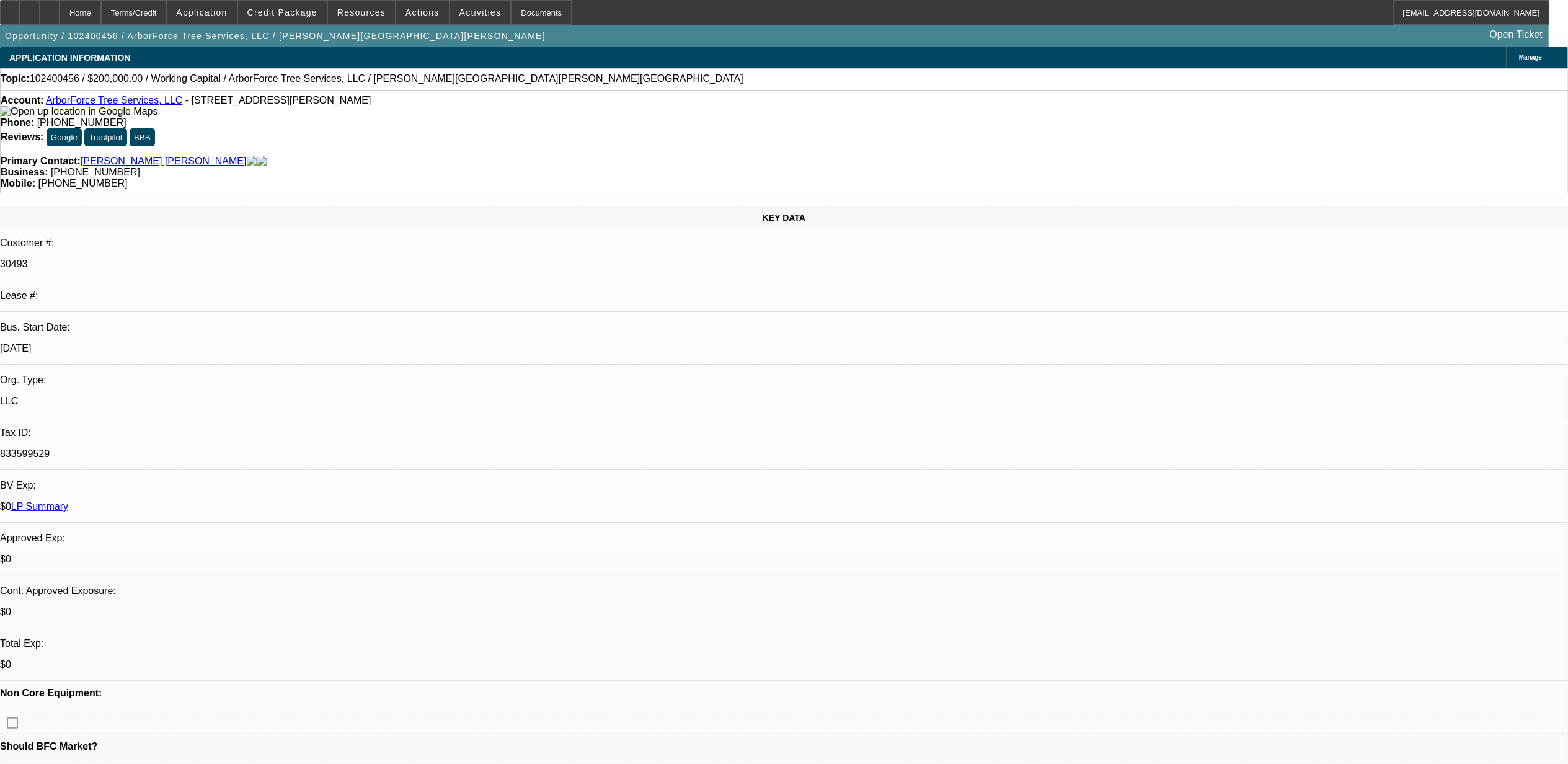
select select "0"
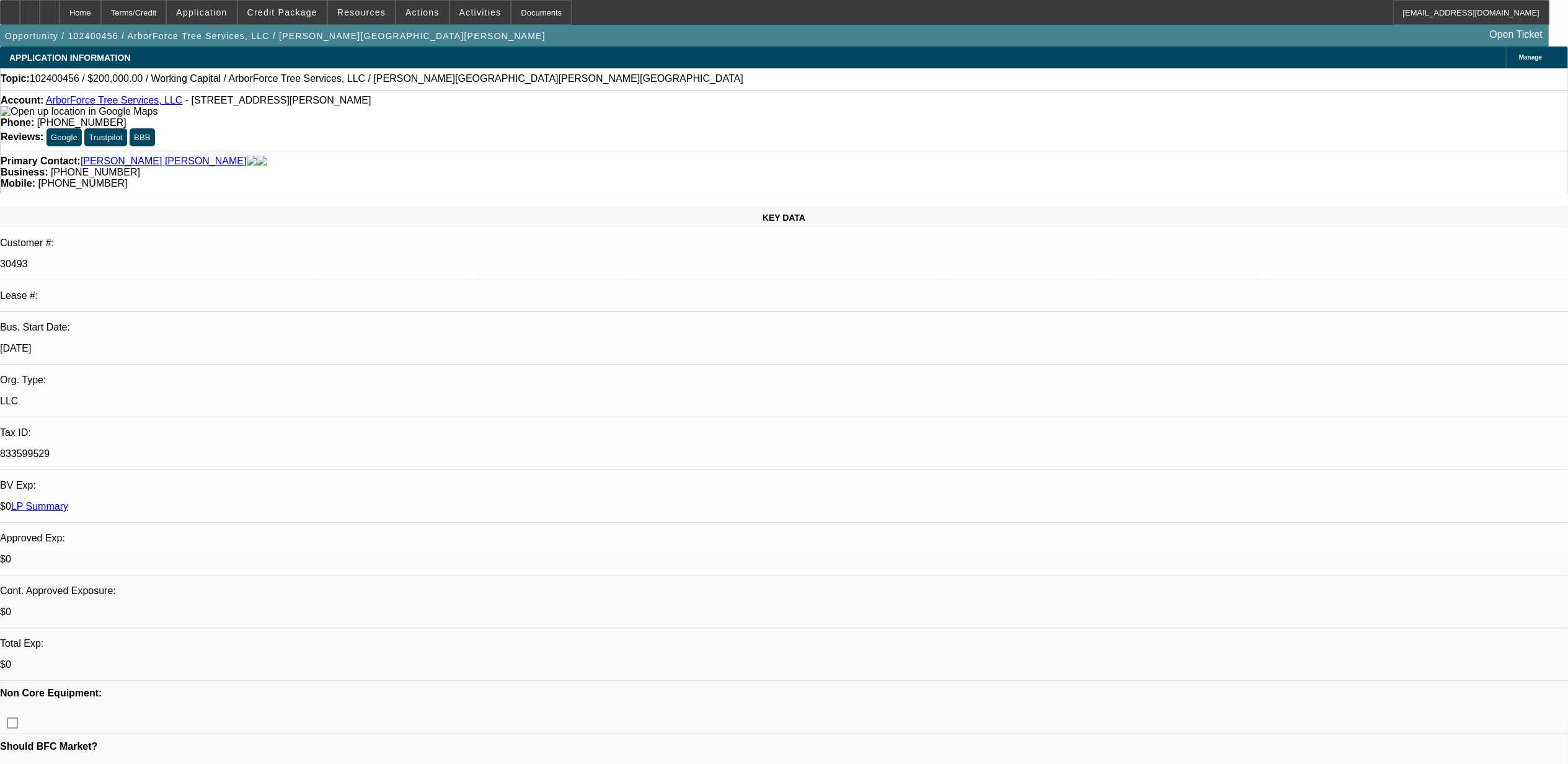
select select "0"
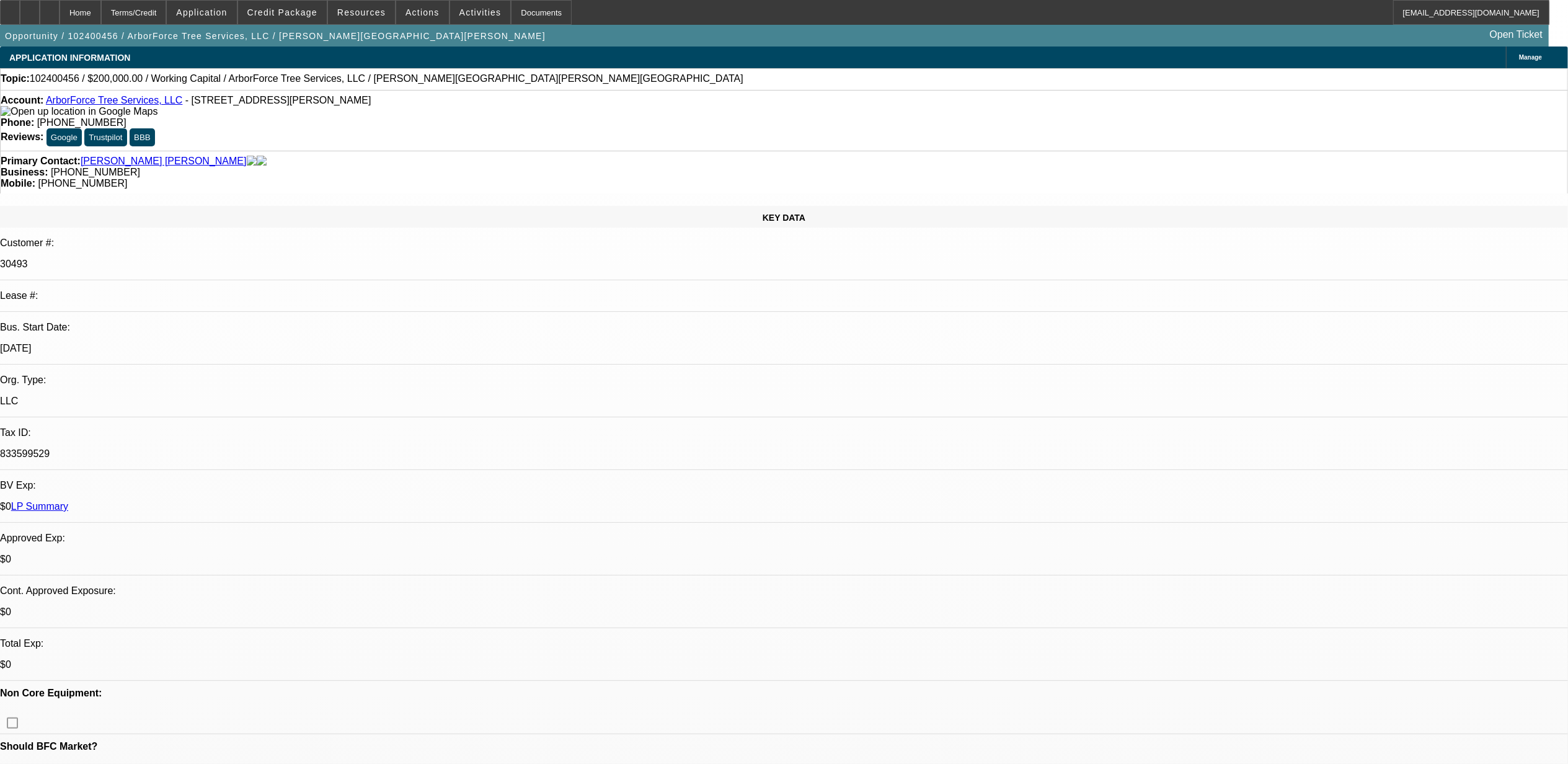
select select "0"
select select "1"
select select "2"
select select "6"
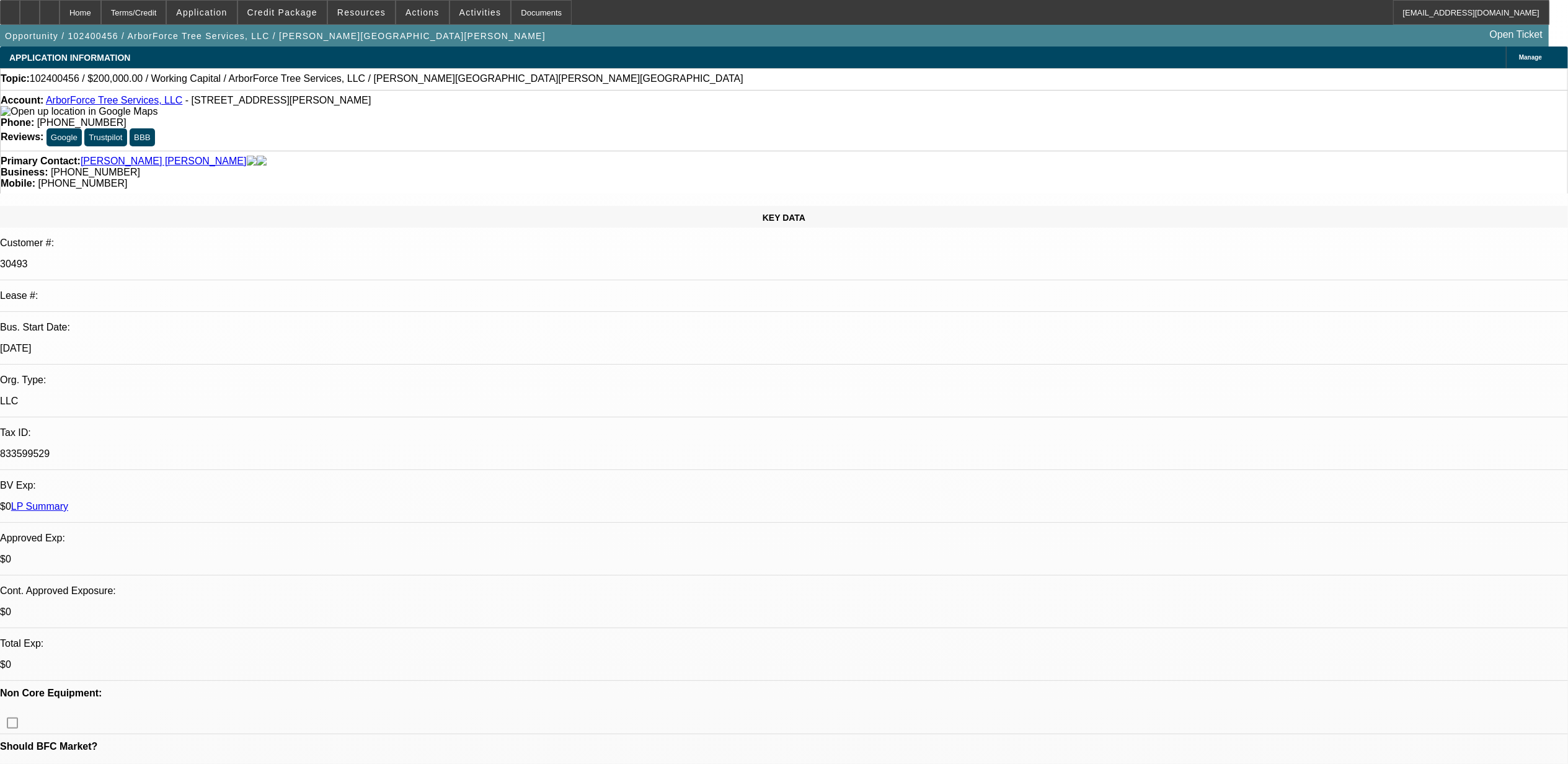
select select "1"
select select "2"
select select "6"
select select "1"
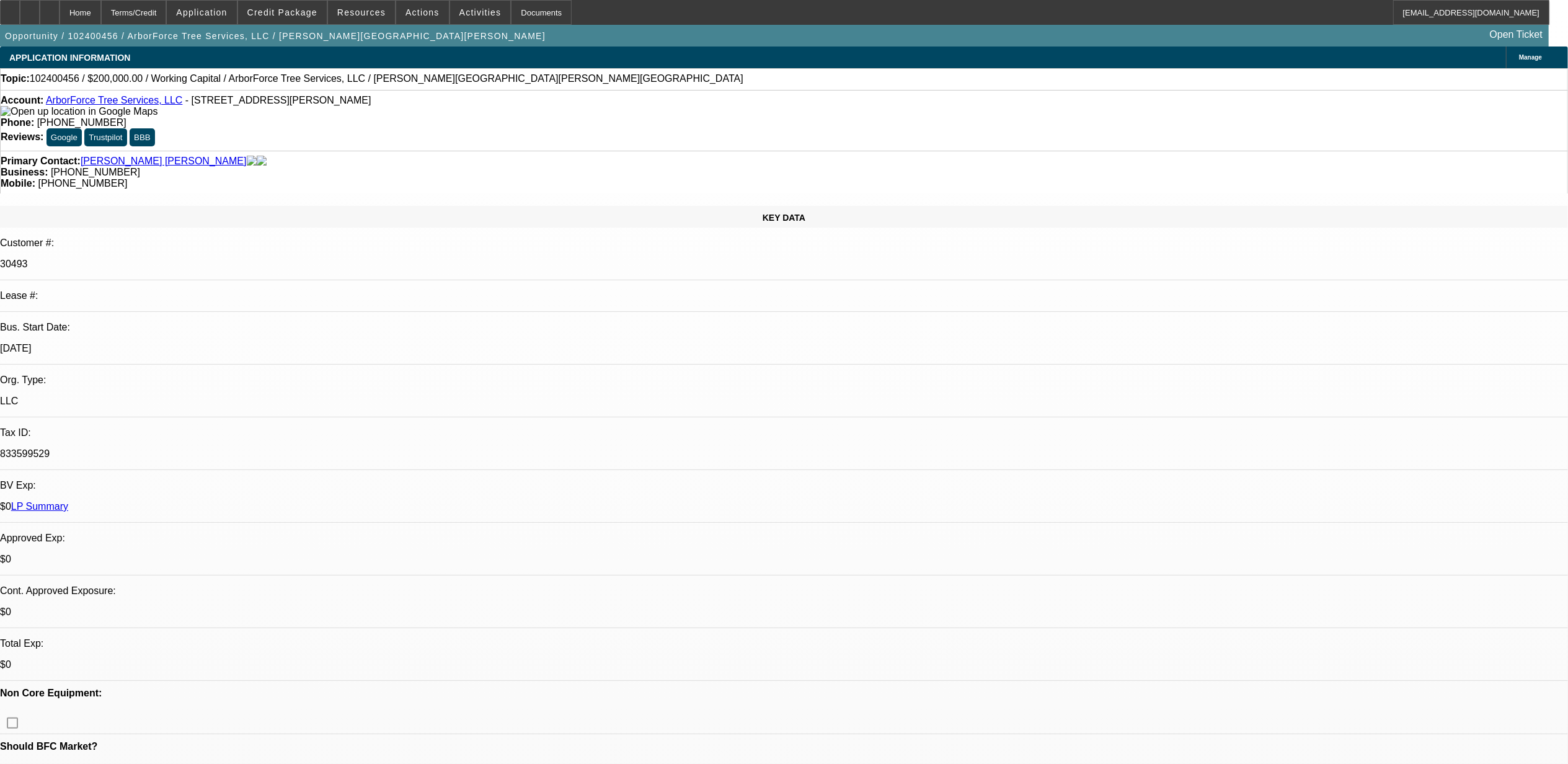
select select "6"
select select "1"
select select "2"
select select "6"
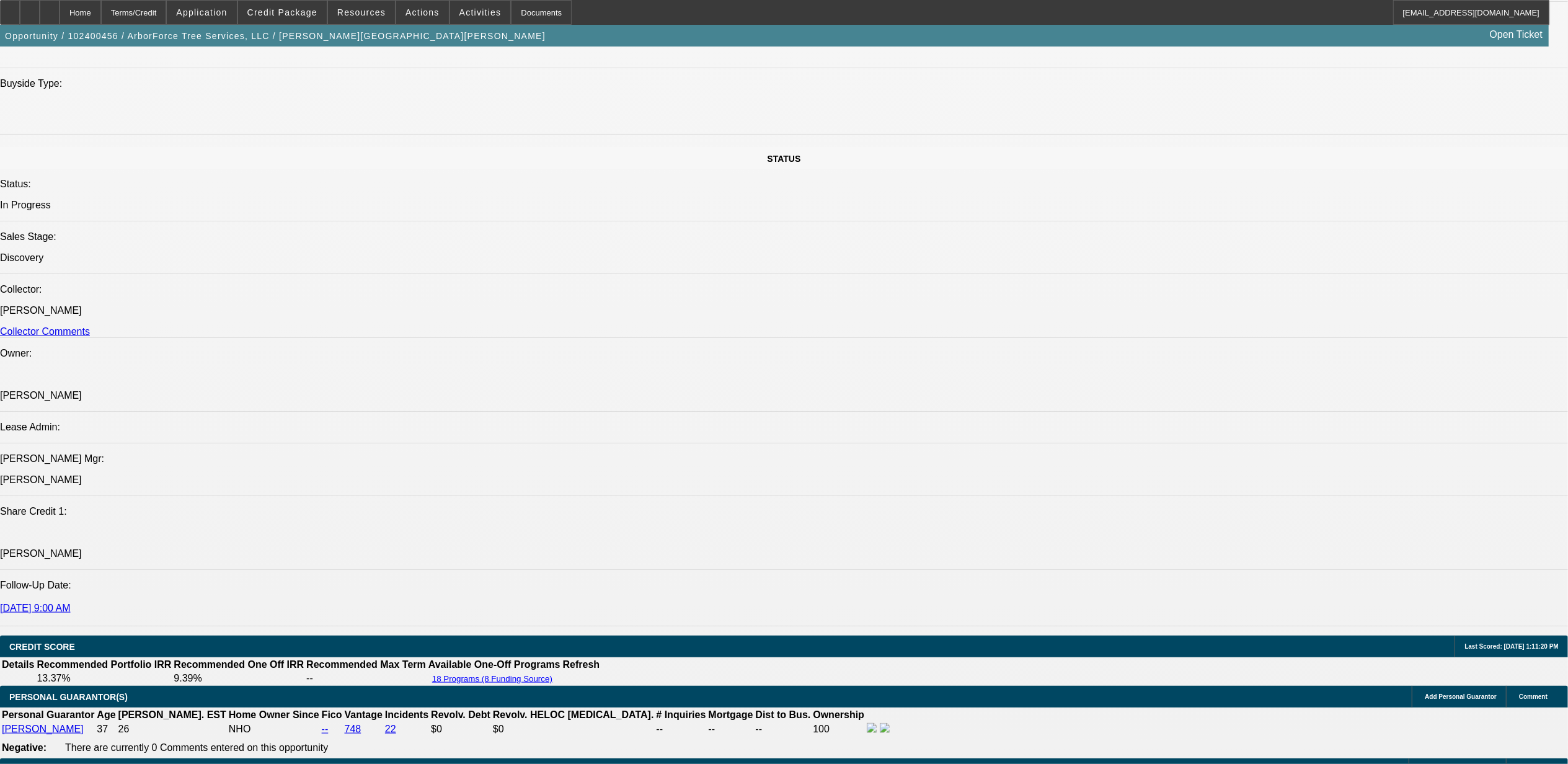
scroll to position [1241, 0]
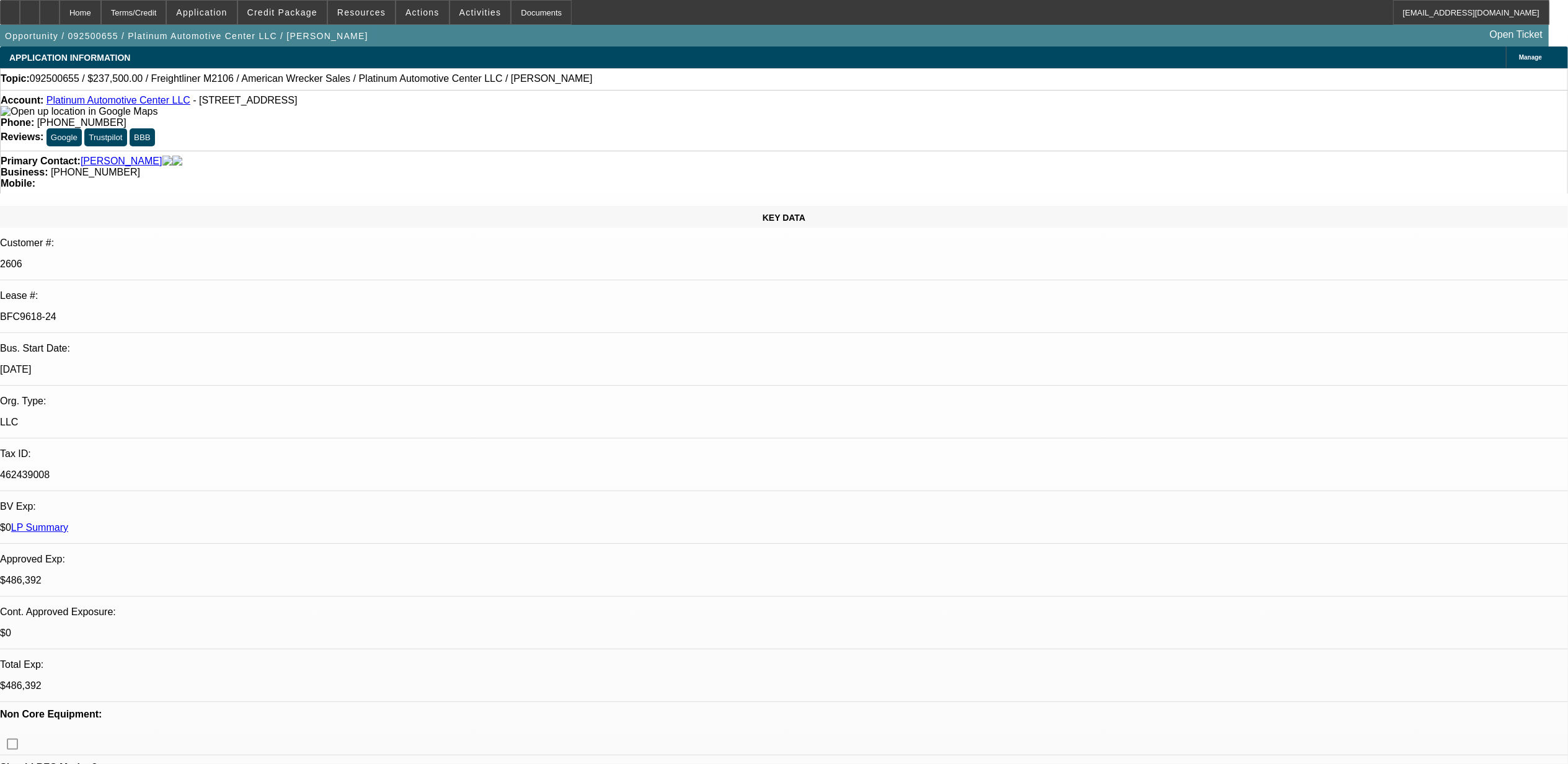
select select "0"
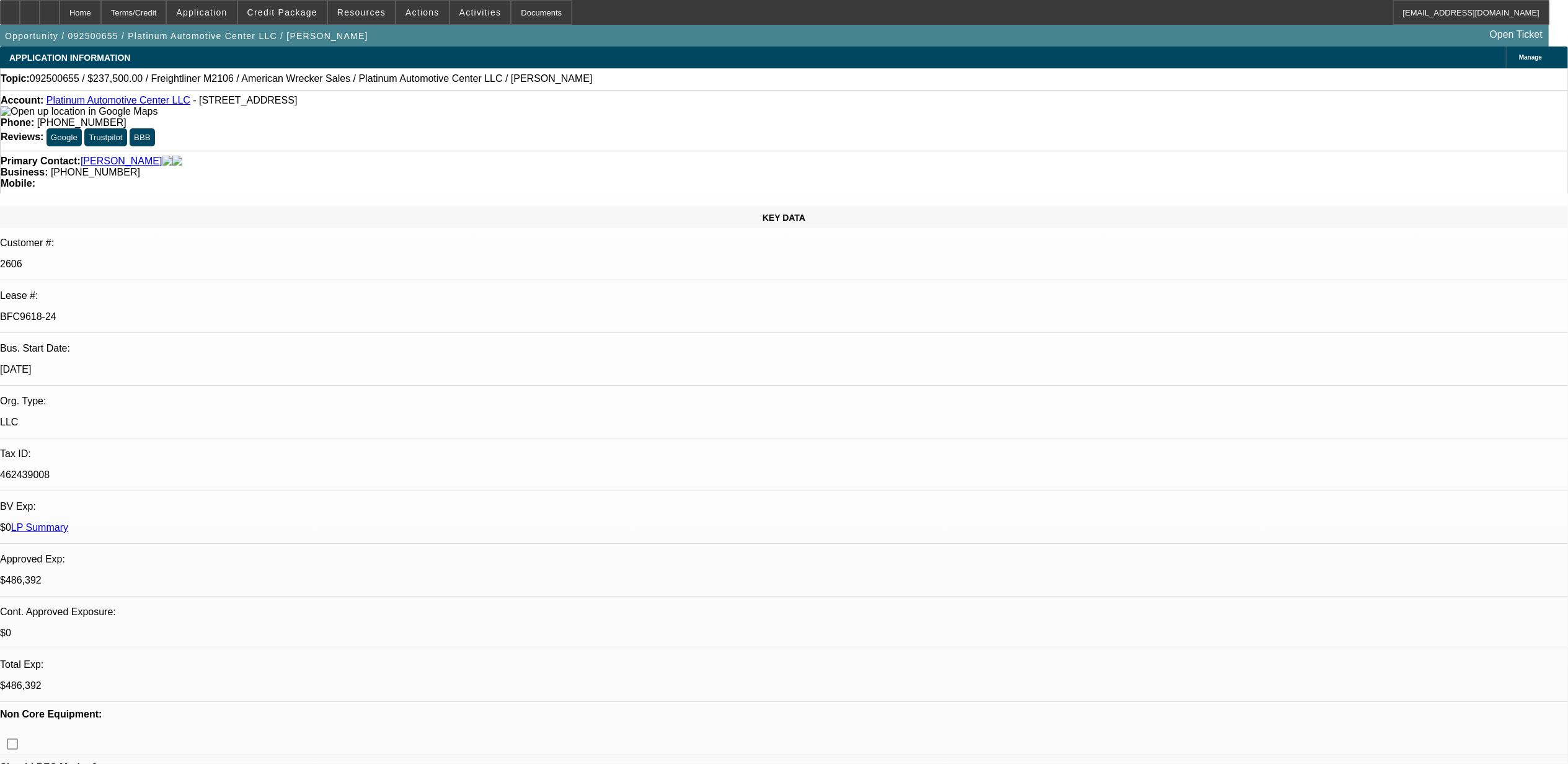
select select "0"
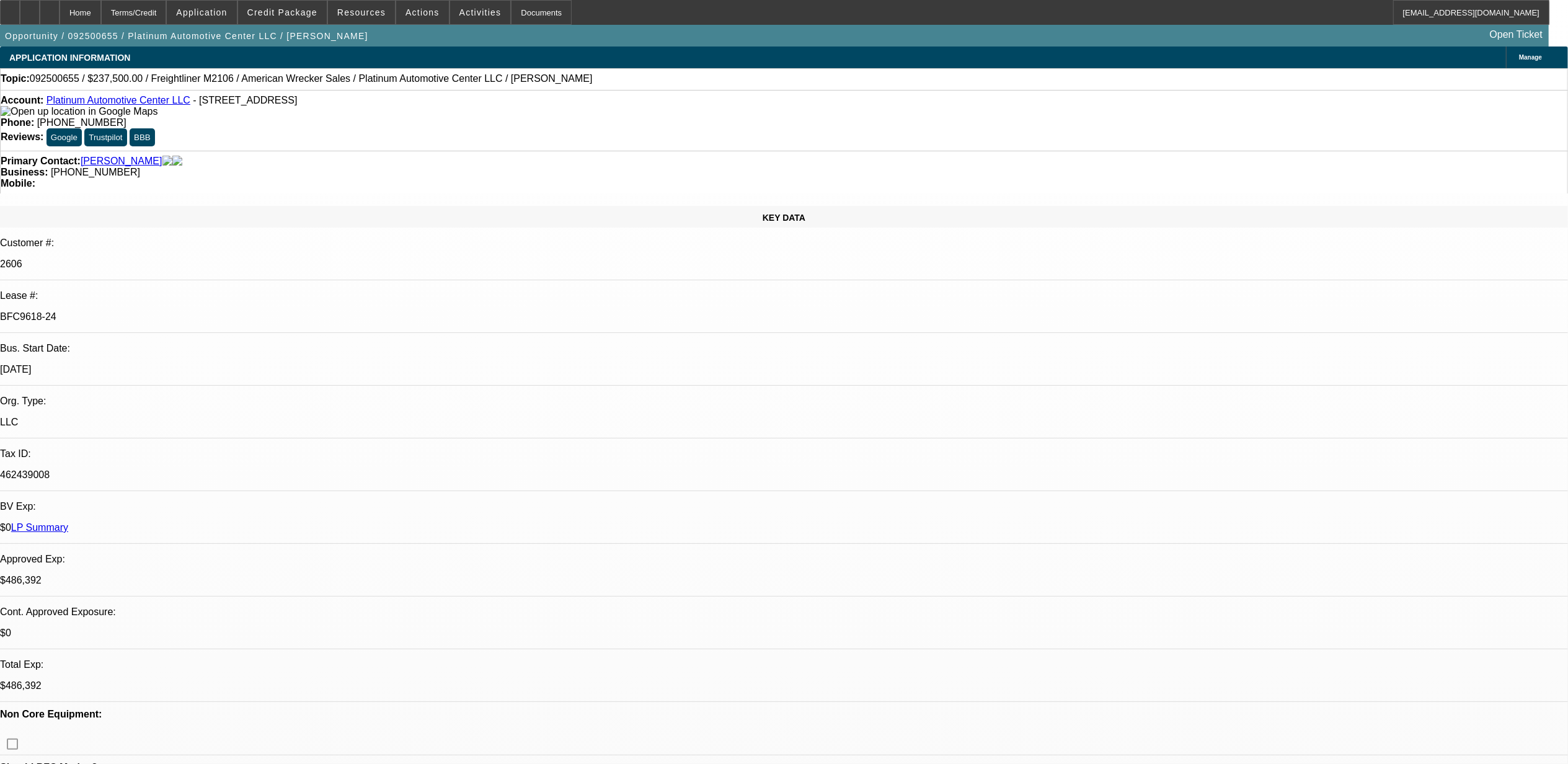
select select "0"
select select "1"
select select "2"
select select "6"
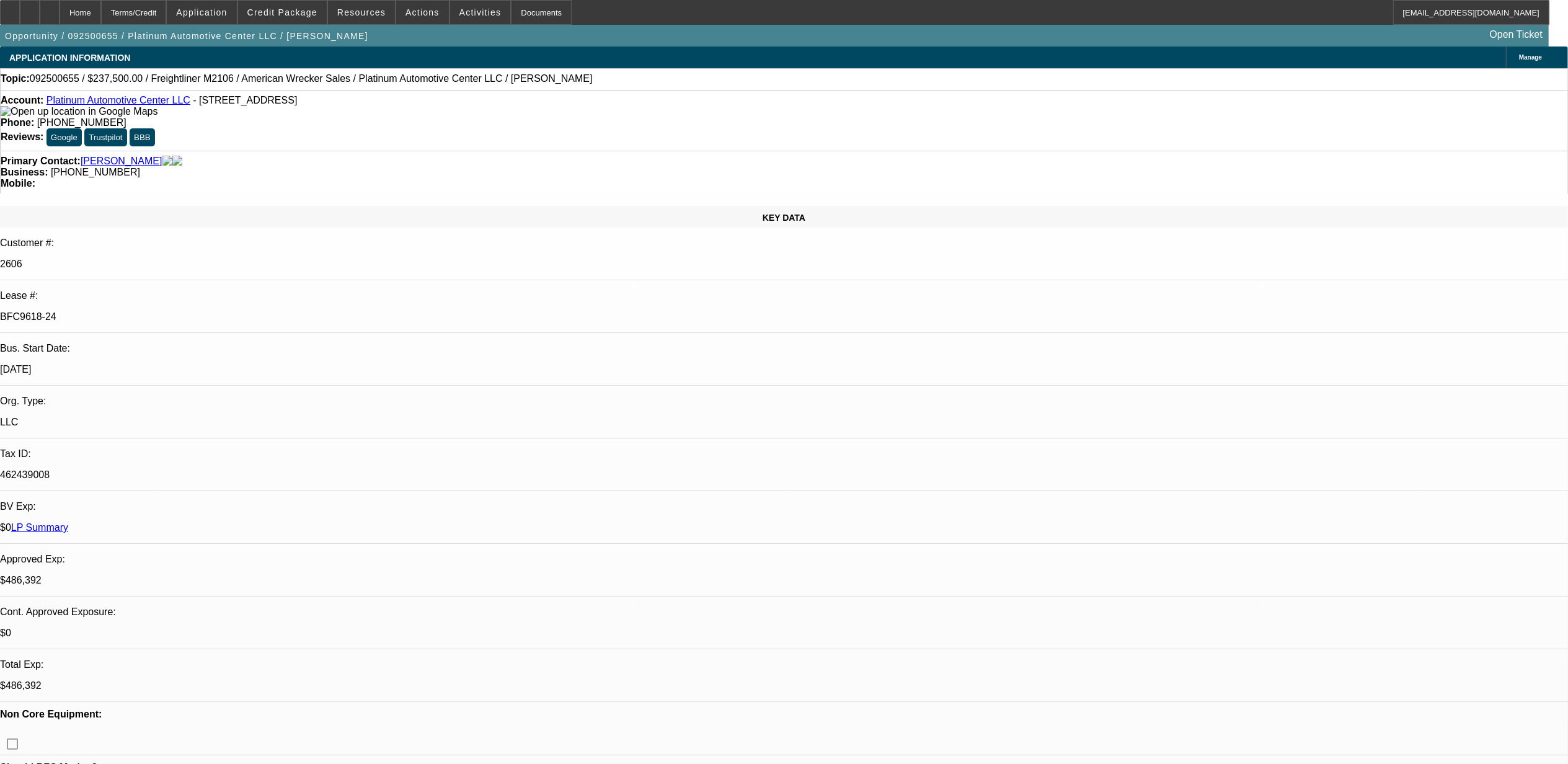
select select "1"
select select "2"
select select "6"
select select "1"
select select "2"
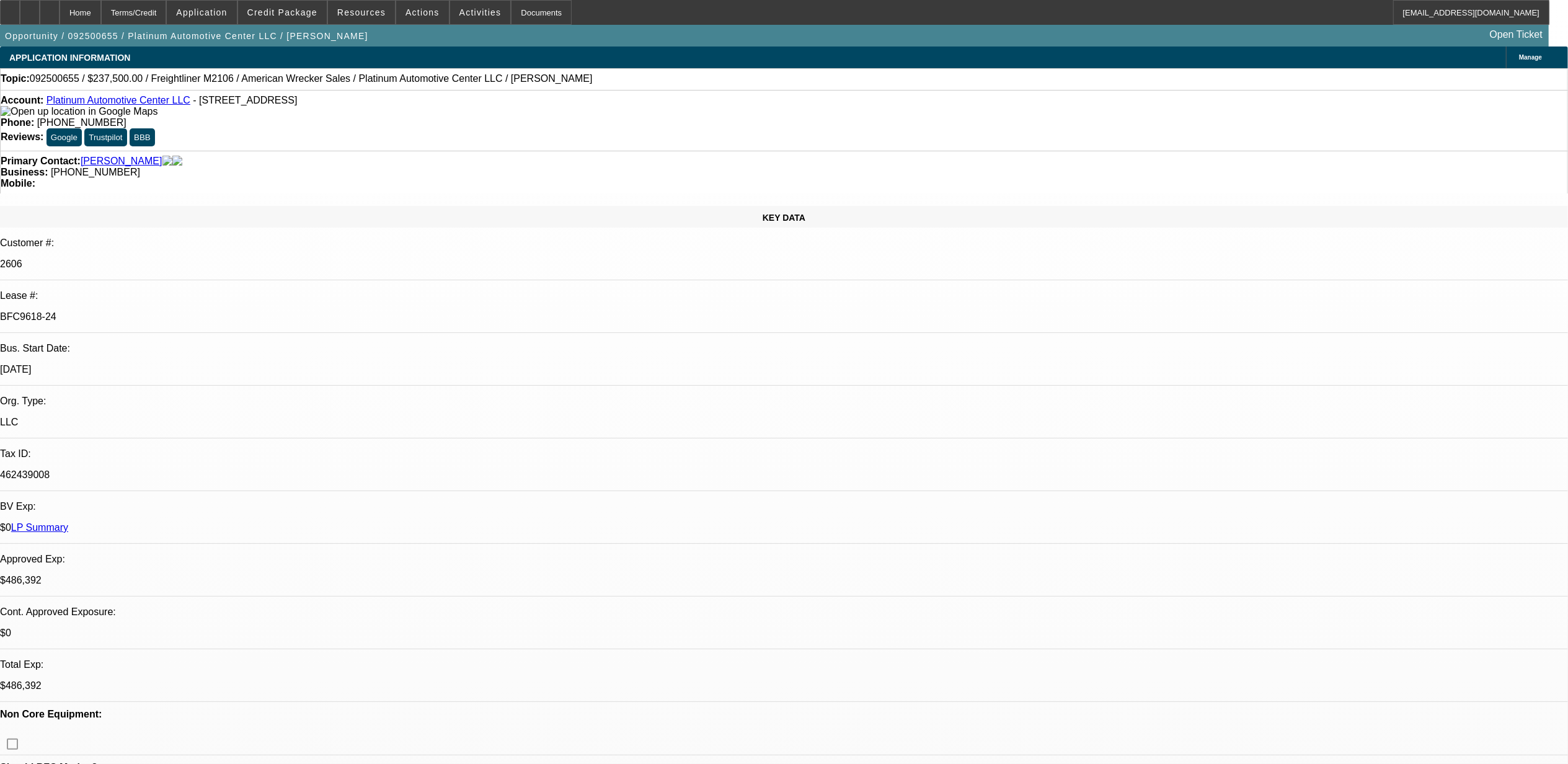
select select "6"
select select "1"
select select "2"
select select "6"
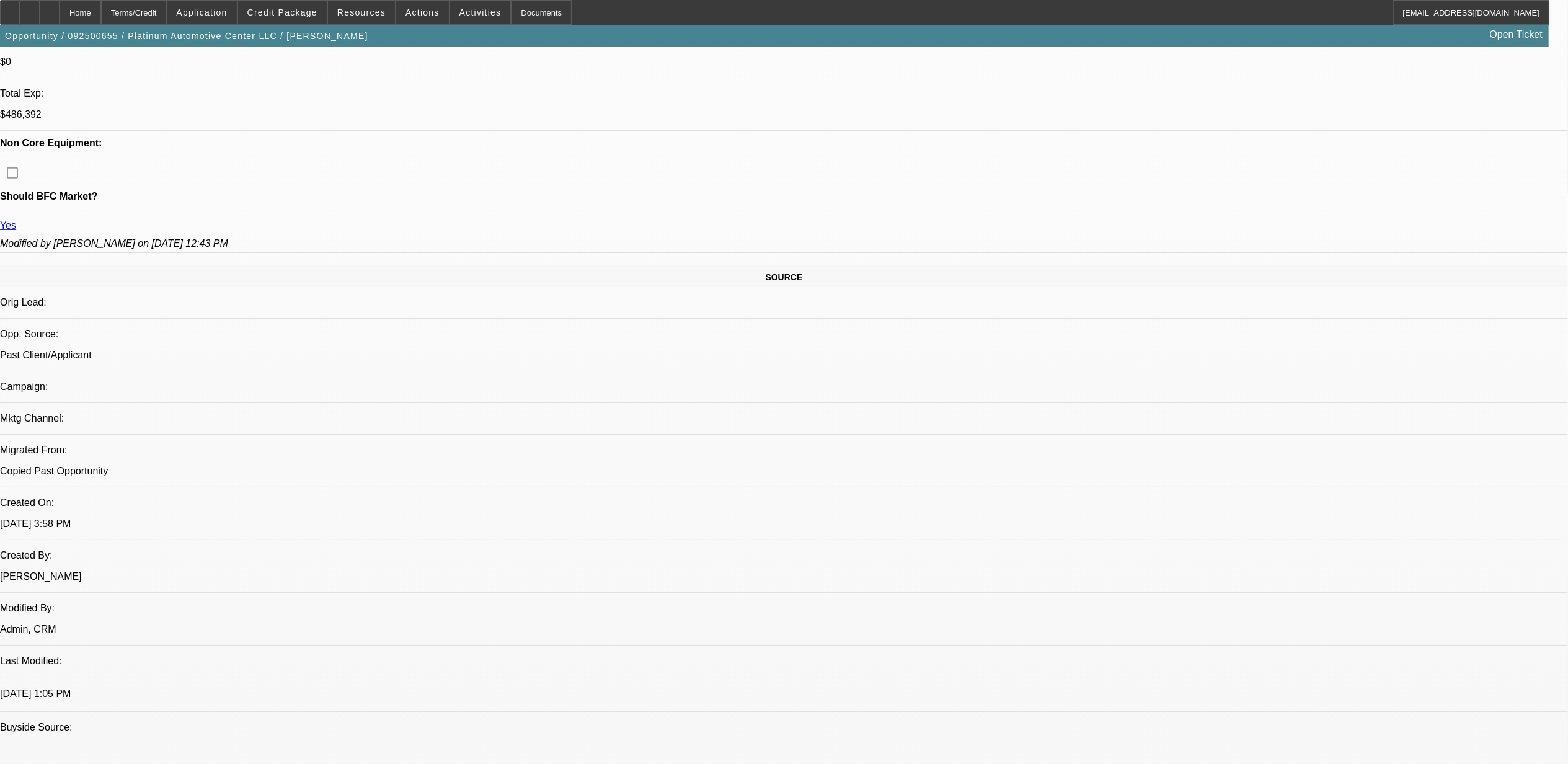
scroll to position [579, 0]
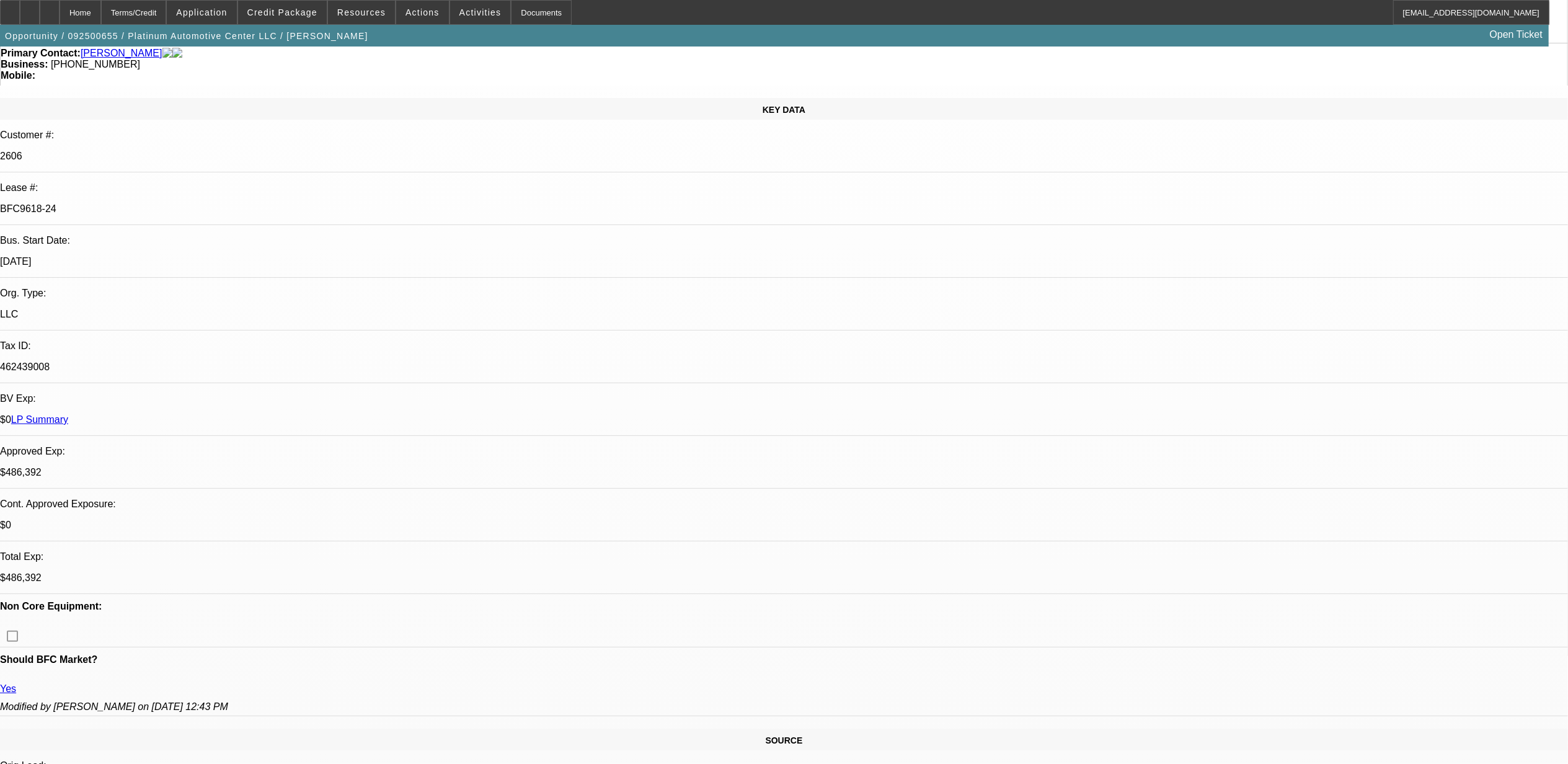
scroll to position [0, 0]
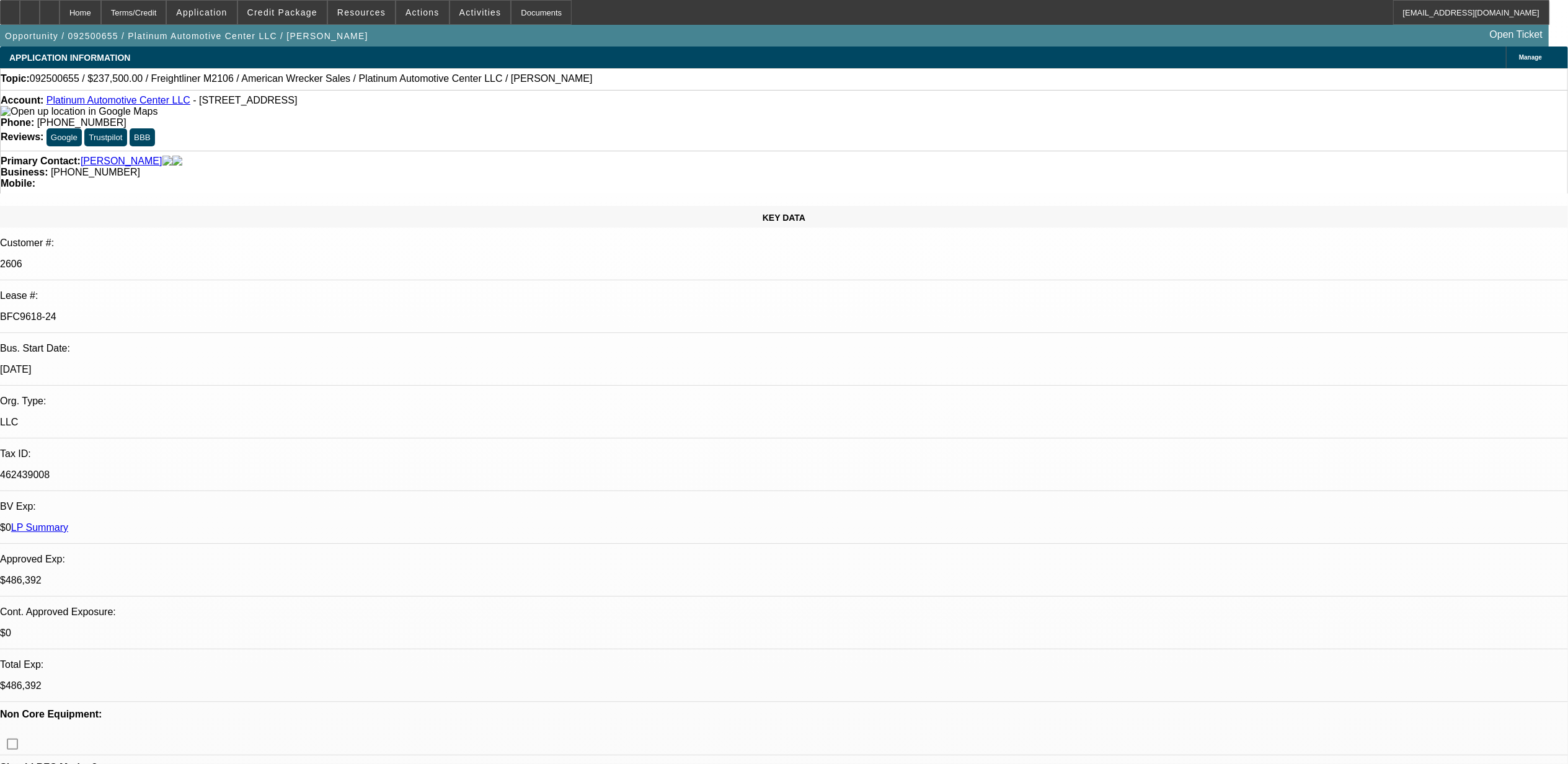
click at [68, 522] on link "LP Summary" at bounding box center [39, 527] width 57 height 10
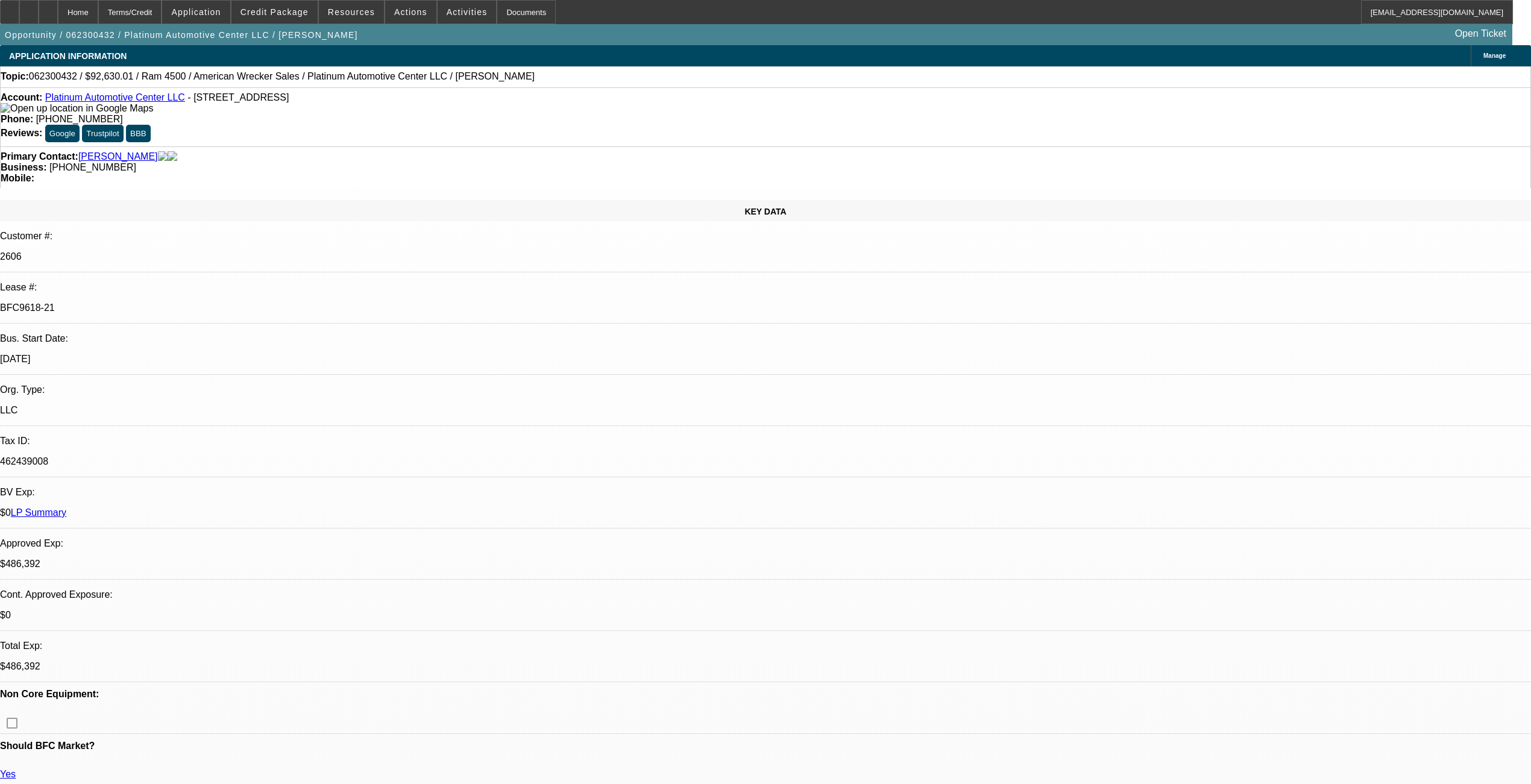
select select "0"
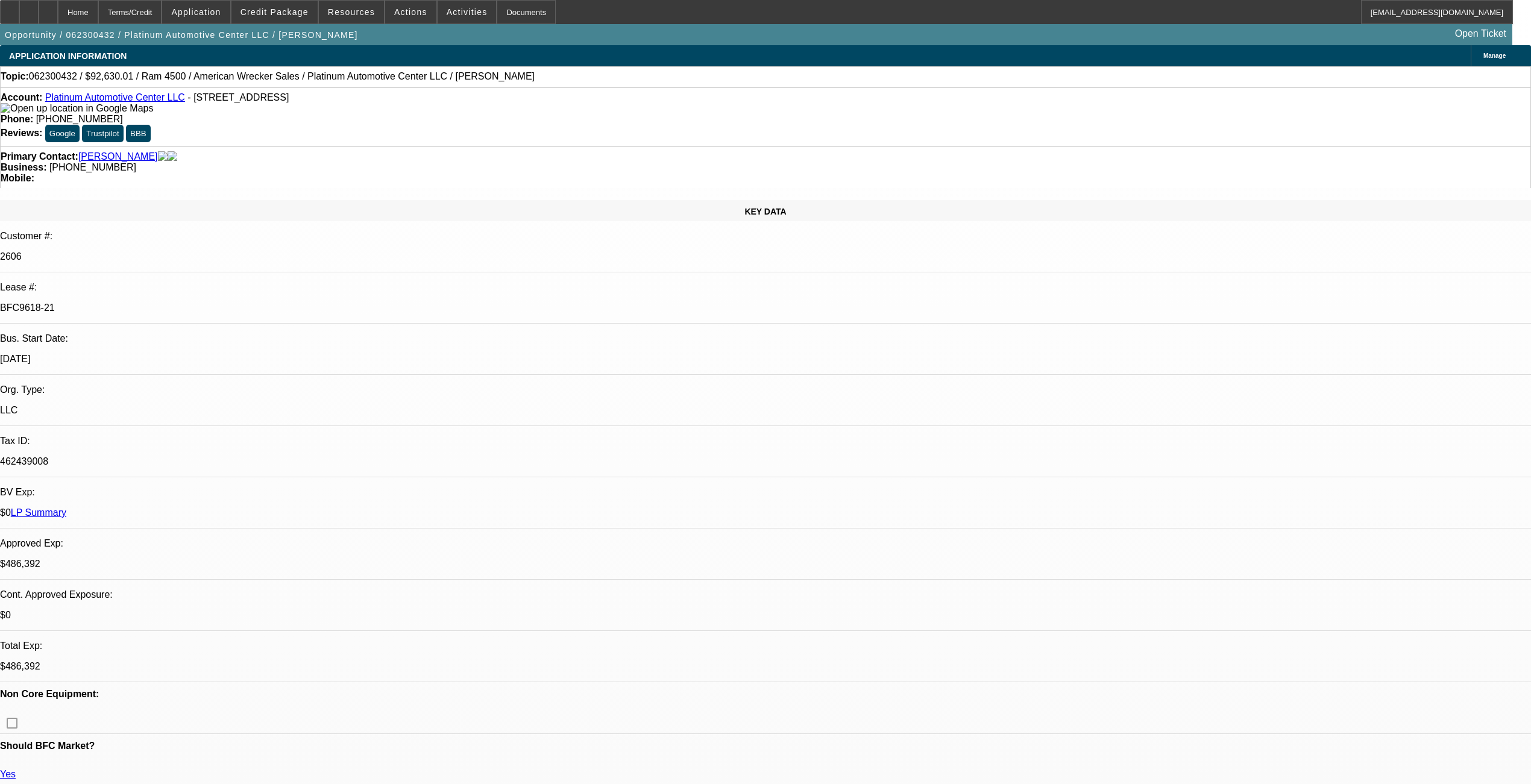
select select "0"
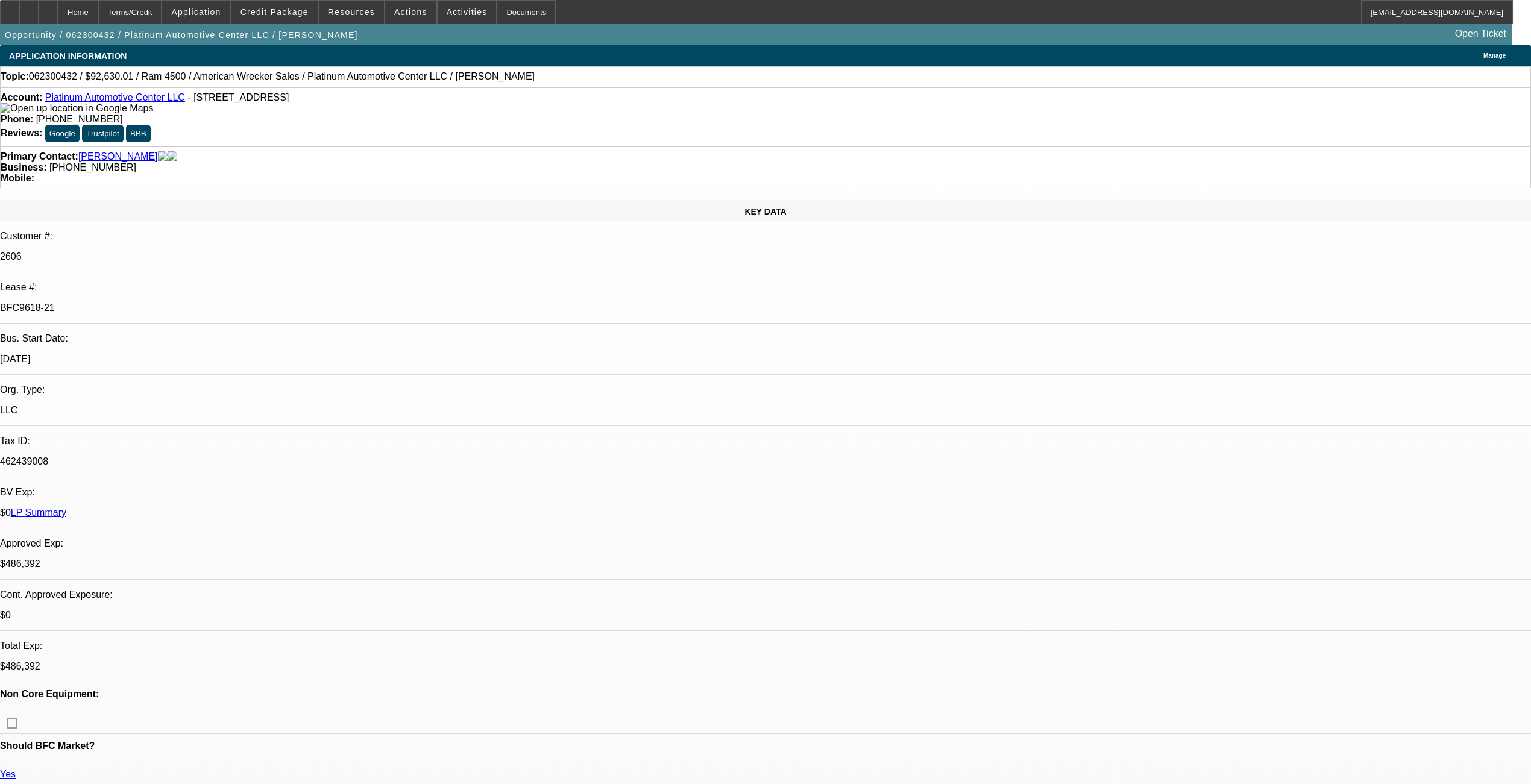
select select "0"
select select "1"
select select "2"
select select "6"
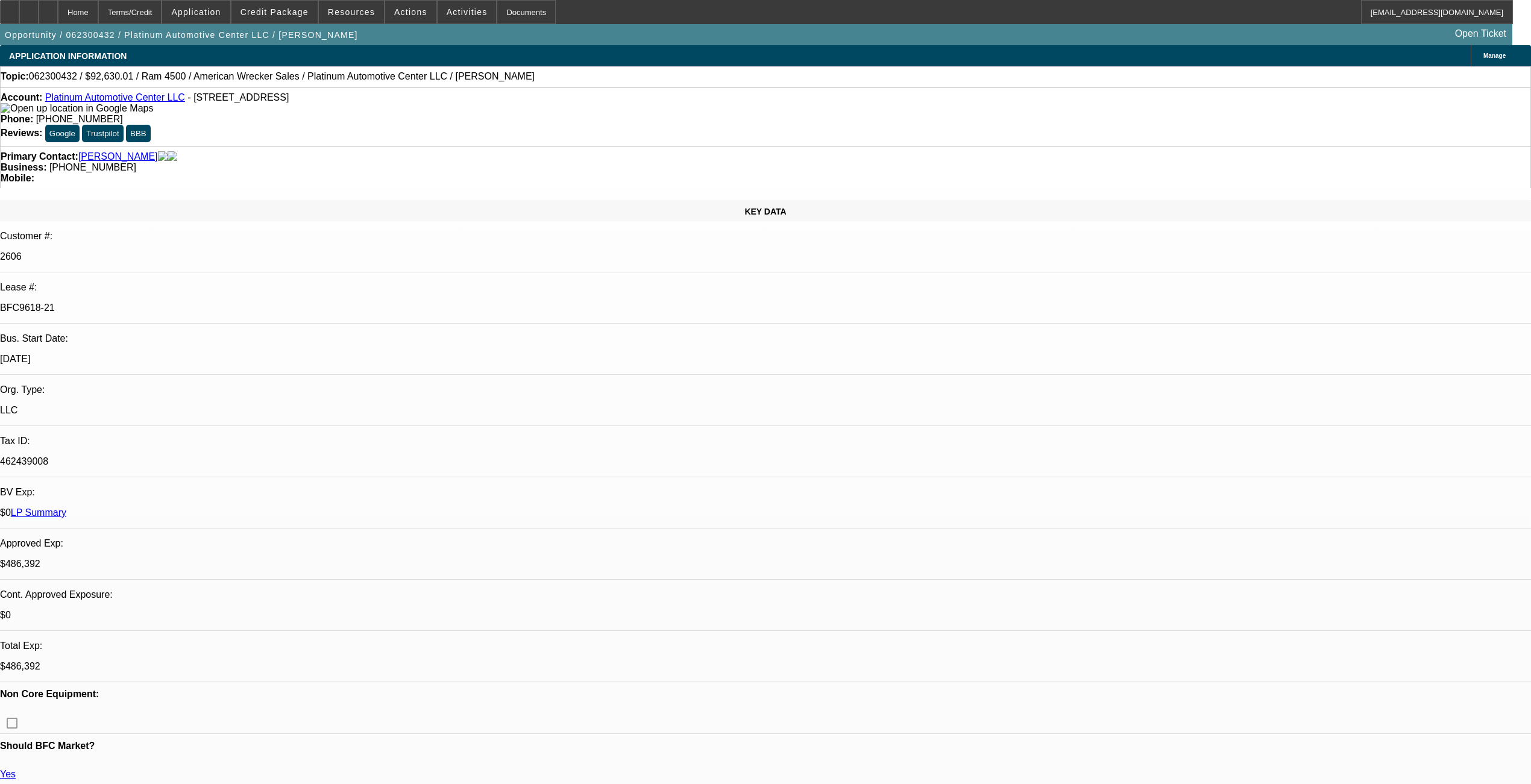
select select "1"
select select "2"
select select "6"
select select "1"
select select "2"
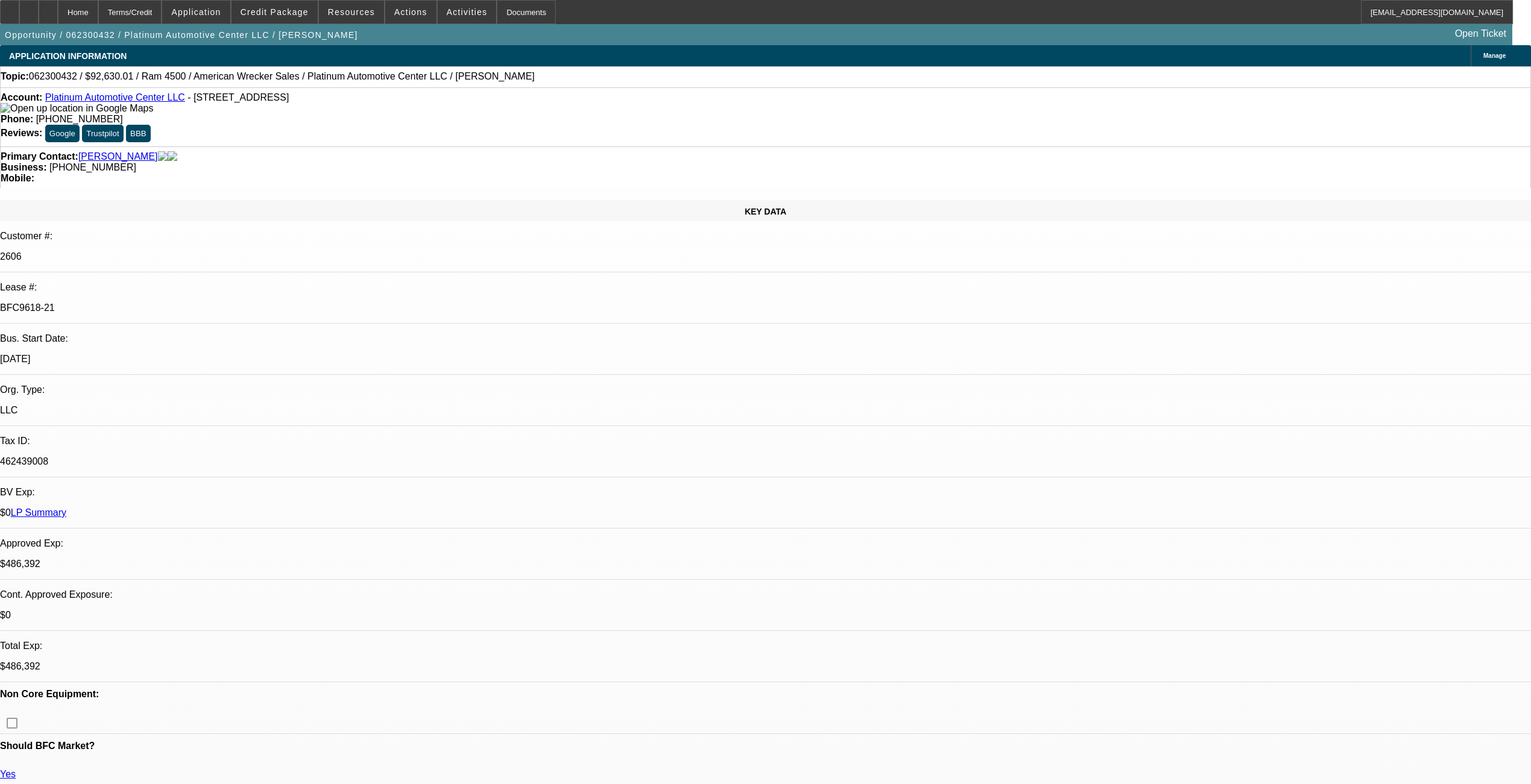
select select "6"
select select "1"
select select "2"
select select "6"
click at [497, 15] on div "Documents" at bounding box center [526, 12] width 59 height 24
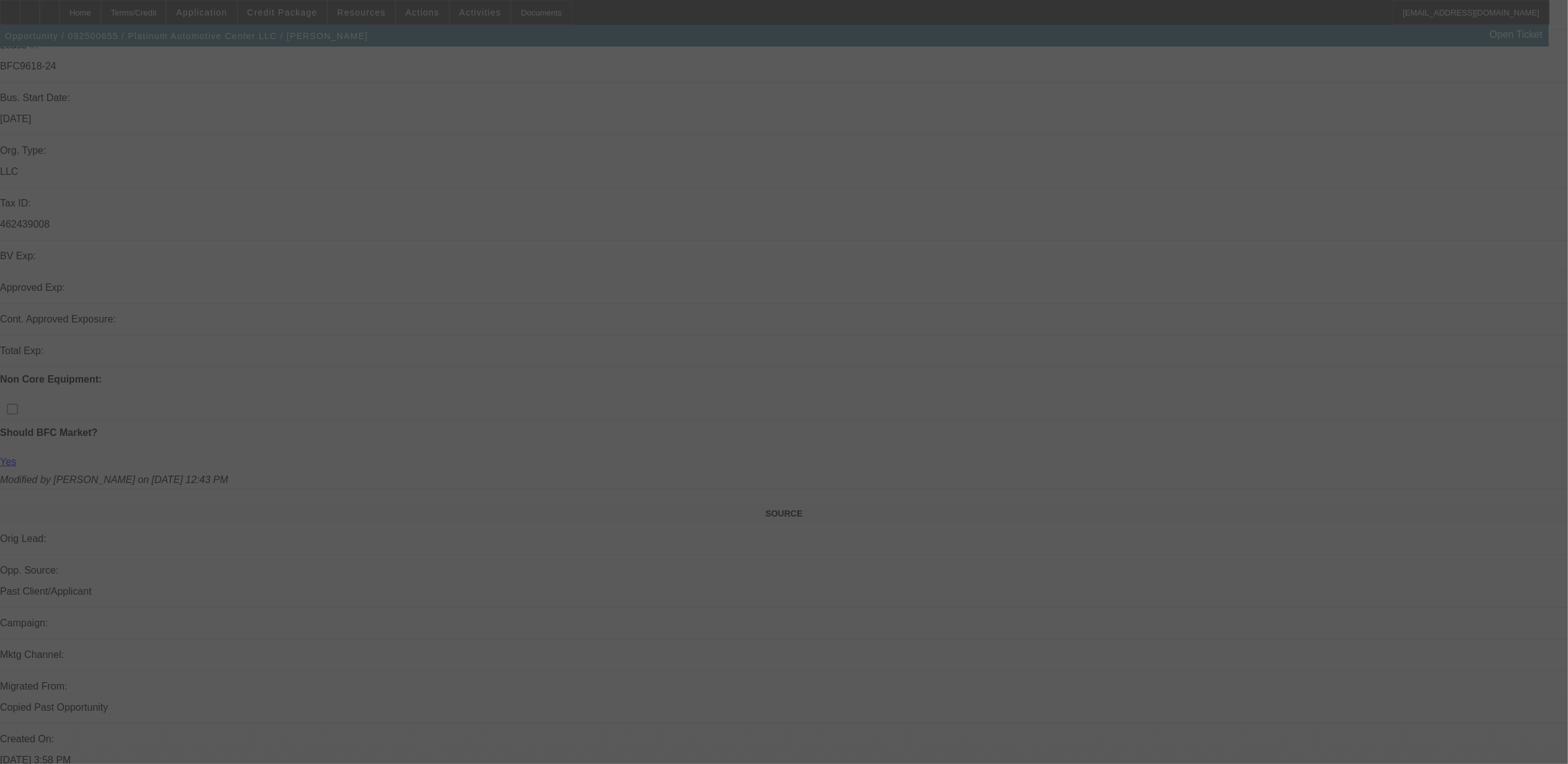
scroll to position [340, 0]
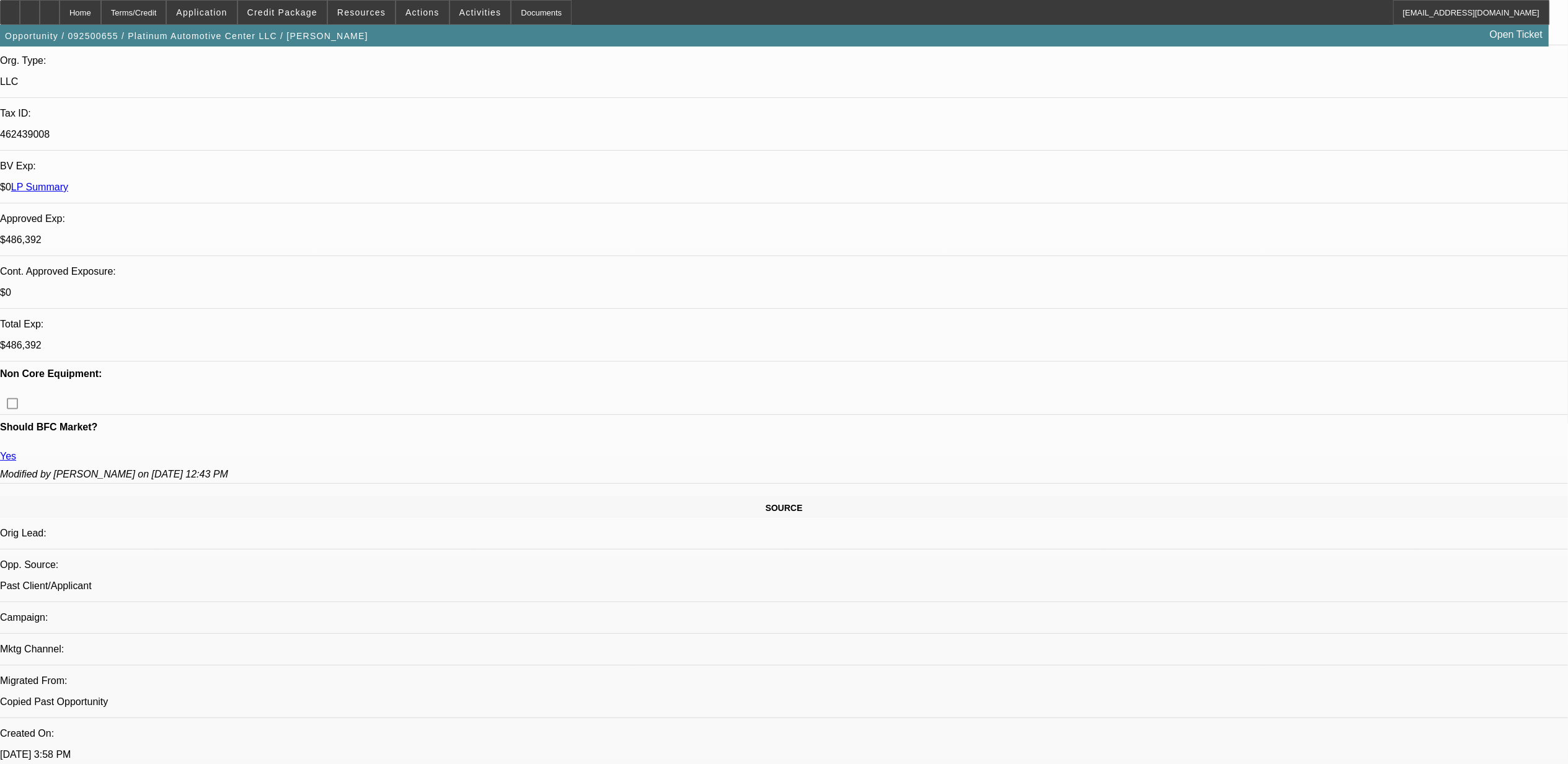
select select "0"
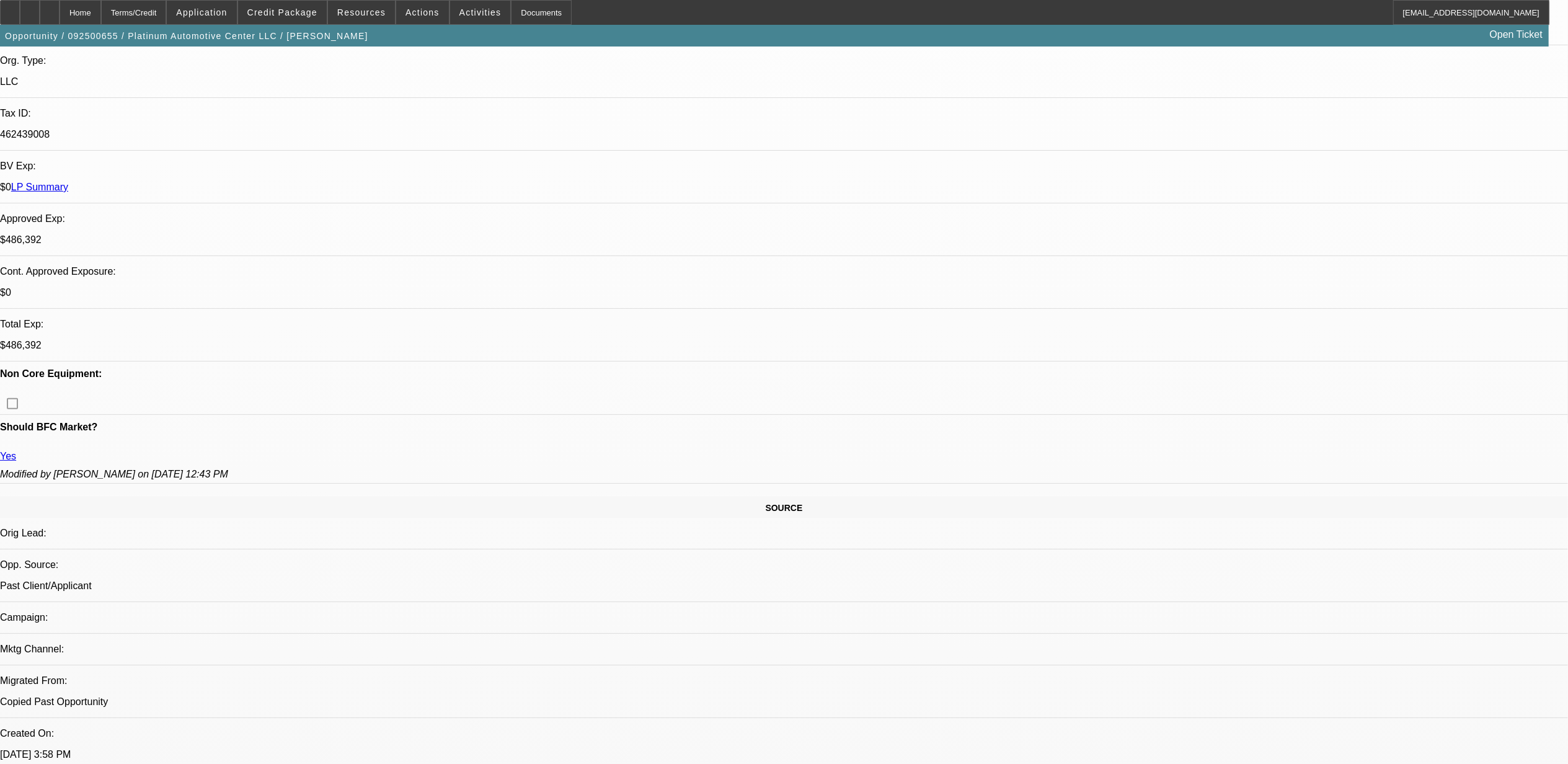
select select "0"
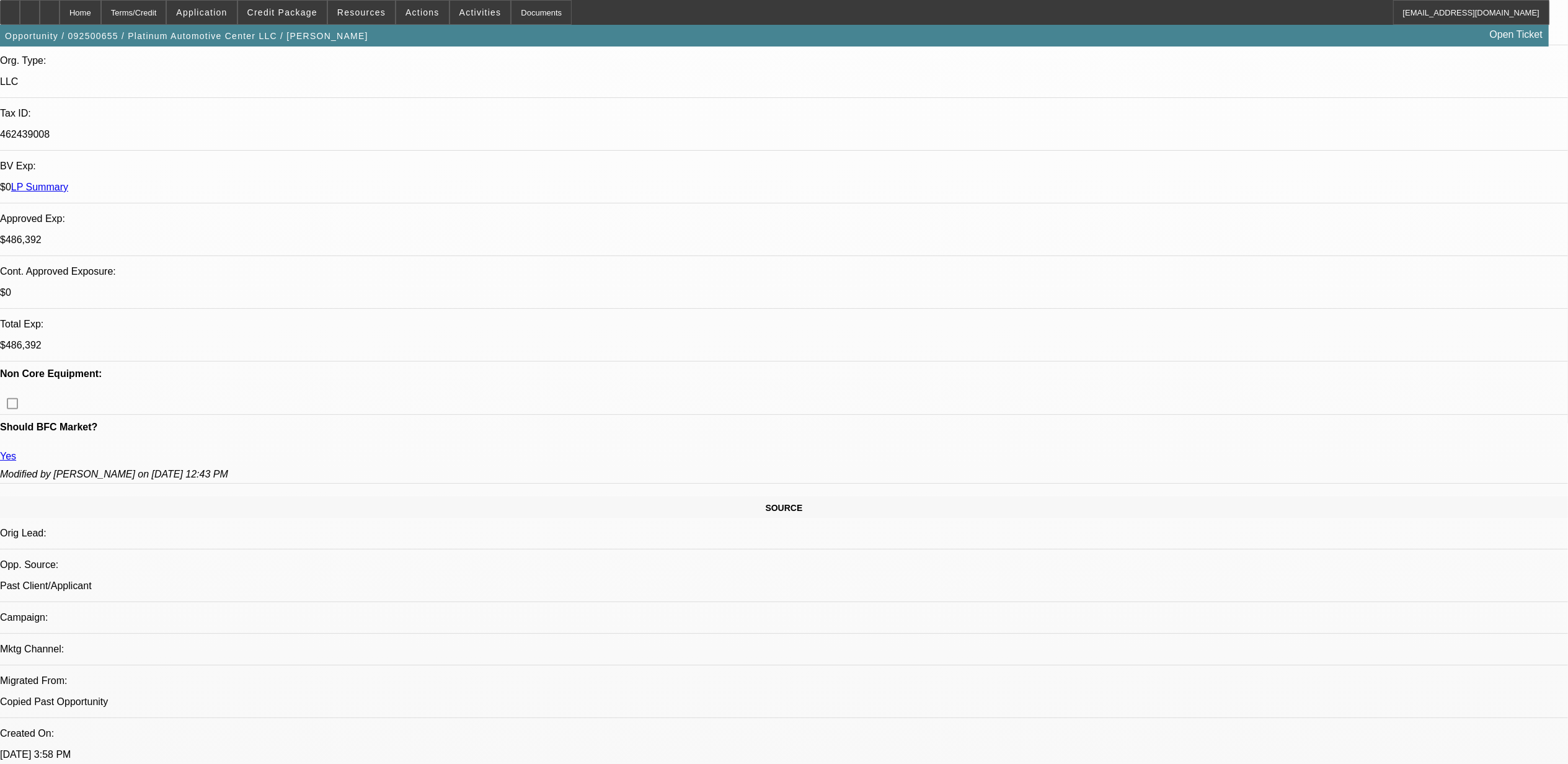
select select "0"
select select "1"
select select "2"
select select "6"
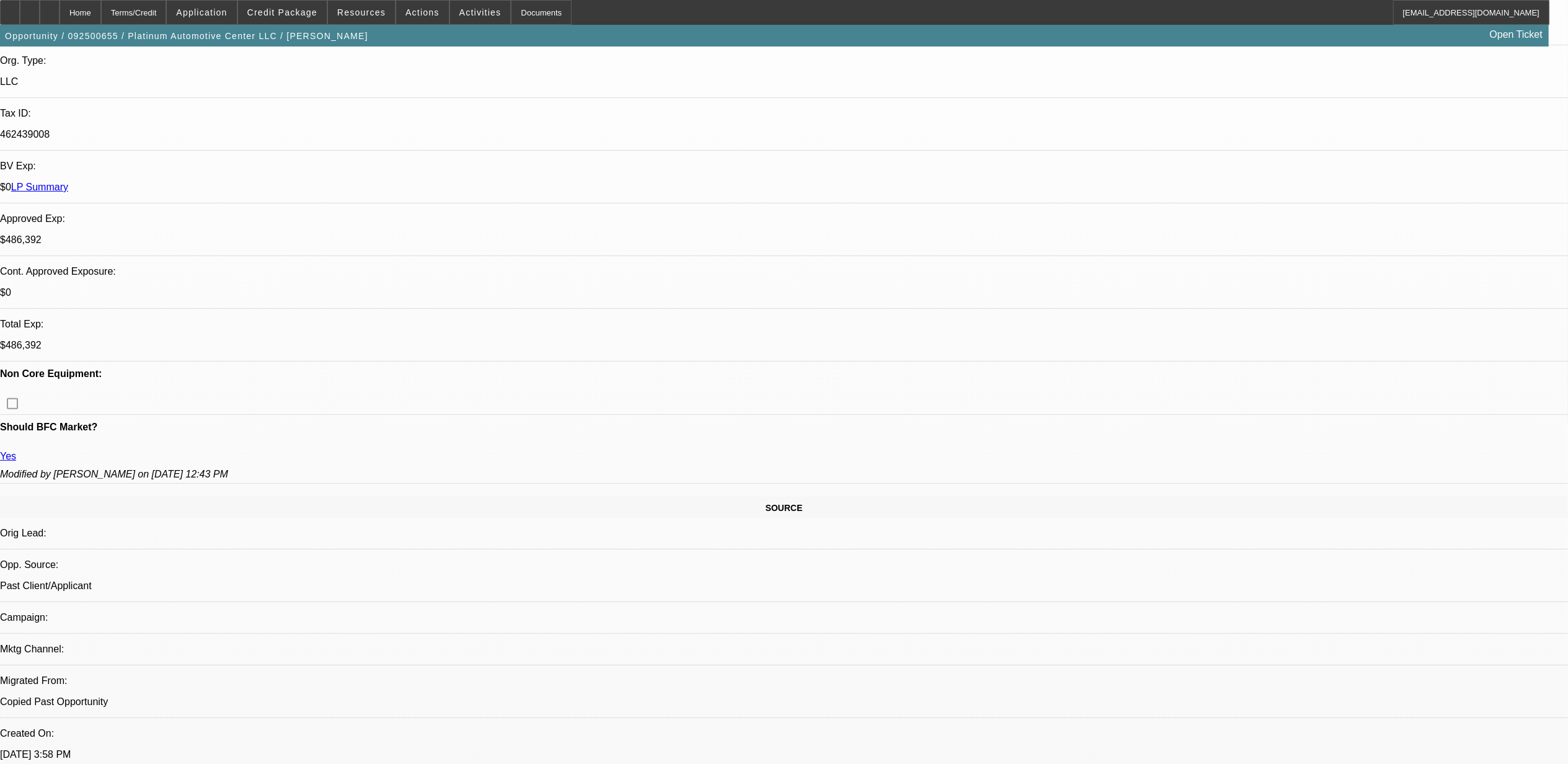
select select "1"
select select "2"
select select "6"
select select "1"
select select "2"
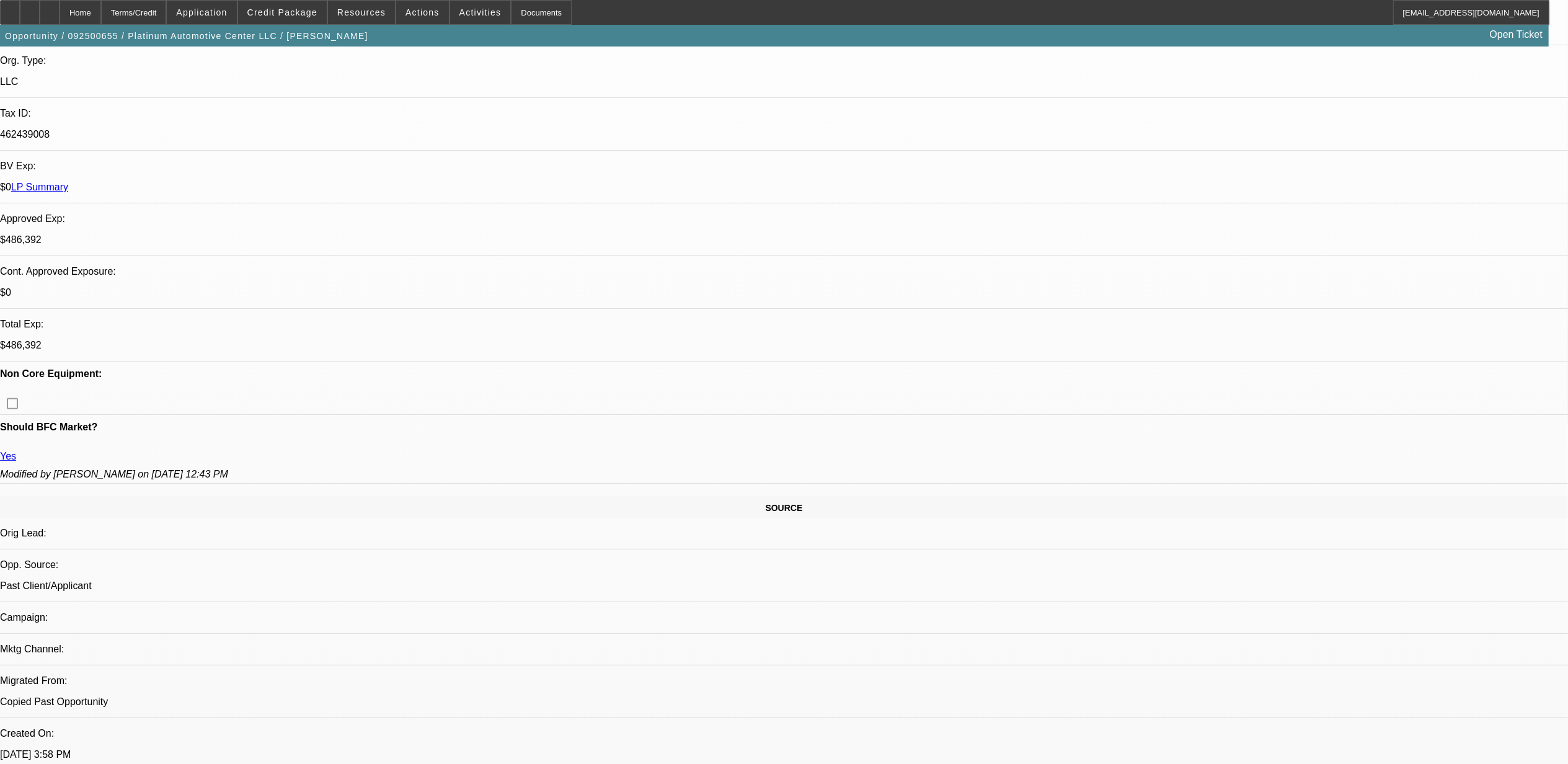
select select "6"
select select "1"
select select "2"
select select "6"
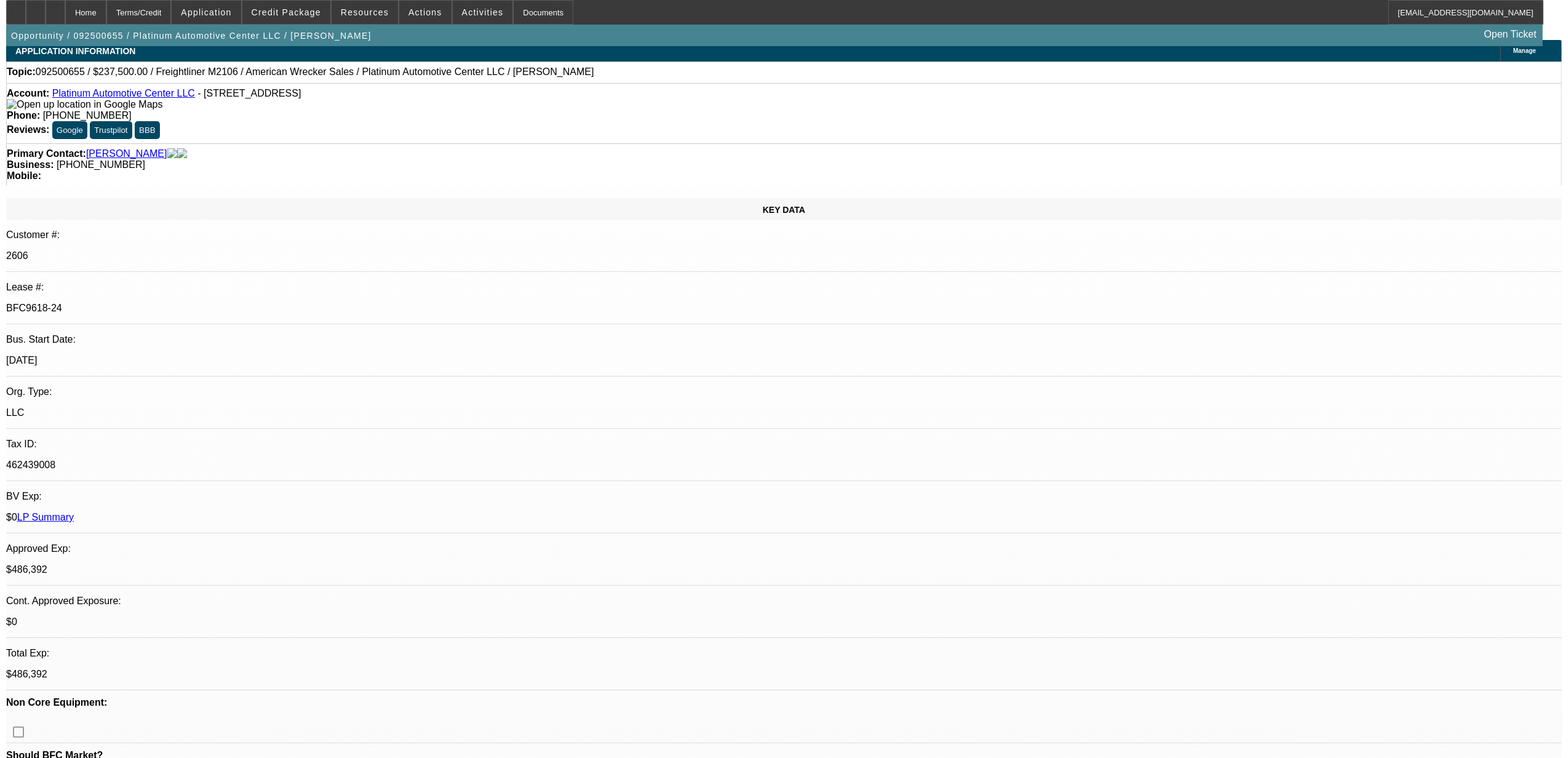
scroll to position [0, 0]
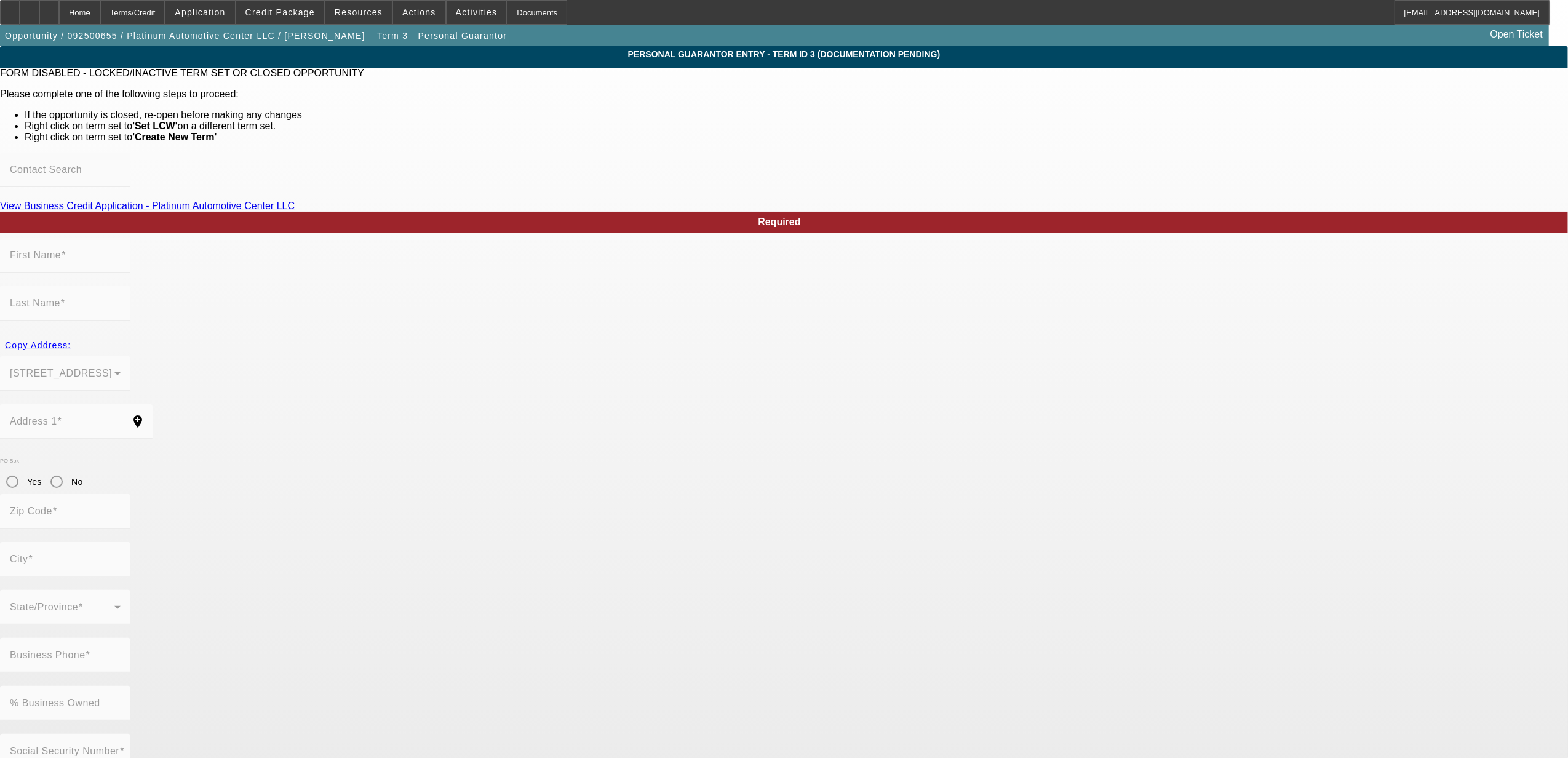
type input "Iqbal"
type input "Bhatti"
type input "5 Cedar Street"
radio input "true"
type input "29403"
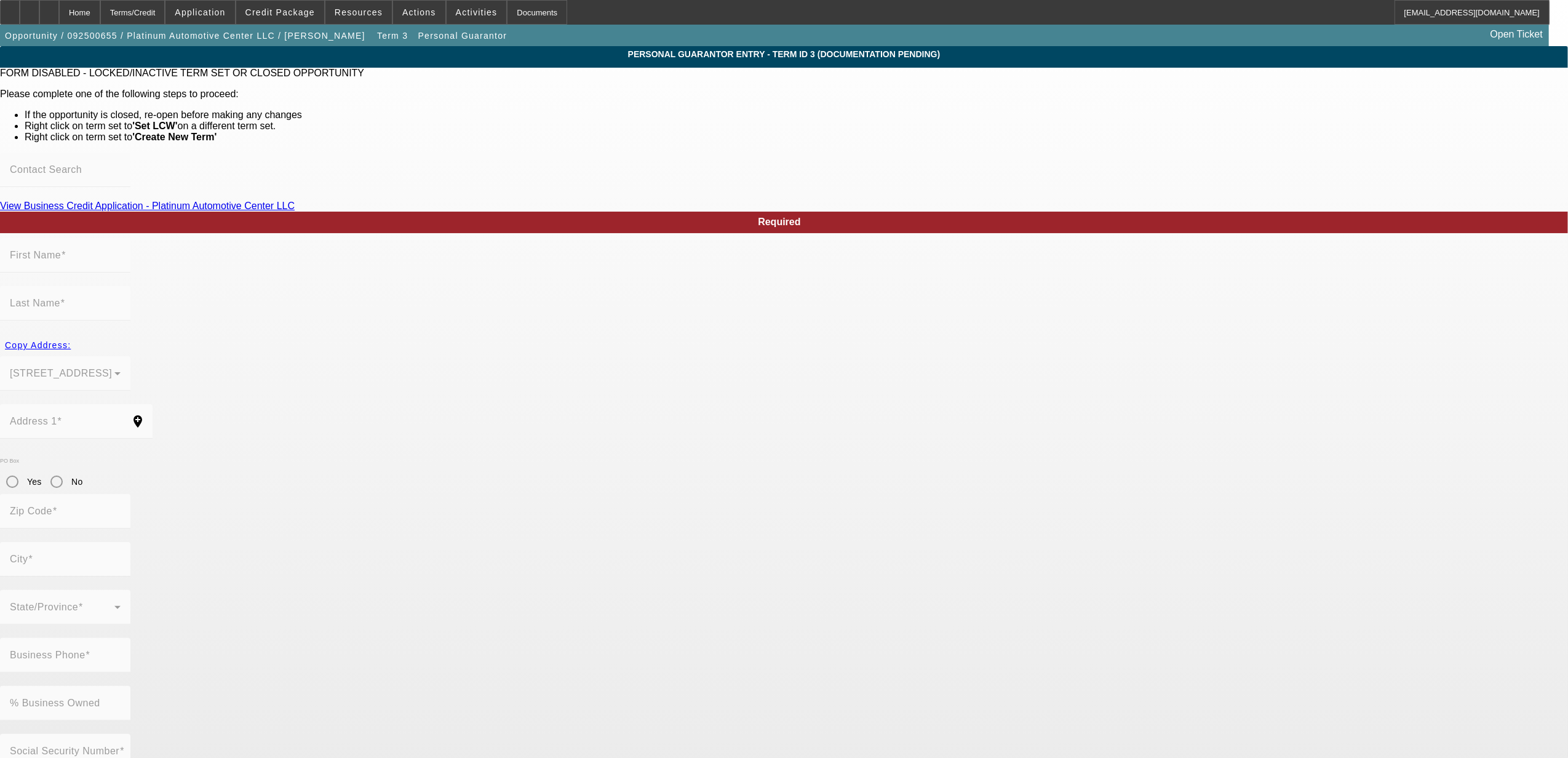
type input "Charleston"
type input "[PHONE_NUMBER]"
type input "100"
type input "249-91-9911"
type input "platinumbodyandtow@gmail.com"
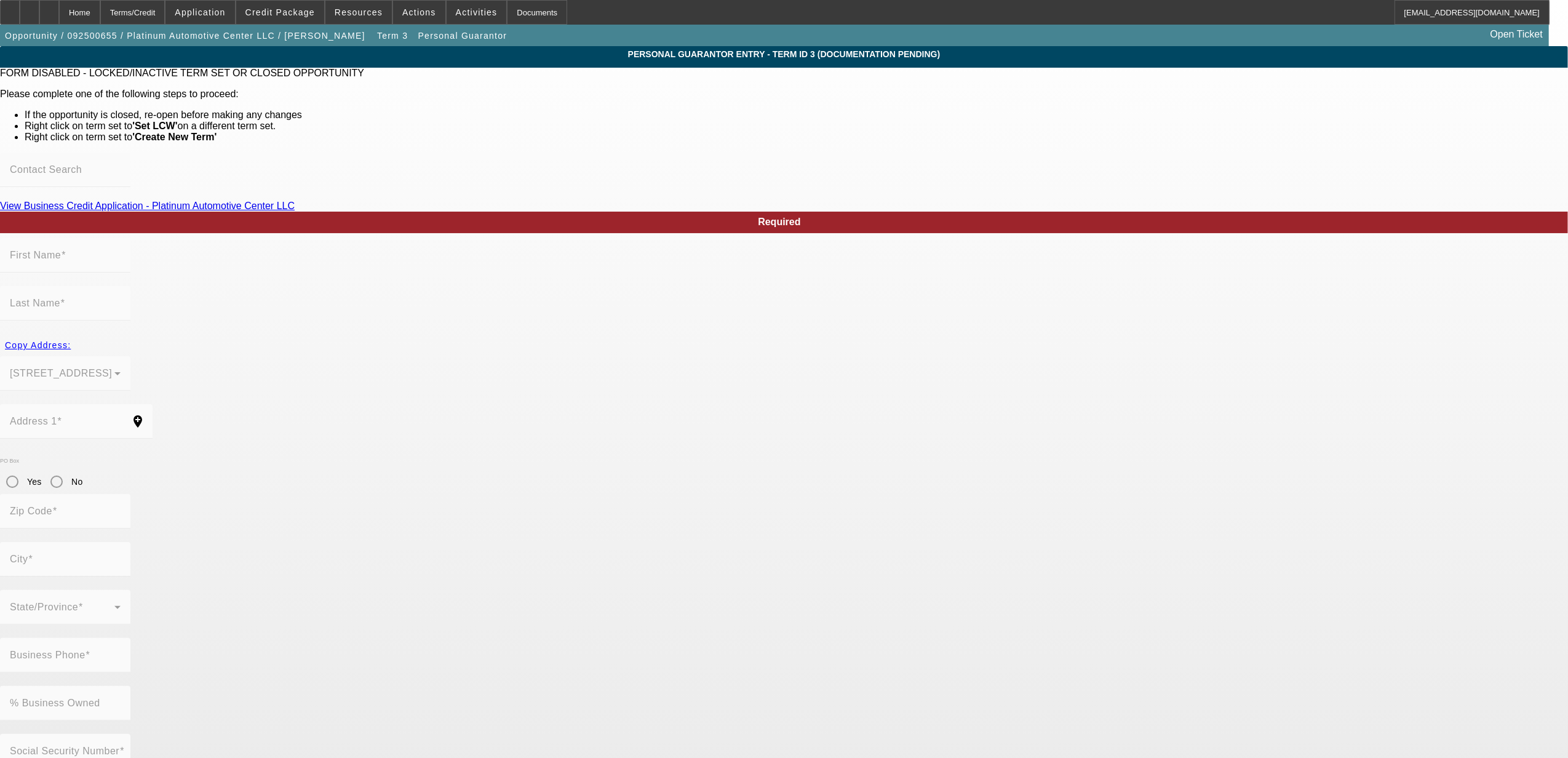
type input "S"
type input "(843) 852-5244"
type input "$350,000.00"
type input "$0.00"
click at [301, 15] on span "Credit Package" at bounding box center [280, 12] width 69 height 10
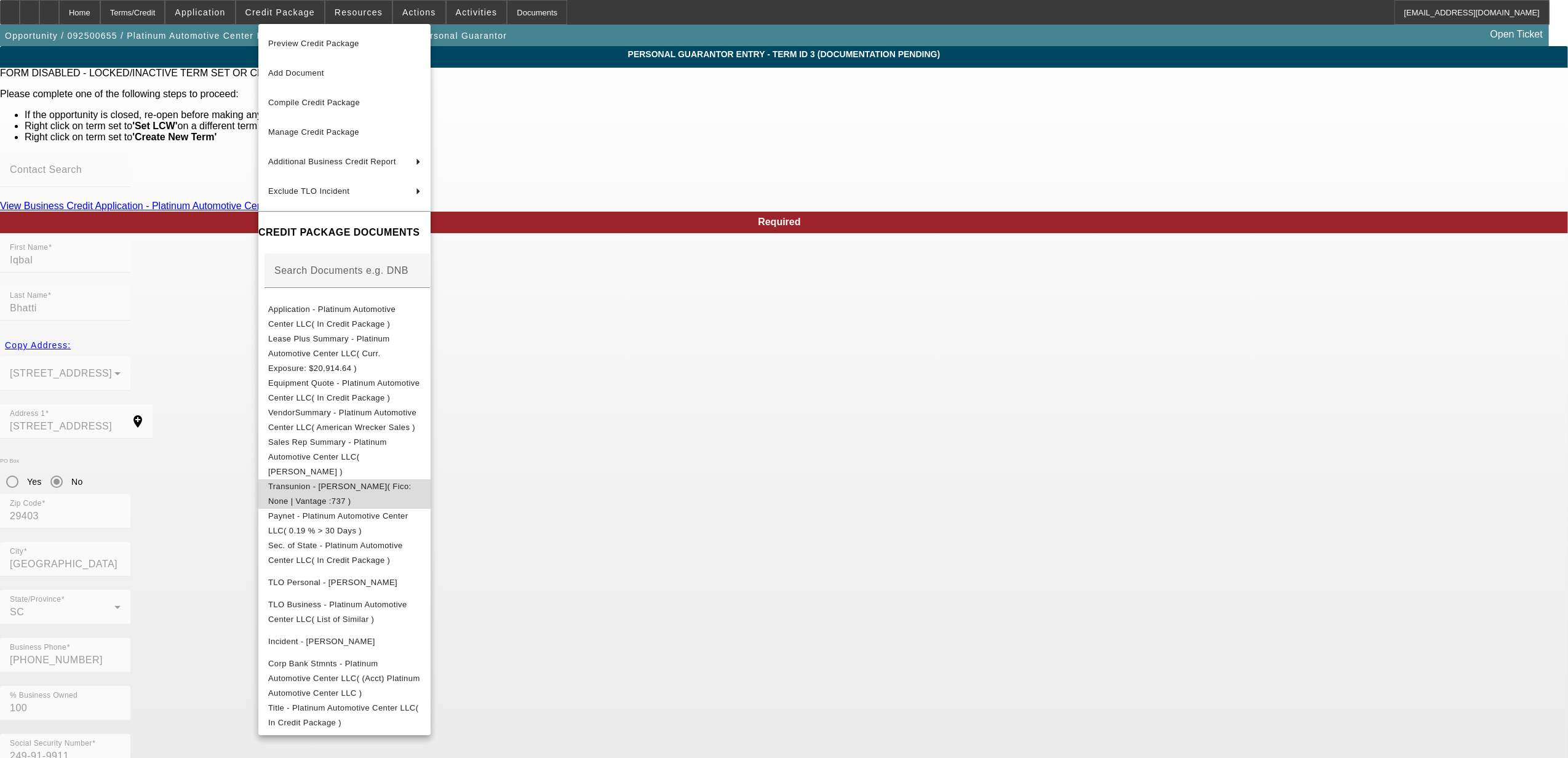
click at [354, 481] on span "Transunion - Bhatti, Iqbal( Fico: None | Vantage :737 )" at bounding box center [339, 493] width 144 height 24
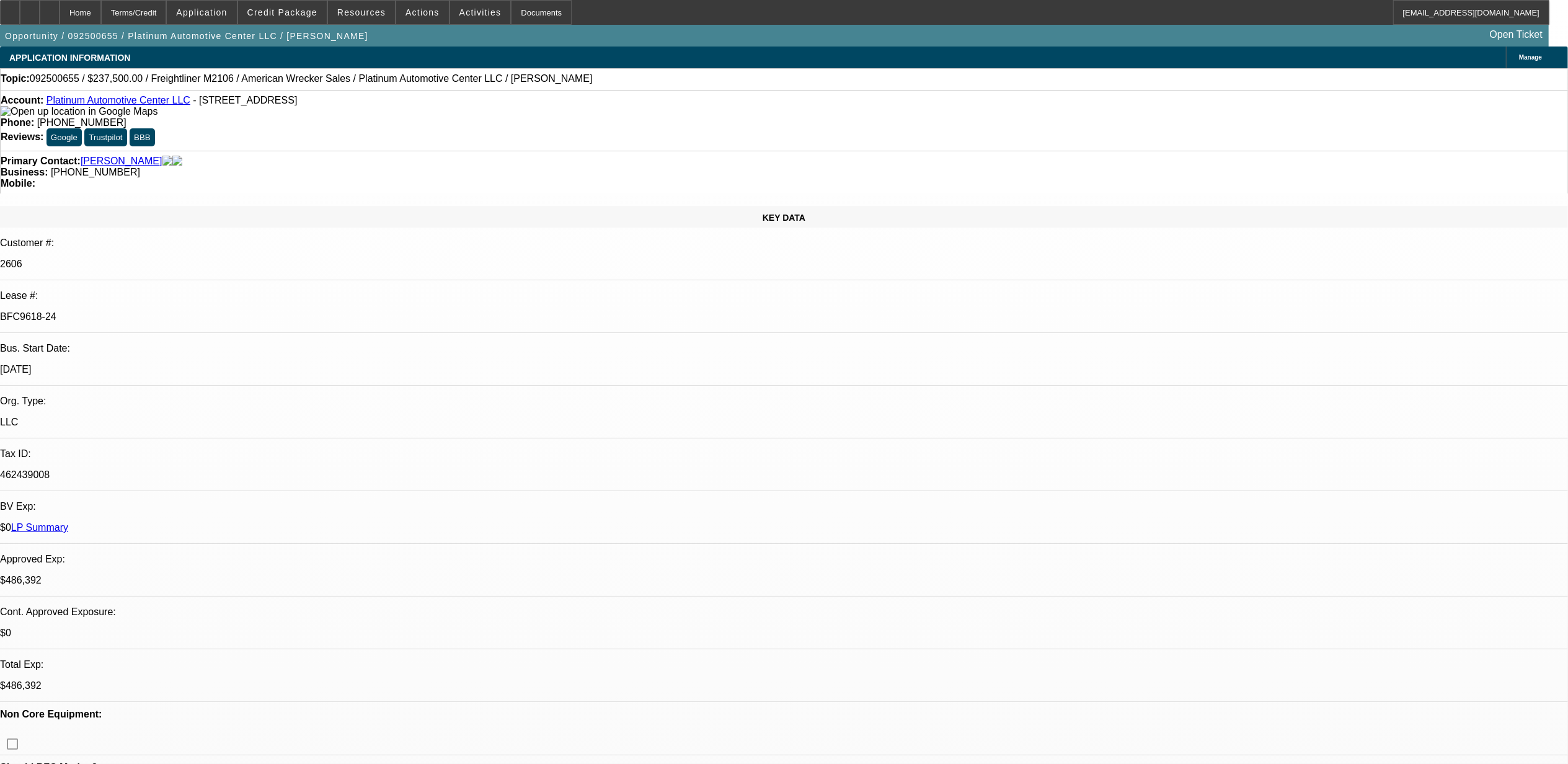
select select "0"
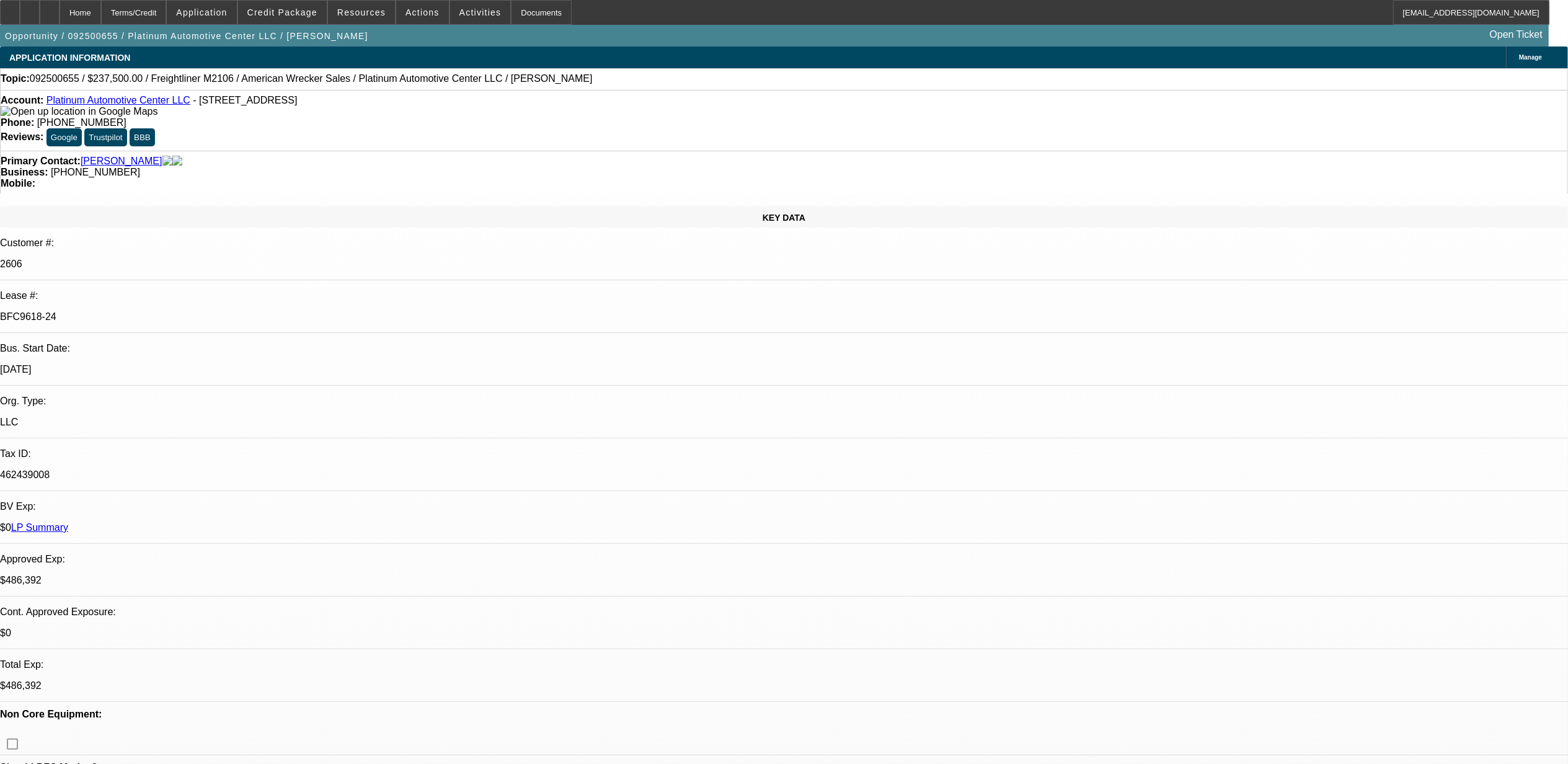
select select "0"
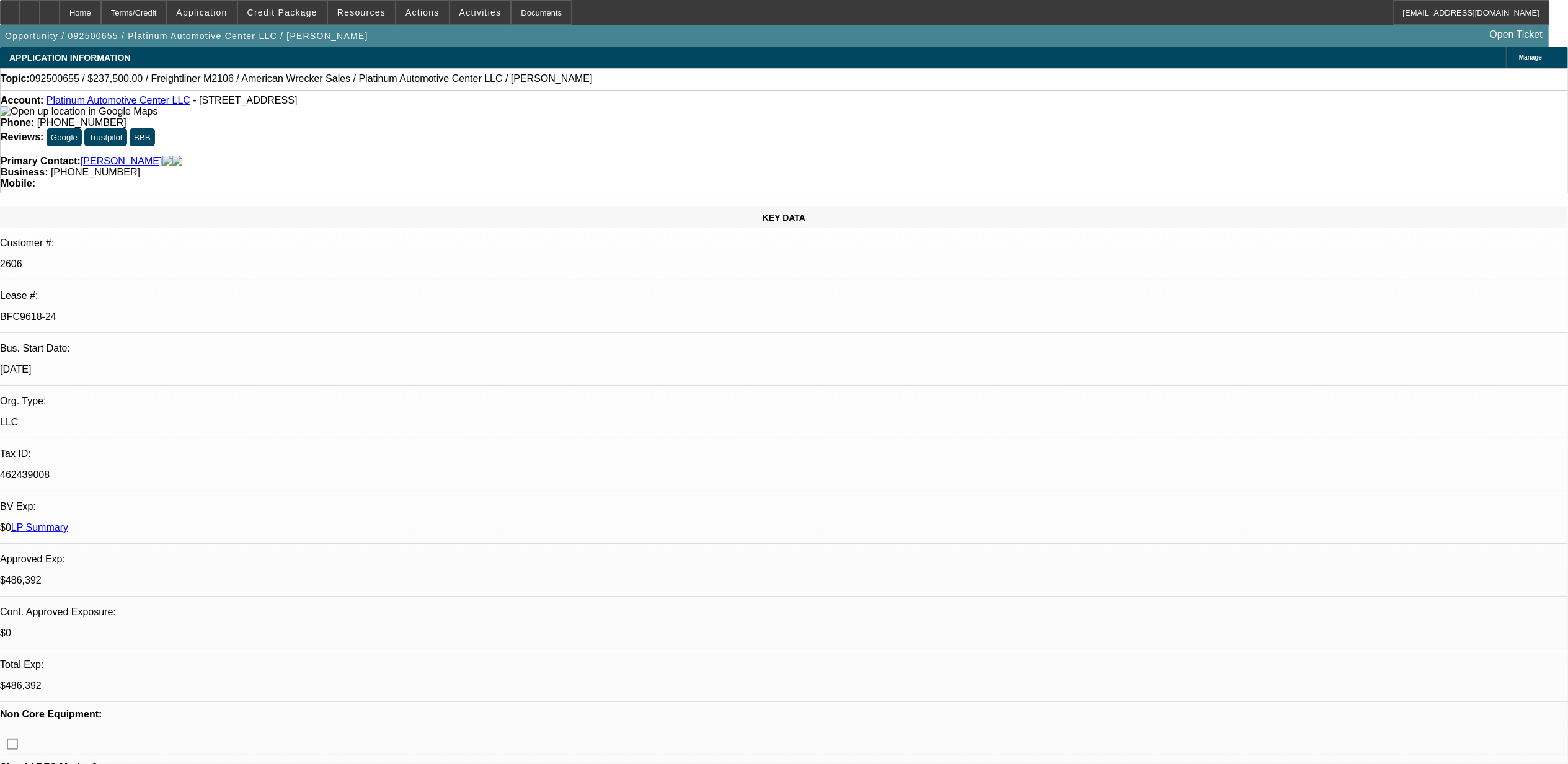
select select "0"
select select "1"
select select "2"
select select "6"
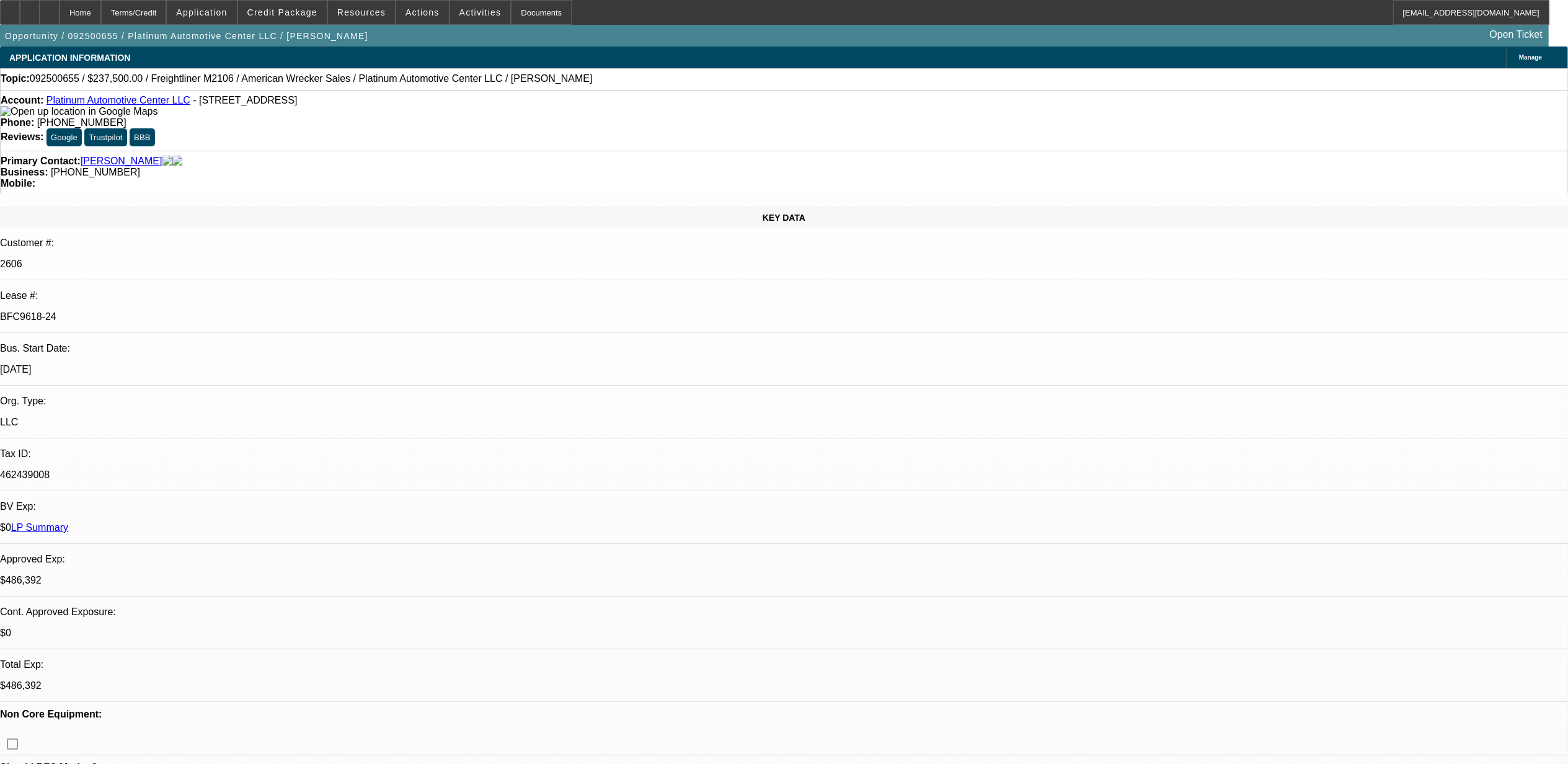
select select "1"
select select "2"
select select "6"
select select "1"
select select "2"
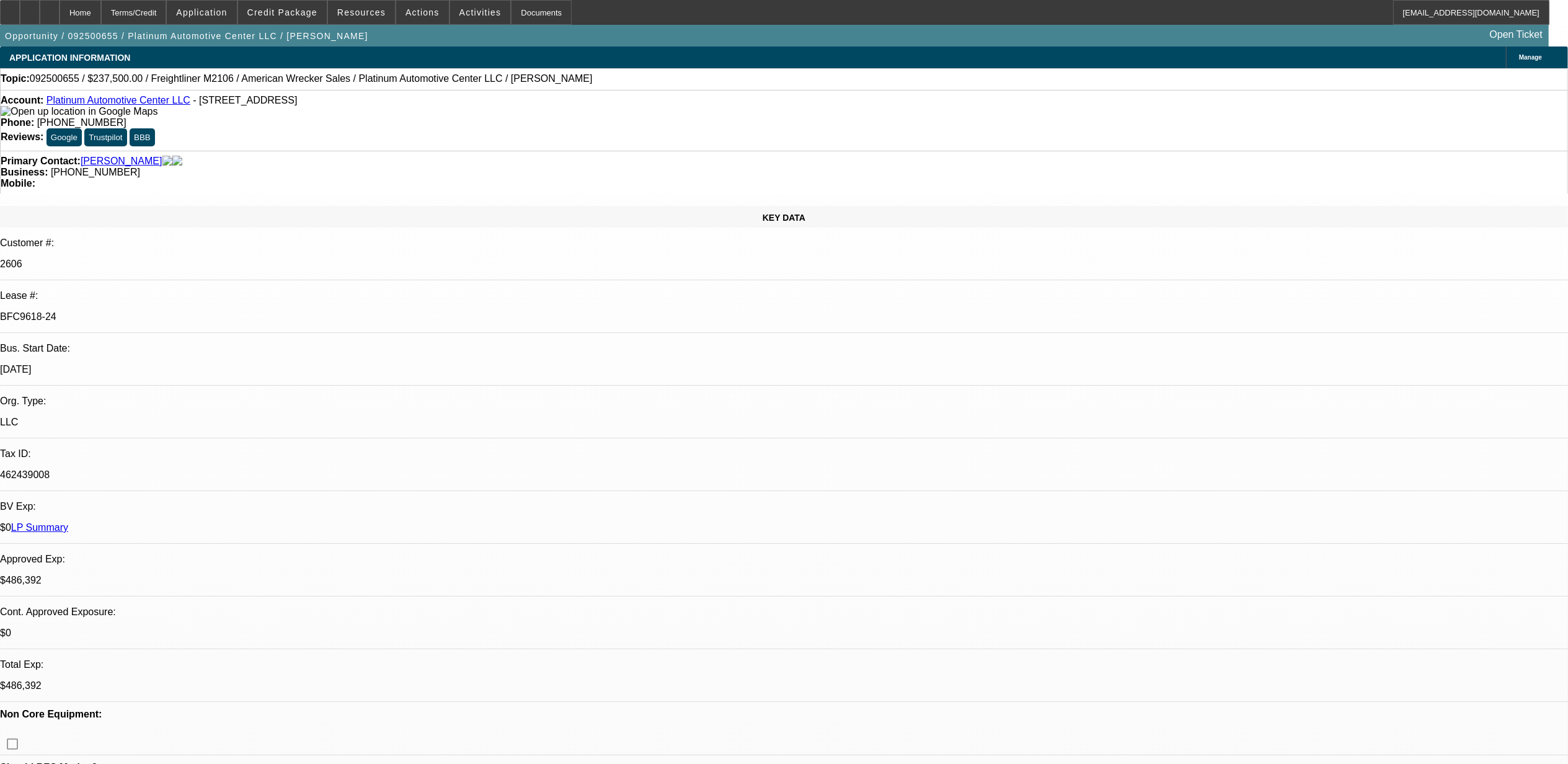
select select "6"
select select "1"
select select "2"
select select "6"
select select "0.1"
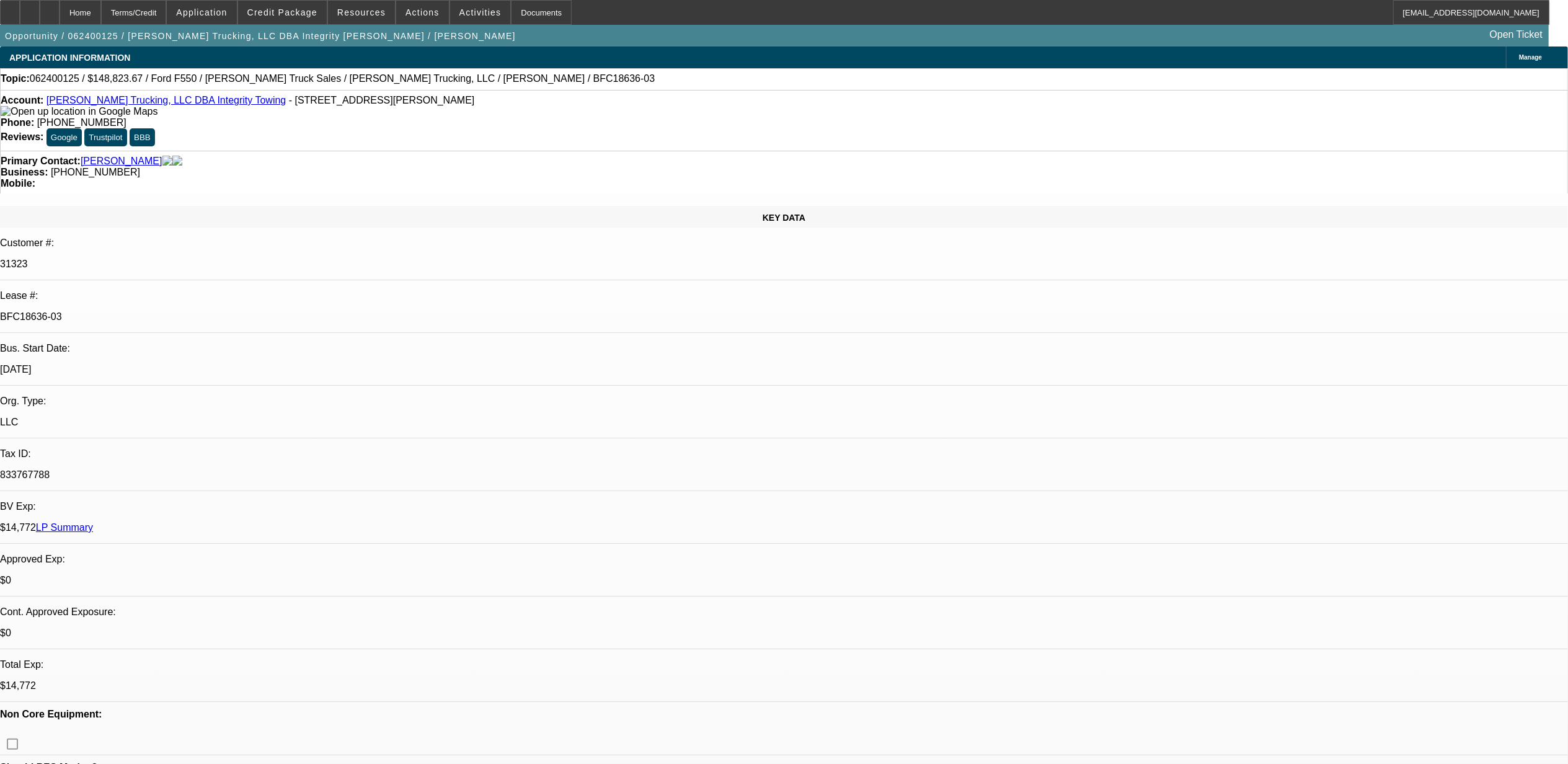
select select "0"
select select "0.1"
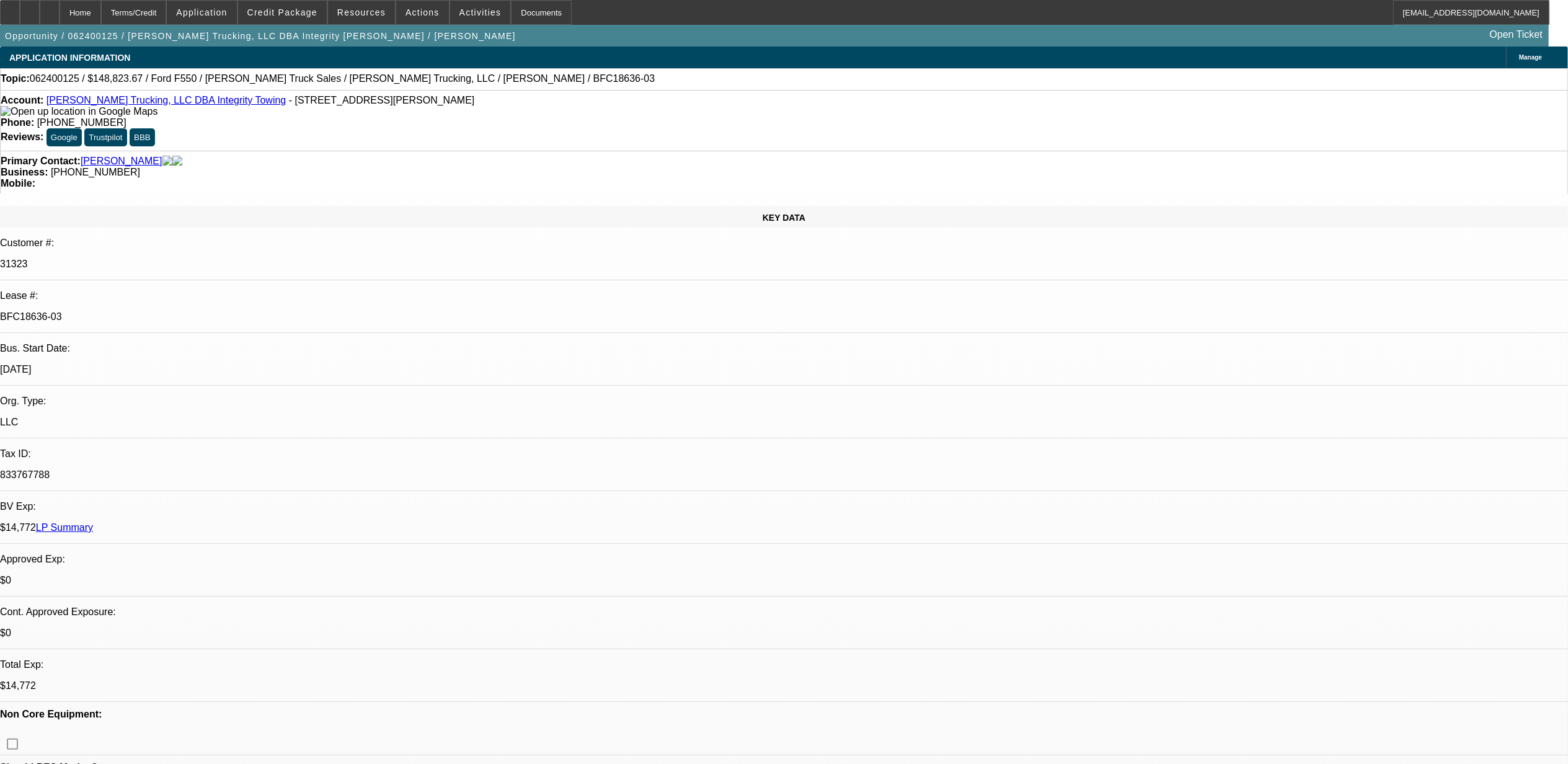
select select "0"
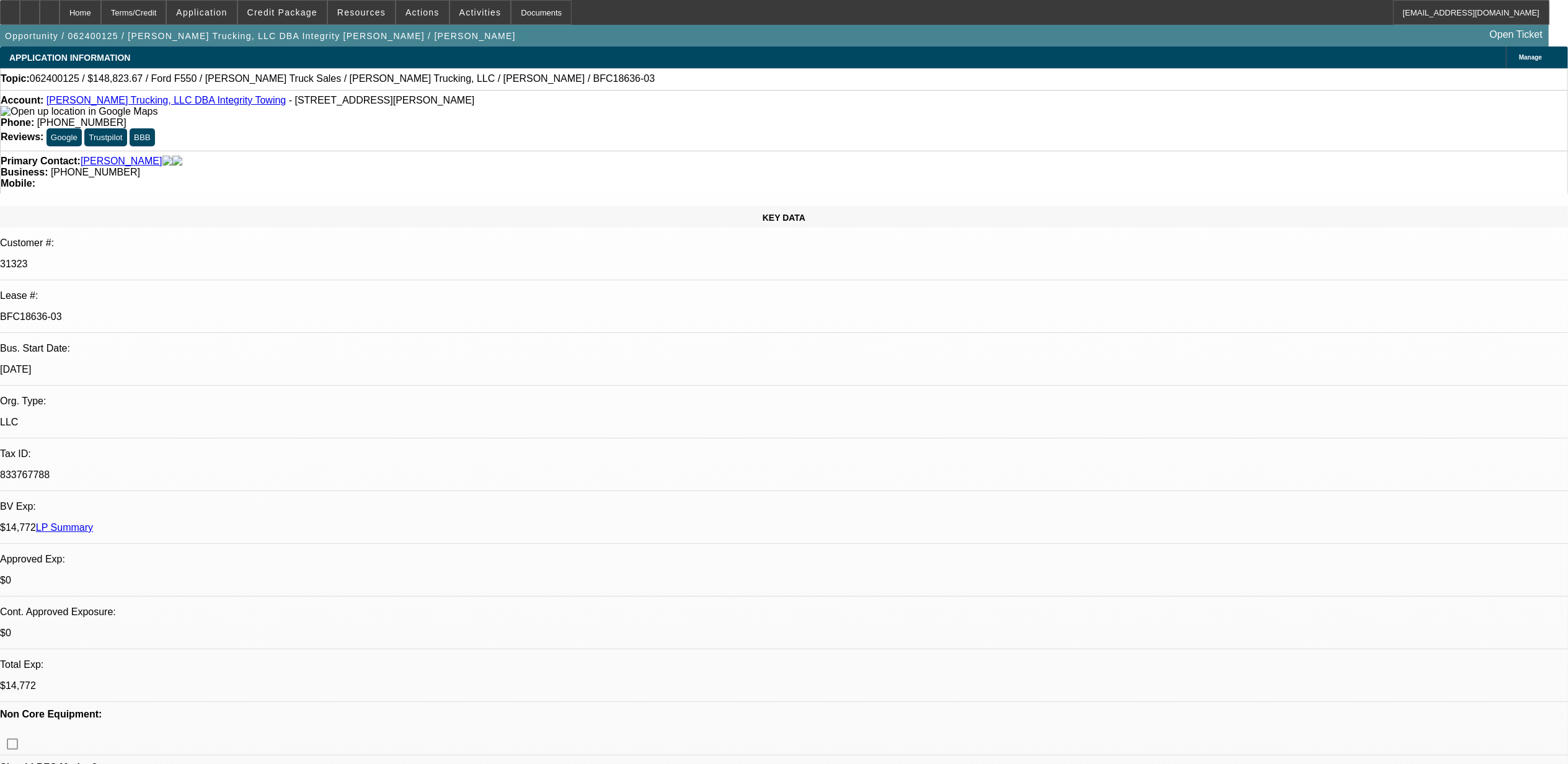
select select "0.1"
select select "1"
select select "2"
select select "6"
select select "1"
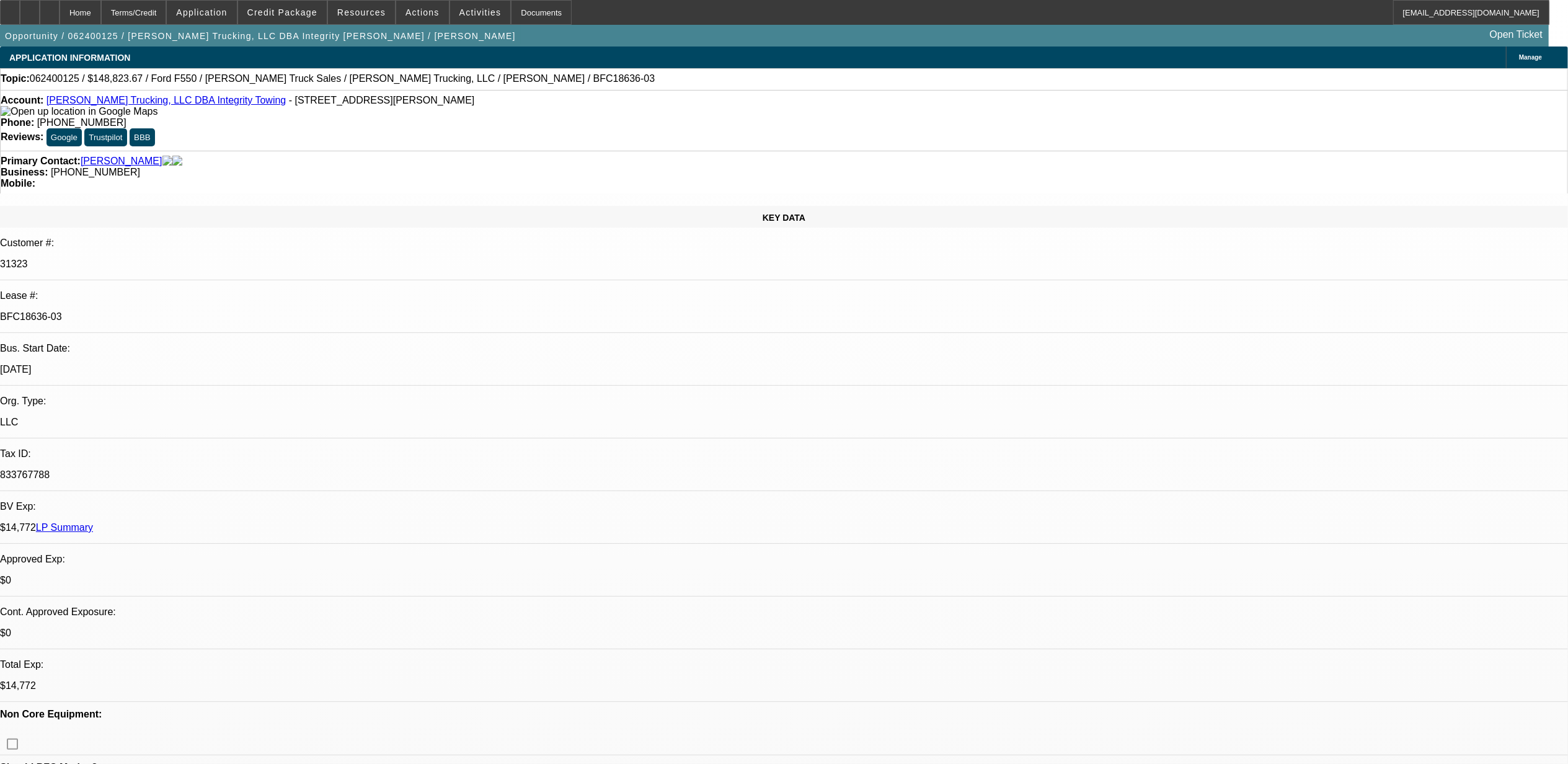
select select "2"
select select "4"
select select "1"
select select "2"
select select "6"
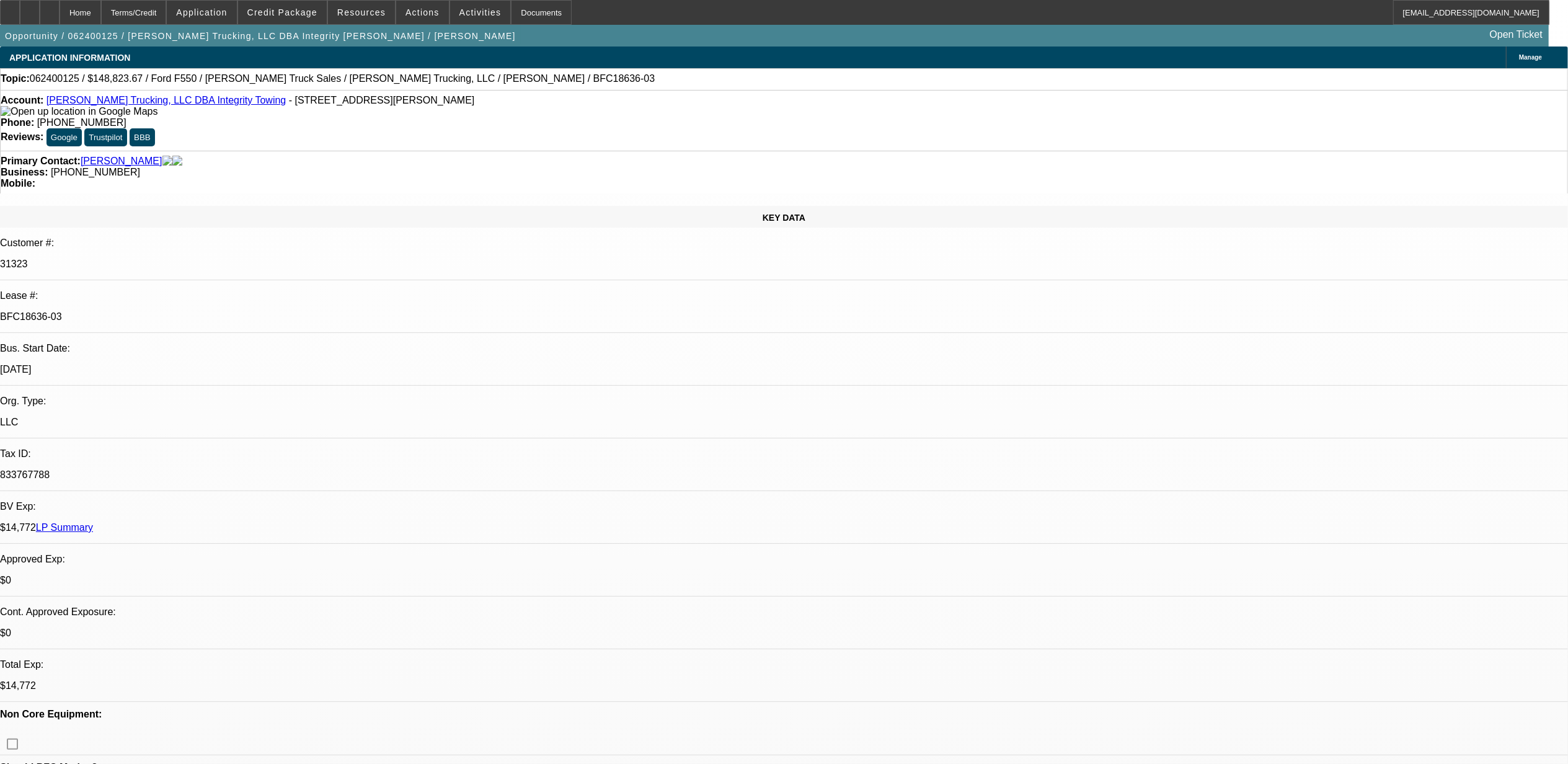
select select "1"
select select "2"
select select "4"
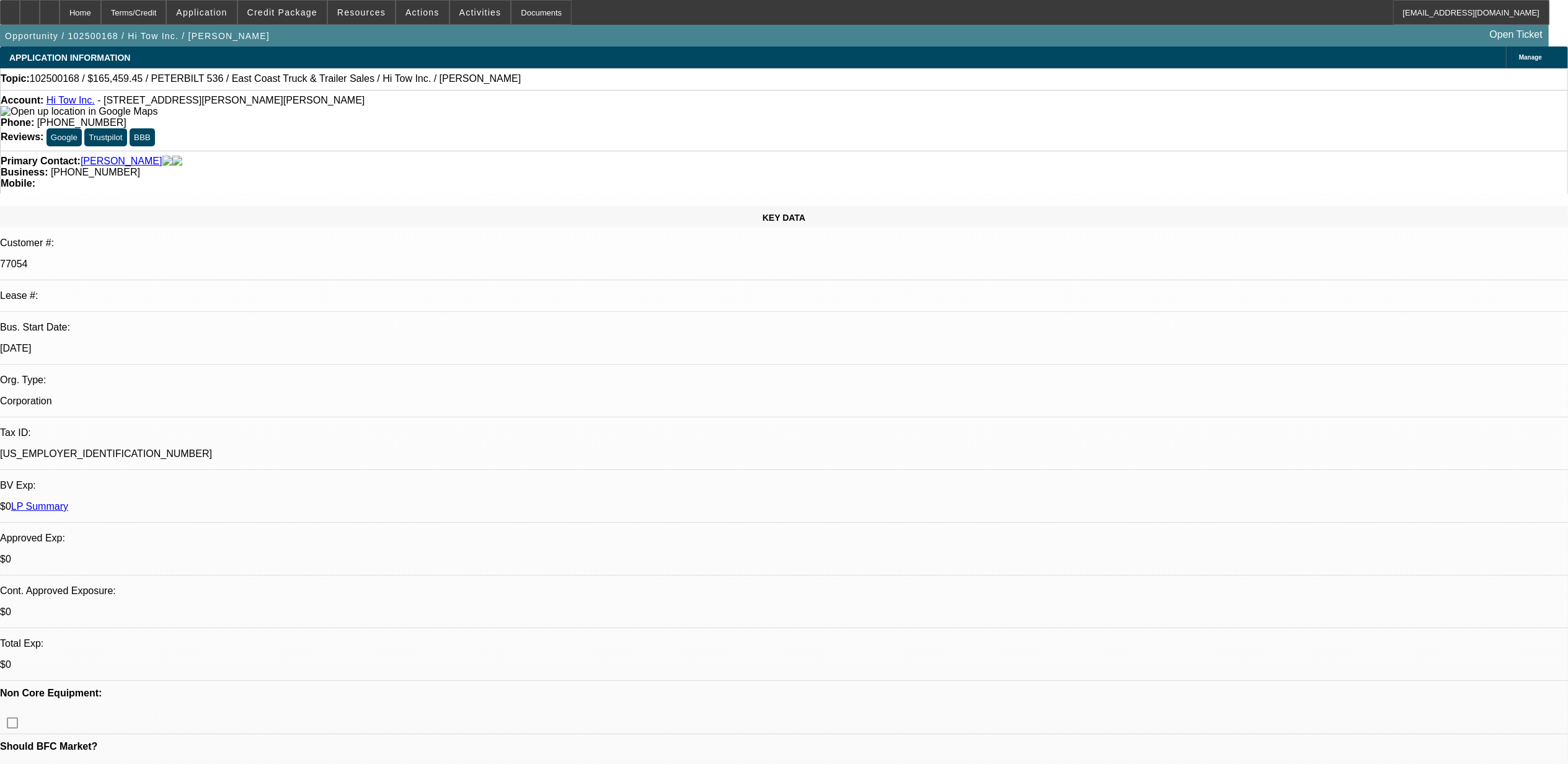
select select "0"
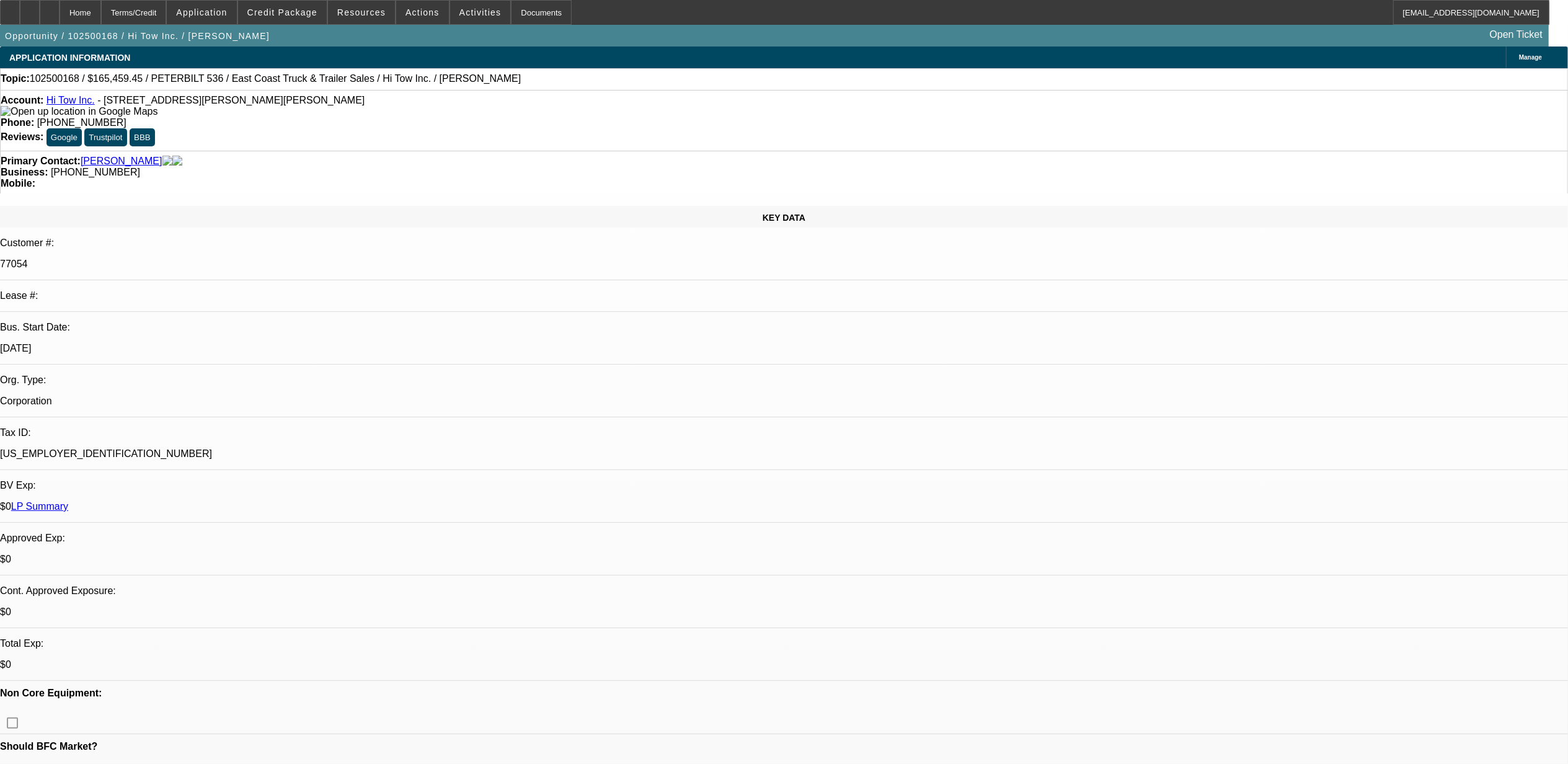
select select "0"
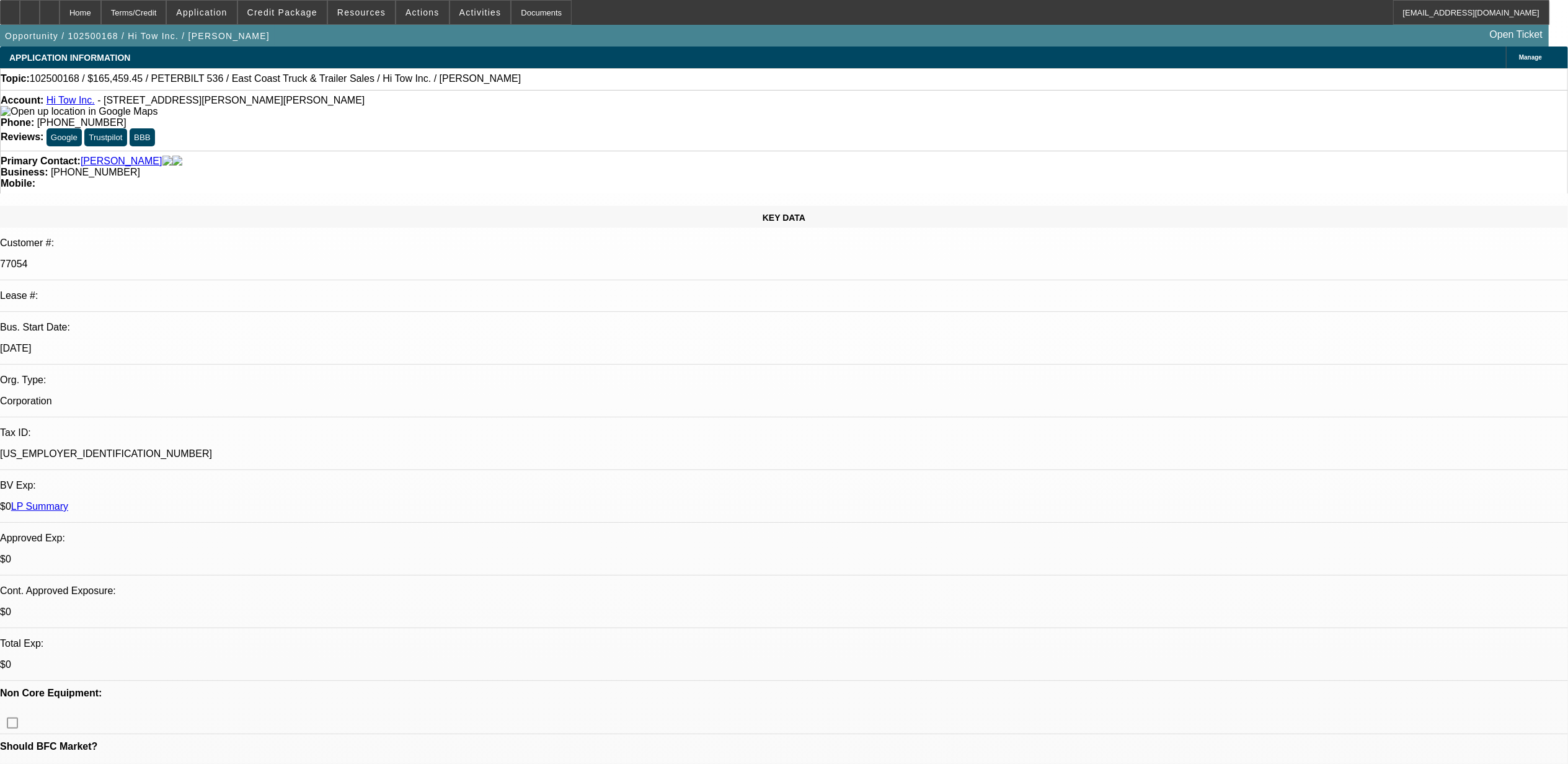
select select "0"
select select "1"
select select "2"
select select "6"
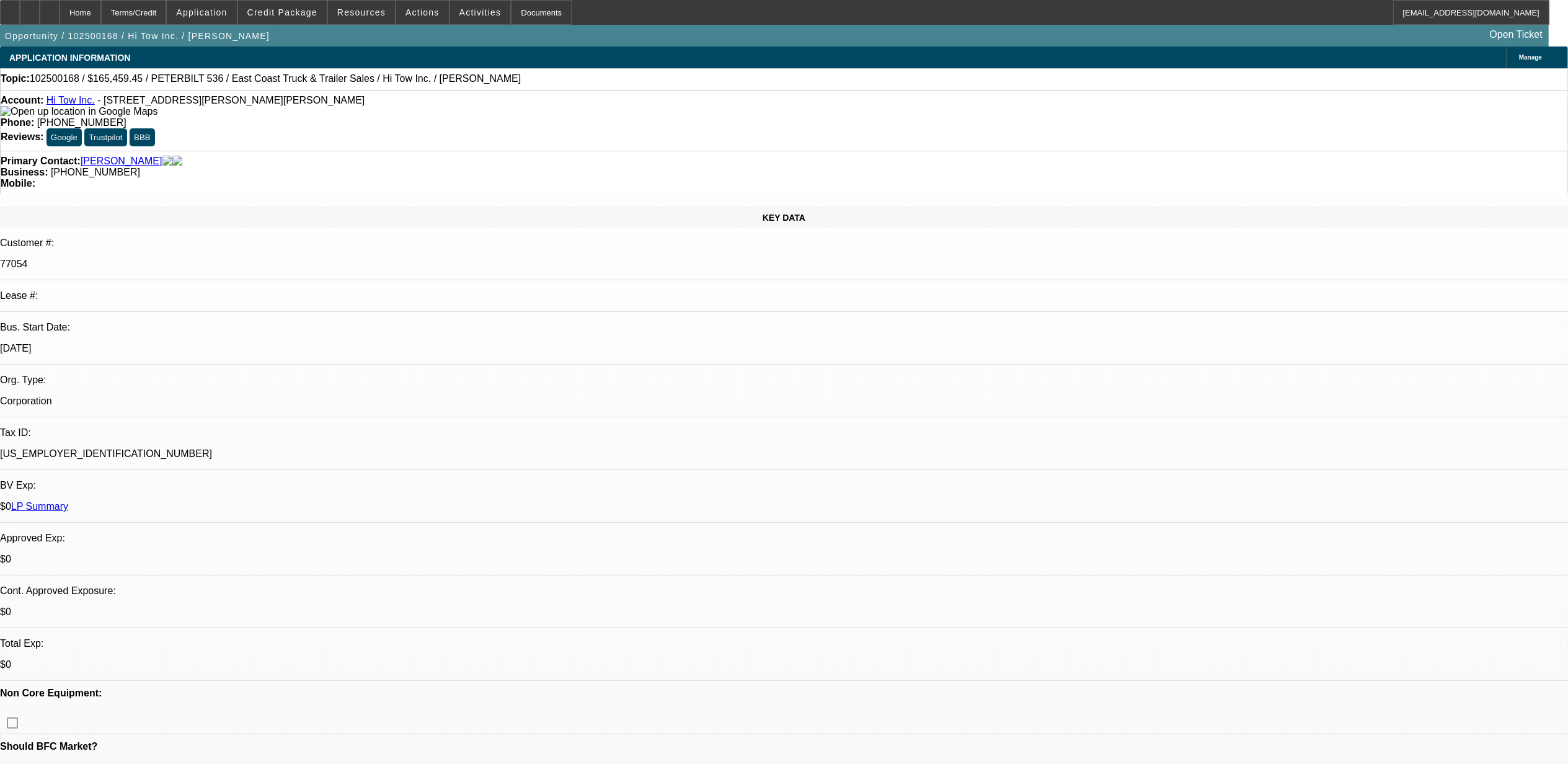
select select "1"
select select "2"
select select "6"
select select "1"
select select "2"
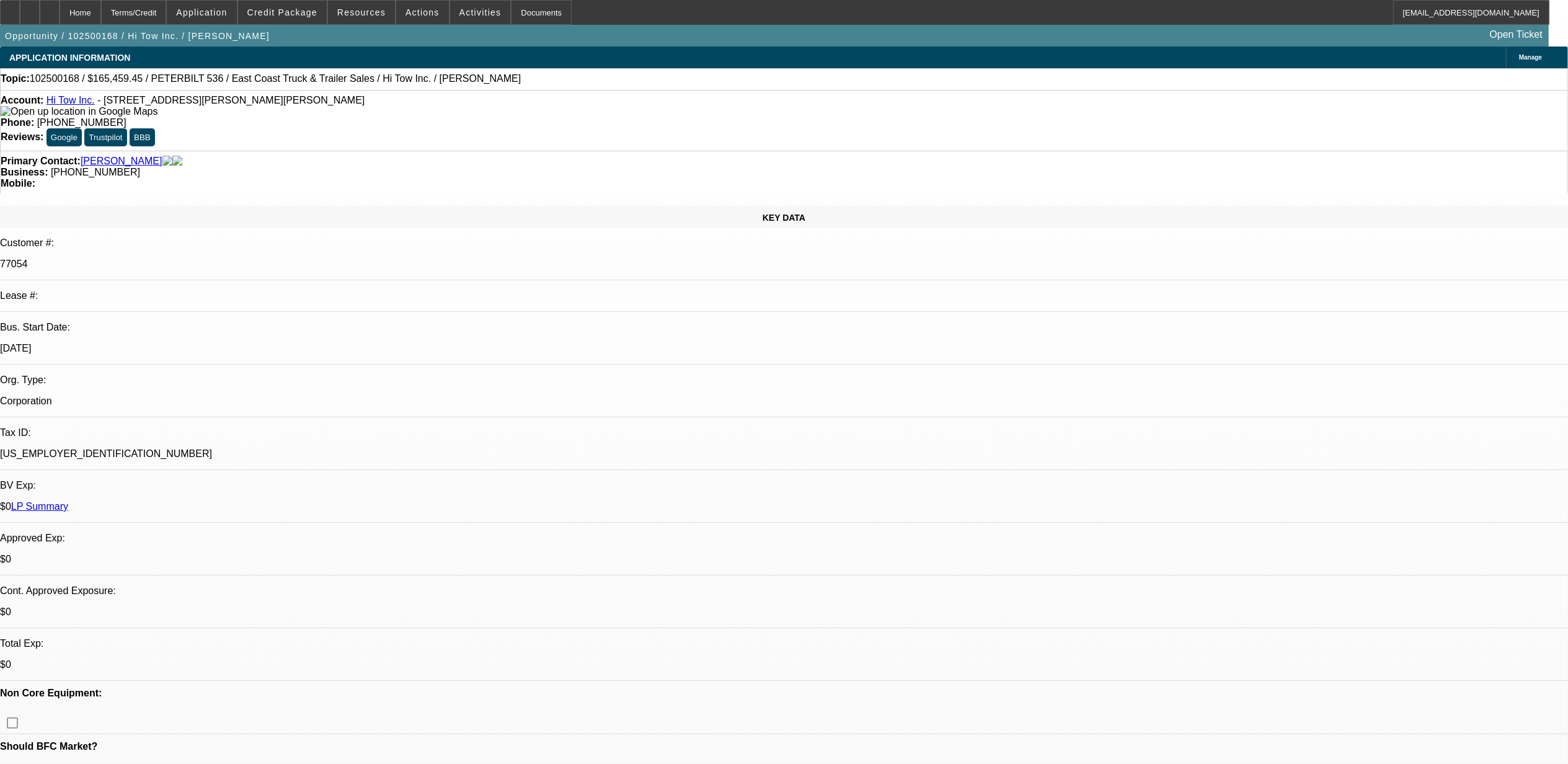
select select "6"
select select "1"
select select "2"
select select "6"
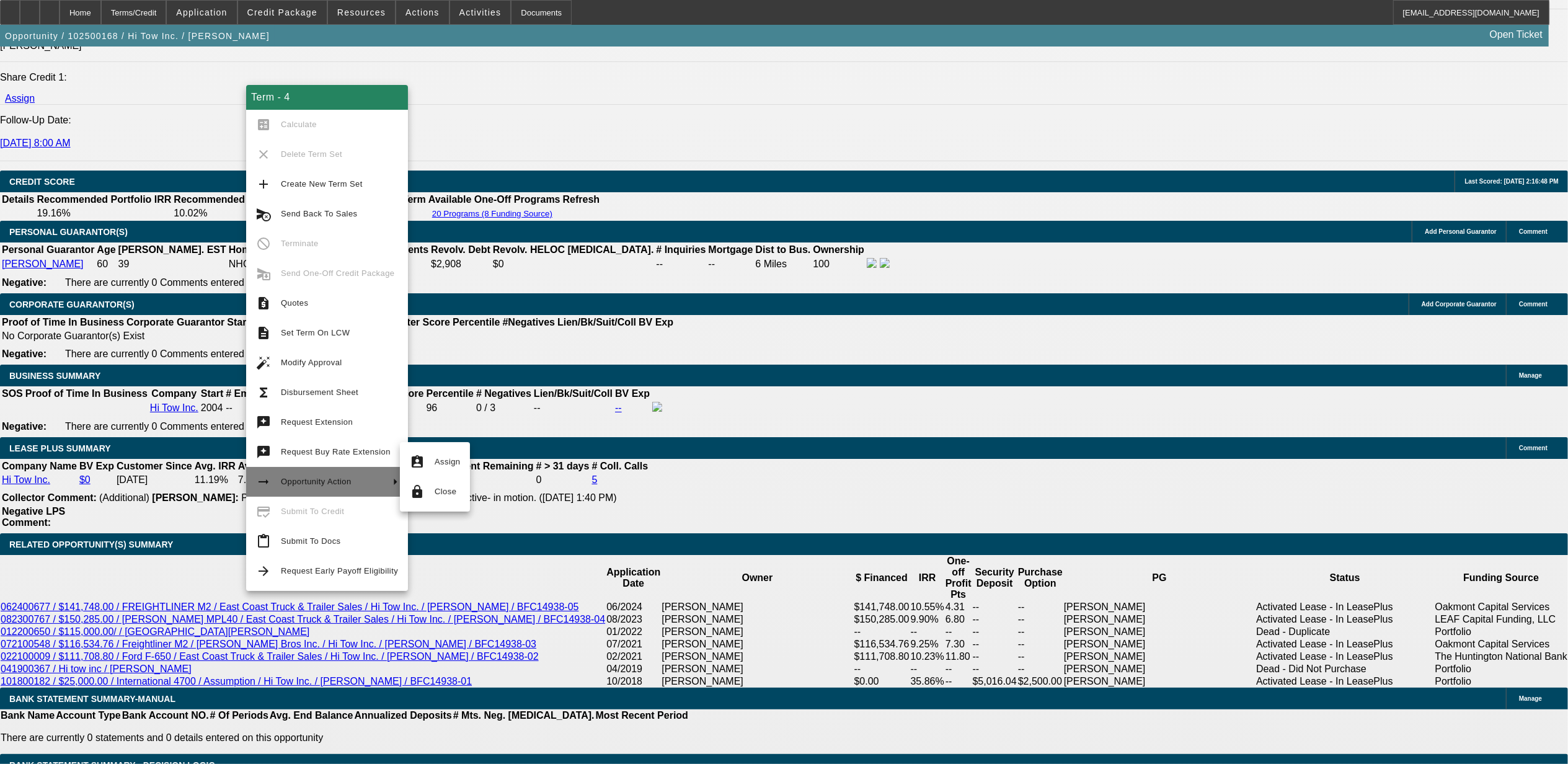
scroll to position [1774, 0]
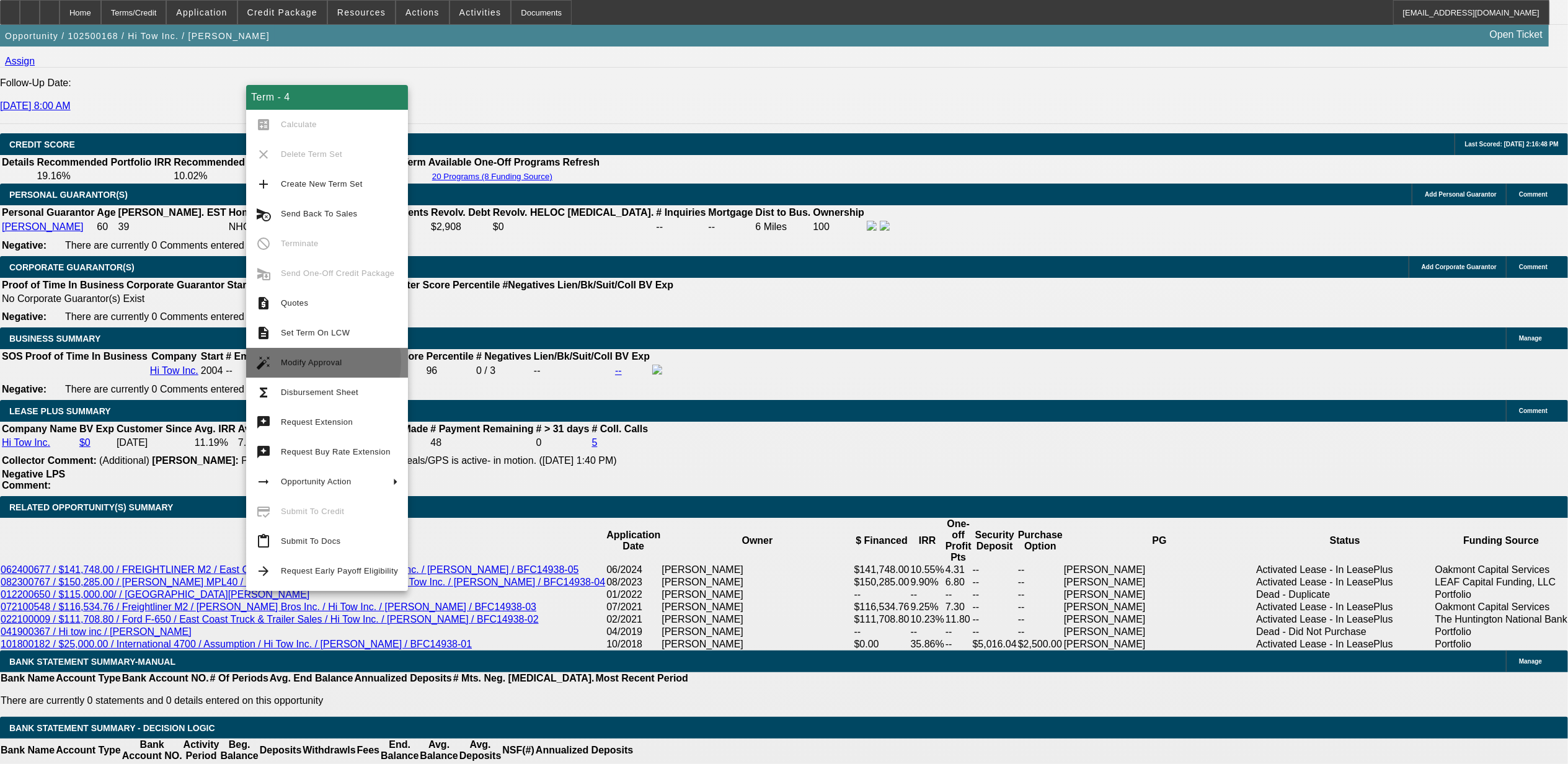
click at [310, 362] on span "Modify Approval" at bounding box center [312, 363] width 62 height 10
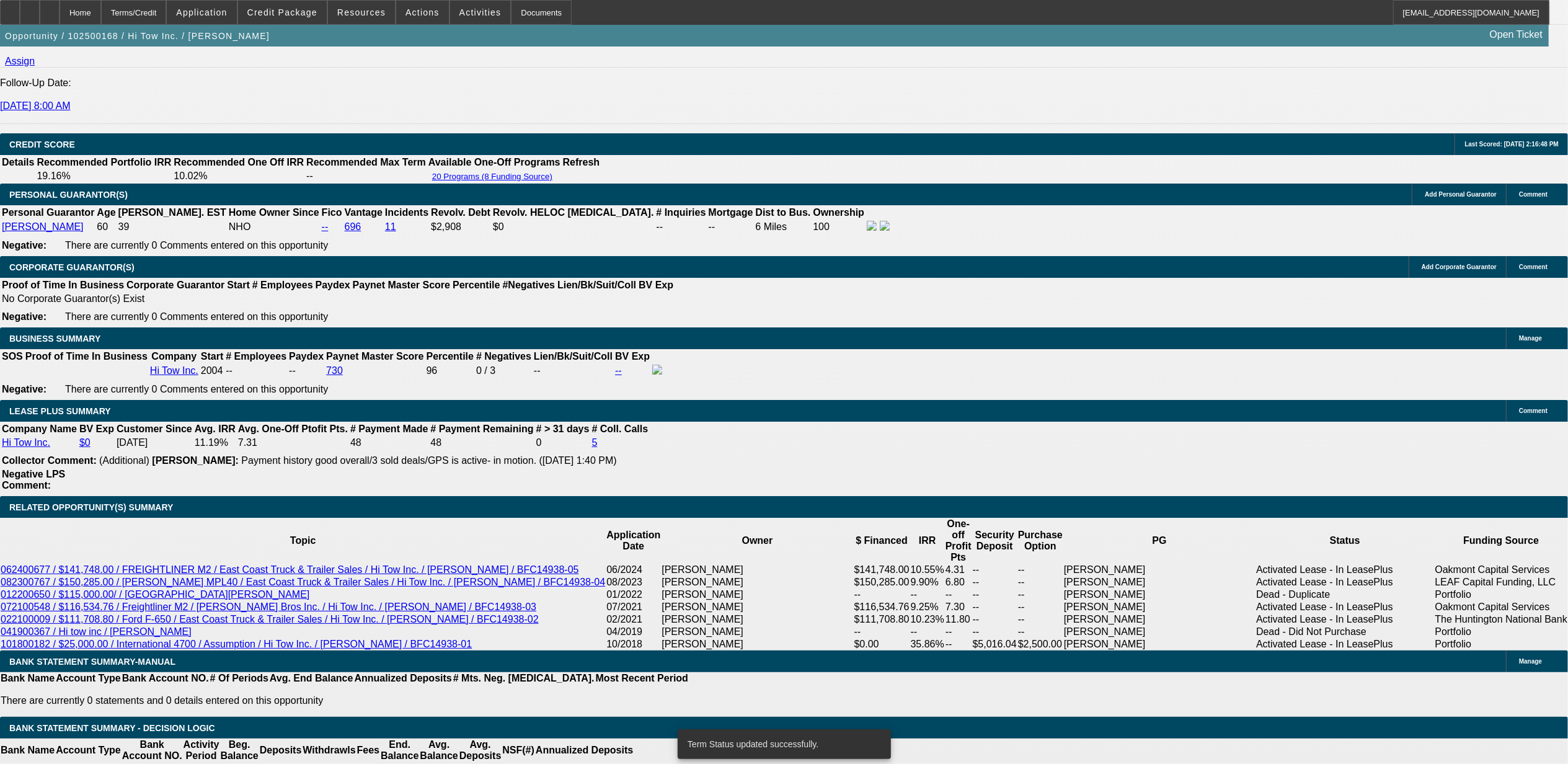
select select "0"
select select "2"
select select "0"
select select "6"
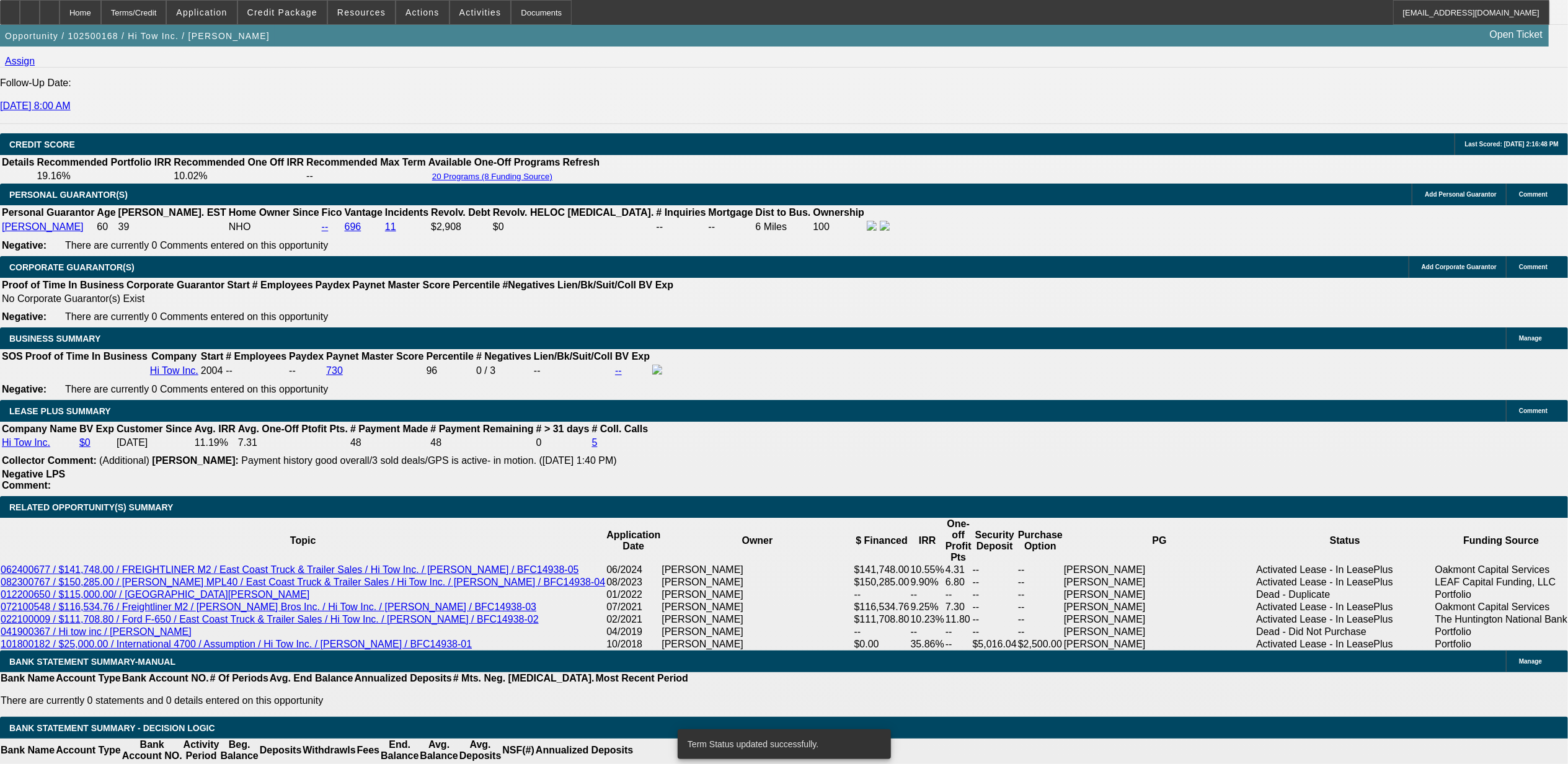
select select "0"
select select "2"
select select "0"
select select "6"
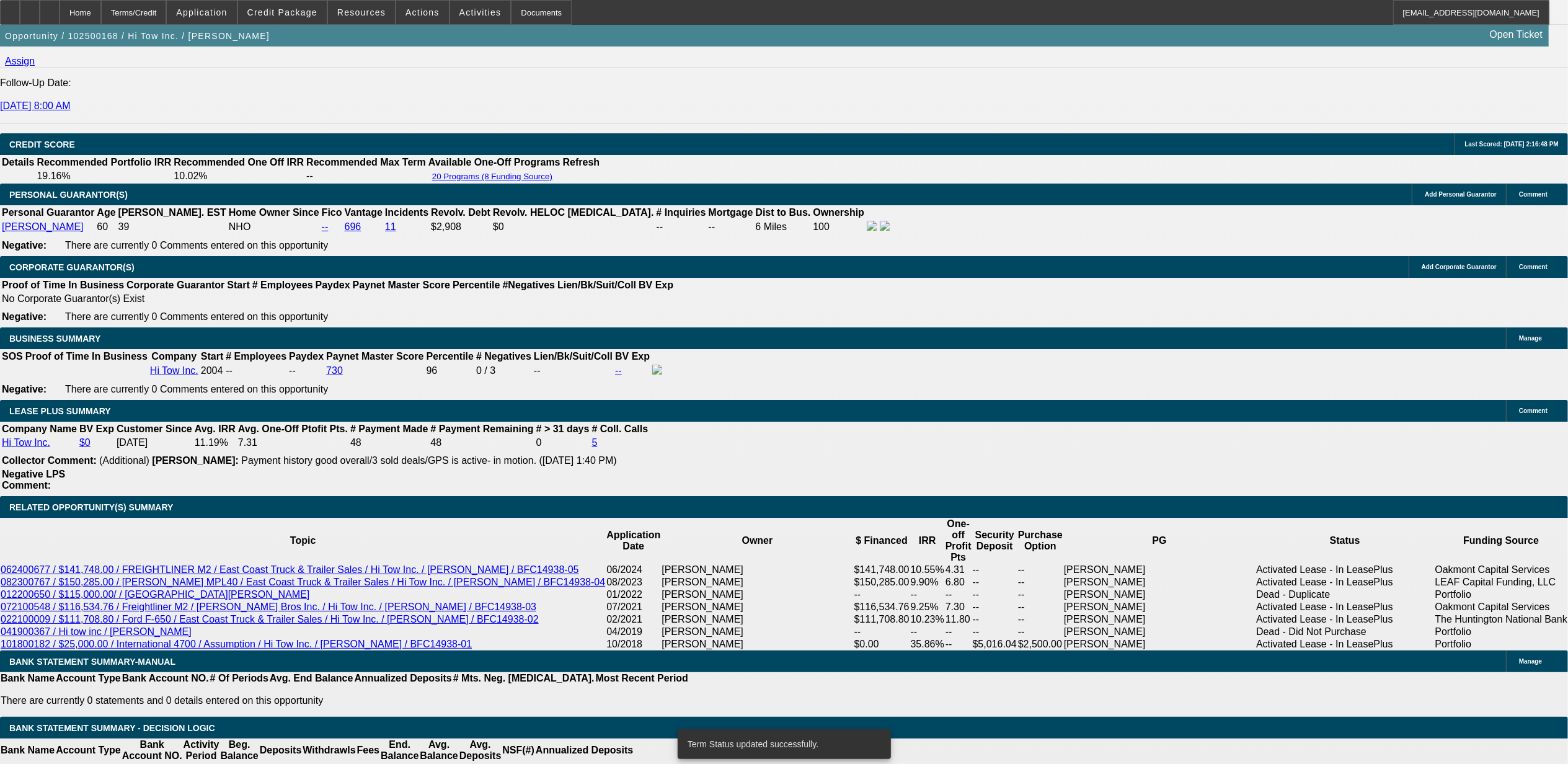
select select "0"
select select "2"
select select "0"
select select "6"
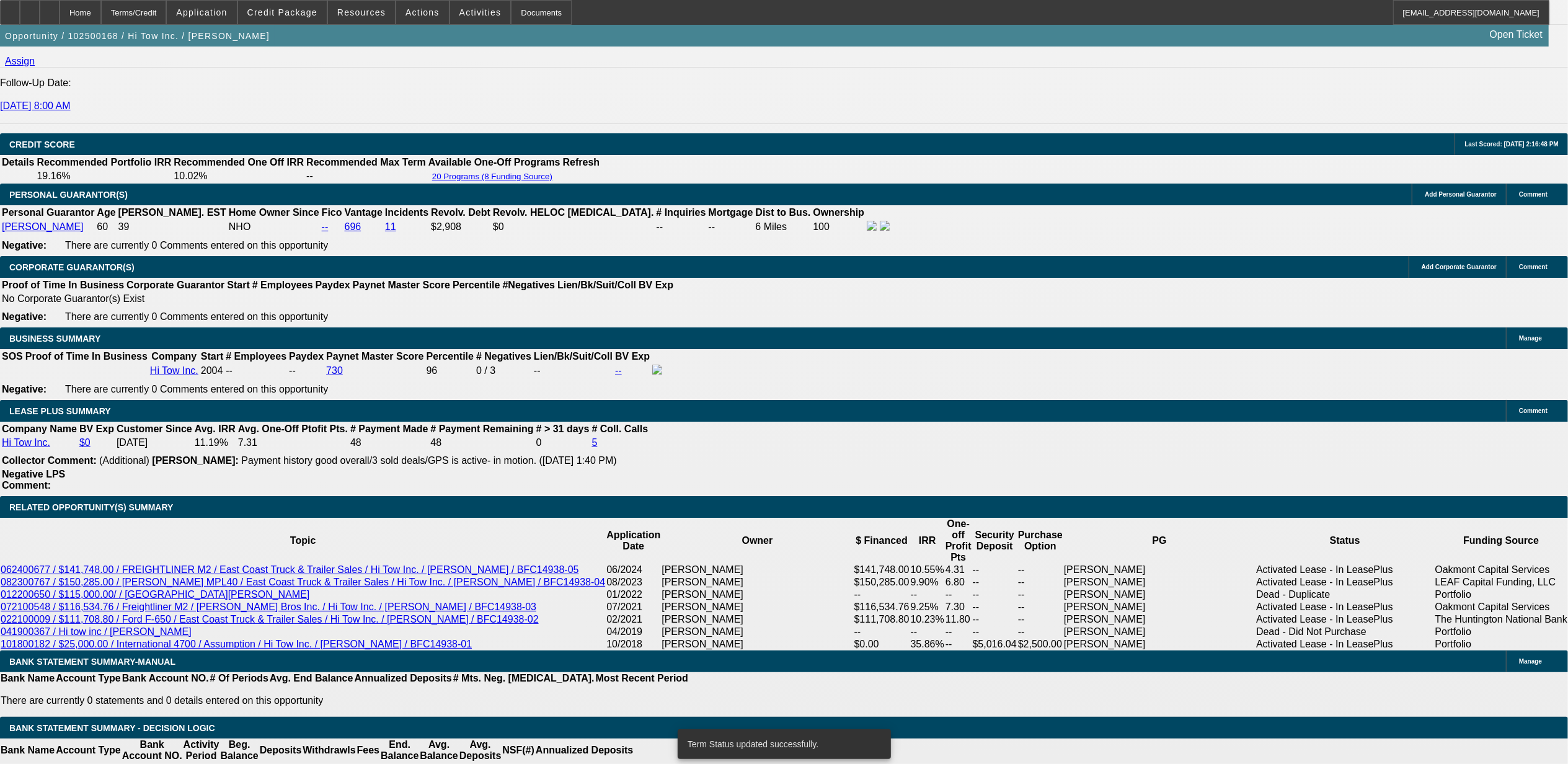
select select "0"
select select "2"
select select "0"
select select "6"
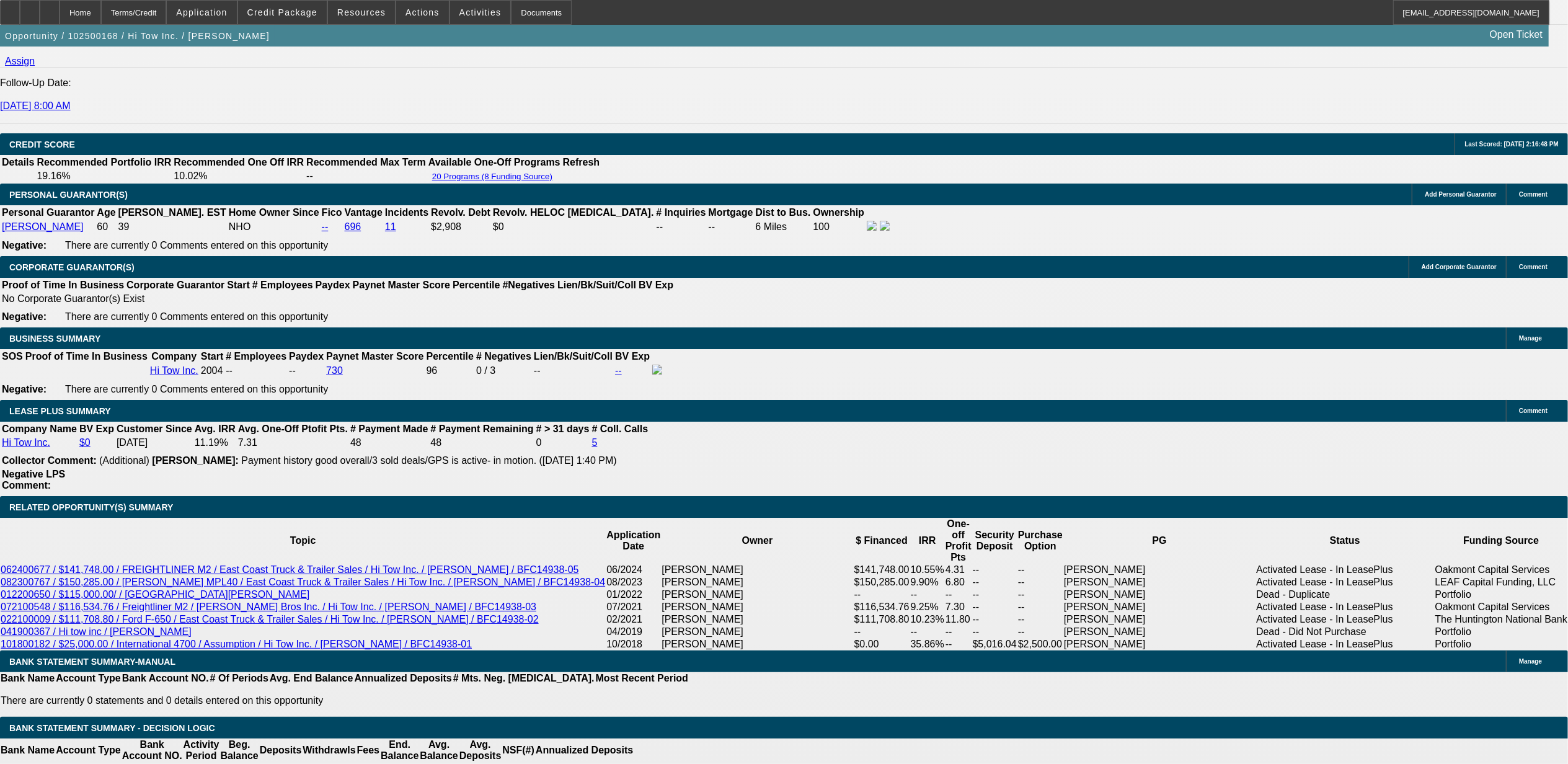
type input "UNKNOWN"
type input "11"
type input "$2,368.64"
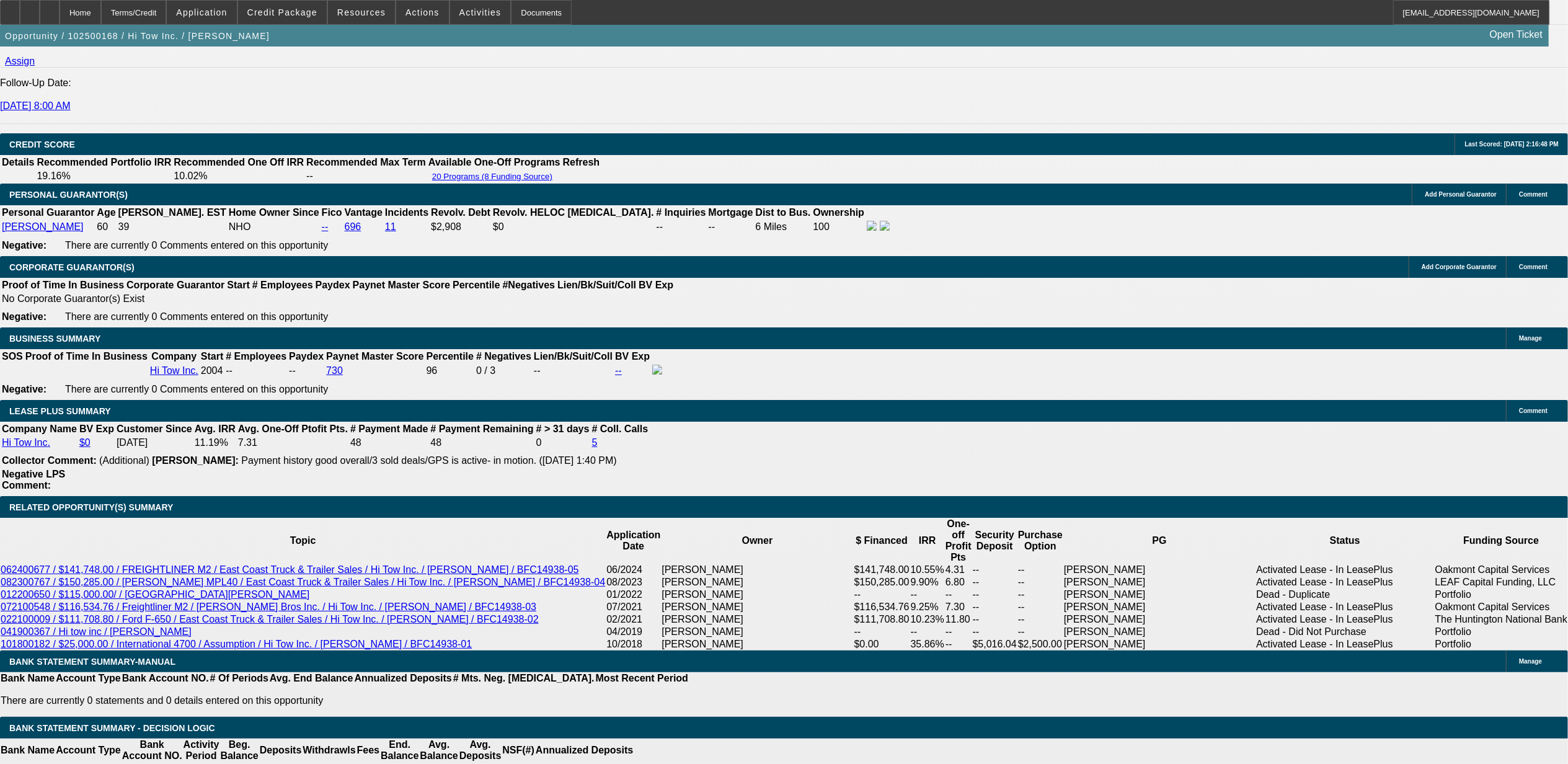
type input "11."
type input "$3,149.37"
type input "11.9"
type input "$3,226.17"
type input "11.9"
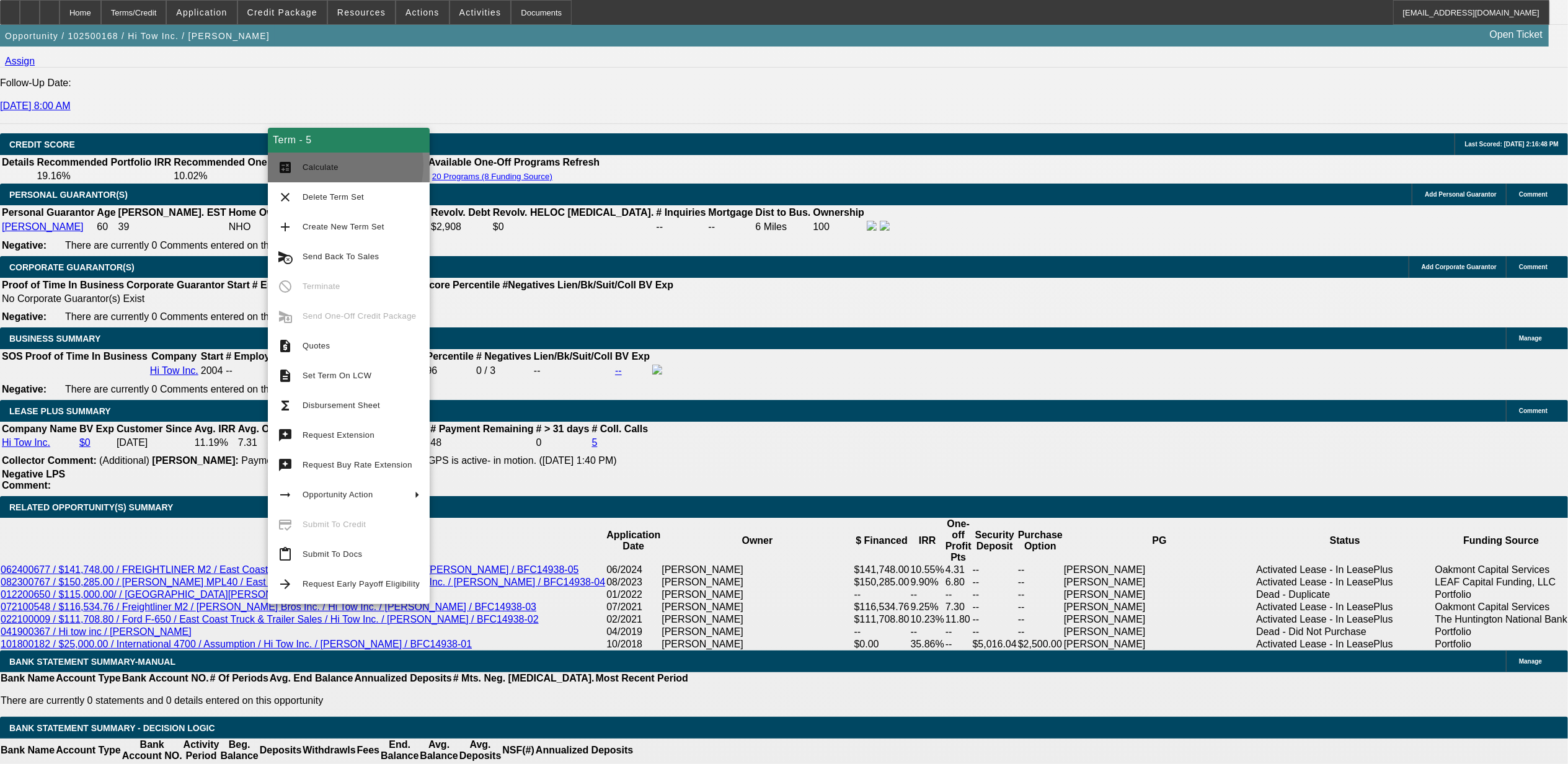
click at [333, 165] on span "Calculate" at bounding box center [320, 167] width 36 height 10
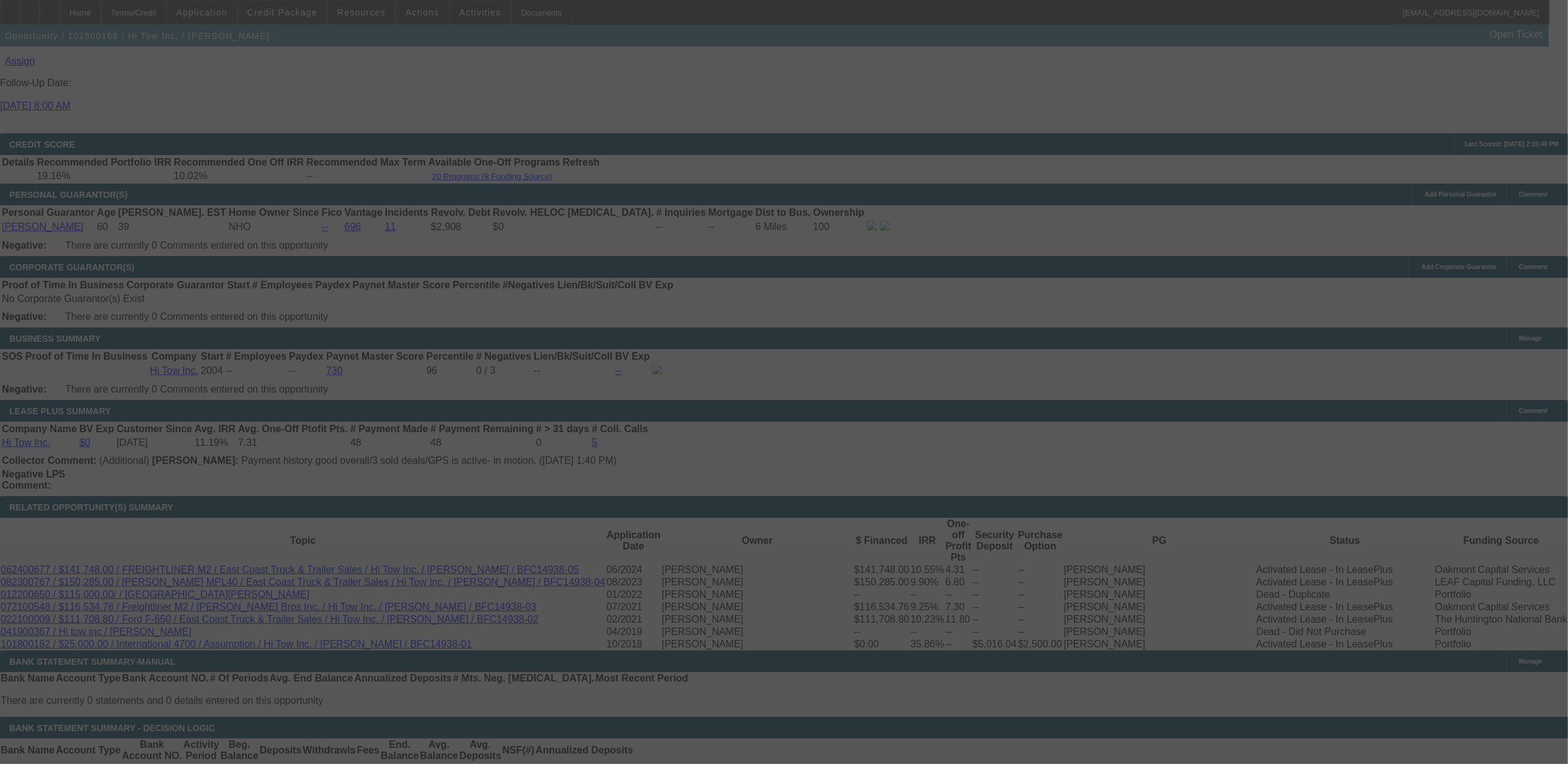
select select "0"
select select "2"
select select "0"
select select "6"
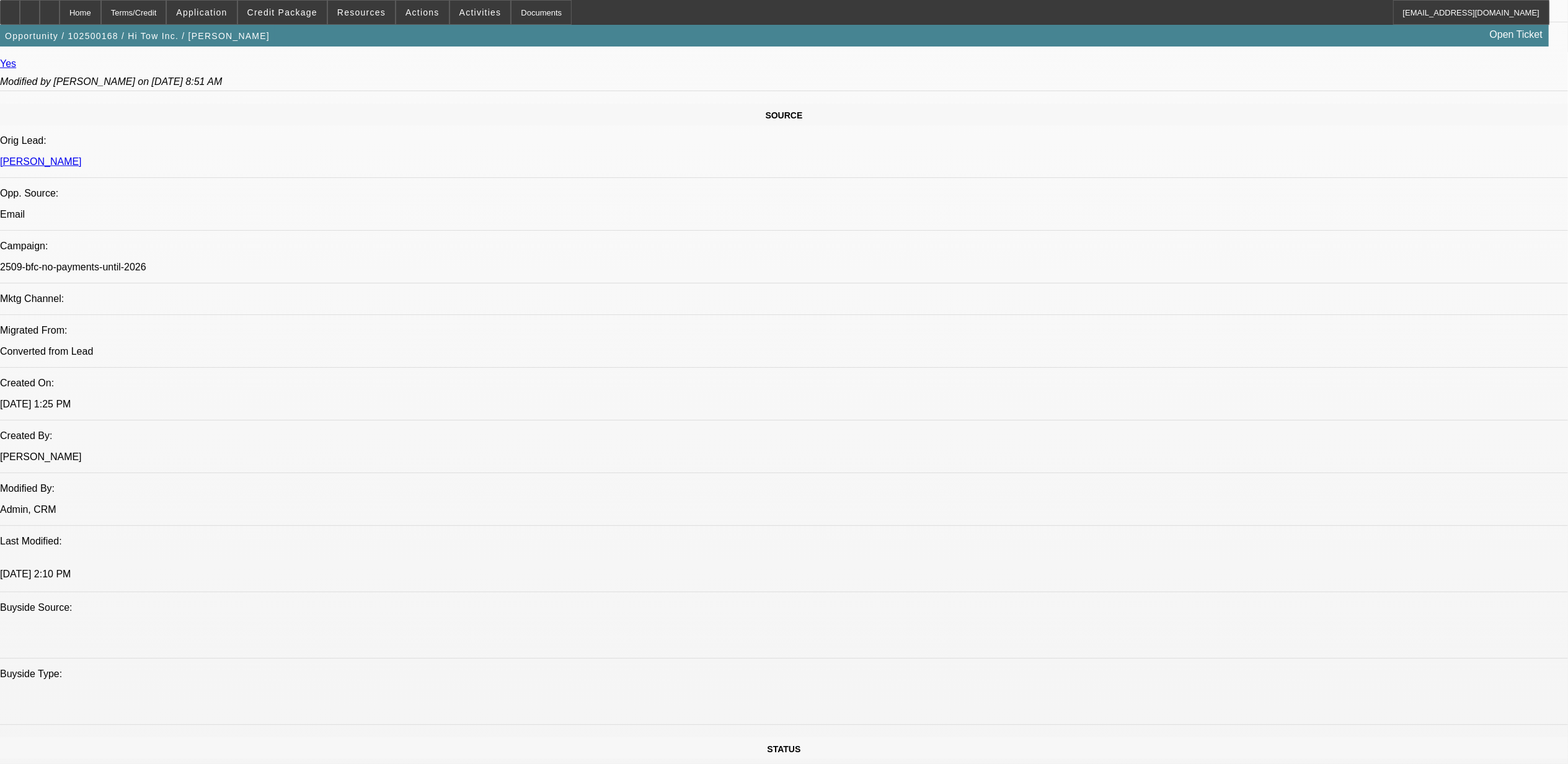
scroll to position [534, 0]
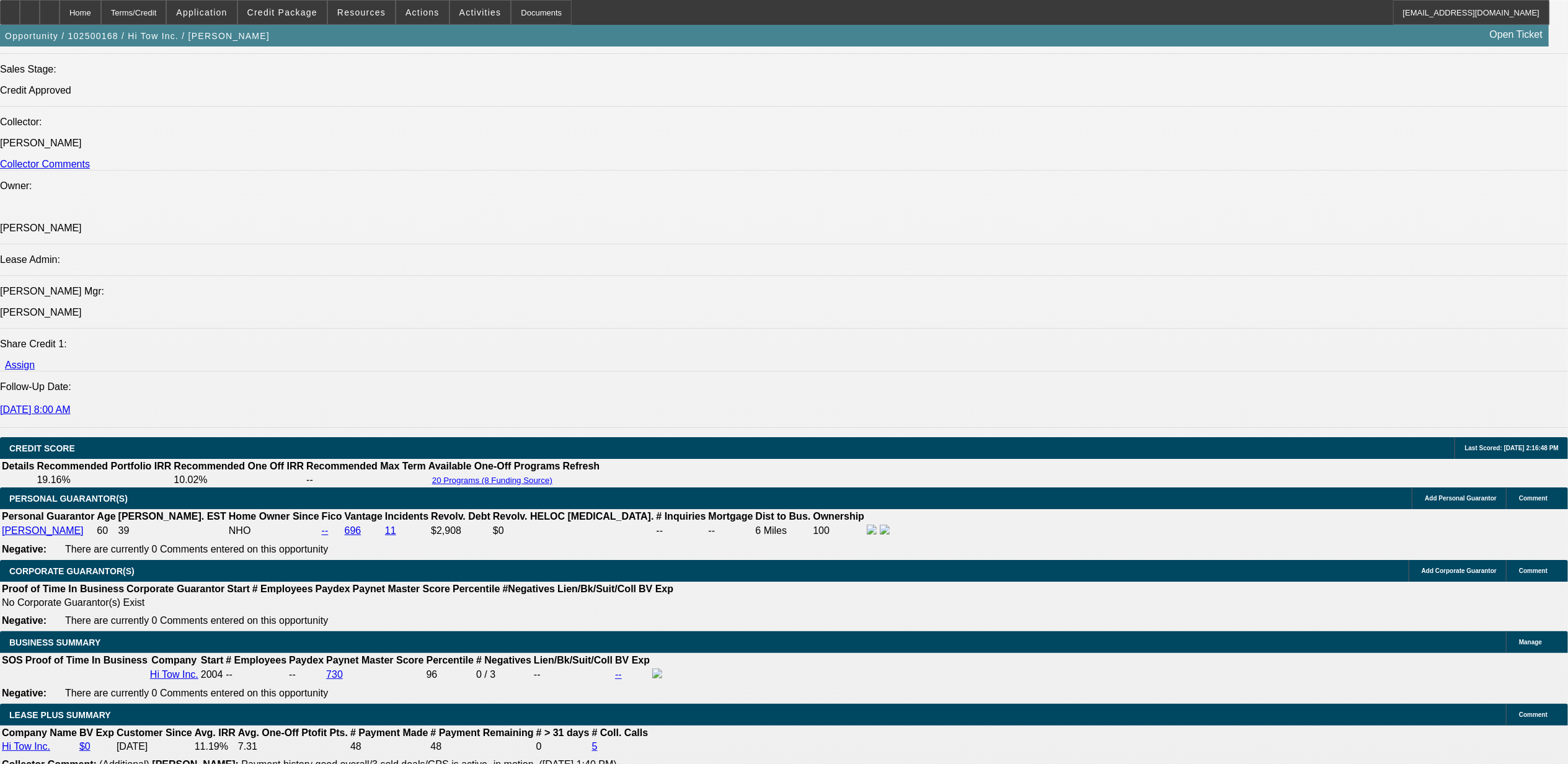
scroll to position [1691, 0]
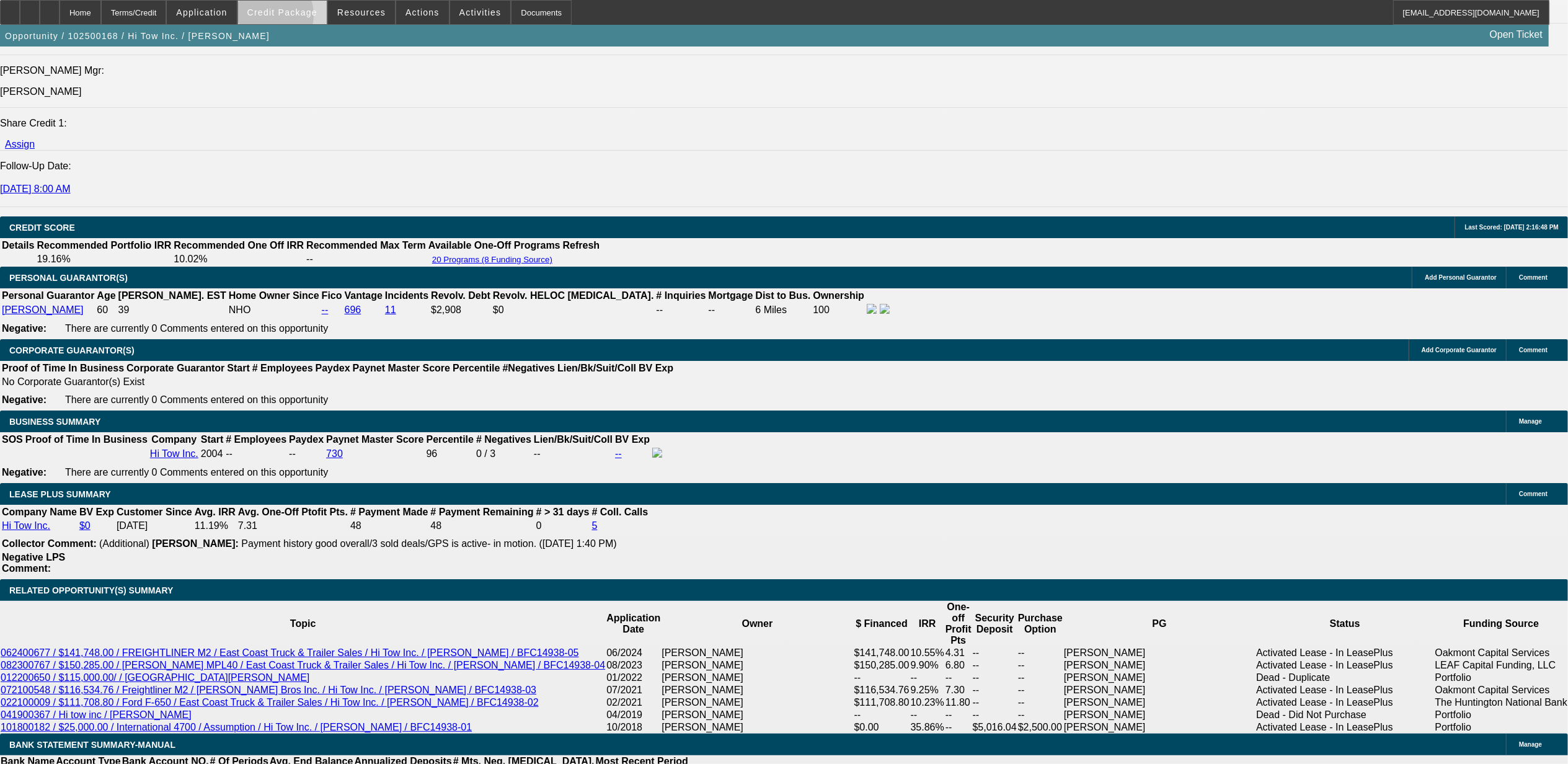
click at [288, 17] on span at bounding box center [282, 12] width 88 height 29
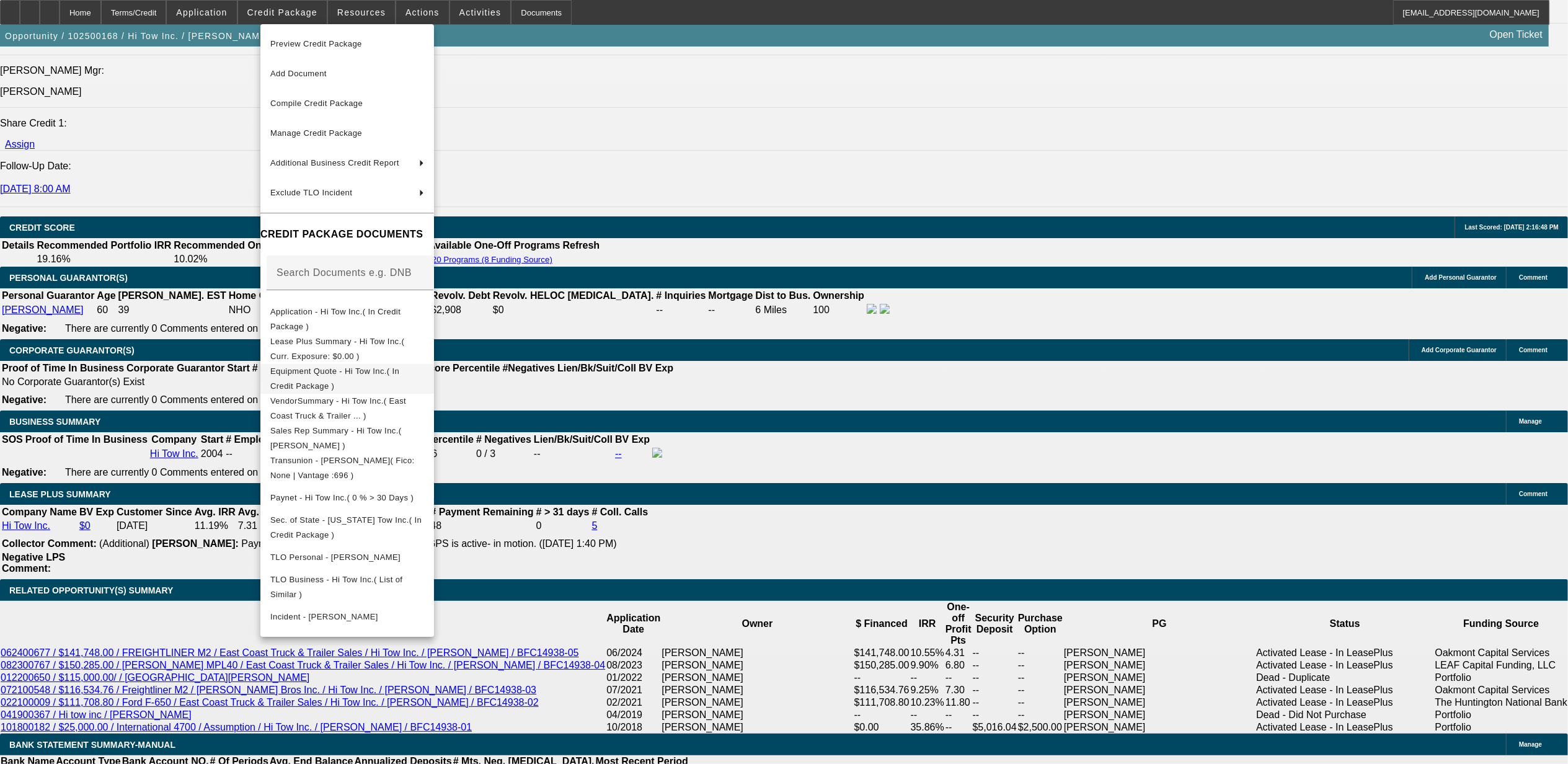
click at [379, 375] on span "Equipment Quote - Hi Tow Inc.( In Credit Package )" at bounding box center [335, 378] width 129 height 24
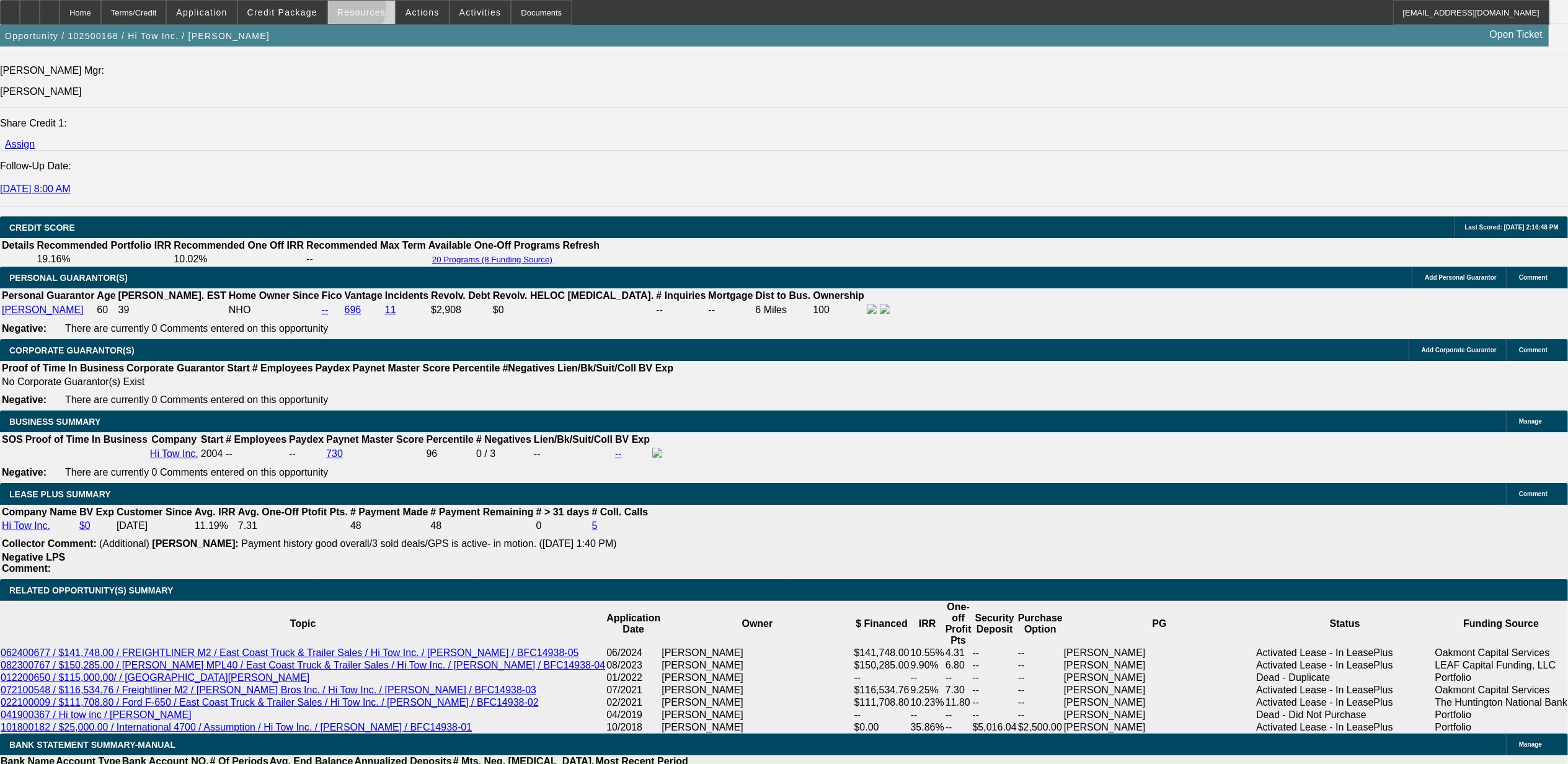
click at [353, 10] on span "Resources" at bounding box center [361, 12] width 49 height 10
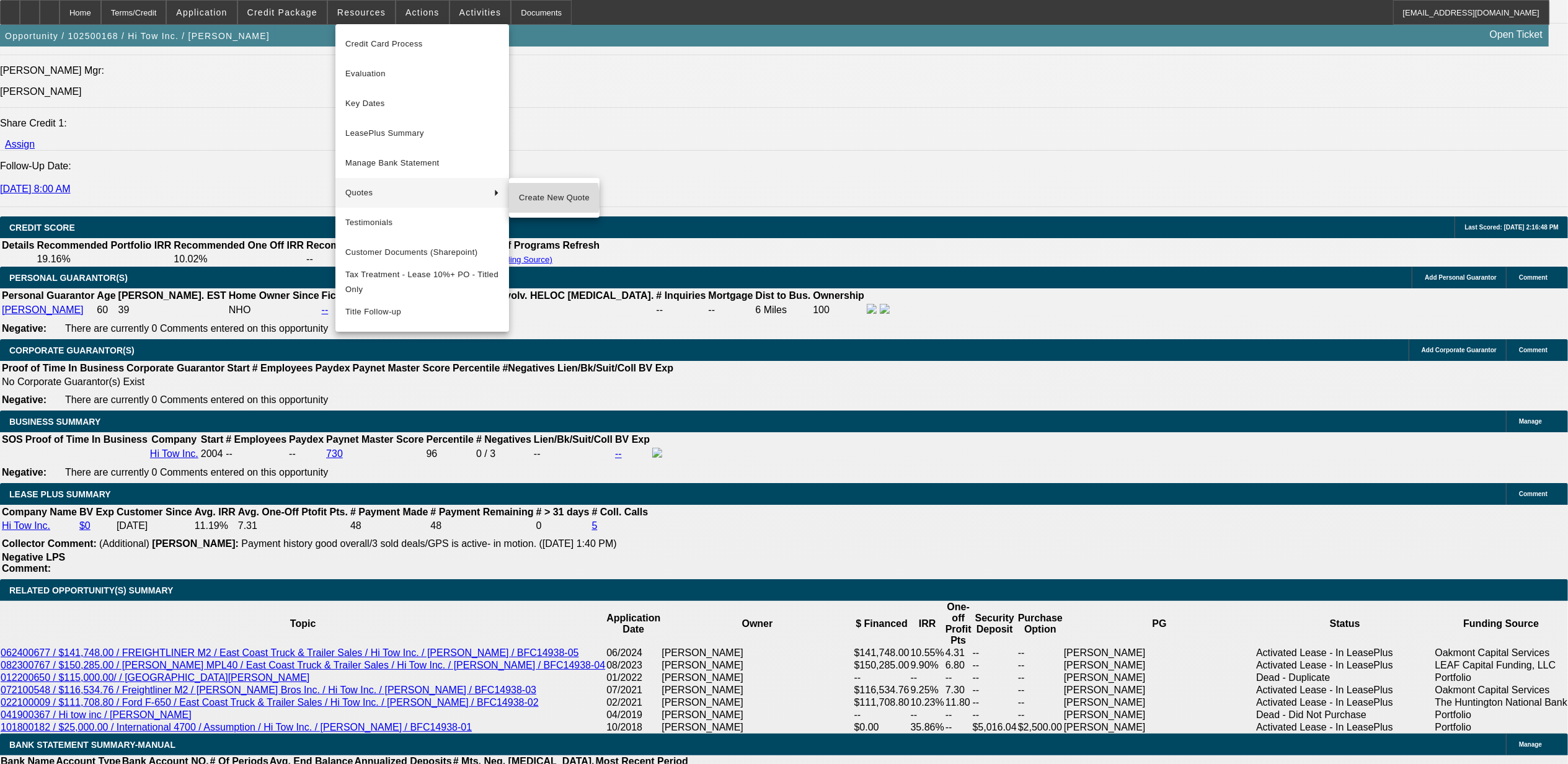
click at [544, 199] on span "Create New Quote" at bounding box center [554, 198] width 71 height 15
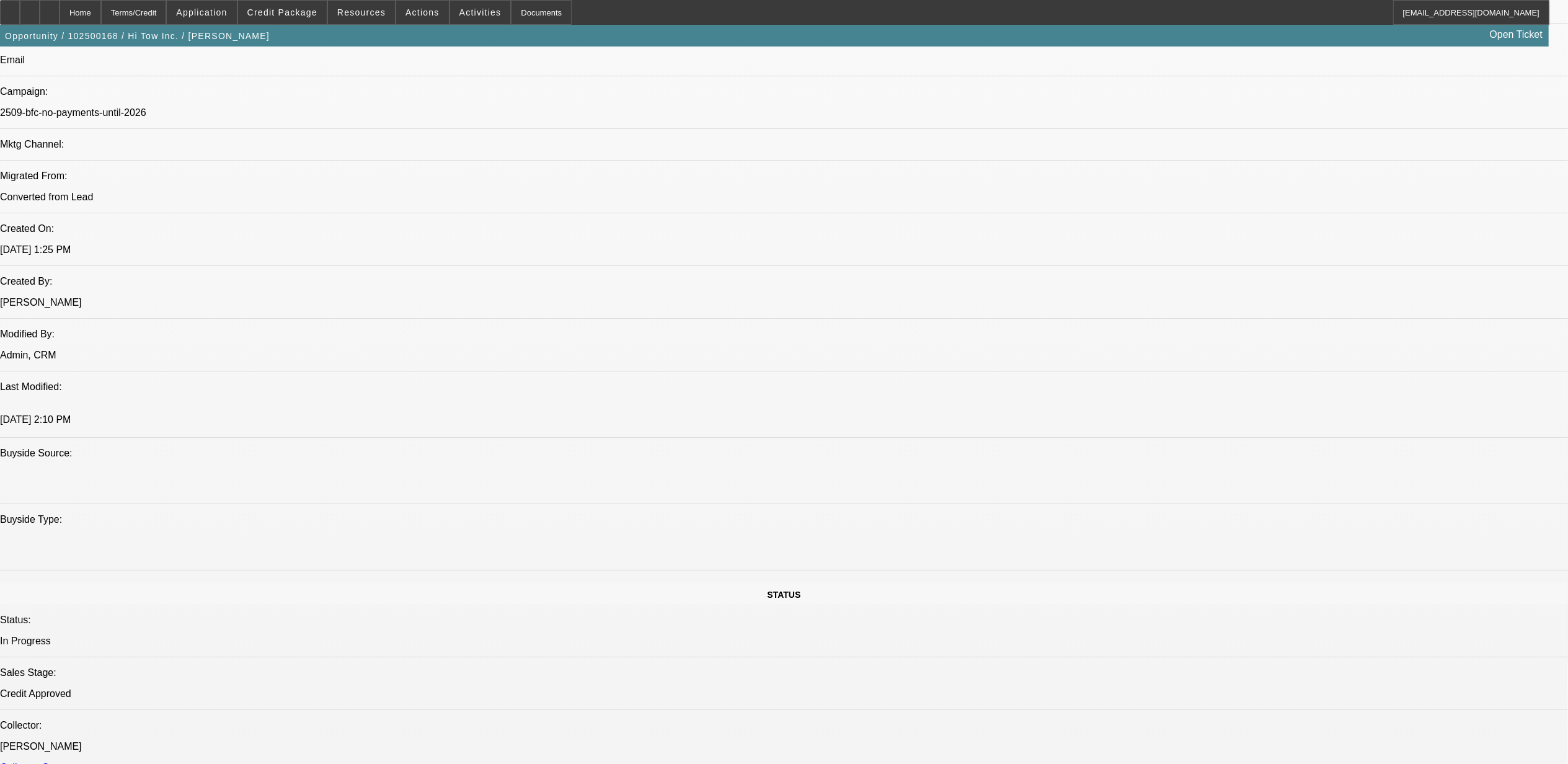
scroll to position [827, 0]
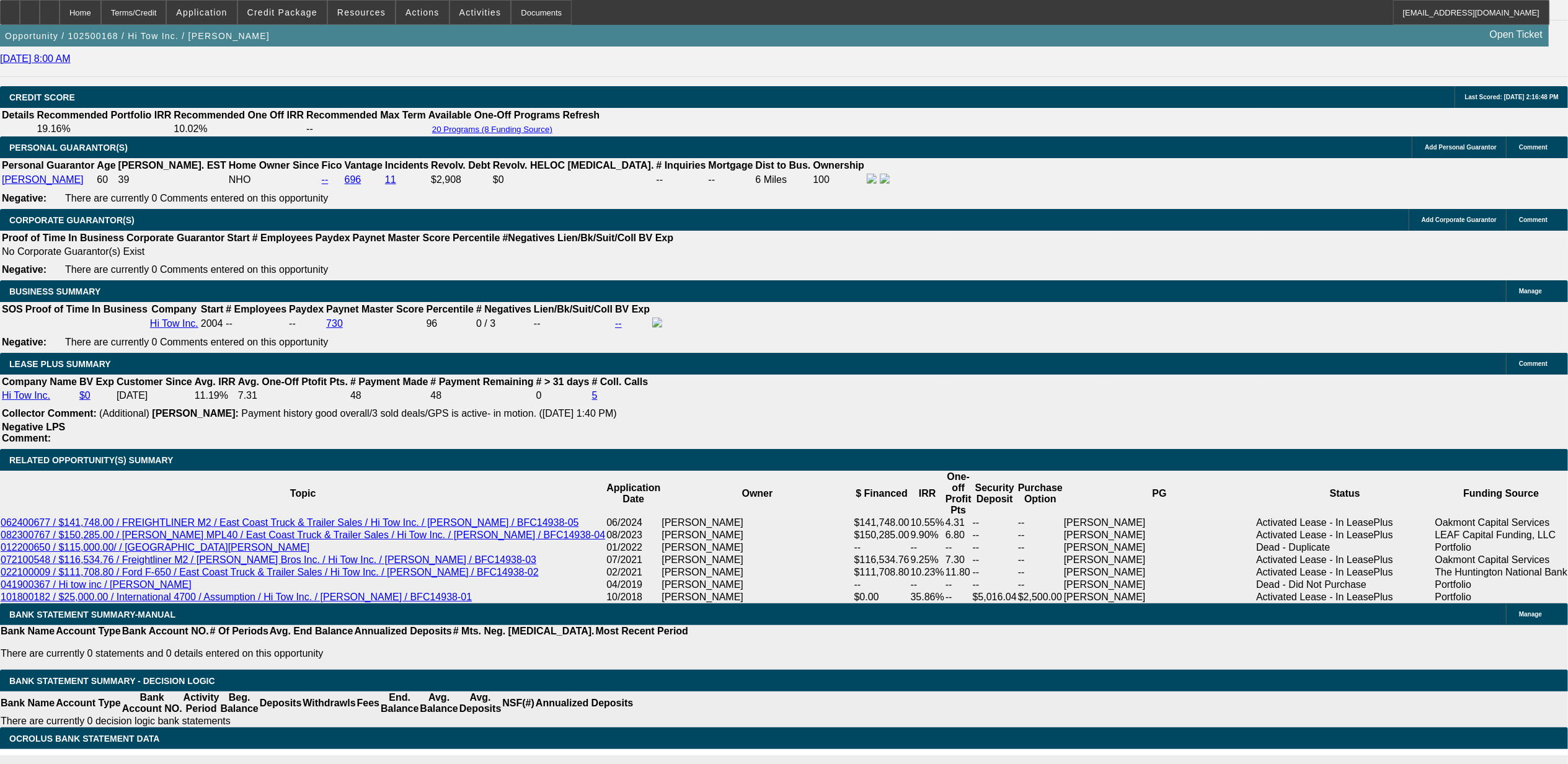
scroll to position [1819, 0]
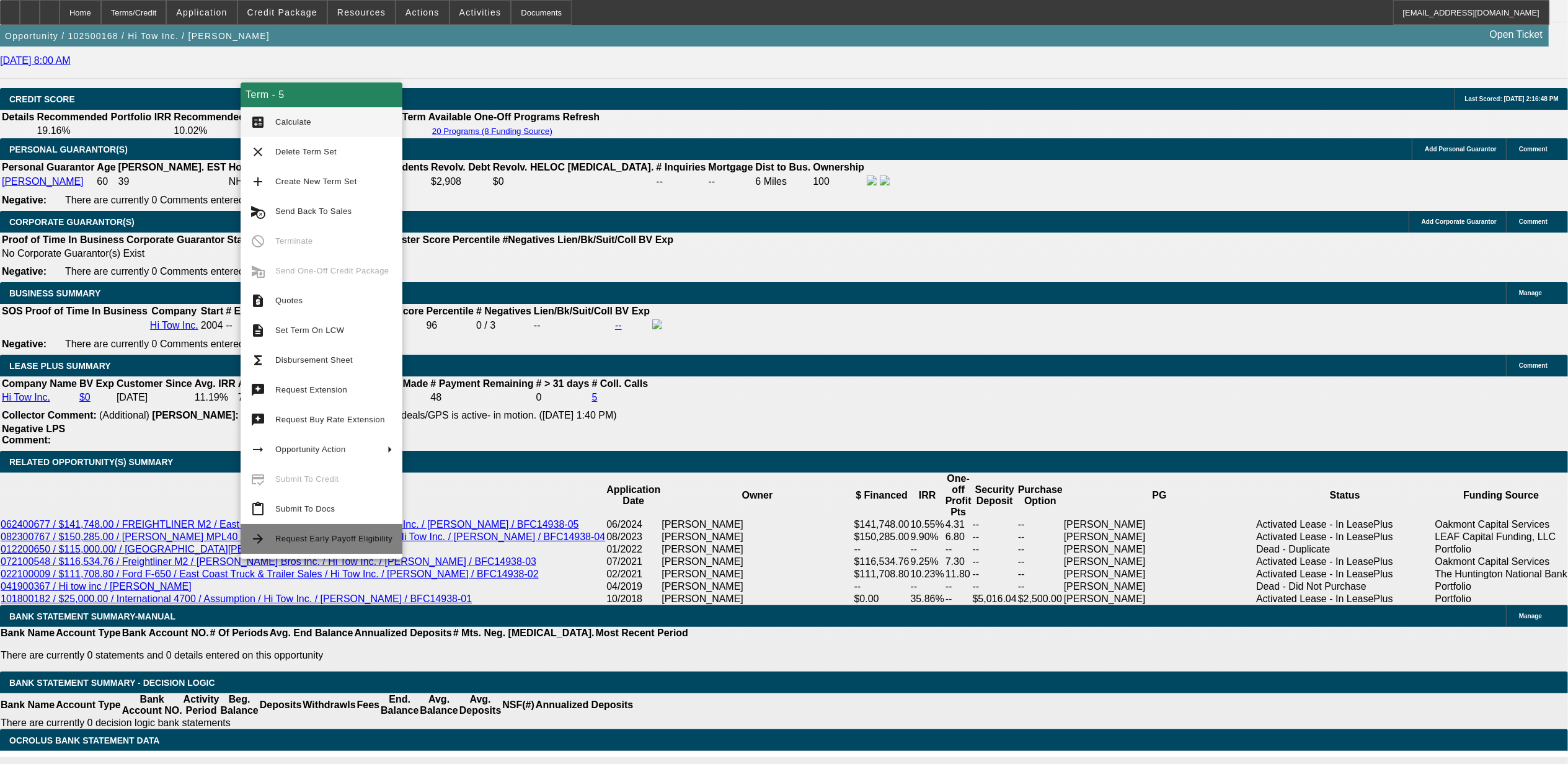
click at [266, 540] on button "arrow_forward Request Early Payoff Eligibility" at bounding box center [322, 538] width 162 height 29
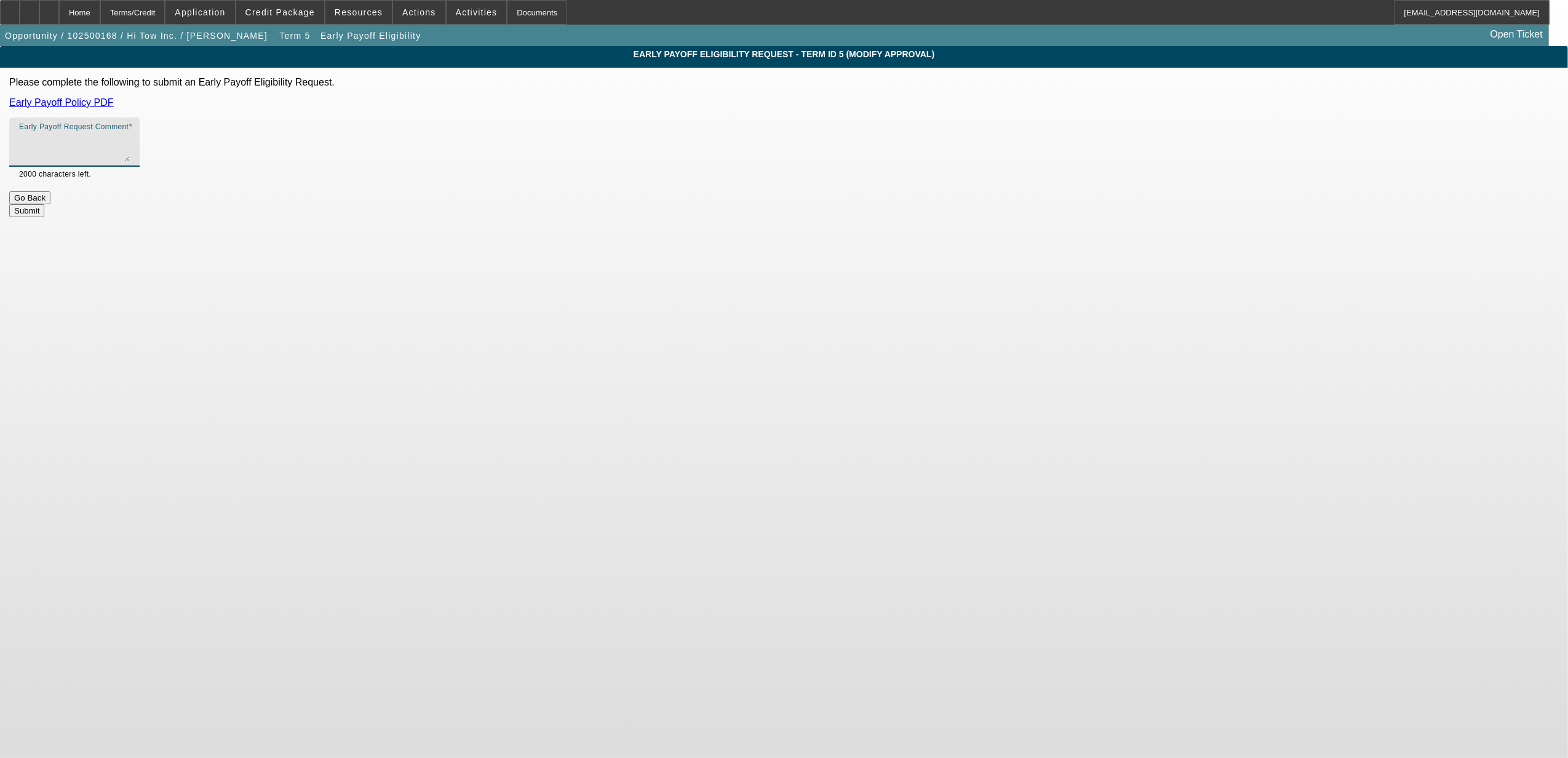
click at [130, 151] on textarea "Early Payoff Request Comment" at bounding box center [74, 146] width 111 height 29
type textarea "customer called Oakmont for a payoff on the 05 deal and could not believe the p…"
click at [44, 208] on button "Submit" at bounding box center [27, 210] width 35 height 13
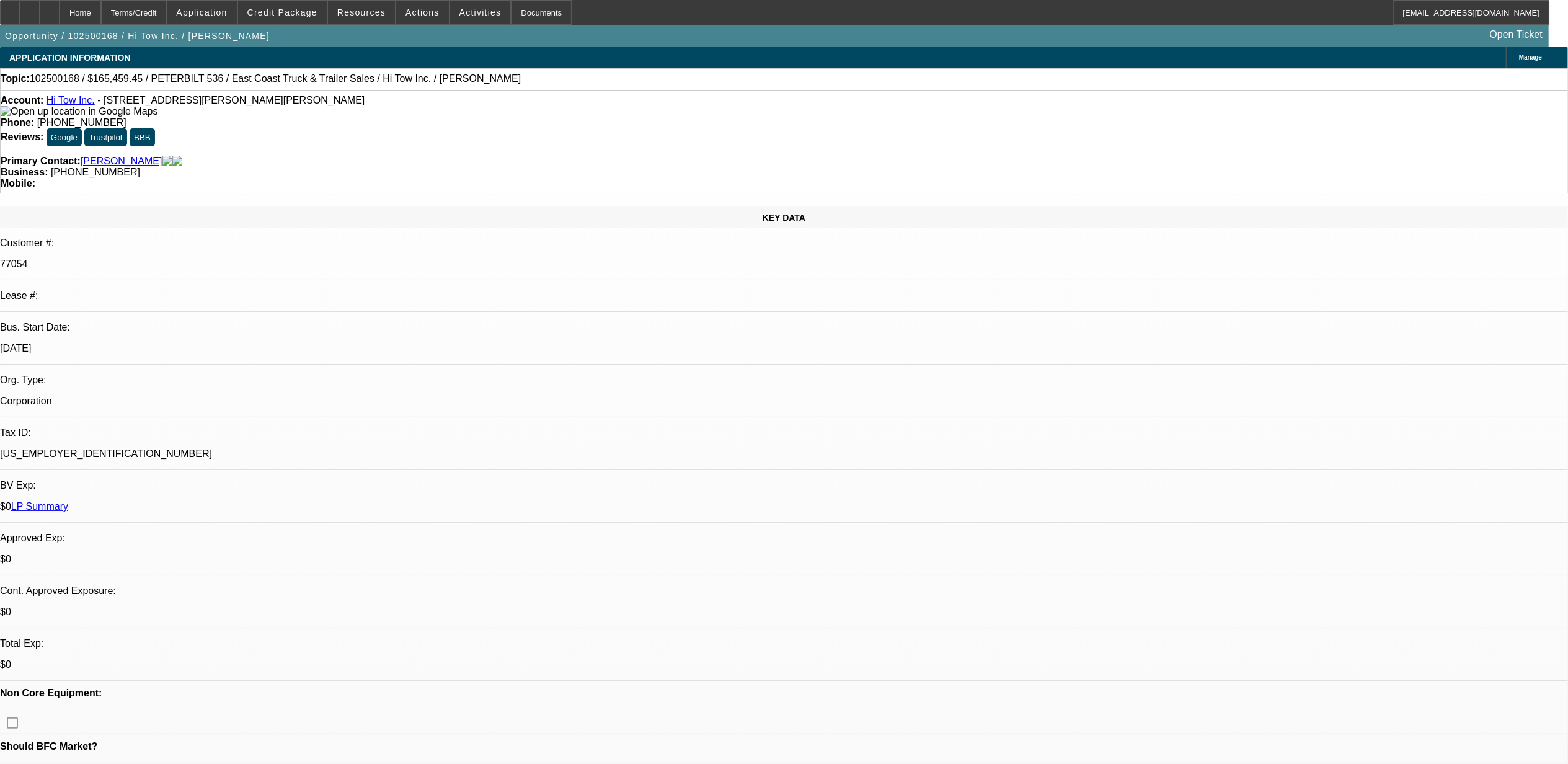
select select "0"
select select "2"
select select "0"
select select "6"
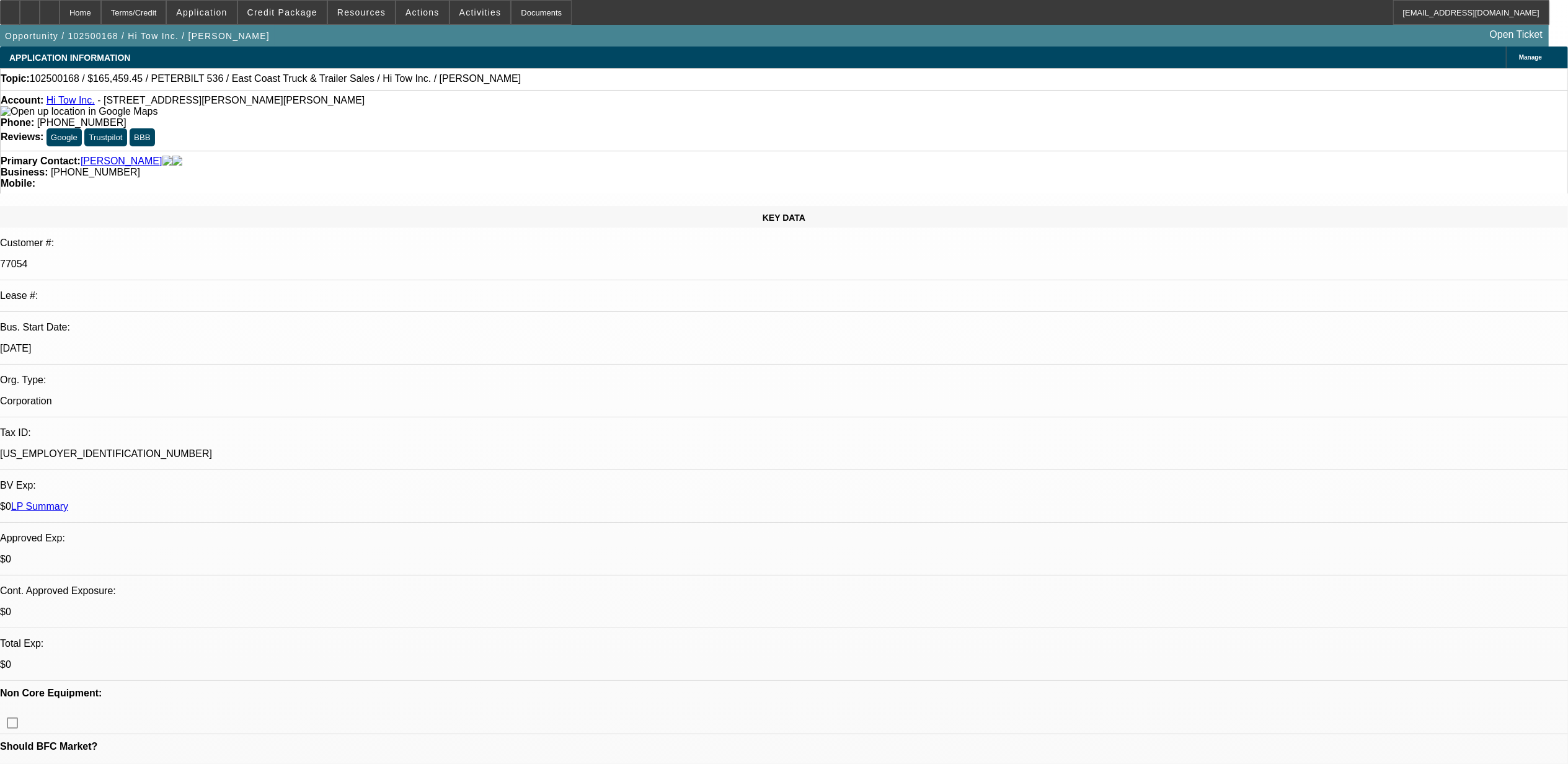
select select "0"
select select "2"
select select "0"
select select "6"
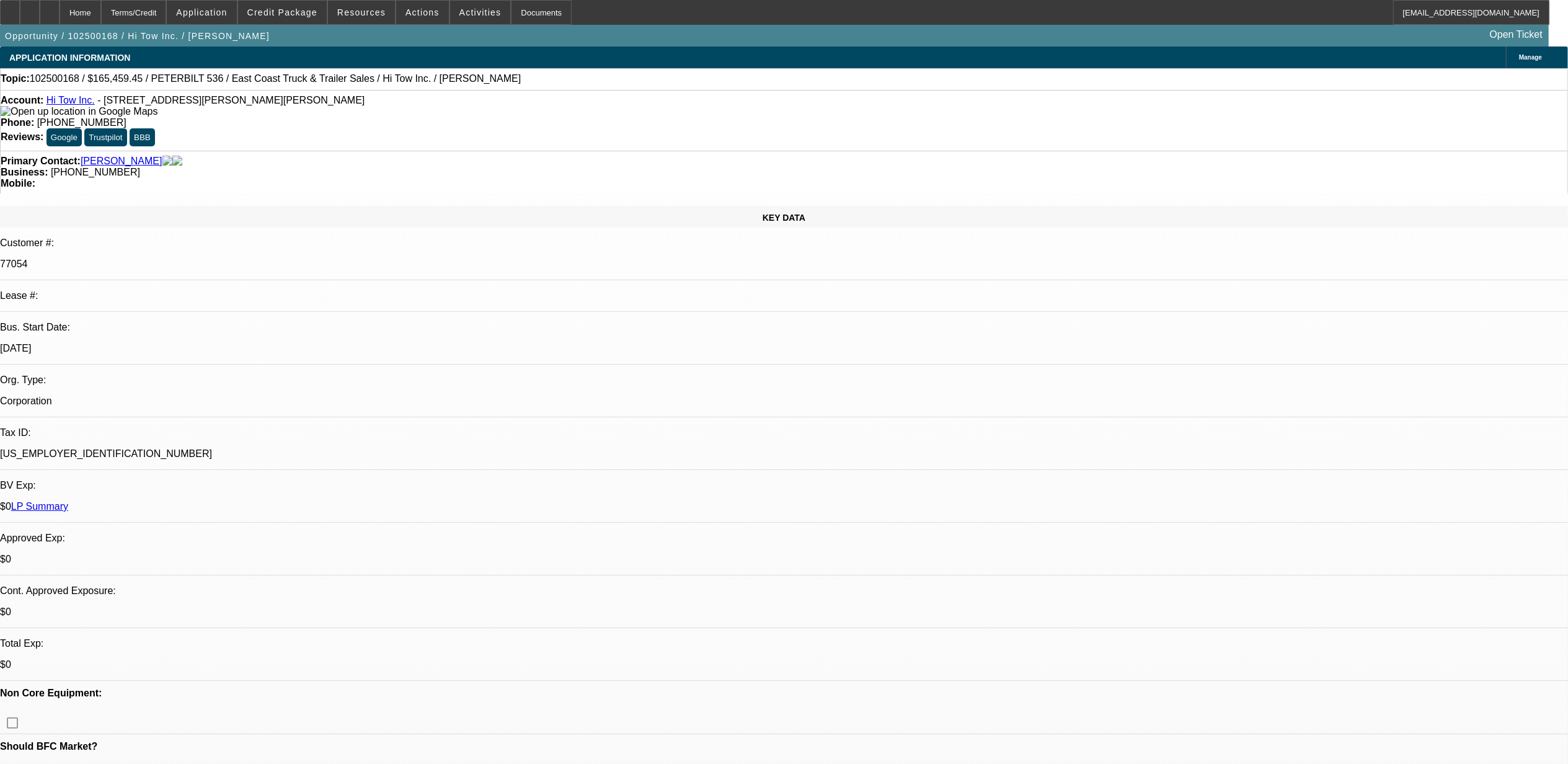
select select "0"
select select "2"
select select "0"
select select "6"
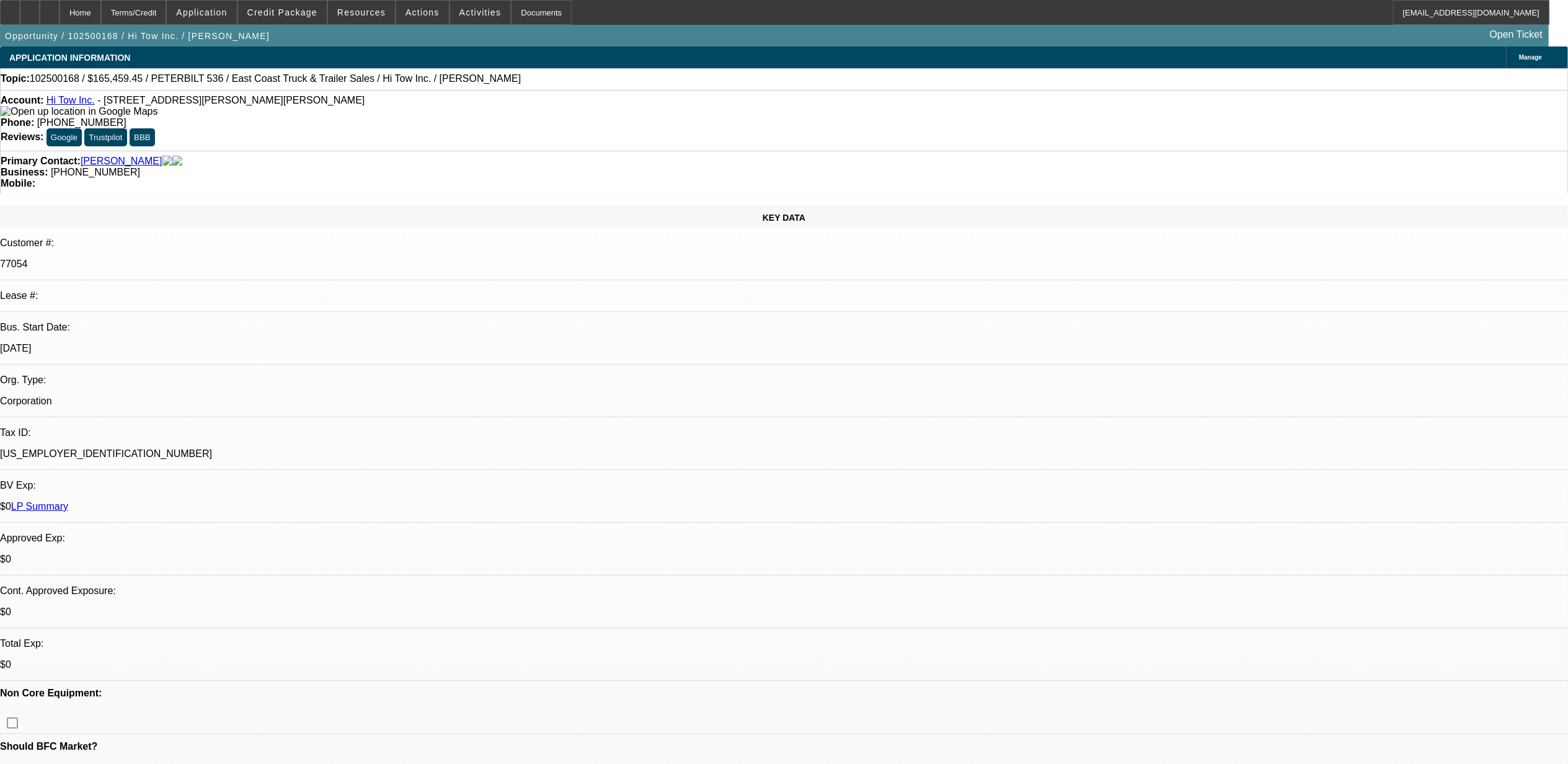
select select "0"
select select "2"
select select "0"
select select "6"
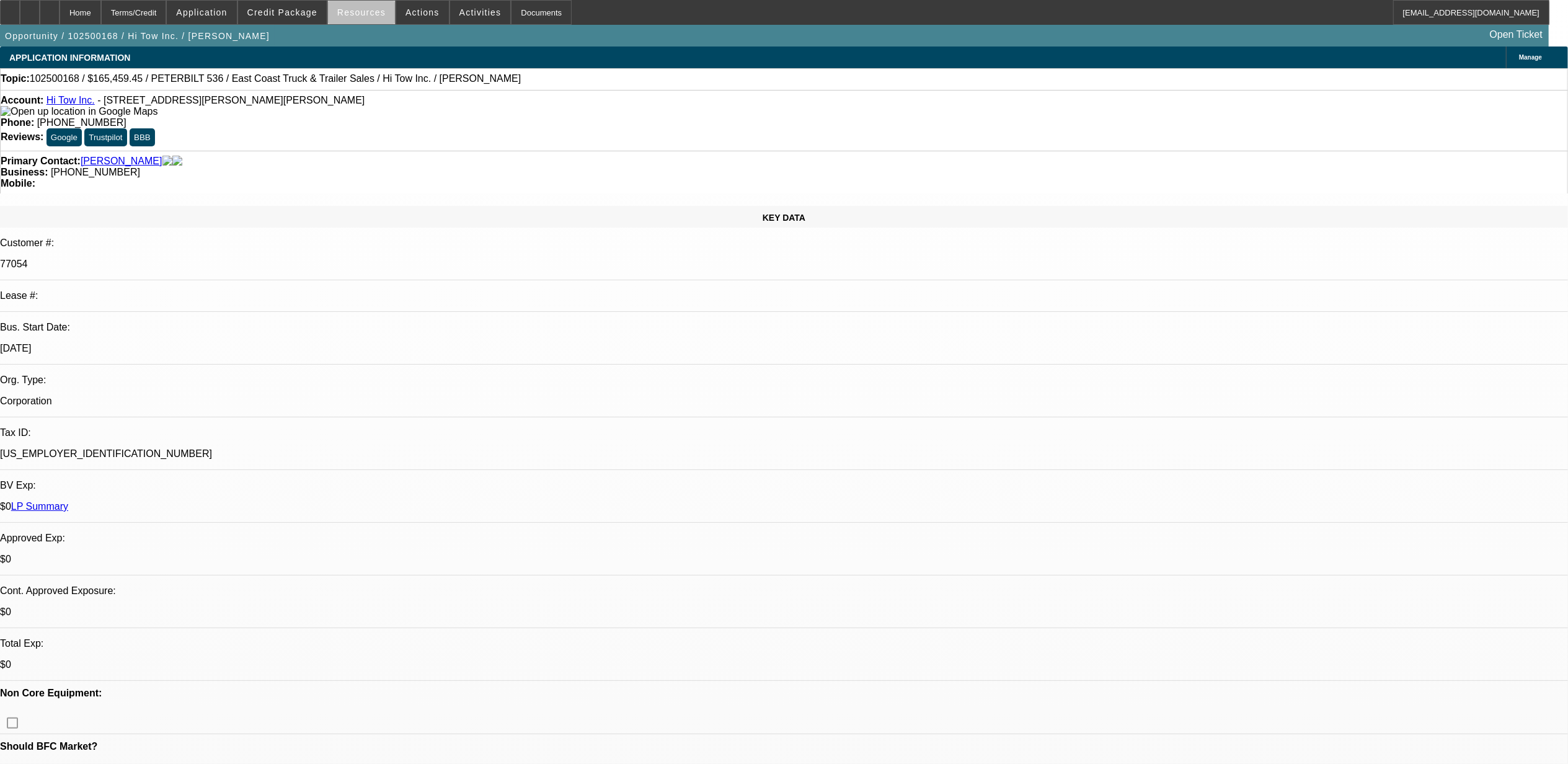
click at [370, 17] on span at bounding box center [361, 12] width 67 height 29
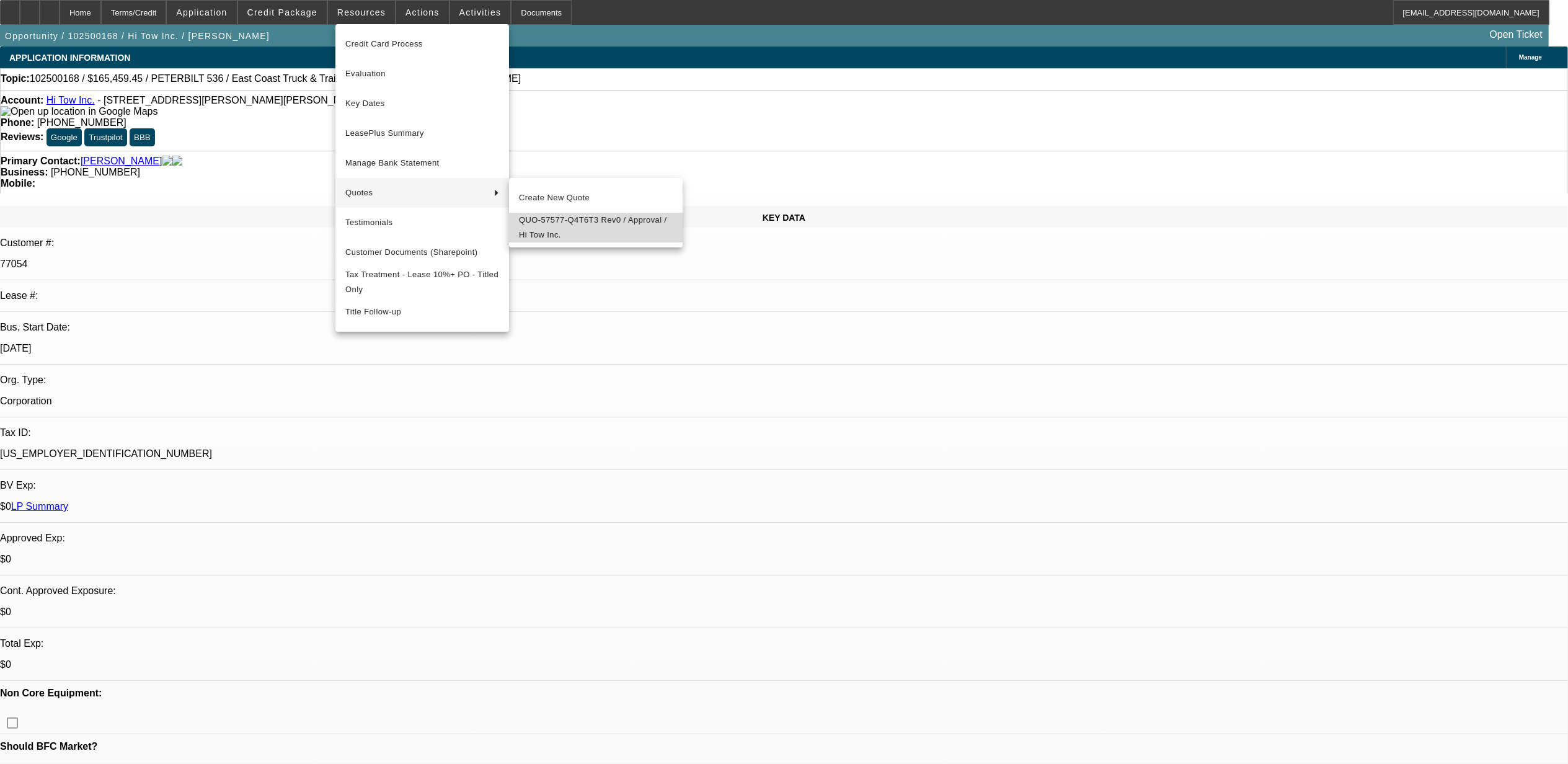
click at [541, 233] on span "QUO-57577-Q4T6T3 Rev0 / Approval / Hi Tow Inc." at bounding box center [596, 227] width 154 height 29
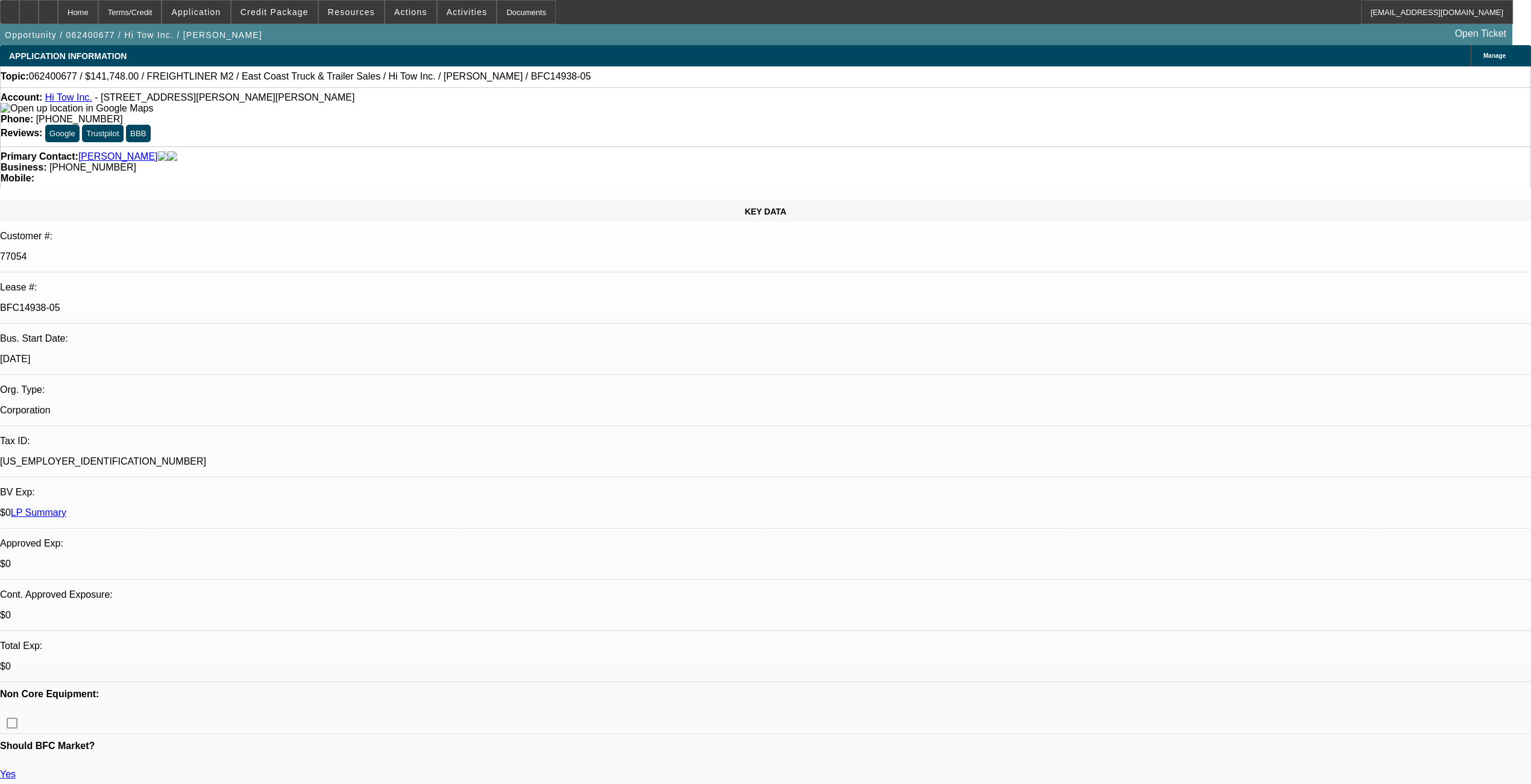
select select "0"
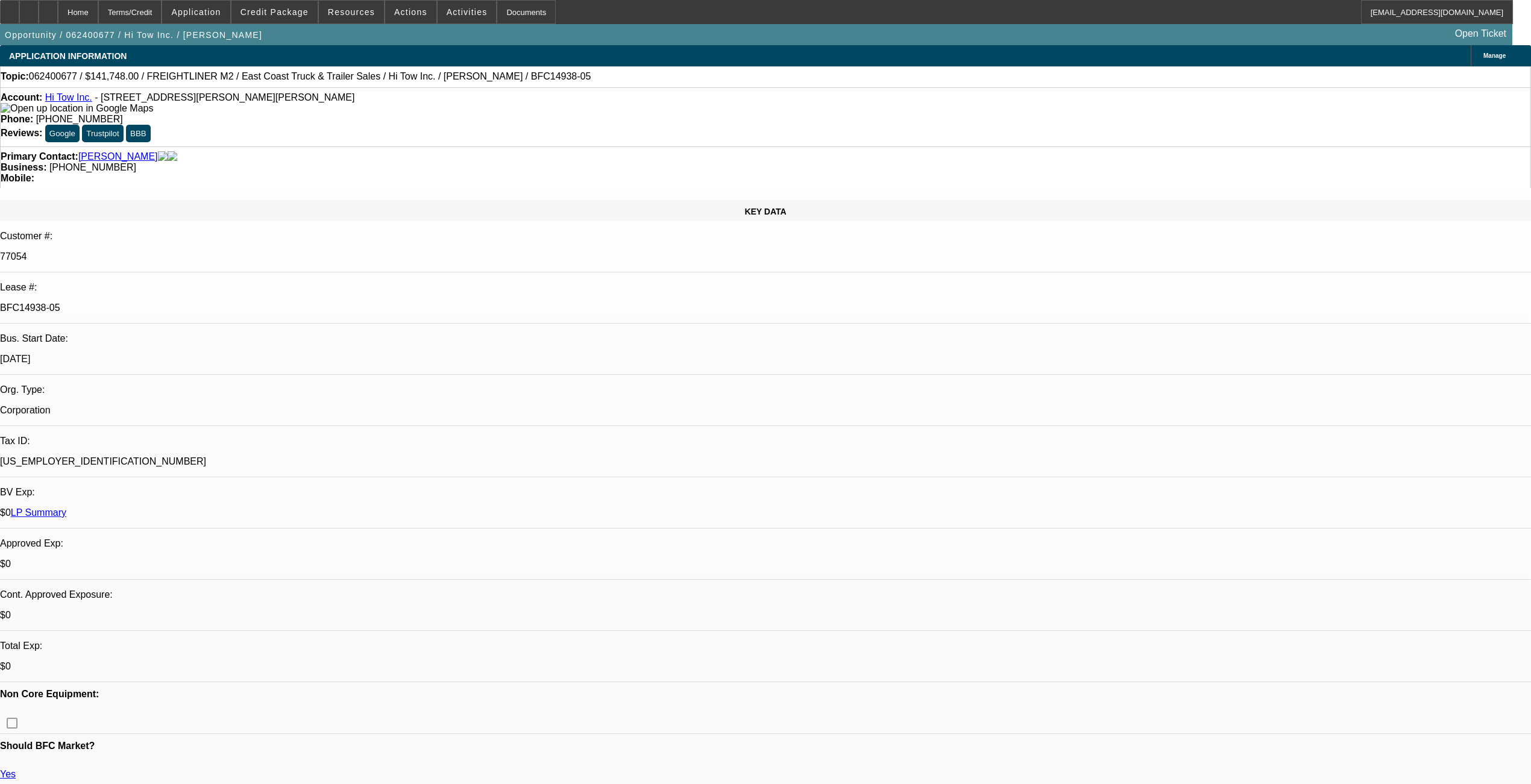
select select "0"
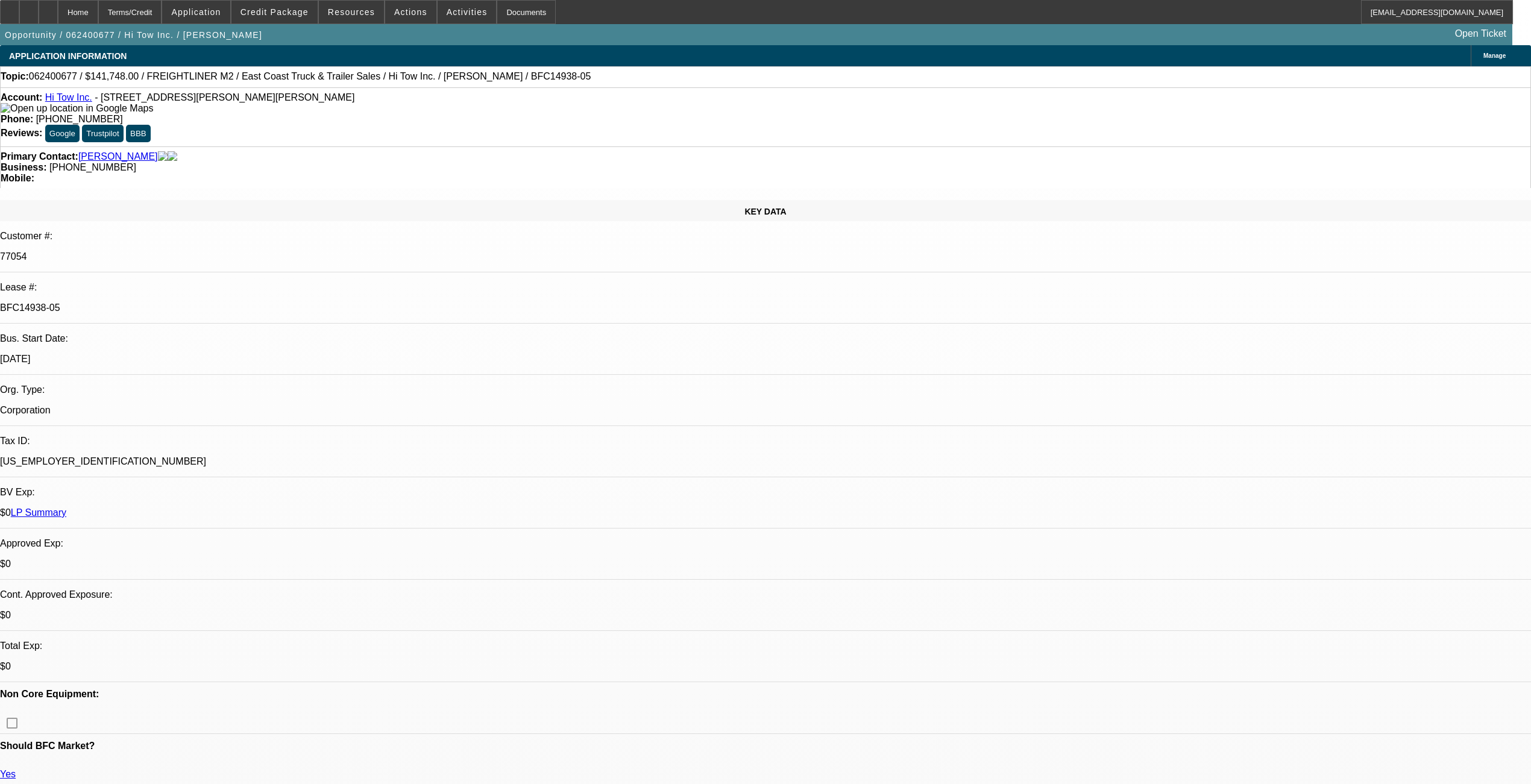
select select "0"
select select "1"
select select "6"
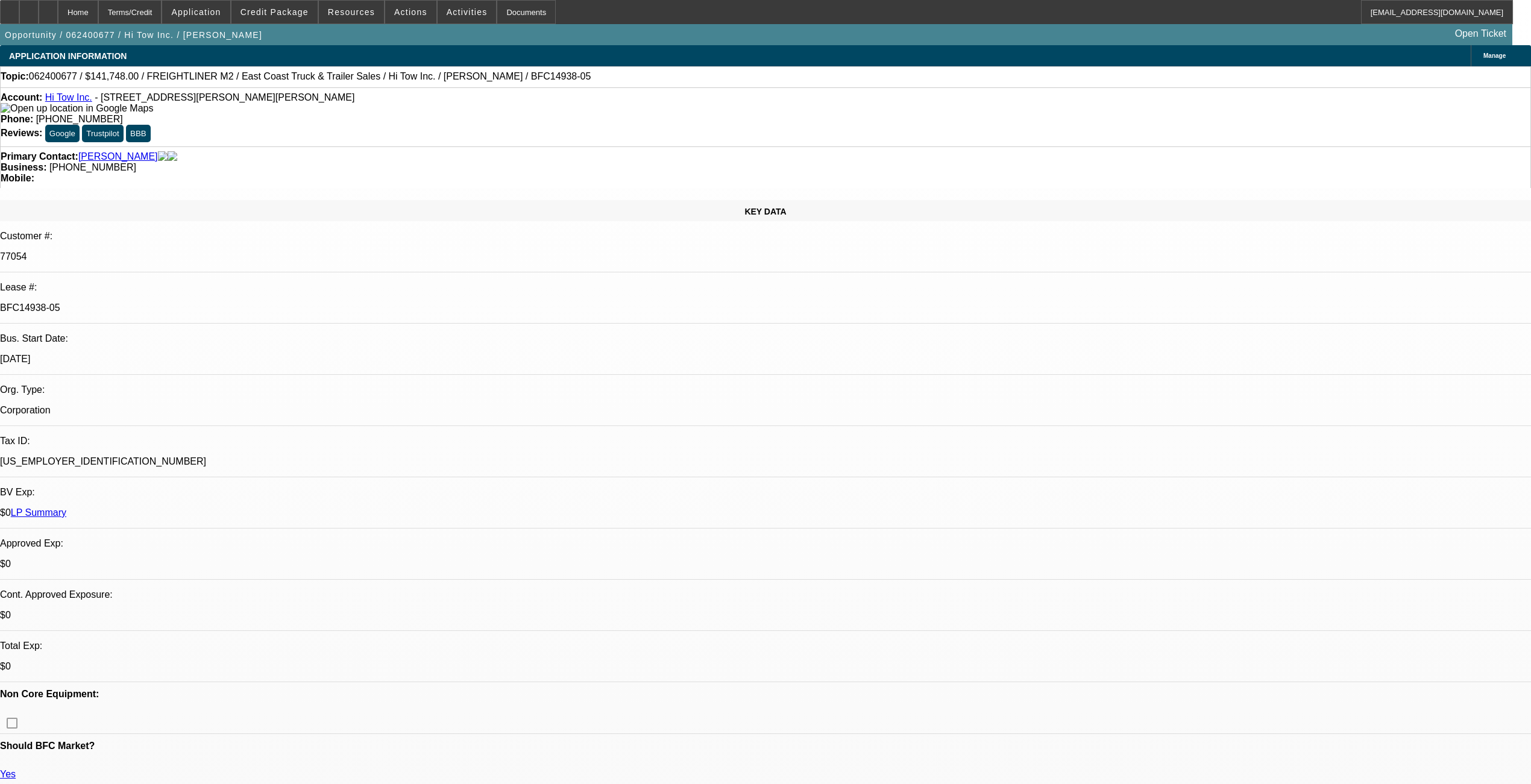
select select "1"
select select "2"
select select "6"
select select "1"
select select "2"
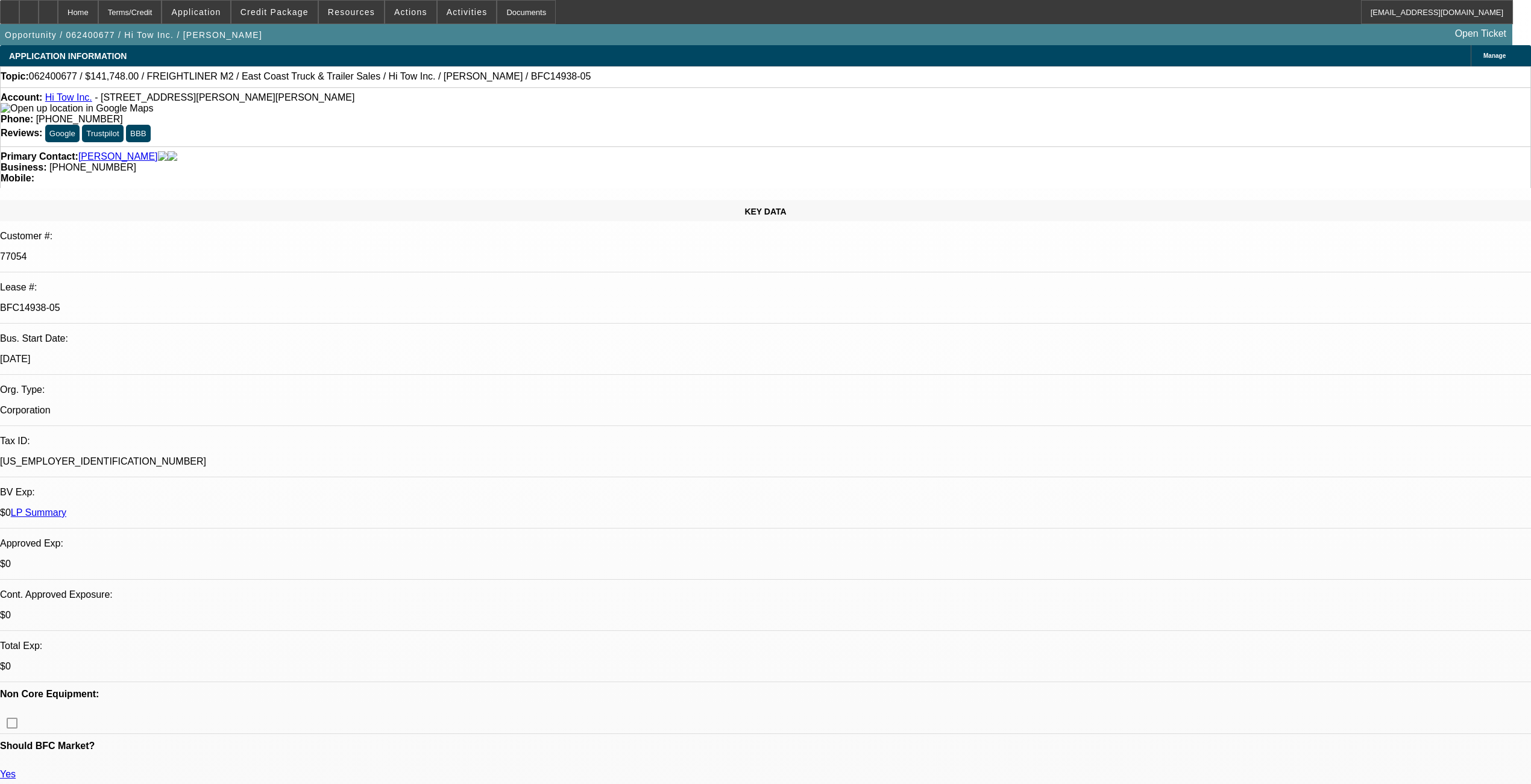
select select "6"
select select "1"
select select "2"
select select "6"
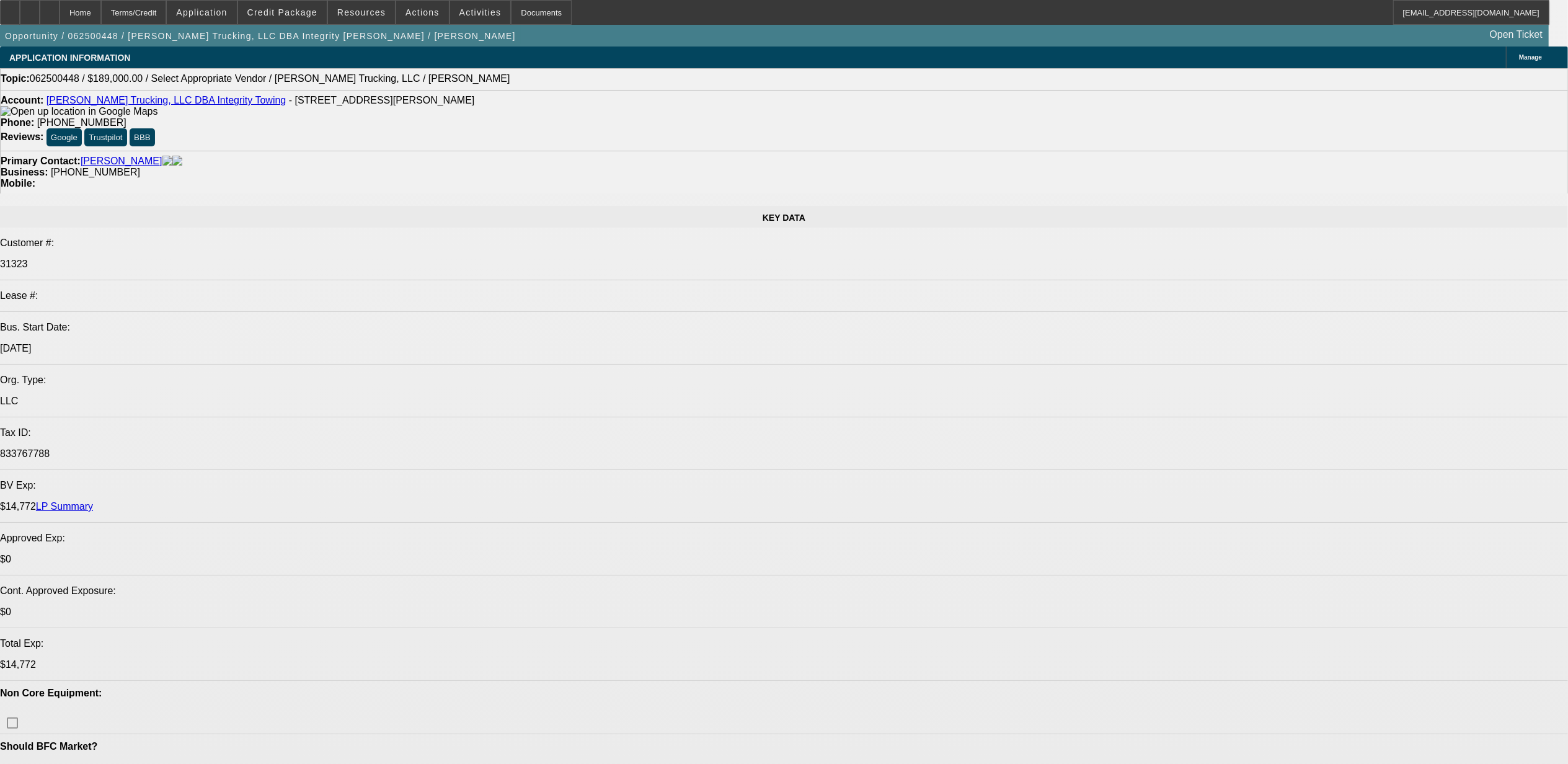
select select "0"
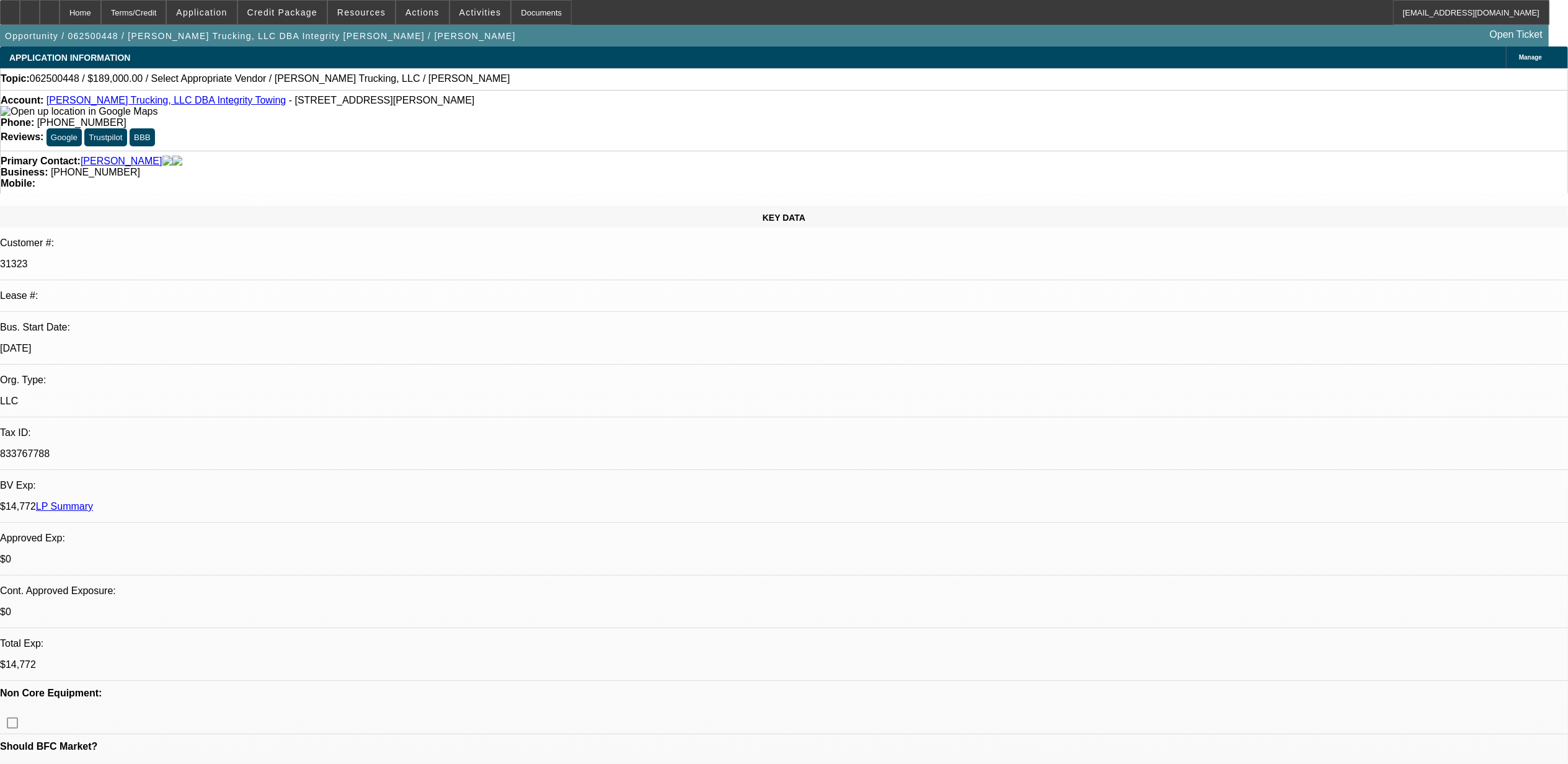
select select "2"
select select "0.1"
select select "4"
click at [351, 16] on span "Resources" at bounding box center [361, 12] width 49 height 10
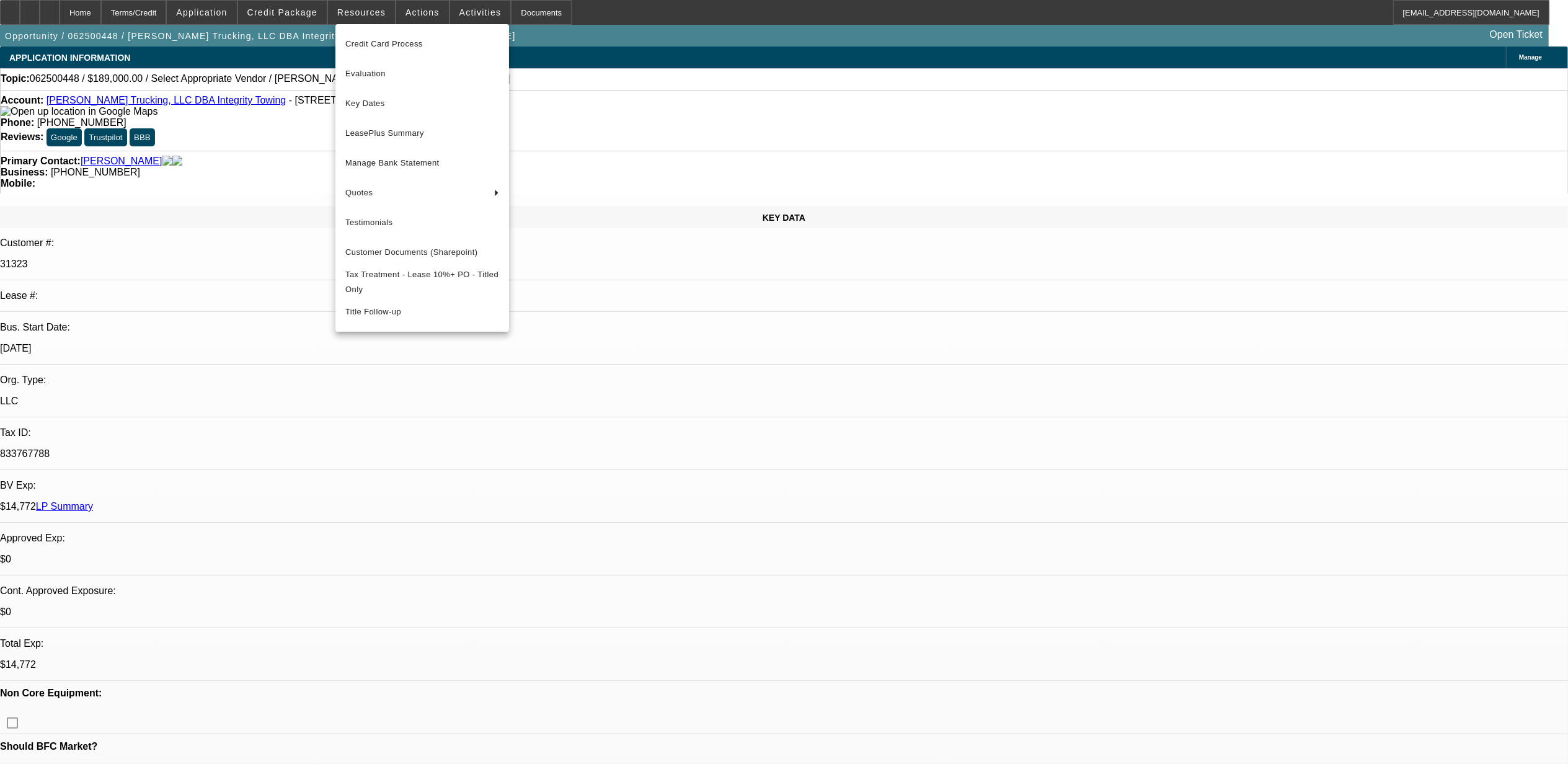
click at [411, 14] on div at bounding box center [784, 382] width 1568 height 764
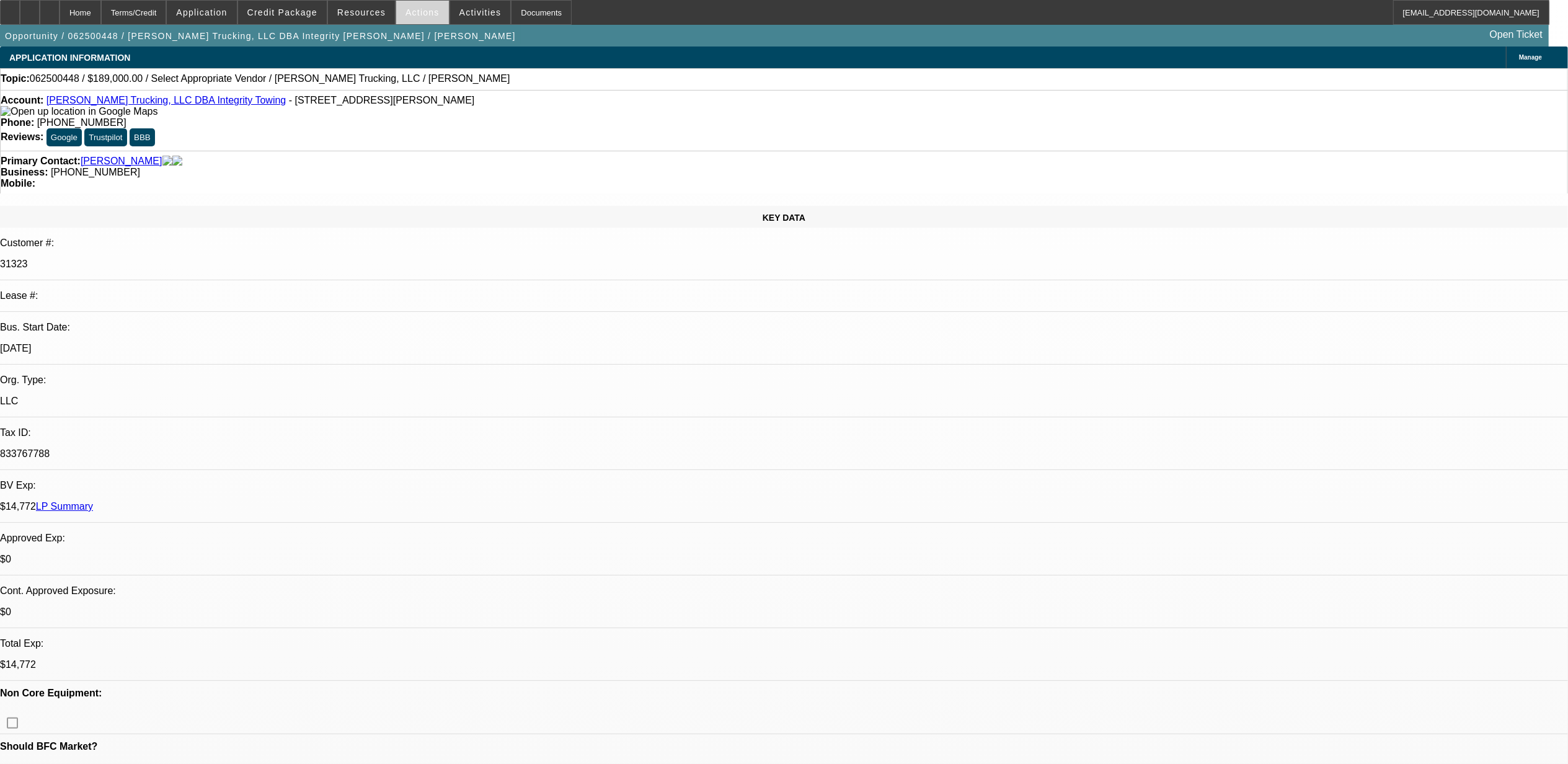
click at [411, 13] on span "Actions" at bounding box center [422, 12] width 34 height 10
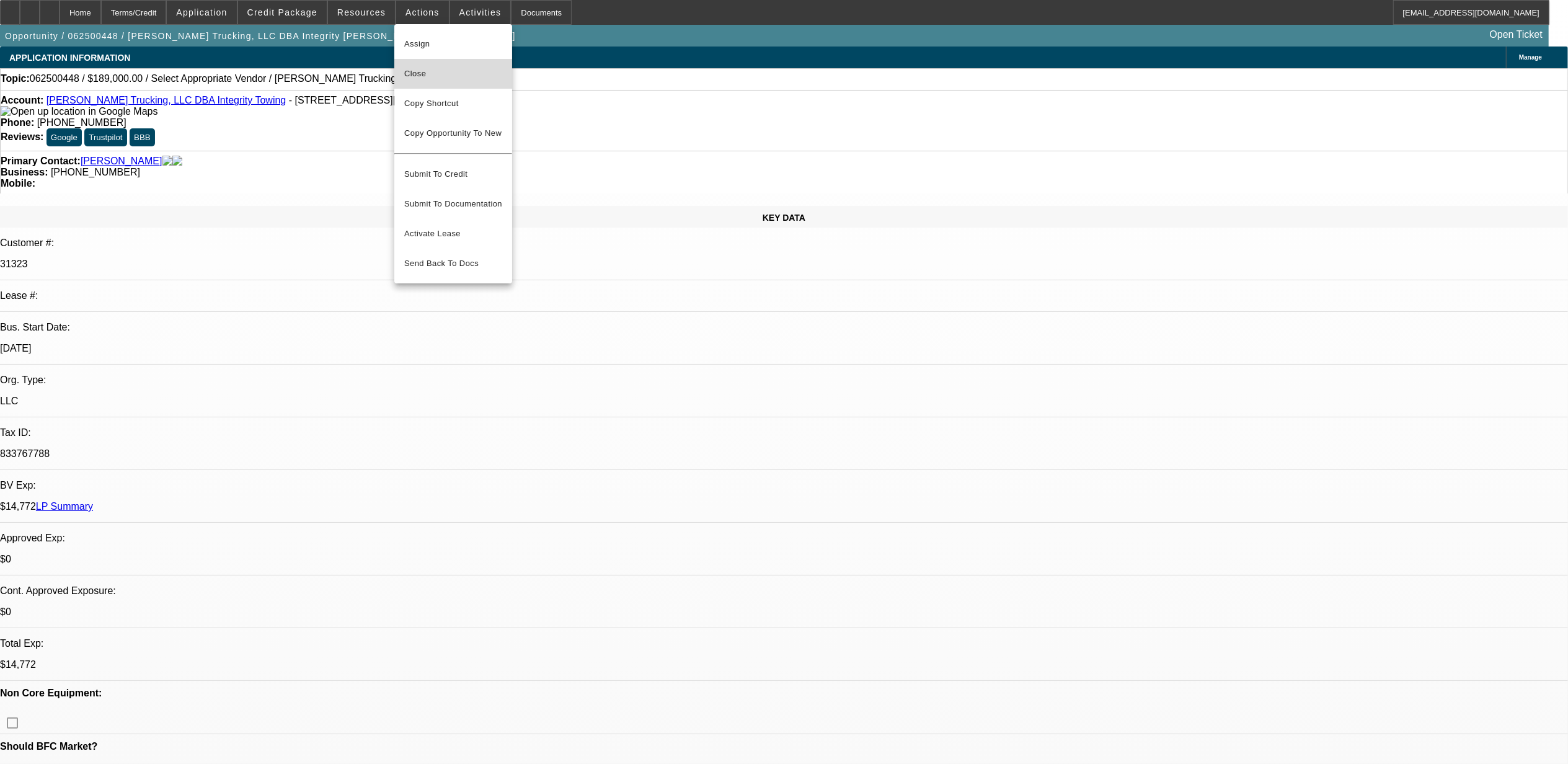
click at [422, 70] on span "Close" at bounding box center [453, 74] width 98 height 15
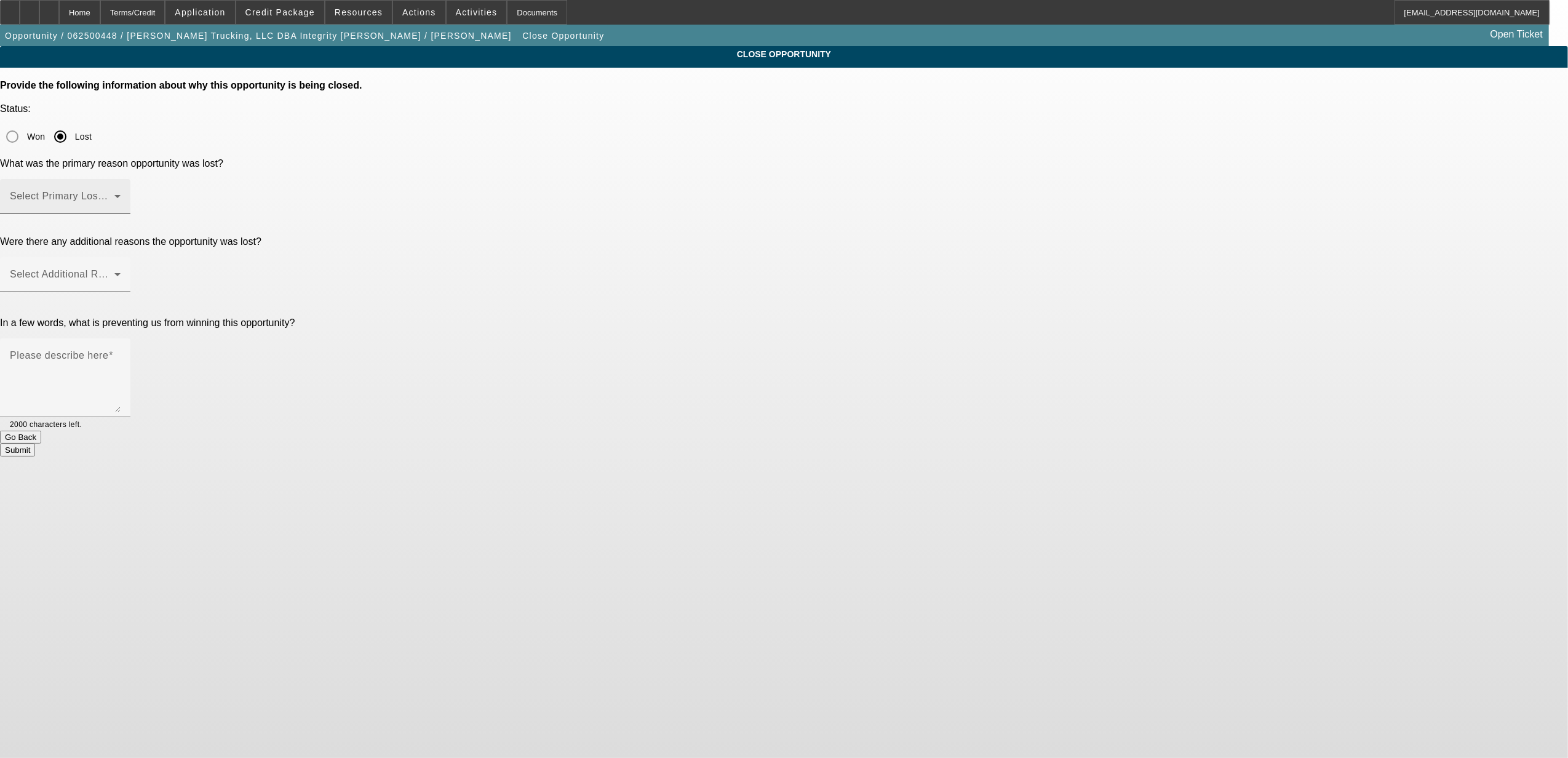
click at [139, 191] on mat-label "Select Primary Lost Reason" at bounding box center [74, 195] width 130 height 10
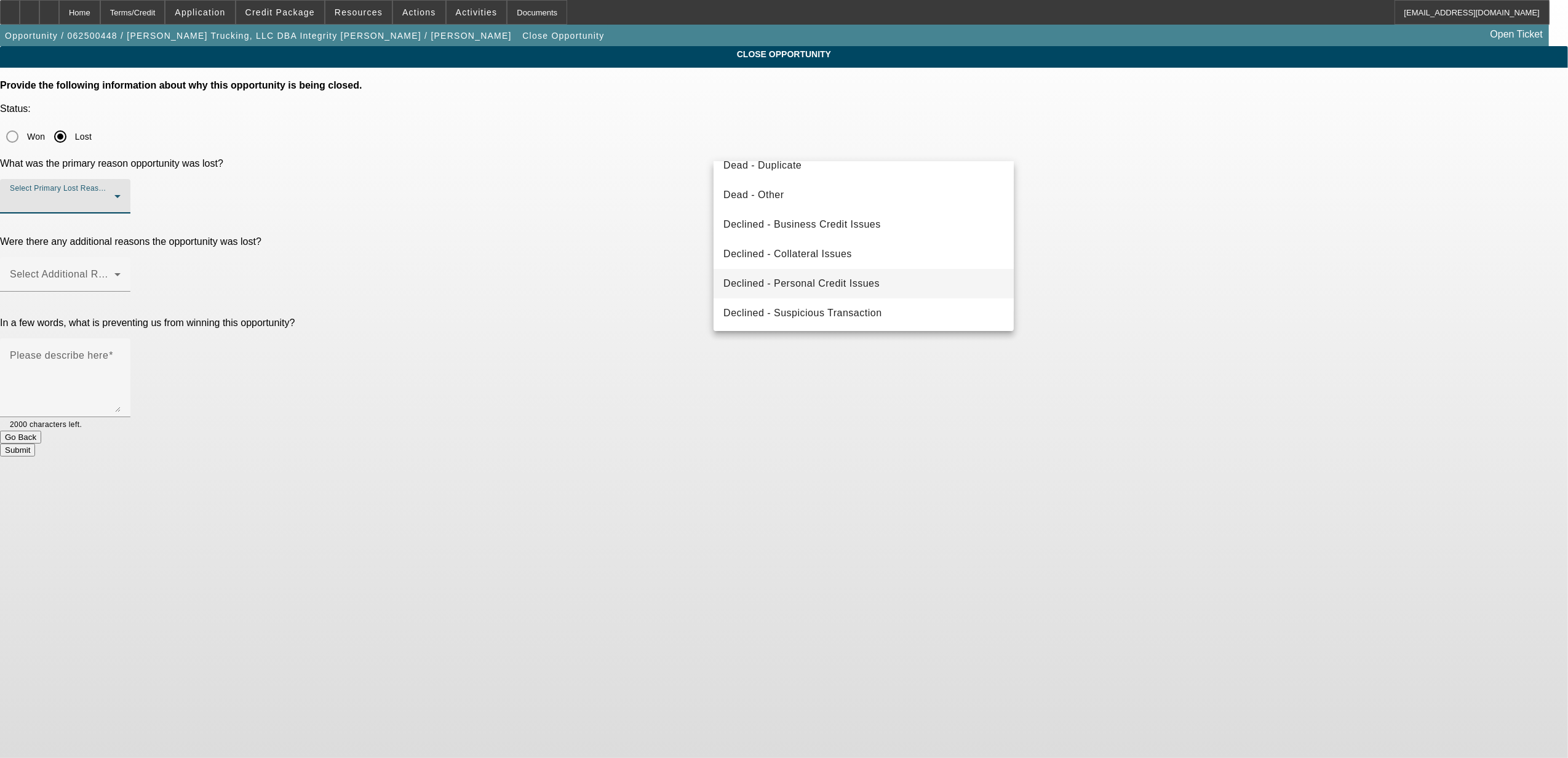
scroll to position [165, 0]
click at [816, 229] on span "Declined - Business Credit Issues" at bounding box center [803, 223] width 158 height 15
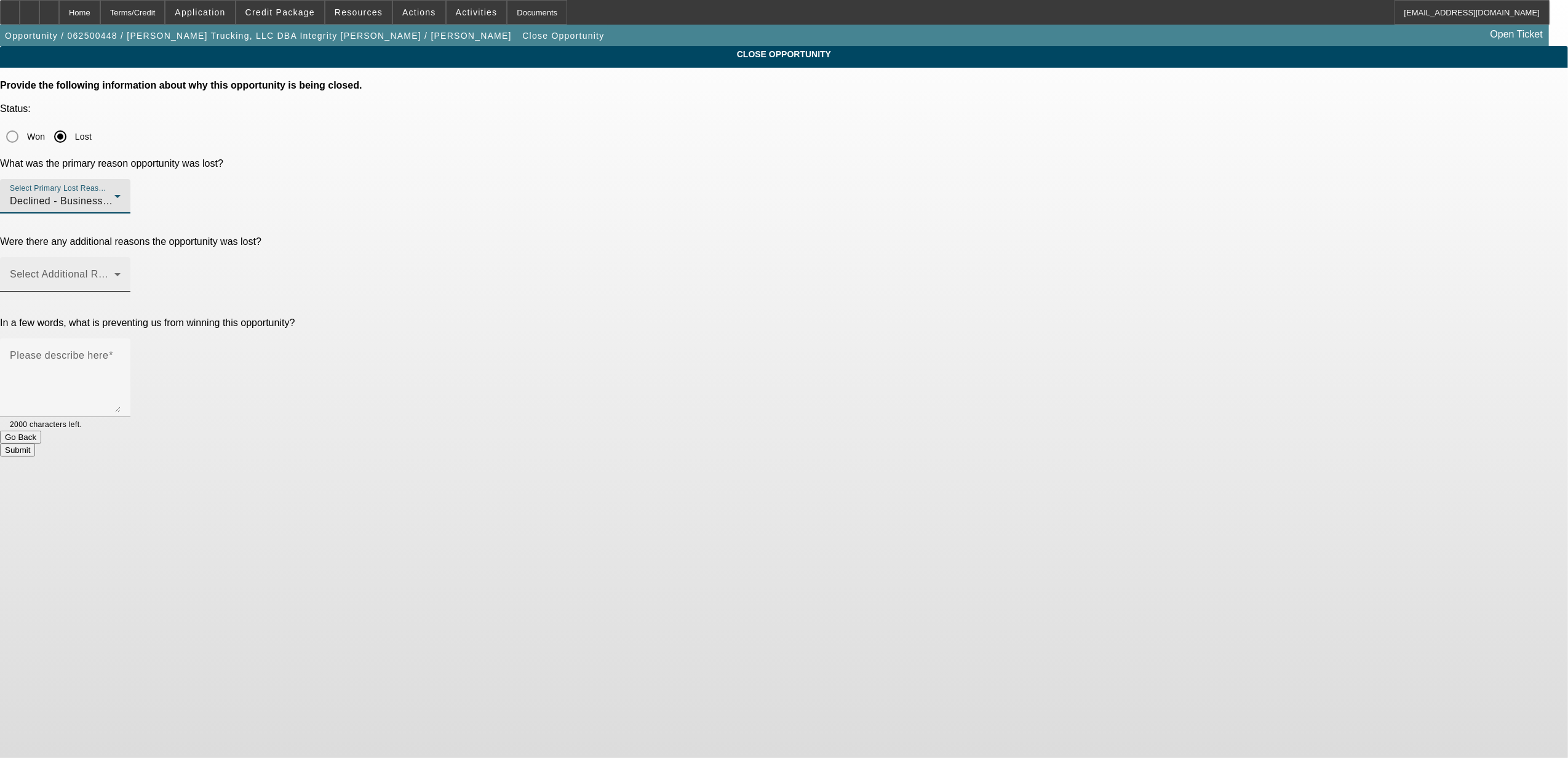
click at [114, 272] on span at bounding box center [62, 280] width 105 height 15
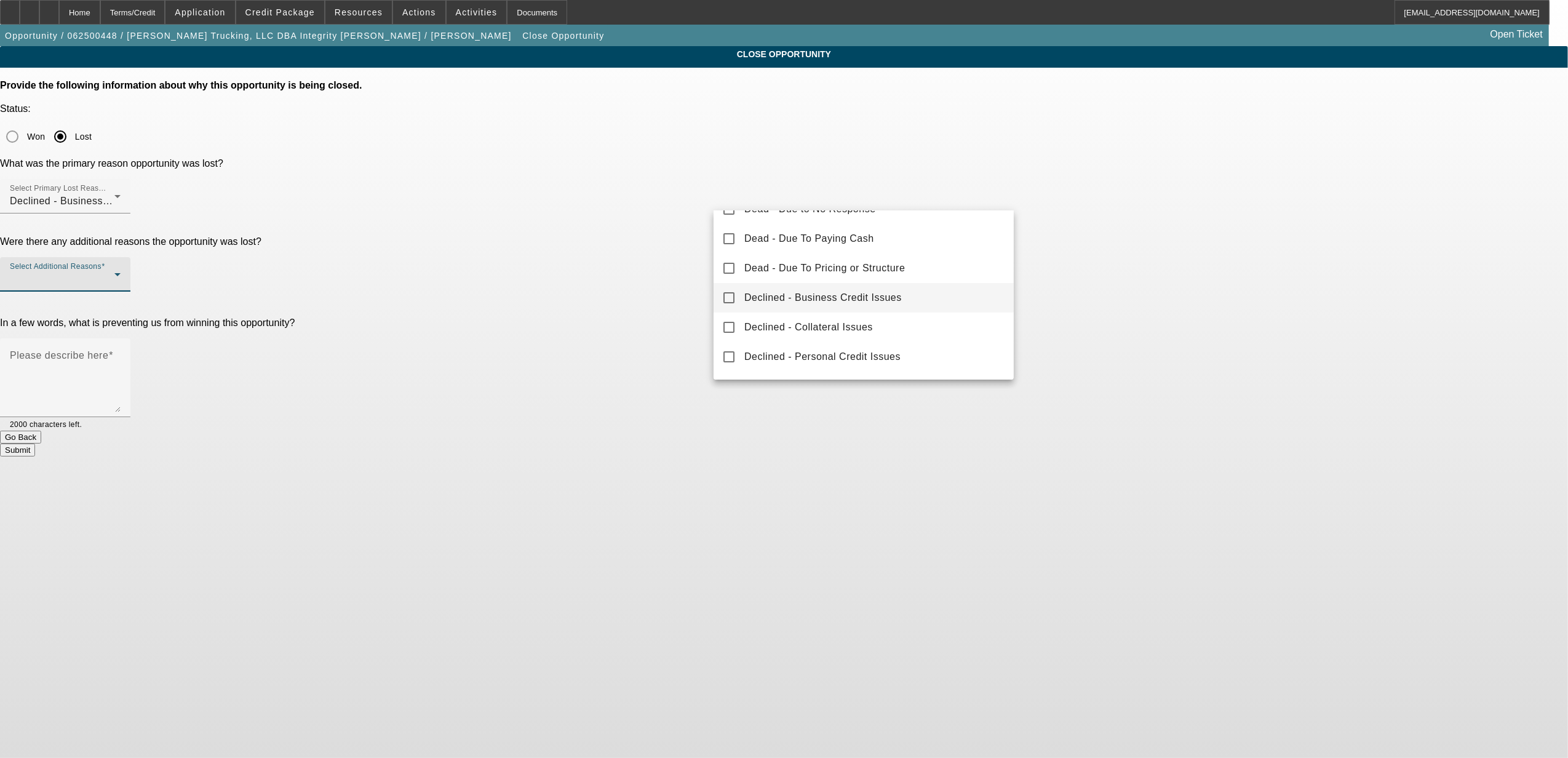
scroll to position [136, 0]
click at [814, 269] on span "Declined - Business Credit Issues" at bounding box center [823, 271] width 158 height 15
click at [657, 295] on div at bounding box center [784, 379] width 1568 height 758
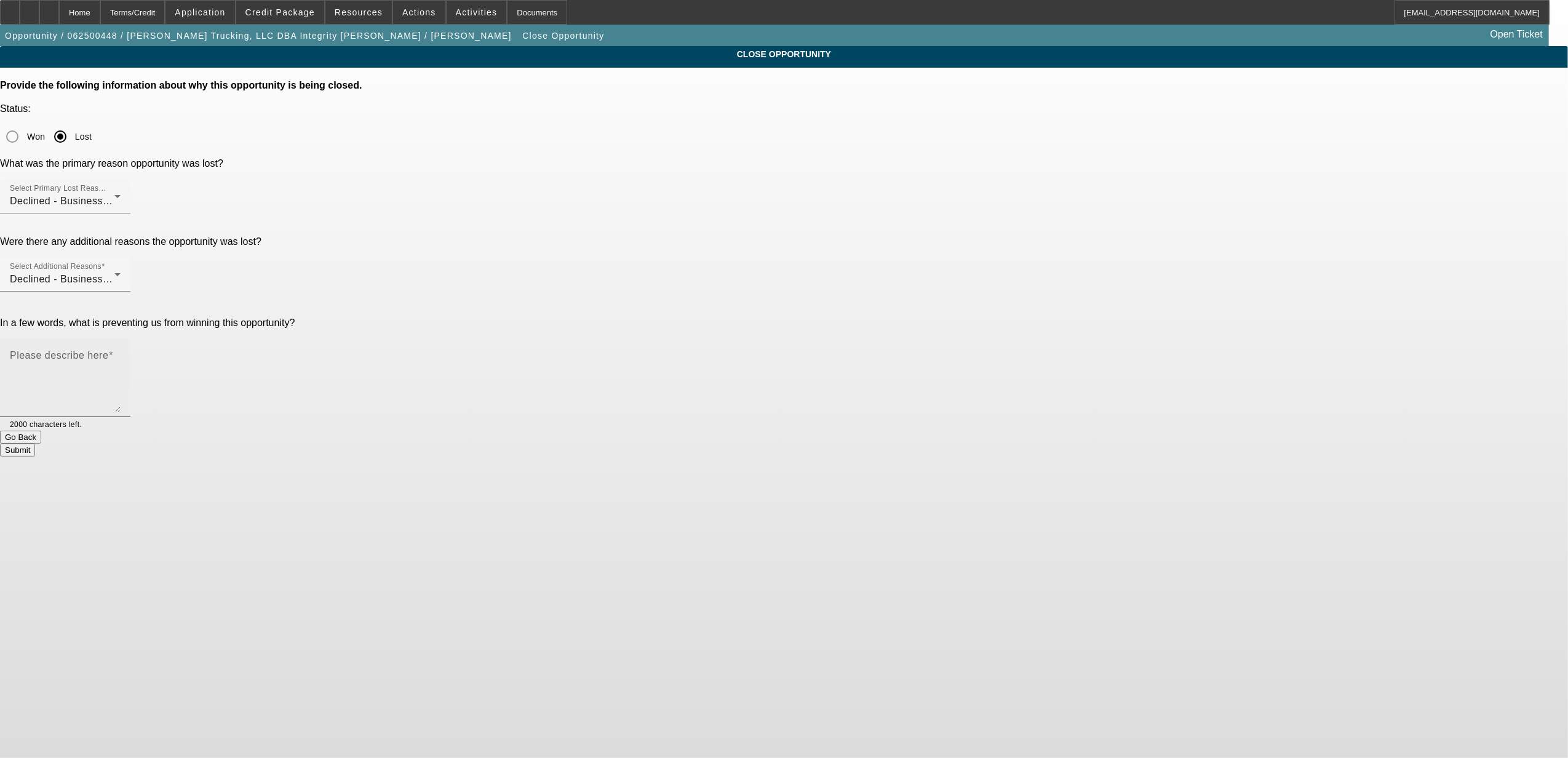
click at [120, 353] on textarea "Please describe here" at bounding box center [65, 382] width 111 height 59
type textarea "just returned 3 bfc trucks."
click at [35, 444] on button "Submit" at bounding box center [18, 450] width 35 height 13
click at [35, 474] on button "Submit" at bounding box center [18, 480] width 35 height 13
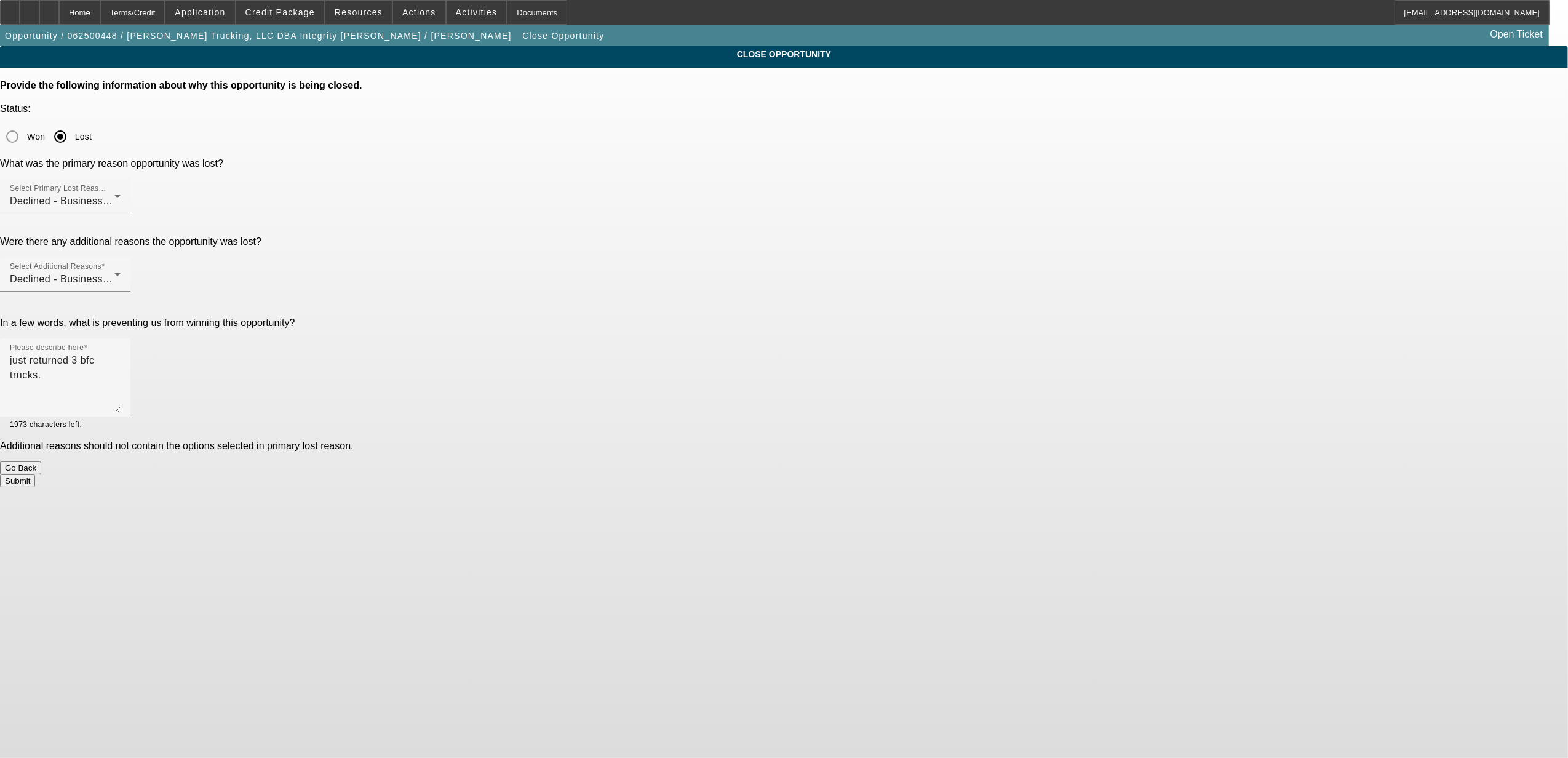
drag, startPoint x: 648, startPoint y: 294, endPoint x: 653, endPoint y: 286, distance: 9.4
click at [653, 318] on div "In a few words, what is preventing us from winning this opportunity? Please des…" at bounding box center [784, 374] width 1568 height 113
drag, startPoint x: 653, startPoint y: 286, endPoint x: 754, endPoint y: 272, distance: 102.0
click at [120, 353] on textarea "just returned 3 bfc trucks." at bounding box center [65, 382] width 111 height 59
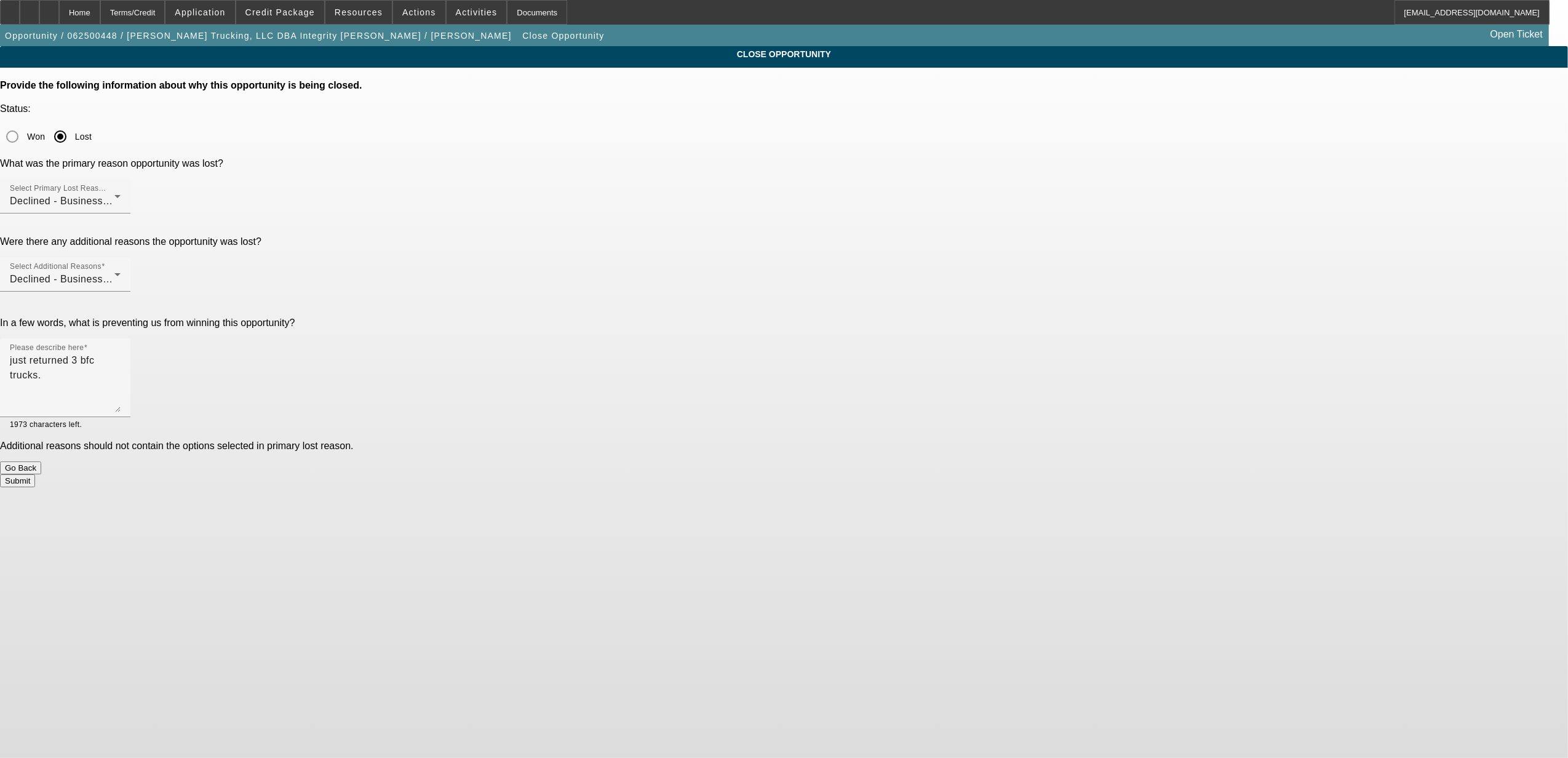
click at [35, 474] on button "Submit" at bounding box center [18, 480] width 35 height 13
click at [120, 353] on textarea "just returned 3 bfc trucks." at bounding box center [65, 382] width 111 height 59
click at [167, 274] on span "Declined - Business Credit Issues" at bounding box center [88, 278] width 158 height 10
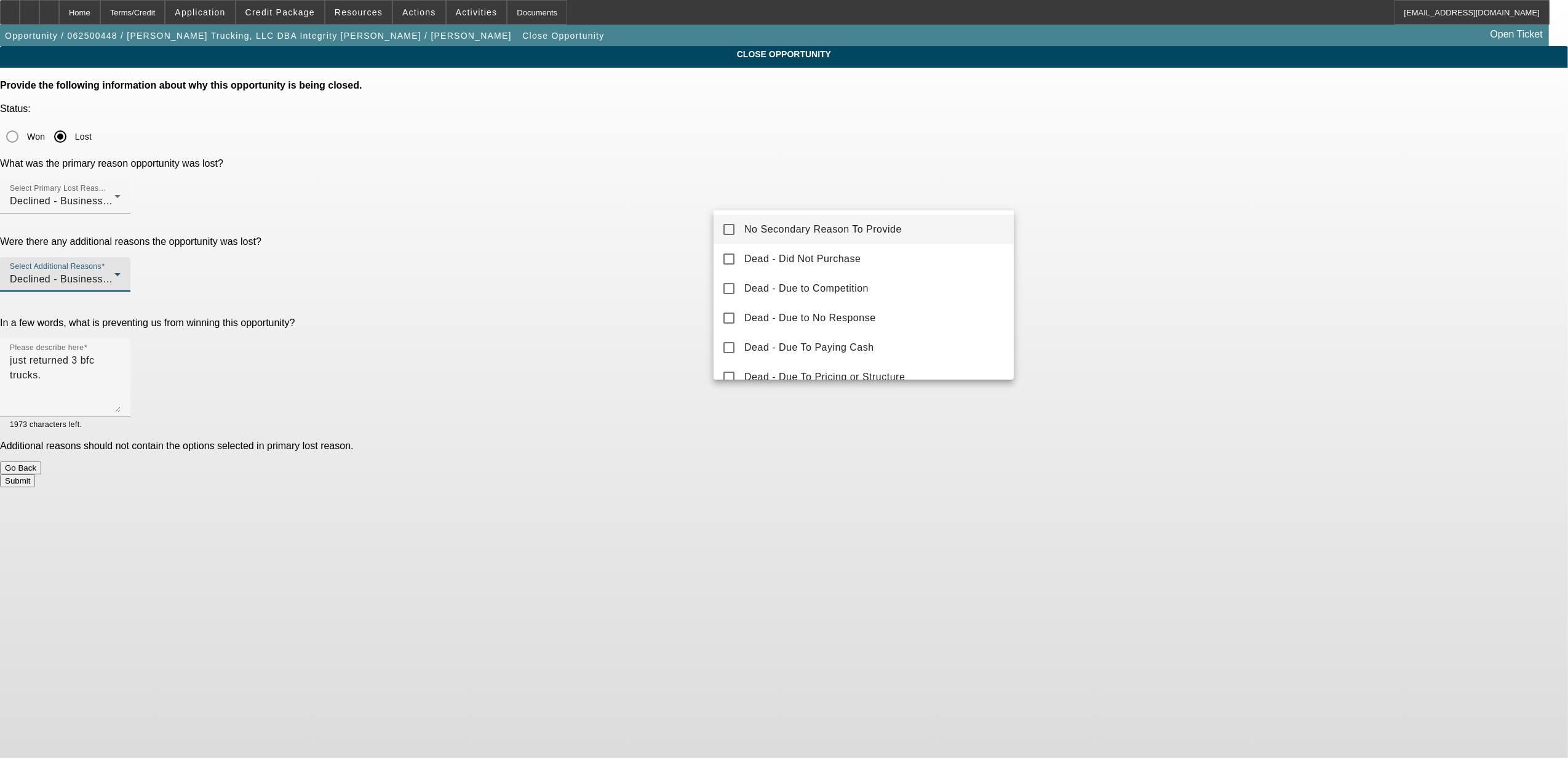
scroll to position [0, 0]
click at [771, 232] on span "No Secondary Reason To Provide" at bounding box center [823, 230] width 158 height 15
click at [650, 279] on div at bounding box center [784, 379] width 1568 height 758
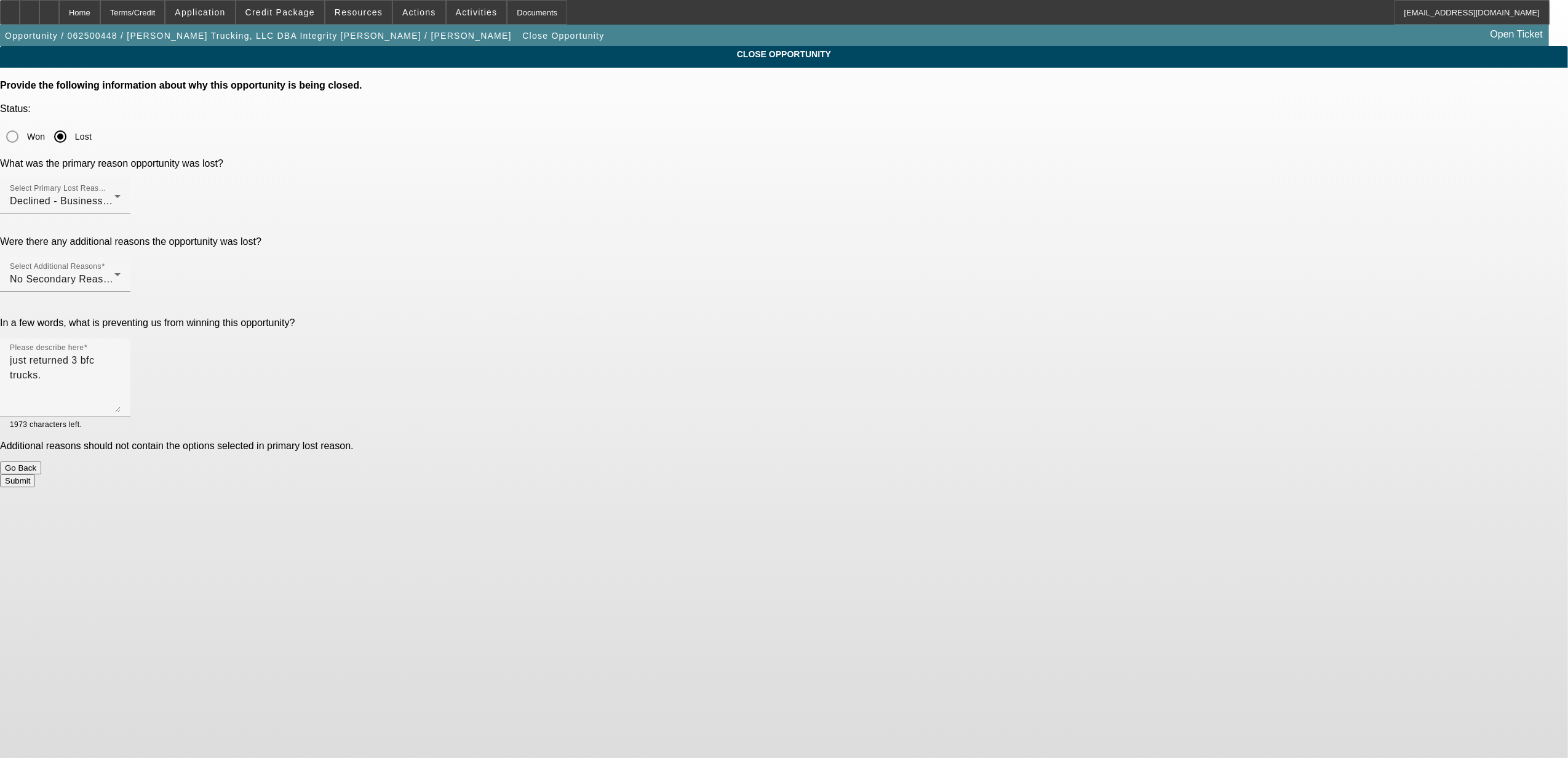
click at [35, 474] on button "Submit" at bounding box center [18, 480] width 35 height 13
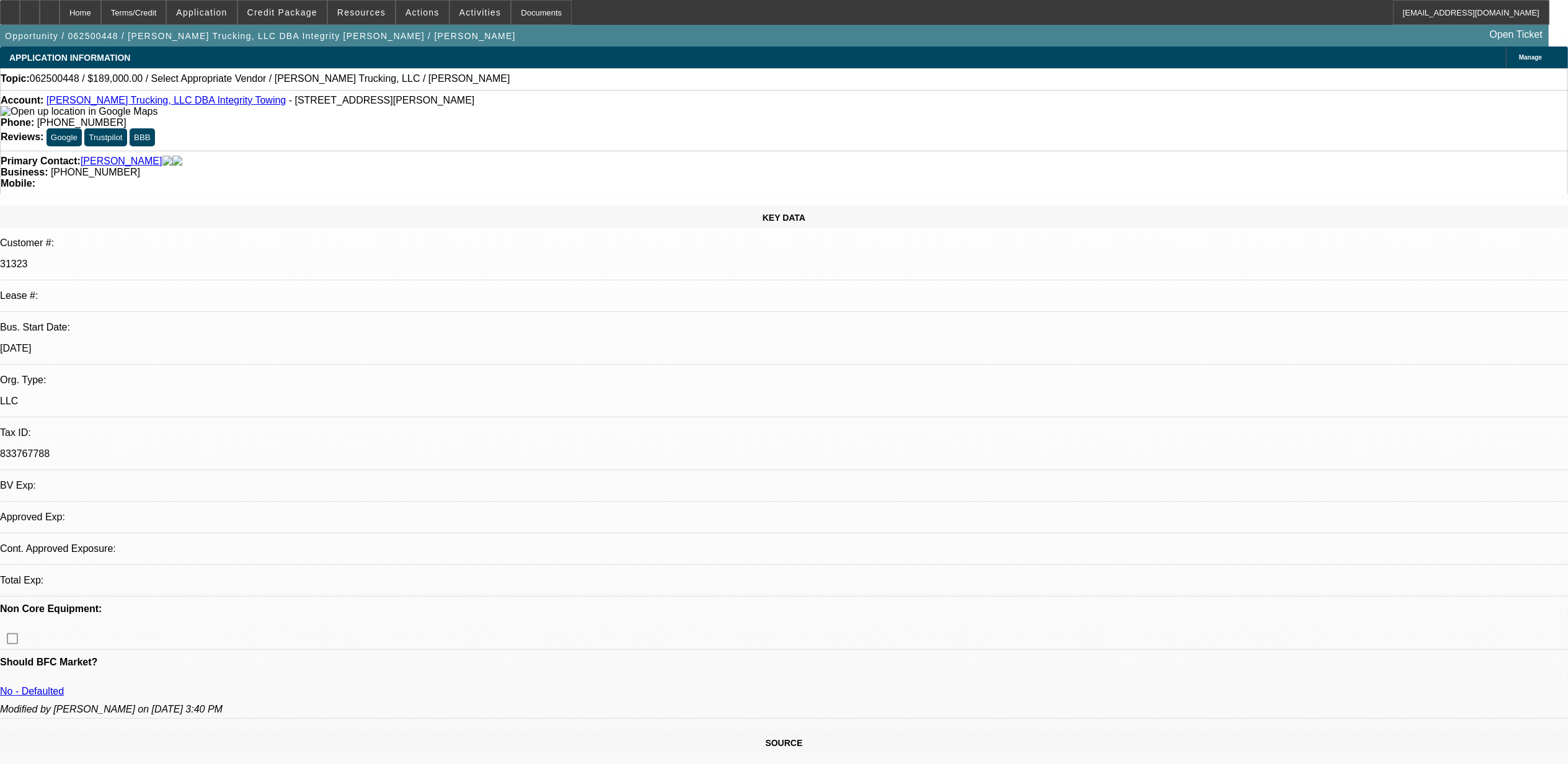
select select "0"
select select "2"
select select "0.1"
select select "1"
select select "2"
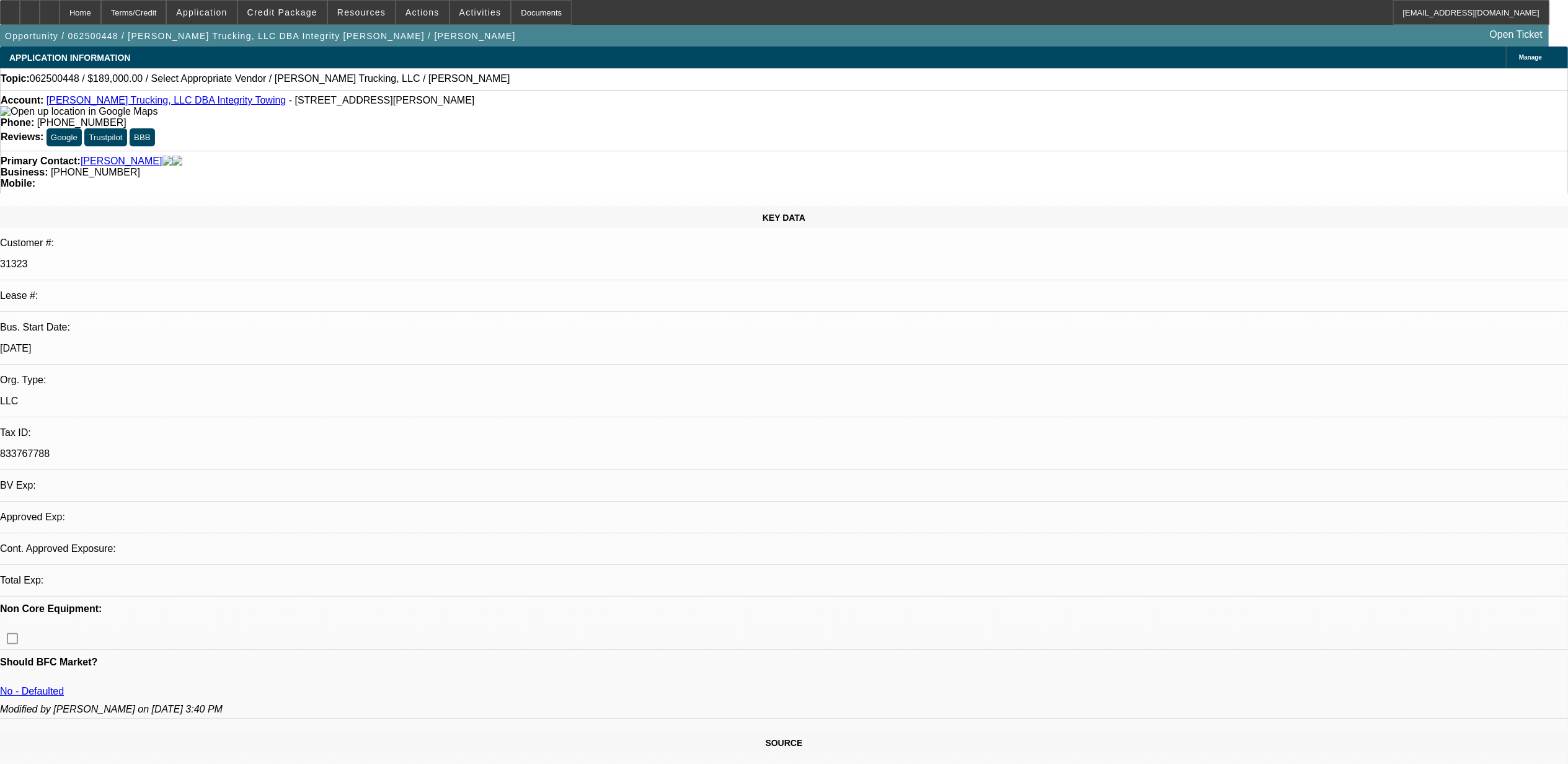
select select "4"
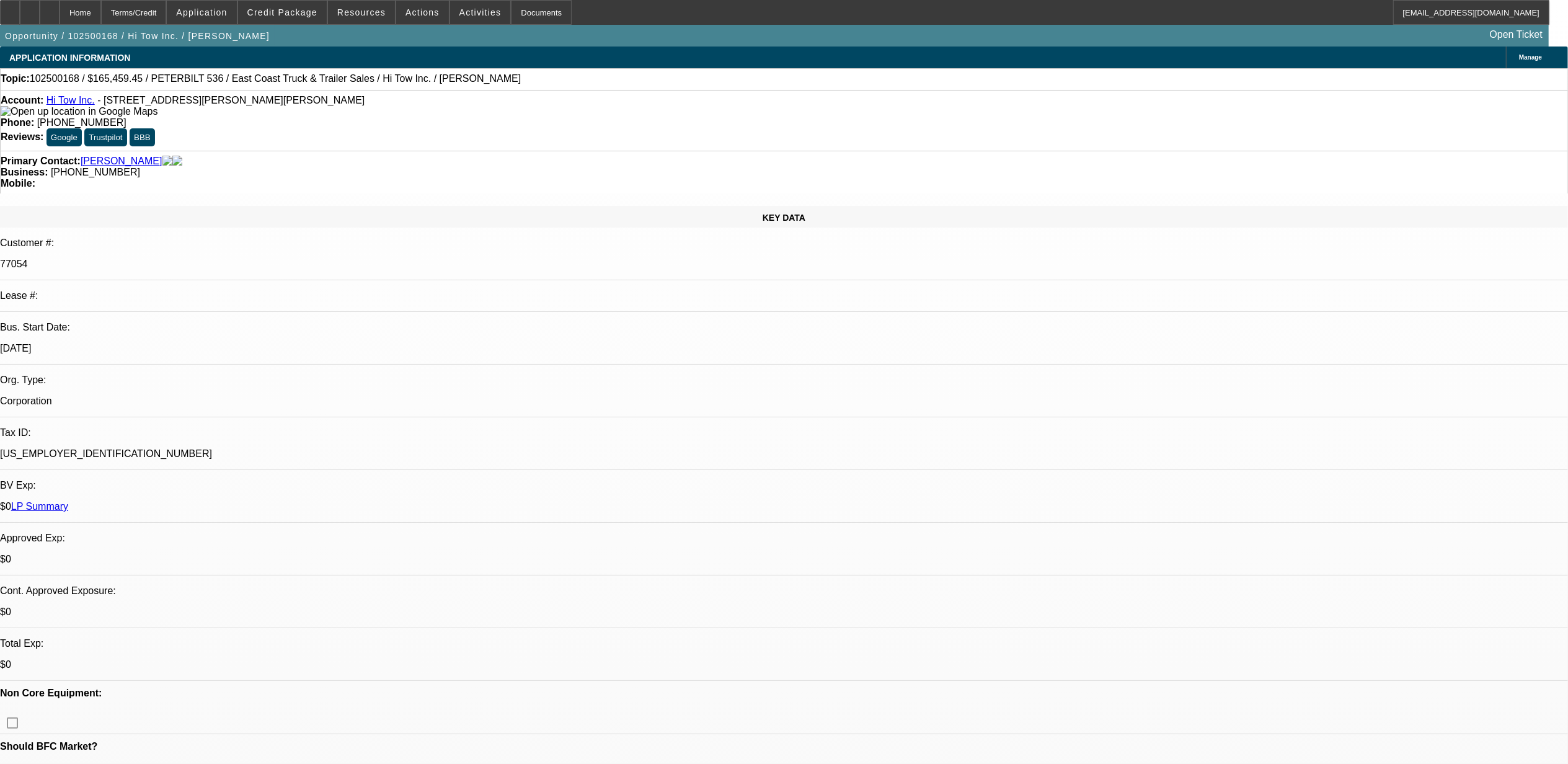
select select "0"
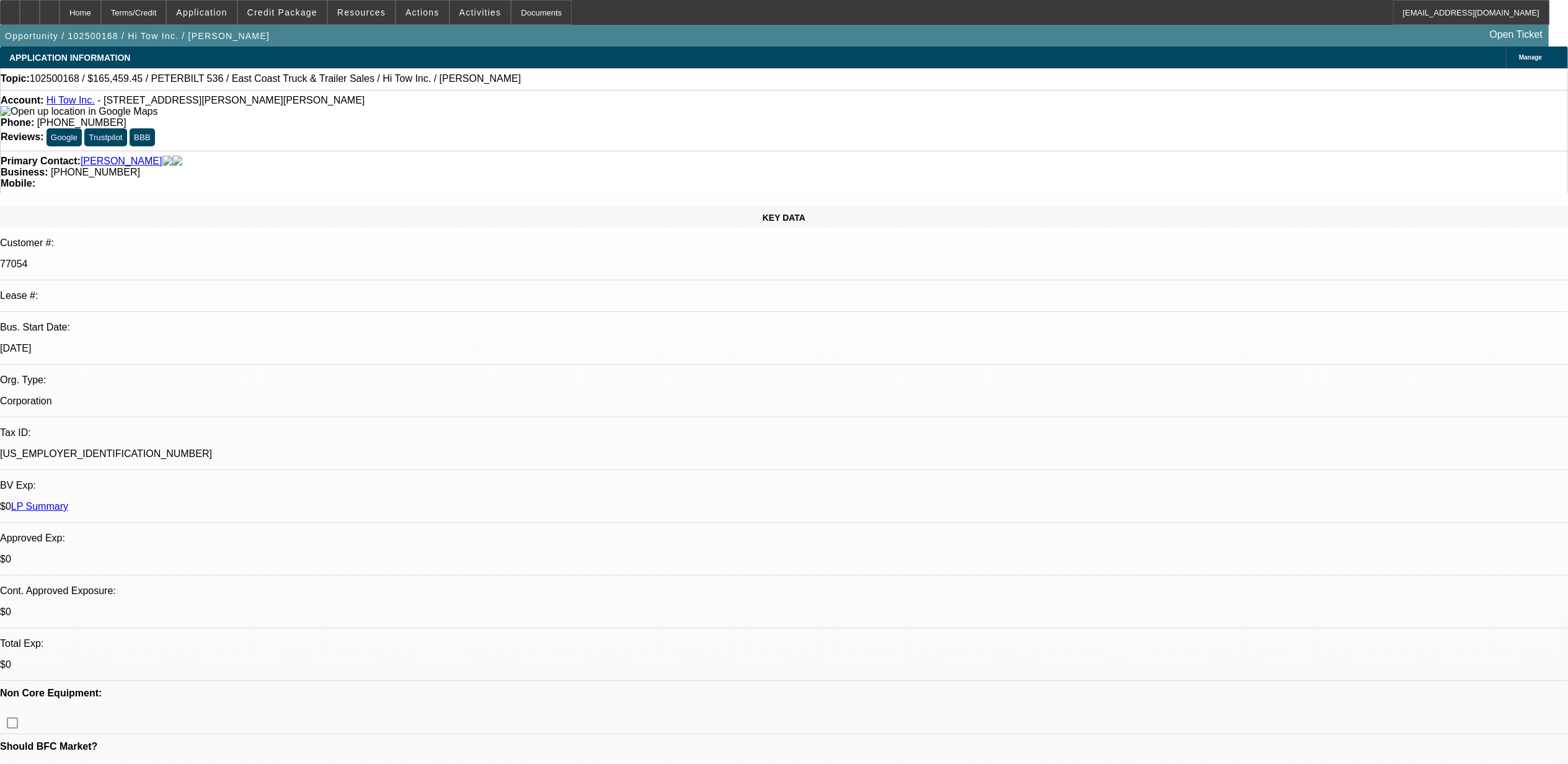
select select "0"
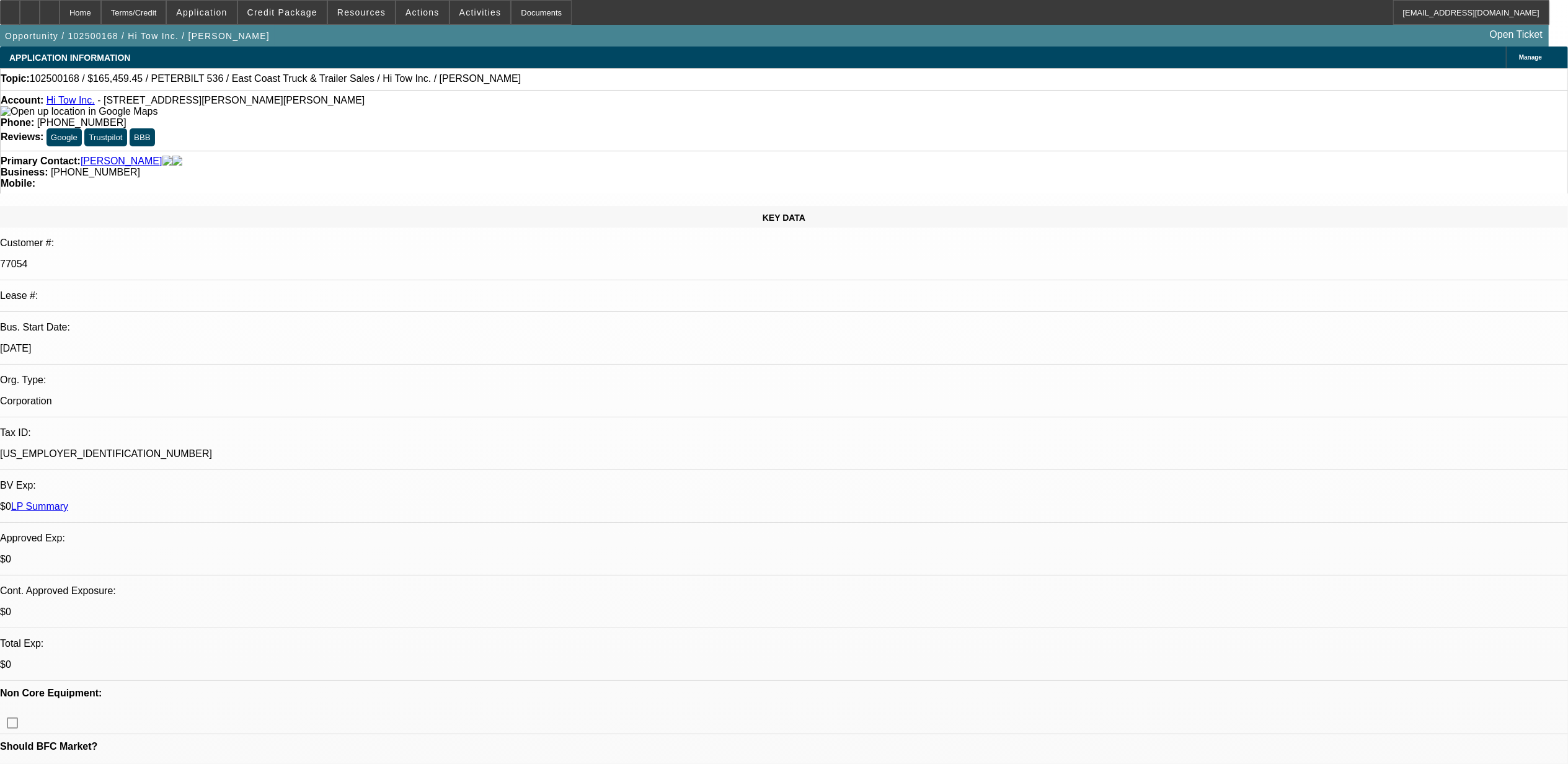
select select "0"
select select "1"
select select "2"
select select "6"
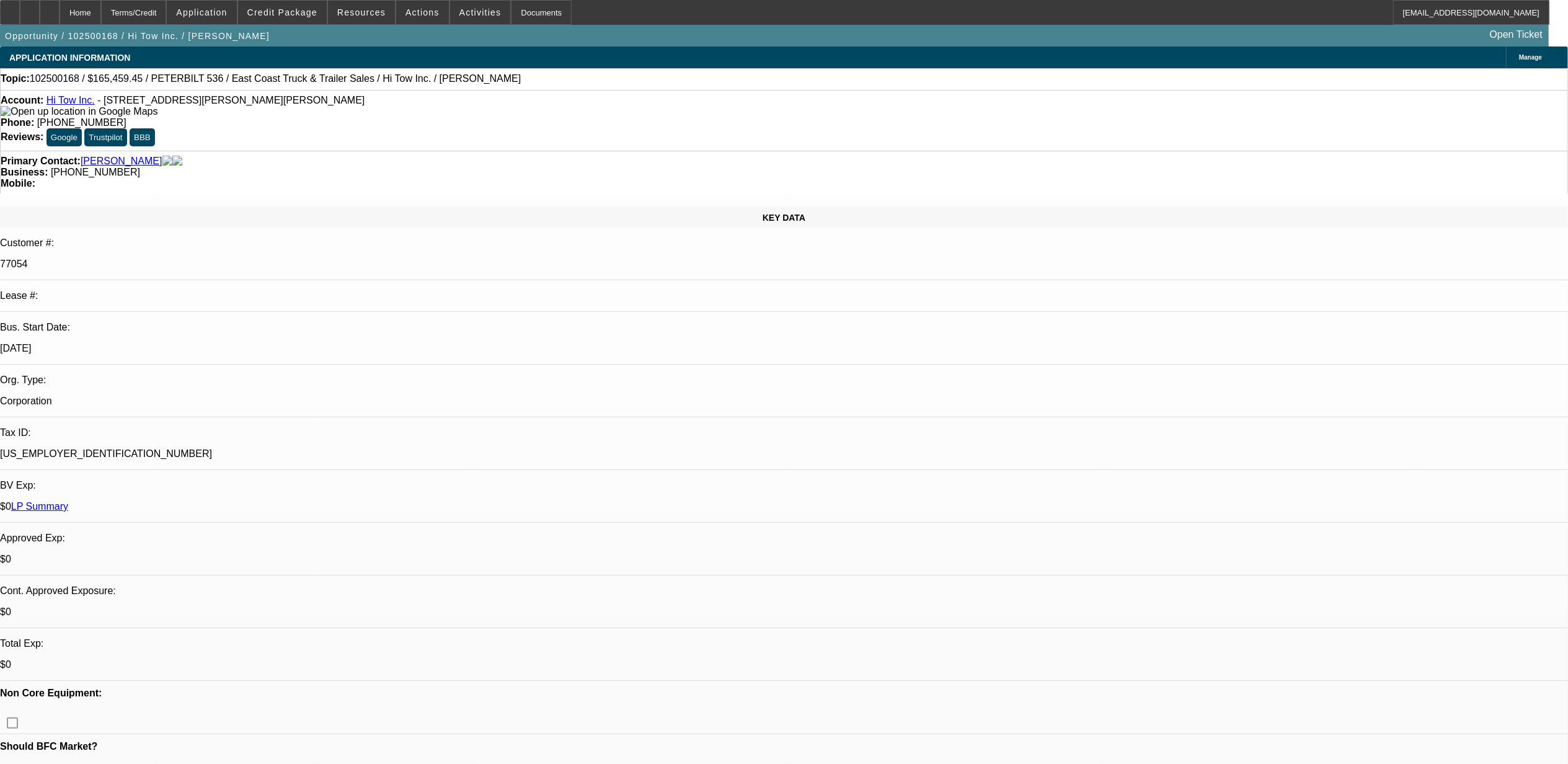
select select "1"
select select "2"
select select "6"
select select "1"
select select "2"
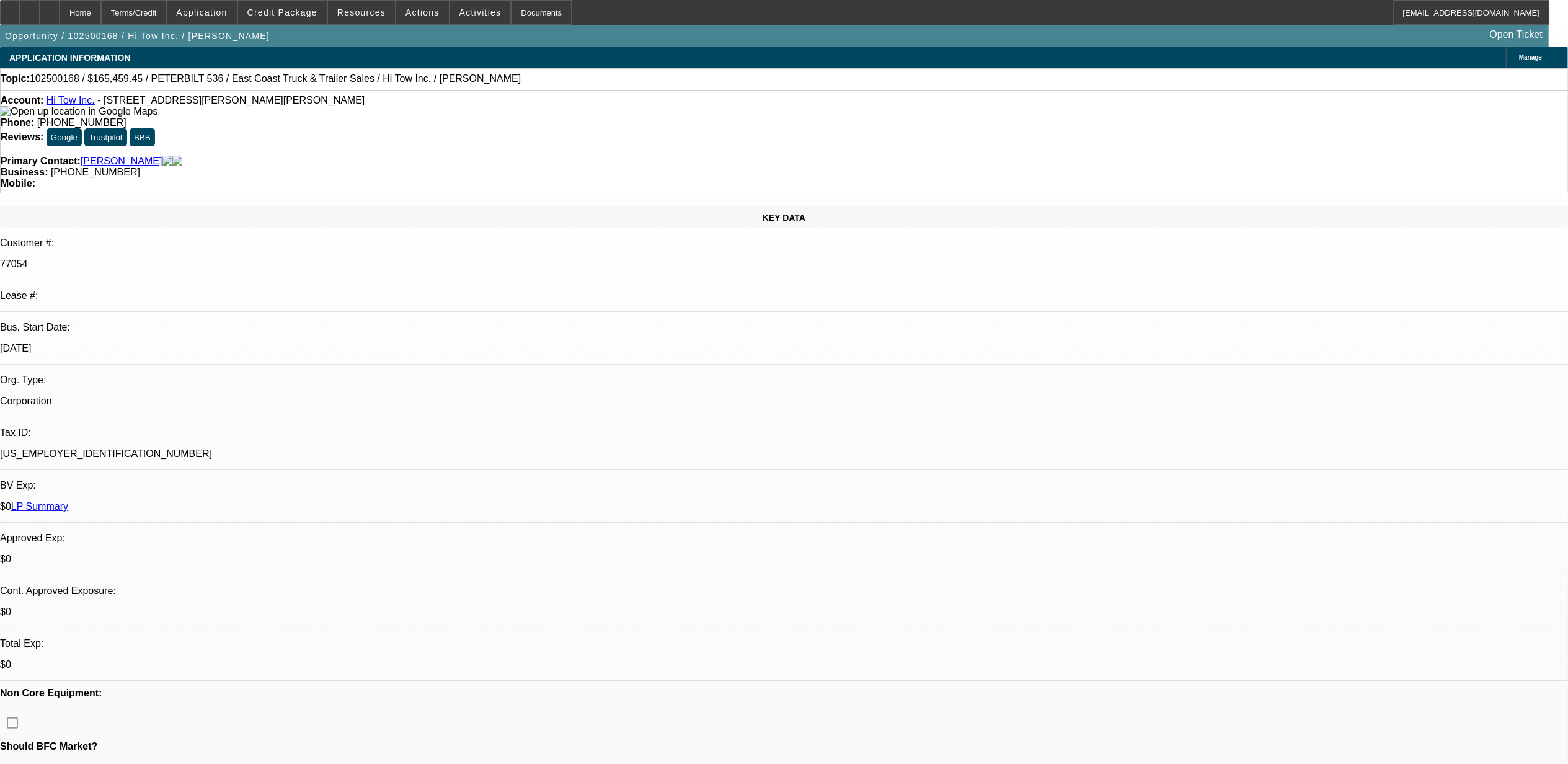
select select "6"
select select "1"
select select "2"
select select "6"
click at [376, 21] on span at bounding box center [361, 12] width 67 height 29
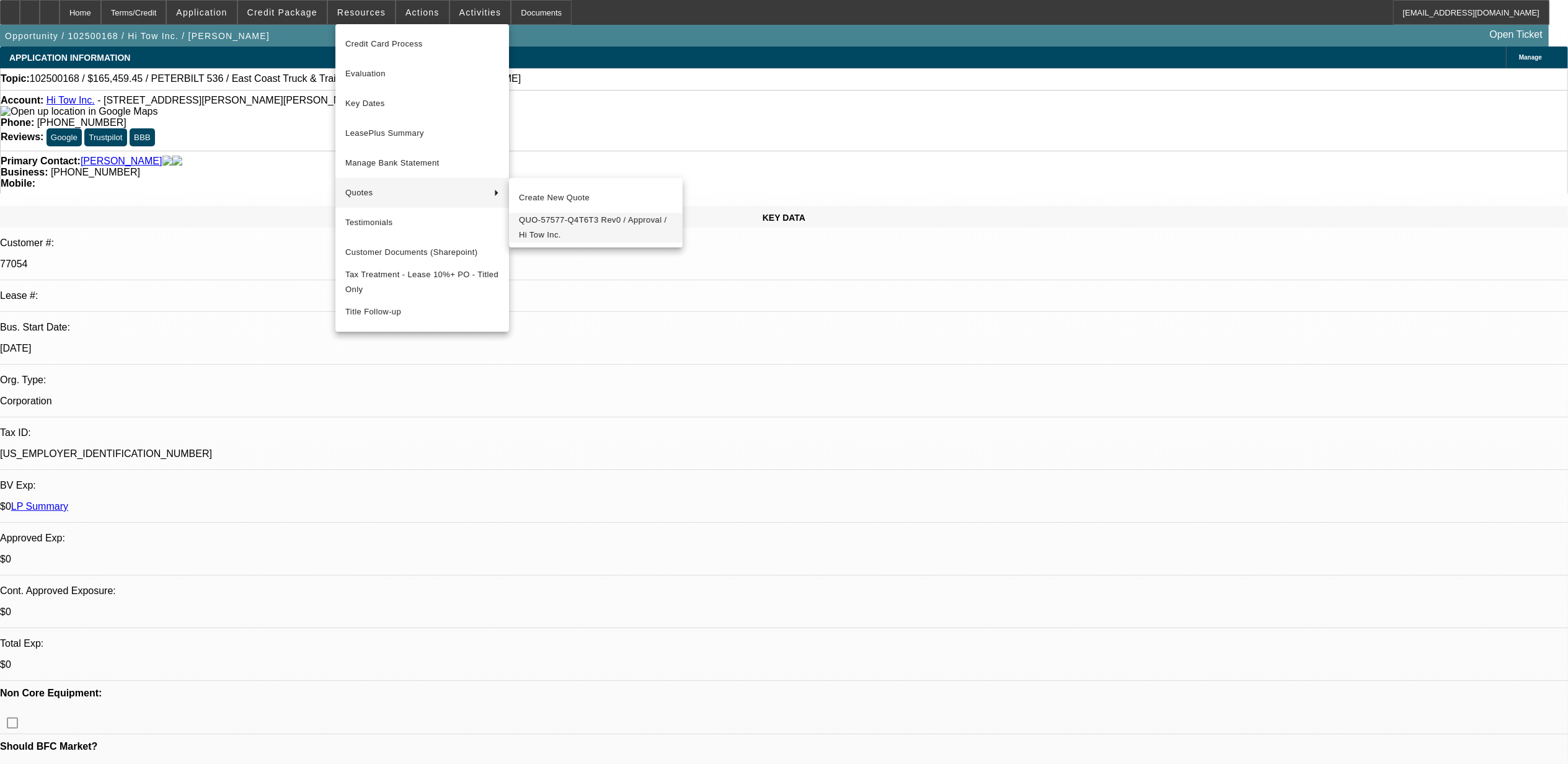
click at [546, 219] on span "QUO-57577-Q4T6T3 Rev0 / Approval / Hi Tow Inc." at bounding box center [596, 227] width 154 height 29
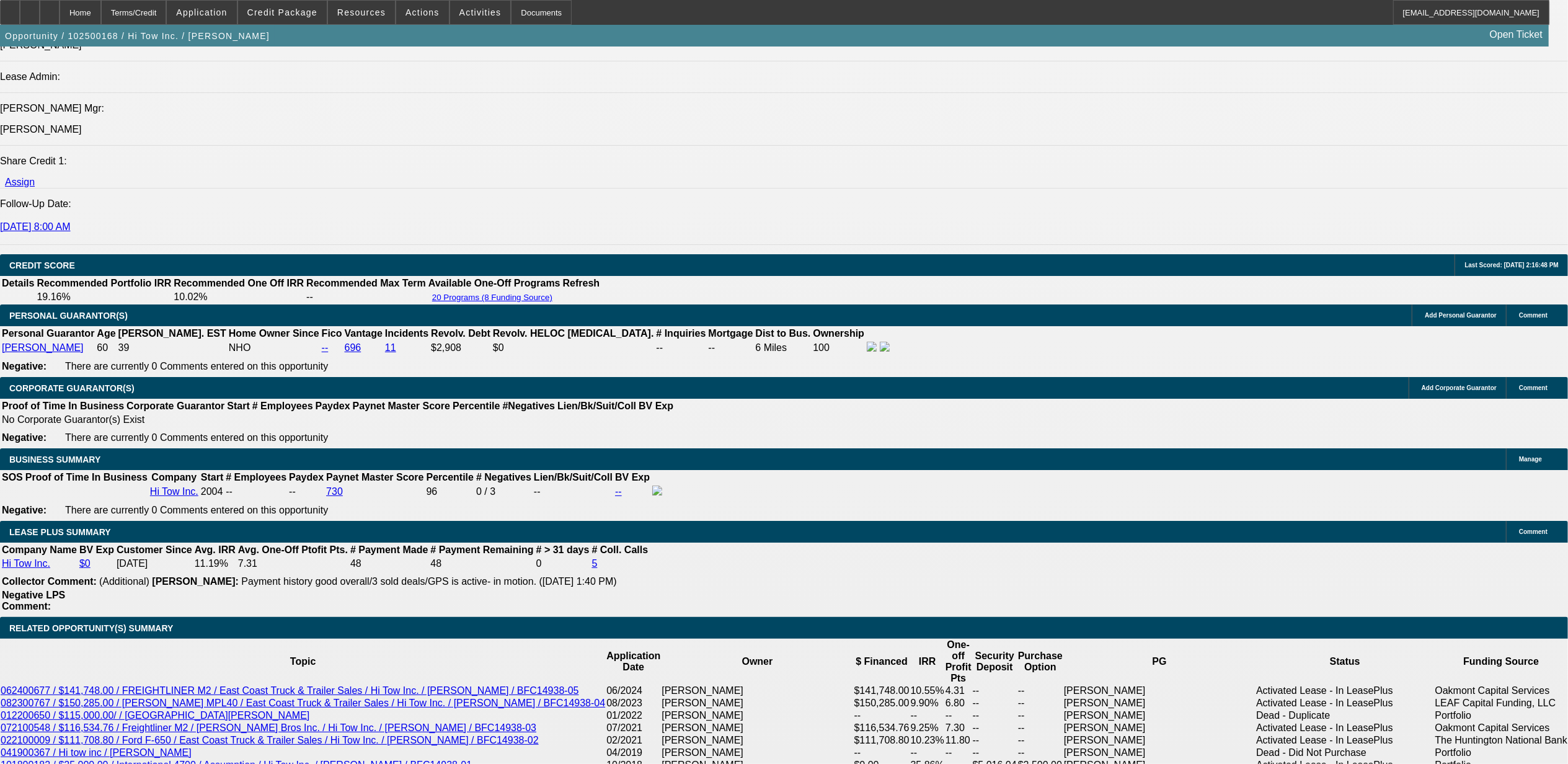
scroll to position [1654, 0]
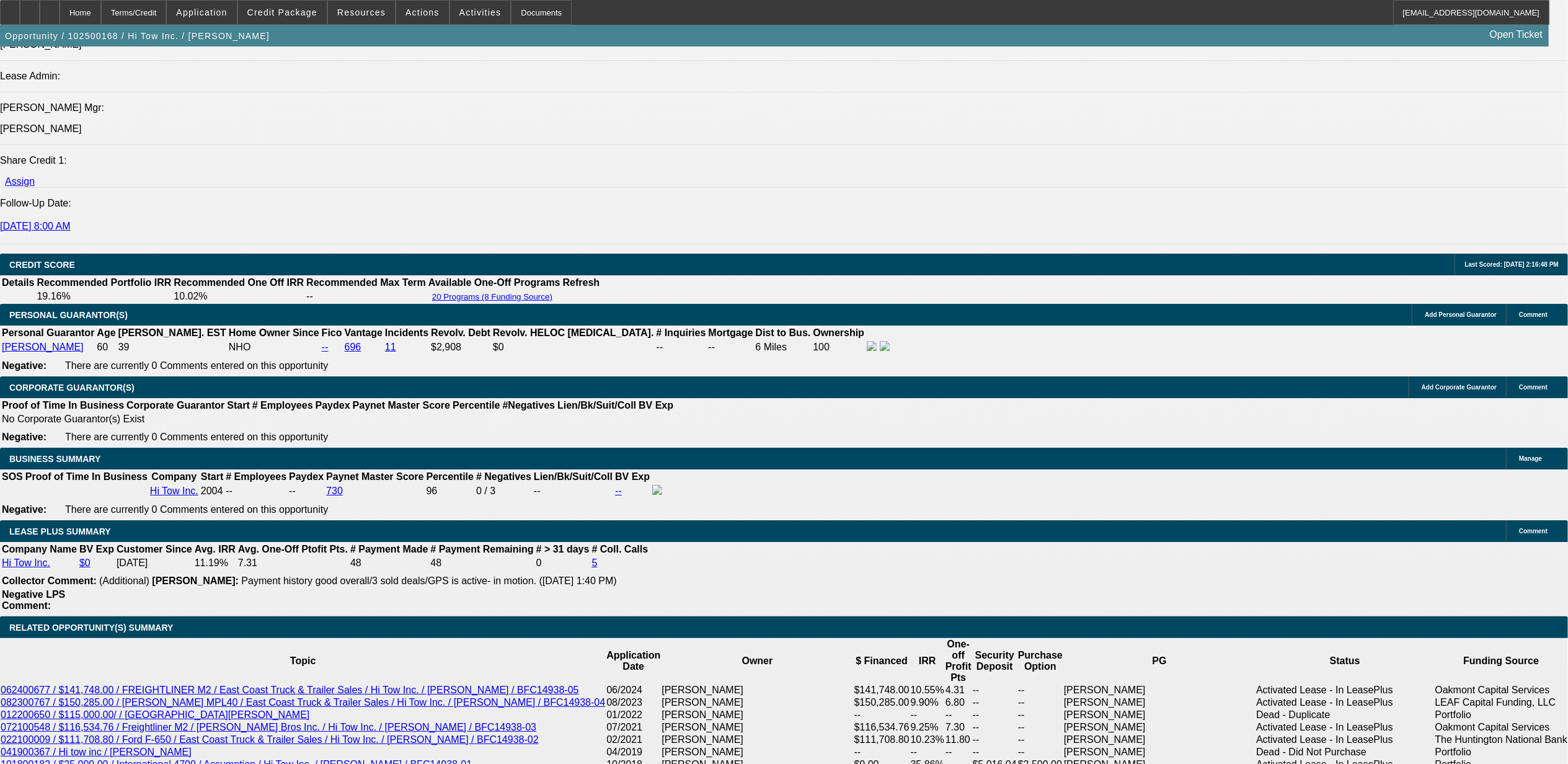
type input "323"
type input "UNKNOWN"
type input "3236"
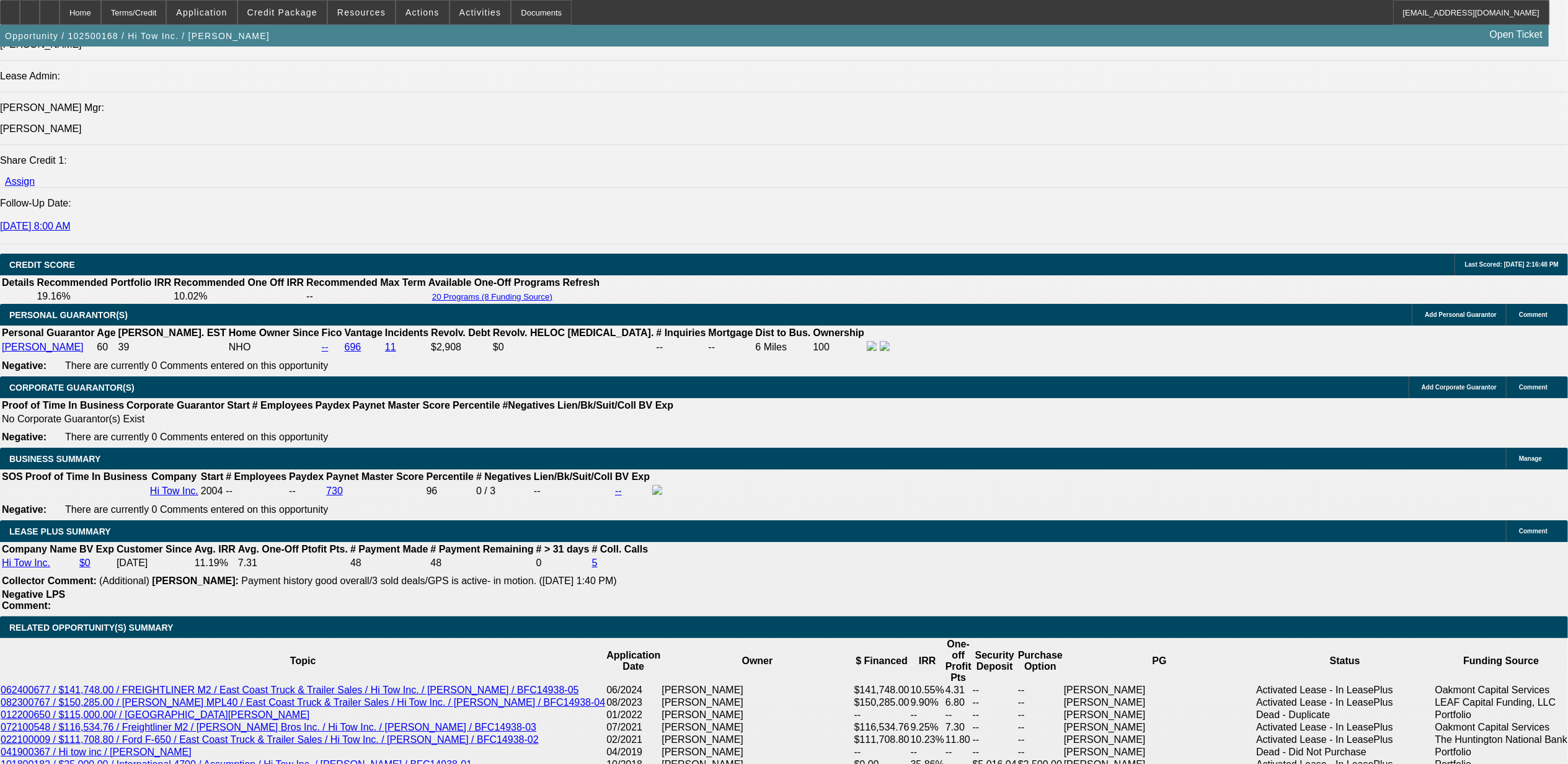
type input "12"
type input "3236.1"
type input "12"
type input "$3,236.17"
drag, startPoint x: 112, startPoint y: 667, endPoint x: 152, endPoint y: 641, distance: 47.7
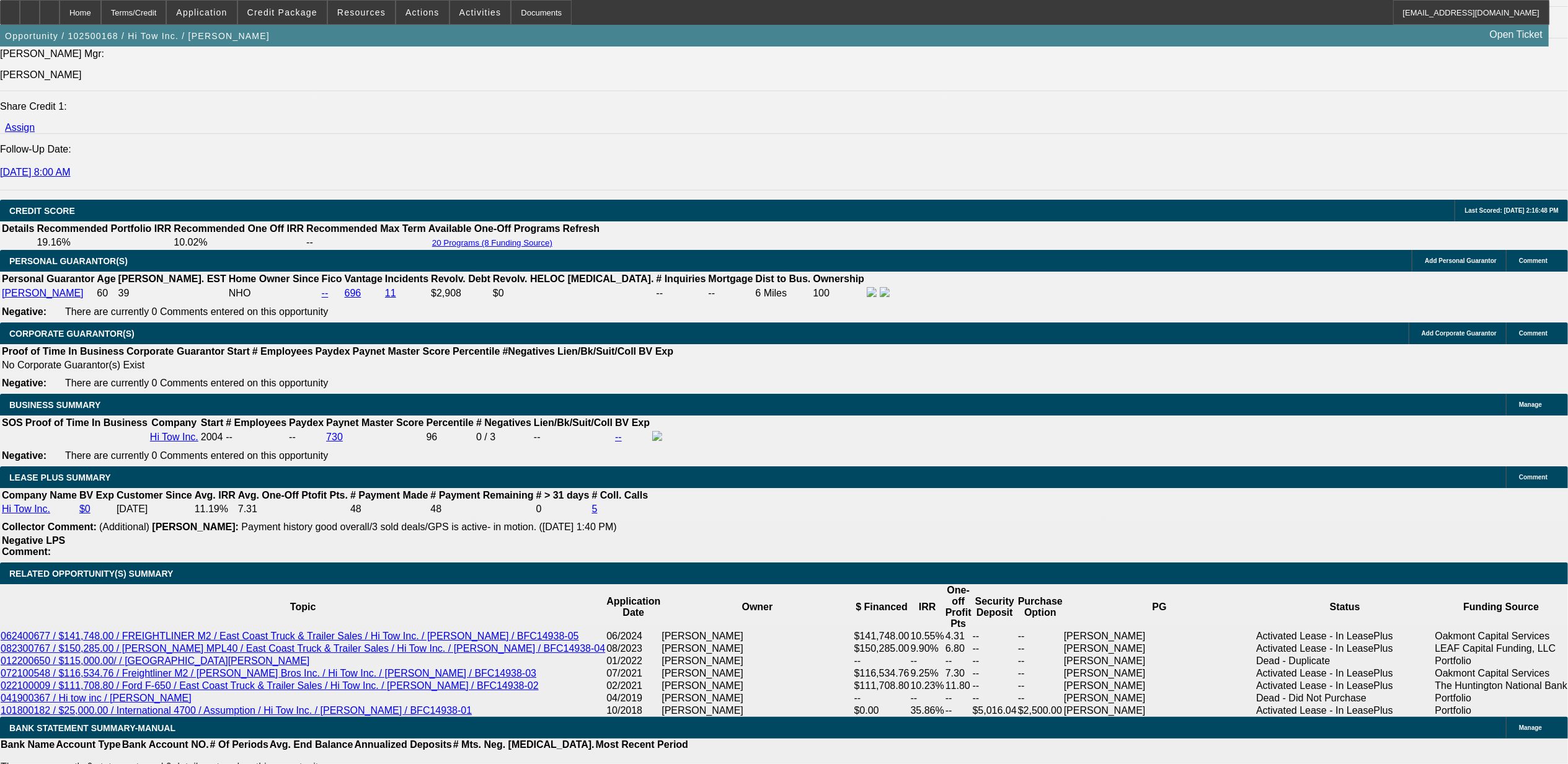
scroll to position [1819, 0]
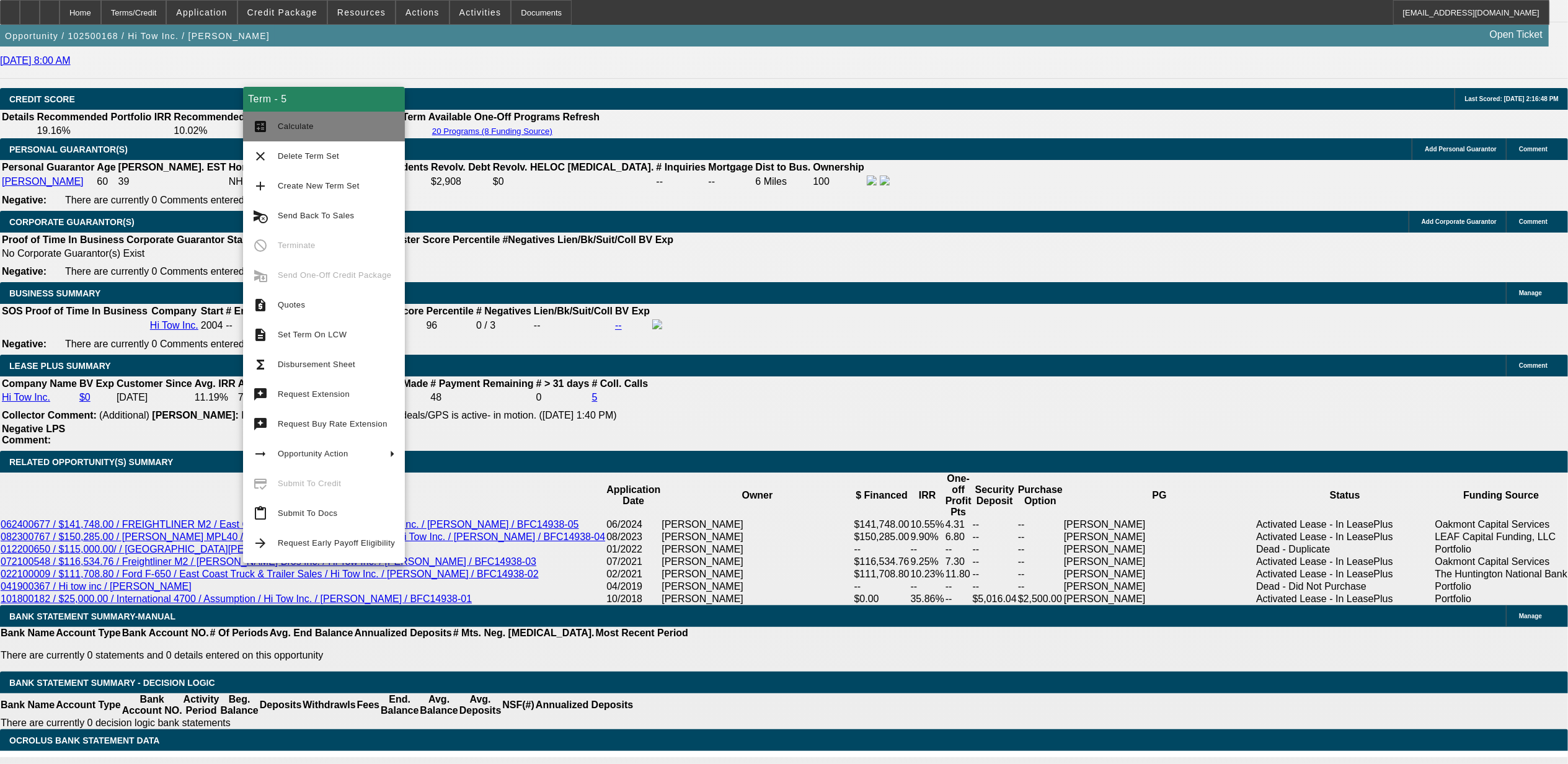
click at [321, 127] on span "Calculate" at bounding box center [336, 127] width 117 height 15
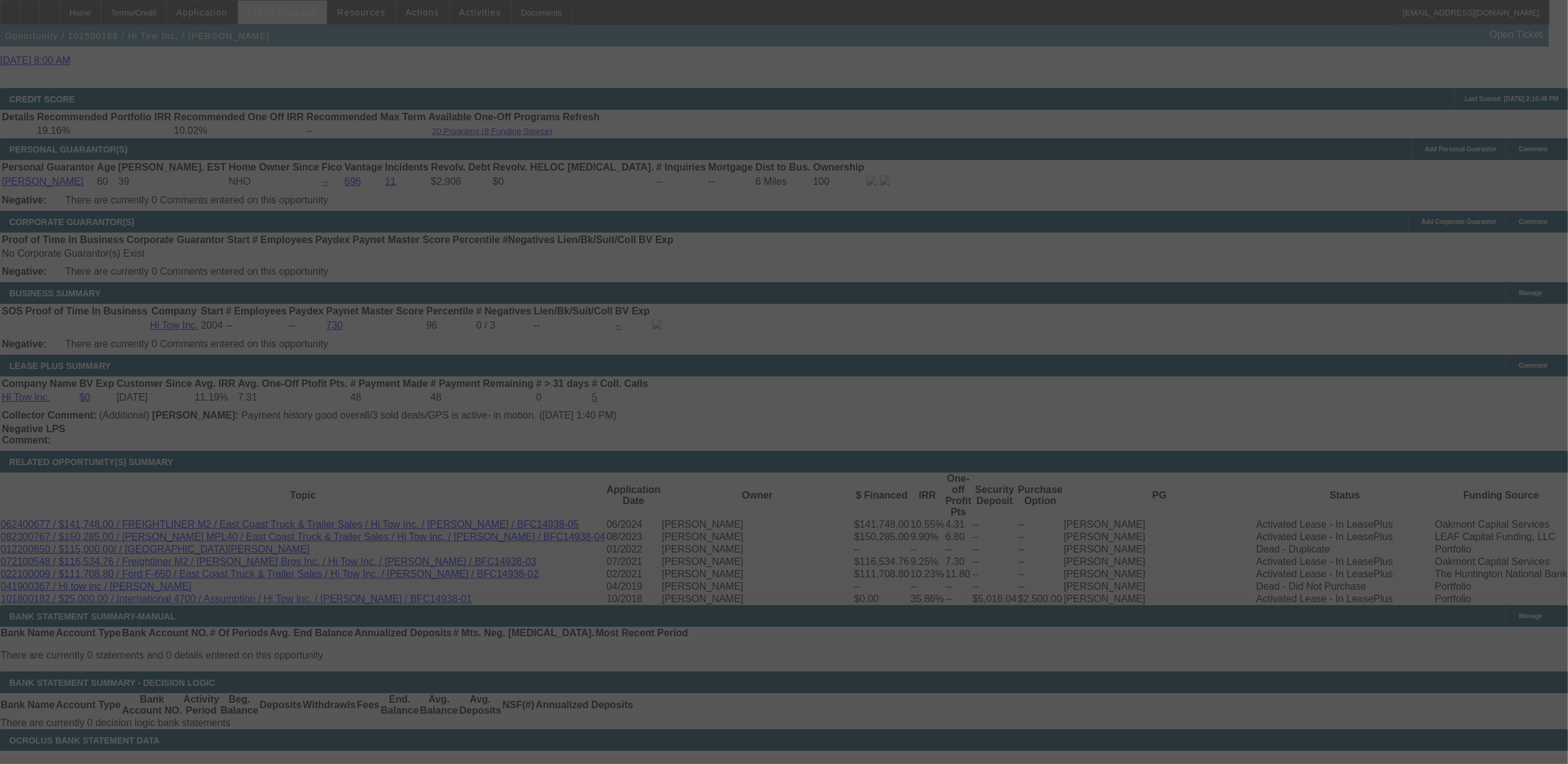
select select "0"
select select "2"
select select "0"
select select "6"
